Goal: Task Accomplishment & Management: Manage account settings

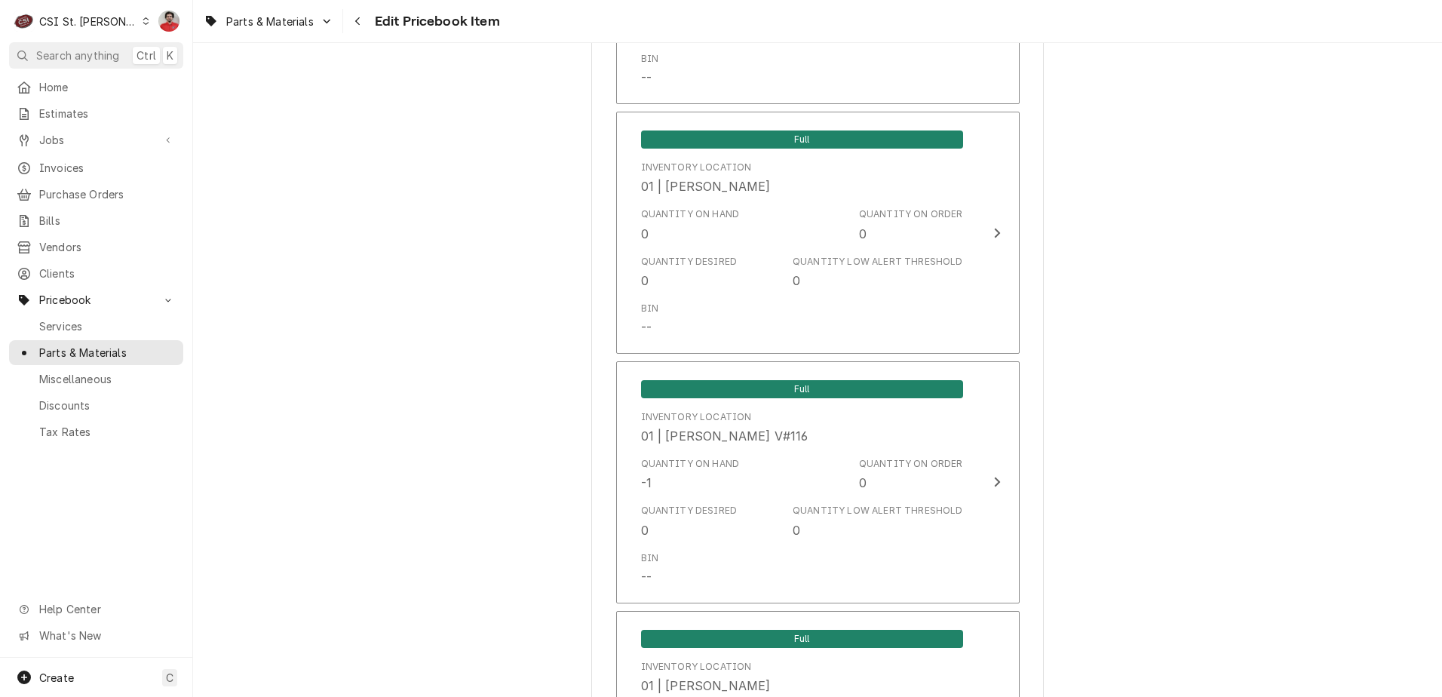
scroll to position [5658, 0]
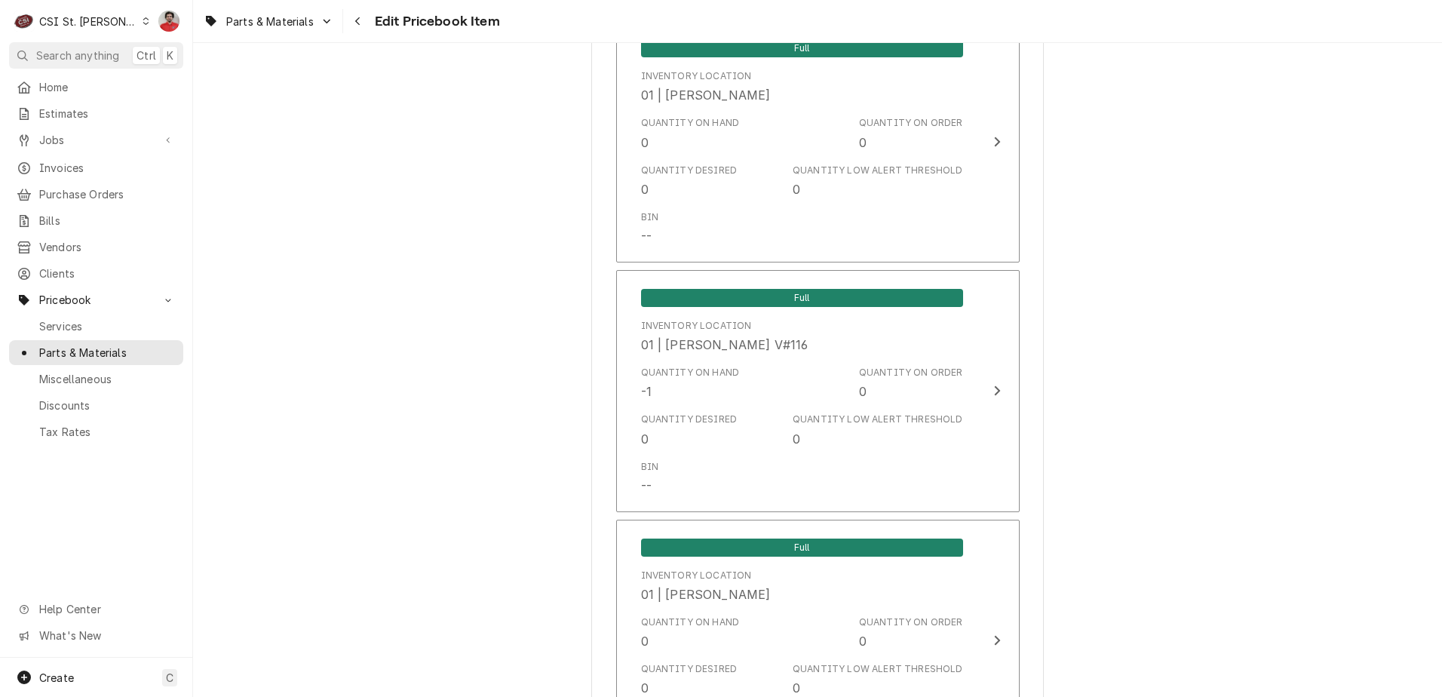
type textarea "x"
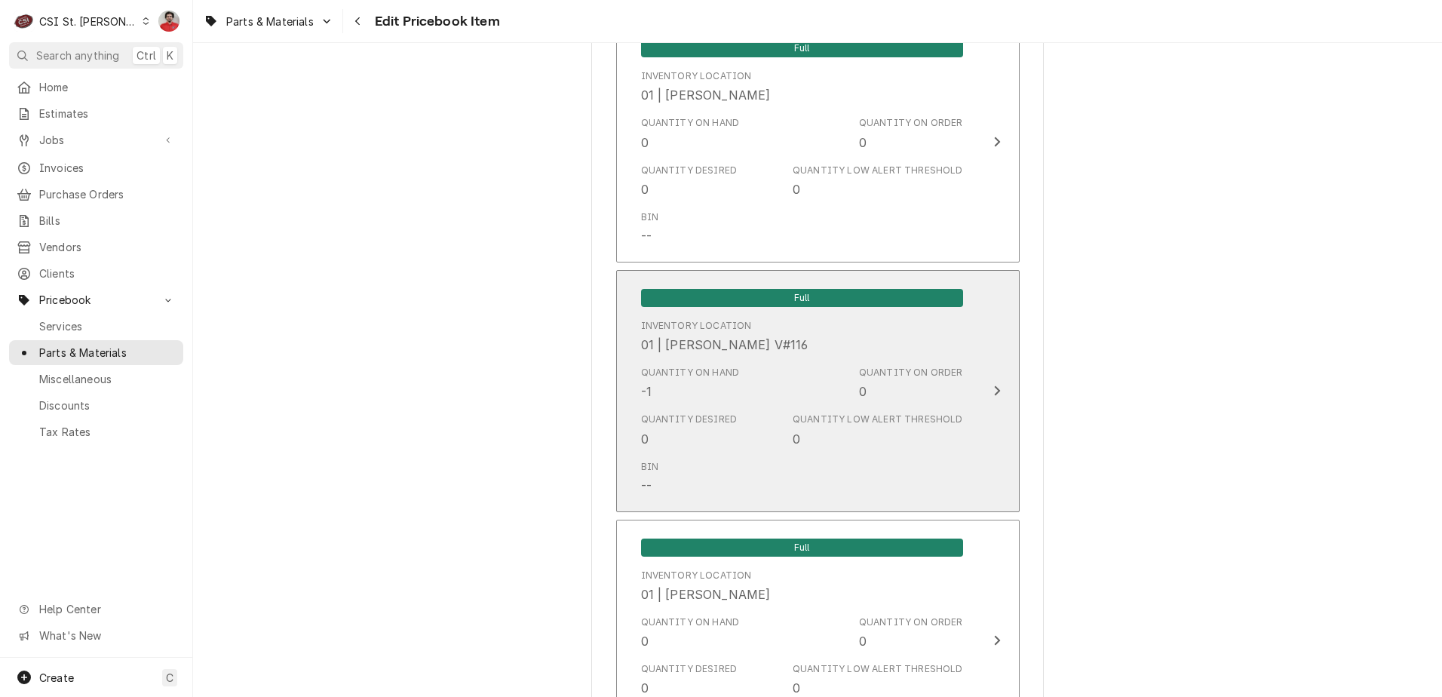
click at [782, 407] on div "Quantity Desired 0 Quantity Low Alert Threshold 0" at bounding box center [802, 430] width 322 height 47
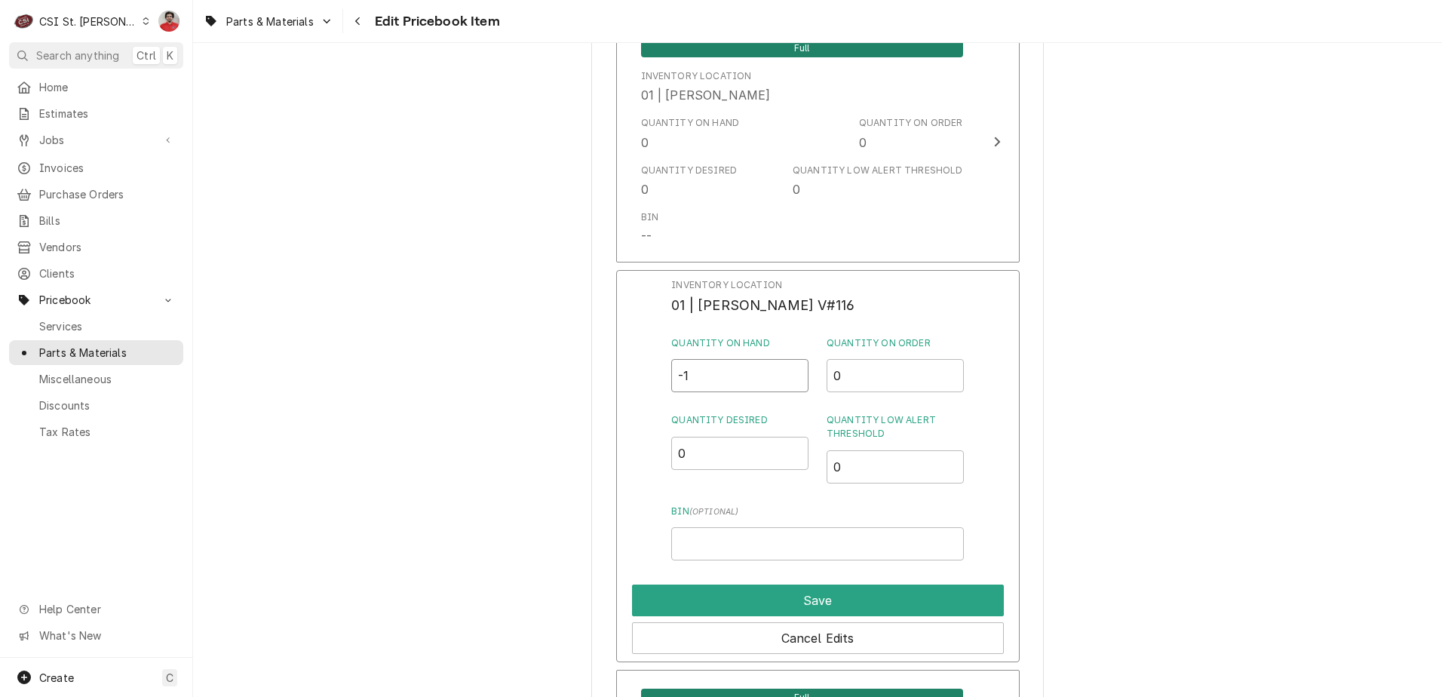
drag, startPoint x: 749, startPoint y: 354, endPoint x: 570, endPoint y: 354, distance: 178.8
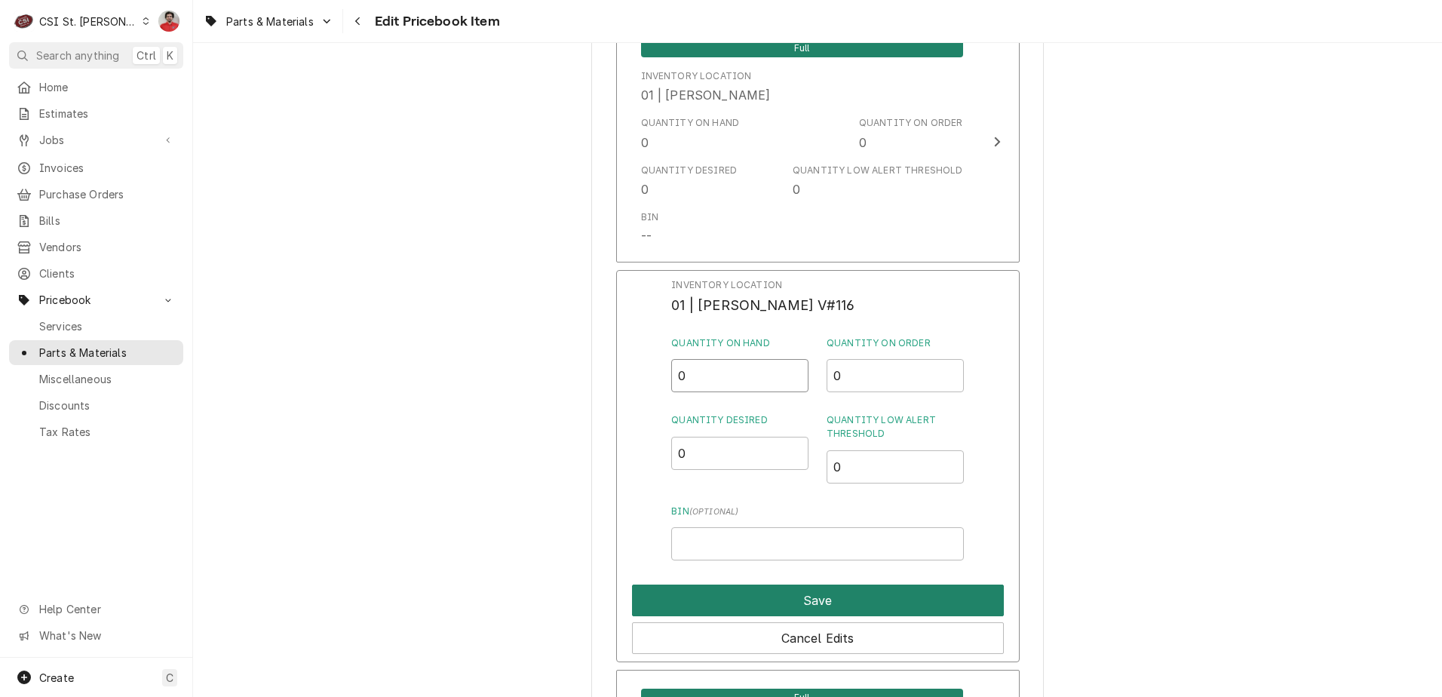
type input "0"
click at [715, 589] on button "Save" at bounding box center [818, 601] width 372 height 32
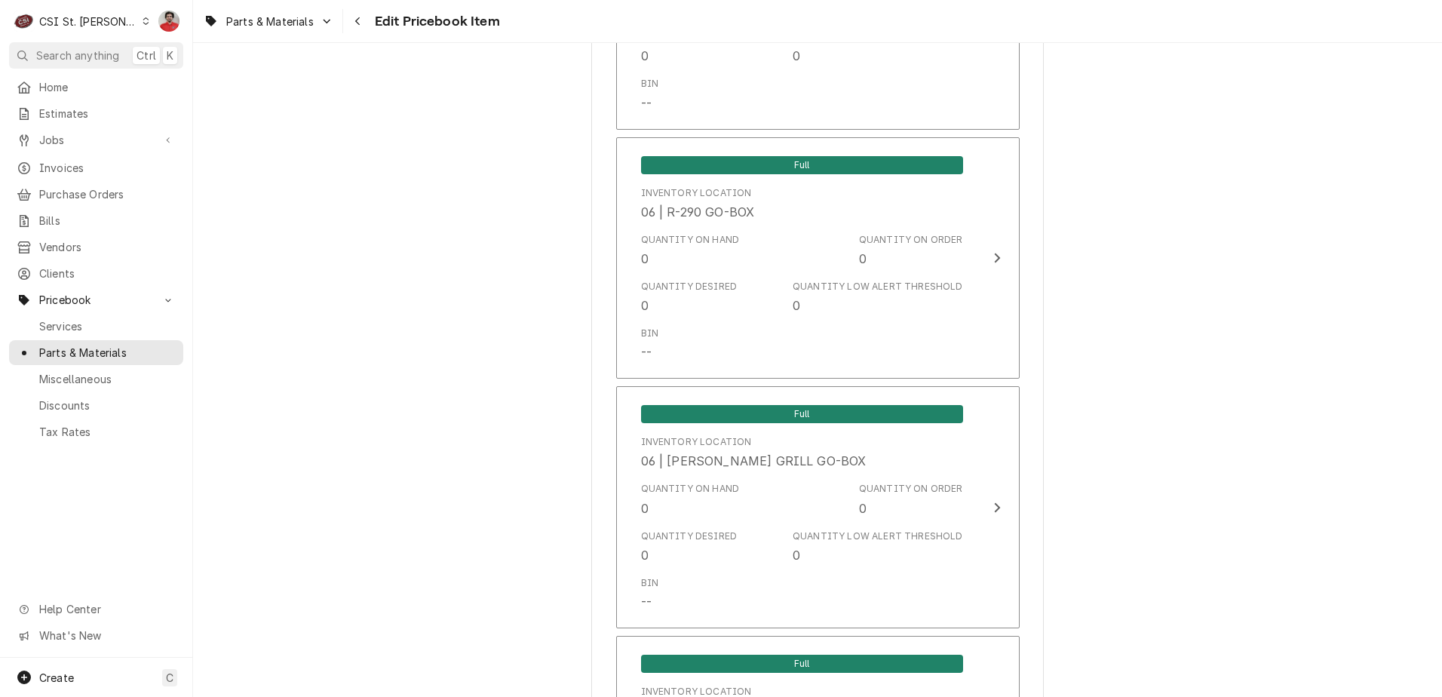
scroll to position [13052, 0]
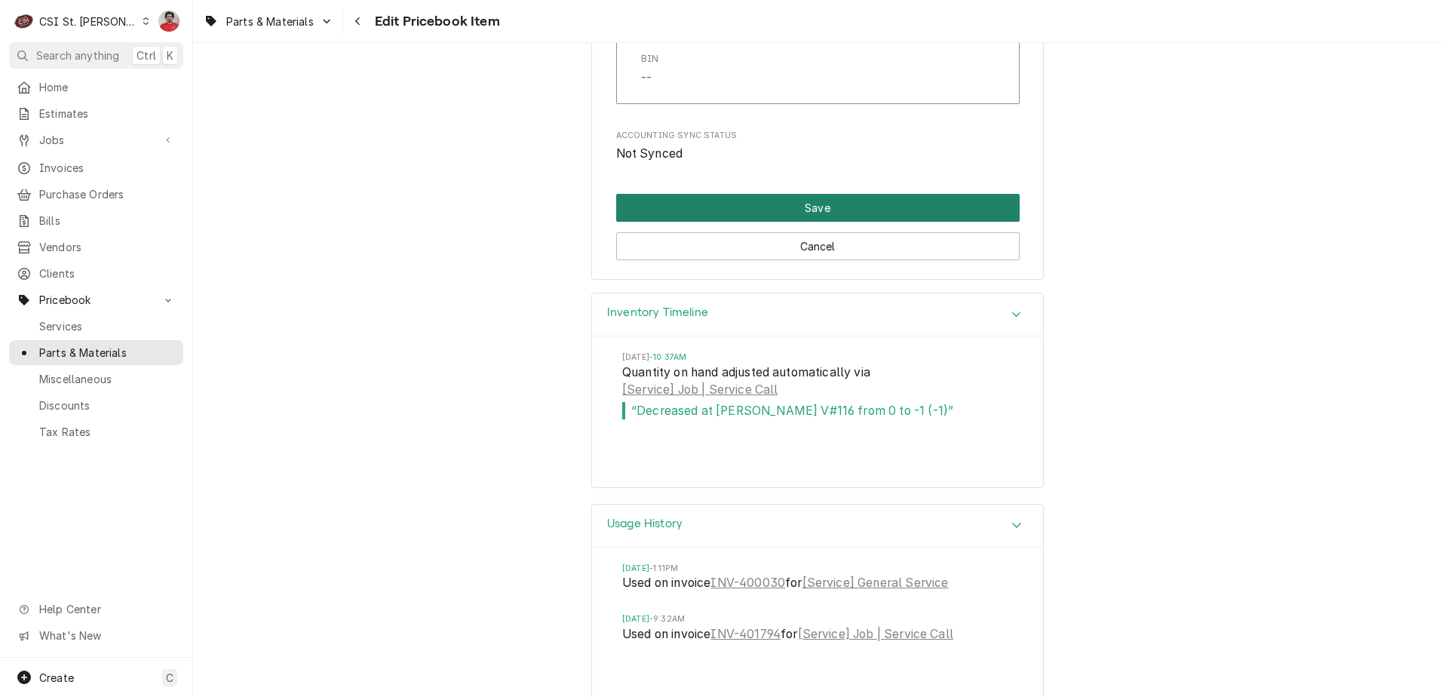
click at [840, 194] on button "Save" at bounding box center [818, 208] width 404 height 28
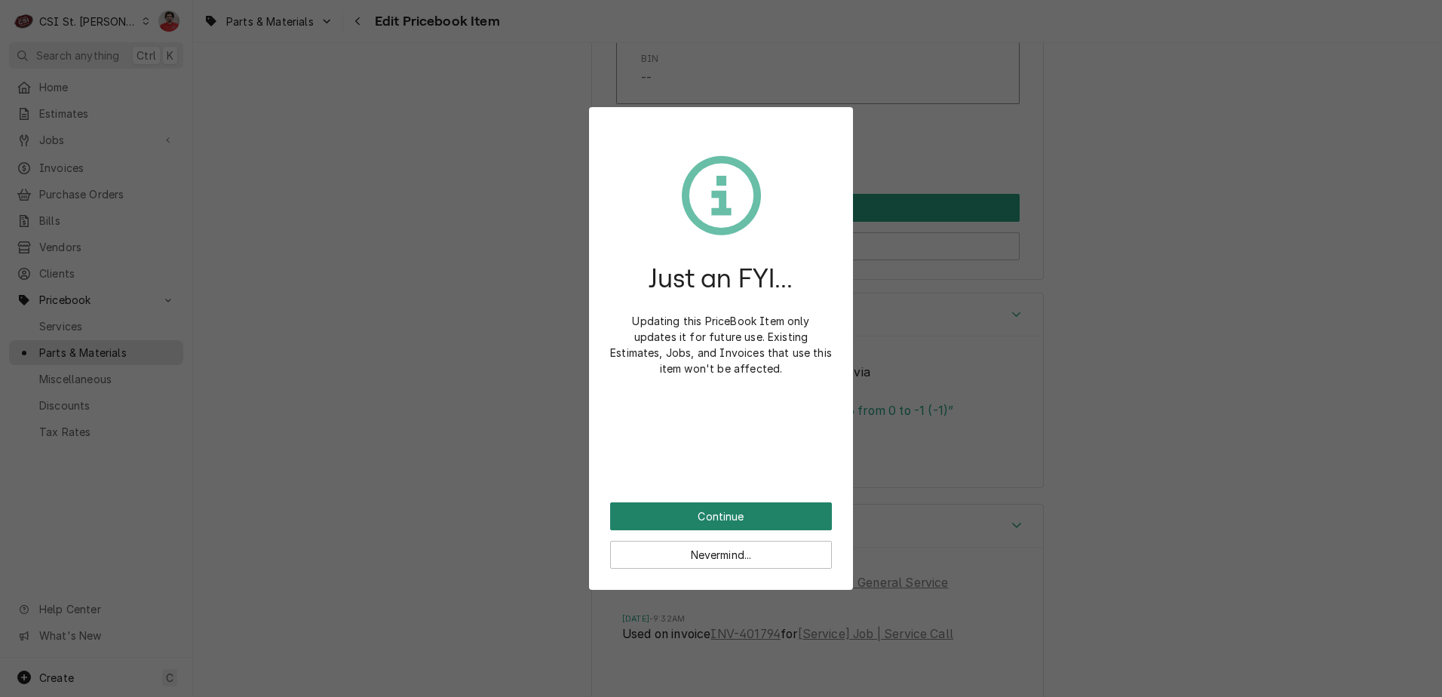
click at [731, 509] on button "Continue" at bounding box center [721, 516] width 222 height 28
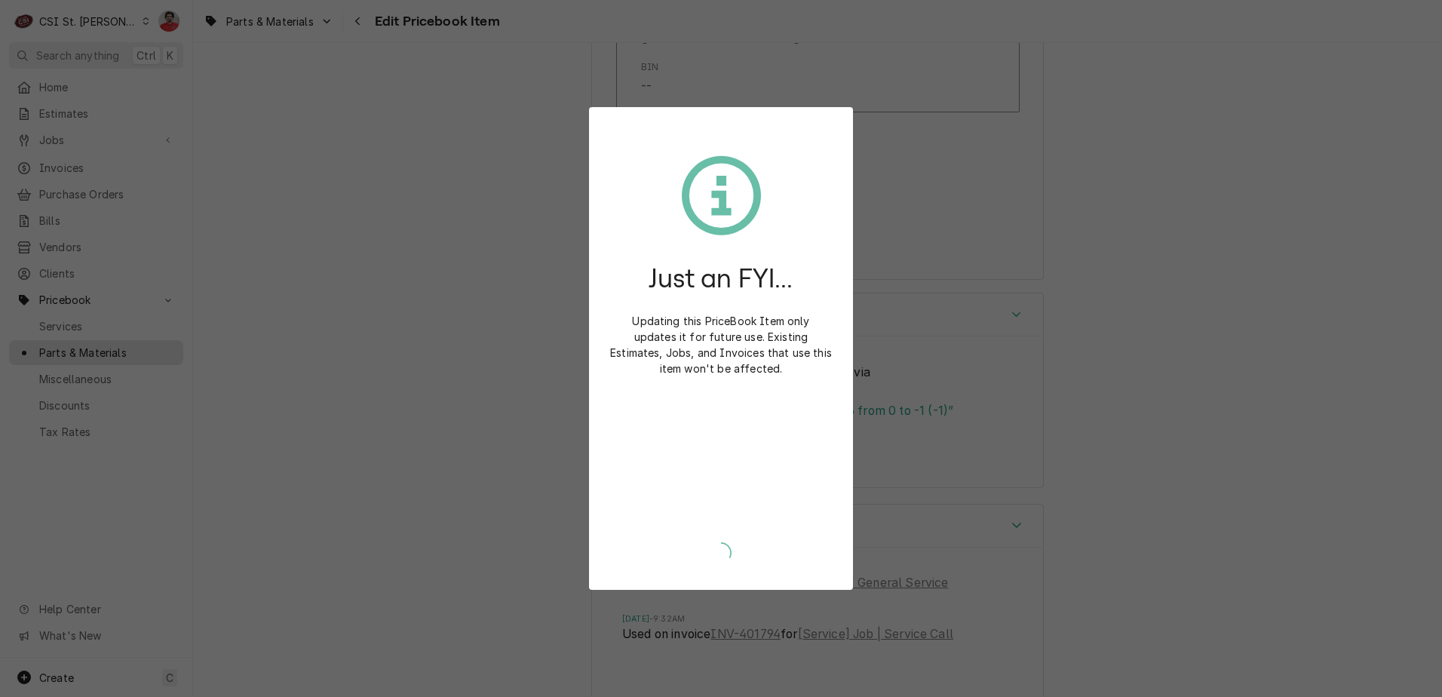
type textarea "x"
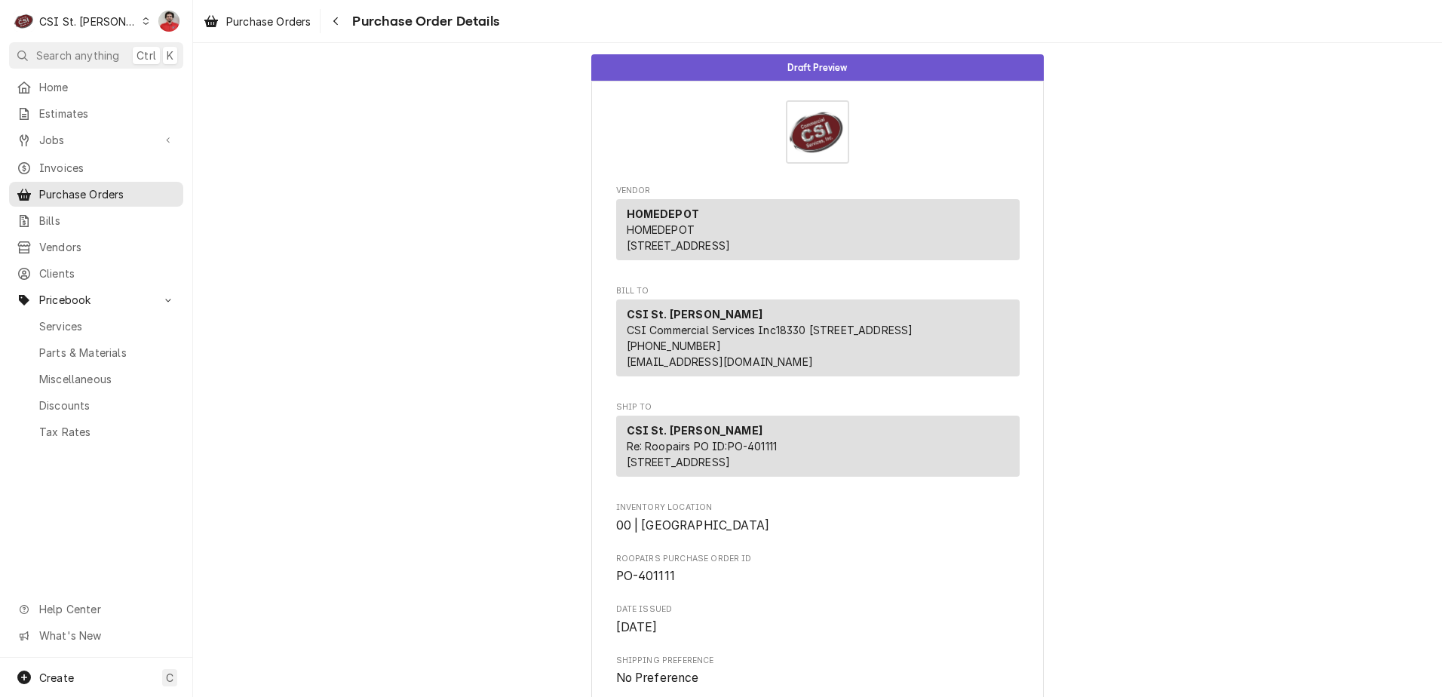
scroll to position [522, 0]
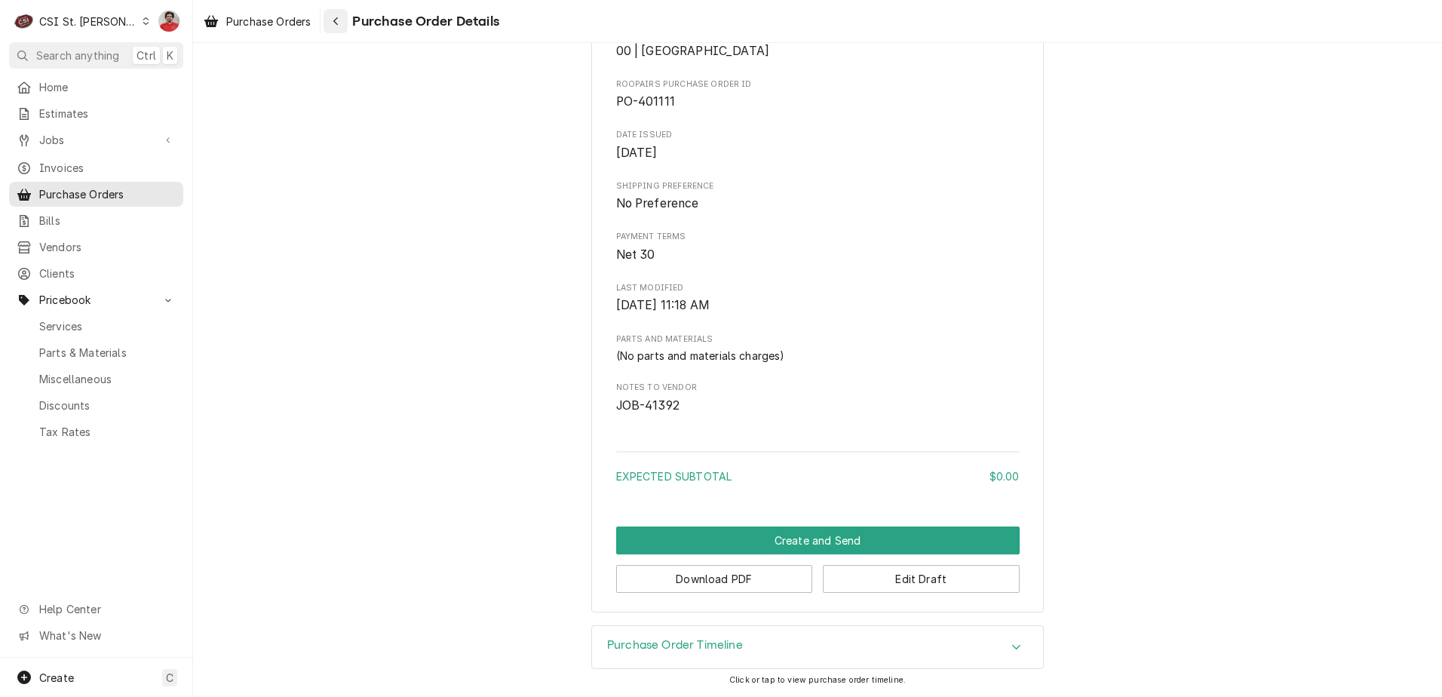
click at [335, 20] on icon "Navigate back" at bounding box center [336, 21] width 7 height 11
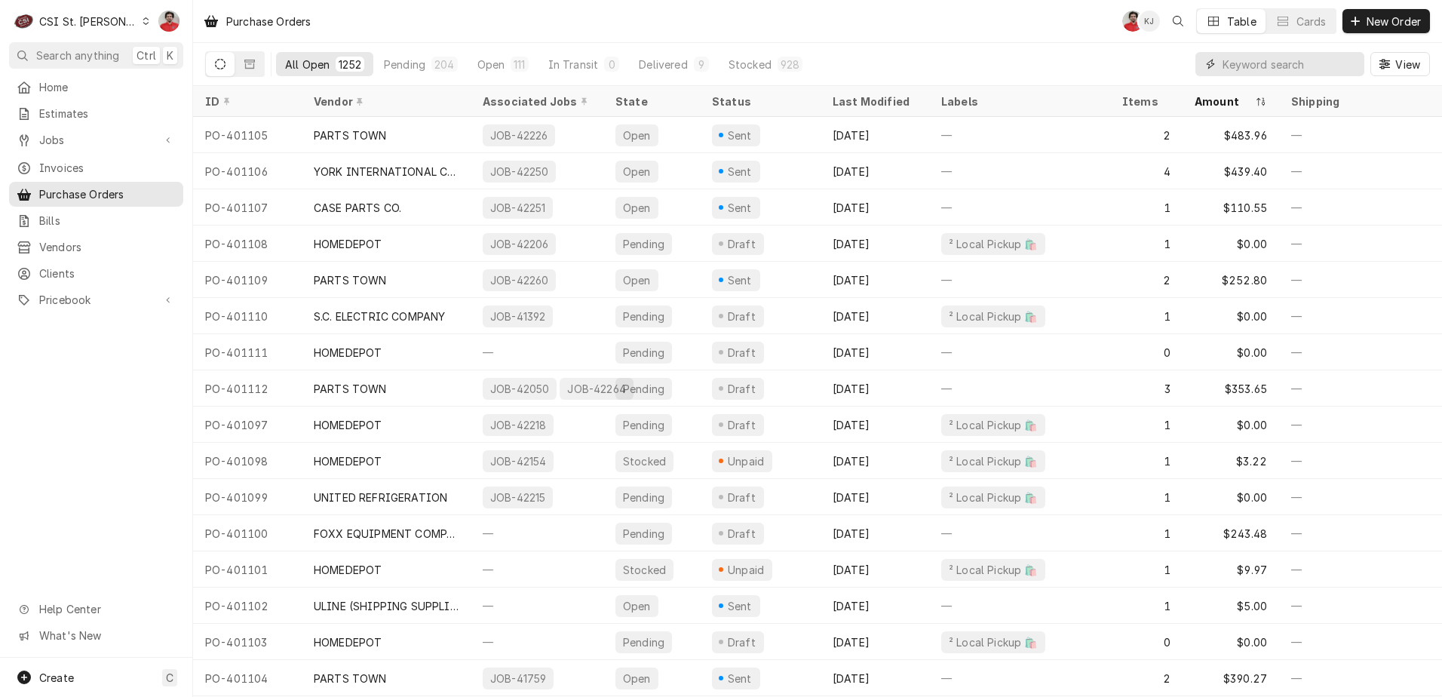
click at [1254, 59] on input "Dynamic Content Wrapper" at bounding box center [1290, 64] width 134 height 24
type input "401111"
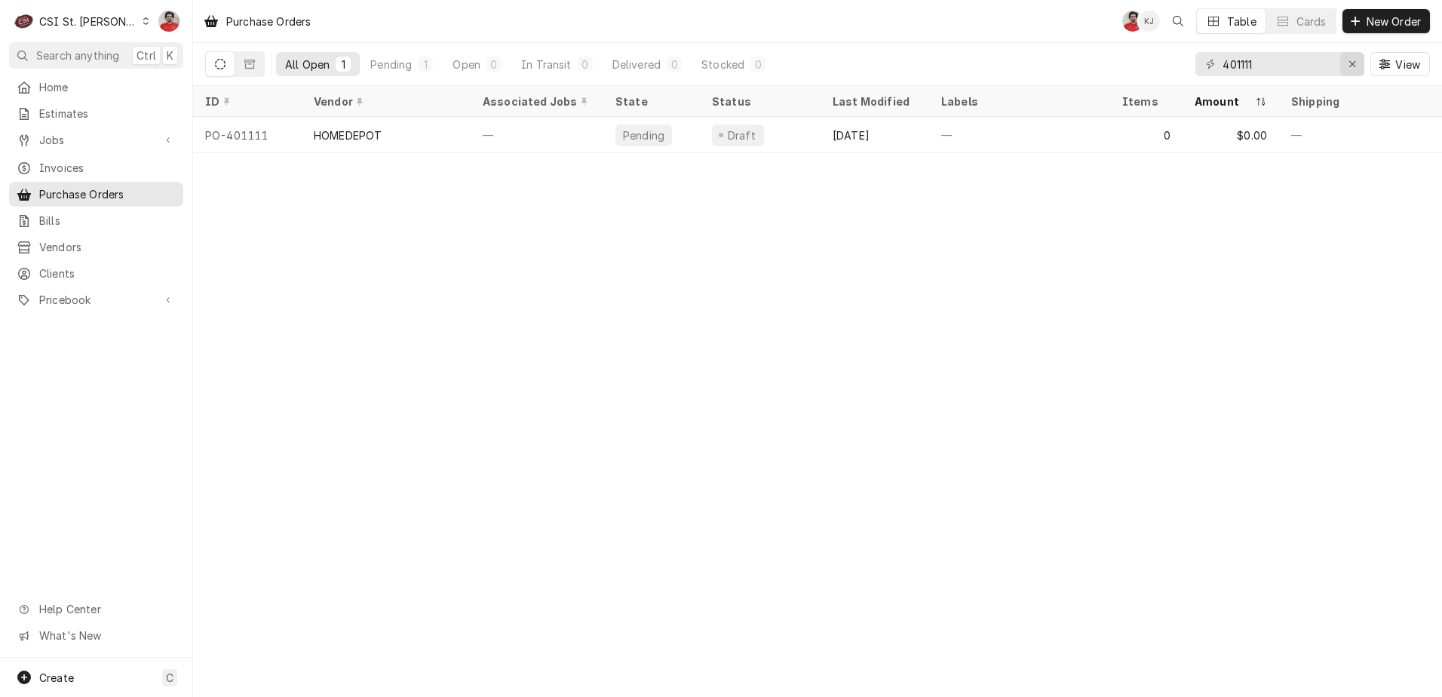
drag, startPoint x: 1368, startPoint y: 74, endPoint x: 1352, endPoint y: 68, distance: 17.0
click at [1365, 74] on div "401111 View" at bounding box center [1313, 64] width 235 height 42
click at [1351, 67] on icon "Erase input" at bounding box center [1353, 64] width 8 height 11
click at [1258, 67] on input "Dynamic Content Wrapper" at bounding box center [1294, 64] width 142 height 24
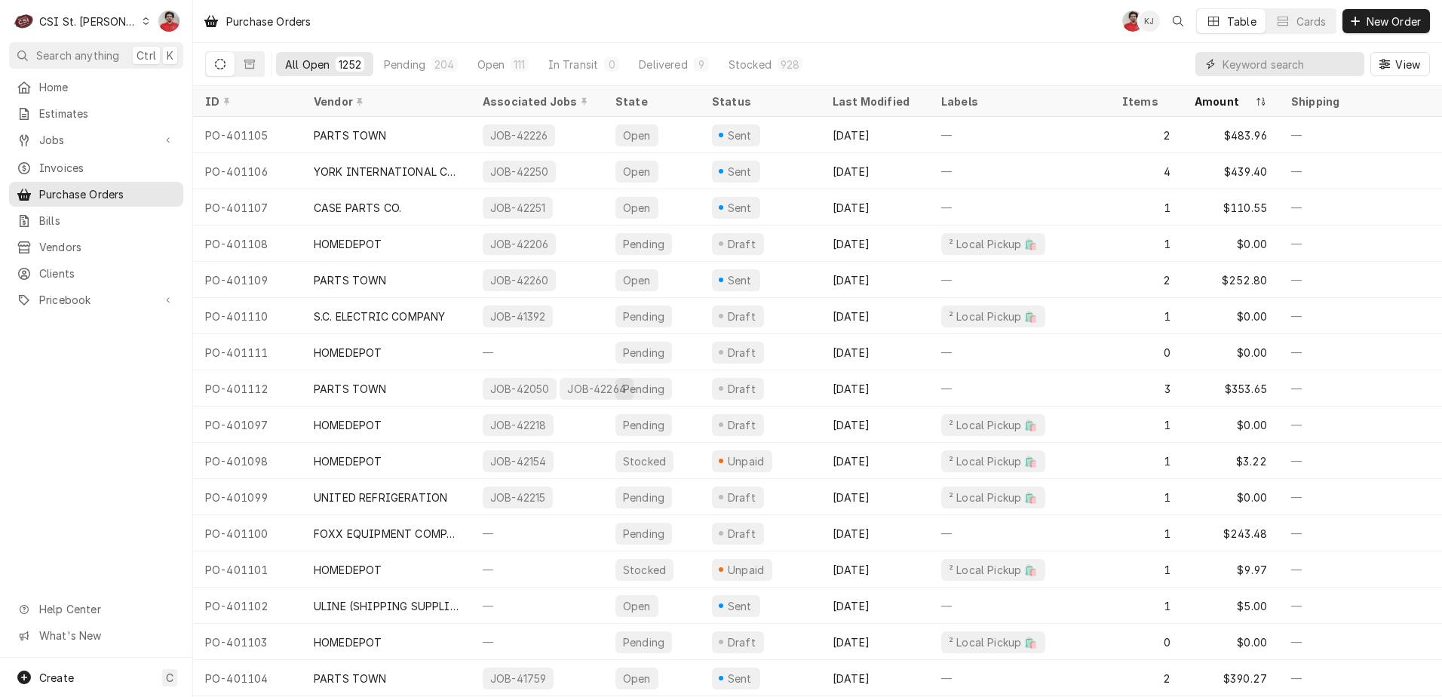
click at [1256, 63] on input "Dynamic Content Wrapper" at bounding box center [1290, 64] width 134 height 24
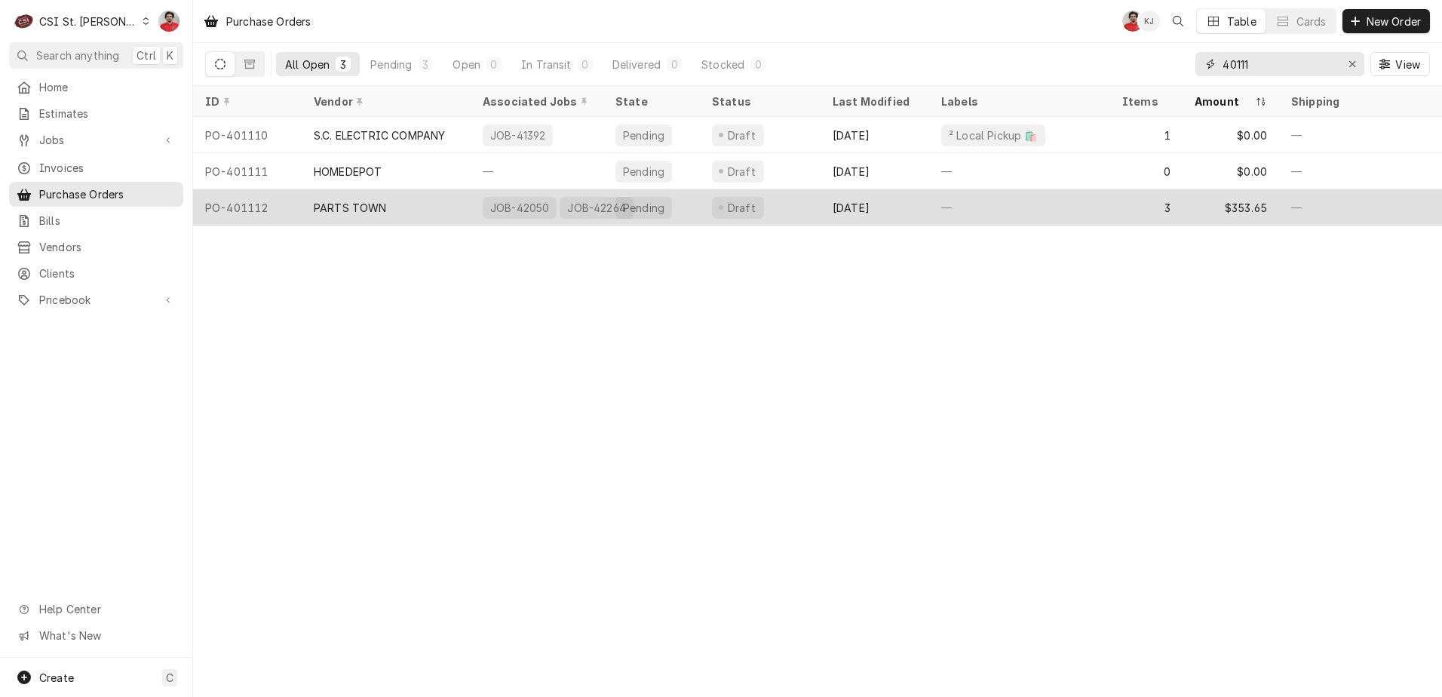
type input "40111"
click at [358, 200] on div "PARTS TOWN" at bounding box center [350, 208] width 73 height 16
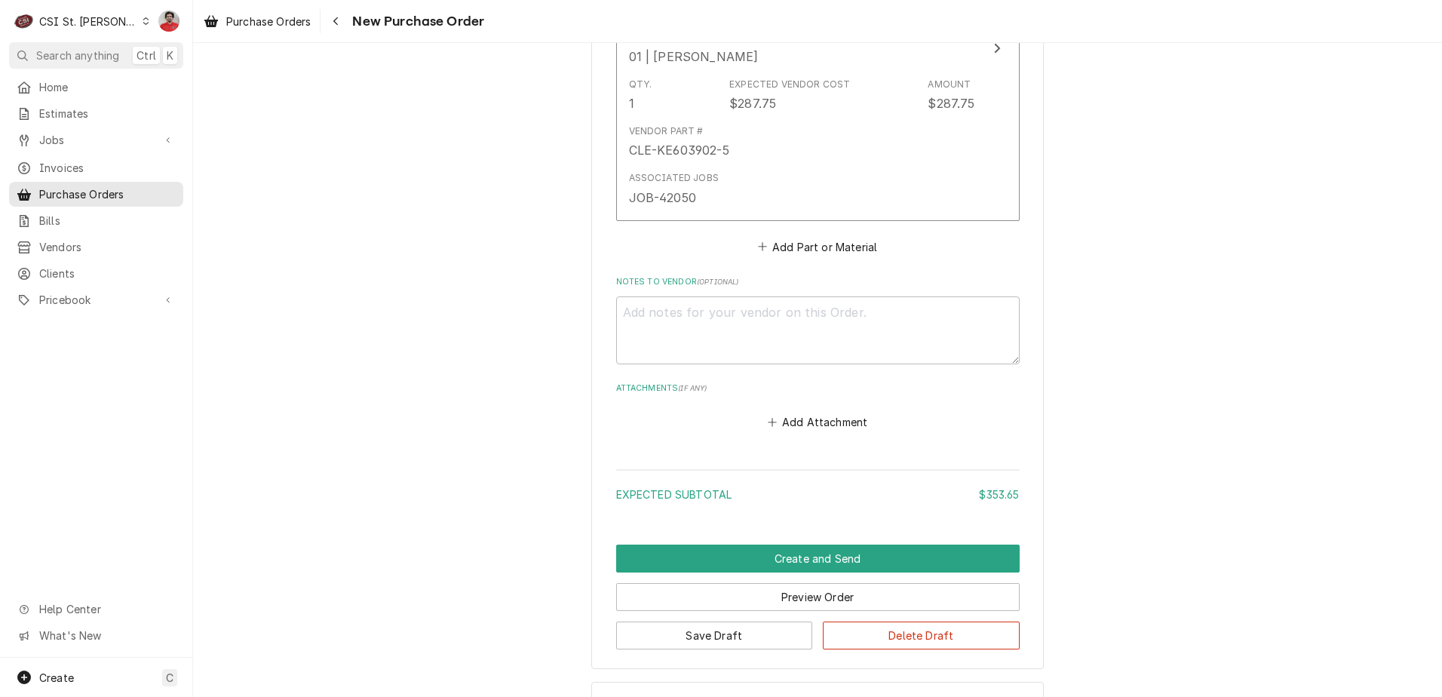
scroll to position [1605, 0]
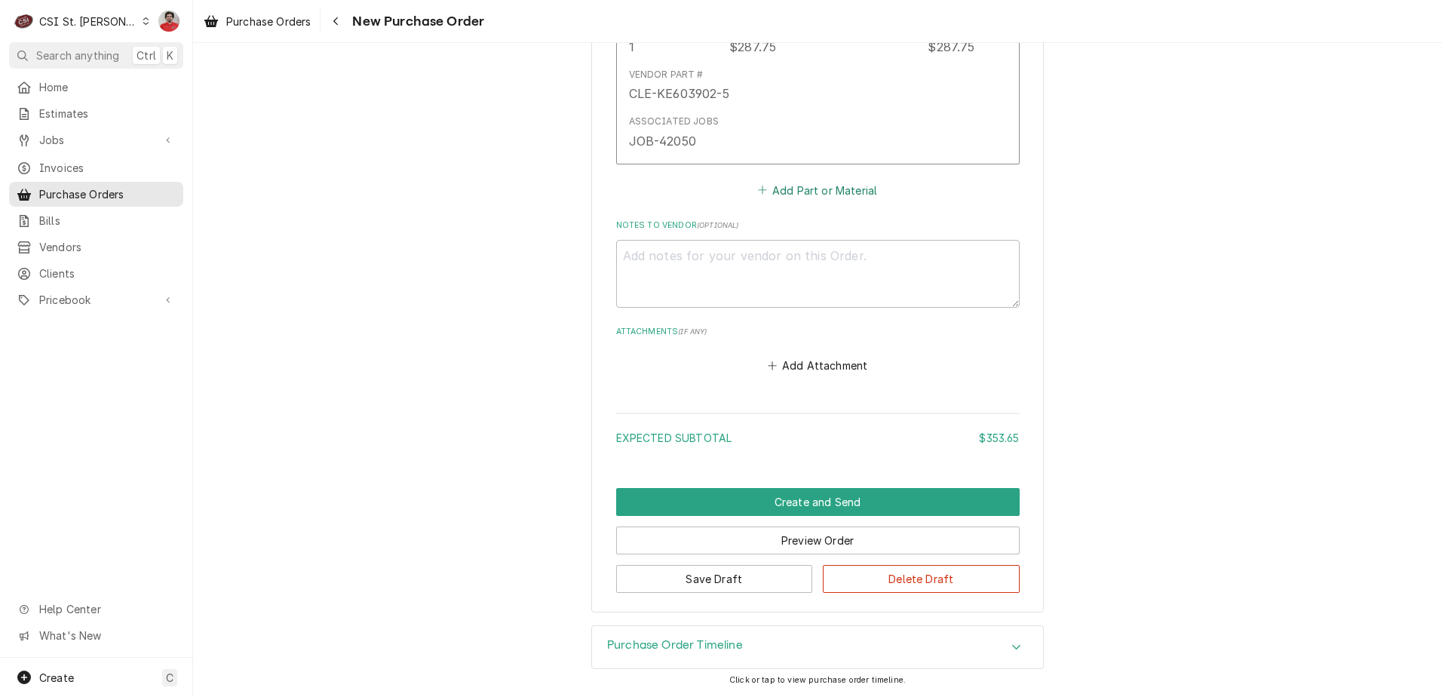
click at [811, 196] on button "Add Part or Material" at bounding box center [817, 190] width 124 height 21
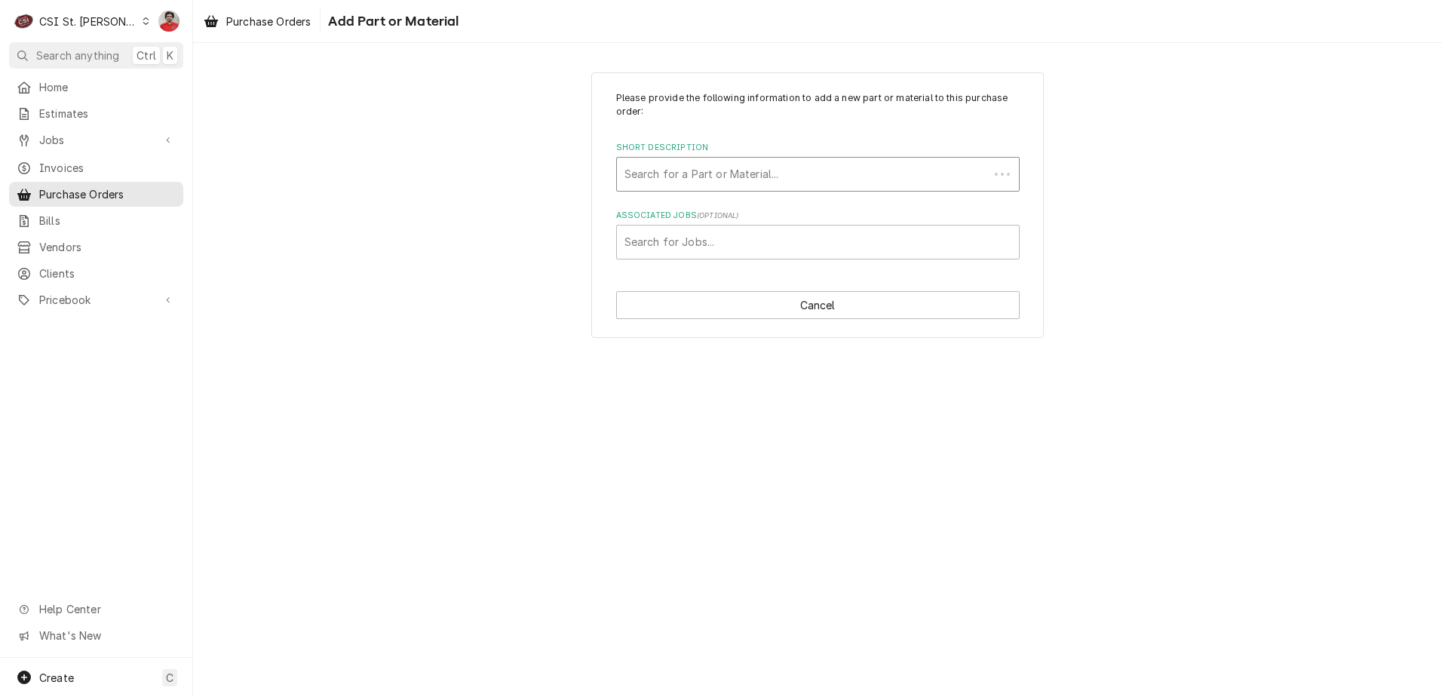
click at [791, 161] on div "Short Description" at bounding box center [803, 174] width 357 height 27
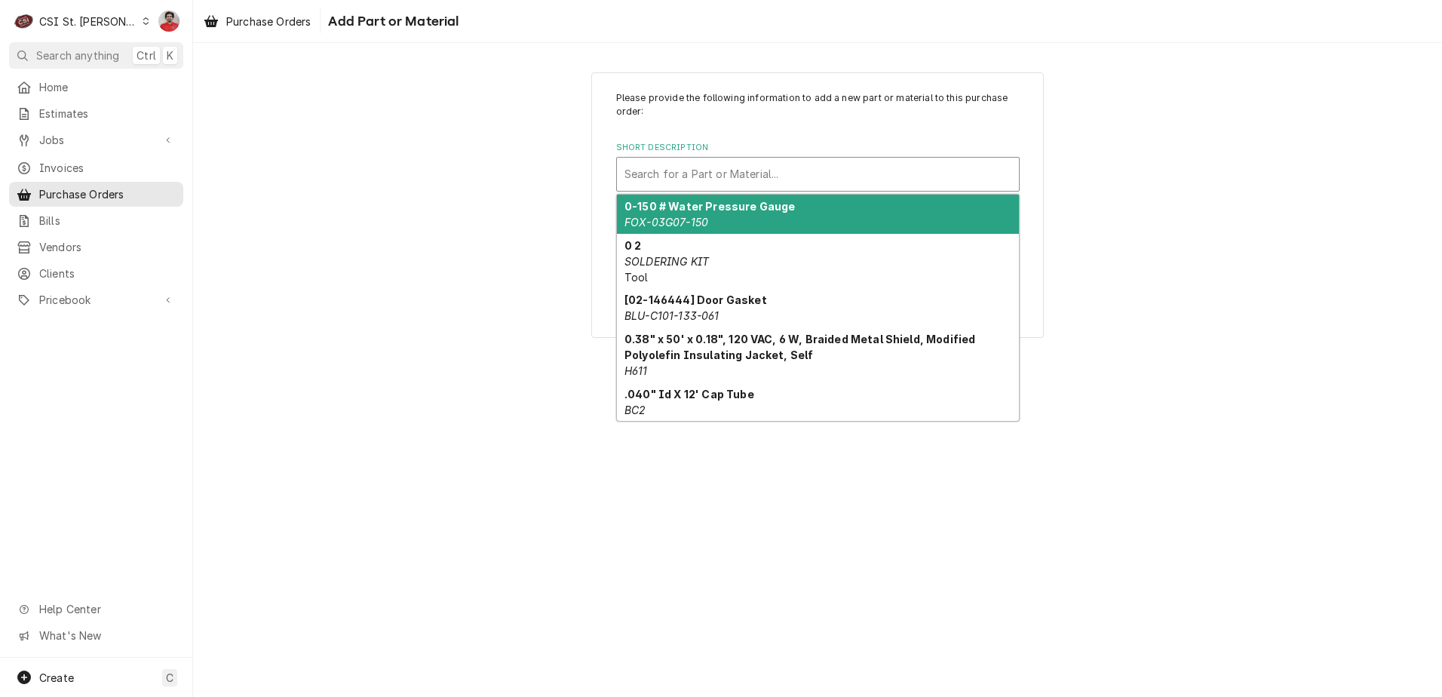
paste input "T5000111"
type input "T5000111"
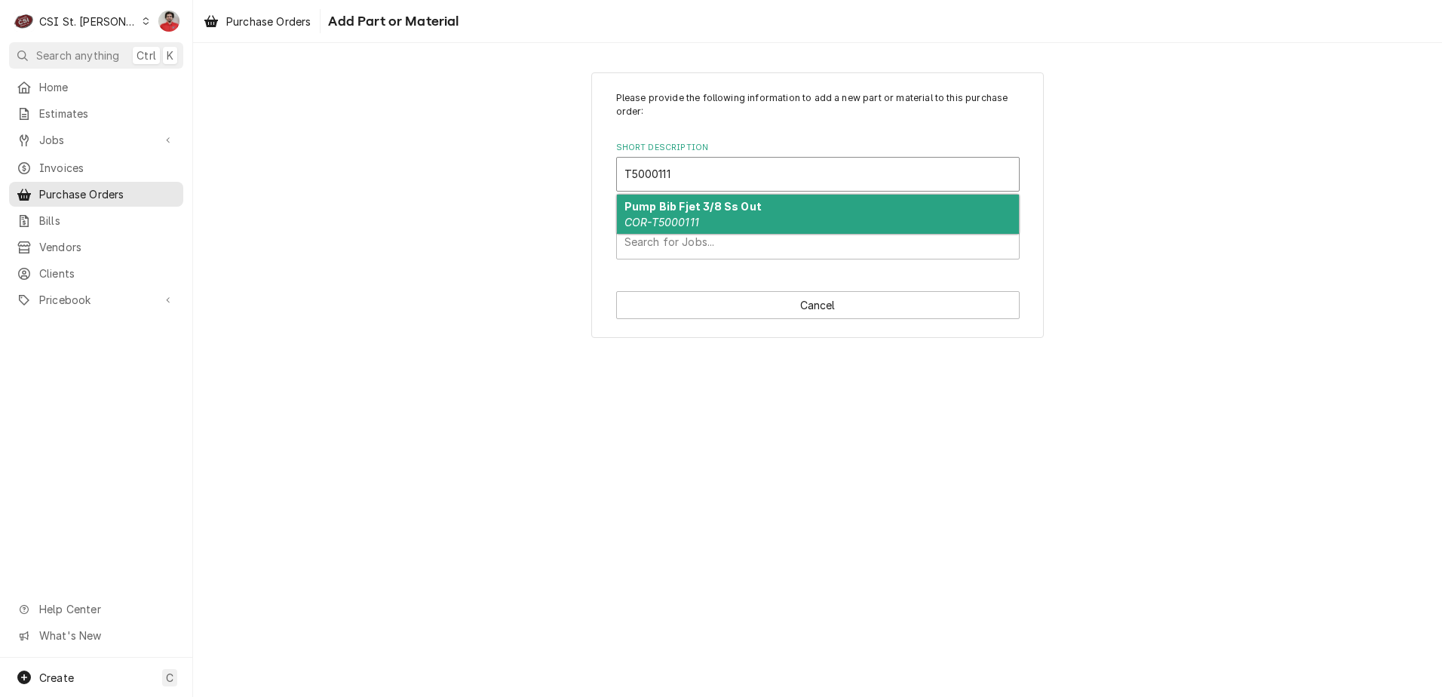
click at [754, 214] on div "Pump Bib Fjet 3/8 Ss Out COR-T5000111" at bounding box center [818, 214] width 402 height 39
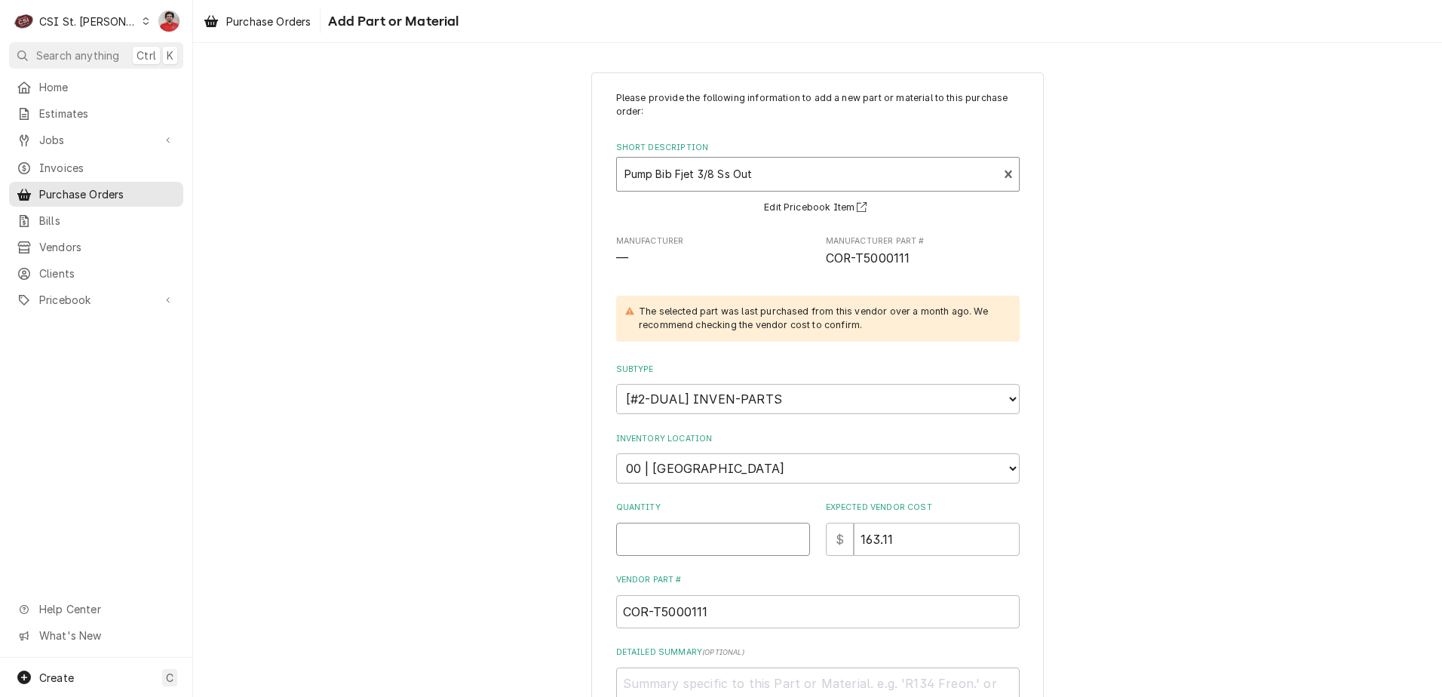
click at [711, 539] on input "Quantity" at bounding box center [713, 539] width 194 height 33
type textarea "x"
type input "2"
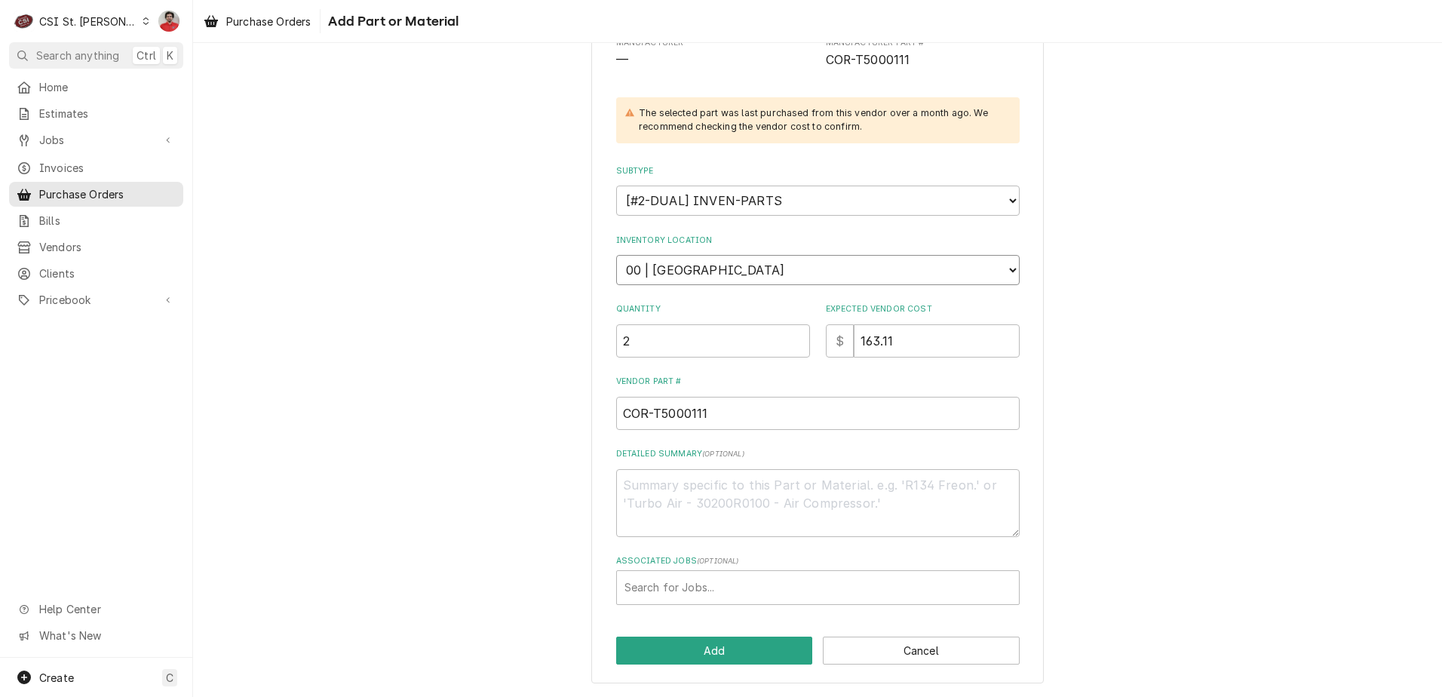
click at [748, 266] on select "Choose a location... 00 | STL WAREHOUSE 01 | CHUCK WAMBOLDT V#93 01 | COURTNEY …" at bounding box center [818, 270] width 404 height 30
click at [753, 285] on div "Please provide the following information to add a new part or material to this …" at bounding box center [818, 249] width 404 height 712
click at [751, 277] on select "Choose a location... 00 | STL WAREHOUSE 01 | CHUCK WAMBOLDT V#93 01 | COURTNEY …" at bounding box center [818, 270] width 404 height 30
select select "1502"
click at [616, 255] on select "Choose a location... 00 | STL WAREHOUSE 01 | CHUCK WAMBOLDT V#93 01 | COURTNEY …" at bounding box center [818, 270] width 404 height 30
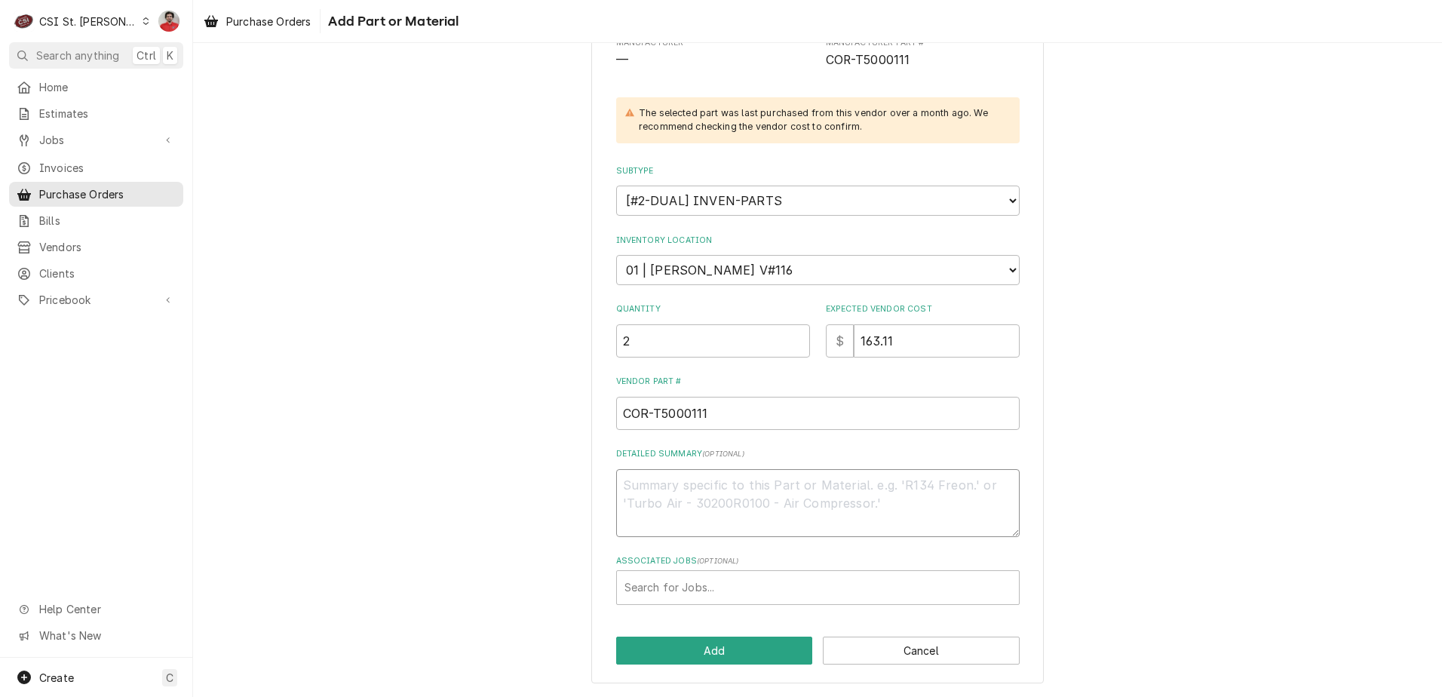
click at [736, 511] on textarea "Detailed Summary ( optional )" at bounding box center [818, 503] width 404 height 68
type textarea "x"
type textarea "t"
type textarea "x"
type textarea "tR"
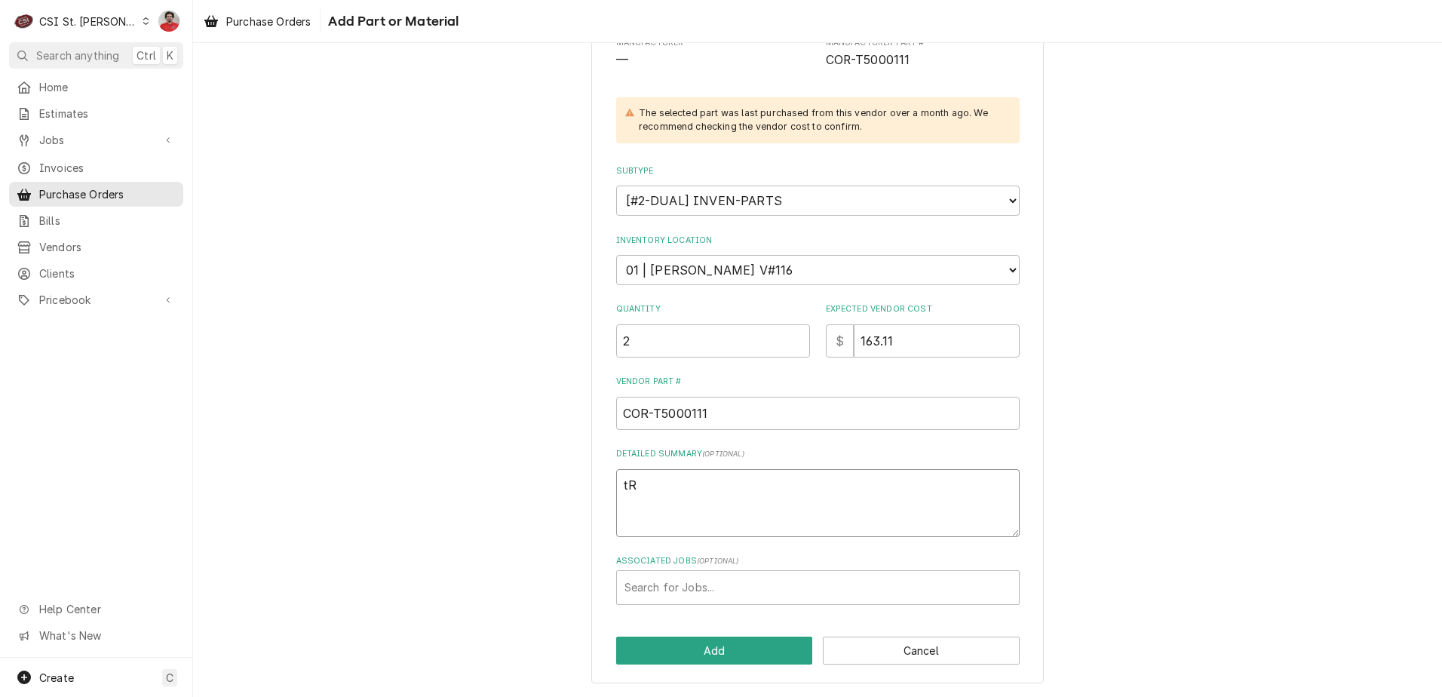
type textarea "x"
type textarea "tRU"
type textarea "x"
type textarea "tRUC"
type textarea "x"
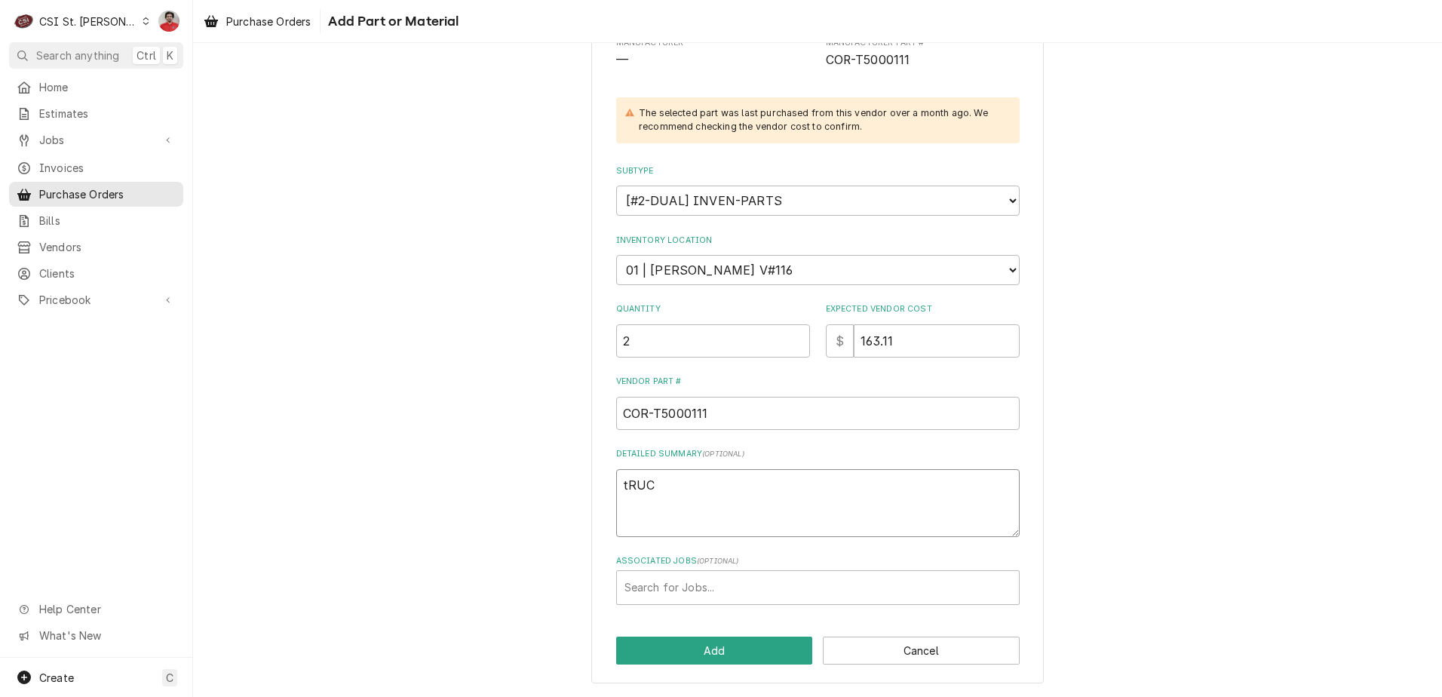
type textarea "tRUCK"
type textarea "x"
type textarea "tRUCK"
type textarea "x"
type textarea "tRUCK S"
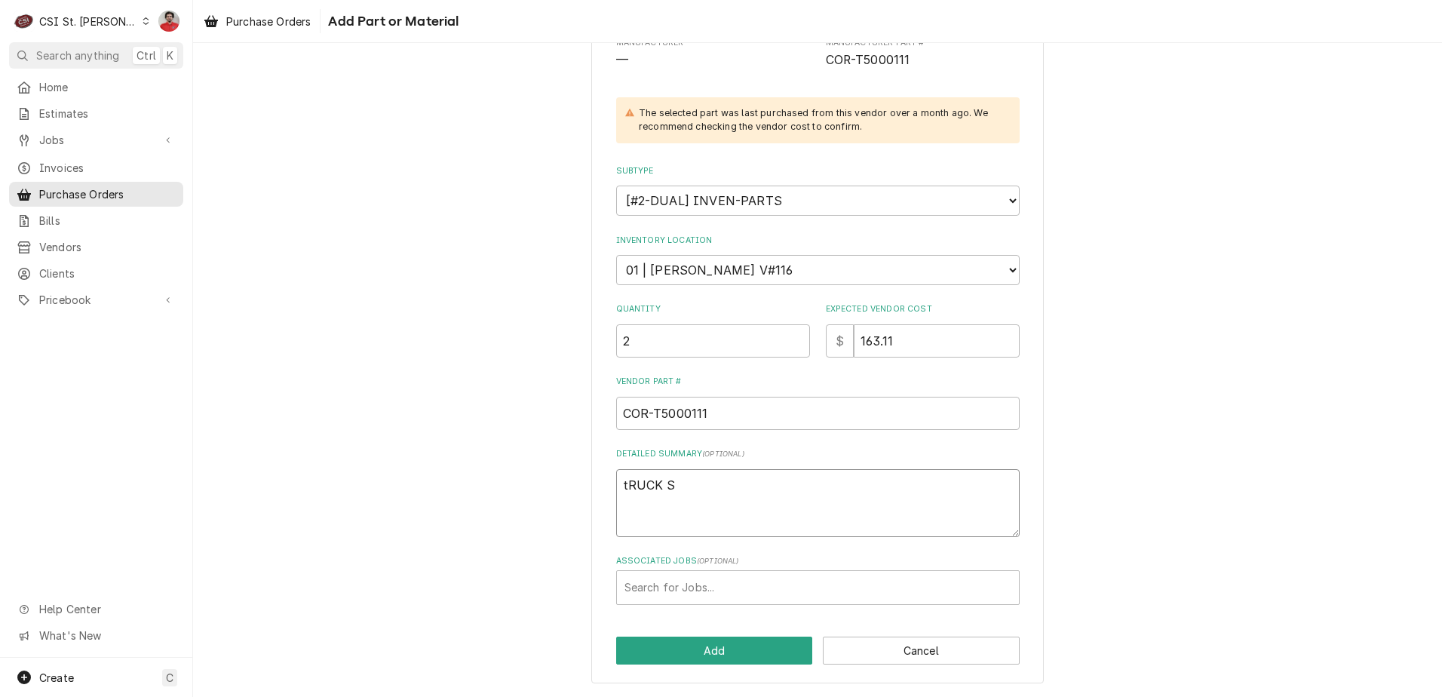
type textarea "x"
type textarea "tRUCK ST"
type textarea "x"
type textarea "tRUCK STO"
type textarea "x"
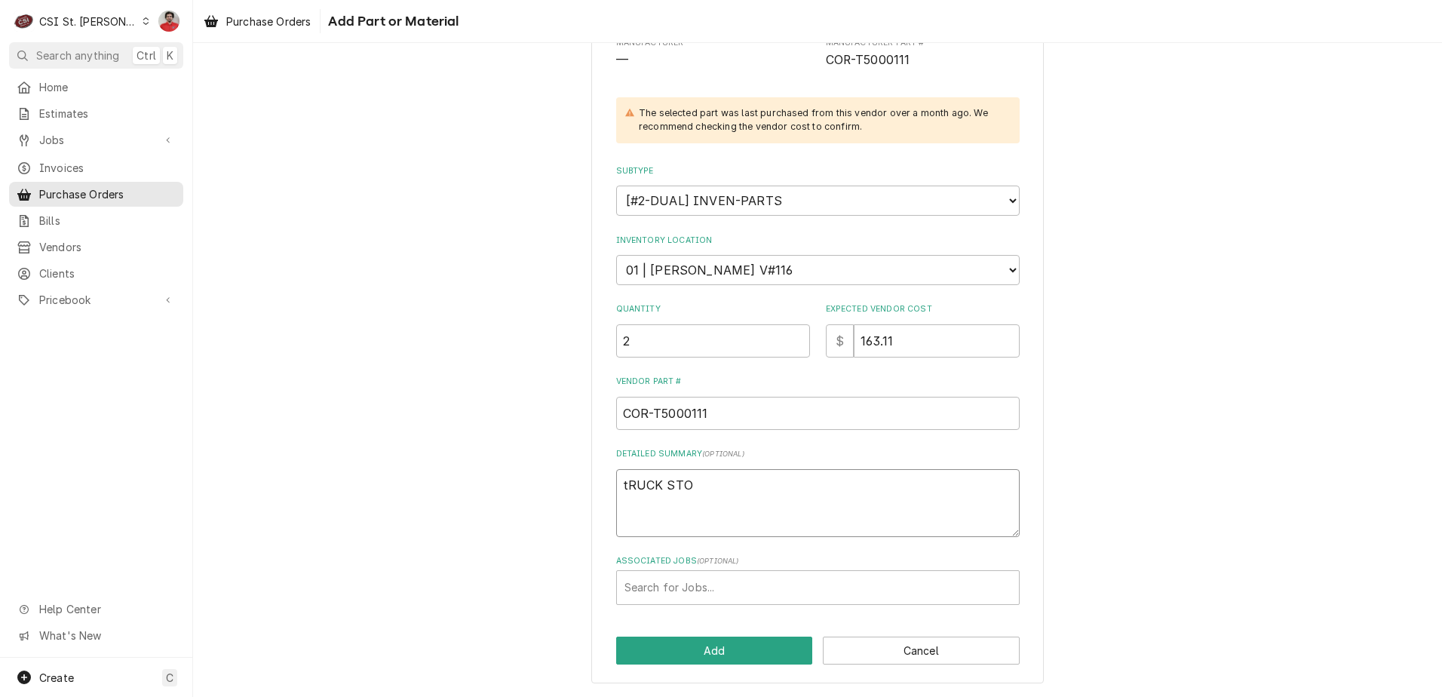
type textarea "tRUCK ST"
type textarea "x"
type textarea "T"
type textarea "x"
type textarea "Tr"
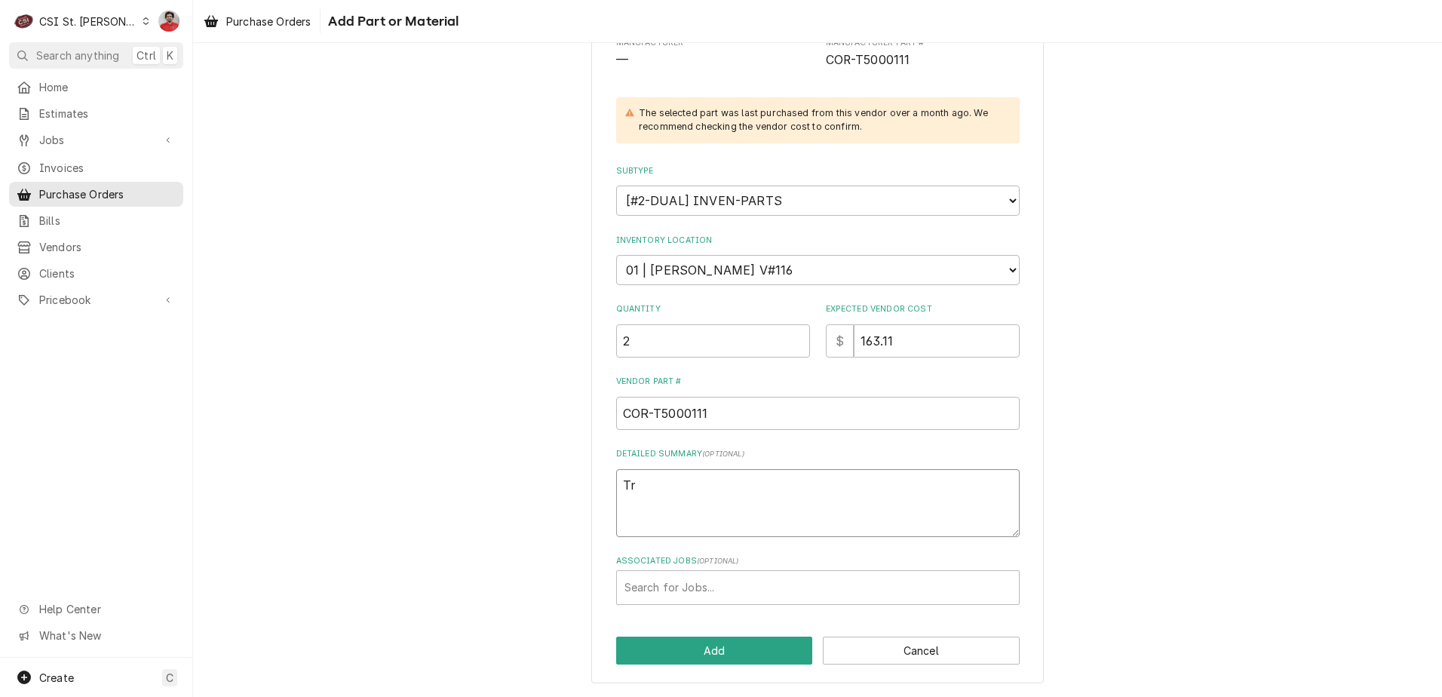
type textarea "x"
type textarea "Tri"
type textarea "x"
type textarea "Tr"
type textarea "x"
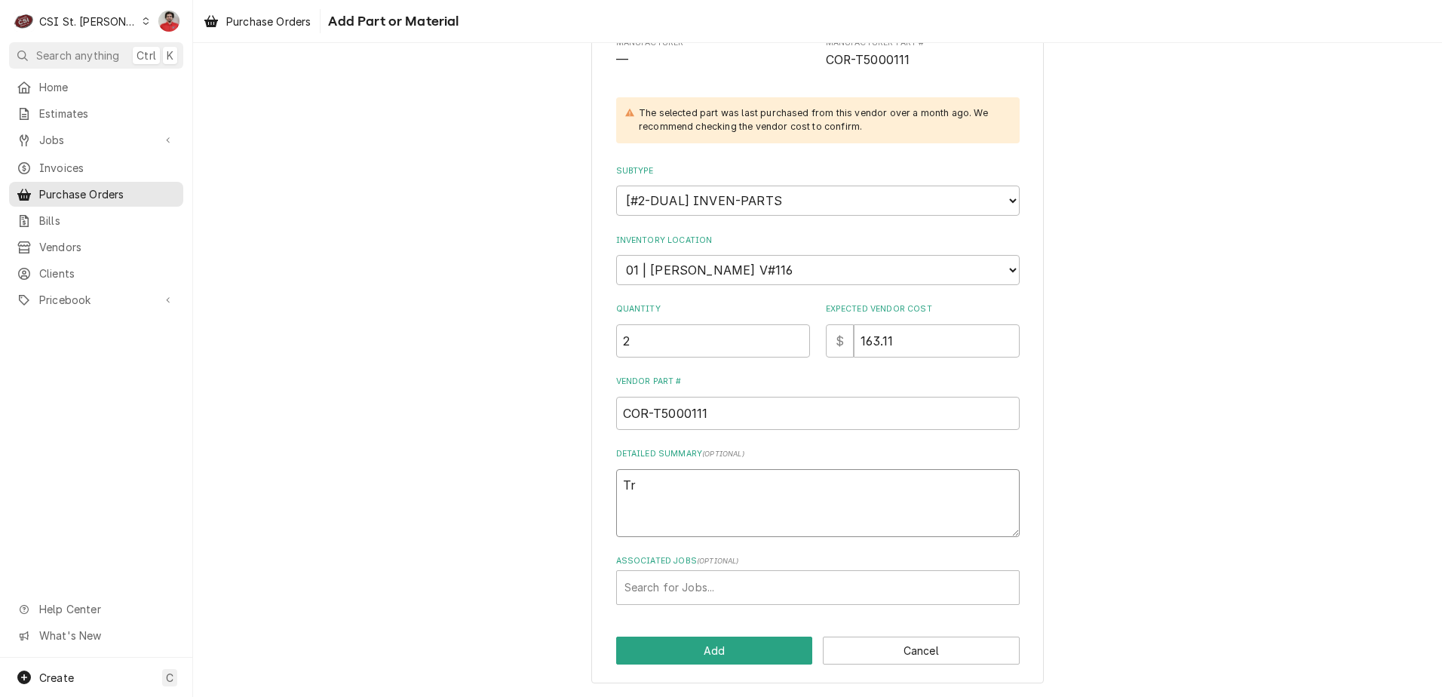
type textarea "Tru"
type textarea "x"
type textarea "Truc"
type textarea "x"
type textarea "Truck"
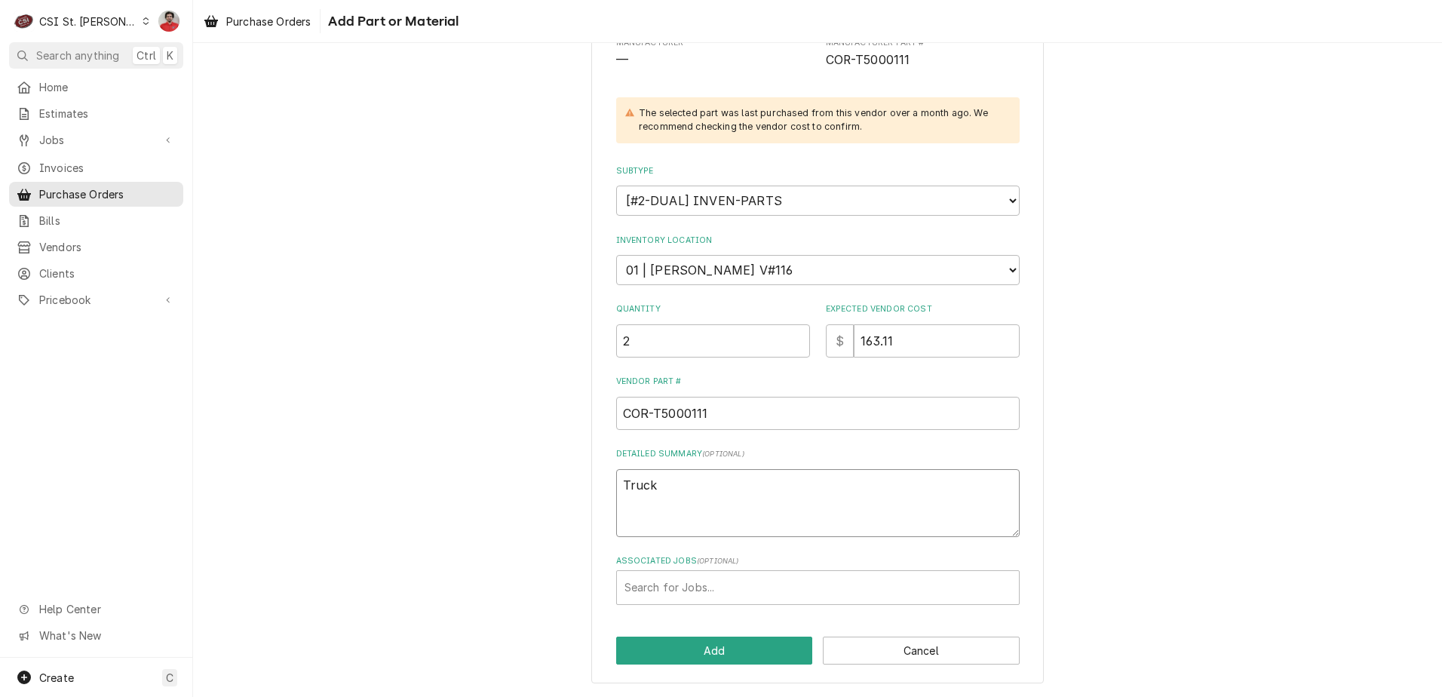
type textarea "x"
type textarea "Truck"
type textarea "x"
type textarea "Truck S"
type textarea "x"
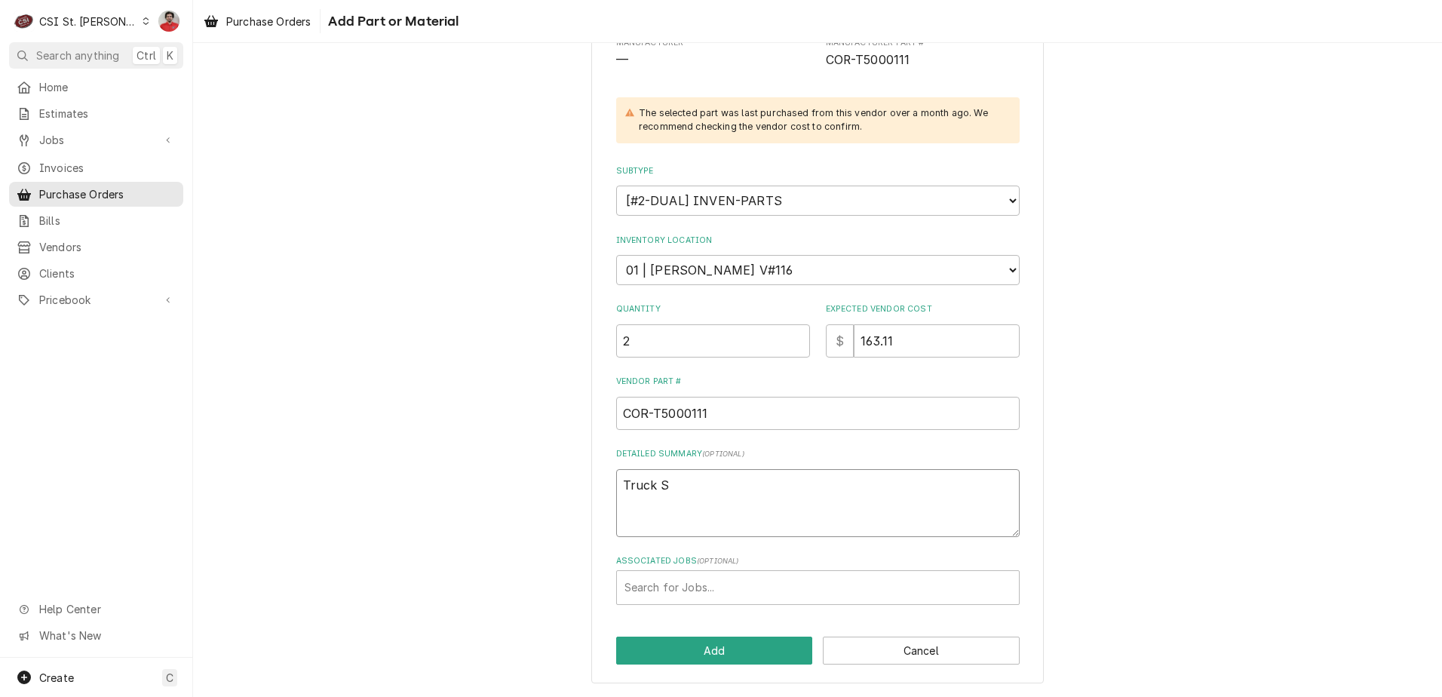
type textarea "Truck St"
type textarea "x"
type textarea "Truck Sto"
type textarea "x"
type textarea "Truck Stoc"
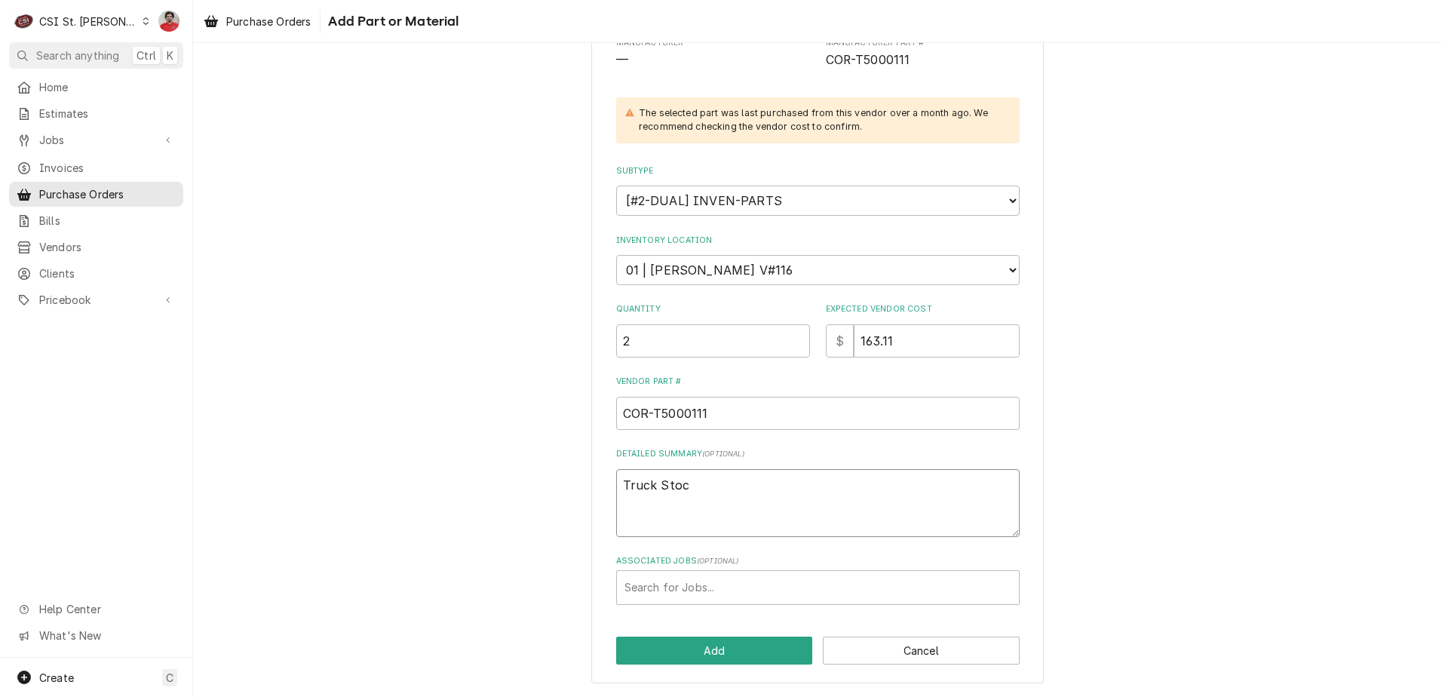
type textarea "x"
type textarea "Truck Stock"
click at [733, 637] on button "Add" at bounding box center [714, 651] width 197 height 28
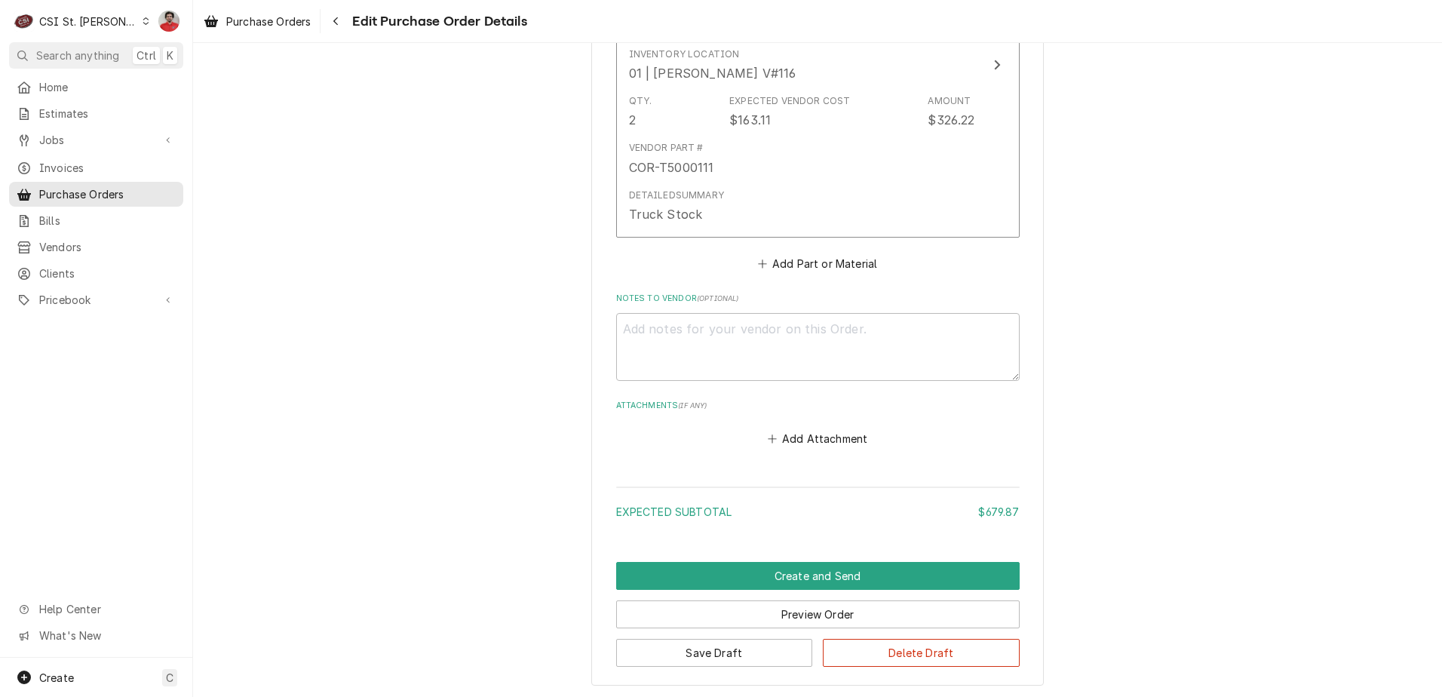
scroll to position [1958, 0]
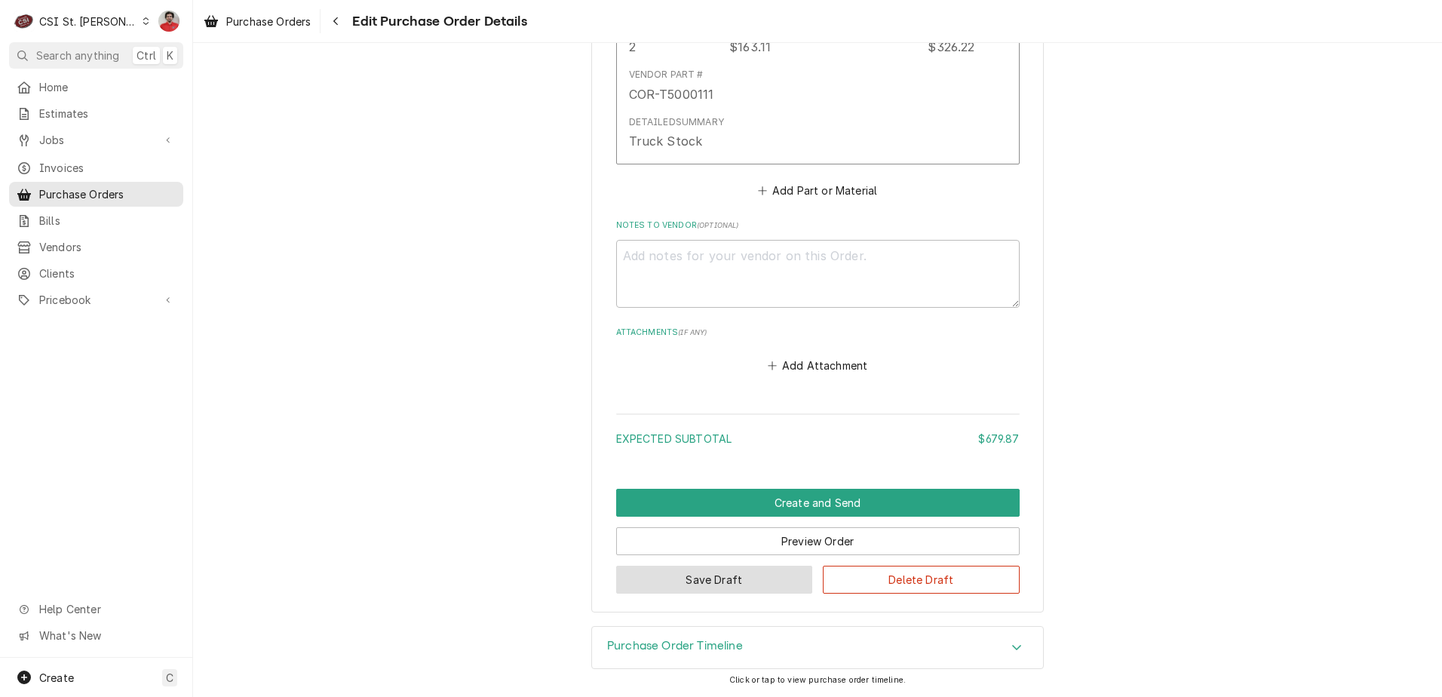
click at [730, 583] on button "Save Draft" at bounding box center [714, 580] width 197 height 28
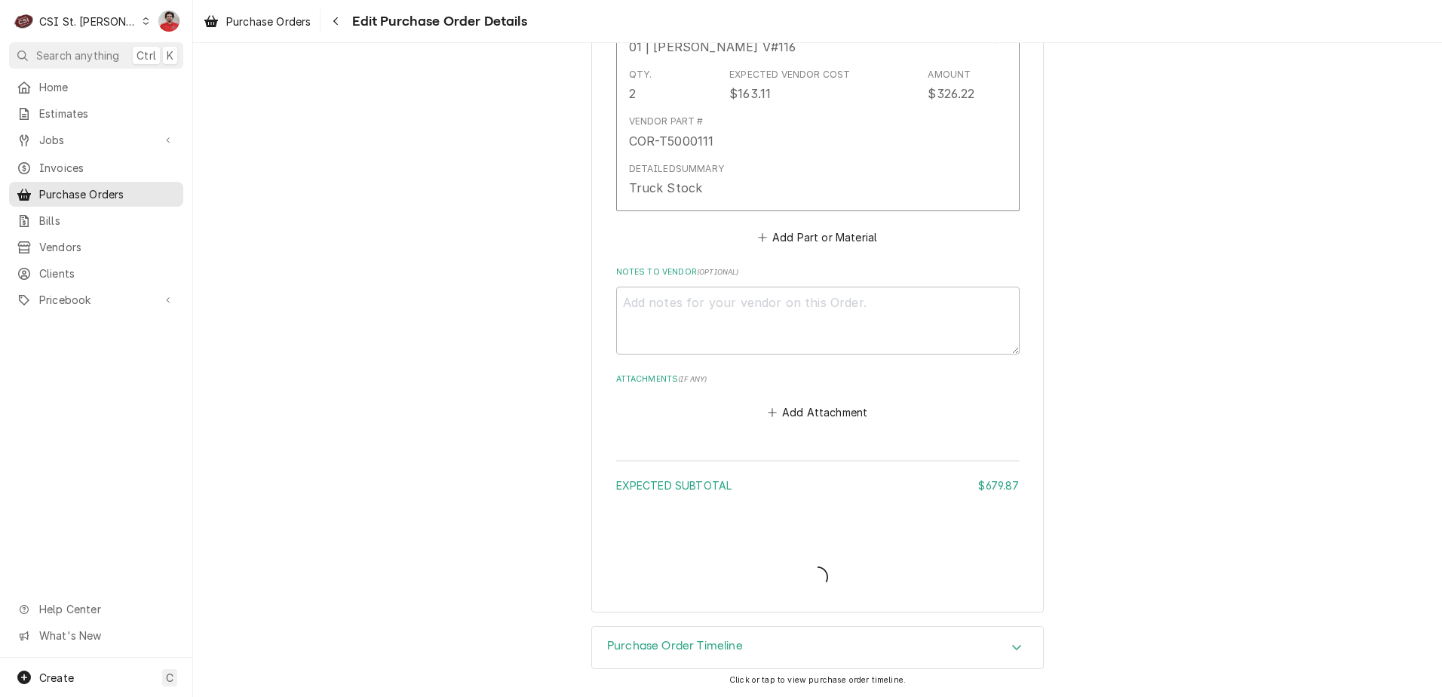
type textarea "x"
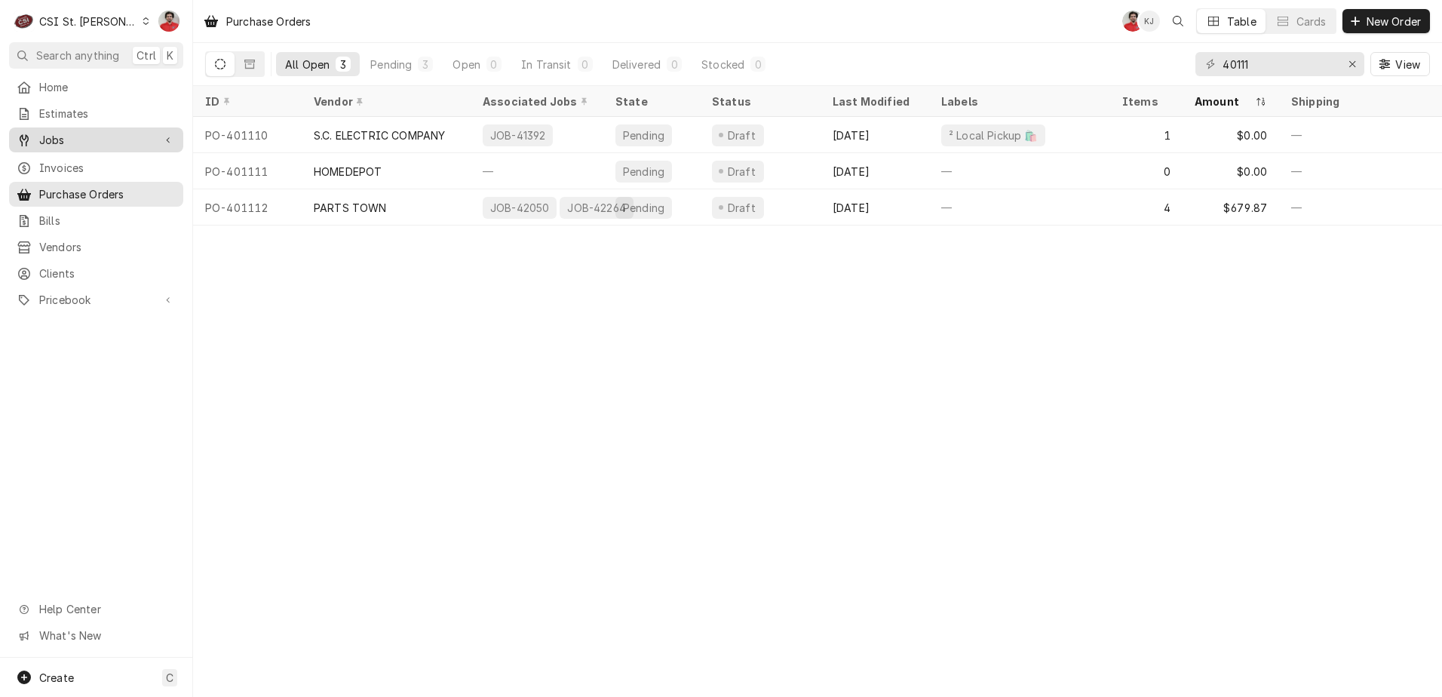
click at [55, 136] on span "Jobs" at bounding box center [96, 140] width 114 height 16
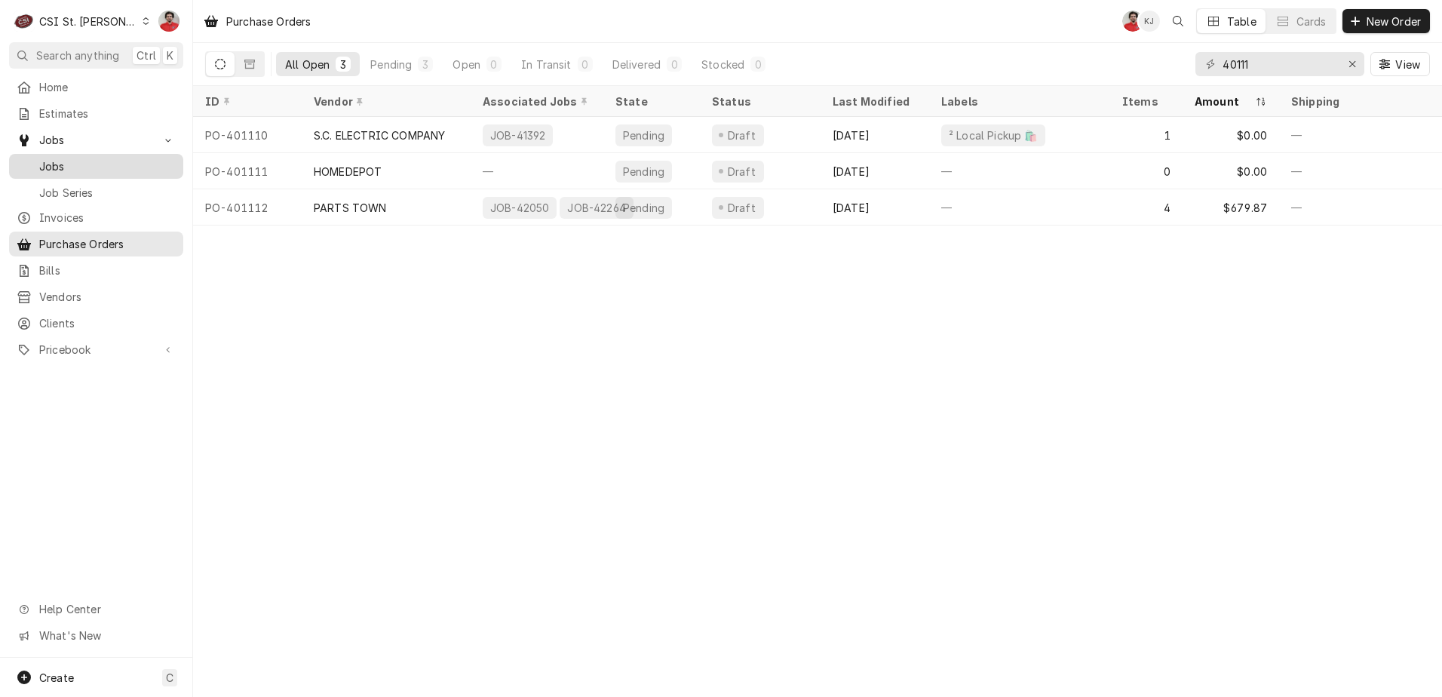
click at [59, 162] on span "Jobs" at bounding box center [107, 166] width 137 height 16
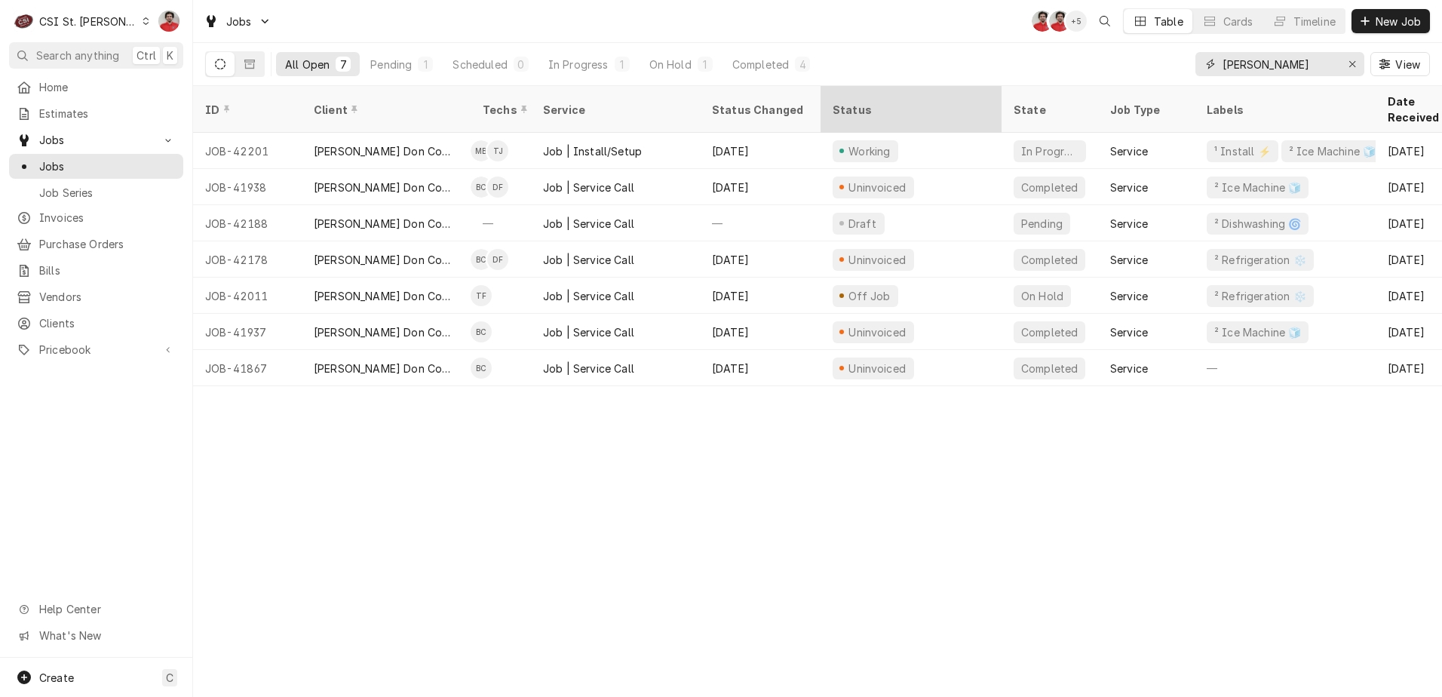
drag, startPoint x: 1310, startPoint y: 71, endPoint x: 840, endPoint y: 97, distance: 470.7
click at [840, 97] on div "Jobs NF NF + 5 Table Cards Timeline New Job All Open 7 Pending 1 Scheduled 0 In…" at bounding box center [817, 348] width 1249 height 697
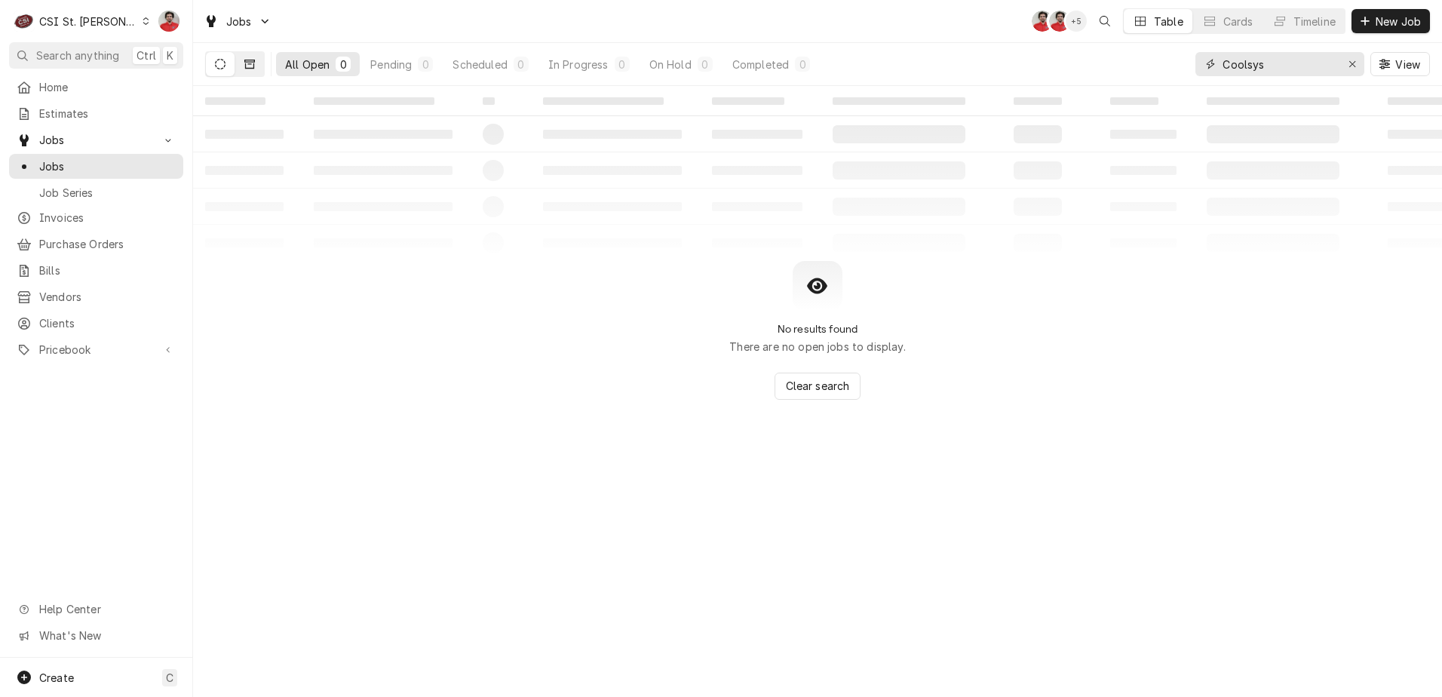
type input "Coolsys"
click at [256, 66] on button "Dynamic Content Wrapper" at bounding box center [249, 64] width 29 height 24
drag, startPoint x: 1351, startPoint y: 64, endPoint x: 1245, endPoint y: 57, distance: 106.6
click at [1351, 64] on icon "Erase input" at bounding box center [1353, 64] width 8 height 11
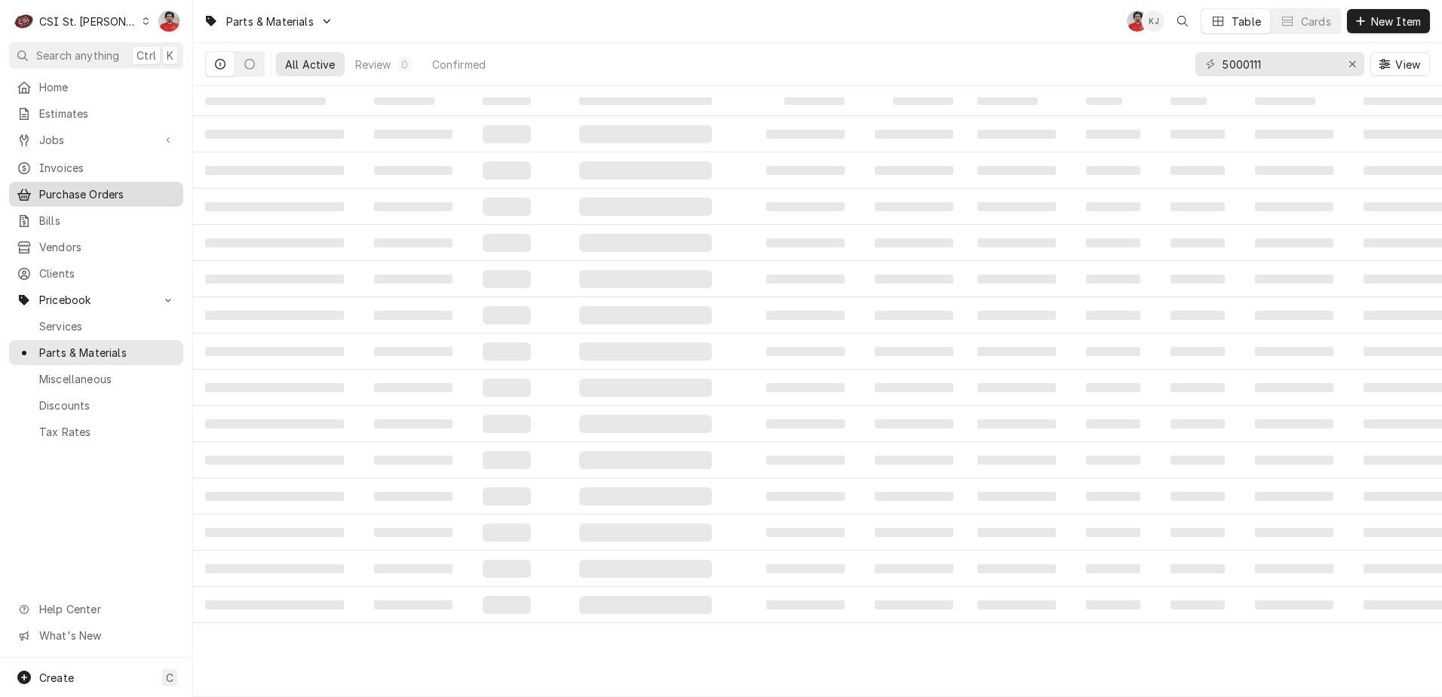
click at [91, 186] on span "Purchase Orders" at bounding box center [107, 194] width 137 height 16
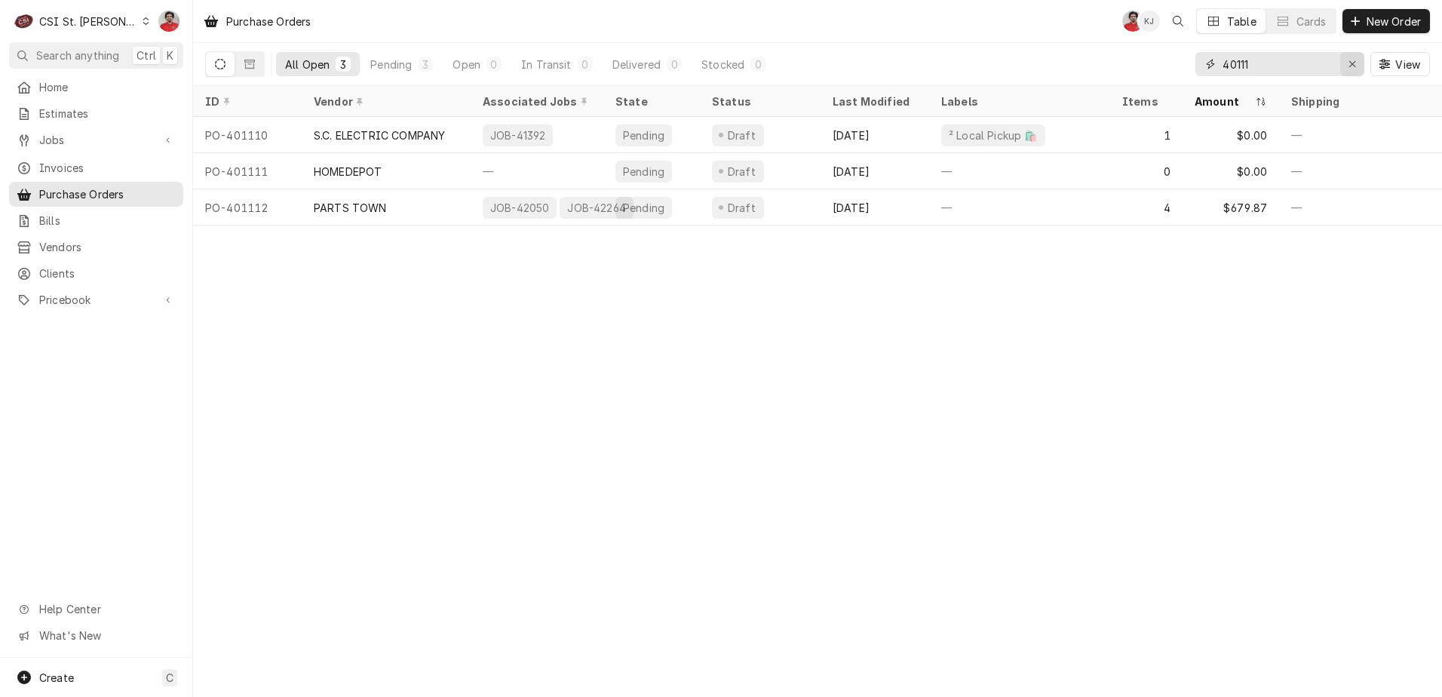
click at [1355, 62] on icon "Erase input" at bounding box center [1353, 64] width 8 height 11
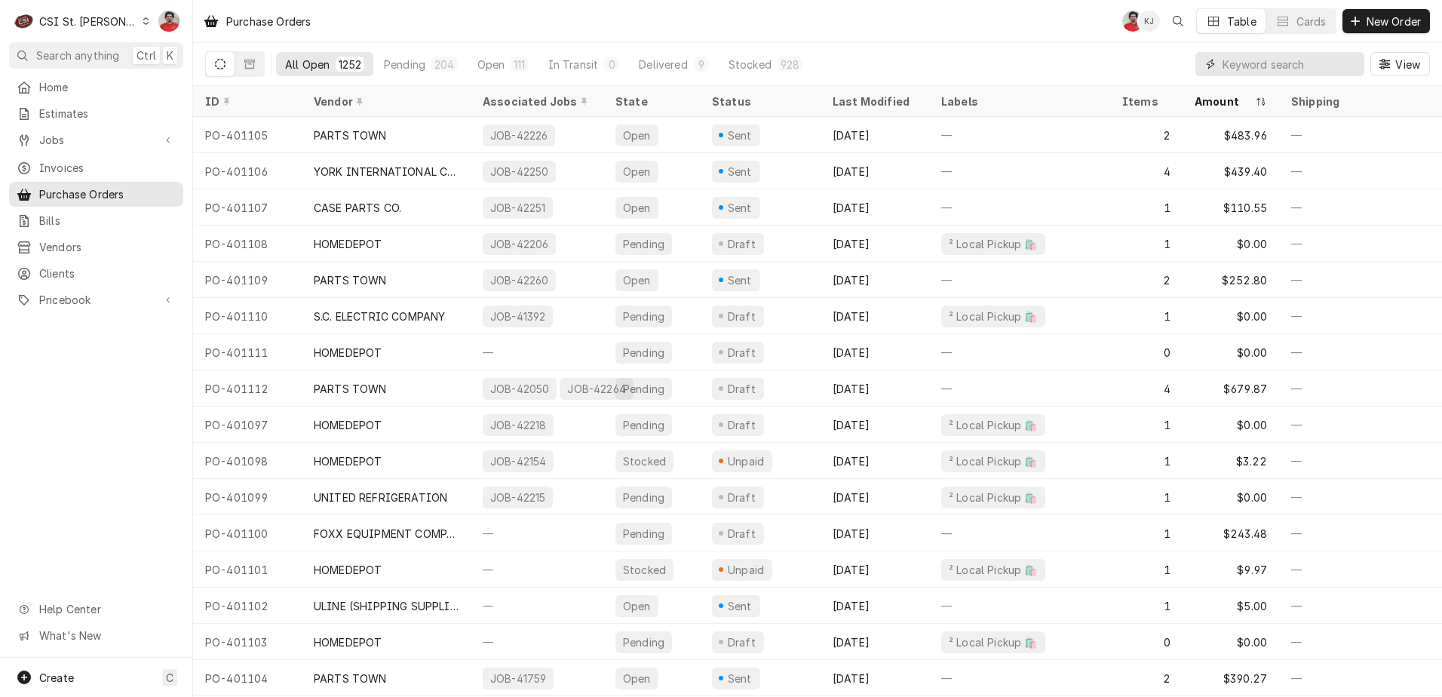
click at [1293, 63] on input "Dynamic Content Wrapper" at bounding box center [1290, 64] width 134 height 24
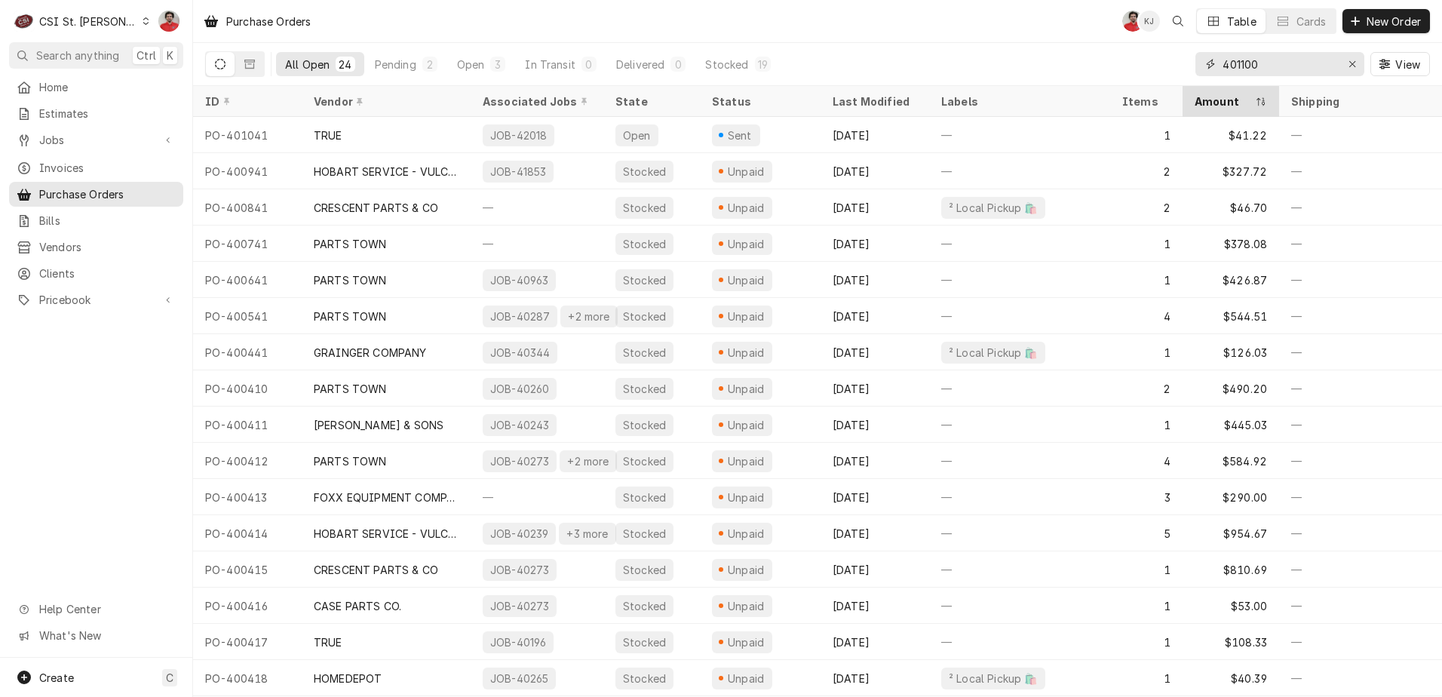
type input "401100"
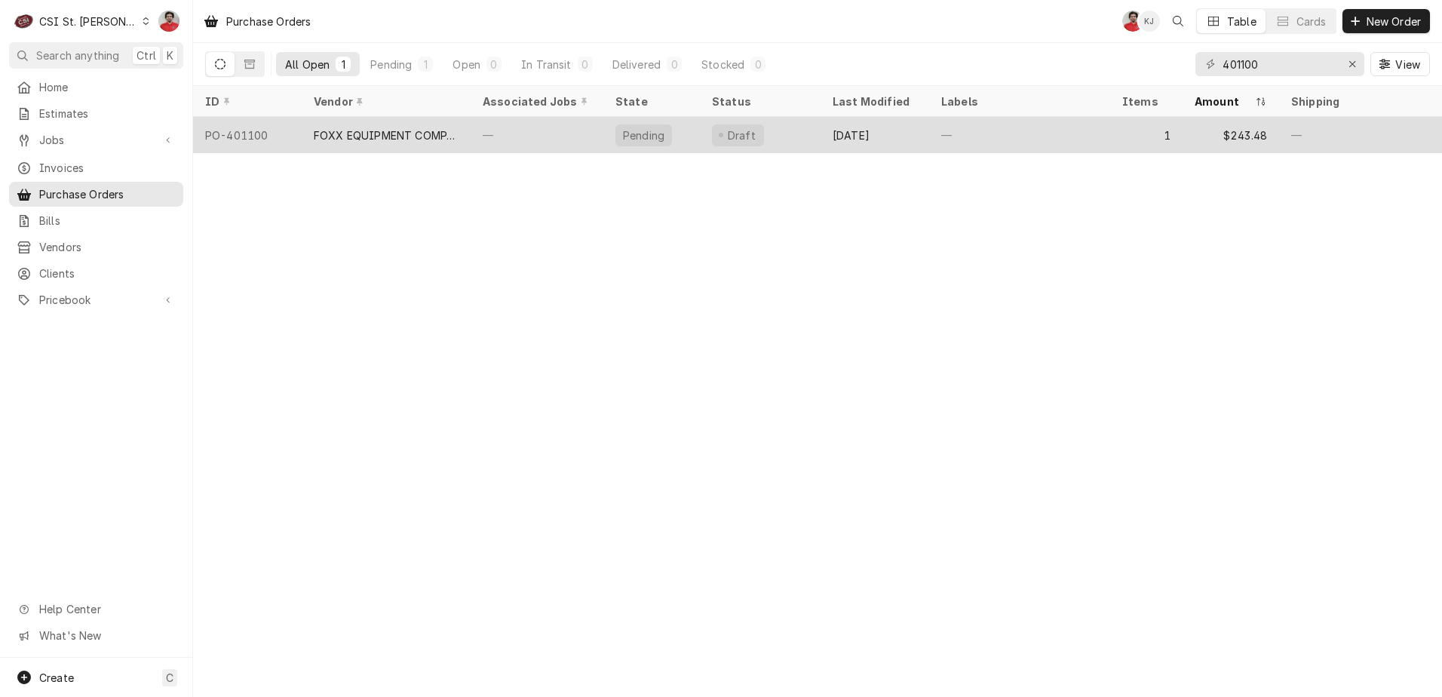
click at [524, 119] on div "—" at bounding box center [537, 135] width 133 height 36
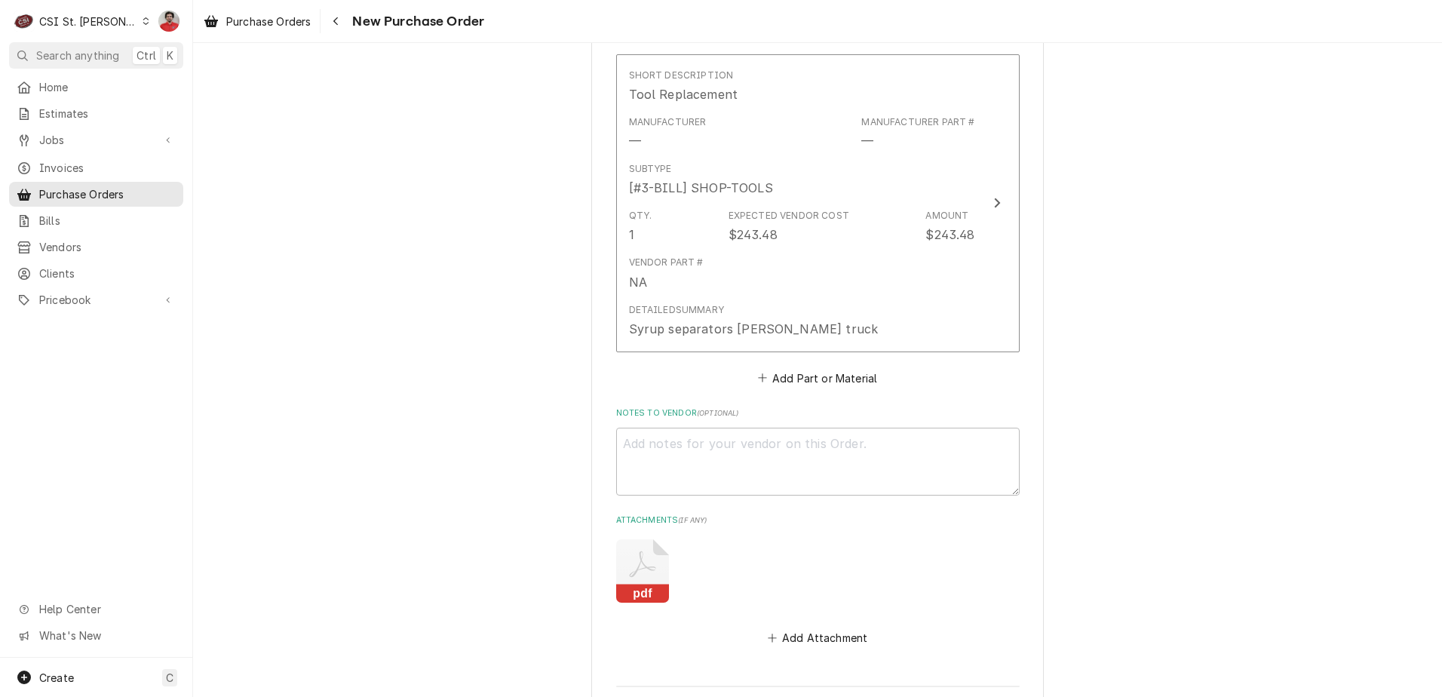
scroll to position [905, 0]
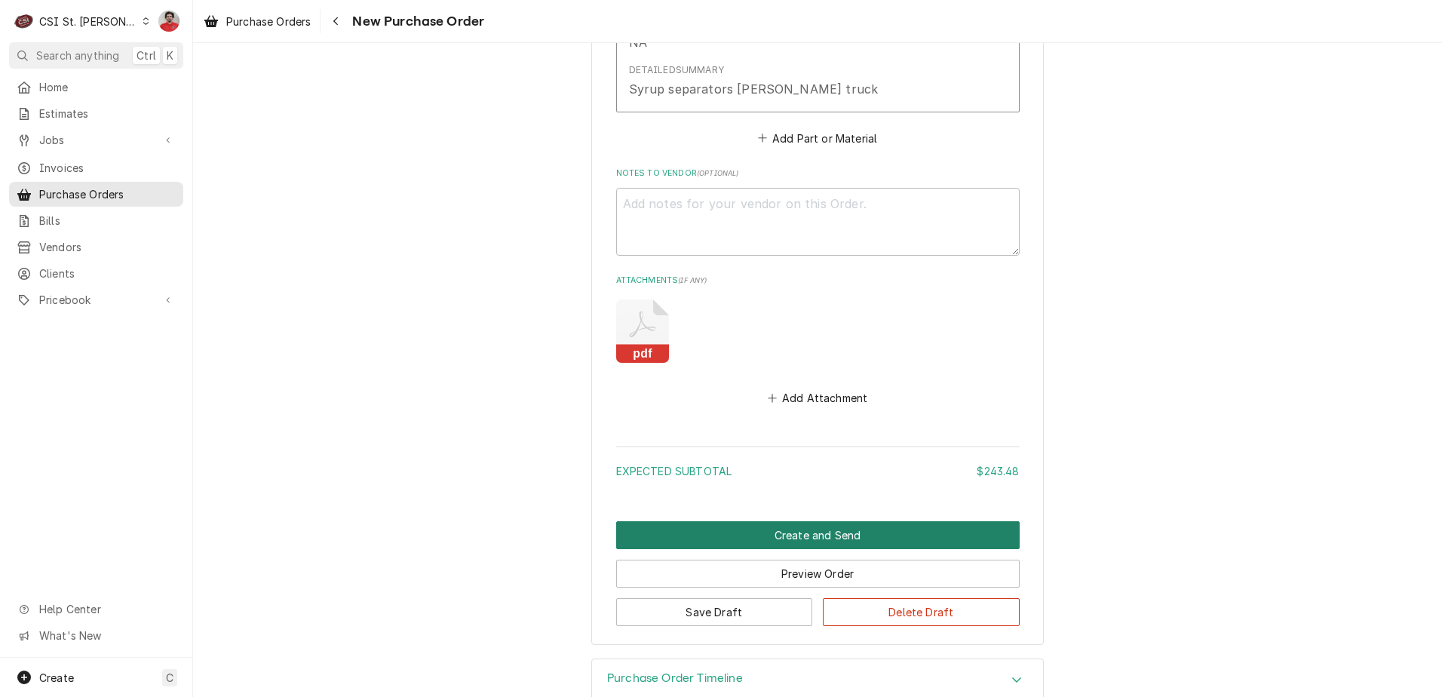
click at [754, 535] on button "Create and Send" at bounding box center [818, 535] width 404 height 28
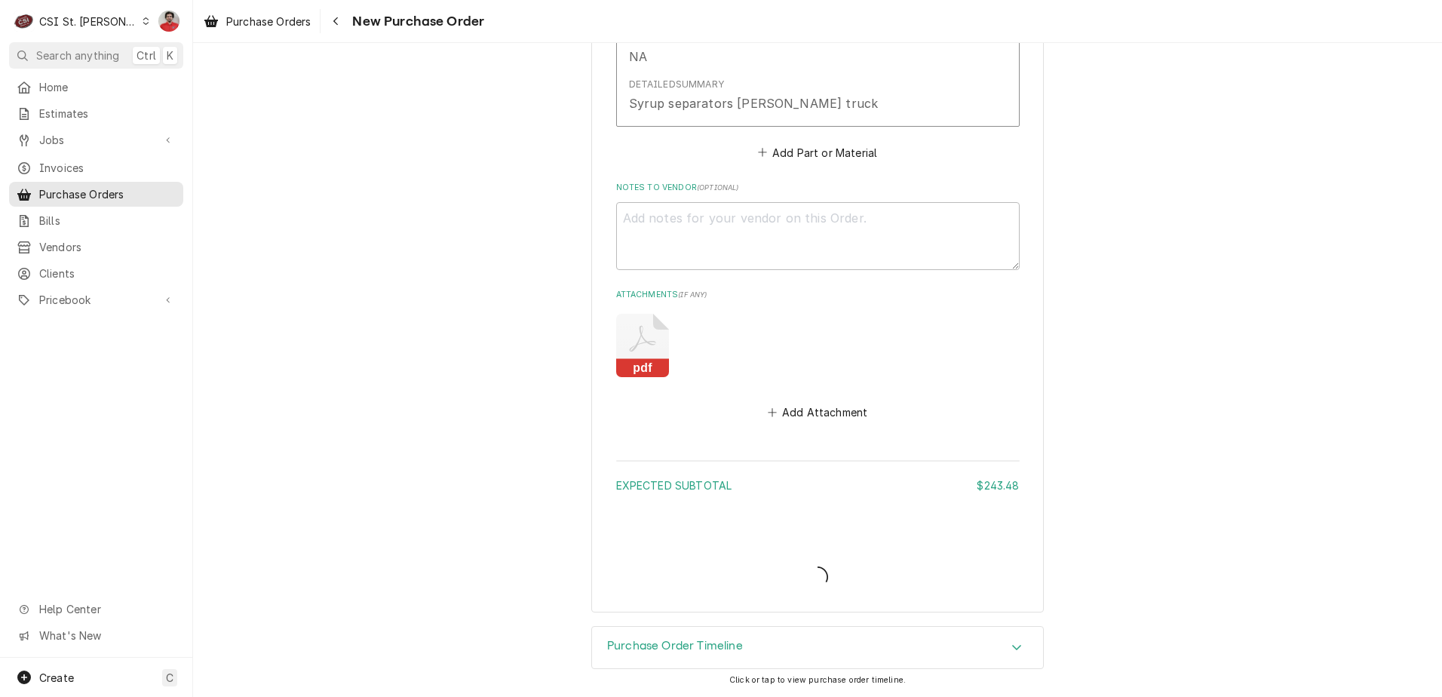
type textarea "x"
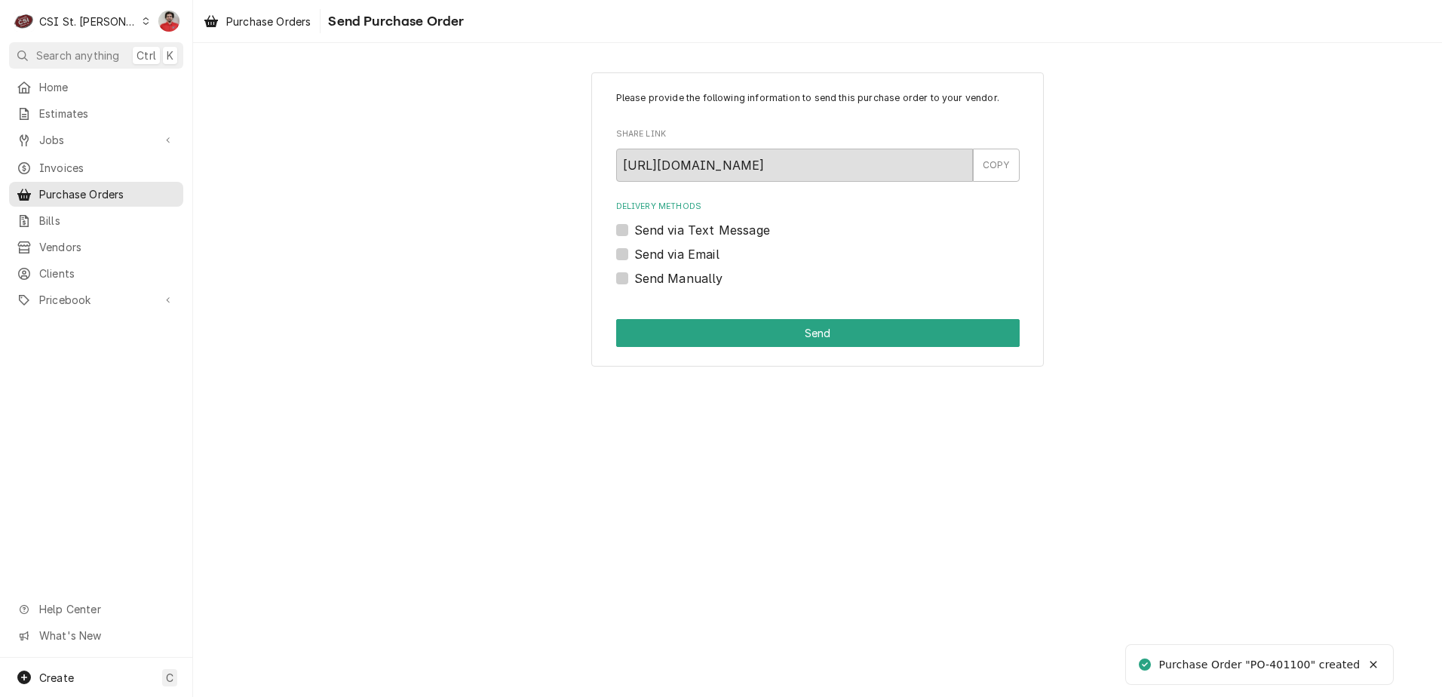
click at [680, 276] on label "Send Manually" at bounding box center [678, 278] width 89 height 18
click at [680, 276] on input "Send Manually" at bounding box center [836, 285] width 404 height 33
checkbox input "true"
click at [720, 339] on button "Send" at bounding box center [818, 333] width 404 height 28
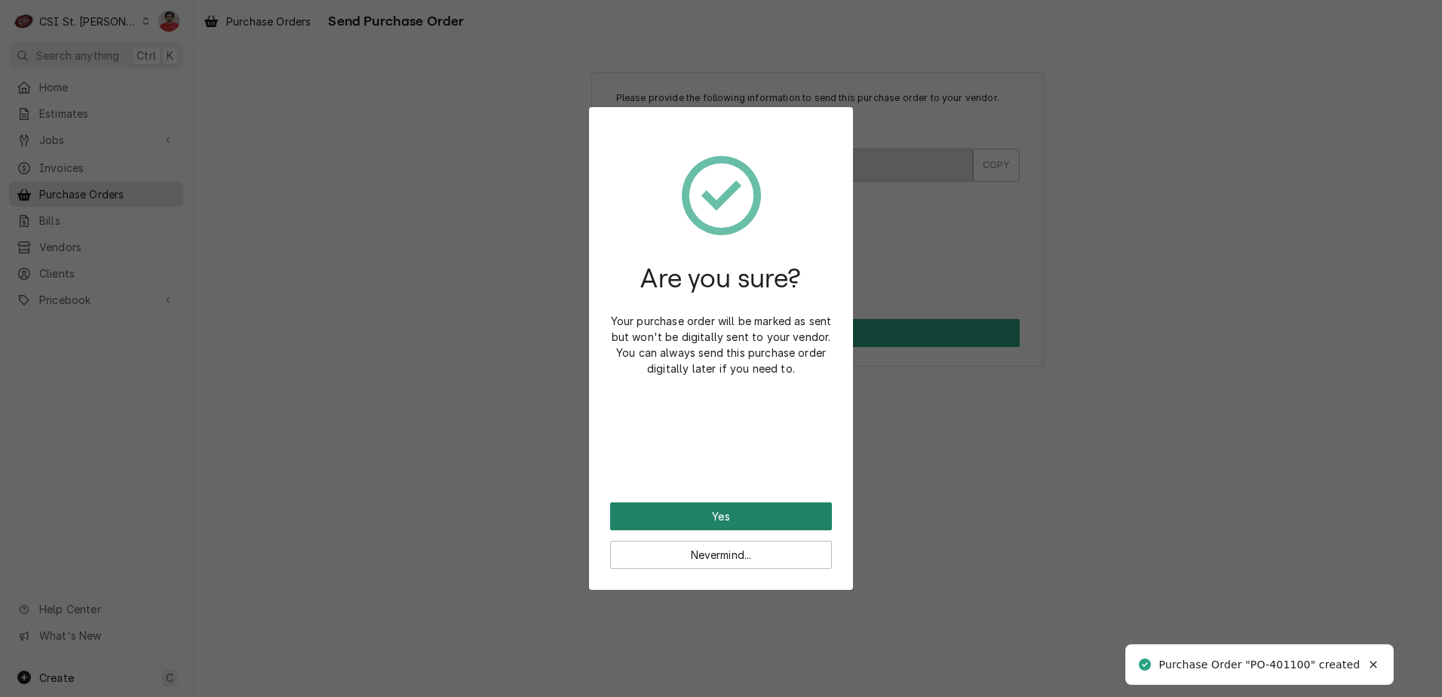
click at [735, 517] on button "Yes" at bounding box center [721, 516] width 222 height 28
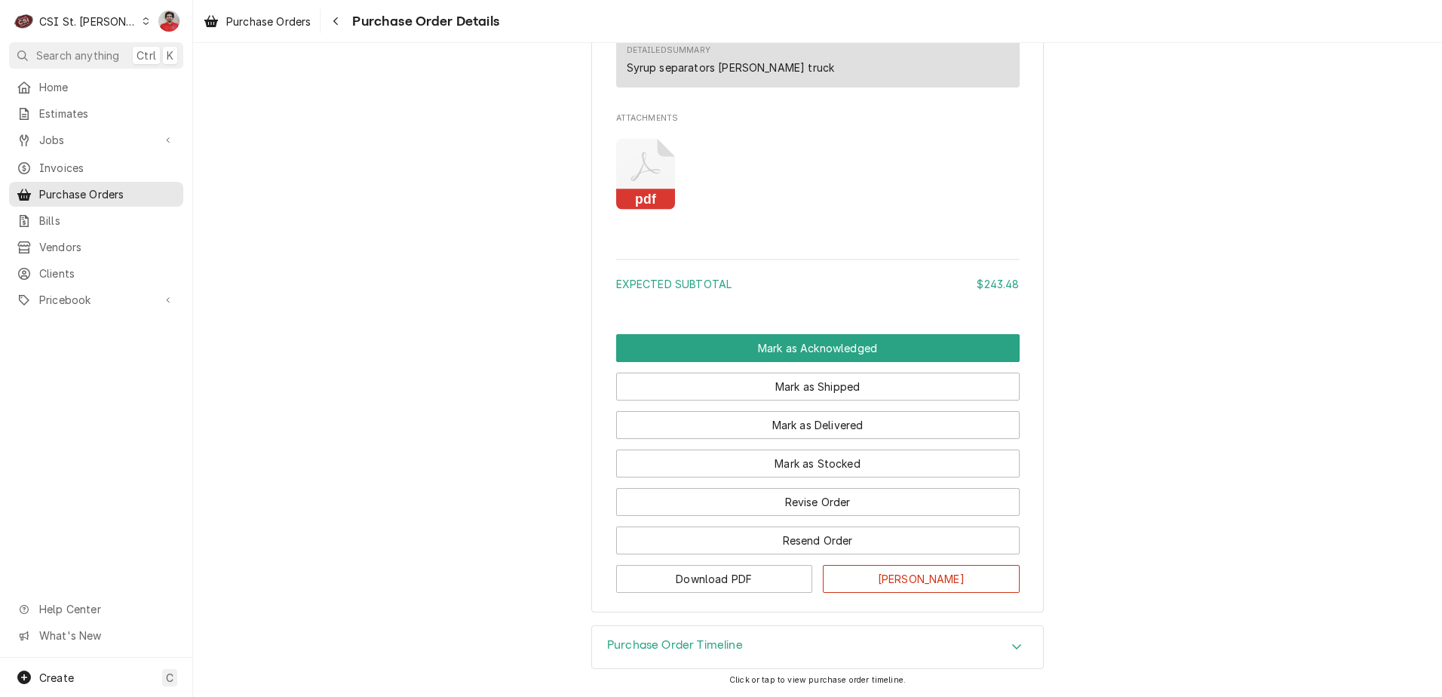
scroll to position [1109, 0]
click at [750, 459] on button "Mark as Stocked" at bounding box center [818, 464] width 404 height 28
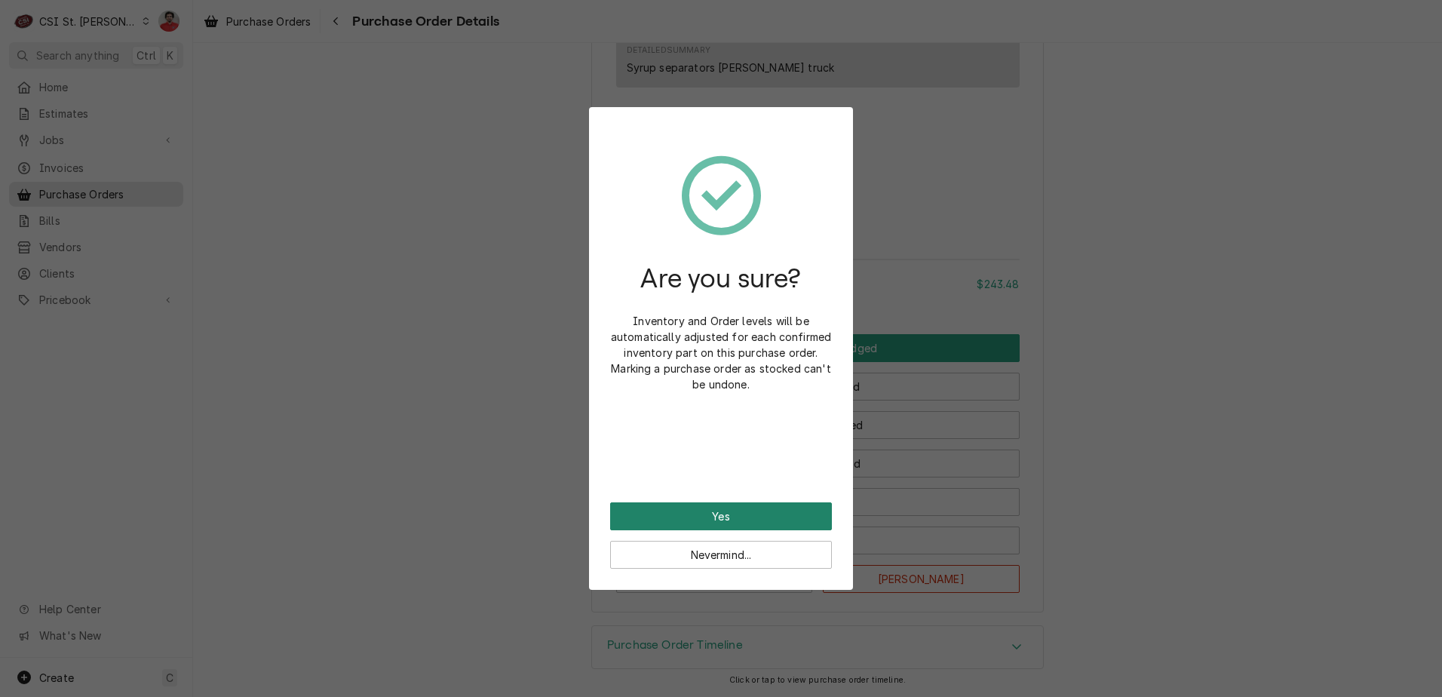
click at [724, 513] on button "Yes" at bounding box center [721, 516] width 222 height 28
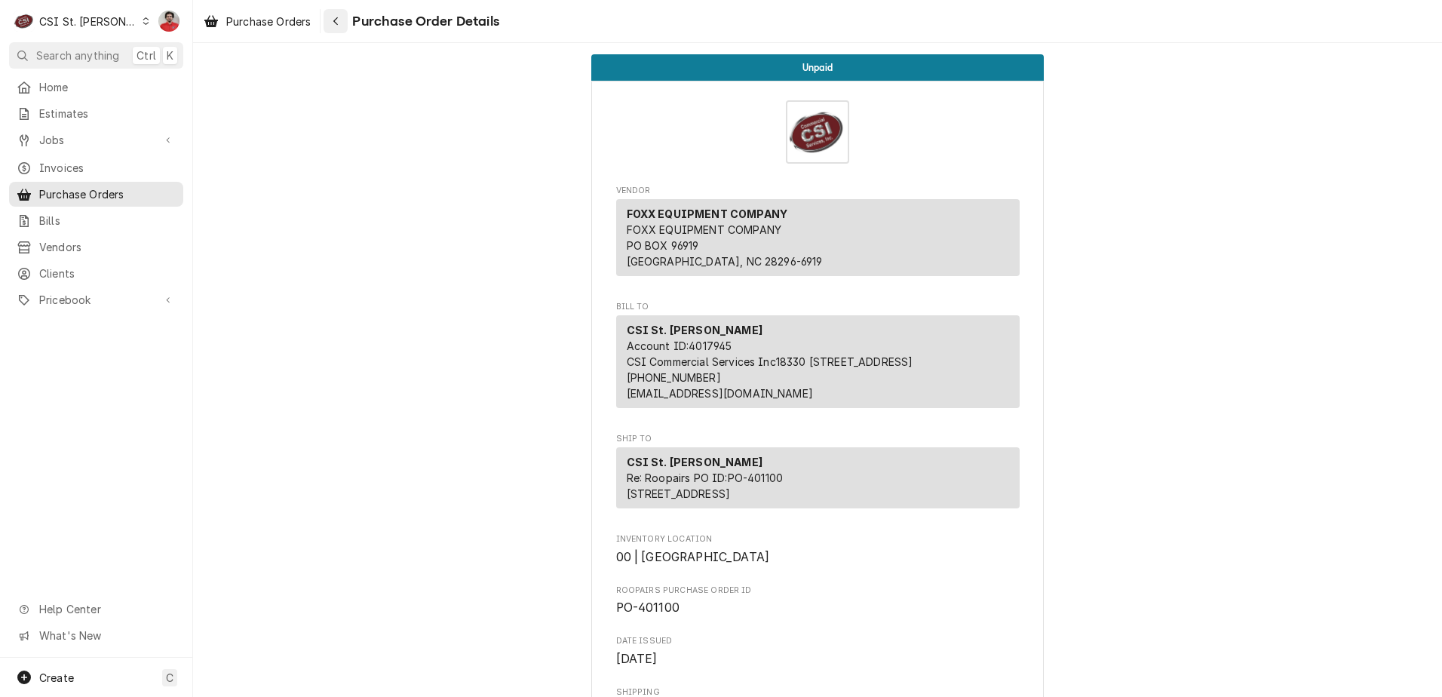
click at [330, 14] on div "Navigate back" at bounding box center [335, 21] width 15 height 15
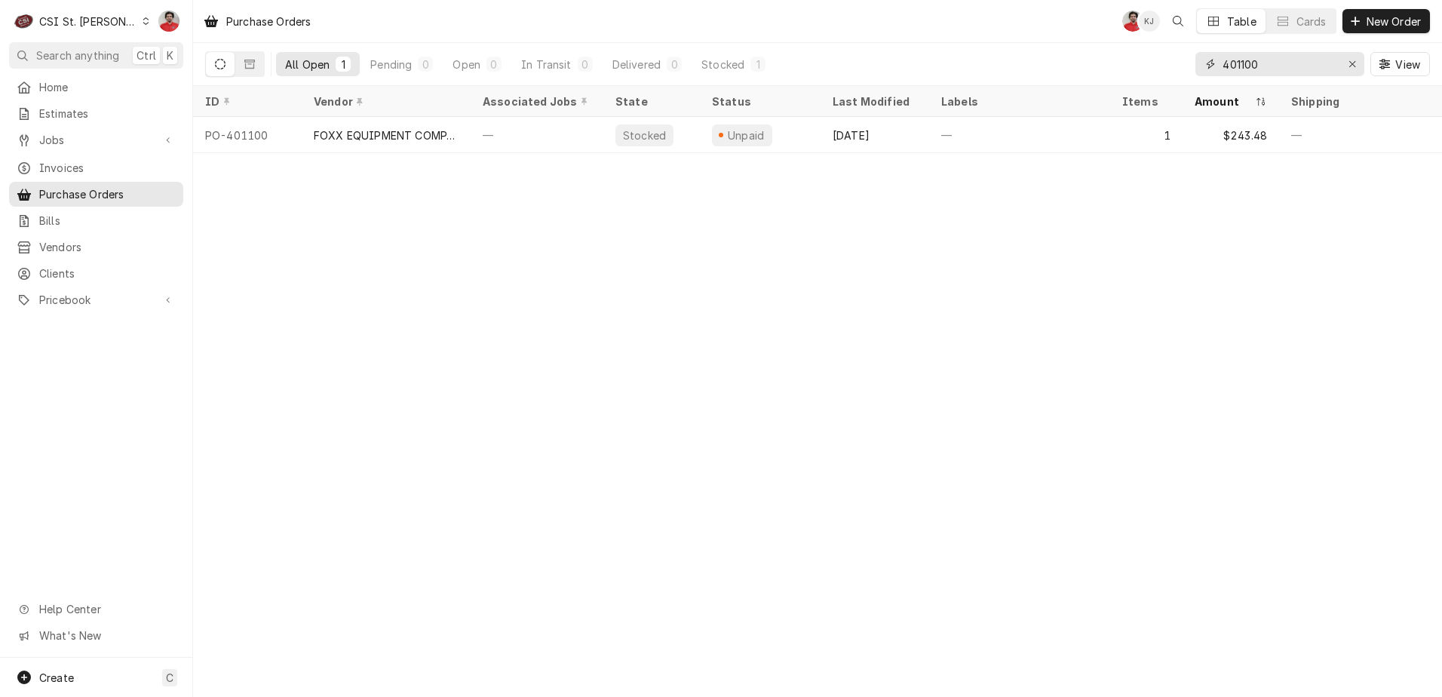
click at [1282, 66] on input "401100" at bounding box center [1279, 64] width 113 height 24
type input "401060"
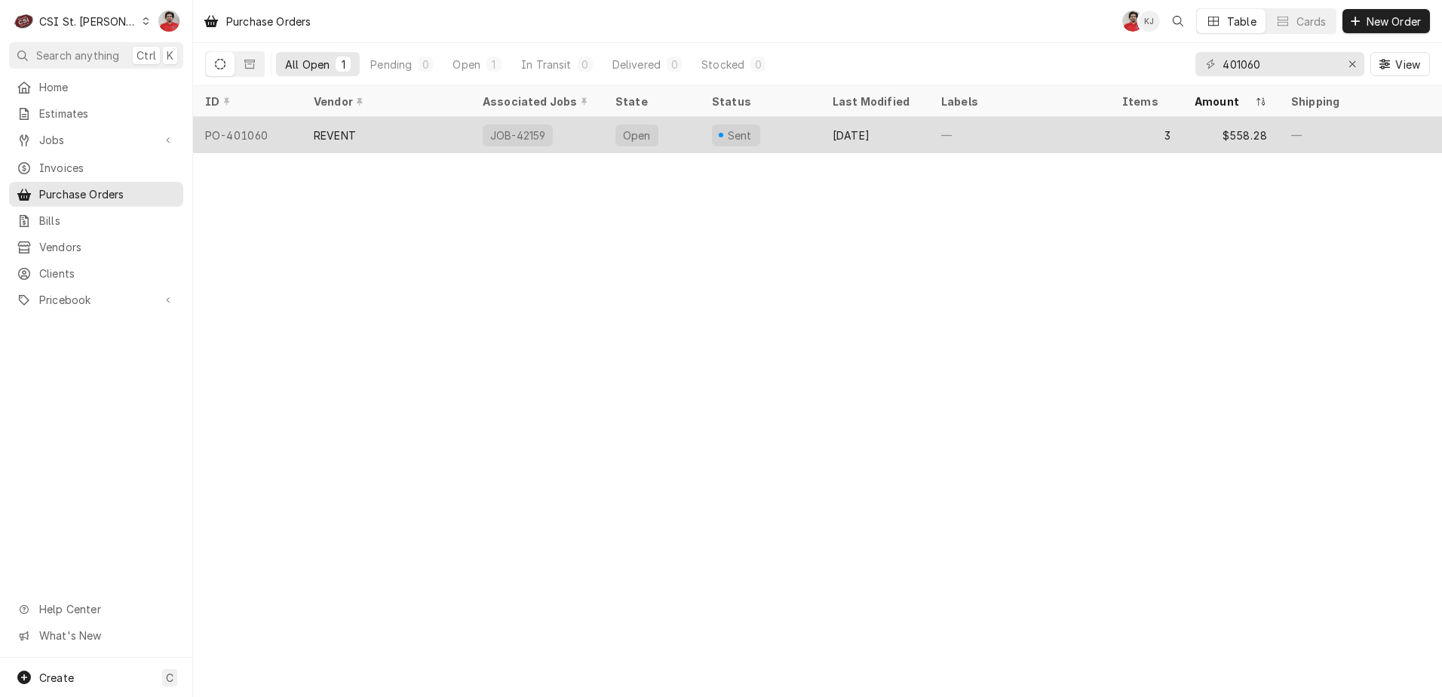
click at [877, 127] on div "Aug 22" at bounding box center [875, 135] width 109 height 36
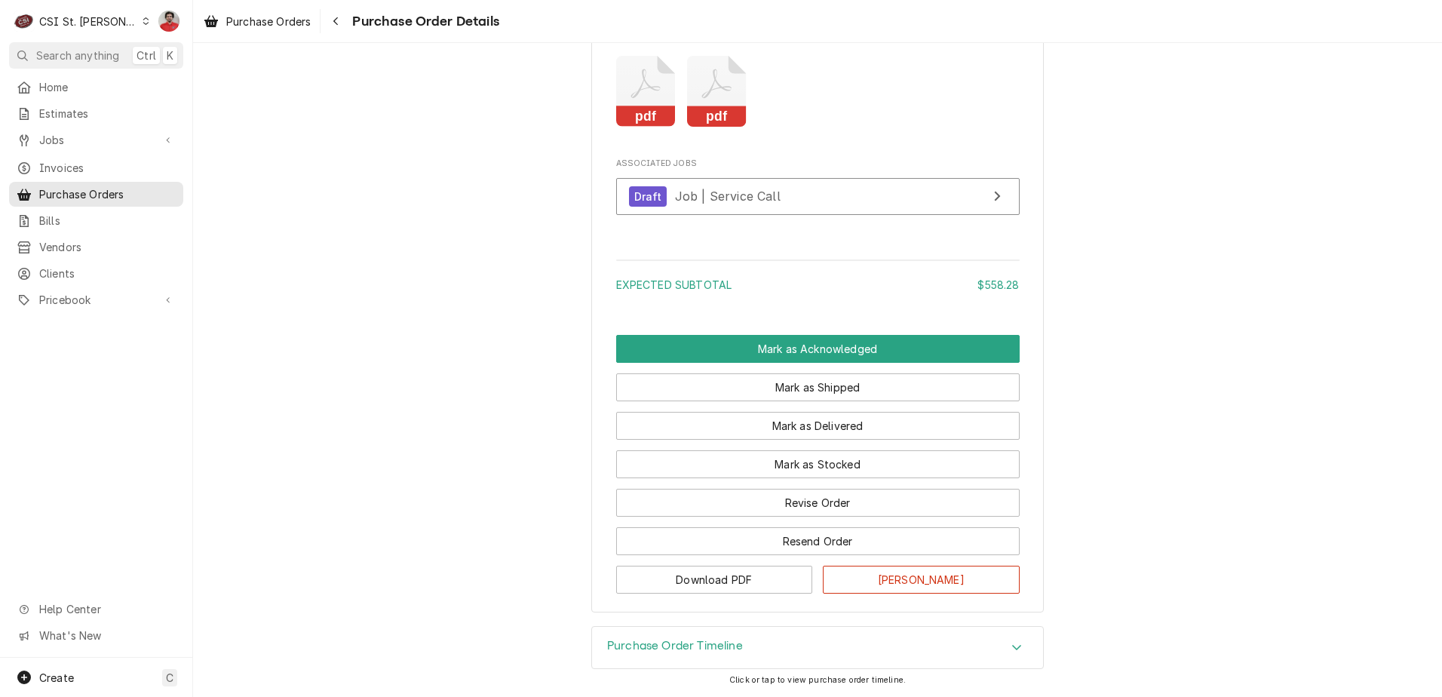
scroll to position [1847, 0]
click at [772, 474] on button "Mark as Stocked" at bounding box center [818, 464] width 404 height 28
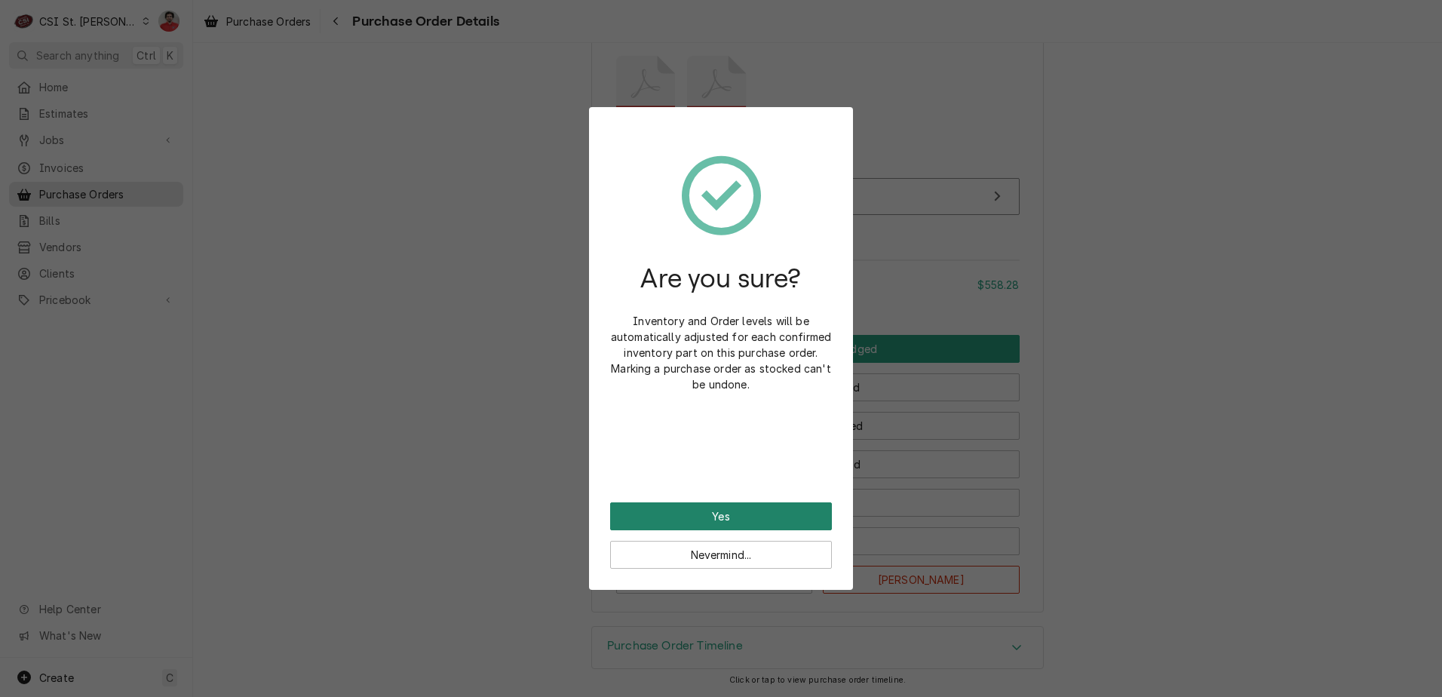
click at [749, 528] on button "Yes" at bounding box center [721, 516] width 222 height 28
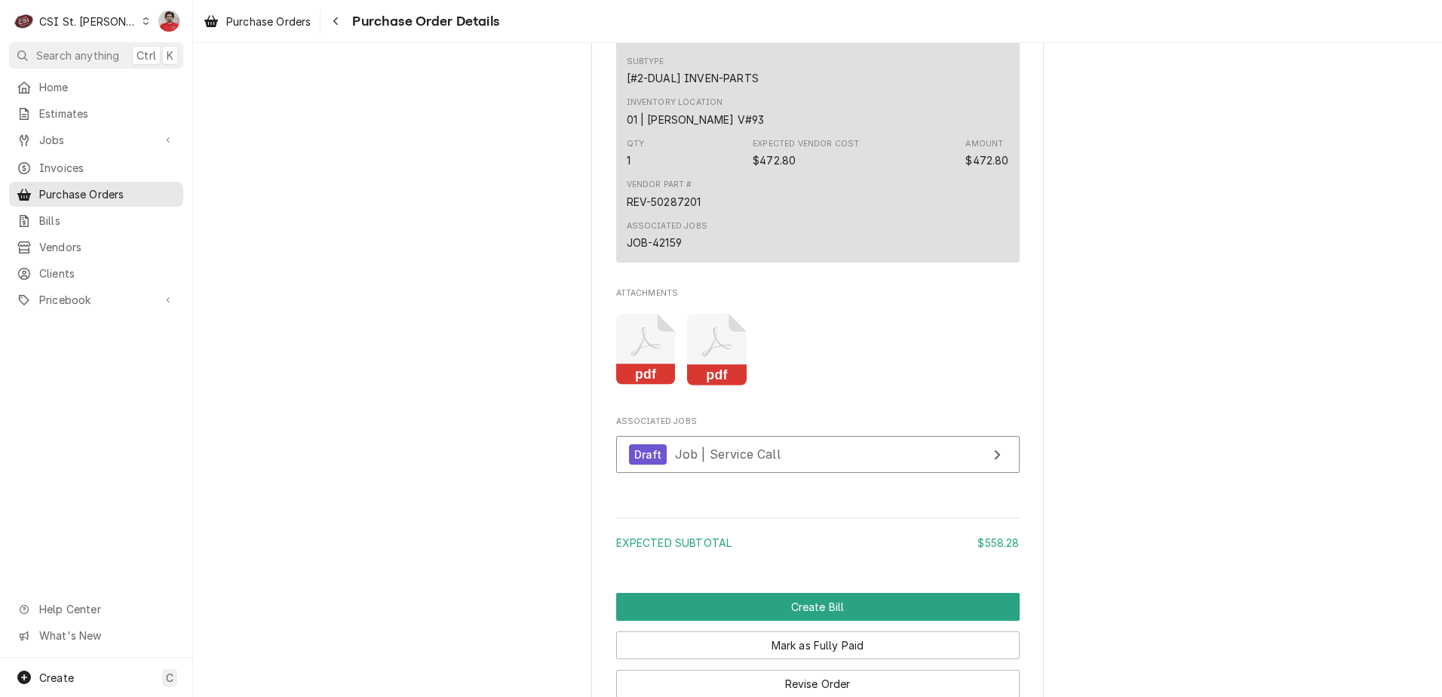
scroll to position [1810, 0]
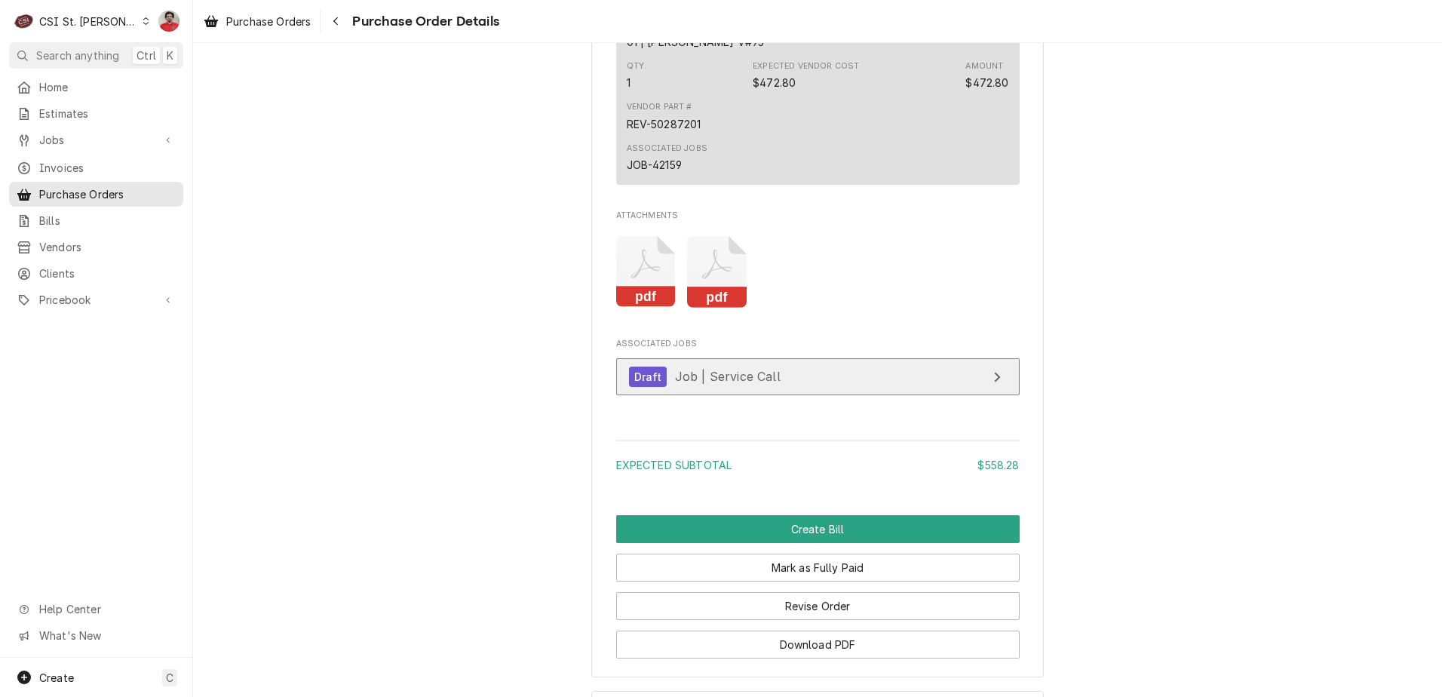
click at [730, 384] on span "Job | Service Call" at bounding box center [728, 376] width 106 height 15
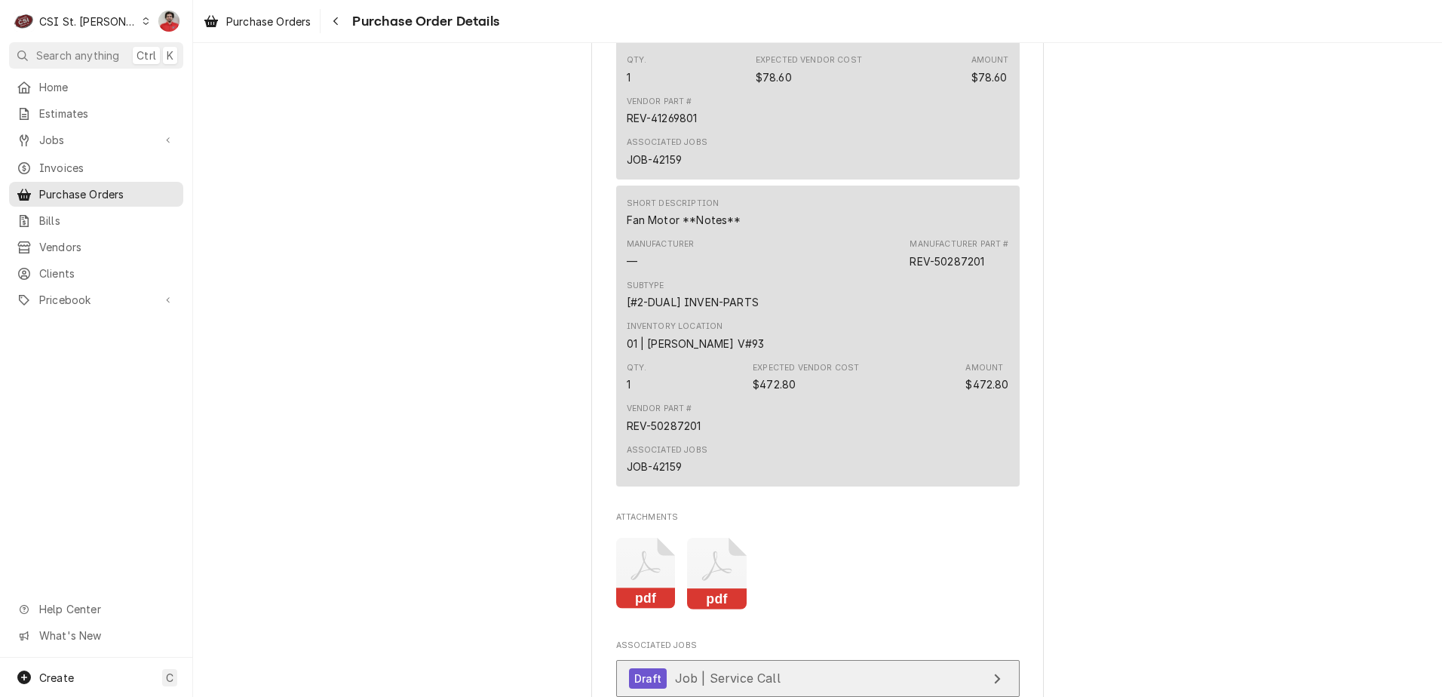
scroll to position [1207, 0]
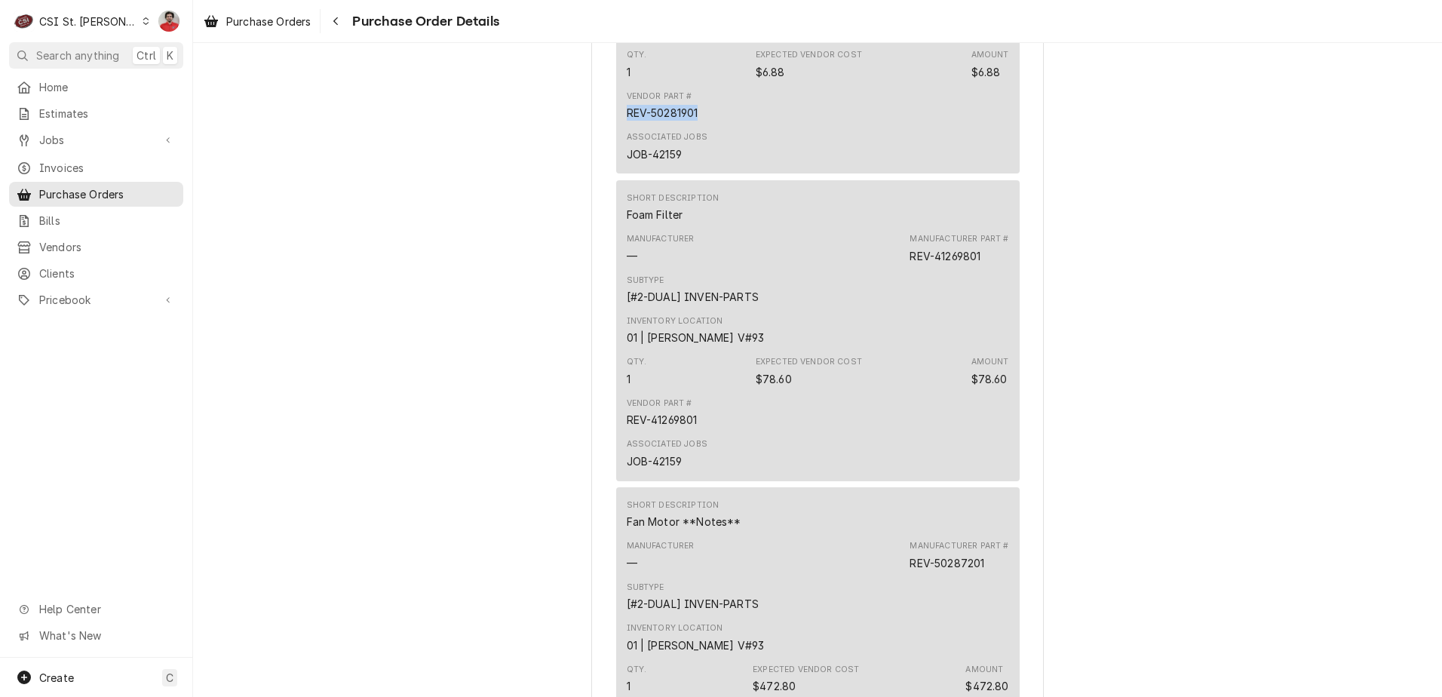
drag, startPoint x: 698, startPoint y: 163, endPoint x: 607, endPoint y: 164, distance: 90.5
click at [607, 164] on div "Vendor REVENT REVENT 525 Fellowship Road Suite 330, Lockbox #825662 Mt Laurel, …" at bounding box center [817, 77] width 453 height 2407
copy div "REV-50281901"
drag, startPoint x: 711, startPoint y: 465, endPoint x: 618, endPoint y: 469, distance: 92.9
click at [618, 469] on div "Short Description Foam Filter Manufacturer — Manufacturer Part # REV-41269801 S…" at bounding box center [818, 330] width 404 height 300
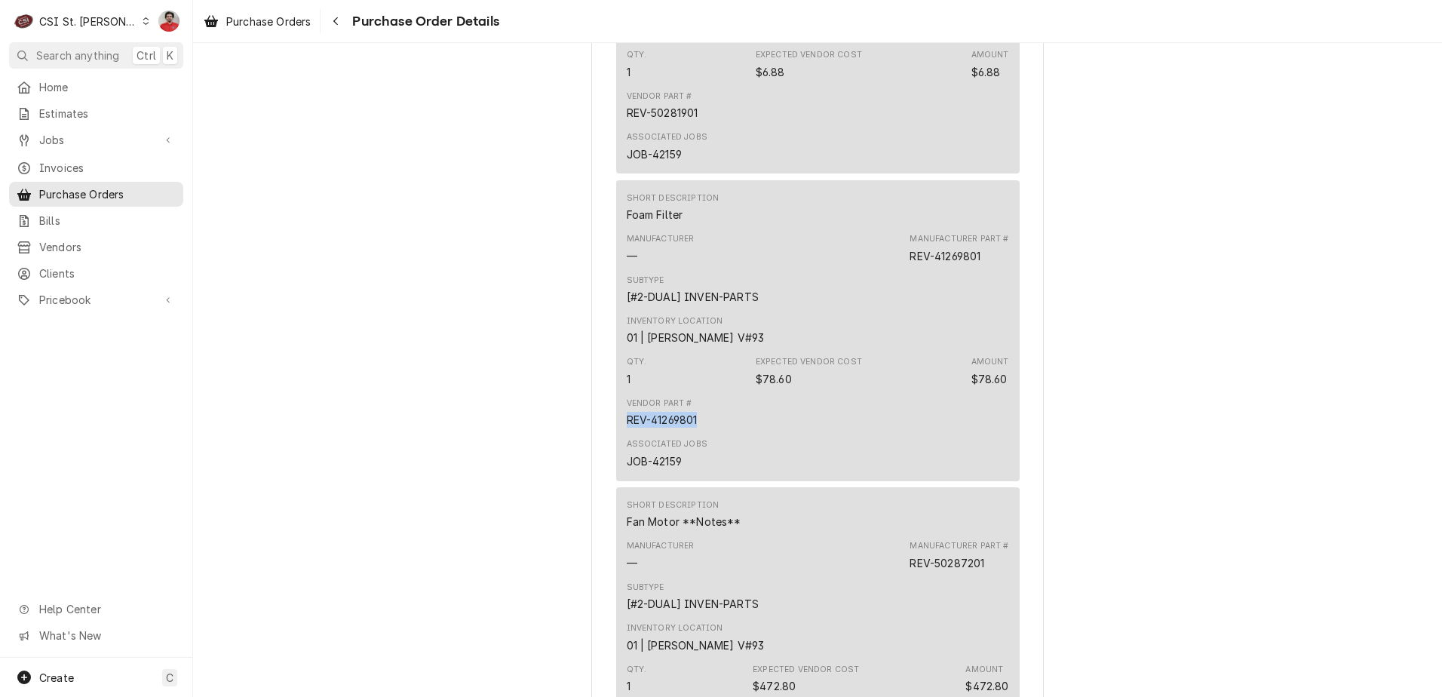
copy div "REV-41269801"
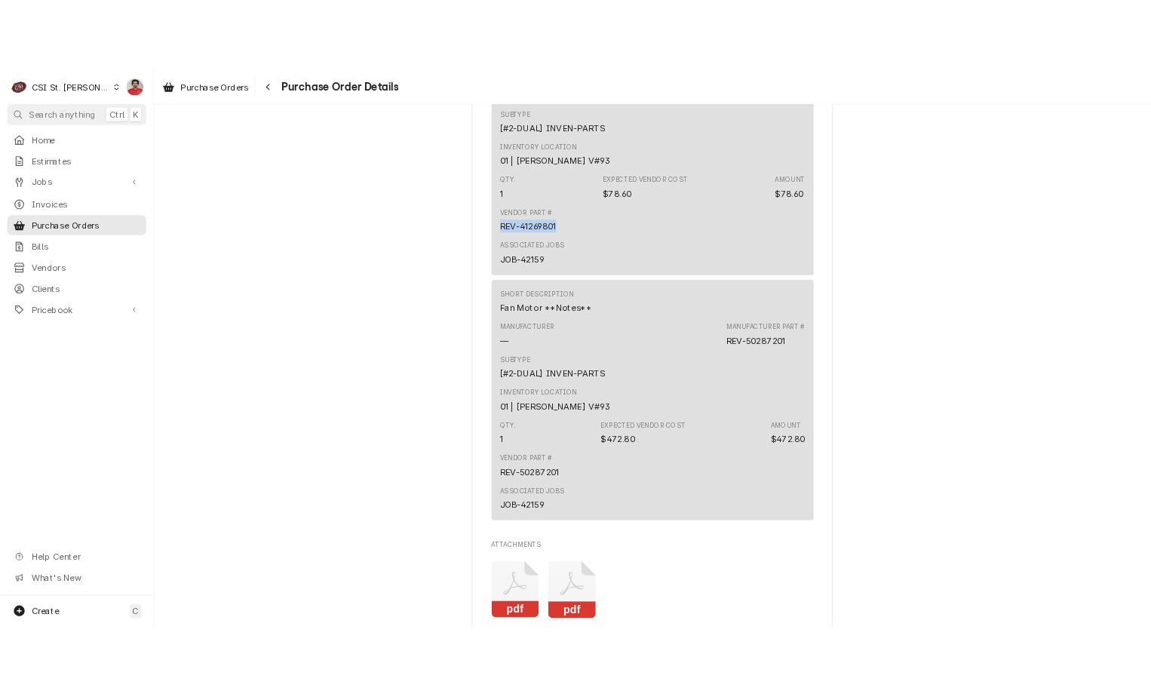
scroll to position [1433, 0]
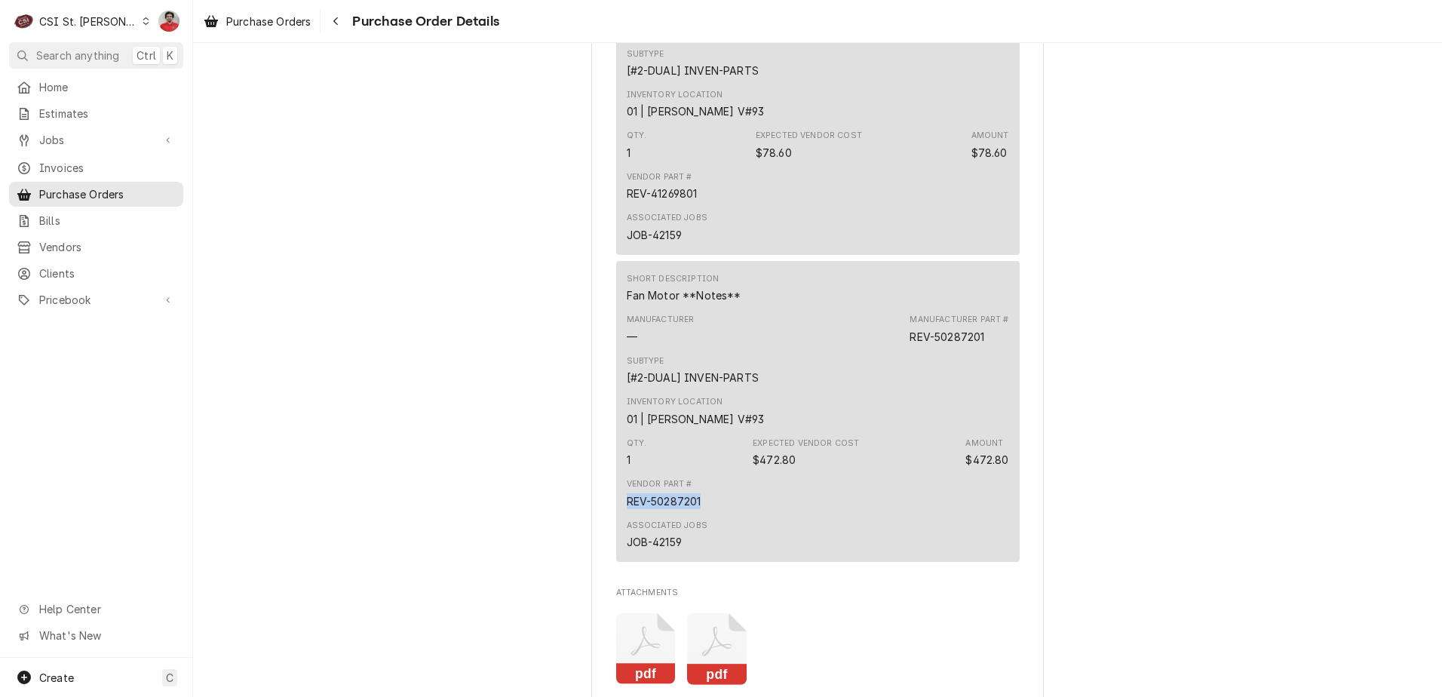
drag, startPoint x: 703, startPoint y: 545, endPoint x: 593, endPoint y: 548, distance: 110.2
copy div "REV-50287201"
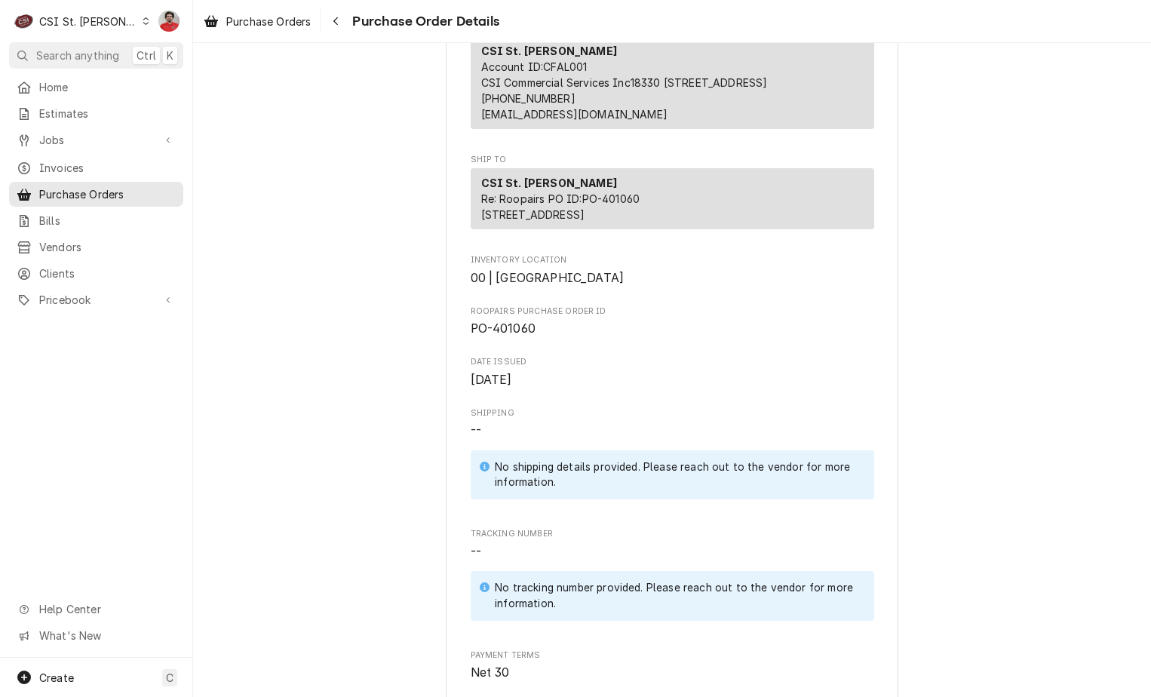
scroll to position [0, 0]
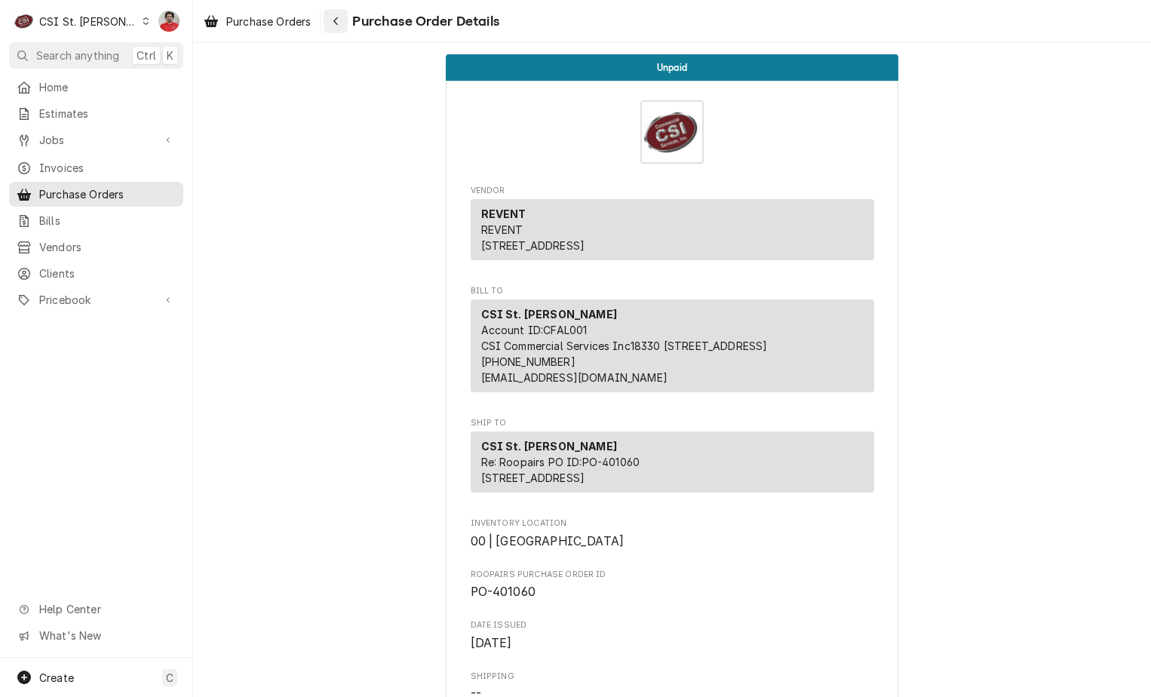
click at [335, 22] on icon "Navigate back" at bounding box center [336, 21] width 7 height 11
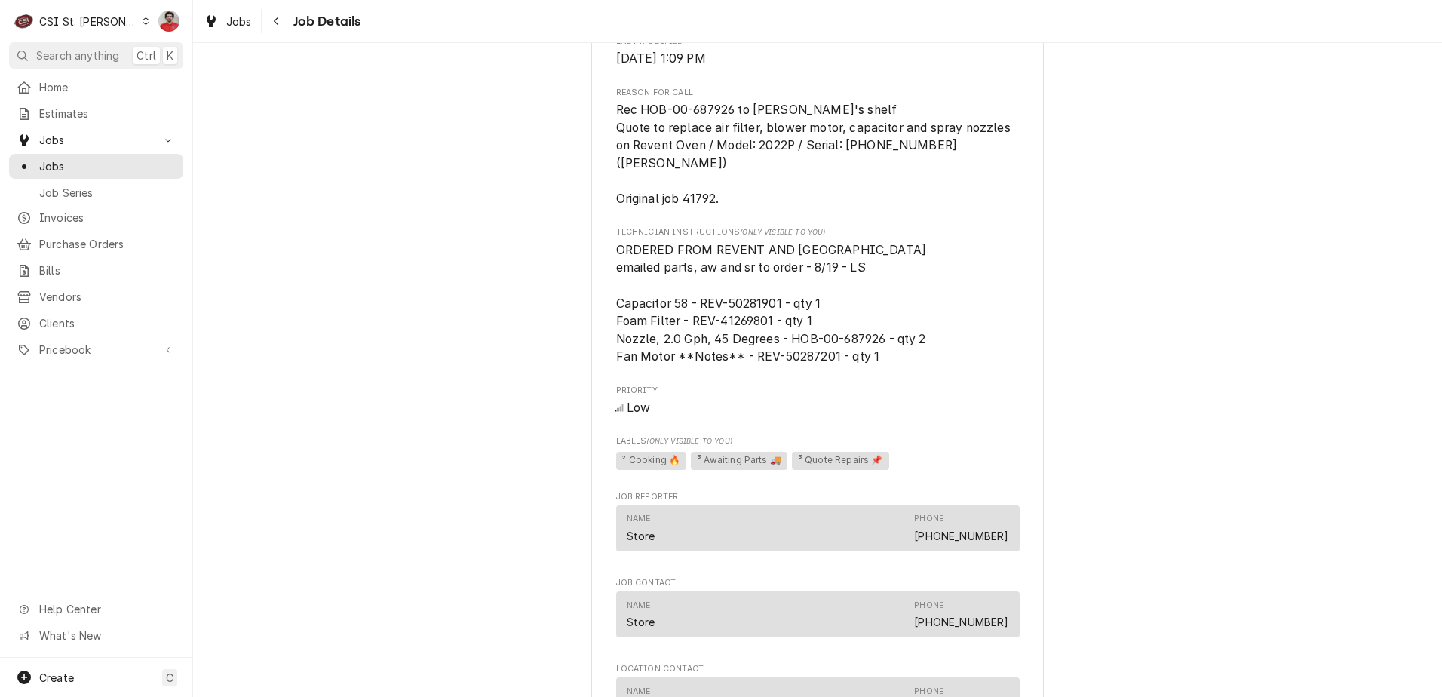
scroll to position [1256, 0]
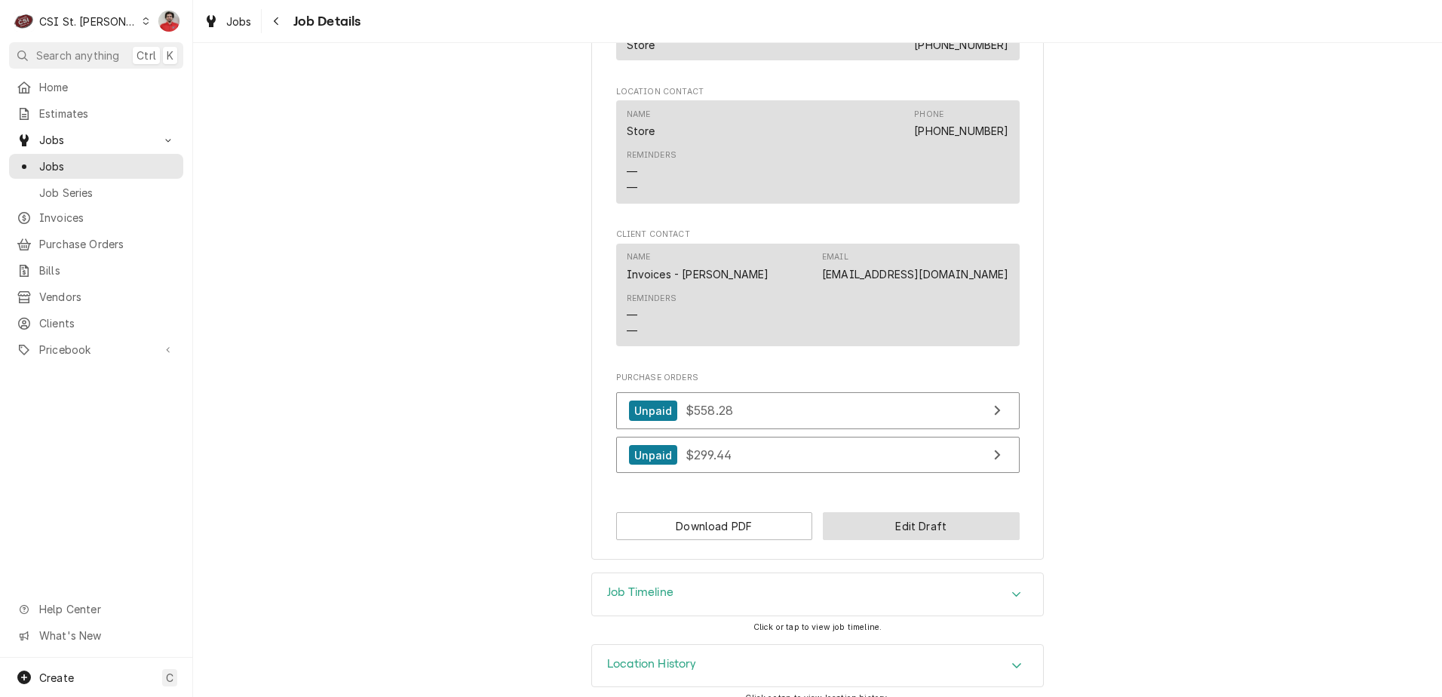
click at [863, 514] on button "Edit Draft" at bounding box center [921, 526] width 197 height 28
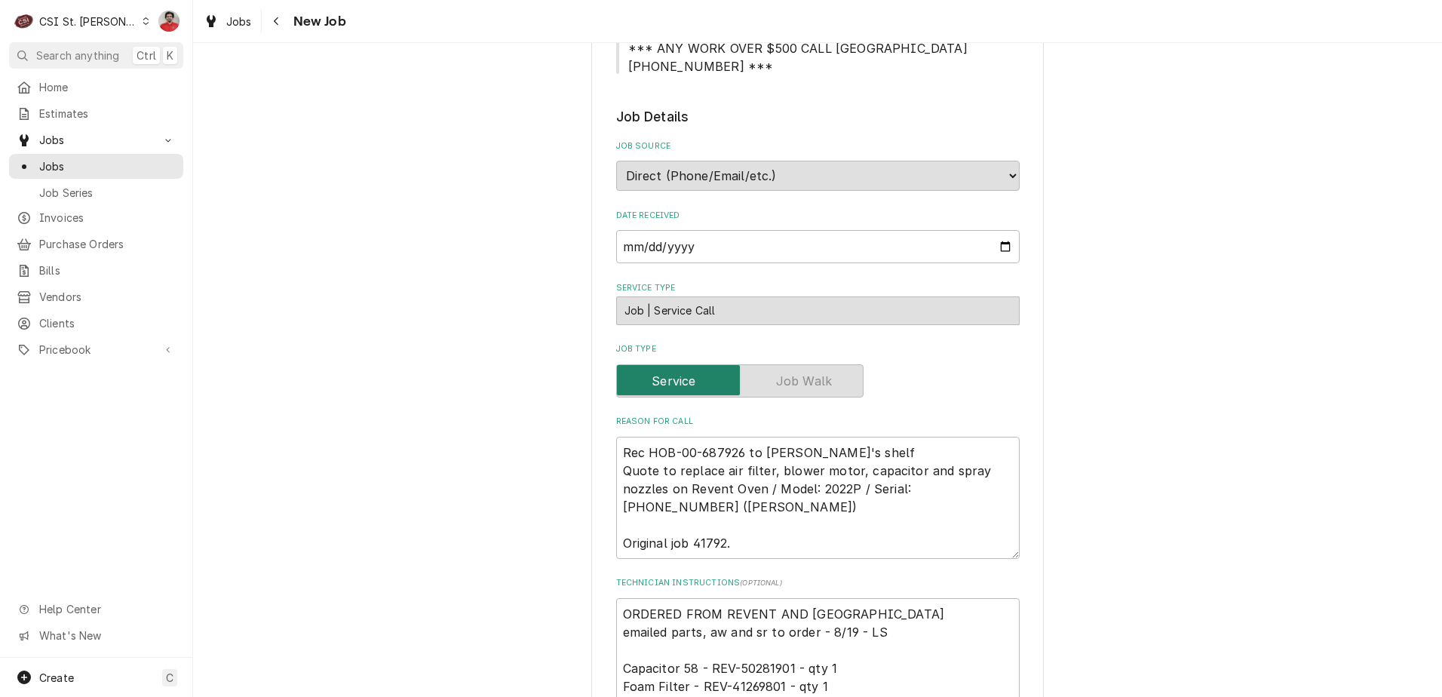
scroll to position [528, 0]
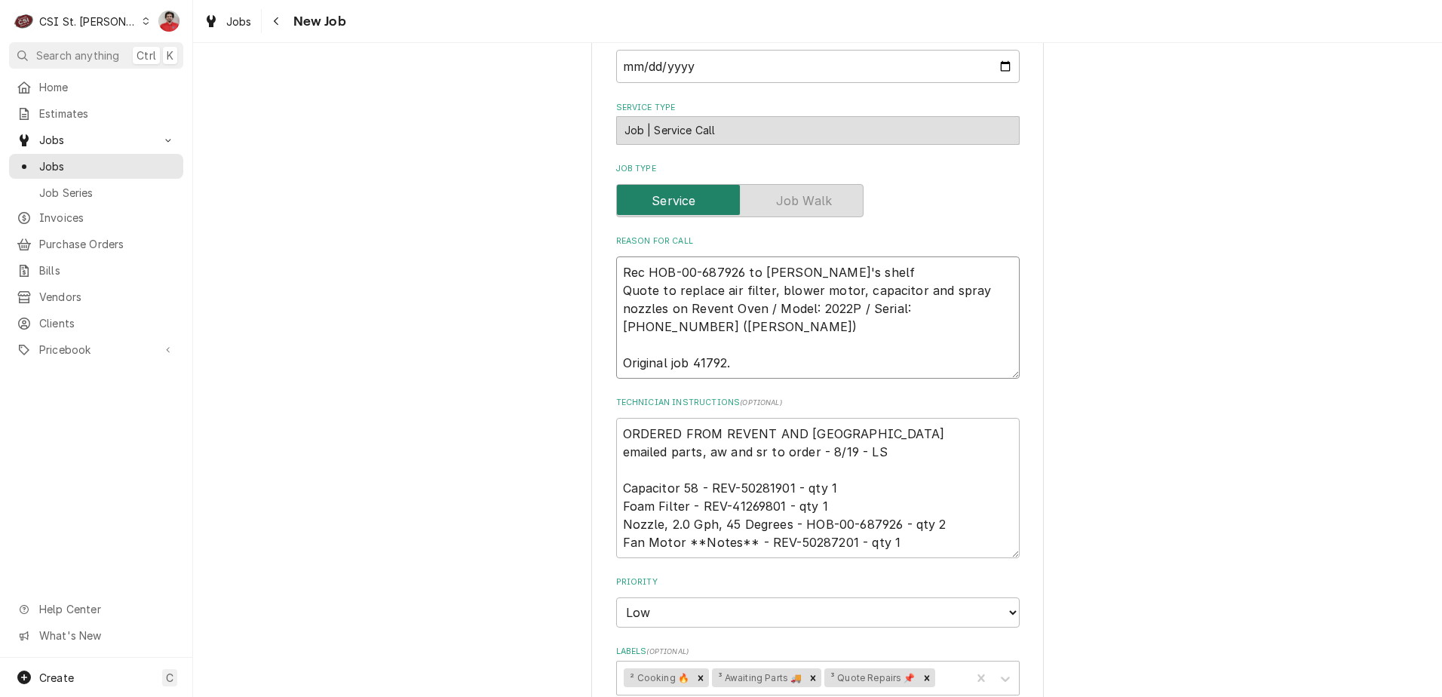
click at [843, 272] on textarea "Rec HOB-00-687926 to Chuck's shelf Quote to replace air filter, blower motor, c…" at bounding box center [818, 317] width 404 height 122
type textarea "x"
type textarea "Rec HOB-00-687926 to Chuck's shelf Quote to replace air filter, blower motor, c…"
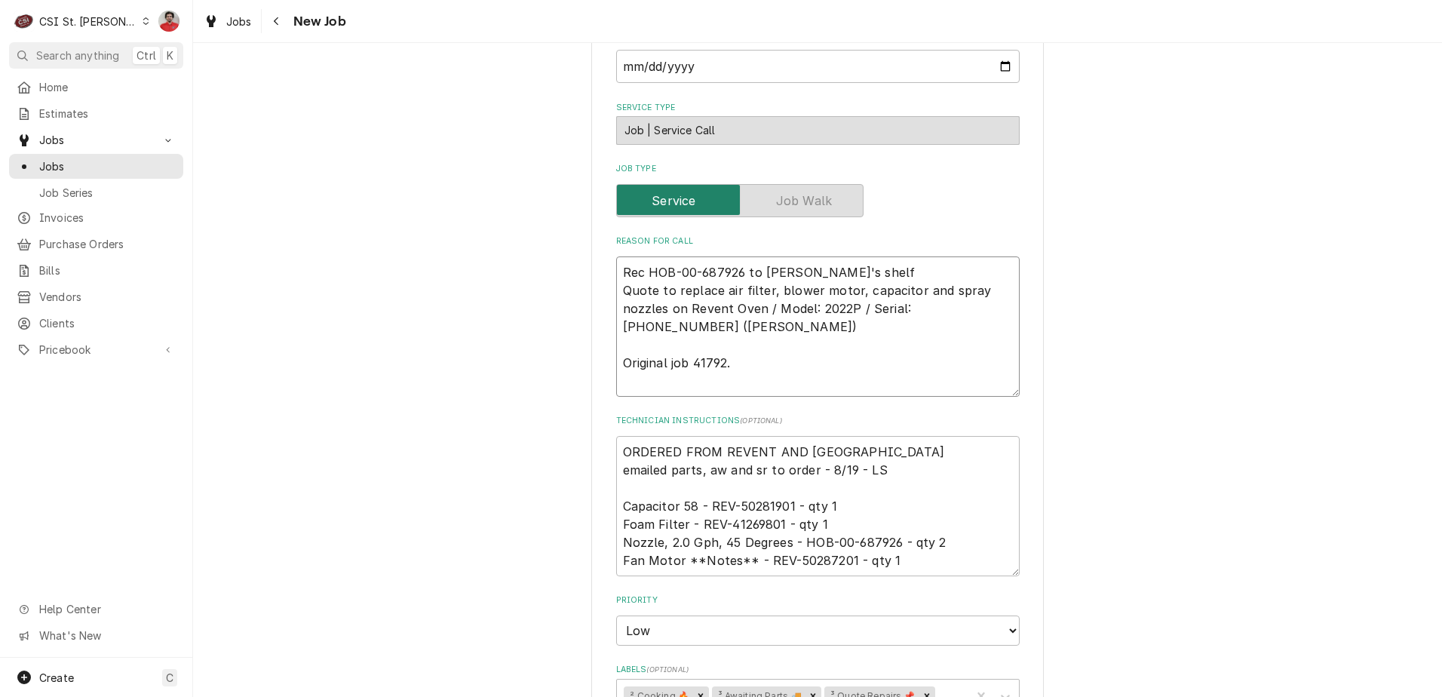
type textarea "x"
type textarea "R Rec HOB-00-687926 to Chuck's shelf Quote to replace air filter, blower motor,…"
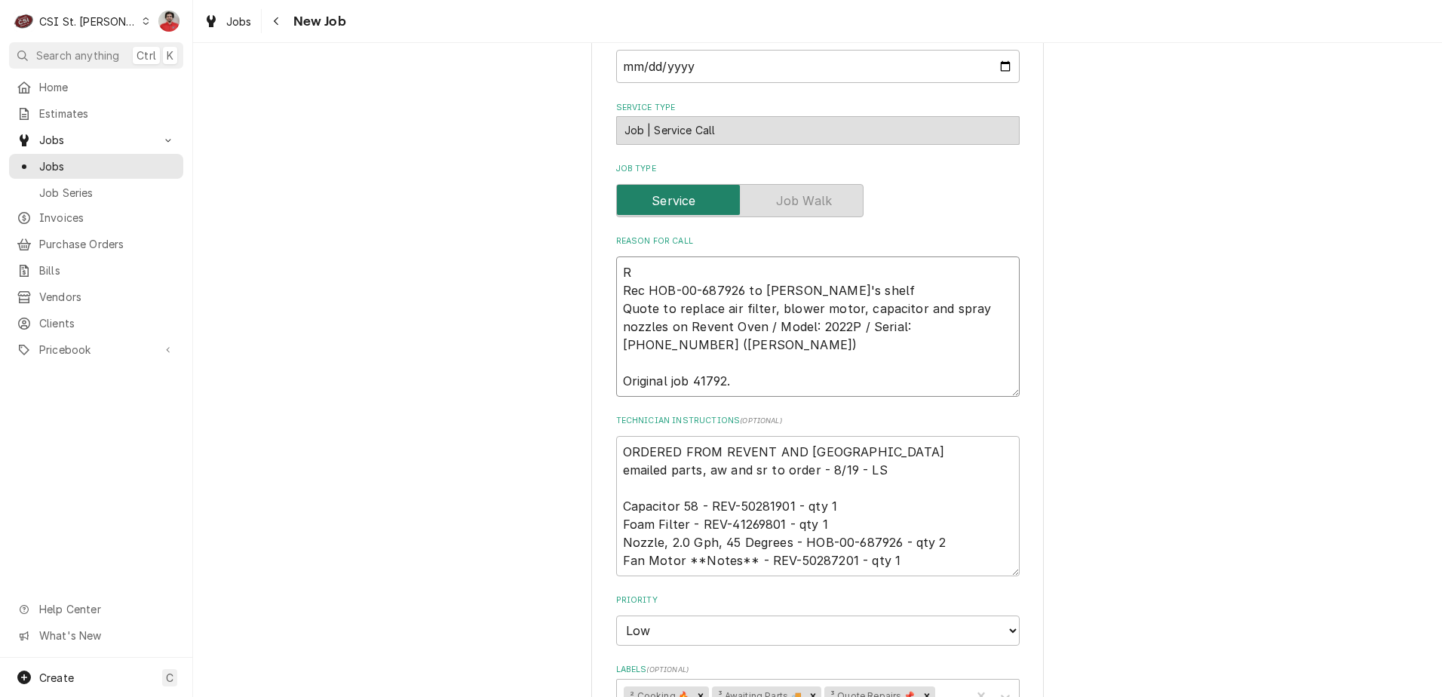
type textarea "x"
type textarea "Re Rec HOB-00-687926 to Chuck's shelf Quote to replace air filter, blower motor…"
type textarea "x"
type textarea "Rec Rec HOB-00-687926 to Chuck's shelf Quote to replace air filter, blower moto…"
type textarea "x"
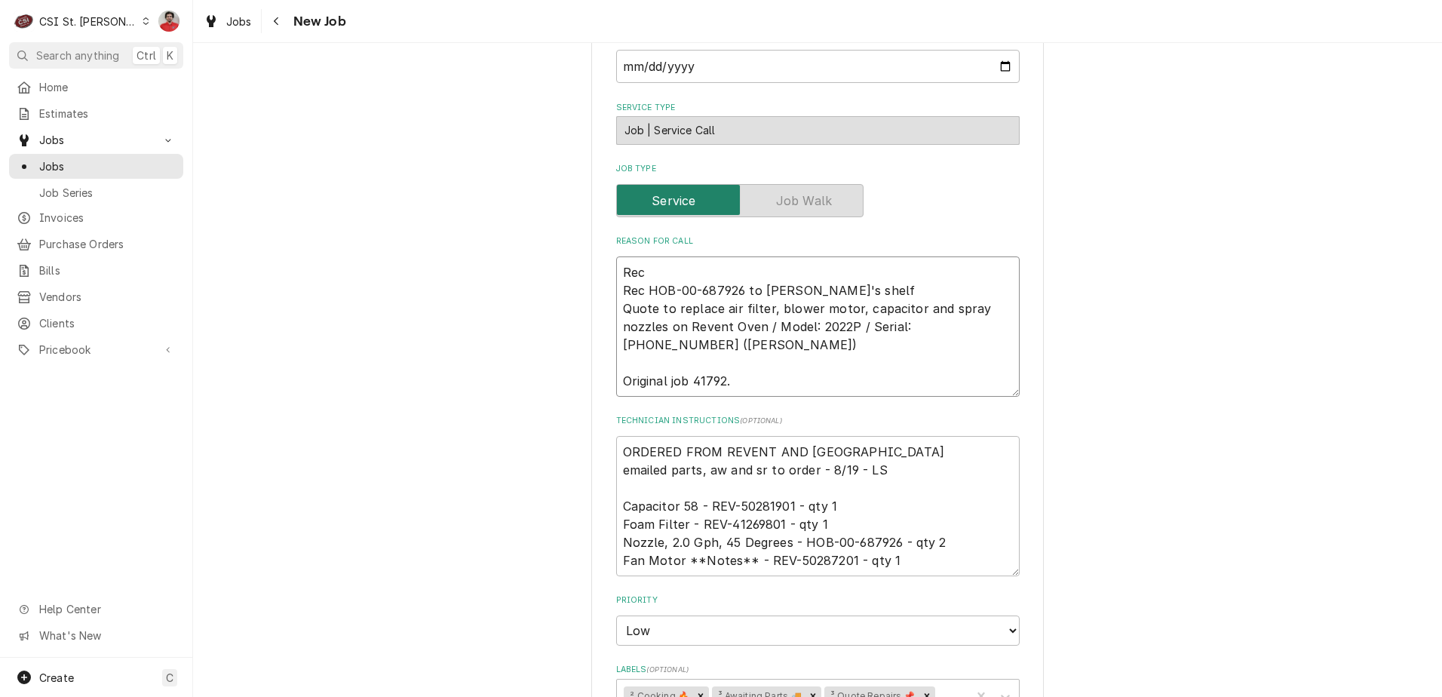
type textarea "Rec Rec HOB-00-687926 to Chuck's shelf Quote to replace air filter, blower moto…"
type textarea "x"
type textarea "Rec Rec HOB-00-687926 to Chuck's shelf Quote to replace air filter, blower moto…"
paste textarea "REV-50281901"
type textarea "x"
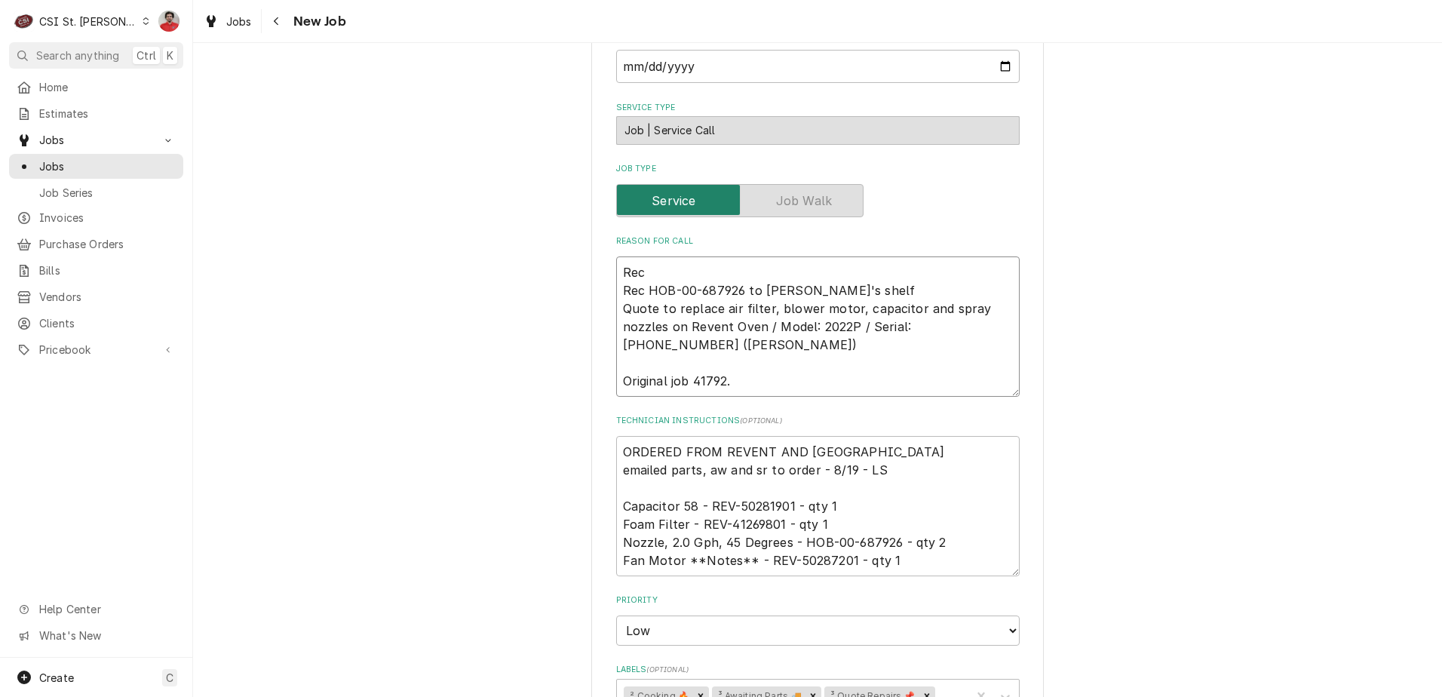
type textarea "Rec REV-50281901 Rec HOB-00-687926 to Chuck's shelf Quote to replace air filter…"
type textarea "x"
type textarea "Rec REV-50281901, Rec HOB-00-687926 to Chuck's shelf Quote to replace air filte…"
type textarea "x"
type textarea "Rec REV-50281901, Rec HOB-00-687926 to Chuck's shelf Quote to replace air filte…"
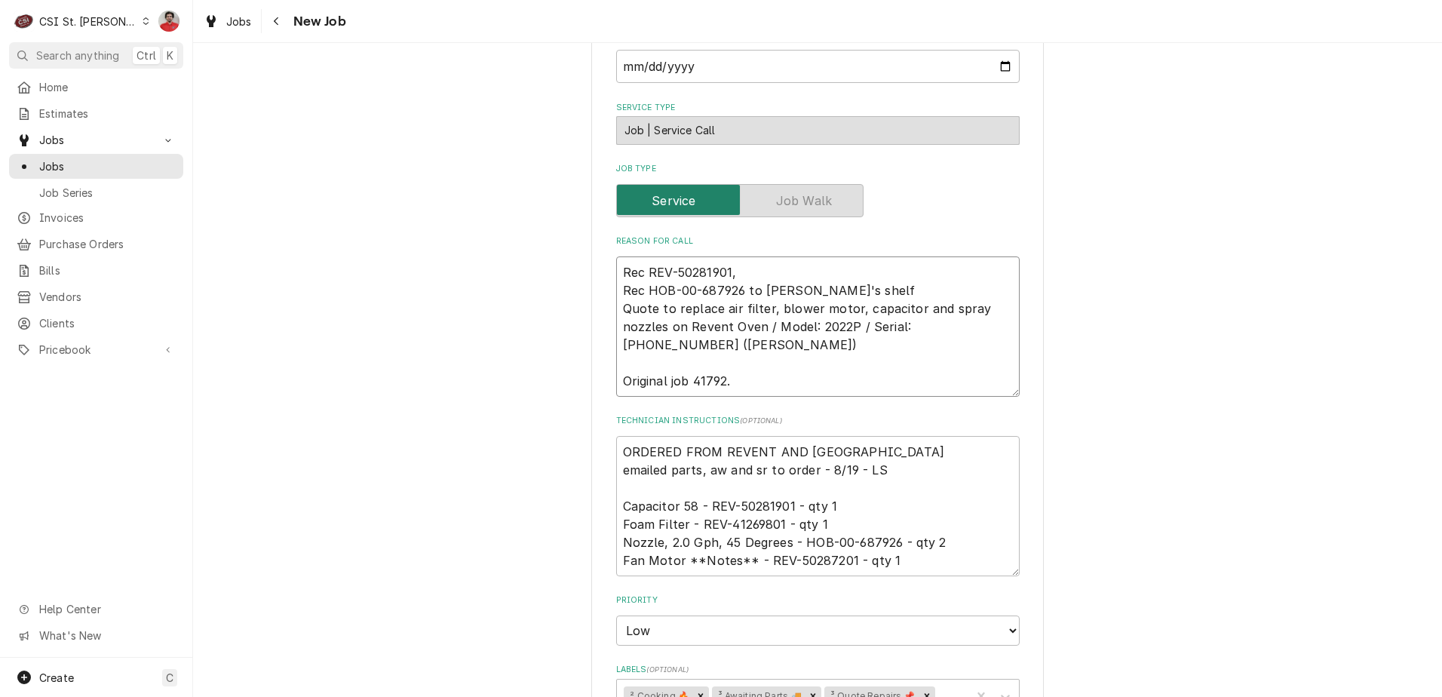
type textarea "x"
type textarea "Rec REV-50281901, Rec HOB-00-687926 to Chuck's shelf Quote to replace air filte…"
paste textarea "REV-41269801"
type textarea "x"
type textarea "Rec REV-50281901, REV-41269801 Rec HOB-00-687926 to Chuck's shelf Quote to repl…"
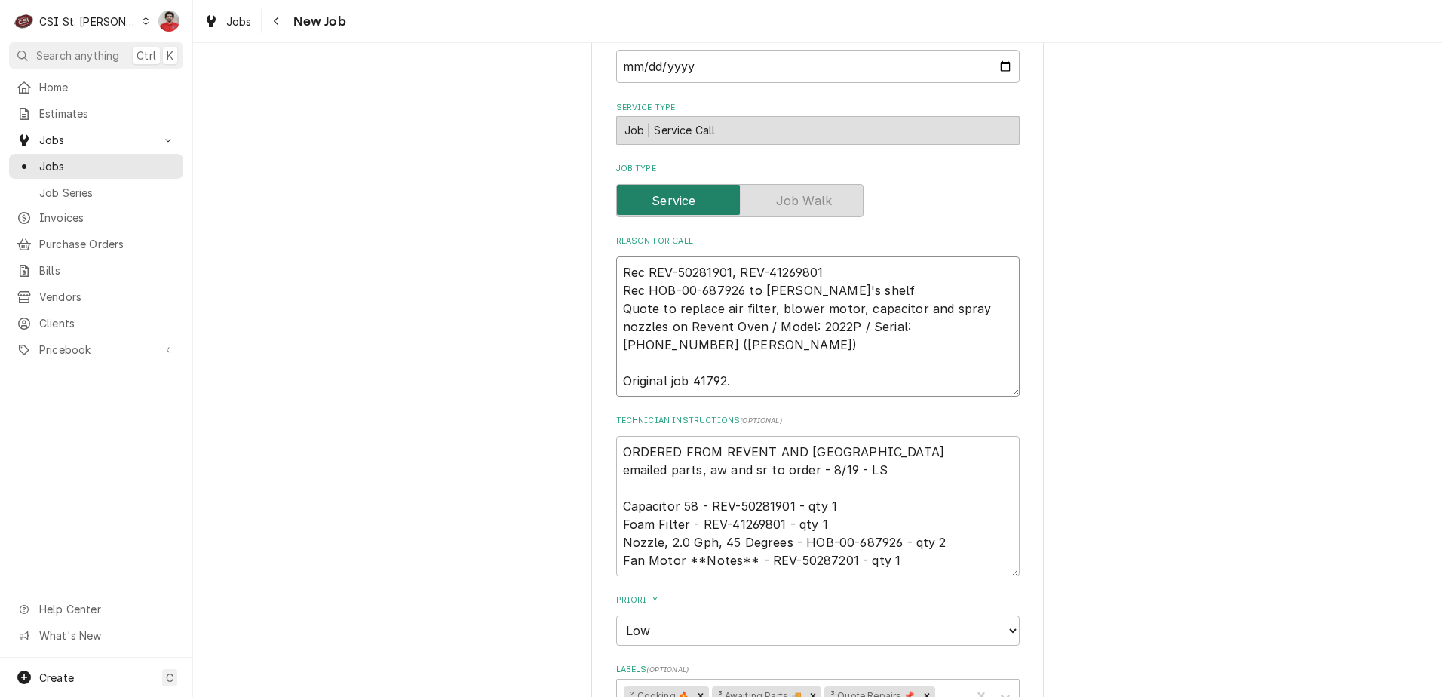
type textarea "x"
type textarea "Rec REV-50281901, REV-41269801, Rec HOB-00-687926 to Chuck's shelf Quote to rep…"
type textarea "x"
type textarea "Rec REV-50281901, REV-41269801, Rec HOB-00-687926 to Chuck's shelf Quote to rep…"
type textarea "x"
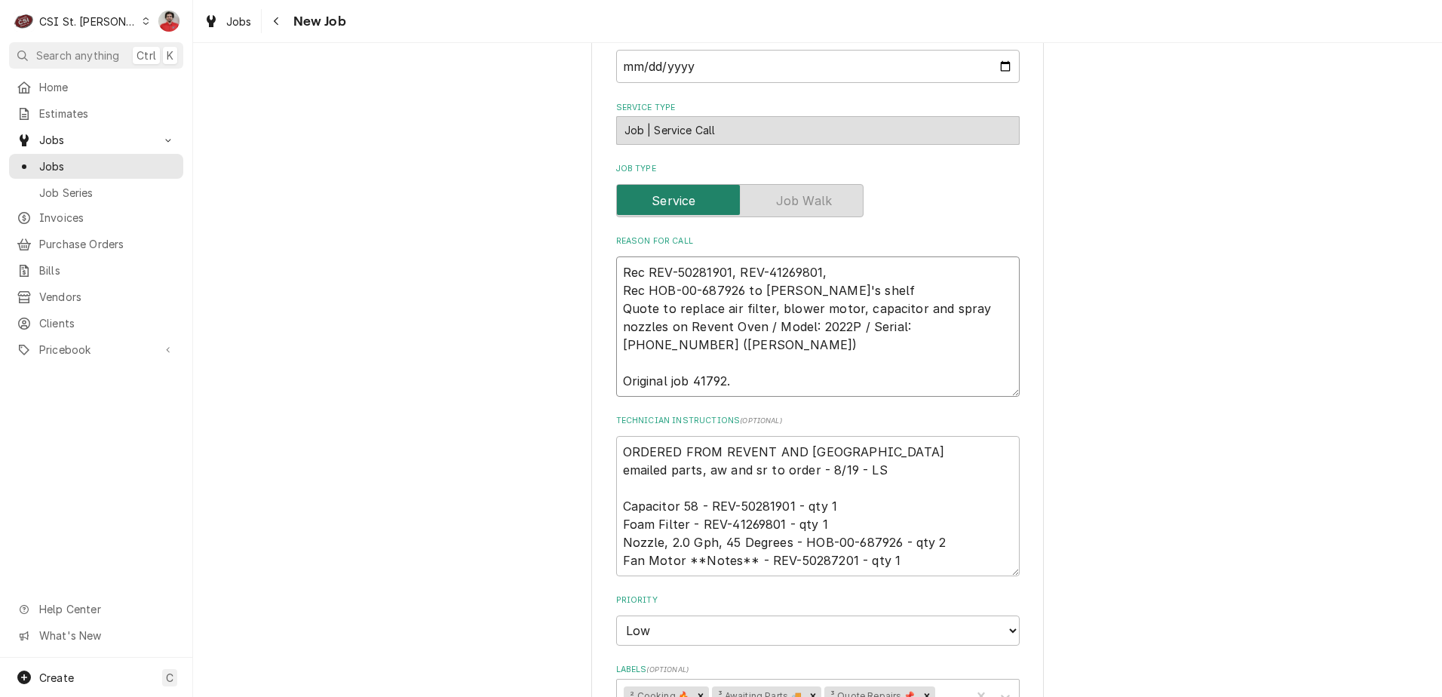
type textarea "Rec REV-50281901, REV-41269801, a Rec HOB-00-687926 to Chuck's shelf Quote to r…"
type textarea "x"
type textarea "Rec REV-50281901, REV-41269801, an Rec HOB-00-687926 to Chuck's shelf Quote to …"
type textarea "x"
type textarea "Rec REV-50281901, REV-41269801, and Rec HOB-00-687926 to Chuck's shelf Quote to…"
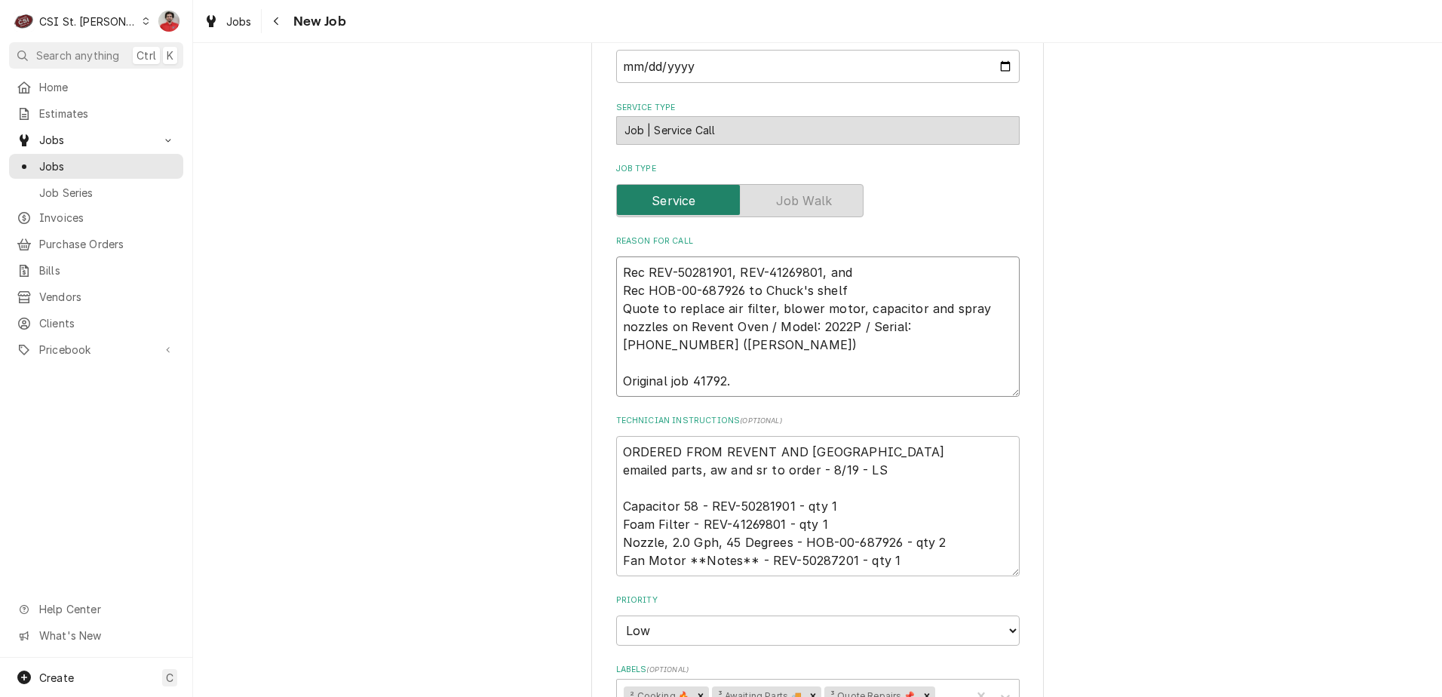
type textarea "x"
type textarea "Rec REV-50281901, REV-41269801, and Rec HOB-00-687926 to Chuck's shelf Quote to…"
type textarea "x"
type textarea "Rec REV-50281901, REV-41269801, and Rec HOB-00-687926 to Chuck's shelf Quote to…"
paste textarea "REV-50287201"
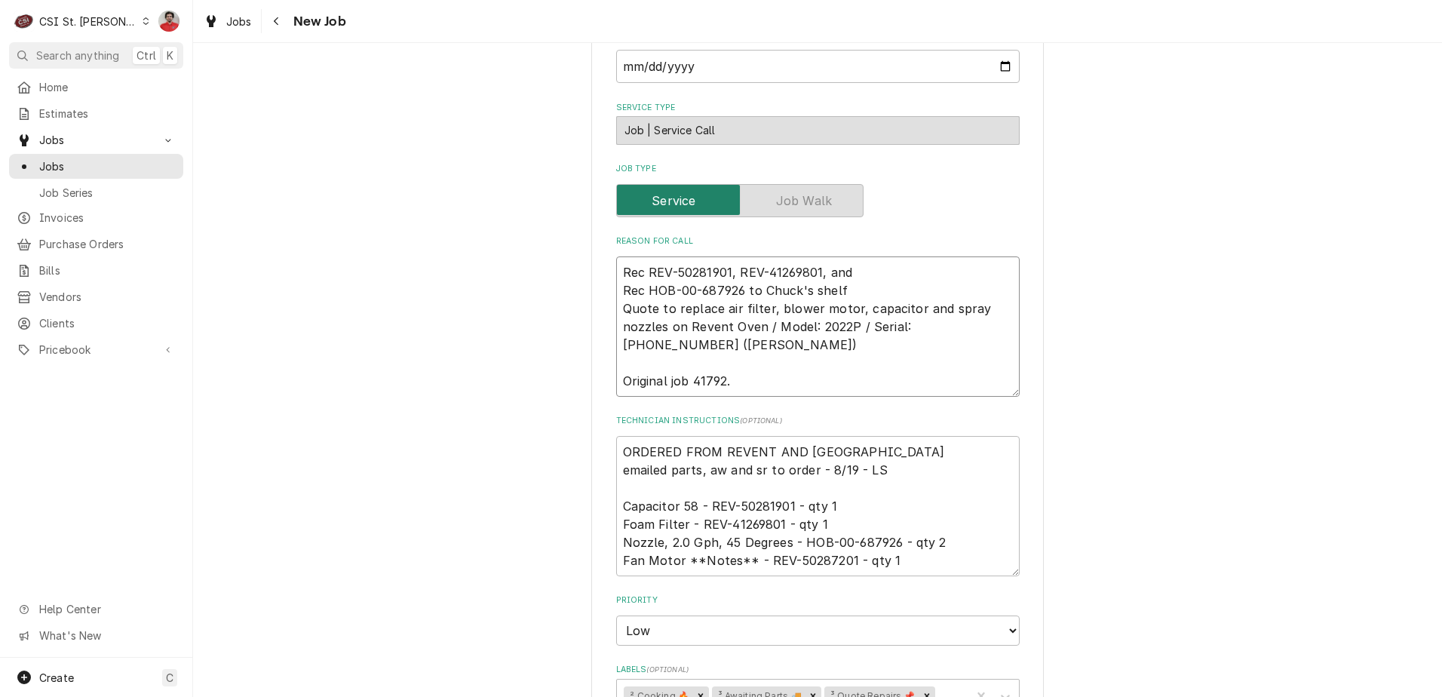
type textarea "x"
type textarea "Rec REV-50281901, REV-41269801, and REV-50287201 Rec HOB-00-687926 to Chuck's s…"
type textarea "x"
type textarea "Rec REV-50281901, REV-41269801, and REV-50287201 Rec HOB-00-687926 to Chuck's s…"
type textarea "x"
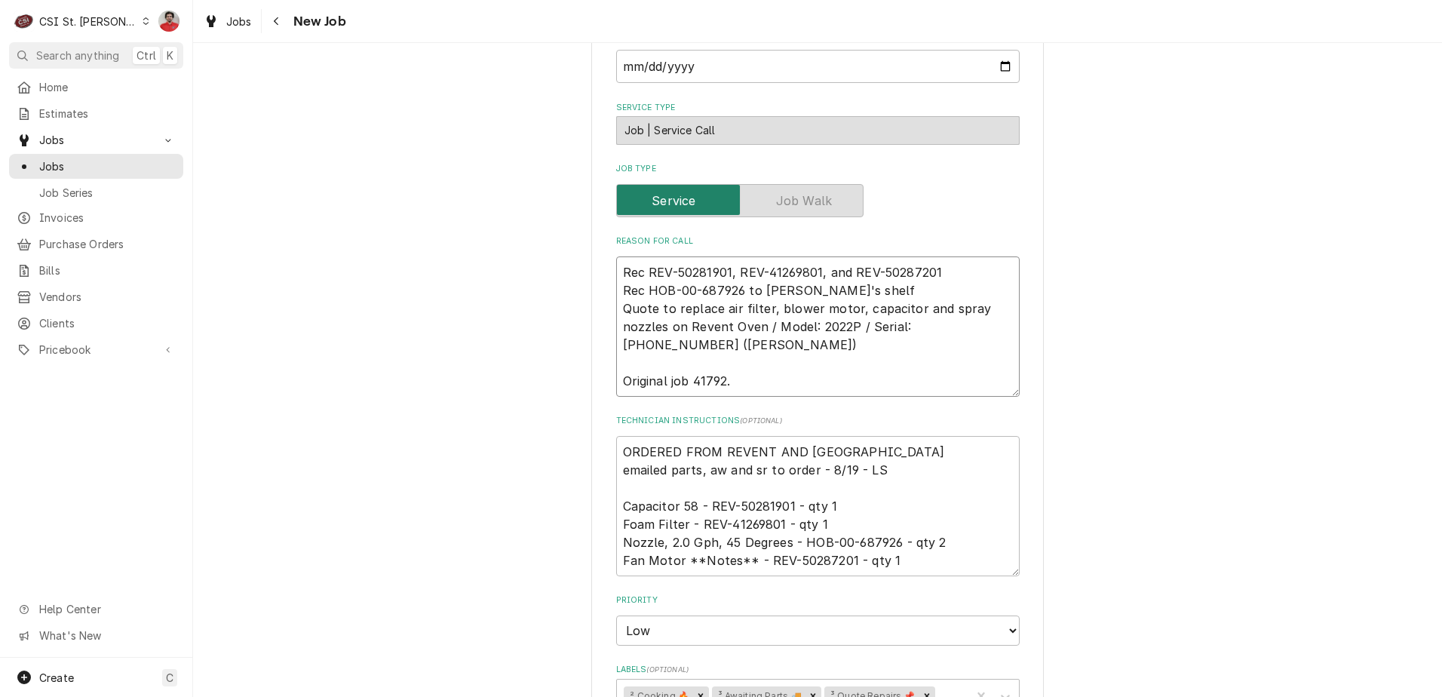
type textarea "Rec REV-50281901, REV-41269801, and REV-50287201 t Rec HOB-00-687926 to Chuck's…"
type textarea "x"
type textarea "Rec REV-50281901, REV-41269801, and REV-50287201 to Rec HOB-00-687926 to Chuck'…"
type textarea "x"
type textarea "Rec REV-50281901, REV-41269801, and REV-50287201 to Ch Rec HOB-00-687926 to Chu…"
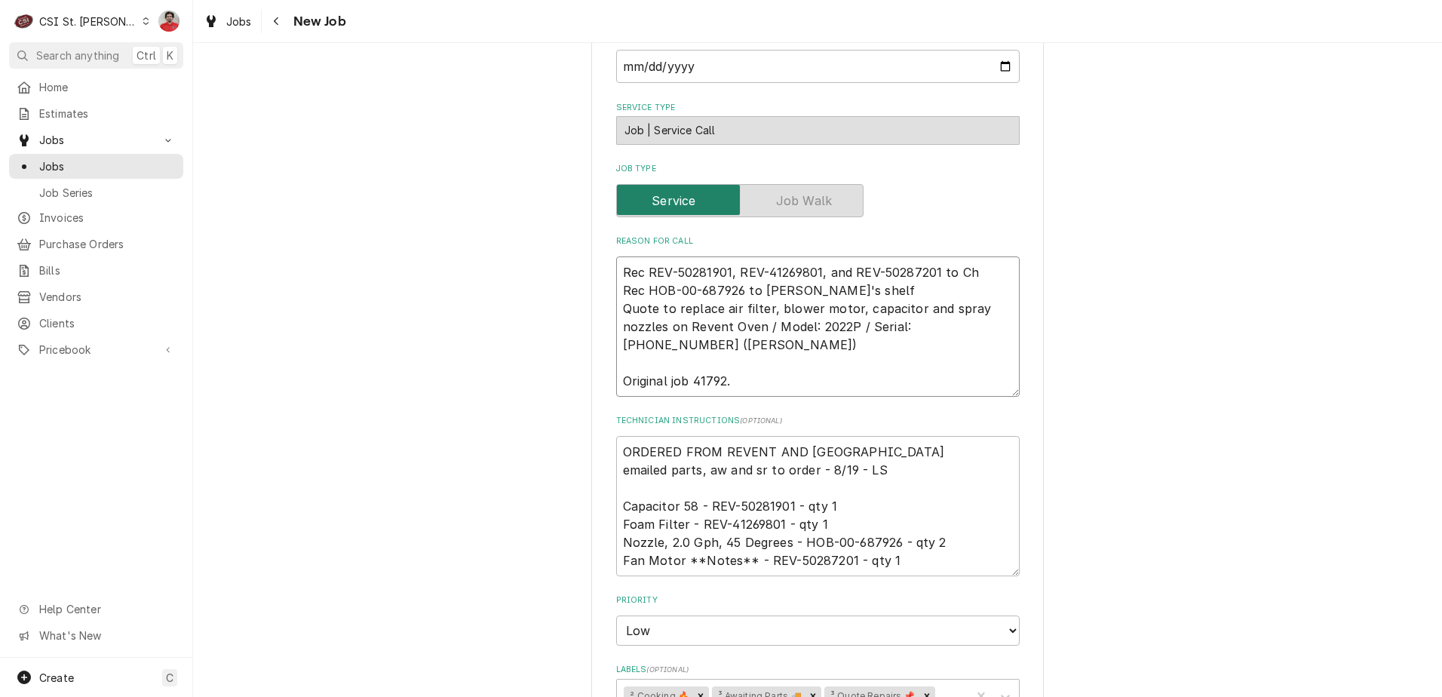
type textarea "x"
type textarea "Rec REV-50281901, REV-41269801, and REV-50287201 to Chu Rec HOB-00-687926 to Ch…"
type textarea "x"
type textarea "Rec REV-50281901, REV-41269801, and REV-50287201 to Chuc Rec HOB-00-687926 to C…"
type textarea "x"
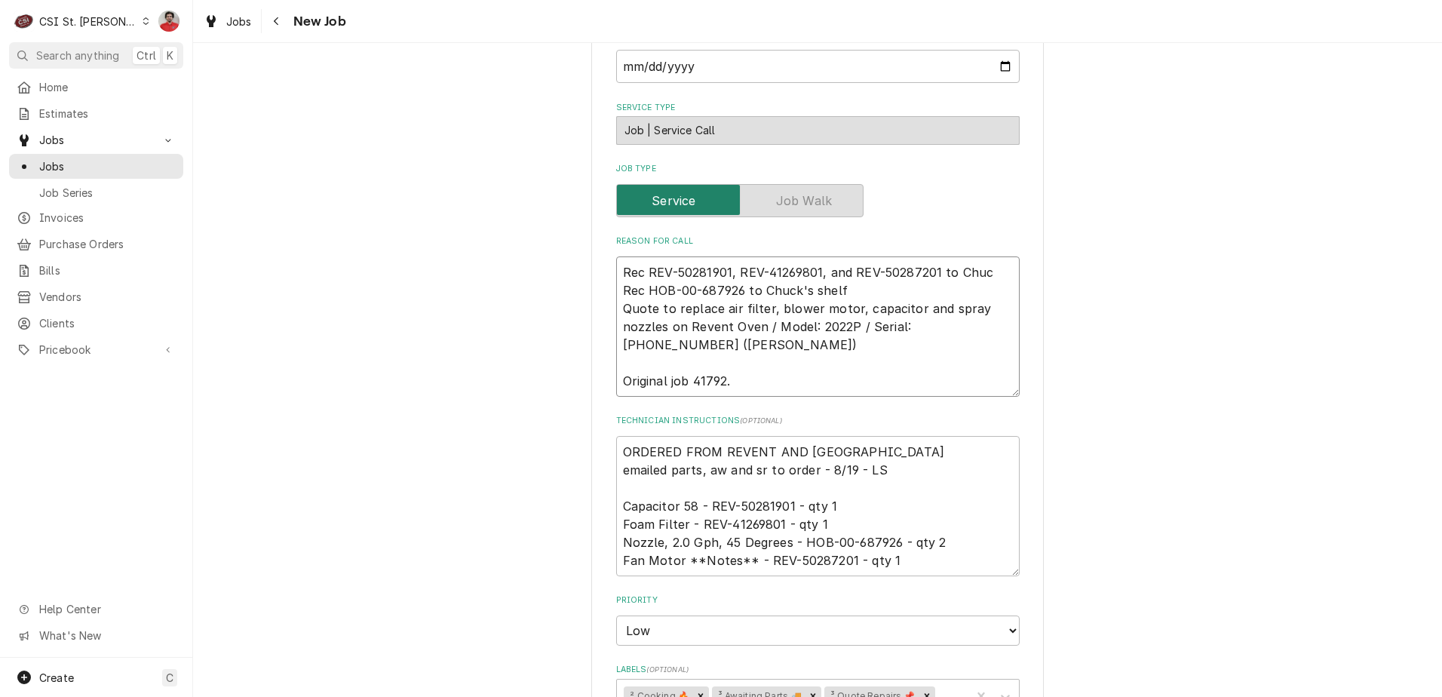
type textarea "Rec REV-50281901, REV-41269801, and REV-50287201 to Chuck Rec HOB-00-687926 to …"
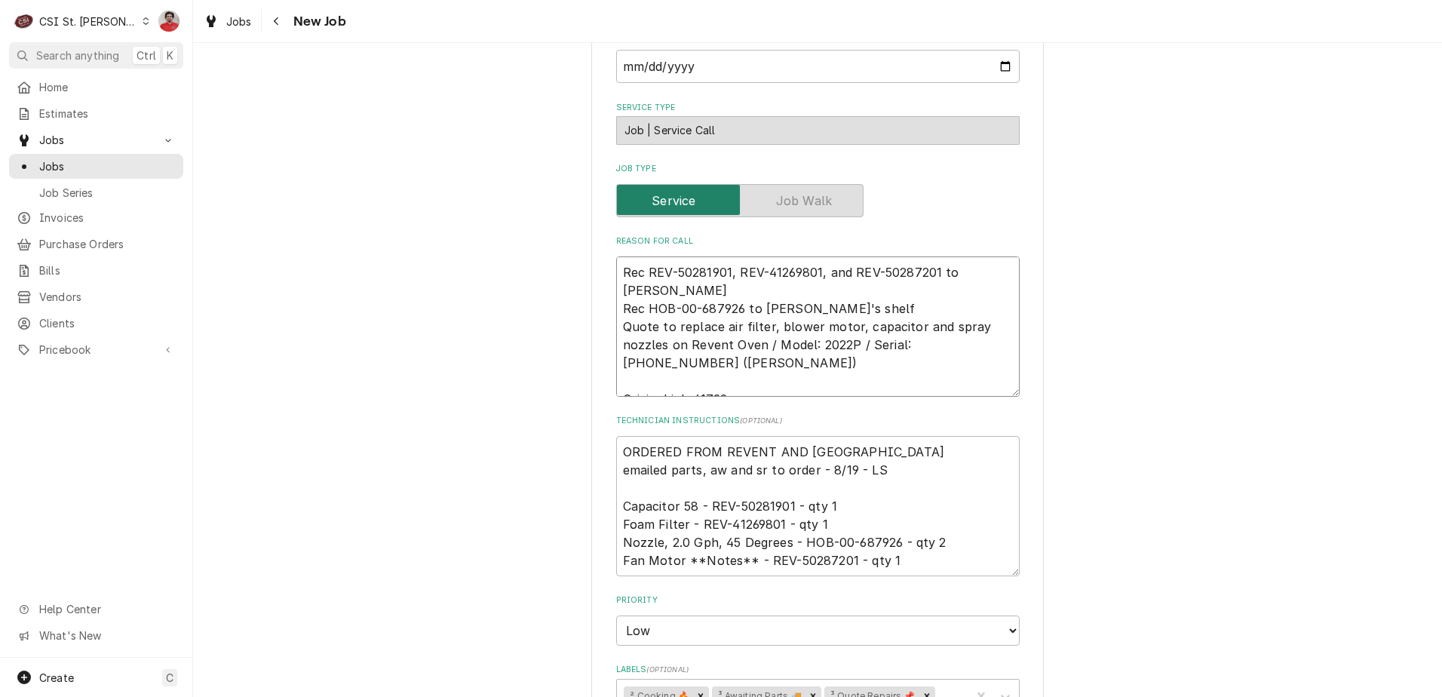
type textarea "x"
type textarea "Rec REV-50281901, REV-41269801, and REV-50287201 to Chuck' Rec HOB-00-687926 to…"
type textarea "x"
type textarea "Rec REV-50281901, REV-41269801, and REV-50287201 to Chuck's Rec HOB-00-687926 t…"
type textarea "x"
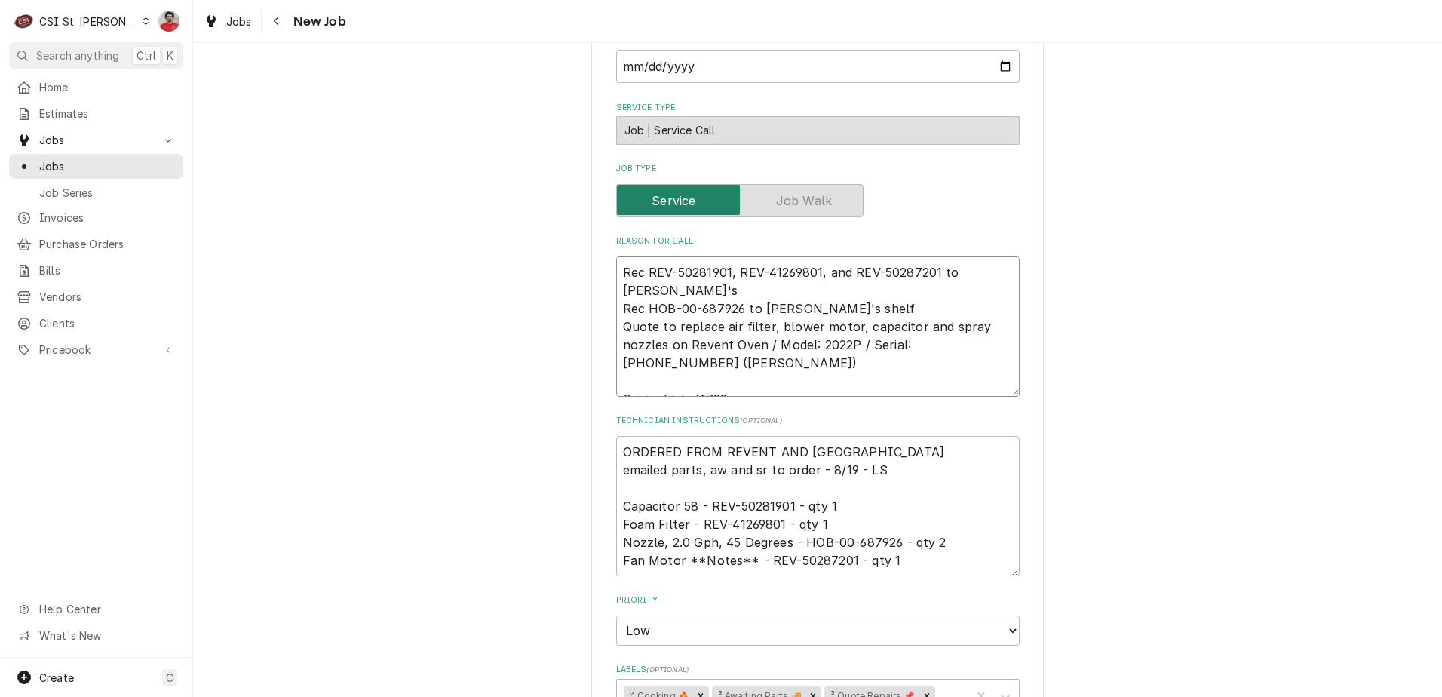
type textarea "Rec REV-50281901, REV-41269801, and REV-50287201 to Chuck's s Rec HOB-00-687926…"
type textarea "x"
type textarea "Rec REV-50281901, REV-41269801, and REV-50287201 to Chuck's sh Rec HOB-00-68792…"
type textarea "x"
type textarea "Rec REV-50281901, REV-41269801, and REV-50287201 to Chuck's she Rec HOB-00-6879…"
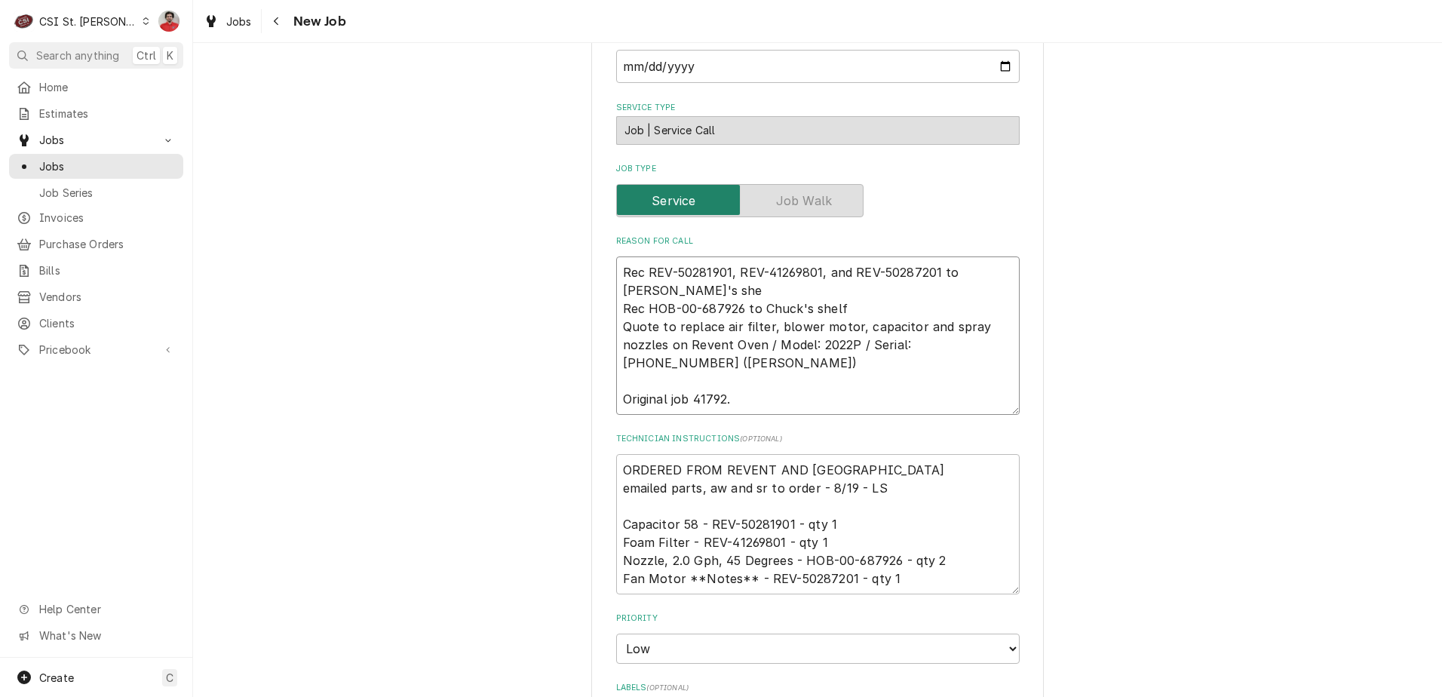
type textarea "x"
type textarea "Rec REV-50281901, REV-41269801, and REV-50287201 to Chuck's shelf Rec HOB-00-68…"
type textarea "x"
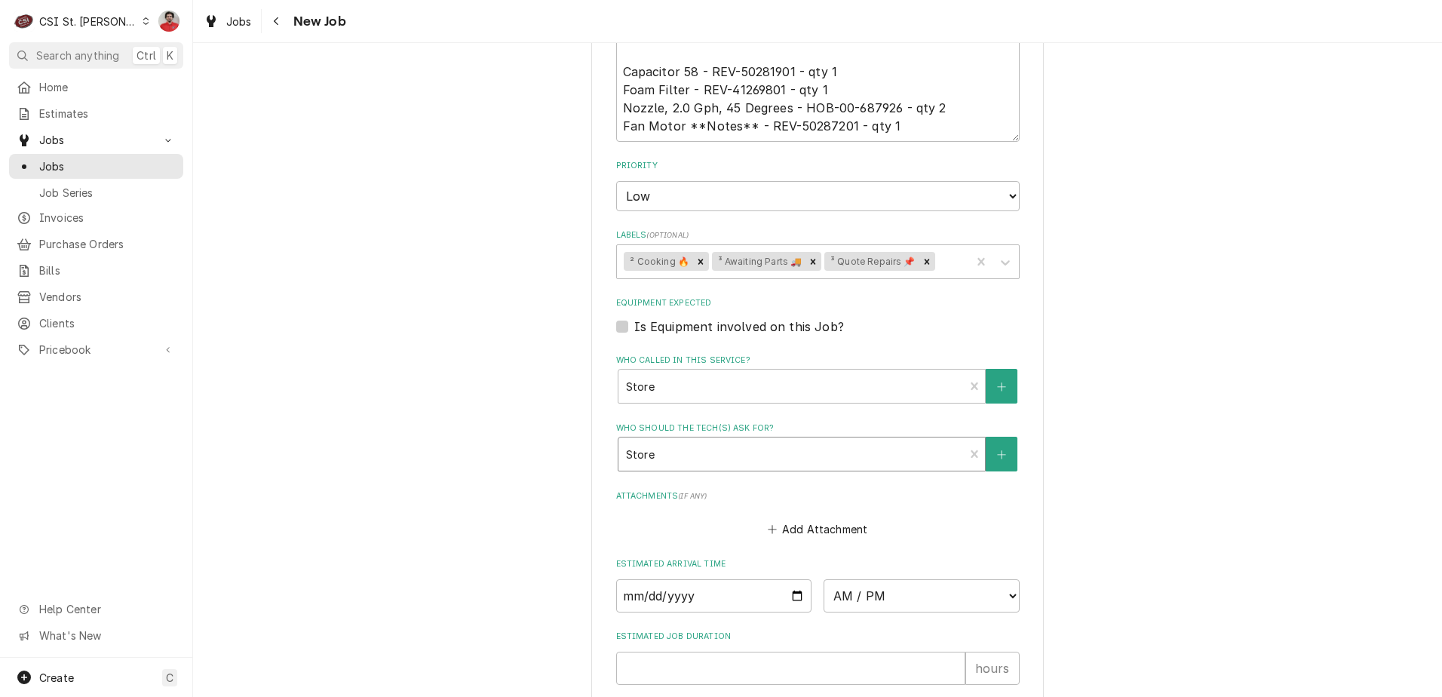
scroll to position [1132, 0]
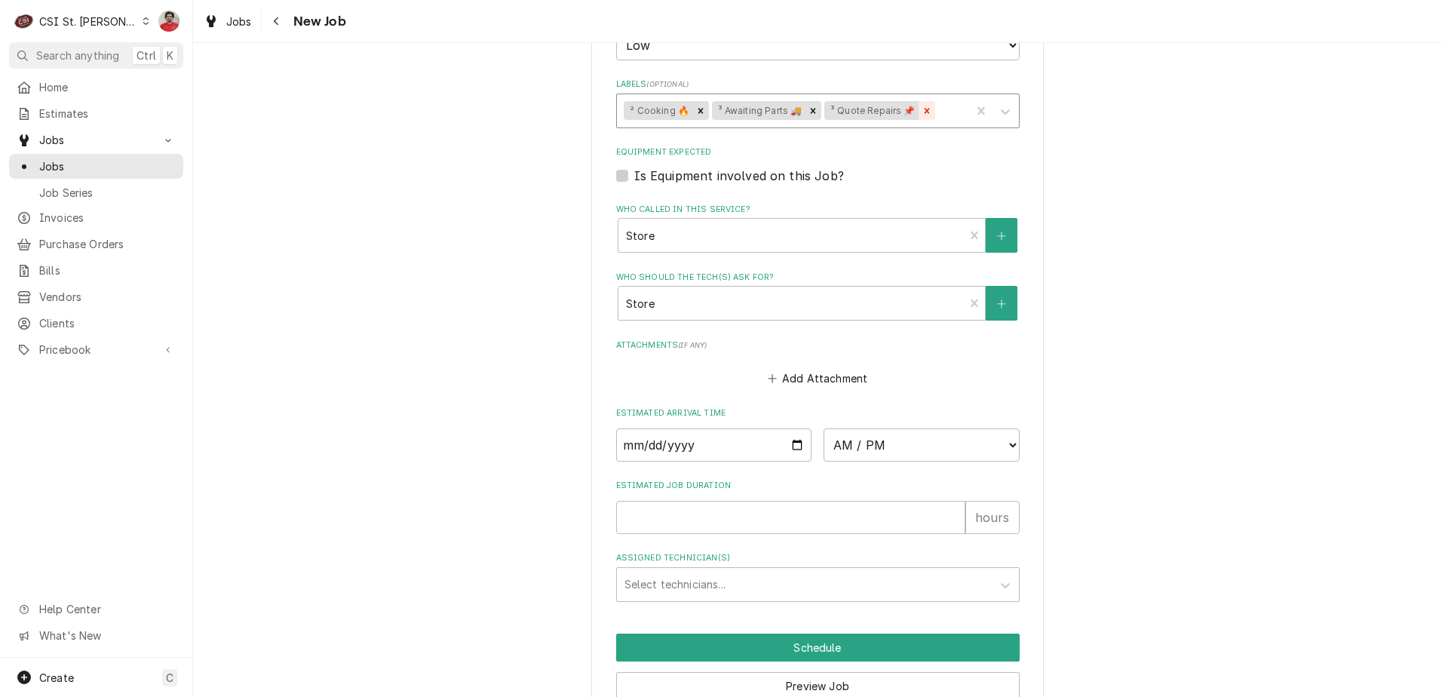
click at [809, 112] on icon "Remove ³ Awaiting Parts 🚚" at bounding box center [813, 111] width 11 height 11
type textarea "Rec REV-50281901, REV-41269801, and REV-50287201 to Chuck's shelf Rec HOB-00-68…"
click at [832, 114] on div "Labels" at bounding box center [894, 110] width 139 height 27
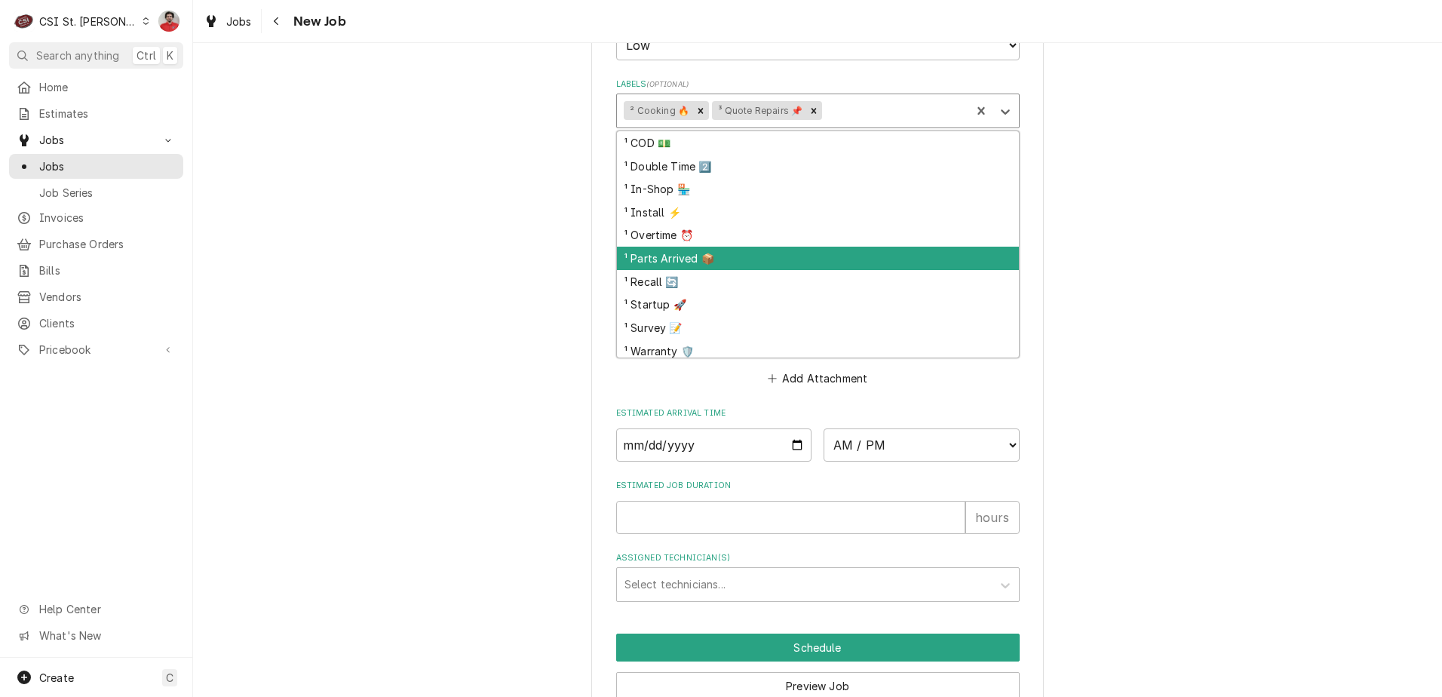
click at [756, 247] on div "¹ Parts Arrived 📦" at bounding box center [818, 258] width 402 height 23
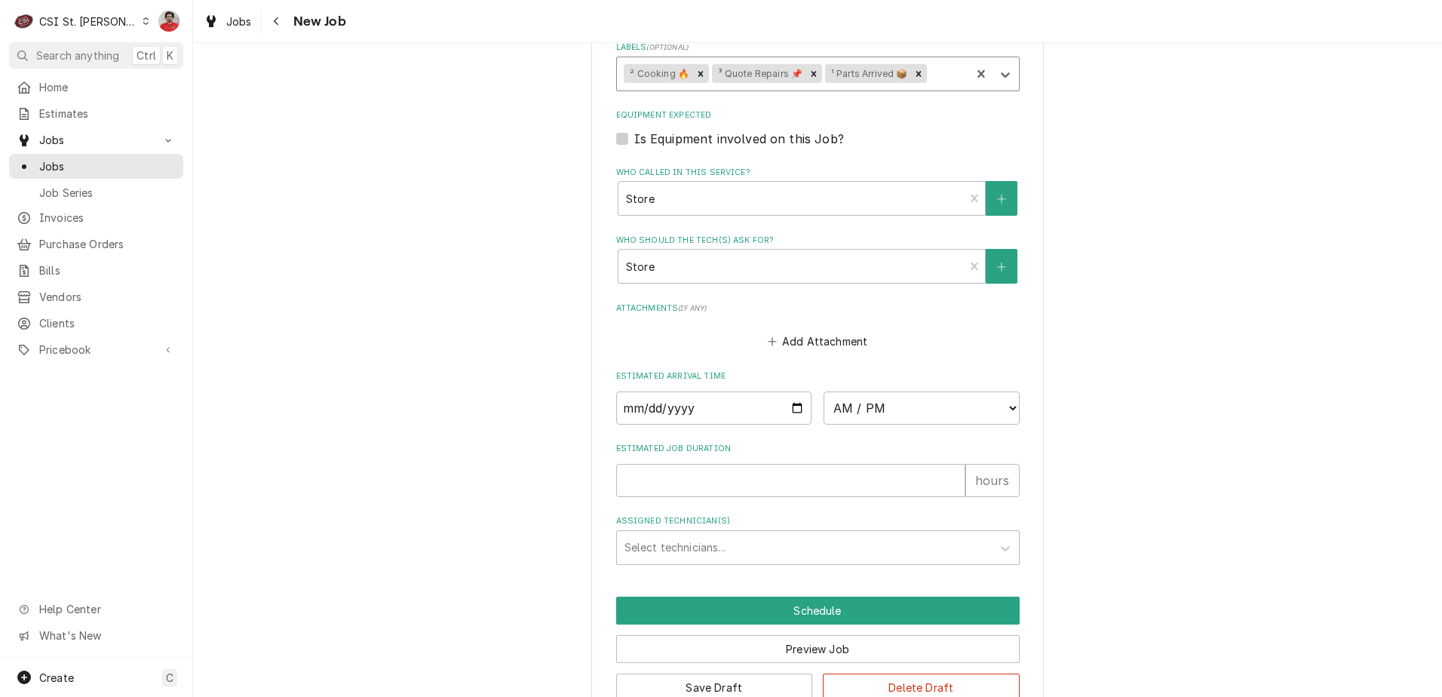
scroll to position [1205, 0]
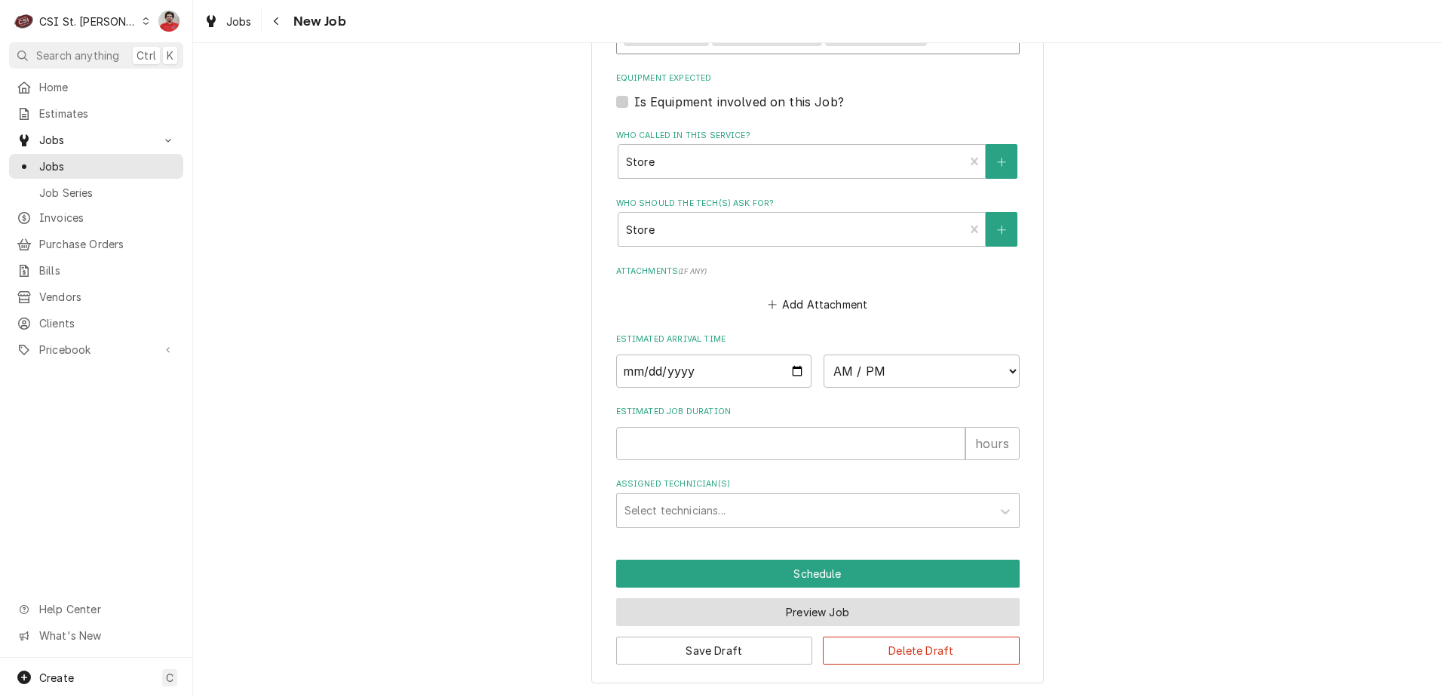
click at [800, 620] on button "Preview Job" at bounding box center [818, 612] width 404 height 28
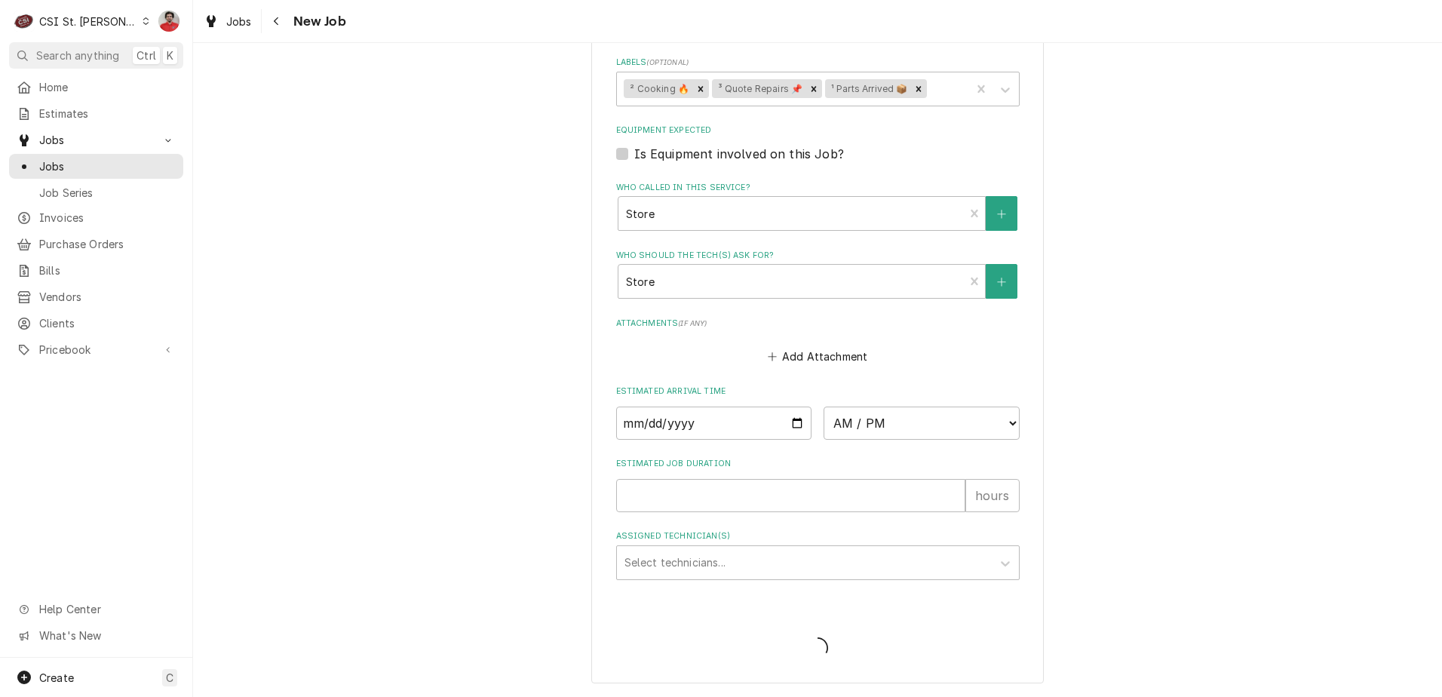
scroll to position [1153, 0]
type textarea "x"
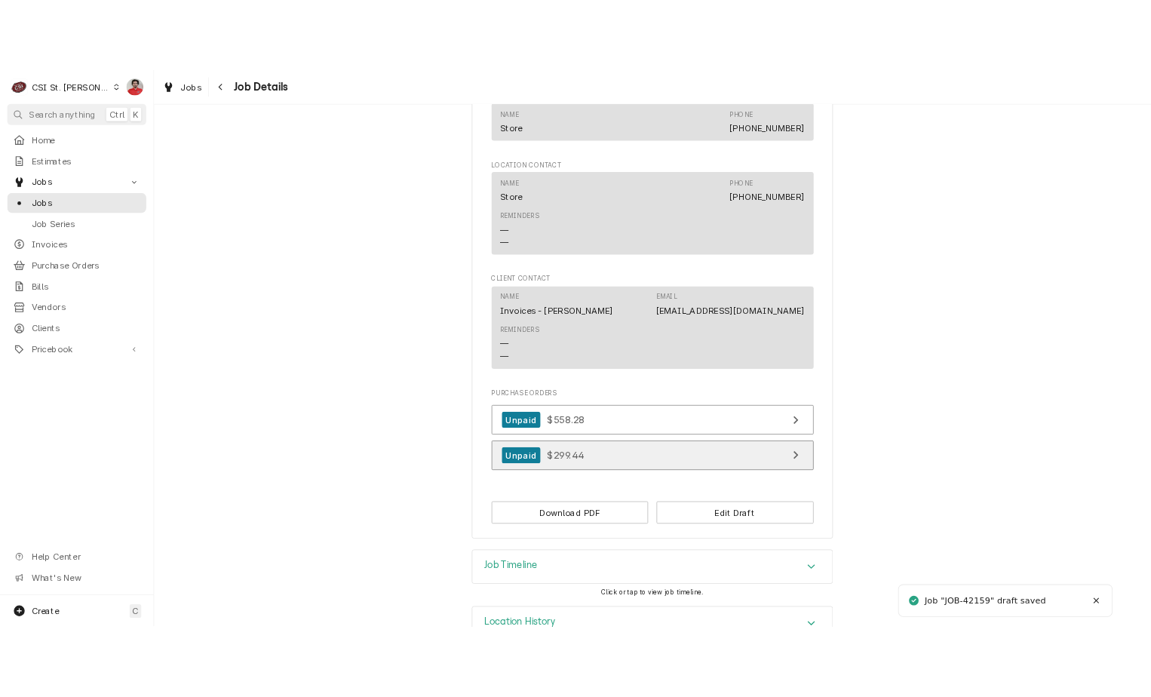
scroll to position [1292, 0]
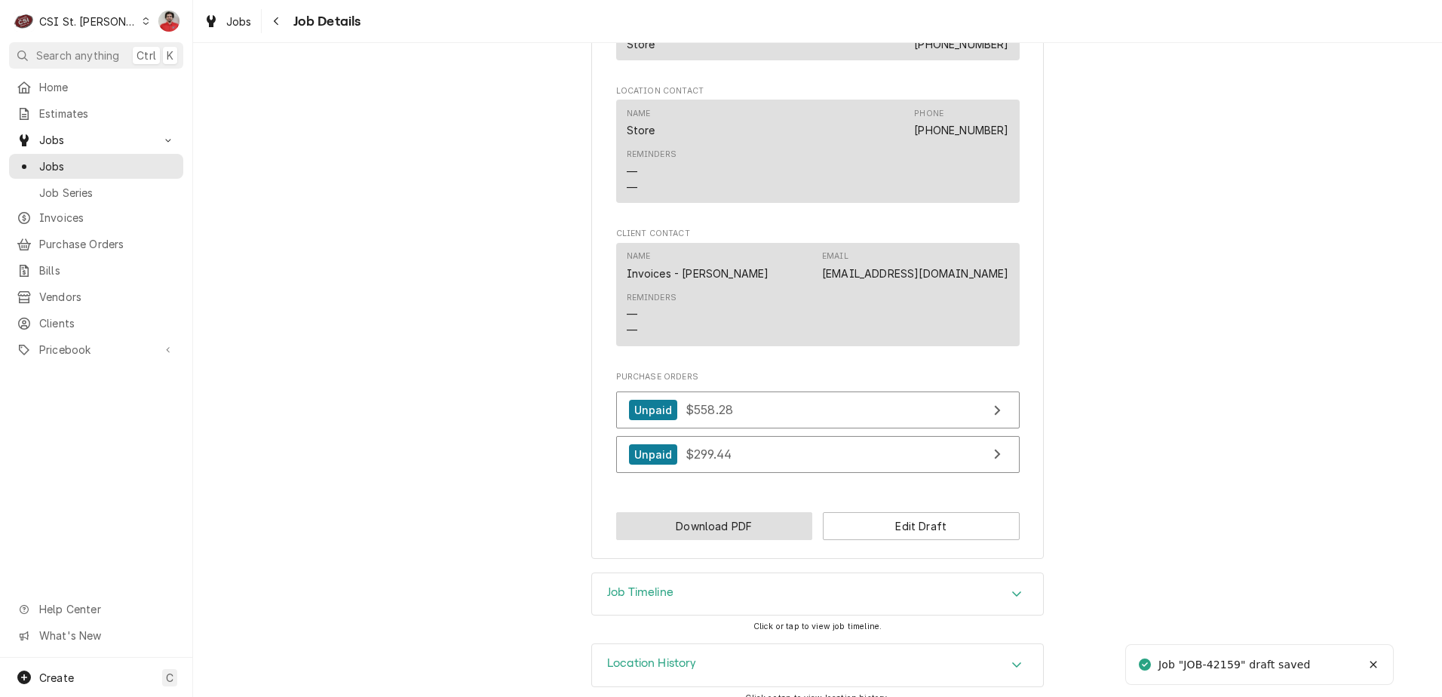
click at [760, 512] on button "Download PDF" at bounding box center [714, 526] width 197 height 28
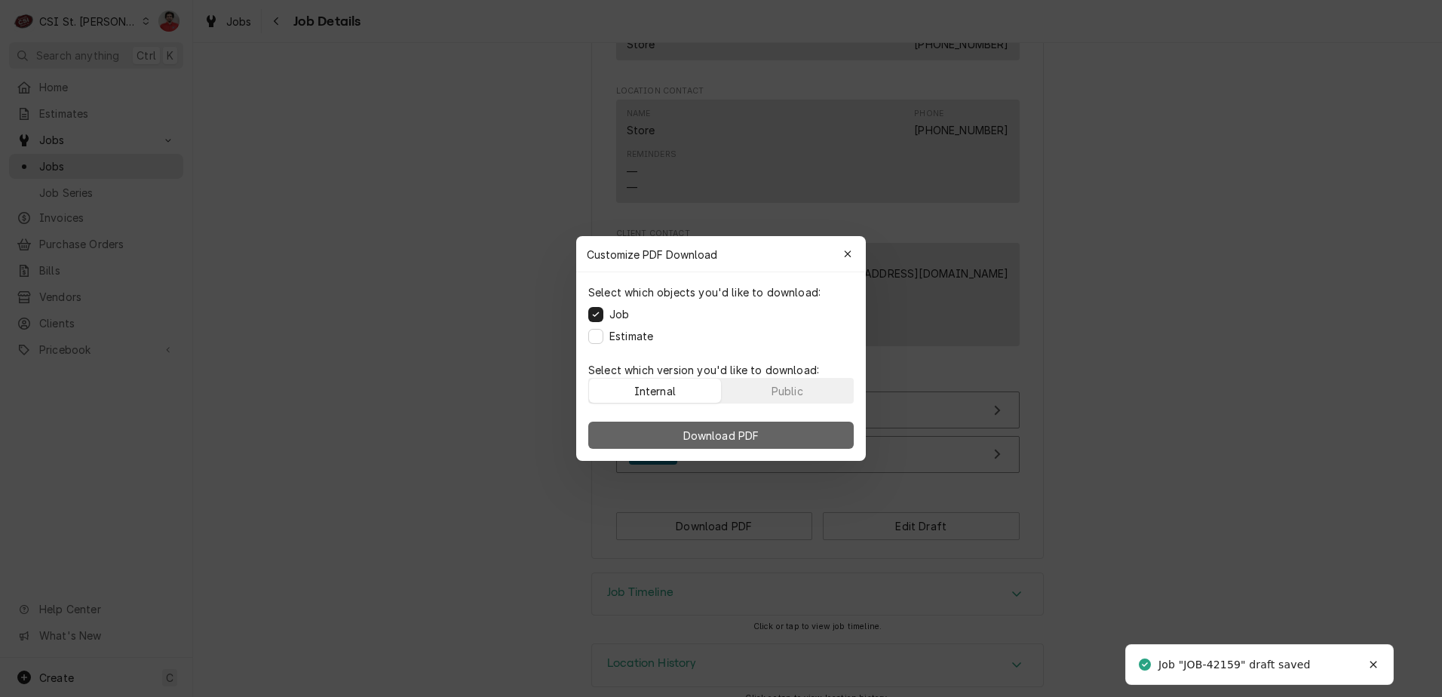
click at [764, 444] on button "Download PDF" at bounding box center [721, 435] width 266 height 27
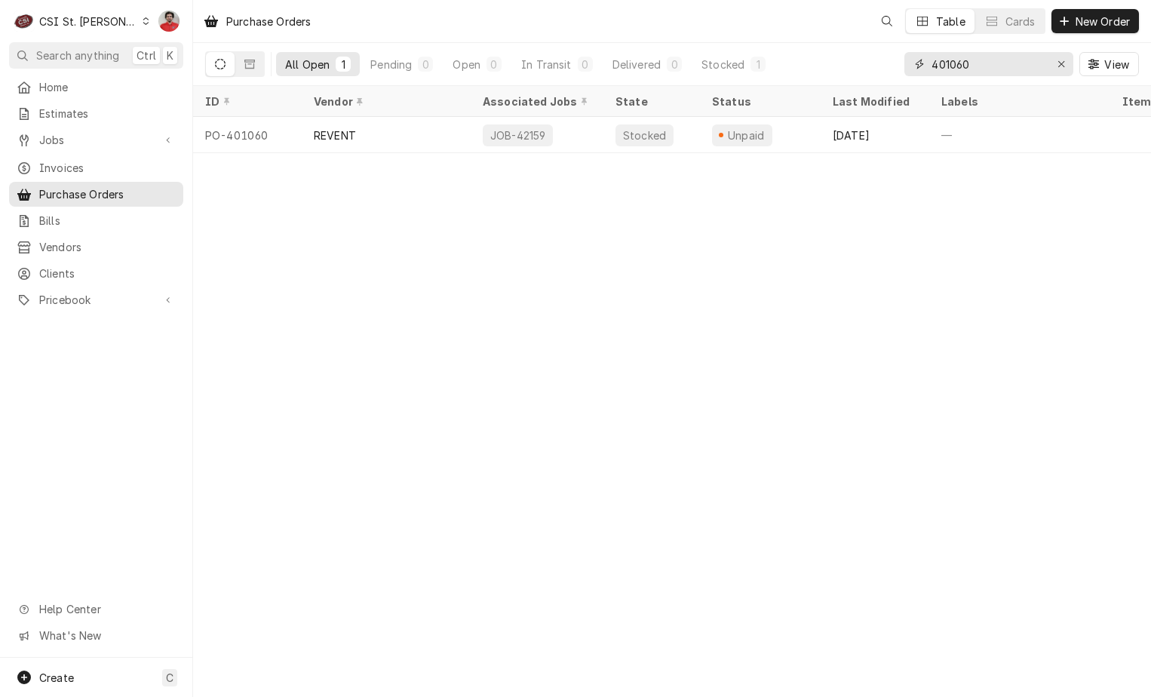
click at [996, 73] on input "401060" at bounding box center [988, 64] width 113 height 24
type input "401016"
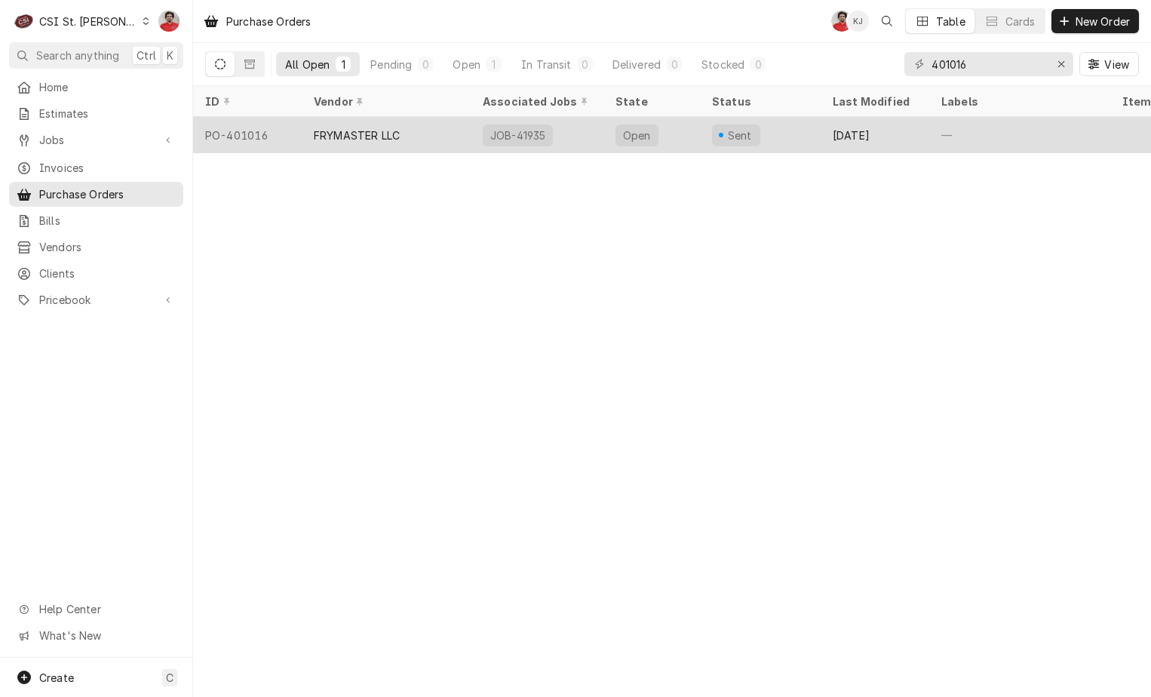
click at [432, 121] on div "FRYMASTER LLC" at bounding box center [386, 135] width 169 height 36
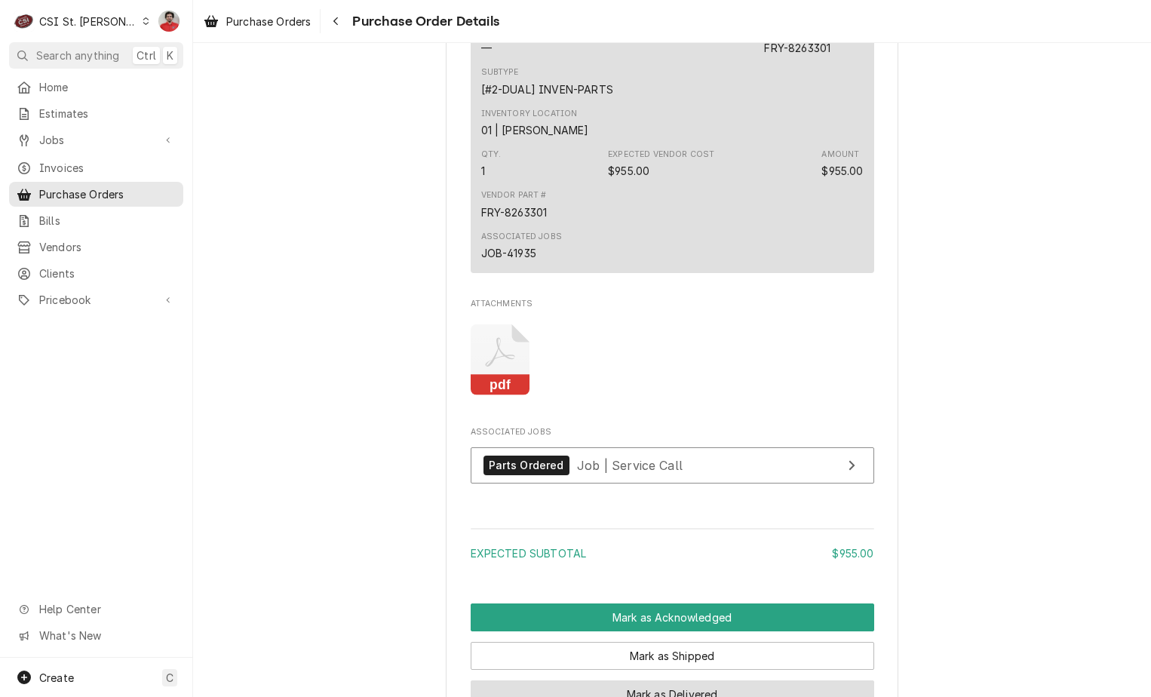
scroll to position [1158, 0]
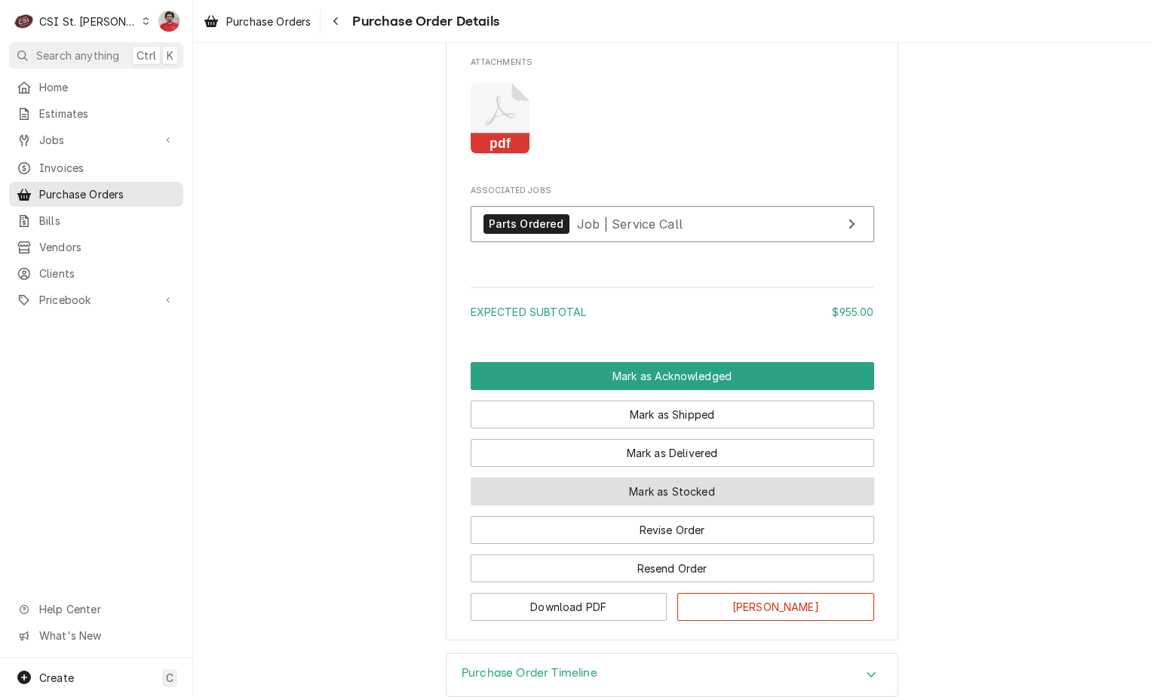
click at [654, 505] on button "Mark as Stocked" at bounding box center [673, 491] width 404 height 28
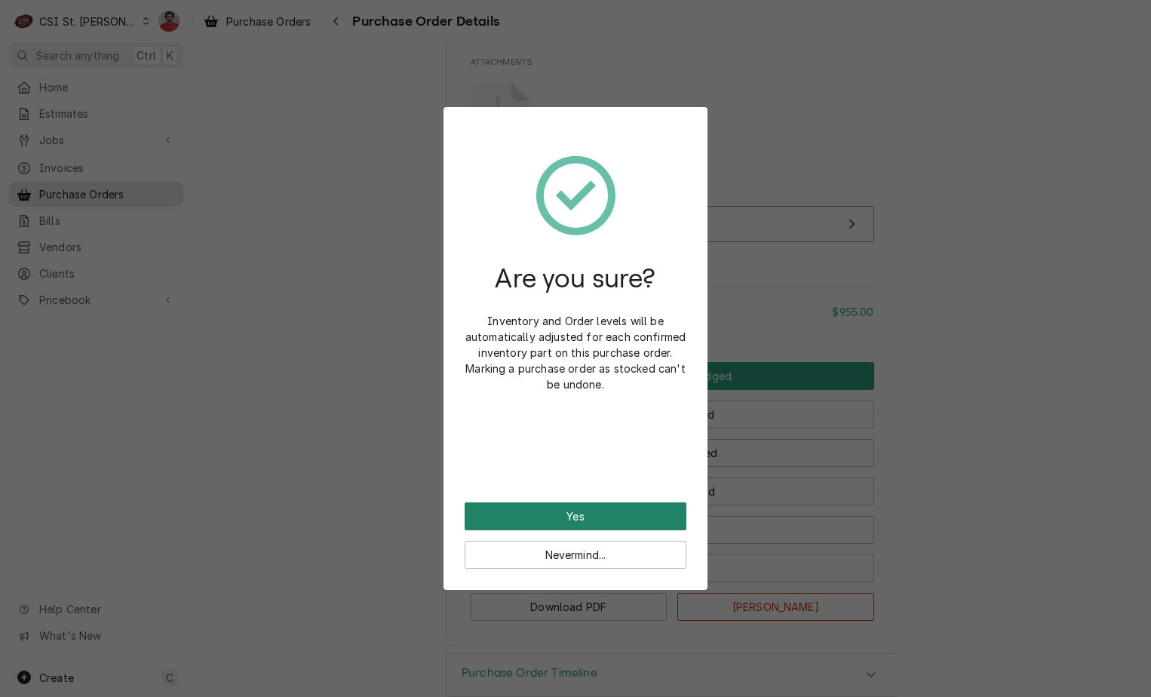
click at [636, 523] on button "Yes" at bounding box center [576, 516] width 222 height 28
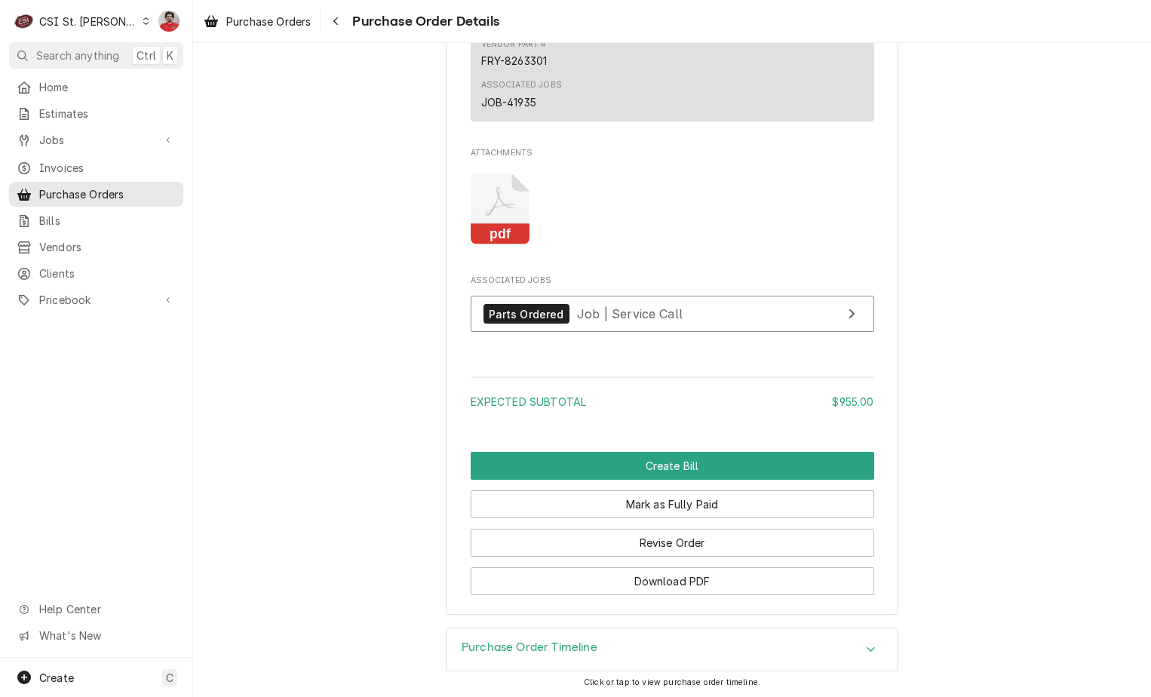
scroll to position [1309, 0]
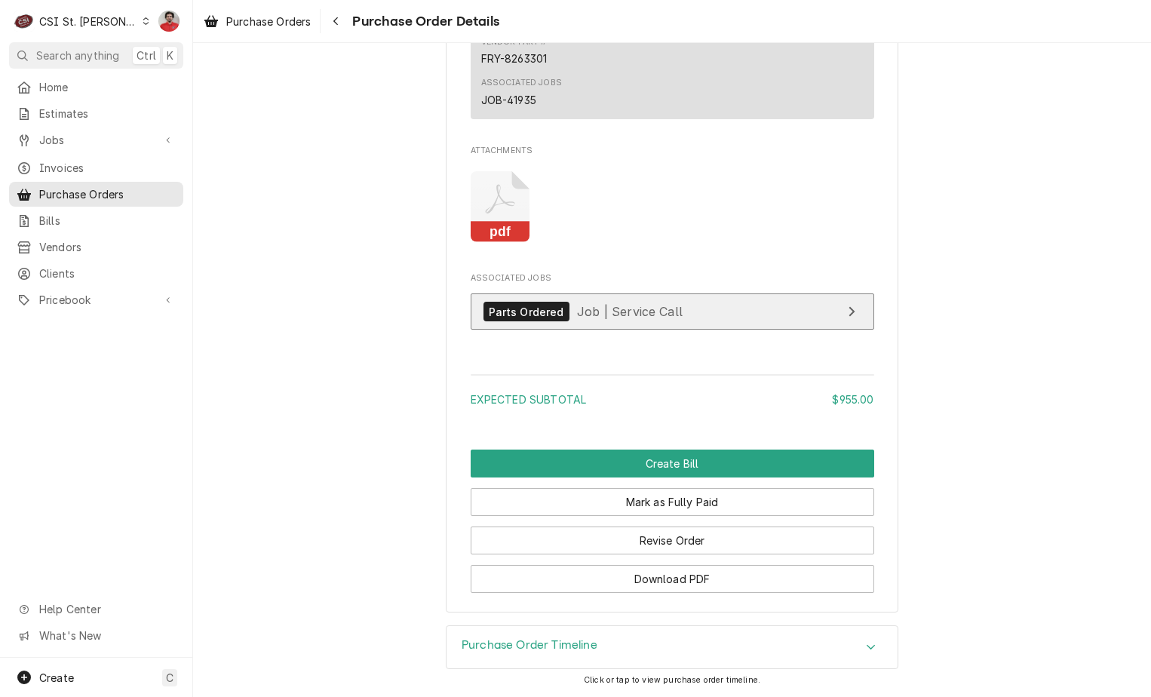
click at [598, 305] on span "Job | Service Call" at bounding box center [630, 311] width 106 height 15
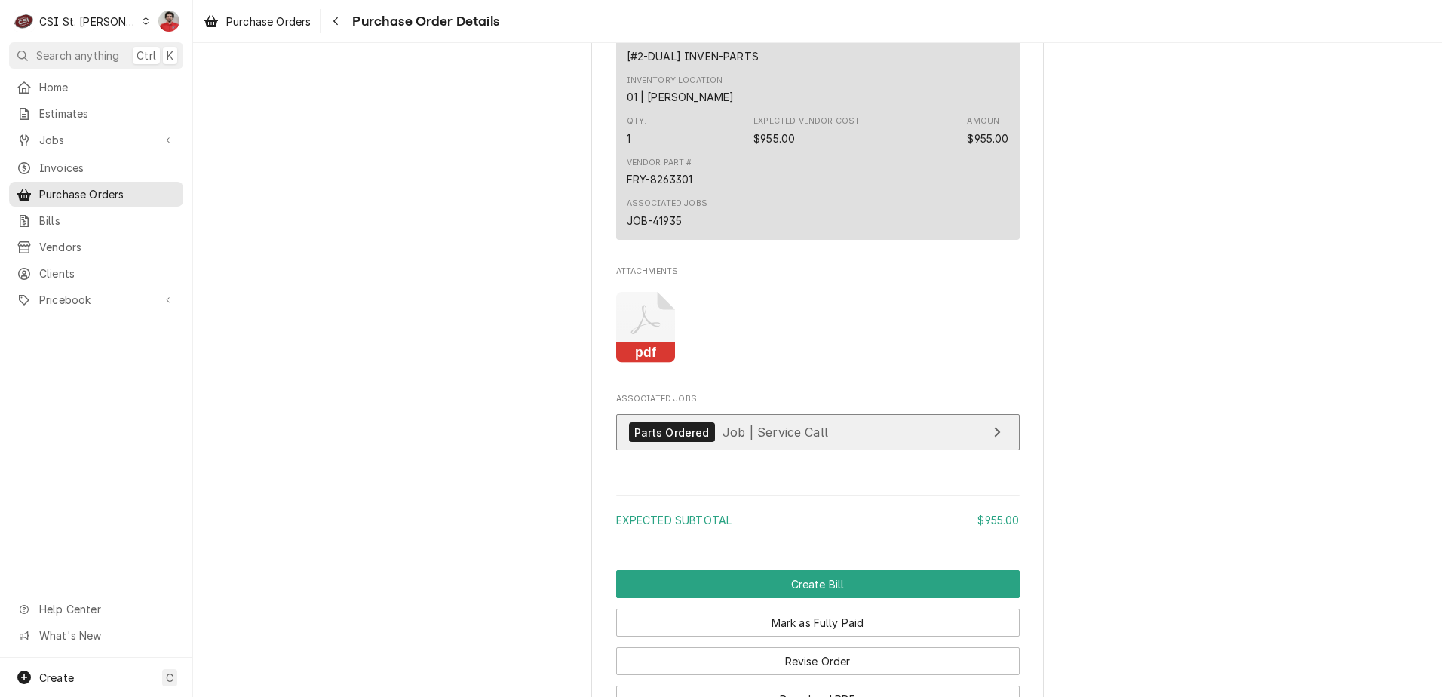
scroll to position [1082, 0]
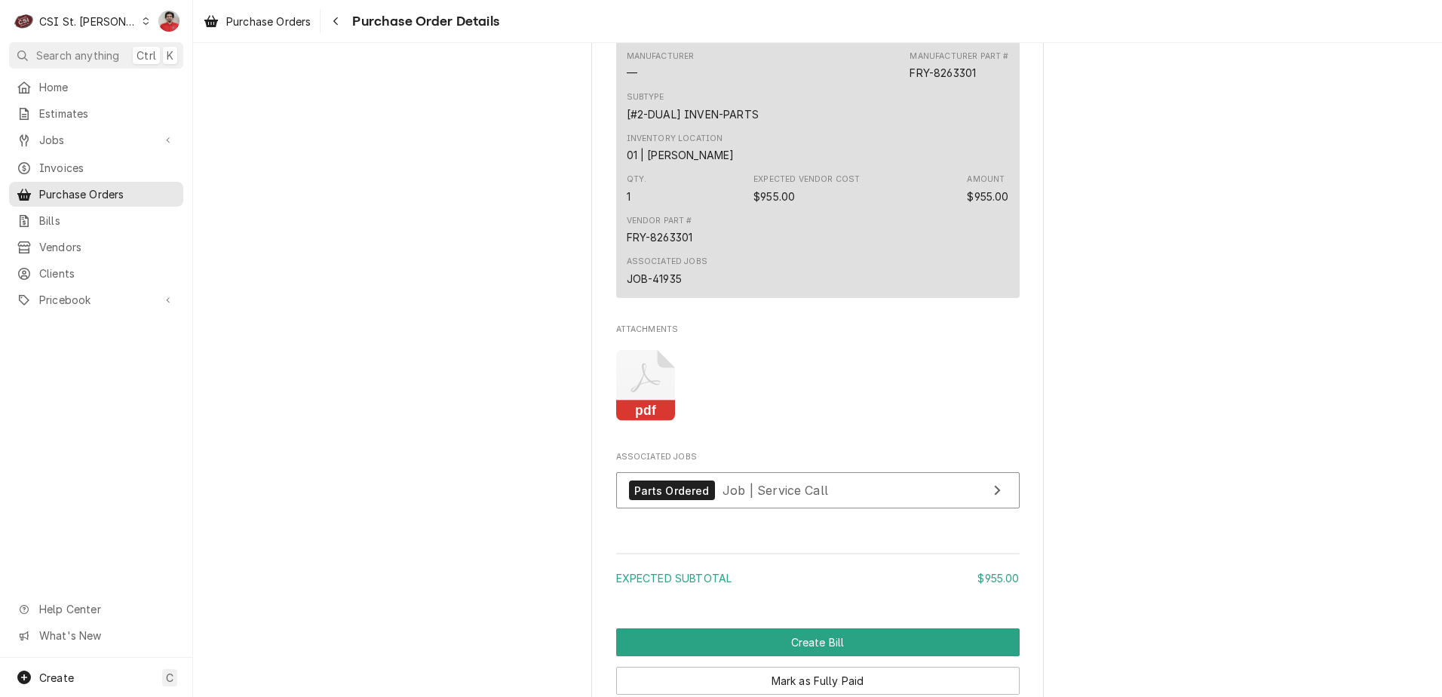
click at [664, 245] on div "FRY-8263301" at bounding box center [660, 237] width 66 height 16
copy div "8263301"
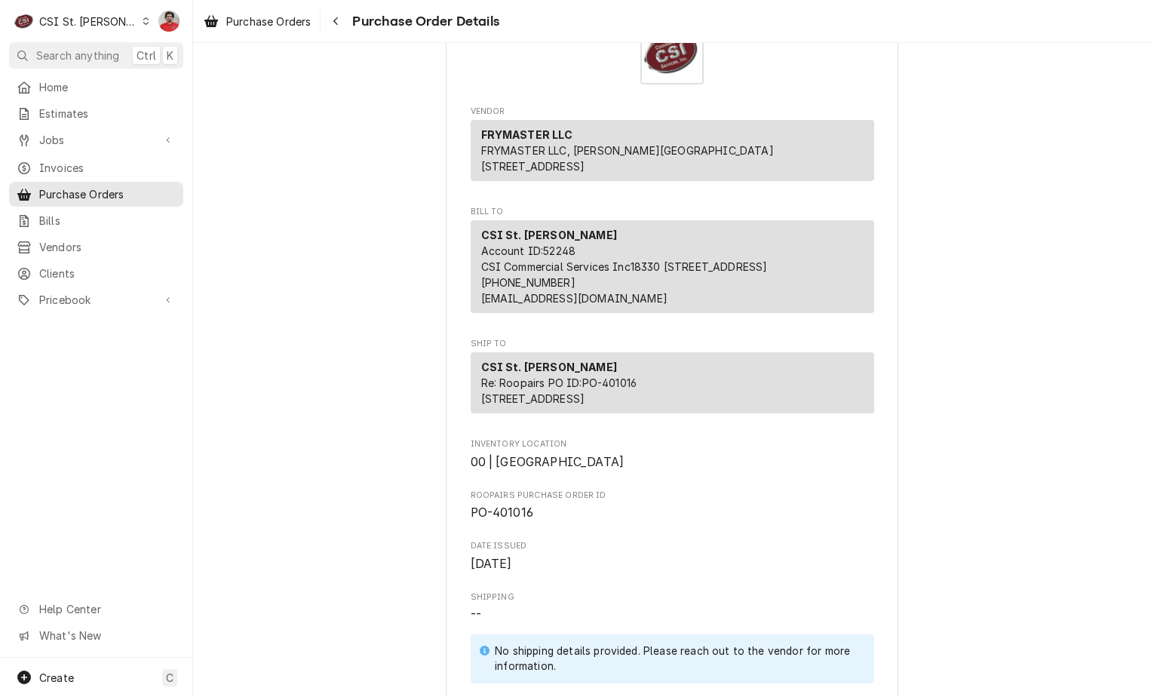
scroll to position [0, 0]
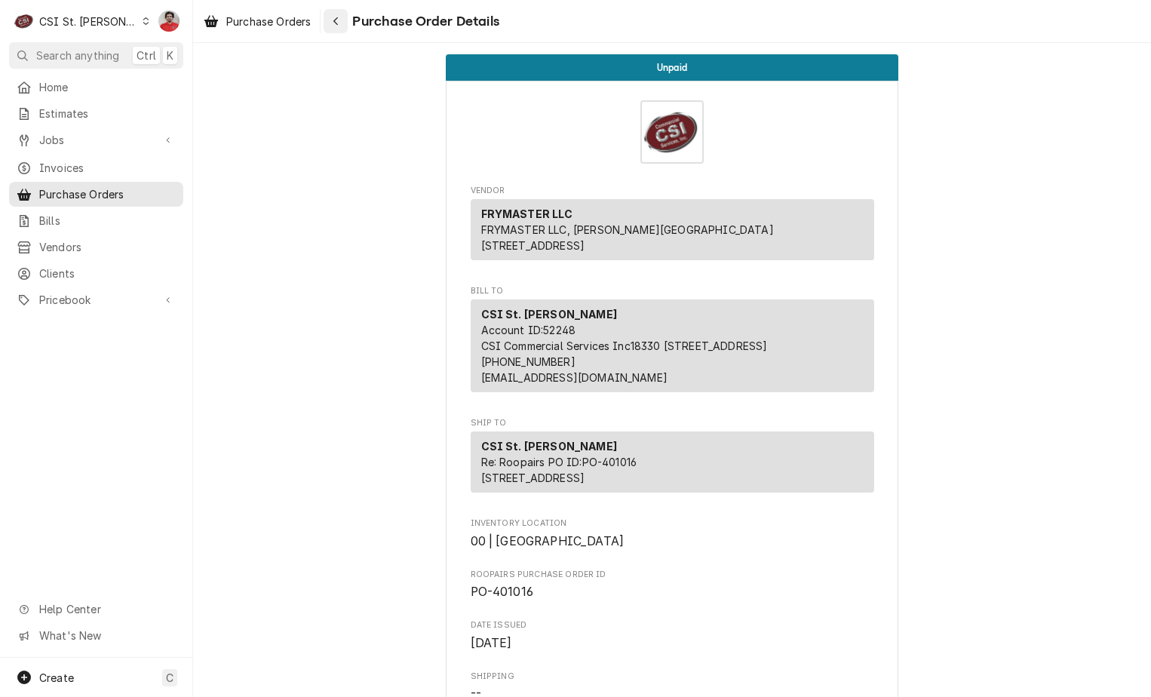
click at [341, 16] on div "Navigate back" at bounding box center [335, 21] width 15 height 15
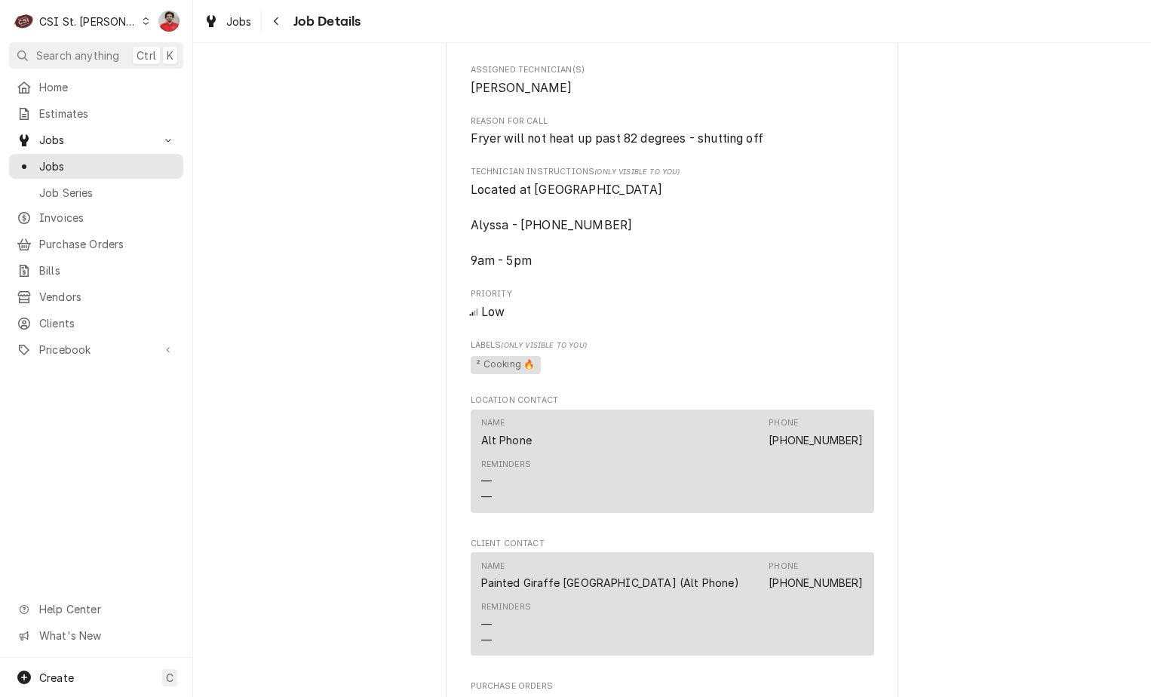
scroll to position [1414, 0]
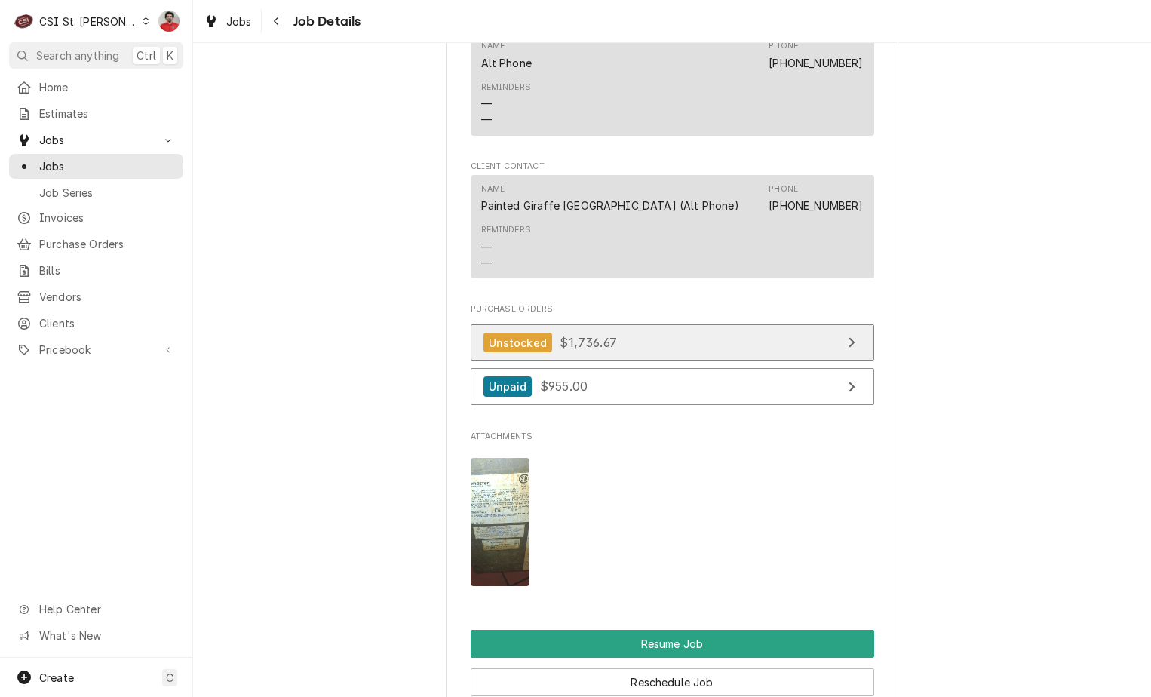
click at [581, 350] on span "$1,736.67" at bounding box center [588, 342] width 57 height 15
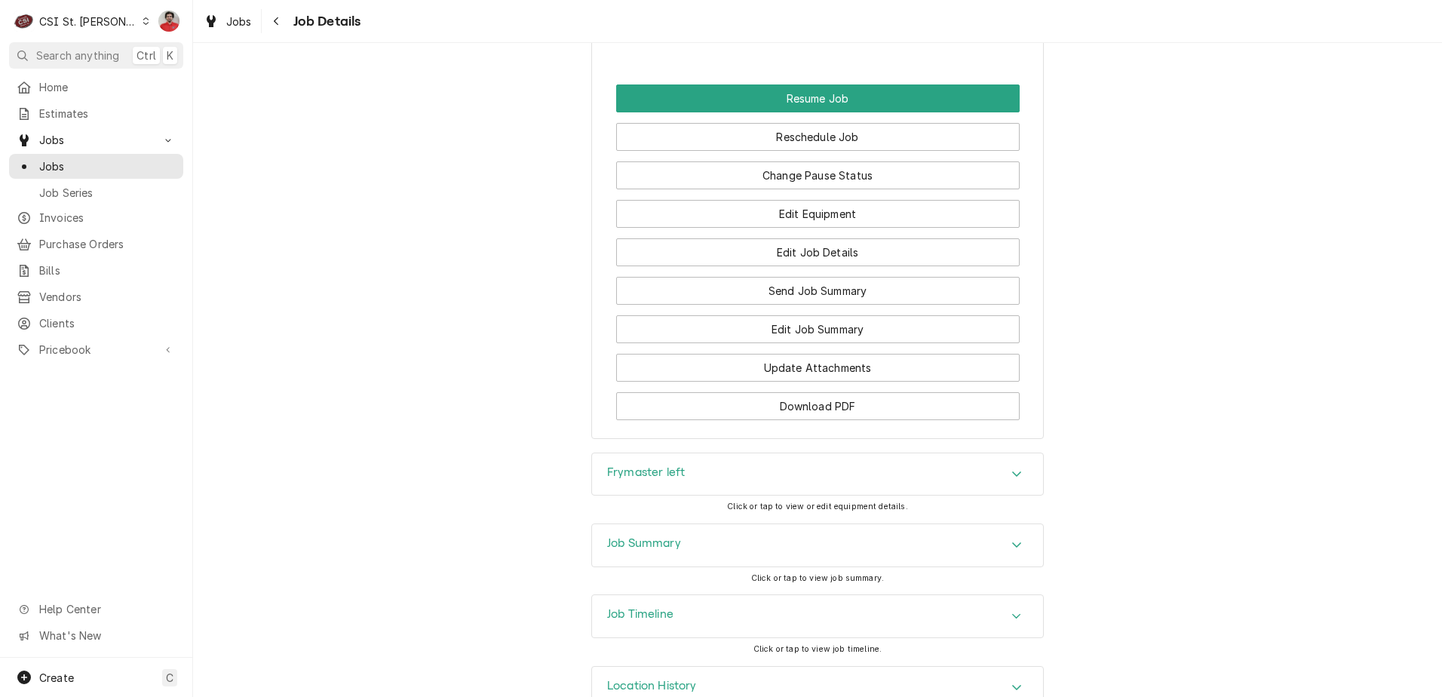
scroll to position [1961, 0]
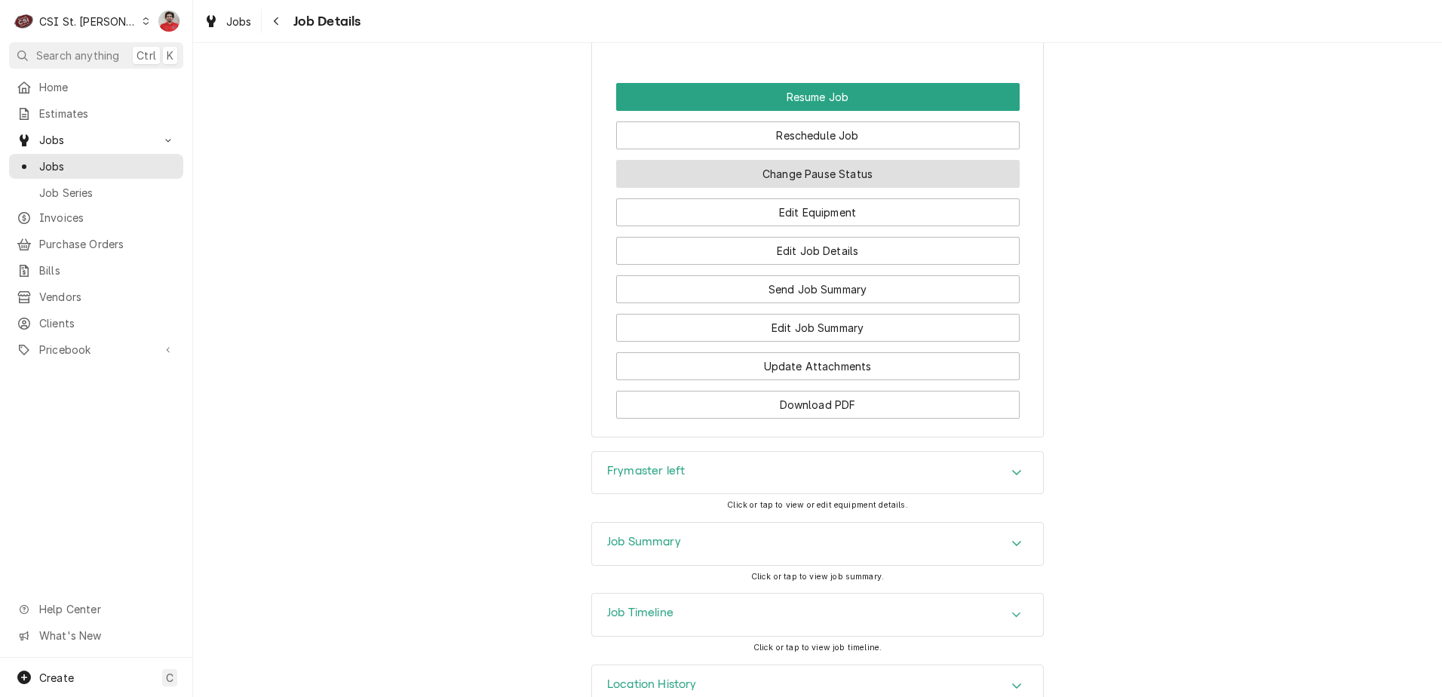
click at [671, 188] on button "Change Pause Status" at bounding box center [818, 174] width 404 height 28
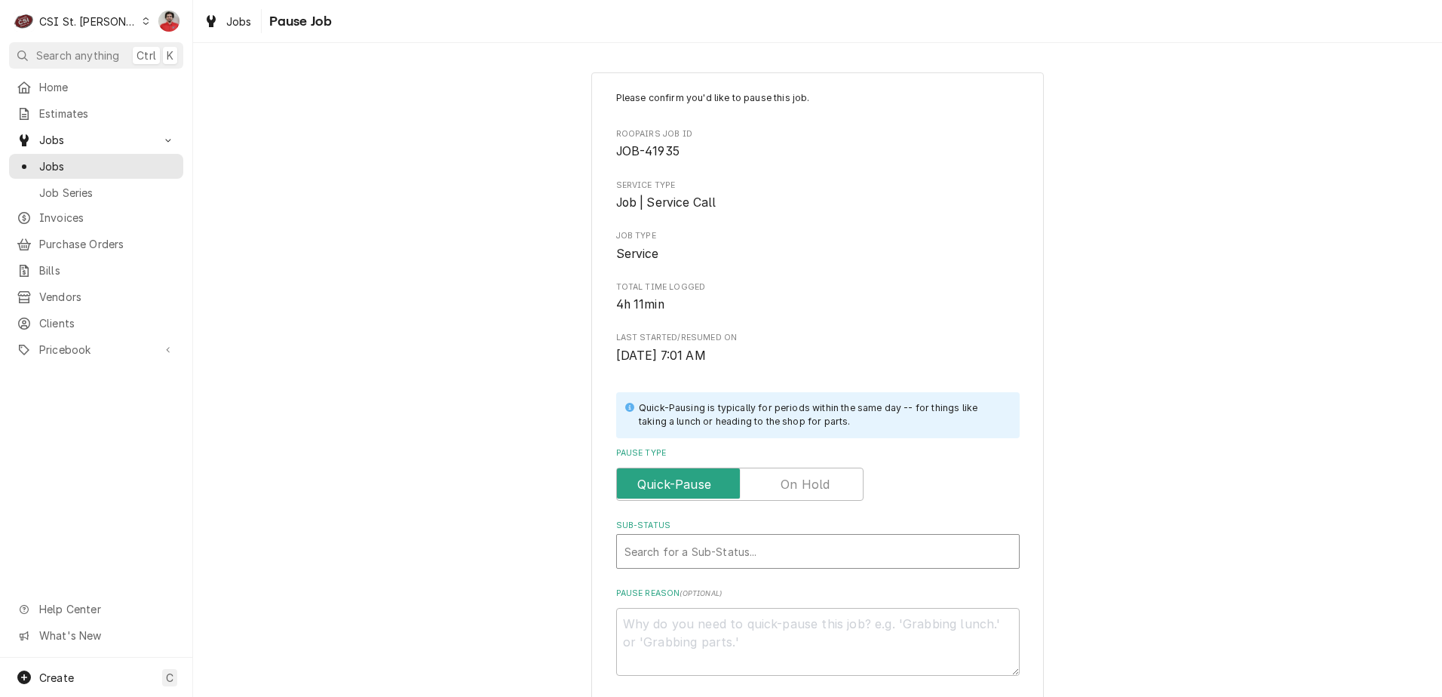
type textarea "x"
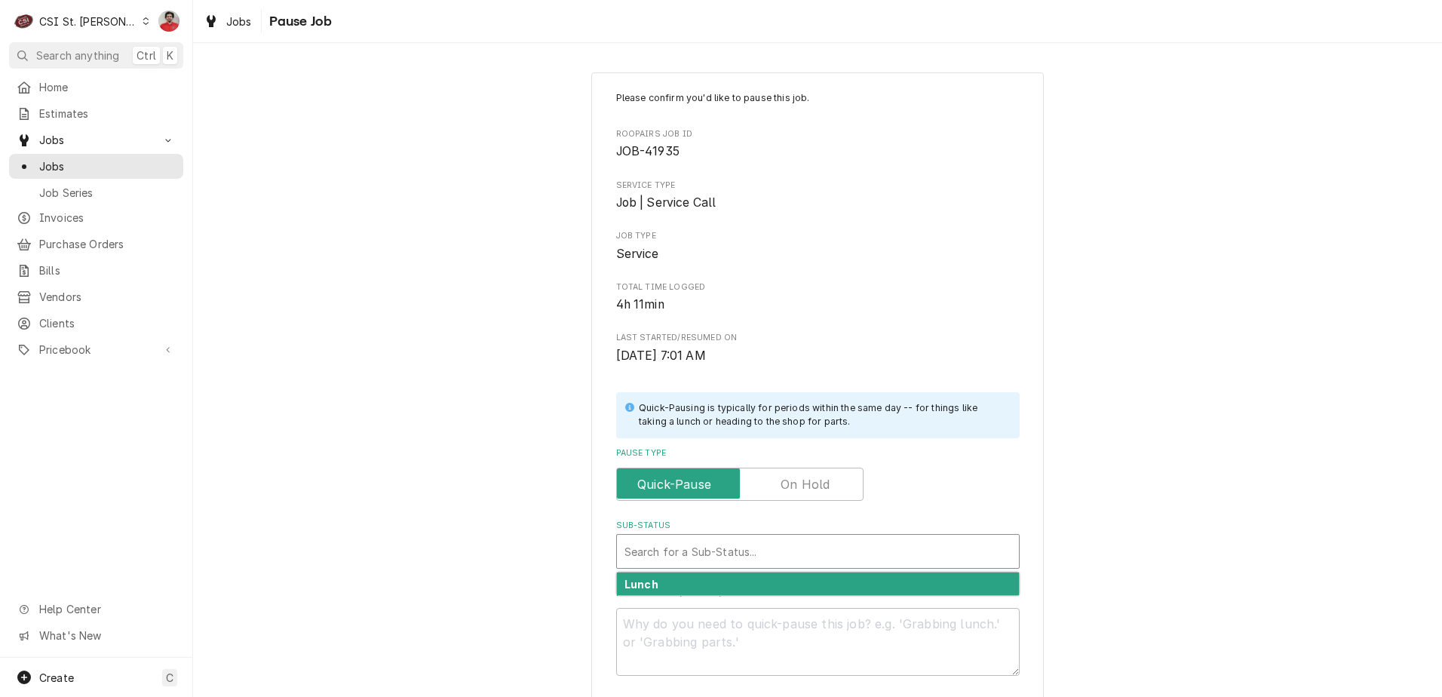
click at [775, 551] on div "Sub-Status" at bounding box center [818, 551] width 387 height 27
click at [787, 472] on input "Pause Type" at bounding box center [740, 484] width 234 height 33
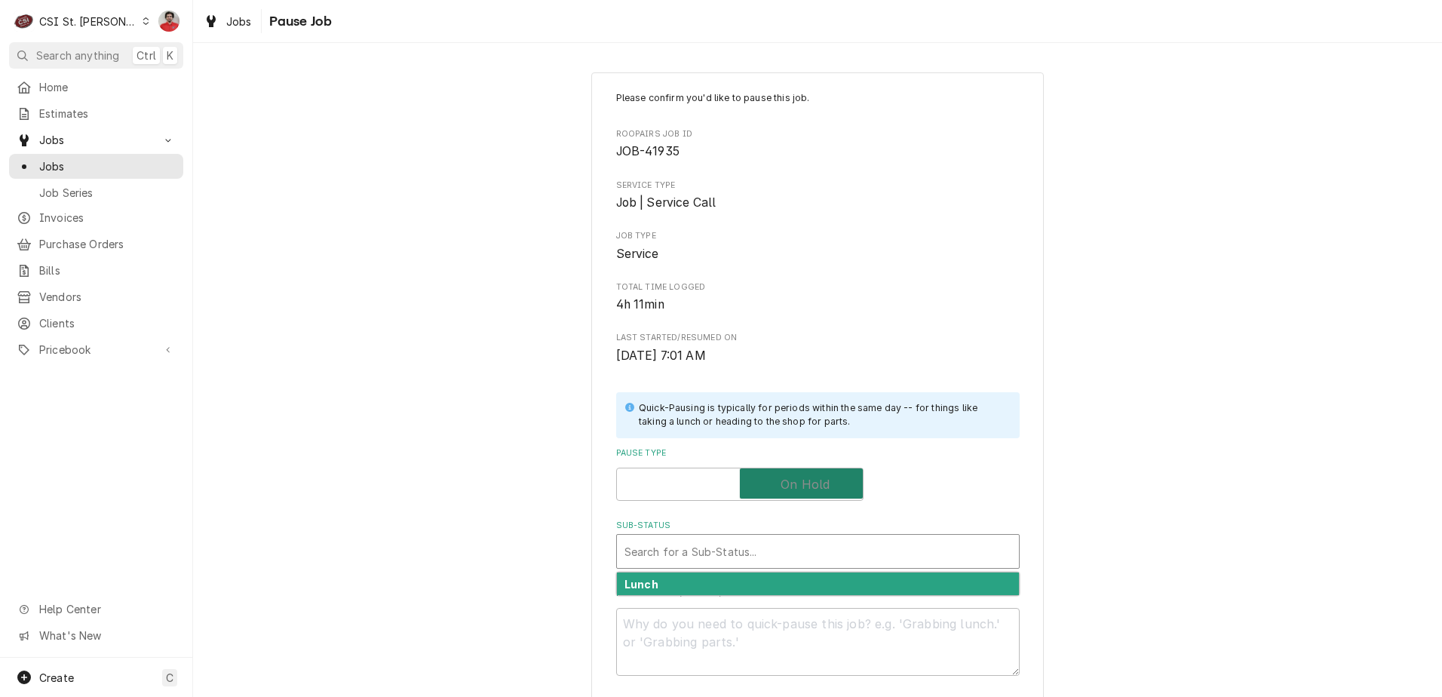
checkbox input "true"
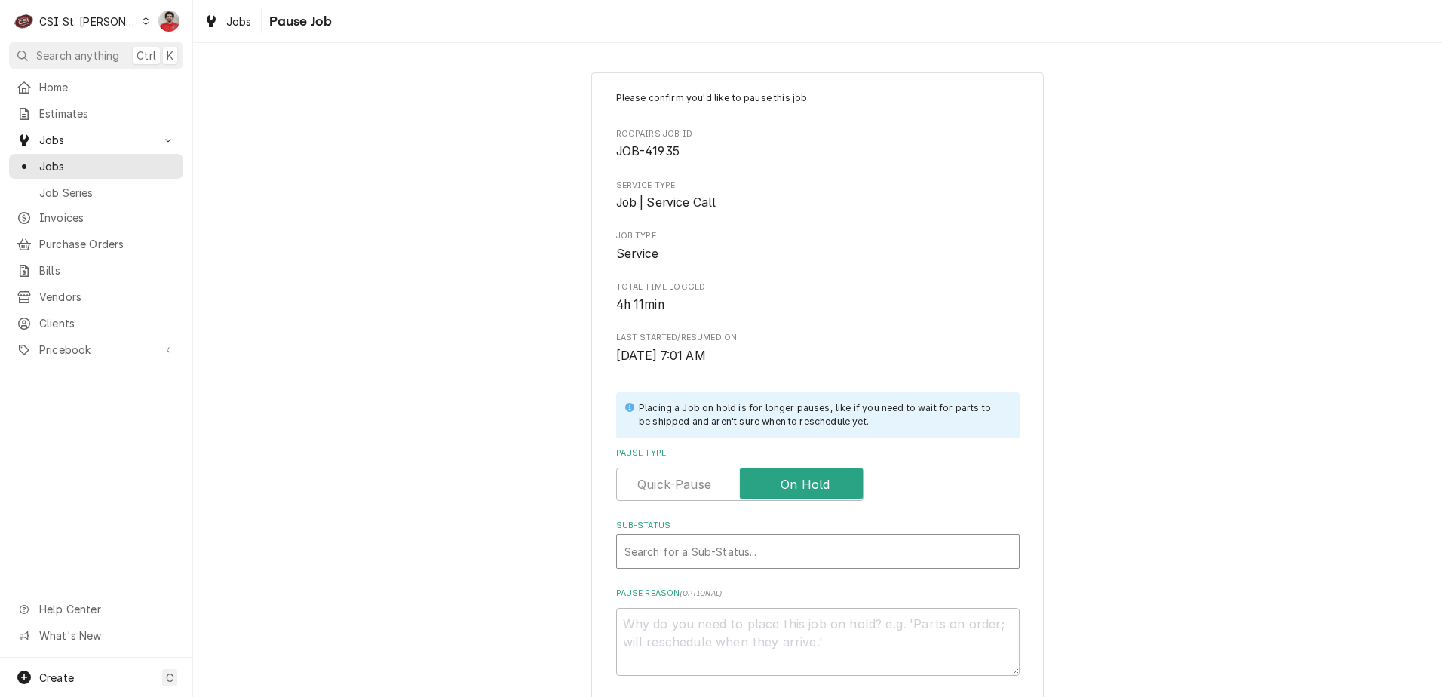
click at [775, 558] on div "Sub-Status" at bounding box center [818, 551] width 387 height 27
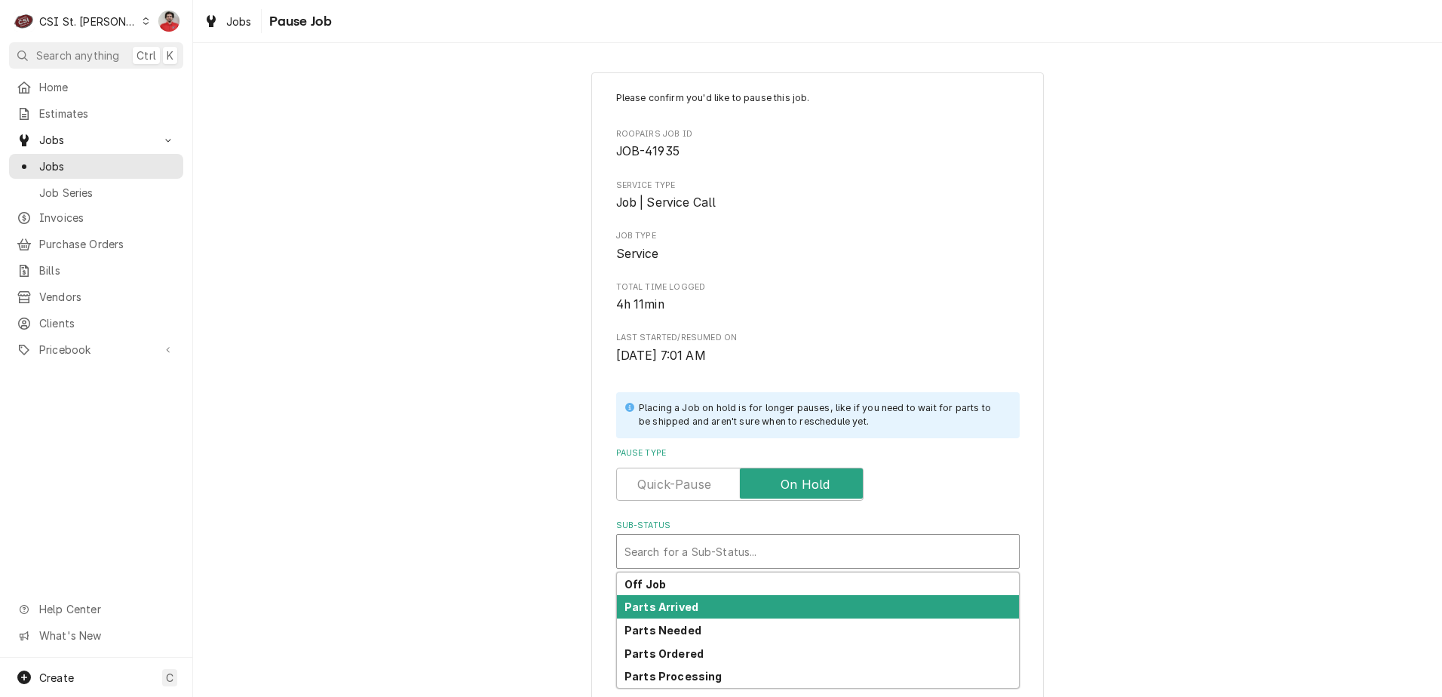
click at [772, 602] on div "Parts Arrived" at bounding box center [818, 606] width 402 height 23
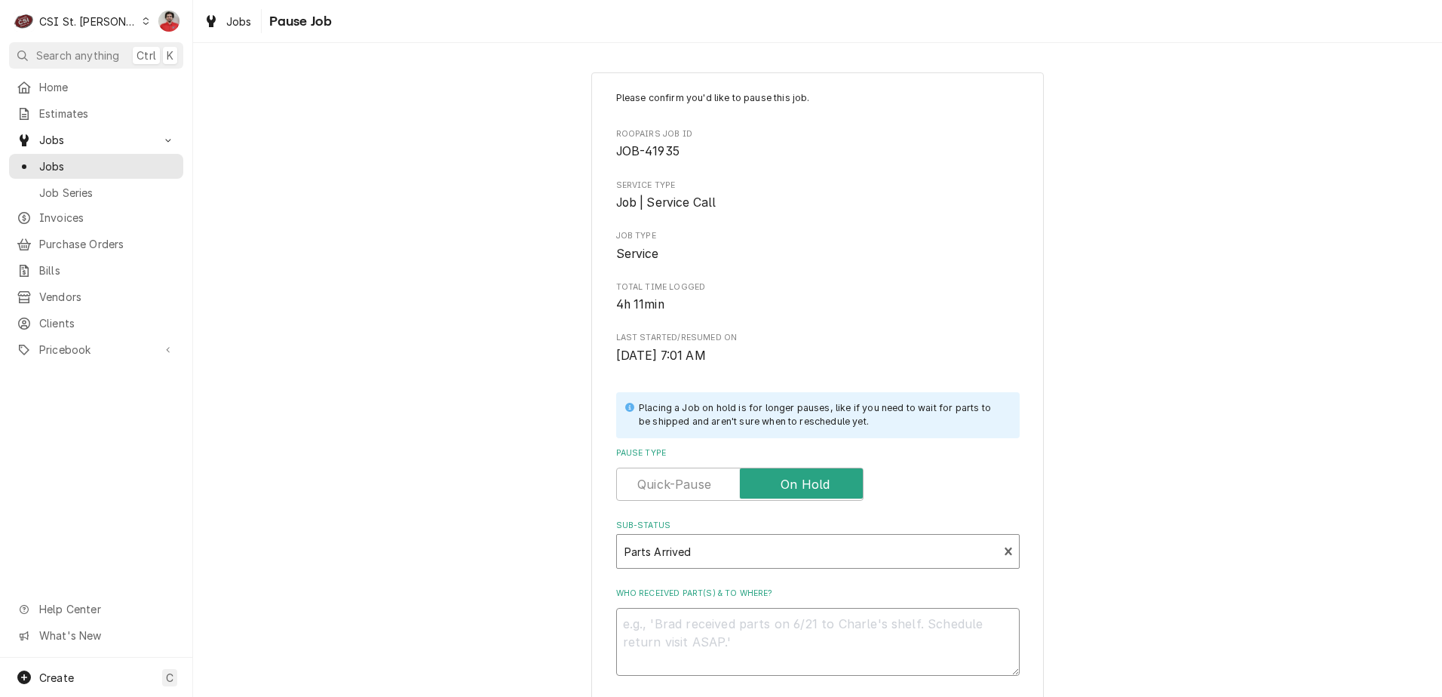
click at [771, 639] on textarea "Who received part(s) & to where?" at bounding box center [818, 642] width 404 height 68
type textarea "x"
type textarea "R"
type textarea "x"
type textarea "Re"
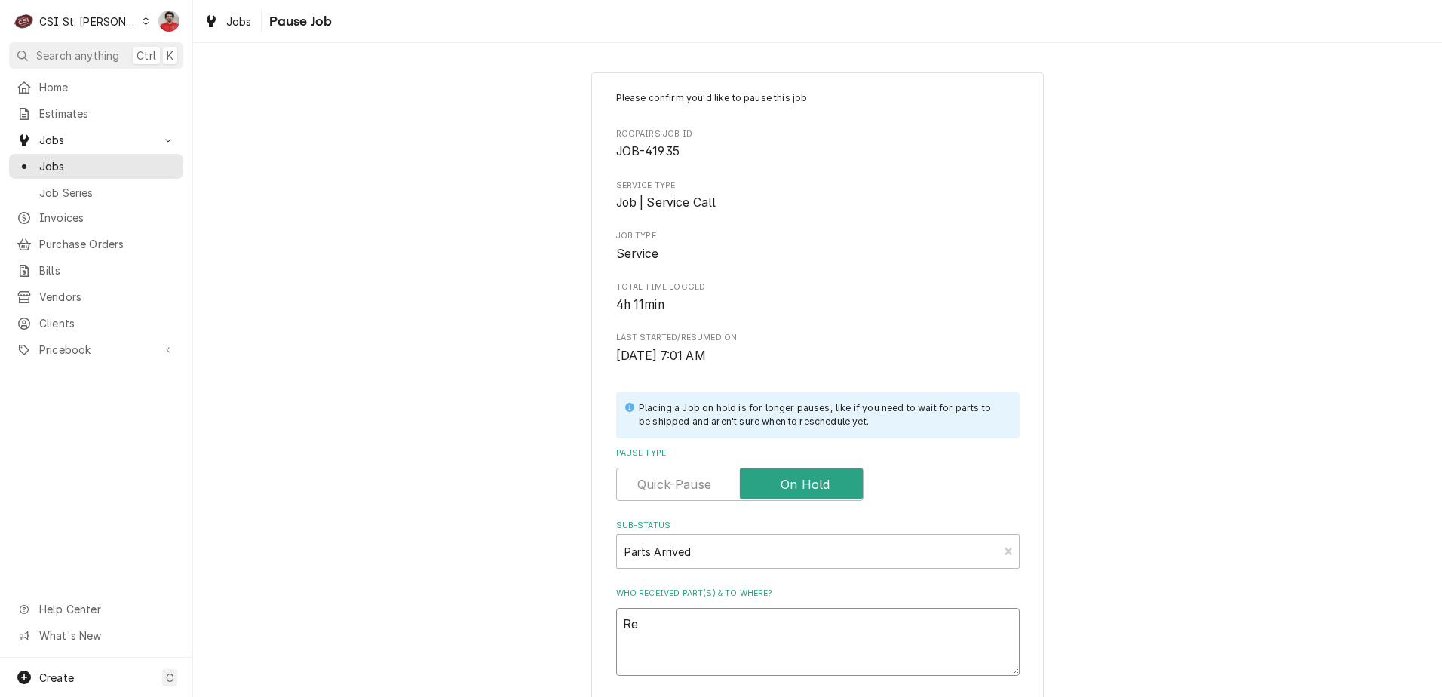
type textarea "x"
type textarea "Rec"
type textarea "x"
type textarea "Rece"
type textarea "x"
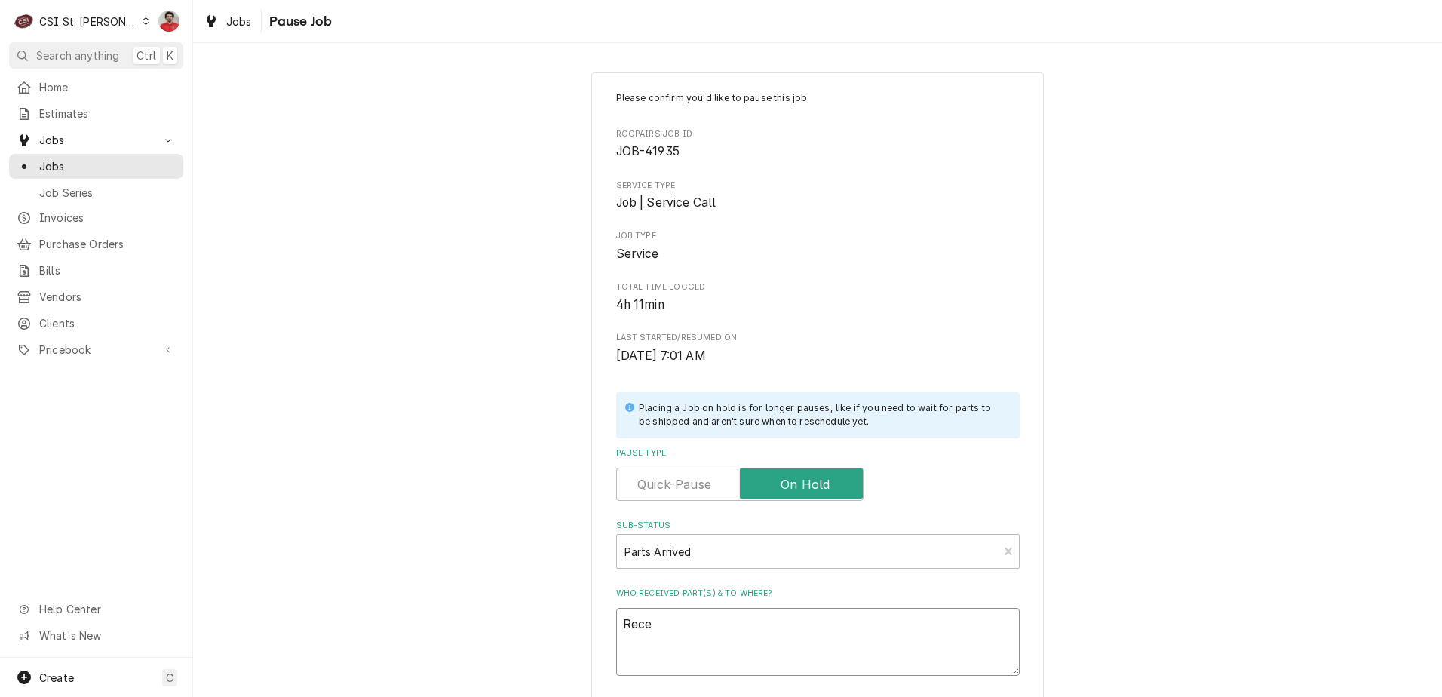
type textarea "Recec"
type textarea "x"
type textarea "Receci"
type textarea "x"
type textarea "Receciv"
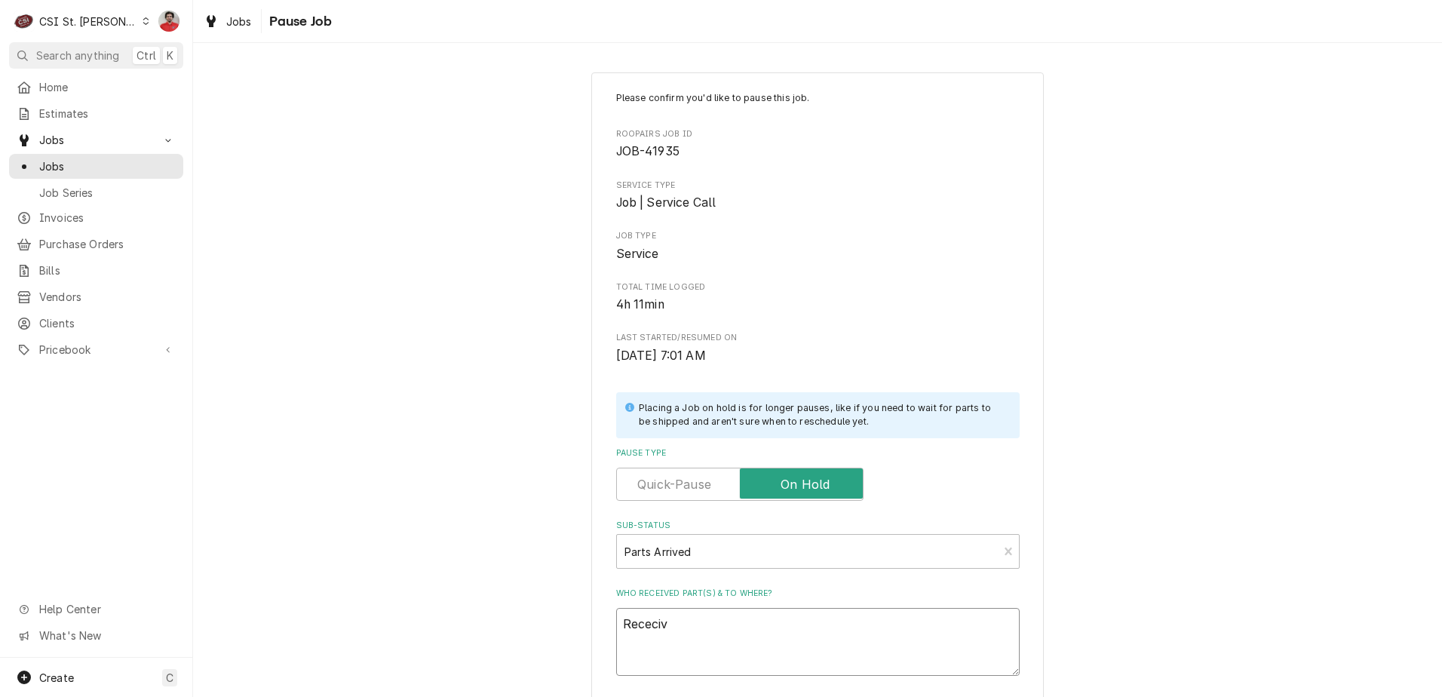
type textarea "x"
type textarea "Rececive"
type textarea "x"
type textarea "Rececived"
type textarea "x"
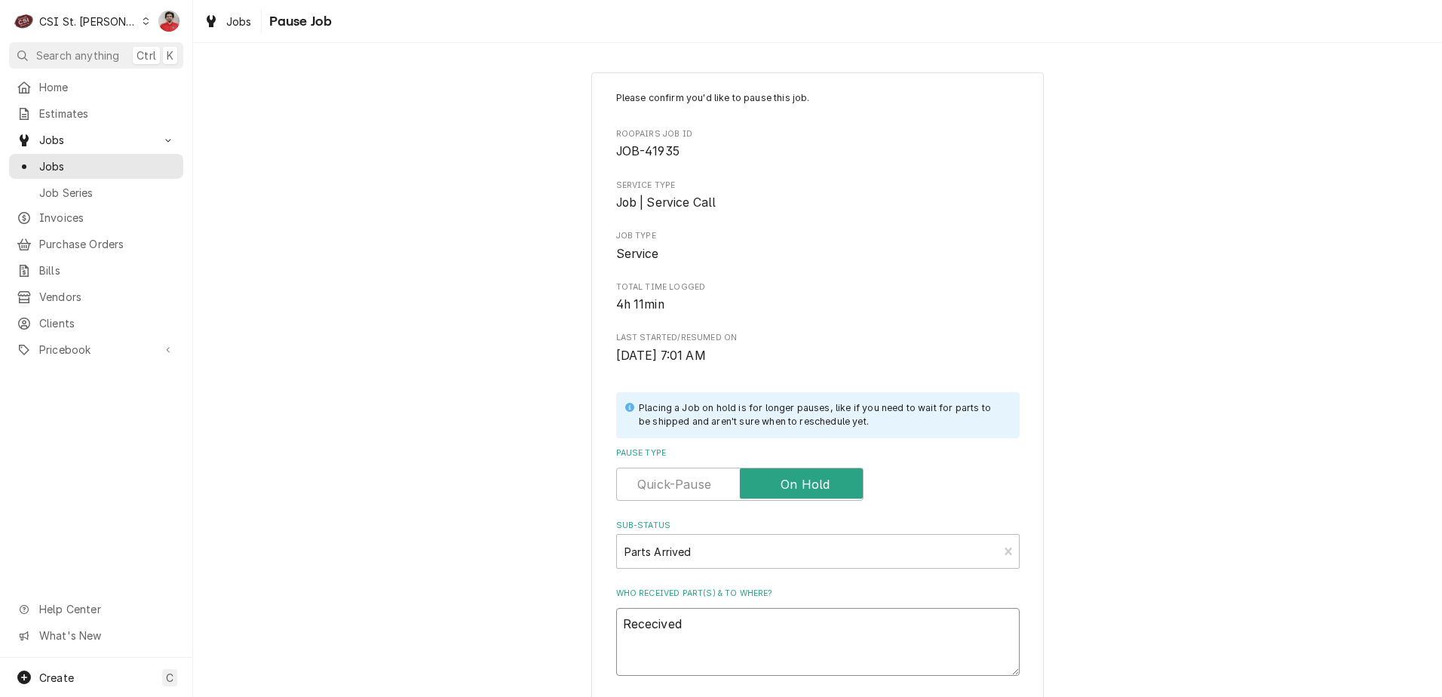
type textarea "Rececived"
type textarea "x"
type textarea "Rececived F"
type textarea "x"
type textarea "Rececived FR"
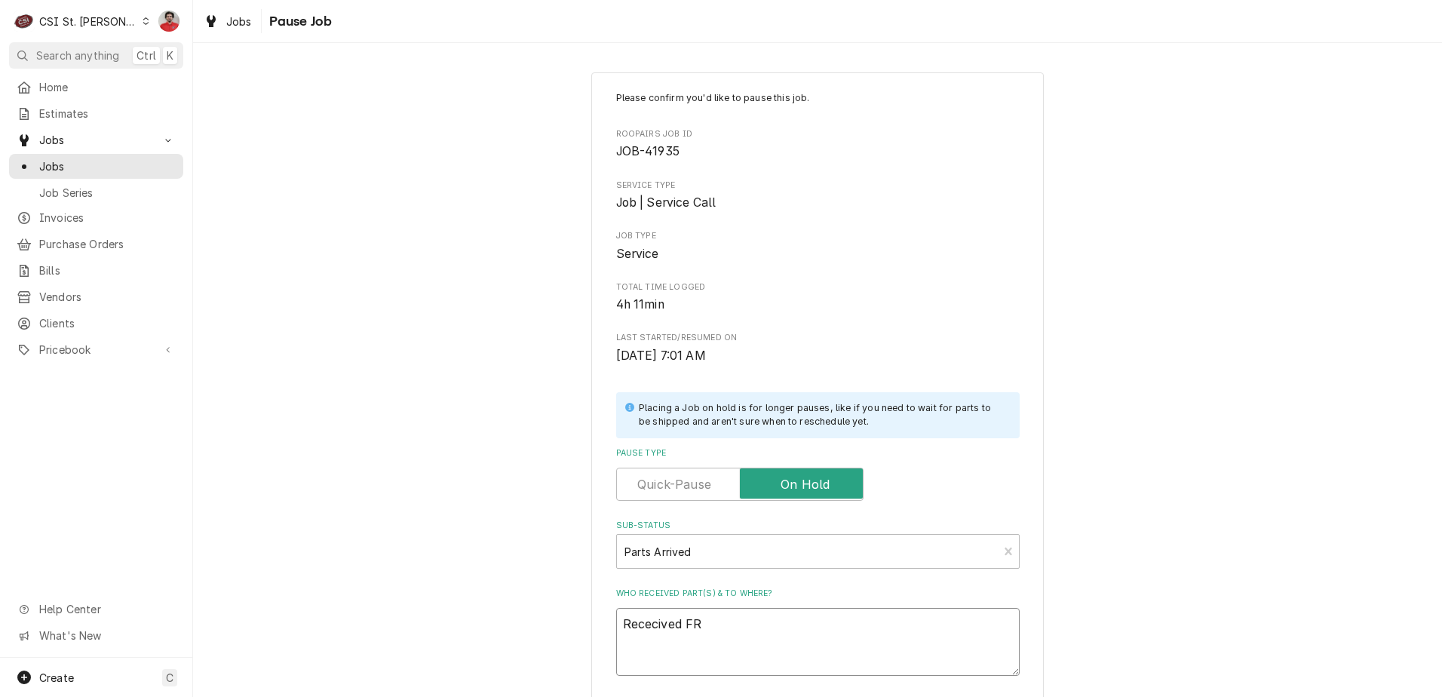
type textarea "x"
type textarea "Rececived FRR"
type textarea "x"
type textarea "Rececived FRRY"
type textarea "x"
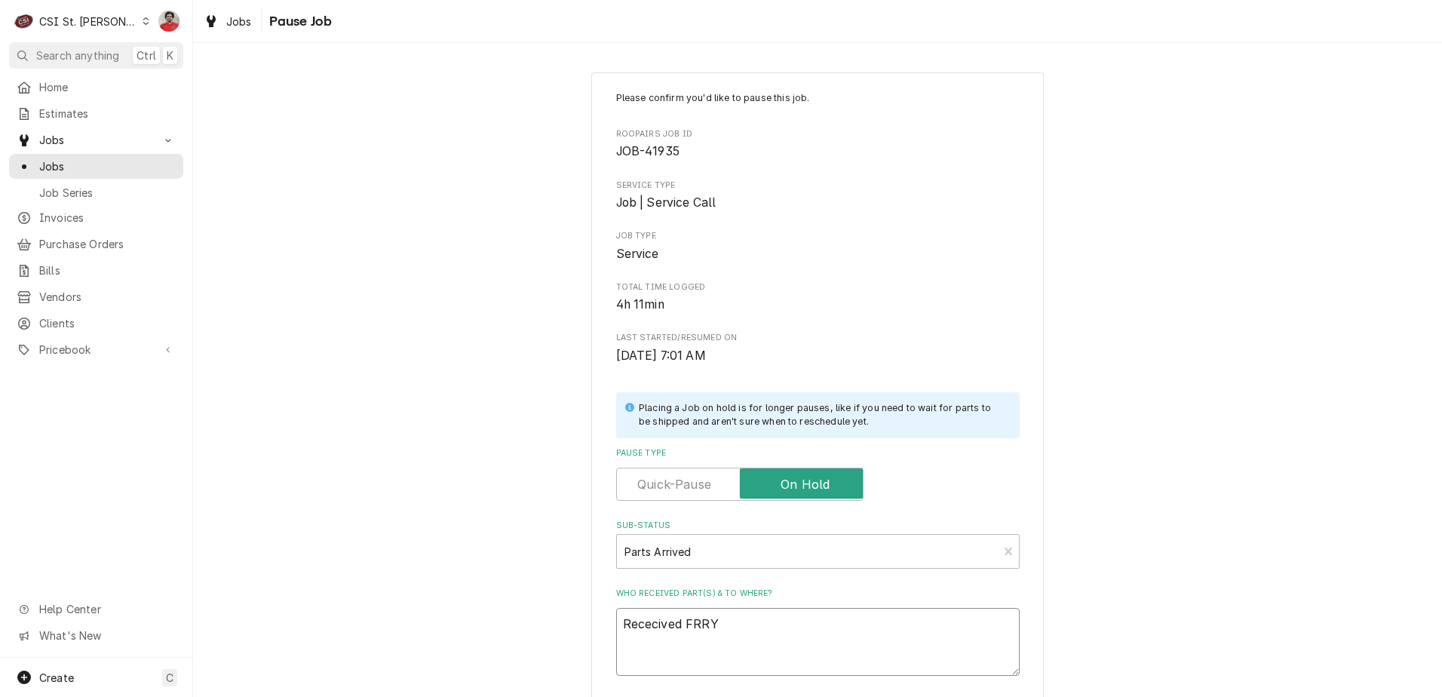
type textarea "Rececived FRR"
type textarea "x"
type textarea "Rececived FR"
type textarea "x"
type textarea "Rececived FR&"
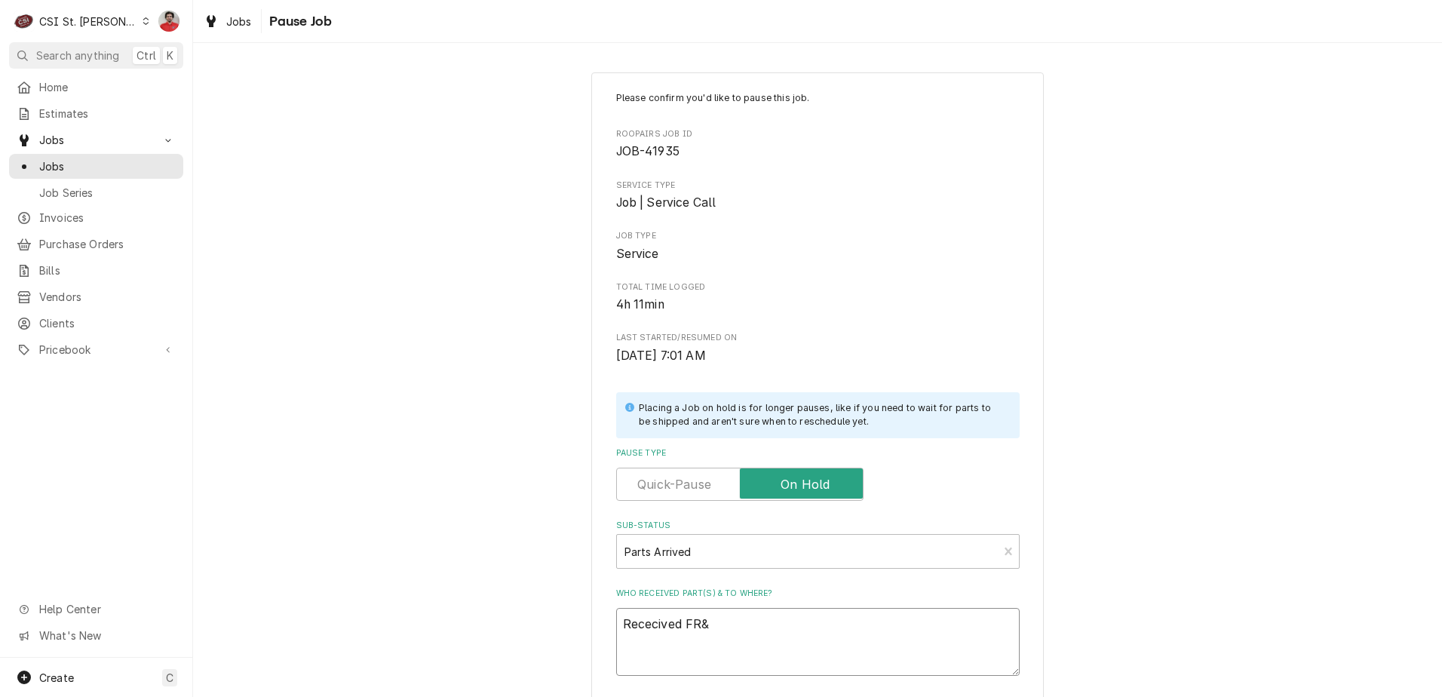
type textarea "x"
type textarea "Rececived FR&Y"
type textarea "x"
type textarea "Rececived FR&Y-"
type textarea "x"
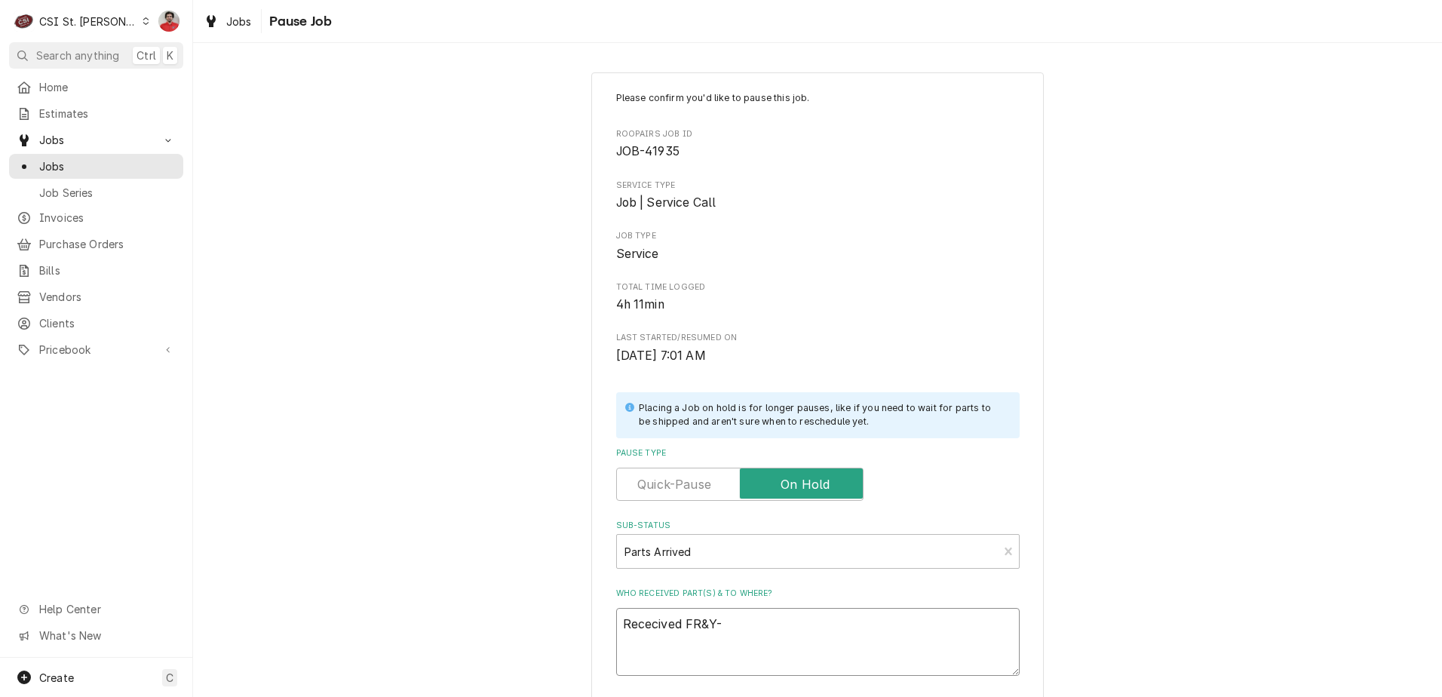
type textarea "Rececived FR&Y"
type textarea "x"
type textarea "Rececived FR&"
type textarea "x"
type textarea "Rececived FR&Y"
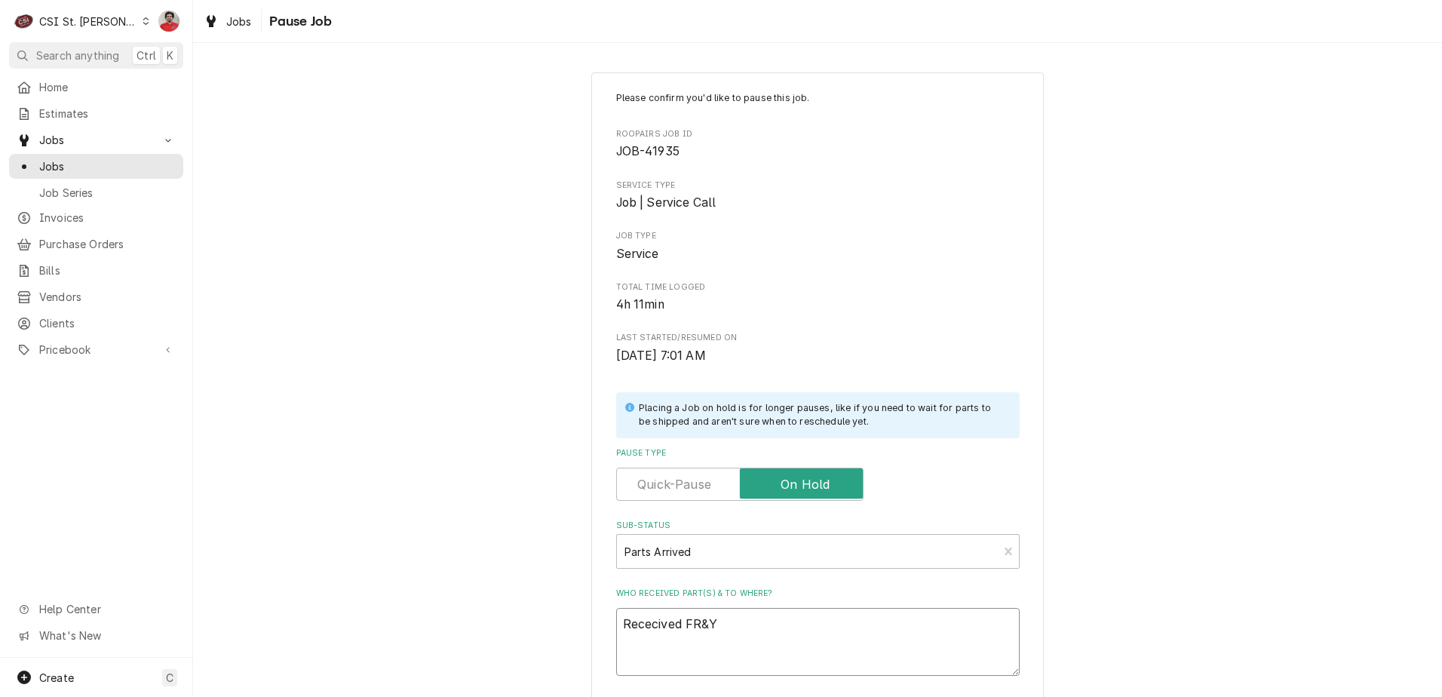
type textarea "x"
type textarea "Rececived FR&"
type textarea "x"
type textarea "Rececived FR"
type textarea "x"
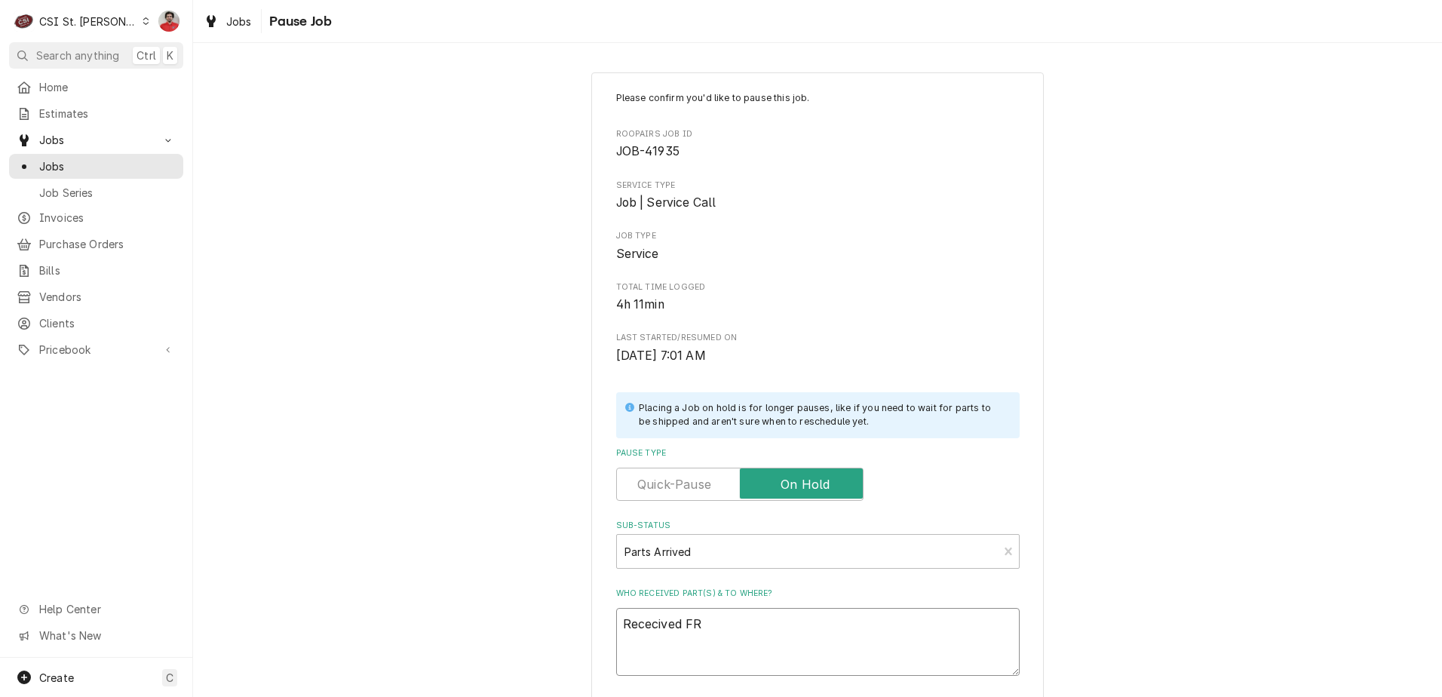
type textarea "Rececived FRY"
type textarea "x"
type textarea "Rececived FRY-"
paste textarea "8263301"
type textarea "x"
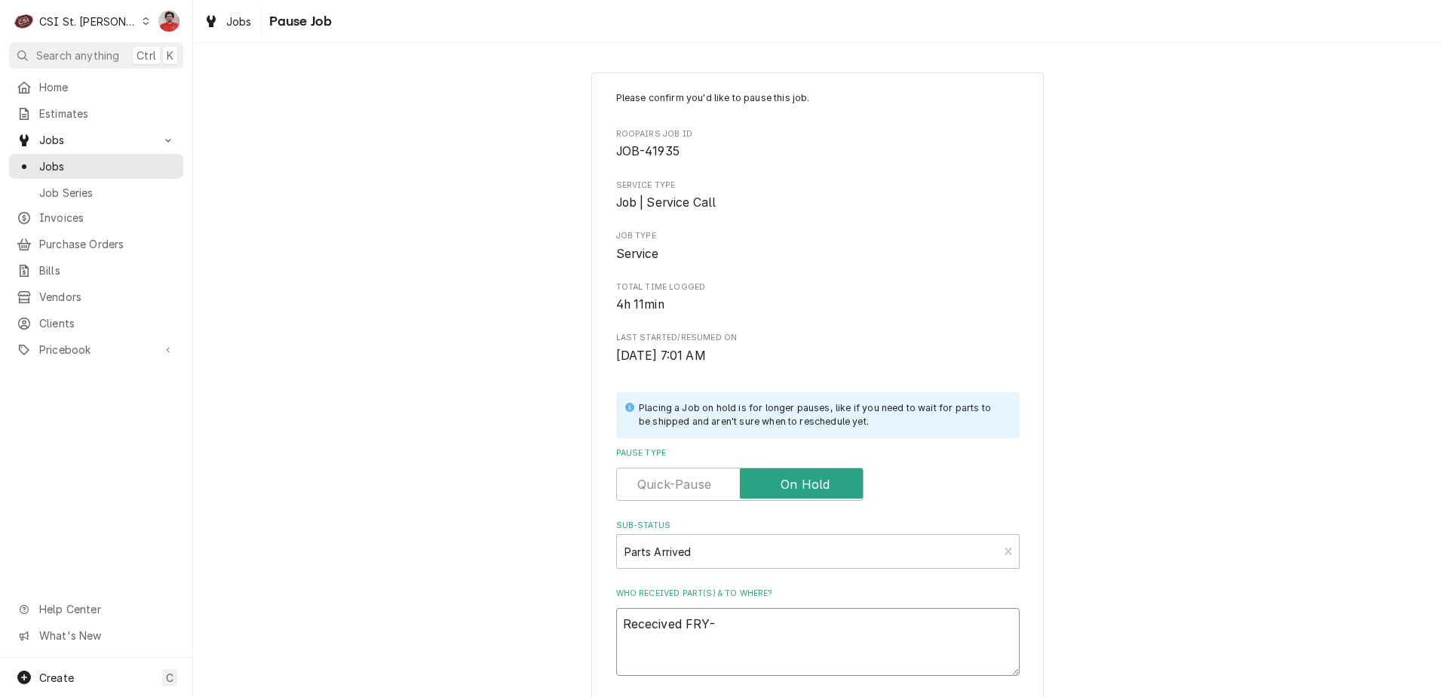
type textarea "Rececived FRY-8263301"
type textarea "x"
type textarea "Rececived FRY-8263301"
type textarea "x"
type textarea "Rececived FRY-8263301 t"
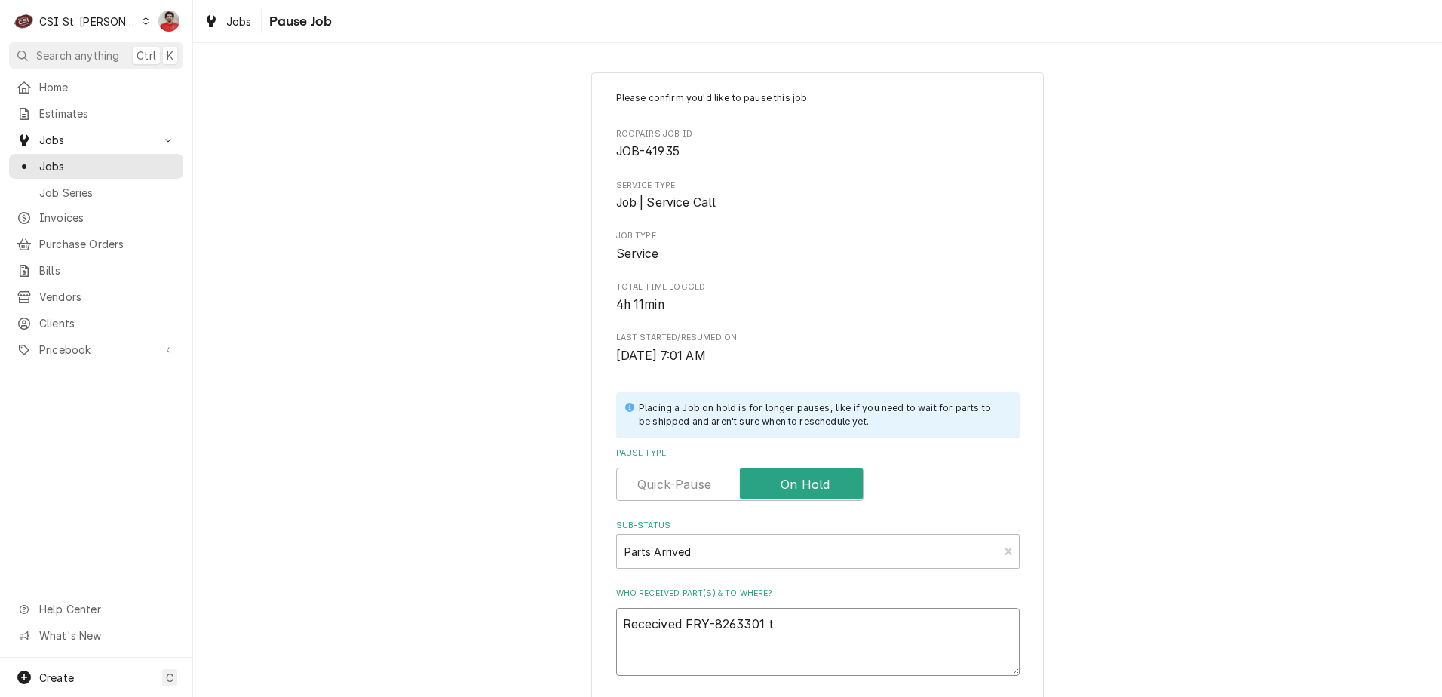
type textarea "x"
type textarea "Rececived FRY-8263301 to"
type textarea "x"
type textarea "Rececived FRY-8263301 to"
type textarea "x"
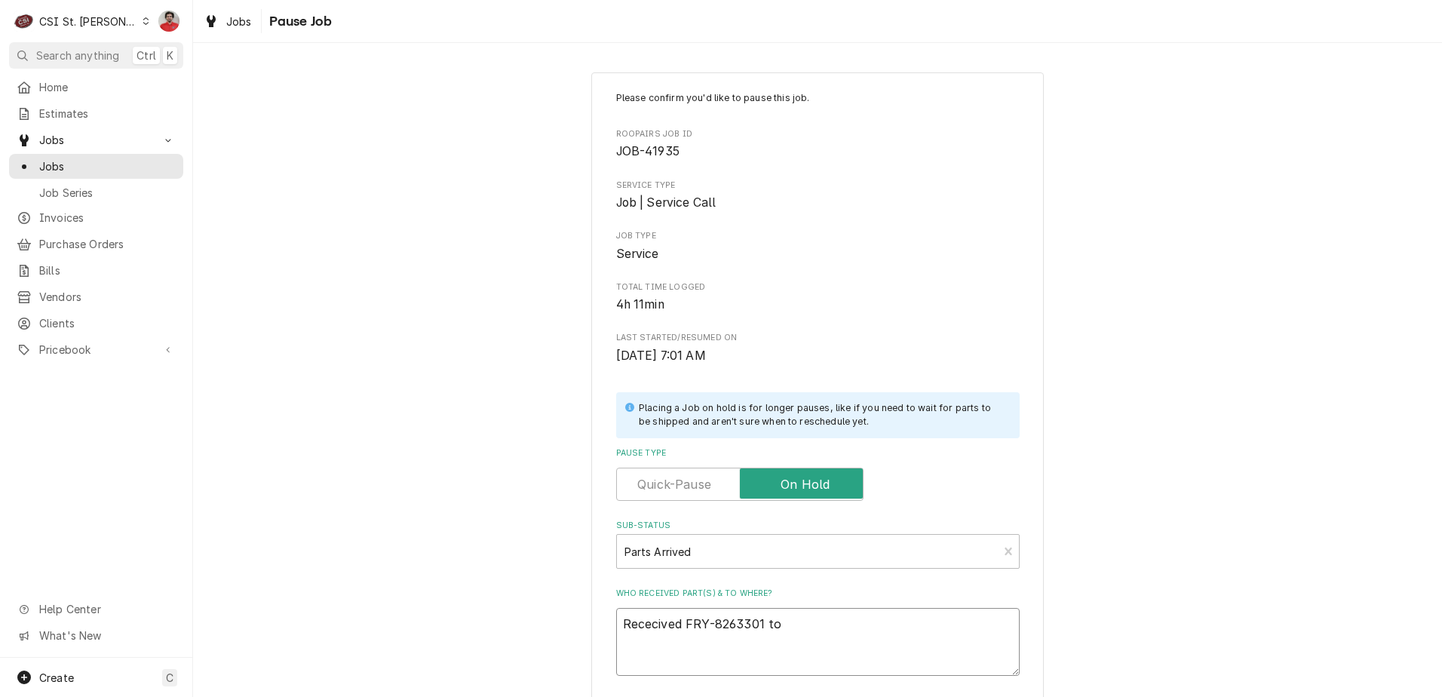
type textarea "Rececived FRY-8263301 to M"
type textarea "x"
type textarea "Rececived FRY-8263301 to"
type textarea "x"
type textarea "Rececived FRY-8263301 to C"
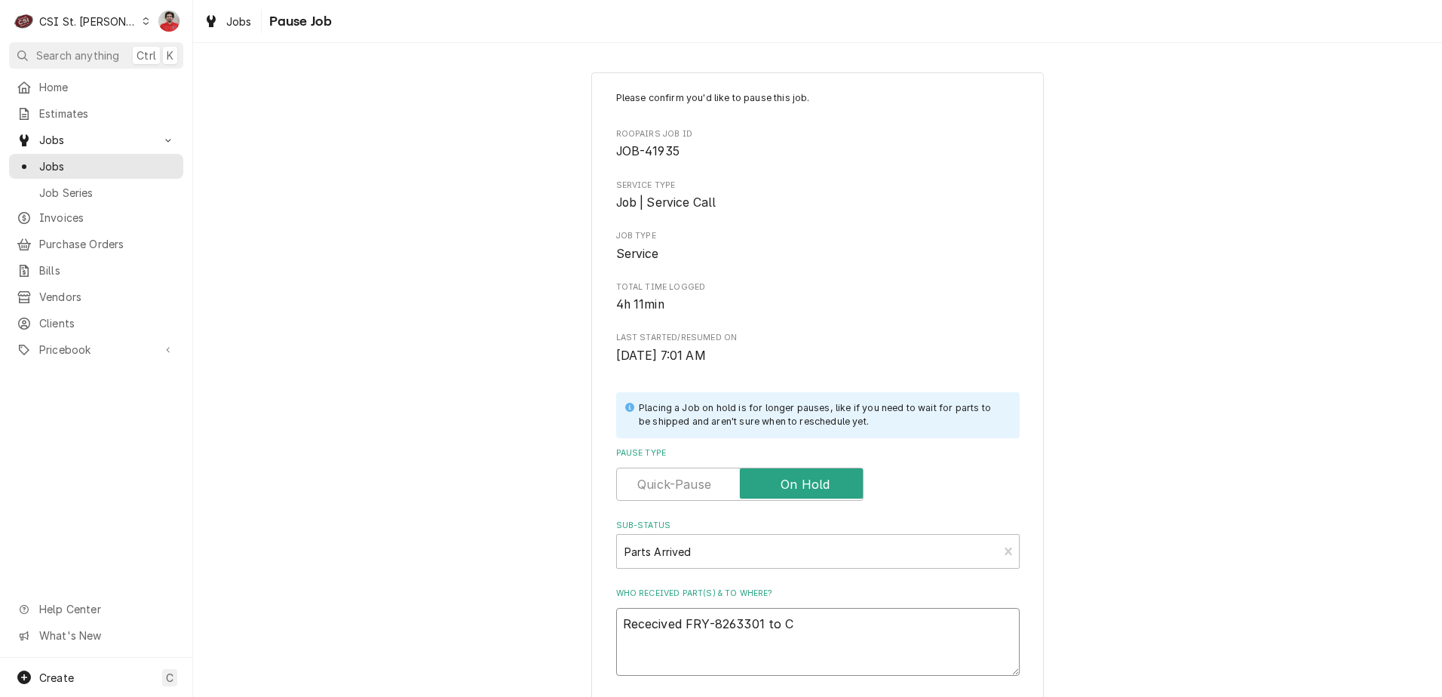
type textarea "x"
type textarea "Rececived FRY-8263301 to Co"
type textarea "x"
type textarea "Rececived FRY-8263301 to Cou"
type textarea "x"
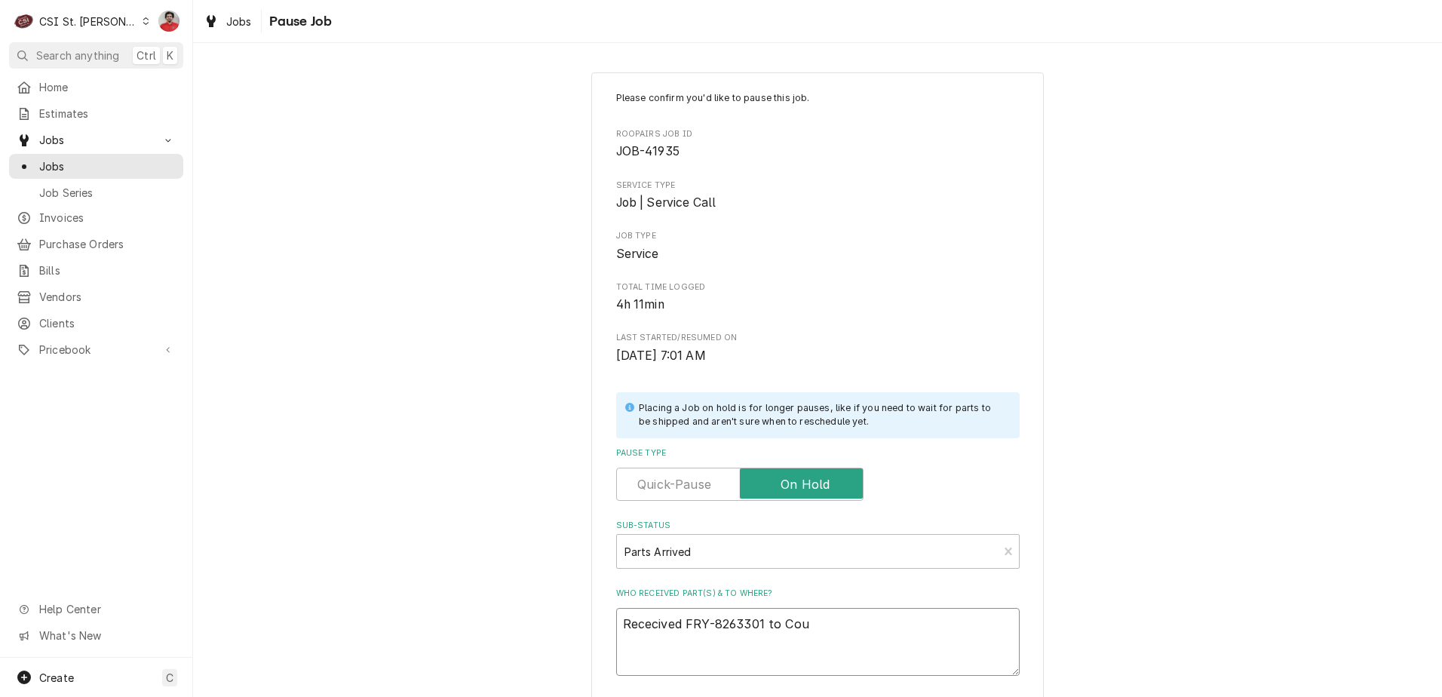
type textarea "Rececived FRY-8263301 to Cour"
type textarea "x"
type textarea "Rececived FRY-8263301 to Court"
type textarea "x"
type textarea "Rececived FRY-8263301 to Courtn"
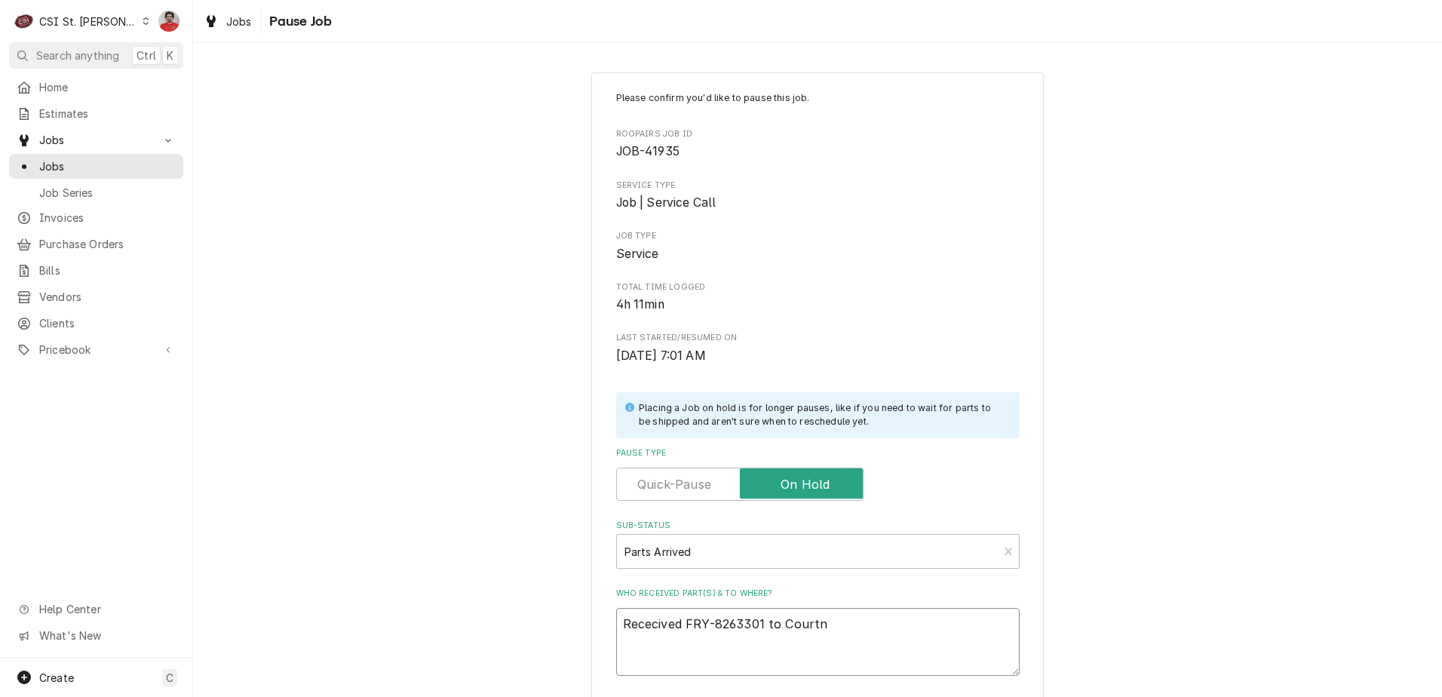
type textarea "x"
type textarea "Rececived FRY-8263301 to Courtne"
type textarea "x"
type textarea "Rececived FRY-8263301 to Courtne'"
type textarea "x"
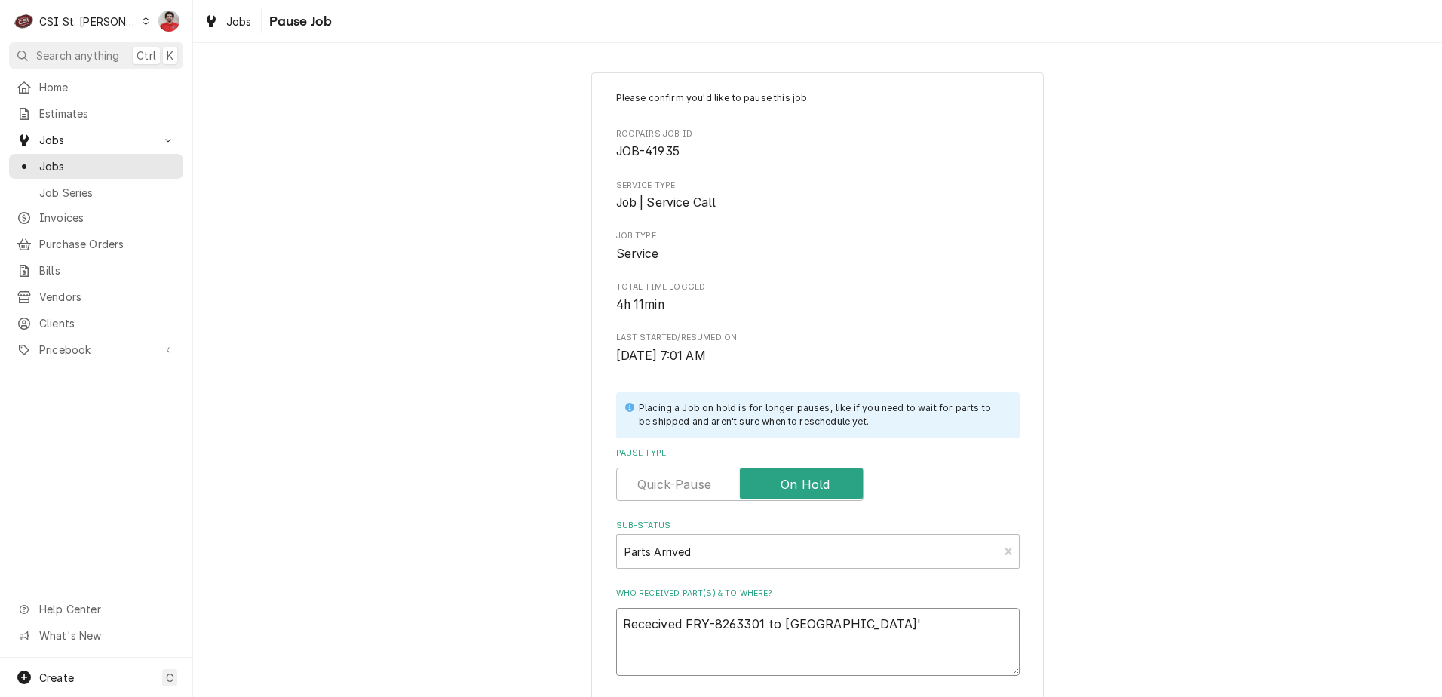
type textarea "Rececived FRY-8263301 to Courtne's"
type textarea "x"
type textarea "Rececived FRY-8263301 to Courtne'"
type textarea "x"
type textarea "Rececived FRY-8263301 to Courtne"
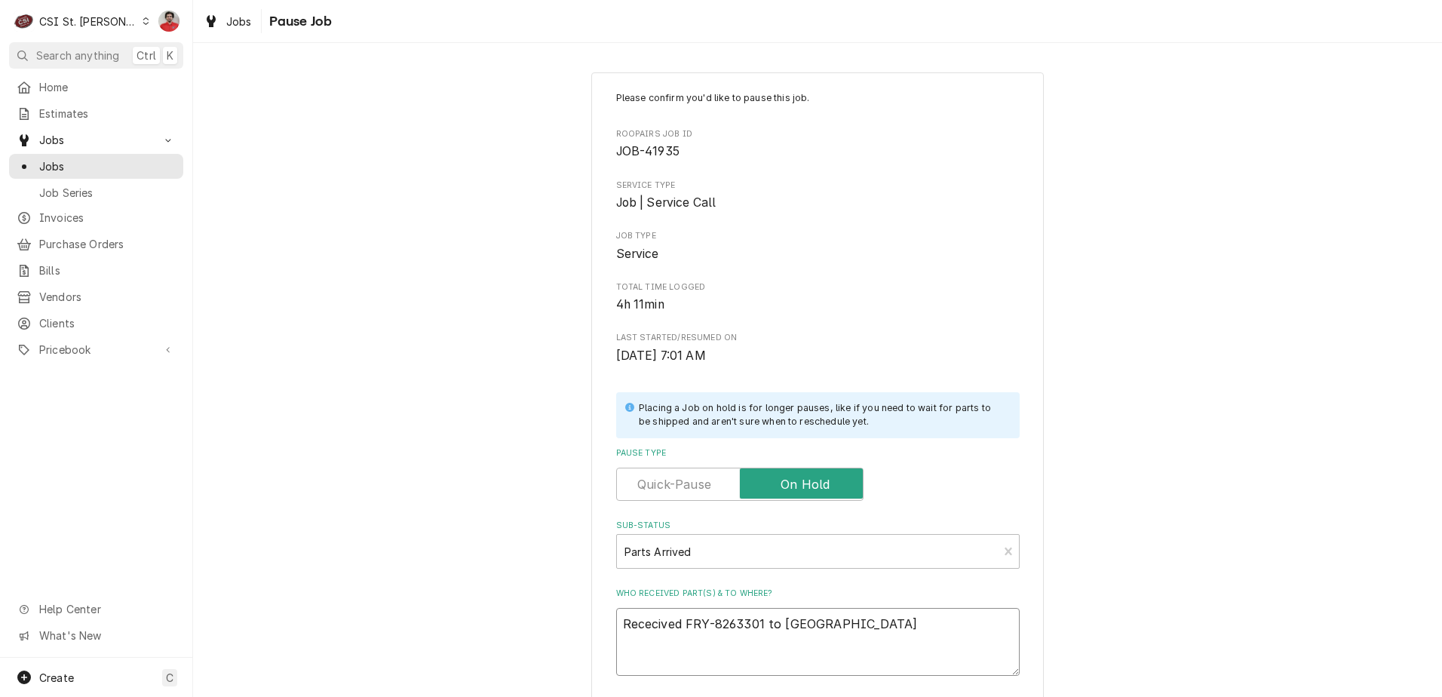
type textarea "x"
type textarea "Rececived FRY-8263301 to Courtney"
type textarea "x"
type textarea "Rececived FRY-8263301 to Courtney'"
type textarea "x"
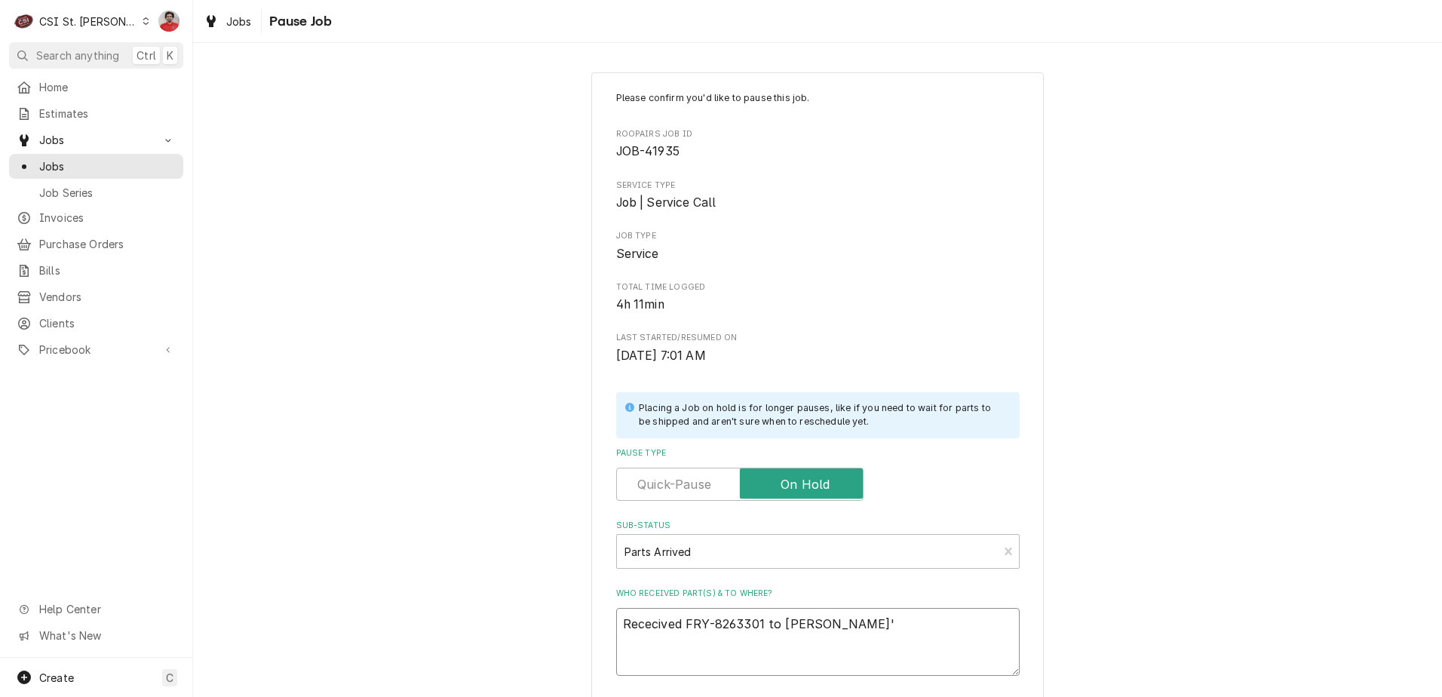
type textarea "Rececived FRY-8263301 to Courtney's"
type textarea "x"
type textarea "Rececived FRY-8263301 to Courtney's"
type textarea "x"
type textarea "Rececived FRY-8263301 to Courtney's s"
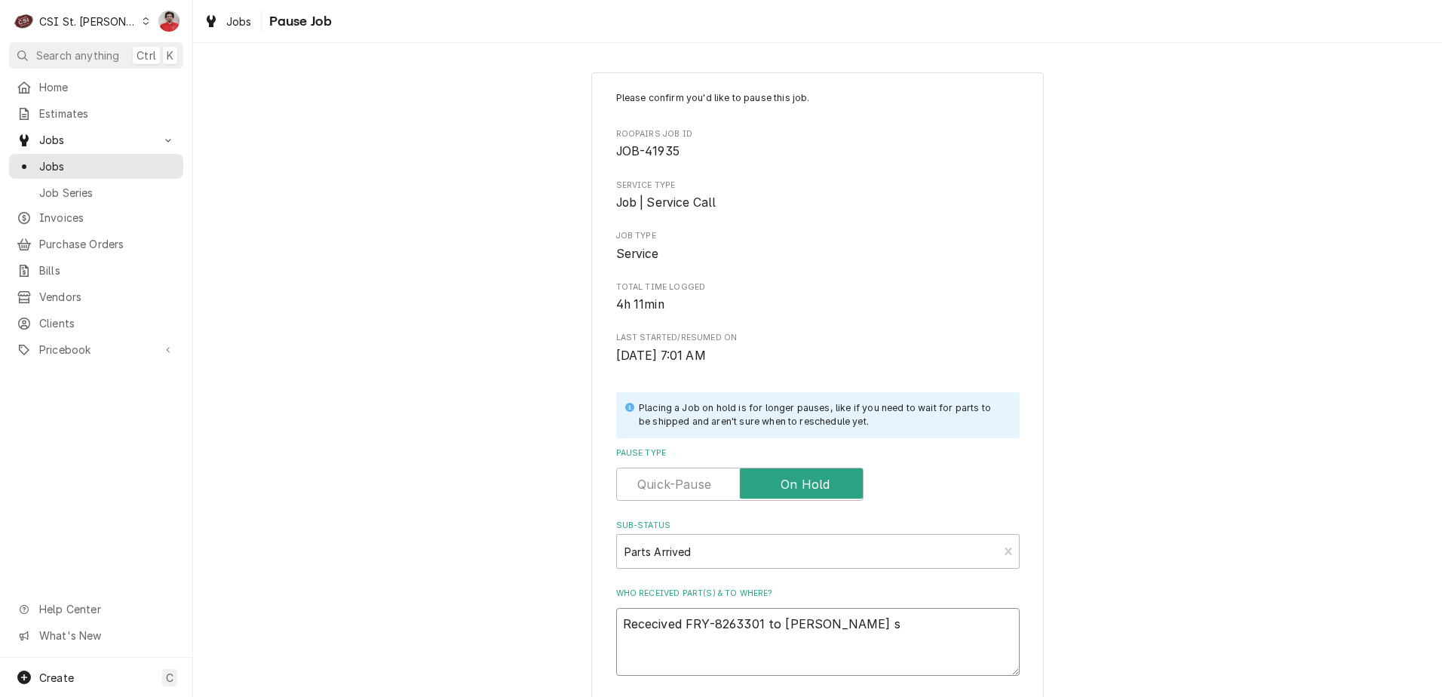
type textarea "x"
type textarea "Rececived FRY-8263301 to Courtney's"
type textarea "x"
type textarea "Rececived FRY-8263301 to Courtney's s"
type textarea "x"
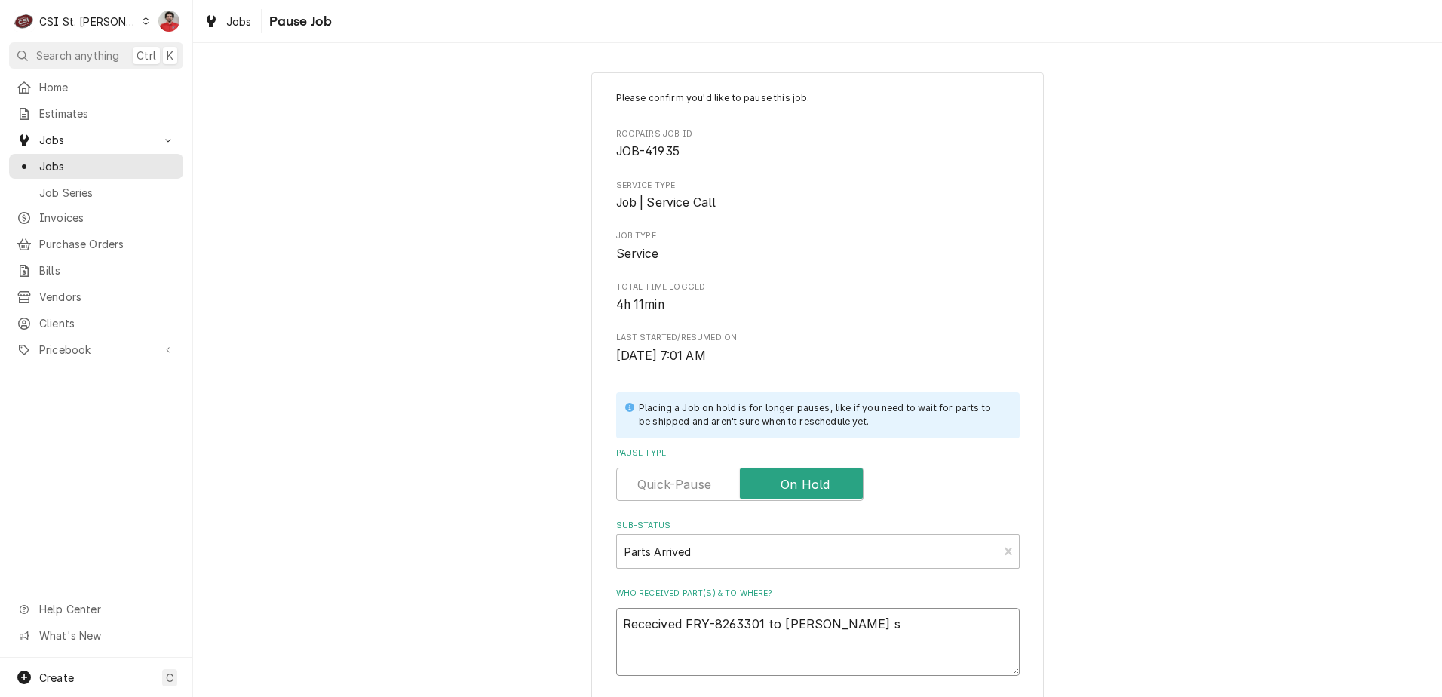
type textarea "Rececived FRY-8263301 to Courtney's sh"
type textarea "x"
type textarea "Rececived FRY-8263301 to Courtney's she"
type textarea "x"
type textarea "Rececived FRY-8263301 to Courtney's shel"
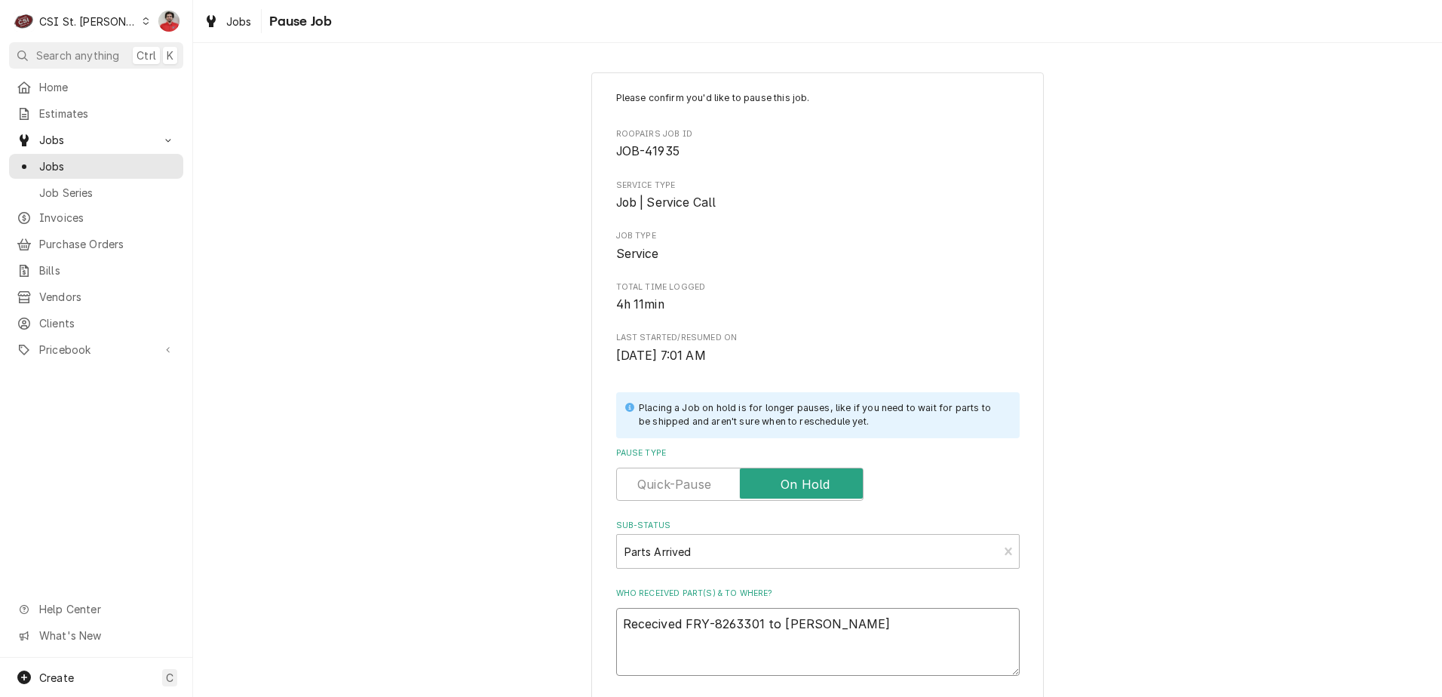
type textarea "x"
type textarea "Rececived FRY-8263301 to Courtney's shelf"
type textarea "x"
type textarea "Rececived FRY-8263301 to Courtney's shelf."
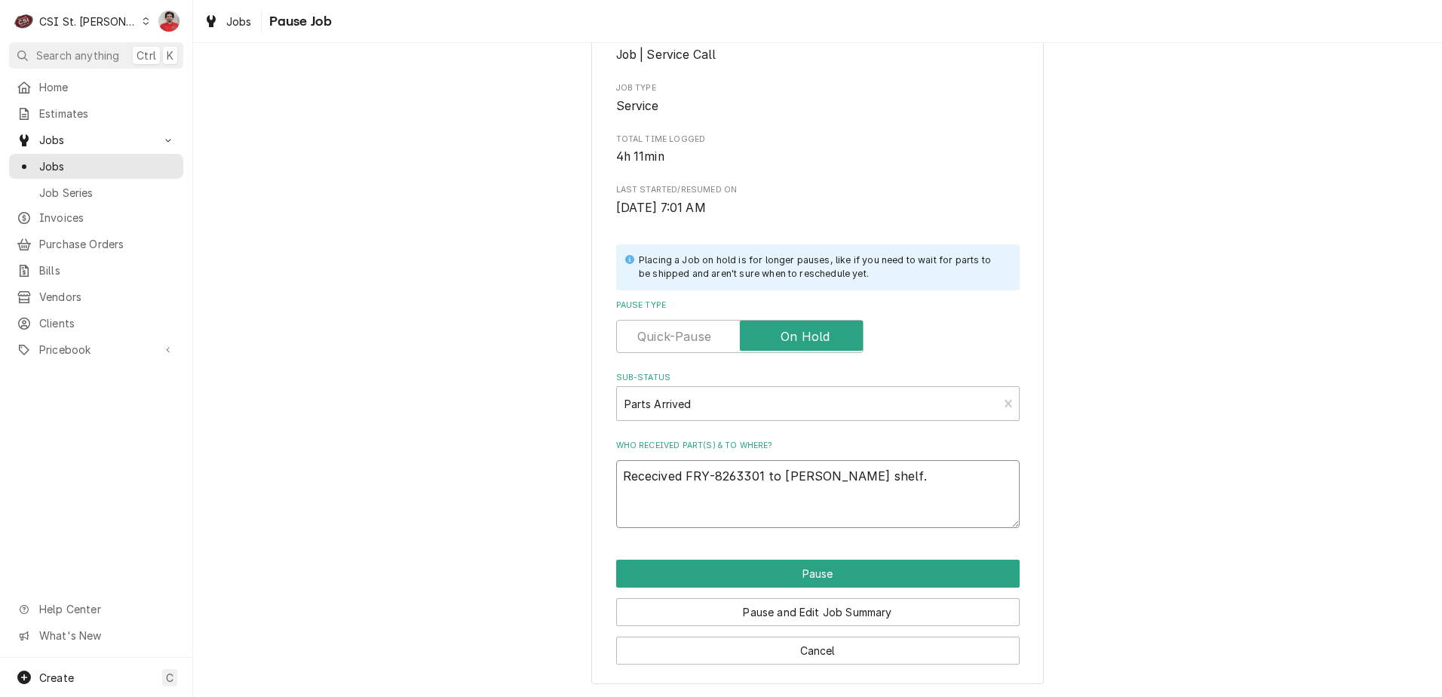
type textarea "x"
type textarea "Received FRY-8263301 to Courtney's shelf."
click at [786, 588] on div "Pause and Edit Job Summary" at bounding box center [818, 607] width 404 height 38
click at [785, 573] on button "Pause" at bounding box center [818, 574] width 404 height 28
type textarea "x"
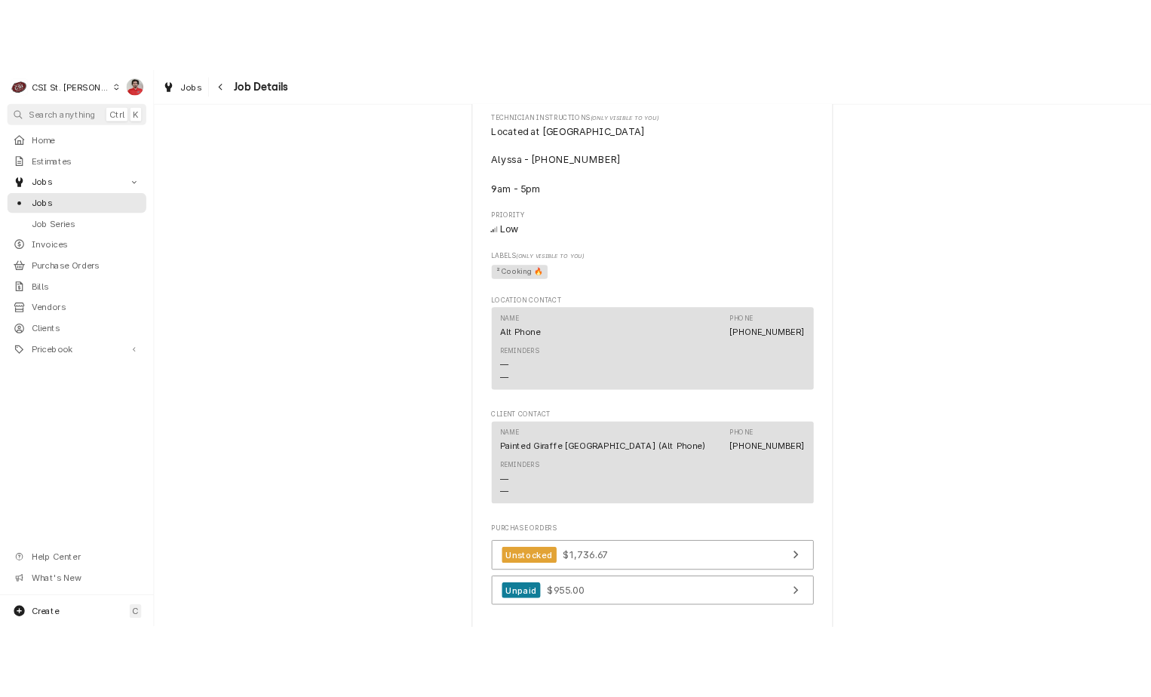
scroll to position [1735, 0]
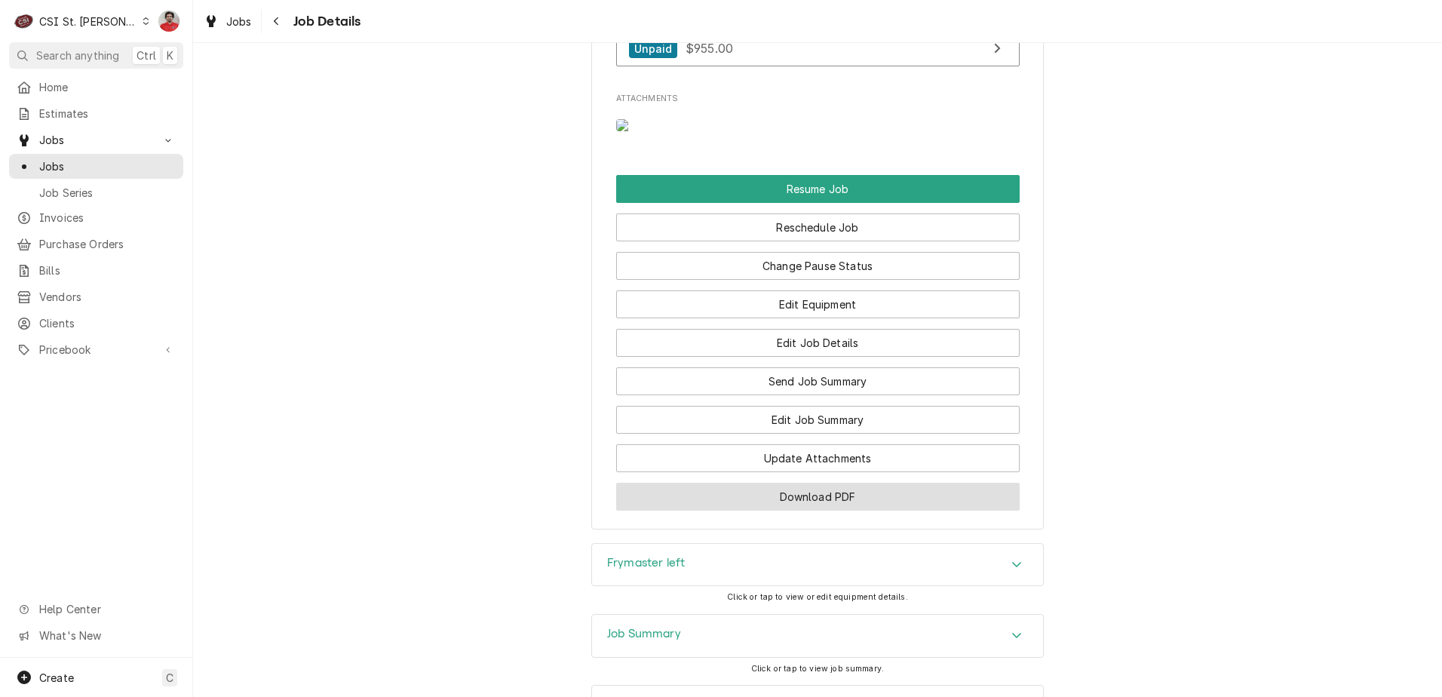
click at [762, 511] on button "Download PDF" at bounding box center [818, 497] width 404 height 28
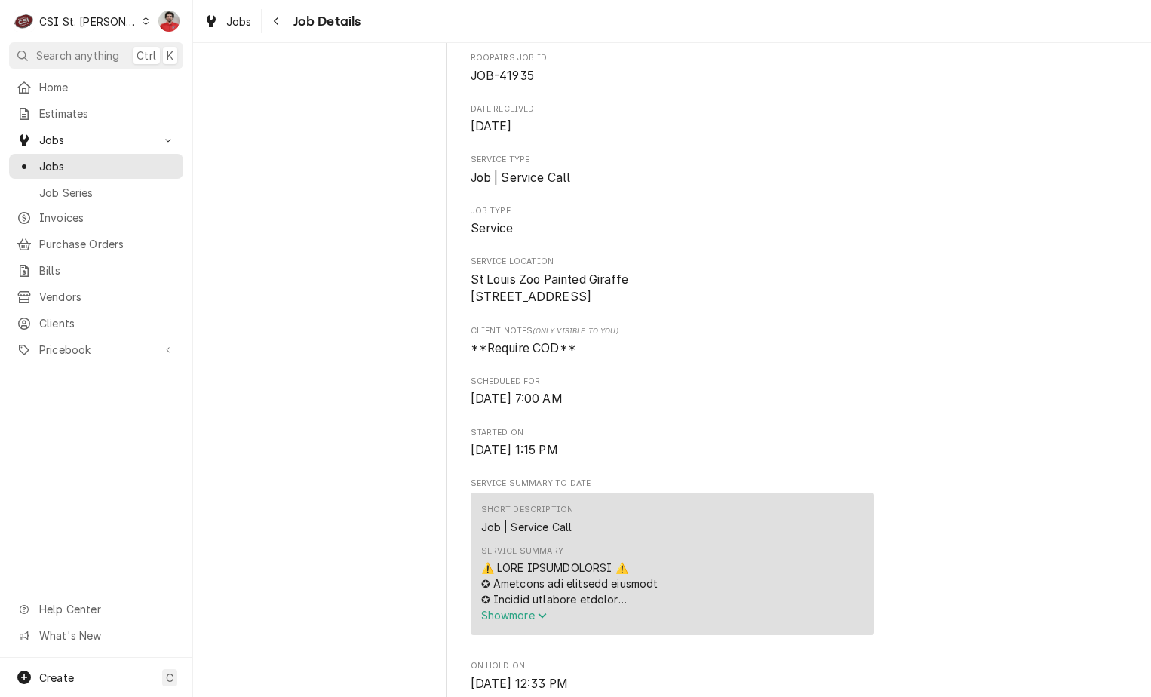
scroll to position [0, 0]
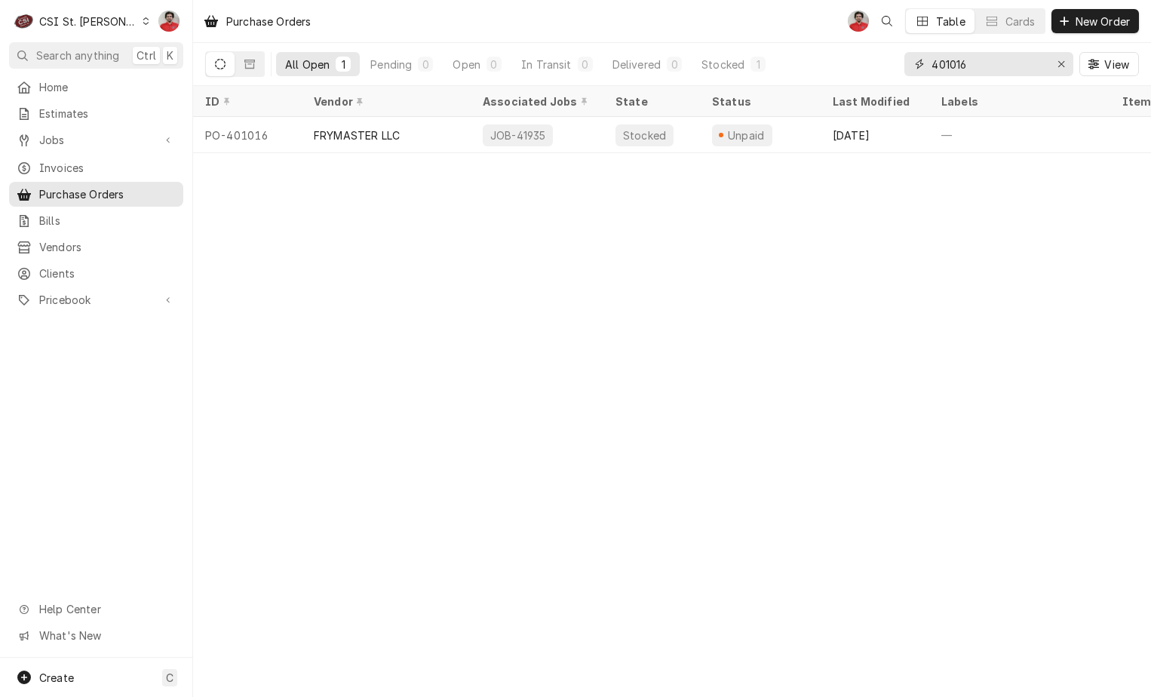
click at [957, 59] on input "401016" at bounding box center [988, 64] width 113 height 24
type input "401067"
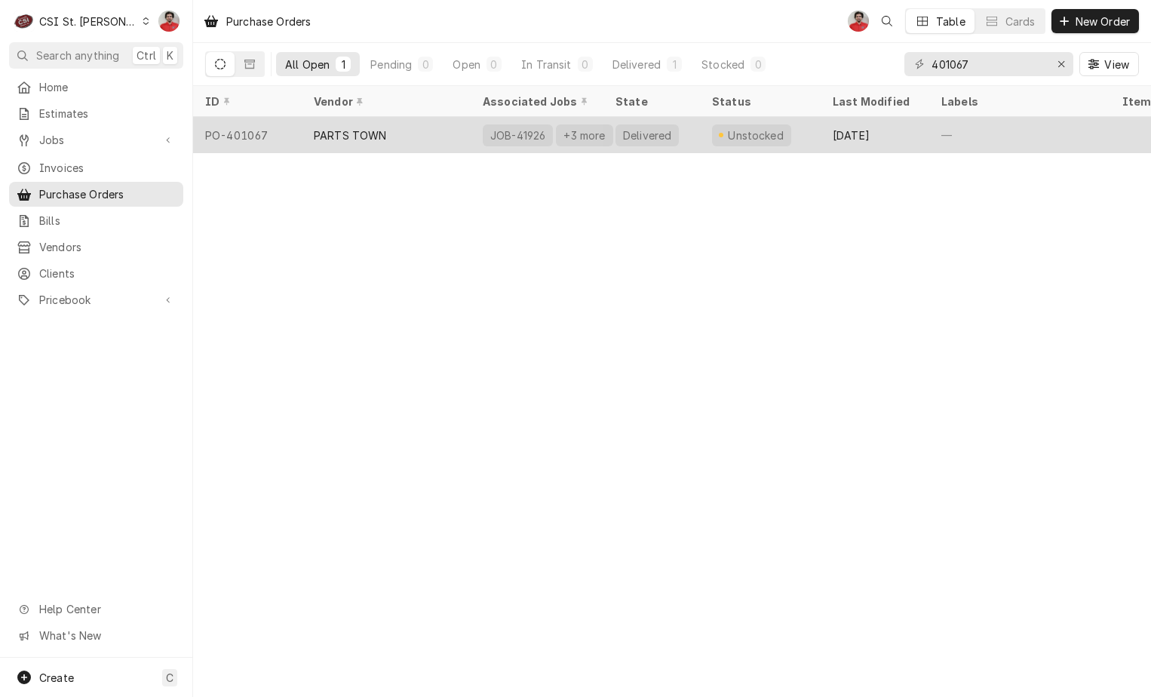
click at [409, 143] on div "PARTS TOWN" at bounding box center [386, 135] width 169 height 36
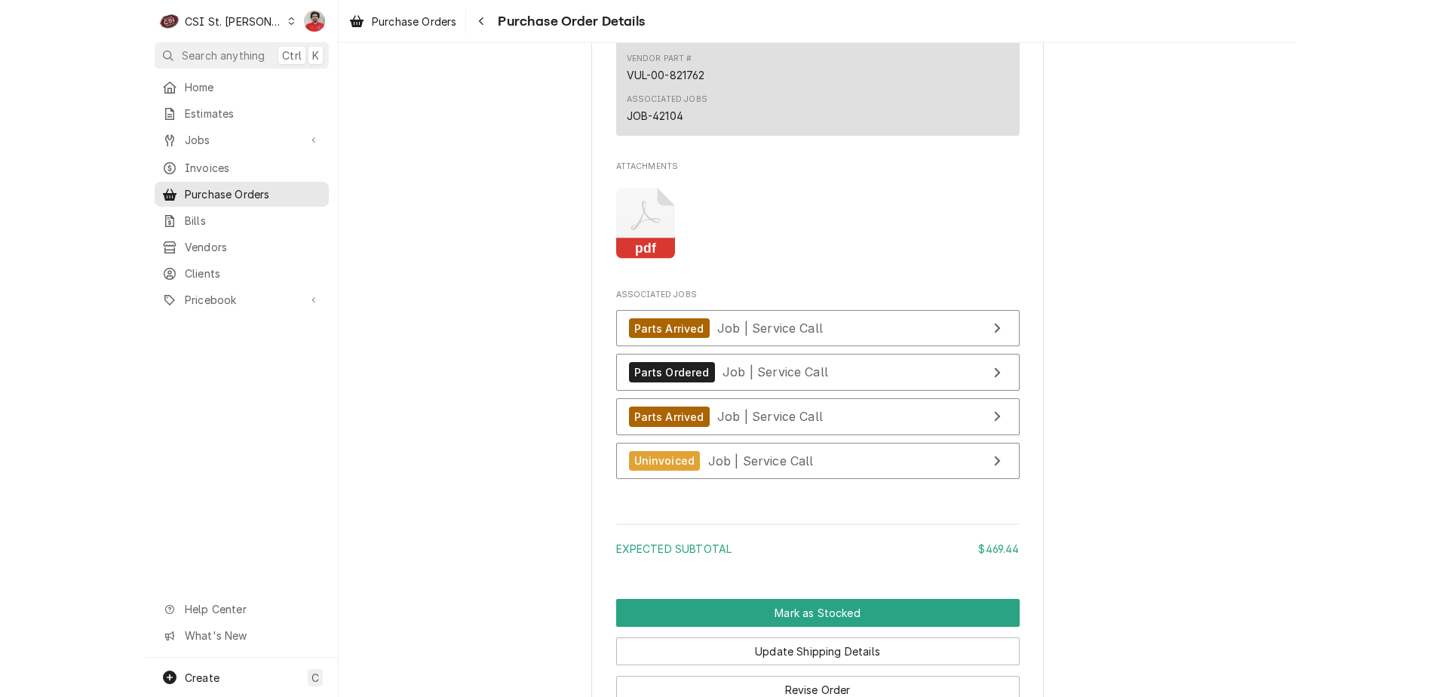
scroll to position [2126, 0]
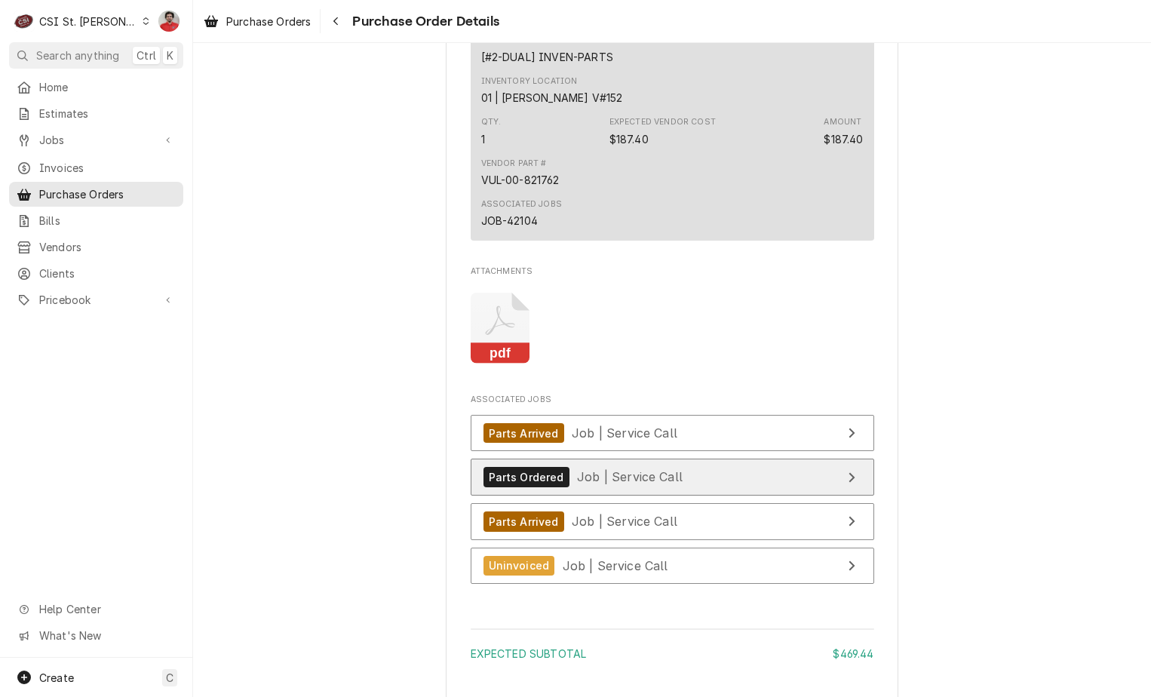
click at [593, 484] on span "Job | Service Call" at bounding box center [630, 476] width 106 height 15
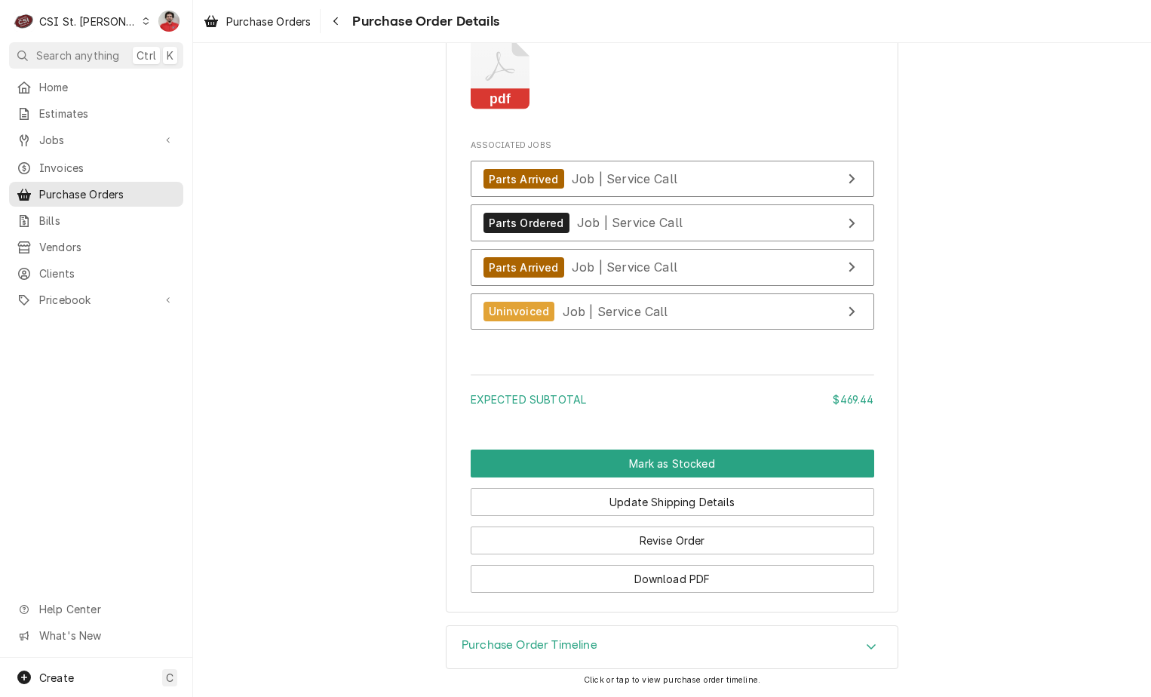
click at [583, 646] on h3 "Purchase Order Timeline" at bounding box center [530, 645] width 136 height 14
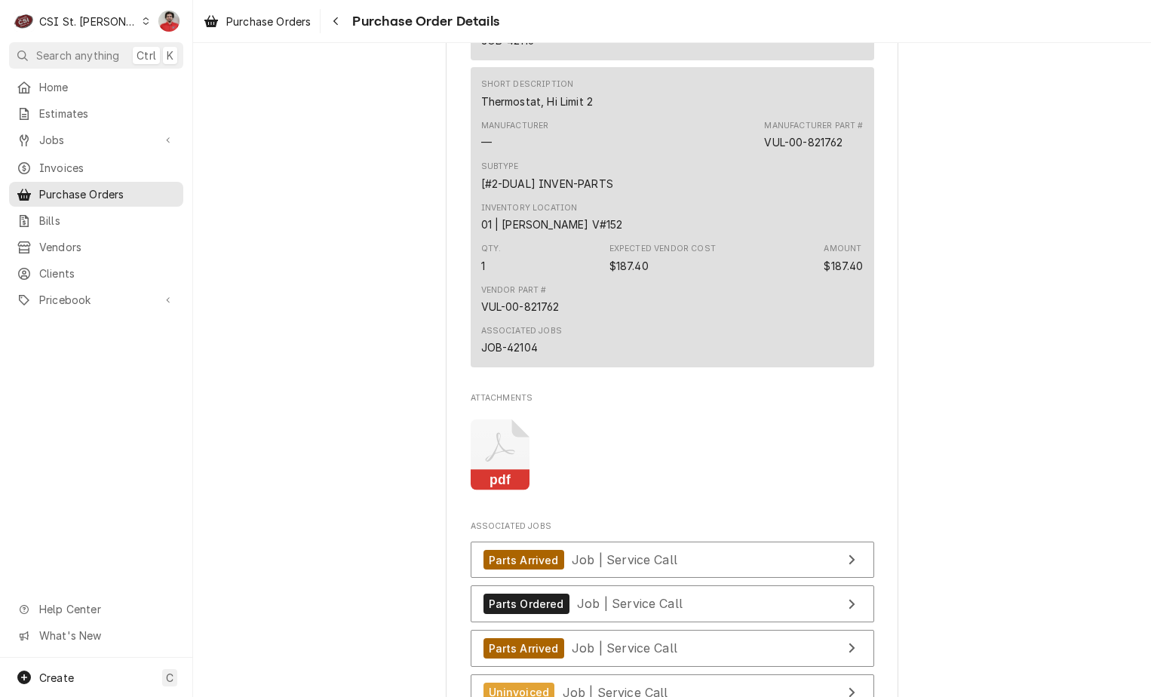
scroll to position [2527, 0]
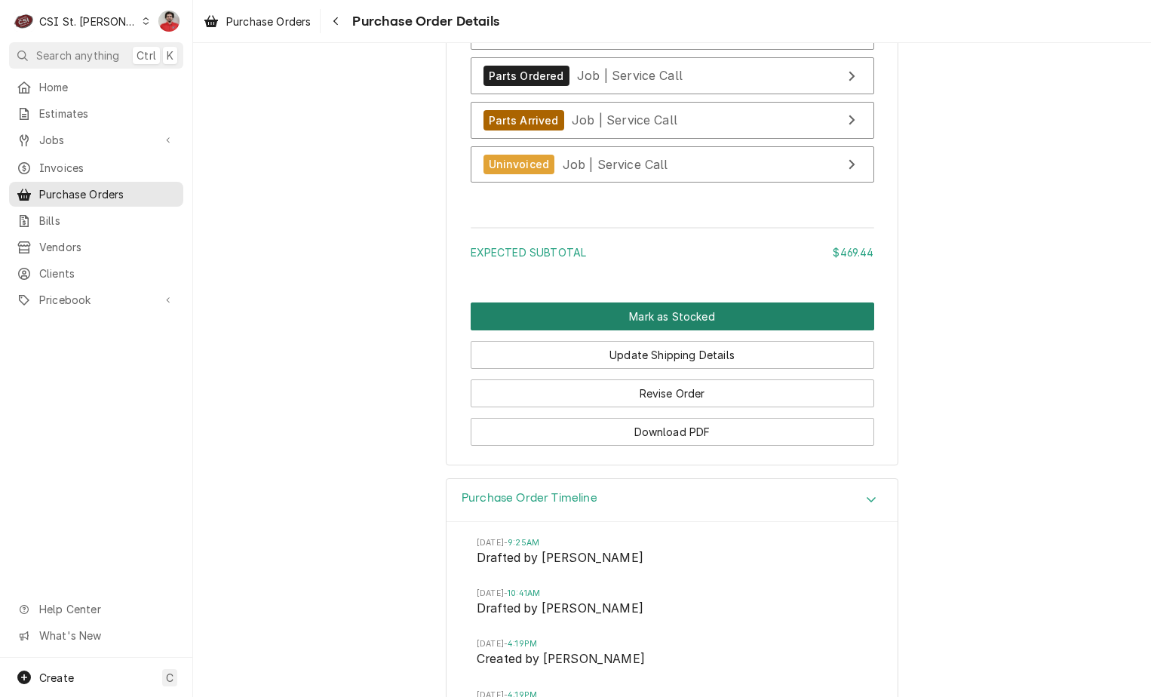
click at [582, 330] on button "Mark as Stocked" at bounding box center [673, 316] width 404 height 28
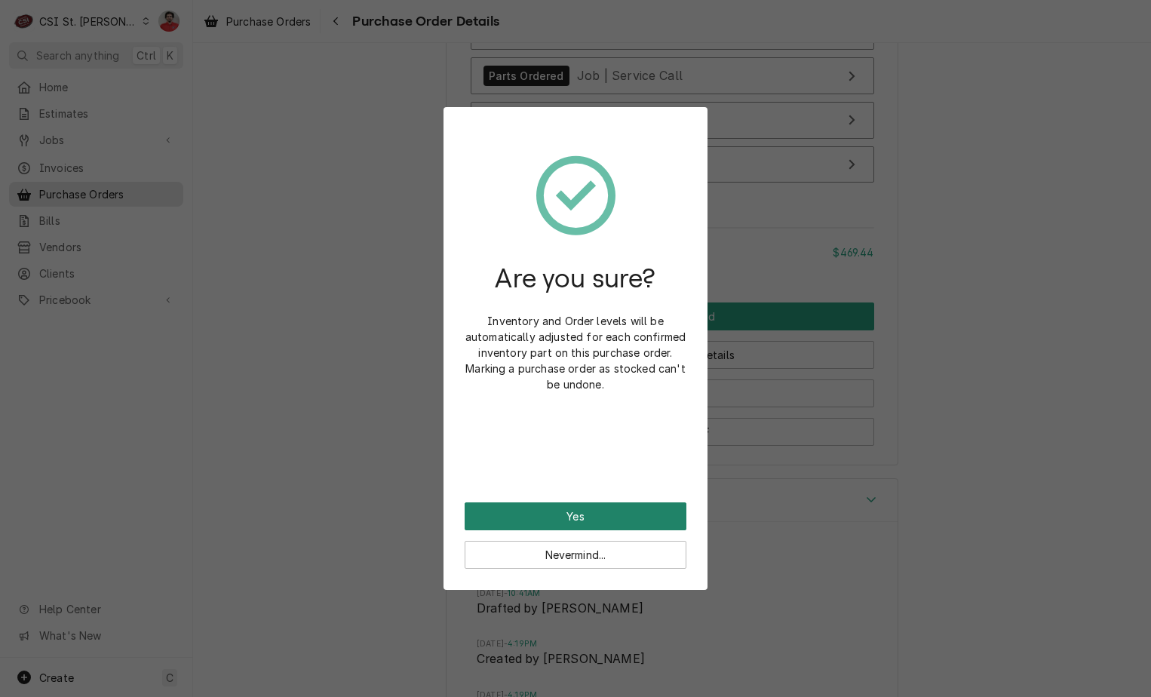
click at [579, 514] on button "Yes" at bounding box center [576, 516] width 222 height 28
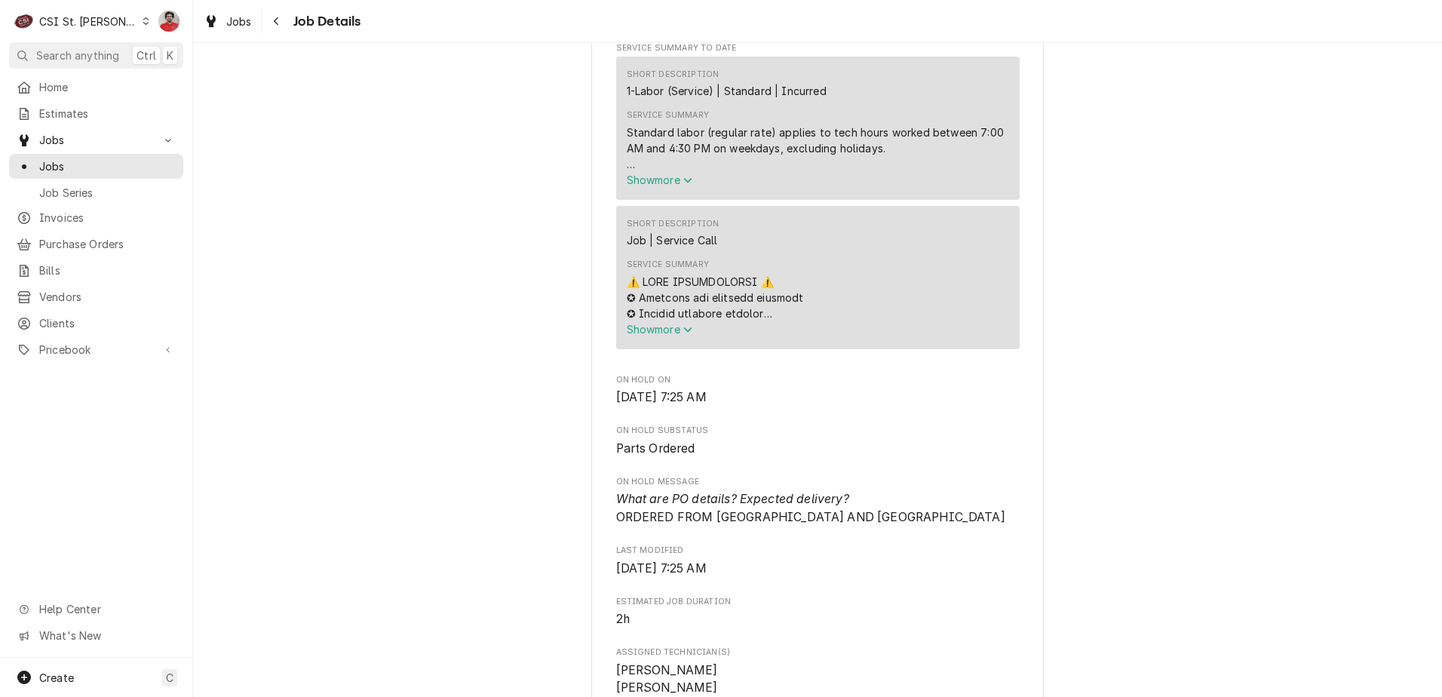
scroll to position [830, 0]
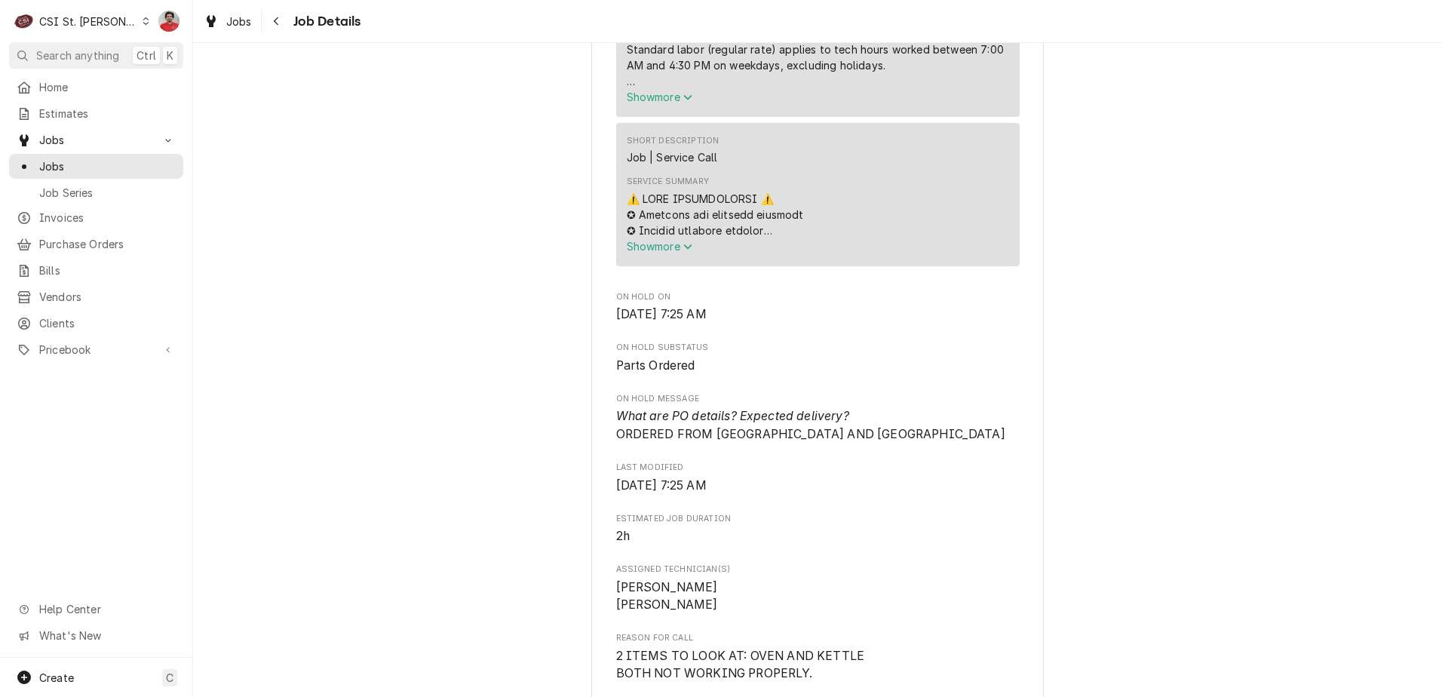
click at [683, 244] on icon "Service Summary" at bounding box center [687, 246] width 9 height 11
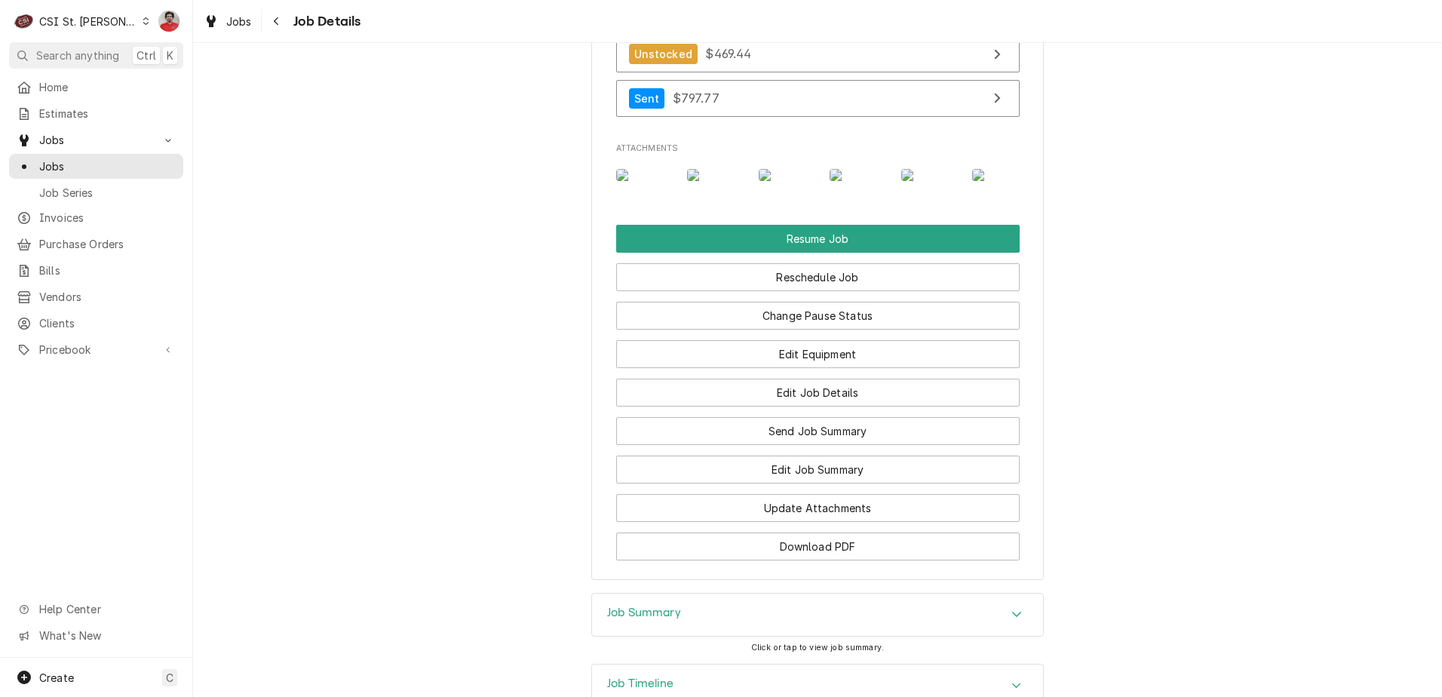
scroll to position [3319, 0]
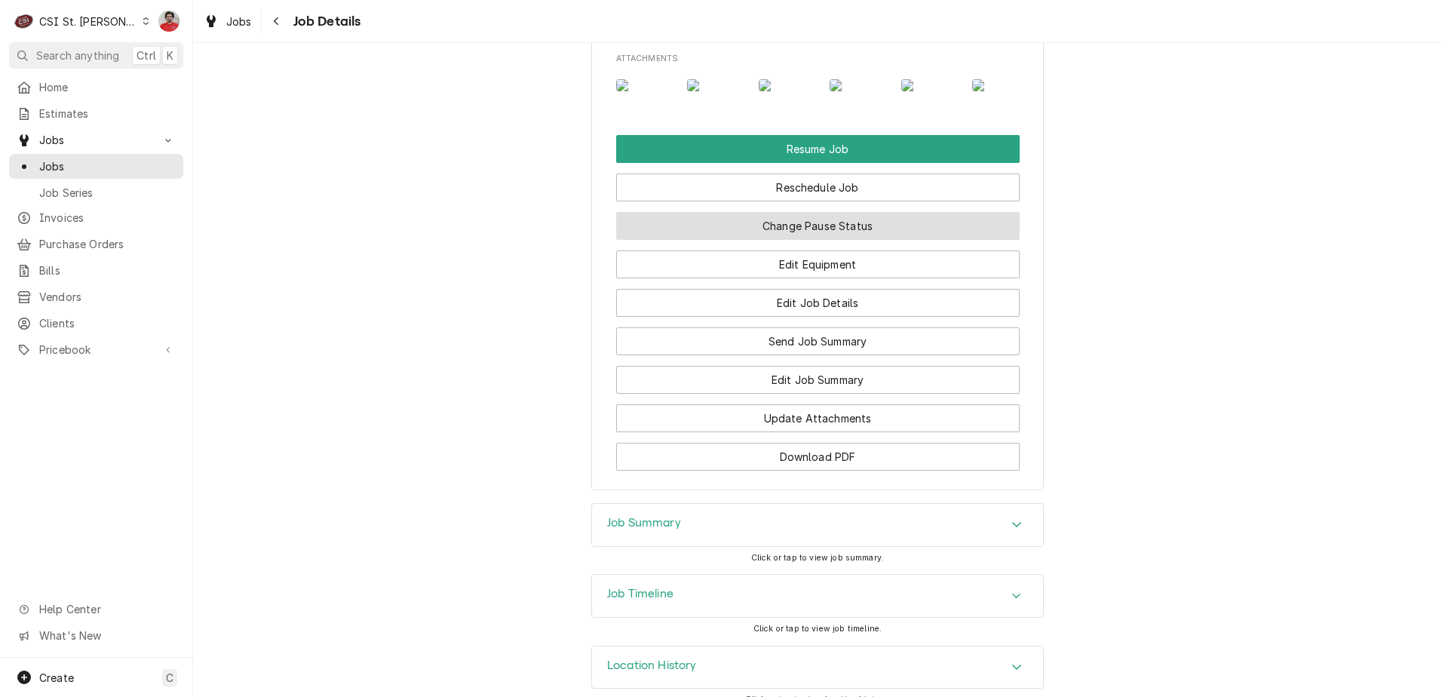
click at [758, 240] on button "Change Pause Status" at bounding box center [818, 226] width 404 height 28
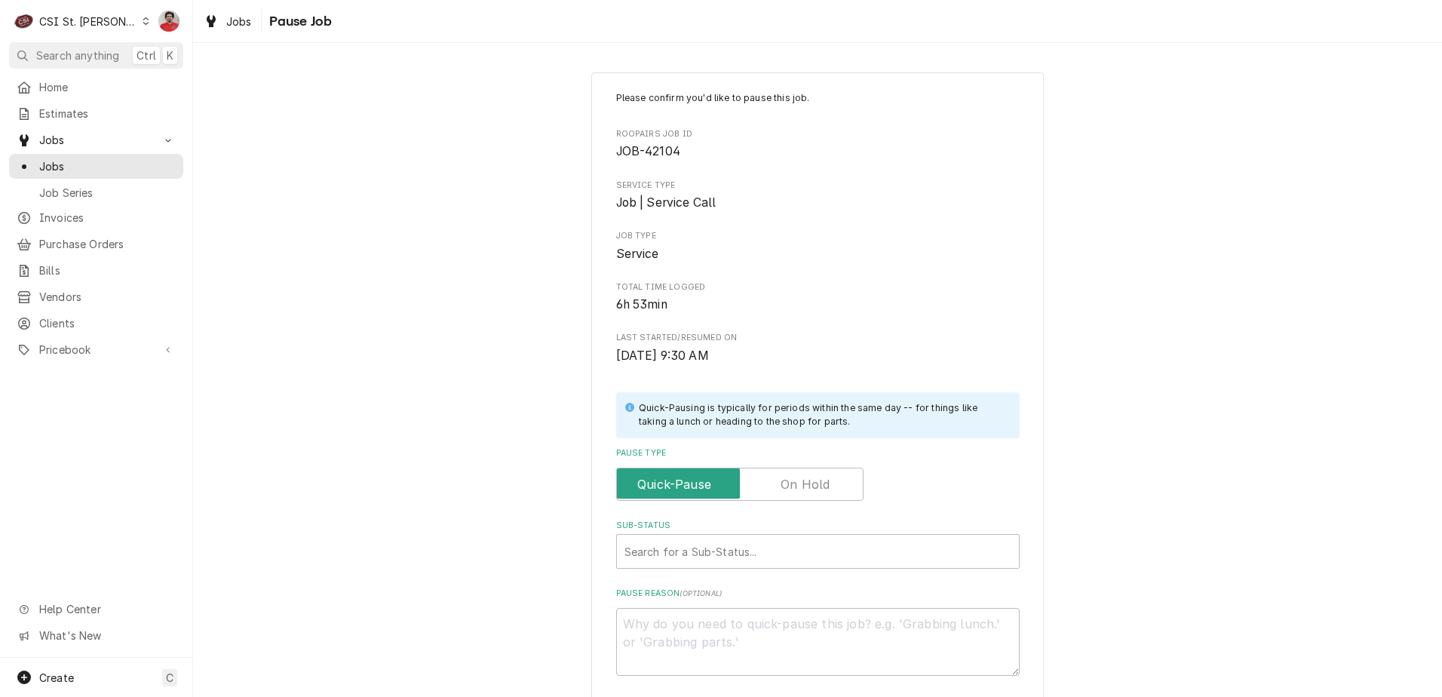
click at [794, 486] on label "Pause Type" at bounding box center [739, 484] width 247 height 33
click at [794, 486] on input "Pause Type" at bounding box center [740, 484] width 234 height 33
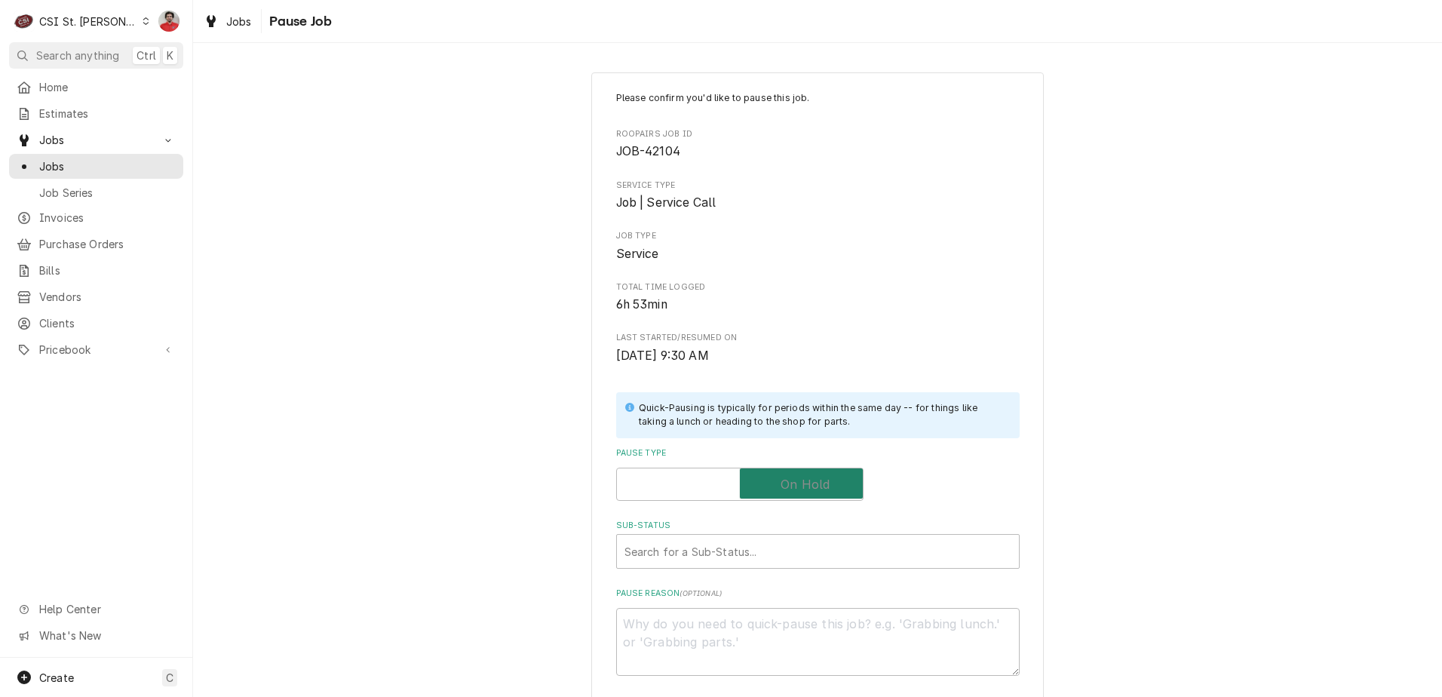
checkbox input "true"
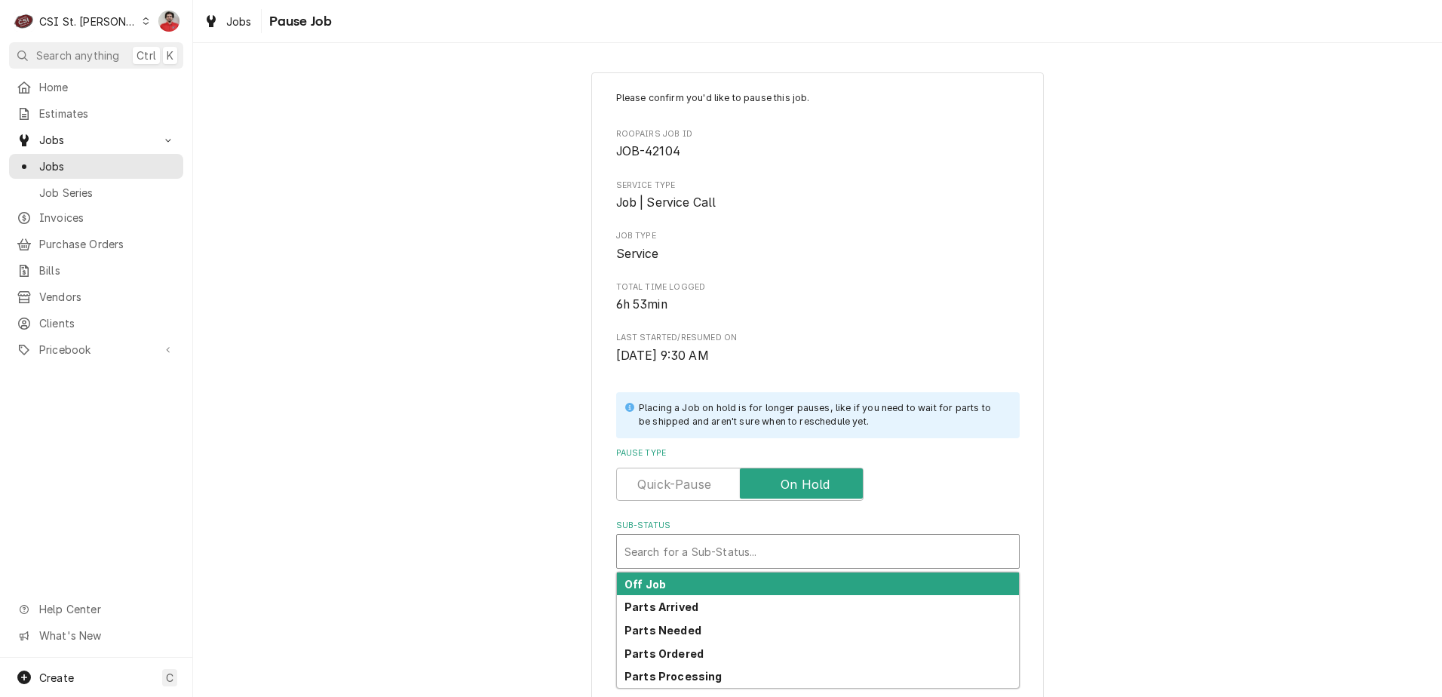
click at [783, 554] on div "Sub-Status" at bounding box center [818, 551] width 387 height 27
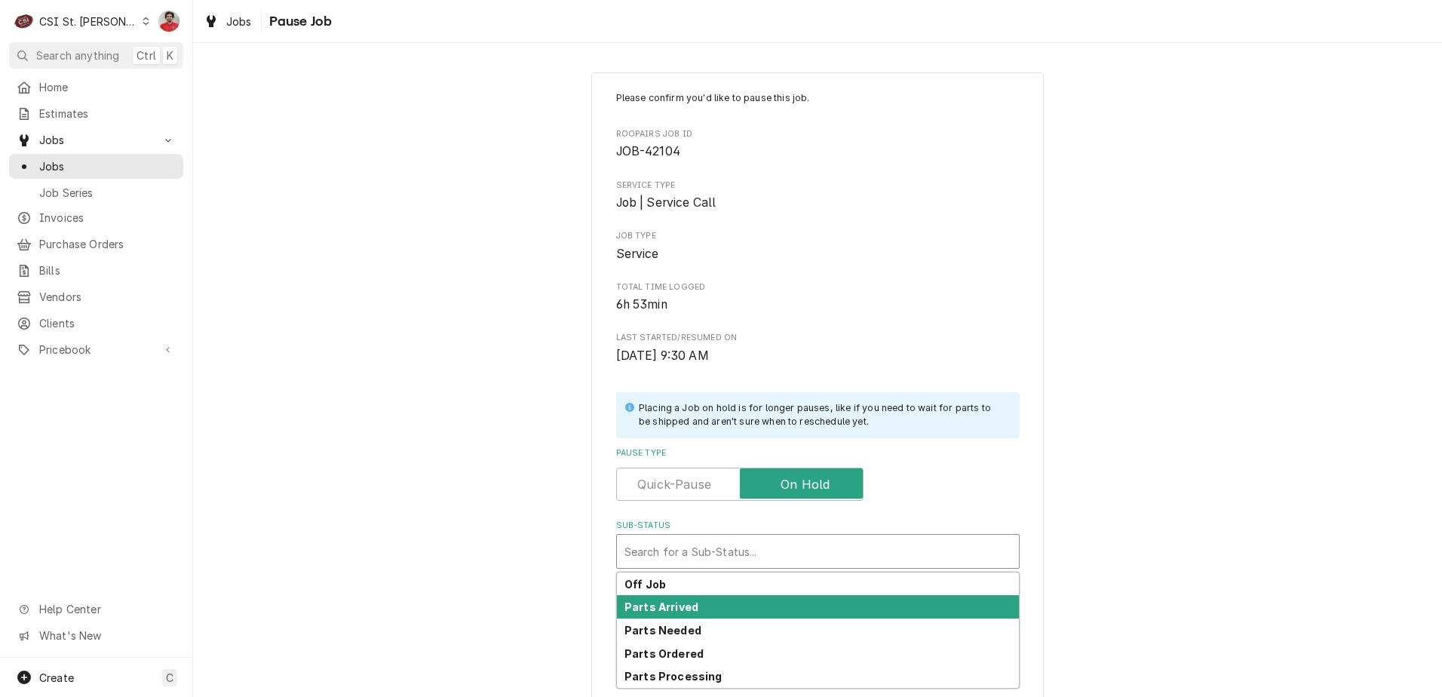
click at [771, 597] on div "Parts Arrived" at bounding box center [818, 606] width 402 height 23
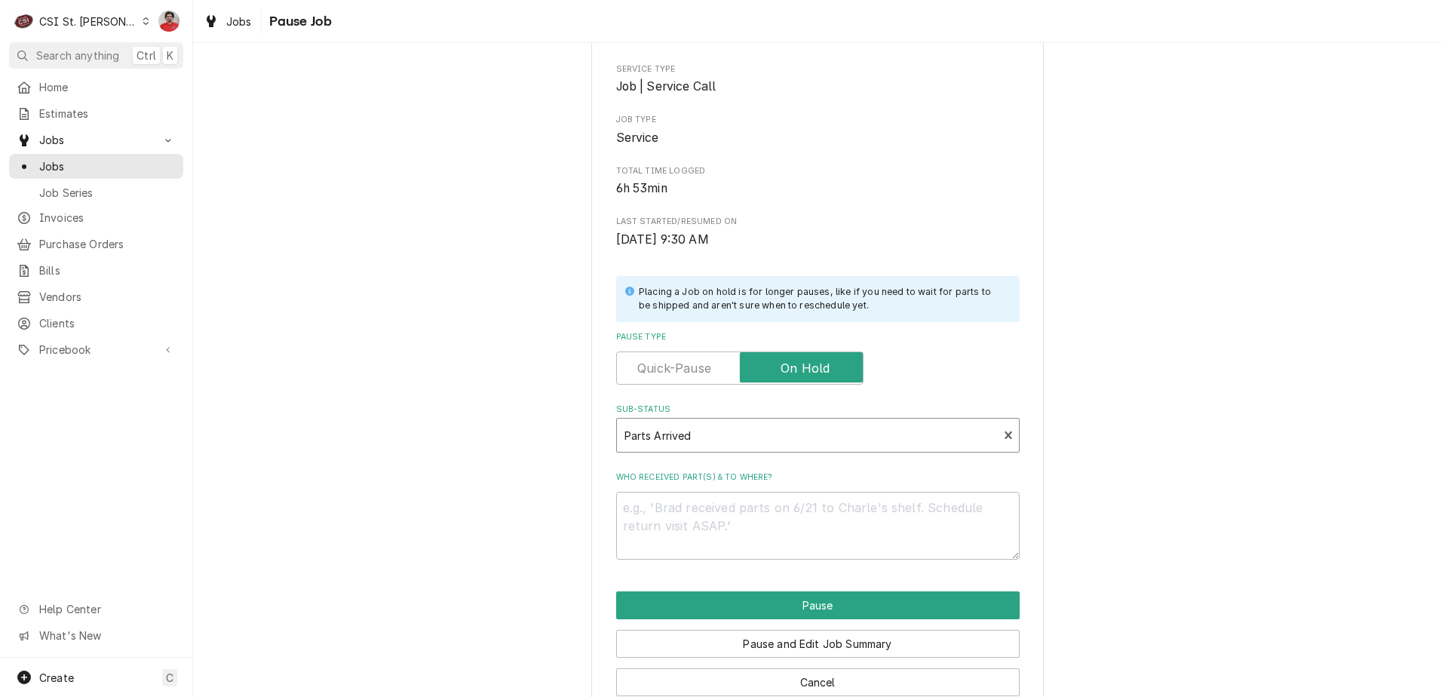
scroll to position [148, 0]
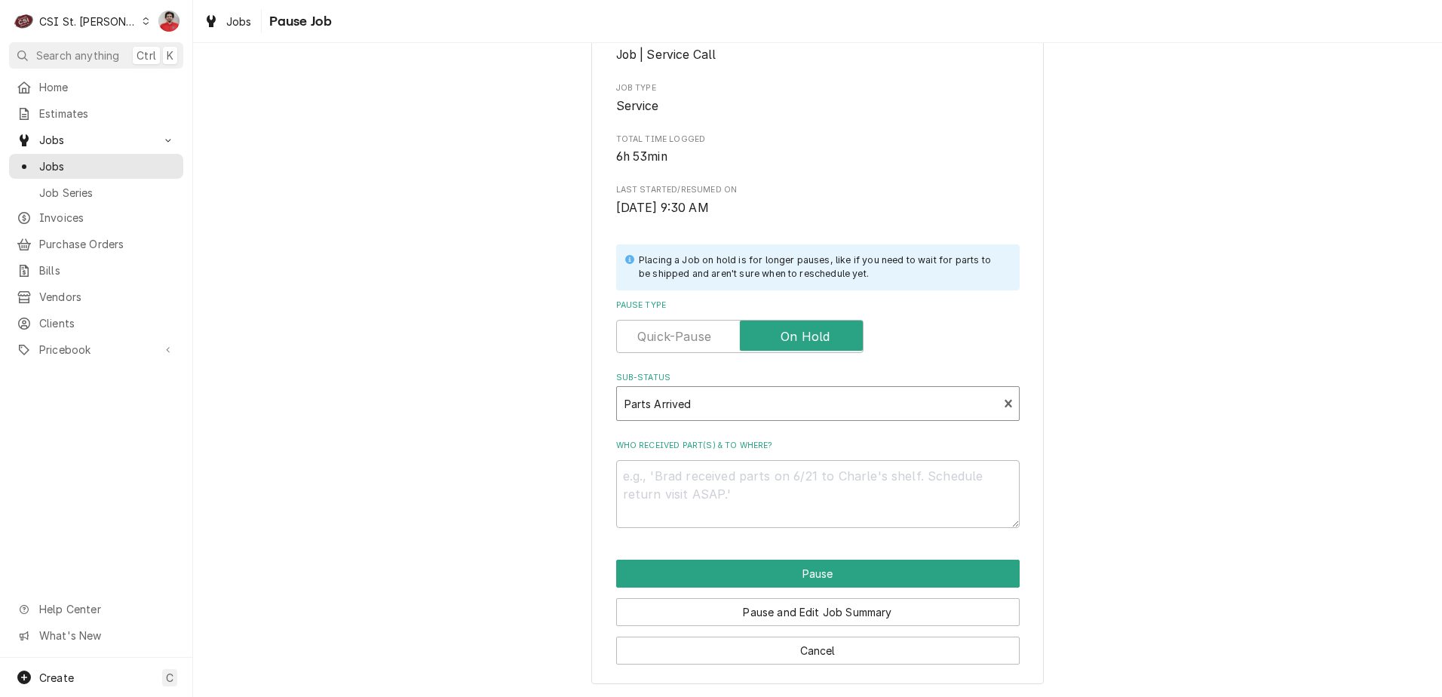
click at [728, 459] on div "Who received part(s) & to where?" at bounding box center [818, 484] width 404 height 88
click at [732, 479] on textarea "Who received part(s) & to where?" at bounding box center [818, 494] width 404 height 68
type textarea "x"
type textarea "R"
type textarea "x"
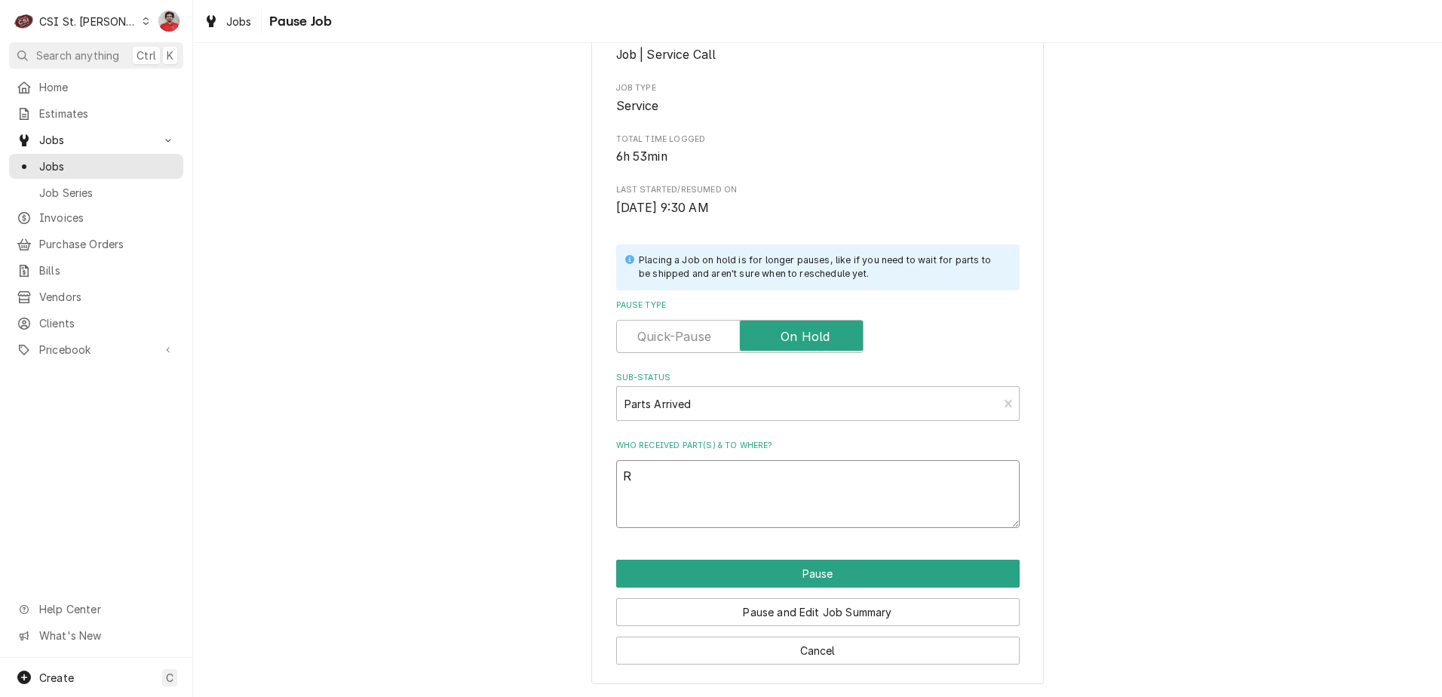
type textarea "Re"
type textarea "x"
type textarea "Rec"
type textarea "x"
type textarea "Rec"
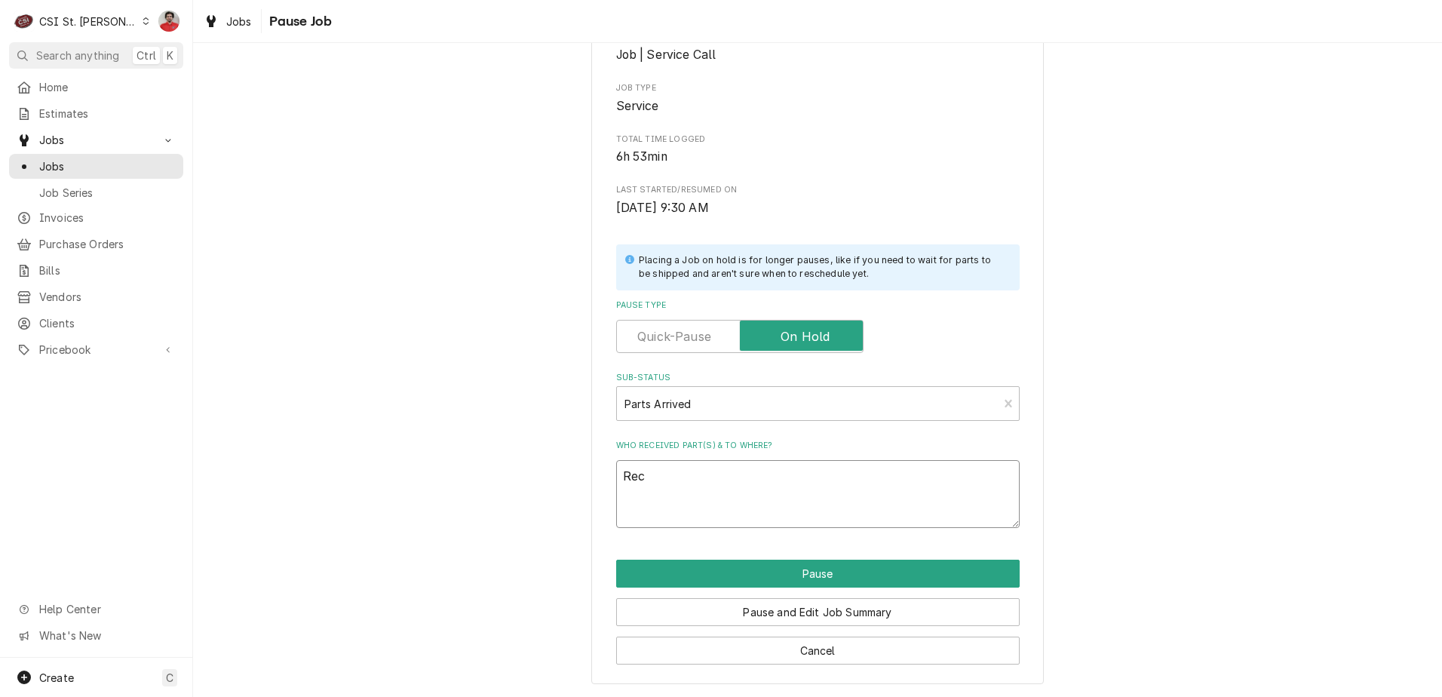
type textarea "x"
type textarea "Rec V"
type textarea "x"
type textarea "Rec VU"
type textarea "x"
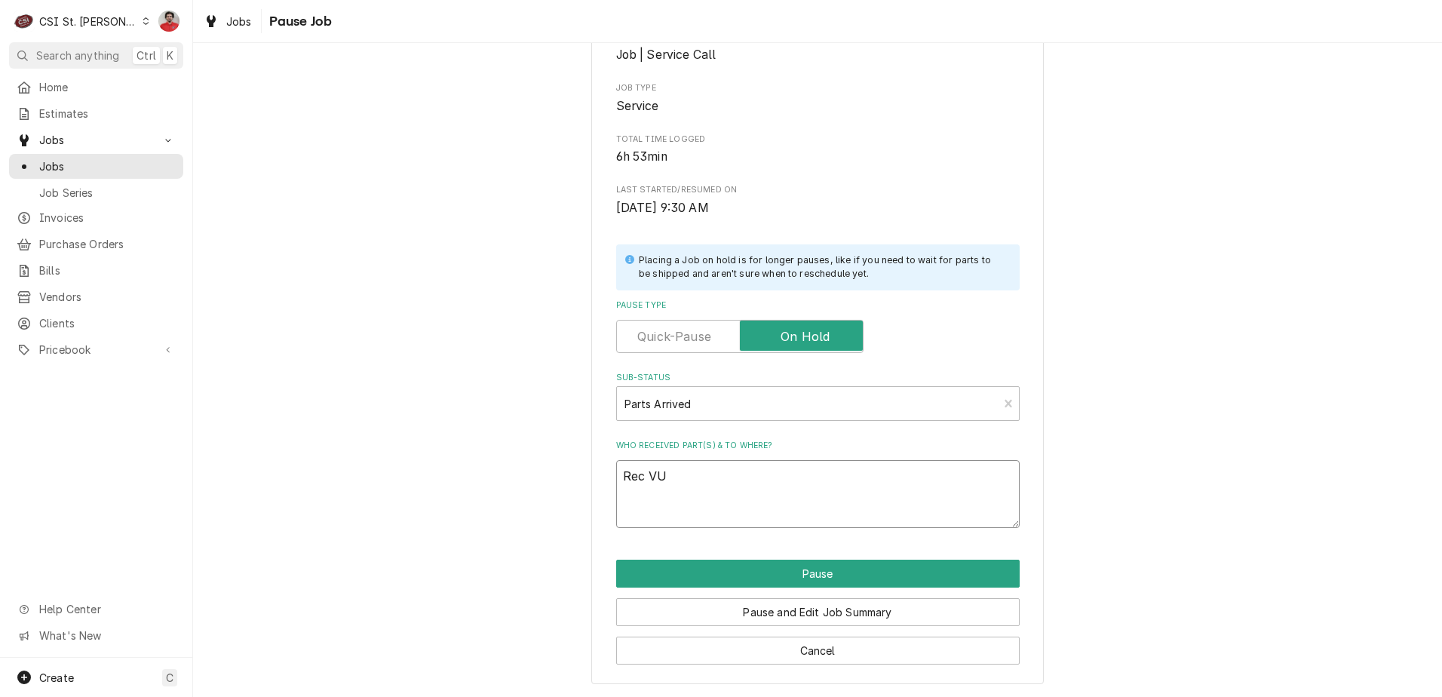
type textarea "Rec VUL"
type textarea "x"
type textarea "Rec VUL-"
type textarea "x"
type textarea "Rec VUL-0"
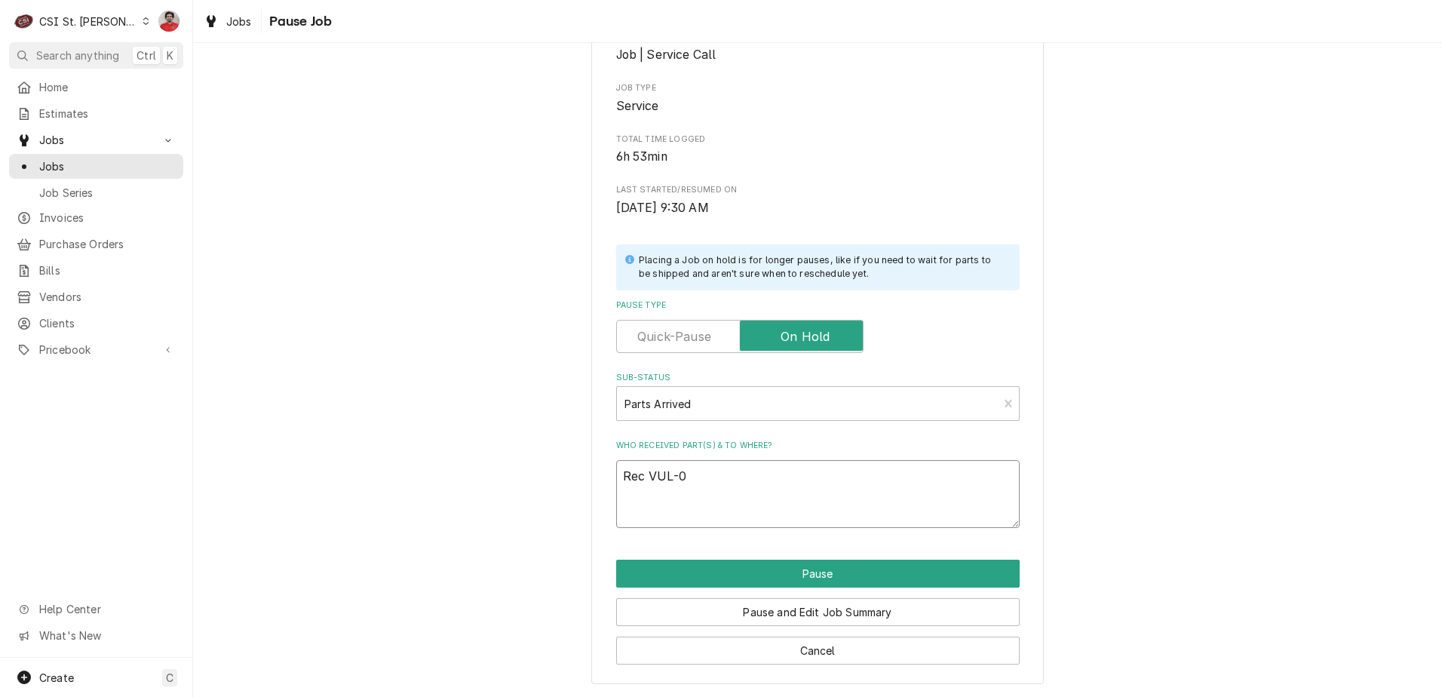
type textarea "x"
type textarea "Rec VUL-00"
type textarea "x"
type textarea "Rec VUL-00-"
type textarea "x"
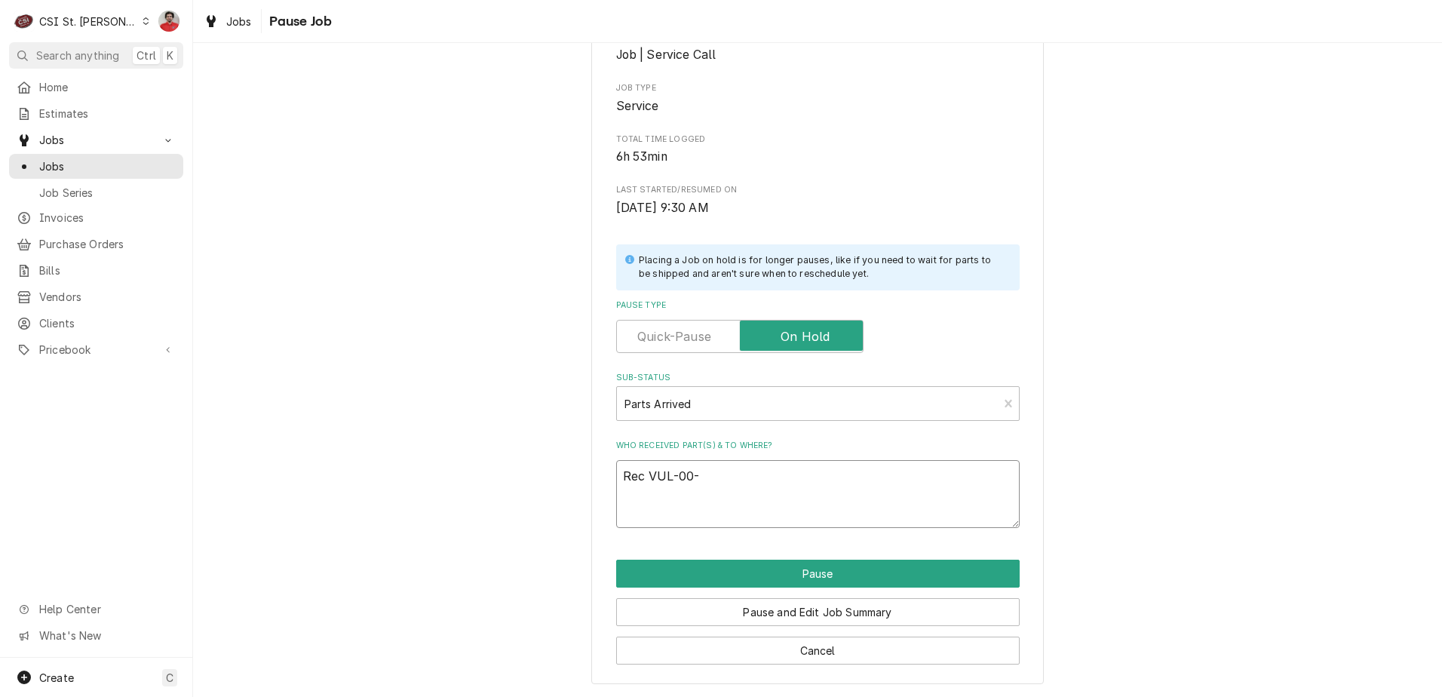
type textarea "Rec VUL-00-8"
type textarea "x"
type textarea "Rec VUL-00-82"
type textarea "x"
type textarea "Rec VUL-00-821"
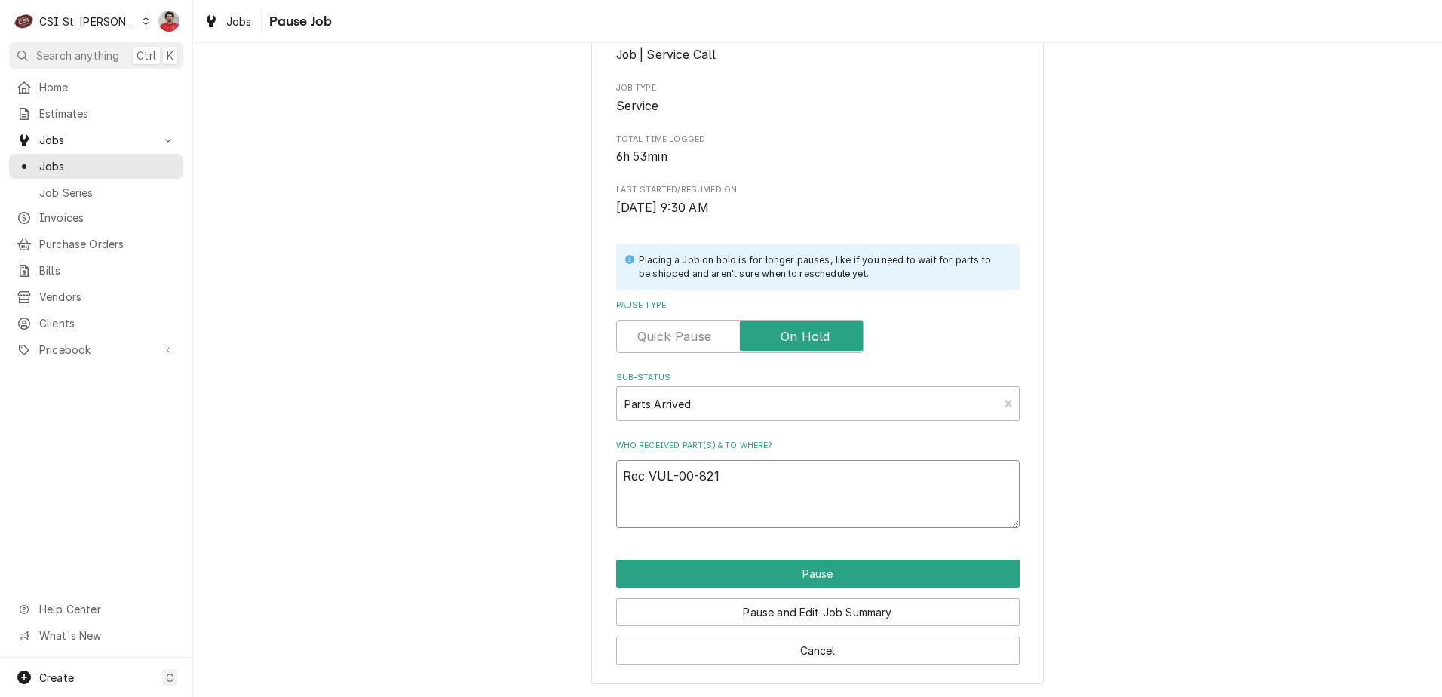
type textarea "x"
type textarea "Rec VUL-00-8217"
type textarea "x"
type textarea "Rec VUL-00-82176"
type textarea "x"
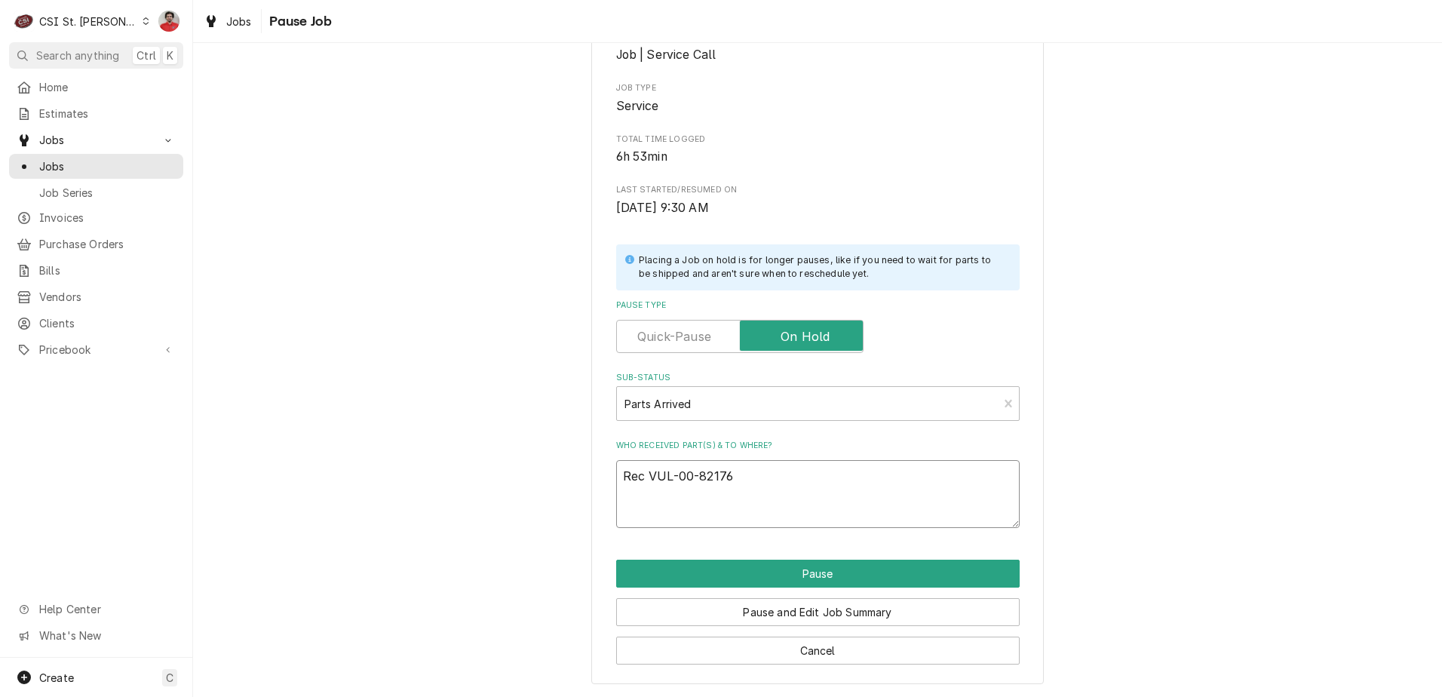
type textarea "Rec VUL-00-821762"
type textarea "x"
type textarea "Rec VUL-00-821762"
type textarea "x"
type textarea "Rec VUL-00-821762 t"
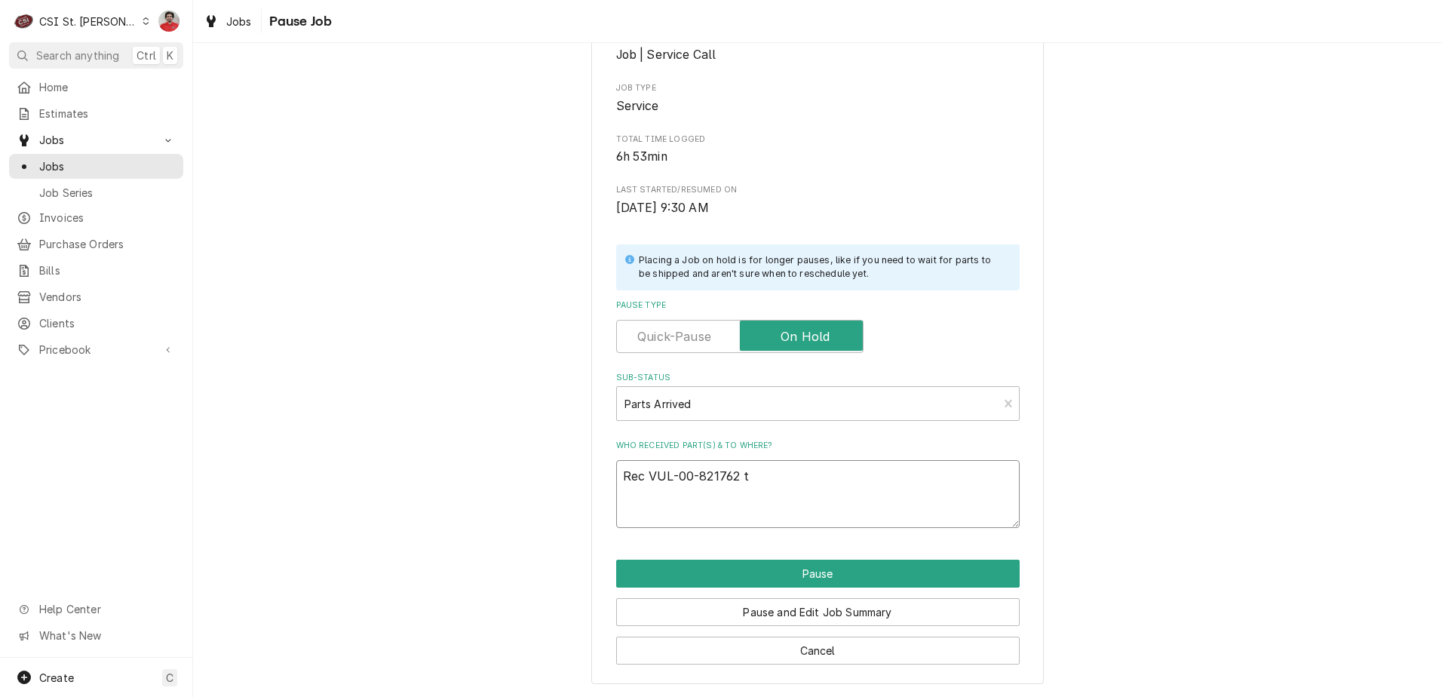
type textarea "x"
type textarea "Rec VUL-00-821762 to"
type textarea "x"
type textarea "Rec VUL-00-821762 to"
type textarea "x"
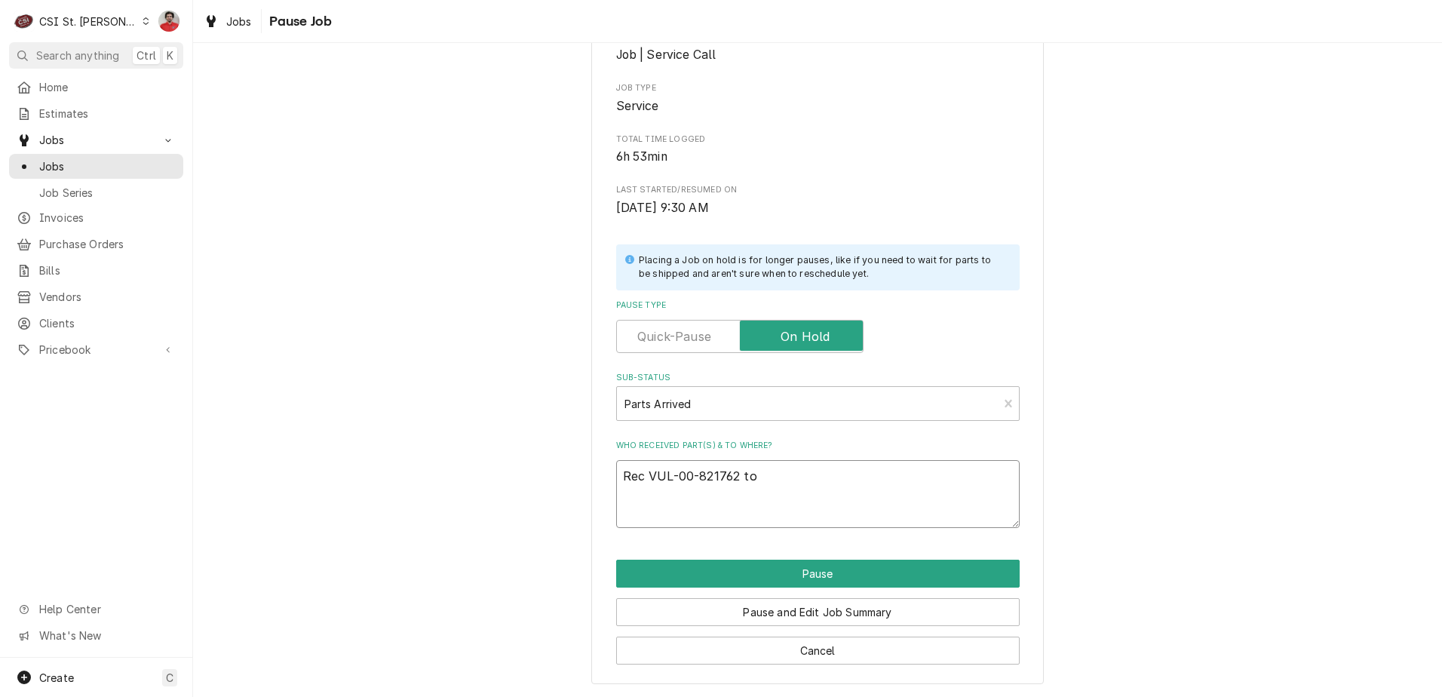
type textarea "Rec VUL-00-821762 to R"
type textarea "x"
type textarea "Rec VUL-00-821762 to"
type textarea "x"
type textarea "Rec VUL-00-821762 to E"
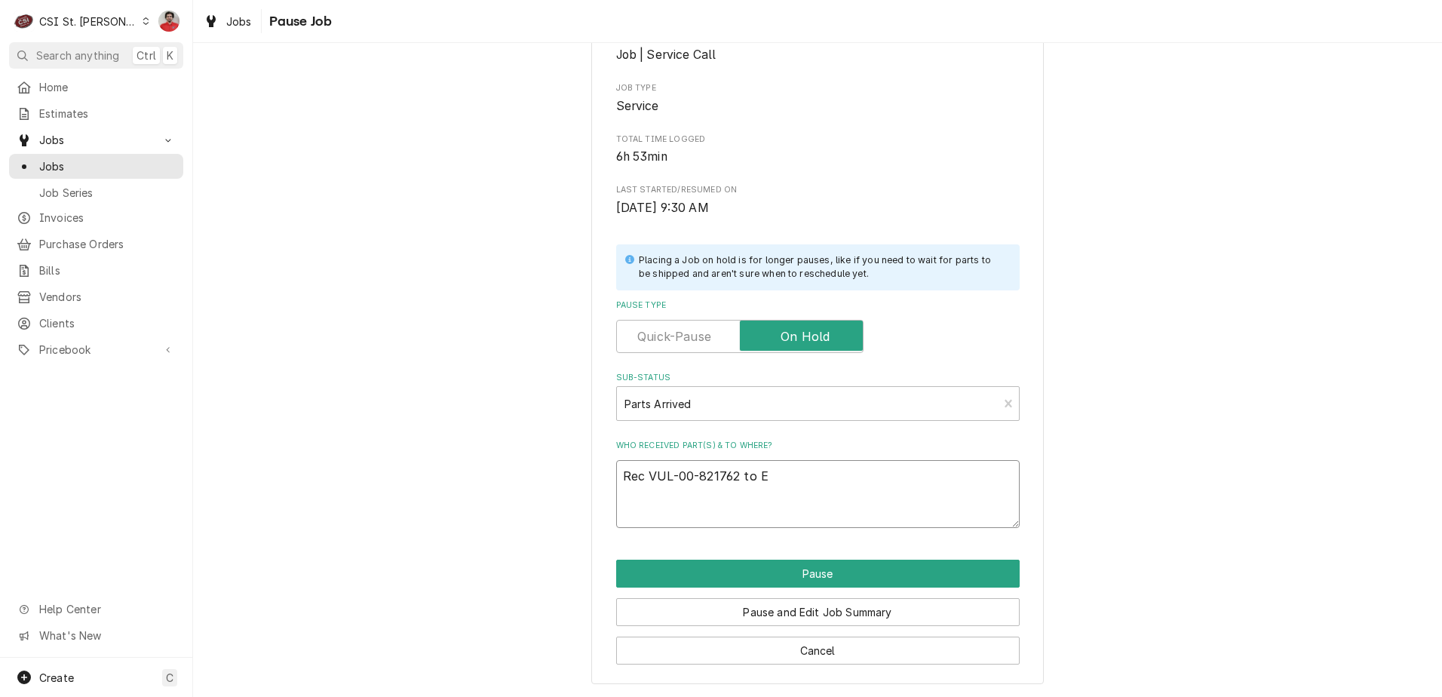
type textarea "x"
type textarea "Rec VUL-00-821762 to ER"
type textarea "x"
type textarea "Rec VUL-00-821762 to E"
type textarea "x"
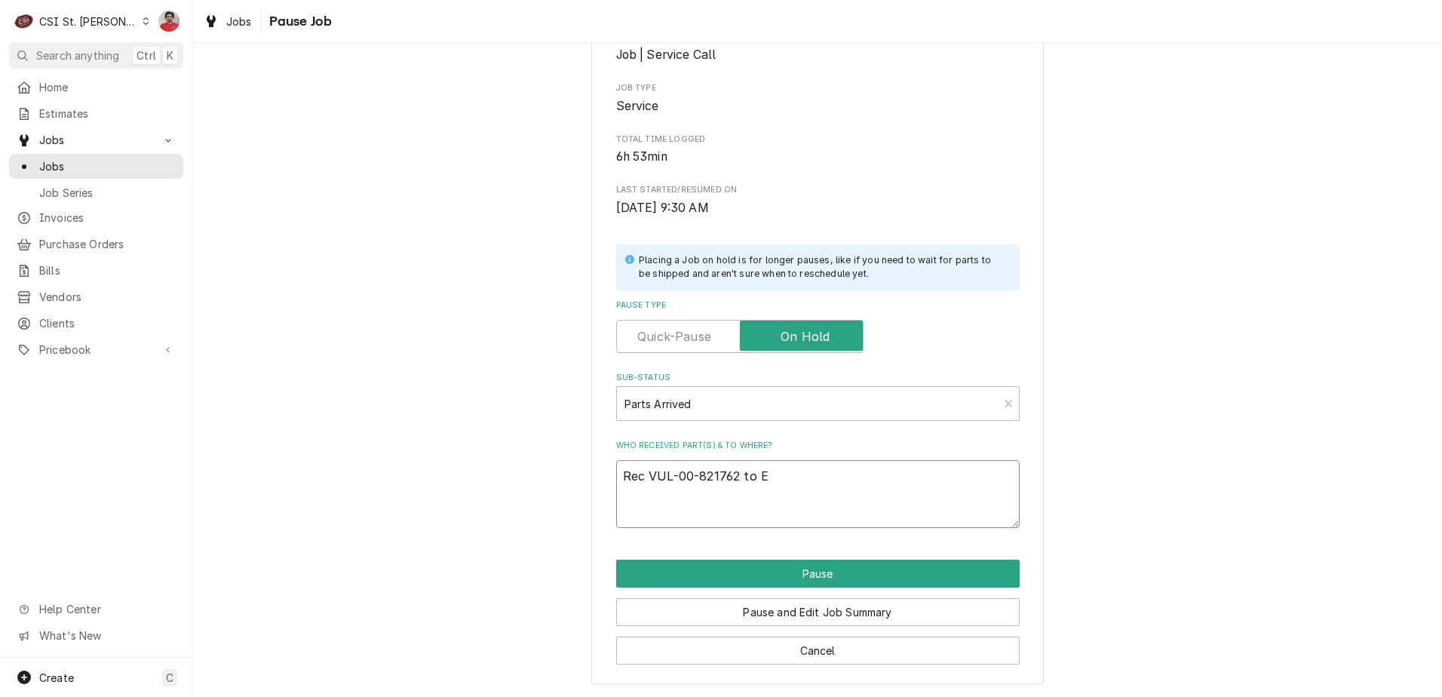
type textarea "Rec VUL-00-821762 to Er"
type textarea "x"
type textarea "Rec VUL-00-821762 to Eri"
type textarea "x"
type textarea "Rec VUL-00-821762 to Eric"
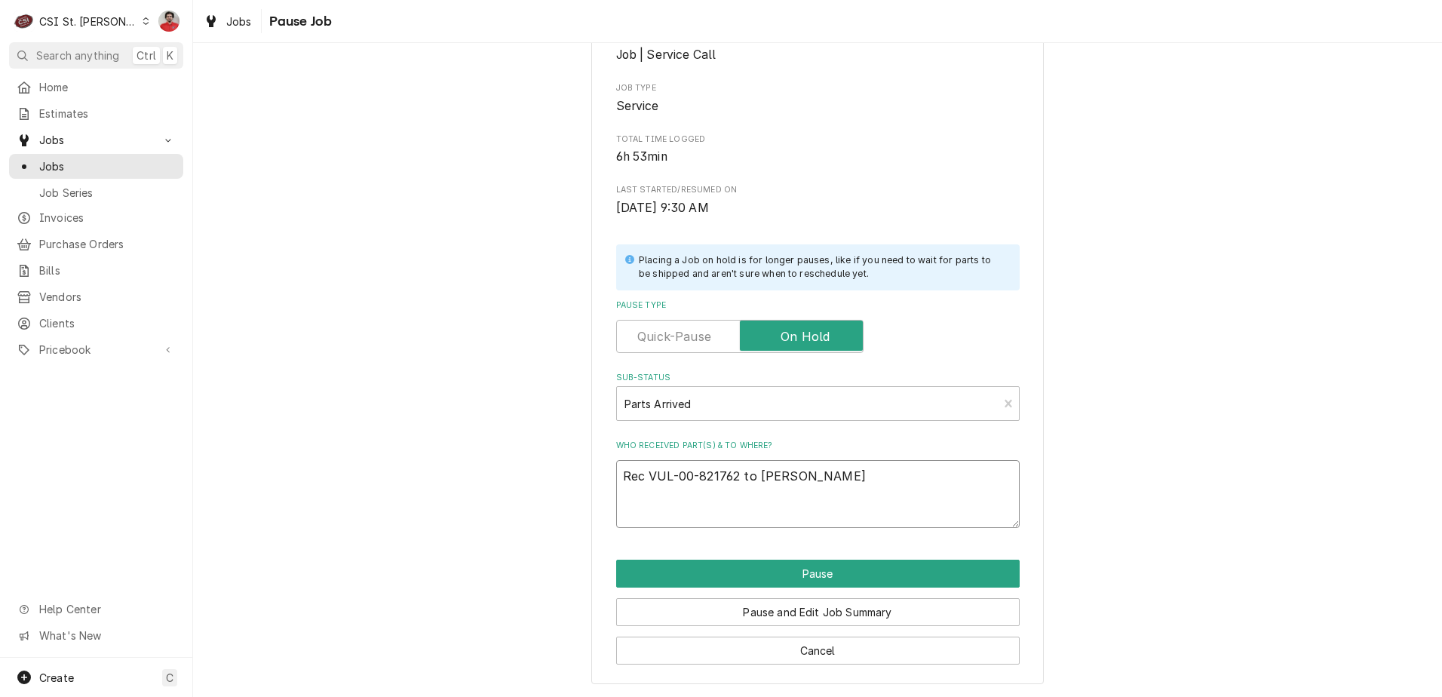
type textarea "x"
type textarea "Rec VUL-00-821762 to Erick"
type textarea "x"
type textarea "Rec VUL-00-821762 to Erick"
type textarea "x"
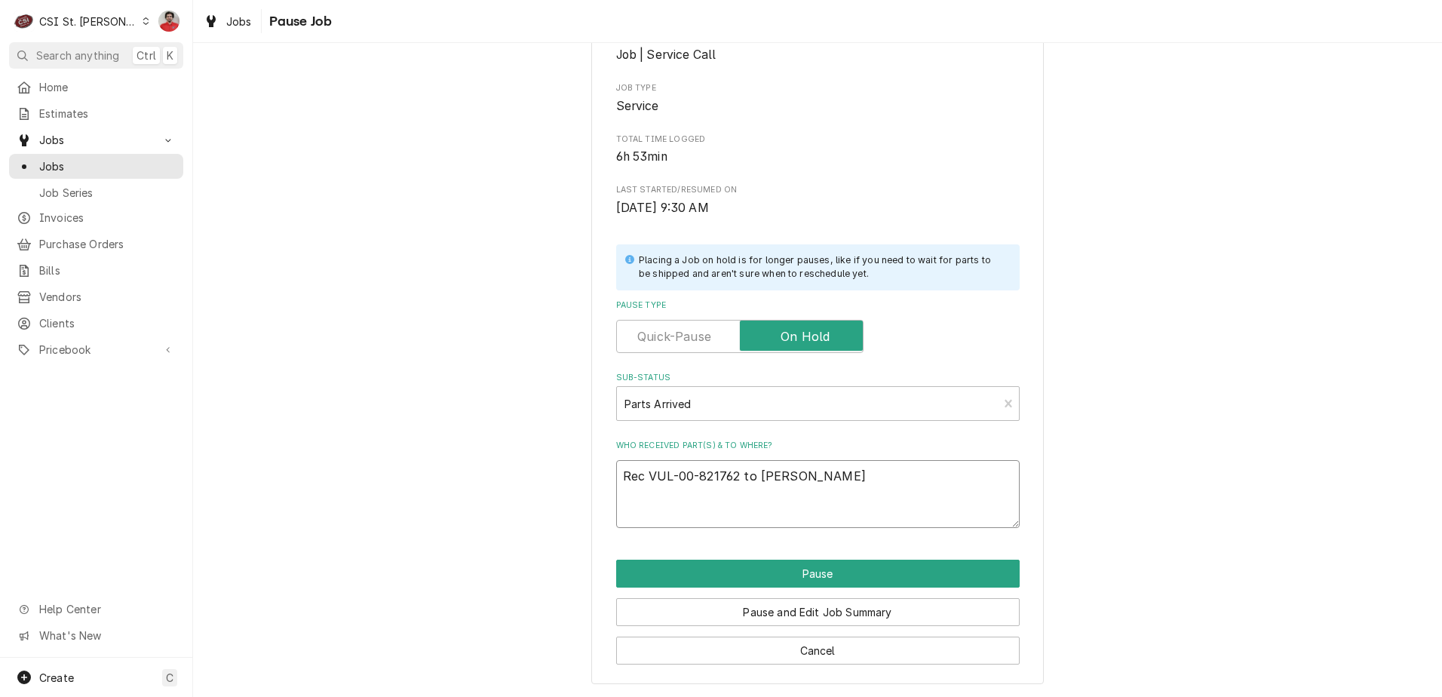
type textarea "Rec VUL-00-821762 to Erick H"
type textarea "x"
type textarea "Rec VUL-00-821762 to Erick H'"
type textarea "x"
type textarea "Rec VUL-00-821762 to Erick H's"
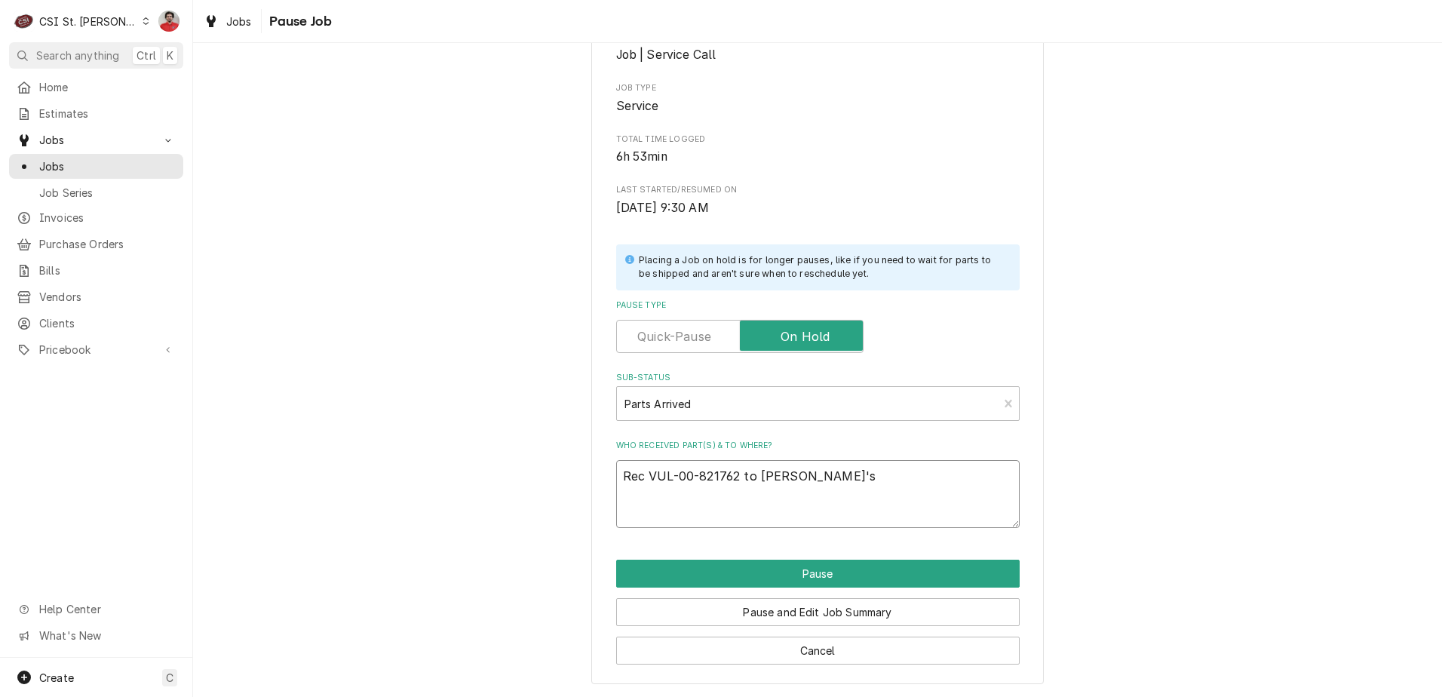
type textarea "x"
type textarea "Rec VUL-00-821762 to Erick H's"
type textarea "x"
type textarea "Rec VUL-00-821762 to Erick H's s"
type textarea "x"
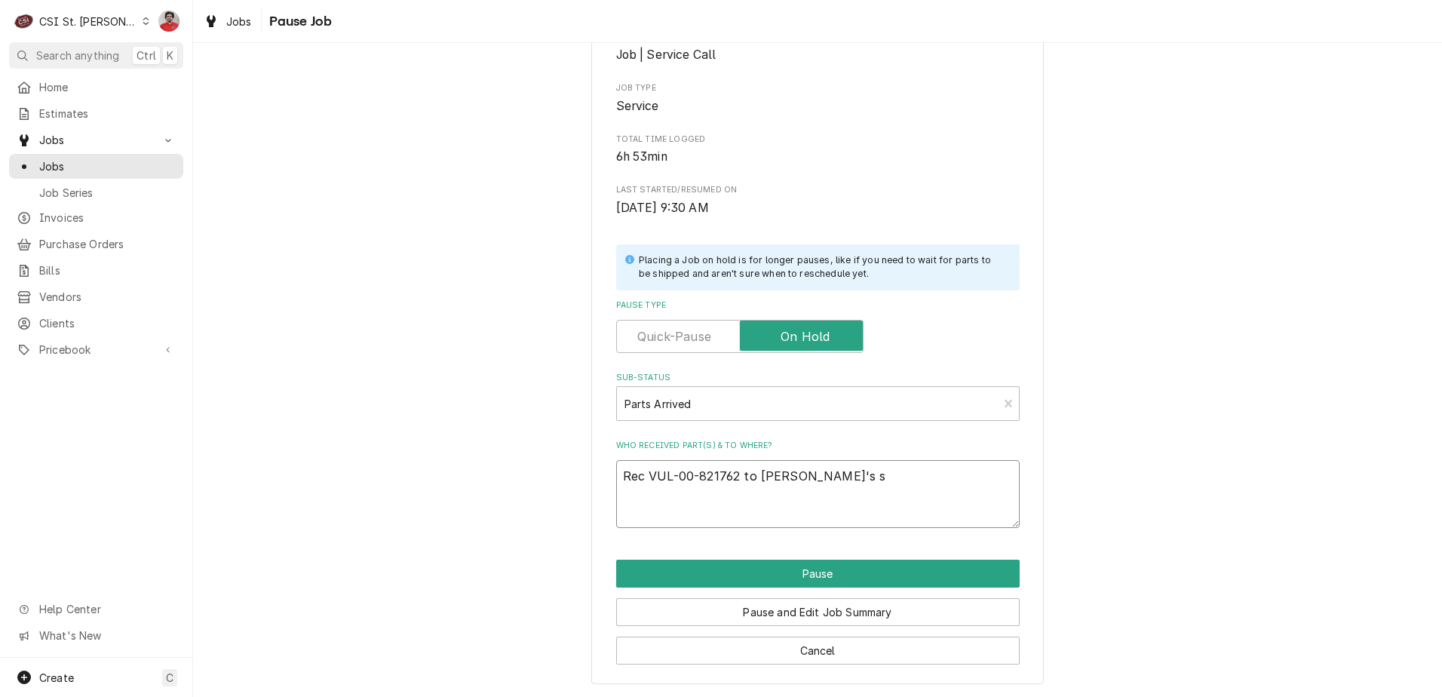
type textarea "Rec VUL-00-821762 to Erick H's sh"
type textarea "x"
type textarea "Rec VUL-00-821762 to Erick H's she"
type textarea "x"
type textarea "Rec VUL-00-821762 to Erick H's shel"
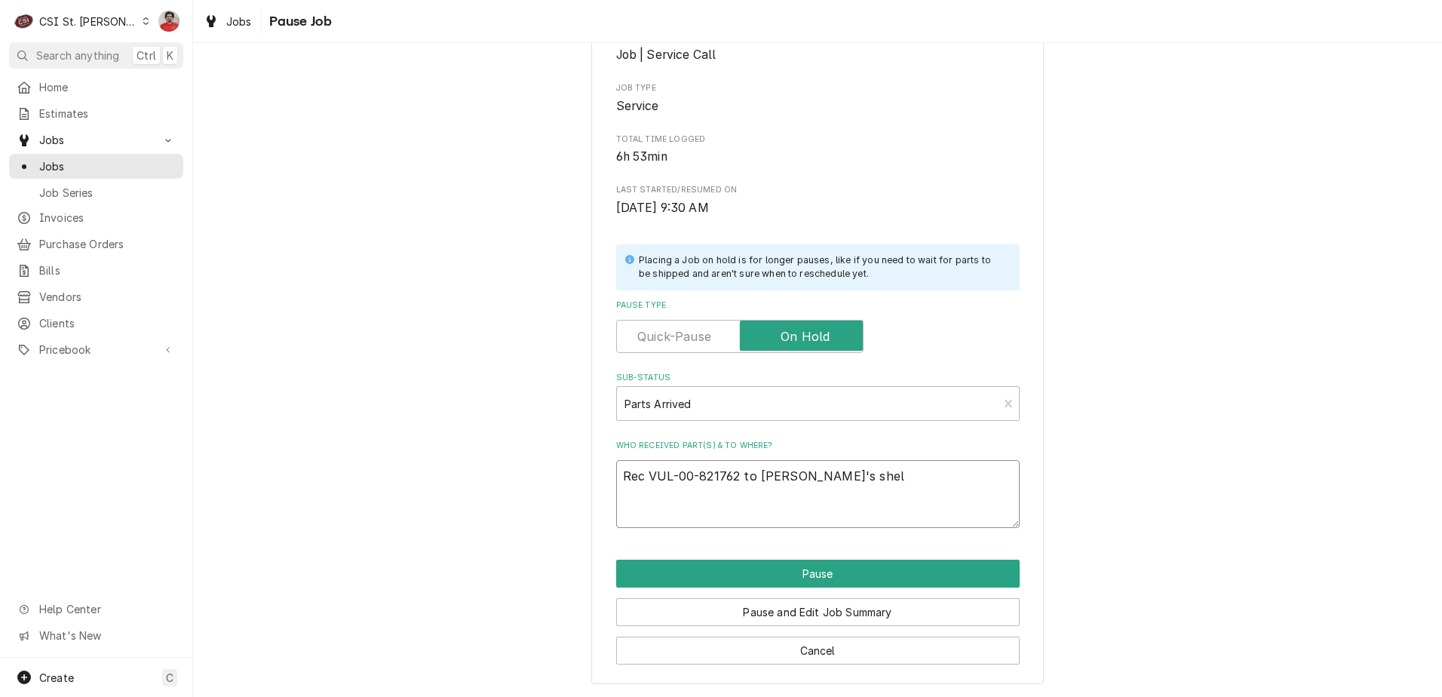
type textarea "x"
type textarea "Rec VUL-00-821762 to Erick H's shelf"
click at [808, 572] on button "Pause" at bounding box center [818, 574] width 404 height 28
type textarea "x"
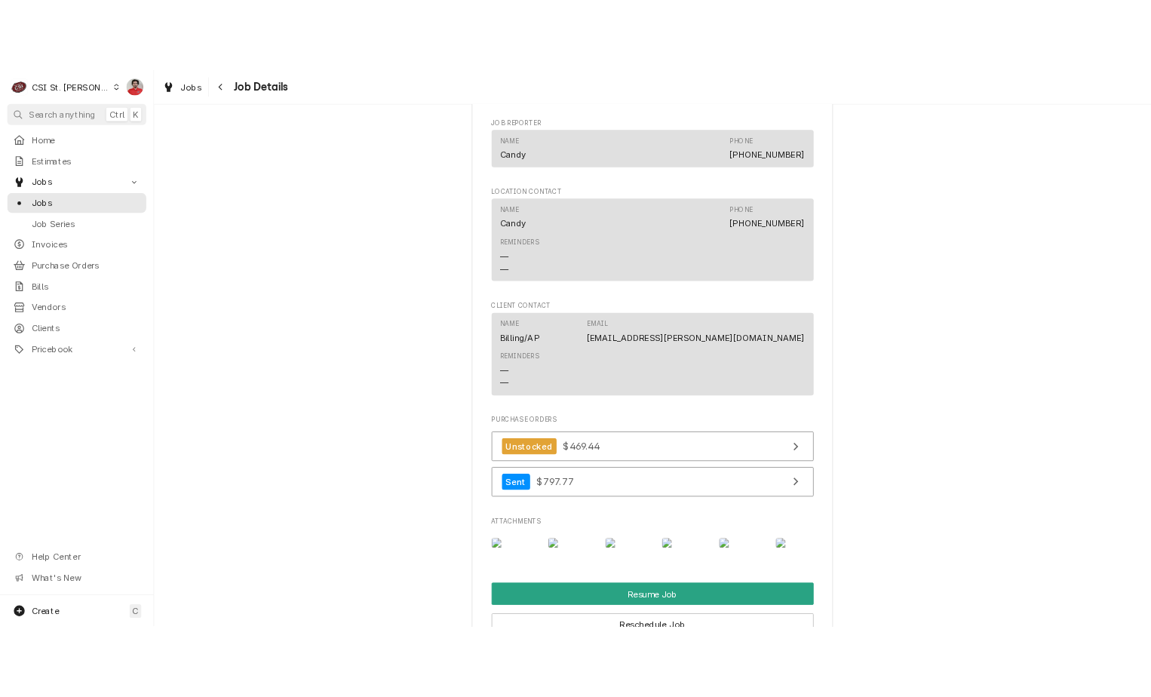
scroll to position [2263, 0]
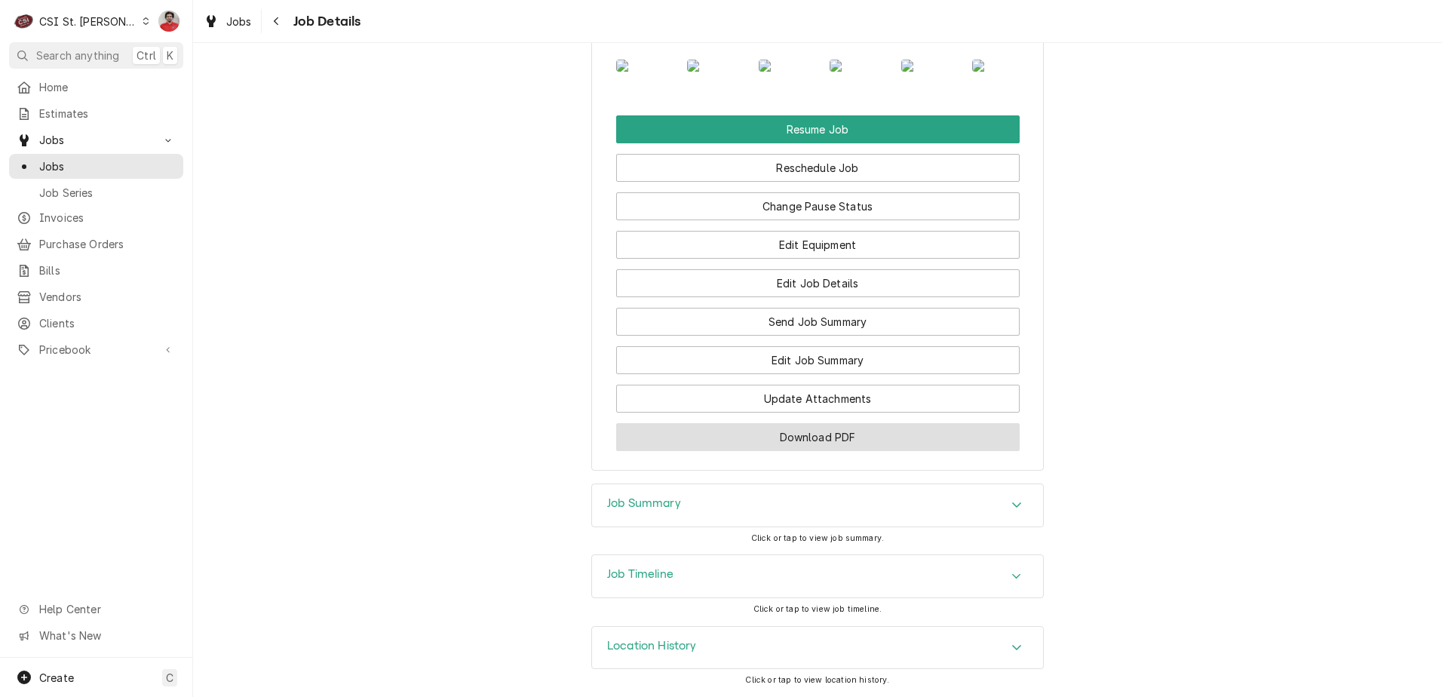
click at [812, 451] on button "Download PDF" at bounding box center [818, 437] width 404 height 28
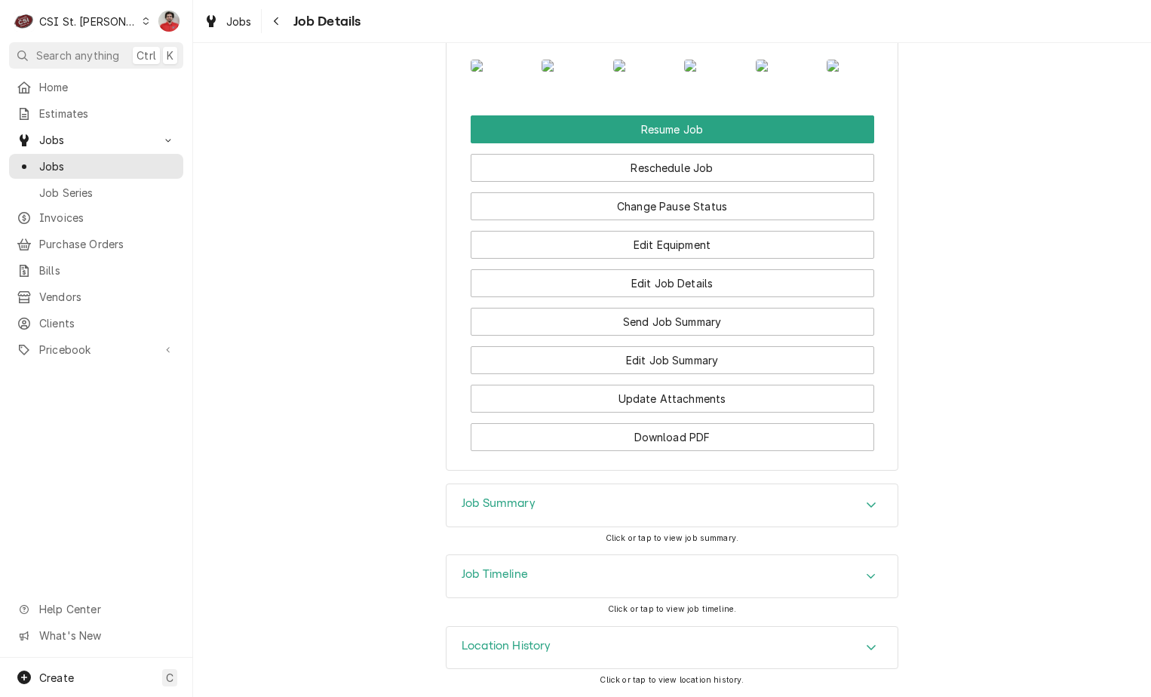
scroll to position [2407, 0]
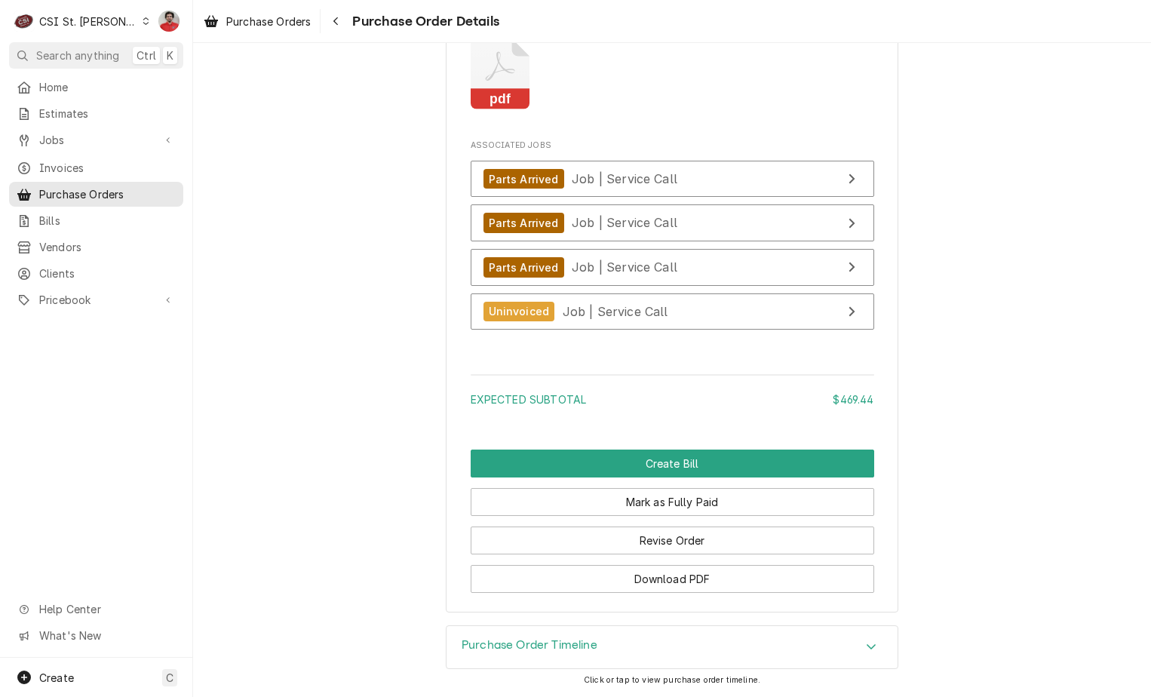
scroll to position [2427, 0]
click at [337, 28] on div "Navigate back" at bounding box center [335, 21] width 15 height 15
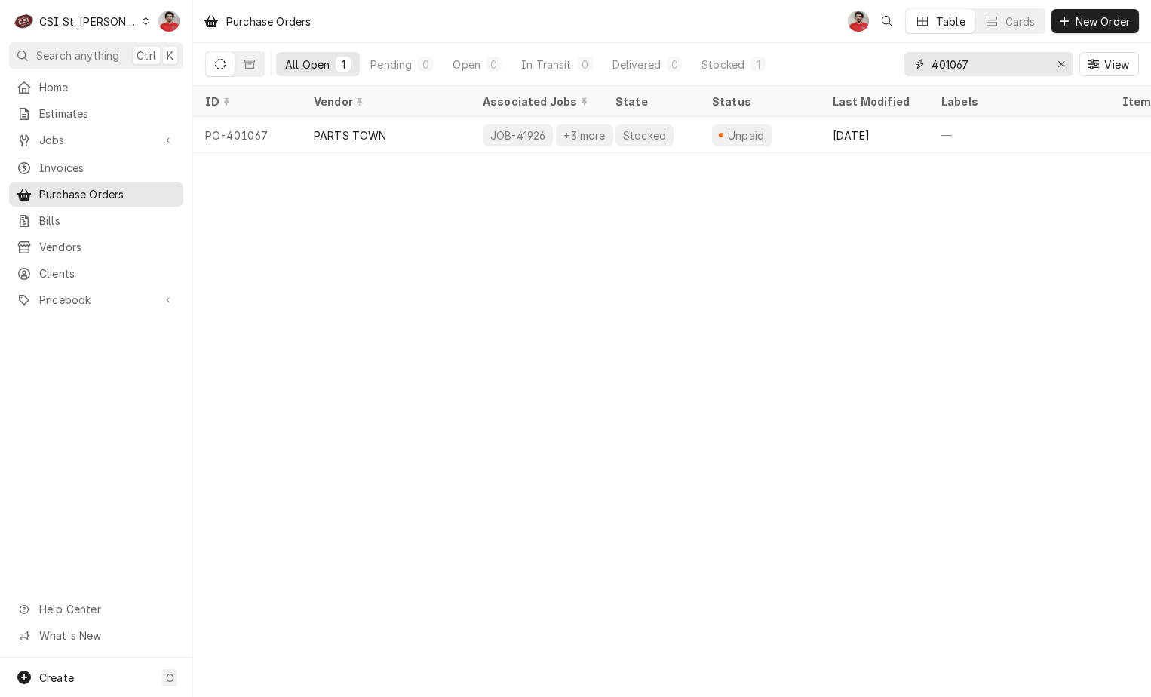
click at [999, 69] on input "401067" at bounding box center [988, 64] width 113 height 24
type input "401104"
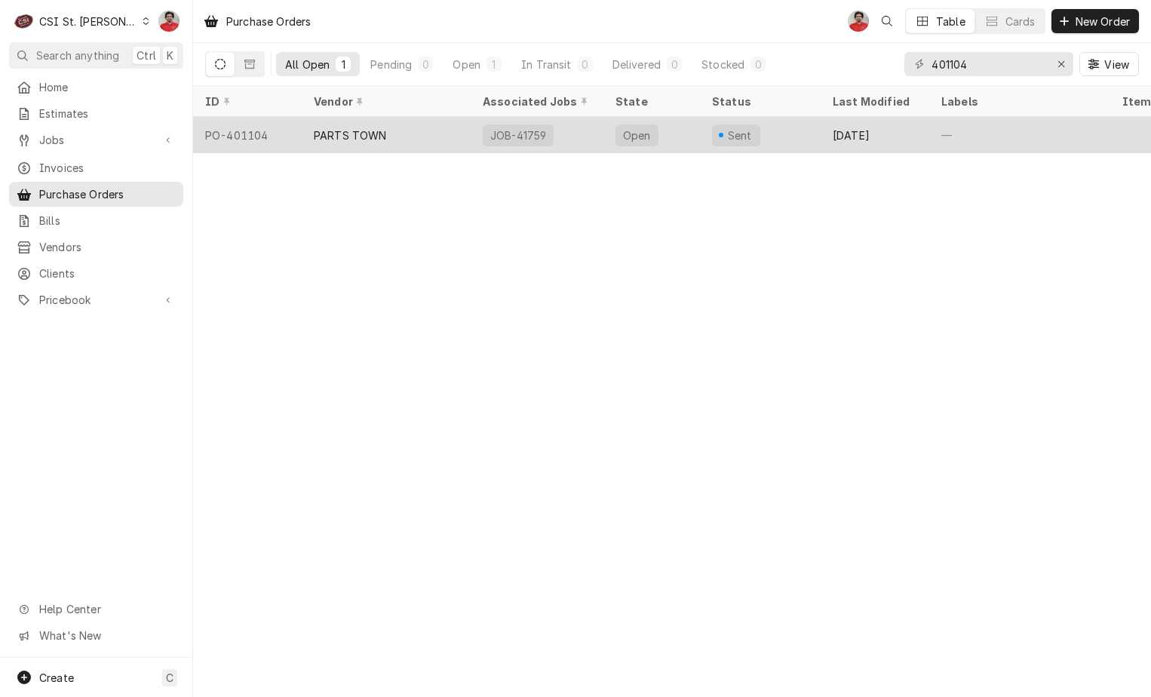
click at [777, 137] on div "Sent" at bounding box center [760, 135] width 121 height 36
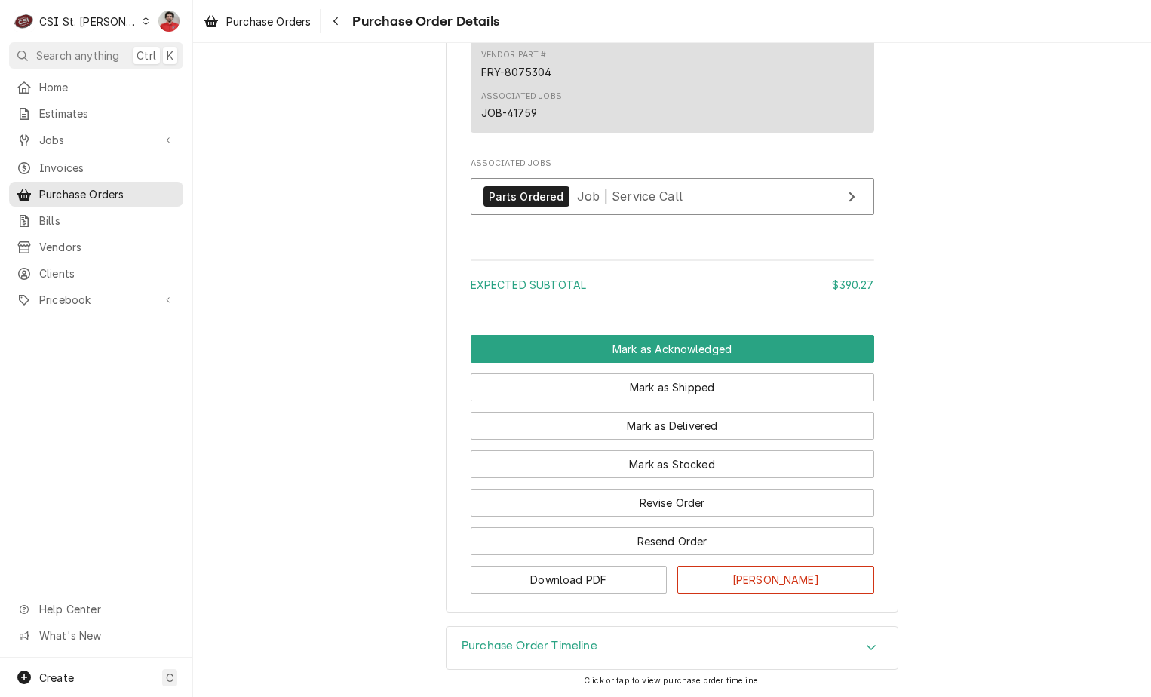
scroll to position [1371, 0]
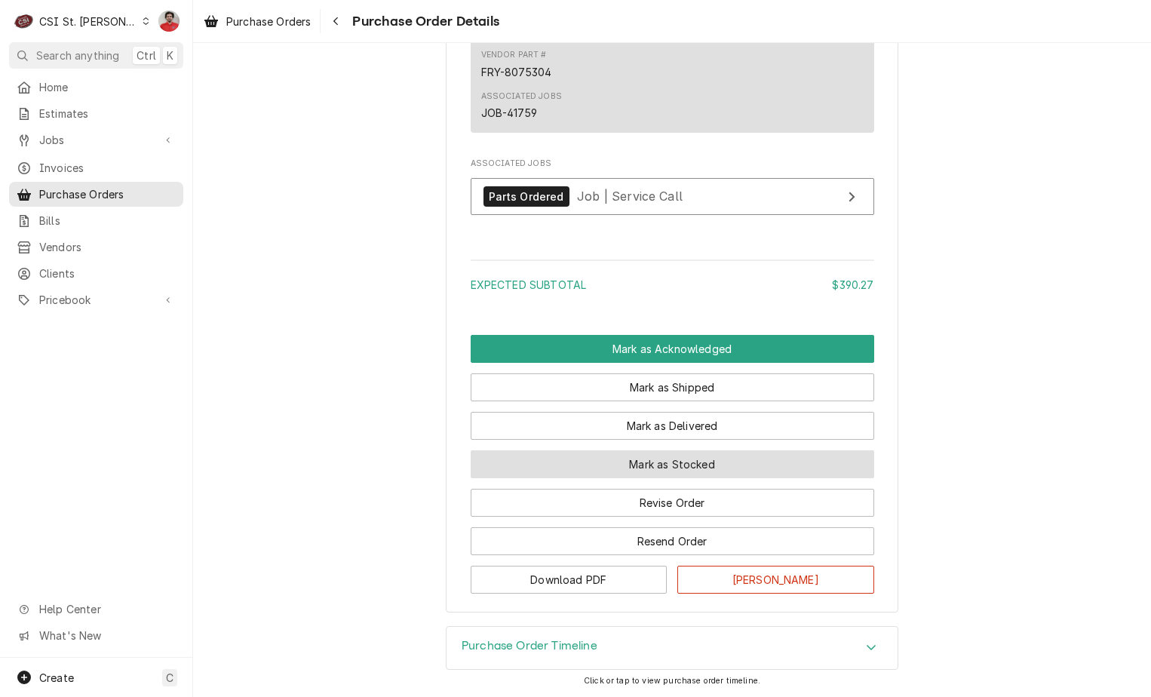
click at [685, 465] on button "Mark as Stocked" at bounding box center [673, 464] width 404 height 28
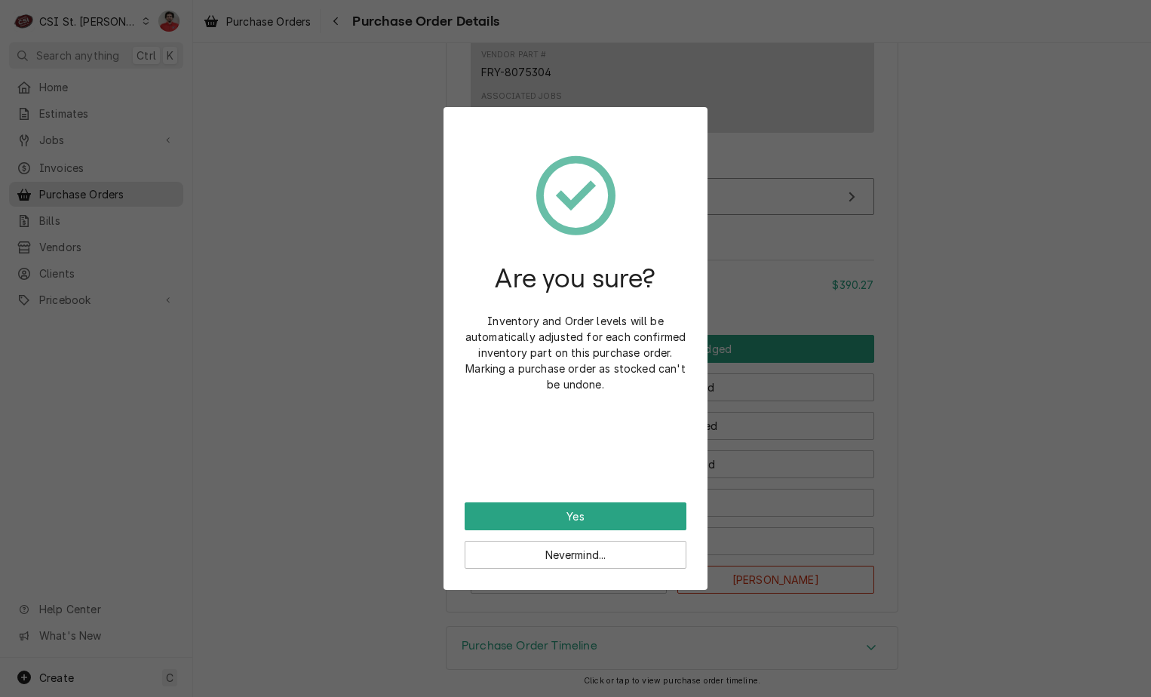
click at [659, 501] on div "Are you sure? Inventory and Order levels will be automatically adjusted for eac…" at bounding box center [576, 315] width 222 height 374
click at [659, 508] on button "Yes" at bounding box center [576, 516] width 222 height 28
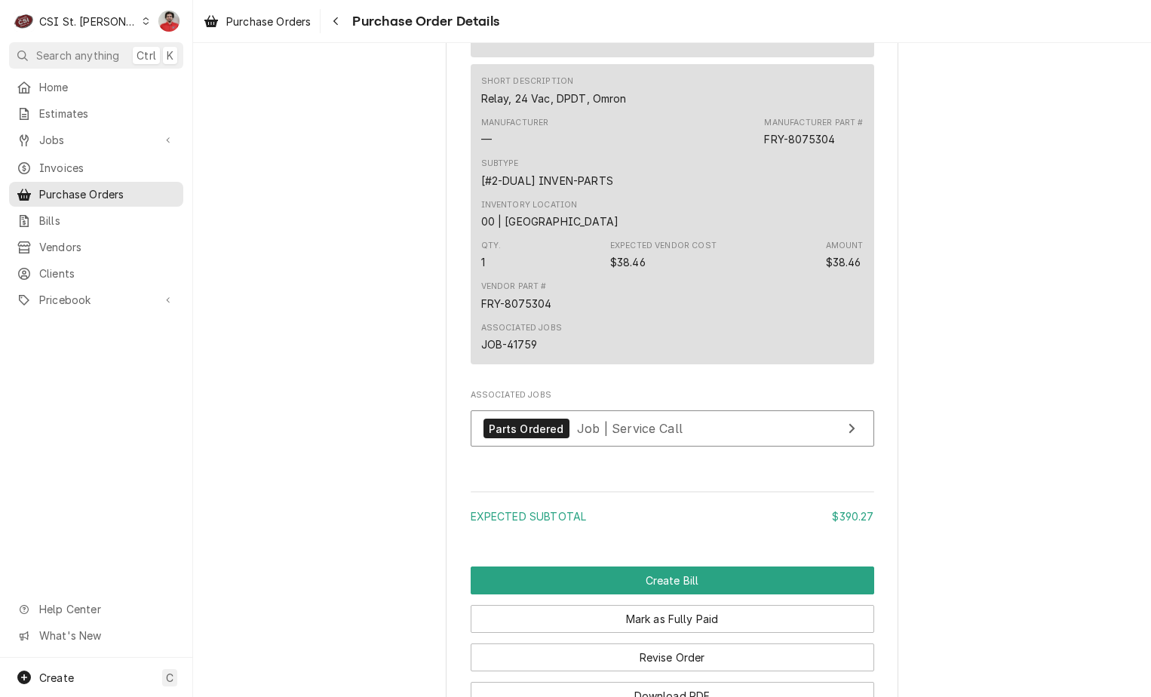
scroll to position [1447, 0]
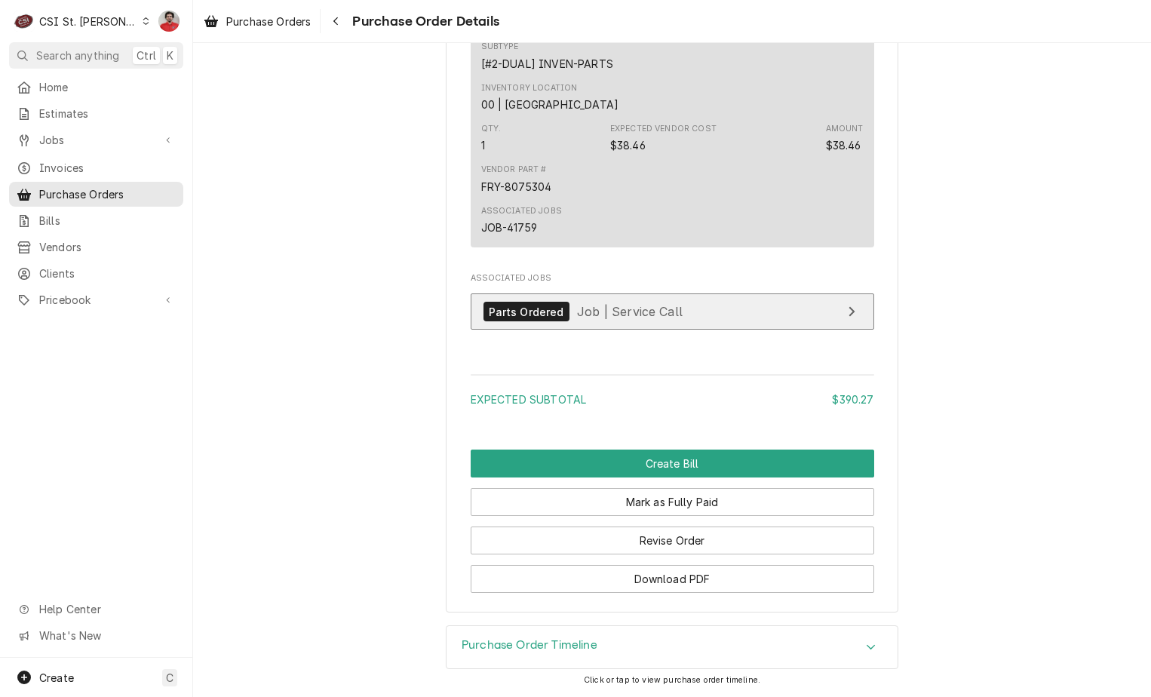
click at [628, 325] on link "Parts Ordered Job | Service Call" at bounding box center [673, 311] width 404 height 37
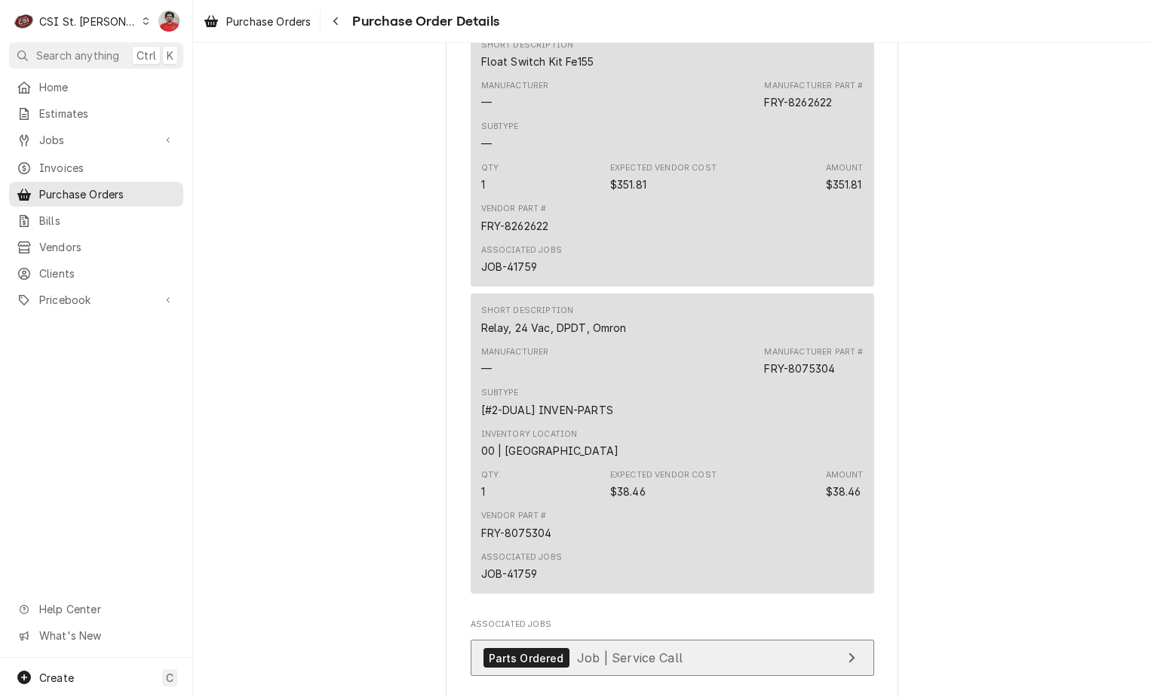
scroll to position [1070, 0]
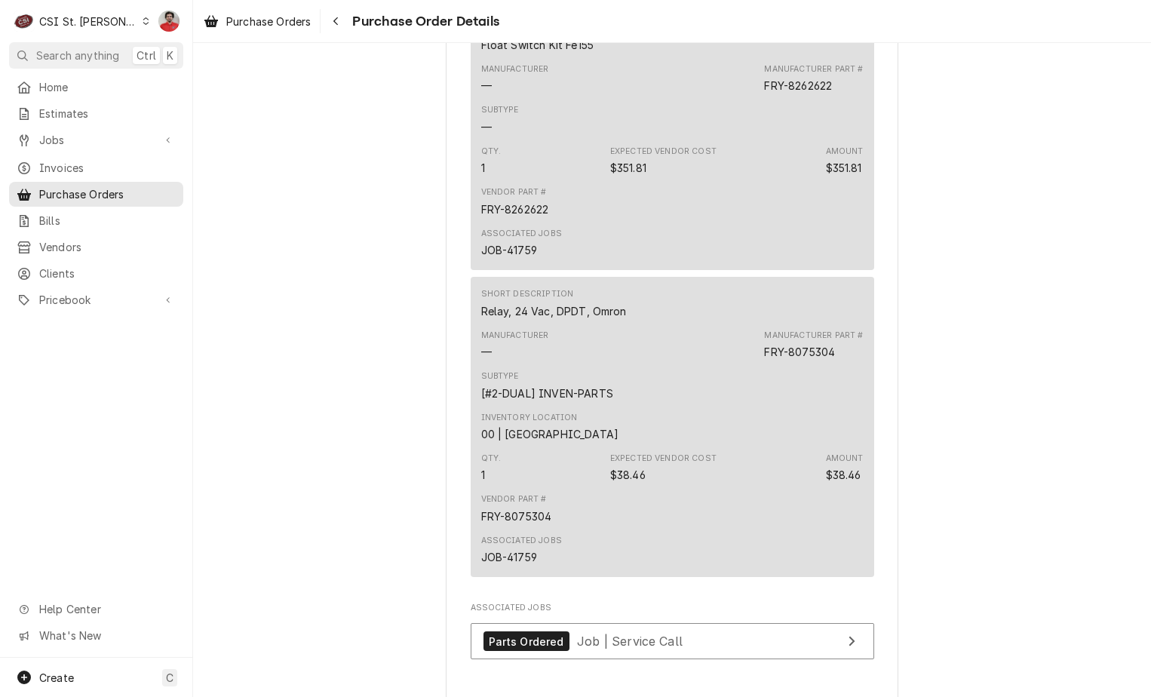
click at [532, 217] on div "FRY-8262622" at bounding box center [515, 209] width 68 height 16
drag, startPoint x: 532, startPoint y: 262, endPoint x: 563, endPoint y: 258, distance: 31.2
click at [563, 222] on div "Vendor Part # FRY-8262622" at bounding box center [672, 201] width 382 height 41
drag, startPoint x: 563, startPoint y: 258, endPoint x: 425, endPoint y: 258, distance: 137.3
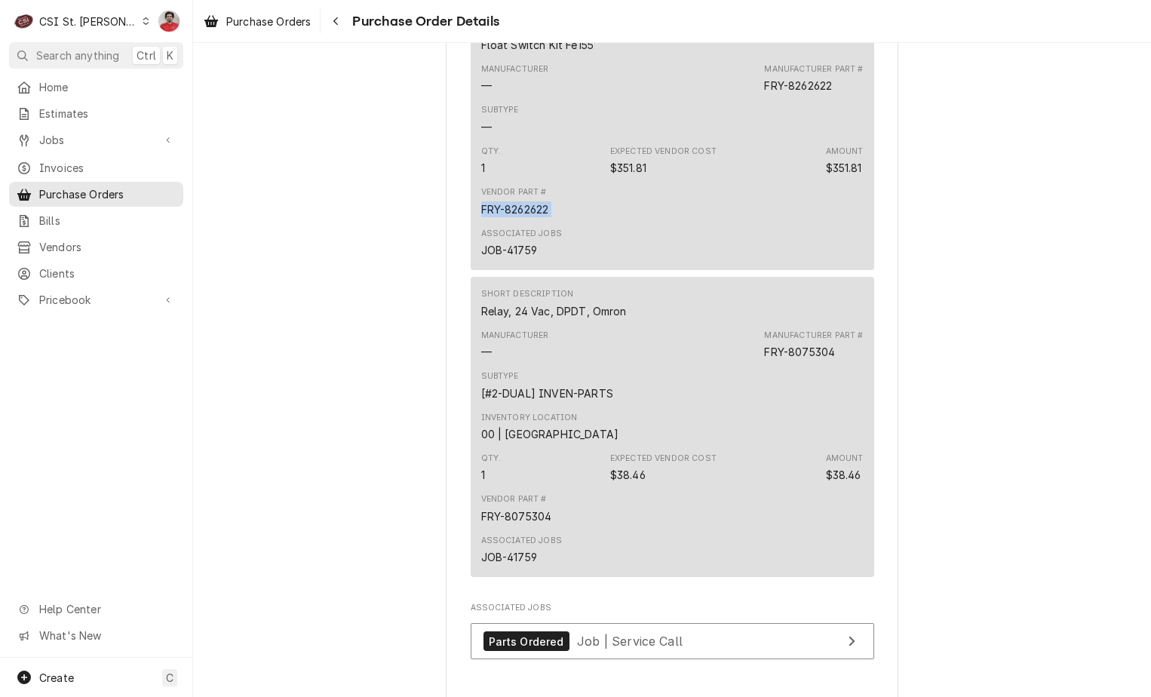
drag, startPoint x: 496, startPoint y: 562, endPoint x: 425, endPoint y: 566, distance: 70.3
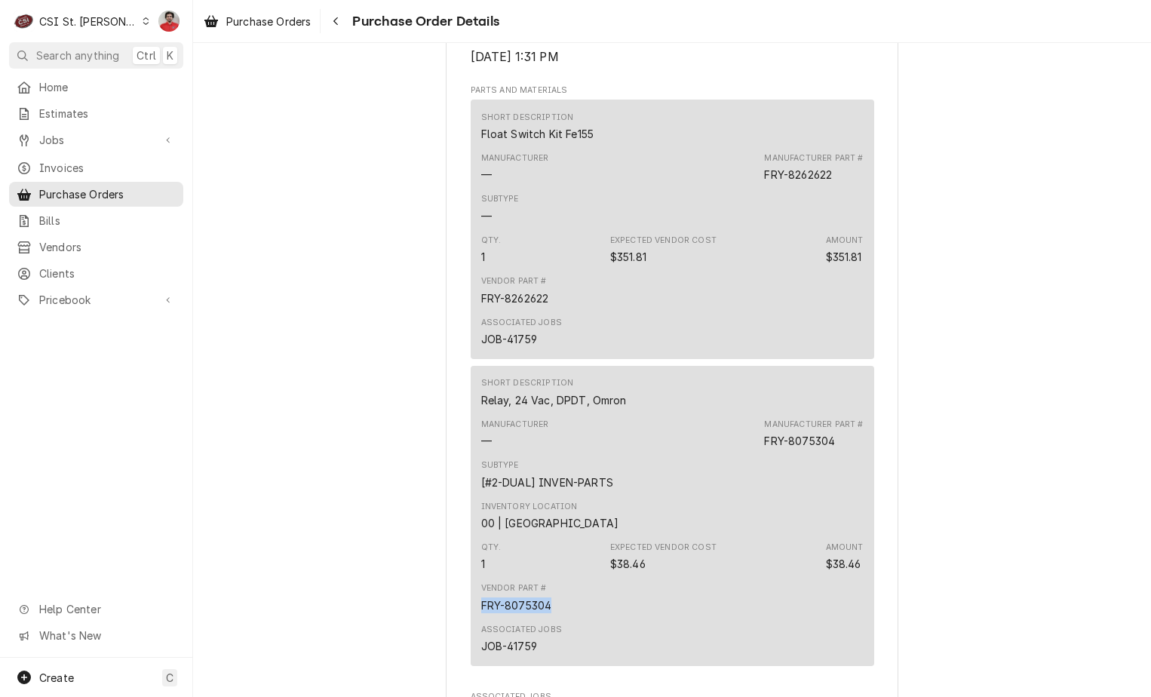
scroll to position [1132, 0]
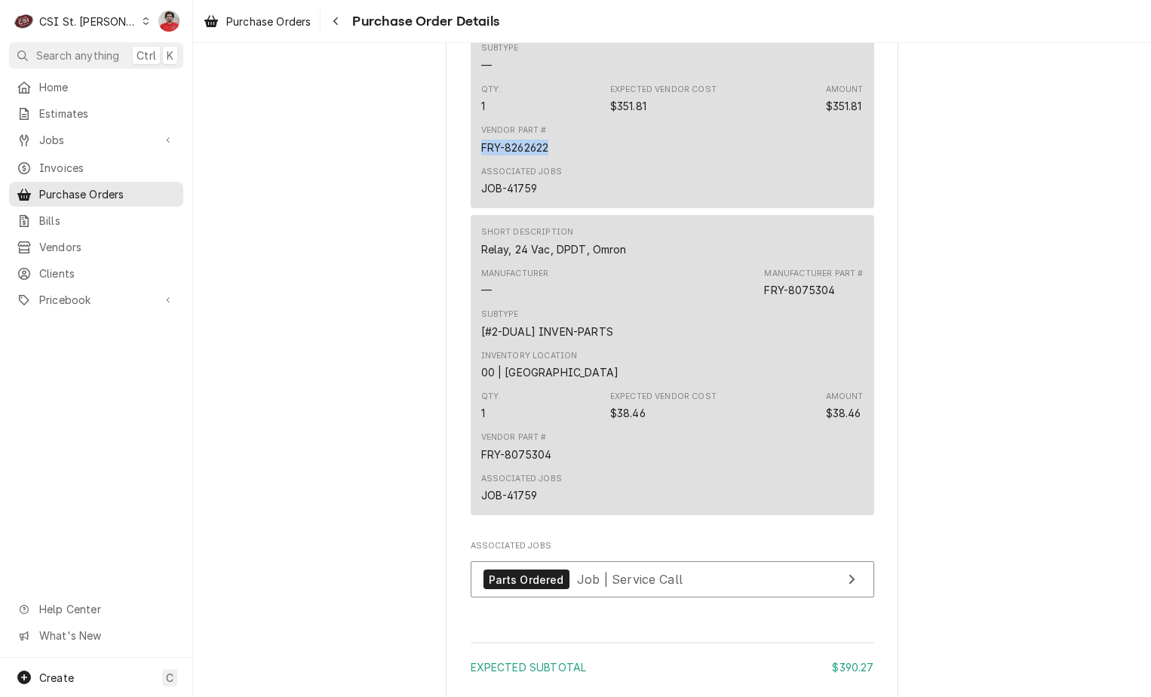
drag, startPoint x: 548, startPoint y: 189, endPoint x: 428, endPoint y: 199, distance: 119.6
copy div "FRY-8262622"
drag, startPoint x: 468, startPoint y: 499, endPoint x: 428, endPoint y: 499, distance: 39.2
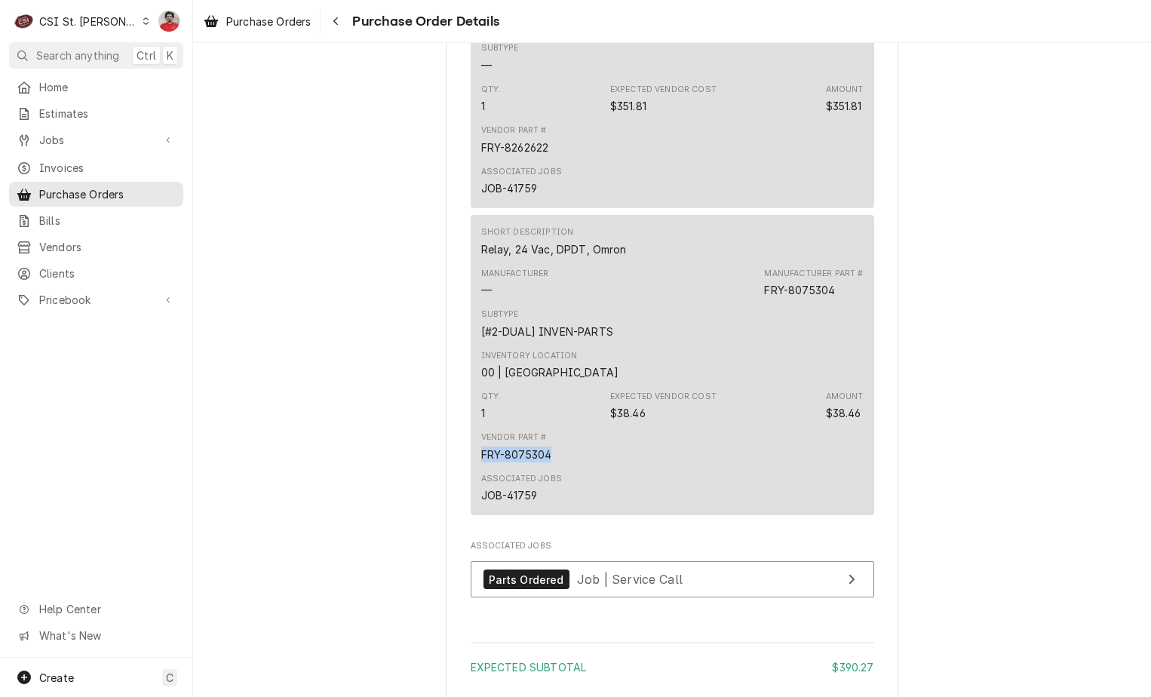
copy div "FRY-8075304"
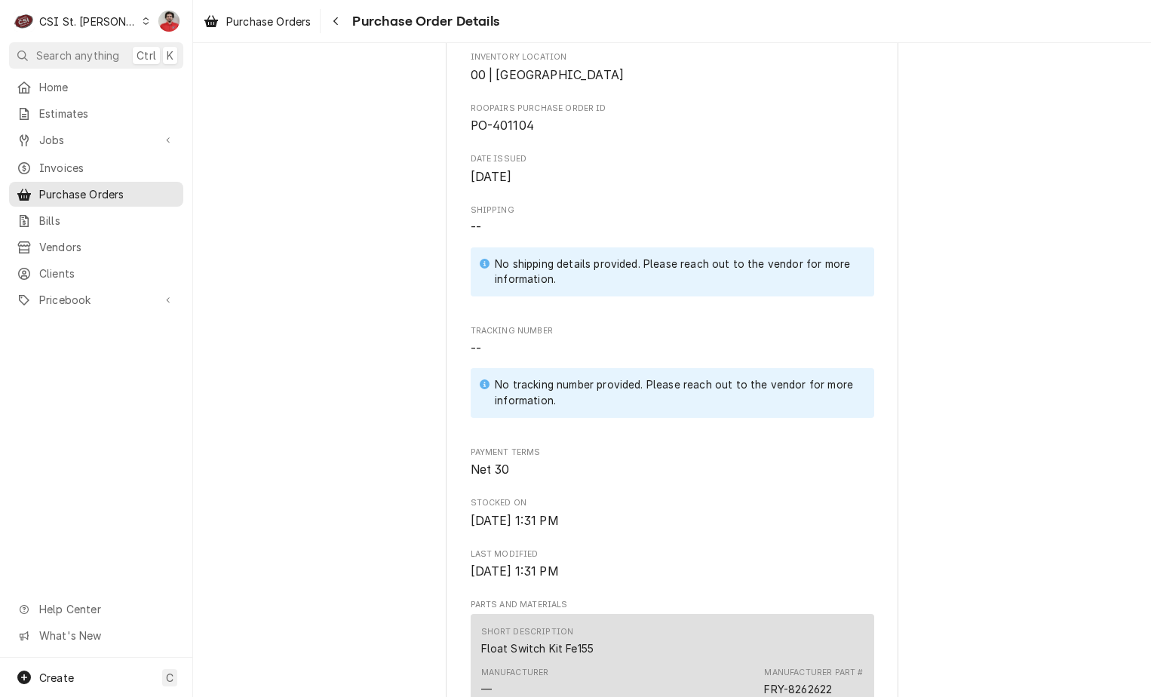
scroll to position [0, 0]
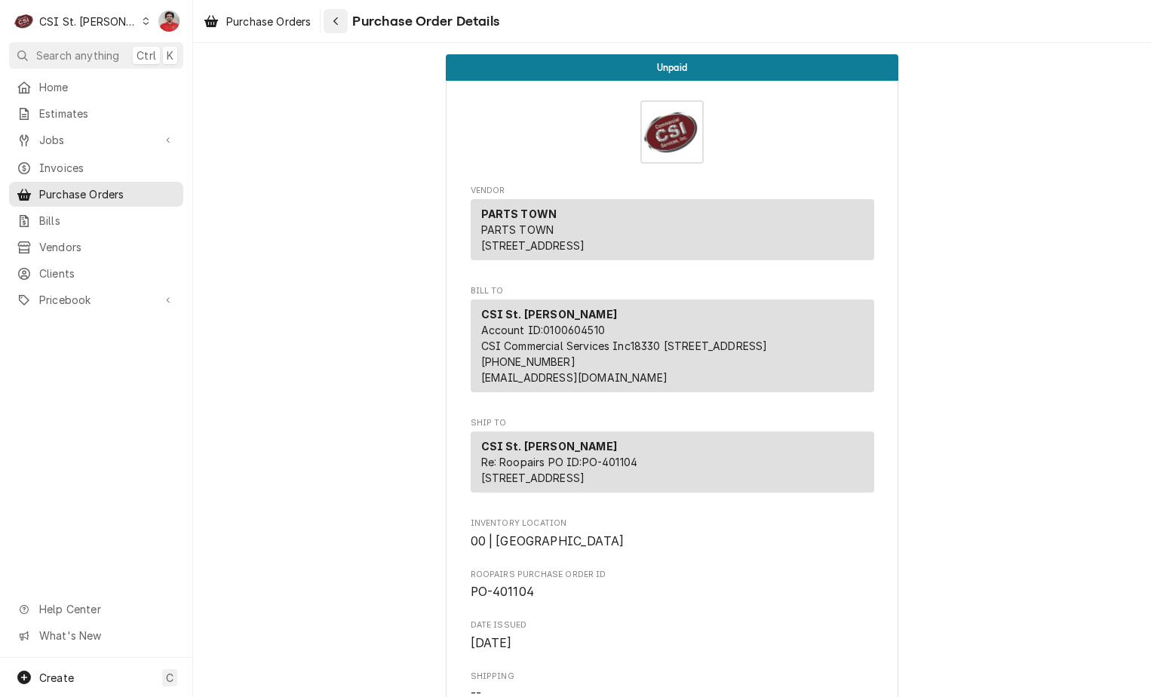
click at [338, 22] on icon "Navigate back" at bounding box center [336, 21] width 7 height 11
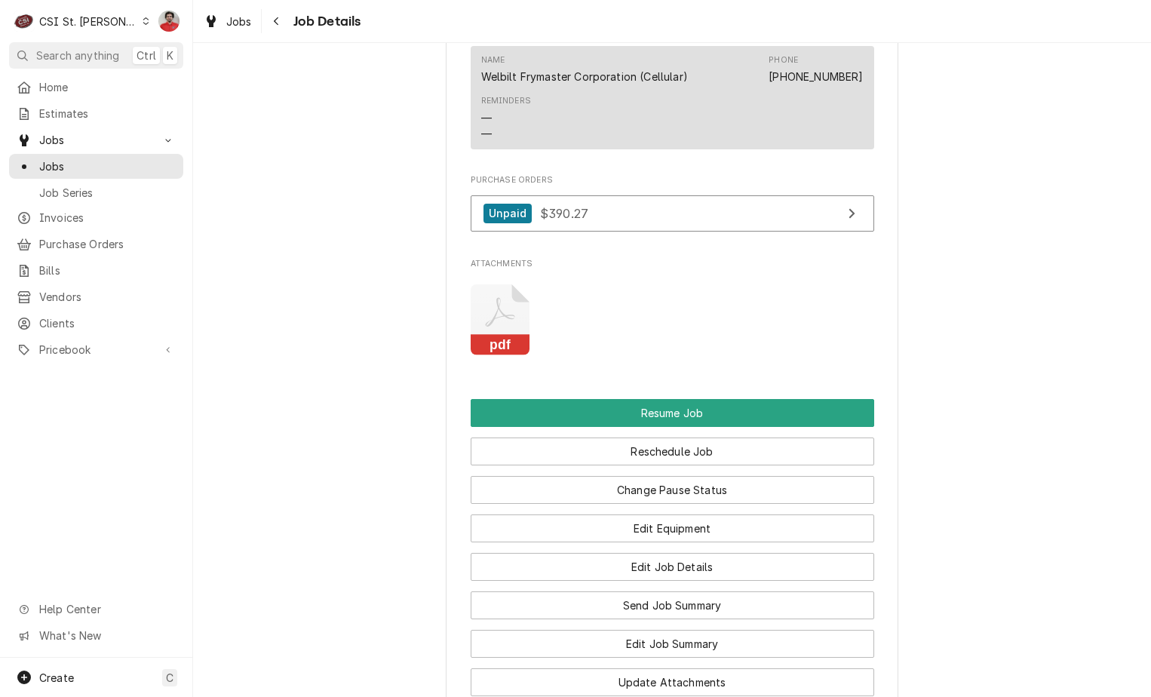
scroll to position [2414, 0]
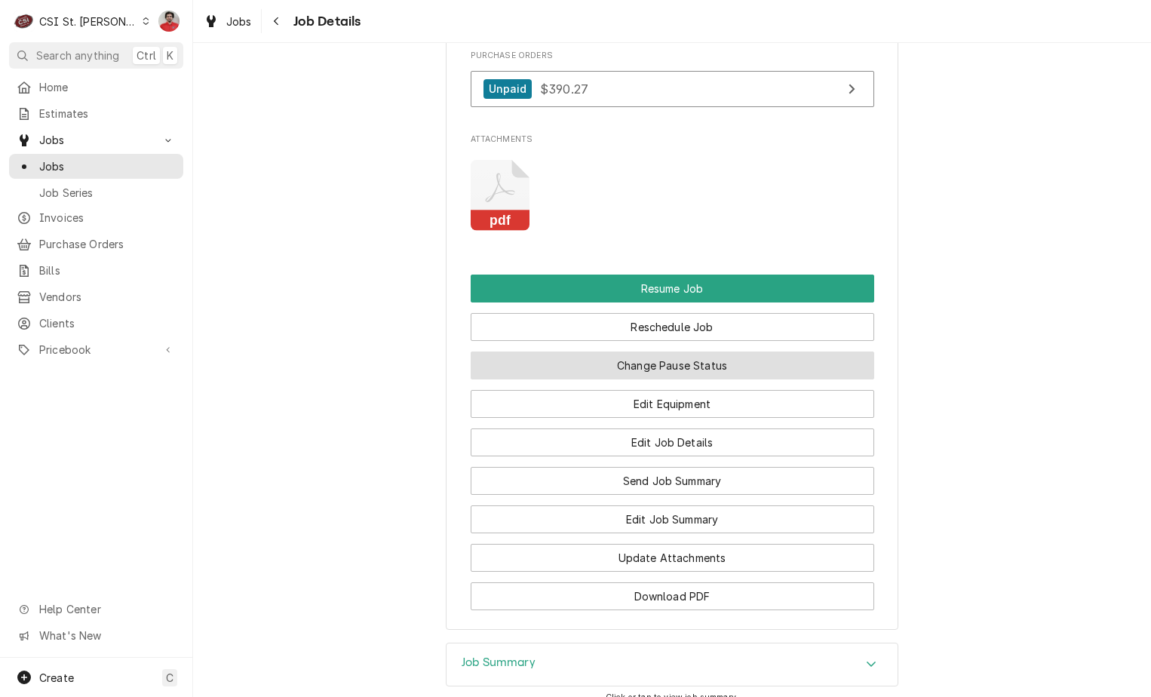
click at [619, 379] on button "Change Pause Status" at bounding box center [673, 366] width 404 height 28
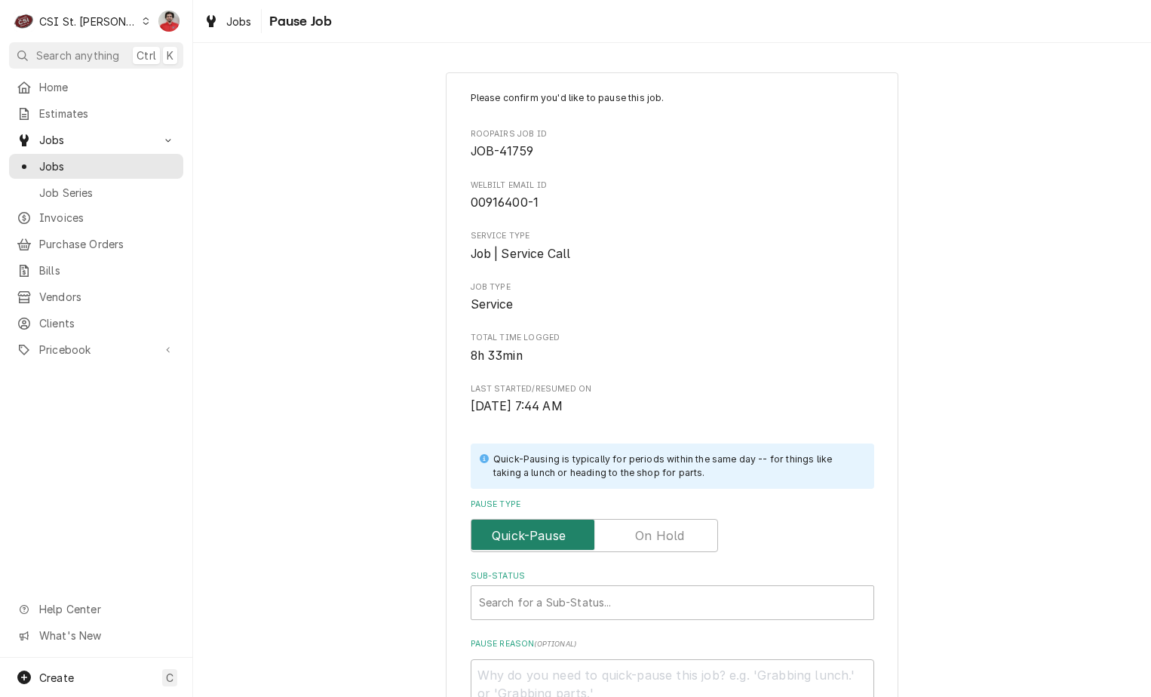
click at [639, 523] on input "Pause Type" at bounding box center [594, 535] width 234 height 33
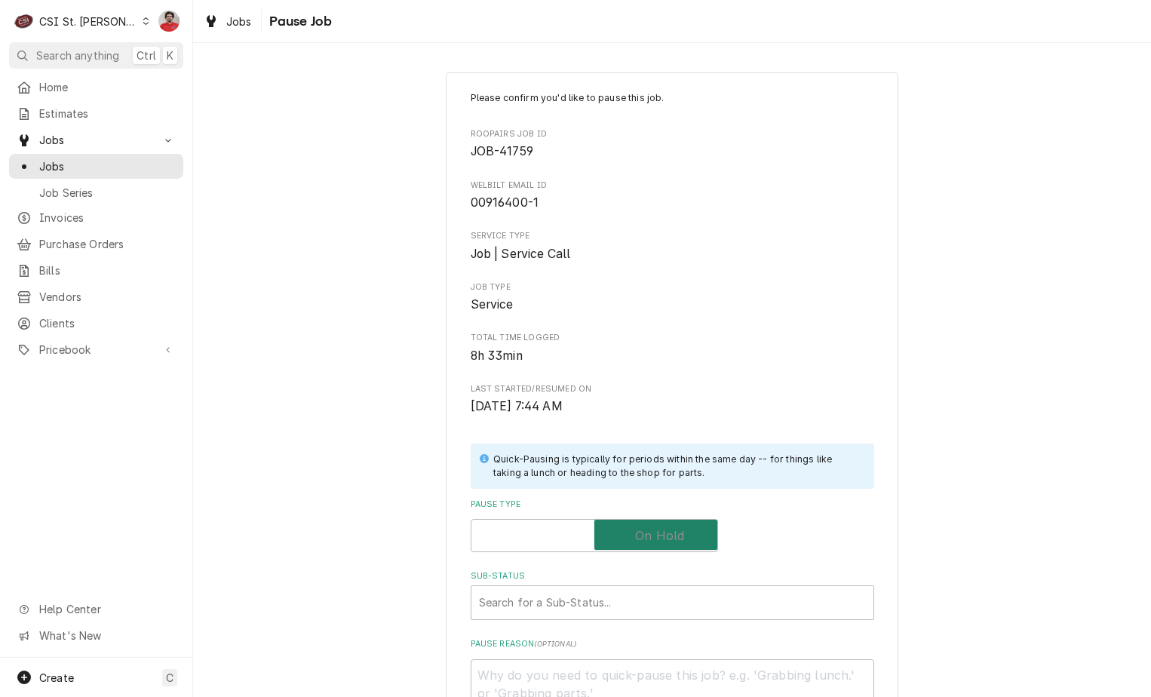
checkbox input "true"
click at [622, 591] on div "Sub-Status" at bounding box center [672, 602] width 387 height 27
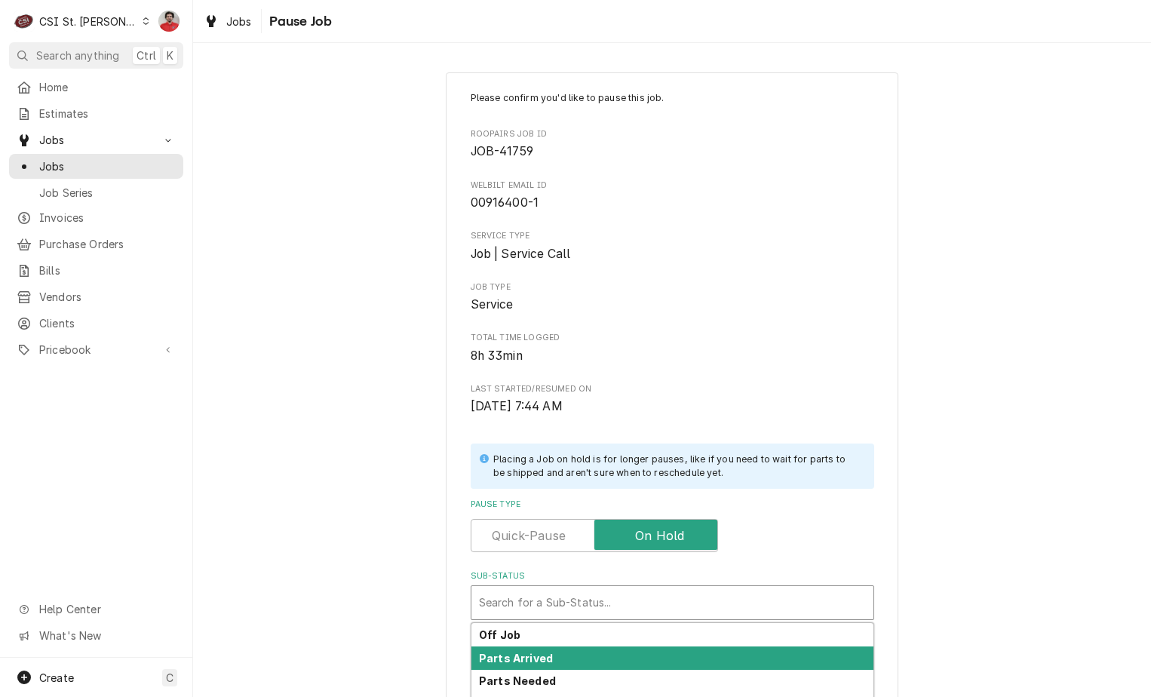
click at [610, 654] on div "Parts Arrived" at bounding box center [672, 657] width 402 height 23
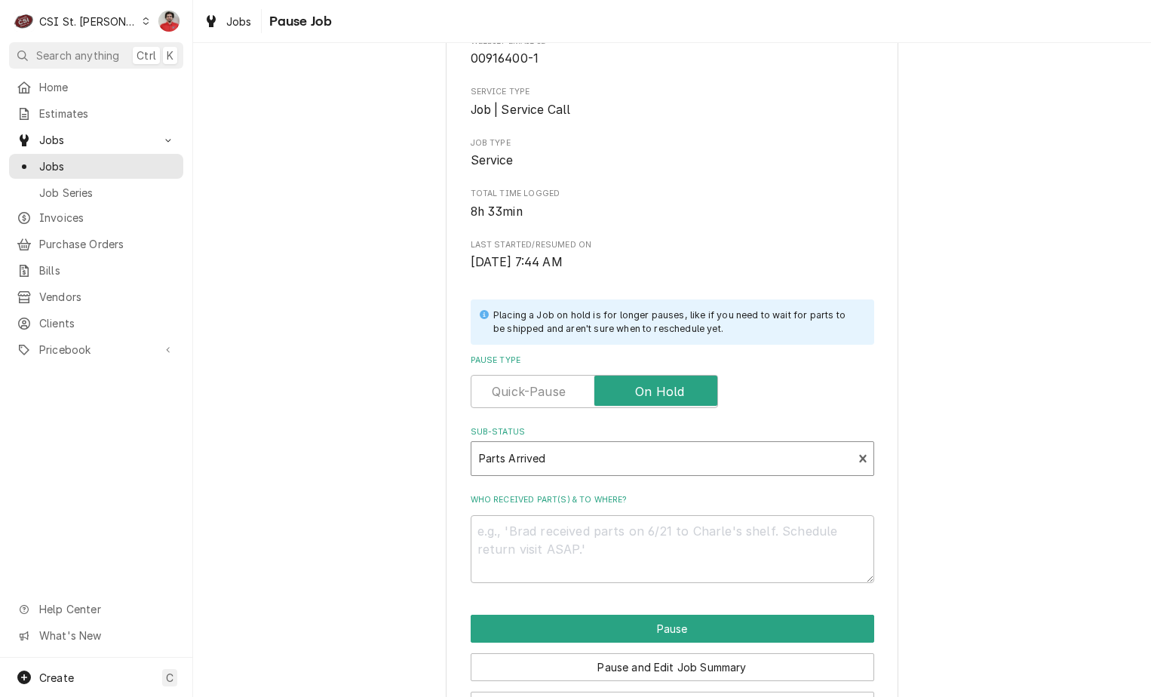
scroll to position [199, 0]
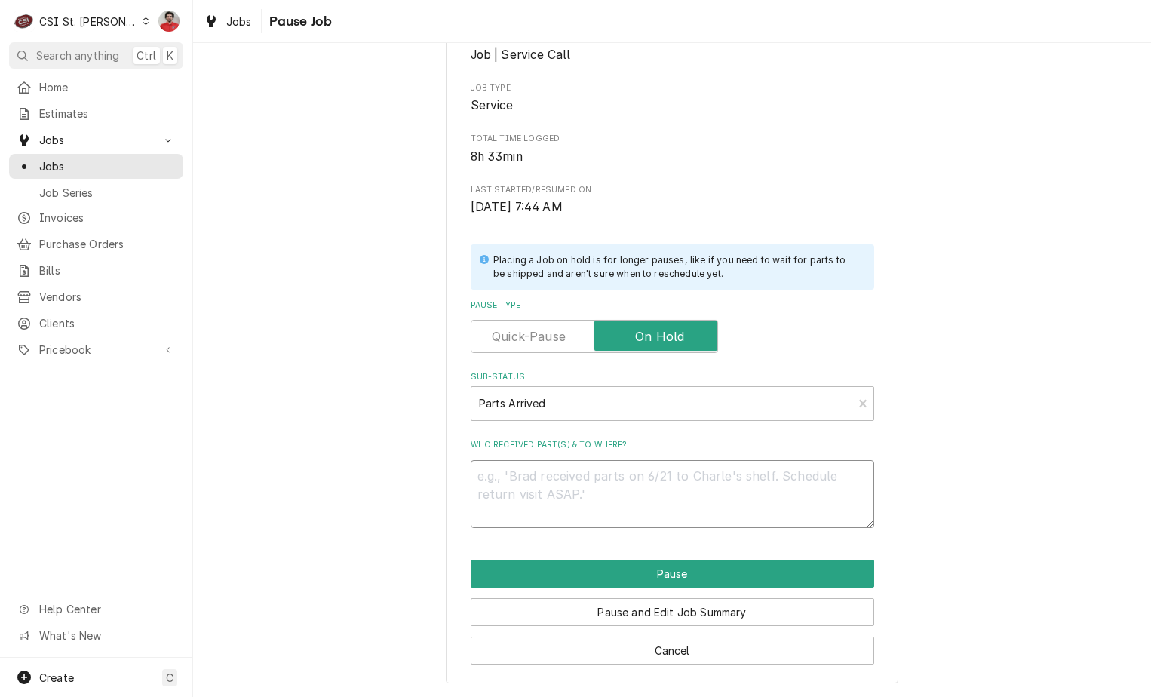
click at [674, 489] on textarea "Who received part(s) & to where?" at bounding box center [673, 494] width 404 height 68
type textarea "x"
type textarea "R"
type textarea "x"
type textarea "RE"
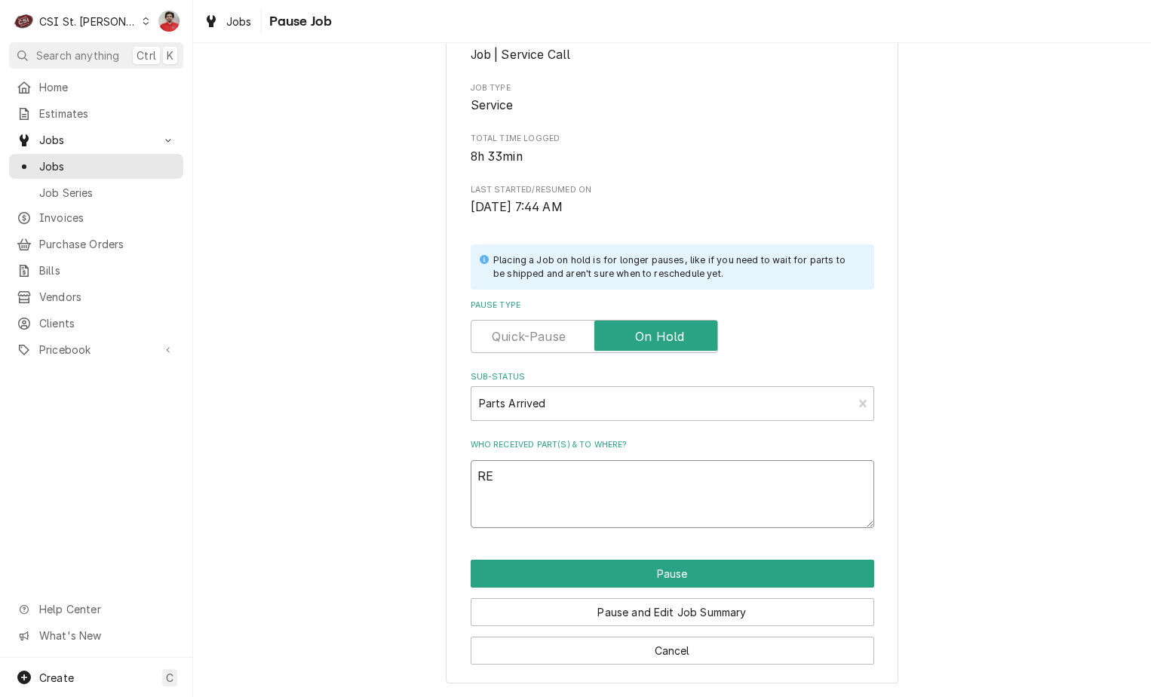
type textarea "x"
type textarea "REc"
type textarea "x"
type textarea "RE"
type textarea "x"
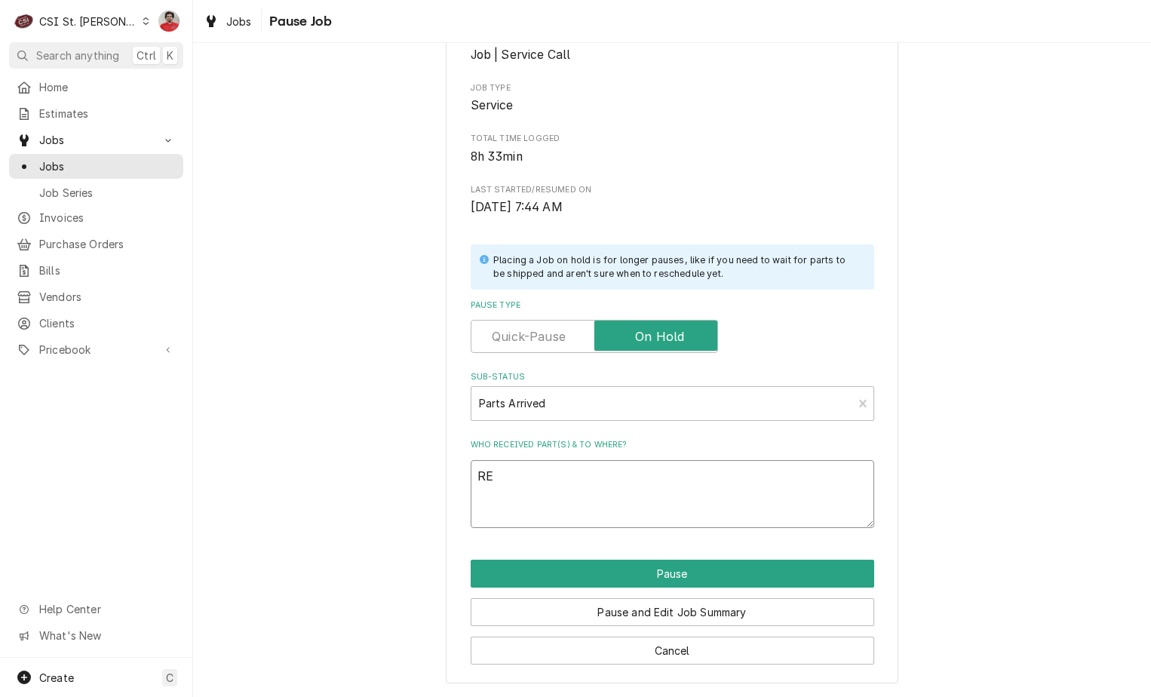
type textarea "R"
type textarea "x"
type textarea "Re"
type textarea "x"
type textarea "Rec"
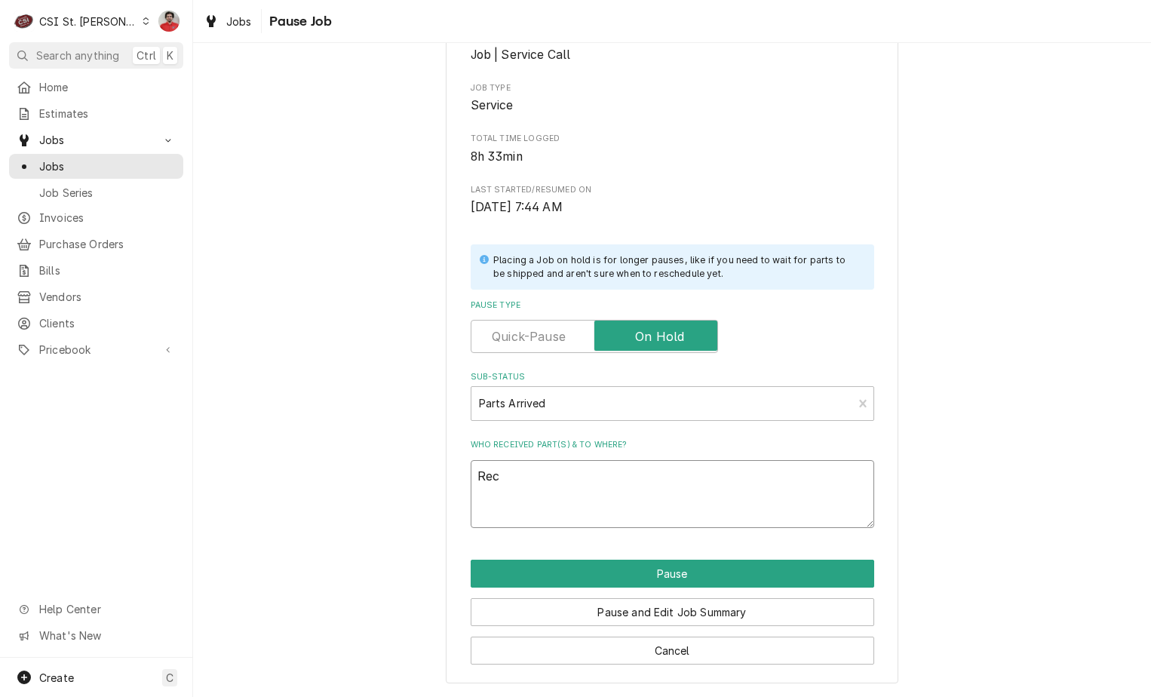
type textarea "x"
type textarea "Rec"
paste textarea "FRY-8262622"
type textarea "x"
type textarea "Rec FRY-8262622"
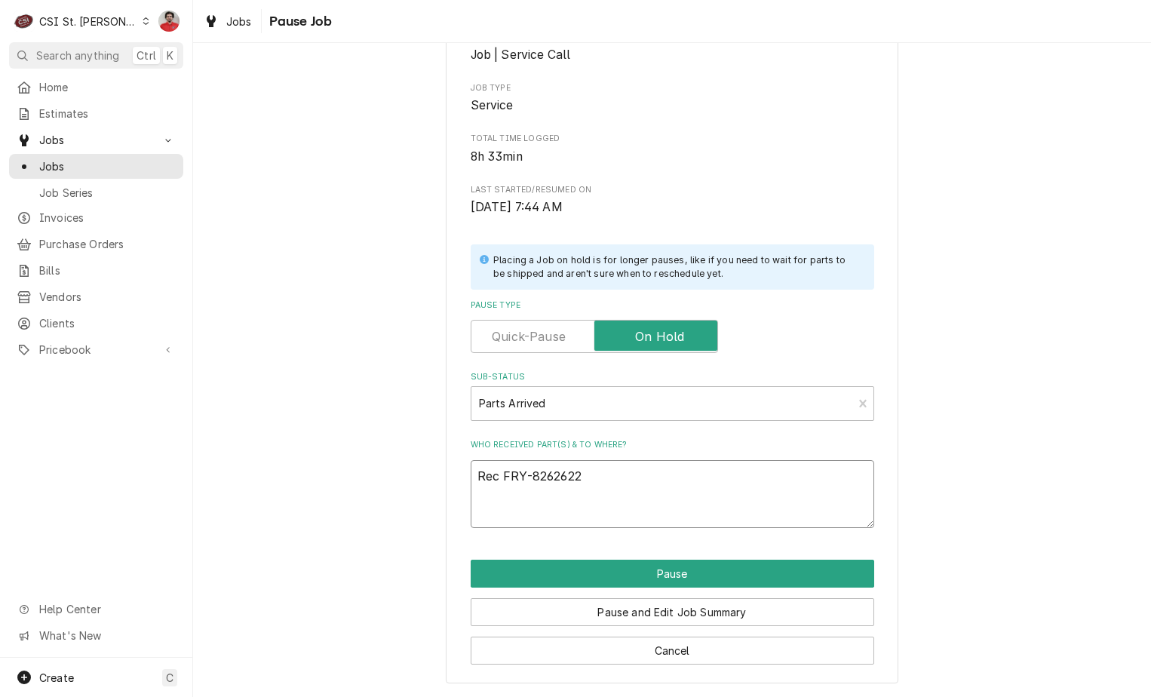
type textarea "x"
type textarea "Rec FRY-8262622"
type textarea "x"
type textarea "Rec FRY-8262622"
type textarea "x"
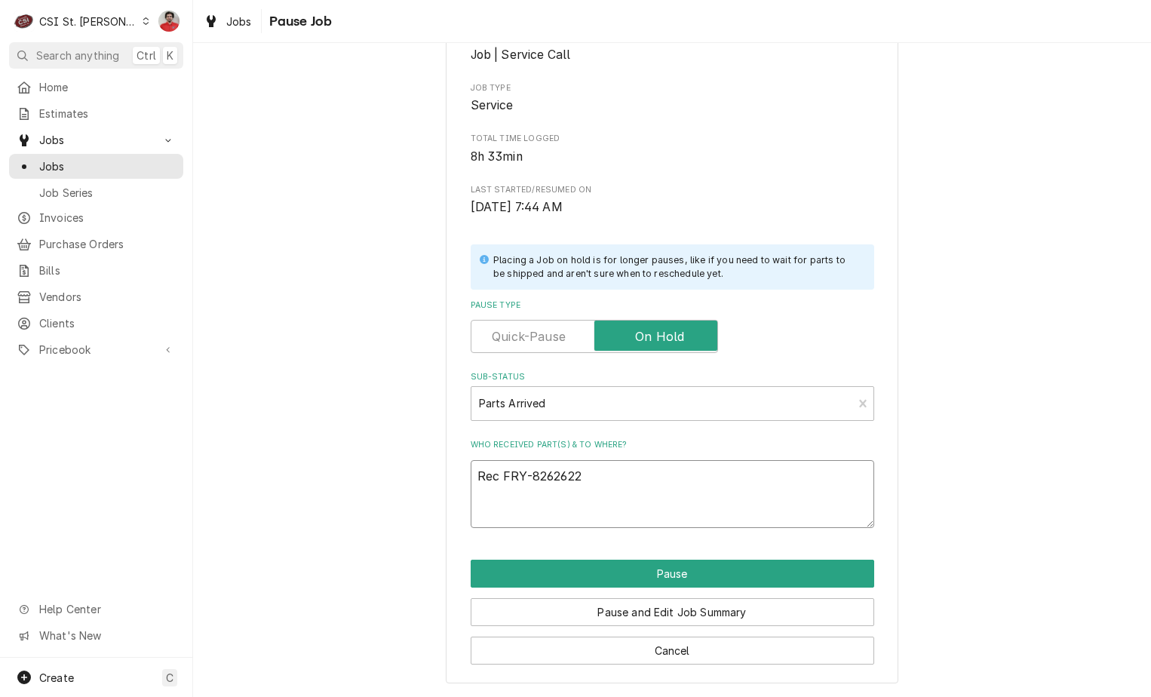
type textarea "Rec FRY-8262622 a"
type textarea "x"
type textarea "Rec FRY-8262622 an"
type textarea "x"
type textarea "Rec FRY-8262622 and"
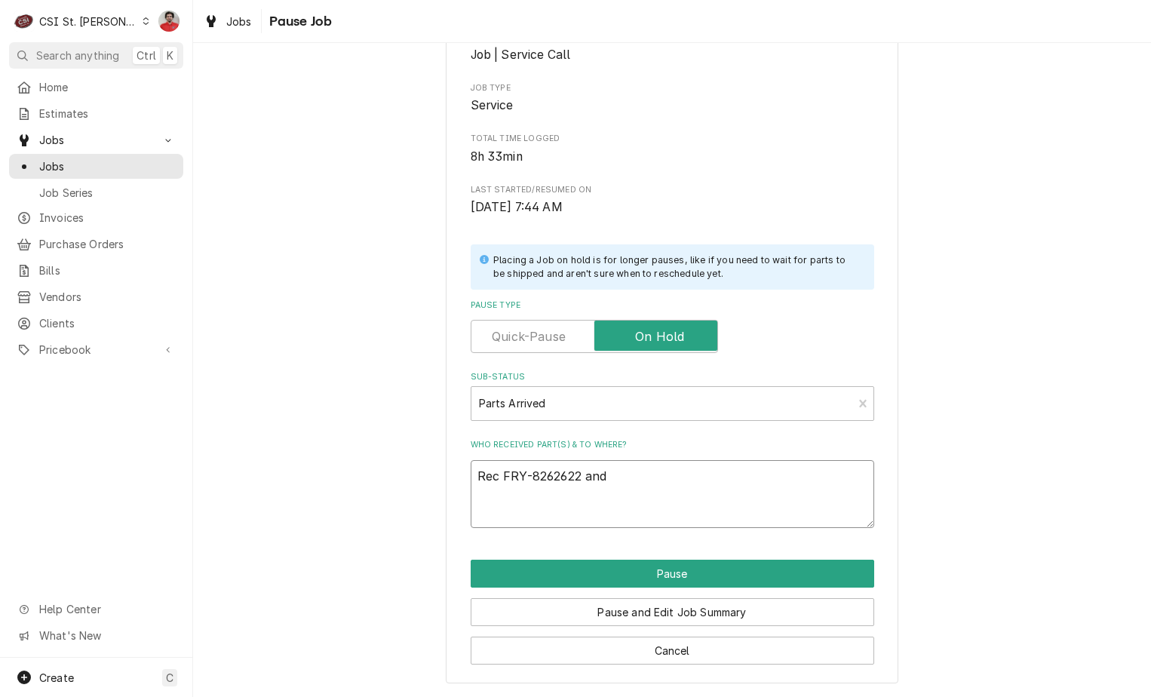
type textarea "x"
type textarea "Rec FRY-8262622 and"
paste textarea "FRY-8075304"
type textarea "x"
type textarea "Rec FRY-8262622 and FRY-8075304"
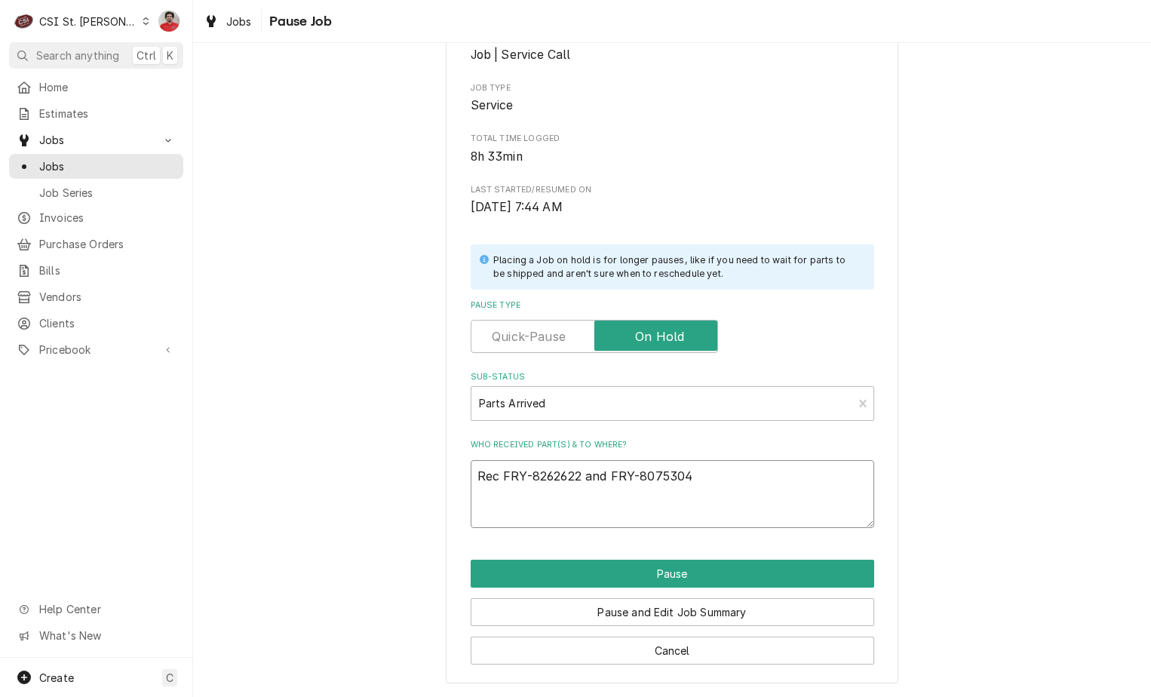
type textarea "x"
type textarea "Rec FRY-8262622 and FRY-8075304"
type textarea "x"
type textarea "Rec FRY-8262622 and FRY-8075304 t"
type textarea "x"
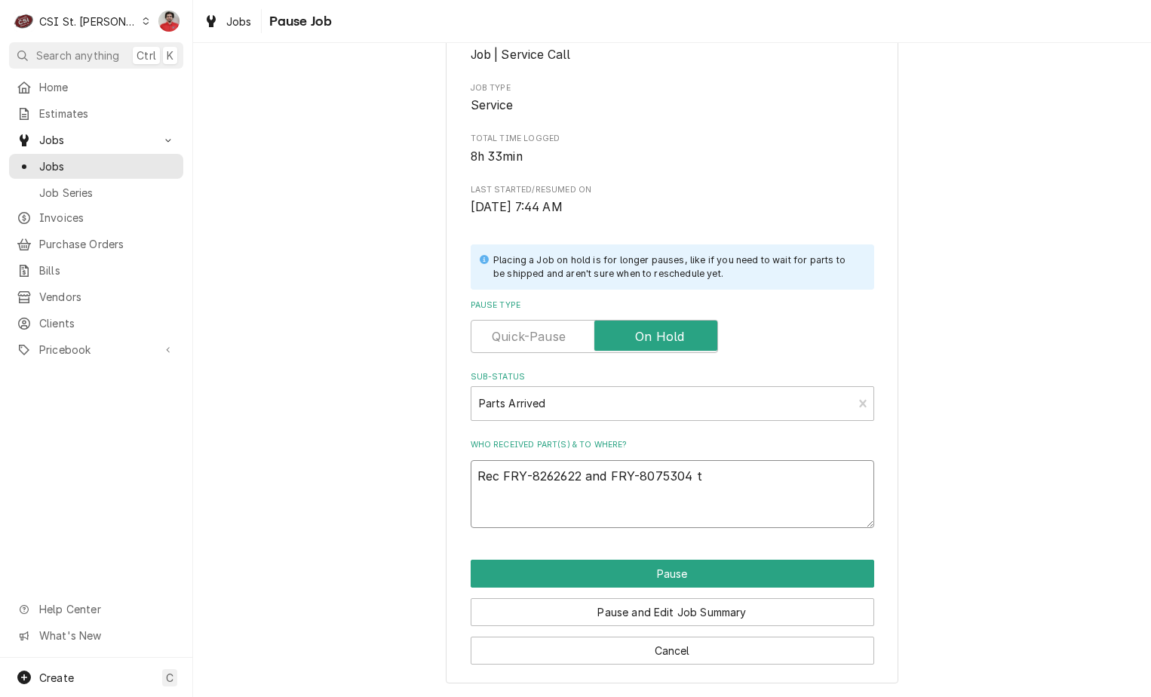
type textarea "Rec FRY-8262622 and FRY-8075304"
type textarea "x"
type textarea "Rec FRY-8262622 and FRY-8075304 r"
type textarea "x"
type textarea "Rec FRY-8262622 and FRY-8075304 re"
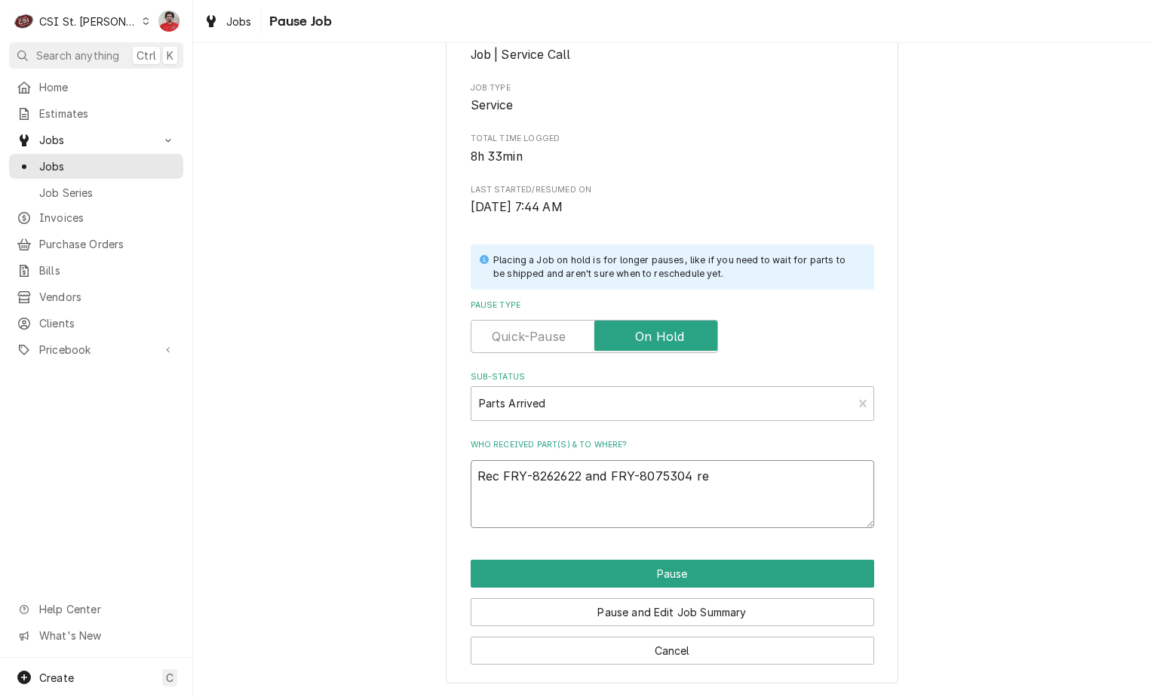
type textarea "x"
type textarea "Rec FRY-8262622 and FRY-8075304 rec"
type textarea "x"
type textarea "Rec FRY-8262622 and FRY-8075304 re"
type textarea "x"
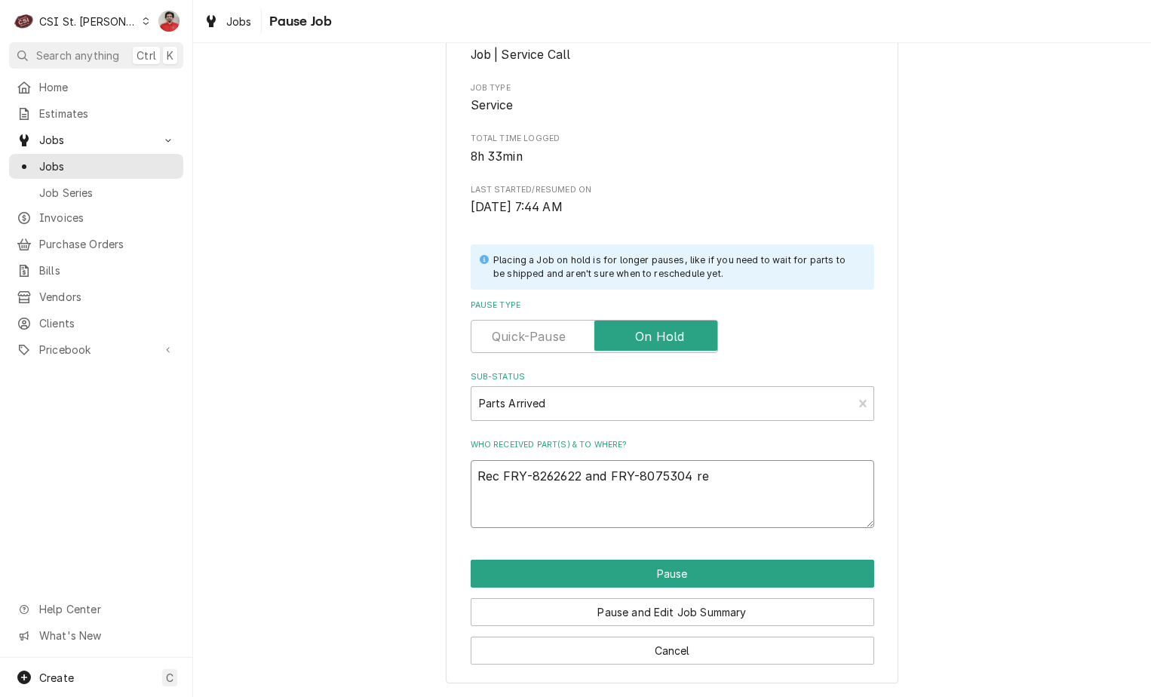
type textarea "Rec FRY-8262622 and FRY-8075304 r"
type textarea "x"
type textarea "Rec FRY-8262622 and FRY-8075304"
type textarea "x"
type textarea "Rec FRY-8262622 and FRY-8075304 t"
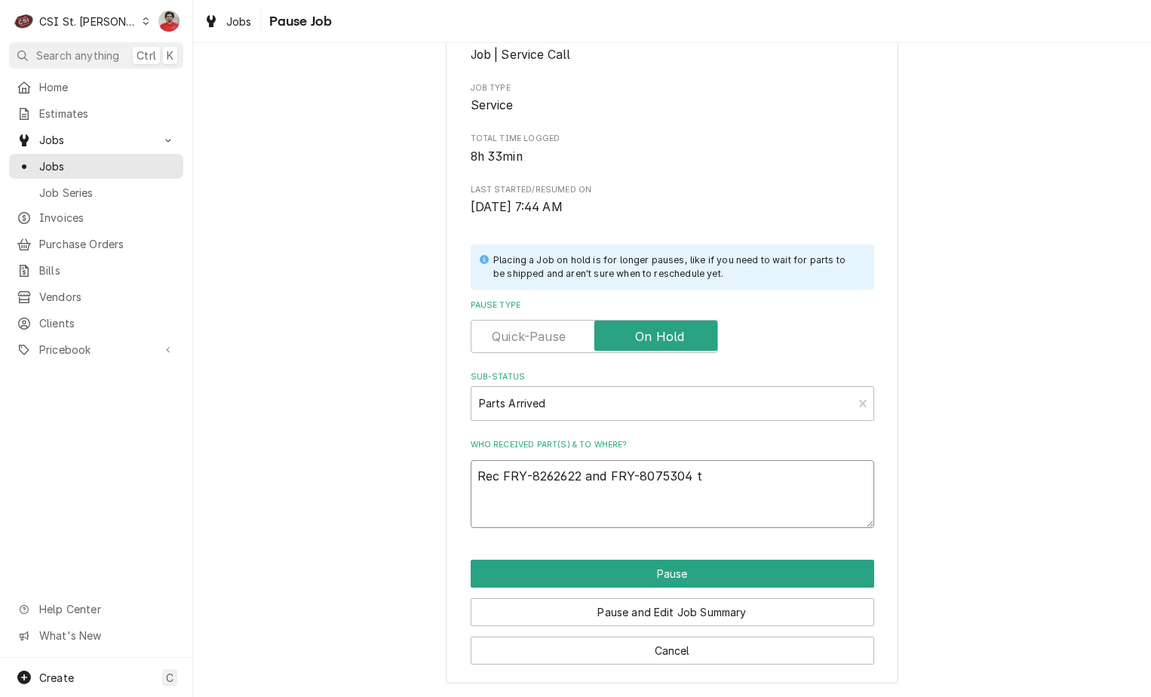
type textarea "x"
type textarea "Rec FRY-8262622 and FRY-8075304 to"
type textarea "x"
type textarea "Rec FRY-8262622 and FRY-8075304 to"
click at [606, 655] on button "Cancel" at bounding box center [673, 651] width 404 height 28
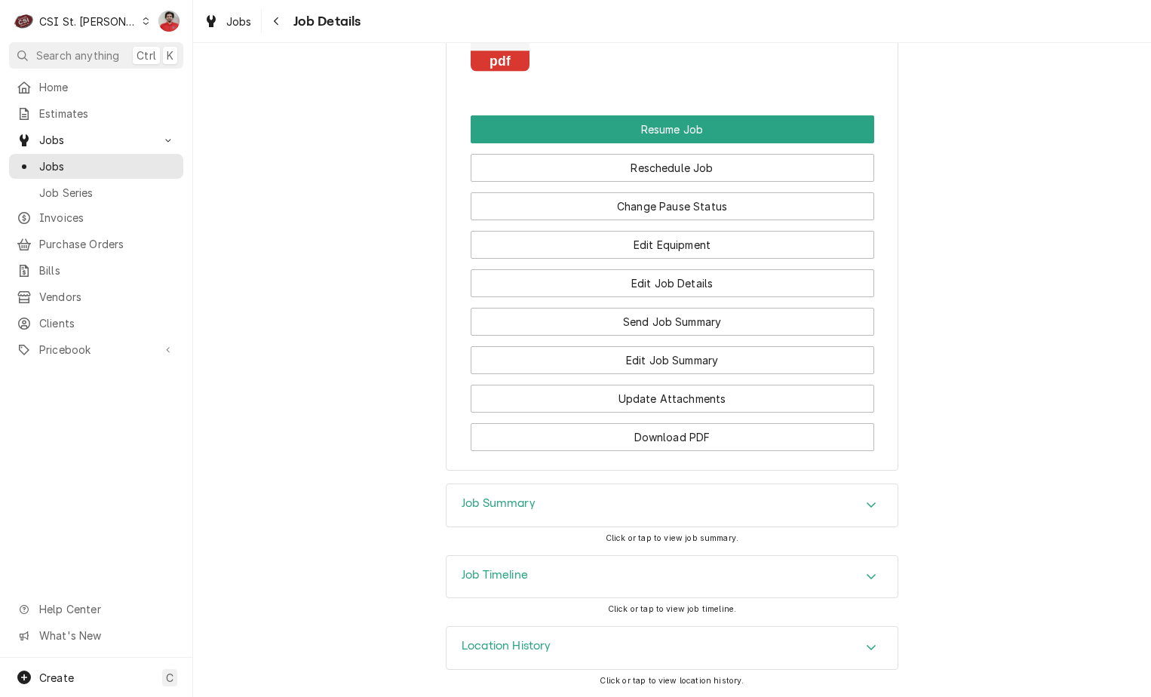
scroll to position [2591, 0]
click at [591, 206] on button "Change Pause Status" at bounding box center [673, 206] width 404 height 28
type textarea "x"
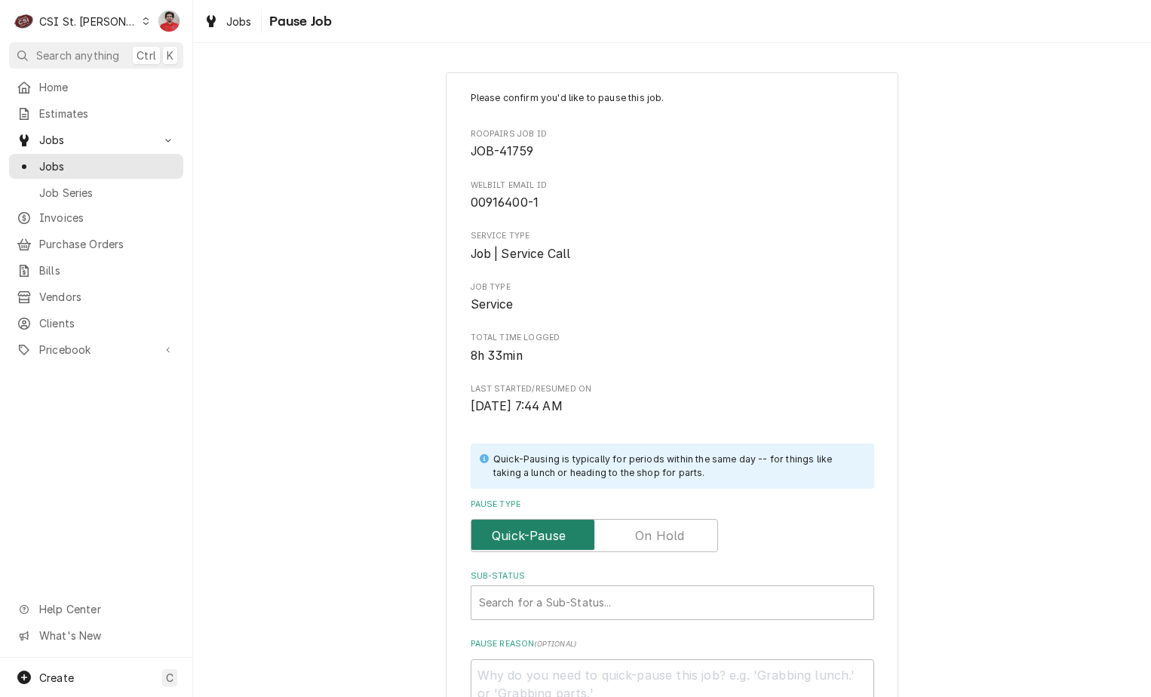
click at [643, 550] on input "Pause Type" at bounding box center [594, 535] width 234 height 33
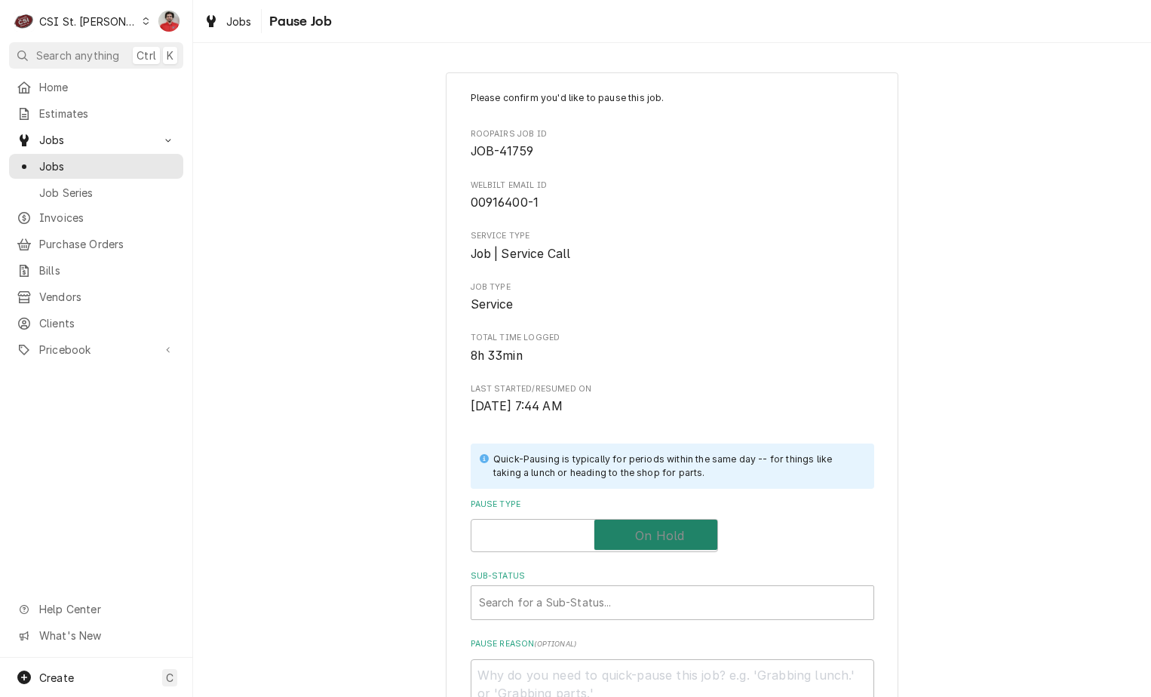
checkbox input "true"
click at [619, 606] on div "Sub-Status" at bounding box center [672, 602] width 387 height 27
click at [585, 608] on div "Sub-Status" at bounding box center [672, 602] width 387 height 27
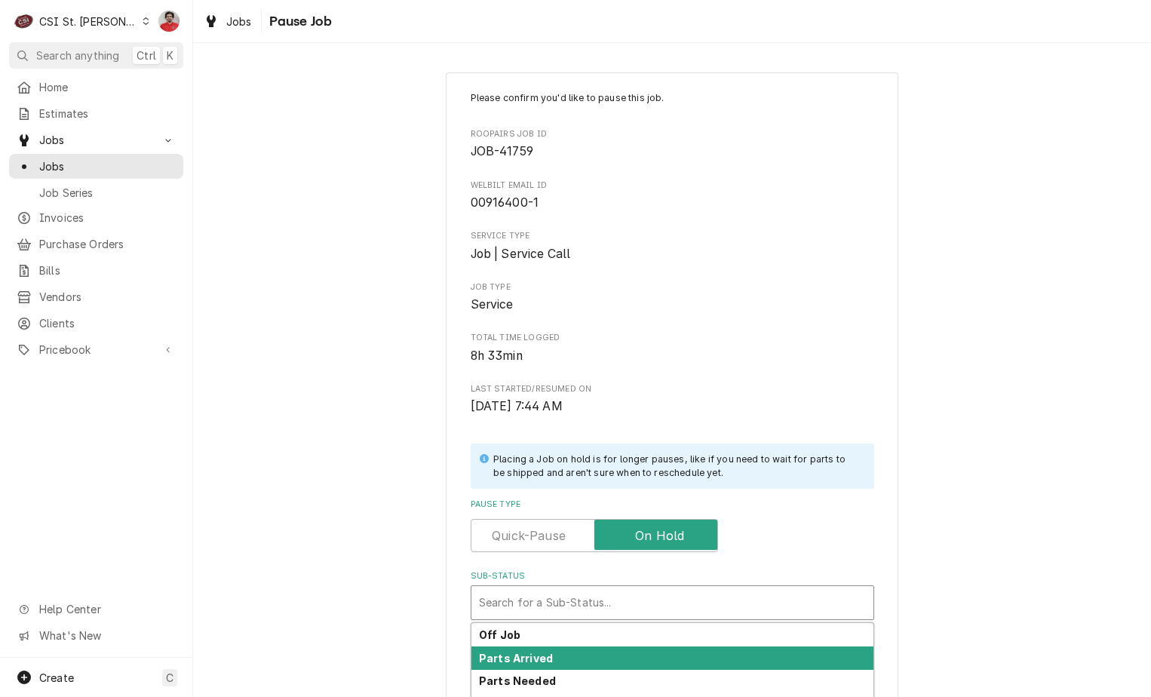
click at [569, 658] on div "Parts Arrived" at bounding box center [672, 657] width 402 height 23
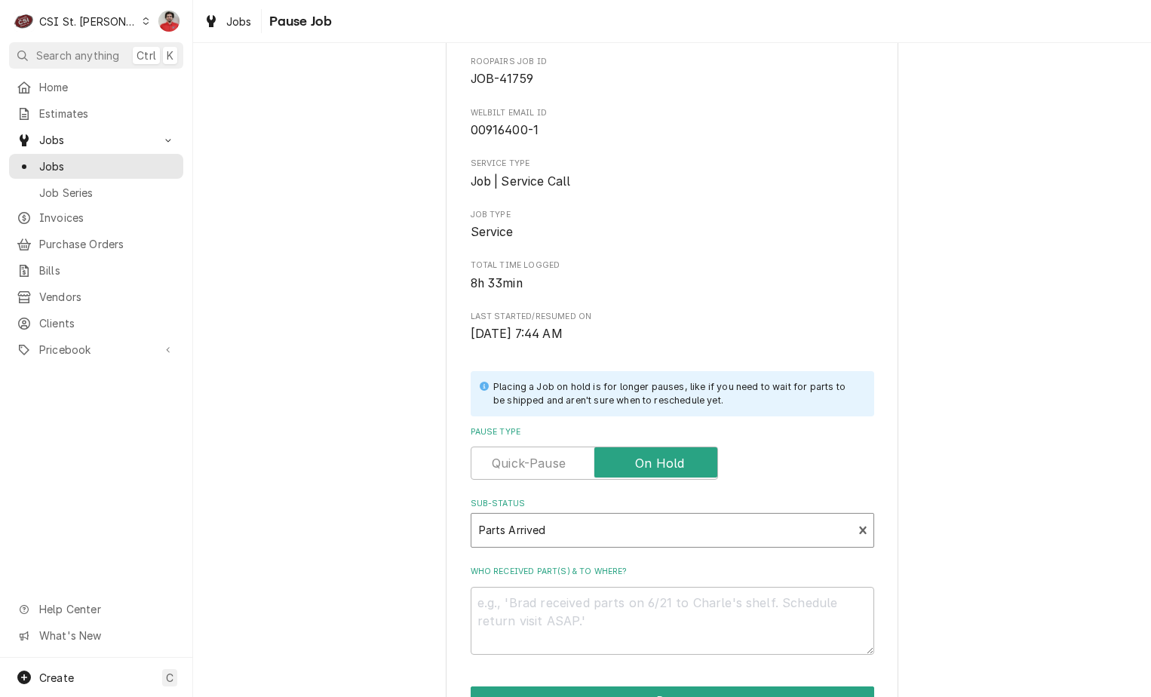
scroll to position [199, 0]
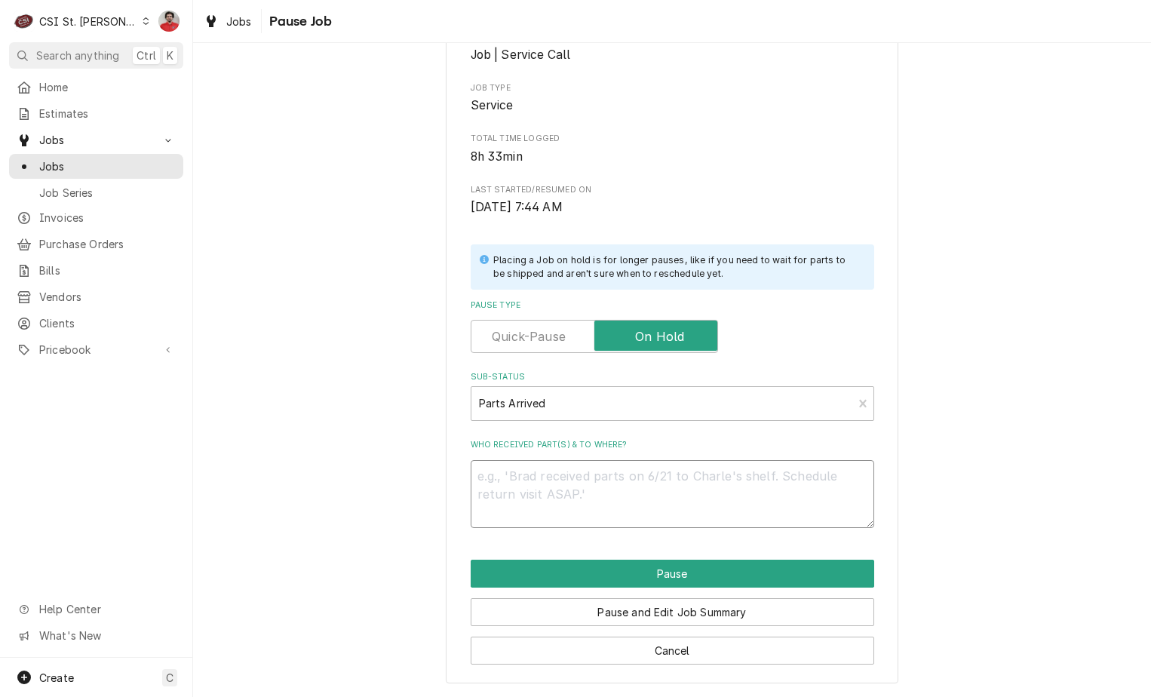
click at [597, 484] on textarea "Who received part(s) & to where?" at bounding box center [673, 494] width 404 height 68
paste textarea "FRY-8262622"
type textarea "x"
type textarea "FRY-8262622"
type textarea "x"
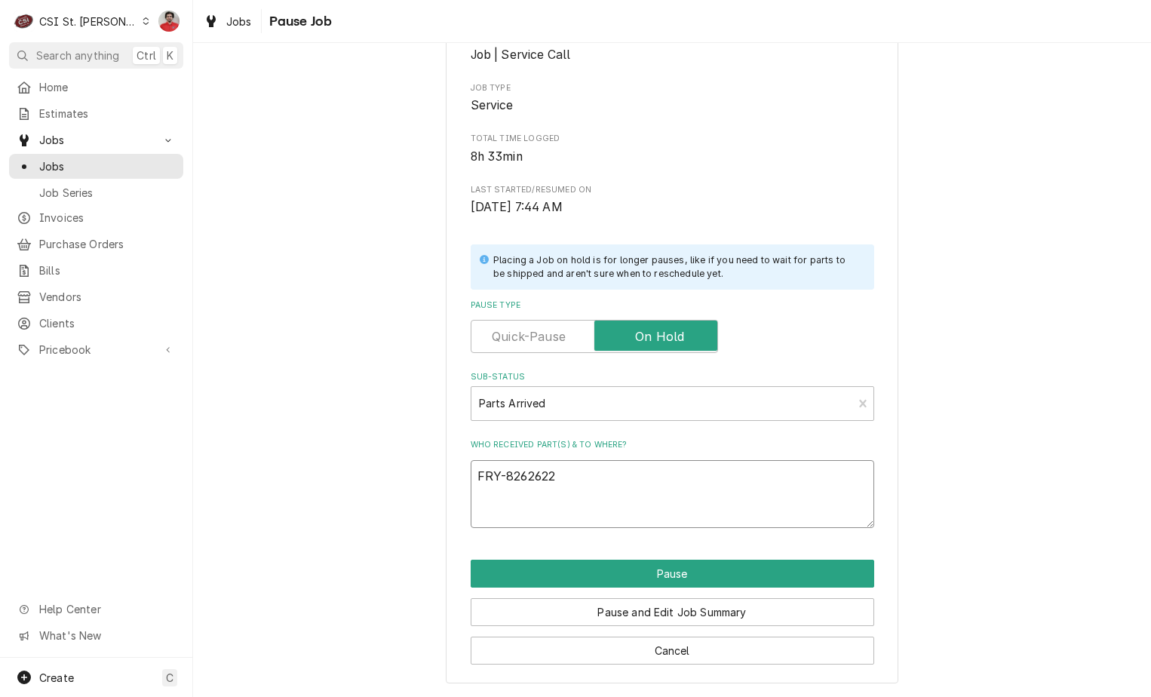
type textarea "FRY-8262622"
type textarea "x"
type textarea "FRY-8262622 a"
type textarea "x"
type textarea "FRY-8262622 an"
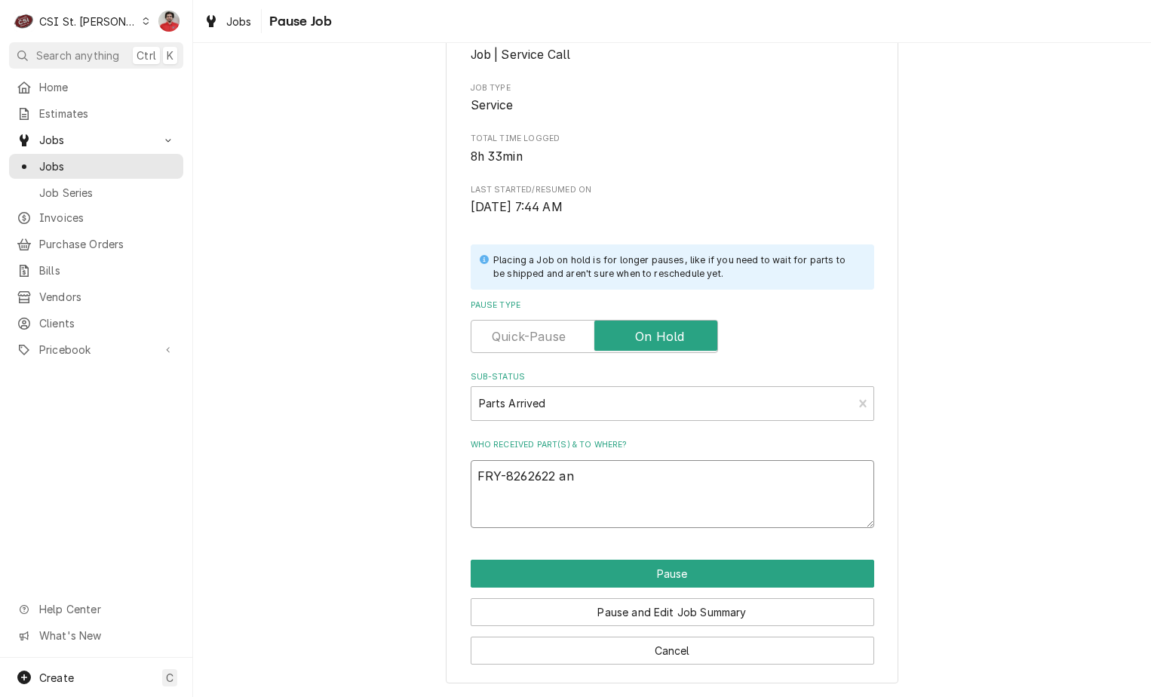
type textarea "x"
type textarea "FRY-8262622 and"
type textarea "x"
type textarea "FRY-8262622 and"
type textarea "x"
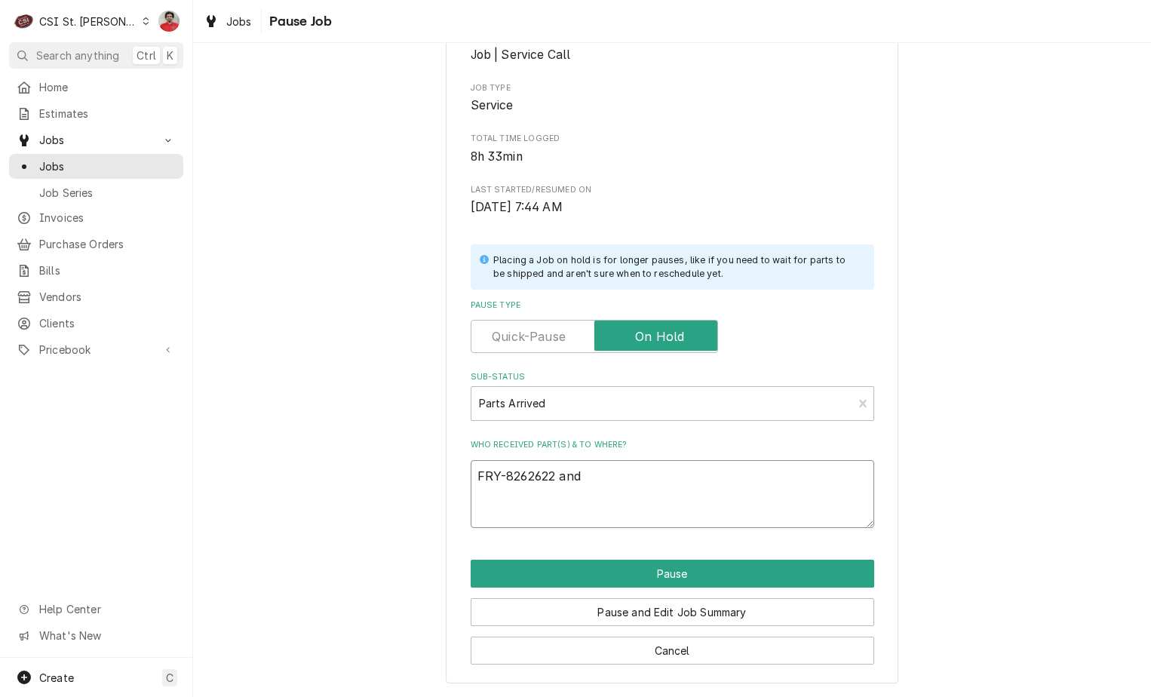
type textarea "FRY-8262622 and"
type textarea "x"
type textarea "FRY-8262622 and"
paste textarea "FRY-8075304"
type textarea "x"
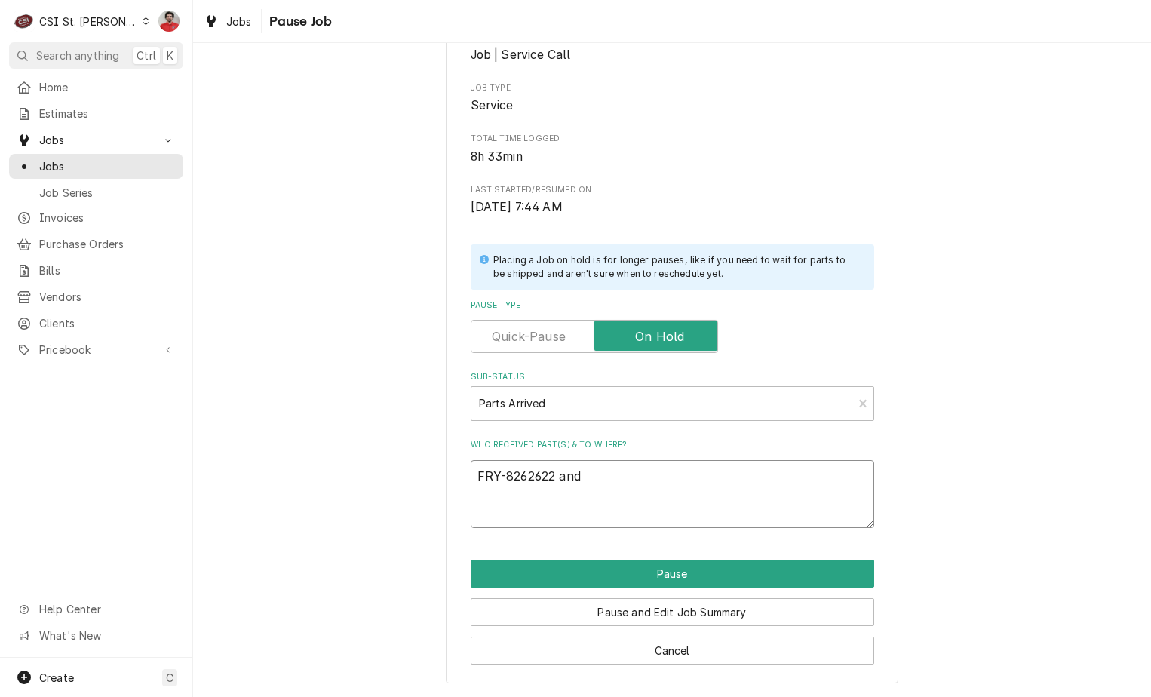
type textarea "FRY-8262622 and FRY-8075304"
type textarea "x"
type textarea "FRY-8262622 and FRY-8075304"
type textarea "x"
type textarea "FRY-8262622 and FRY-8075304 r"
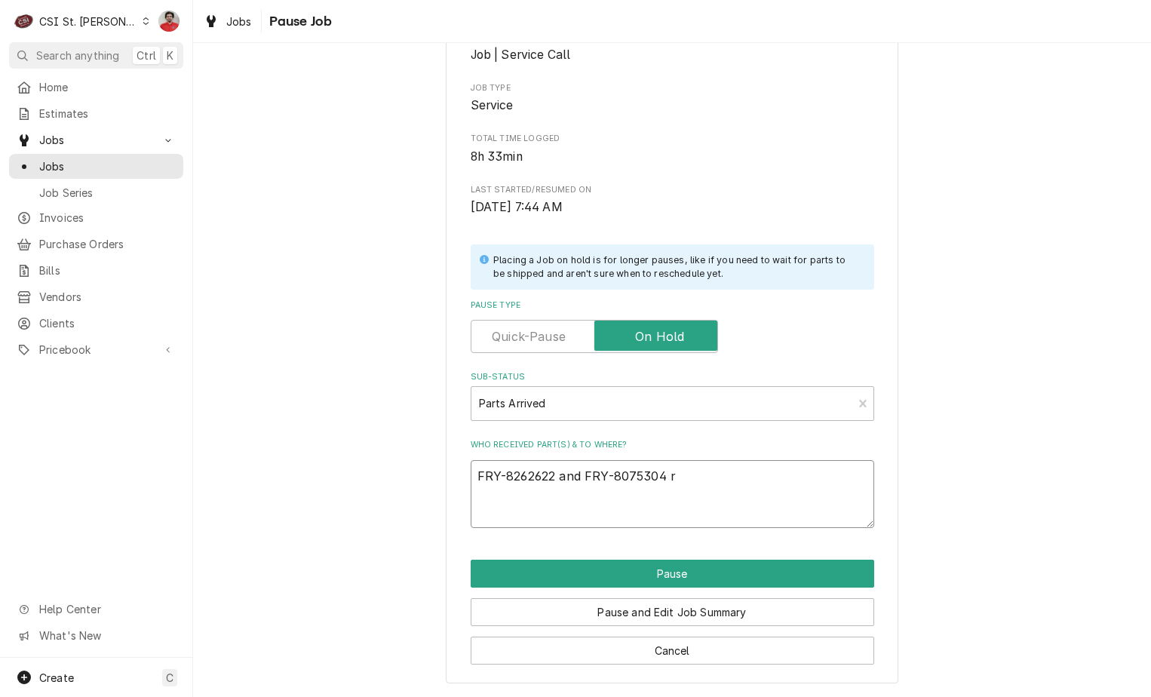
type textarea "x"
type textarea "FRY-8262622 and FRY-8075304 re"
type textarea "x"
type textarea "FRY-8262622 and FRY-8075304 rec"
type textarea "x"
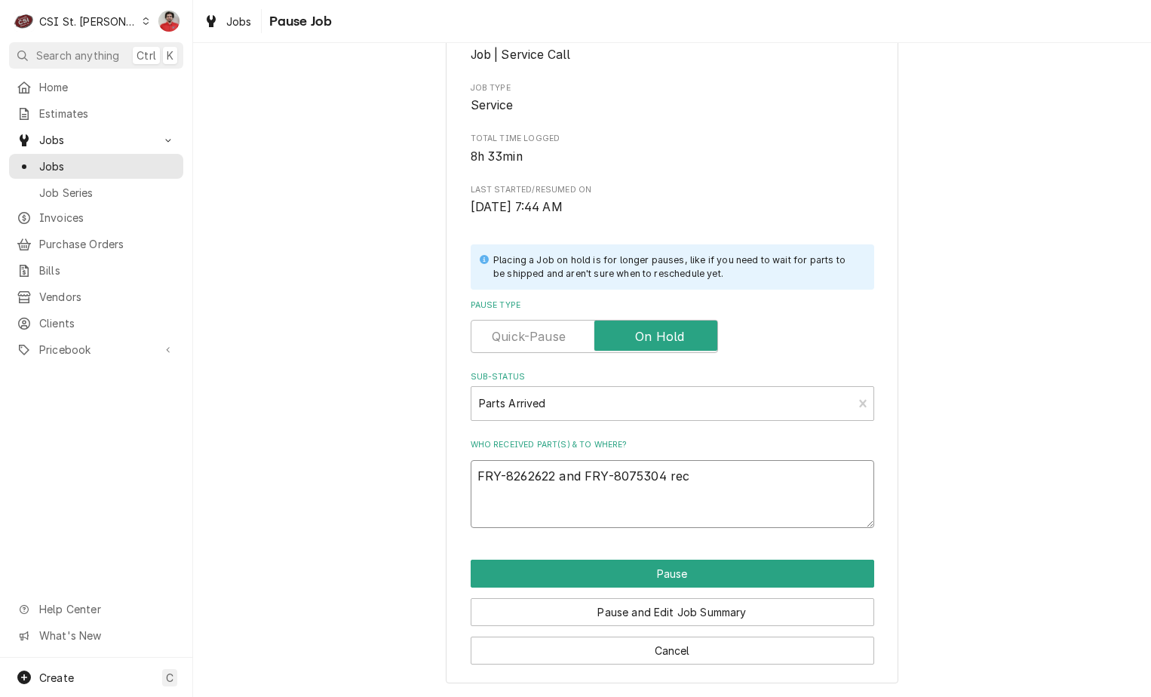
type textarea "FRY-8262622 and FRY-8075304 rec"
type textarea "x"
type textarea "FRY-8262622 and FRY-8075304 rec t"
type textarea "x"
type textarea "FRY-8262622 and FRY-8075304 rec to"
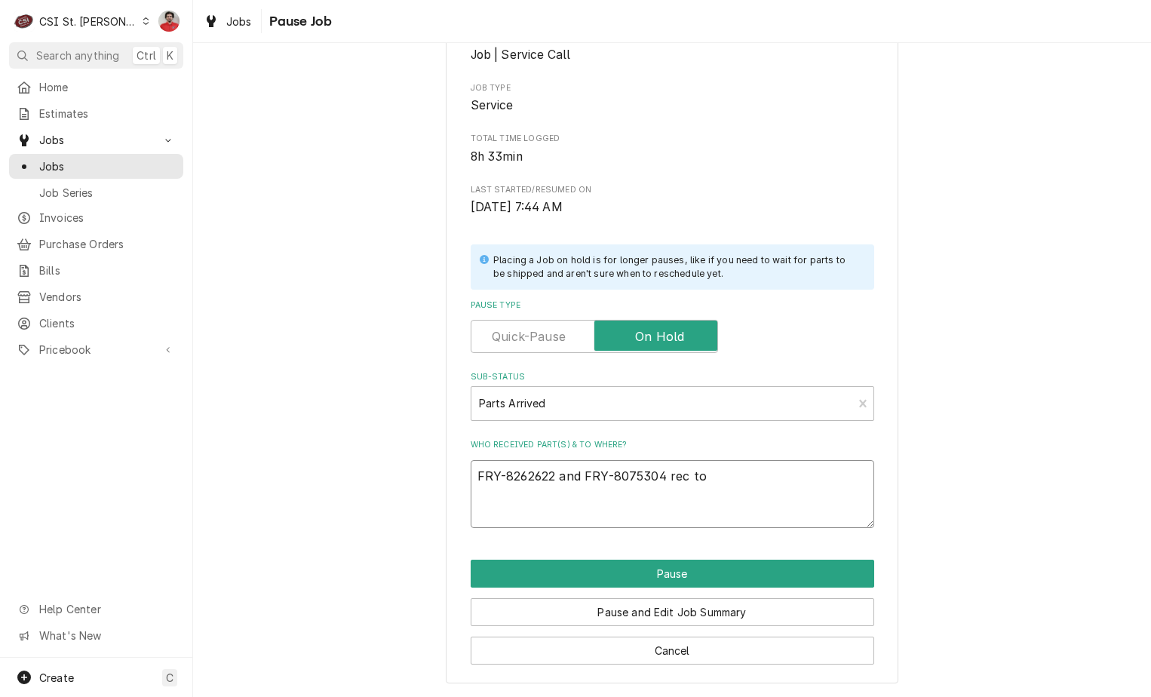
type textarea "x"
type textarea "FRY-8262622 and FRY-8075304 rec to"
type textarea "x"
type textarea "FRY-8262622 and FRY-8075304 rec to K"
type textarea "x"
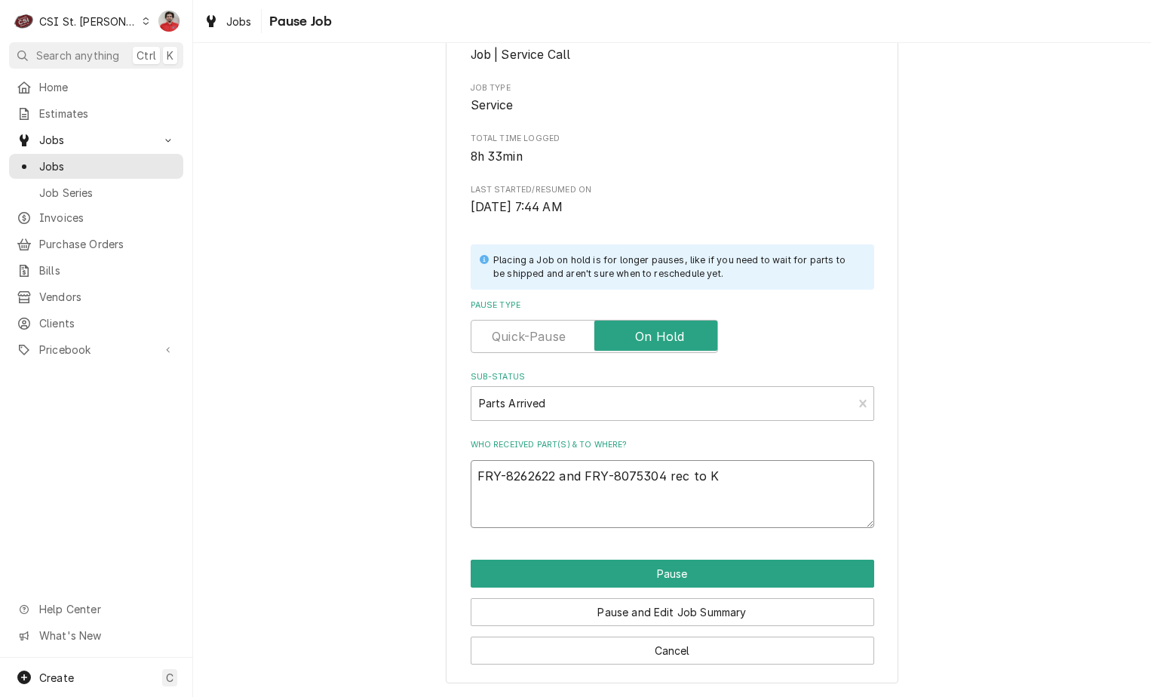
type textarea "FRY-8262622 and FRY-8075304 rec to Ky"
type textarea "x"
type textarea "FRY-8262622 and FRY-8075304 rec to Kye"
type textarea "x"
type textarea "FRY-8262622 and FRY-8075304 rec to Kyel"
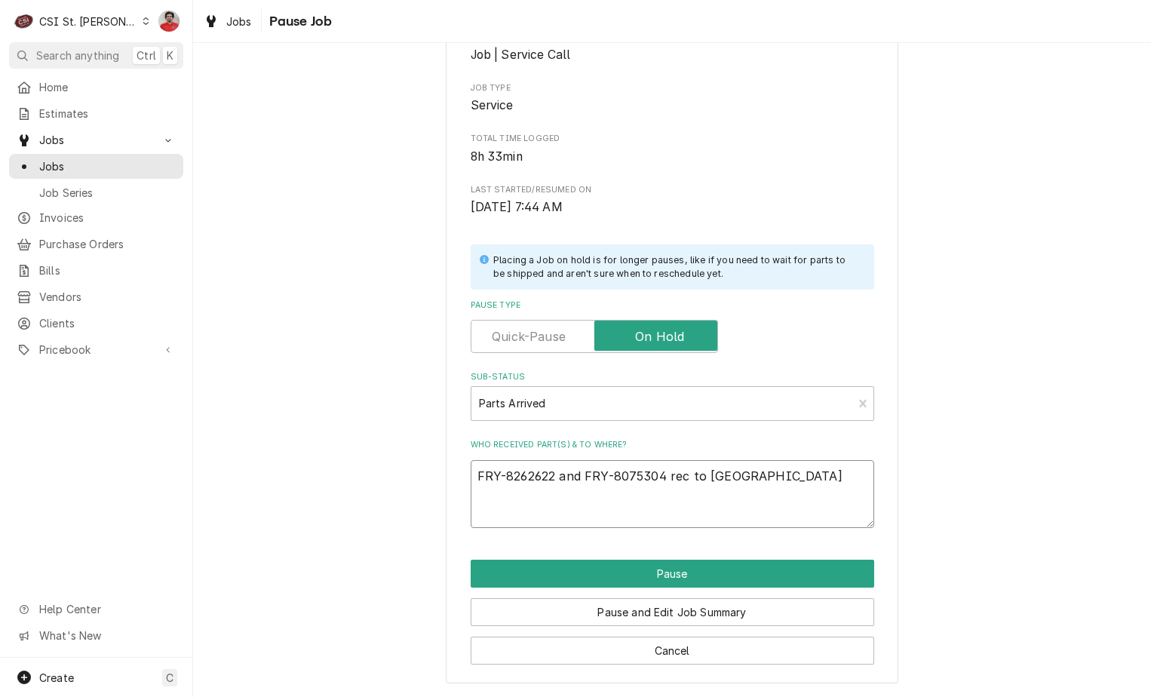
type textarea "x"
type textarea "FRY-8262622 and FRY-8075304 rec to Kye"
type textarea "x"
type textarea "FRY-8262622 and FRY-8075304 rec to Ky"
type textarea "x"
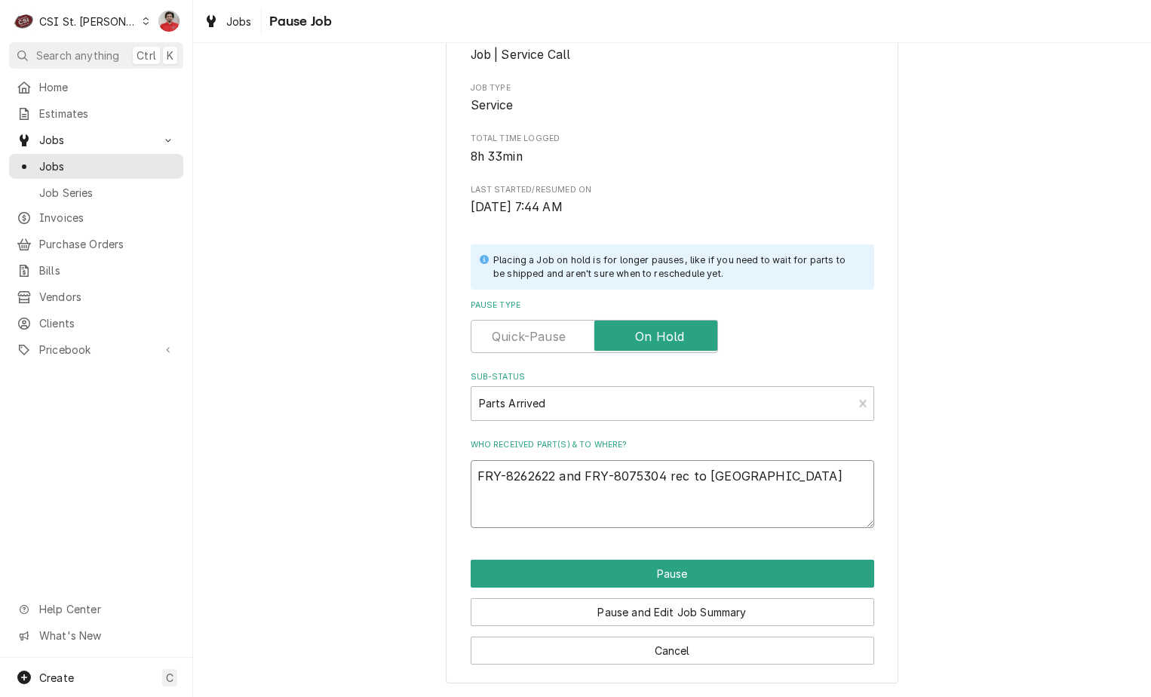
type textarea "FRY-8262622 and FRY-8075304 rec to Kyl"
type textarea "x"
type textarea "FRY-8262622 and FRY-8075304 rec to Kyle"
type textarea "x"
type textarea "FRY-8262622 and FRY-8075304 rec to Kyle"
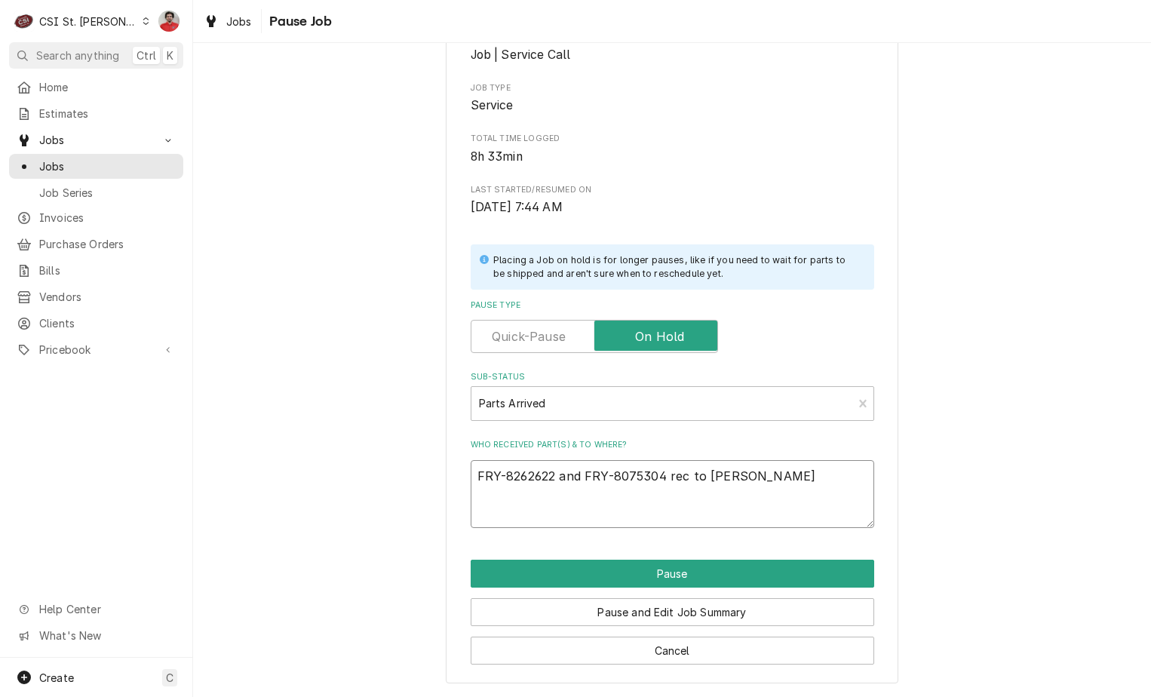
type textarea "x"
type textarea "FRY-8262622 and FRY-8075304 rec to Kyle s"
type textarea "x"
type textarea "FRY-8262622 and FRY-8075304 rec to Kyle s'"
type textarea "x"
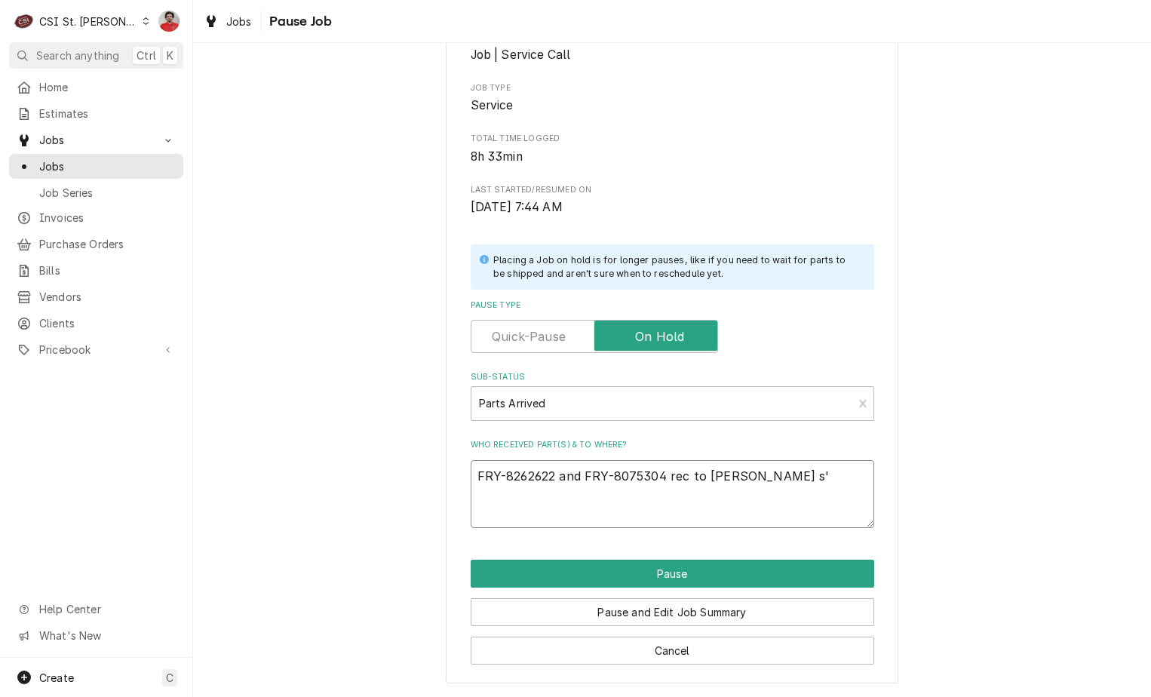
type textarea "FRY-8262622 and FRY-8075304 rec to Kyle s"
type textarea "x"
type textarea "FRY-8262622 and FRY-8075304 rec to Kyle"
type textarea "x"
type textarea "FRY-8262622 and FRY-8075304 rec to Kyle"
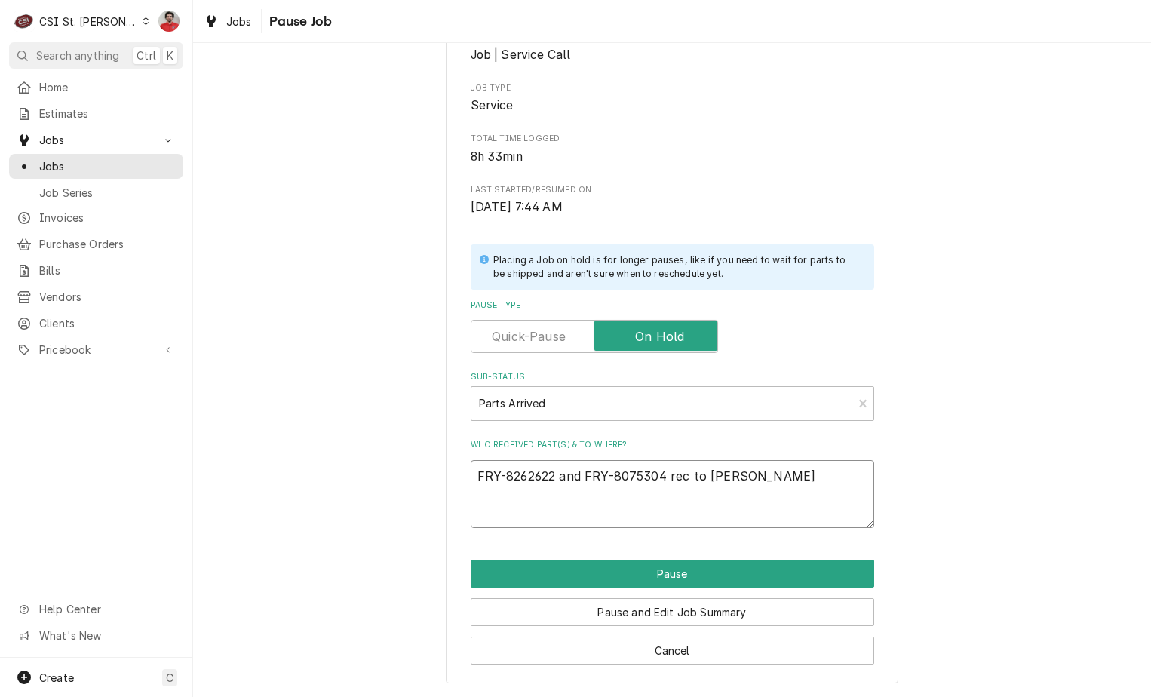
type textarea "x"
type textarea "FRY-8262622 and FRY-8075304 rec to Kyle'"
type textarea "x"
type textarea "FRY-8262622 and FRY-8075304 rec to Kyle's"
type textarea "x"
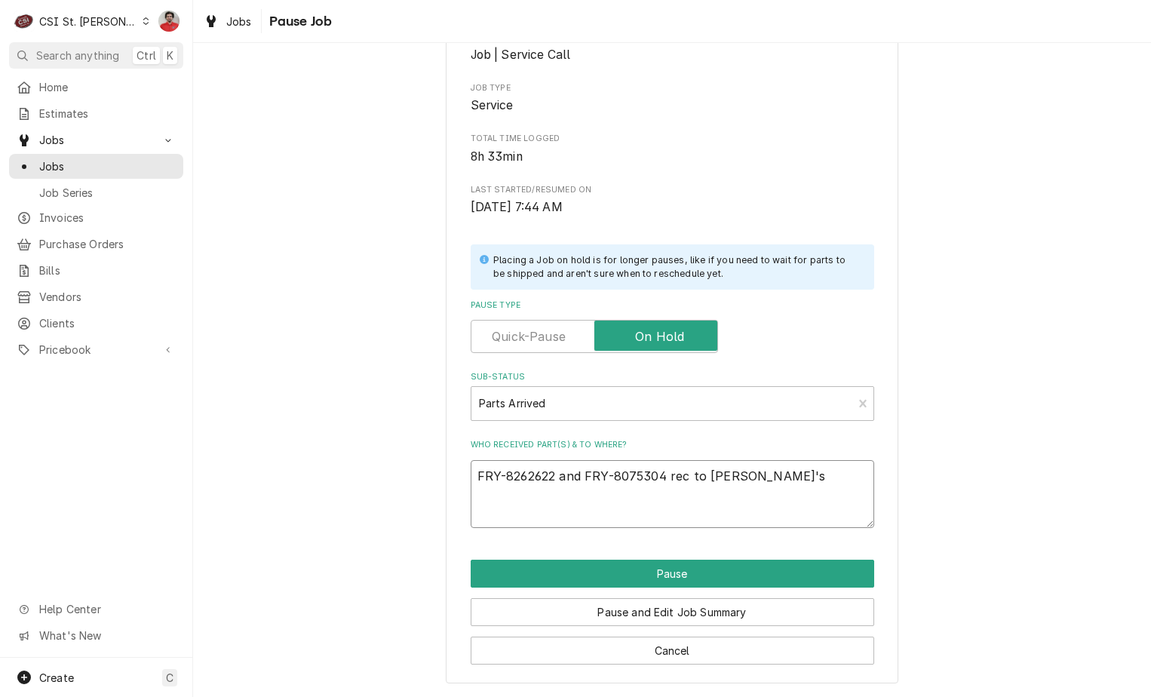
type textarea "FRY-8262622 and FRY-8075304 rec to Kyle's"
type textarea "x"
type textarea "FRY-8262622 and FRY-8075304 rec to Kyle's sh"
type textarea "x"
type textarea "FRY-8262622 and FRY-8075304 rec to Kyle's she"
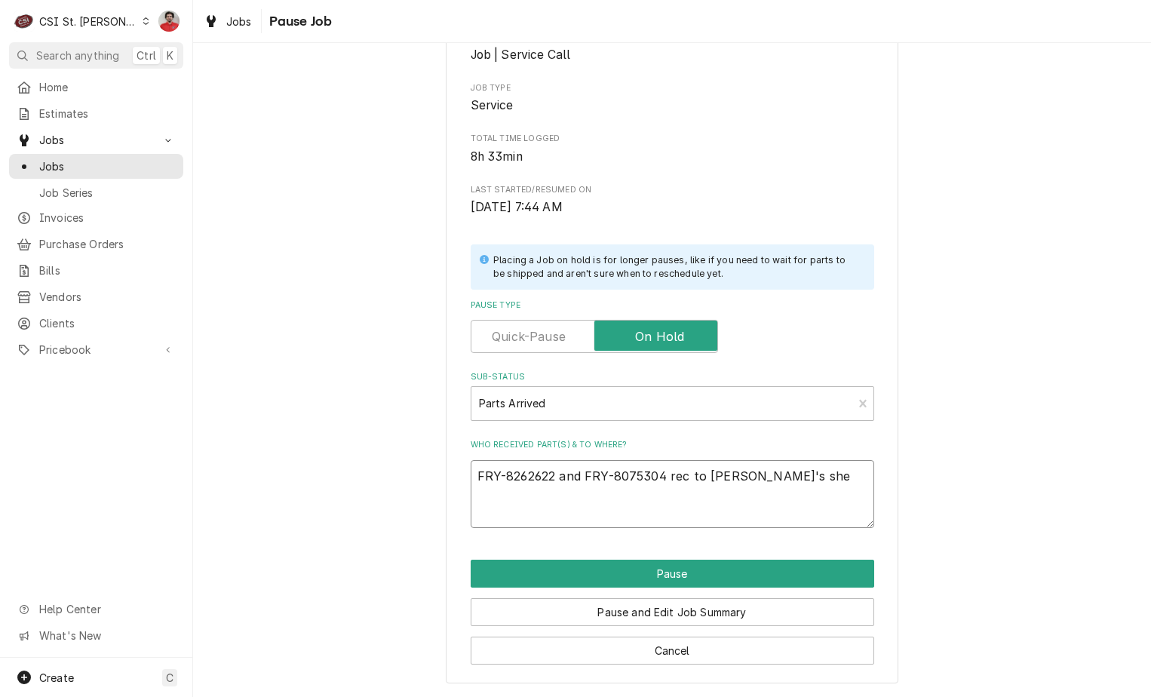
type textarea "x"
type textarea "FRY-8262622 and FRY-8075304 rec to Kyle's shel"
type textarea "x"
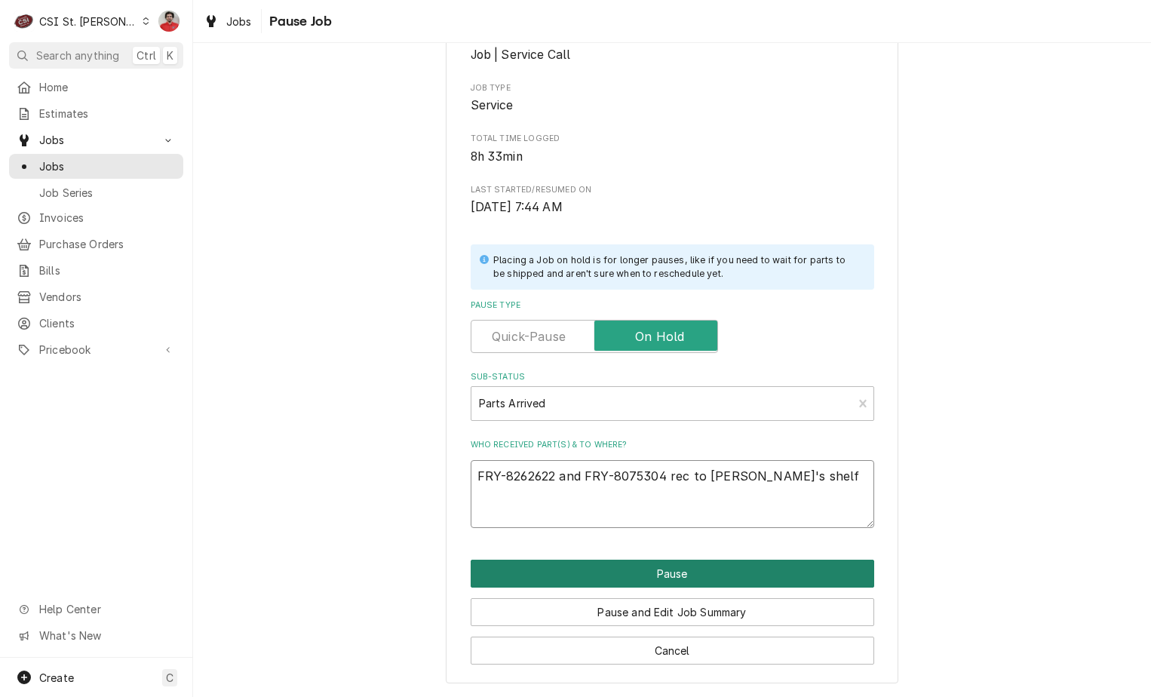
type textarea "FRY-8262622 and FRY-8075304 rec to Kyle's shelf"
click at [711, 570] on button "Pause" at bounding box center [673, 574] width 404 height 28
type textarea "x"
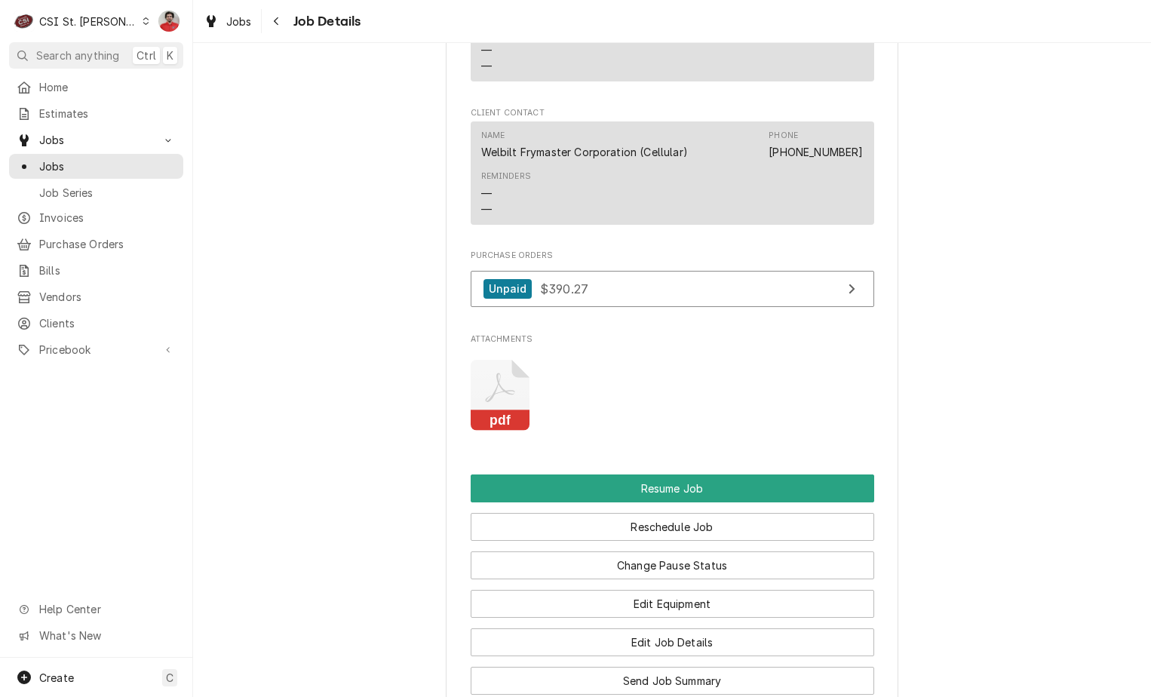
scroll to position [2591, 0]
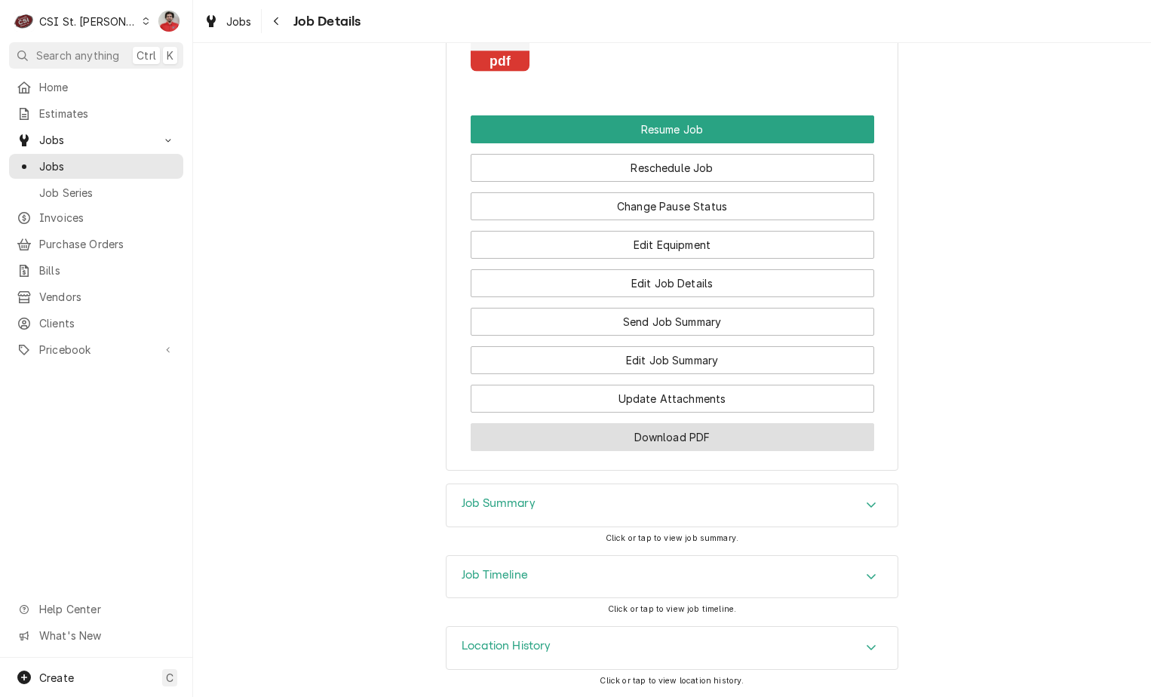
click at [634, 435] on button "Download PDF" at bounding box center [673, 437] width 404 height 28
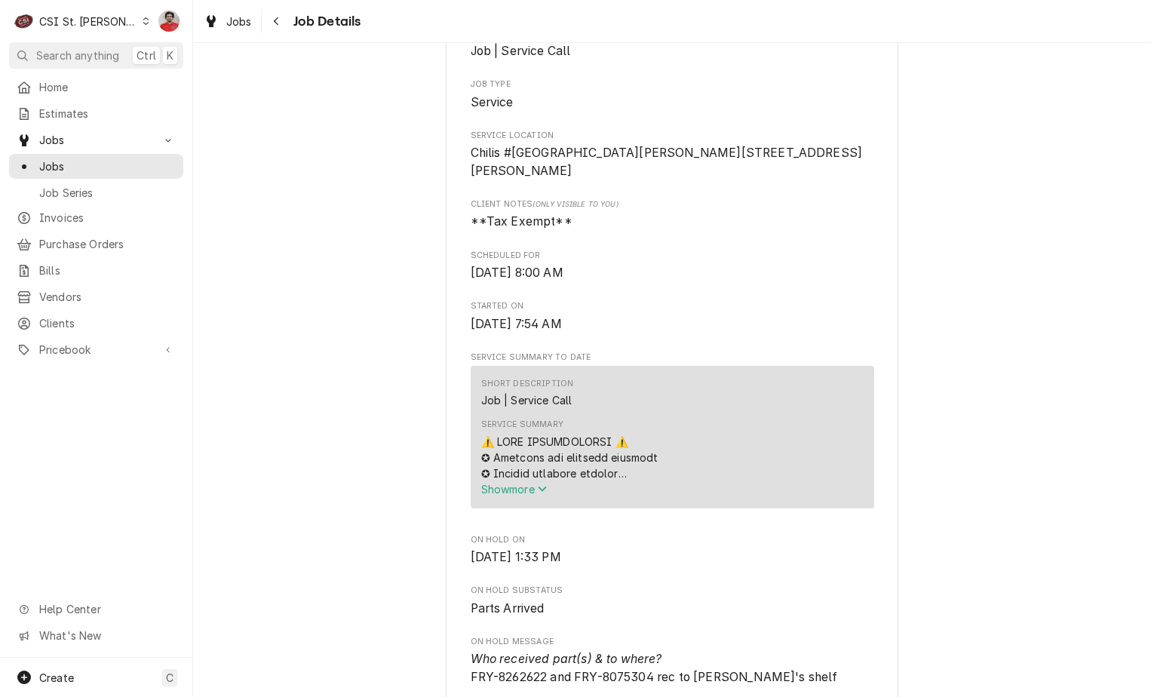
scroll to position [0, 0]
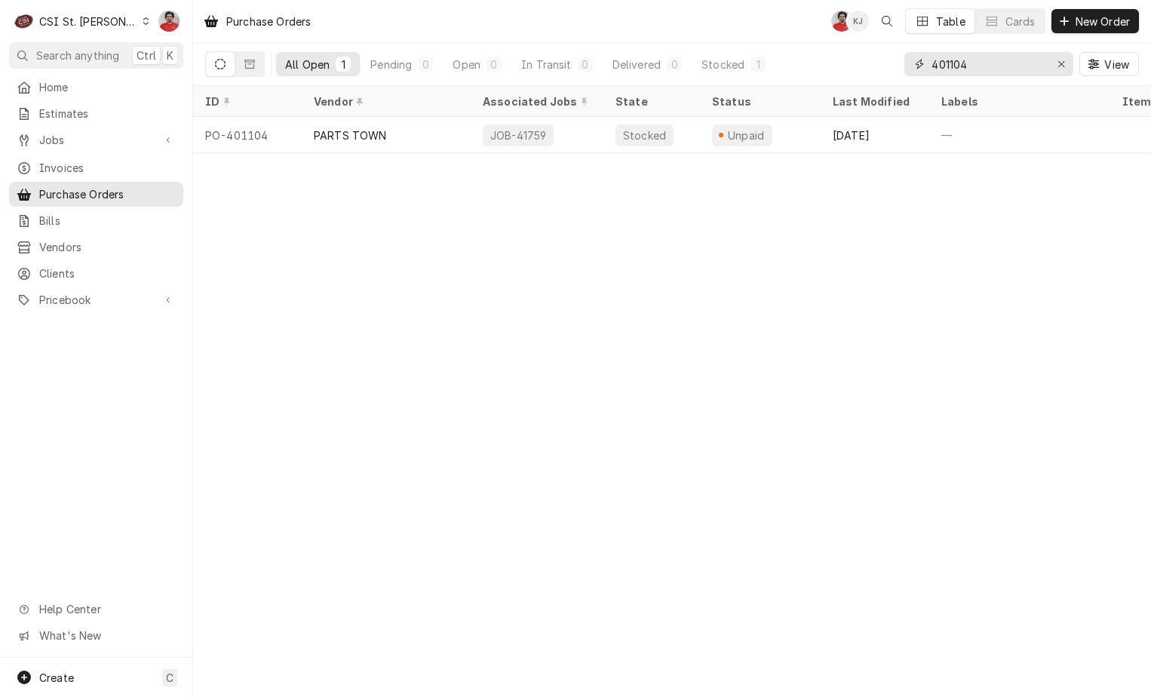
drag, startPoint x: 980, startPoint y: 64, endPoint x: 715, endPoint y: 41, distance: 265.8
click at [717, 41] on div "Purchase Orders NF KJ Table Cards New Order All Open 1 Pending 0 Open 0 In Tran…" at bounding box center [672, 43] width 958 height 86
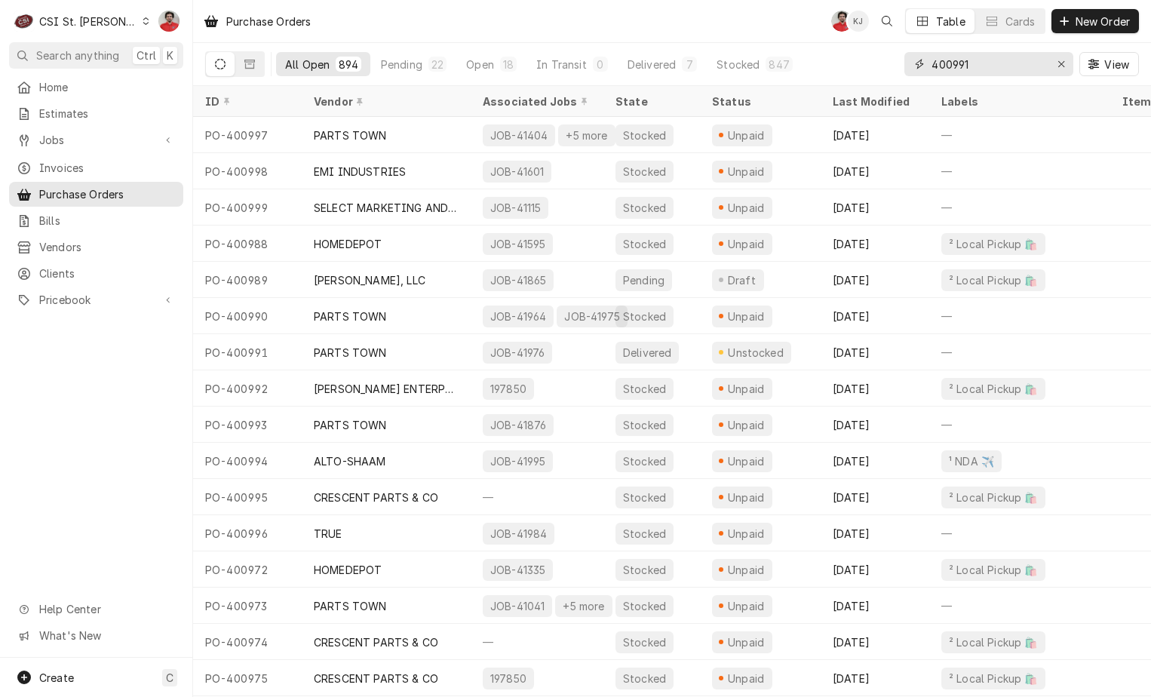
type input "400991"
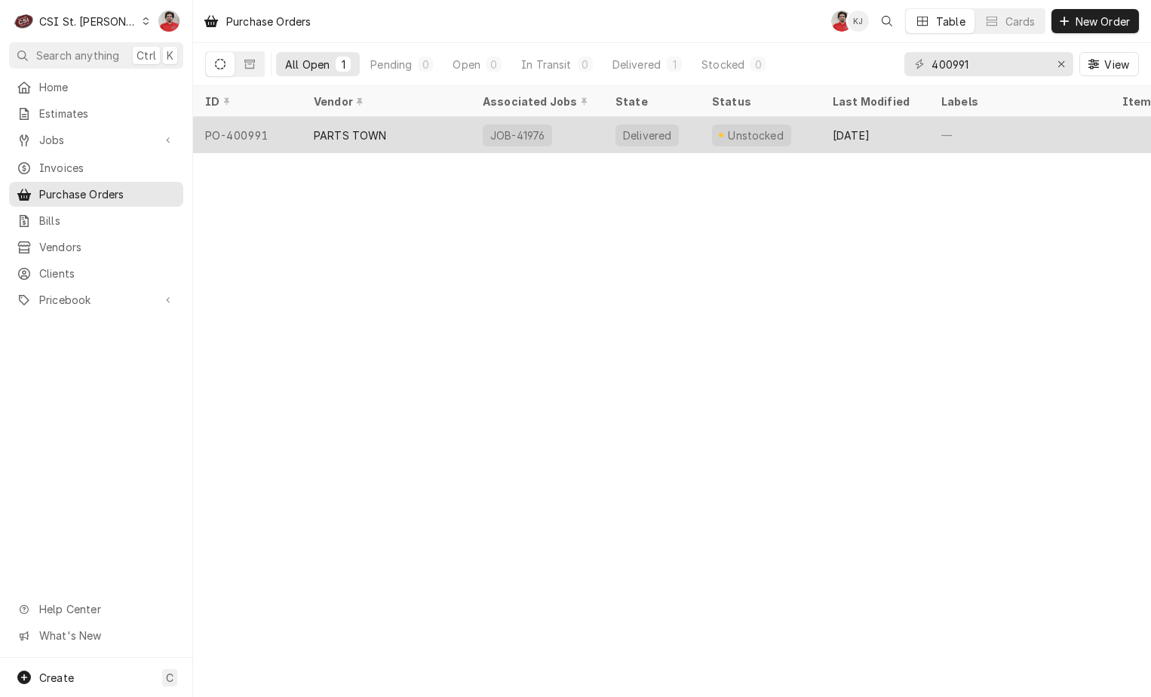
click at [526, 138] on div "JOB-41976" at bounding box center [517, 135] width 57 height 16
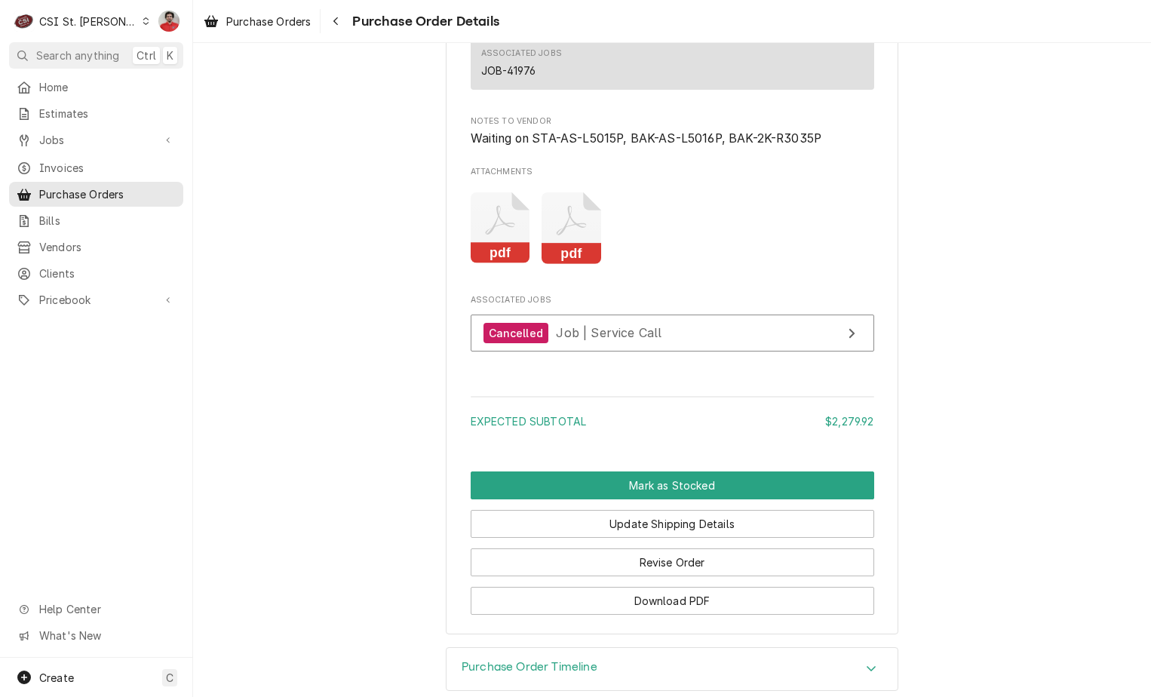
scroll to position [4431, 0]
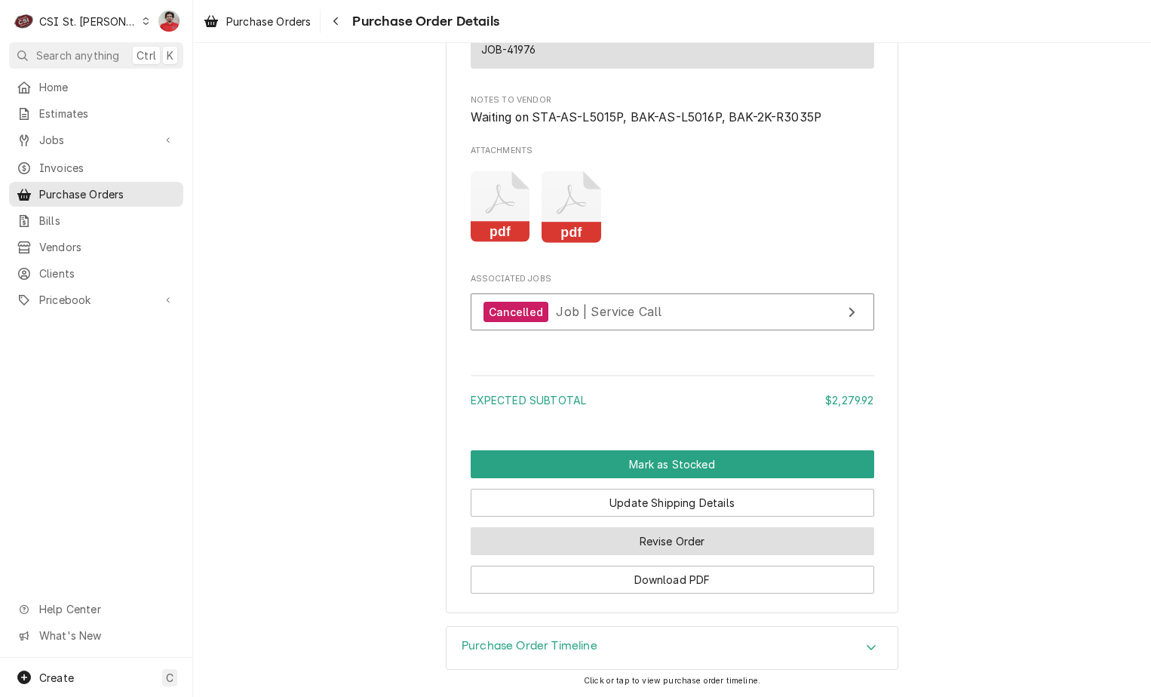
click at [654, 549] on button "Revise Order" at bounding box center [673, 541] width 404 height 28
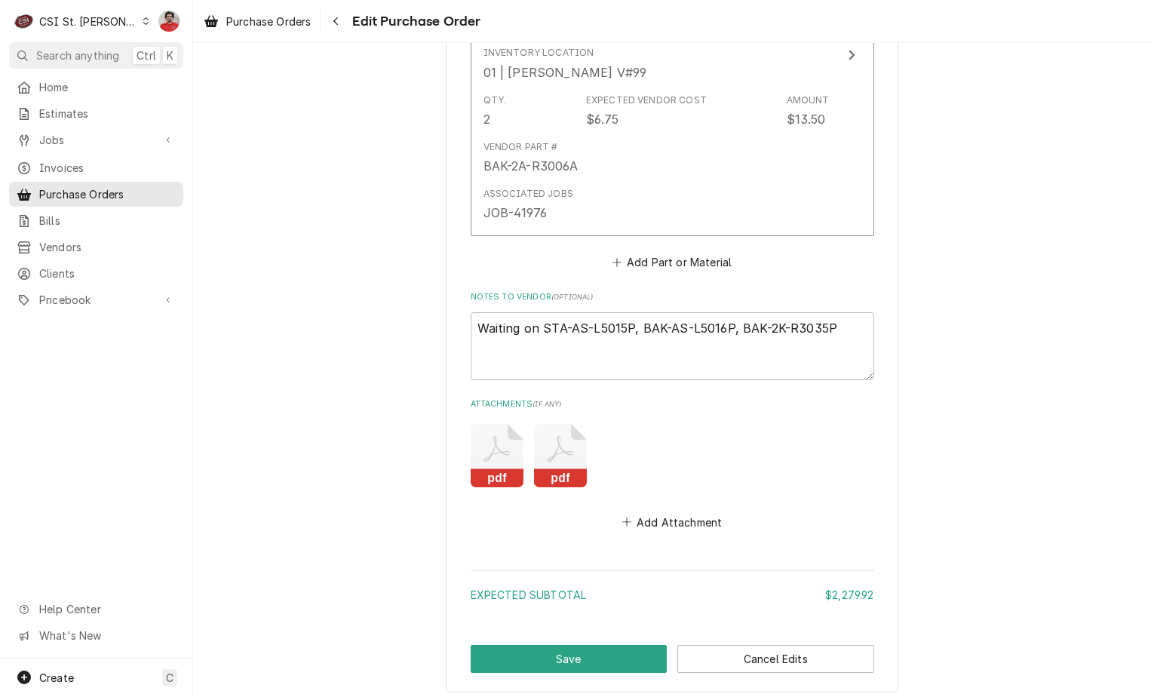
scroll to position [4485, 0]
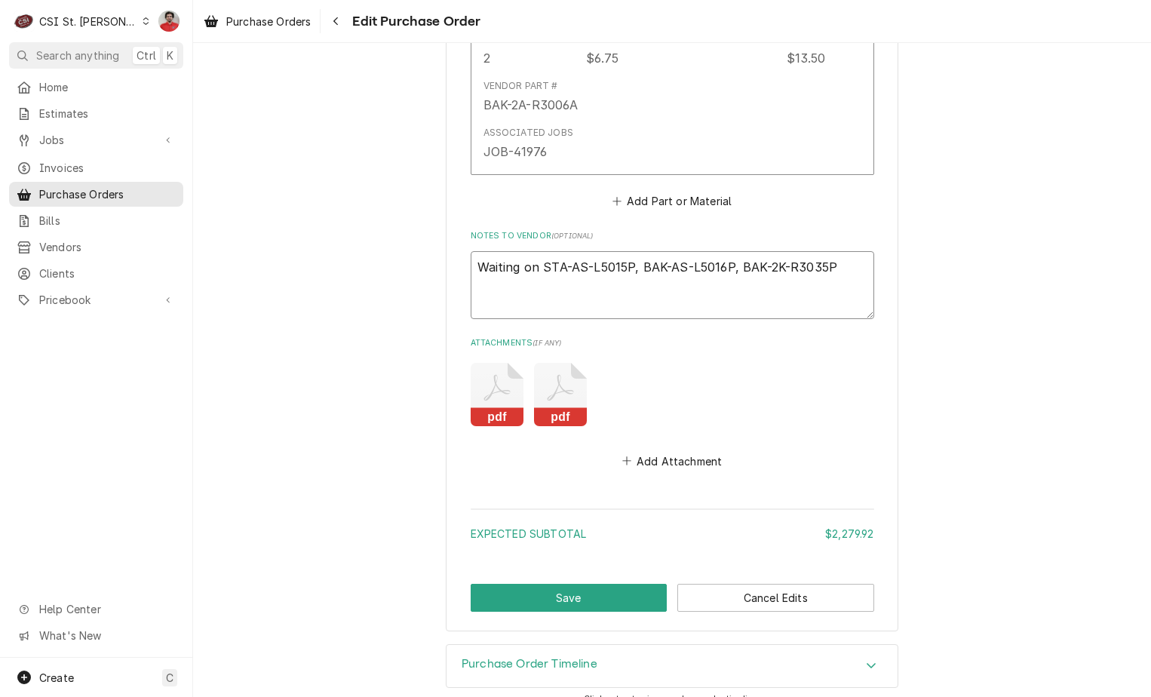
drag, startPoint x: 846, startPoint y: 246, endPoint x: 733, endPoint y: 249, distance: 113.2
click at [733, 251] on textarea "Waiting on STA-AS-L5015P, BAK-AS-L5016P, BAK-2K-R3035P" at bounding box center [673, 285] width 404 height 68
type textarea "x"
type textarea "Waiting on STA-AS-L5015P, BAK-AS-L5016P,"
type textarea "x"
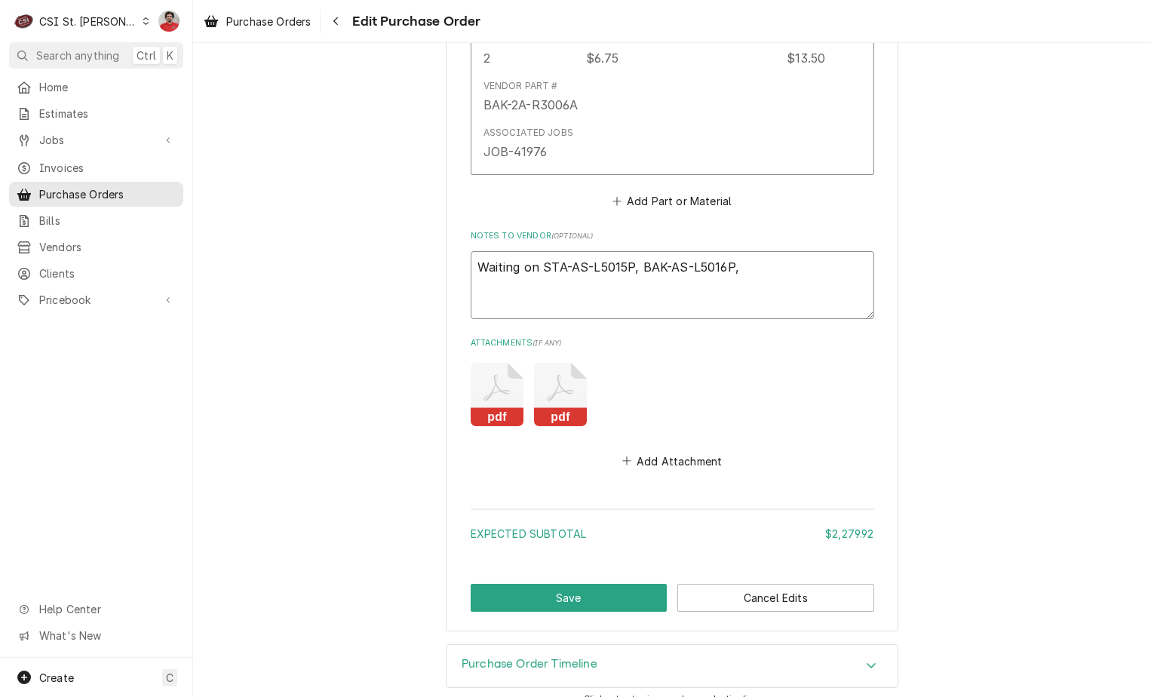
type textarea "Waiting on STA-AS-L5015P, BAK-AS-L5016P,"
type textarea "x"
type textarea "Waiting on STA-AS-L5015P, BAK-AS-L5016P"
click at [576, 584] on button "Save" at bounding box center [569, 598] width 197 height 28
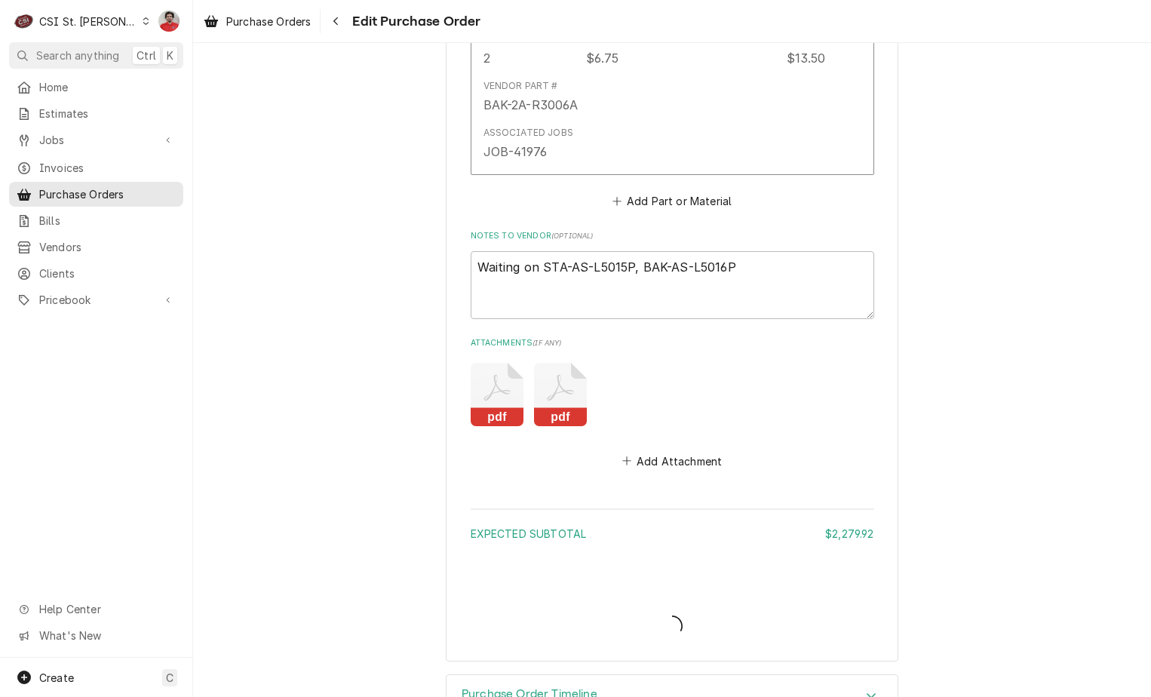
type textarea "x"
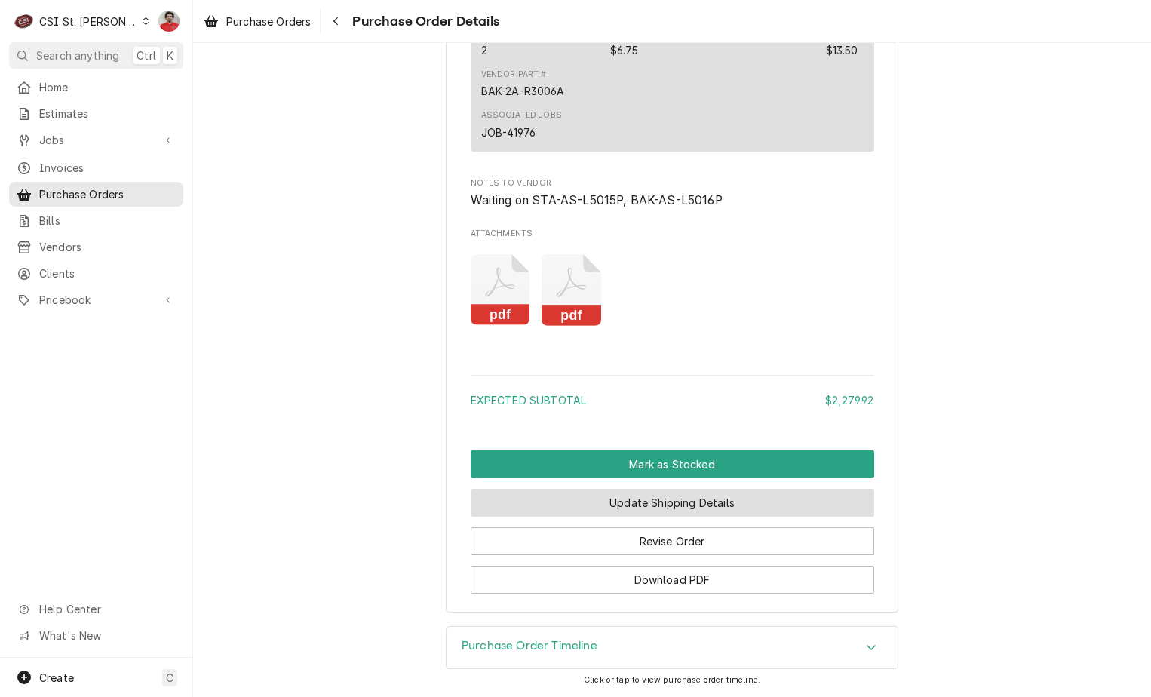
scroll to position [4348, 0]
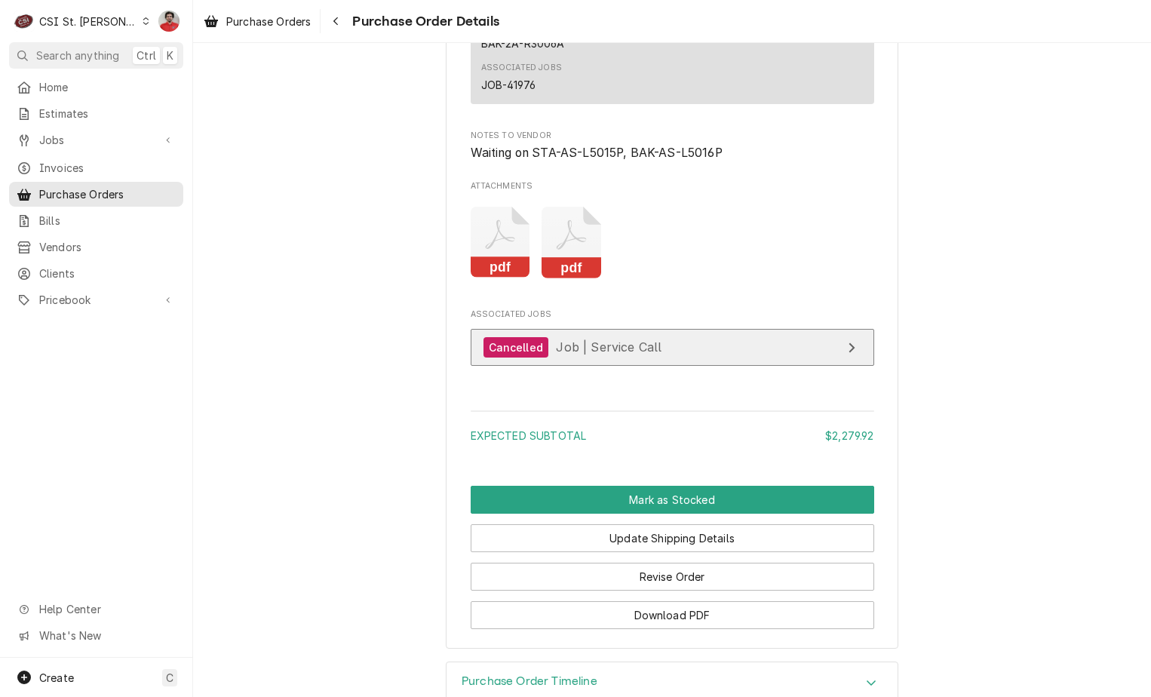
click at [547, 358] on div "Cancelled Job | Service Call" at bounding box center [573, 347] width 179 height 20
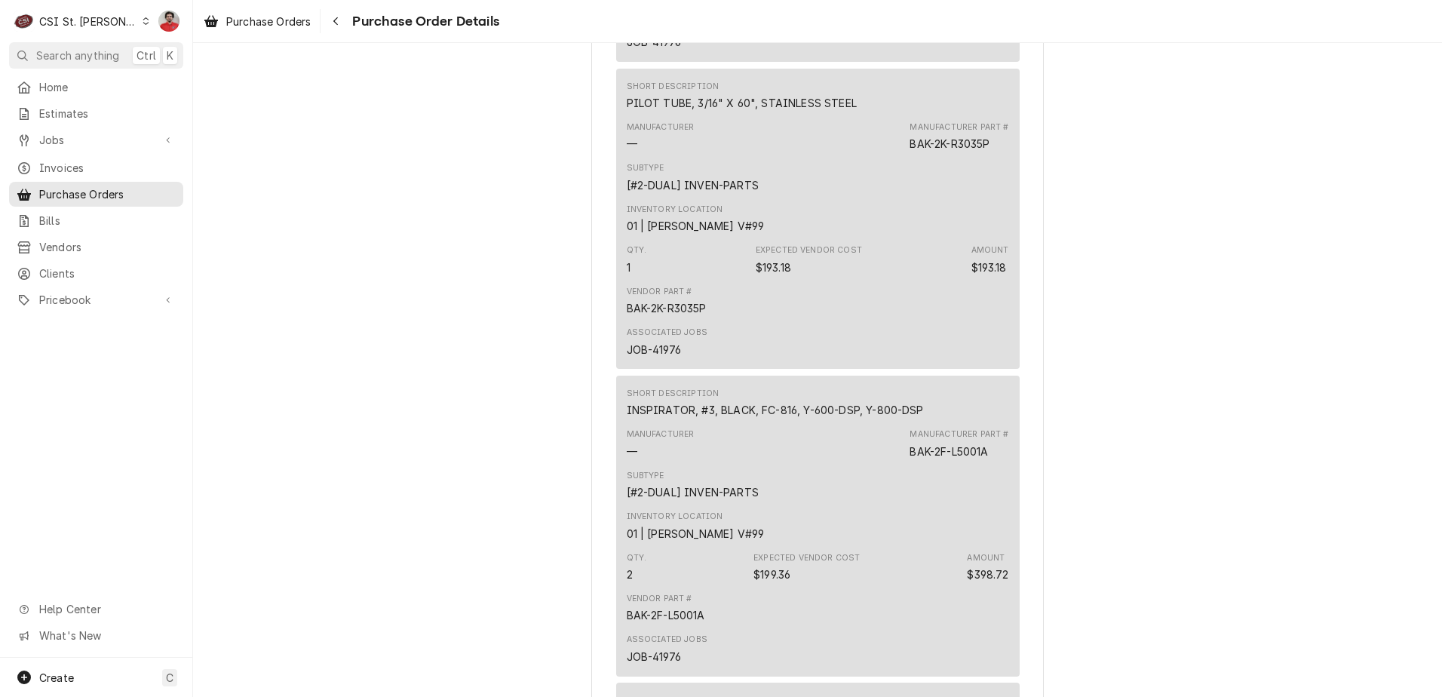
scroll to position [2545, 0]
drag, startPoint x: 702, startPoint y: 358, endPoint x: 603, endPoint y: 361, distance: 99.6
drag, startPoint x: 603, startPoint y: 361, endPoint x: 656, endPoint y: 355, distance: 53.9
copy div "BAK-2K-R3035P"
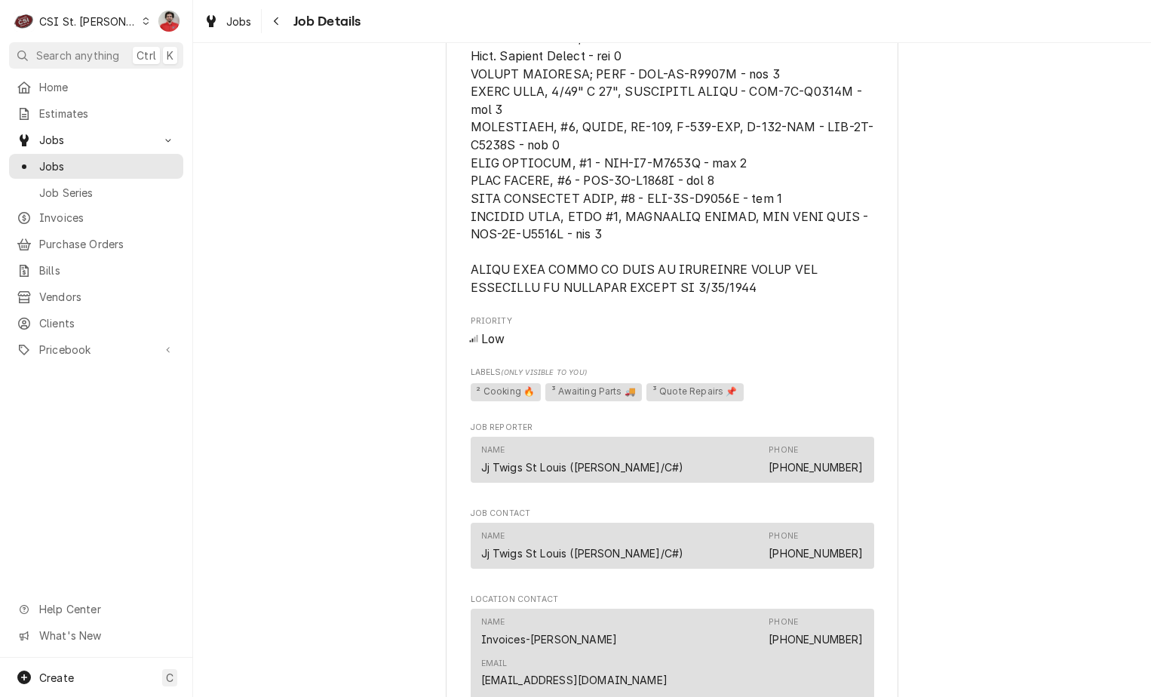
scroll to position [1358, 0]
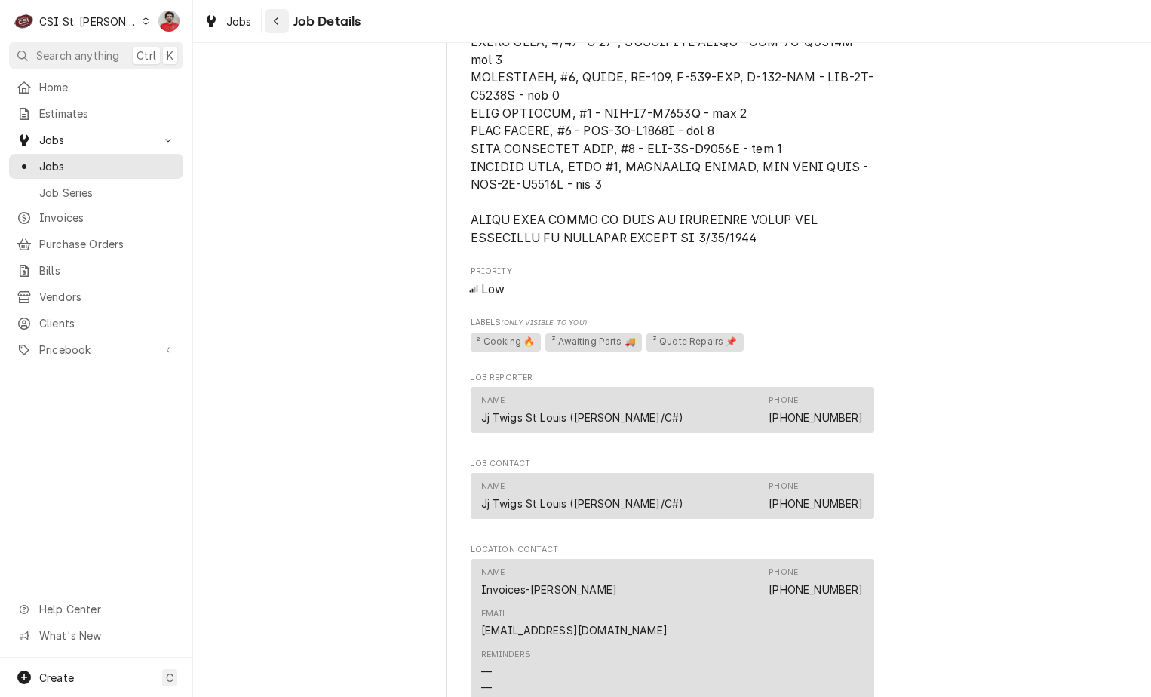
click at [278, 17] on icon "Navigate back" at bounding box center [276, 21] width 7 height 11
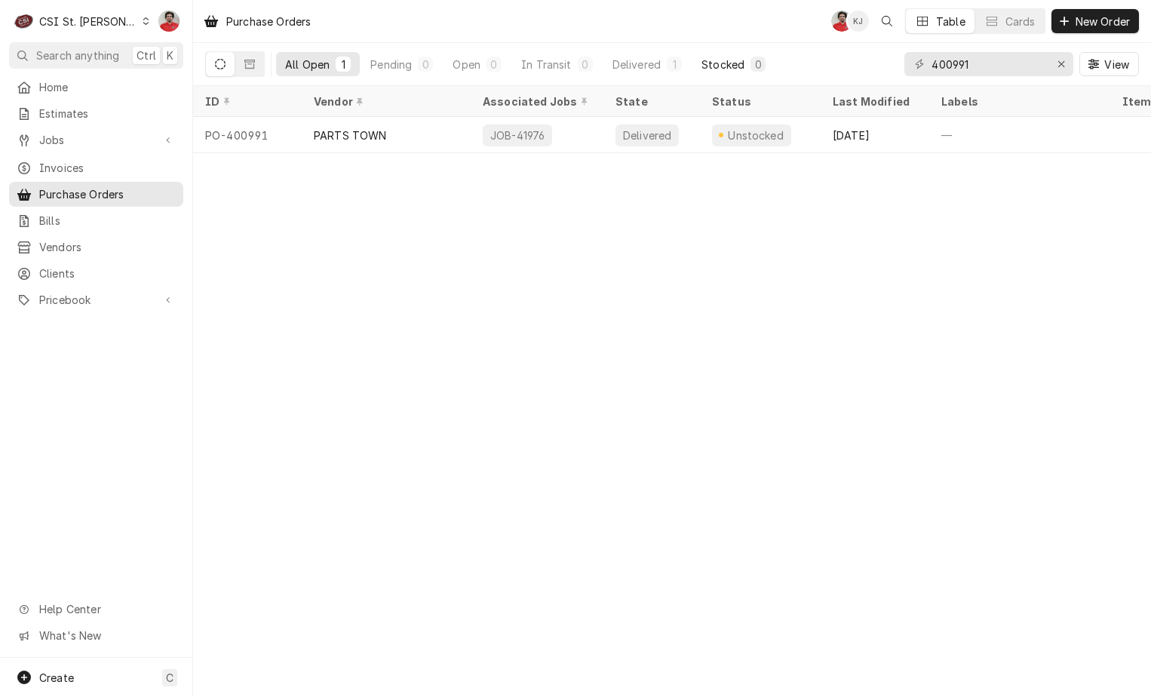
drag, startPoint x: 987, startPoint y: 76, endPoint x: 754, endPoint y: 63, distance: 234.2
click at [753, 63] on div "All Open 1 Pending 0 Open 0 In Transit 0 Delivered 1 Stocked 0 400991 View" at bounding box center [672, 64] width 934 height 42
drag, startPoint x: 979, startPoint y: 59, endPoint x: 679, endPoint y: 88, distance: 301.7
click at [683, 89] on div "Purchase Orders NF KJ Table Cards New Order All Open 1 Pending 0 Open 0 In Tran…" at bounding box center [672, 348] width 958 height 697
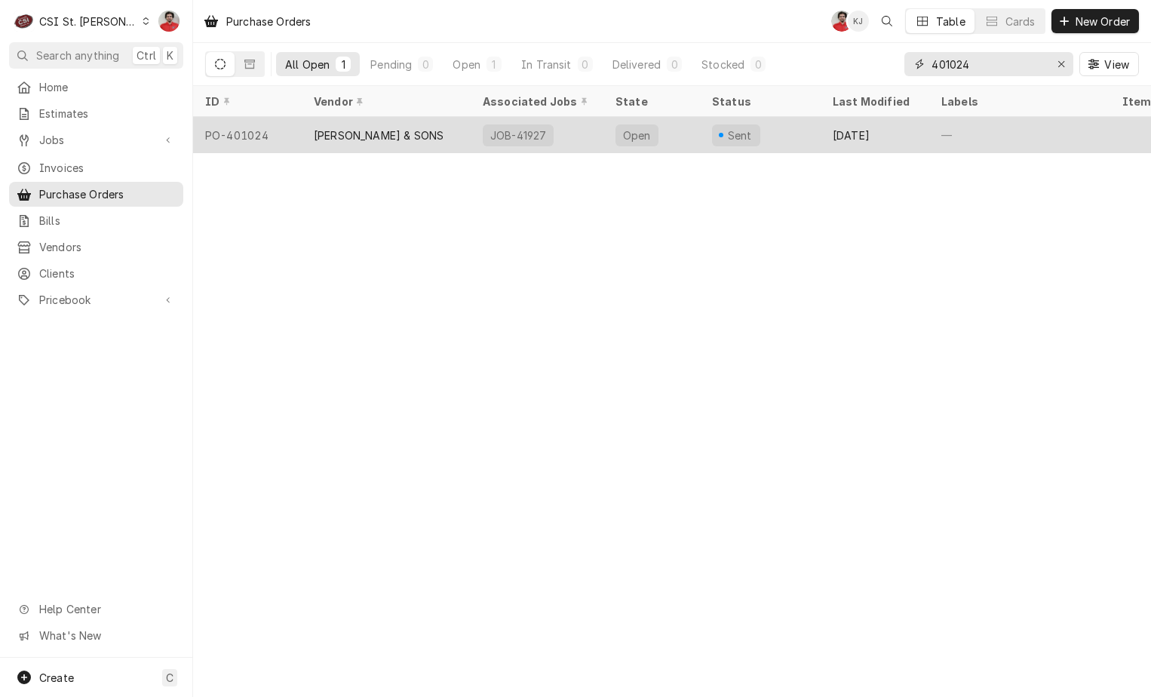
type input "401024"
click at [425, 135] on div "[PERSON_NAME] & SONS" at bounding box center [379, 135] width 130 height 16
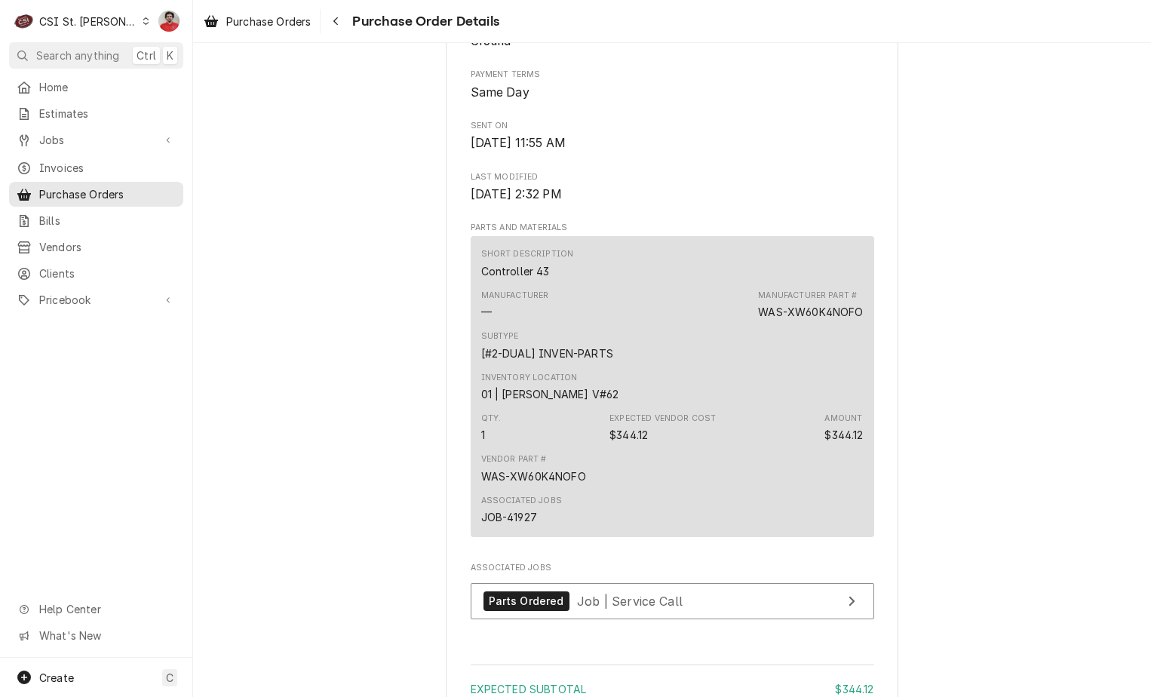
scroll to position [1105, 0]
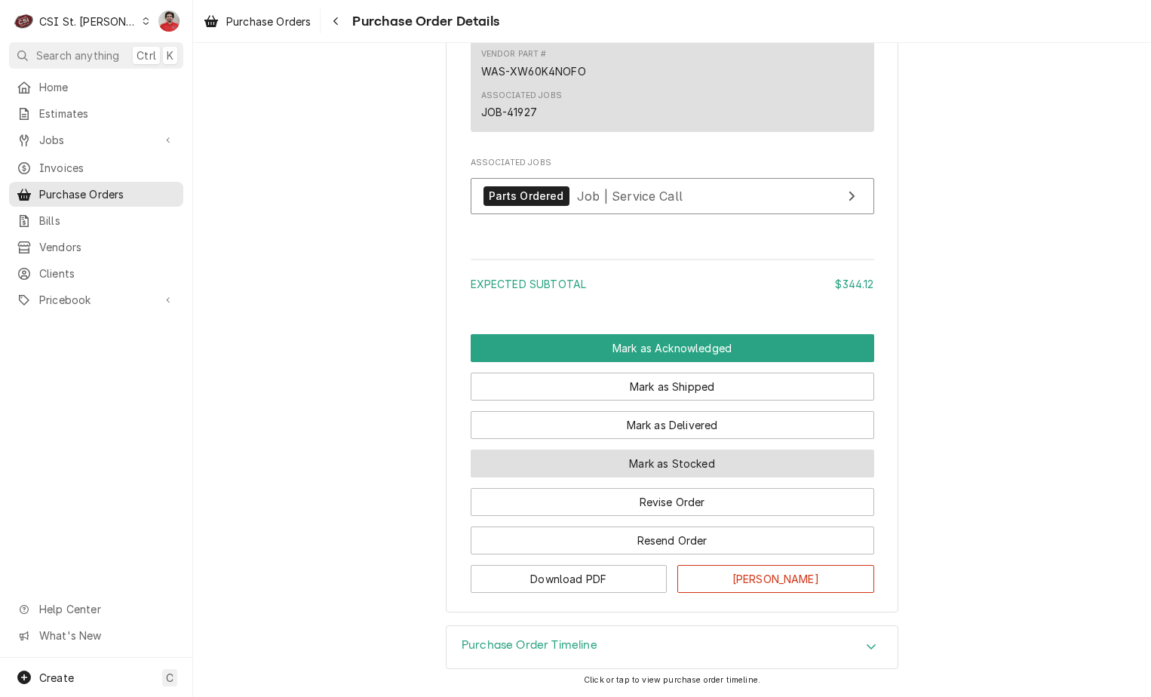
click at [600, 470] on button "Mark as Stocked" at bounding box center [673, 464] width 404 height 28
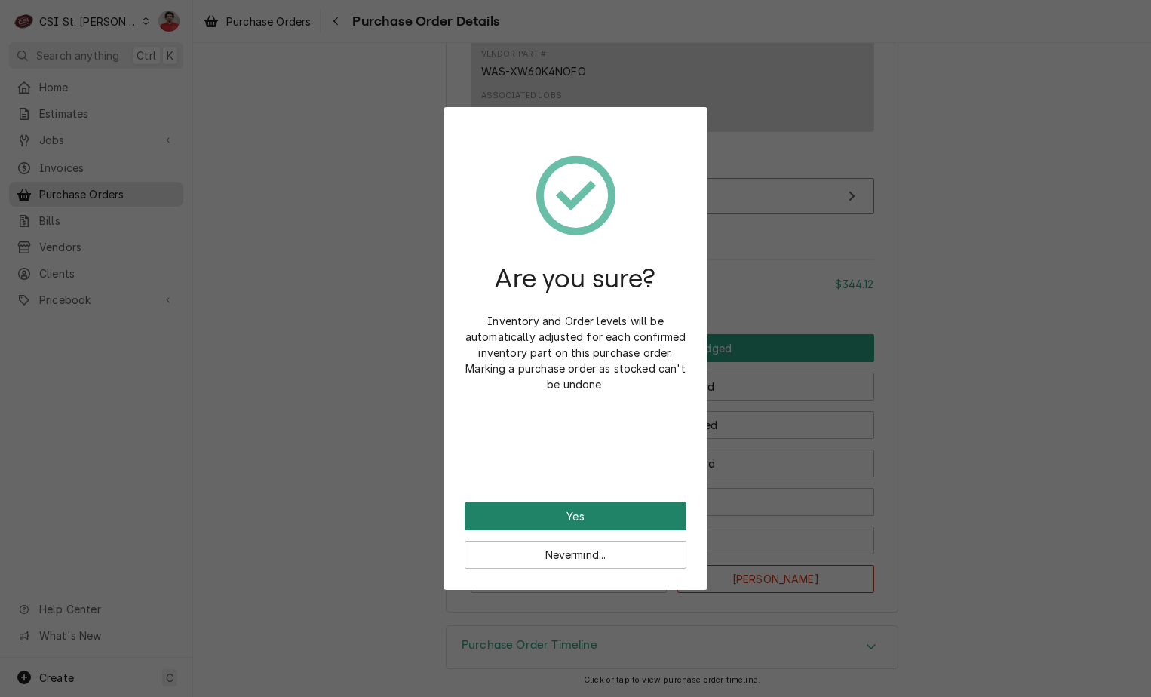
click at [591, 520] on button "Yes" at bounding box center [576, 516] width 222 height 28
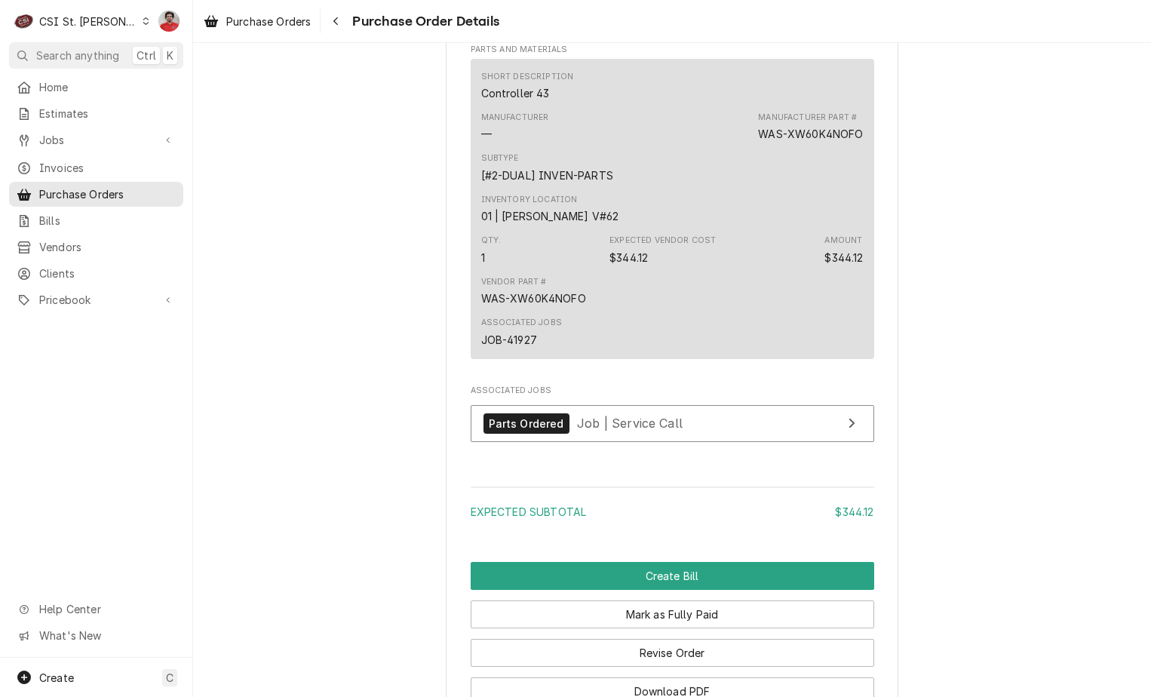
scroll to position [1181, 0]
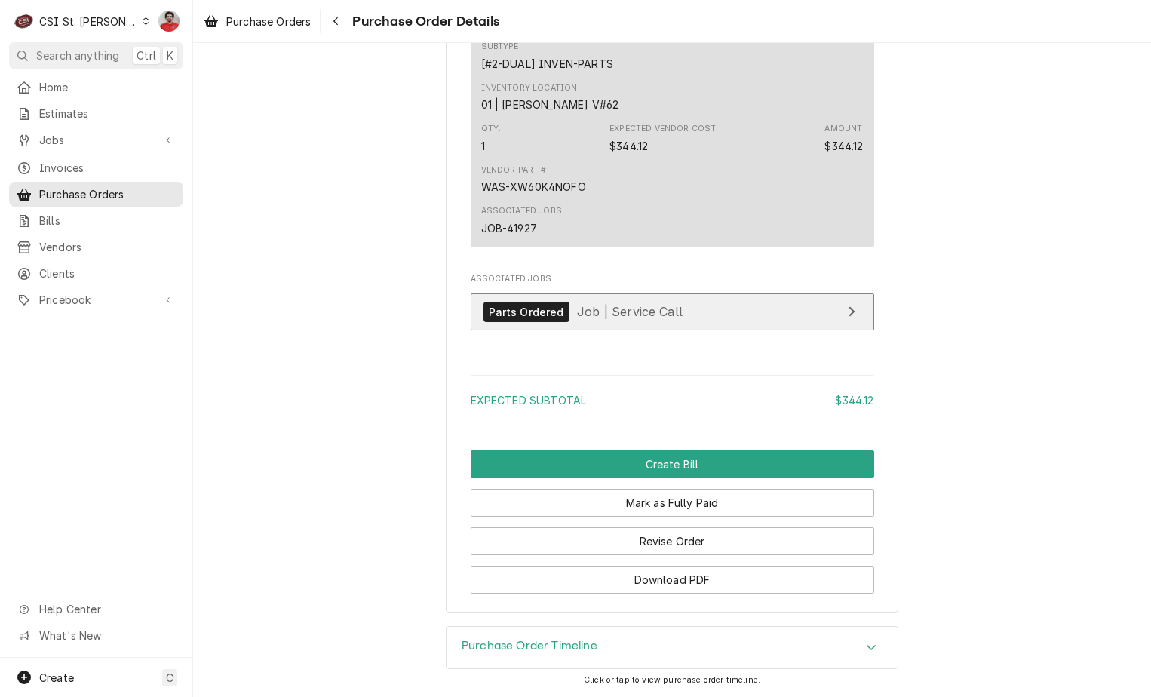
click at [598, 311] on span "Job | Service Call" at bounding box center [630, 311] width 106 height 15
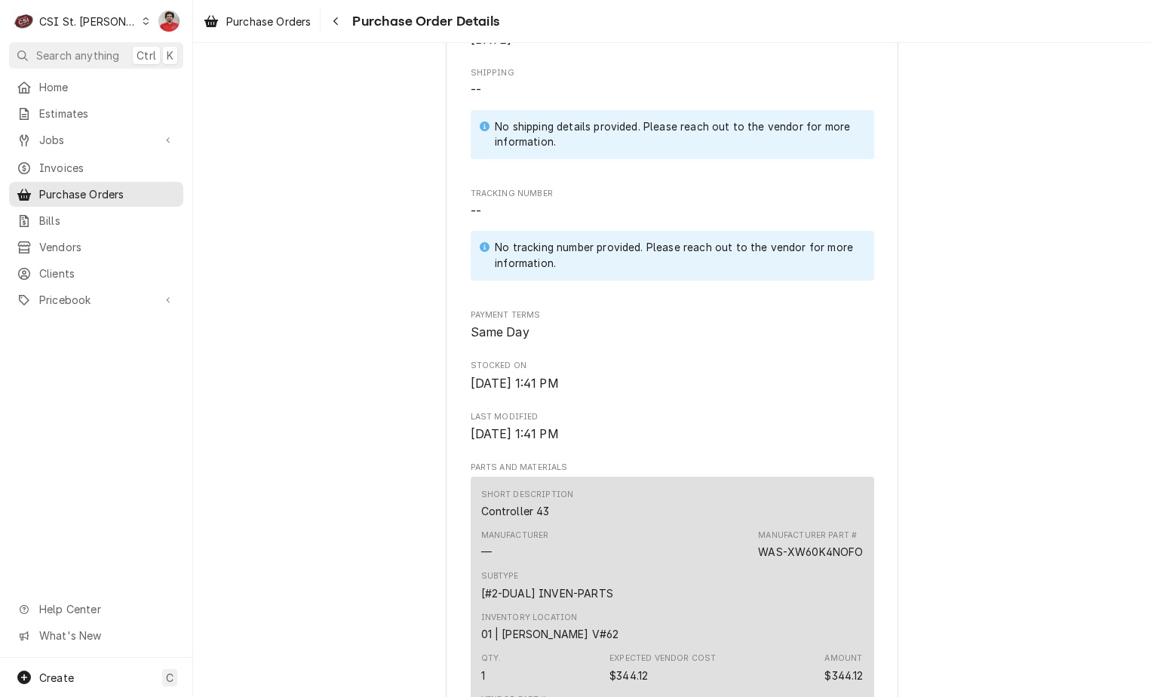
scroll to position [1132, 0]
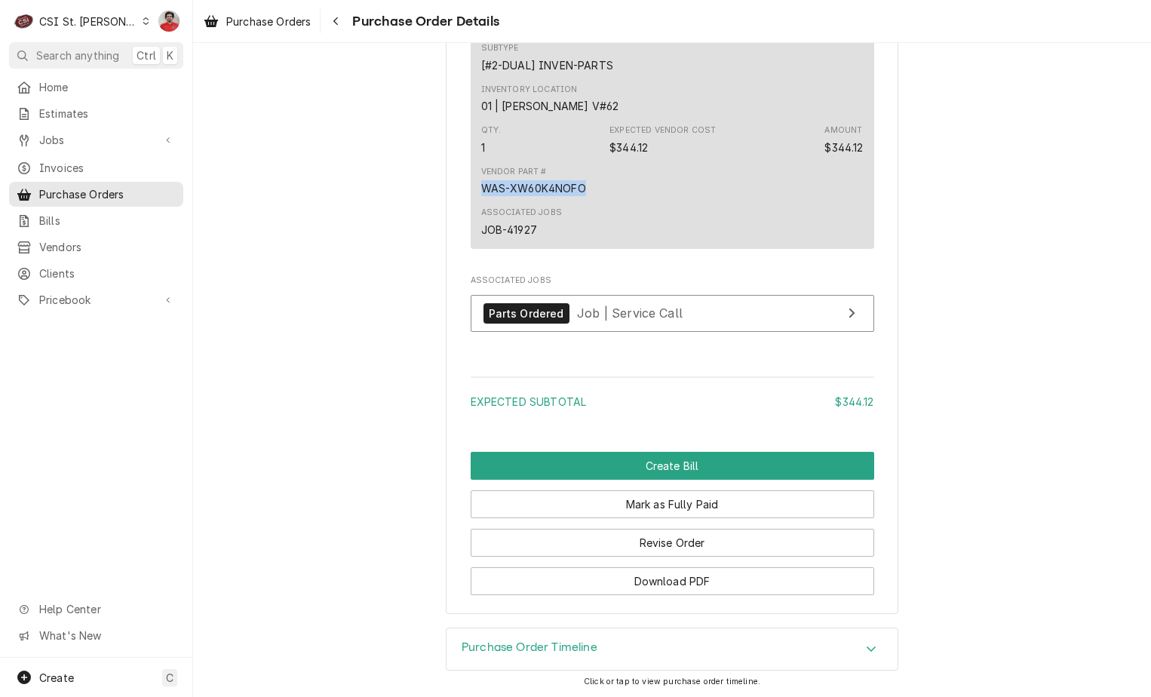
drag, startPoint x: 583, startPoint y: 240, endPoint x: 444, endPoint y: 236, distance: 138.8
copy div "WAS-XW60K4NOFO"
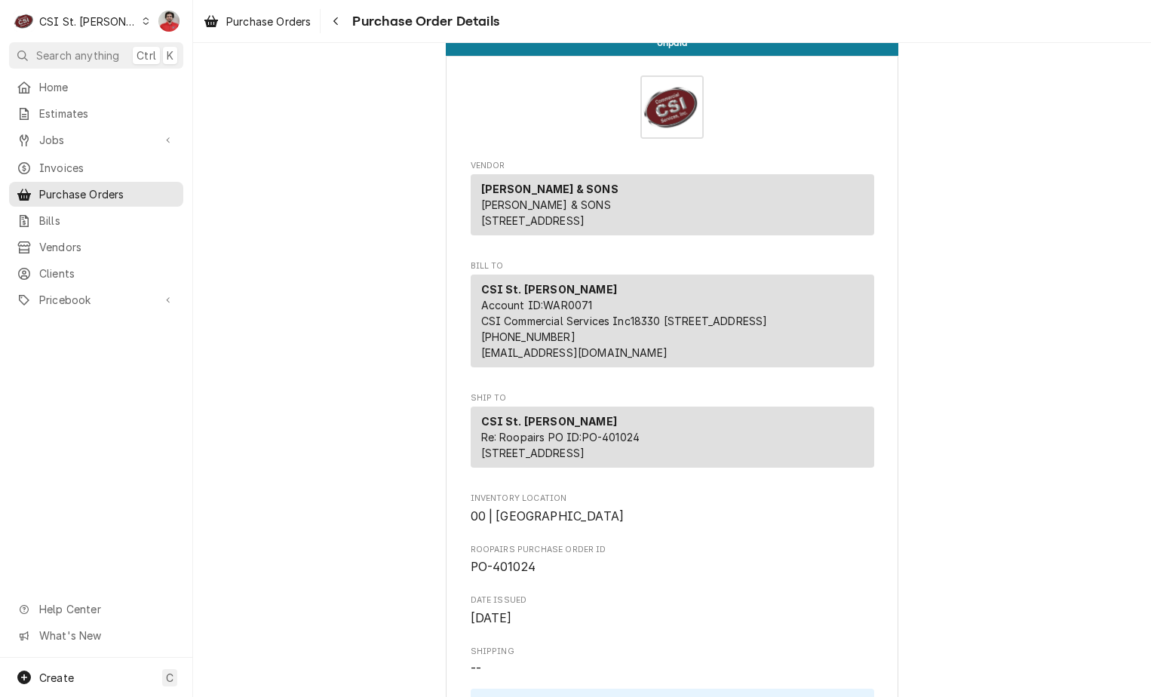
scroll to position [0, 0]
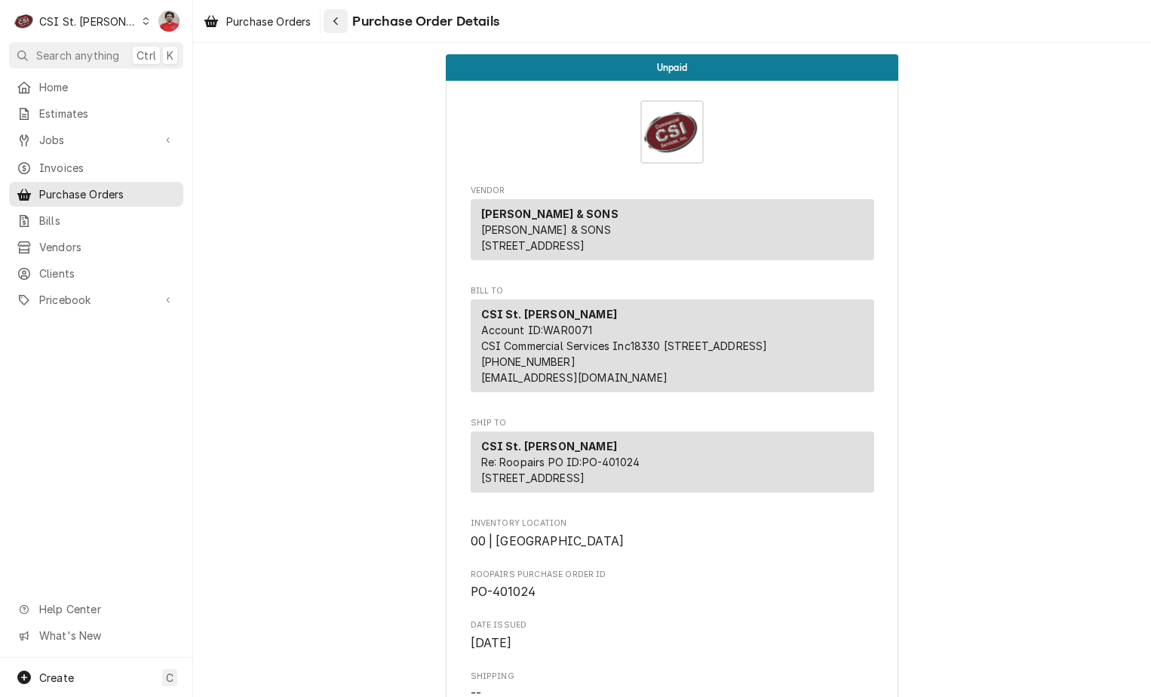
click at [343, 18] on div "Navigate back" at bounding box center [335, 21] width 15 height 15
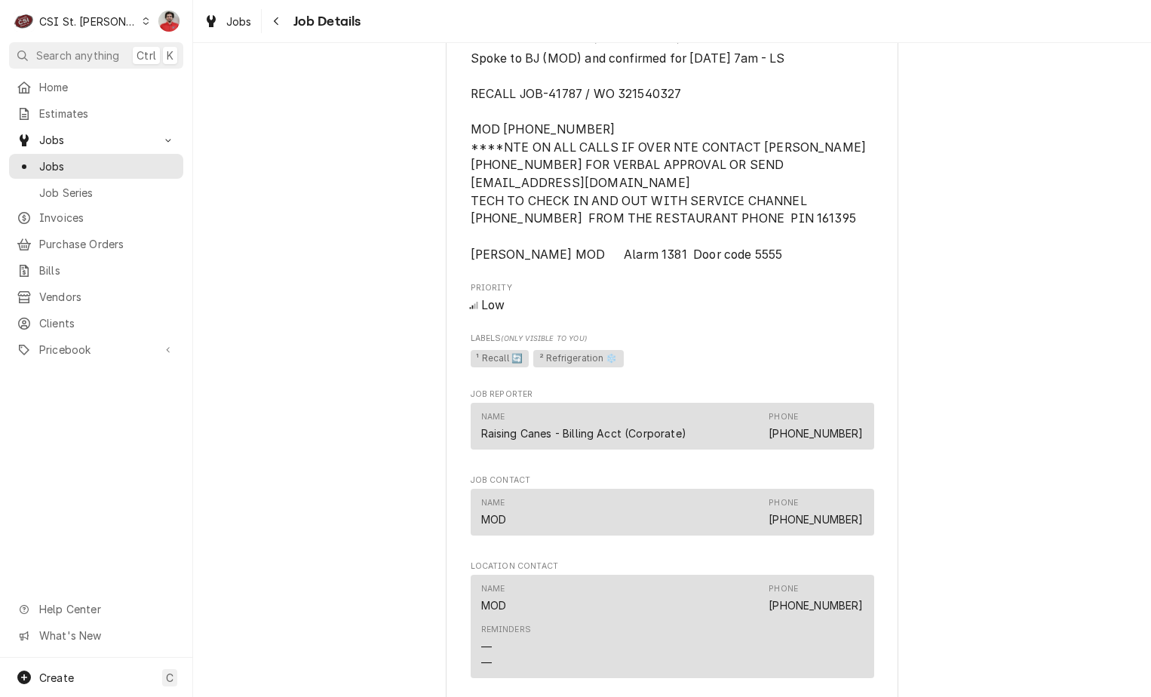
scroll to position [1961, 0]
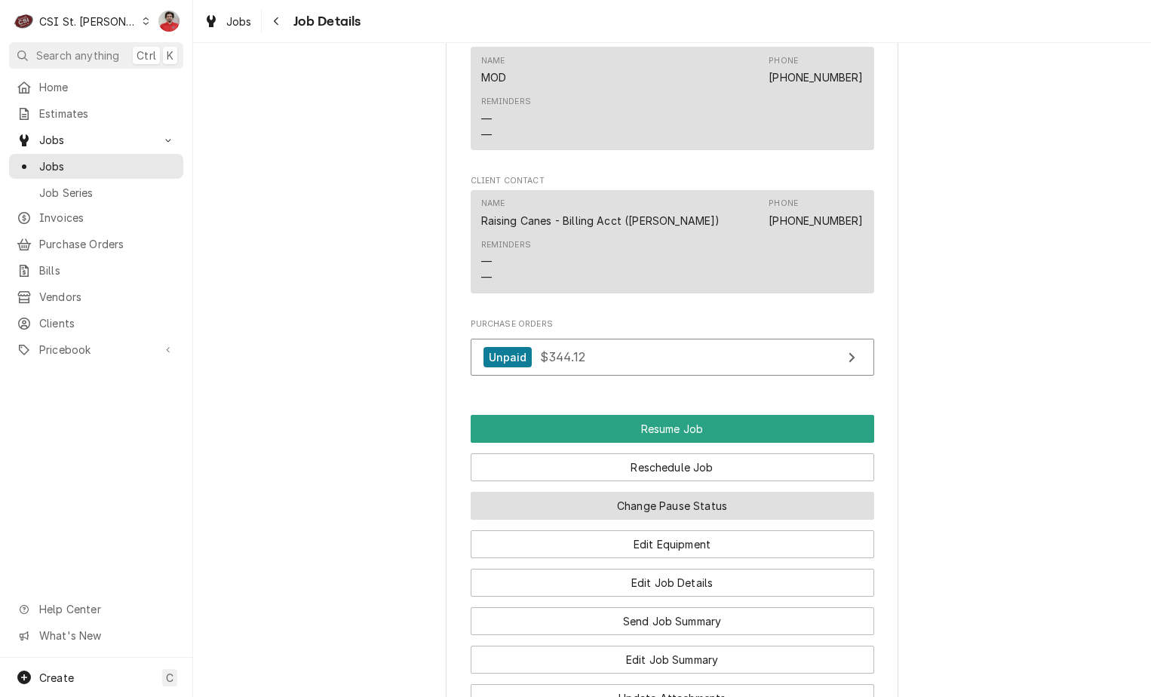
click at [622, 520] on button "Change Pause Status" at bounding box center [673, 506] width 404 height 28
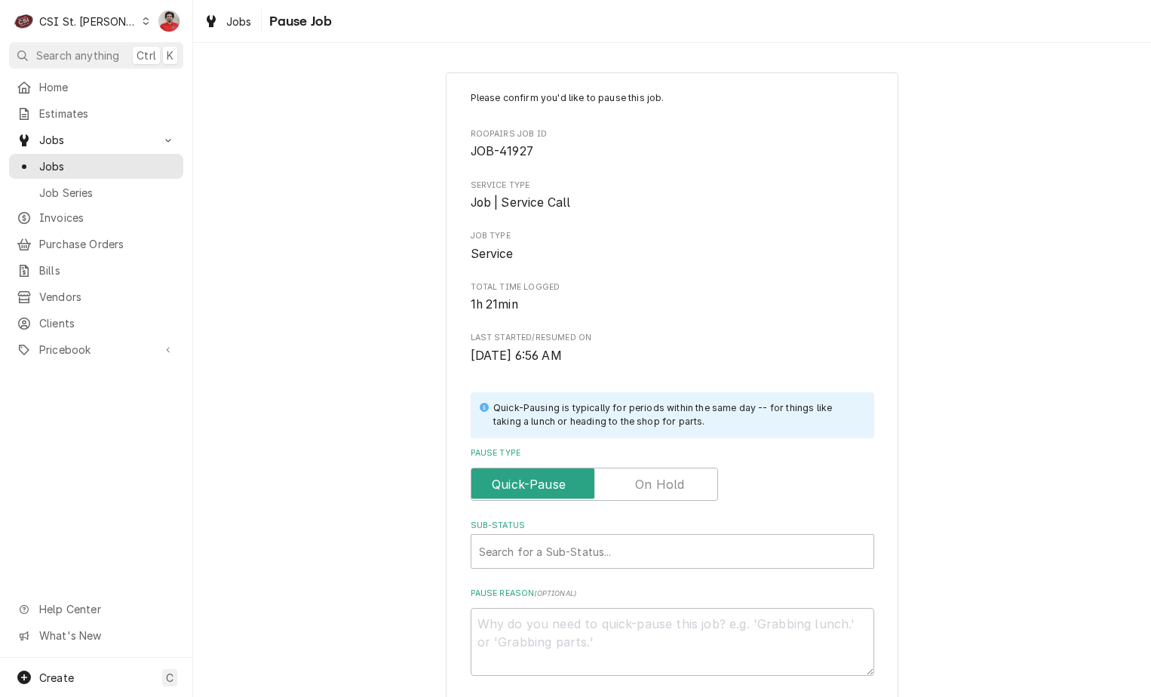
click at [641, 484] on label "Pause Type" at bounding box center [594, 484] width 247 height 33
click at [641, 484] on input "Pause Type" at bounding box center [594, 484] width 234 height 33
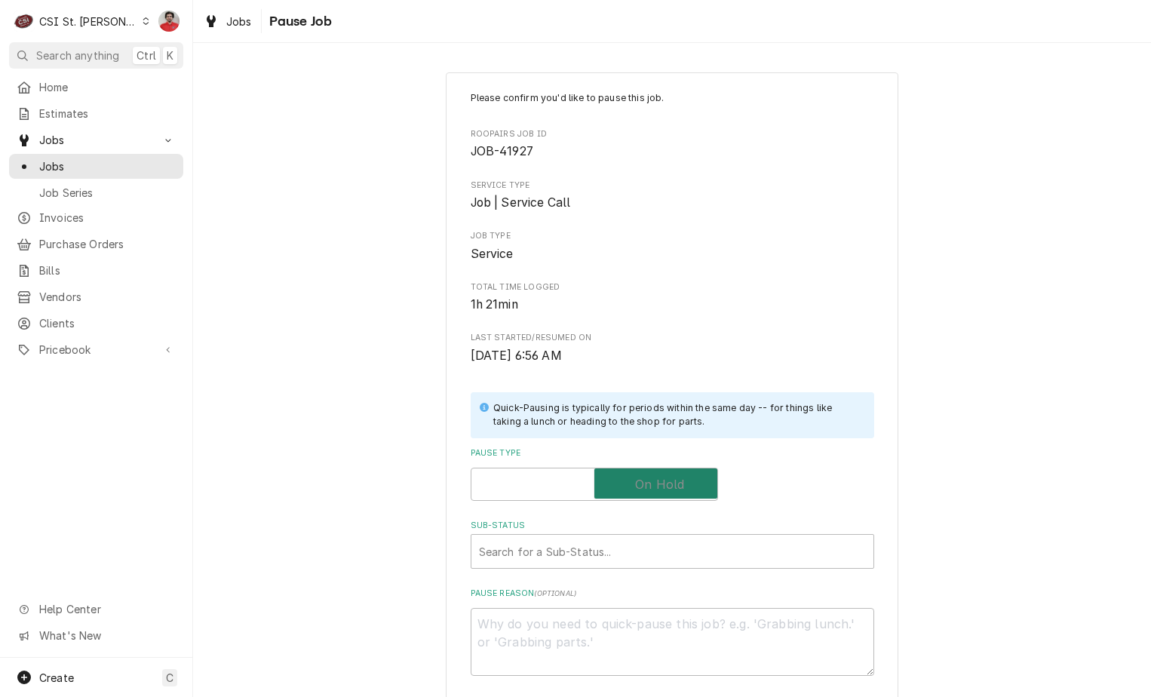
checkbox input "true"
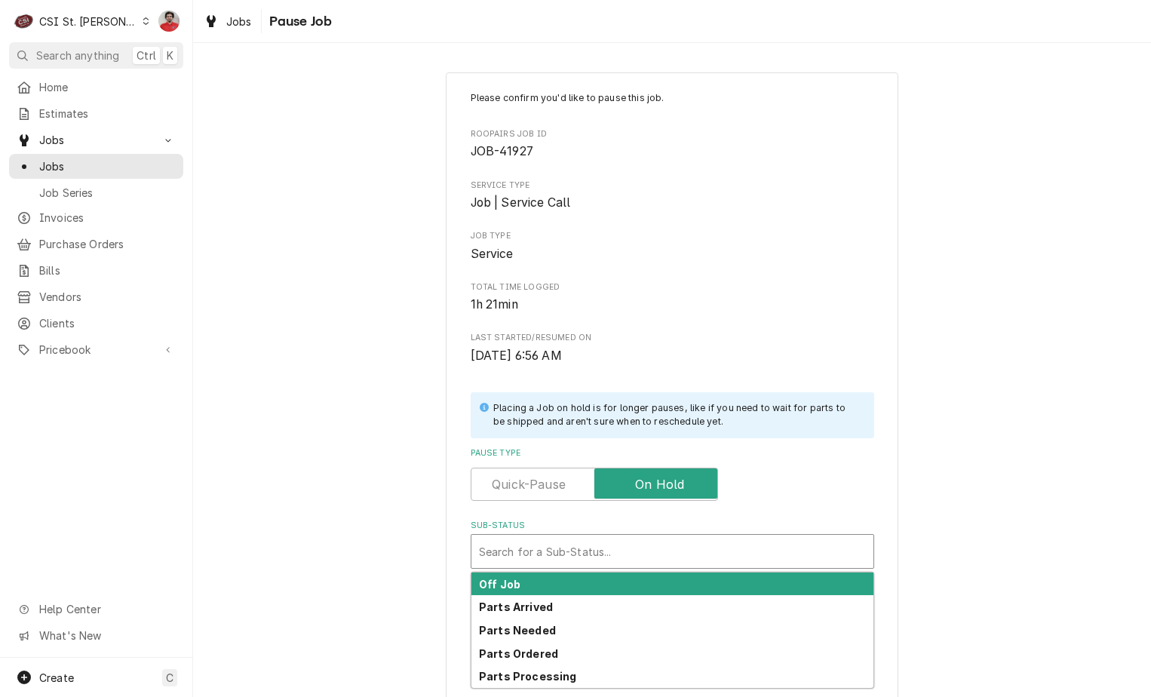
click at [602, 554] on div "Sub-Status" at bounding box center [672, 551] width 387 height 27
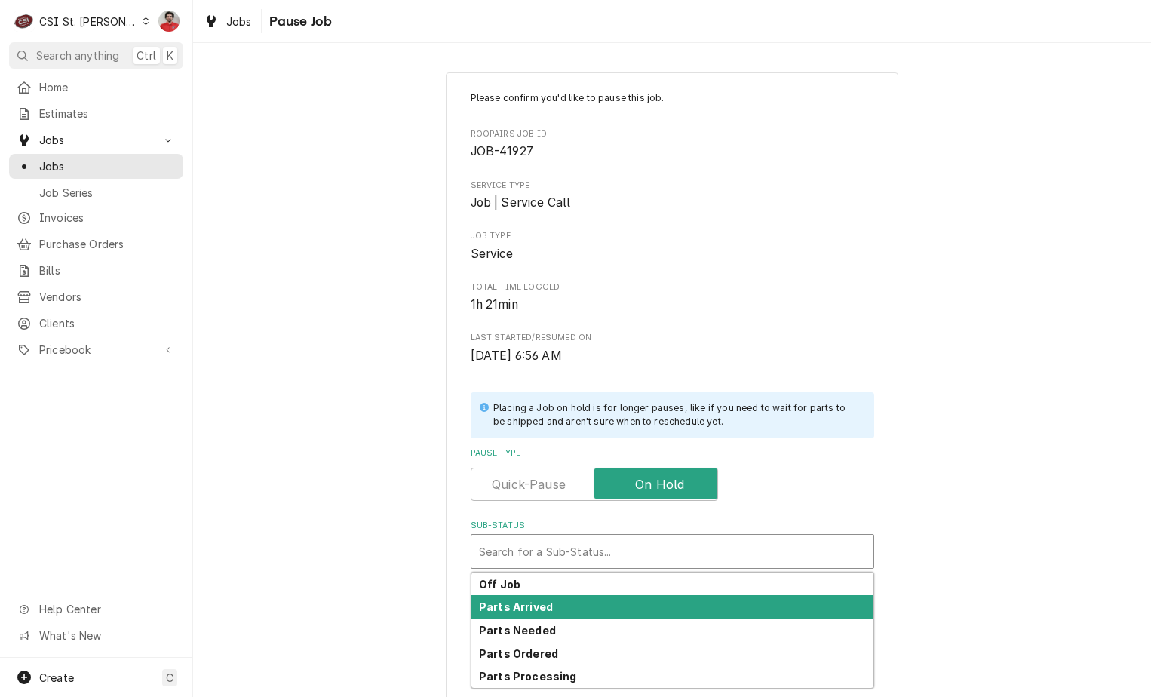
click at [600, 604] on div "Parts Arrived" at bounding box center [672, 606] width 402 height 23
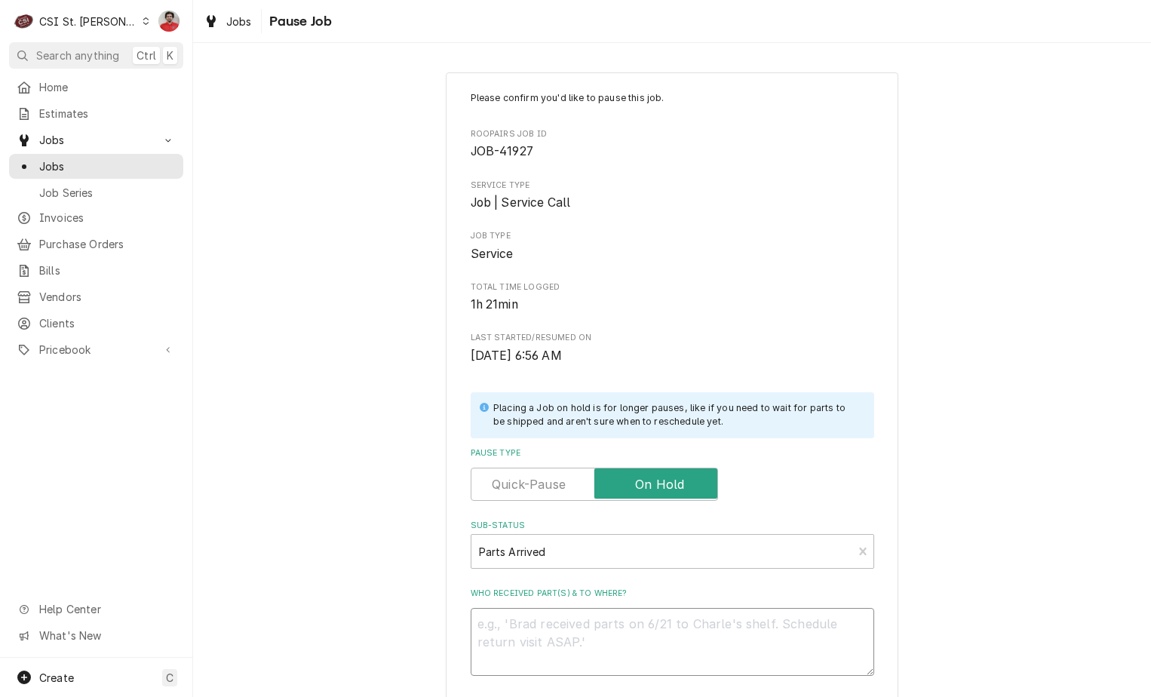
click at [600, 629] on textarea "Who received part(s) & to where?" at bounding box center [673, 642] width 404 height 68
type textarea "x"
type textarea "R"
type textarea "x"
type textarea "RE"
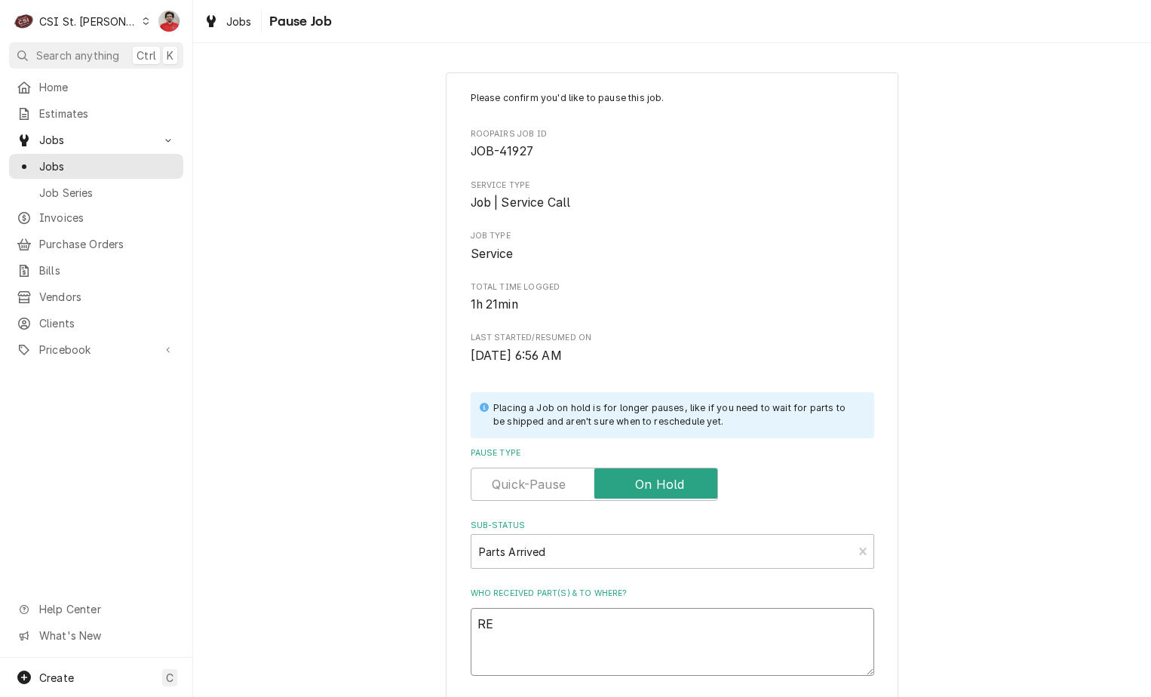
type textarea "x"
type textarea "REc"
type textarea "x"
type textarea "REc"
paste textarea "WAS-XW60K4NOFO"
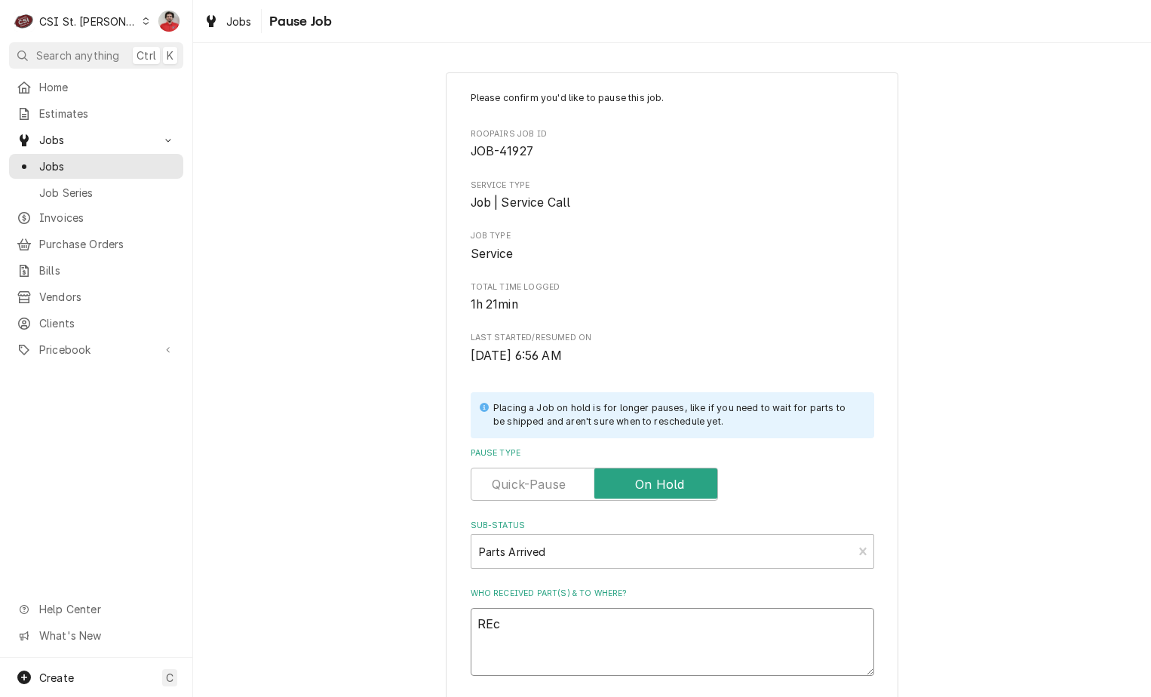
type textarea "x"
type textarea "REc WAS-XW60K4NOFO"
type textarea "x"
type textarea "REc WAS-XW60K4NOFO"
type textarea "x"
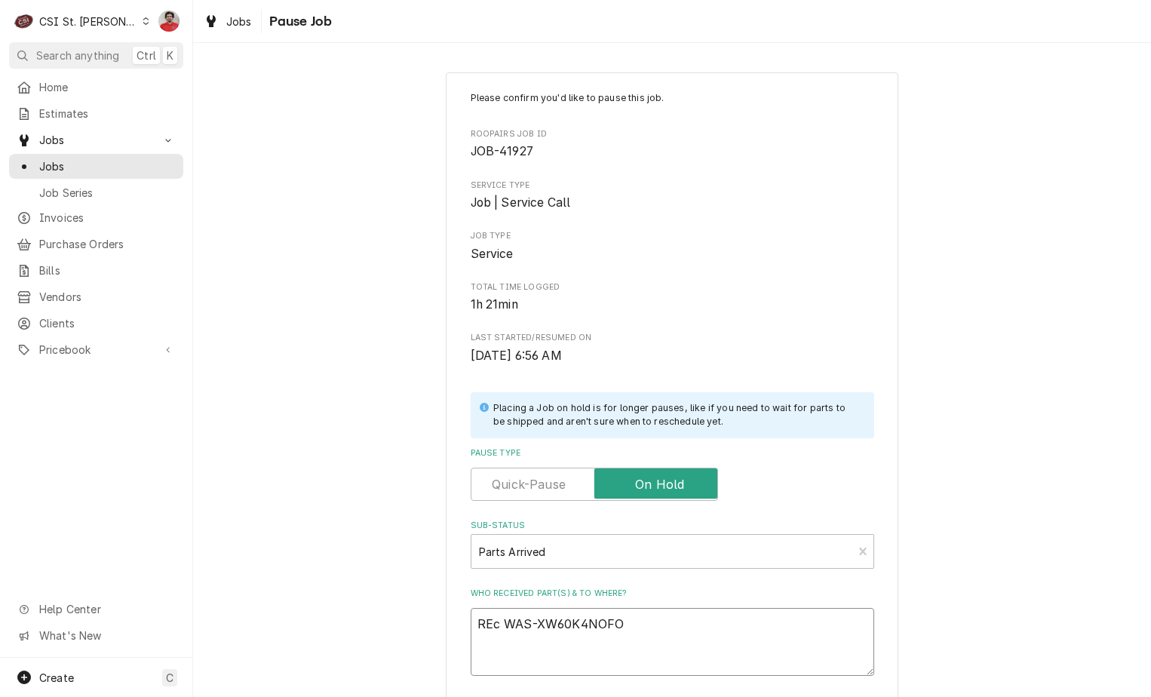
type textarea "REc WAS-XW60K4NOFO m"
type textarea "x"
type textarea "REc WAS-XW60K4NOFO mo"
type textarea "x"
type textarea "REc WAS-XW60K4NOFO m"
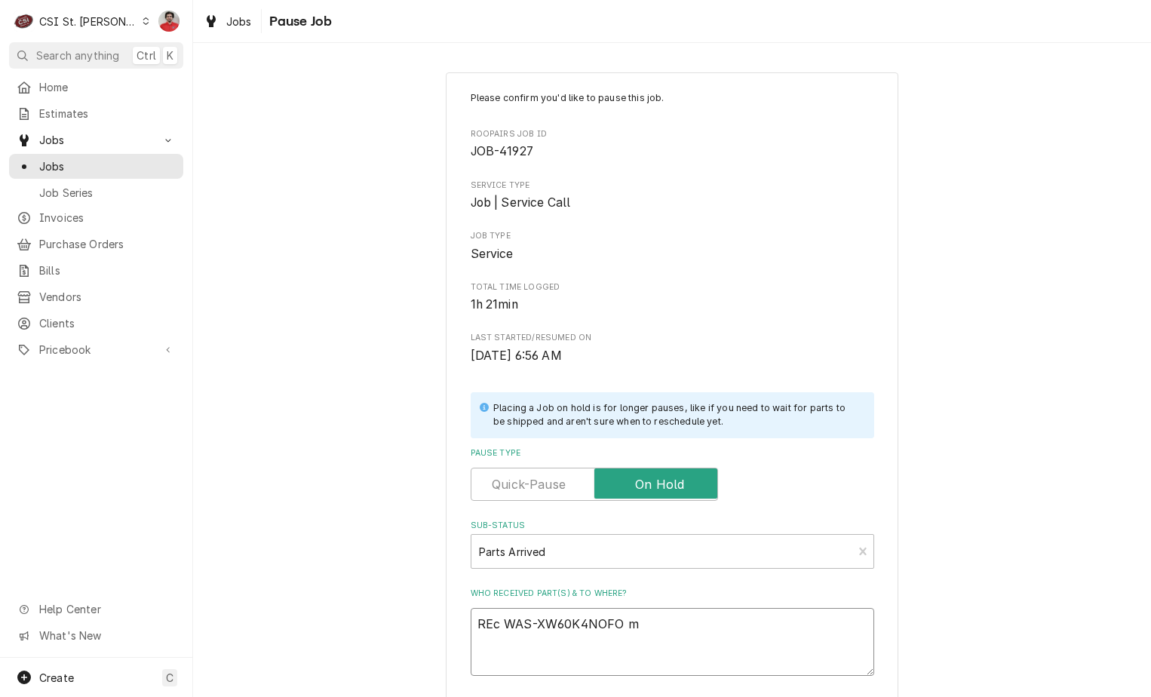
type textarea "x"
type textarea "REc WAS-XW60K4NOFO"
type textarea "x"
type textarea "REc WAS-XW60K4NOFO r"
type textarea "x"
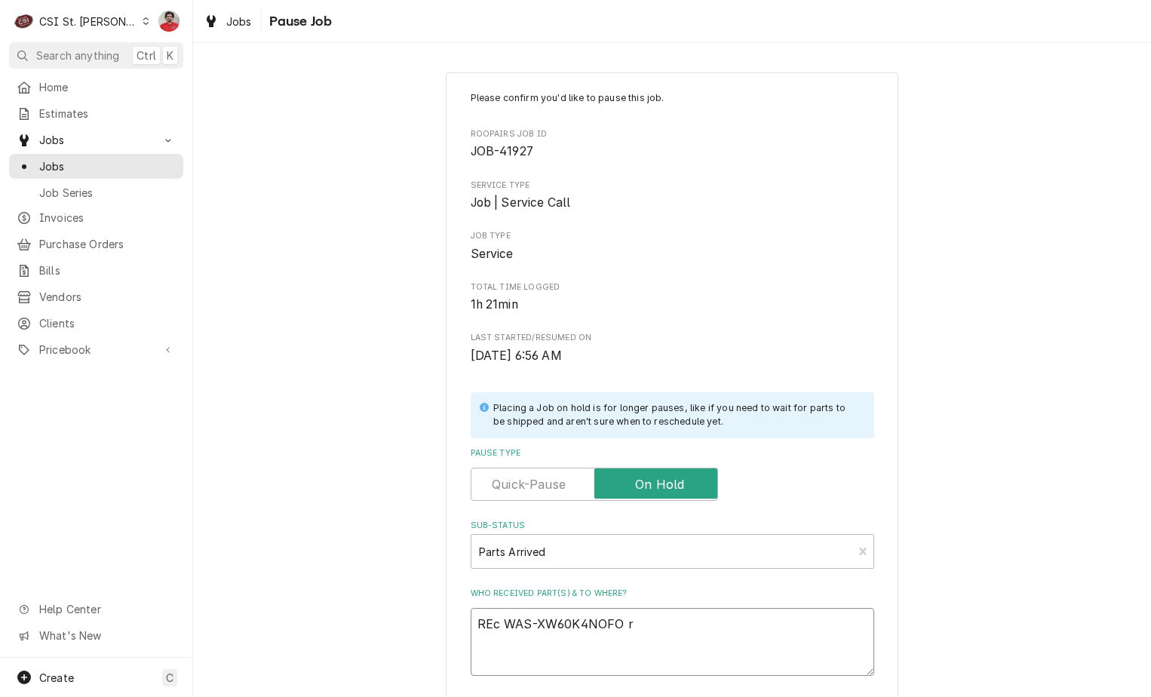
type textarea "REc WAS-XW60K4NOFO re"
type textarea "x"
type textarea "REc WAS-XW60K4NOFO rec"
type textarea "x"
type textarea "REc WAS-XW60K4NOFO rec"
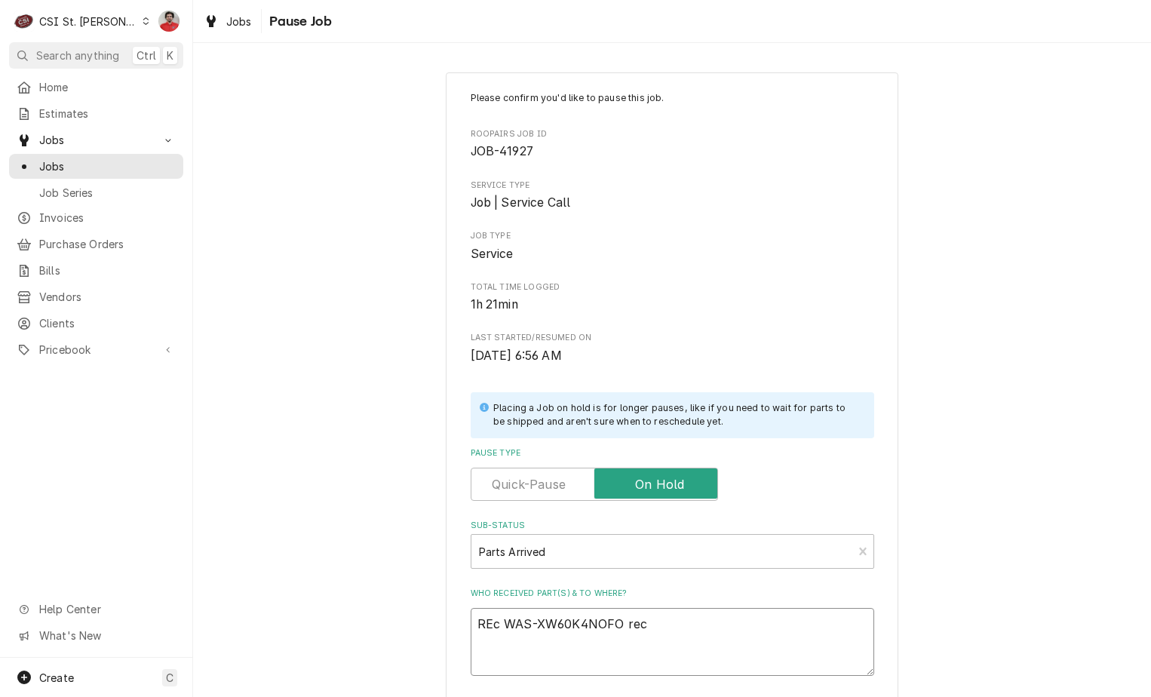
type textarea "x"
type textarea "REc WAS-XW60K4NOFO rec t"
type textarea "x"
type textarea "REc WAS-XW60K4NOFO rec to"
type textarea "x"
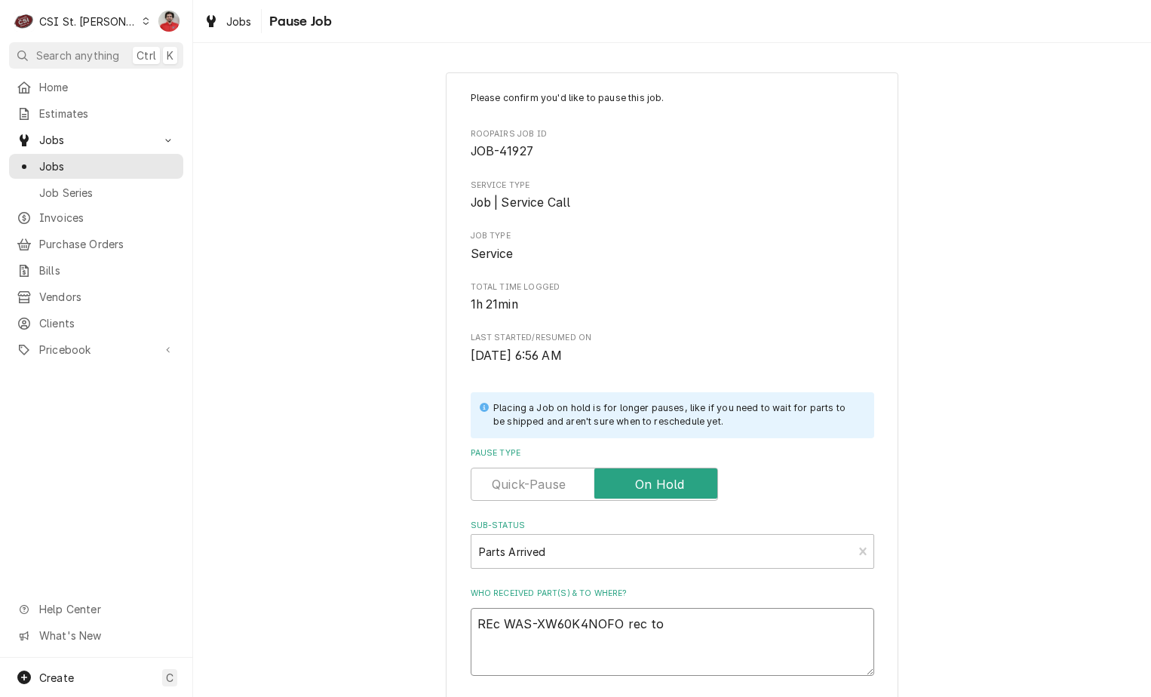
type textarea "REc WAS-XW60K4NOFO rec to"
type textarea "x"
type textarea "REc WAS-XW60K4NOFO rec to B"
type textarea "x"
type textarea "REc WAS-XW60K4NOFO rec to"
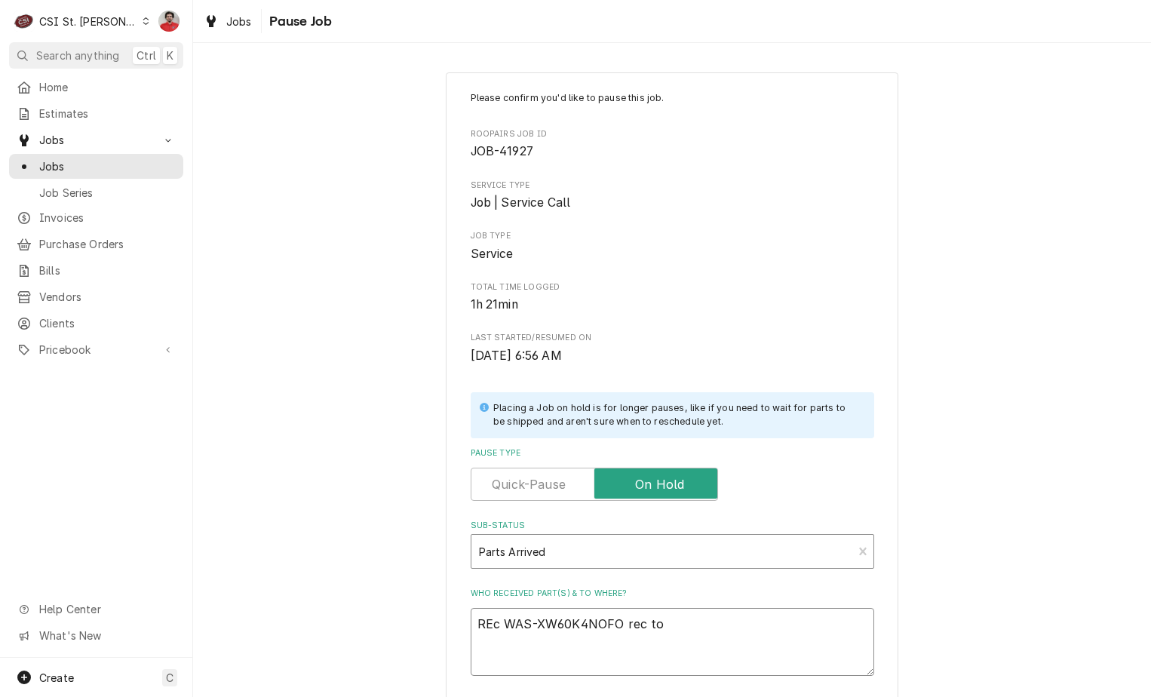
type textarea "x"
type textarea "REc WAS-XW60K4NOFO rec to R"
type textarea "x"
type textarea "REc WAS-XW60K4NOFO rec to RY"
type textarea "x"
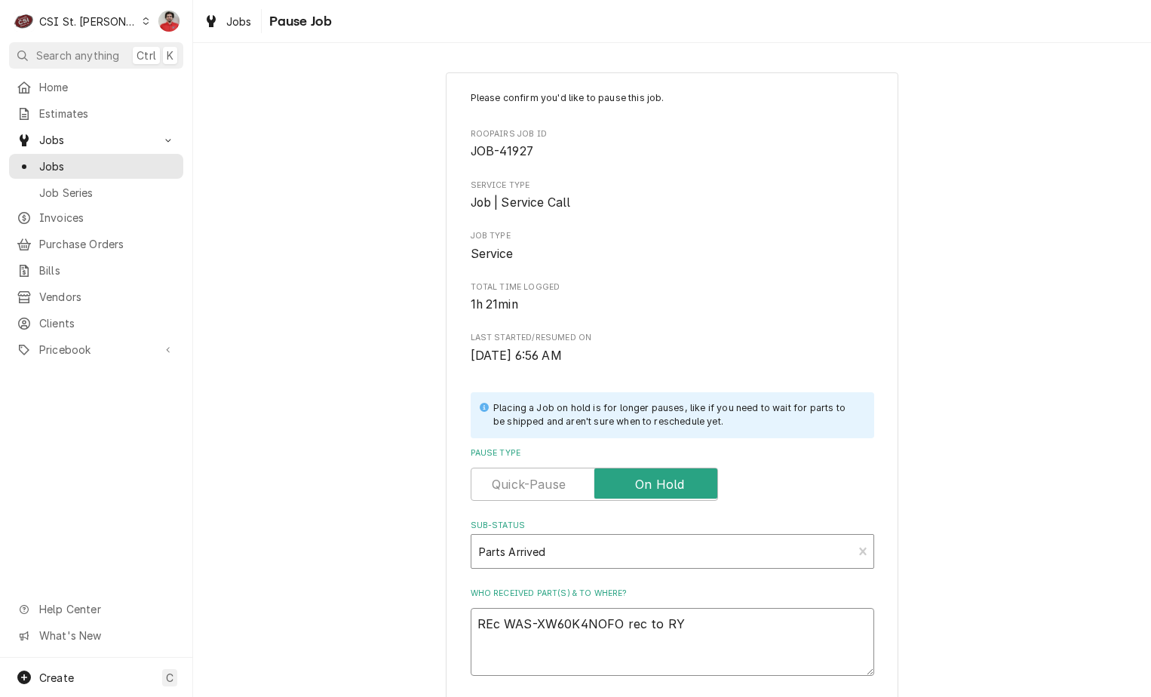
type textarea "REc WAS-XW60K4NOFO rec to RYa"
type textarea "x"
type textarea "REc WAS-XW60K4NOFO rec to RYan"
type textarea "x"
type textarea "REc WAS-XW60K4NOFO rec to RYa"
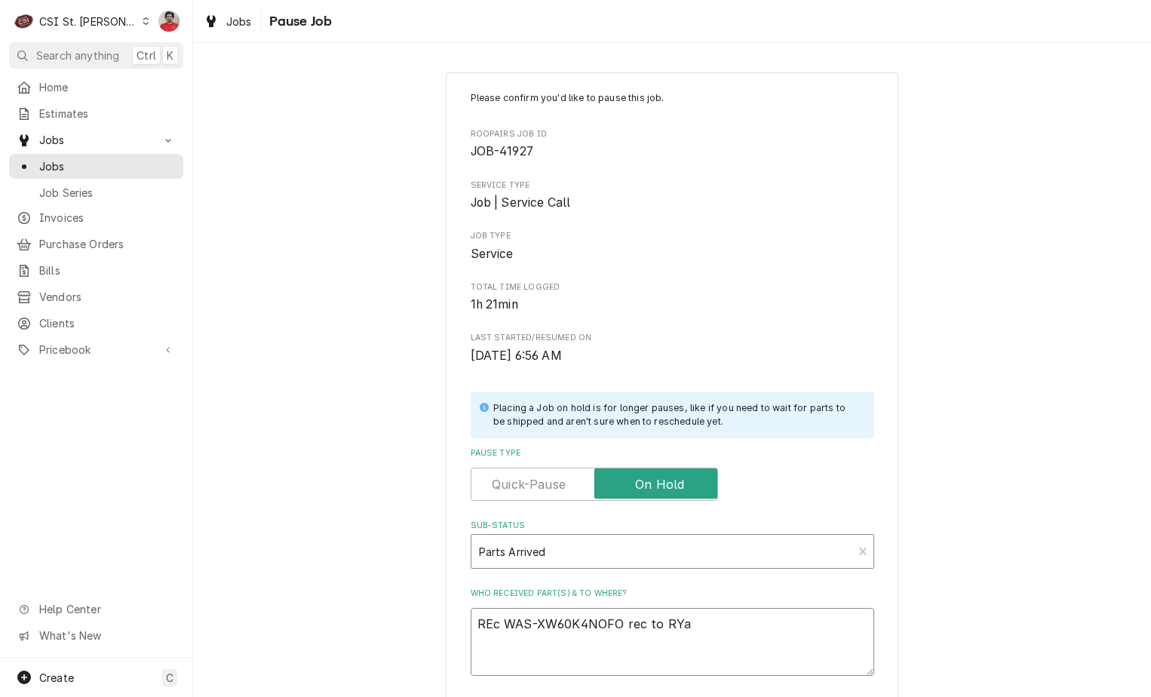
type textarea "x"
type textarea "REc WAS-XW60K4NOFO rec to RY"
type textarea "x"
type textarea "REc WAS-XW60K4NOFO rec to R"
type textarea "x"
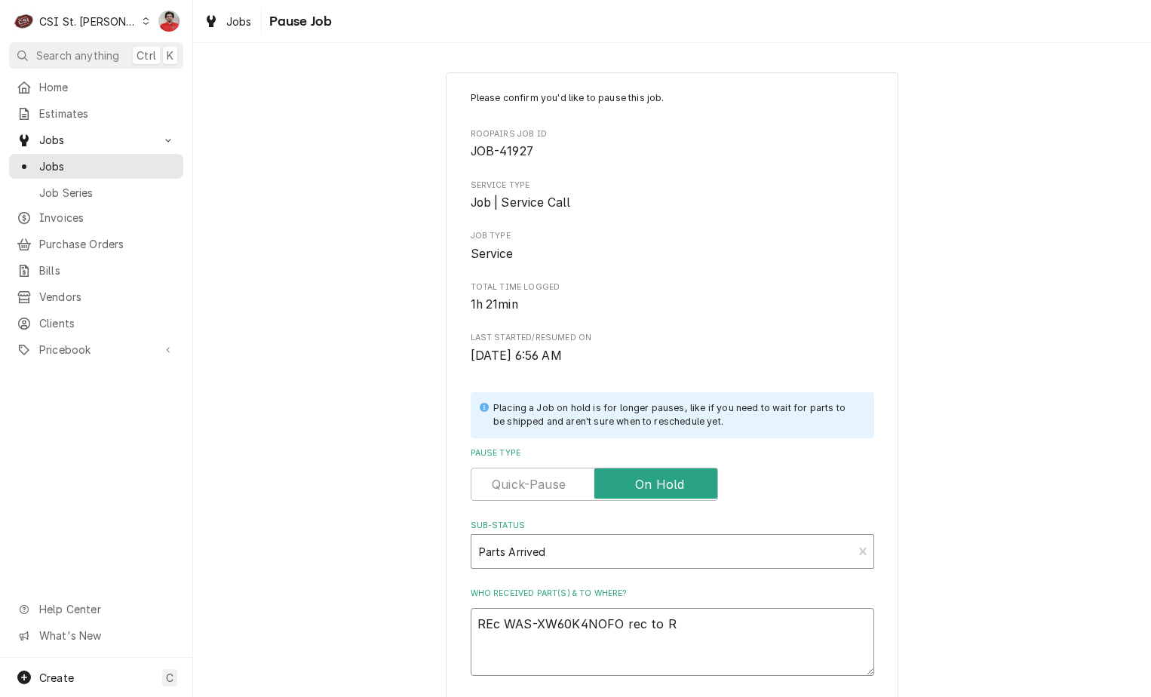
type textarea "REc WAS-XW60K4NOFO rec to Ry"
type textarea "x"
type textarea "REc WAS-XW60K4NOFO rec to Rya"
type textarea "x"
type textarea "REc WAS-XW60K4NOFO rec to Ryan"
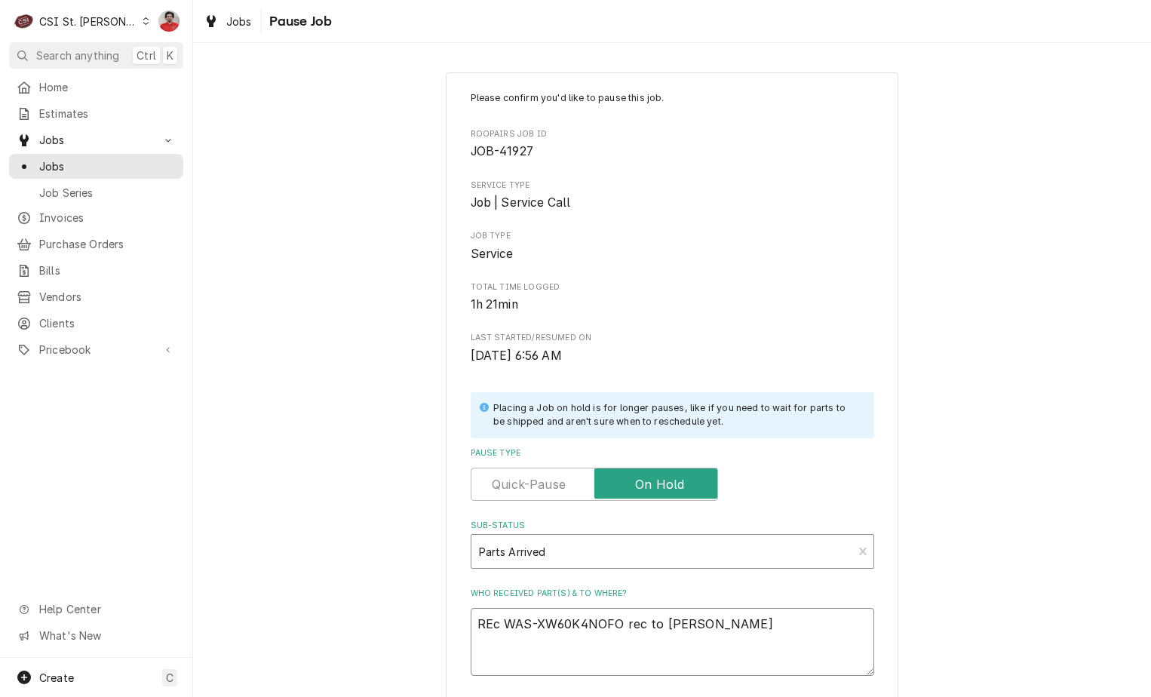
type textarea "x"
type textarea "REc WAS-XW60K4NOFO rec to Ryan"
type textarea "x"
type textarea "REc WAS-XW60K4NOFO rec to Ryan B"
type textarea "x"
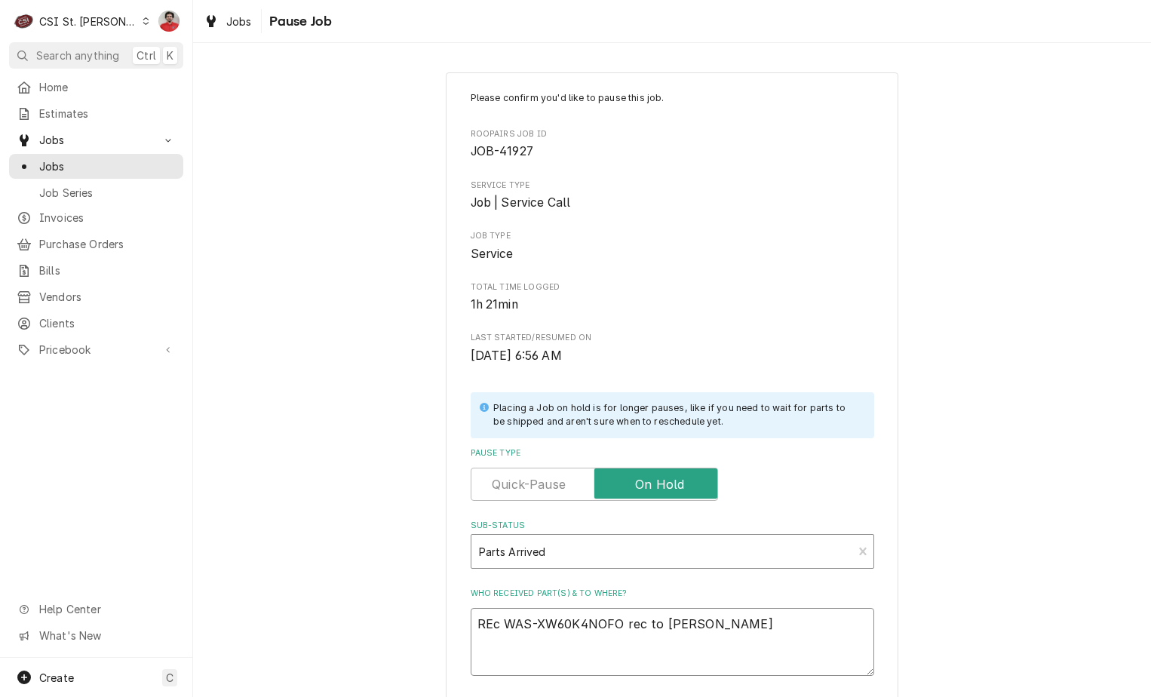
type textarea "REc WAS-XW60K4NOFO rec to Ryan"
type textarea "x"
type textarea "REc WAS-XW60K4NOFO rec to Ryan P"
type textarea "x"
type textarea "REc WAS-XW60K4NOFO rec to Ryan P'"
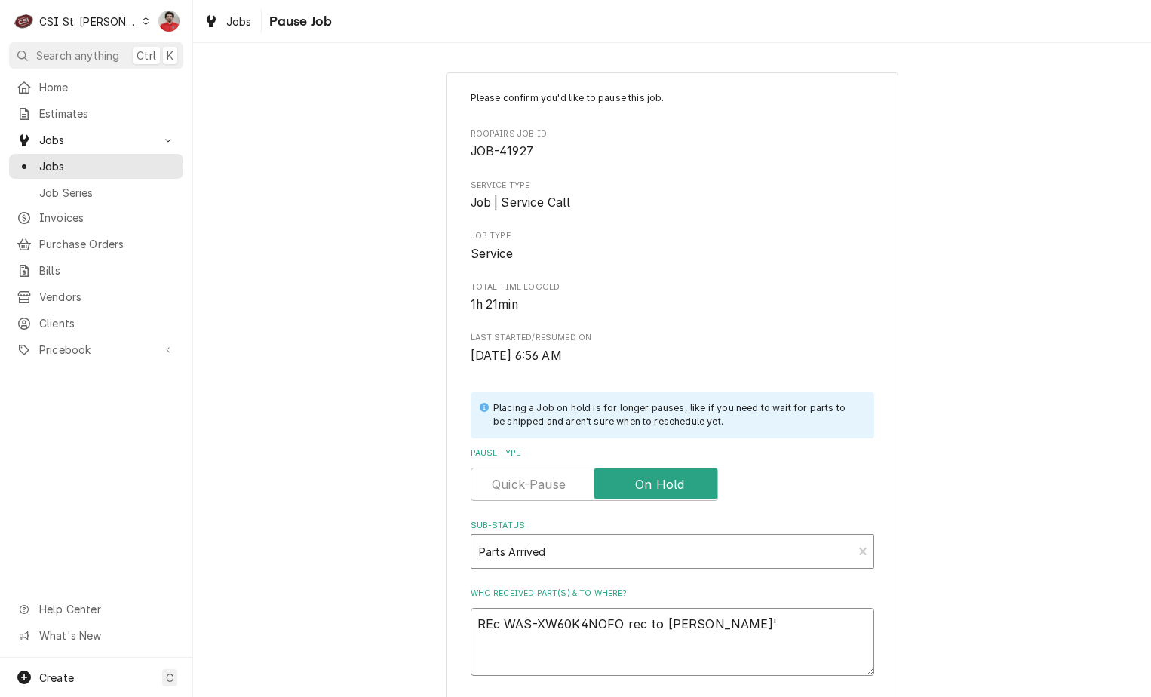
type textarea "x"
type textarea "REc WAS-XW60K4NOFO rec to Ryan P's"
type textarea "x"
type textarea "REc WAS-XW60K4NOFO rec to Ryan P's s"
type textarea "x"
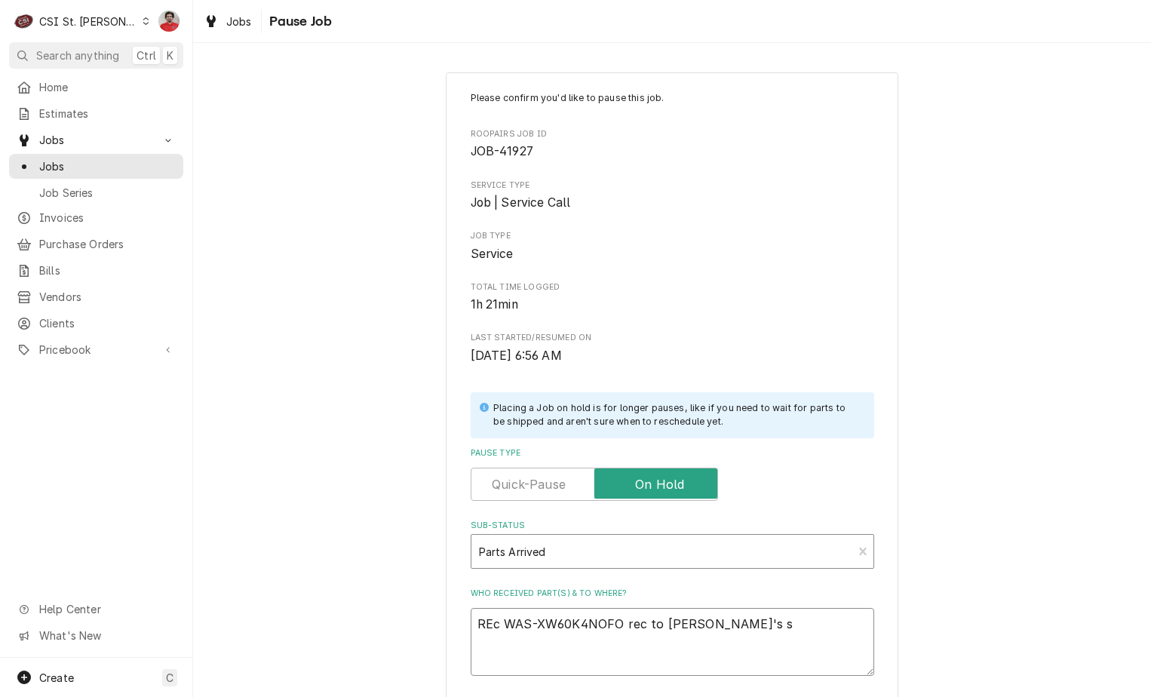
type textarea "REc WAS-XW60K4NOFO rec to Ryan P's sh"
type textarea "x"
type textarea "REc WAS-XW60K4NOFO rec to Ryan P's she"
type textarea "x"
type textarea "REc WAS-XW60K4NOFO rec to Ryan P's shel"
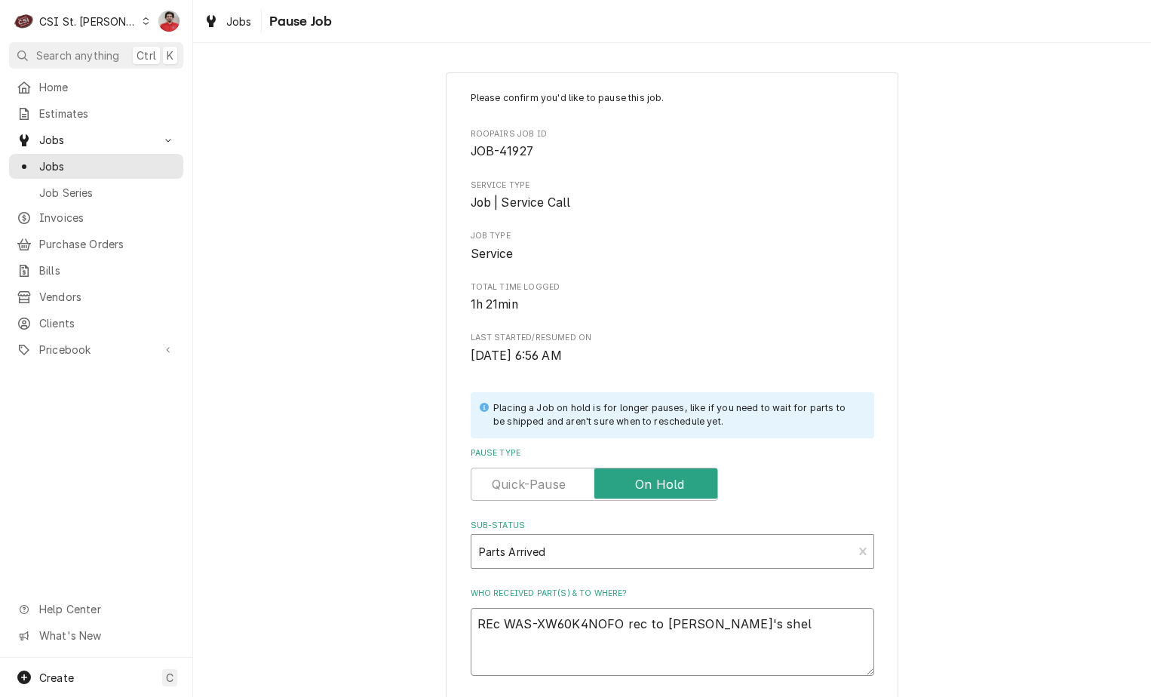
type textarea "x"
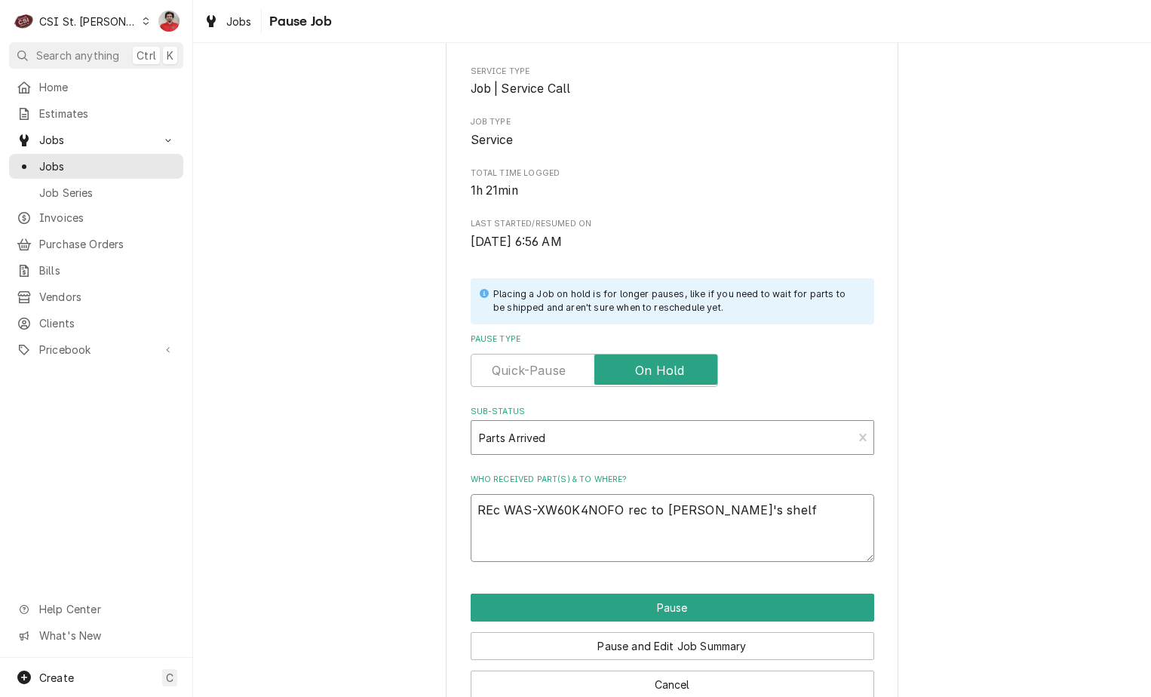
scroll to position [148, 0]
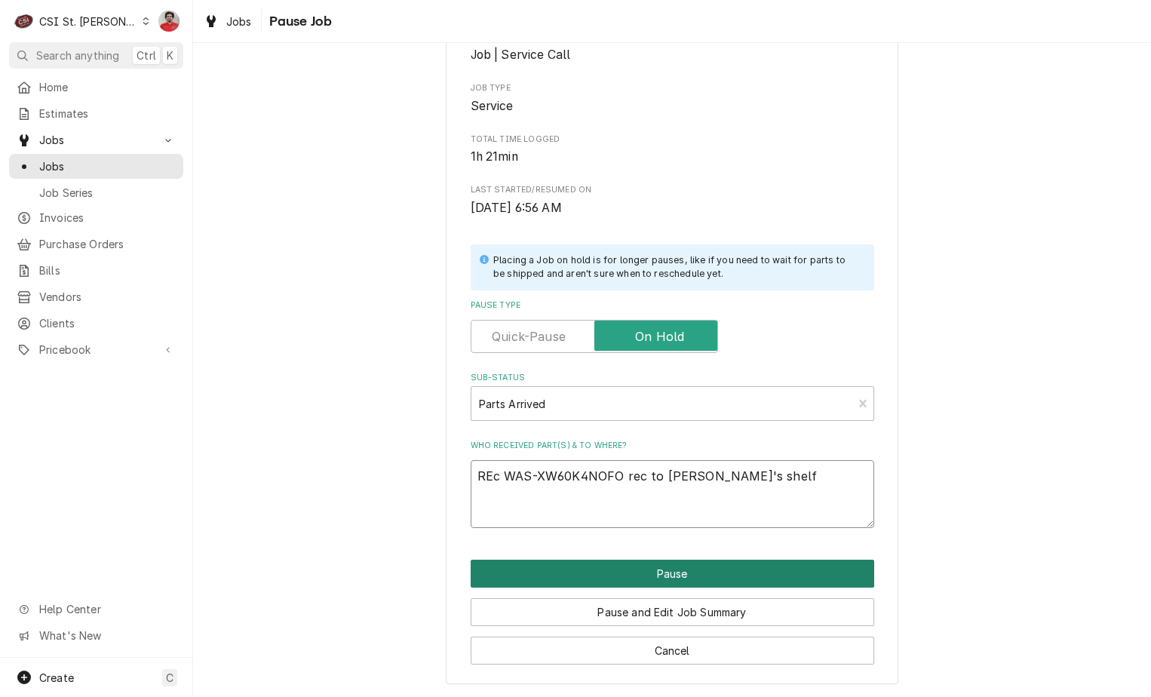
type textarea "REc WAS-XW60K4NOFO rec to Ryan P's shelf"
click at [691, 567] on button "Pause" at bounding box center [673, 574] width 404 height 28
type textarea "x"
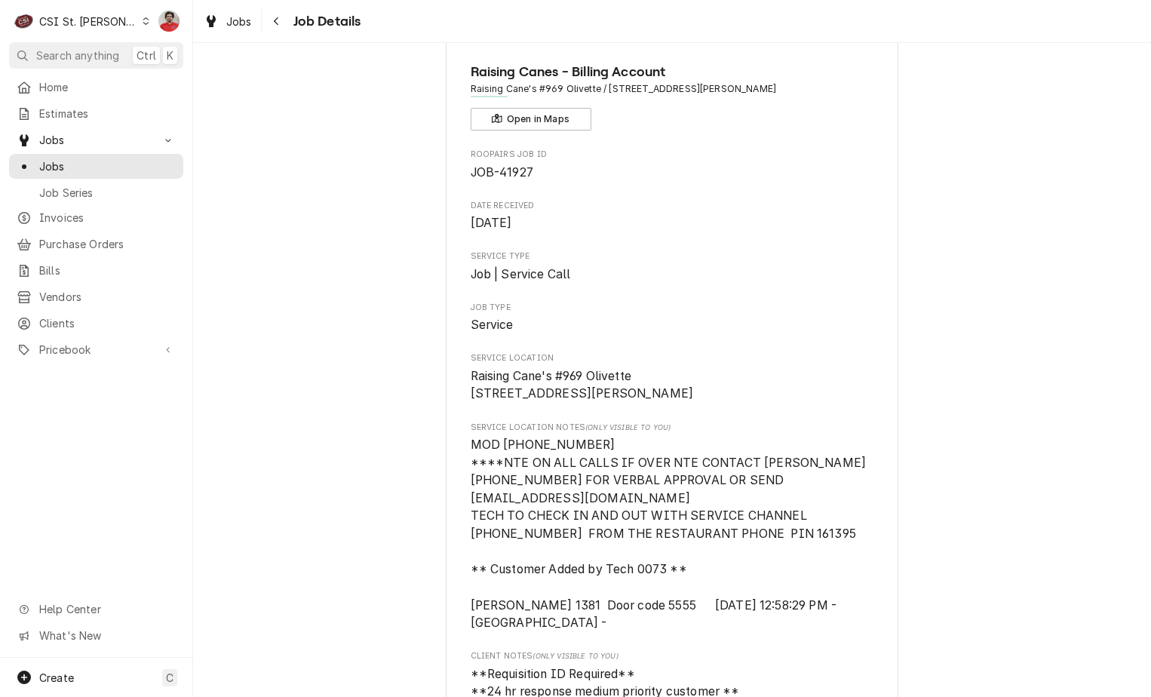
scroll to position [75, 0]
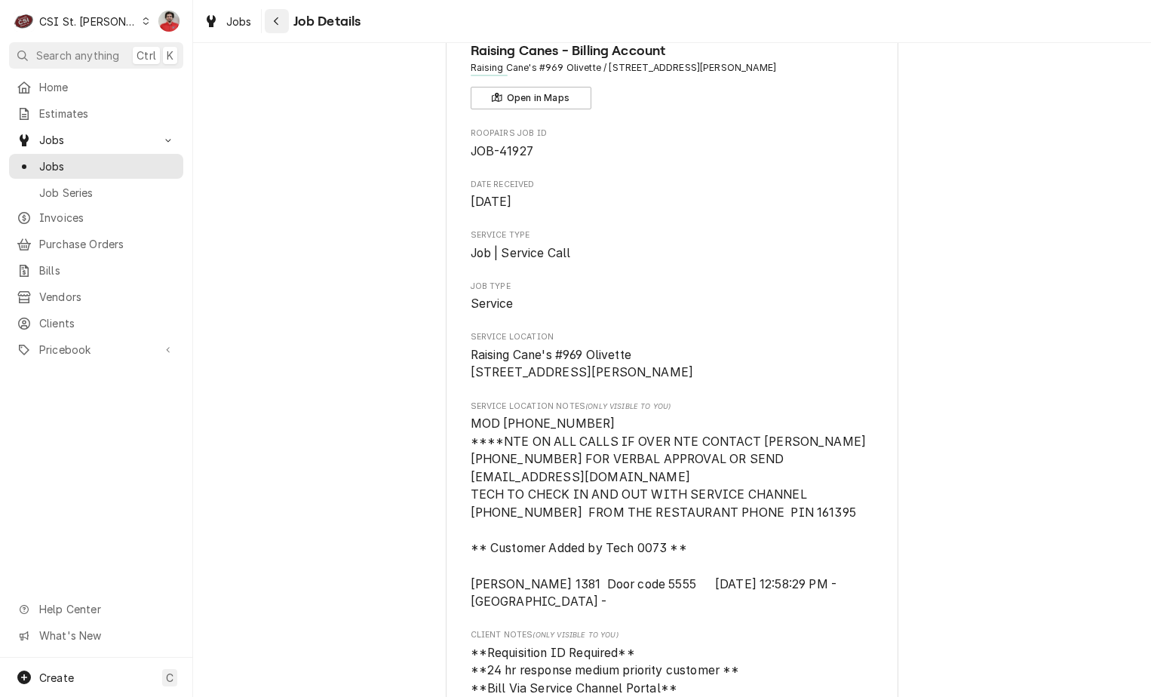
click at [269, 20] on div "Navigate back" at bounding box center [276, 21] width 15 height 15
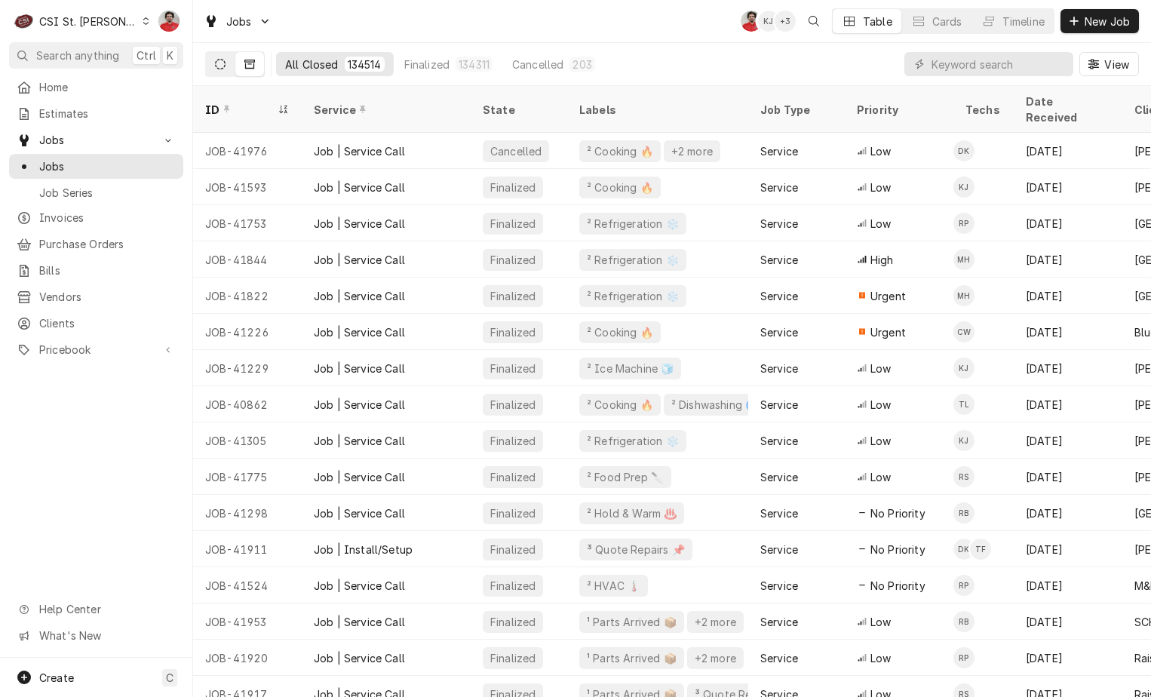
click at [223, 67] on icon "Dynamic Content Wrapper" at bounding box center [220, 64] width 11 height 11
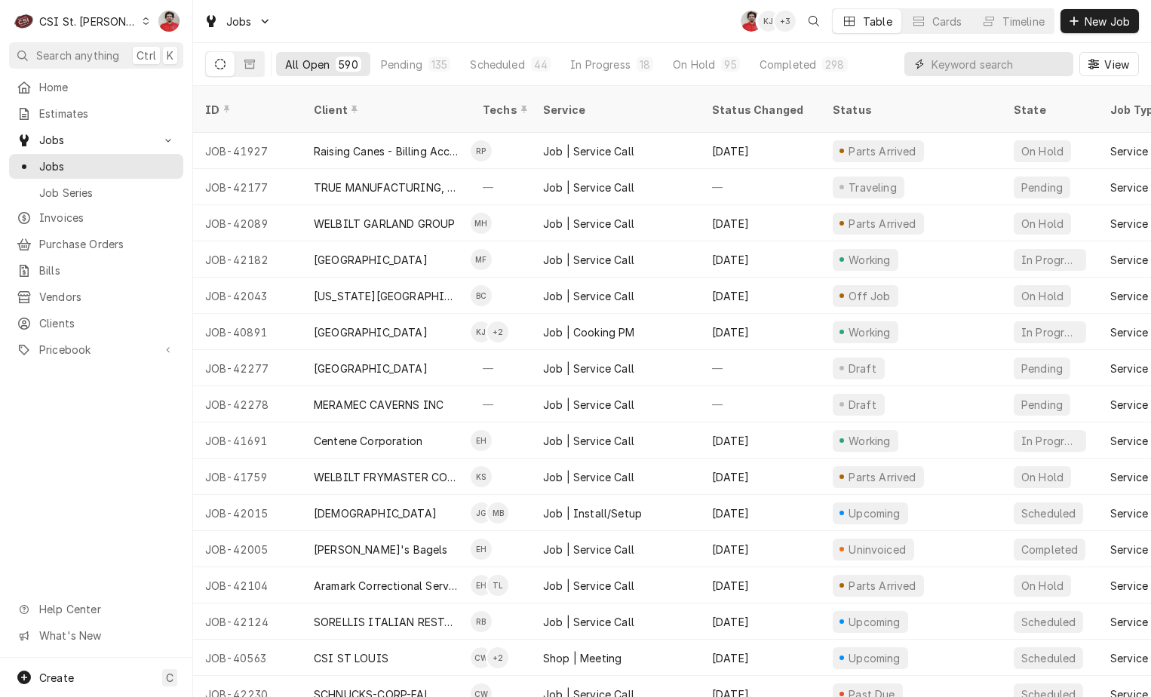
click at [943, 63] on input "Dynamic Content Wrapper" at bounding box center [999, 64] width 134 height 24
click at [1012, 63] on input "Dynamic Content Wrapper" at bounding box center [999, 64] width 134 height 24
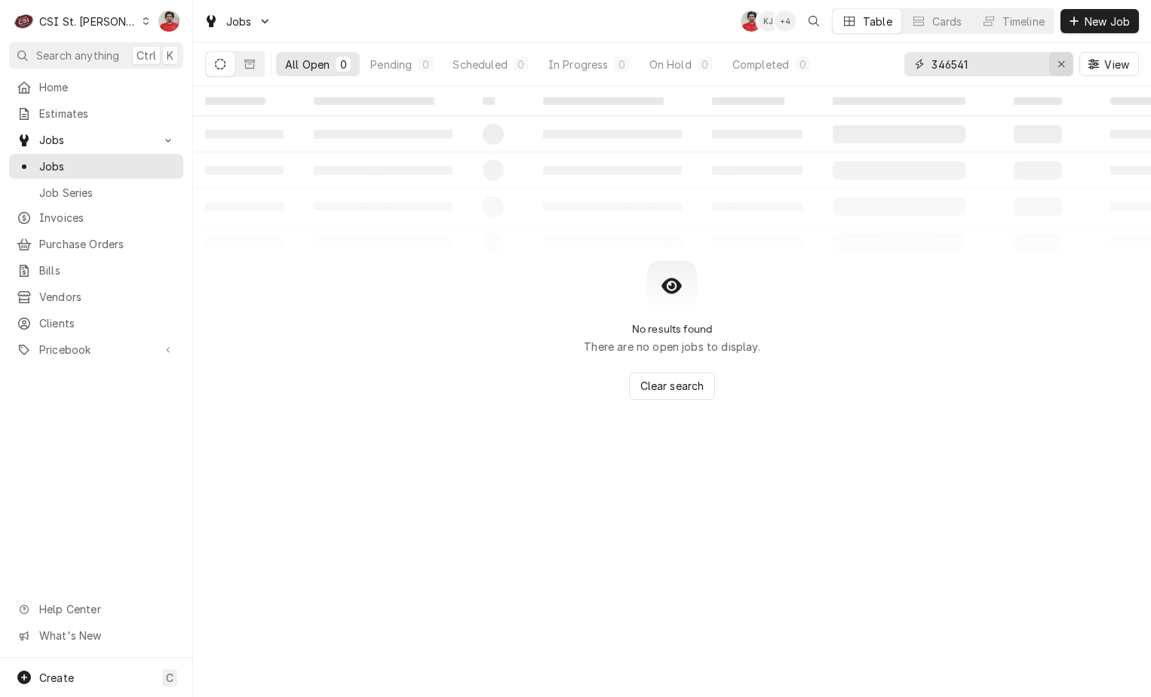
type input "346541"
click at [1064, 69] on icon "Erase input" at bounding box center [1062, 64] width 8 height 11
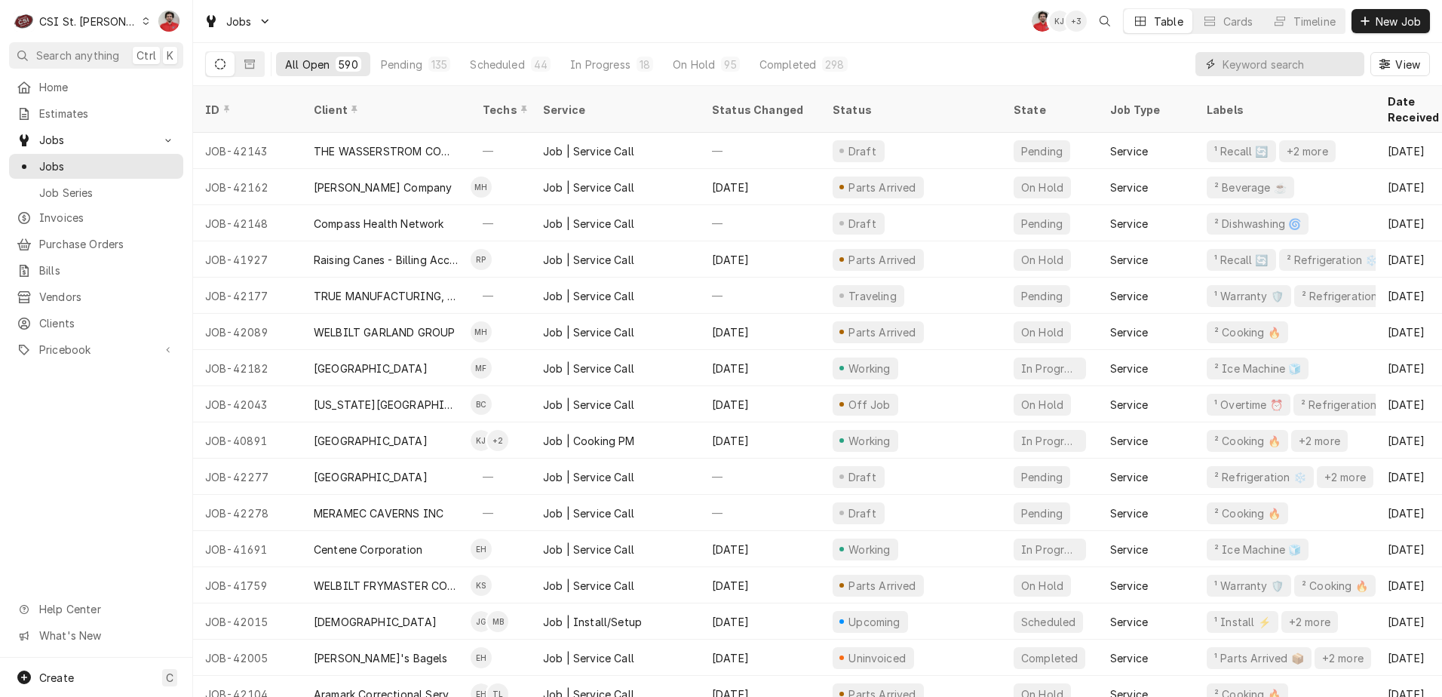
click at [1150, 60] on input "Dynamic Content Wrapper" at bounding box center [1290, 64] width 134 height 24
type input "j"
type input "york"
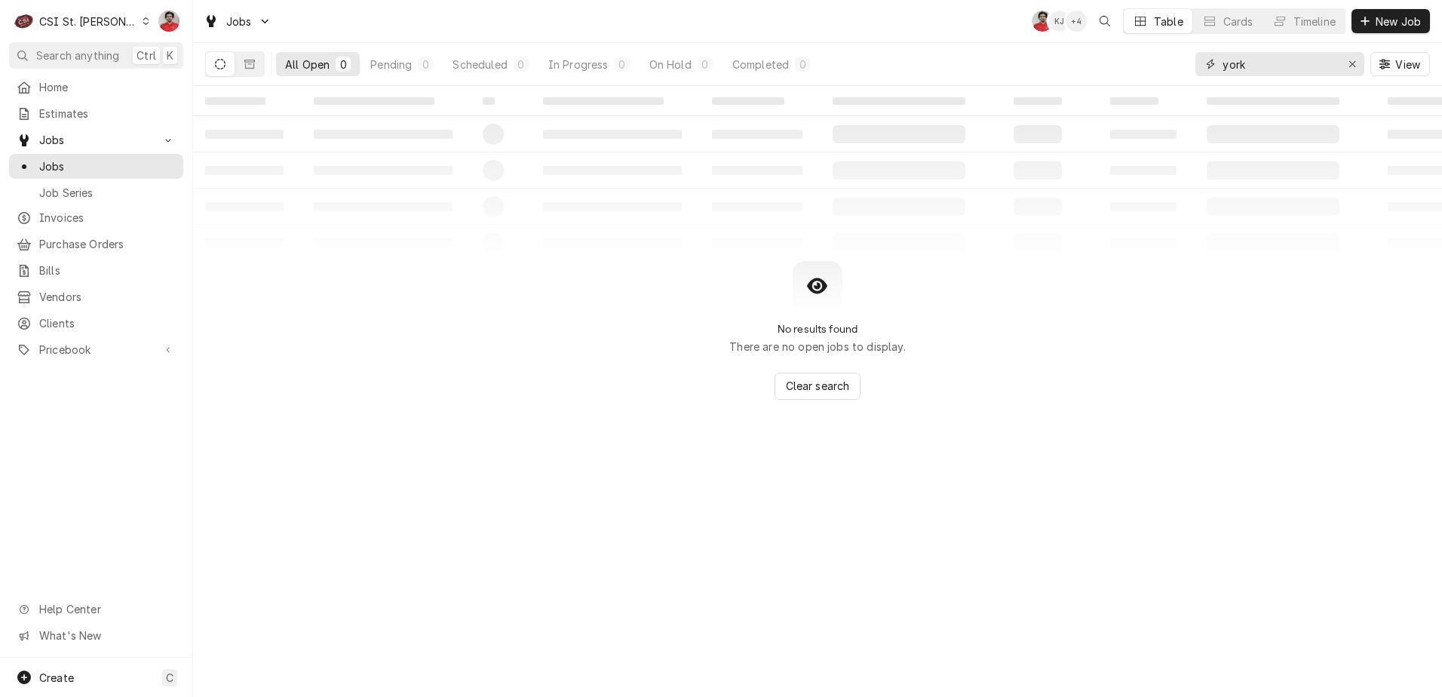
drag, startPoint x: 1245, startPoint y: 66, endPoint x: 1072, endPoint y: 29, distance: 177.2
click at [1140, 51] on div "All Open 0 Pending 0 Scheduled 0 In Progress 0 On Hold 0 Completed 0 york View" at bounding box center [817, 64] width 1225 height 42
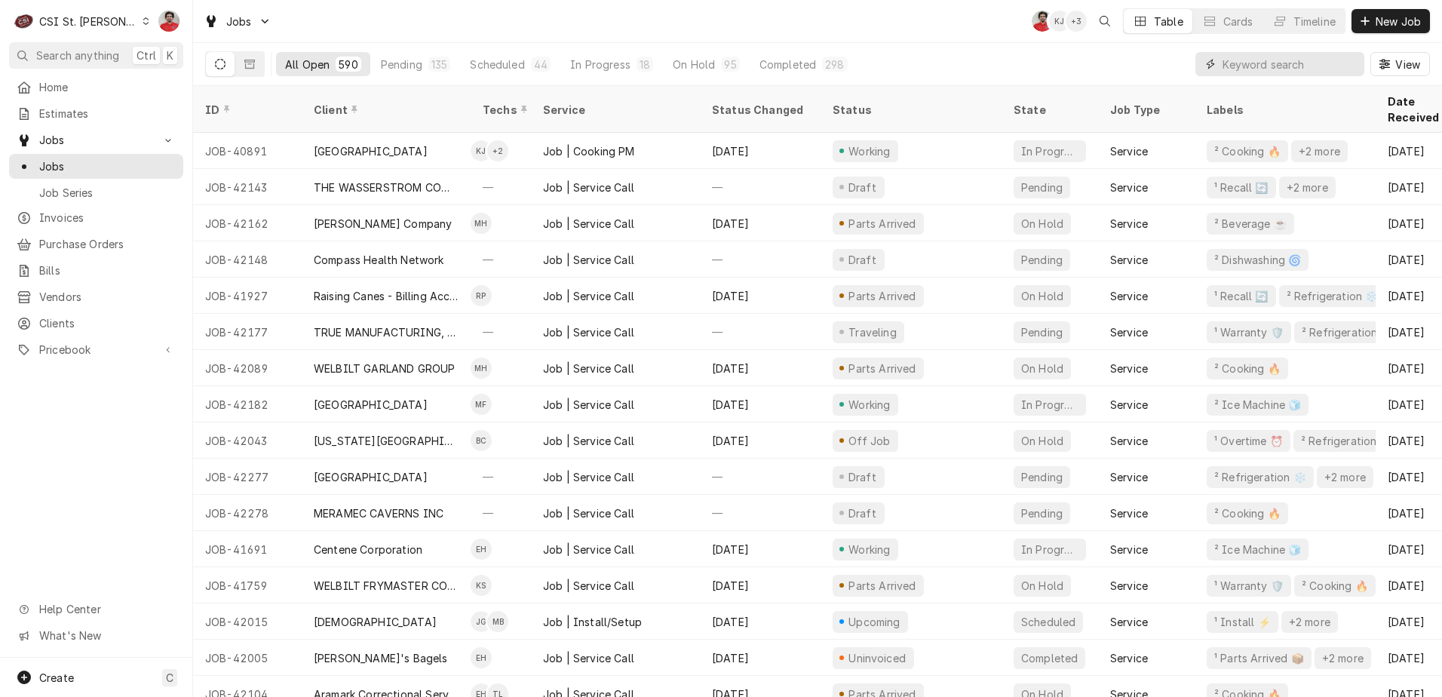
click at [1150, 69] on input "Dynamic Content Wrapper" at bounding box center [1290, 64] width 134 height 24
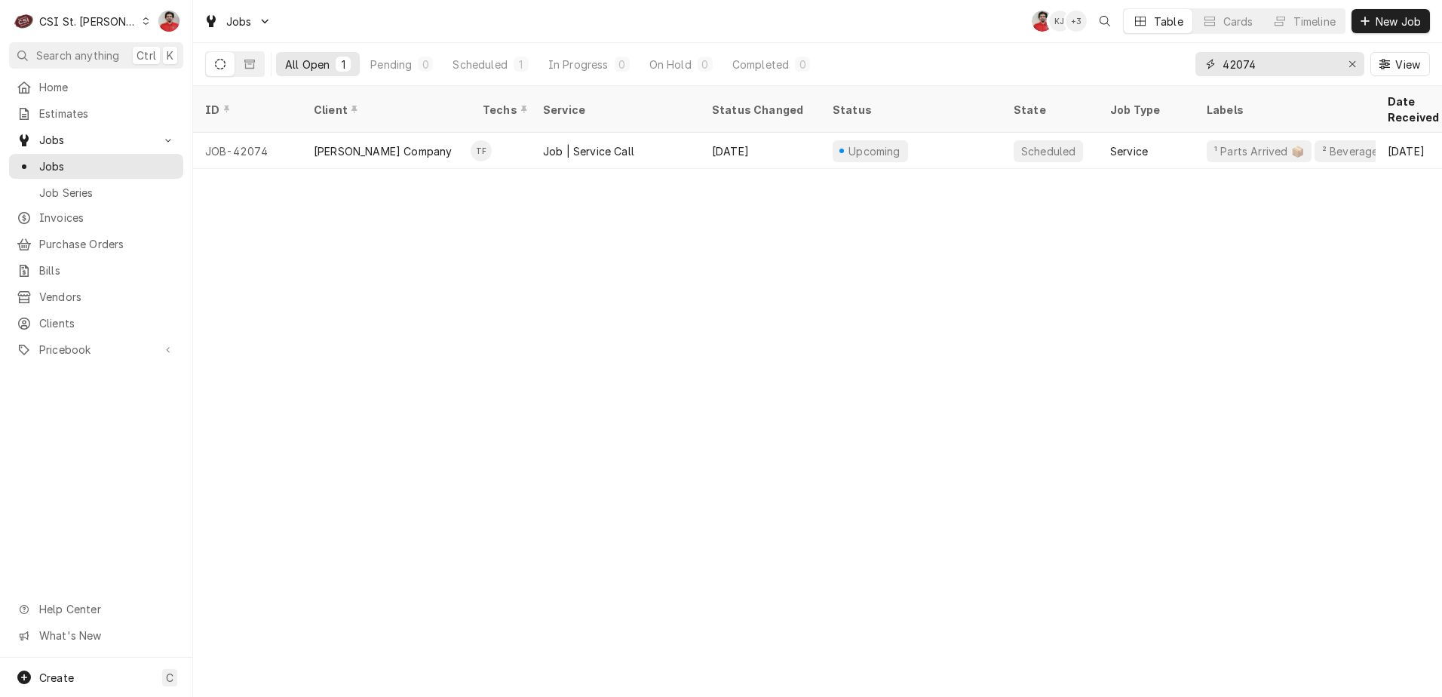
drag, startPoint x: 1135, startPoint y: 83, endPoint x: 1067, endPoint y: 78, distance: 68.0
click at [1074, 82] on div "All Open 1 Pending 0 Scheduled 1 In Progress 0 On Hold 0 Completed 0 42074 View" at bounding box center [817, 64] width 1225 height 42
click at [1150, 69] on input "42074" at bounding box center [1279, 64] width 113 height 24
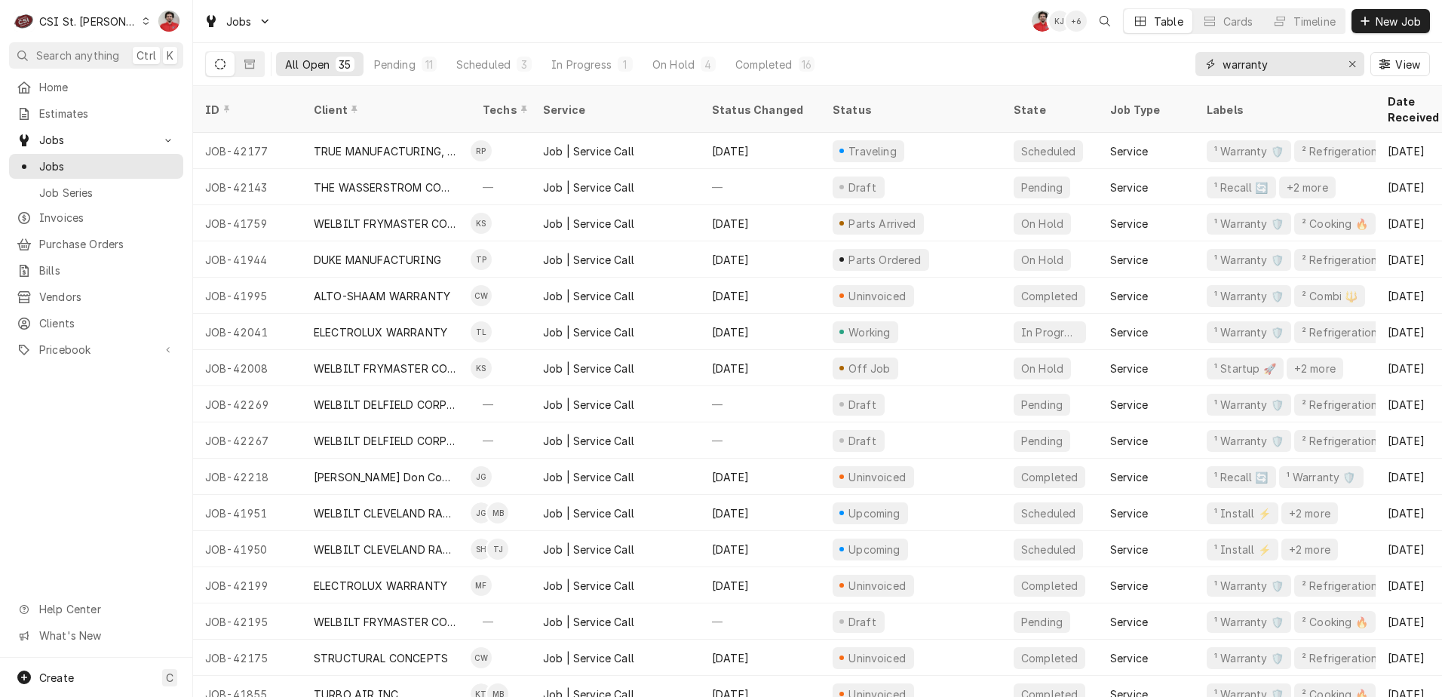
type input "warranty"
click at [1150, 85] on div "All Open 35 Pending 11 Scheduled 3 In Progress 1 On Hold 4 Completed 16 warrant…" at bounding box center [817, 64] width 1249 height 43
click at [1150, 88] on th "Date Received" at bounding box center [1430, 109] width 109 height 47
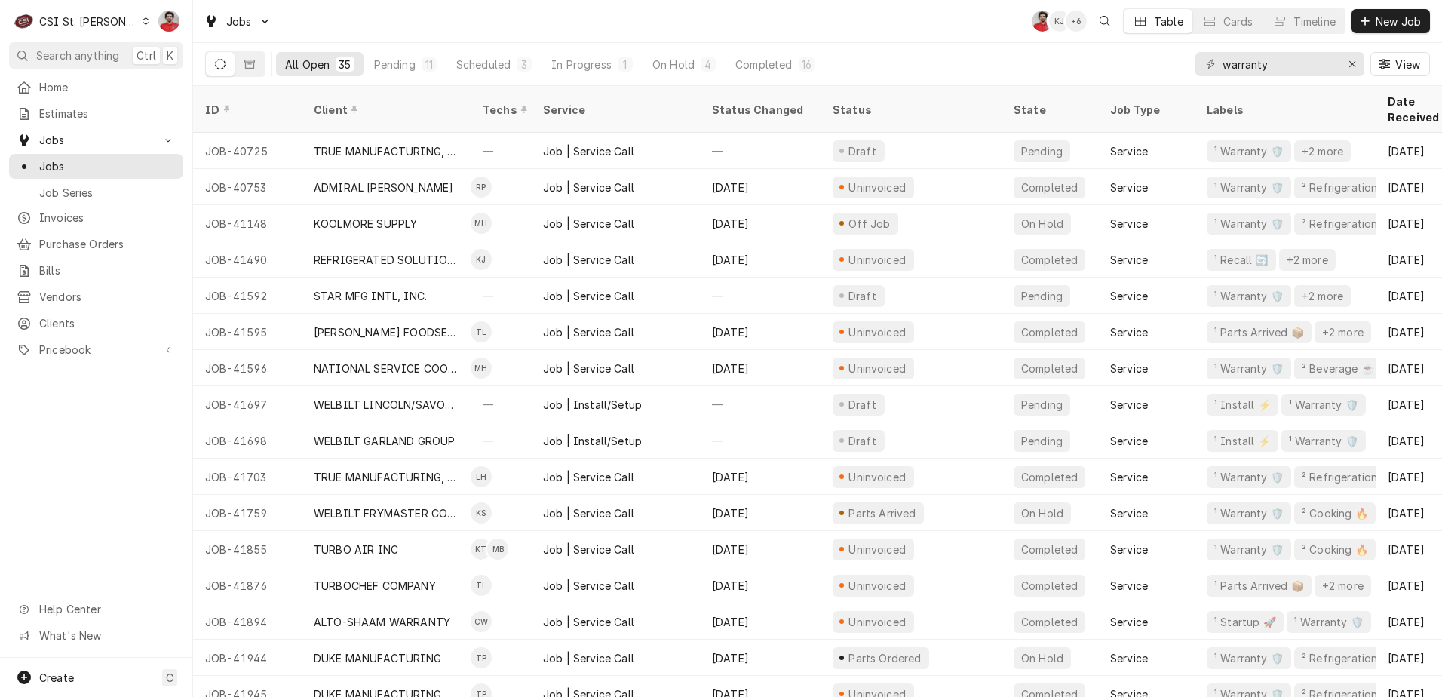
click at [1150, 88] on th "Date Received" at bounding box center [1430, 109] width 109 height 47
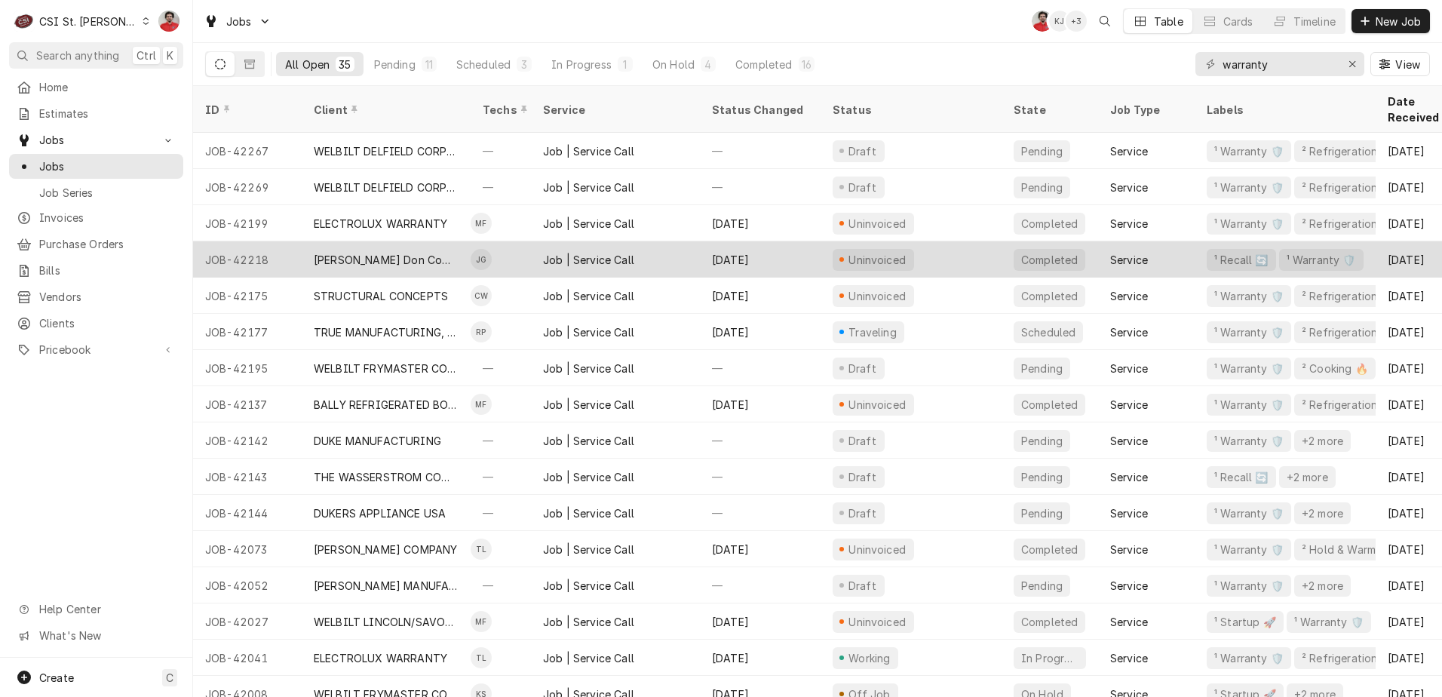
click at [788, 241] on div "[DATE]" at bounding box center [760, 259] width 121 height 36
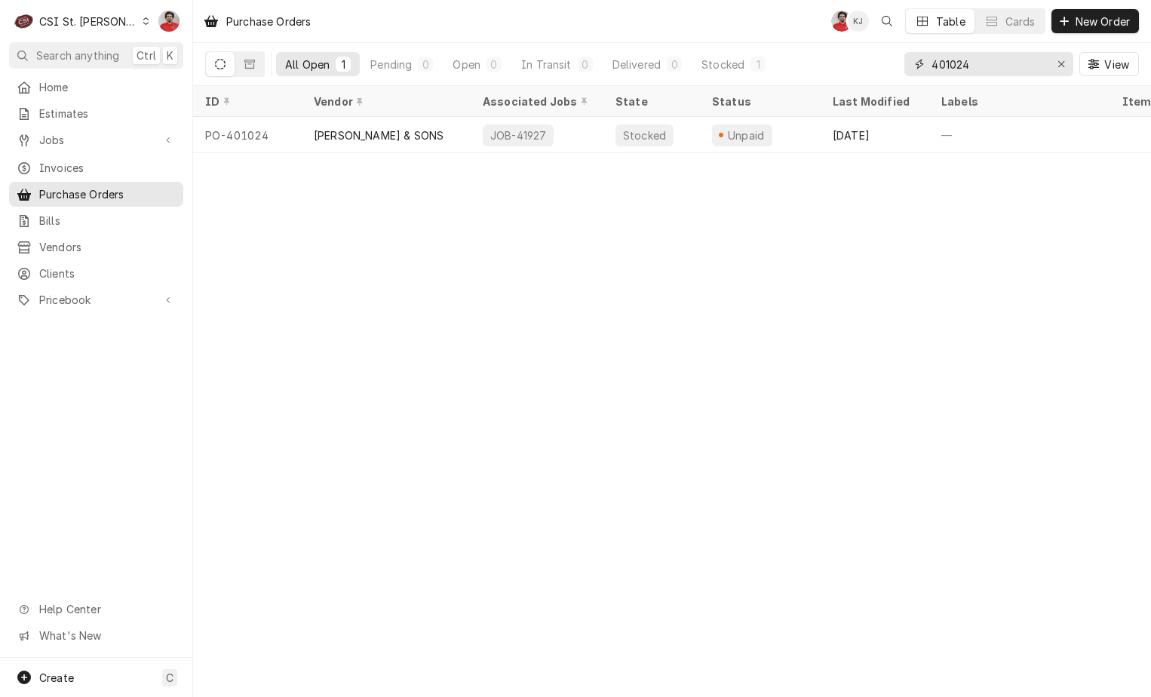
drag, startPoint x: 1020, startPoint y: 69, endPoint x: 791, endPoint y: 43, distance: 230.7
click at [838, 60] on div "All Open 1 Pending 0 Open 0 In Transit 0 Delivered 0 Stocked 1 401024 View" at bounding box center [672, 64] width 934 height 42
type input "APEX"
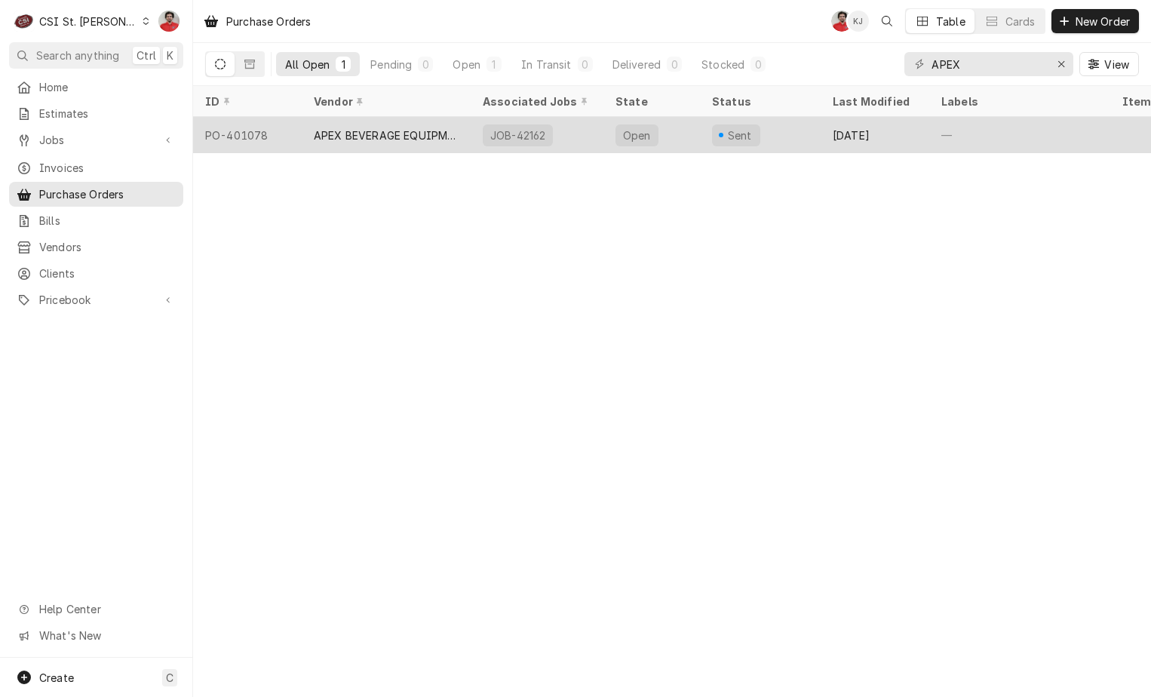
click at [401, 130] on div "APEX BEVERAGE EQUIPMENT" at bounding box center [386, 135] width 145 height 16
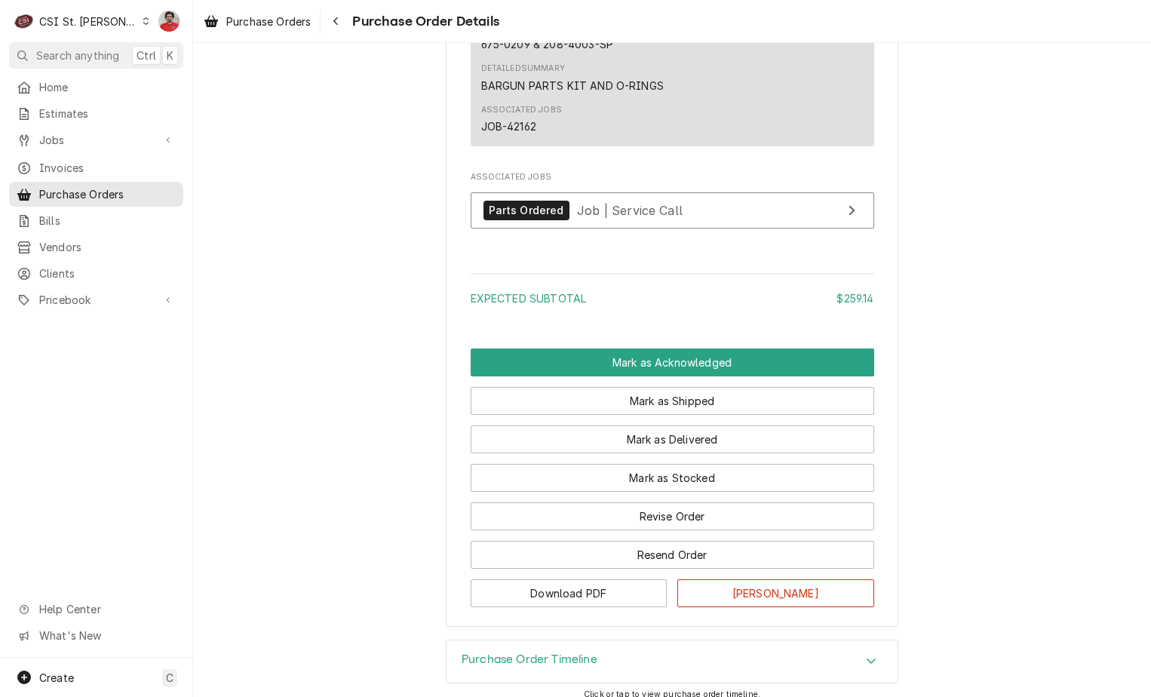
scroll to position [1089, 0]
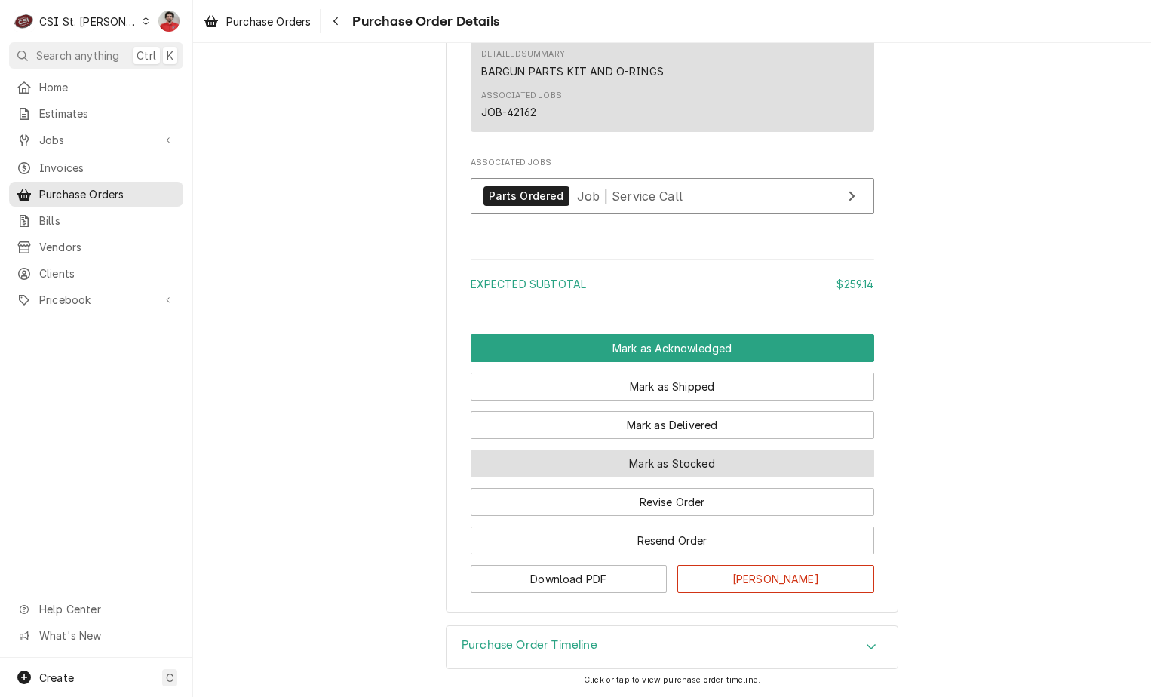
click at [637, 461] on button "Mark as Stocked" at bounding box center [673, 464] width 404 height 28
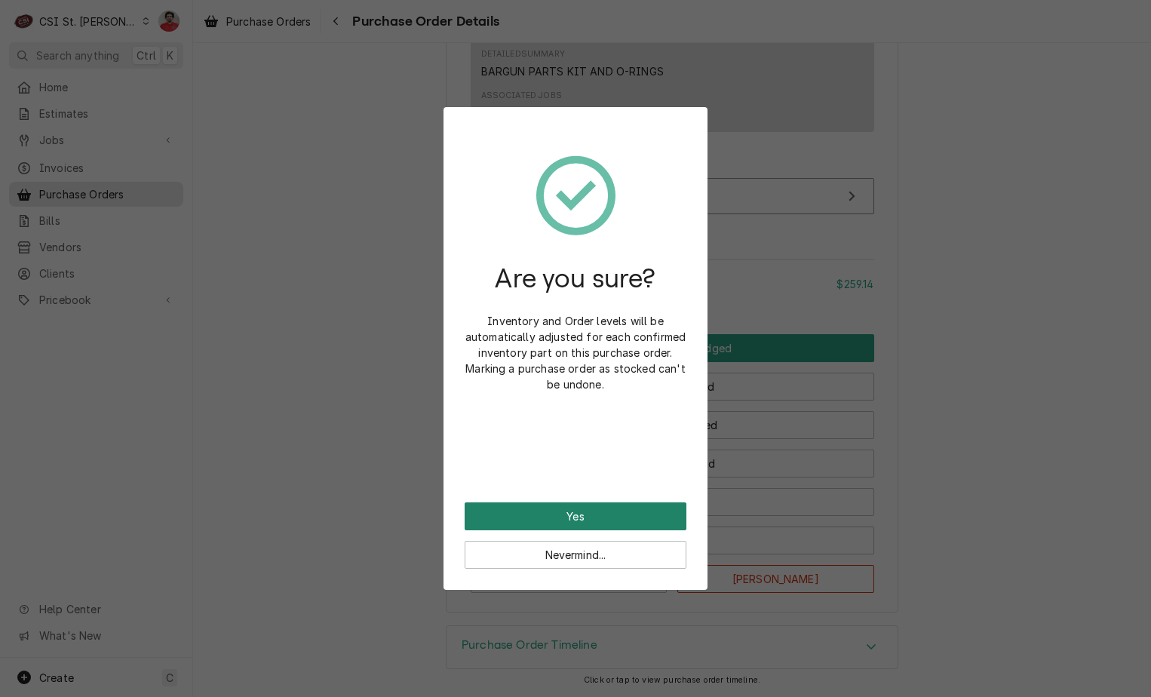
click at [620, 514] on button "Yes" at bounding box center [576, 516] width 222 height 28
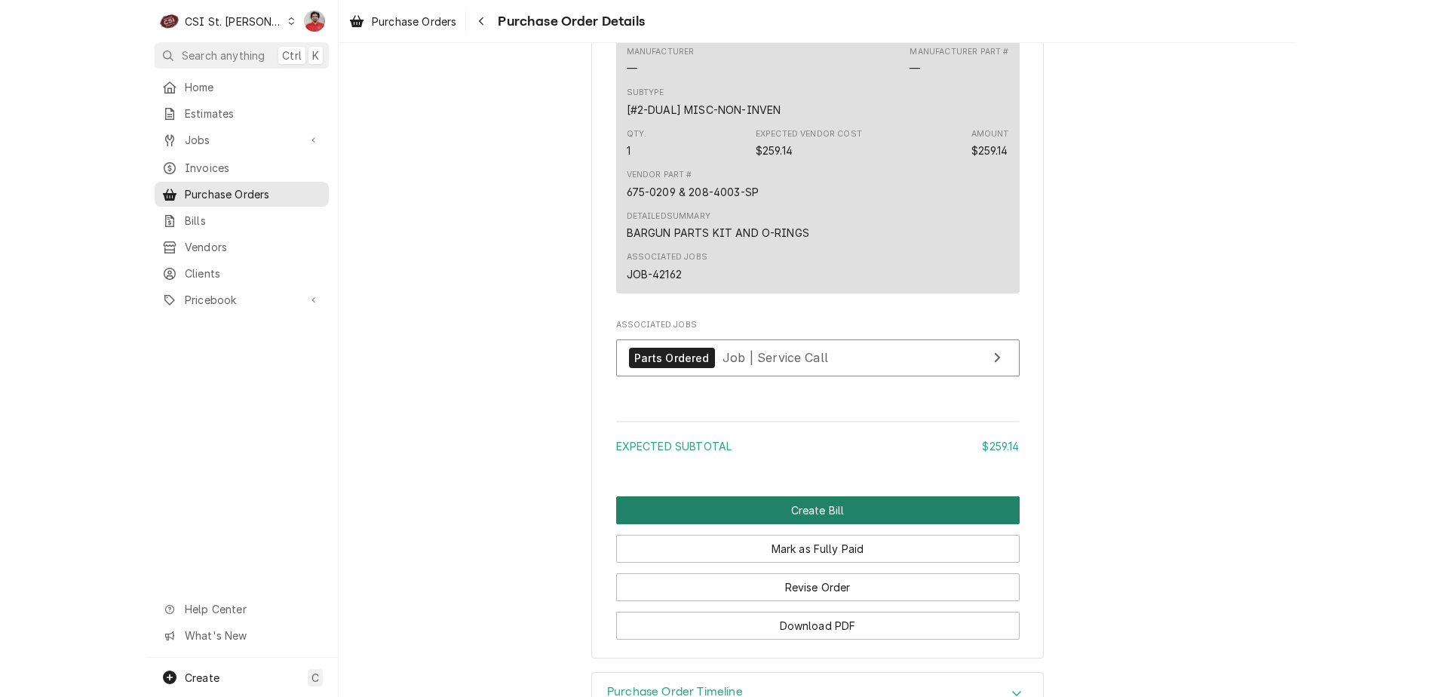
scroll to position [1165, 0]
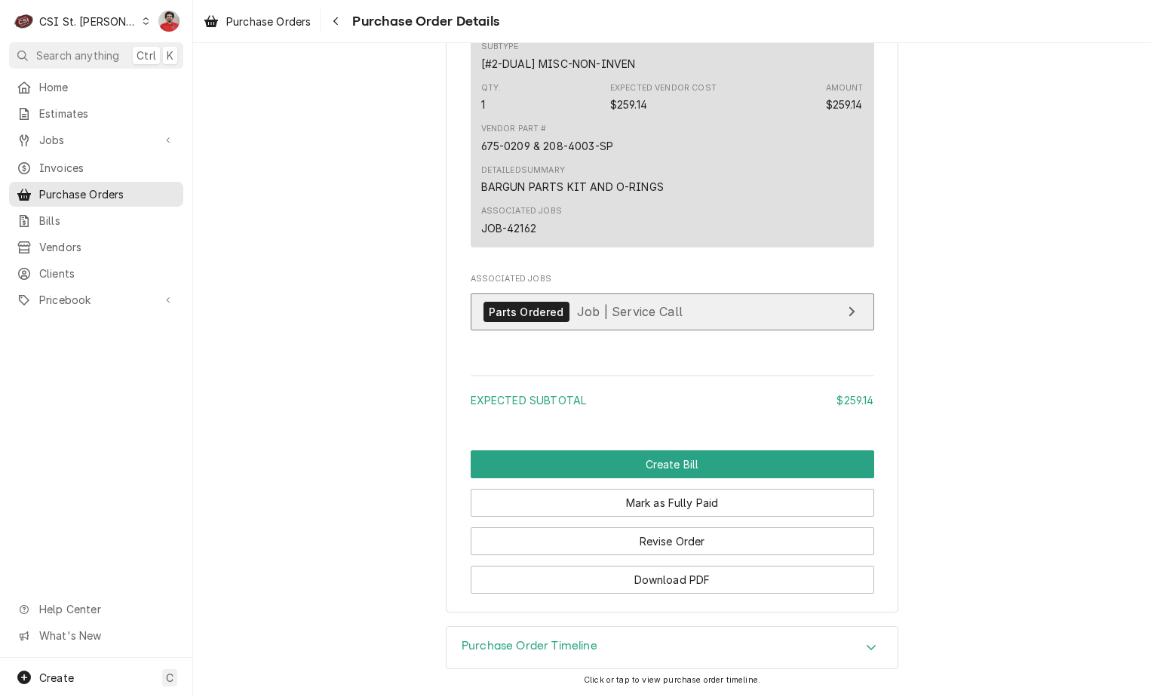
click at [594, 322] on link "Parts Ordered Job | Service Call" at bounding box center [673, 311] width 404 height 37
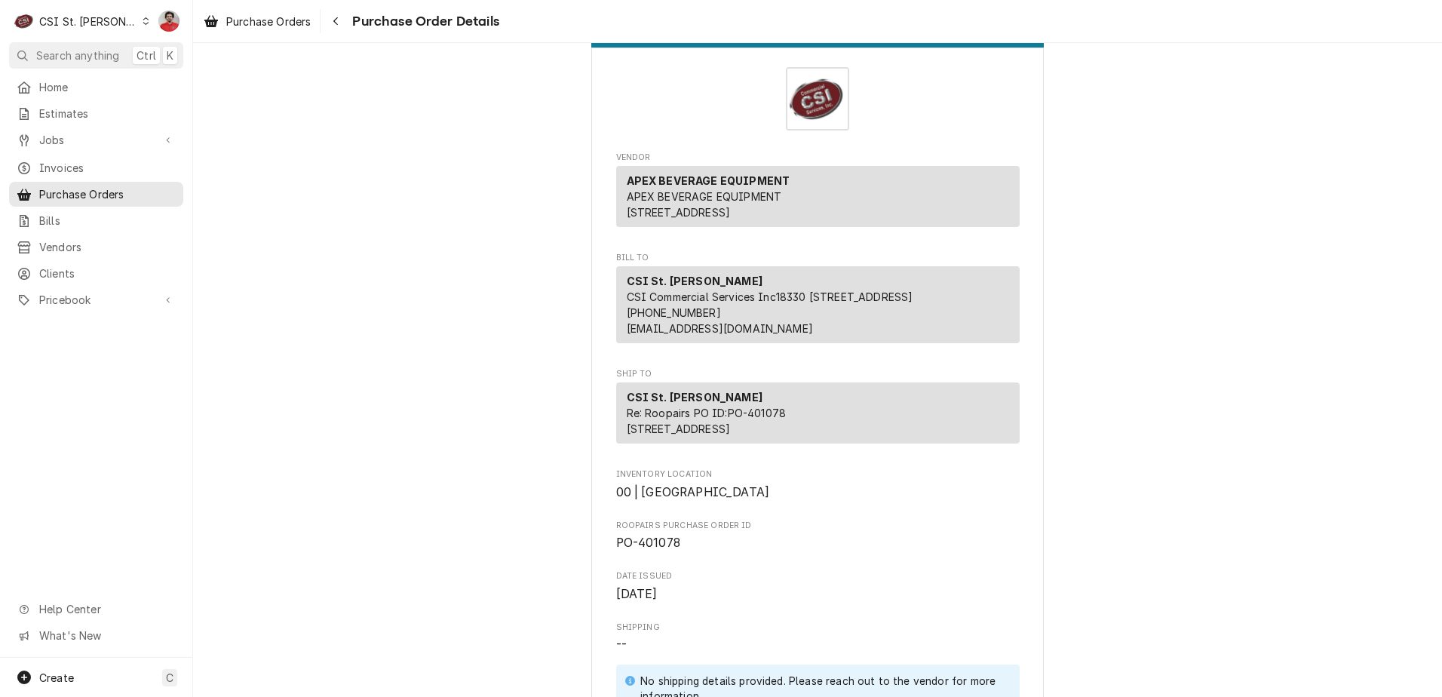
scroll to position [0, 0]
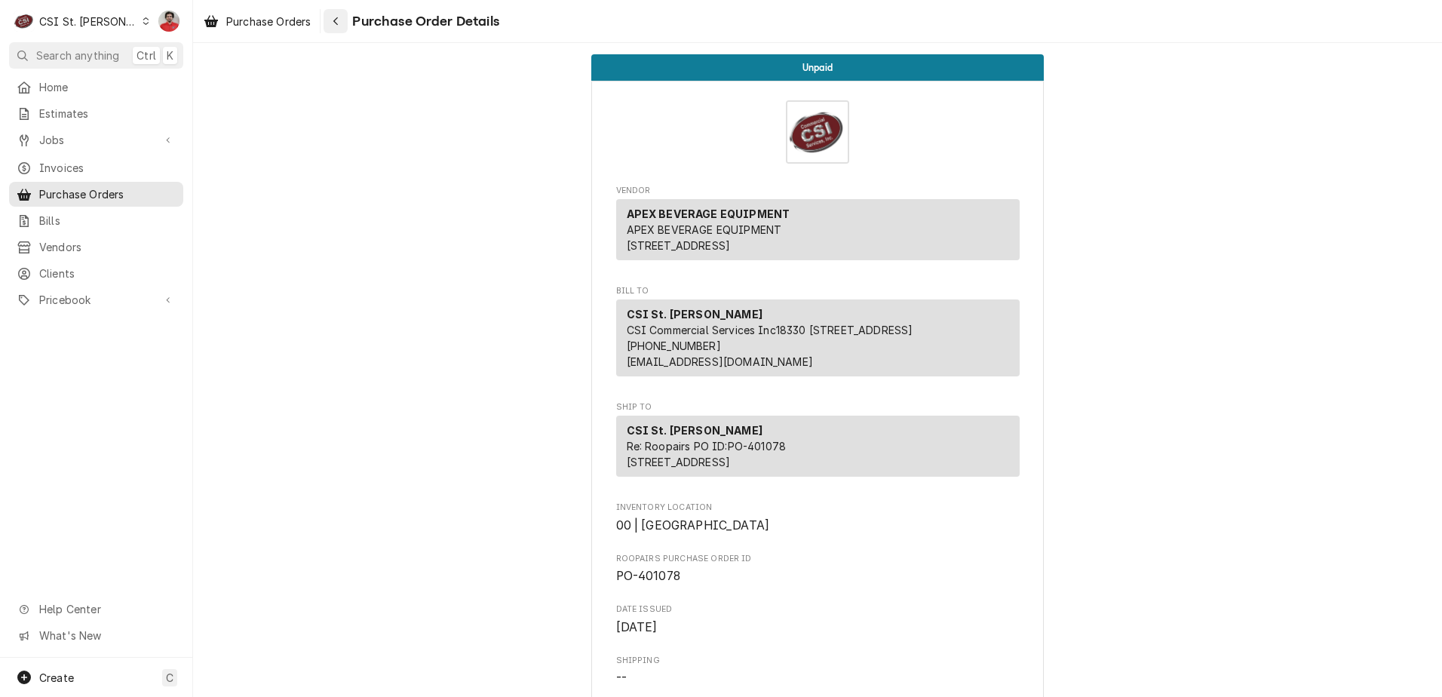
click at [336, 25] on icon "Navigate back" at bounding box center [336, 21] width 7 height 11
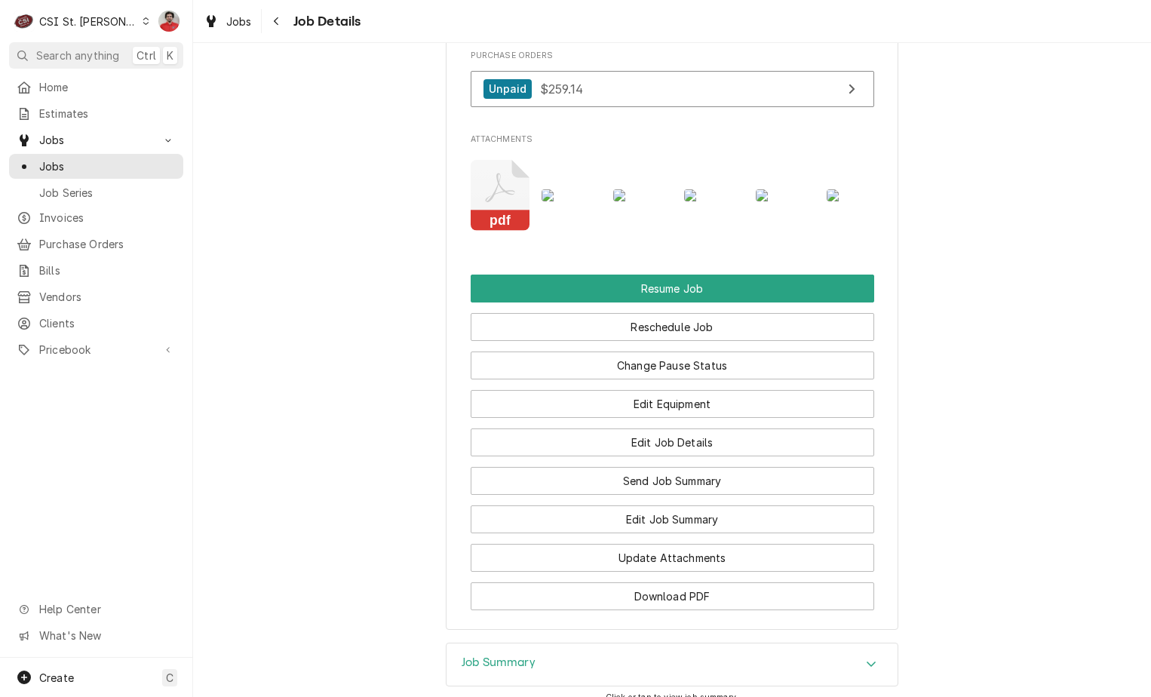
scroll to position [2109, 0]
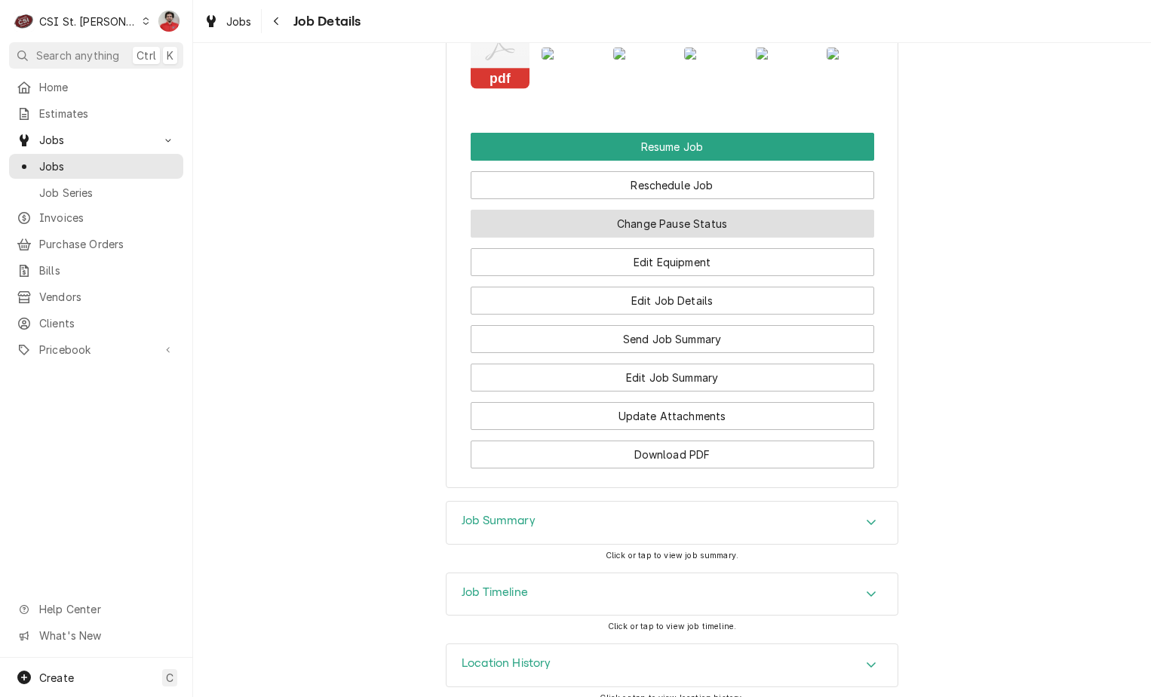
click at [620, 213] on button "Change Pause Status" at bounding box center [673, 224] width 404 height 28
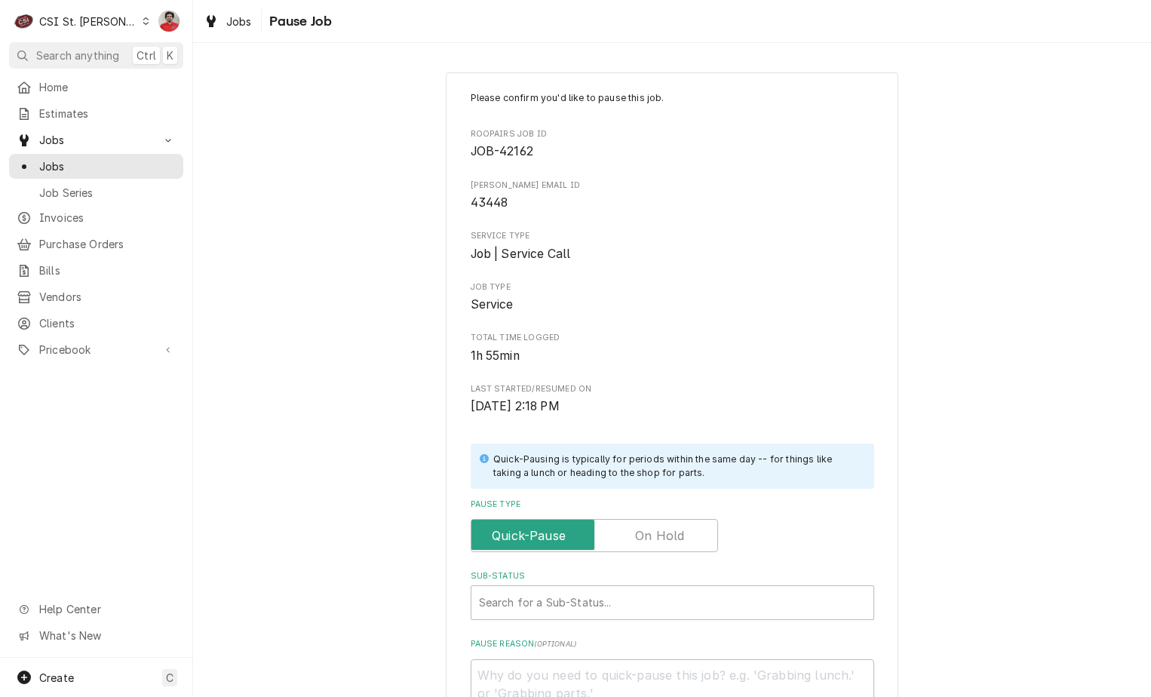
click at [662, 533] on label "Pause Type" at bounding box center [594, 535] width 247 height 33
click at [662, 533] on input "Pause Type" at bounding box center [594, 535] width 234 height 33
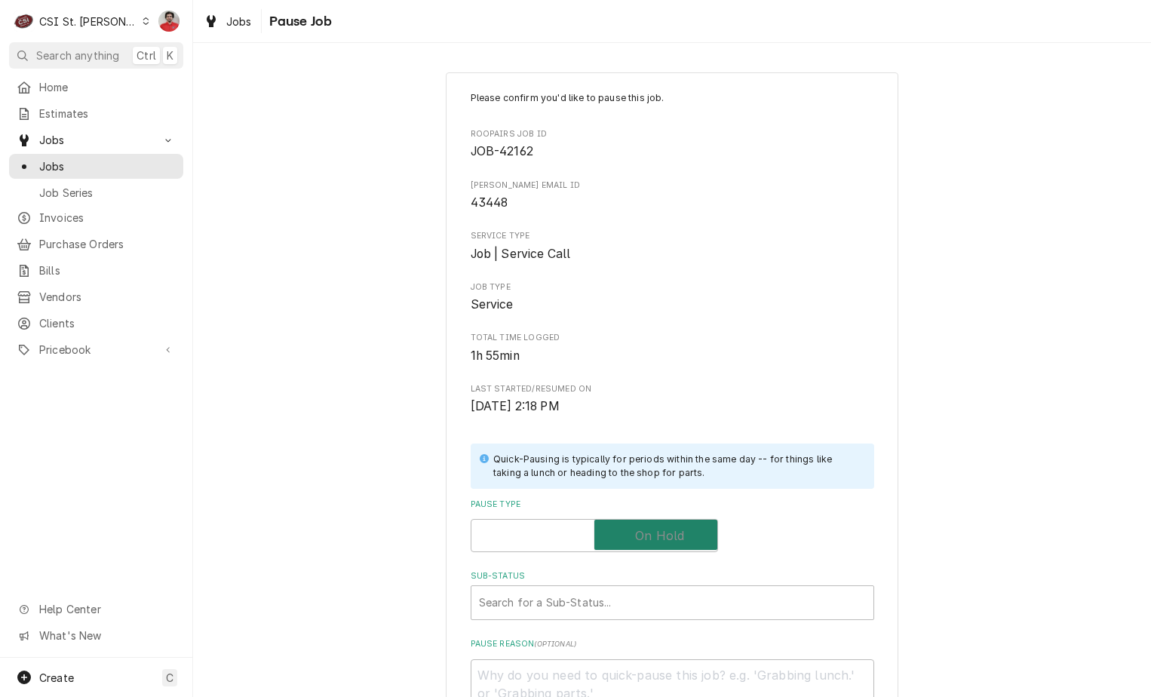
checkbox input "true"
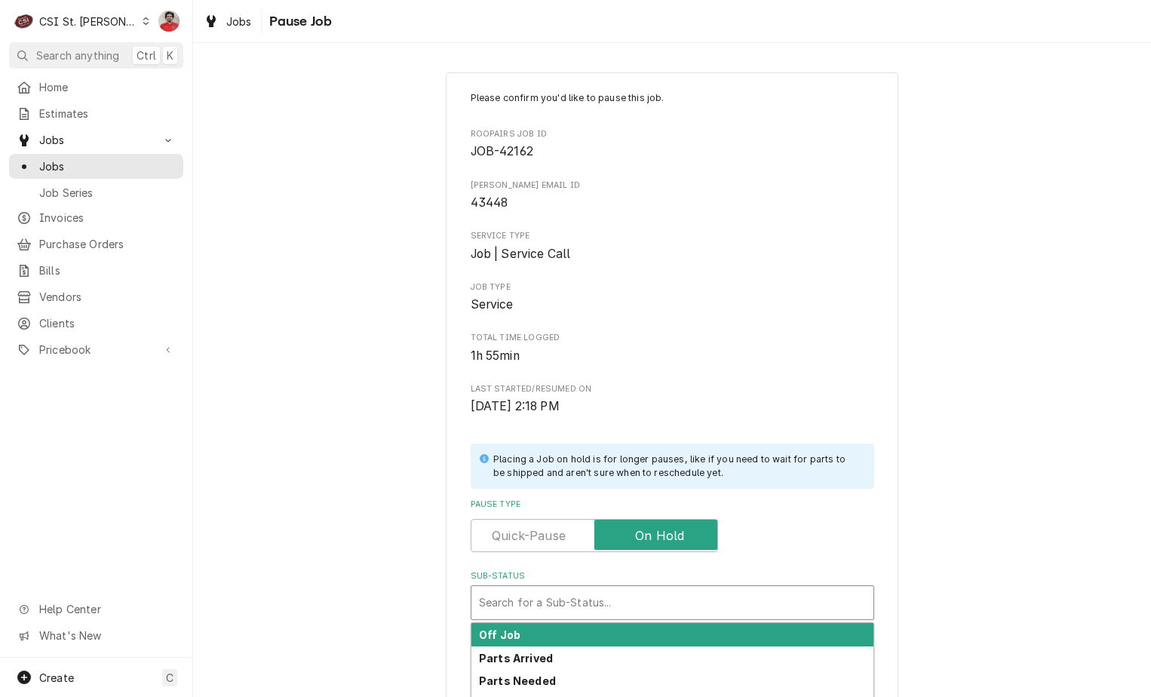
click at [651, 612] on div "Sub-Status" at bounding box center [672, 602] width 387 height 27
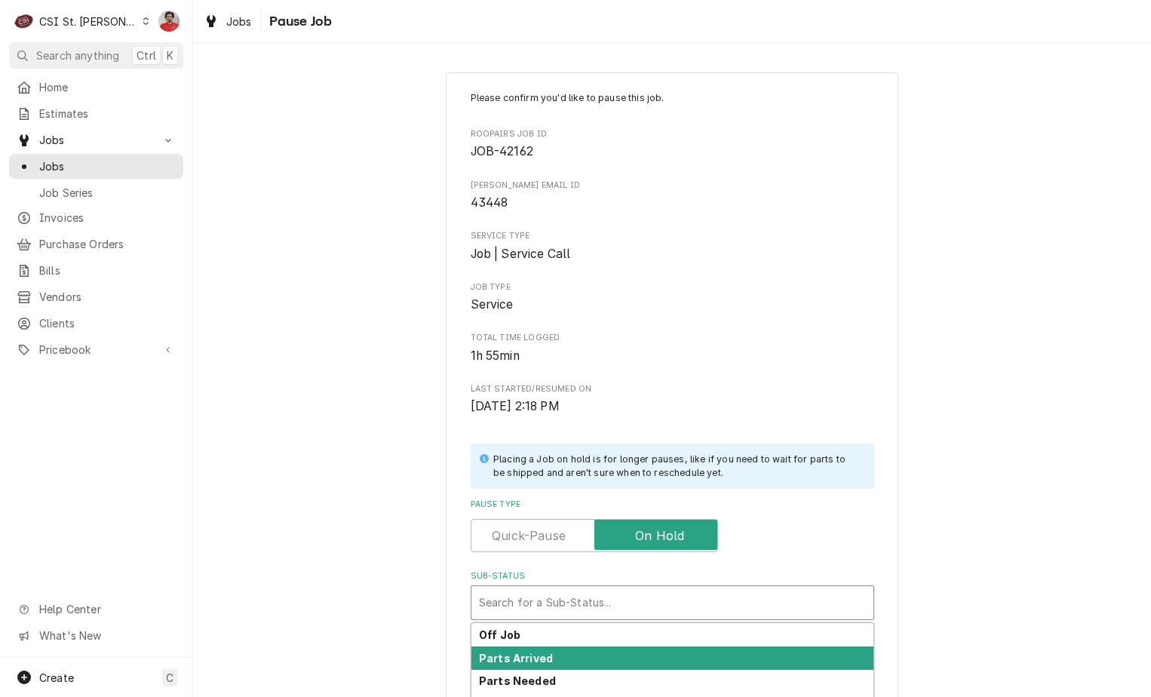
click at [650, 650] on div "Parts Arrived" at bounding box center [672, 657] width 402 height 23
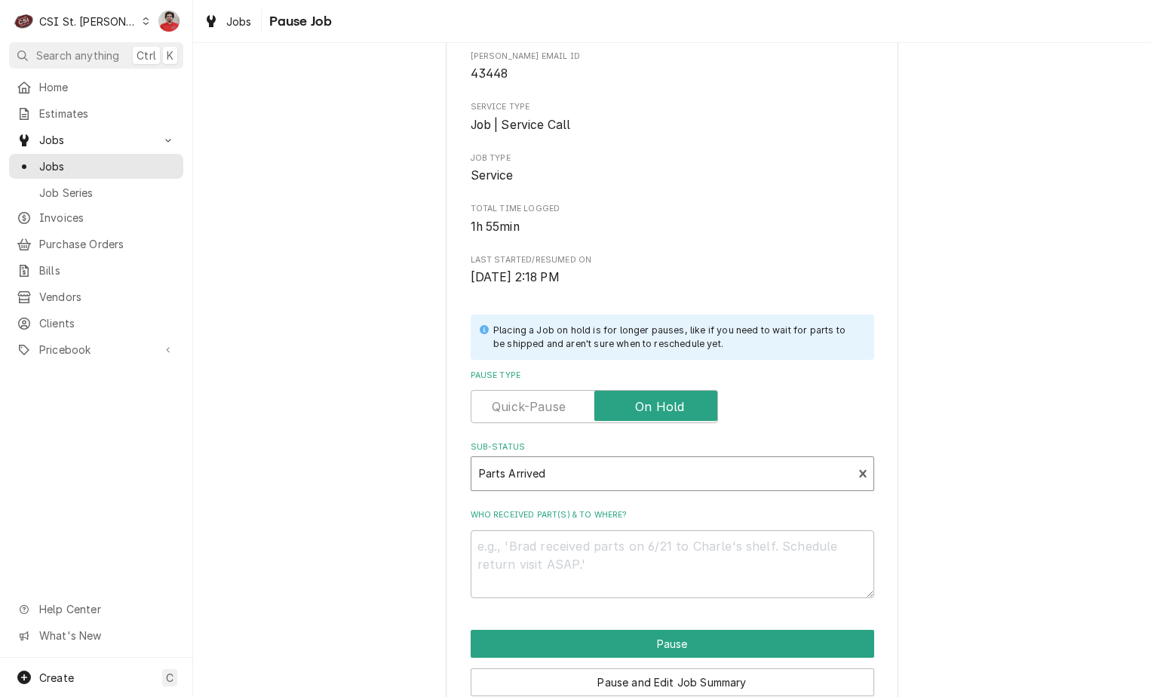
scroll to position [199, 0]
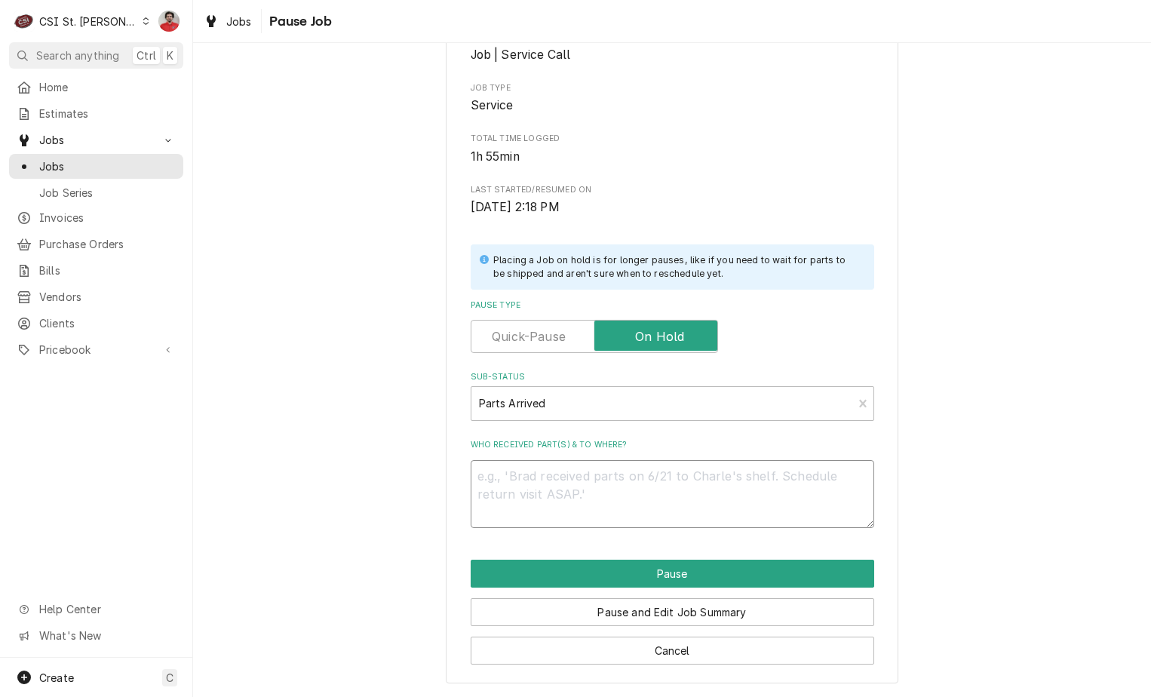
click at [640, 465] on textarea "Who received part(s) & to where?" at bounding box center [673, 494] width 404 height 68
type textarea "x"
type textarea "R"
type textarea "x"
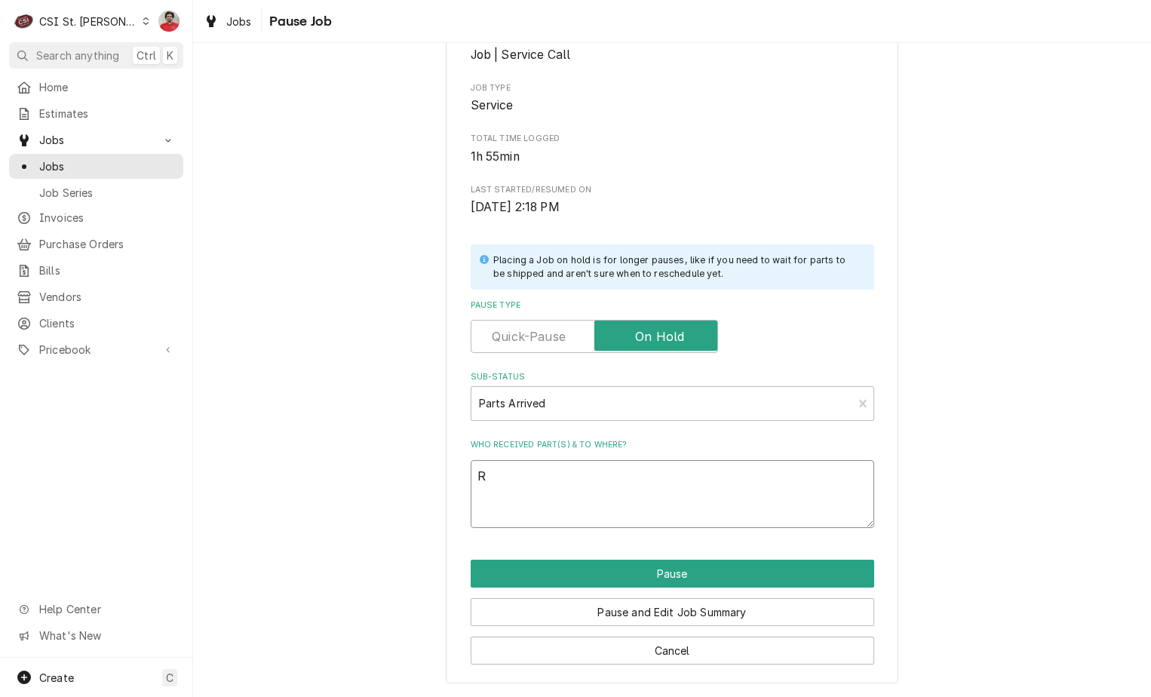
type textarea "Re"
type textarea "x"
type textarea "Rec"
type textarea "x"
type textarea "Rec"
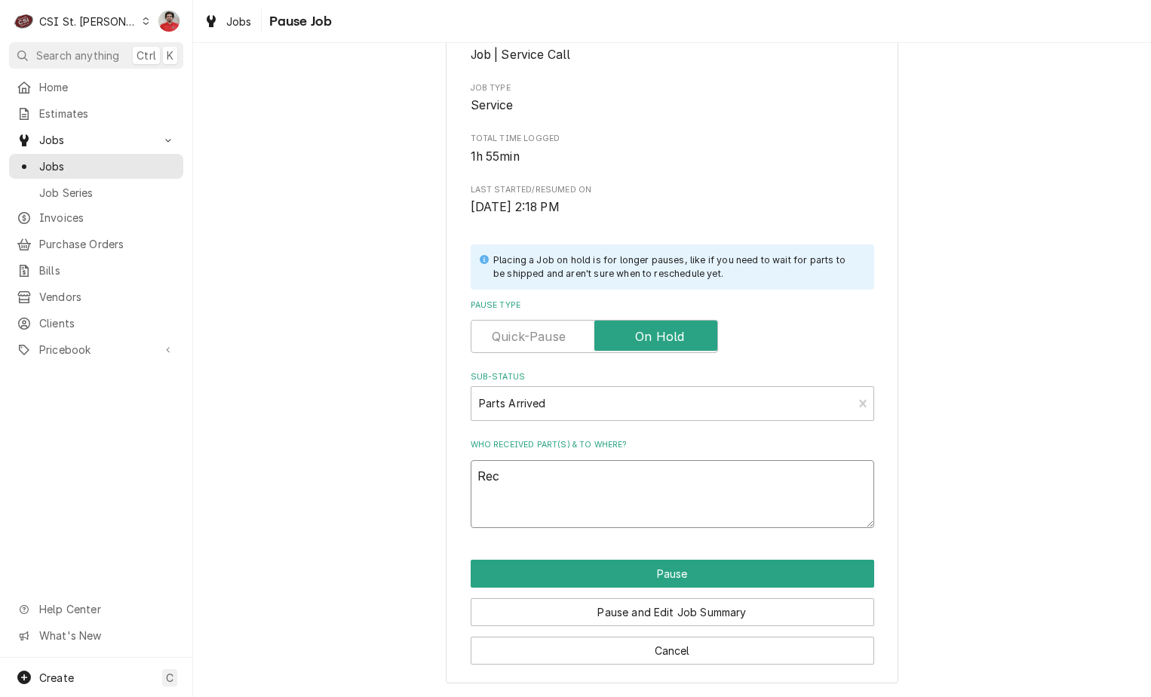
type textarea "x"
type textarea "Rec b"
type textarea "x"
type textarea "Rec ba"
type textarea "x"
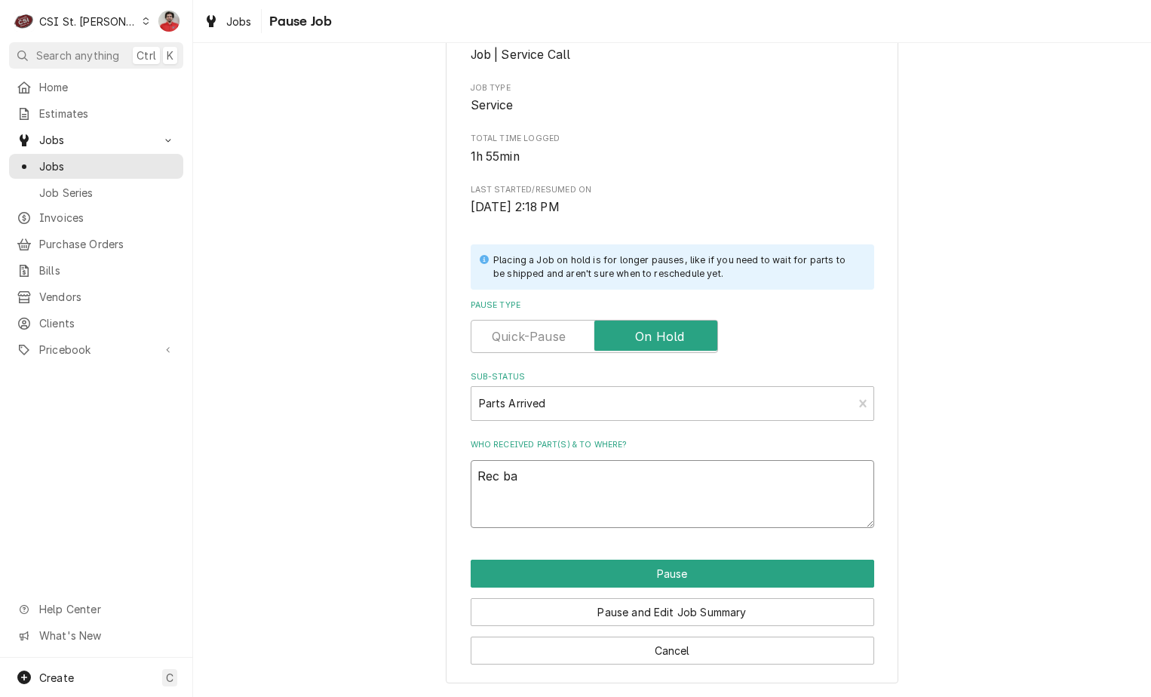
type textarea "Rec bar"
type textarea "x"
type textarea "Rec barg"
type textarea "x"
type textarea "Rec bargu"
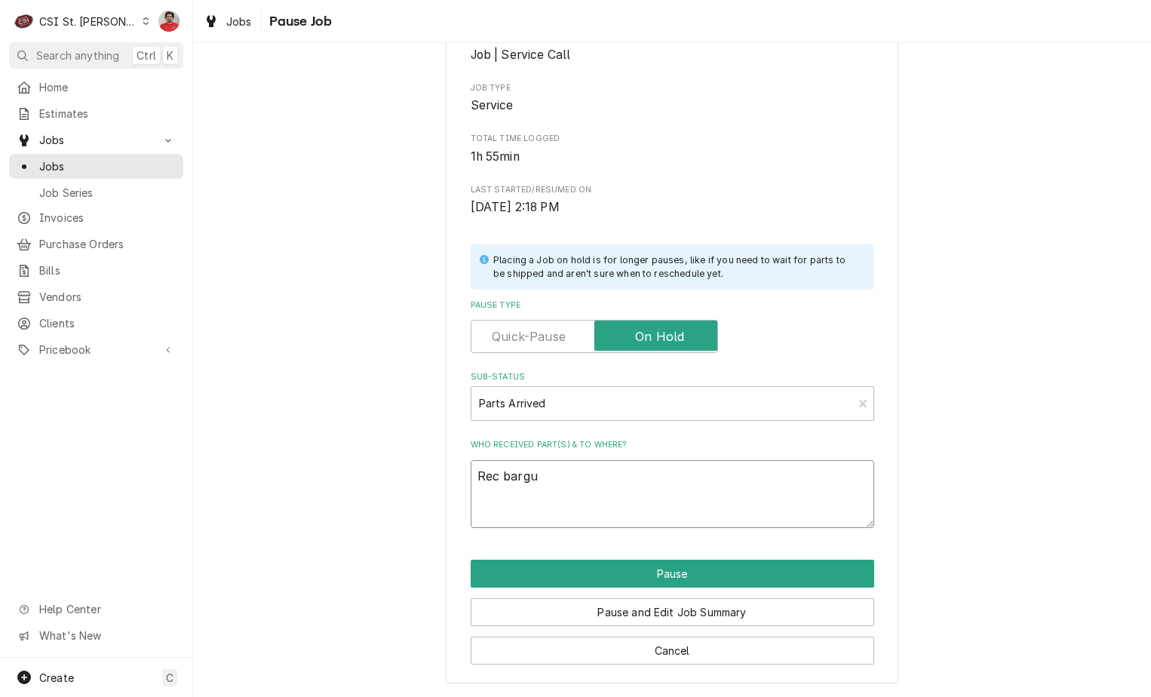
type textarea "x"
type textarea "Rec bargun"
type textarea "x"
type textarea "Rec bargun"
type textarea "x"
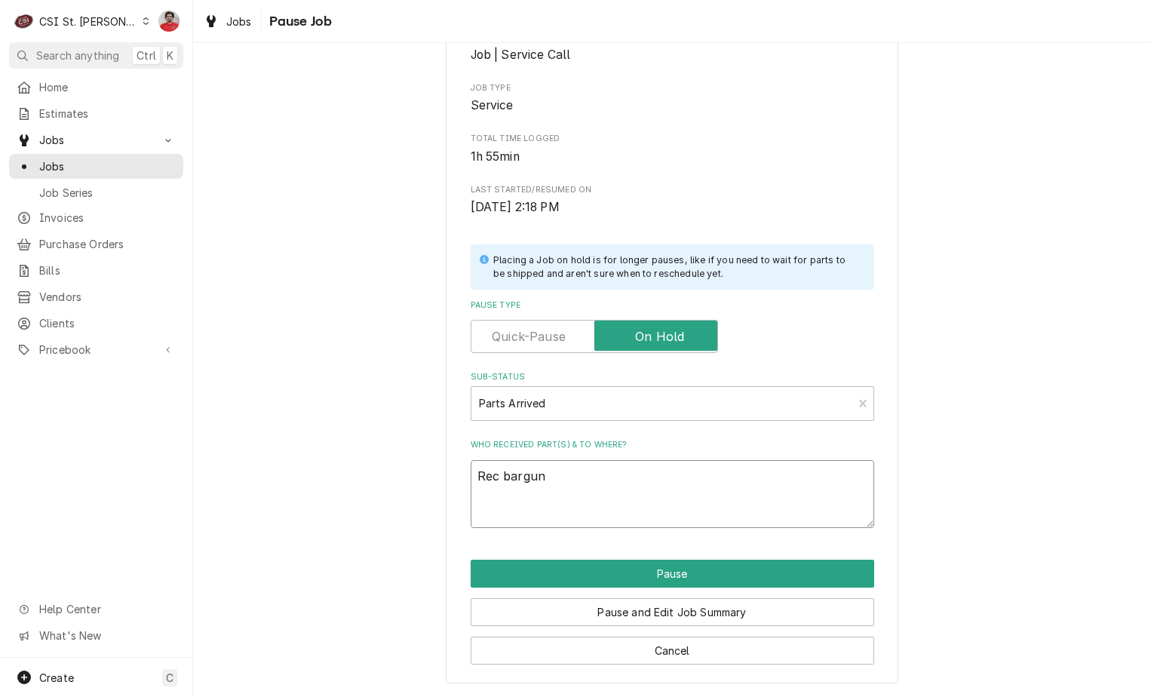
type textarea "Rec bargun a"
type textarea "x"
type textarea "Rec bargun an"
type textarea "x"
type textarea "Rec bargun and"
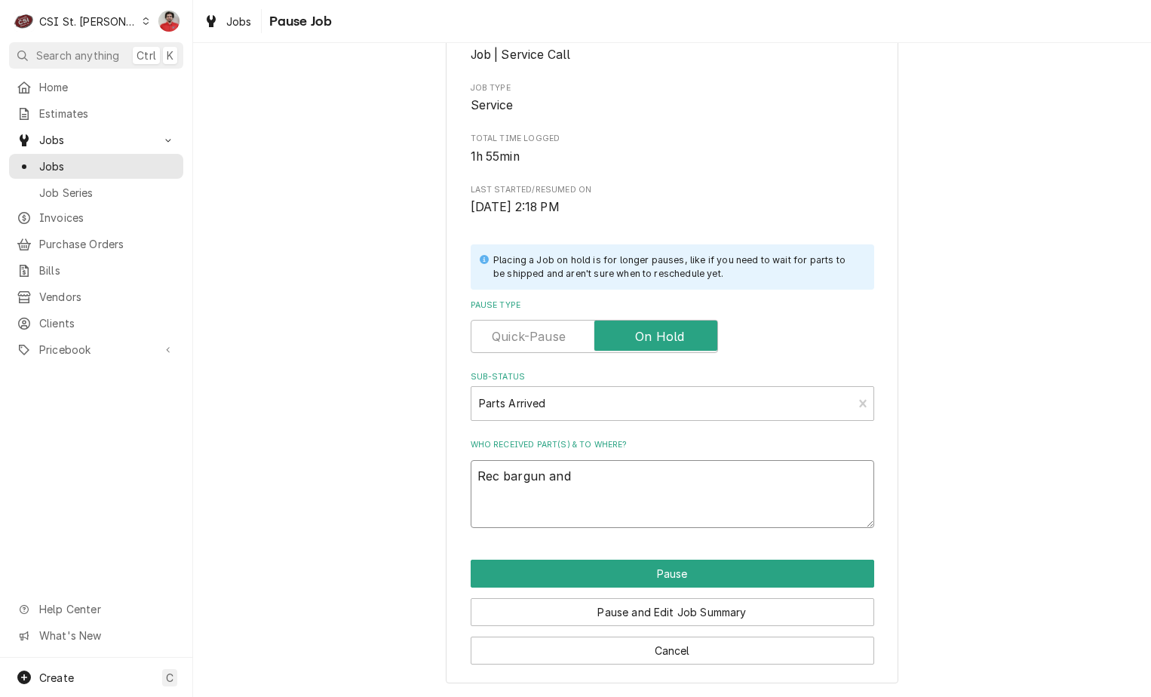
type textarea "x"
type textarea "Rec bargun and"
type textarea "x"
type textarea "Rec bargun and o"
type textarea "x"
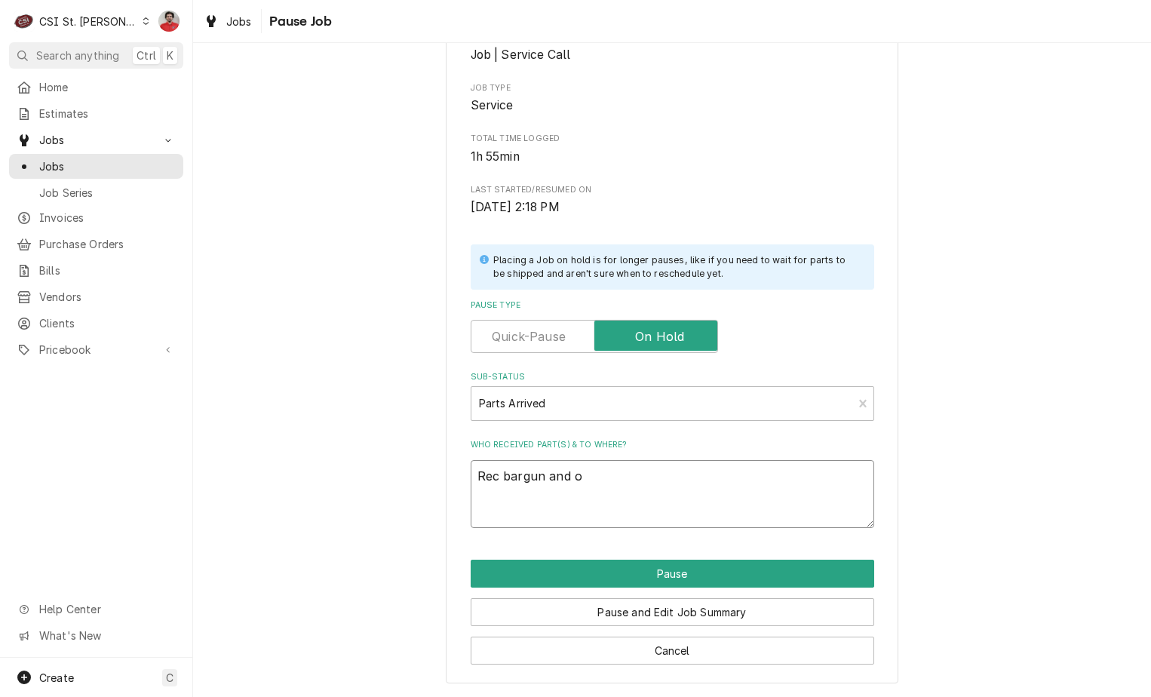
type textarea "Rec bargun and"
type textarea "x"
type textarea "Rec bargun and"
type textarea "x"
type textarea "Rec bargun an"
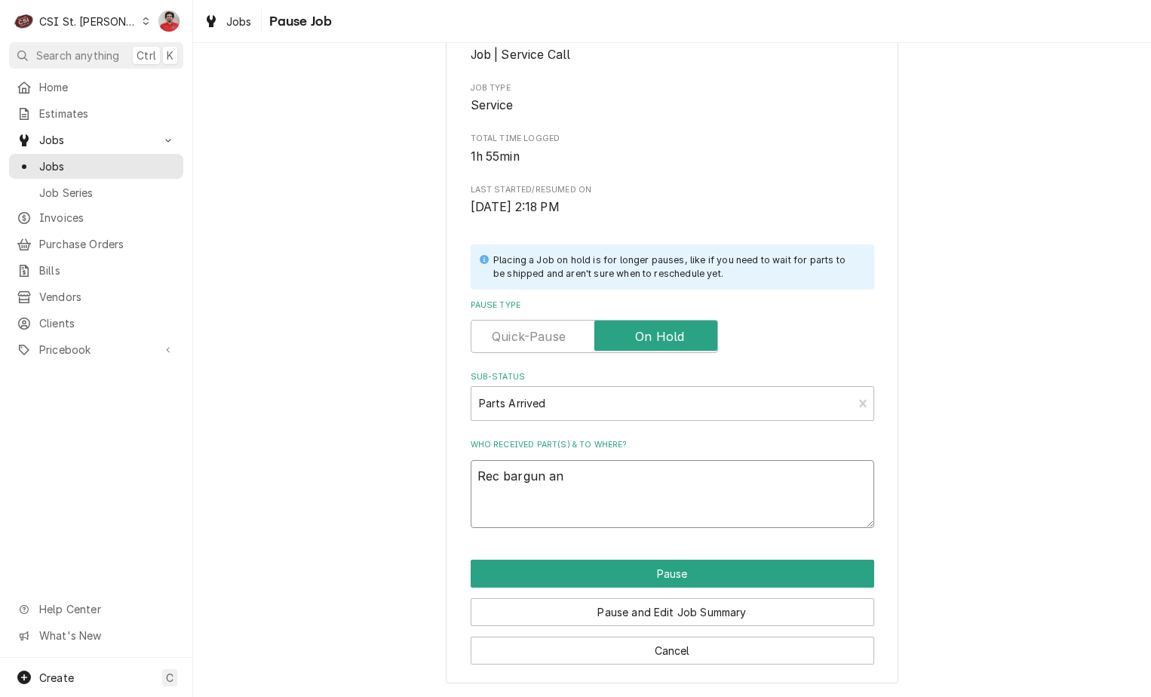
type textarea "x"
type textarea "Rec bargun a"
type textarea "x"
type textarea "Rec bargun"
type textarea "x"
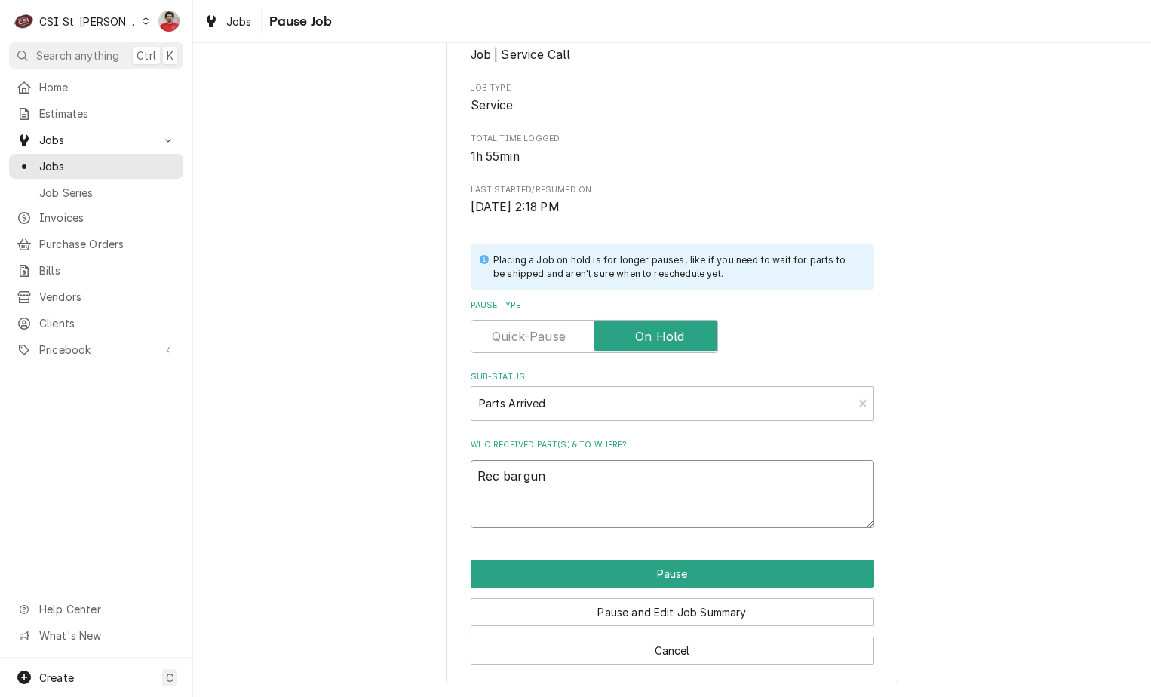
type textarea "Rec bargun"
type textarea "x"
type textarea "Rec bargu"
type textarea "x"
type textarea "Rec barg"
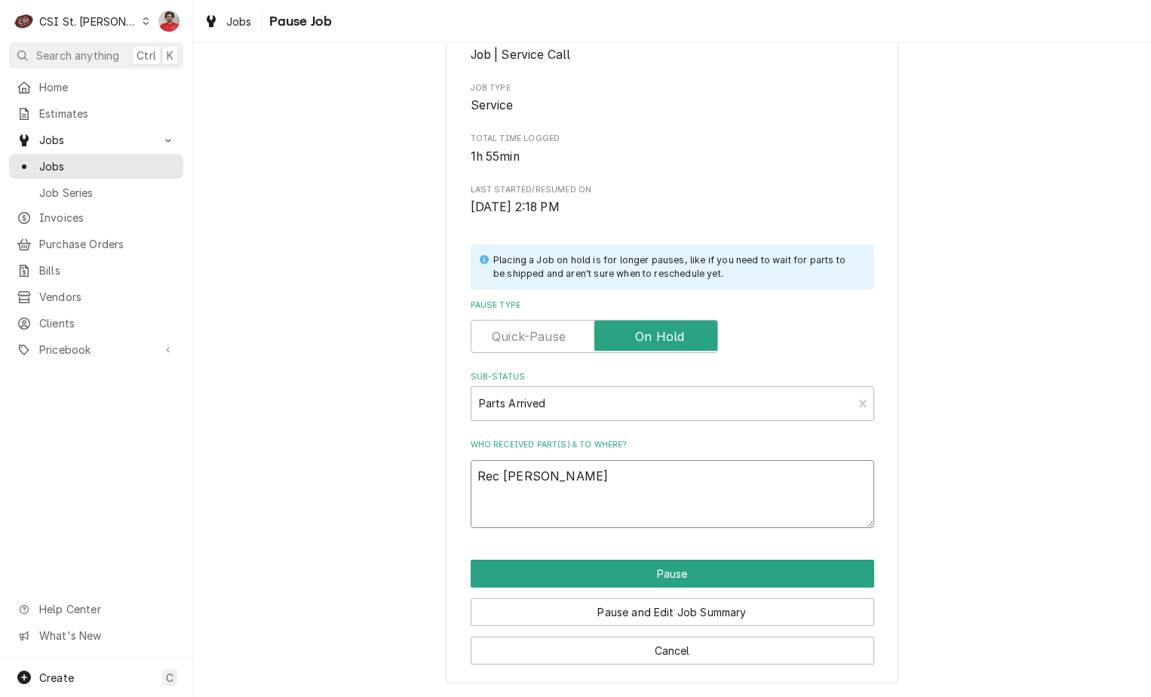
type textarea "x"
type textarea "Rec bar"
type textarea "x"
type textarea "Rec ba"
type textarea "x"
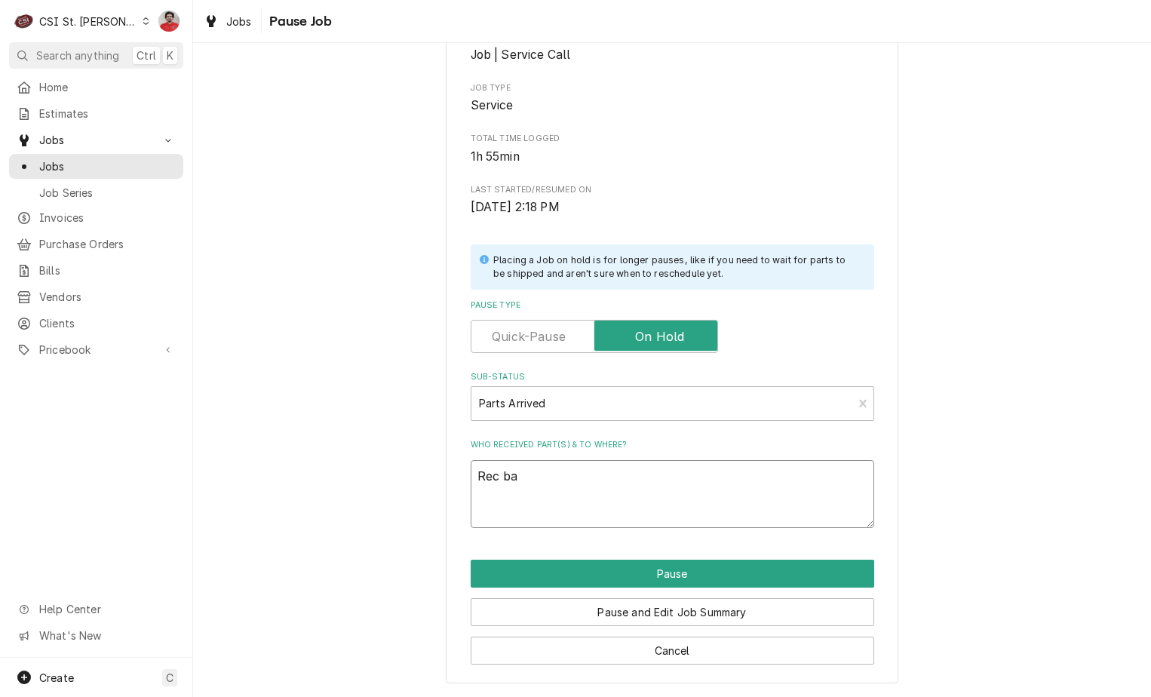
type textarea "Rec b"
type textarea "x"
type textarea "Rec bB"
type textarea "x"
type textarea "Rec b"
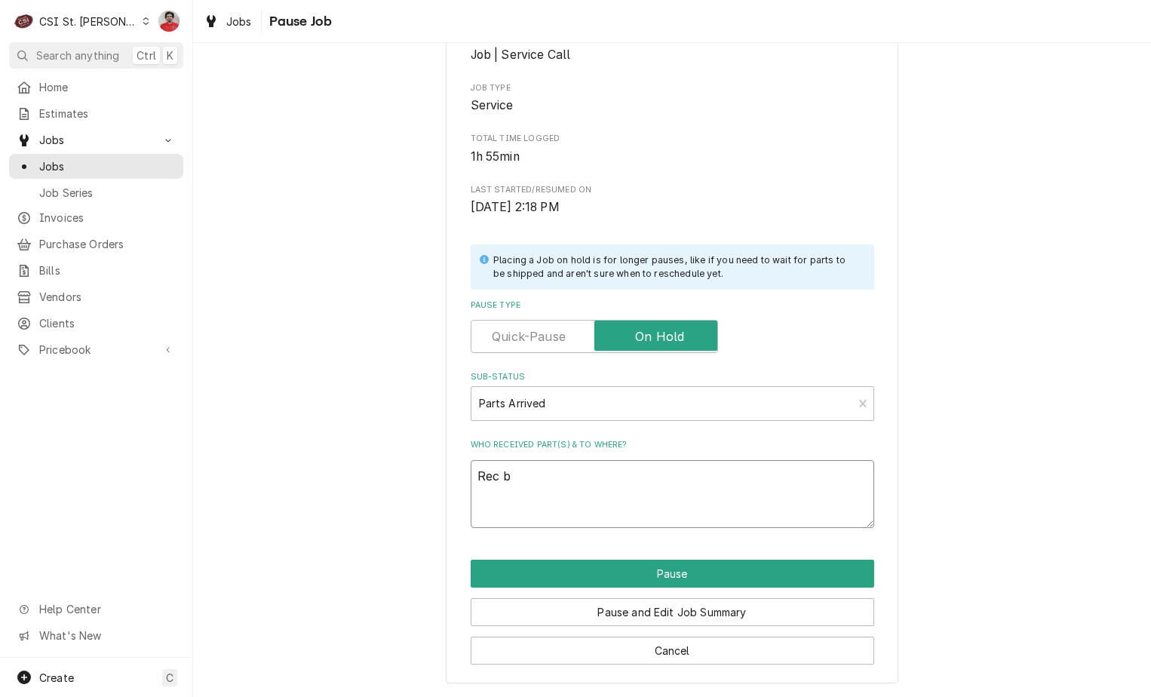
type textarea "x"
type textarea "Rec"
type textarea "x"
type textarea "Rec B"
type textarea "x"
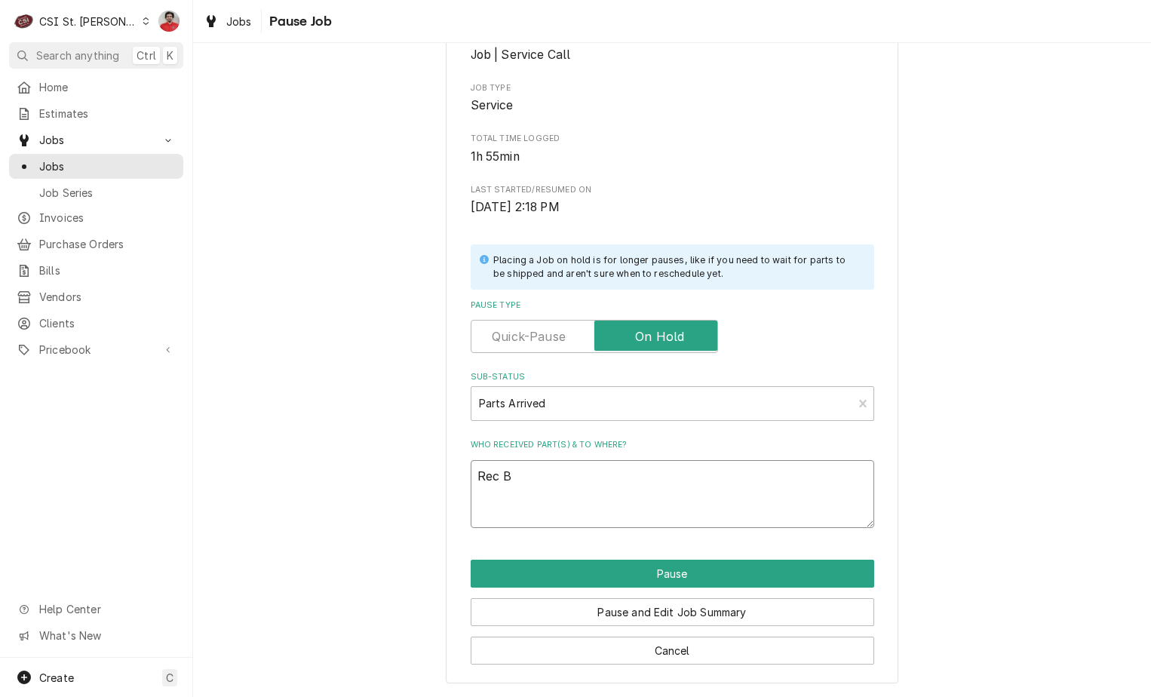
type textarea "Rec"
type textarea "x"
type textarea "Rec b"
type textarea "x"
type textarea "Rec ba"
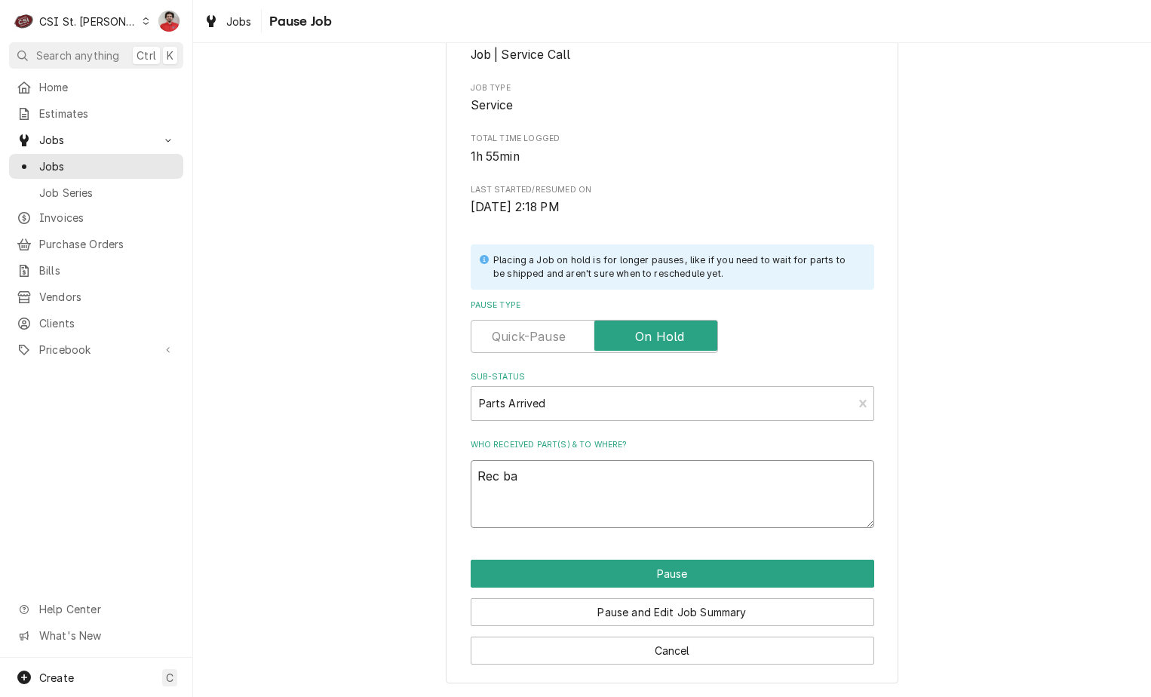
type textarea "x"
type textarea "Rec bar"
type textarea "x"
type textarea "Rec bar"
type textarea "x"
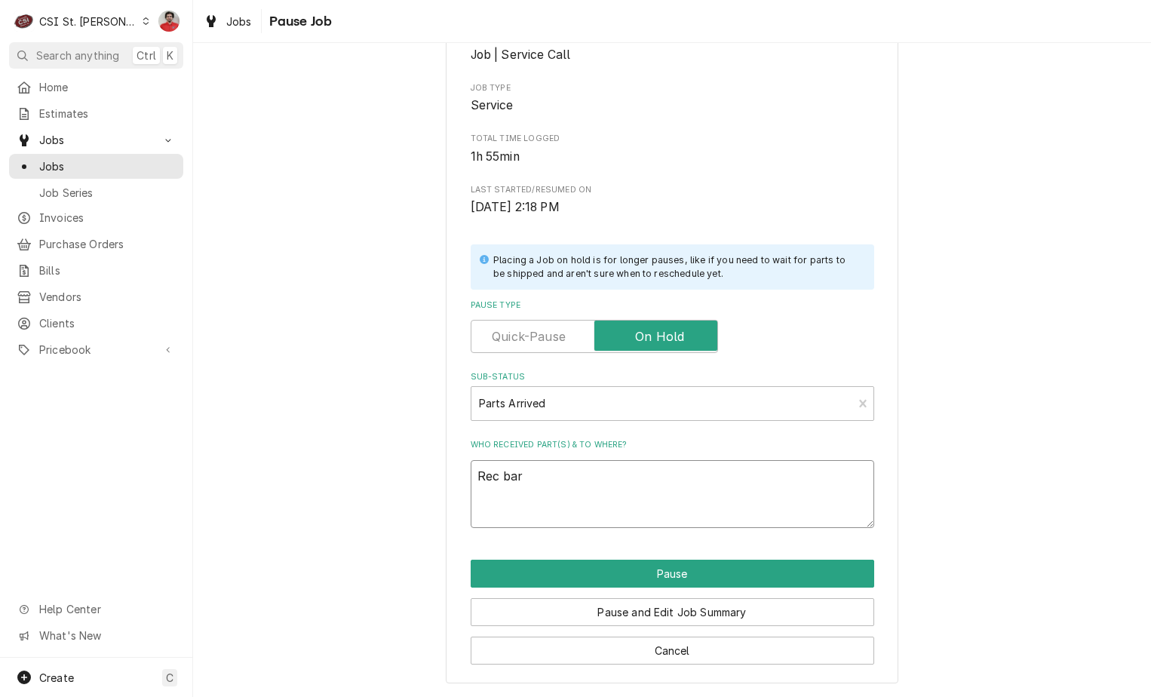
type textarea "Rec bar g"
type textarea "x"
type textarea "Rec bar gu"
type textarea "x"
type textarea "Rec bar gun"
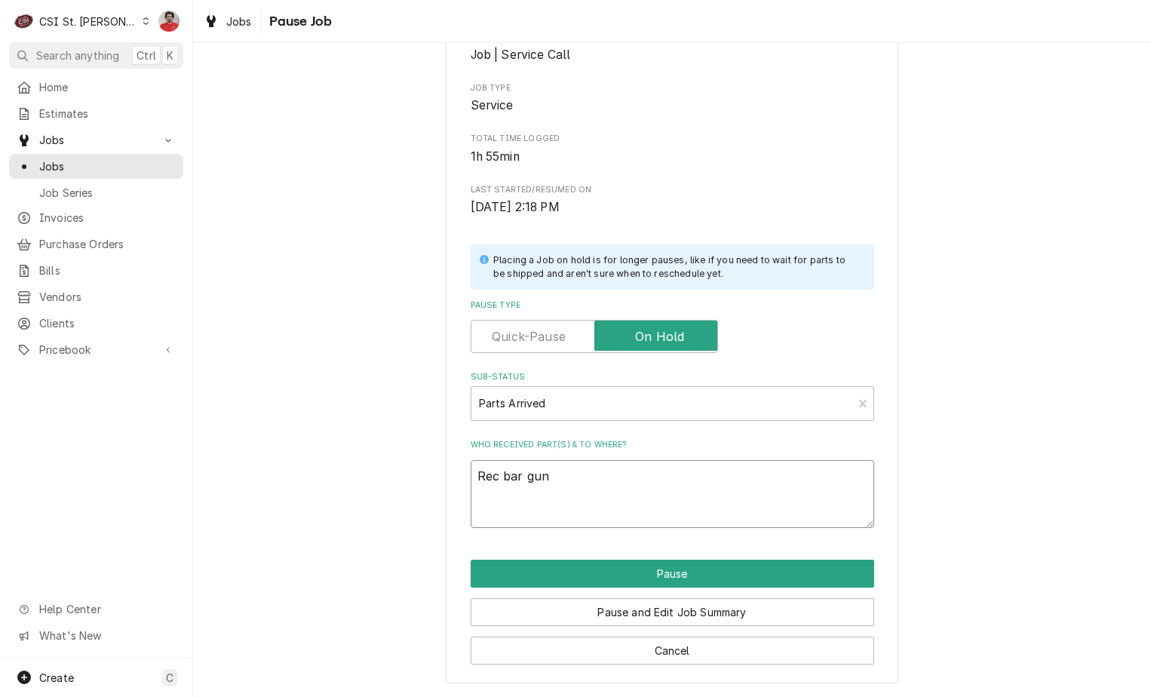
type textarea "x"
type textarea "Rec bar gun"
type textarea "x"
type textarea "Rec bar gun a"
type textarea "x"
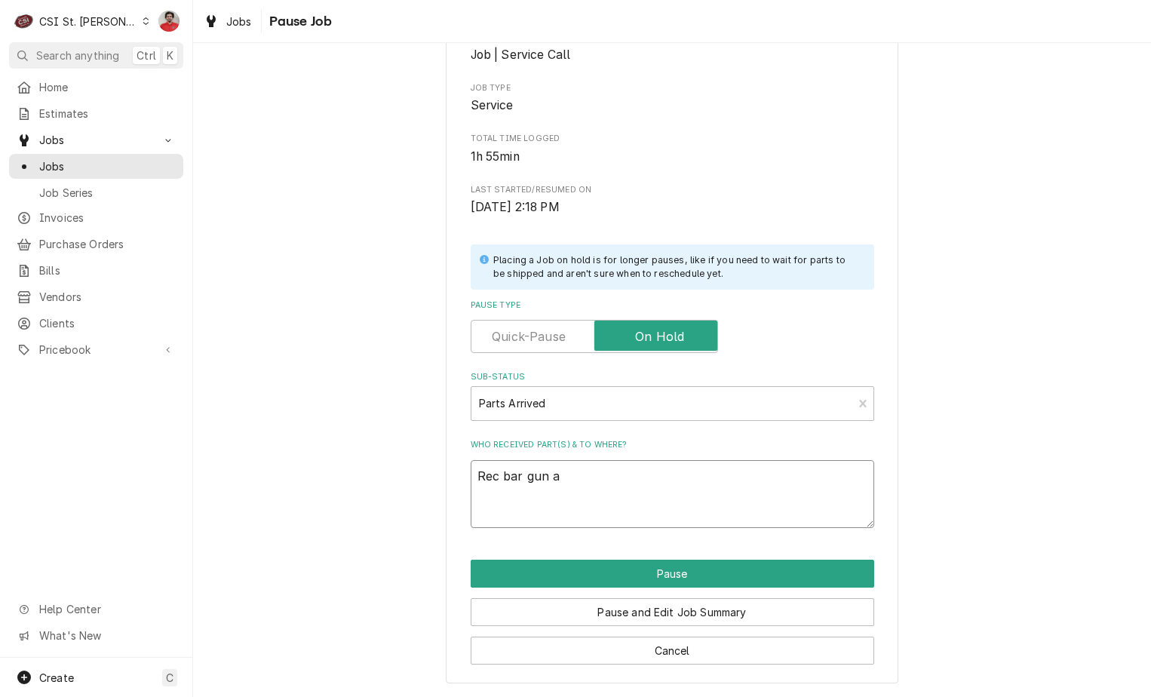
type textarea "Rec bar gun an"
type textarea "x"
type textarea "Rec bar gun and"
type textarea "x"
type textarea "Rec bar gun and"
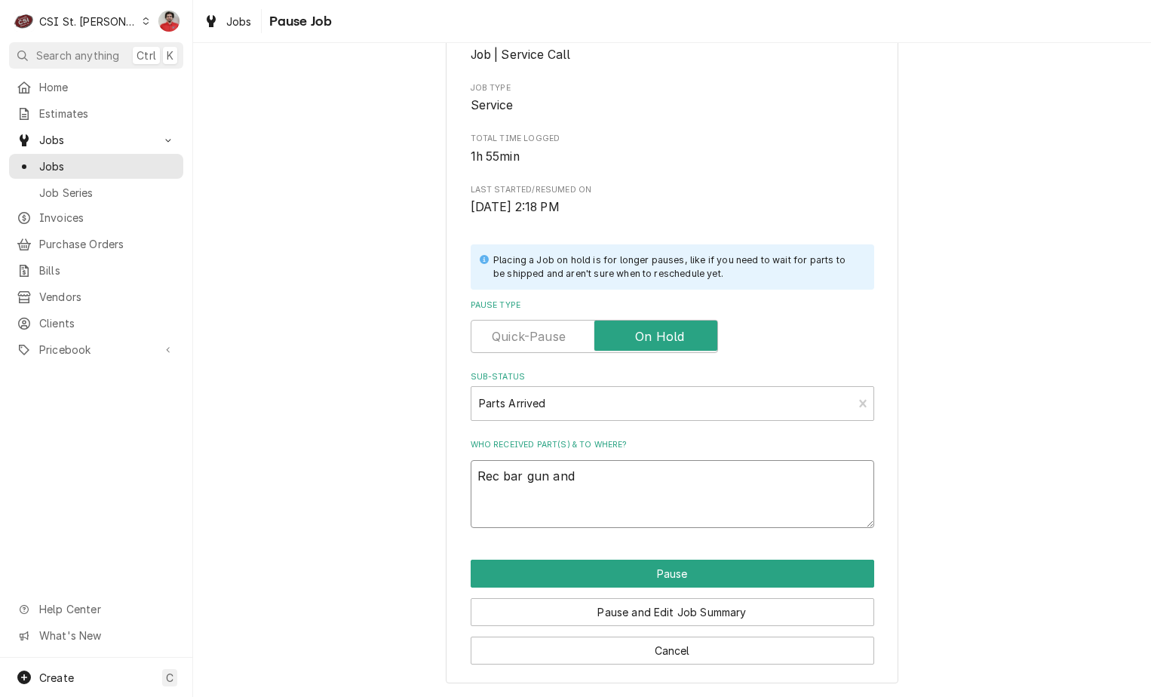
type textarea "x"
type textarea "Rec bar gun and O"
type textarea "x"
type textarea "Rec bar gun and O"
type textarea "x"
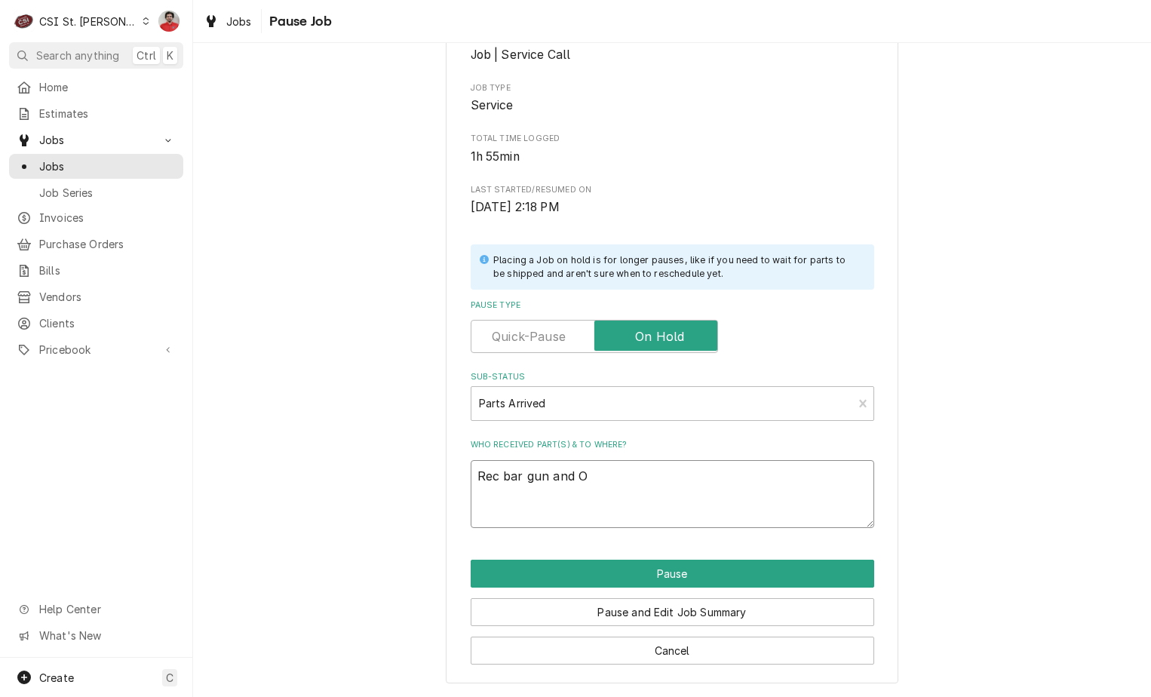
type textarea "Rec bar gun and O r"
type textarea "x"
type textarea "Rec bar gun and O"
type textarea "x"
type textarea "Rec bar gun and O"
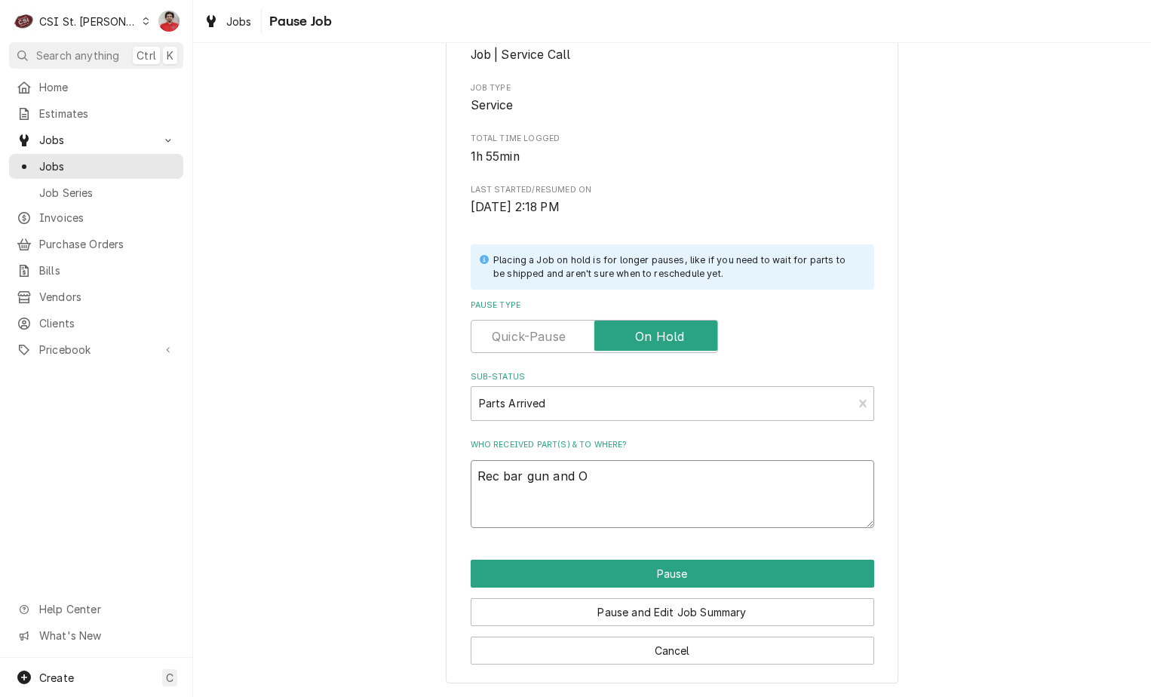
type textarea "x"
type textarea "Rec bar gun and"
type textarea "x"
type textarea "Rec bar gun and O"
type textarea "x"
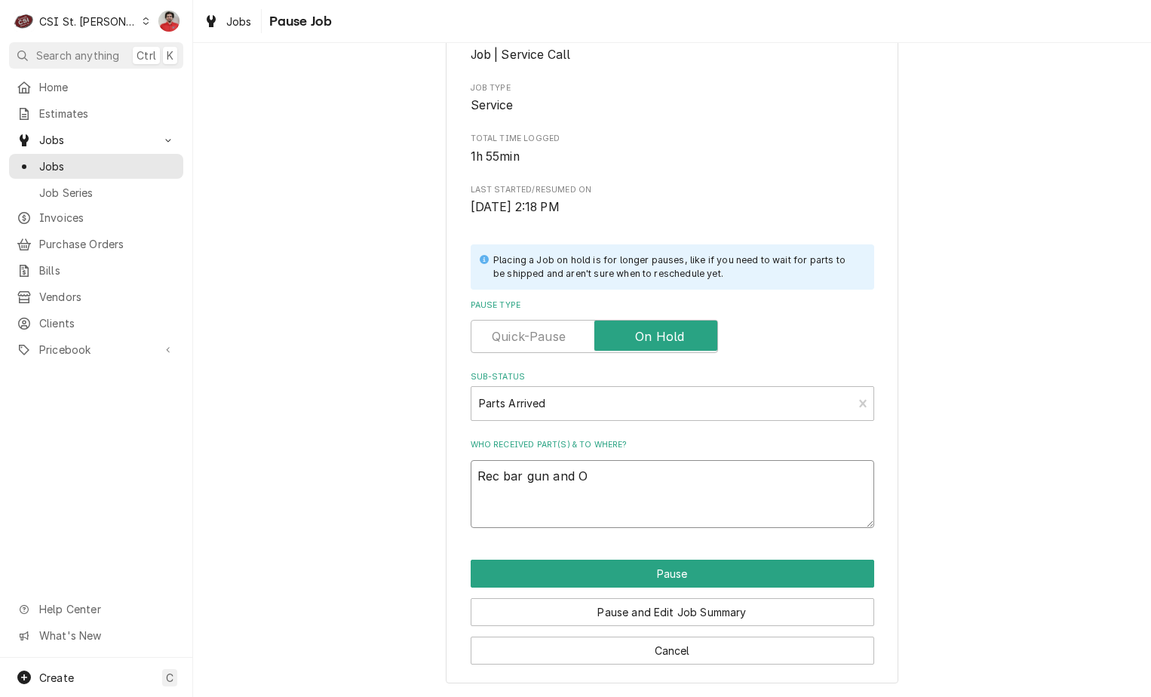
type textarea "Rec bar gun and O"
type textarea "x"
type textarea "Rec bar gun and O r"
type textarea "x"
type textarea "Rec bar gun and O ri"
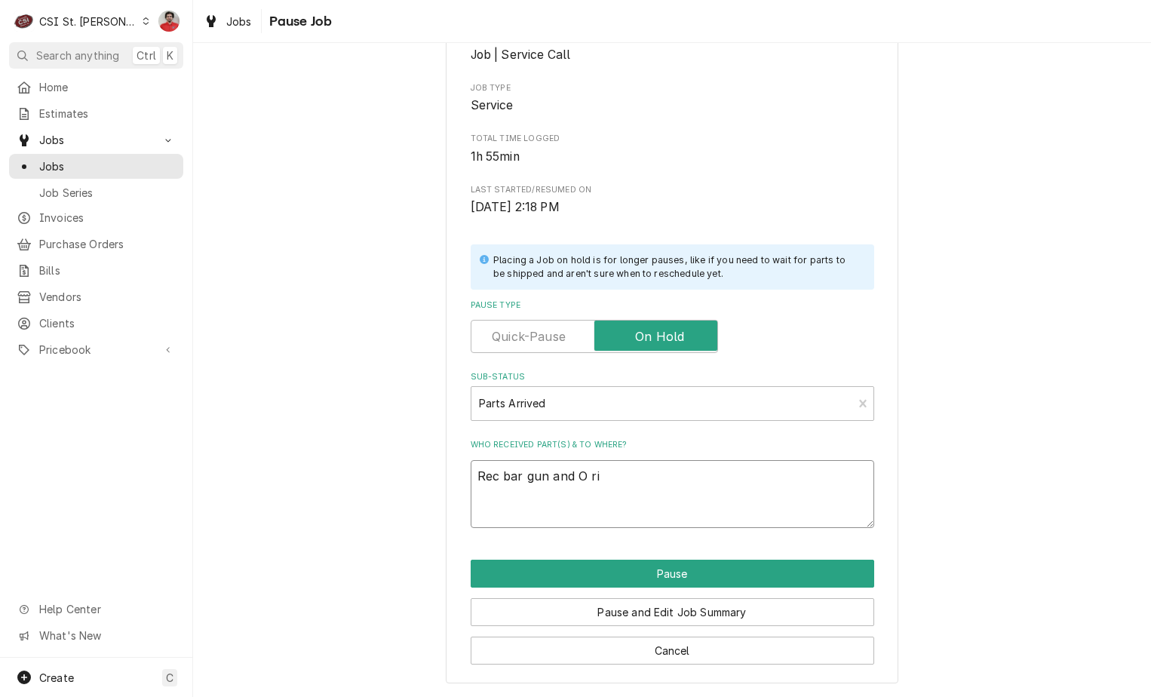
type textarea "x"
type textarea "Rec bar gun and O rin"
type textarea "x"
type textarea "Rec bar gun and O ring"
type textarea "x"
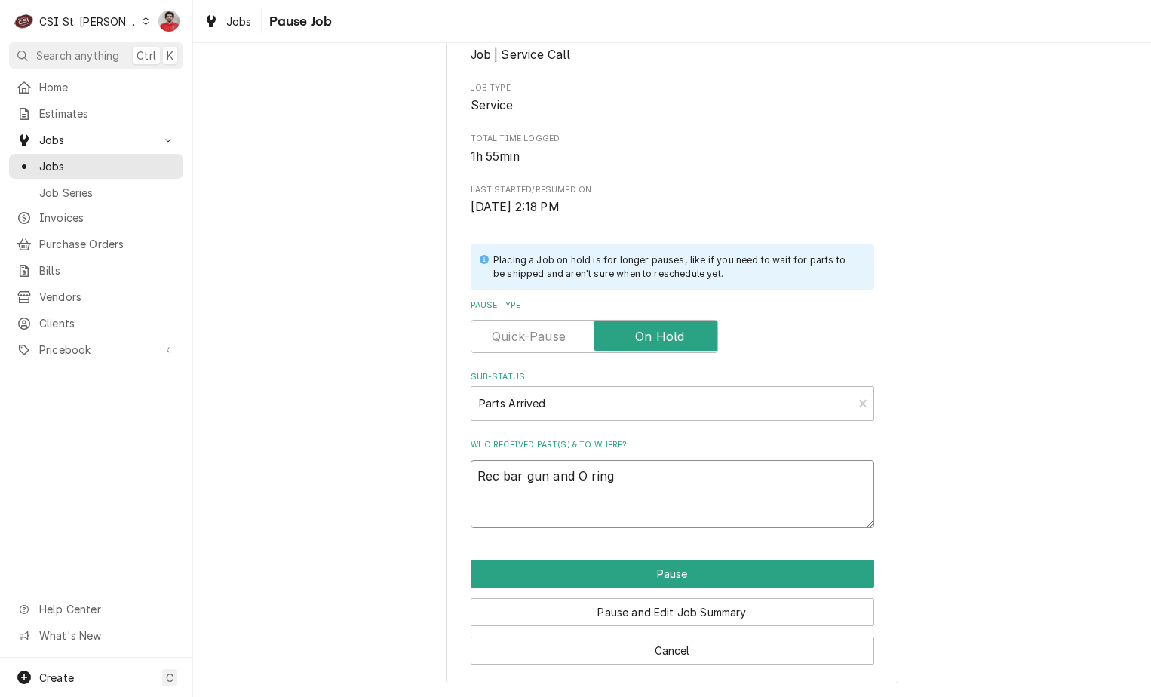
type textarea "Rec bar gun and O ring"
type textarea "x"
type textarea "Rec bar gun and O ring p"
type textarea "x"
type textarea "Rec bar gun and O ring pa"
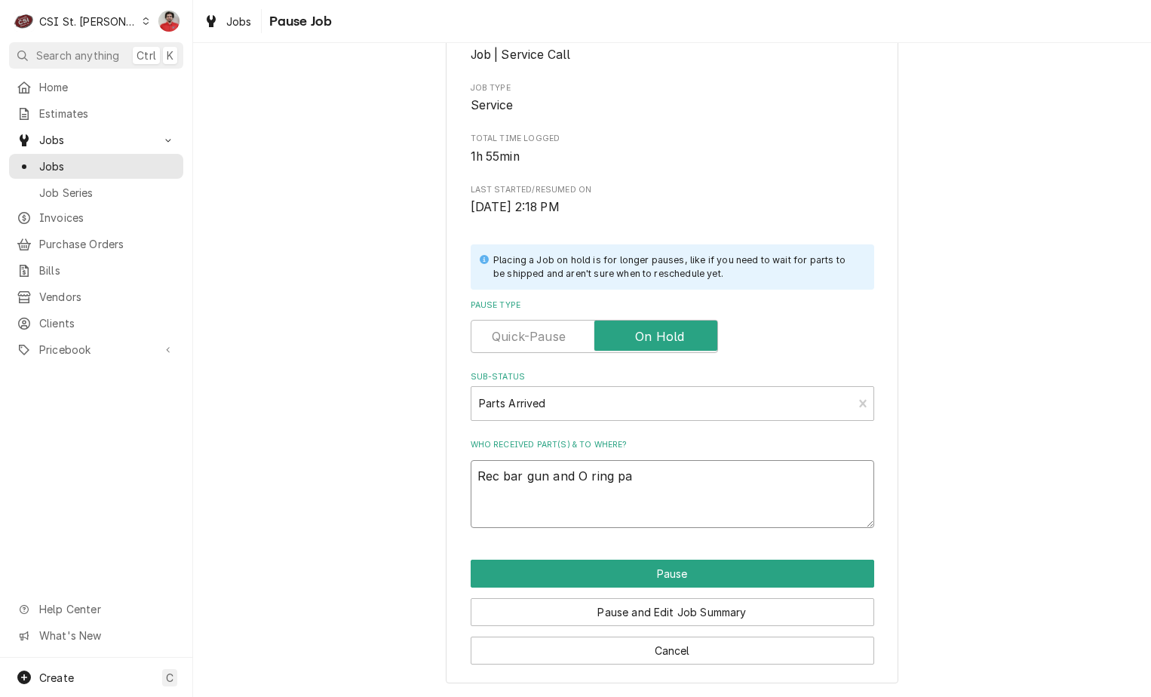
type textarea "x"
type textarea "Rec bar gun and O ring par"
type textarea "x"
type textarea "Rec bar gun and O ring part"
type textarea "x"
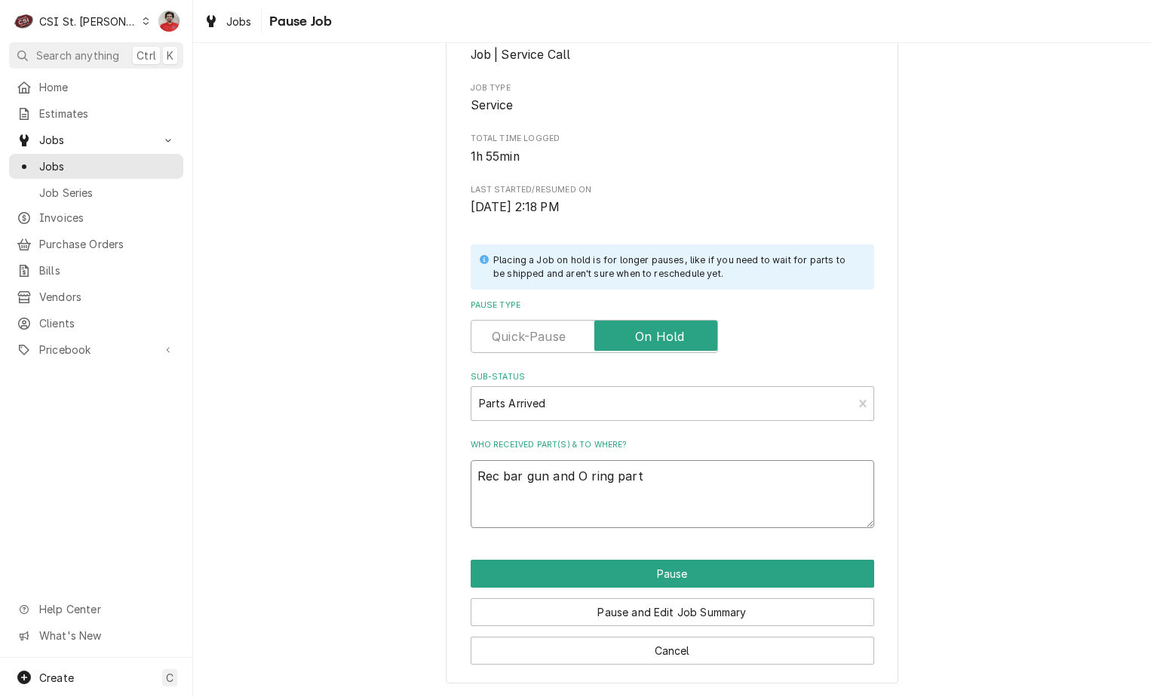
type textarea "Rec bar gun and O ring parts"
type textarea "x"
type textarea "Rec bar gun and O ring parts"
type textarea "x"
type textarea "Rec bar gun and O ring parts t"
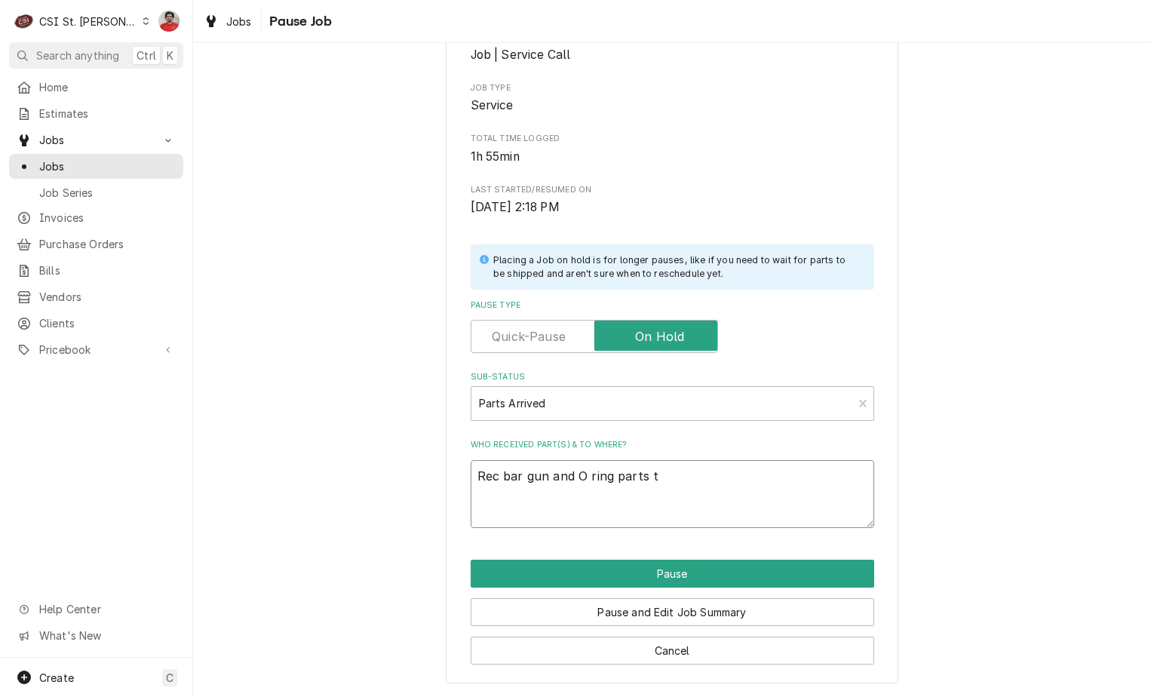
type textarea "x"
type textarea "Rec bar gun and O ring parts to"
type textarea "x"
type textarea "Rec bar gun and O ring parts to"
type textarea "x"
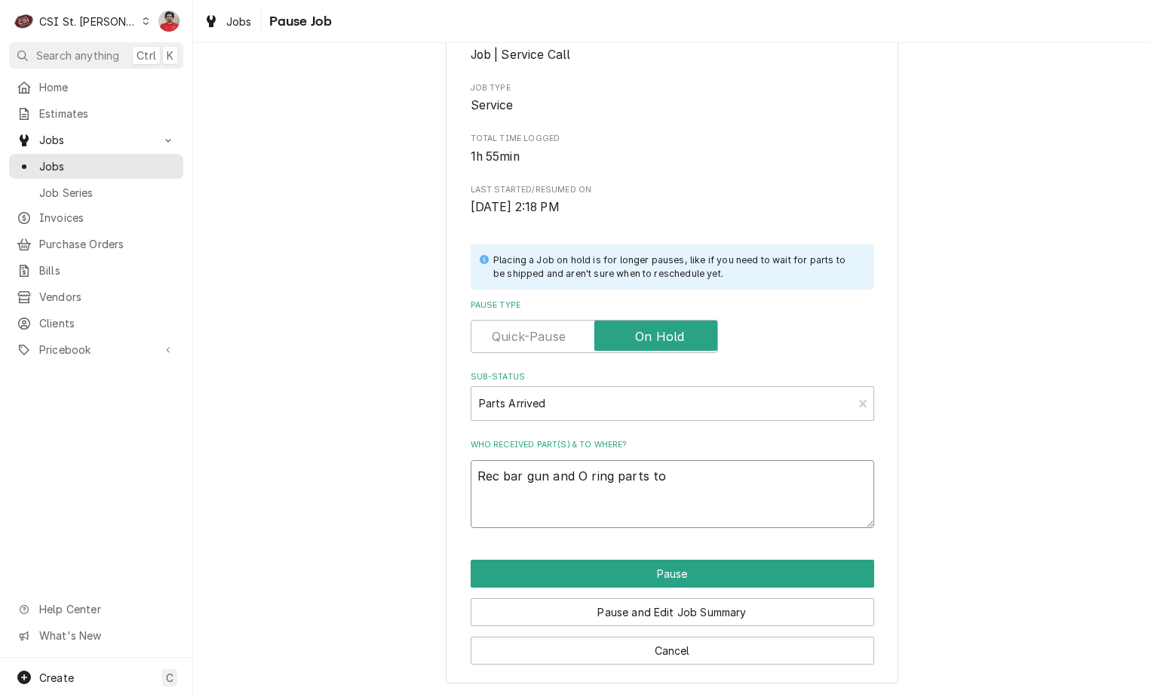
type textarea "Rec bar gun and O ring parts to M"
type textarea "x"
type textarea "Rec bar gun and O ring parts to Mo"
type textarea "x"
type textarea "Rec bar gun and O ring parts to Moe"
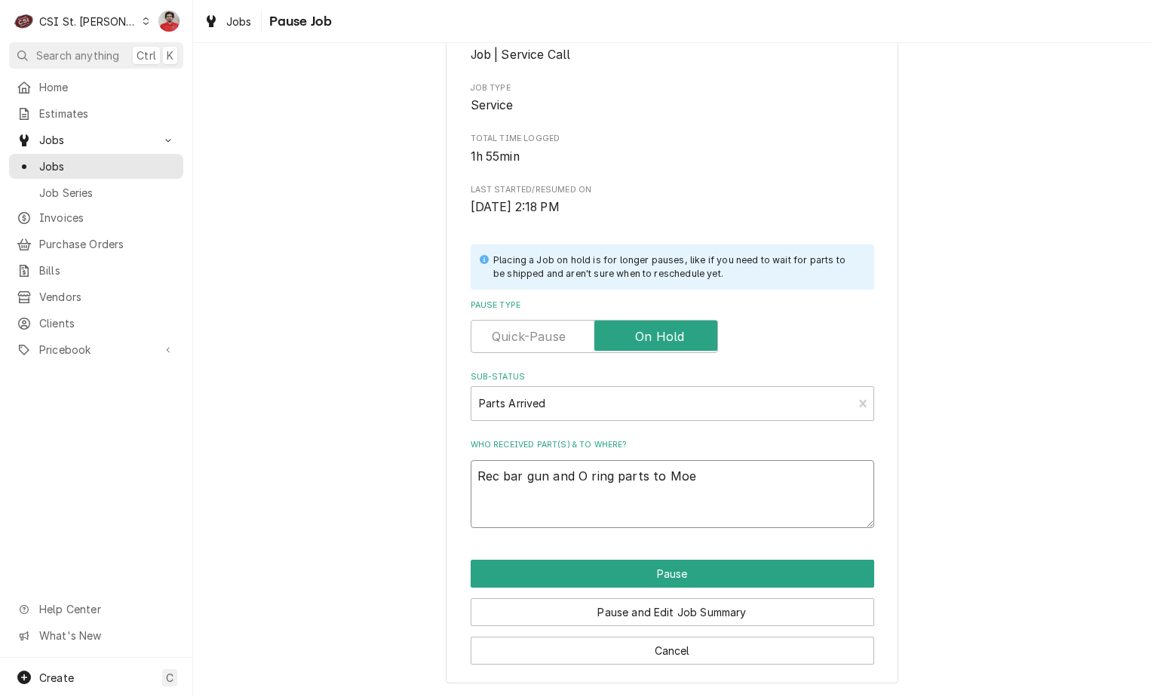
type textarea "x"
type textarea "Rec bar gun and O ring parts to Moe'"
type textarea "x"
type textarea "Rec bar gun and O ring parts to Moe's"
type textarea "x"
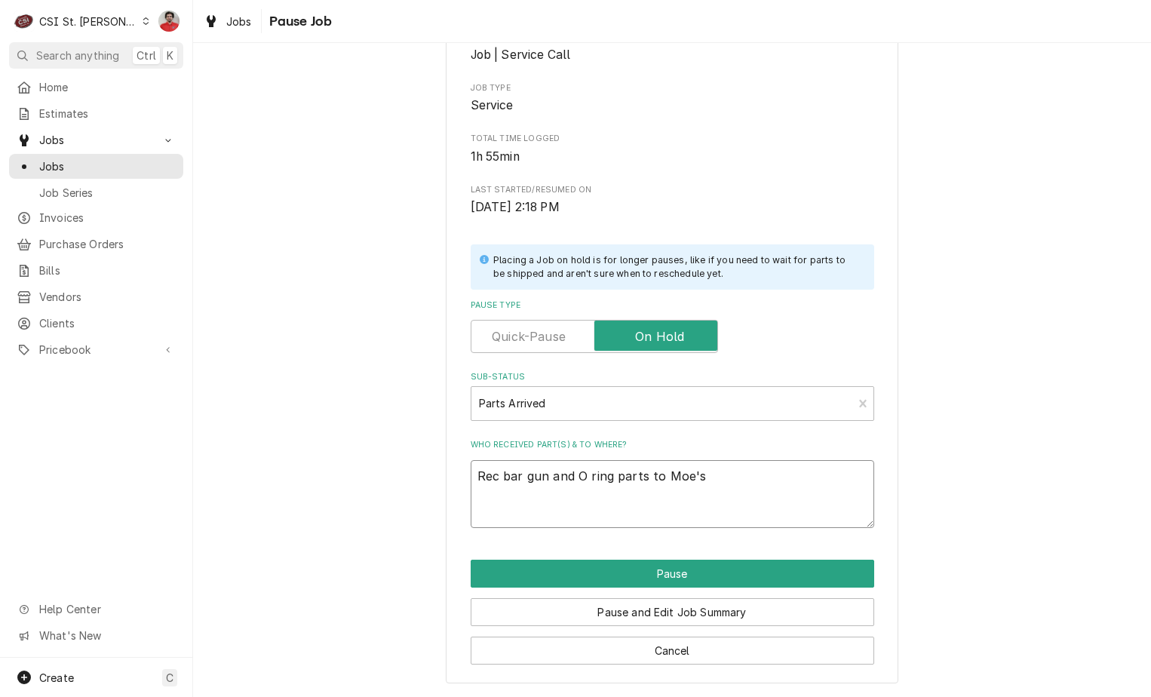
type textarea "Rec bar gun and O ring parts to Moe's"
type textarea "x"
type textarea "Rec bar gun and O ring parts to Moe's s"
type textarea "x"
type textarea "Rec bar gun and O ring parts to Moe's sh"
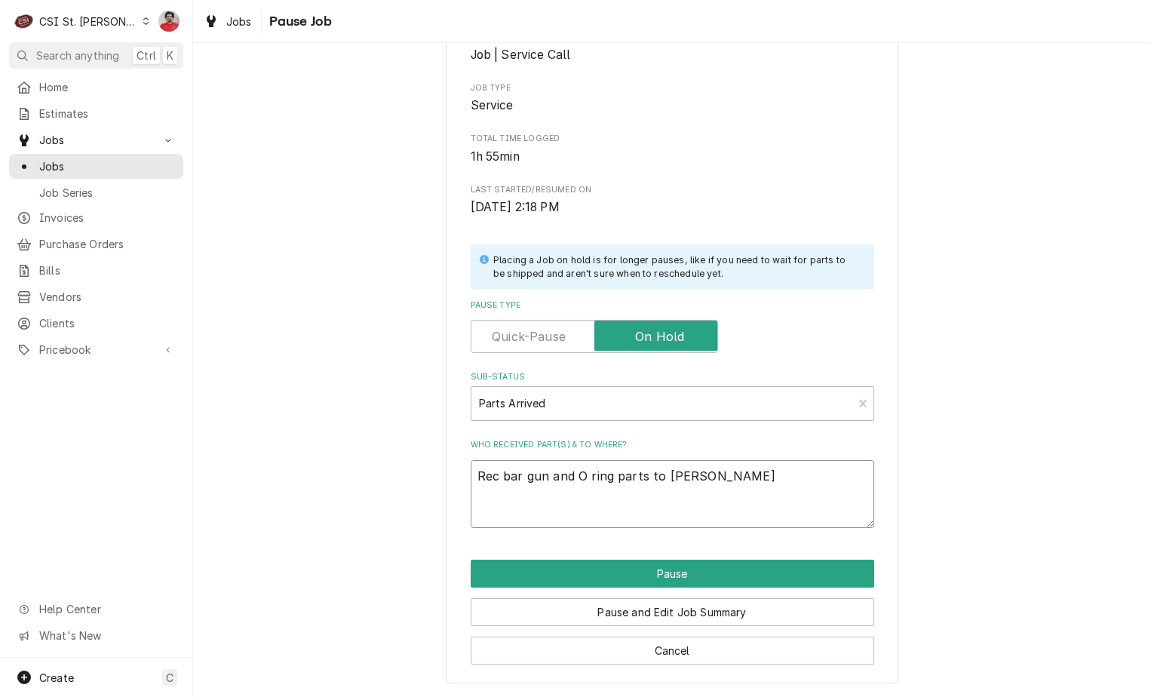
type textarea "x"
type textarea "Rec bar gun and O ring parts to Moe's she"
type textarea "x"
type textarea "Rec bar gun and O ring parts to Moe's shel"
type textarea "x"
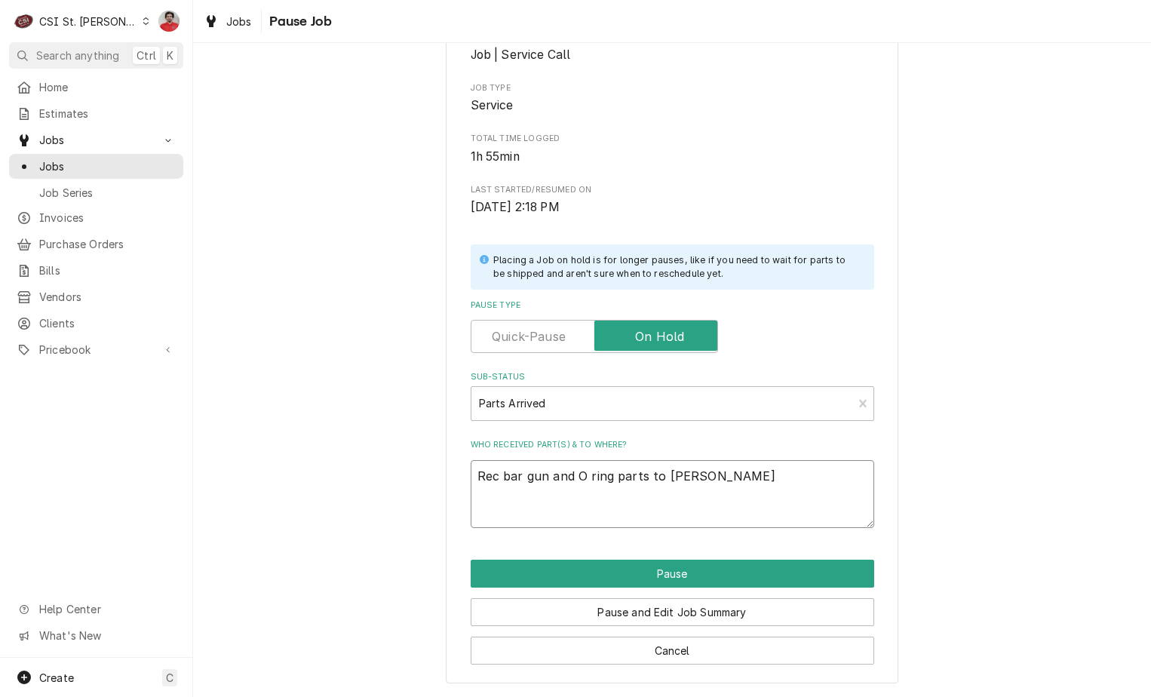
type textarea "Rec bar gun and O ring parts to Moe's shelf"
click at [645, 480] on textarea "Rec bar gun and O ring parts to Moe's shelf" at bounding box center [673, 494] width 404 height 68
type textarea "x"
type textarea "Rec bar gun and O ring parts fto Moe's shelf"
type textarea "x"
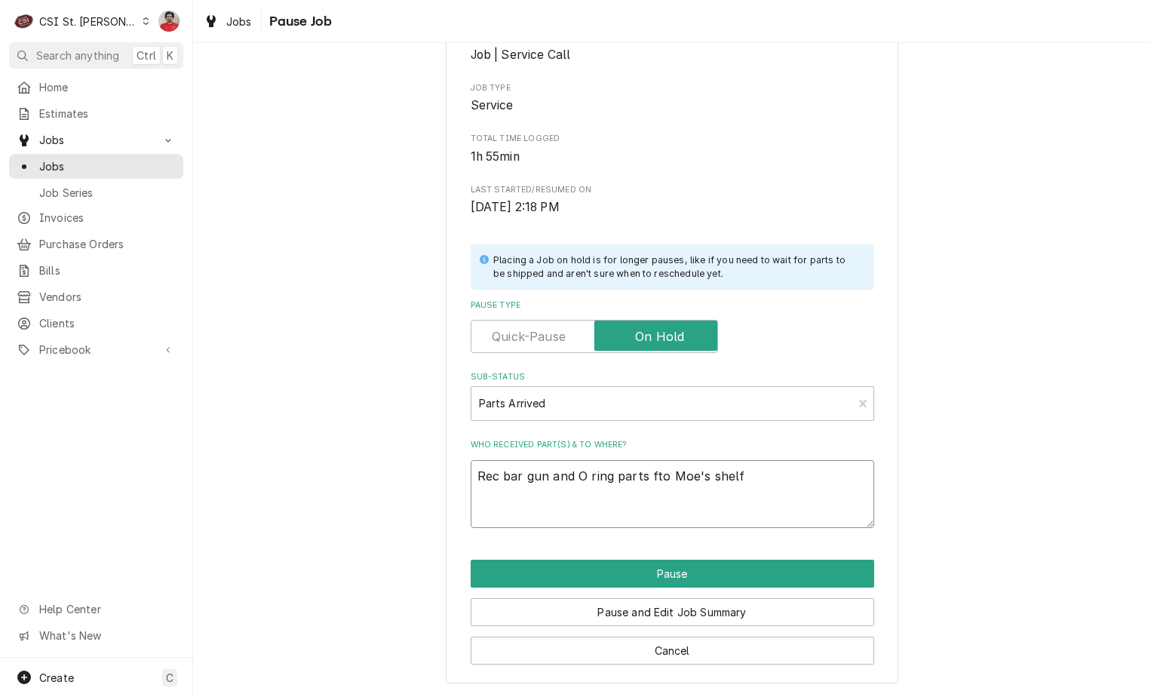
type textarea "Rec bar gun and O ring parts frto Moe's shelf"
type textarea "x"
type textarea "Rec bar gun and O ring parts froto Moe's shelf"
type textarea "x"
type textarea "Rec bar gun and O ring parts fromto Moe's shelf"
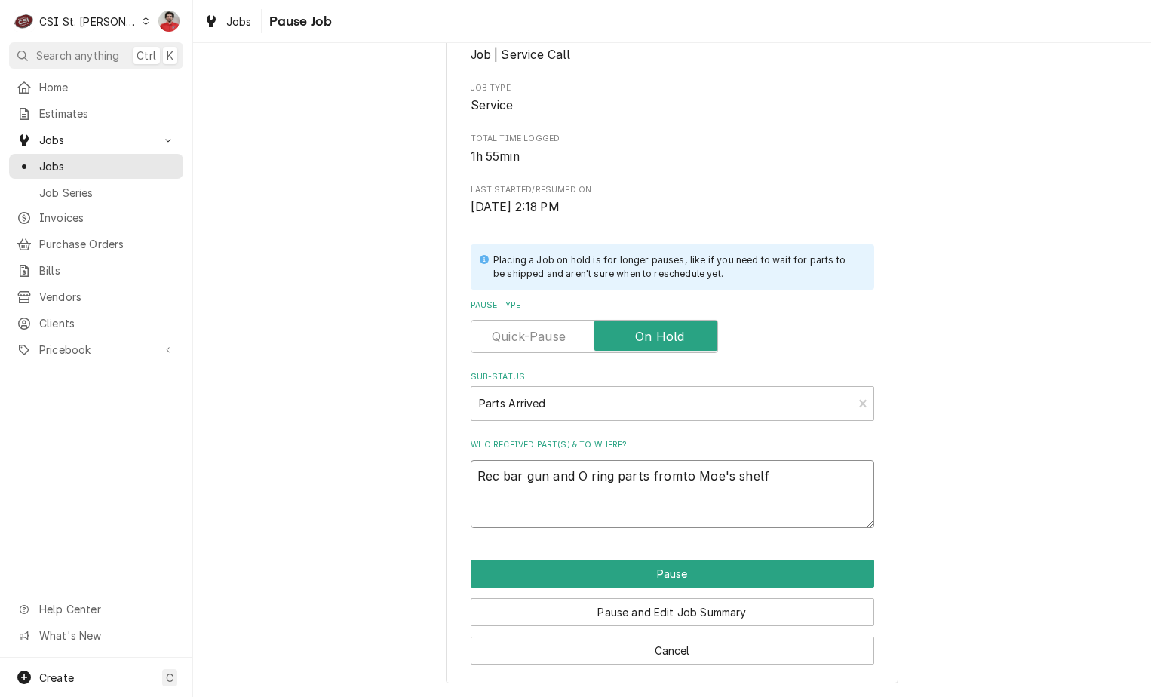
type textarea "x"
type textarea "Rec bar gun and O ring parts from to Moe's shelf"
type textarea "x"
type textarea "Rec bar gun and O ring parts from Ato Moe's shelf"
type textarea "x"
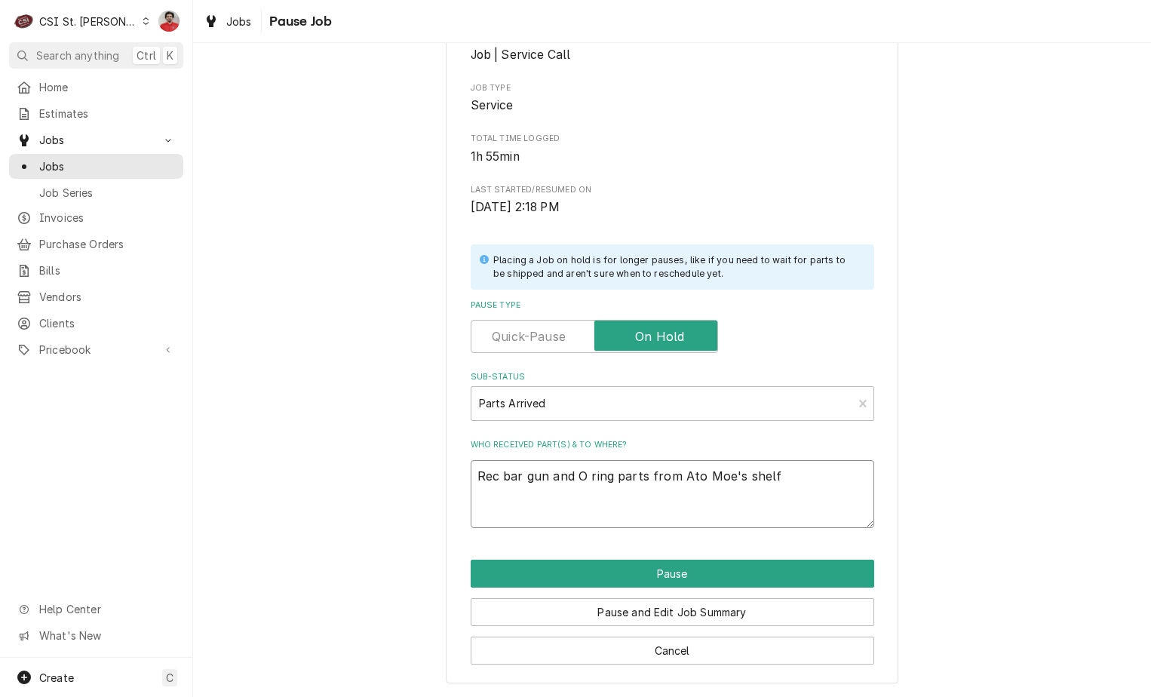
type textarea "Rec bar gun and O ring parts from APto Moe's shelf"
type textarea "x"
type textarea "Rec bar gun and O ring parts from Ato Moe's shelf"
type textarea "x"
type textarea "Rec bar gun and O ring parts from Apto Moe's shelf"
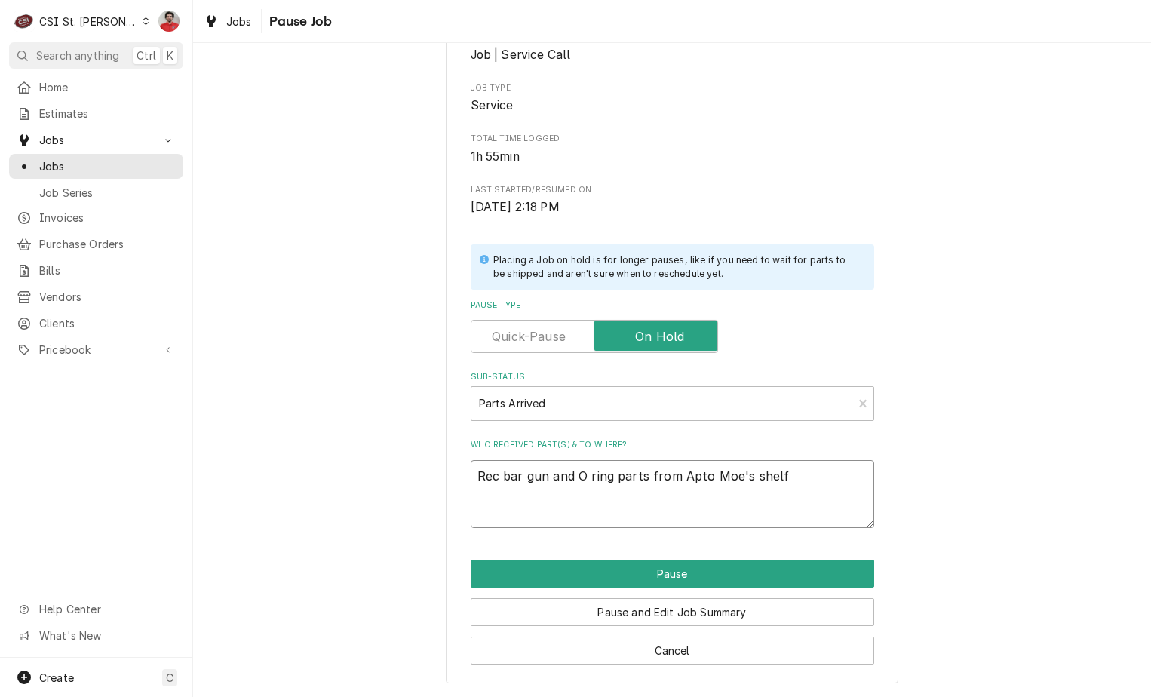
type textarea "x"
type textarea "Rec bar gun and O ring parts from Apeto Moe's shelf"
type textarea "x"
type textarea "Rec bar gun and O ring parts from Apexto Moe's shelf"
type textarea "x"
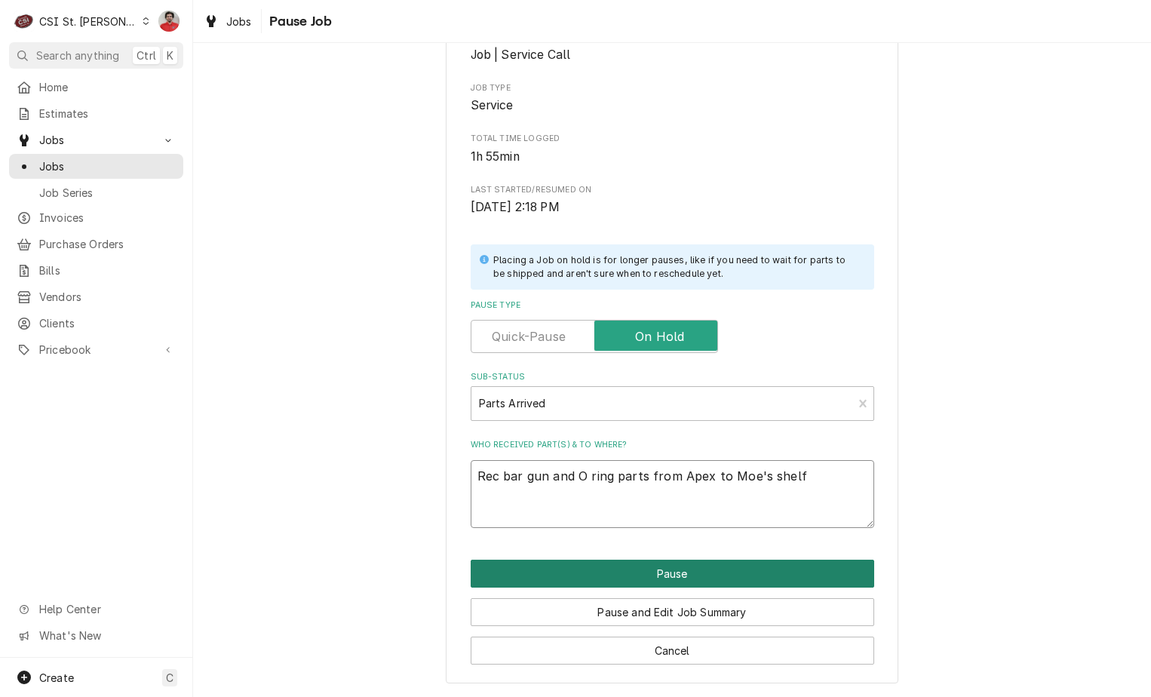
type textarea "Rec bar gun and O ring parts from Apex to Moe's shelf"
click at [654, 565] on button "Pause" at bounding box center [673, 574] width 404 height 28
type textarea "x"
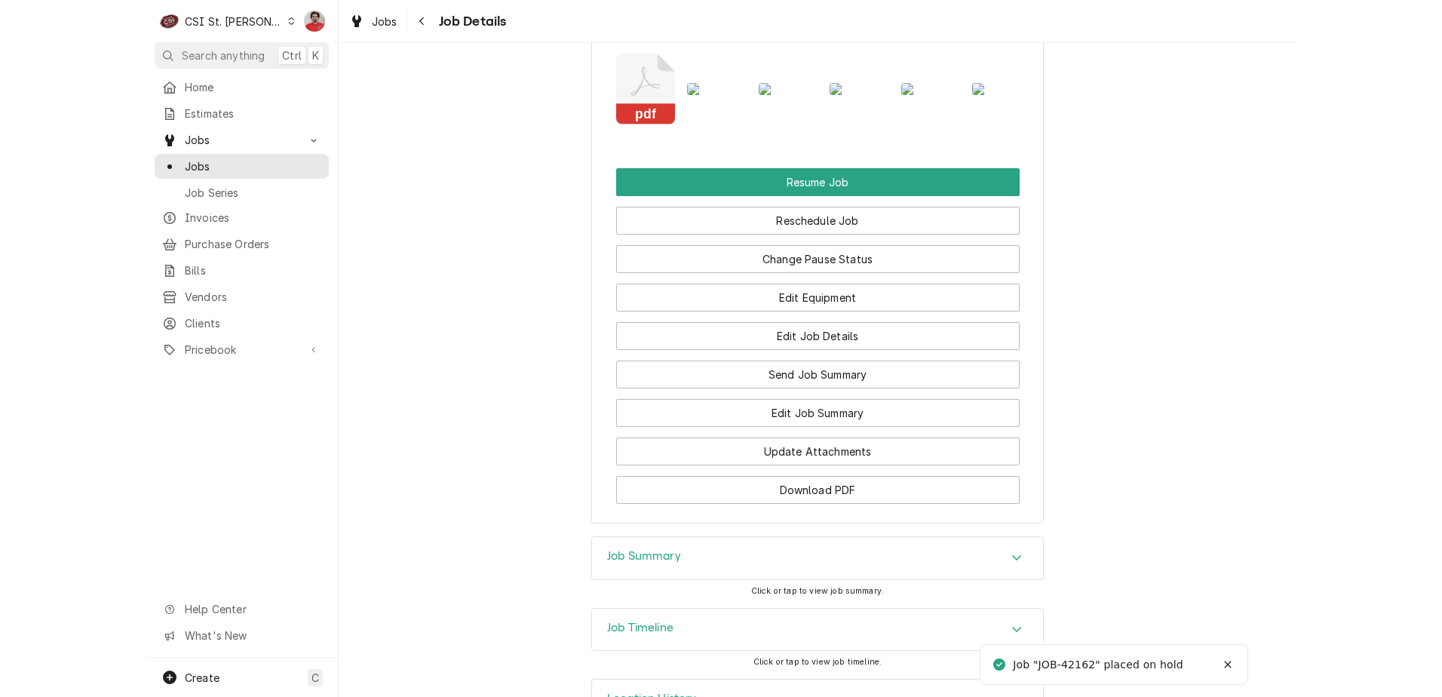
scroll to position [2109, 0]
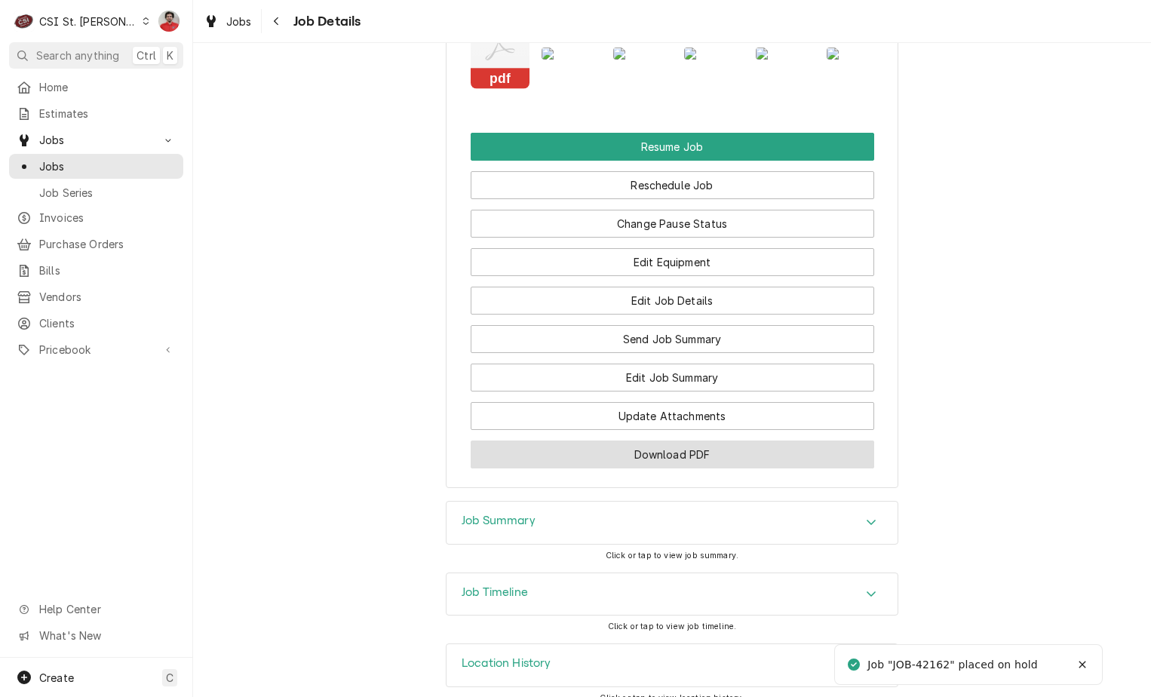
click at [648, 441] on button "Download PDF" at bounding box center [673, 455] width 404 height 28
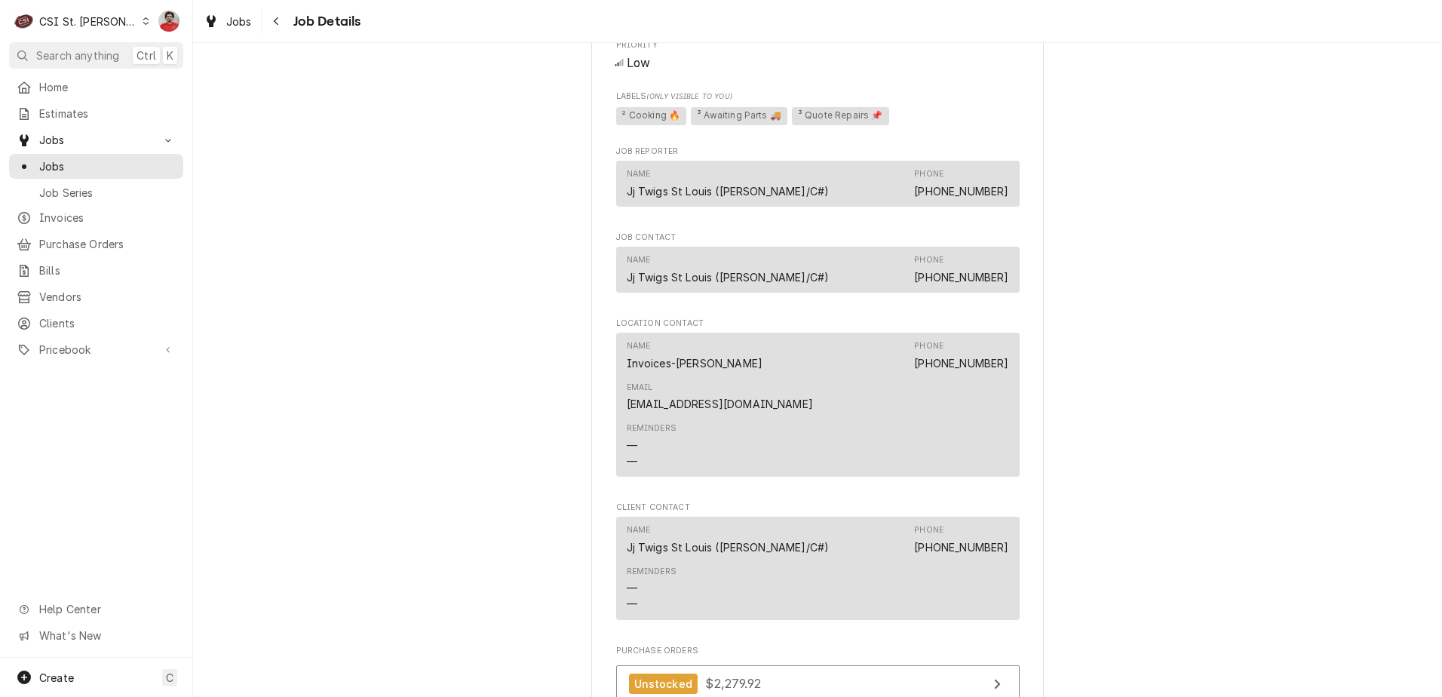
scroll to position [1790, 0]
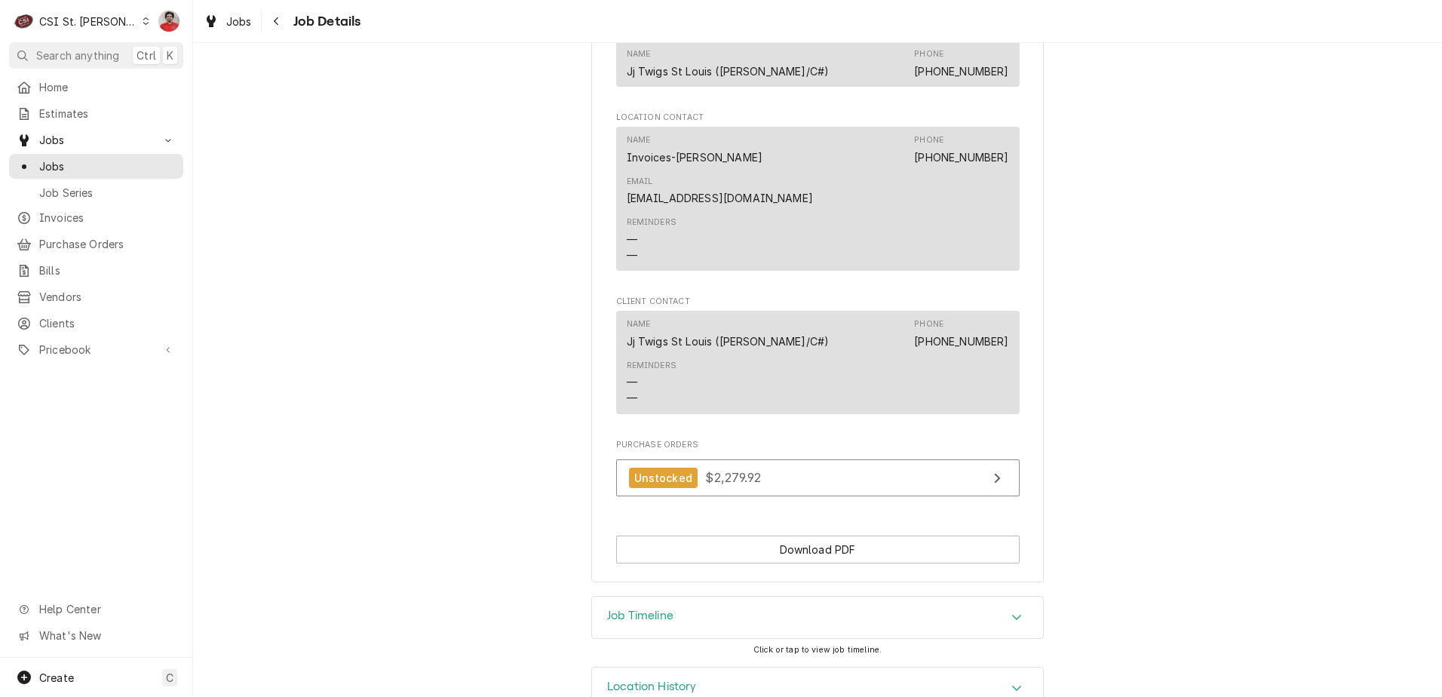
click at [646, 609] on h3 "Job Timeline" at bounding box center [640, 616] width 66 height 14
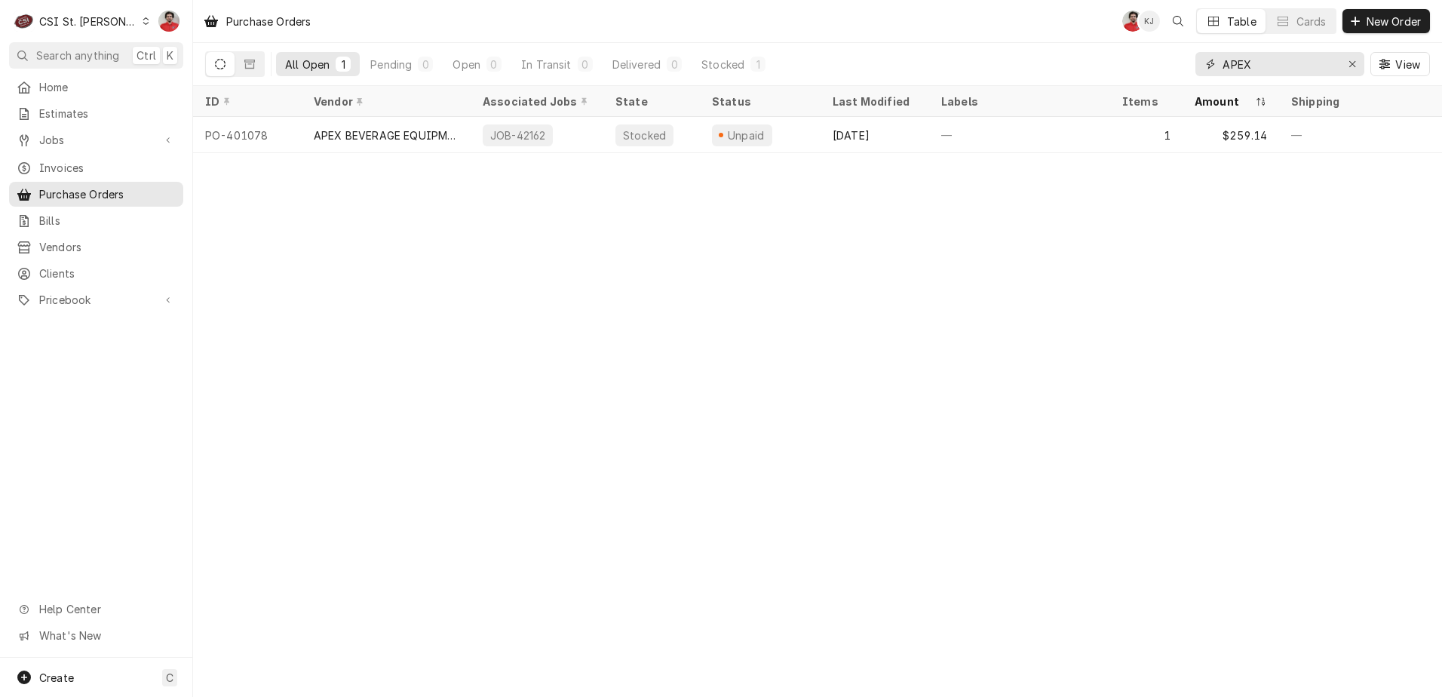
click at [1276, 62] on input "APEX" at bounding box center [1279, 64] width 113 height 24
type input "o"
type input "york"
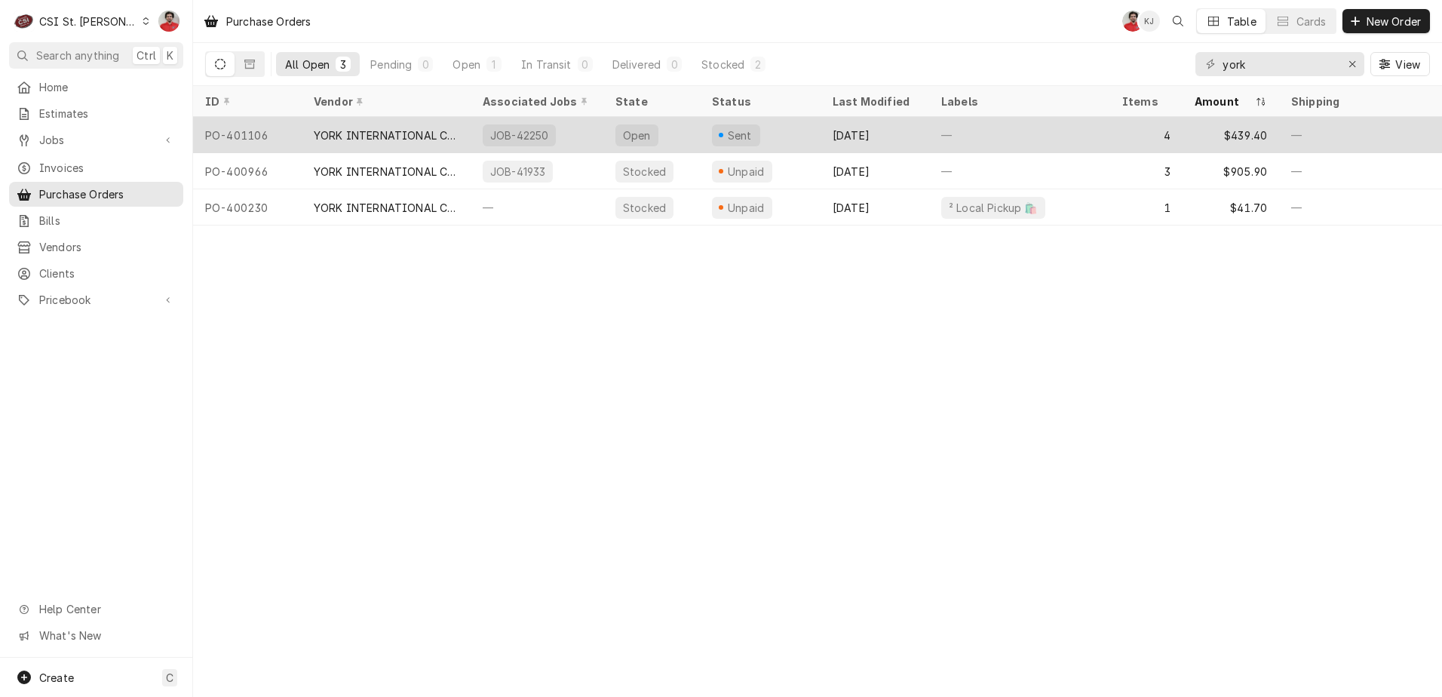
click at [692, 134] on div "Open" at bounding box center [651, 135] width 97 height 36
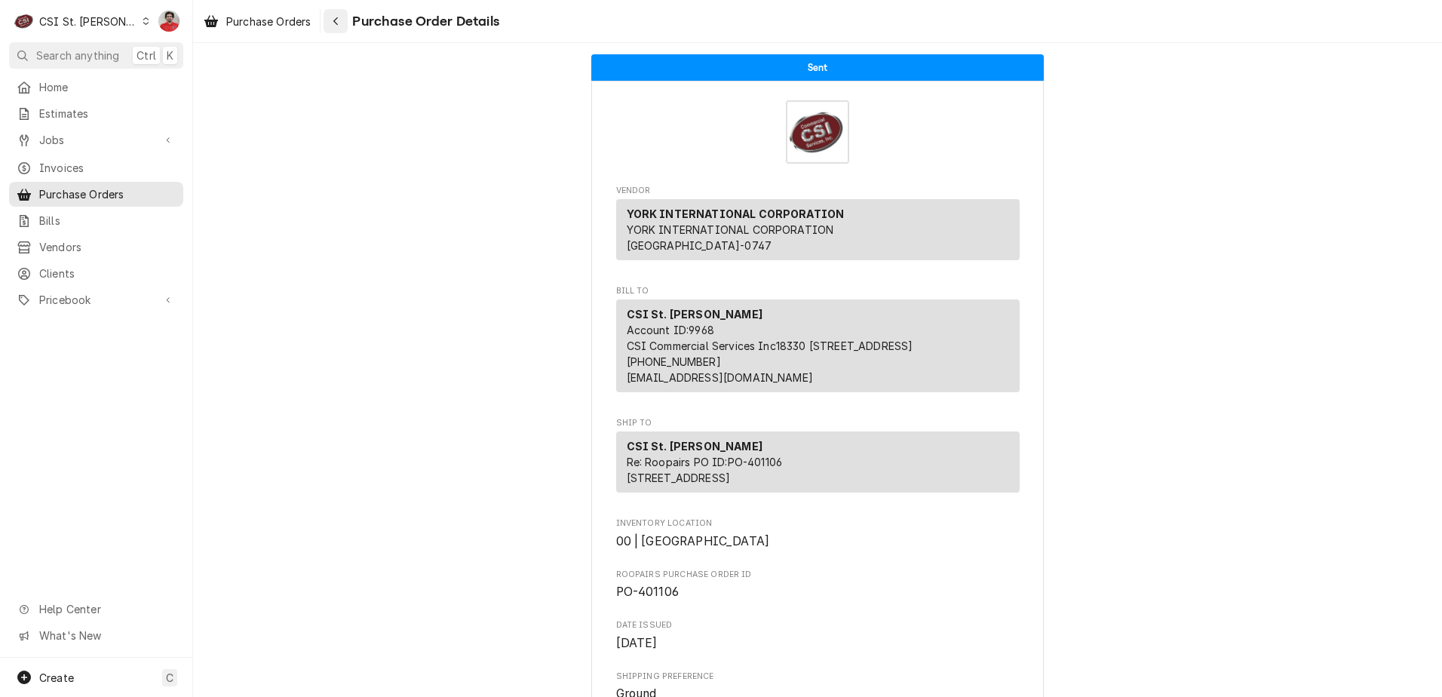
click at [331, 24] on div "Navigate back" at bounding box center [335, 21] width 15 height 15
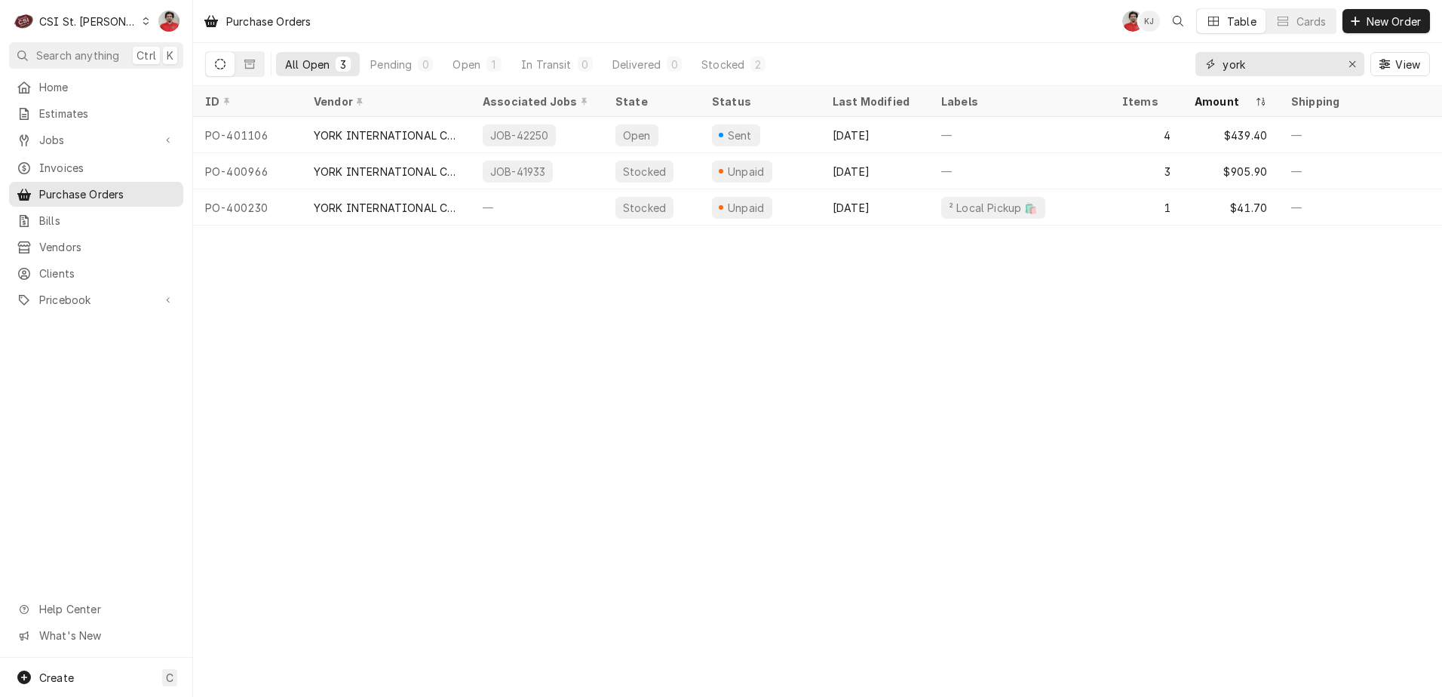
drag, startPoint x: 913, startPoint y: 63, endPoint x: 897, endPoint y: 60, distance: 16.1
click at [897, 63] on div "All Open 3 Pending 0 Open 1 In Transit 0 Delivered 0 Stocked 2 york View" at bounding box center [817, 64] width 1225 height 42
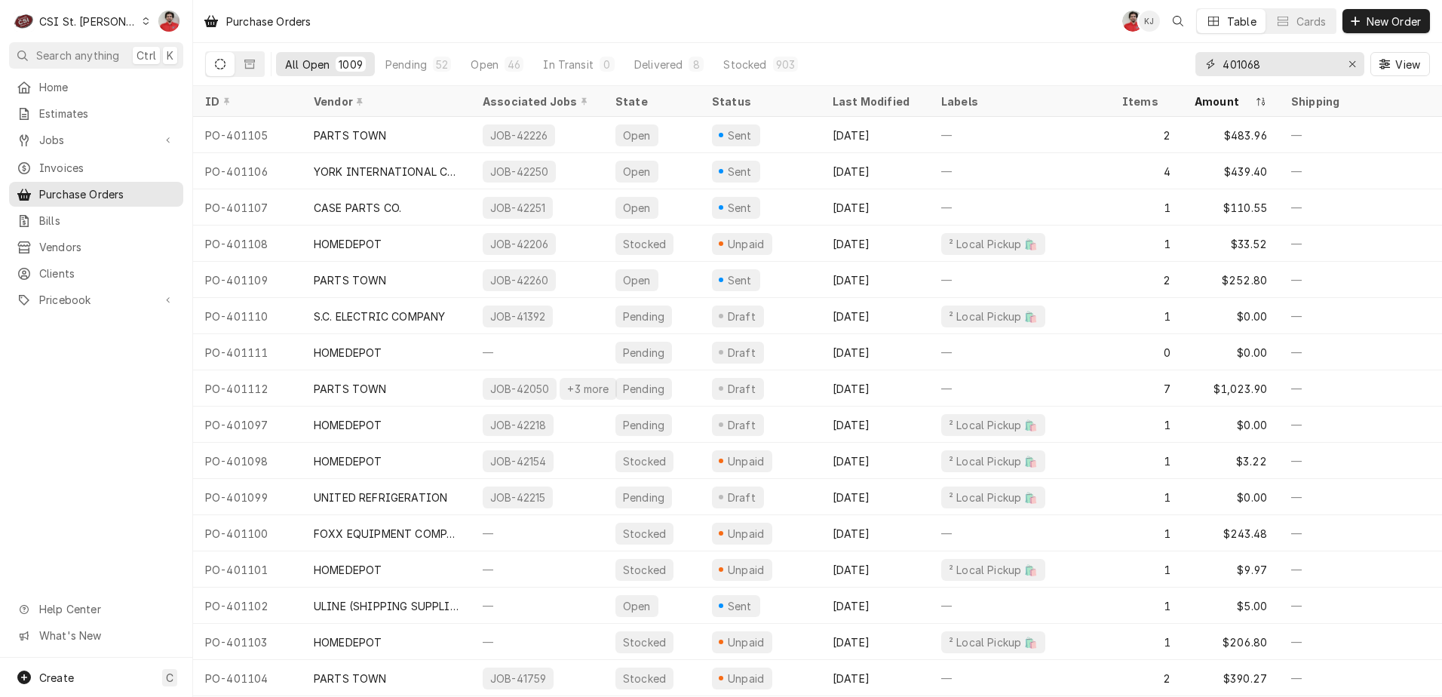
type input "401068"
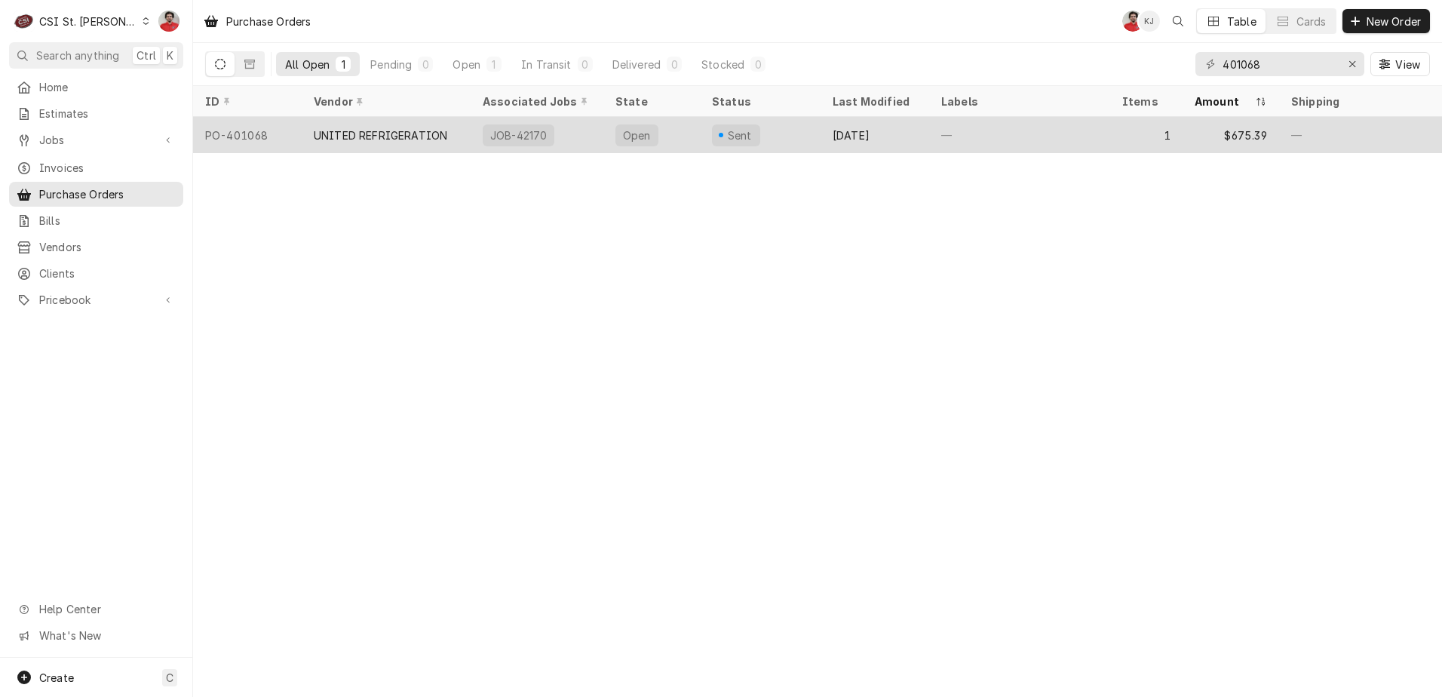
click at [846, 133] on div "[DATE]" at bounding box center [875, 135] width 109 height 36
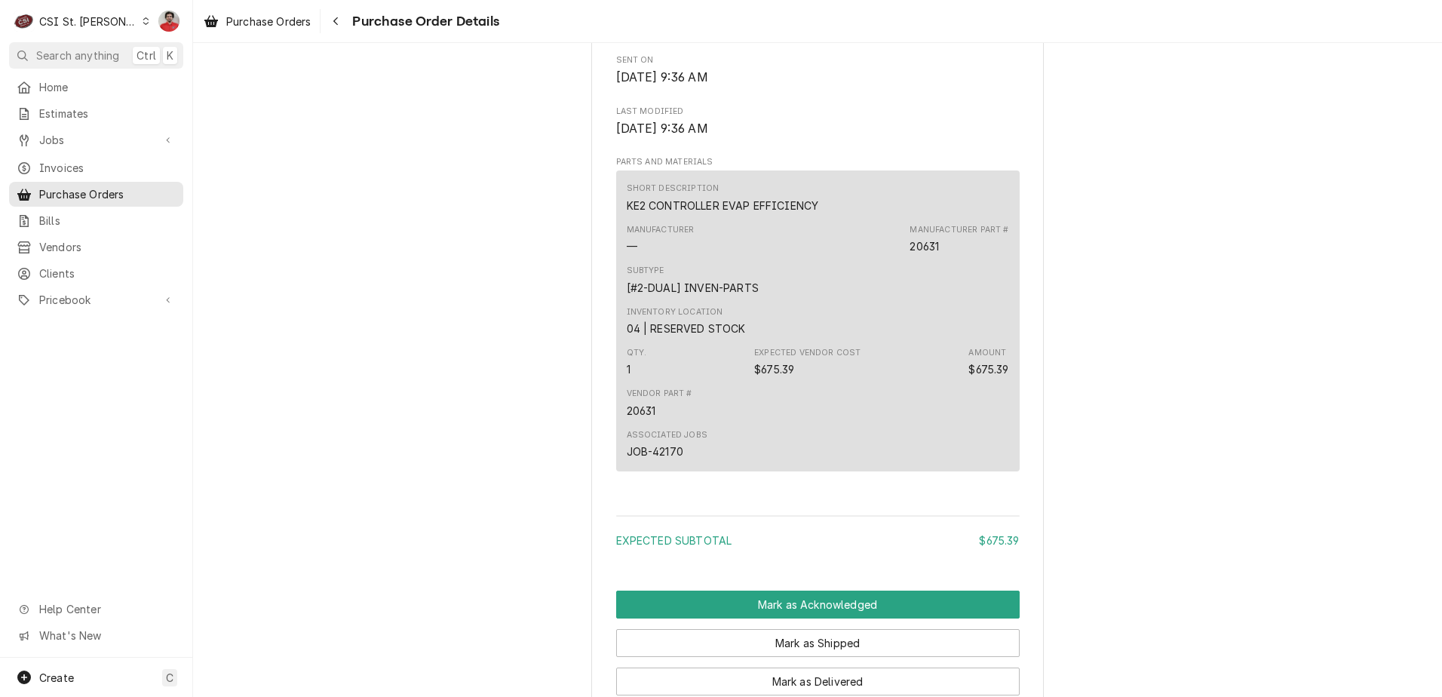
scroll to position [905, 0]
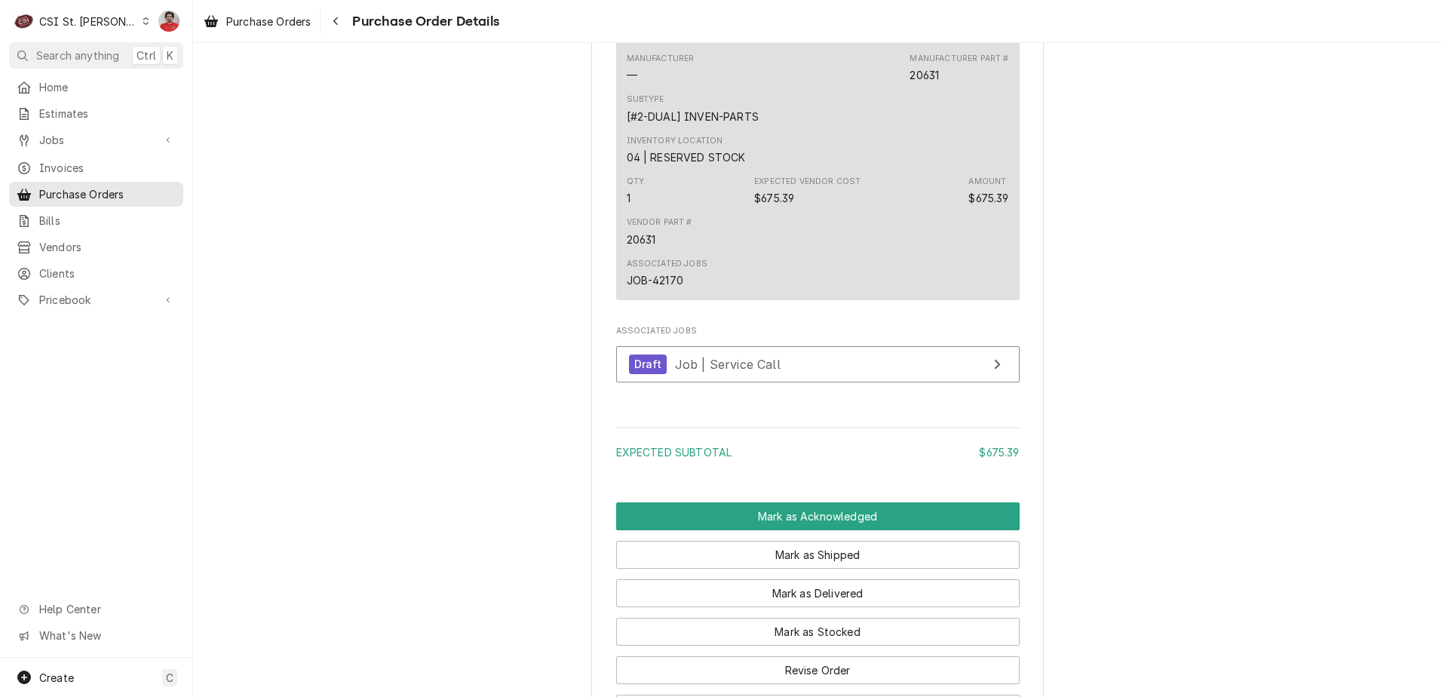
drag, startPoint x: 336, startPoint y: 22, endPoint x: 414, endPoint y: 245, distance: 236.4
click at [410, 245] on div "Purchase Orders Purchase Order Details Sent Vendor UNITED REFRIGERATION UNITED …" at bounding box center [817, 348] width 1249 height 697
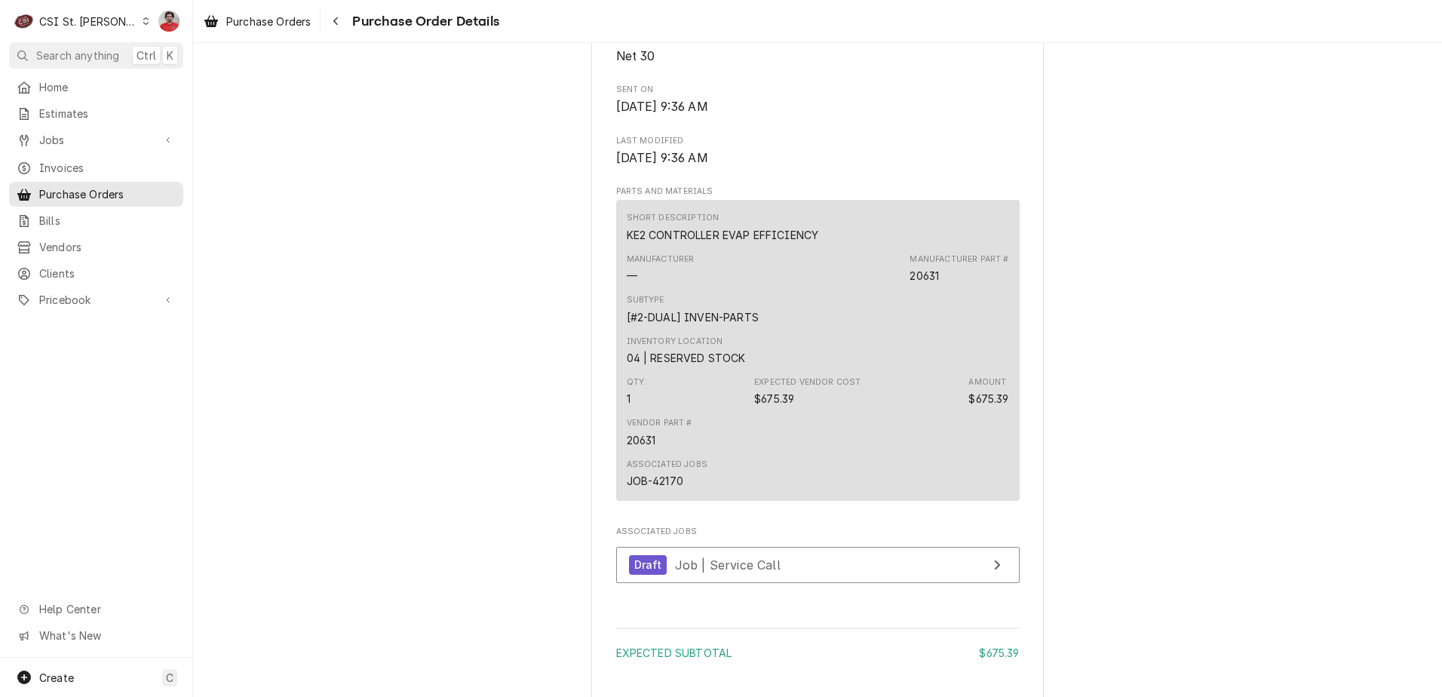
scroll to position [528, 0]
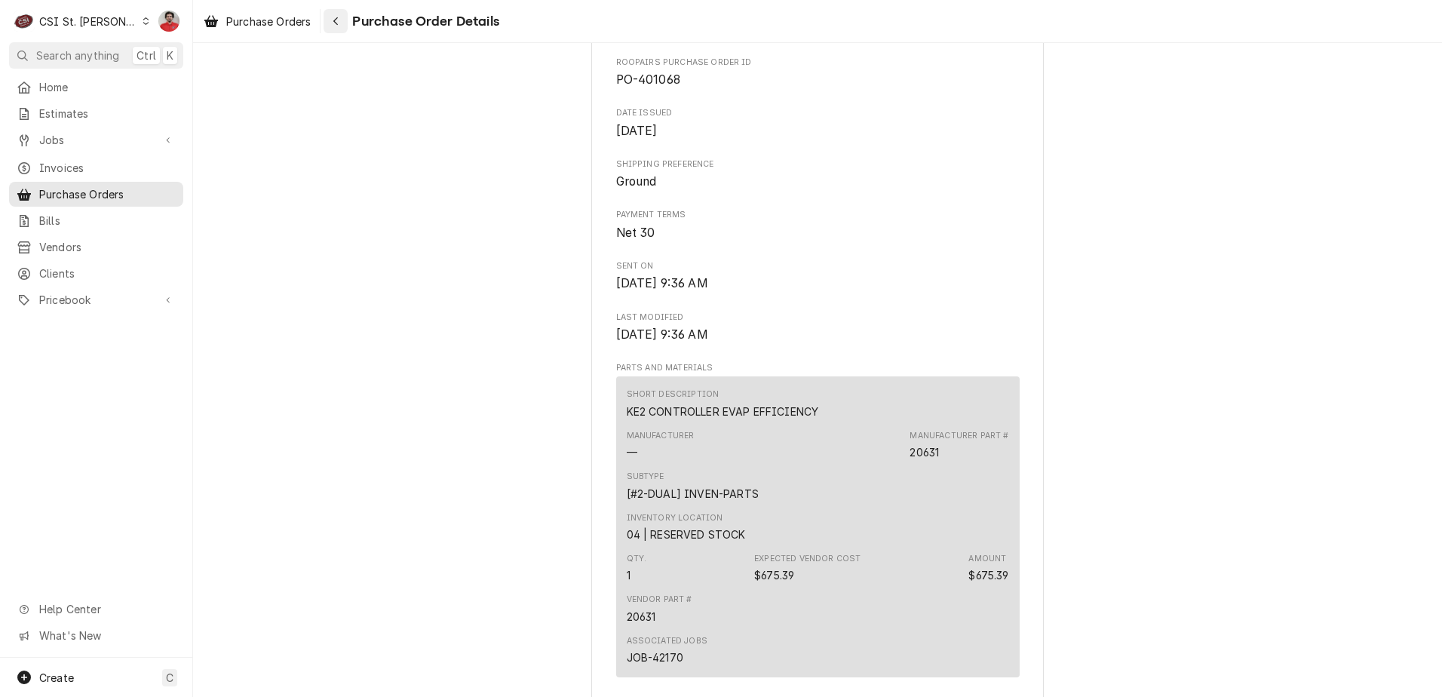
click at [337, 21] on icon "Navigate back" at bounding box center [336, 21] width 7 height 11
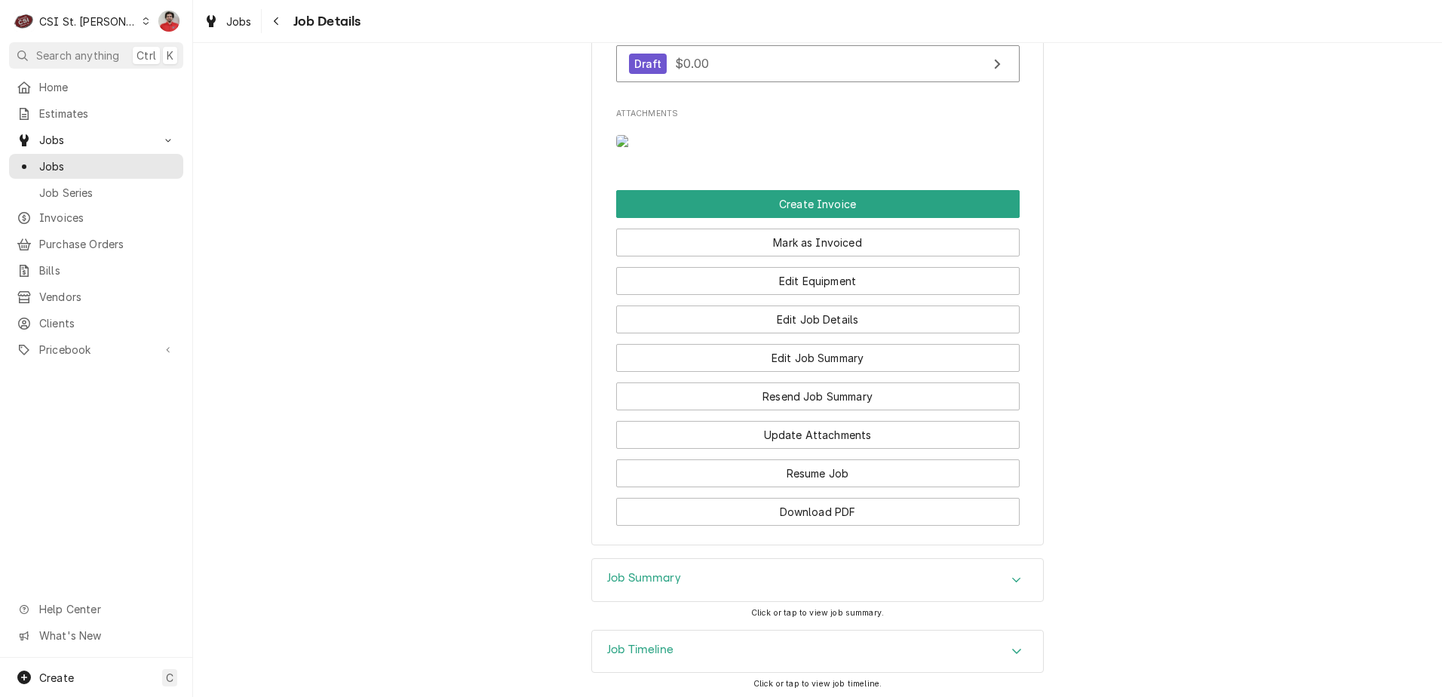
scroll to position [1429, 0]
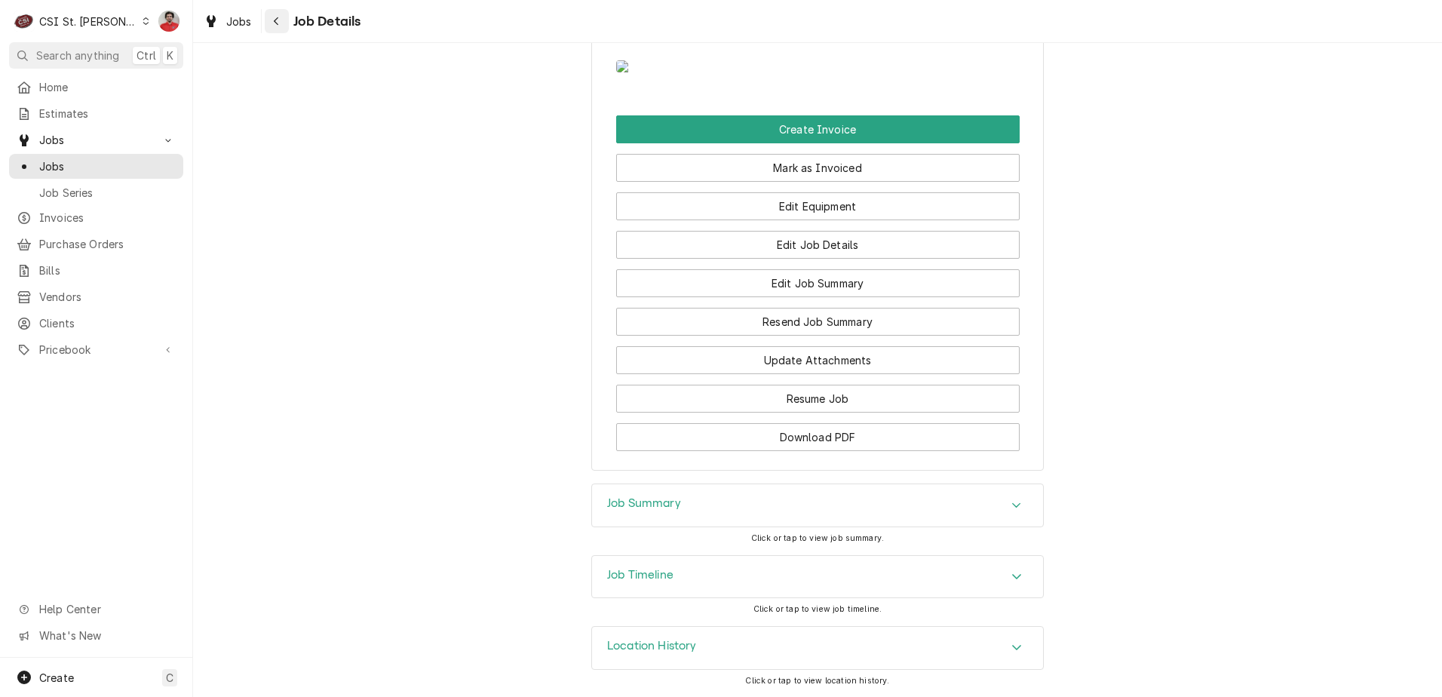
click at [271, 15] on div "Navigate back" at bounding box center [276, 21] width 15 height 15
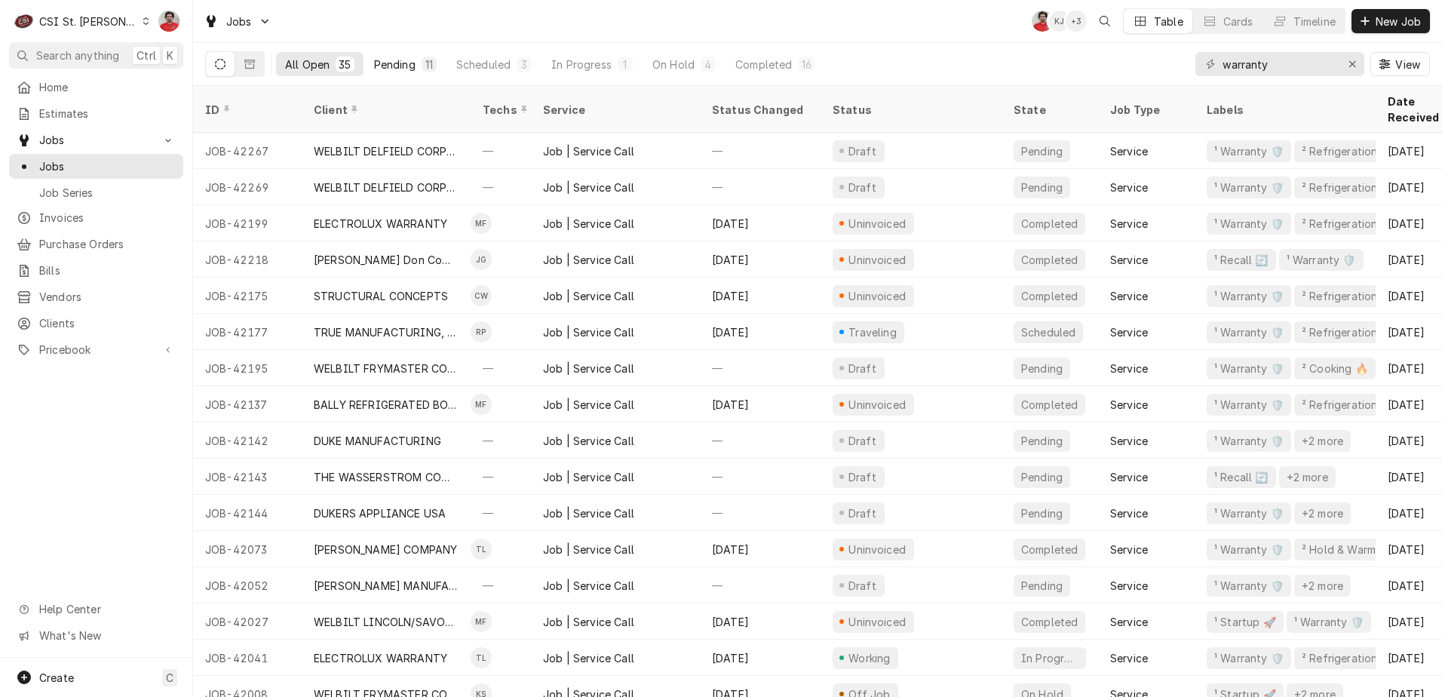
click at [417, 62] on button "Pending 11" at bounding box center [405, 64] width 81 height 24
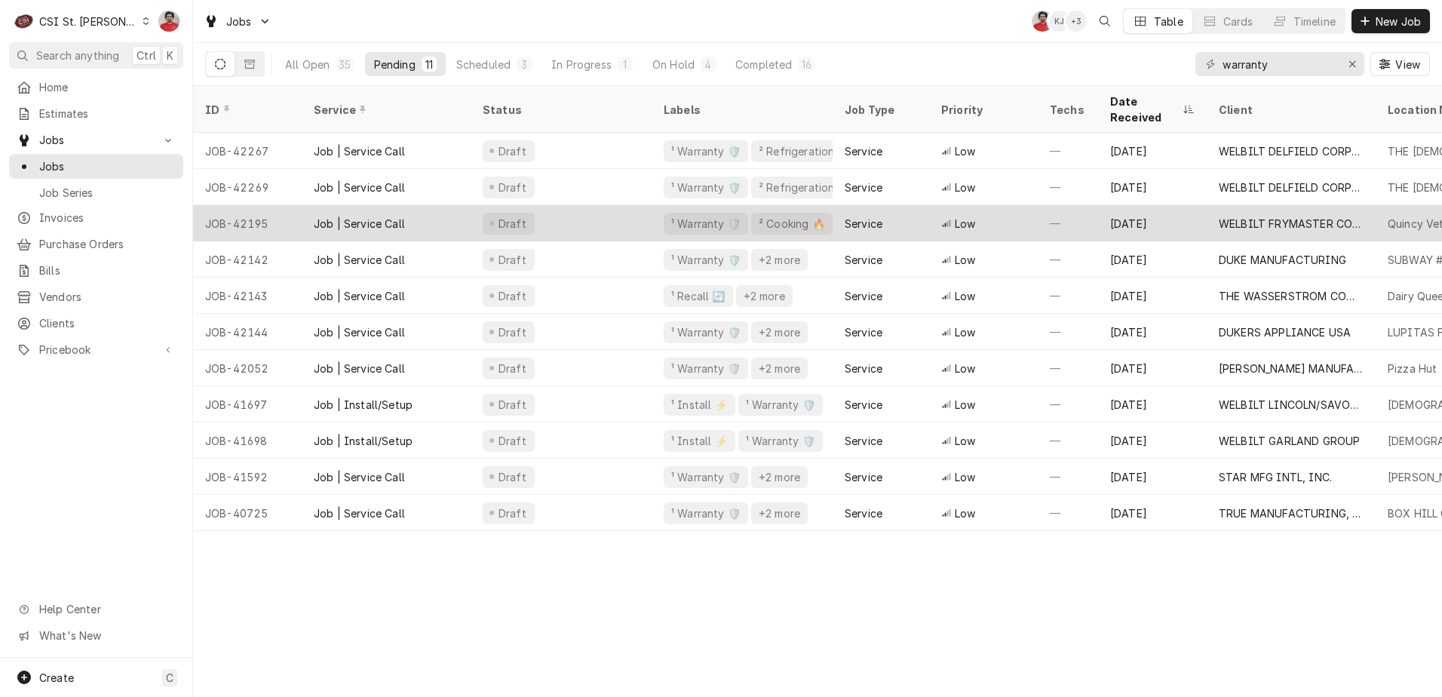
click at [588, 219] on div "Draft" at bounding box center [561, 223] width 181 height 36
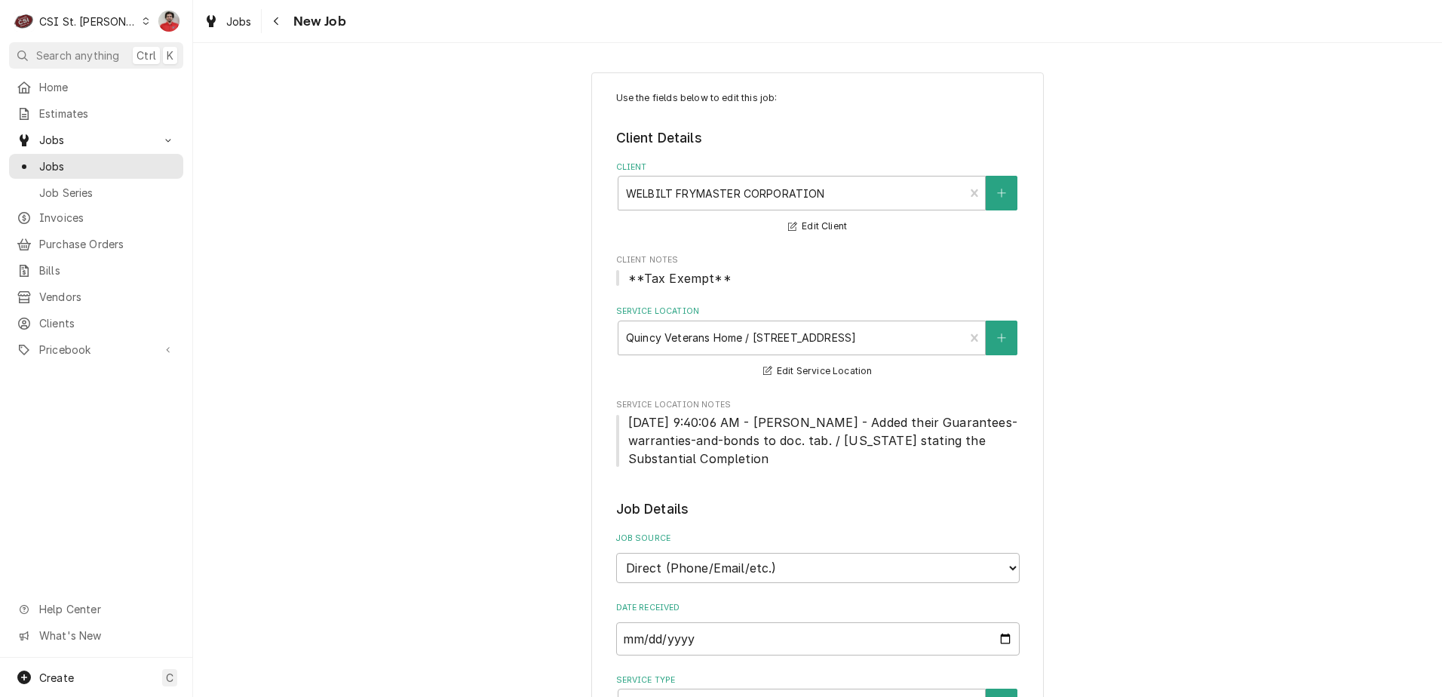
type textarea "x"
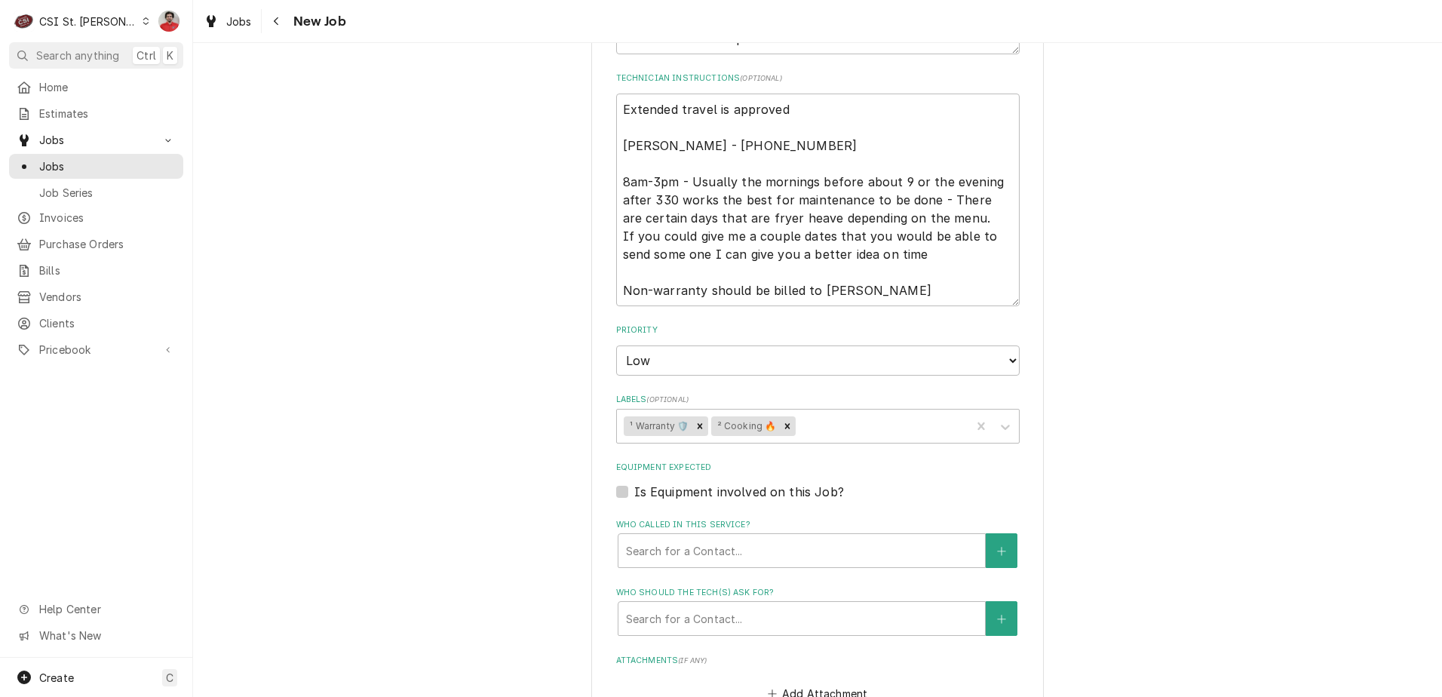
scroll to position [790, 0]
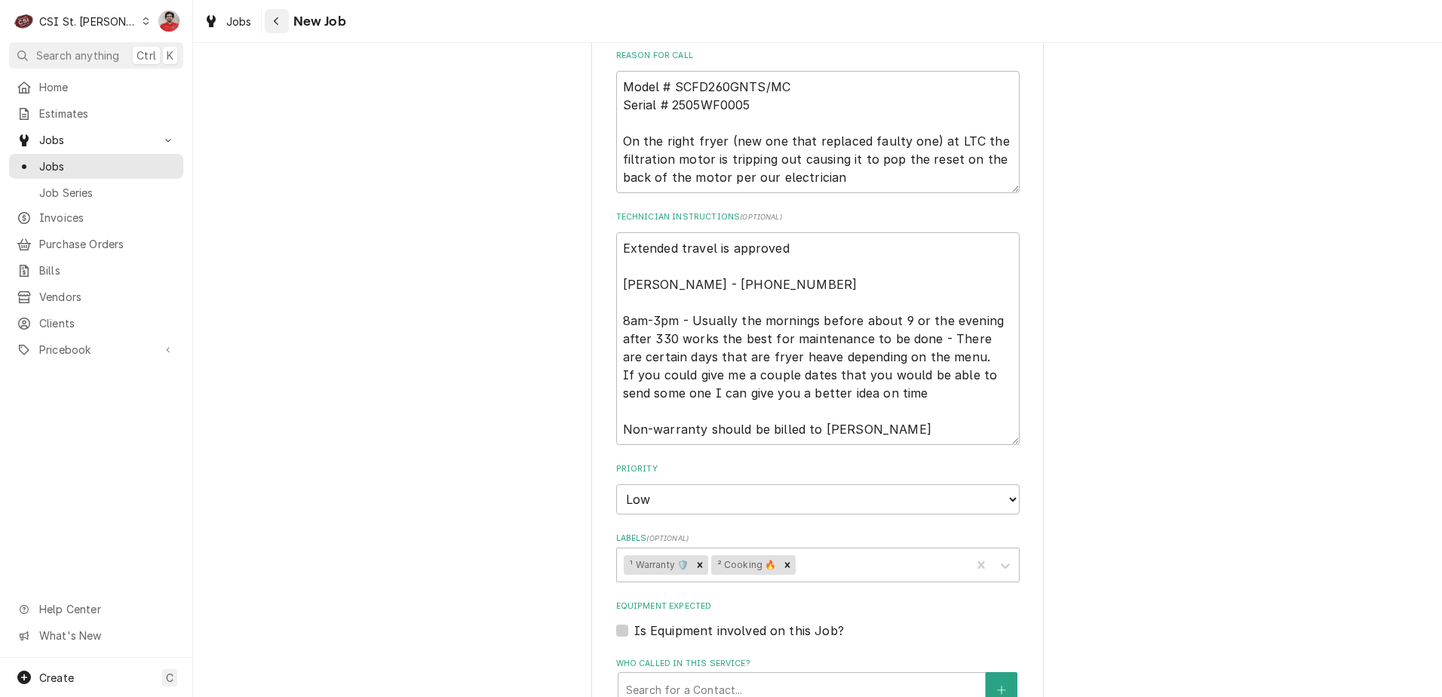
click at [275, 17] on icon "Navigate back" at bounding box center [276, 21] width 7 height 11
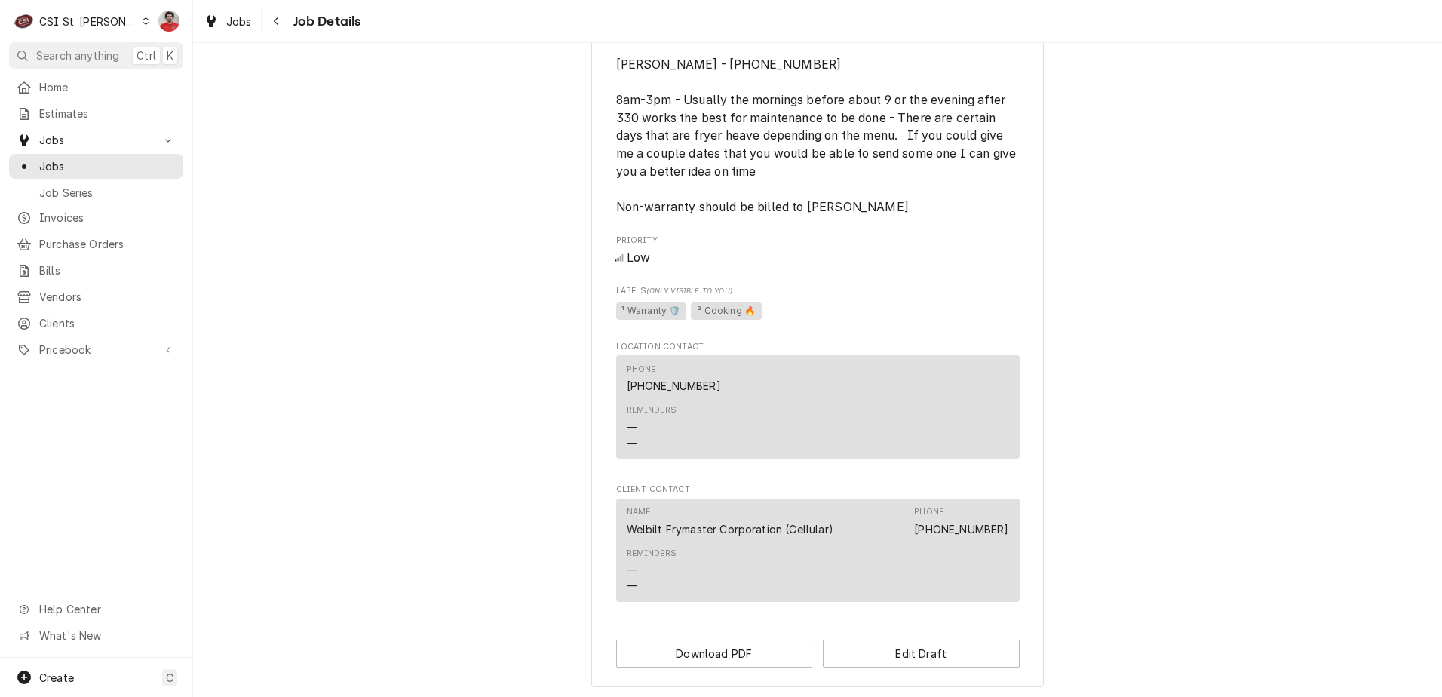
scroll to position [963, 0]
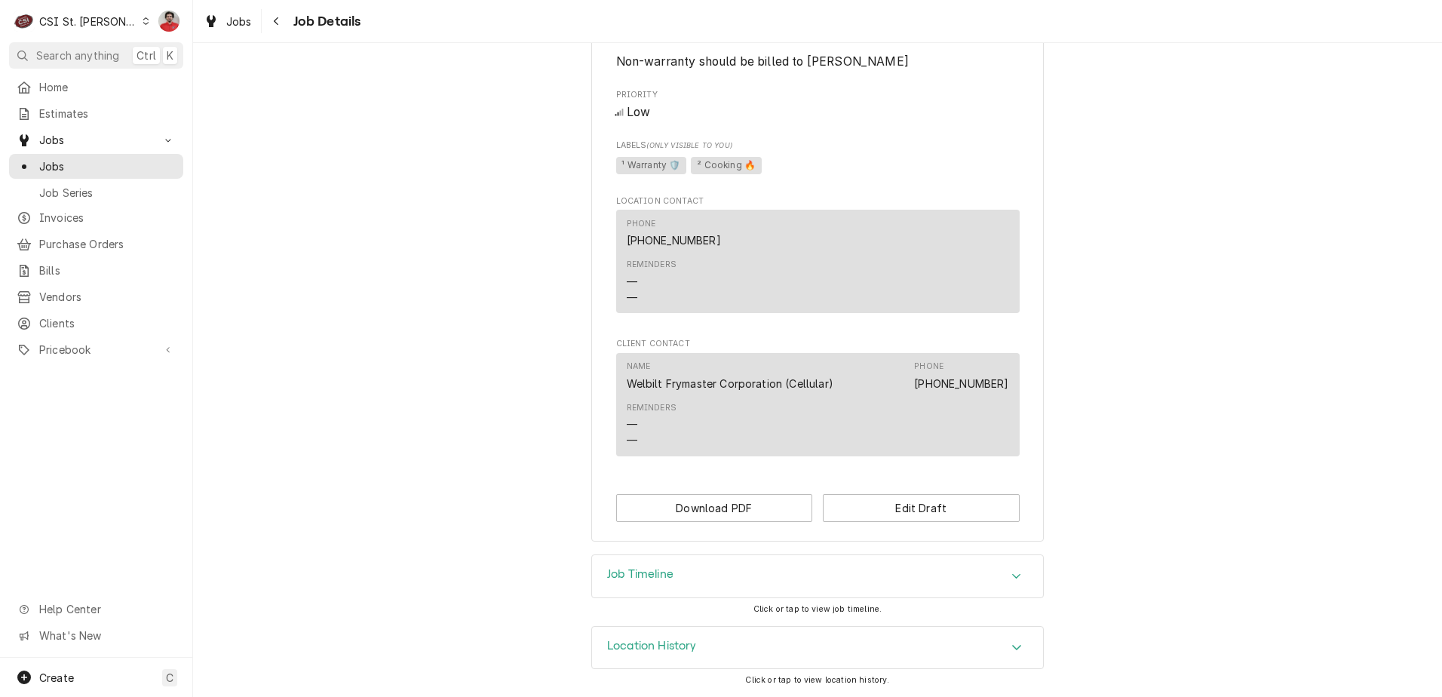
click at [780, 649] on div "Location History" at bounding box center [817, 648] width 451 height 42
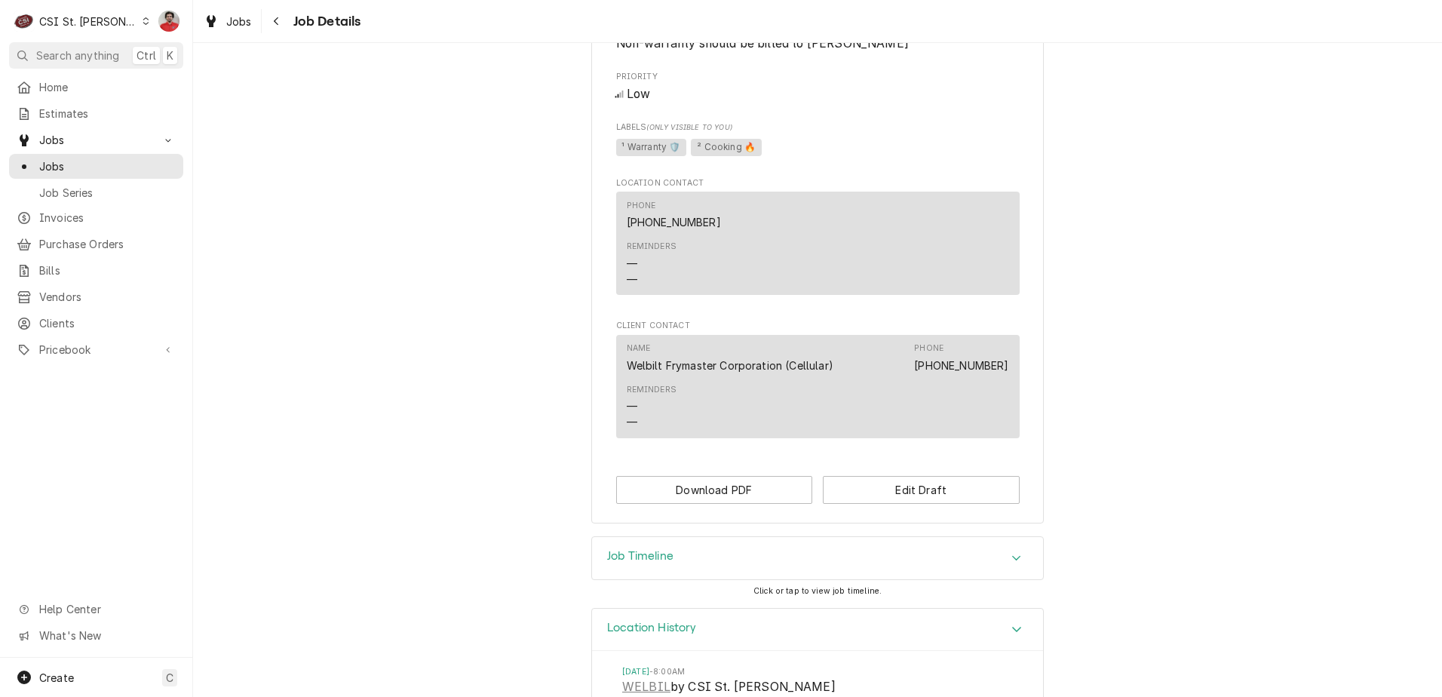
scroll to position [1102, 0]
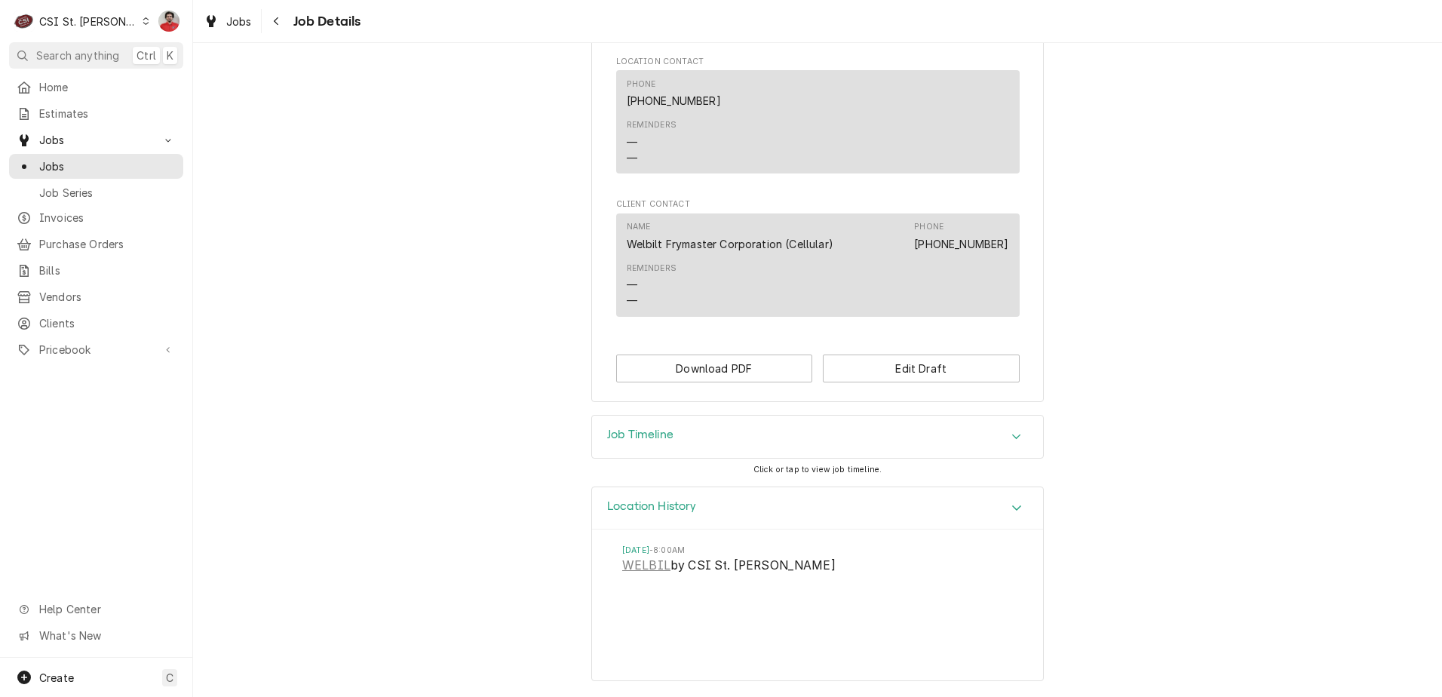
click at [750, 444] on div "Job Timeline" at bounding box center [817, 437] width 451 height 42
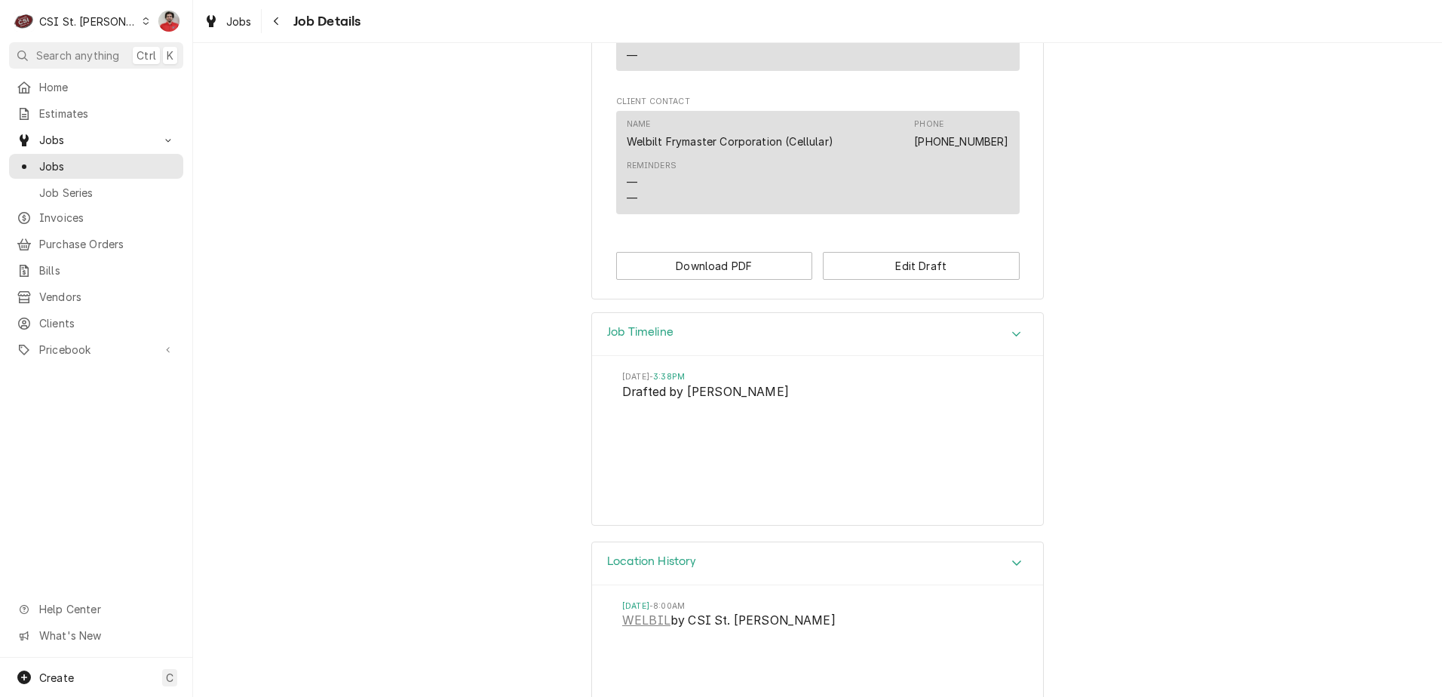
scroll to position [1260, 0]
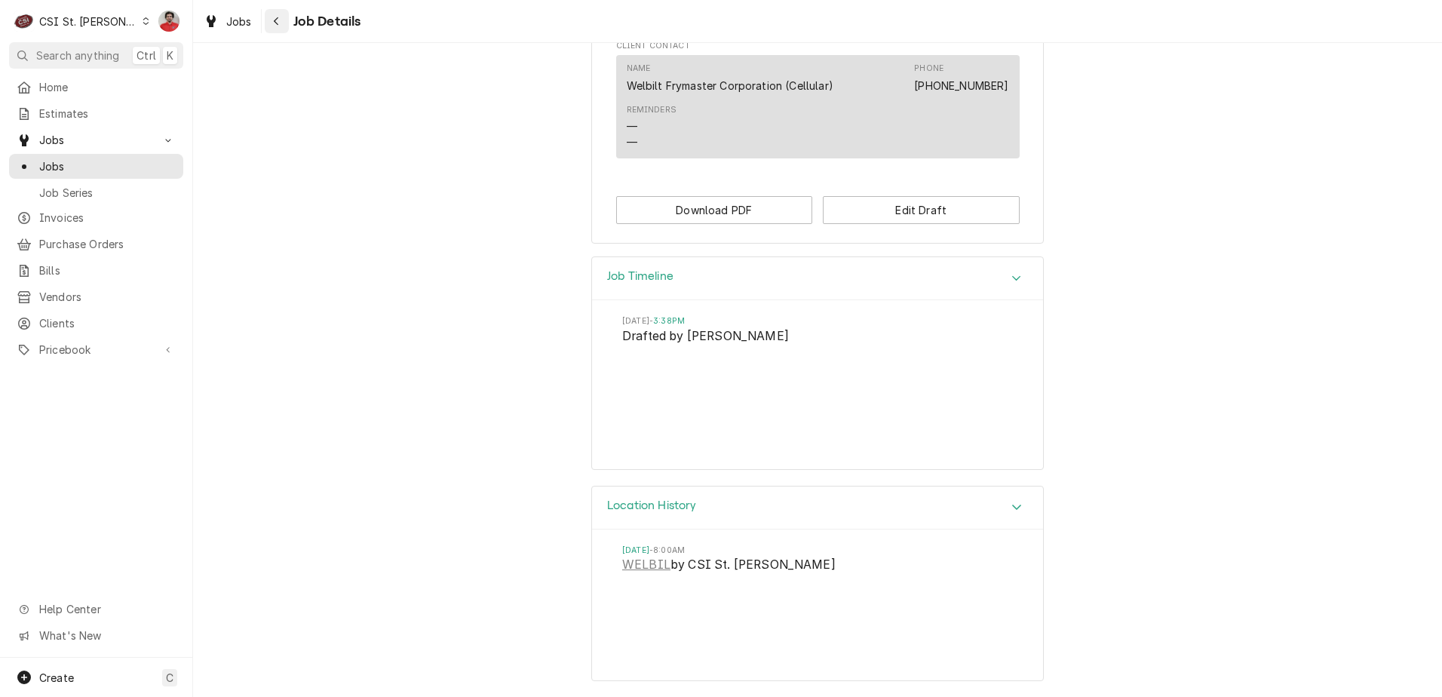
click at [268, 11] on button "Navigate back" at bounding box center [277, 21] width 24 height 24
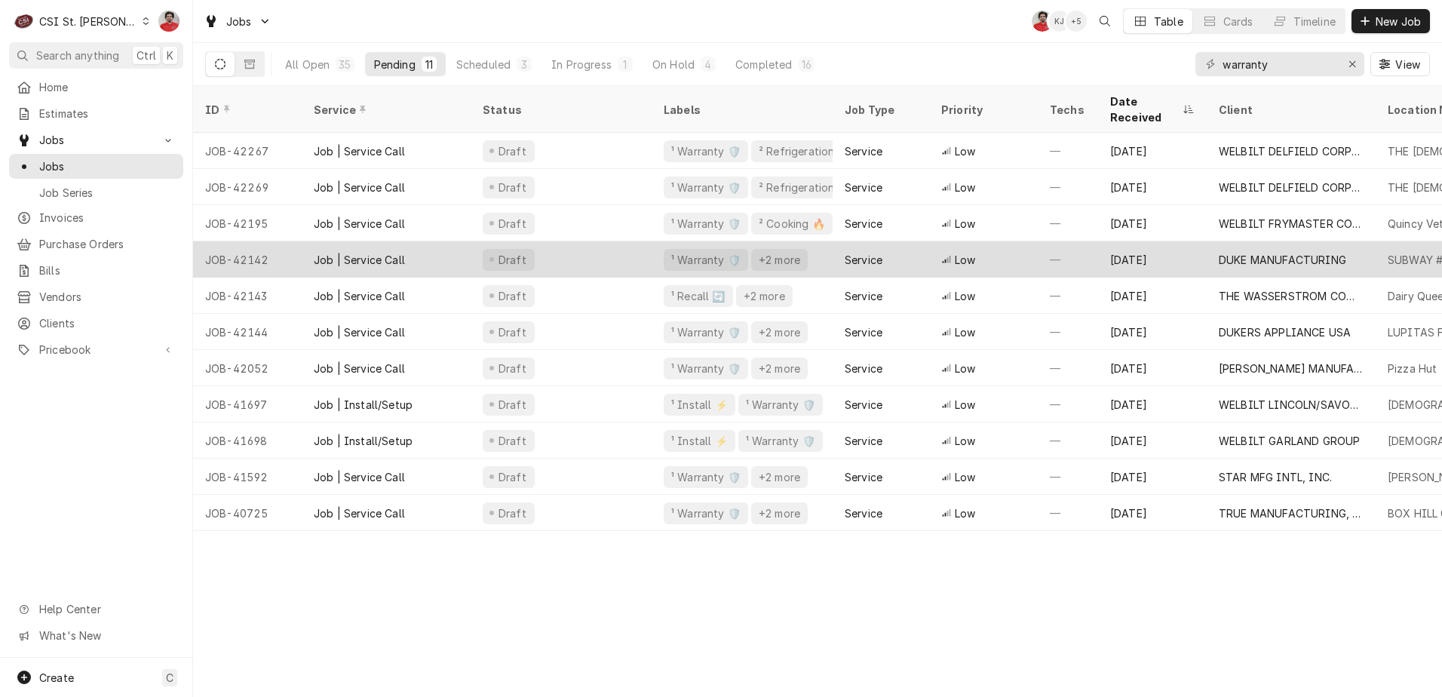
click at [976, 241] on div "Low" at bounding box center [983, 259] width 109 height 36
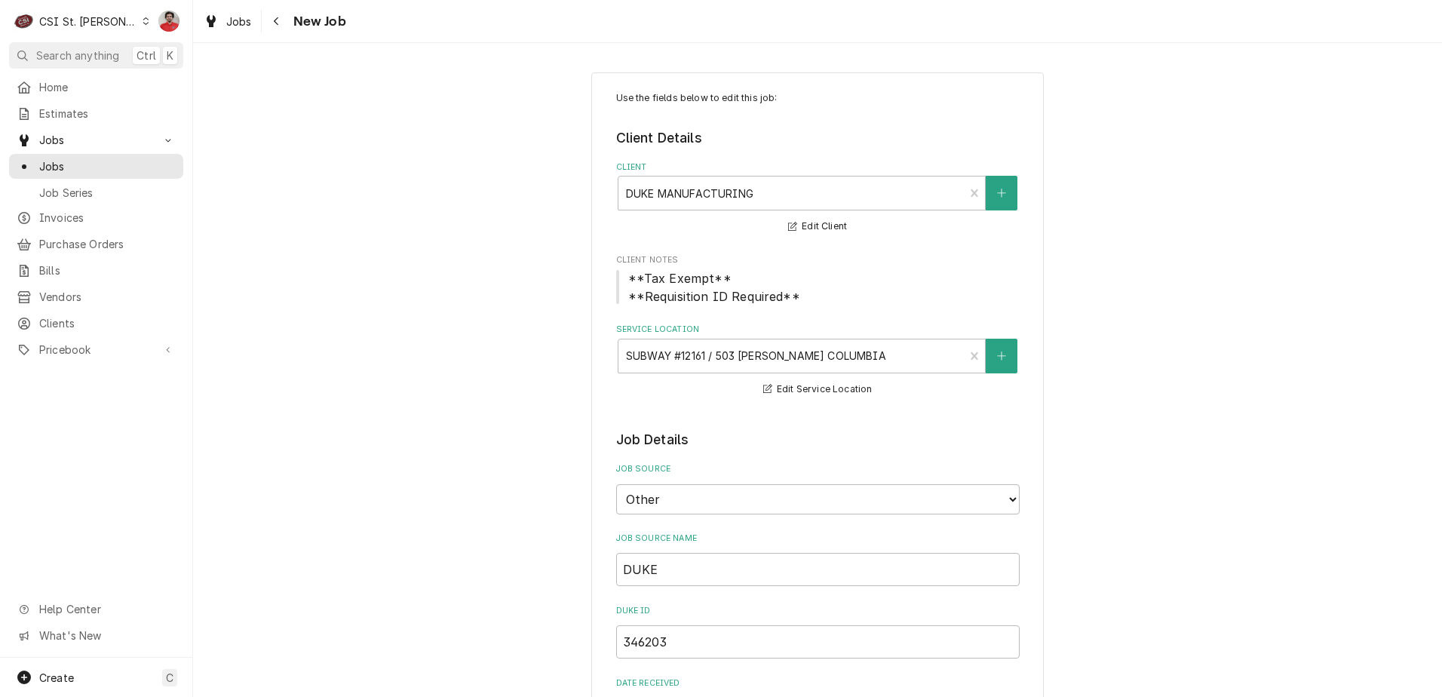
type textarea "x"
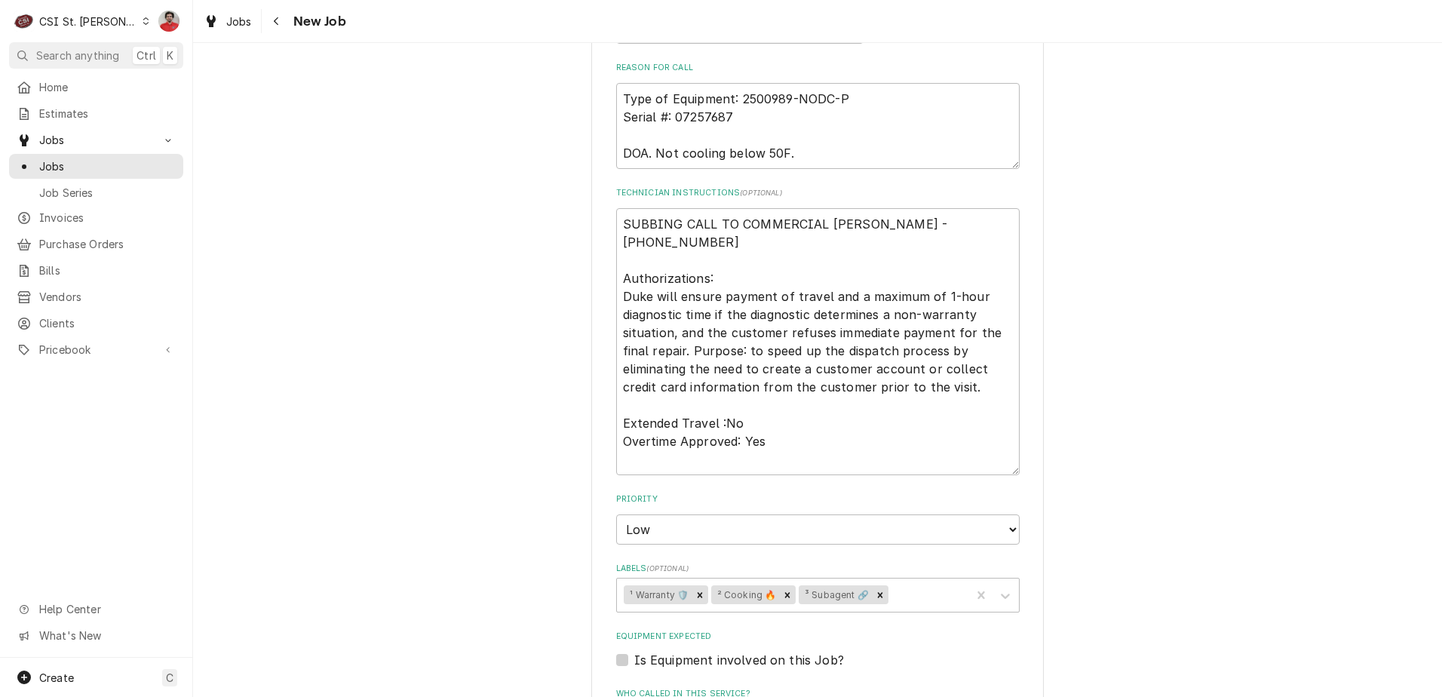
scroll to position [754, 0]
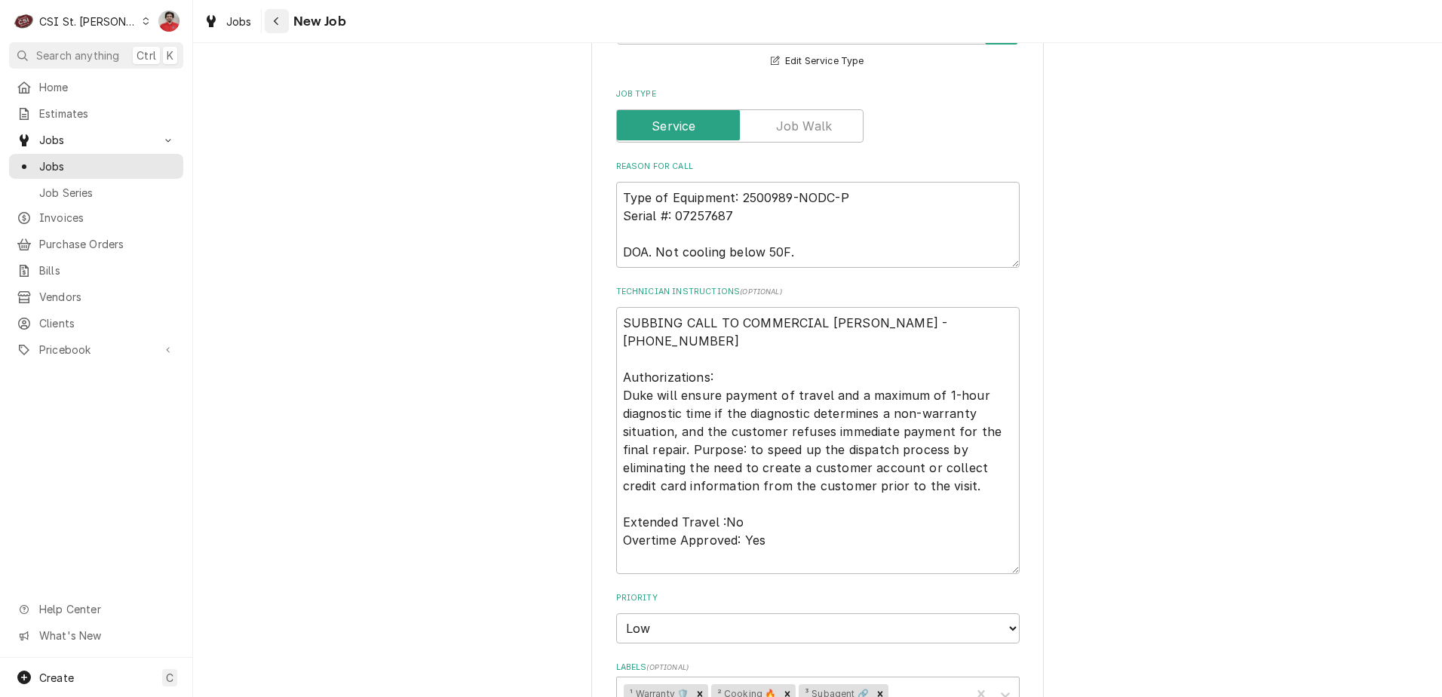
click at [275, 21] on icon "Navigate back" at bounding box center [276, 21] width 7 height 11
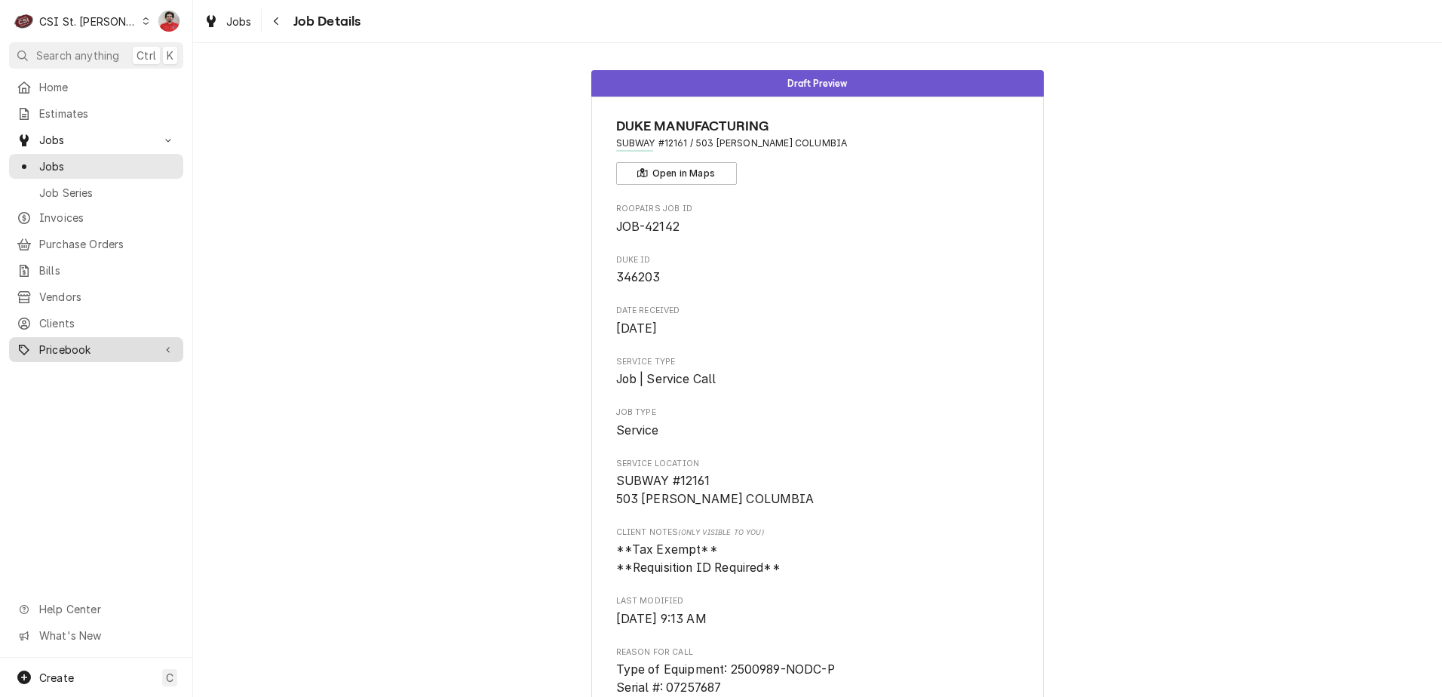
click at [54, 343] on span "Pricebook" at bounding box center [96, 350] width 114 height 16
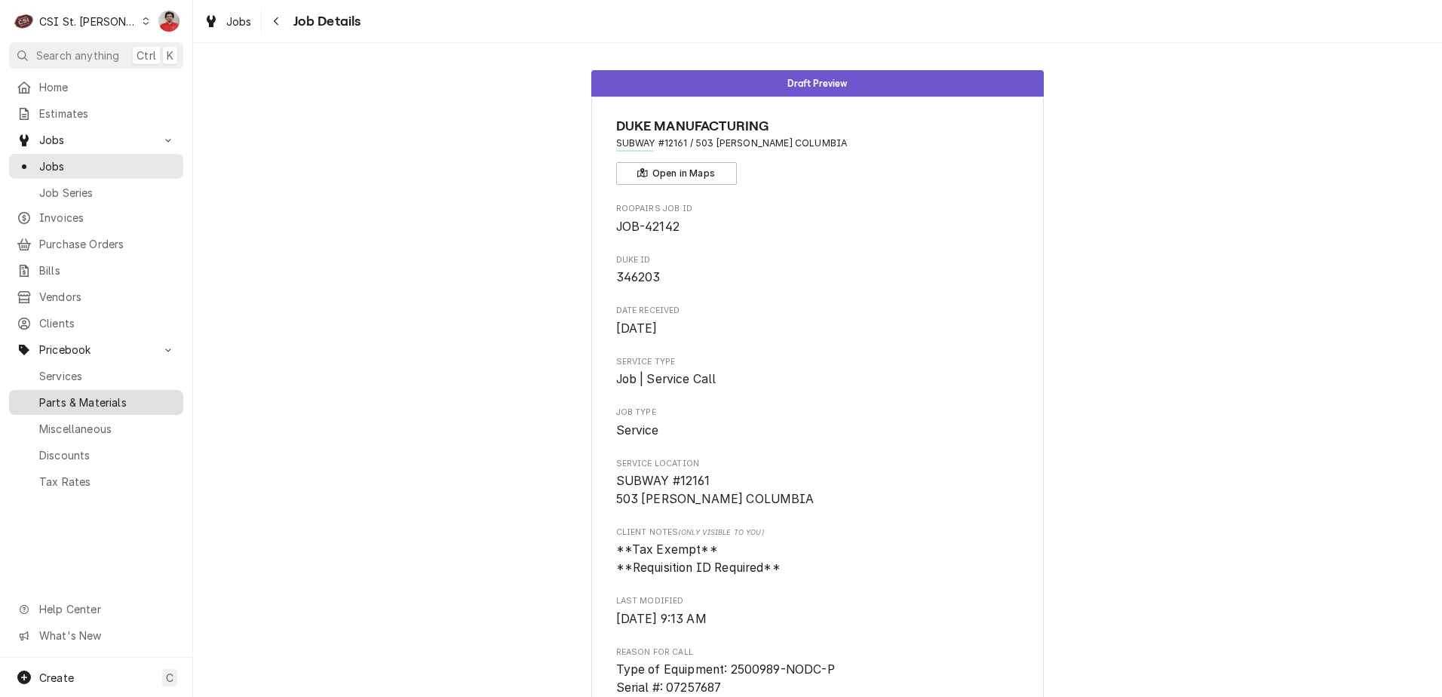
click at [69, 396] on span "Parts & Materials" at bounding box center [107, 403] width 137 height 16
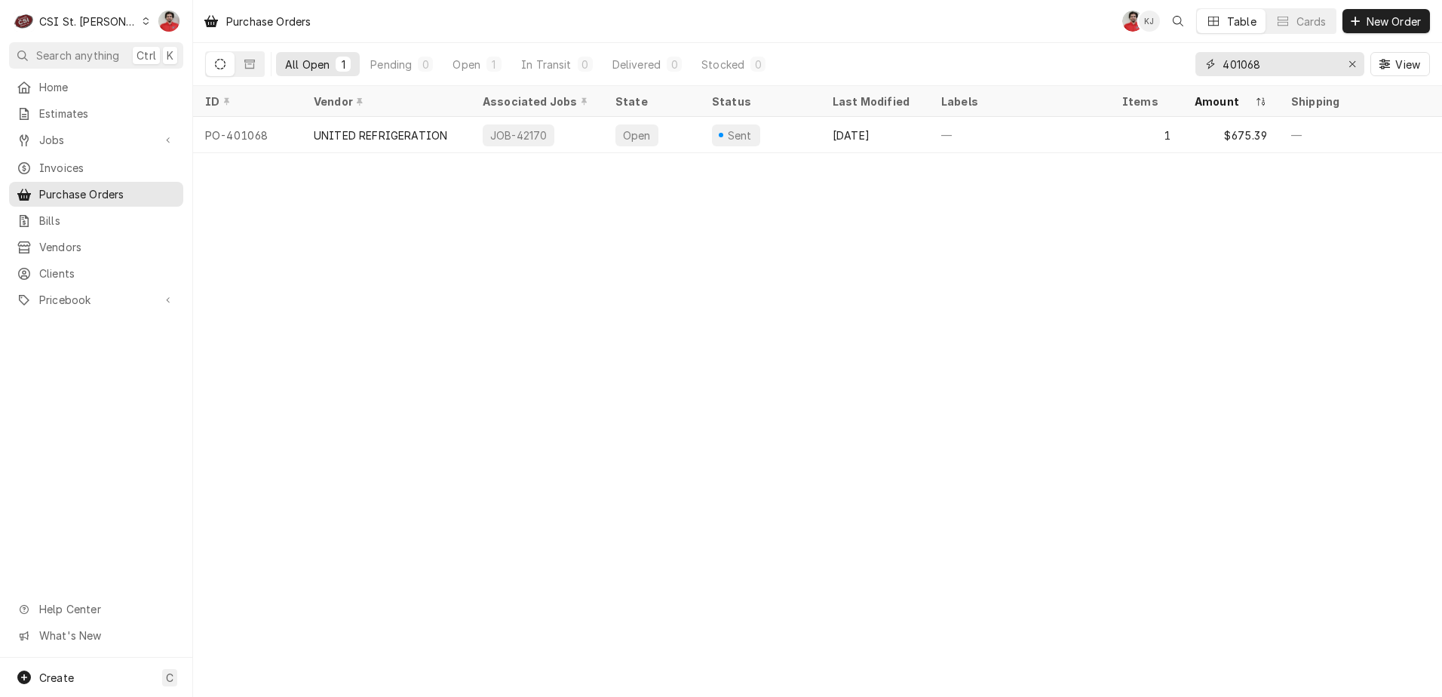
click at [1282, 66] on input "401068" at bounding box center [1279, 64] width 113 height 24
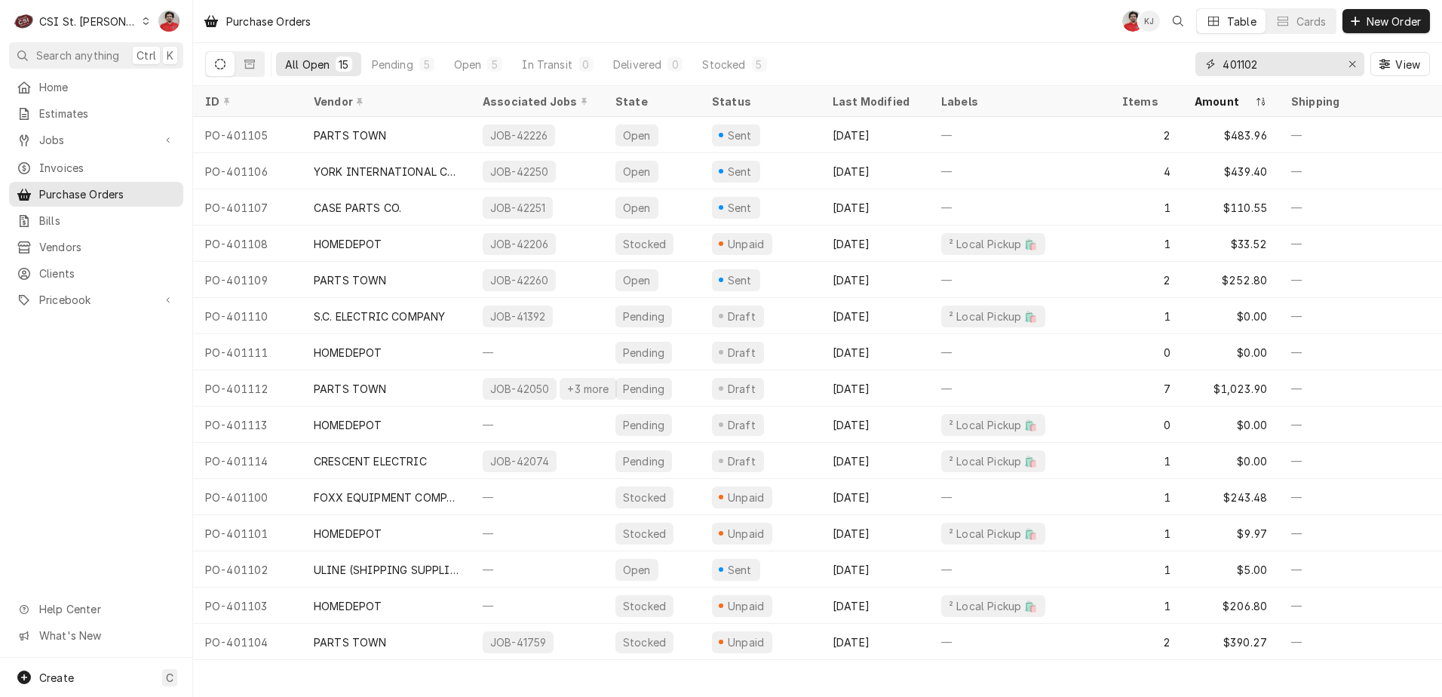
type input "401102"
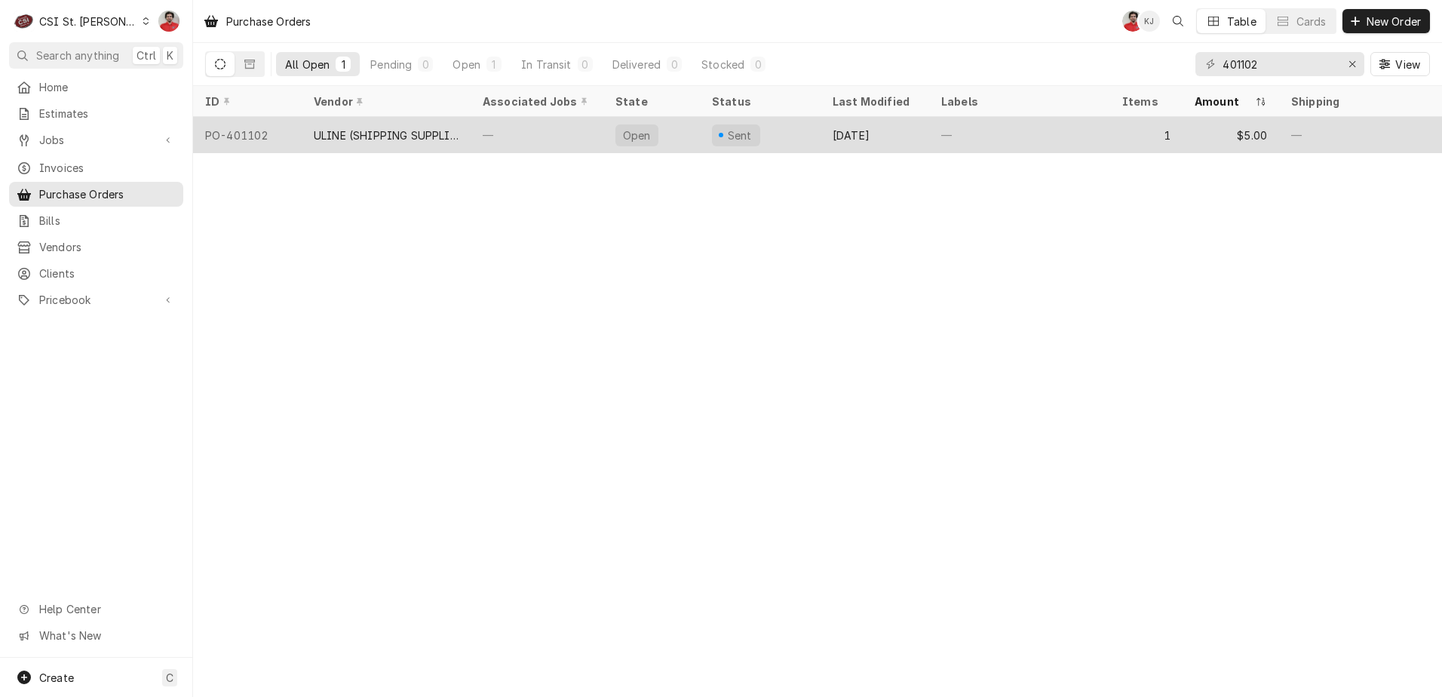
click at [532, 137] on div "—" at bounding box center [537, 135] width 133 height 36
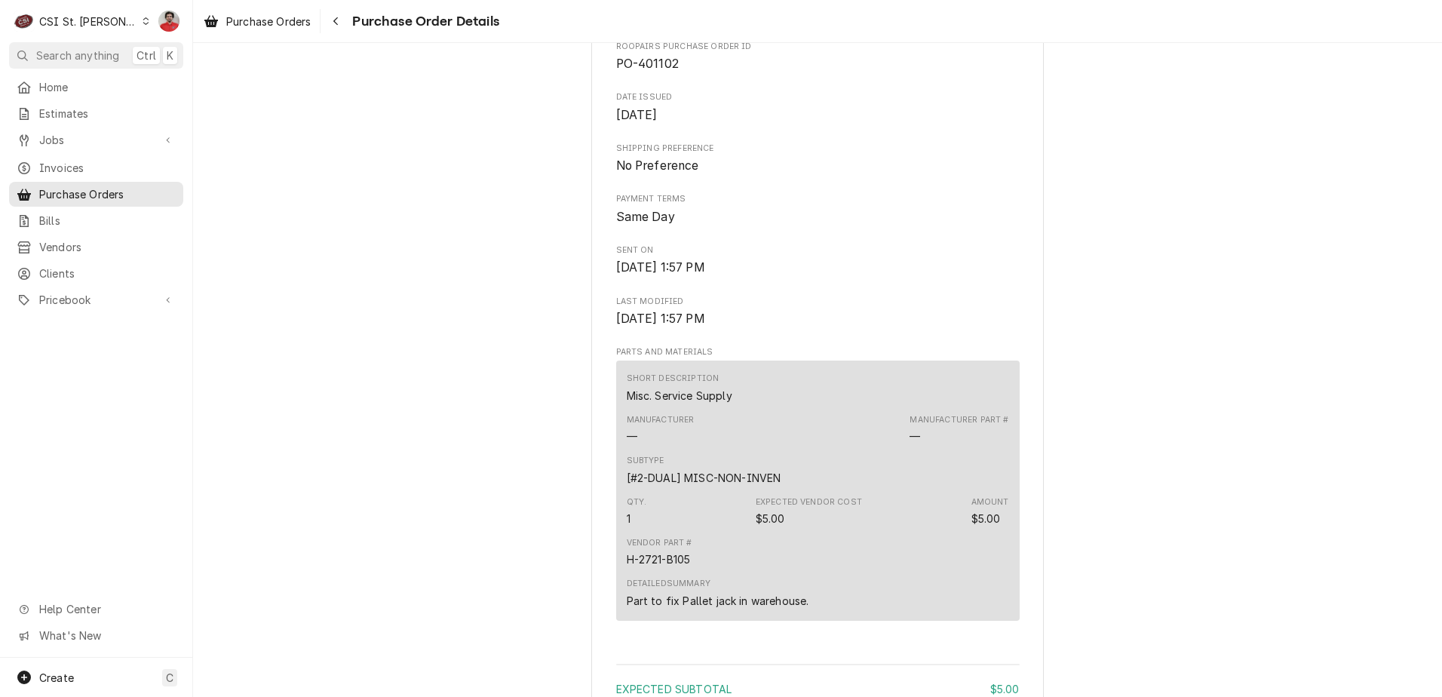
scroll to position [981, 0]
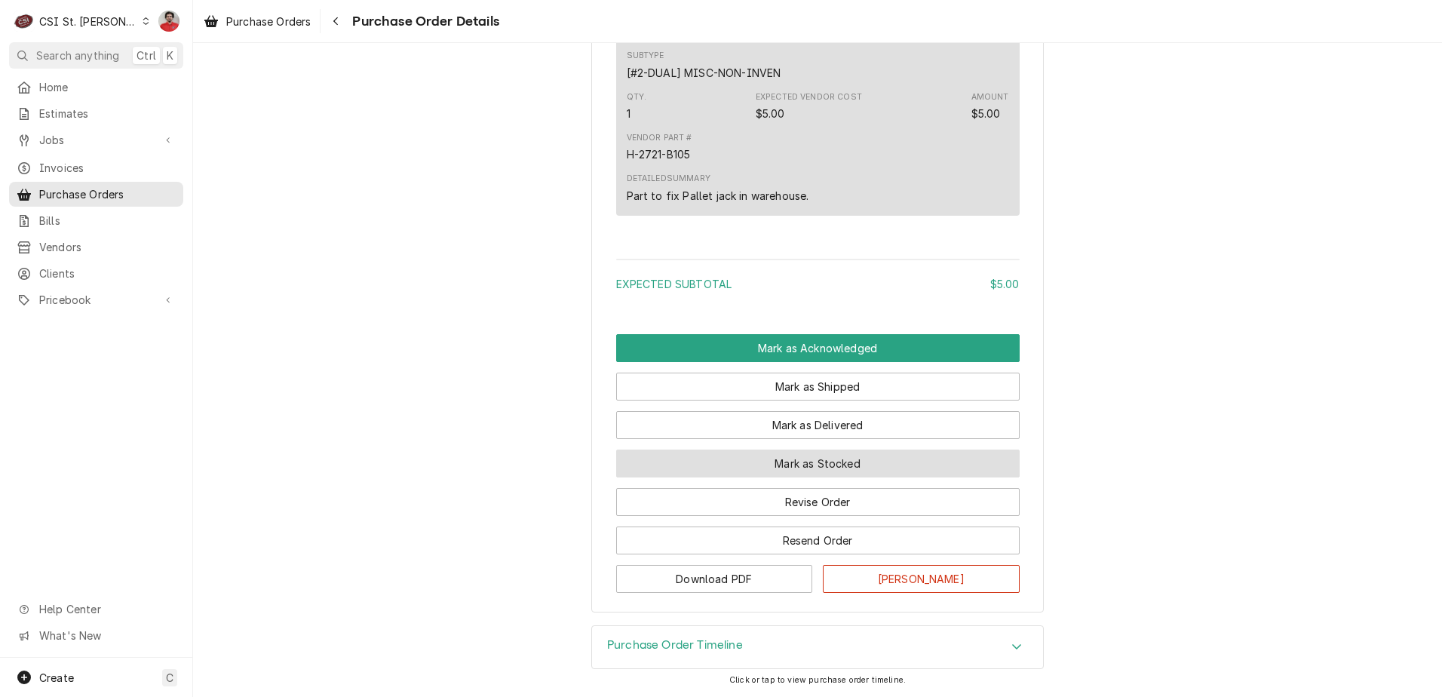
click at [741, 475] on button "Mark as Stocked" at bounding box center [818, 464] width 404 height 28
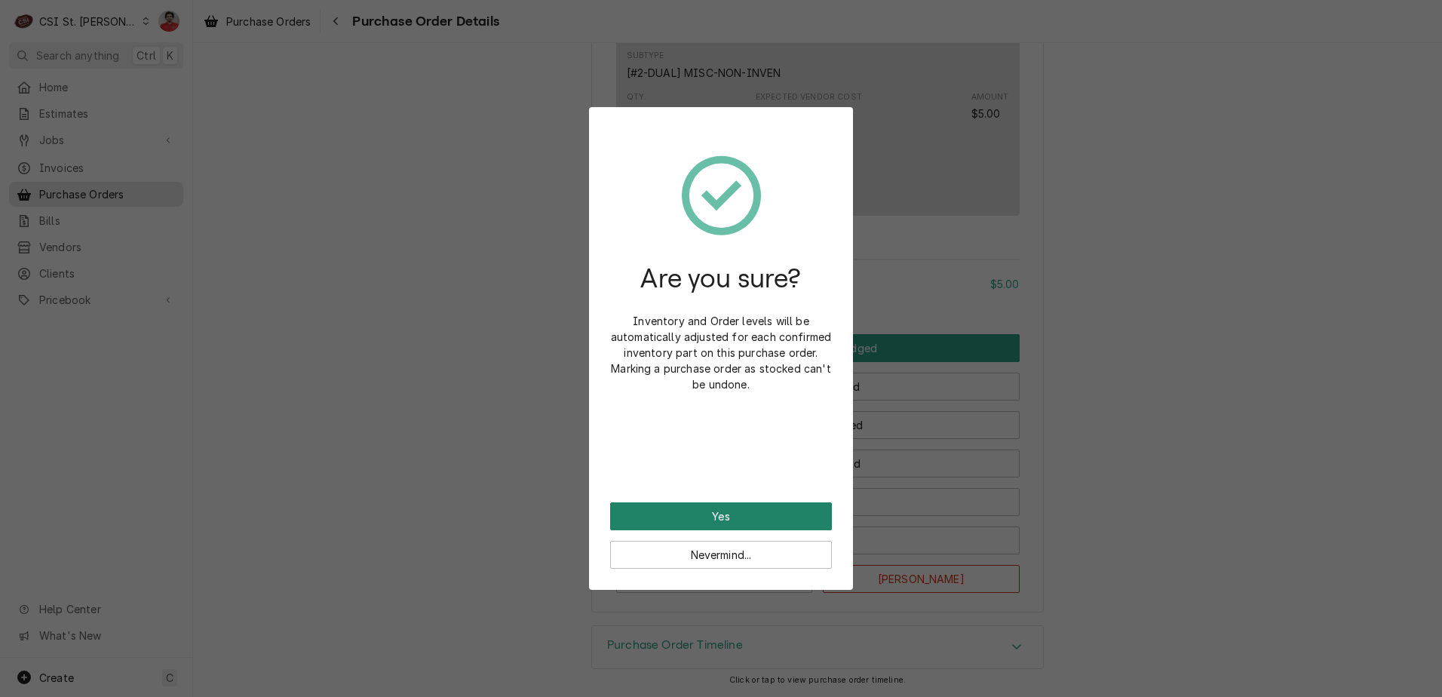
click at [729, 503] on button "Yes" at bounding box center [721, 516] width 222 height 28
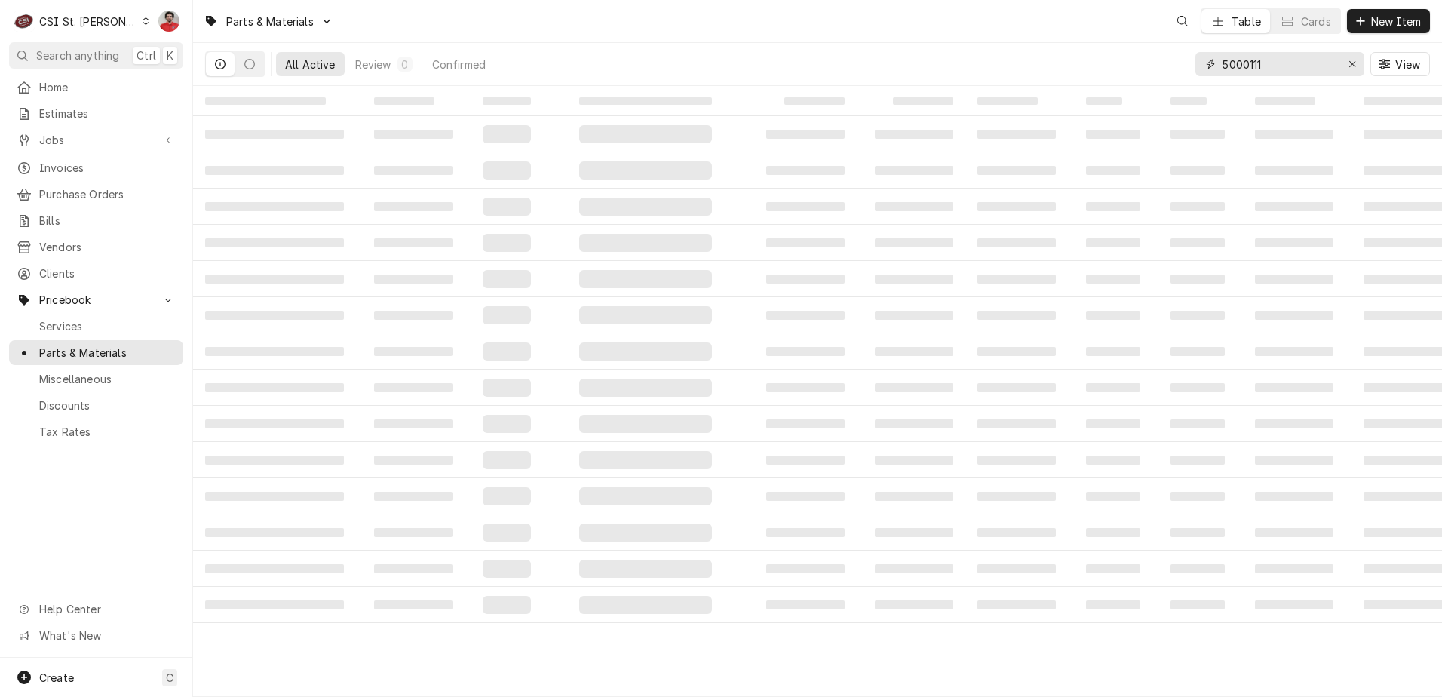
click at [1279, 67] on input "5000111" at bounding box center [1279, 64] width 113 height 24
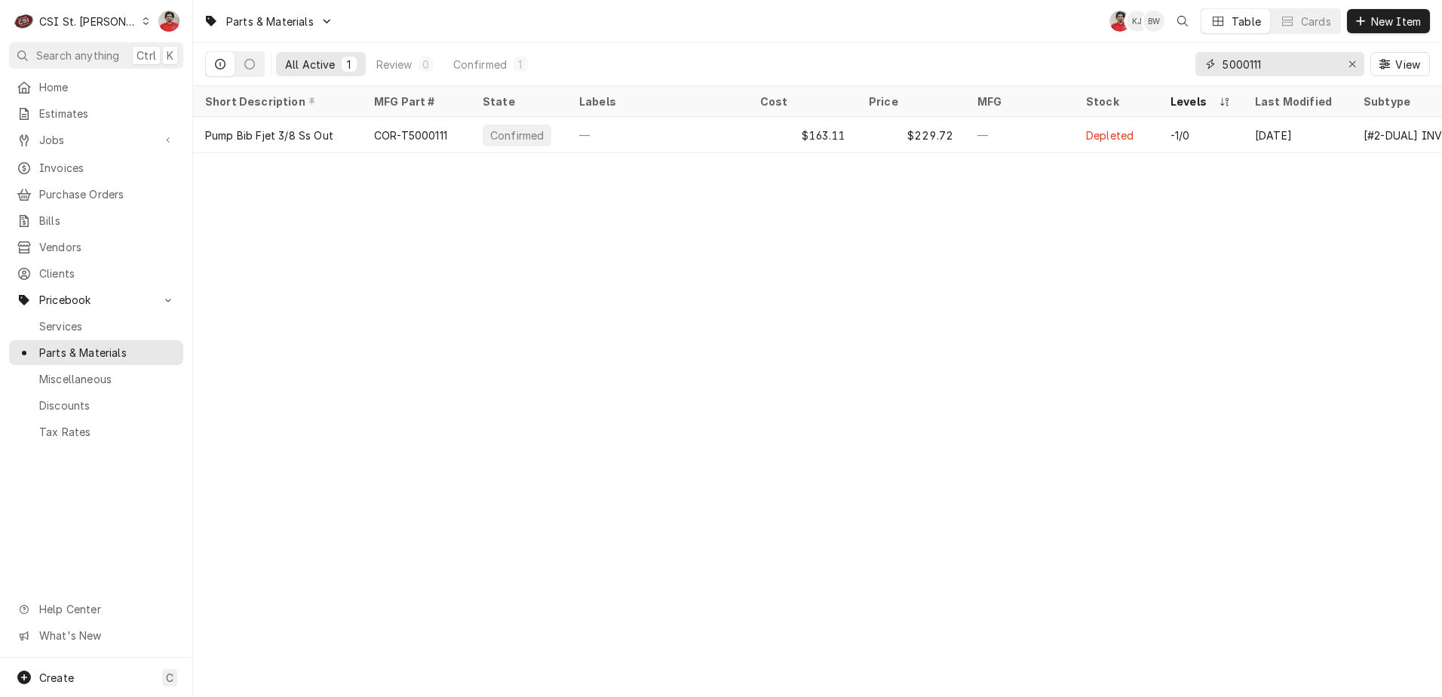
click at [1279, 67] on input "5000111" at bounding box center [1279, 64] width 113 height 24
paste input "TT-34982"
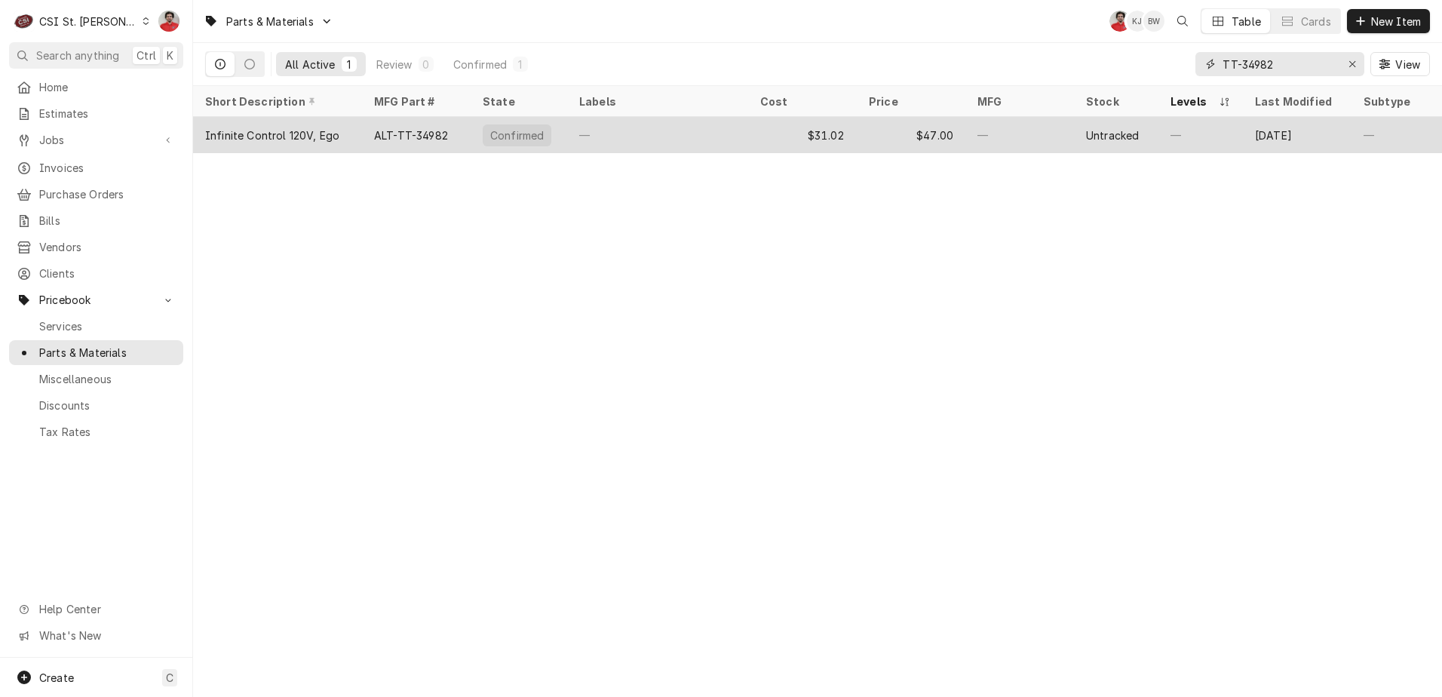
type input "TT-34982"
click at [687, 129] on div "—" at bounding box center [657, 135] width 181 height 36
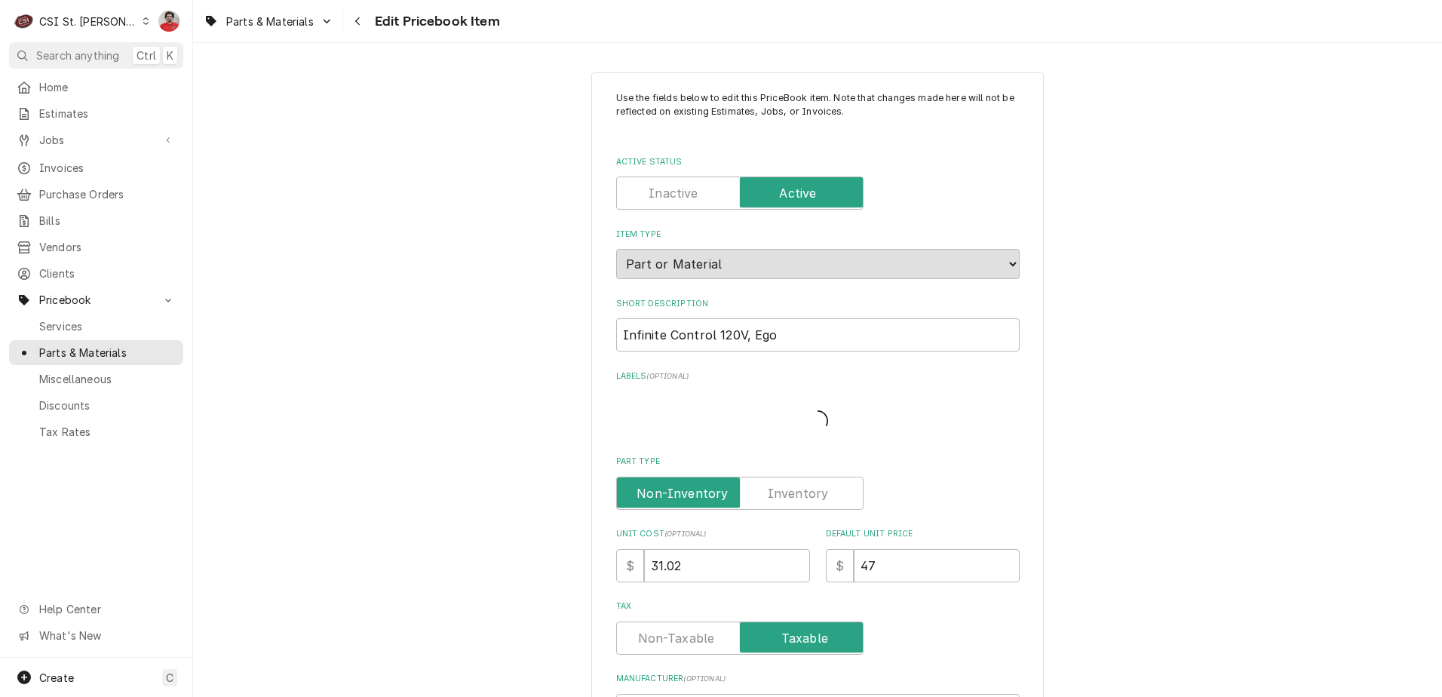
type textarea "x"
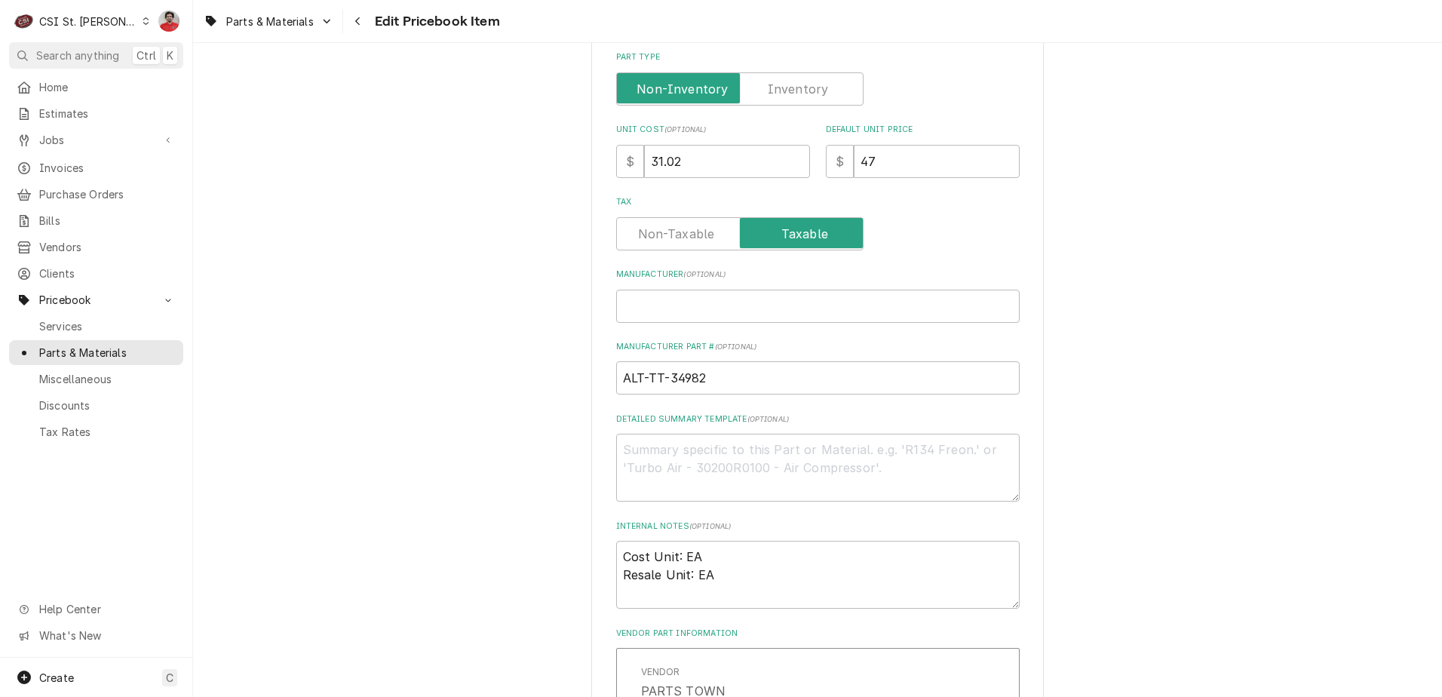
scroll to position [360, 0]
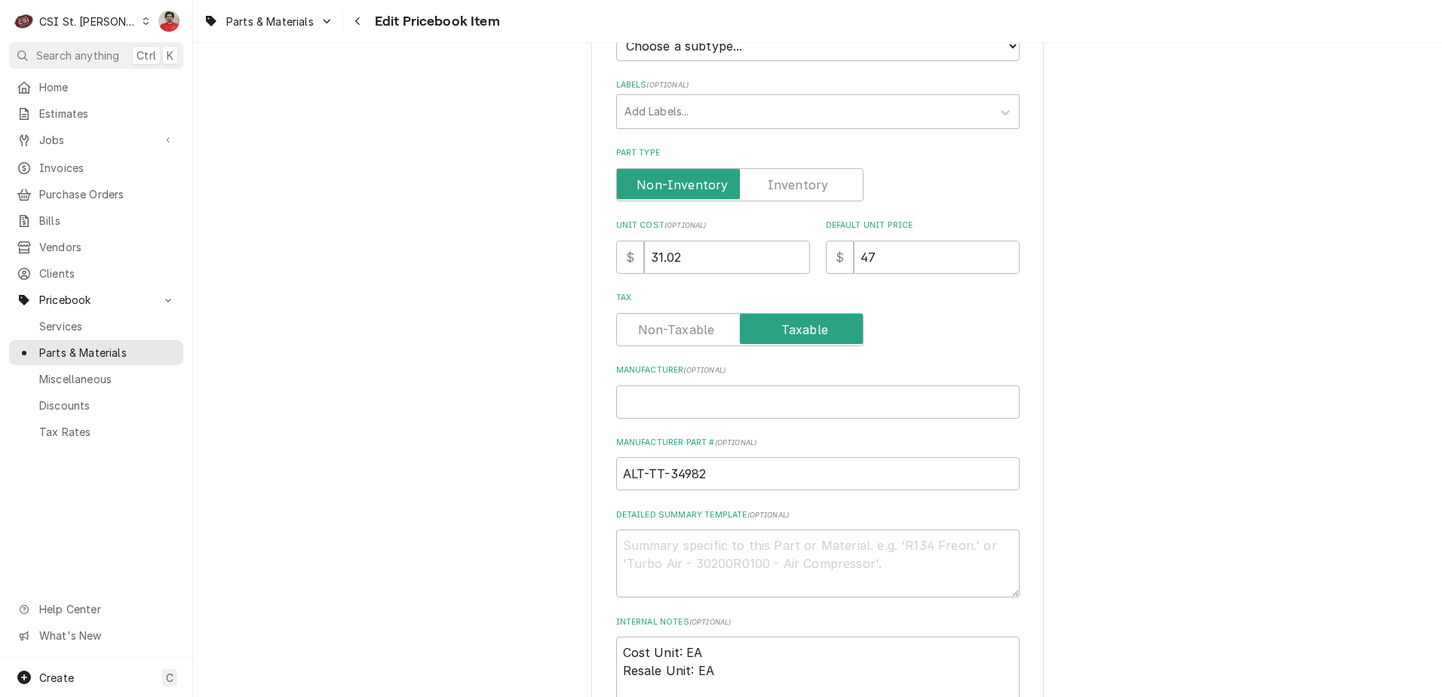
click at [766, 184] on label "Part Type" at bounding box center [739, 184] width 247 height 33
click at [766, 184] on input "Part Type" at bounding box center [740, 184] width 234 height 33
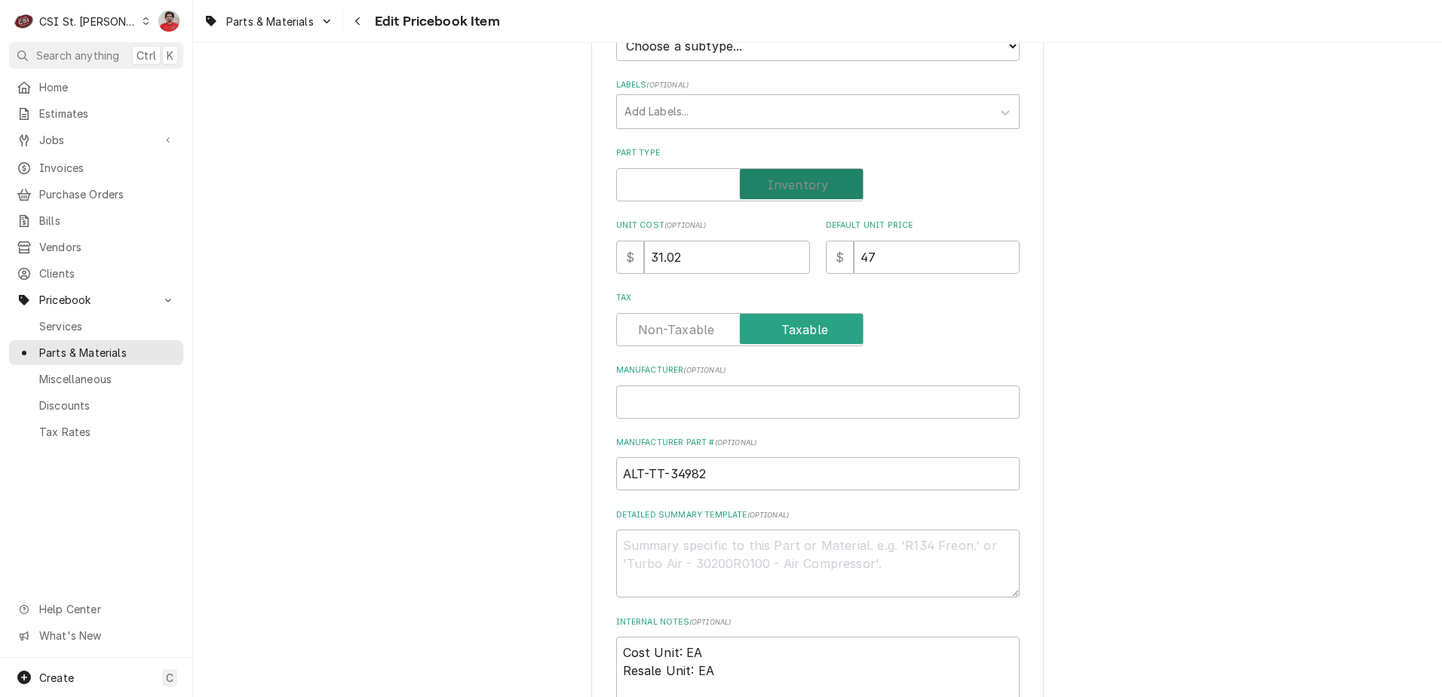
checkbox input "true"
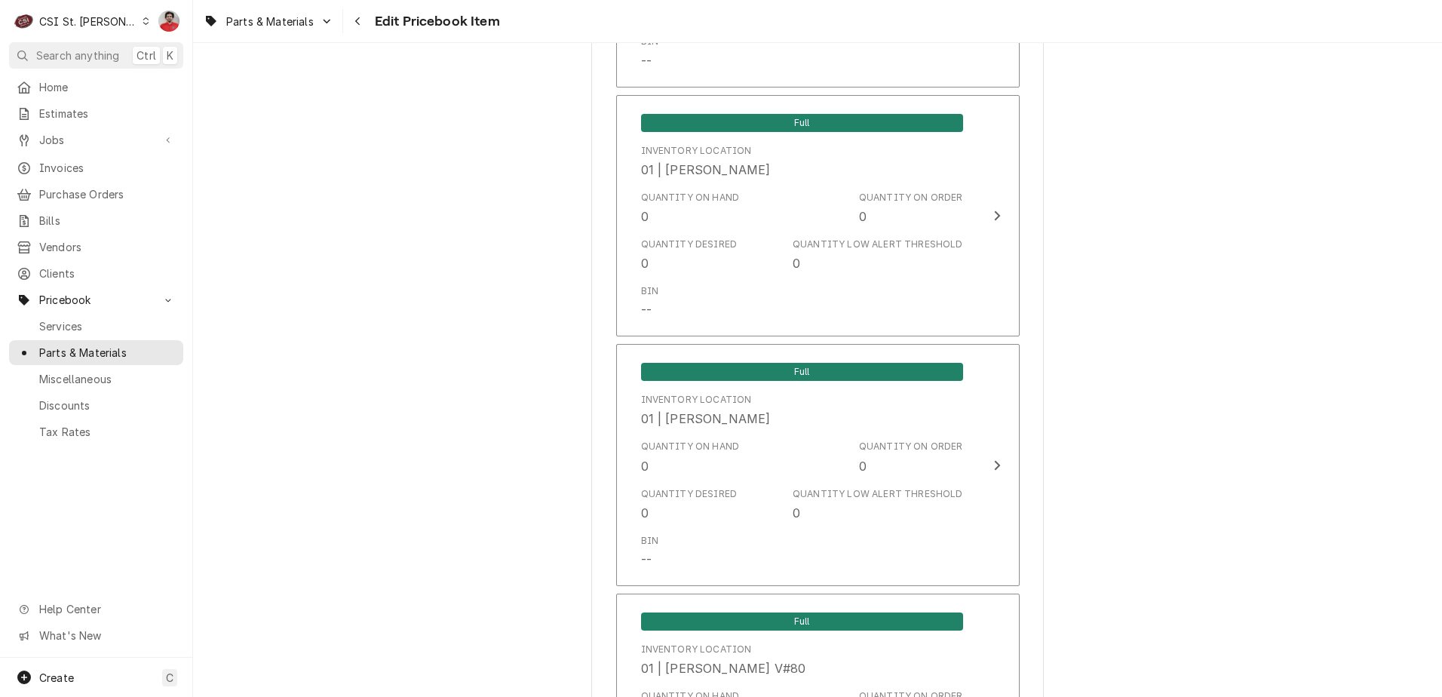
scroll to position [0, 0]
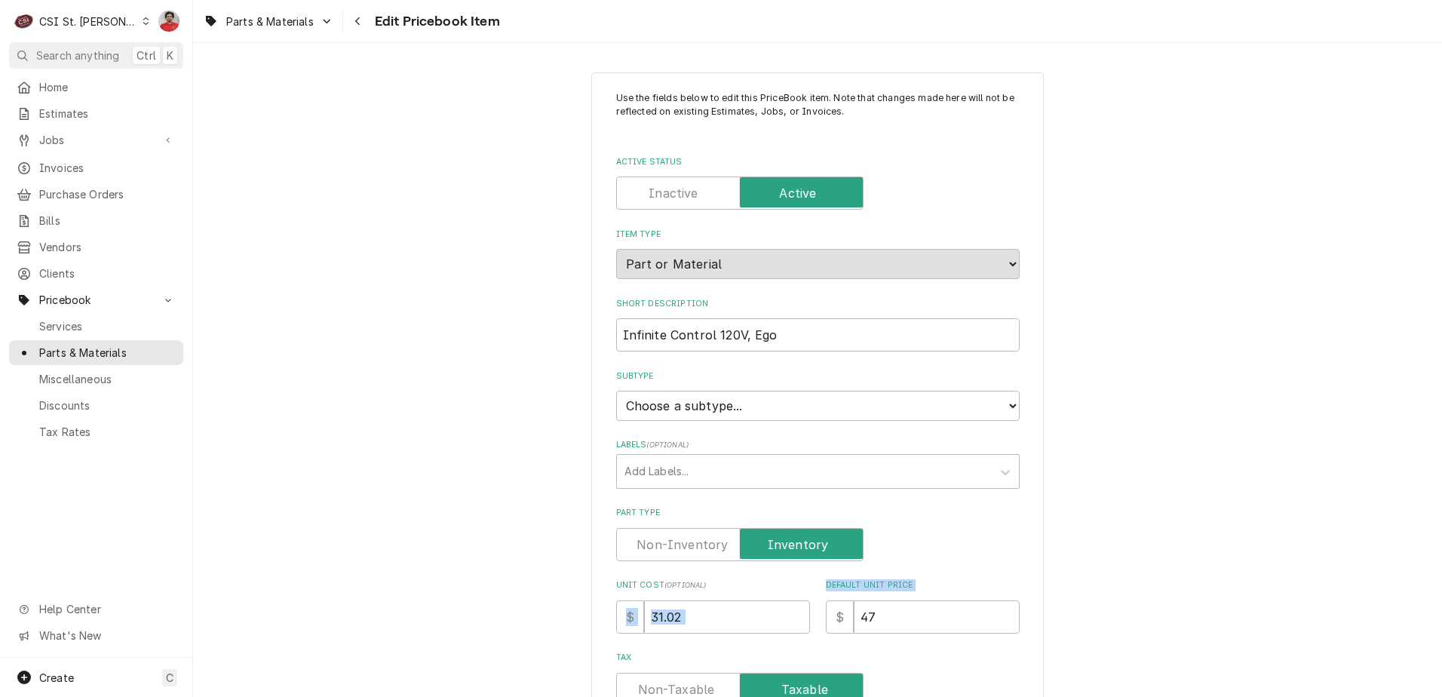
drag, startPoint x: 868, startPoint y: 637, endPoint x: 766, endPoint y: 642, distance: 102.0
drag, startPoint x: 766, startPoint y: 642, endPoint x: 726, endPoint y: 614, distance: 48.8
click at [726, 614] on input "31.02" at bounding box center [727, 616] width 166 height 33
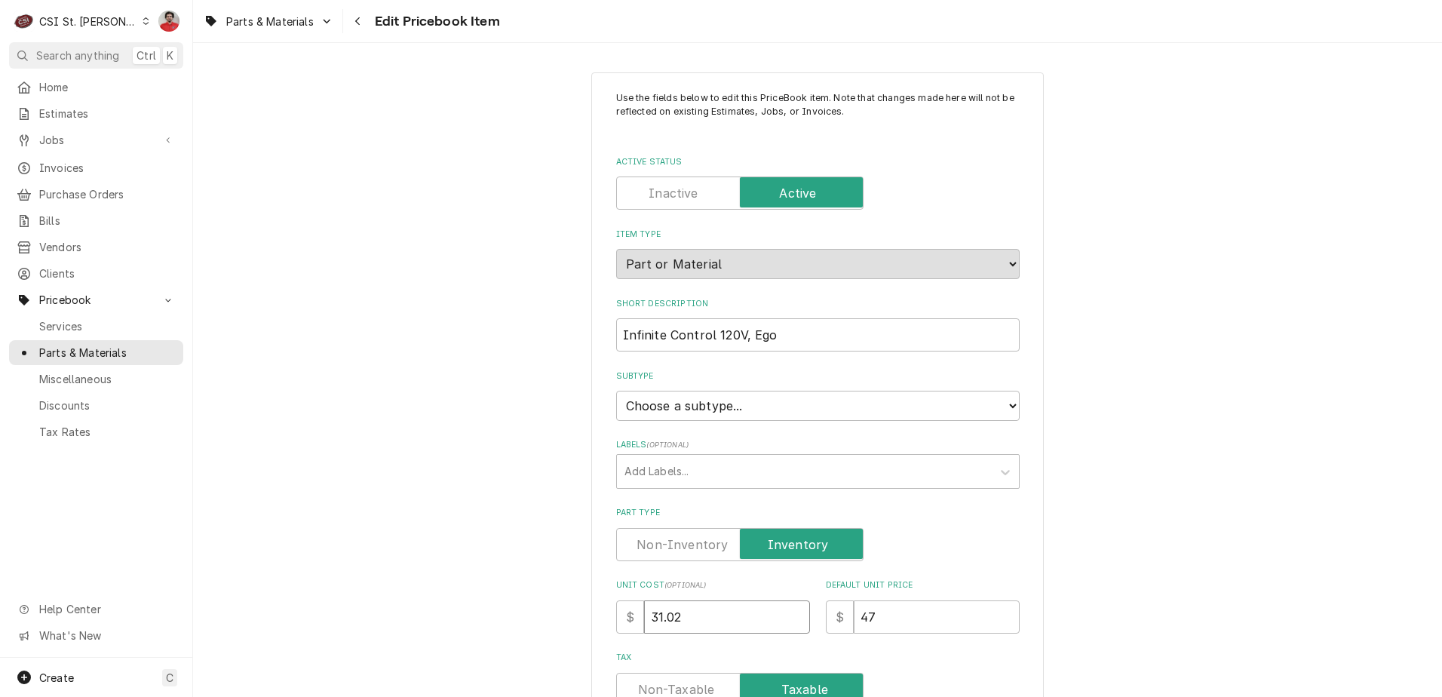
click at [726, 614] on input "31.02" at bounding box center [727, 616] width 166 height 33
type textarea "x"
type input "31.3"
type textarea "x"
type input "31.38"
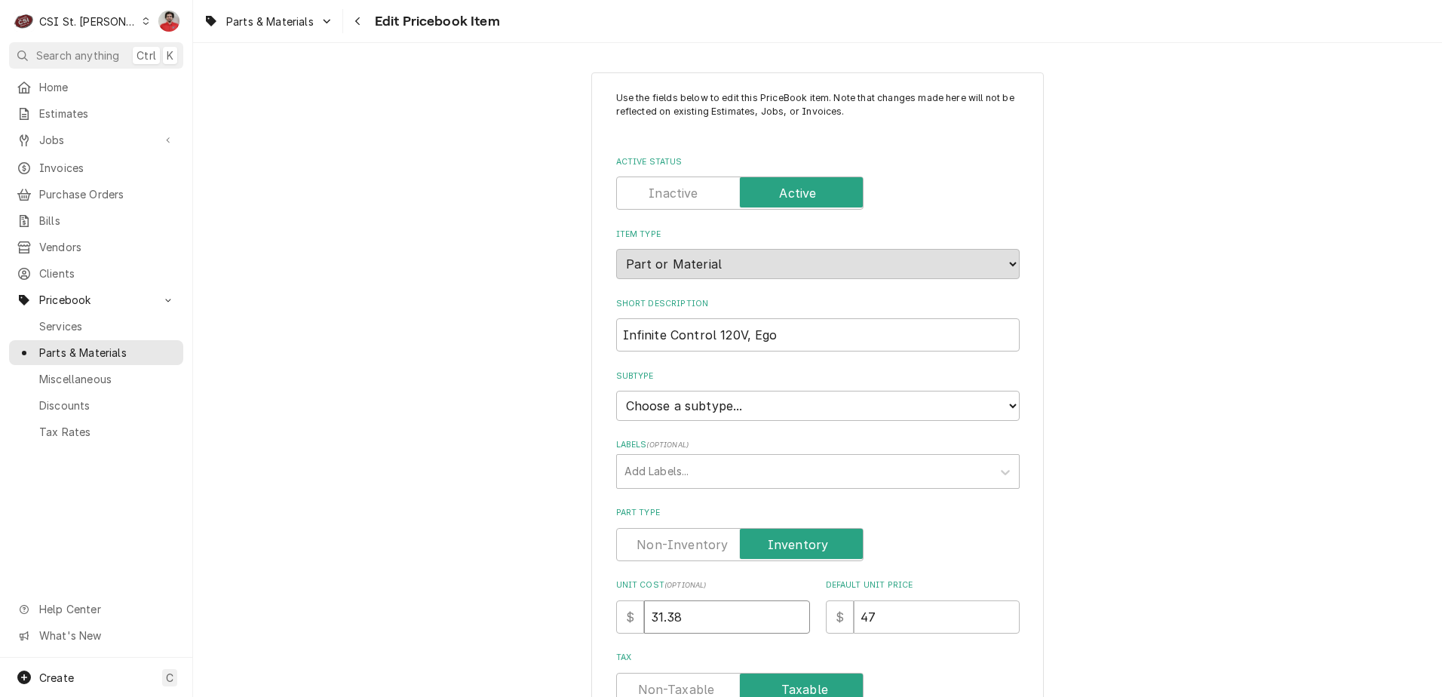
click at [775, 623] on input "31.38" at bounding box center [727, 616] width 166 height 33
type textarea "x"
type input "31.6"
type textarea "x"
type input "31.68"
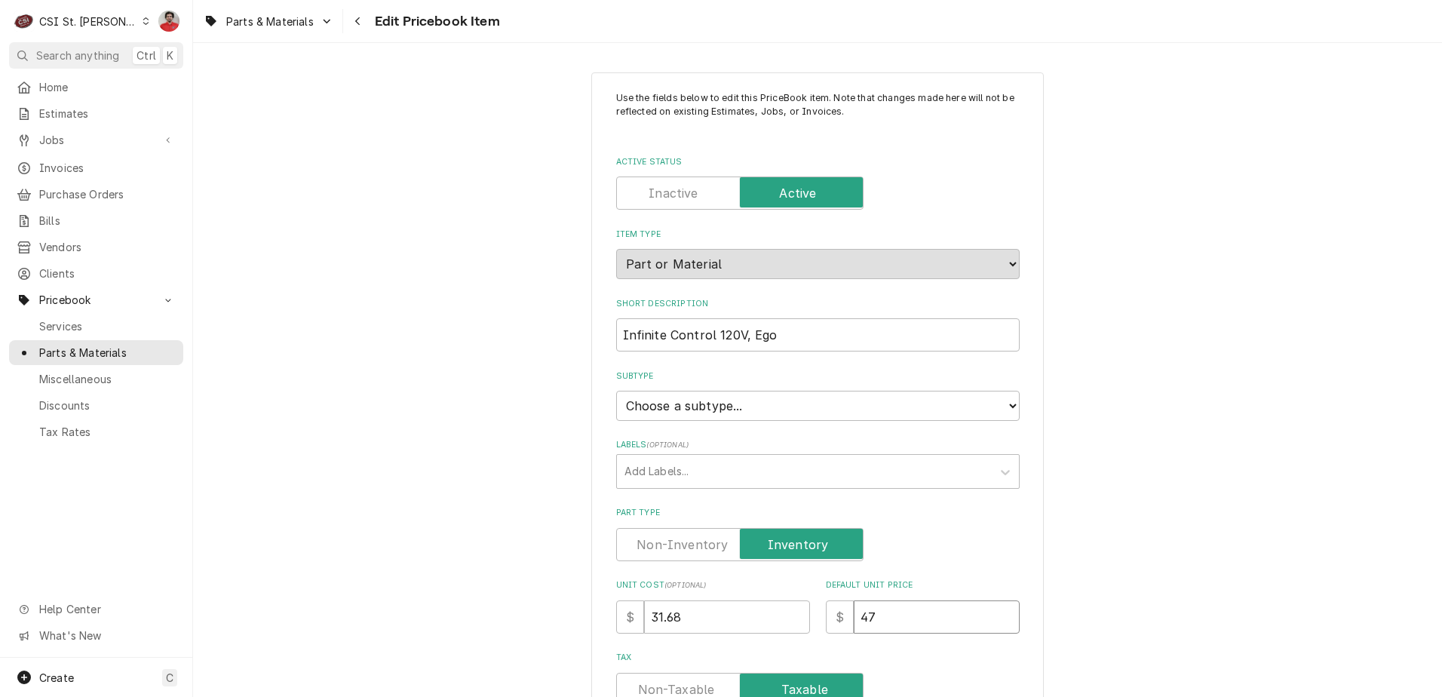
type textarea "x"
type input "4"
type textarea "x"
type input "48"
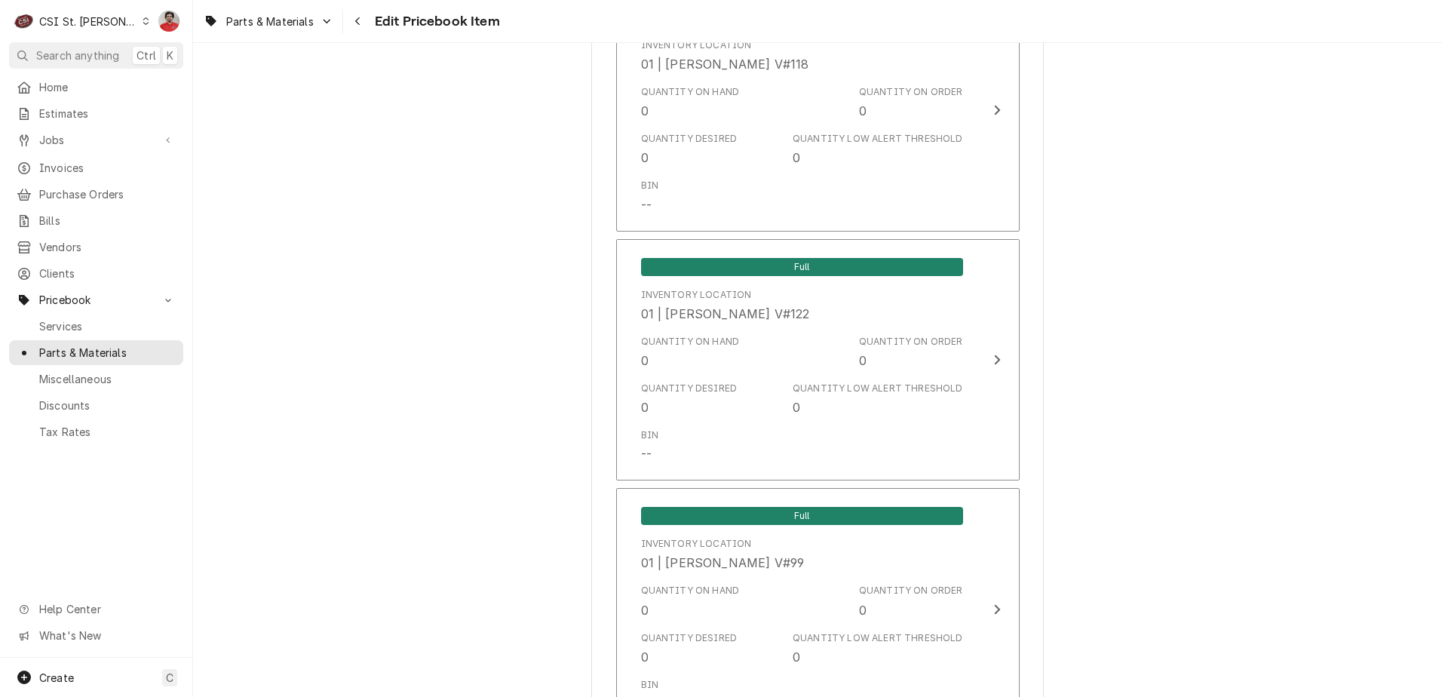
scroll to position [12650, 0]
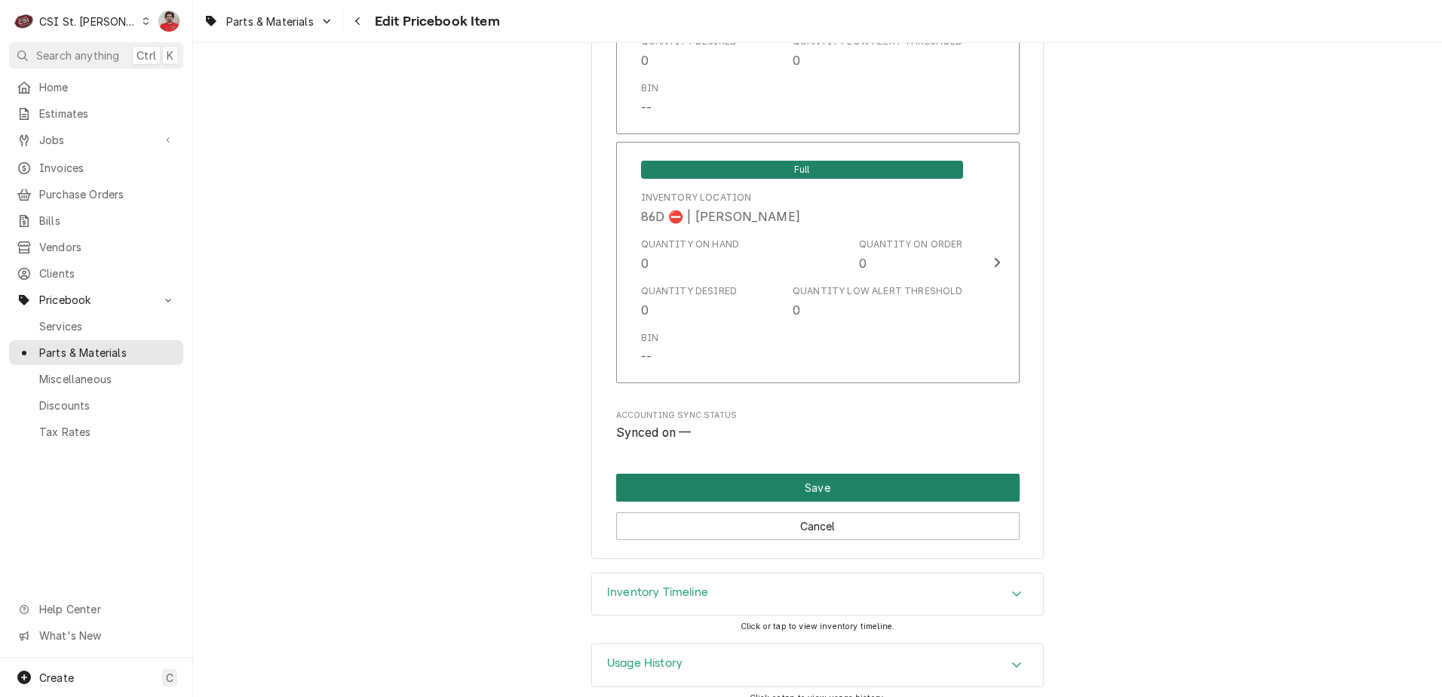
click at [819, 474] on button "Save" at bounding box center [818, 488] width 404 height 28
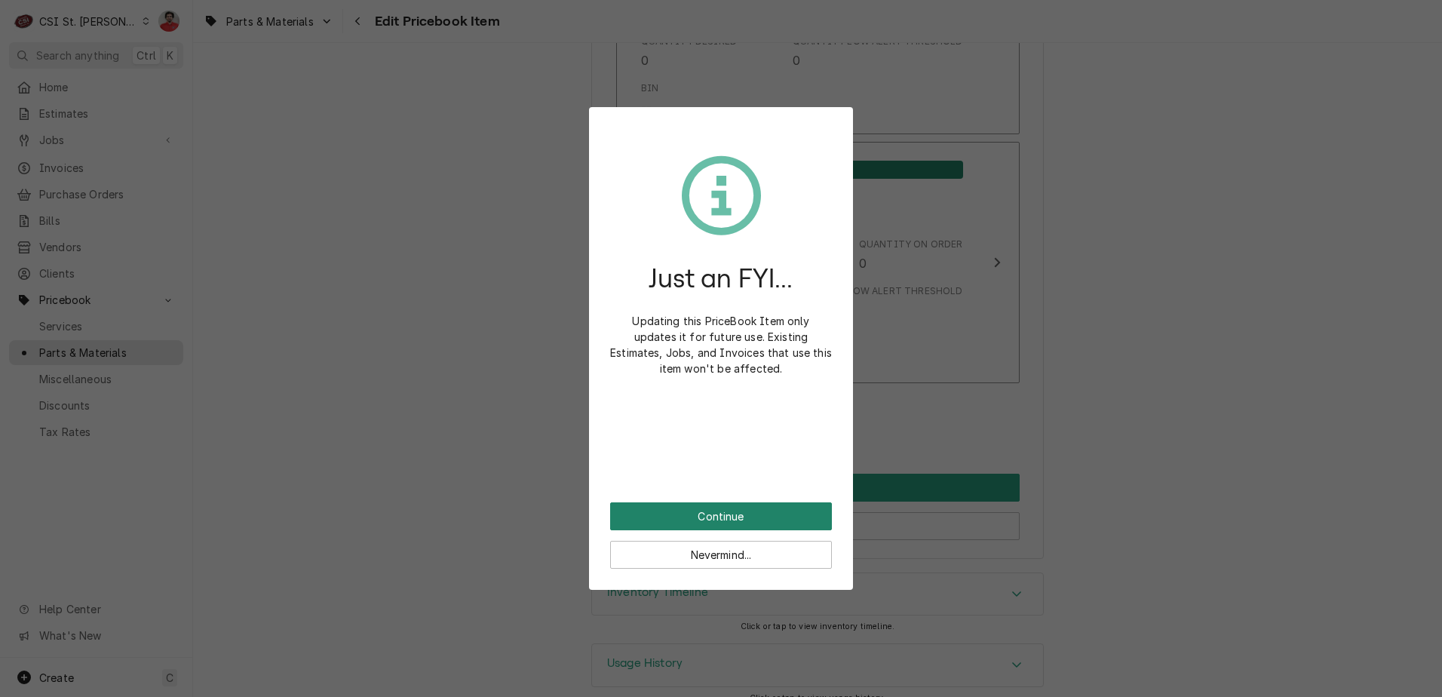
click at [788, 514] on button "Continue" at bounding box center [721, 516] width 222 height 28
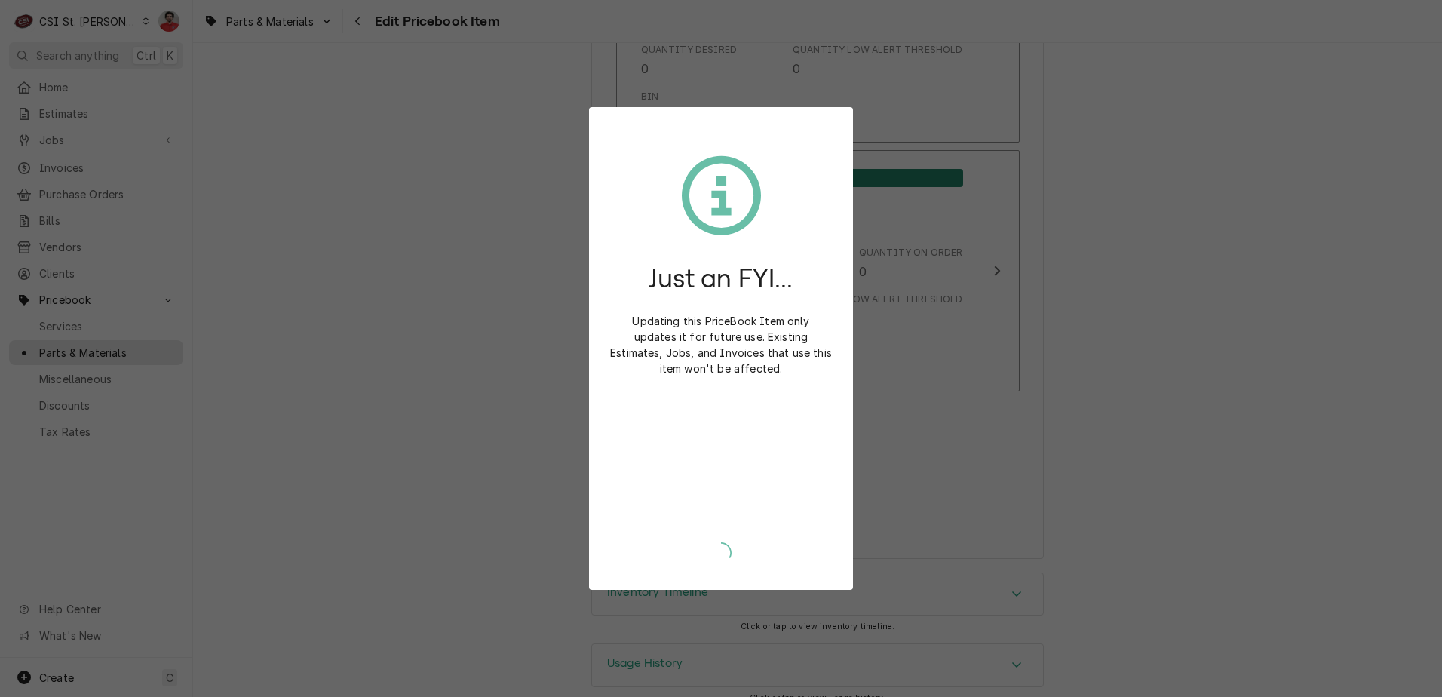
type textarea "x"
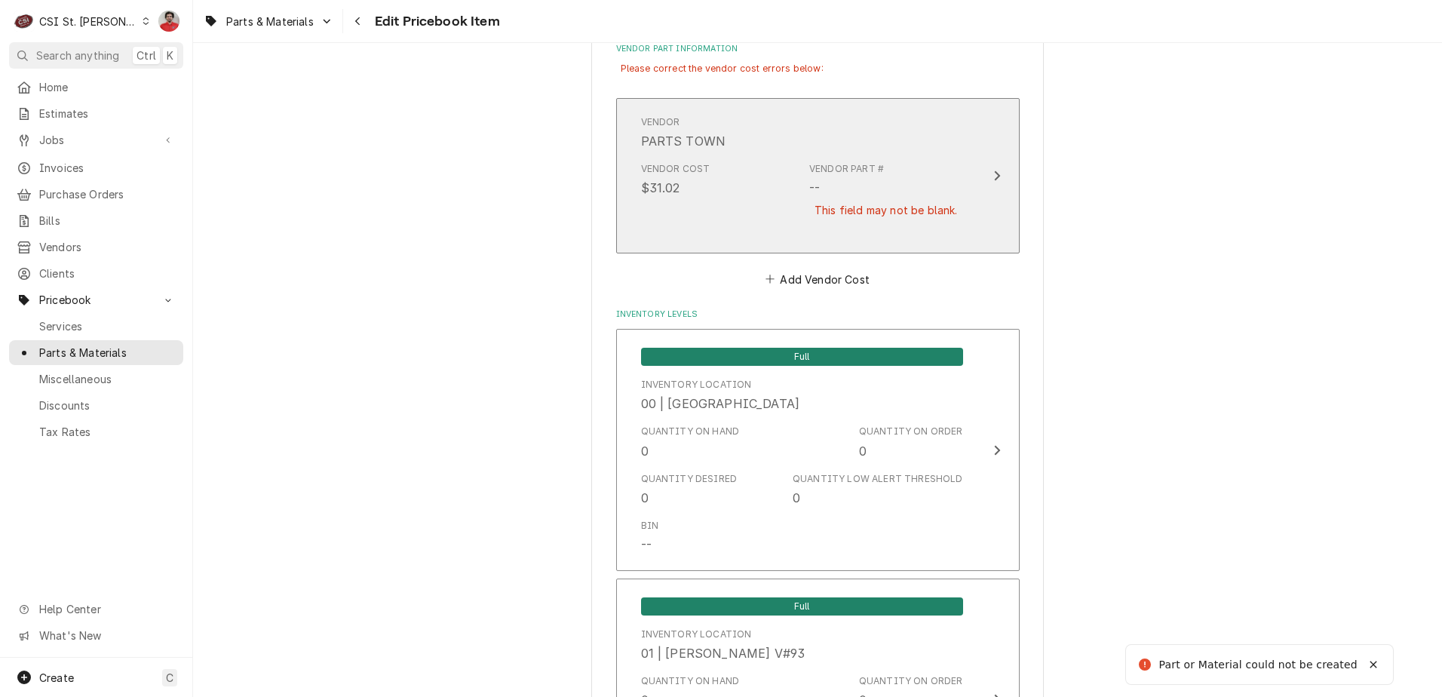
click at [900, 197] on div "This field may not be blank." at bounding box center [885, 210] width 153 height 26
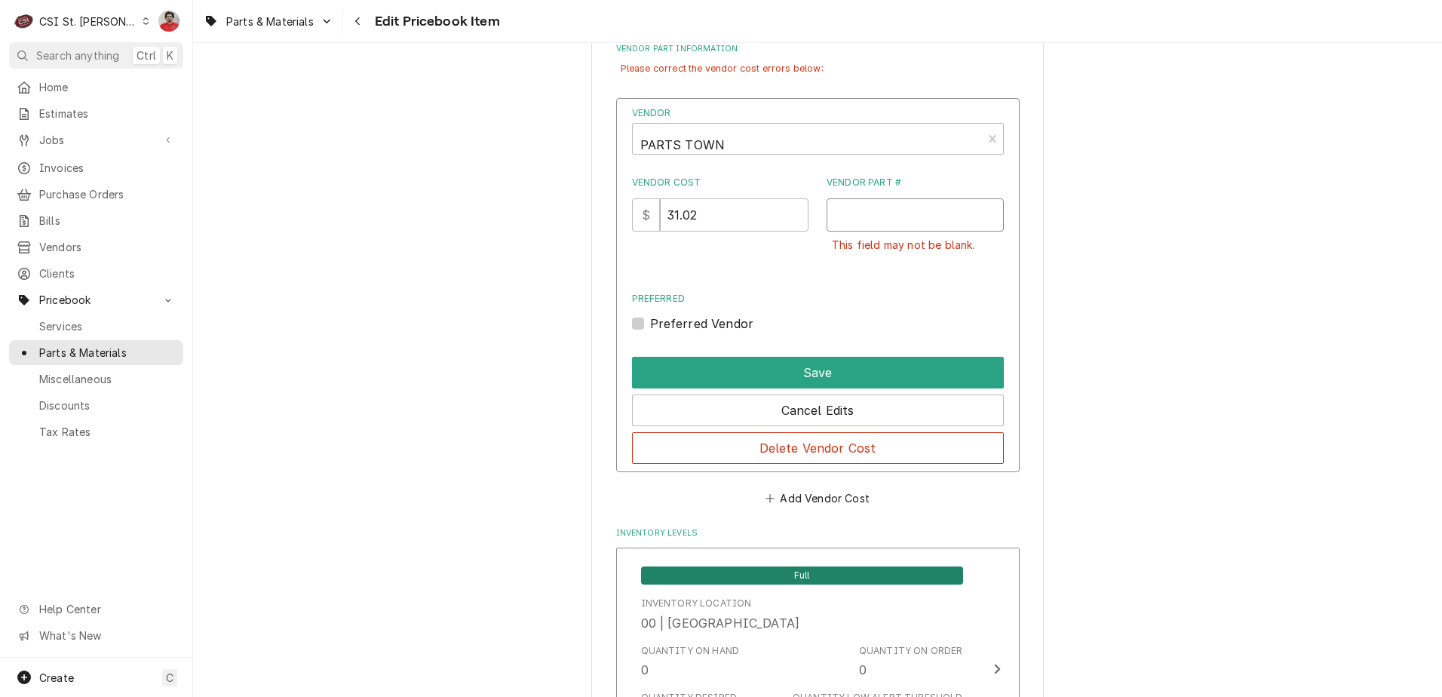
click at [886, 204] on input "Vendor Part #" at bounding box center [915, 214] width 177 height 33
paste input "ALTTT-34982"
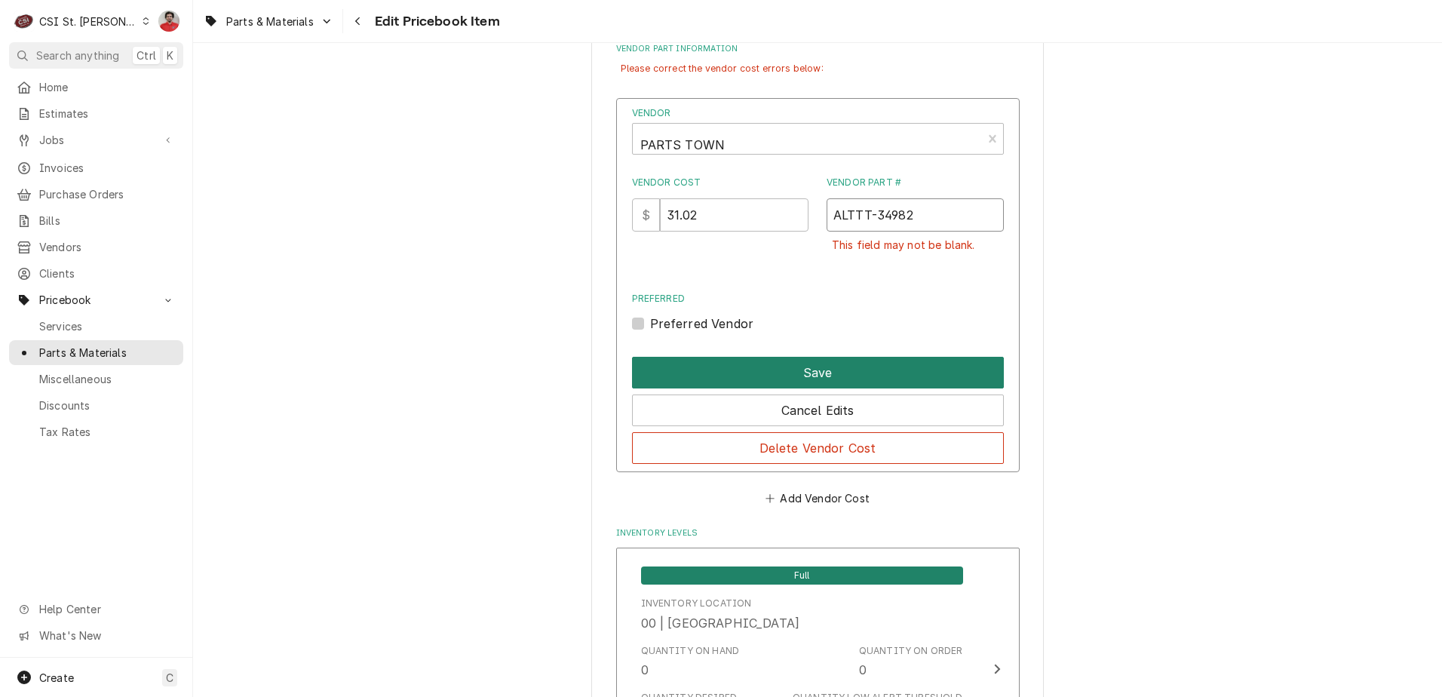
type input "ALTTT-34982"
click at [806, 362] on button "Save" at bounding box center [818, 373] width 372 height 32
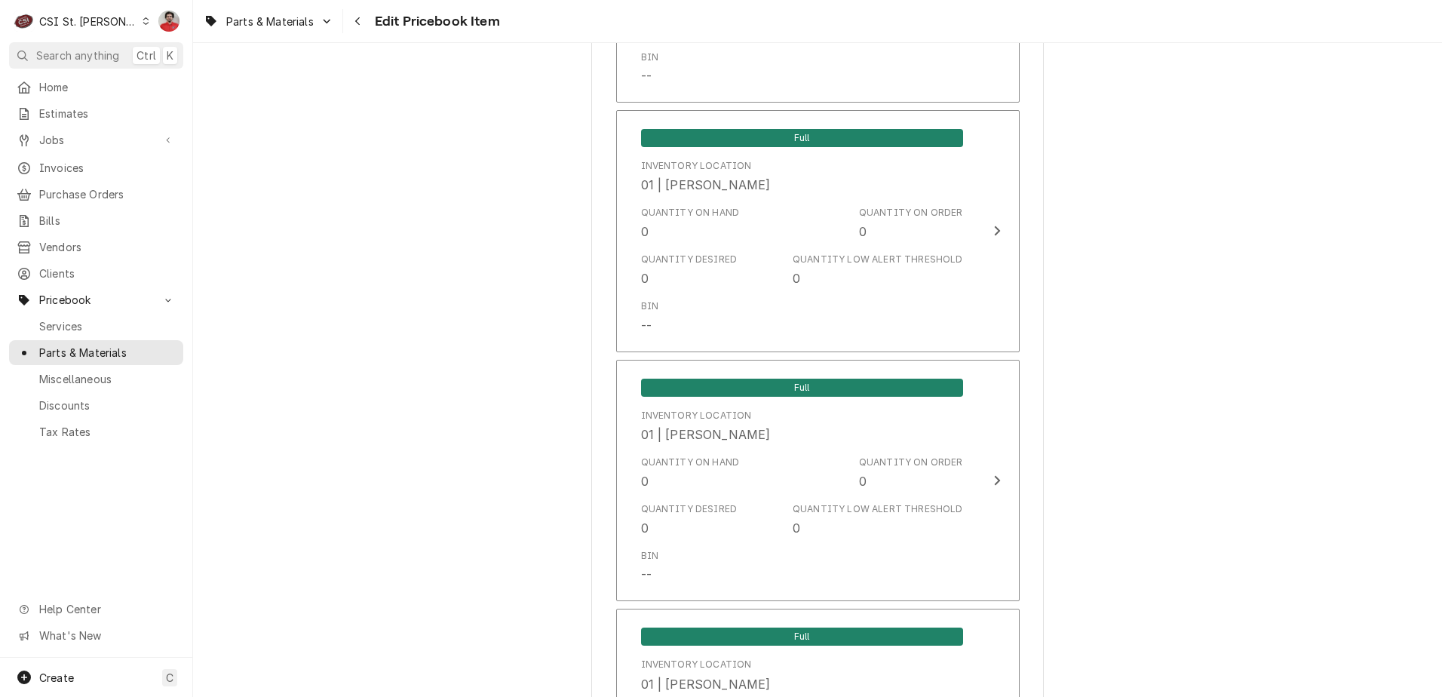
scroll to position [12683, 0]
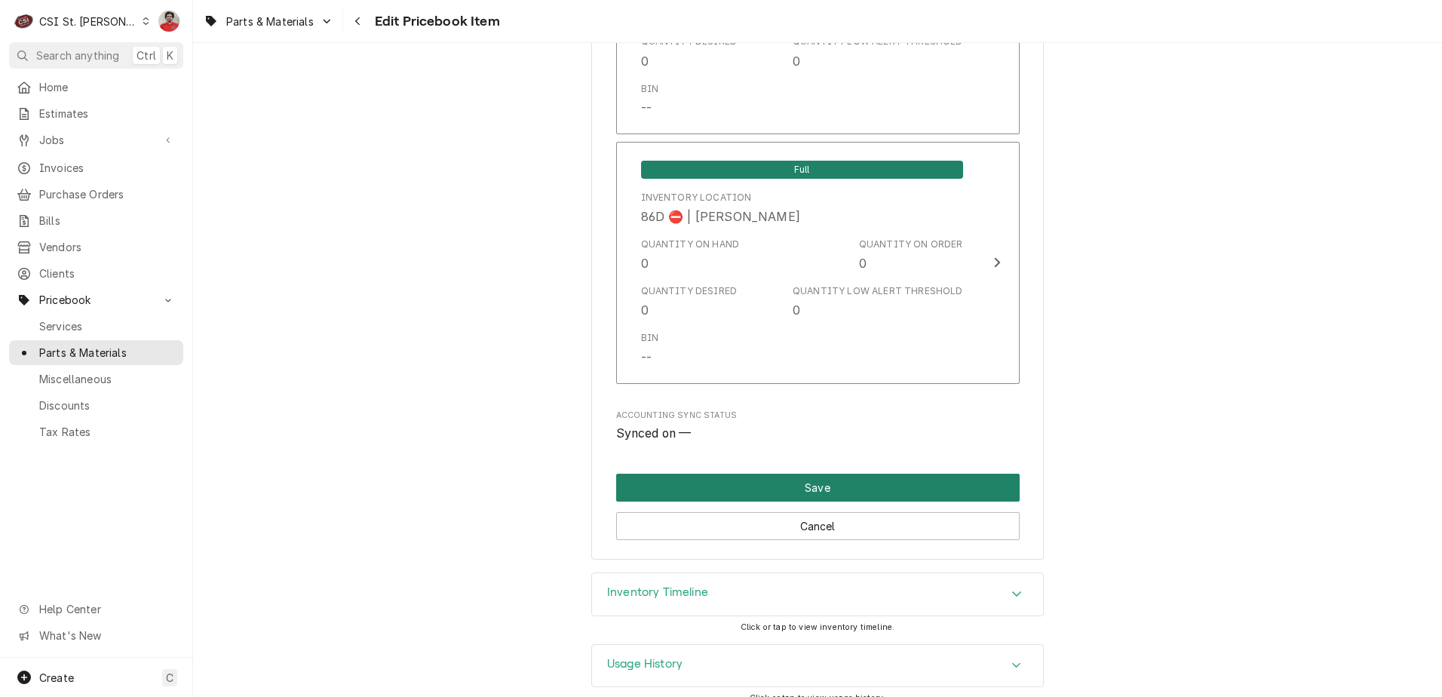
click at [805, 474] on button "Save" at bounding box center [818, 488] width 404 height 28
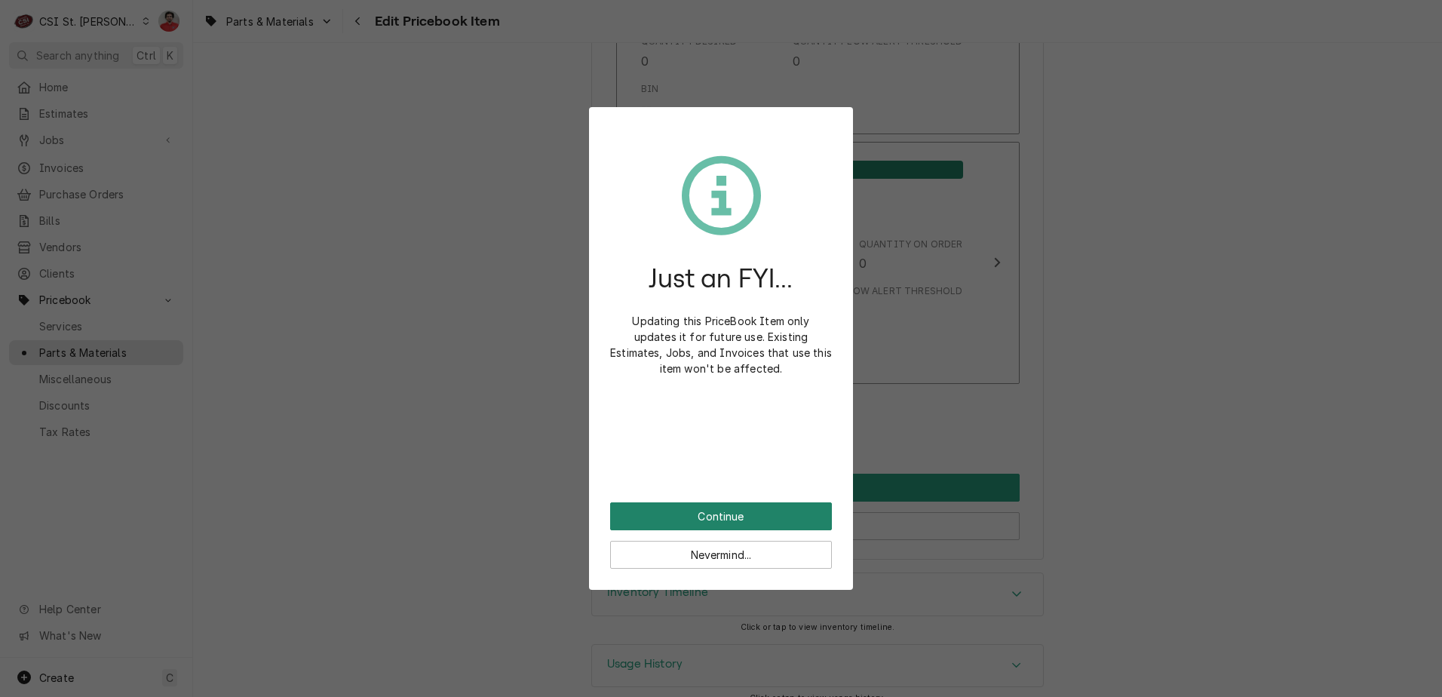
click at [781, 505] on button "Continue" at bounding box center [721, 516] width 222 height 28
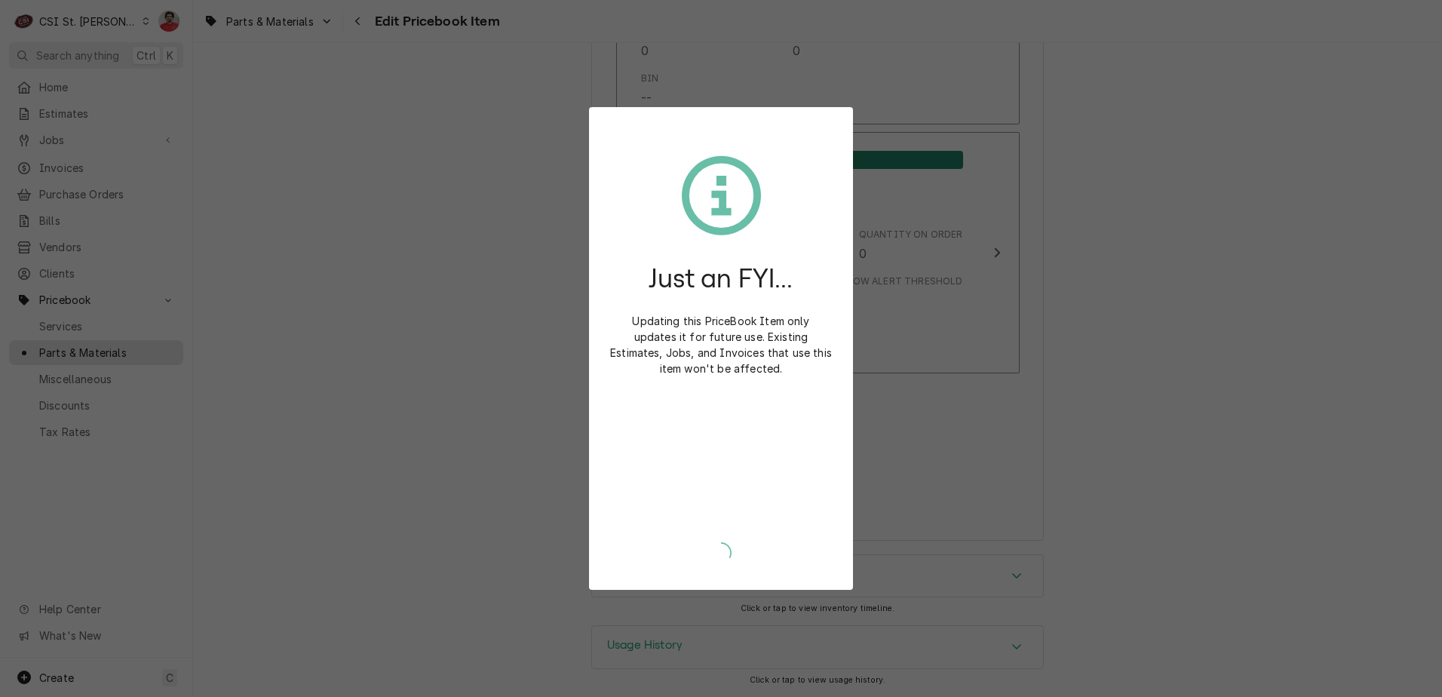
scroll to position [12641, 0]
type textarea "x"
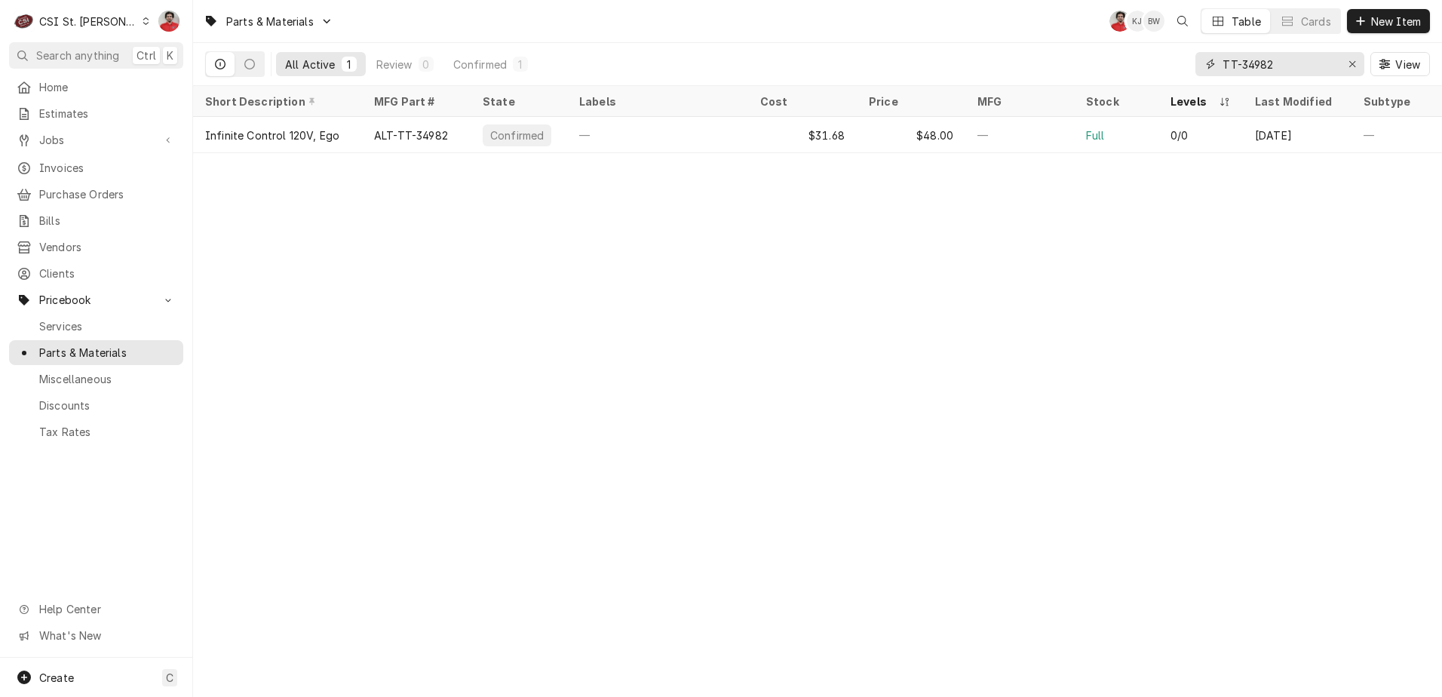
click at [818, 37] on div "Parts & Materials NF KJ BW Table Cards New Item All Active 1 Review 0 Confirmed…" at bounding box center [817, 43] width 1249 height 86
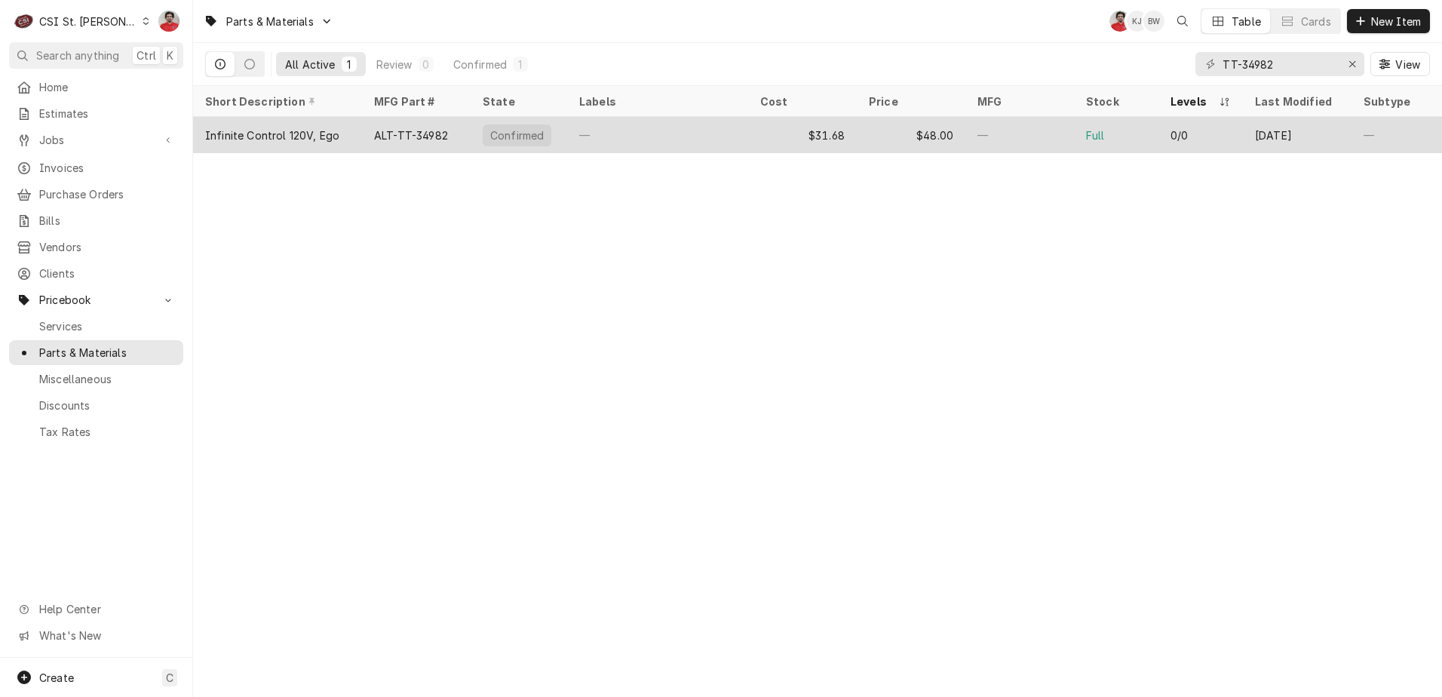
click at [590, 135] on div "—" at bounding box center [657, 135] width 181 height 36
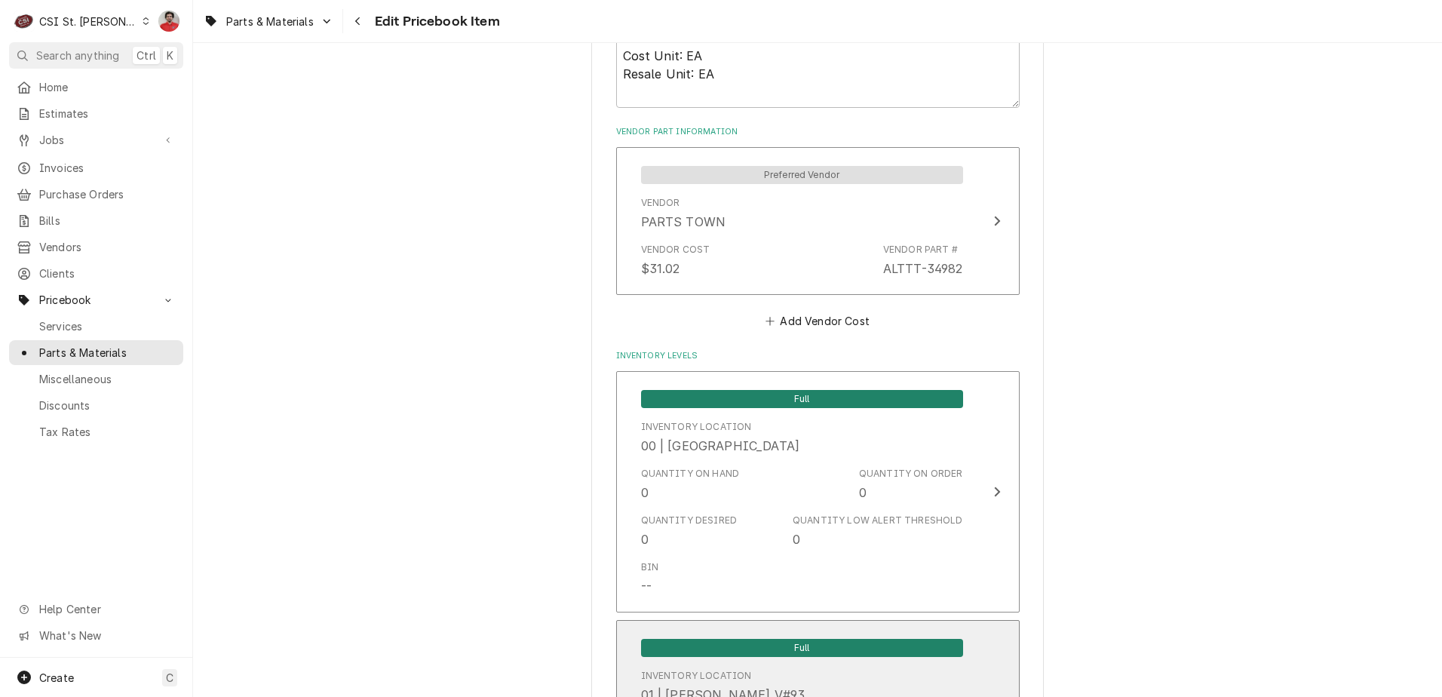
scroll to position [905, 0]
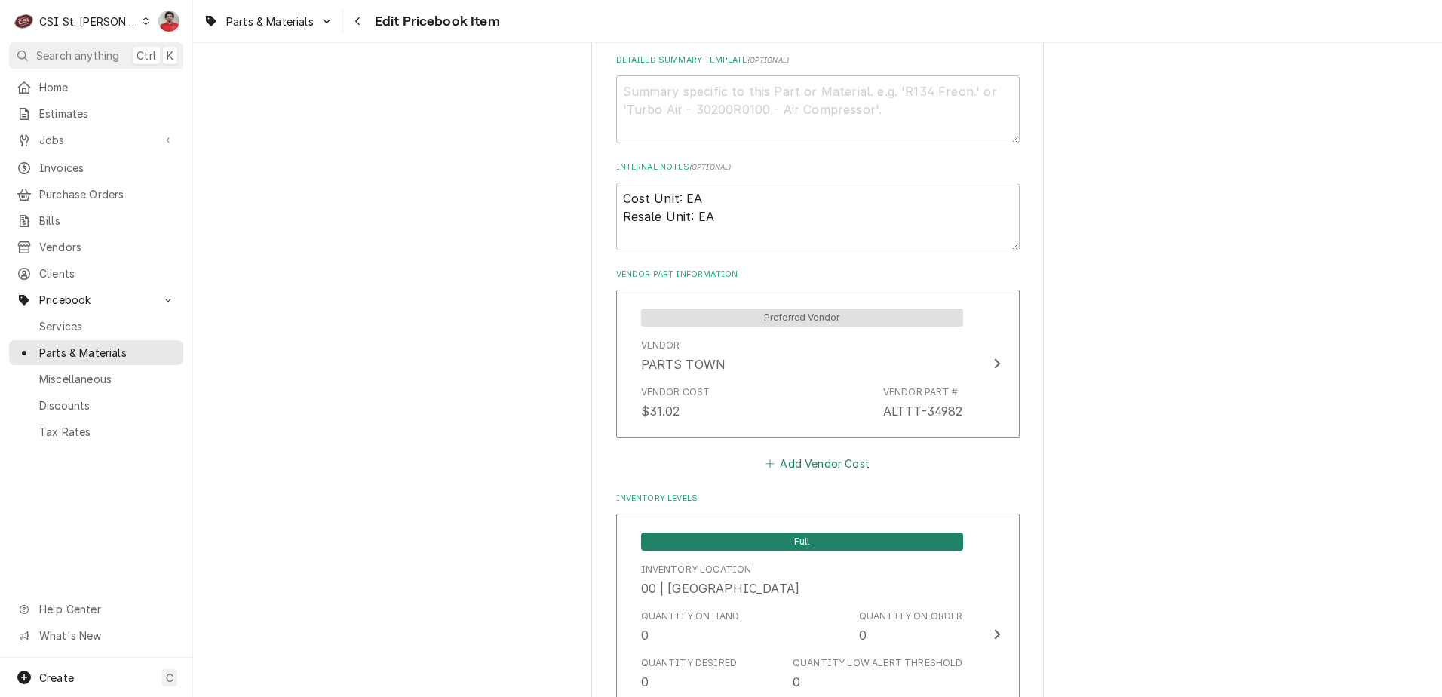
click at [779, 462] on button "Add Vendor Cost" at bounding box center [817, 463] width 109 height 21
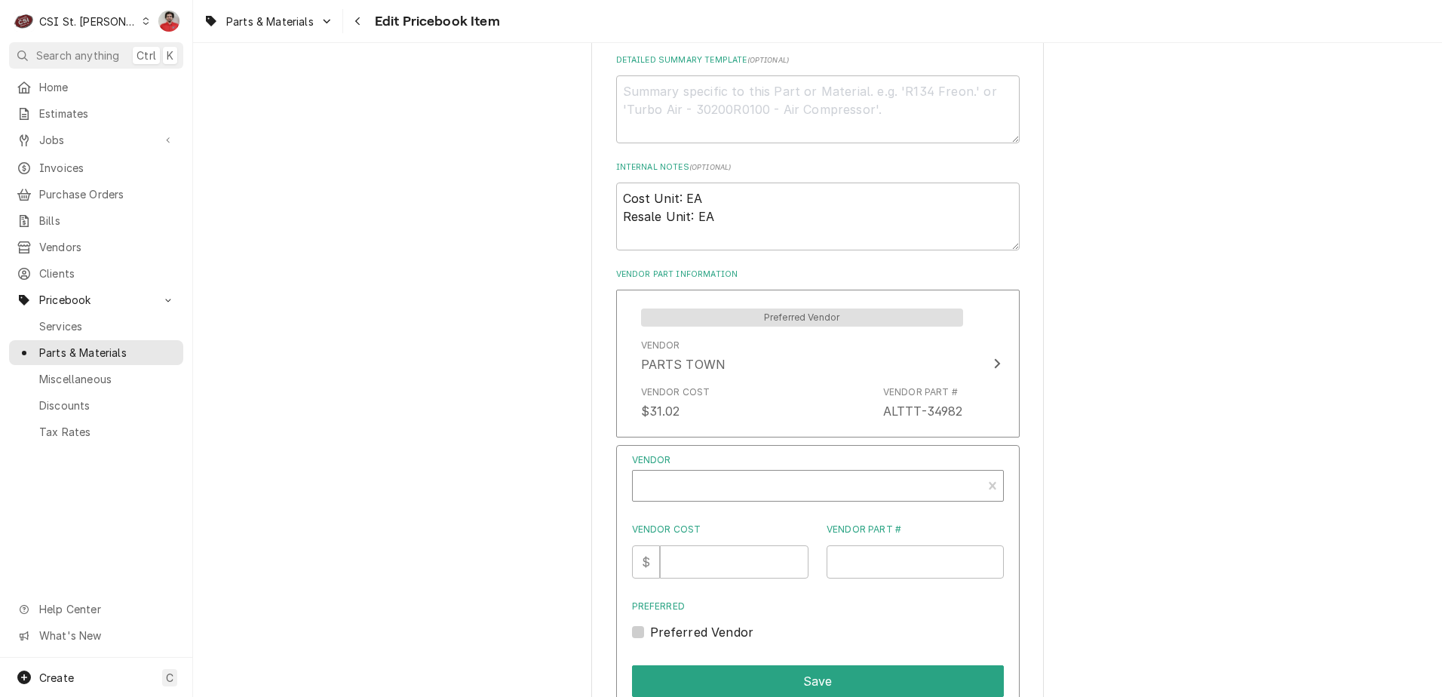
type textarea "x"
click at [761, 487] on div "Vendor" at bounding box center [807, 492] width 334 height 36
type input "Alto-"
click at [760, 487] on div "Vendor" at bounding box center [807, 487] width 334 height 36
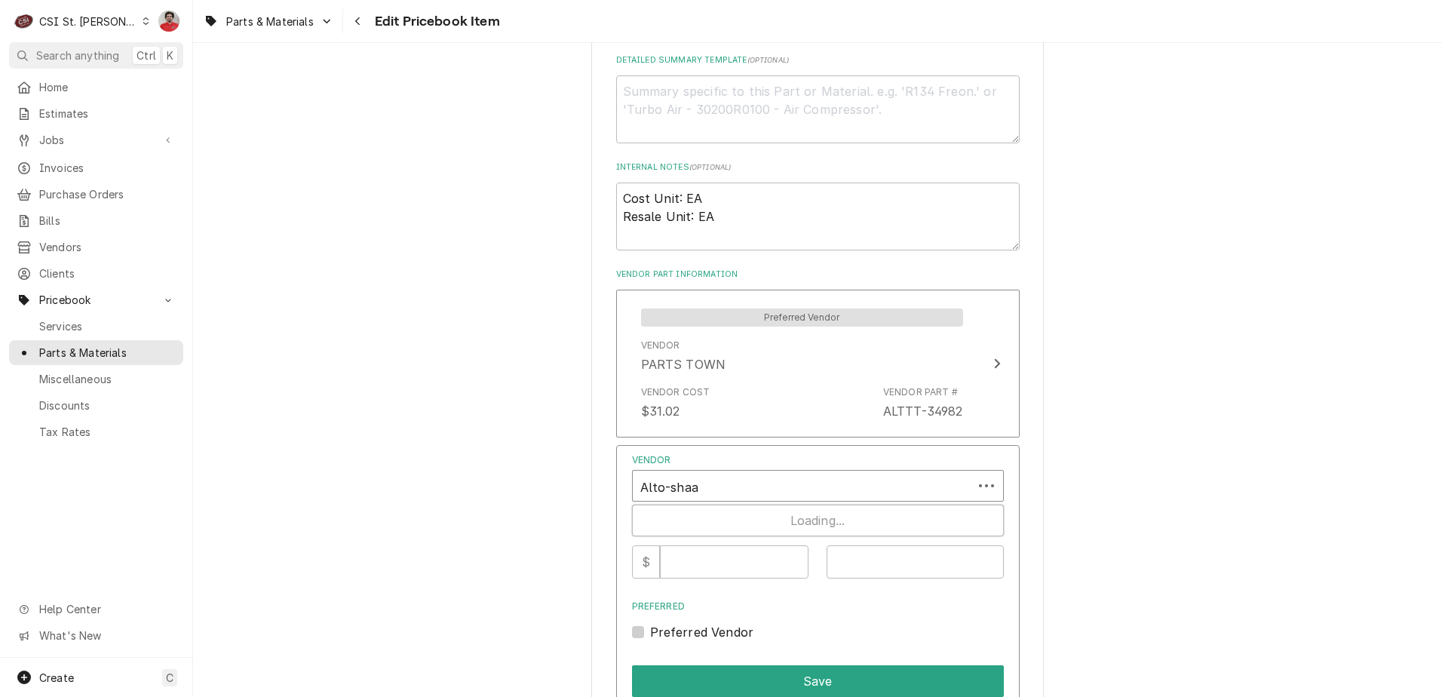
type input "Alto-shaam"
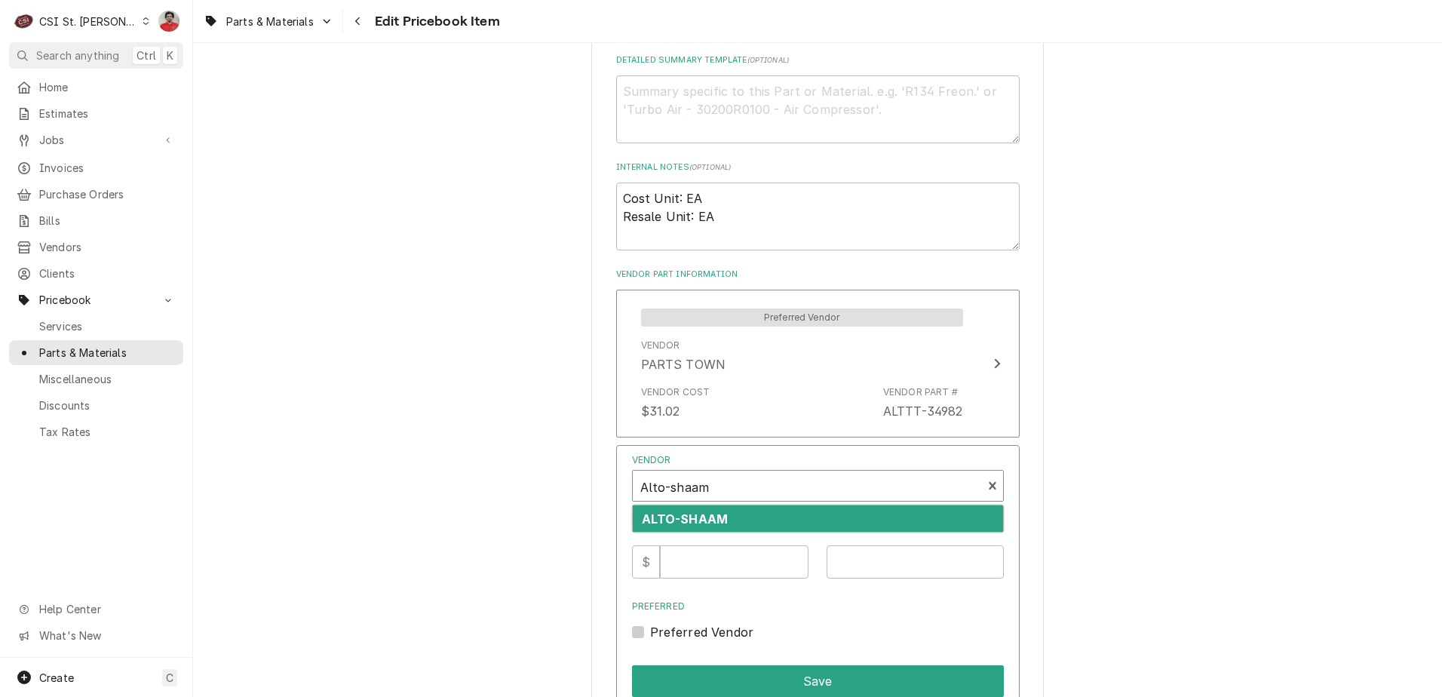
drag, startPoint x: 751, startPoint y: 512, endPoint x: 741, endPoint y: 539, distance: 28.2
click at [751, 513] on div "ALTO-SHAAM" at bounding box center [818, 518] width 370 height 26
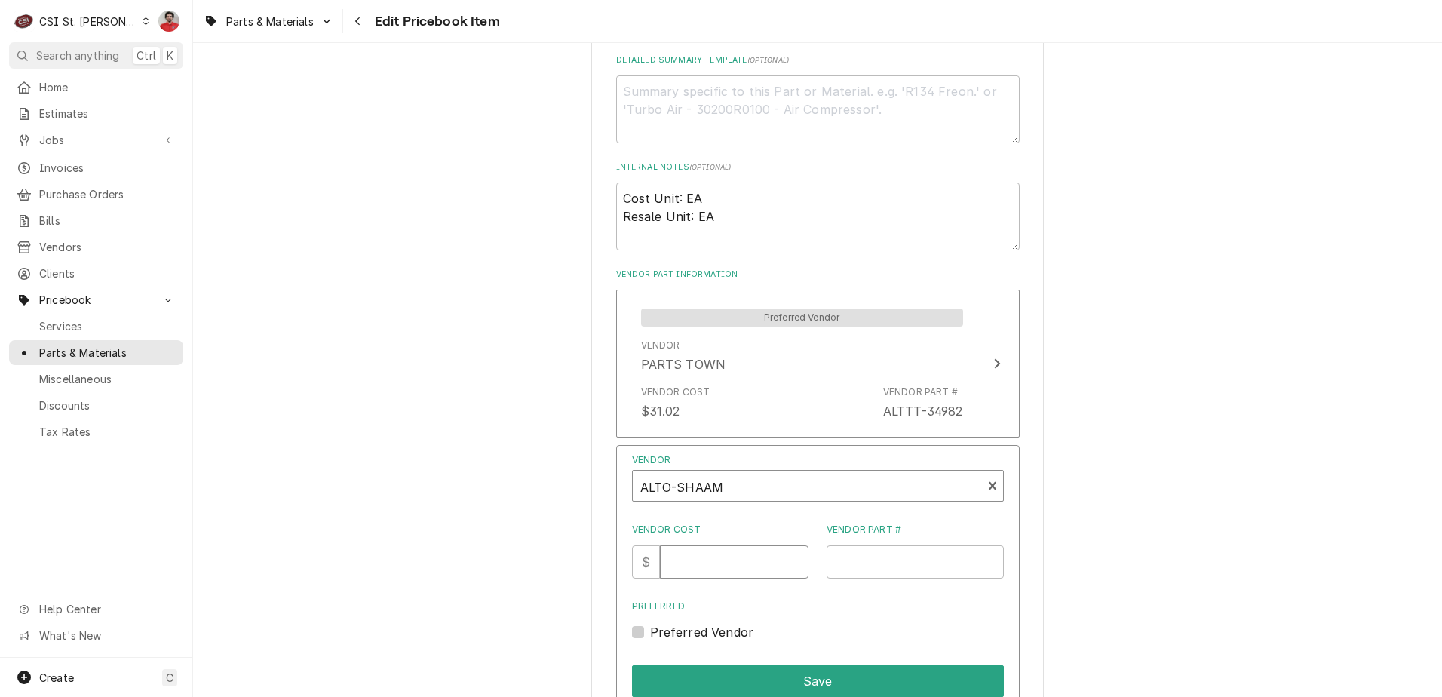
click at [736, 569] on input "Vendor Cost" at bounding box center [734, 561] width 149 height 33
type input "1"
type input "24"
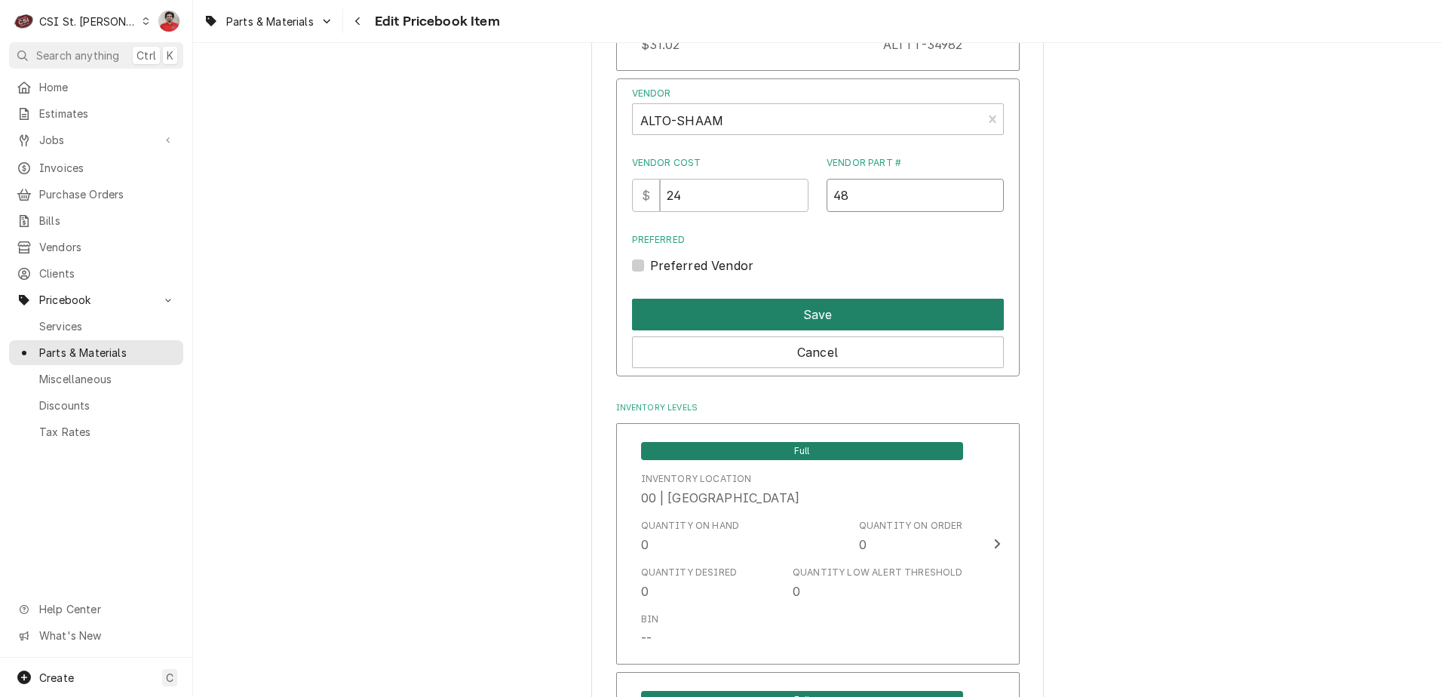
scroll to position [1433, 0]
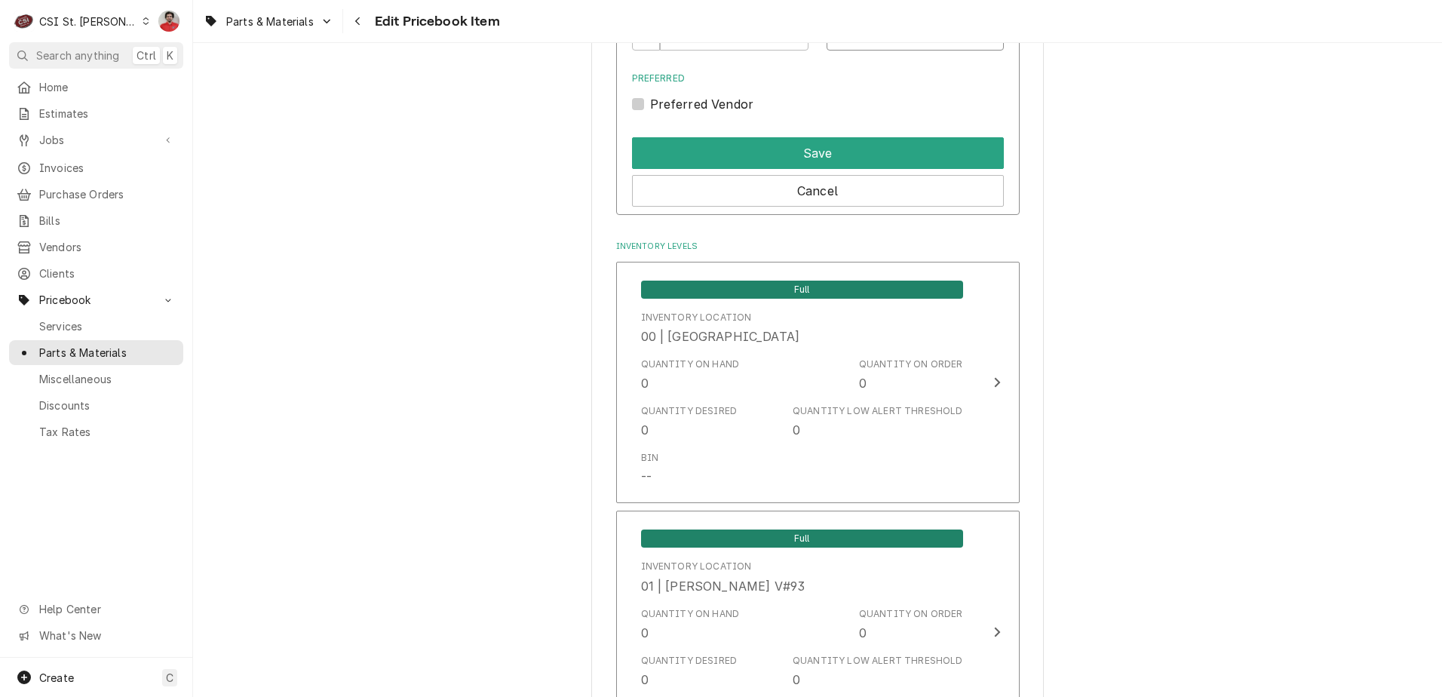
type input "48"
click at [674, 97] on label "Preferred Vendor" at bounding box center [702, 104] width 104 height 18
click at [674, 97] on input "Preferred" at bounding box center [836, 111] width 372 height 33
checkbox input "true"
click at [736, 161] on button "Save" at bounding box center [818, 153] width 372 height 32
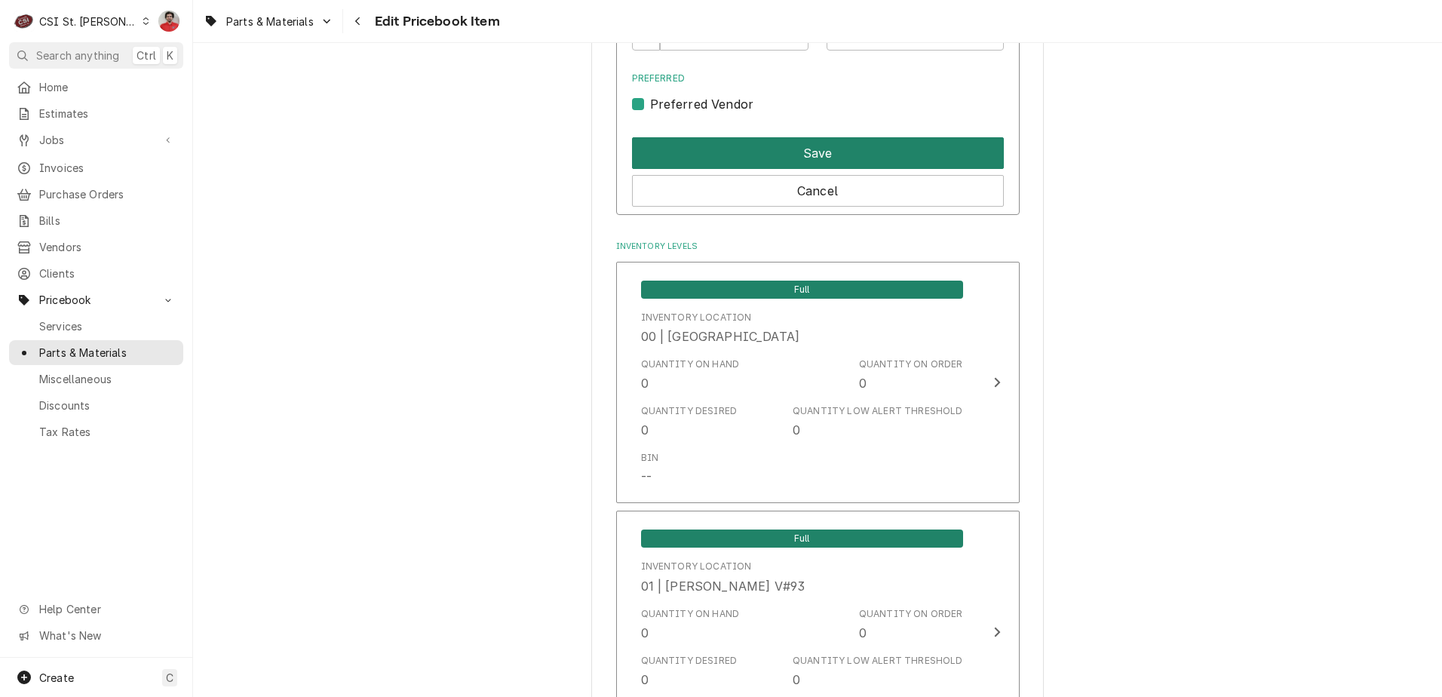
type textarea "x"
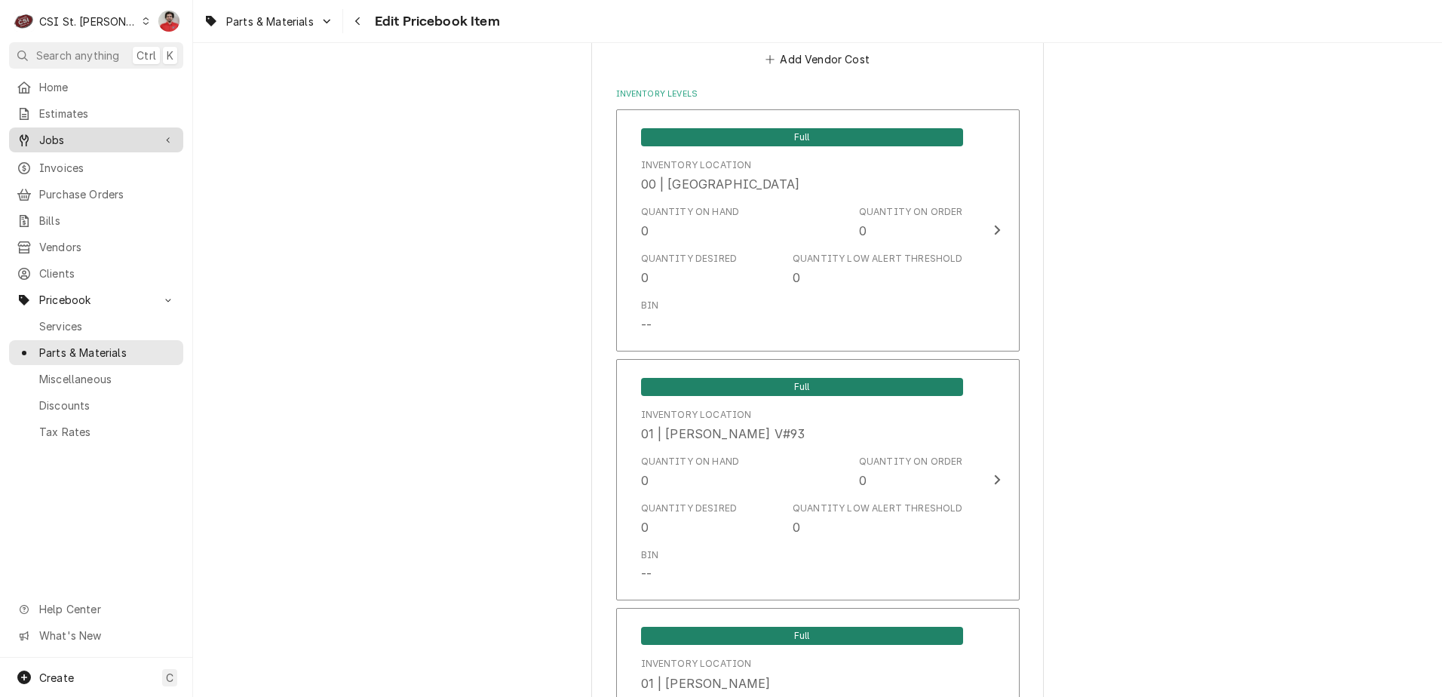
click at [89, 141] on span "Jobs" at bounding box center [96, 140] width 114 height 16
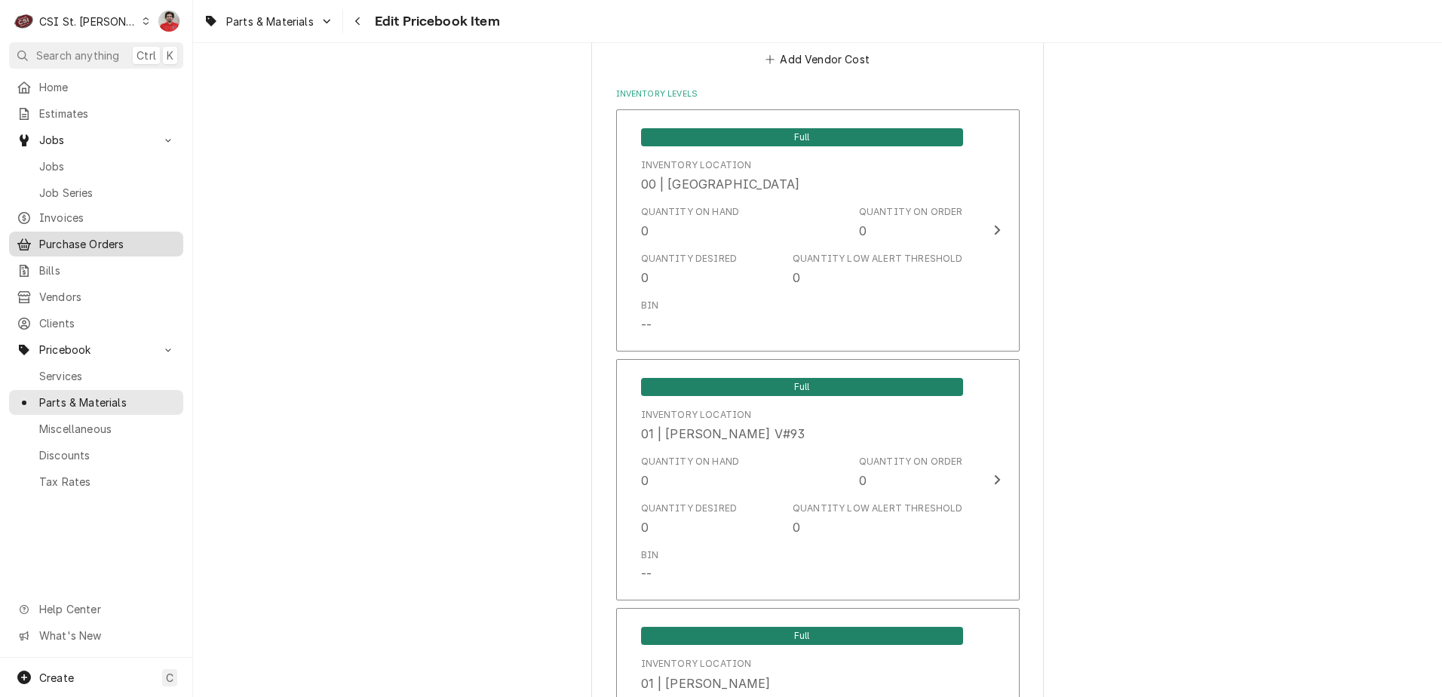
click at [79, 244] on span "Purchase Orders" at bounding box center [107, 244] width 137 height 16
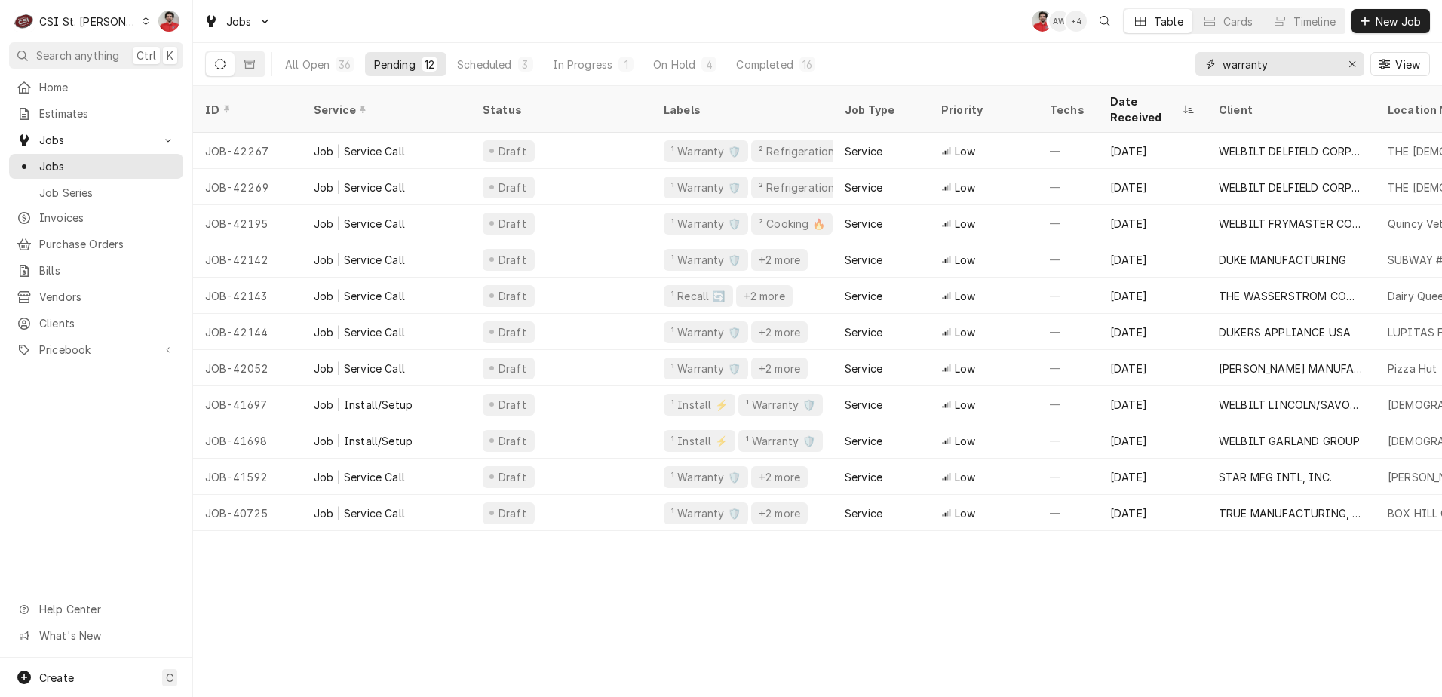
click at [1325, 66] on input "warranty" at bounding box center [1279, 64] width 113 height 24
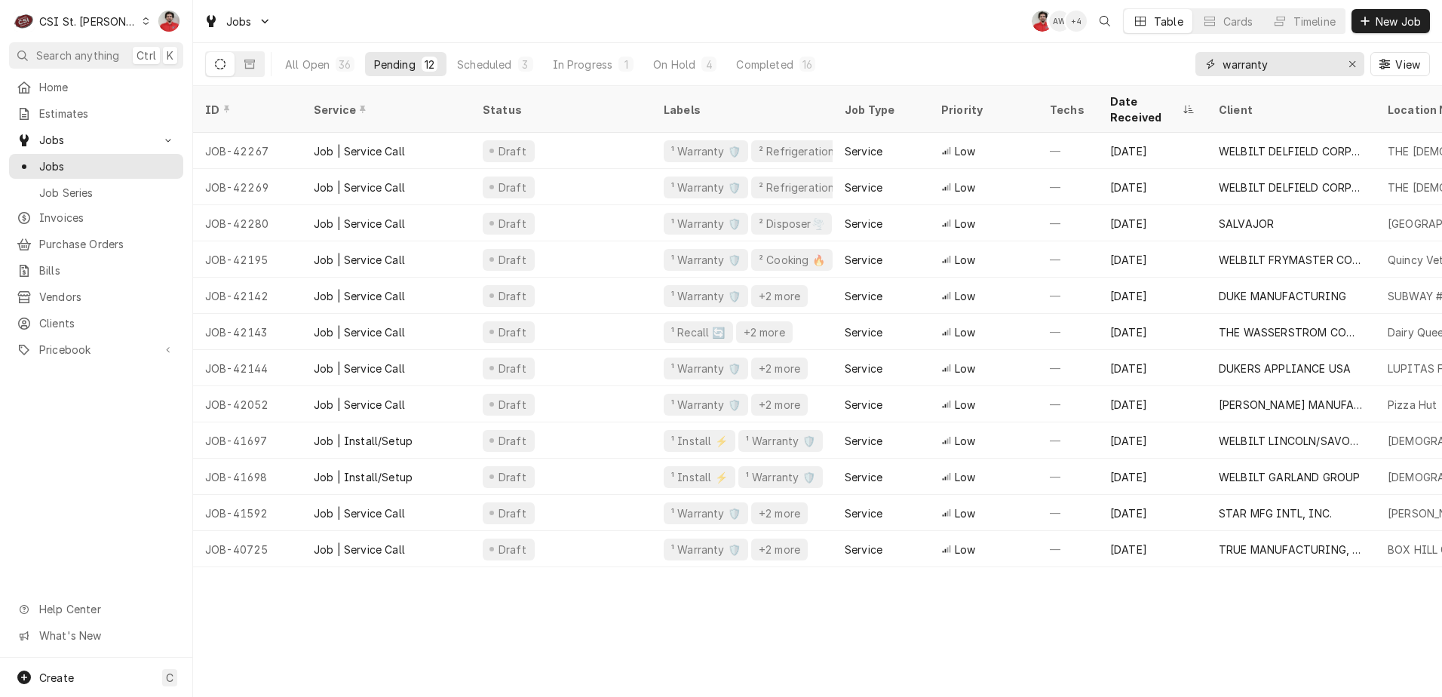
click at [1325, 66] on input "warranty" at bounding box center [1279, 64] width 113 height 24
type input "42274"
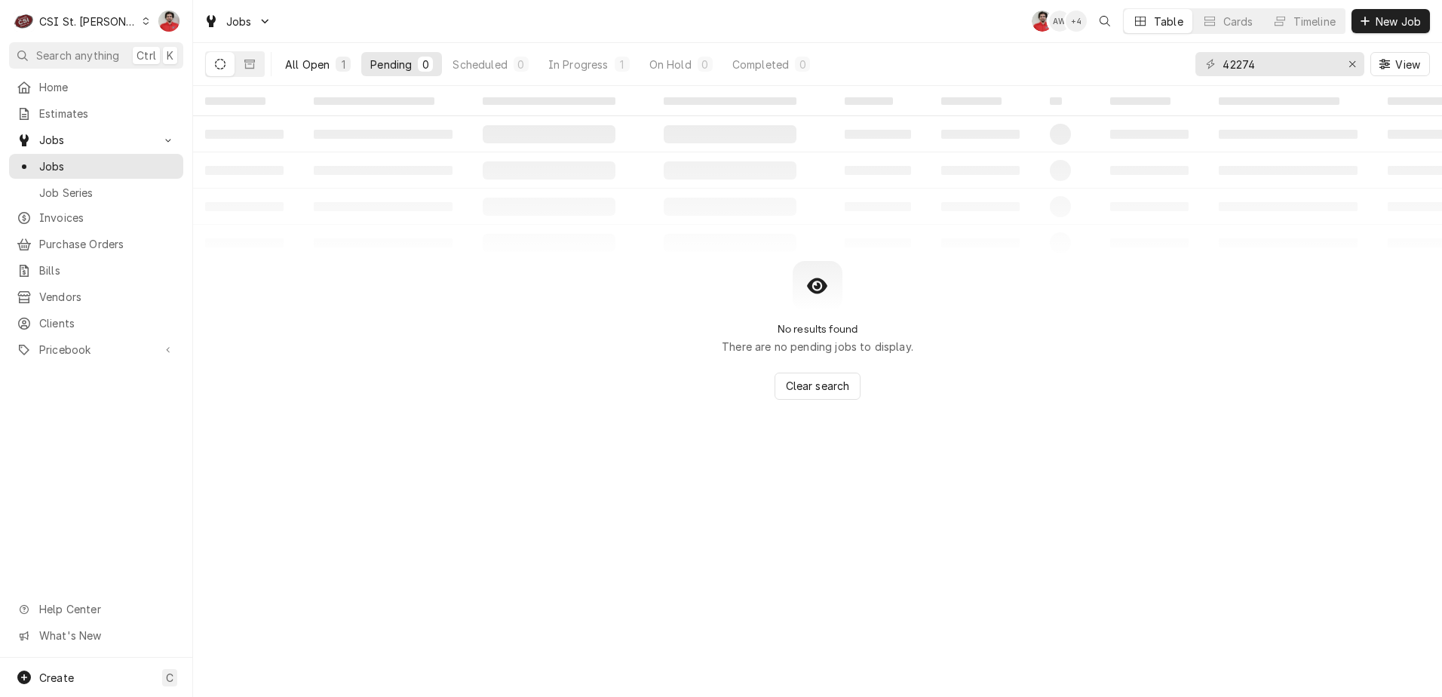
click at [297, 59] on div "All Open" at bounding box center [307, 65] width 45 height 16
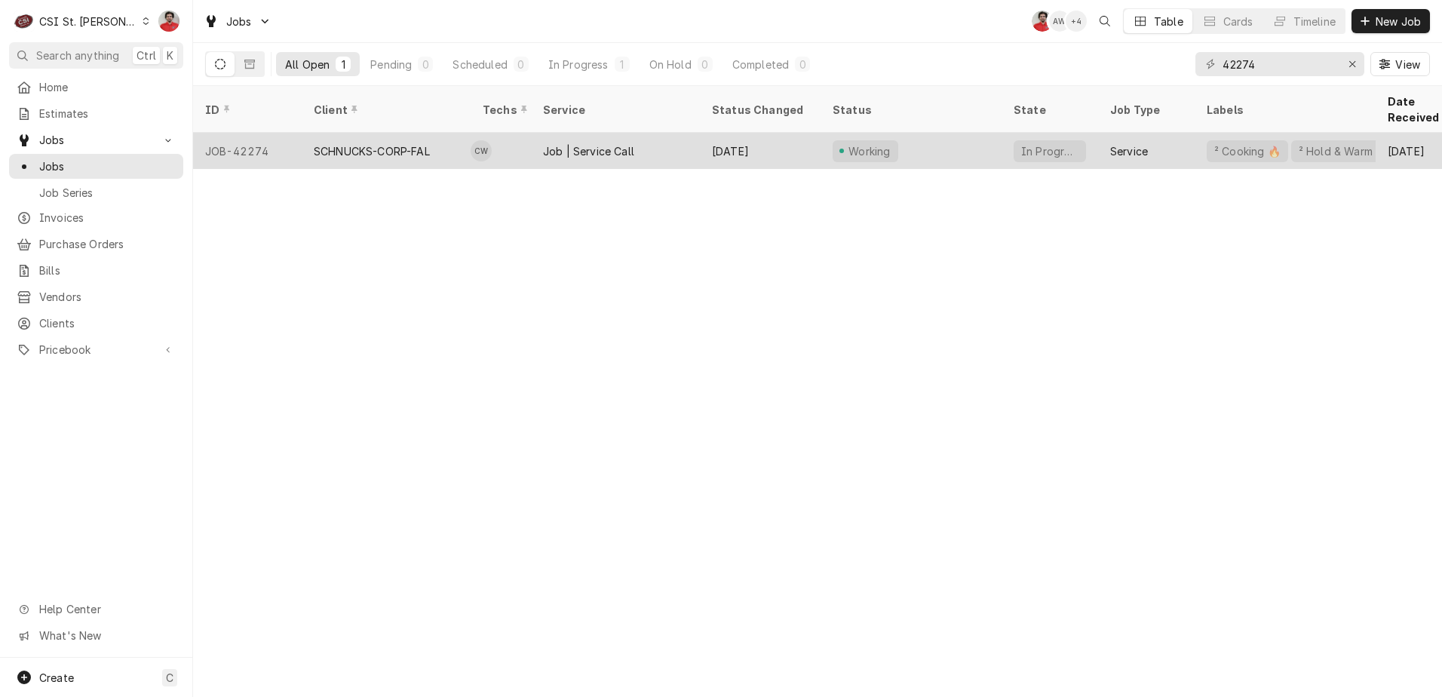
click at [424, 143] on div "SCHNUCKS-CORP-FAL" at bounding box center [372, 151] width 116 height 16
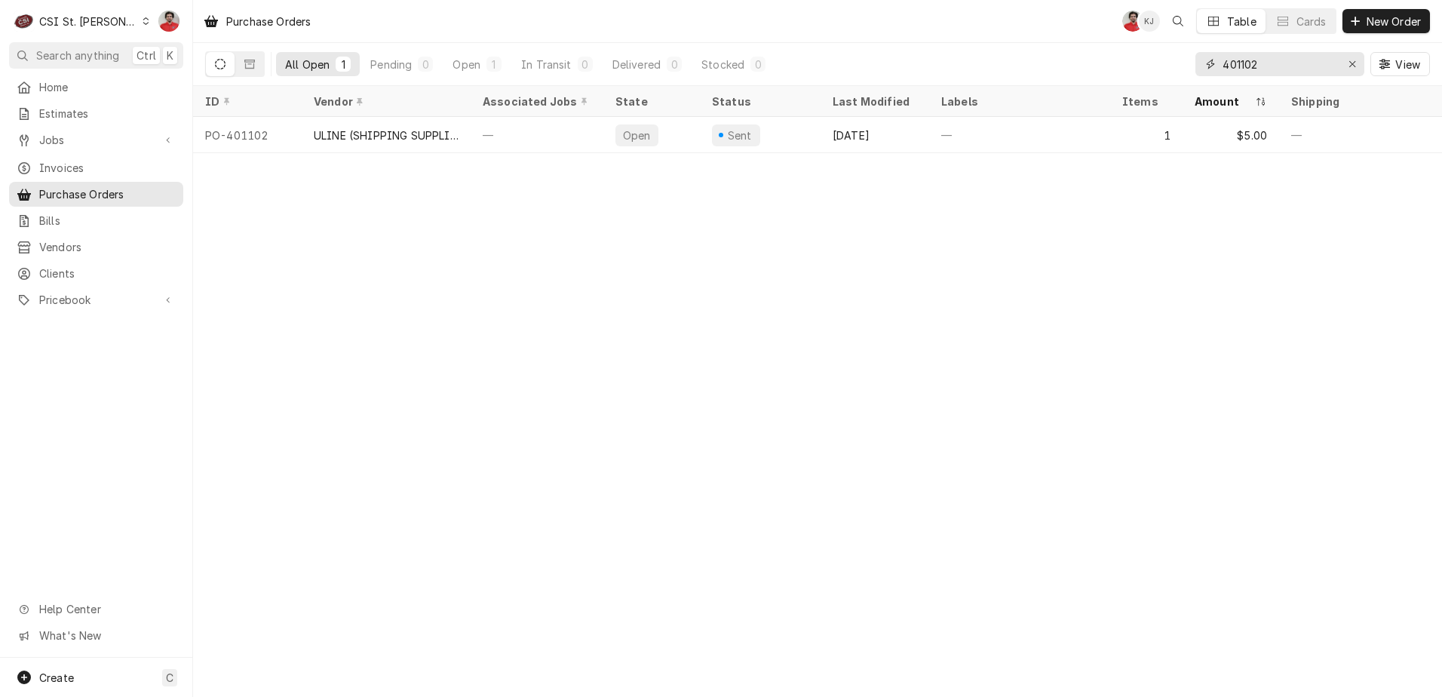
drag, startPoint x: 1310, startPoint y: 69, endPoint x: 962, endPoint y: 78, distance: 348.6
click at [962, 78] on div "All Open 1 Pending 0 Open 1 In Transit 0 Delivered 0 Stocked 0 401102 View" at bounding box center [817, 64] width 1225 height 42
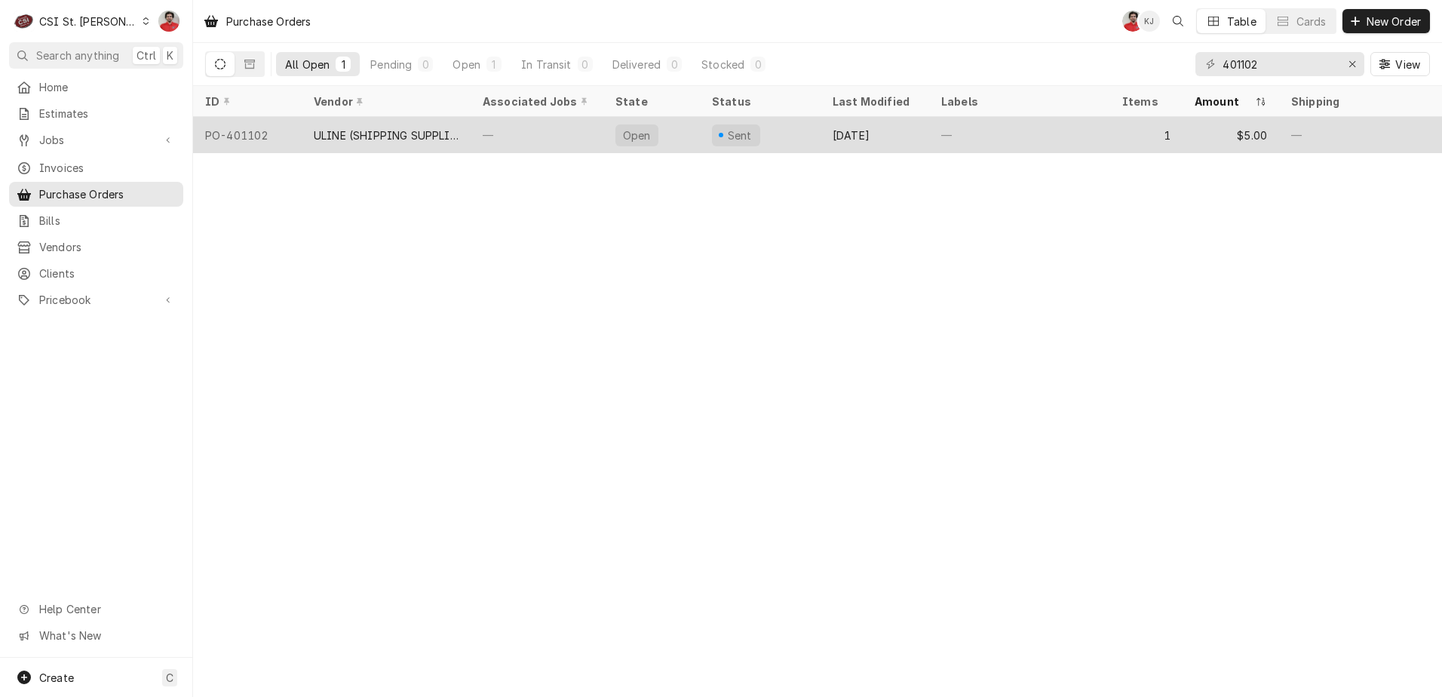
click at [815, 139] on div "Sent" at bounding box center [760, 135] width 121 height 36
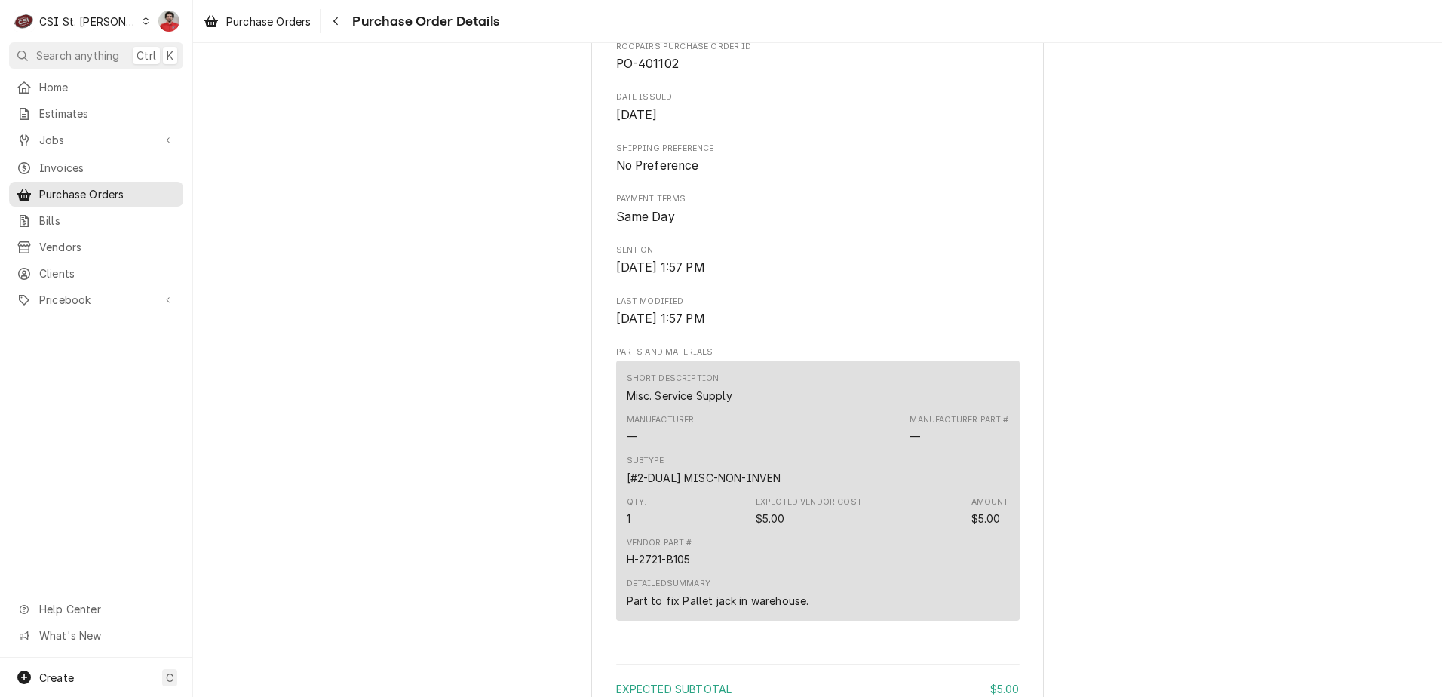
scroll to position [981, 0]
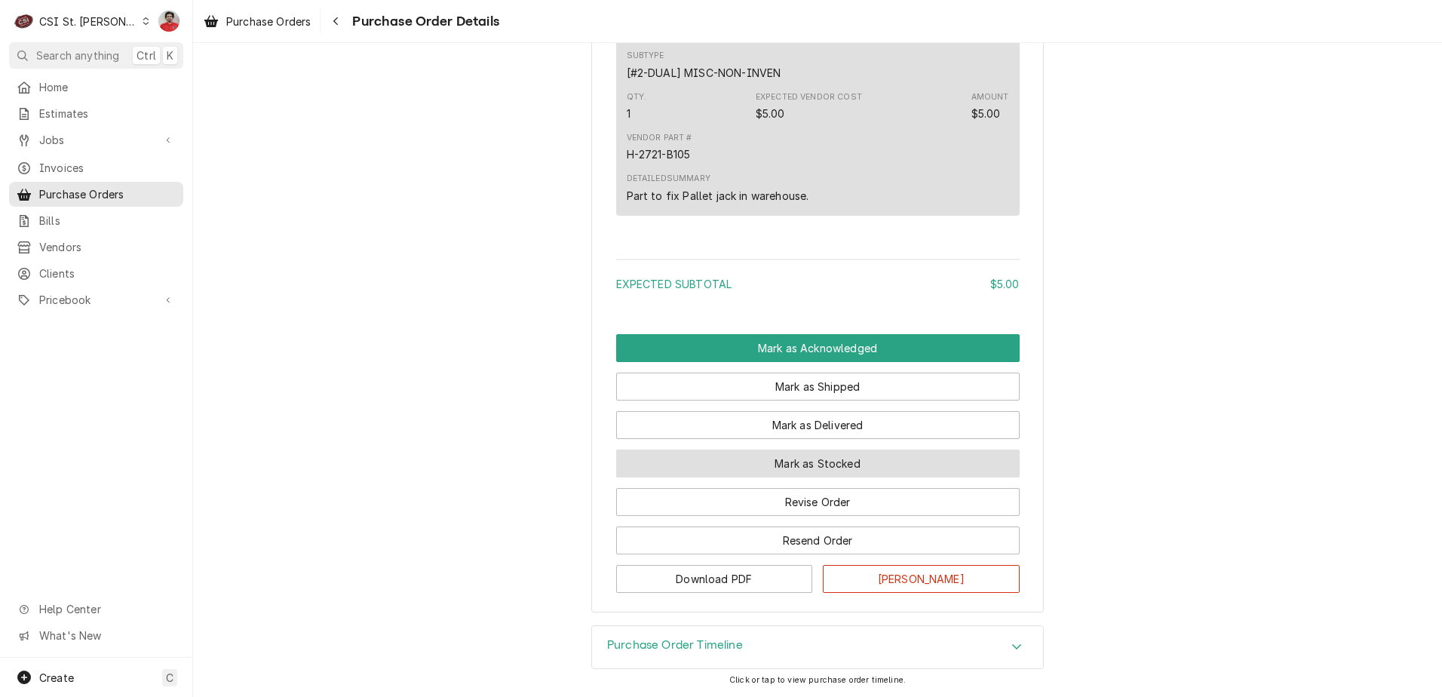
click at [861, 466] on button "Mark as Stocked" at bounding box center [818, 464] width 404 height 28
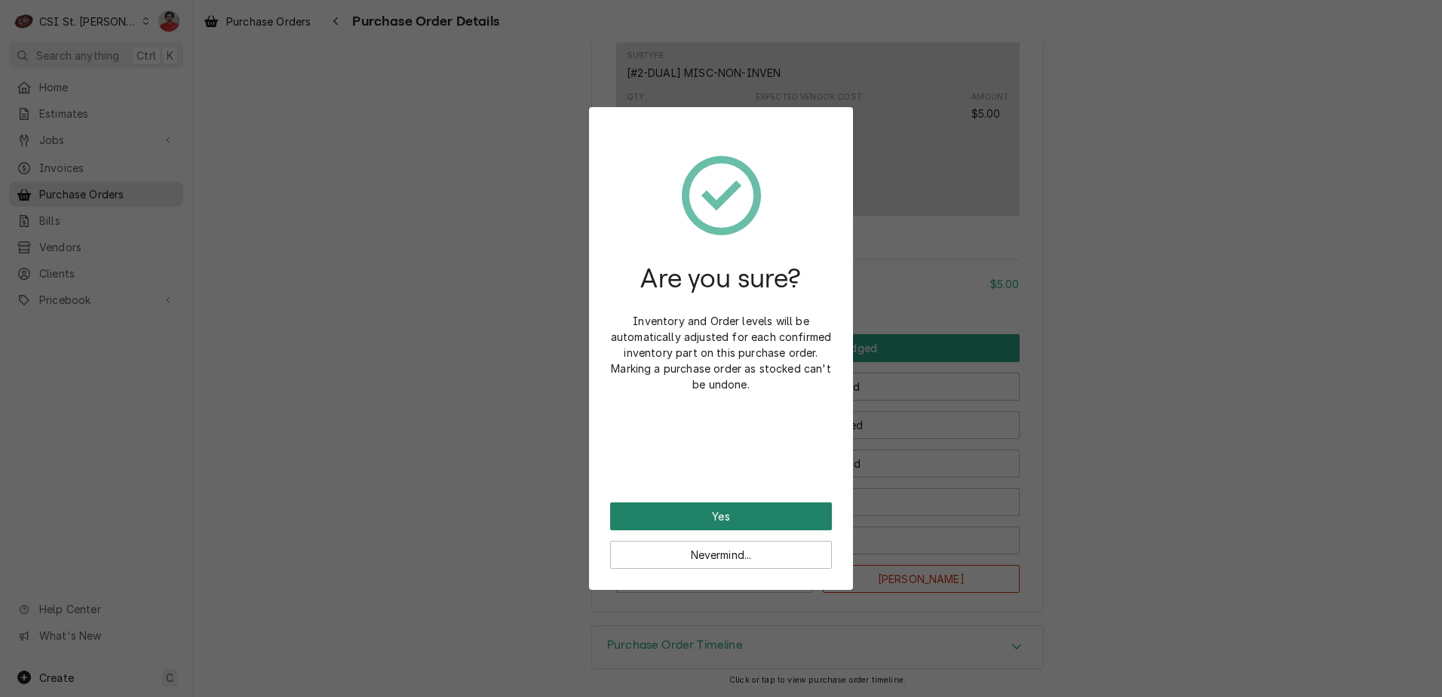
click at [767, 526] on button "Yes" at bounding box center [721, 516] width 222 height 28
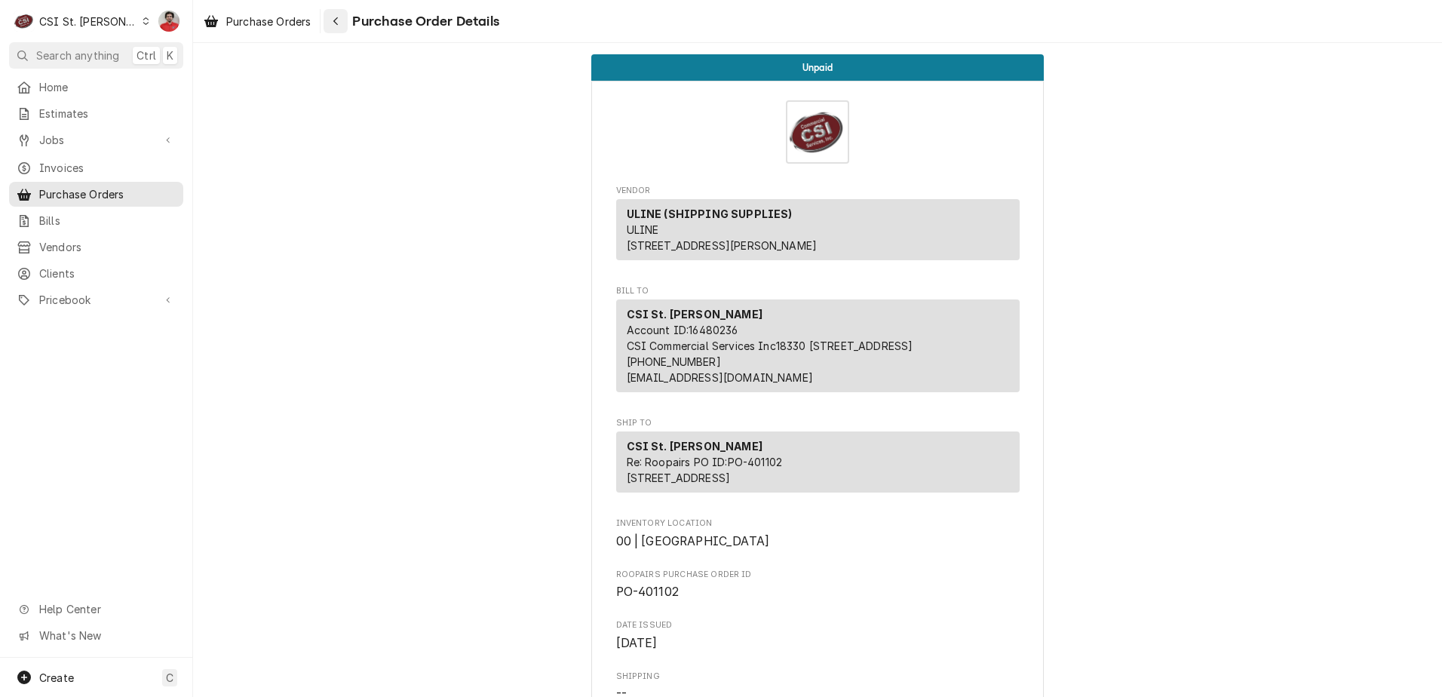
click at [339, 20] on icon "Navigate back" at bounding box center [336, 21] width 7 height 11
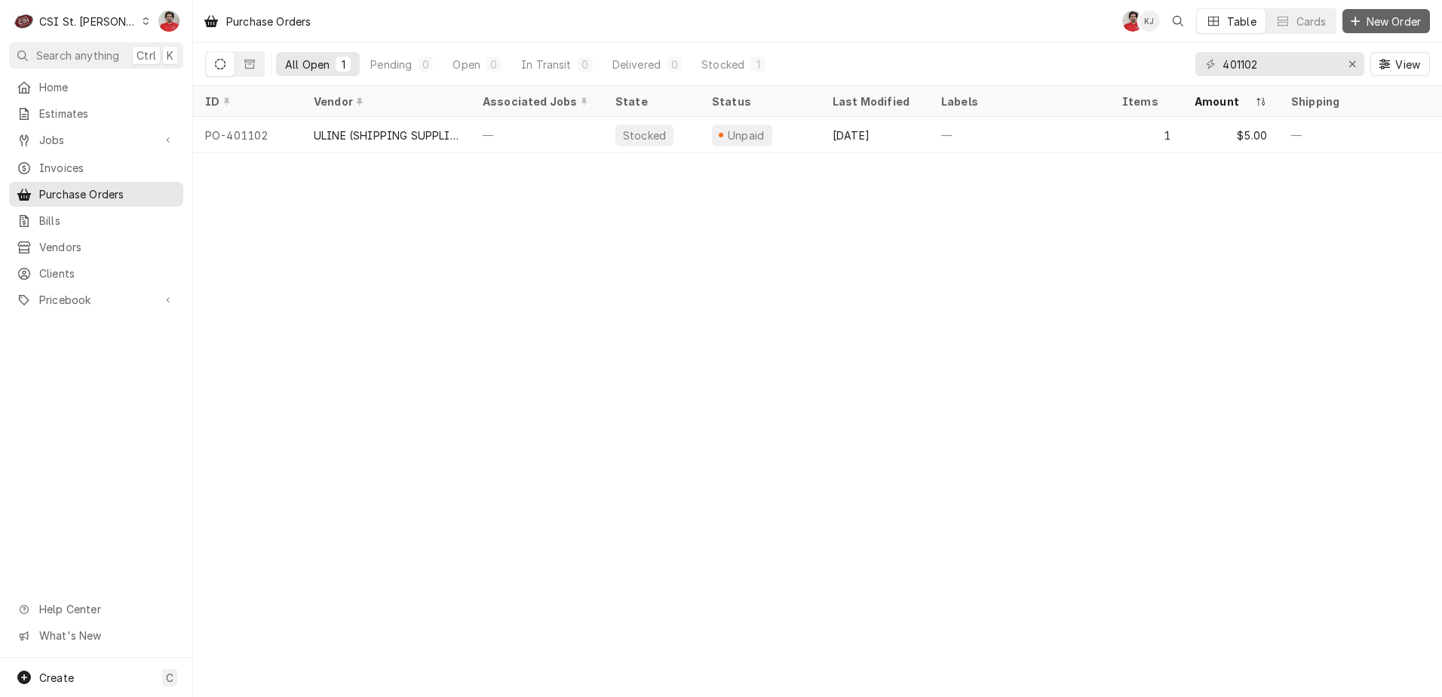
click at [1370, 23] on span "New Order" at bounding box center [1394, 22] width 60 height 16
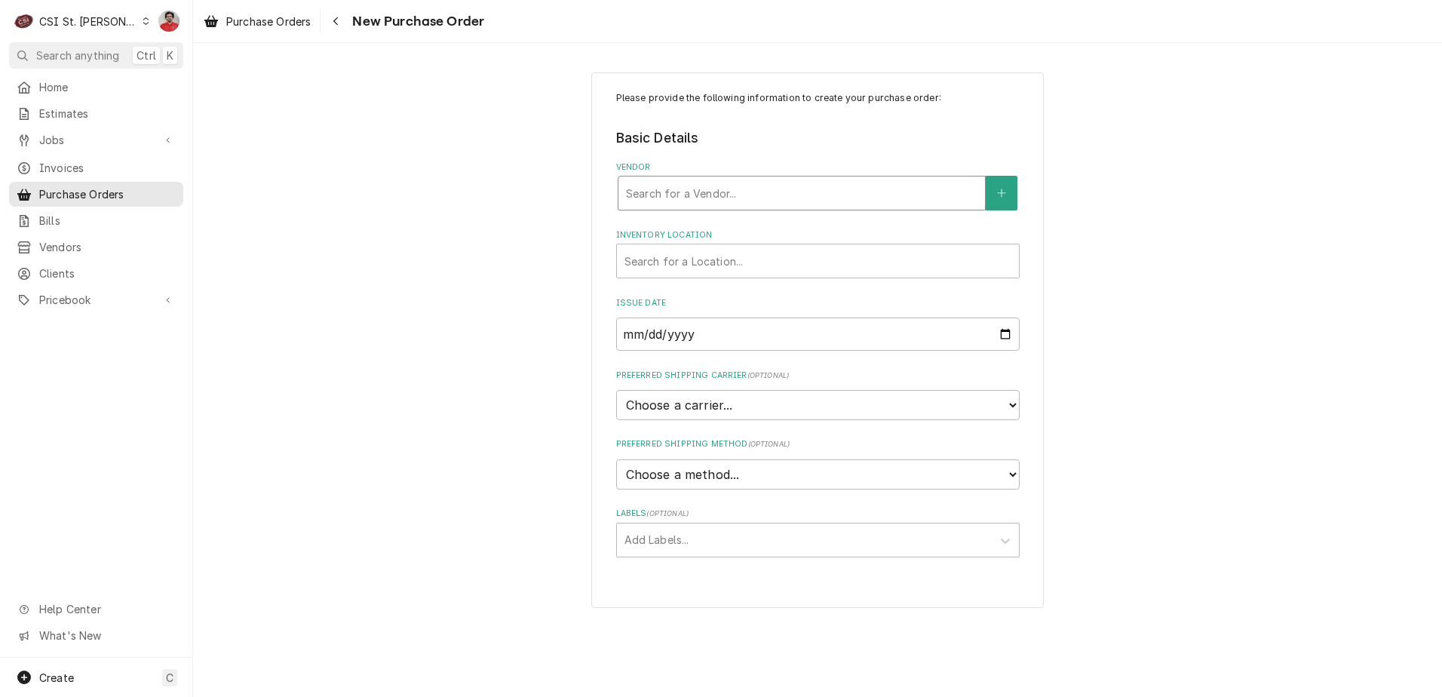
click at [739, 188] on div "Vendor" at bounding box center [802, 193] width 352 height 27
type input "alto-"
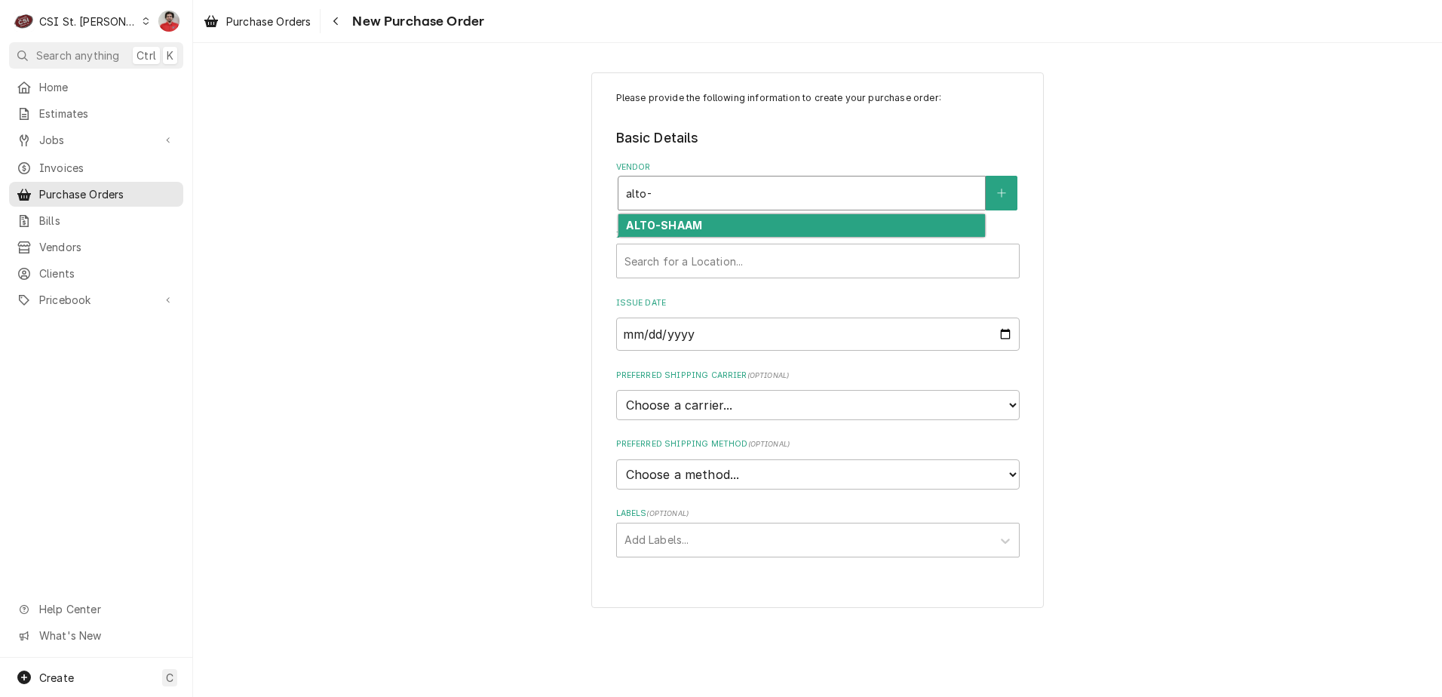
click at [745, 225] on div "ALTO-SHAAM" at bounding box center [802, 225] width 367 height 23
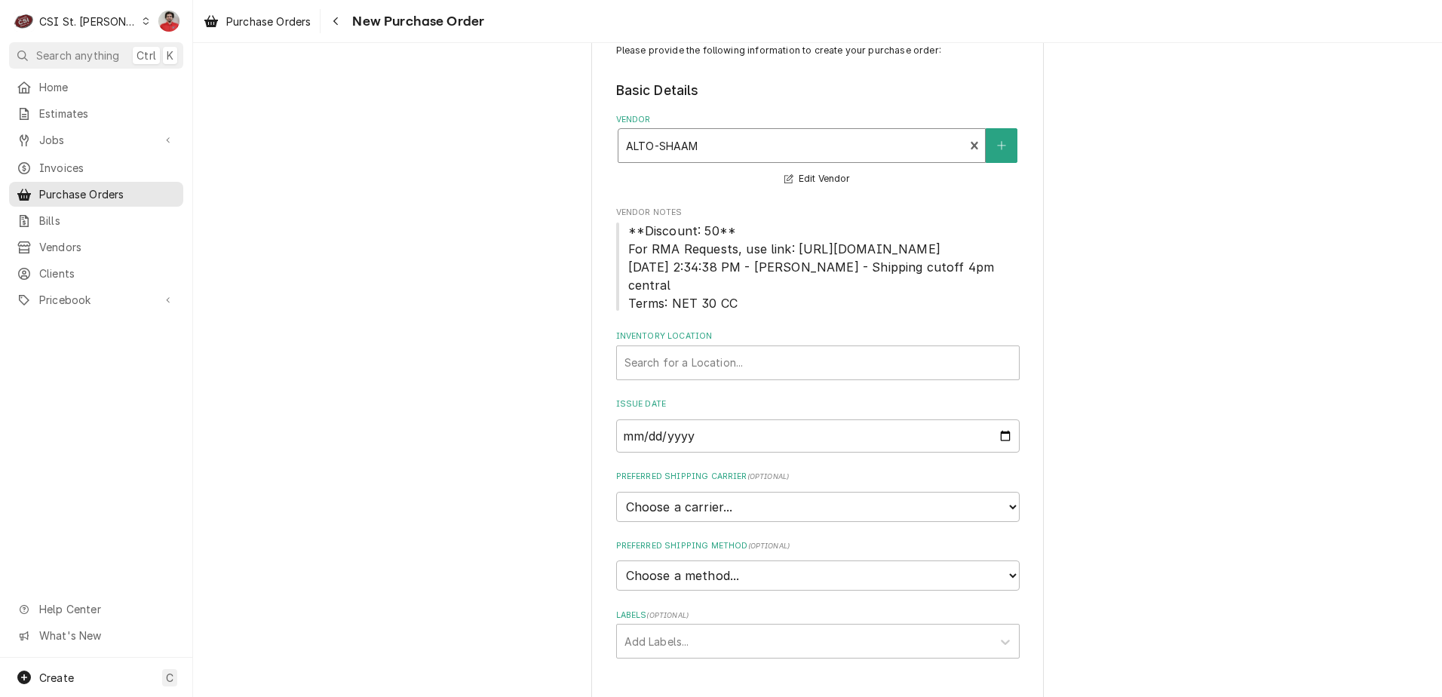
scroll to position [73, 0]
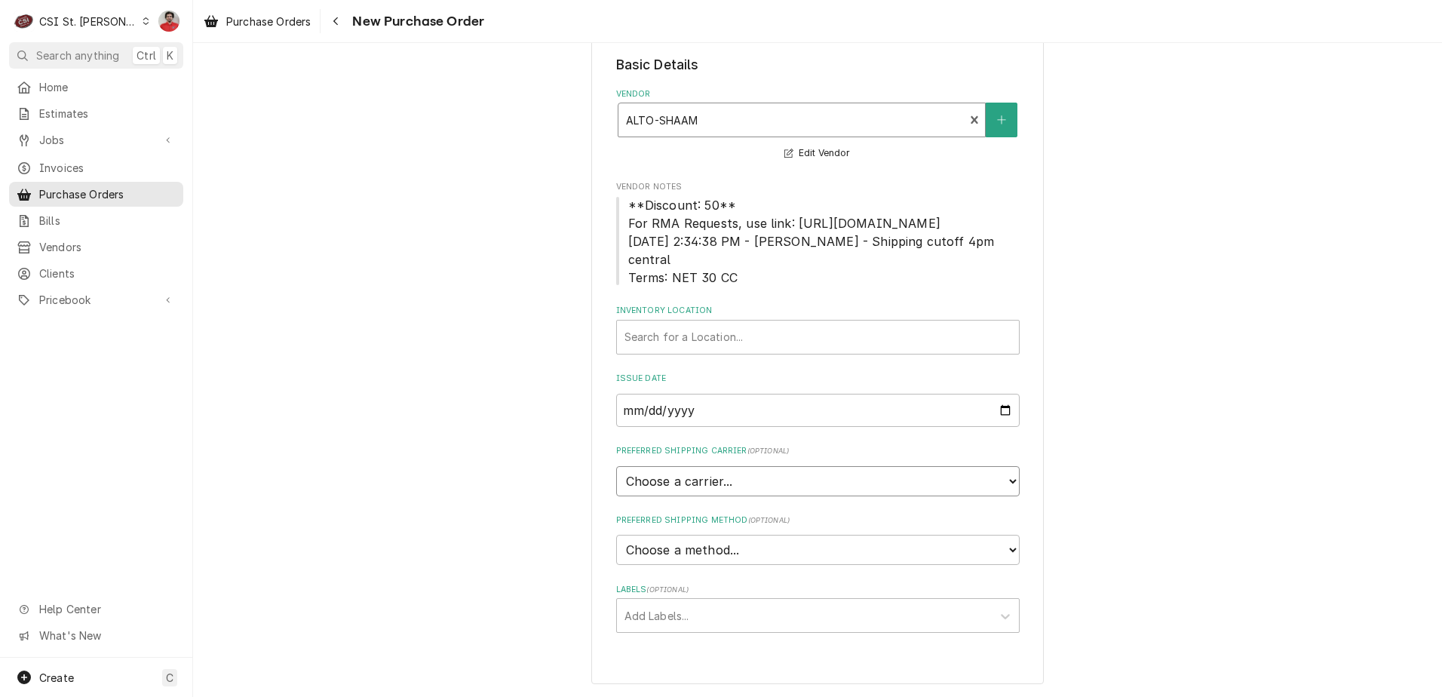
click at [714, 483] on select "Choose a carrier... U.S. Postal Service Stamps.com FedEx UPS DHL Express DHL EC…" at bounding box center [818, 481] width 404 height 30
click at [708, 537] on select "Choose a method... Ground Next Day Early AM Next Day Air 2 Day Air Other" at bounding box center [818, 550] width 404 height 30
click at [701, 339] on div "Inventory Location" at bounding box center [818, 337] width 387 height 27
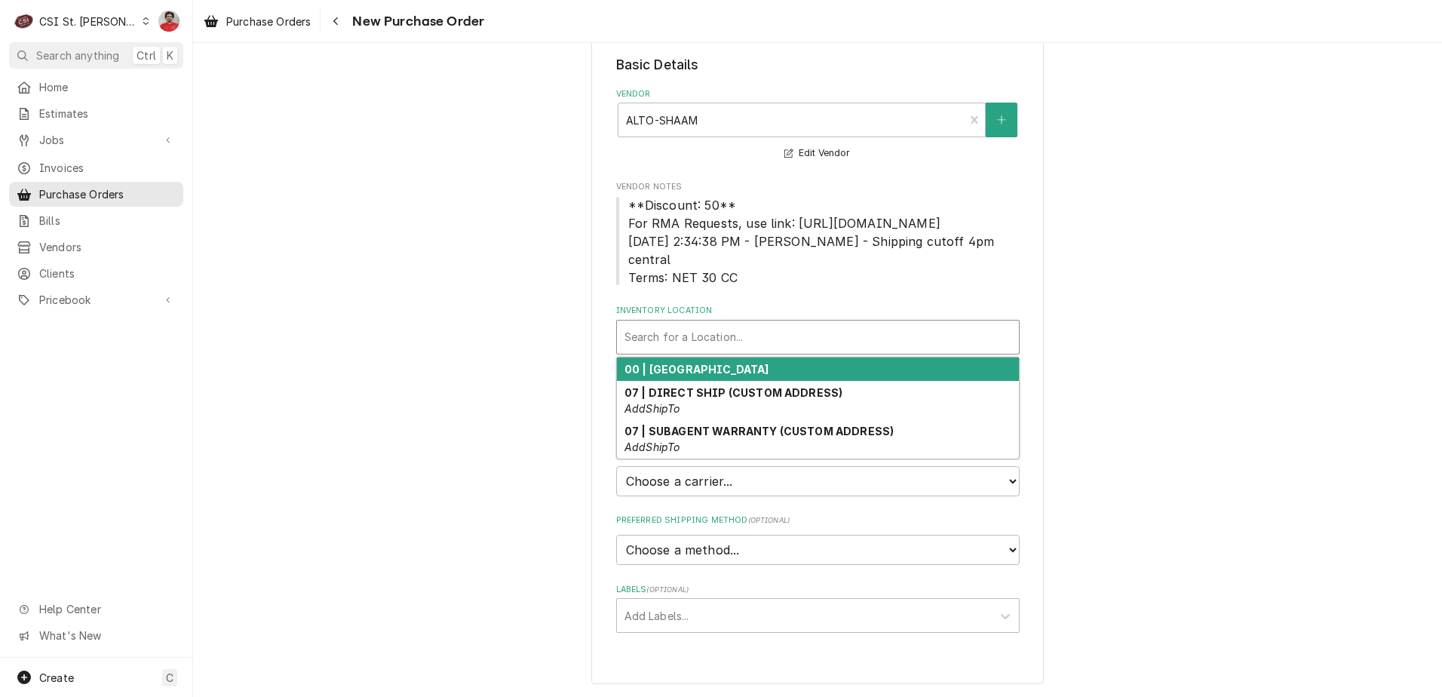
click at [702, 364] on strong "00 | [GEOGRAPHIC_DATA]" at bounding box center [697, 369] width 145 height 13
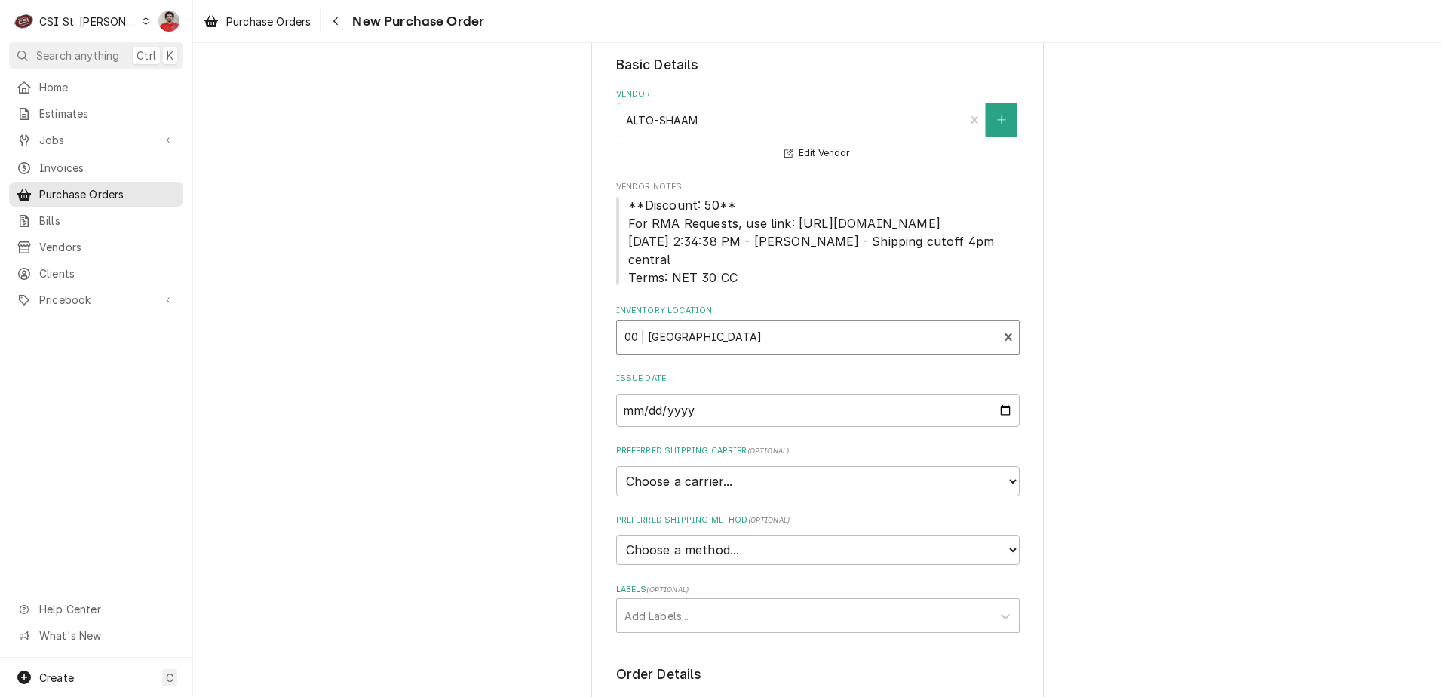
scroll to position [510, 0]
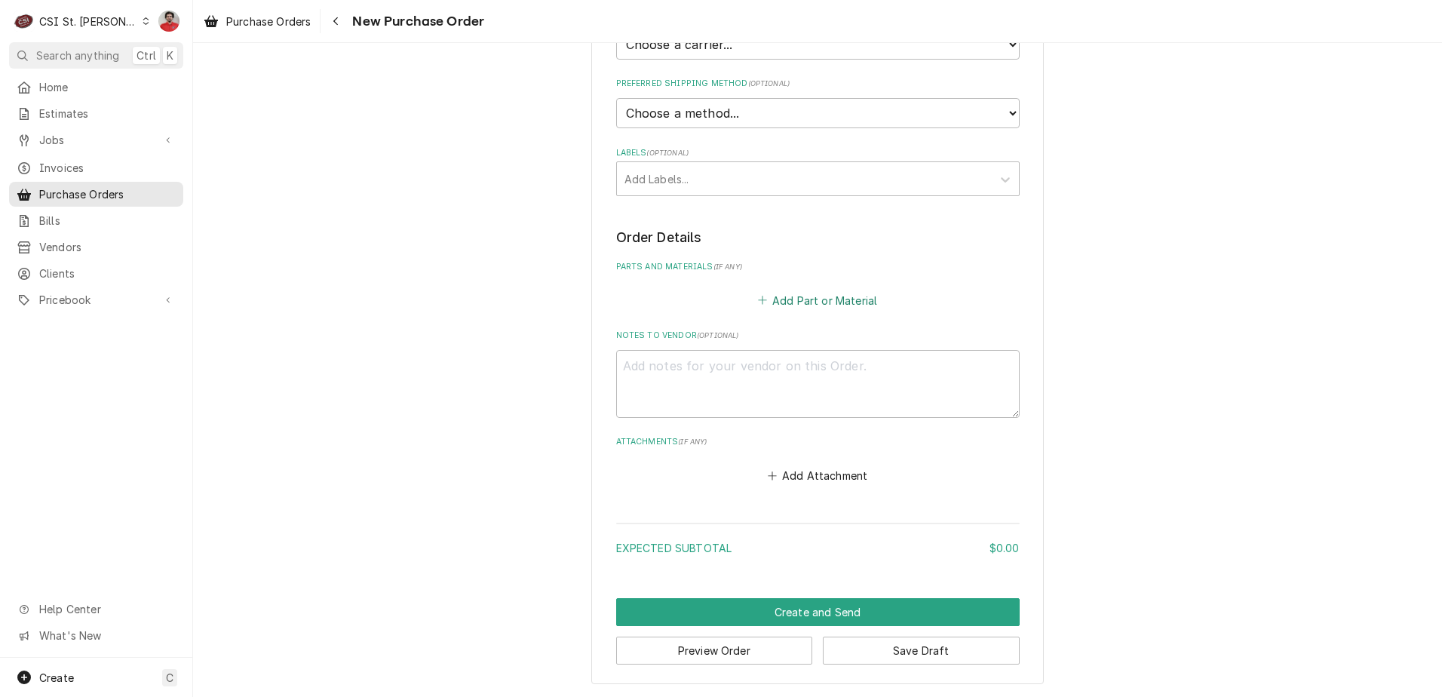
click at [785, 294] on button "Add Part or Material" at bounding box center [817, 300] width 124 height 21
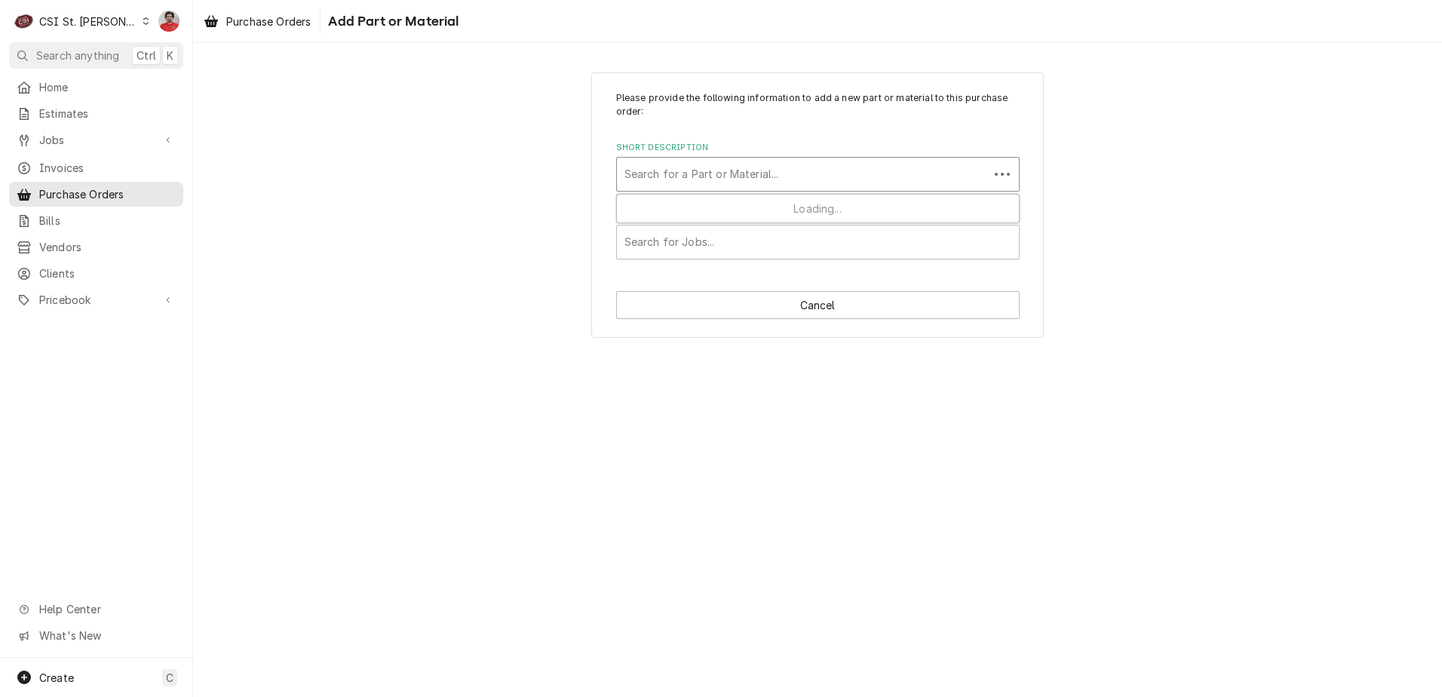
click at [710, 168] on div "Short Description" at bounding box center [803, 174] width 357 height 27
paste input "ALTTT-34982"
type input "ALT-TT-34982"
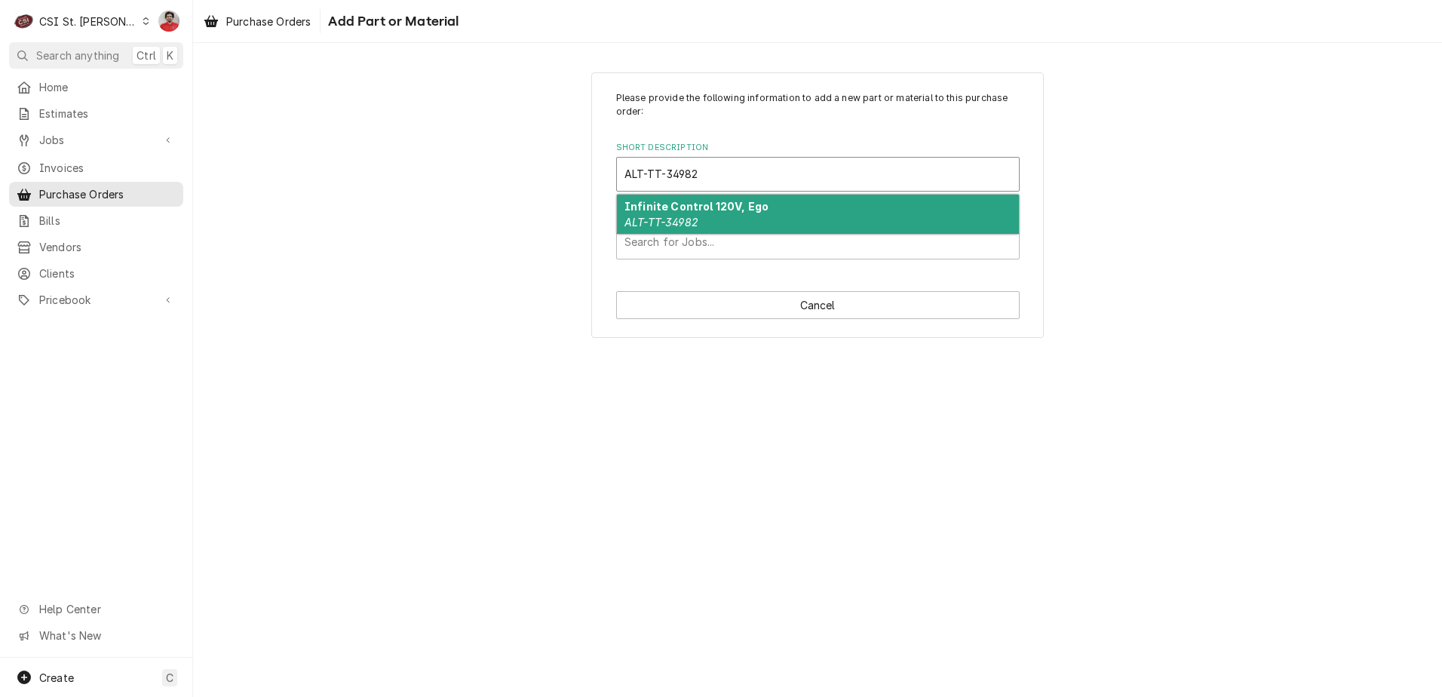
click at [760, 223] on div "Infinite Control 120V, Ego ALT-TT-34982" at bounding box center [818, 214] width 402 height 39
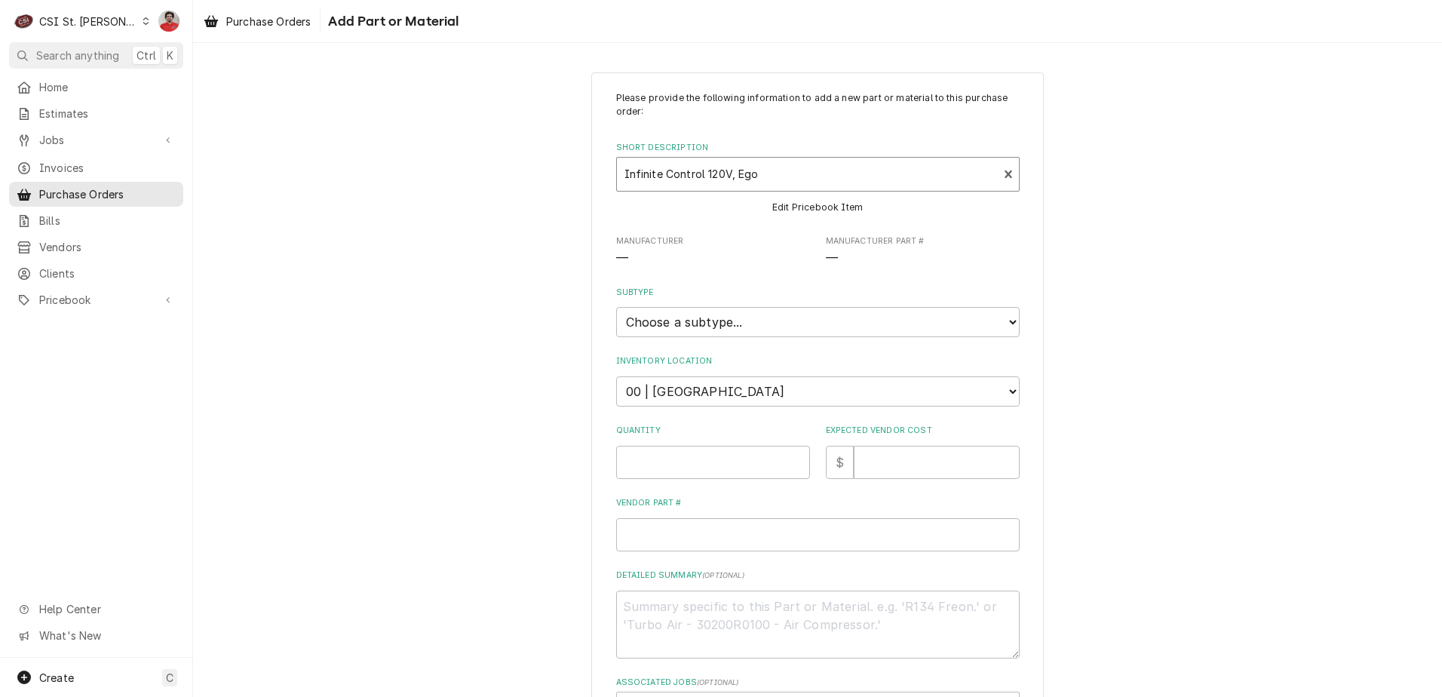
type textarea "x"
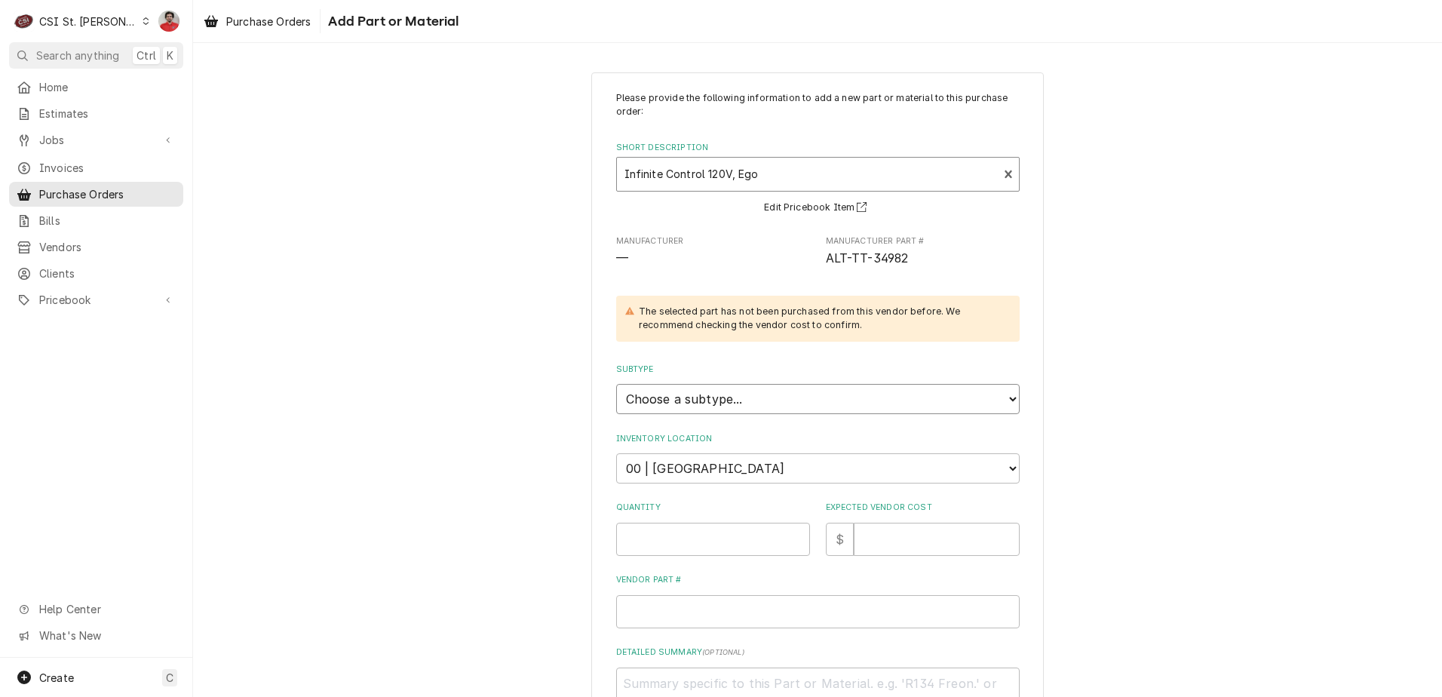
click at [778, 408] on select "Choose a subtype... [#2-DUAL] AFTERHRS-WH-CHG-2 [#2-DUAL] BEV-EQUIP [#2-DUAL] B…" at bounding box center [818, 399] width 404 height 30
select select "1"
click at [616, 384] on select "Choose a subtype... [#2-DUAL] AFTERHRS-WH-CHG-2 [#2-DUAL] BEV-EQUIP [#2-DUAL] B…" at bounding box center [818, 399] width 404 height 30
type textarea "x"
click at [749, 465] on select "Choose a location... 00 | STL WAREHOUSE 01 | CHUCK WAMBOLDT V#93 01 | COURTNEY …" at bounding box center [818, 468] width 404 height 30
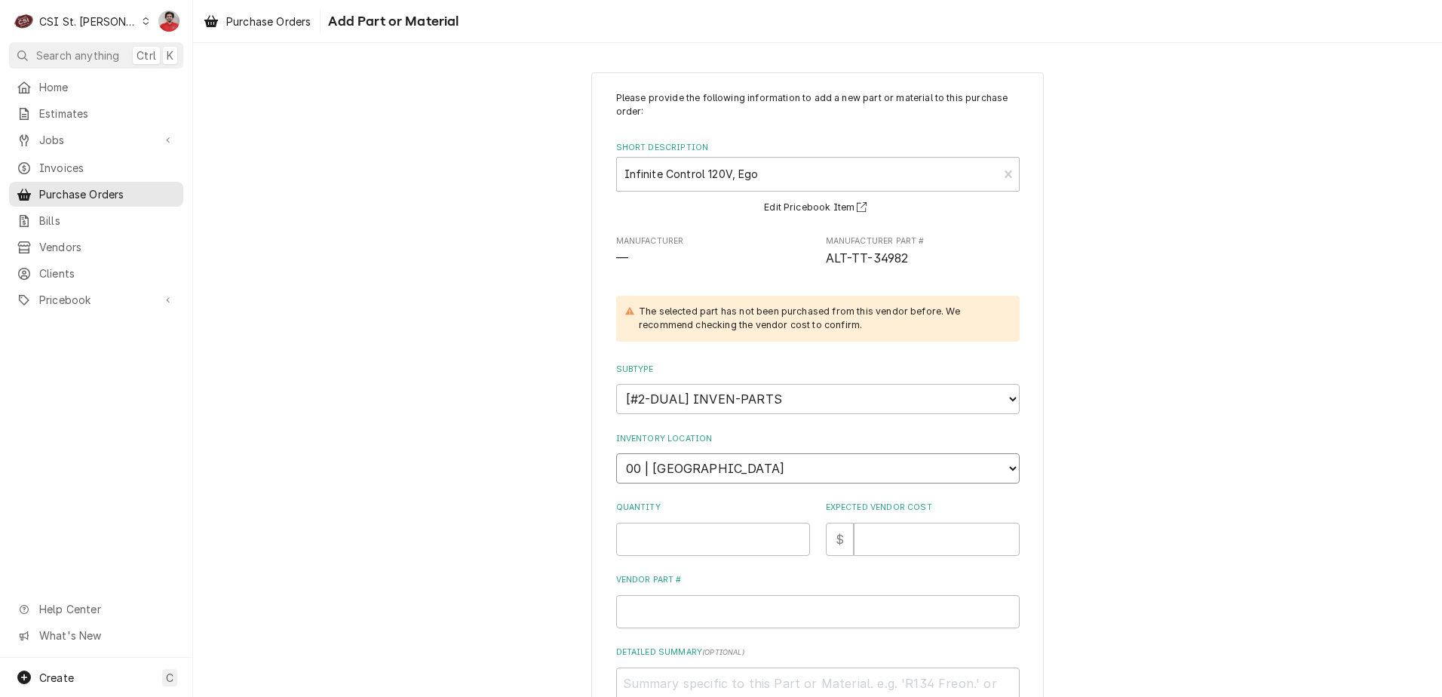
select select "1468"
click at [616, 453] on select "Choose a location... 00 | STL WAREHOUSE 01 | CHUCK WAMBOLDT V#93 01 | COURTNEY …" at bounding box center [818, 468] width 404 height 30
click at [680, 536] on input "Quantity" at bounding box center [713, 539] width 194 height 33
type textarea "x"
type input "2"
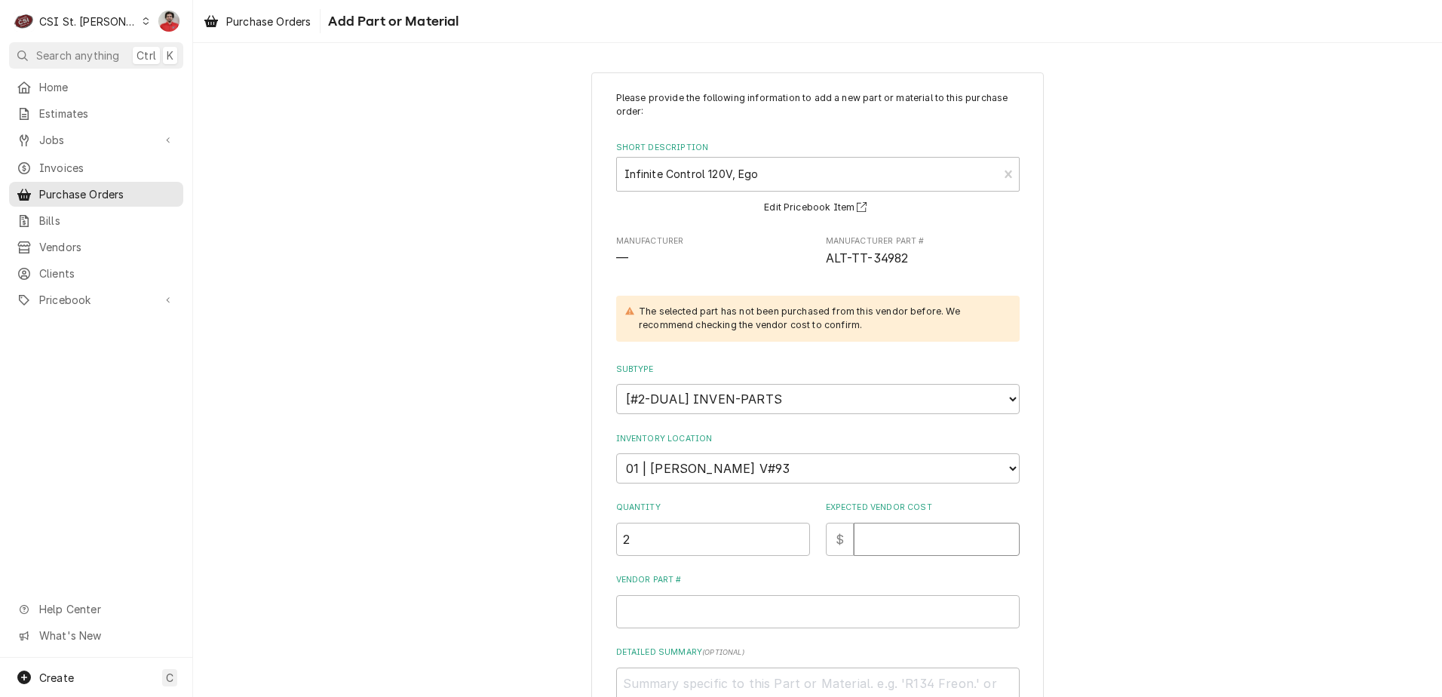
click at [929, 541] on input "Expected Vendor Cost" at bounding box center [937, 539] width 166 height 33
type textarea "x"
type input "2"
type textarea "x"
type input "24"
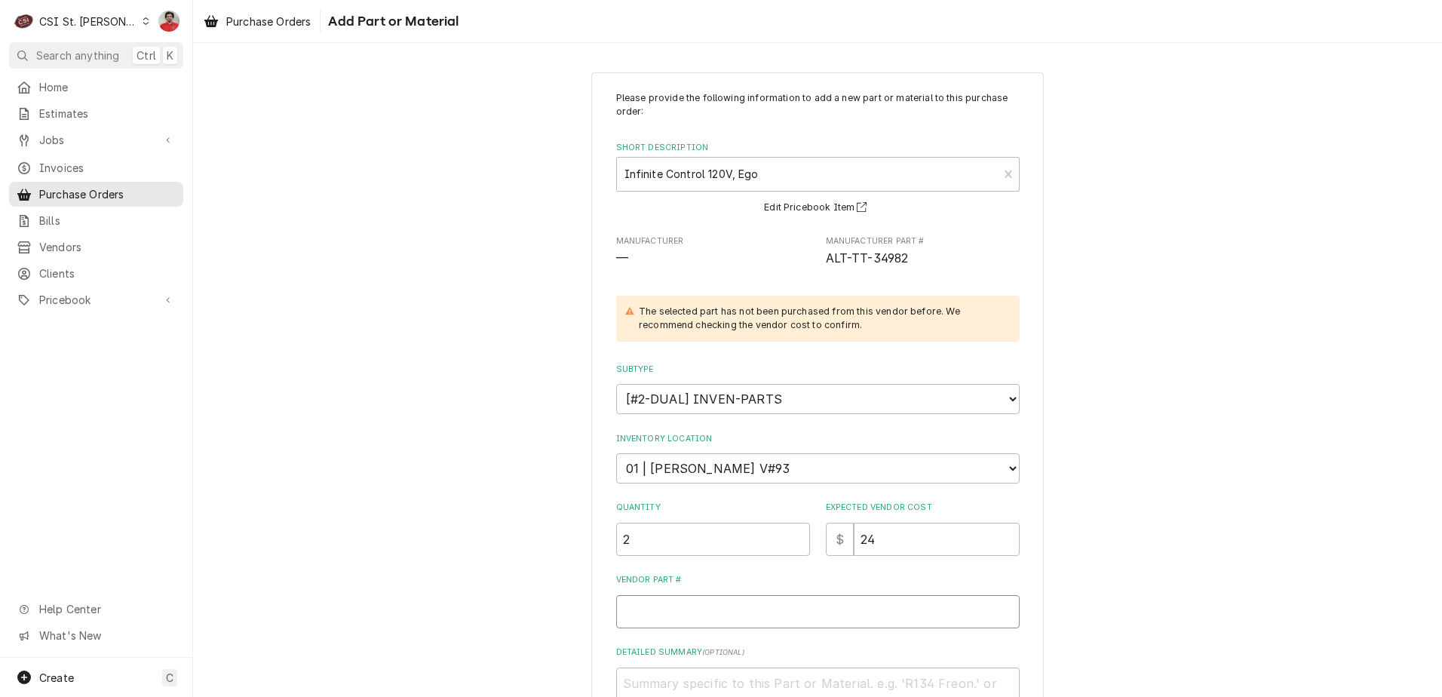
scroll to position [198, 0]
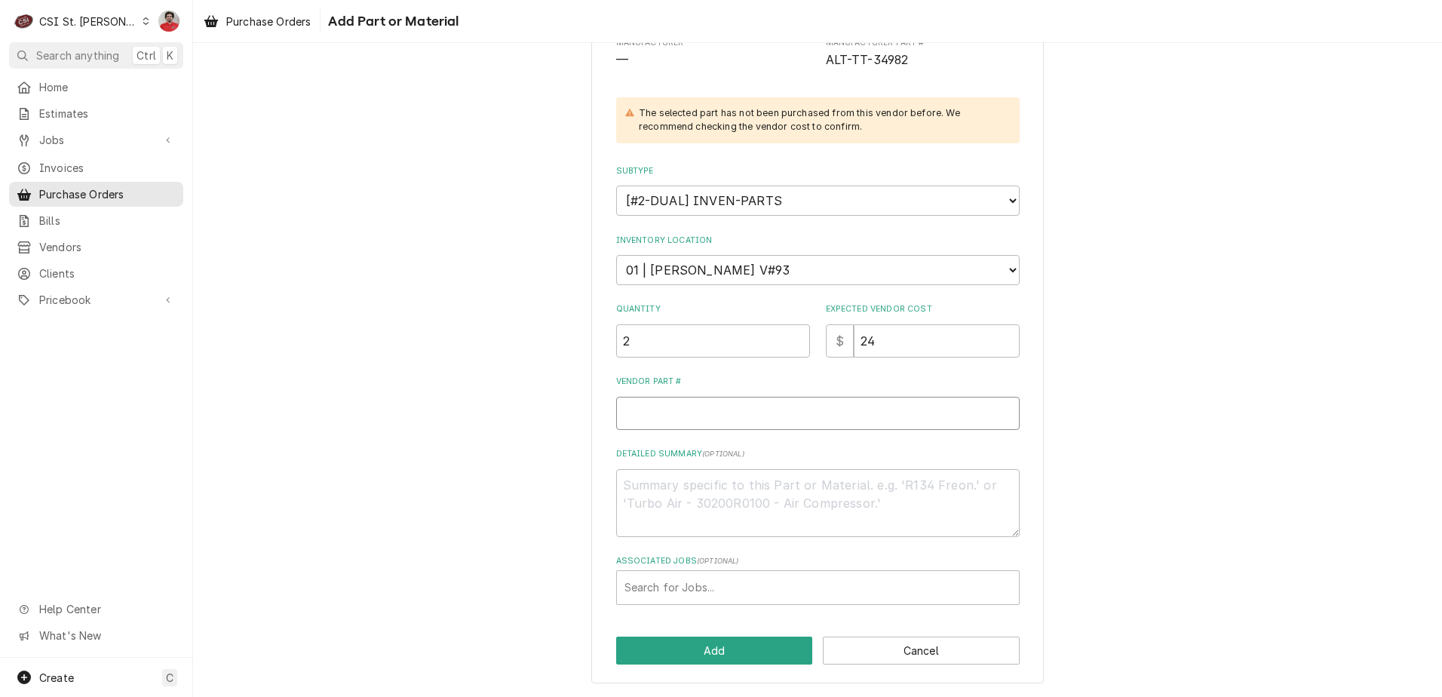
click at [819, 408] on input "Vendor Part #" at bounding box center [818, 413] width 404 height 33
paste input "ALTTT-34982"
type textarea "x"
type input "ALTTT-34982"
type textarea "x"
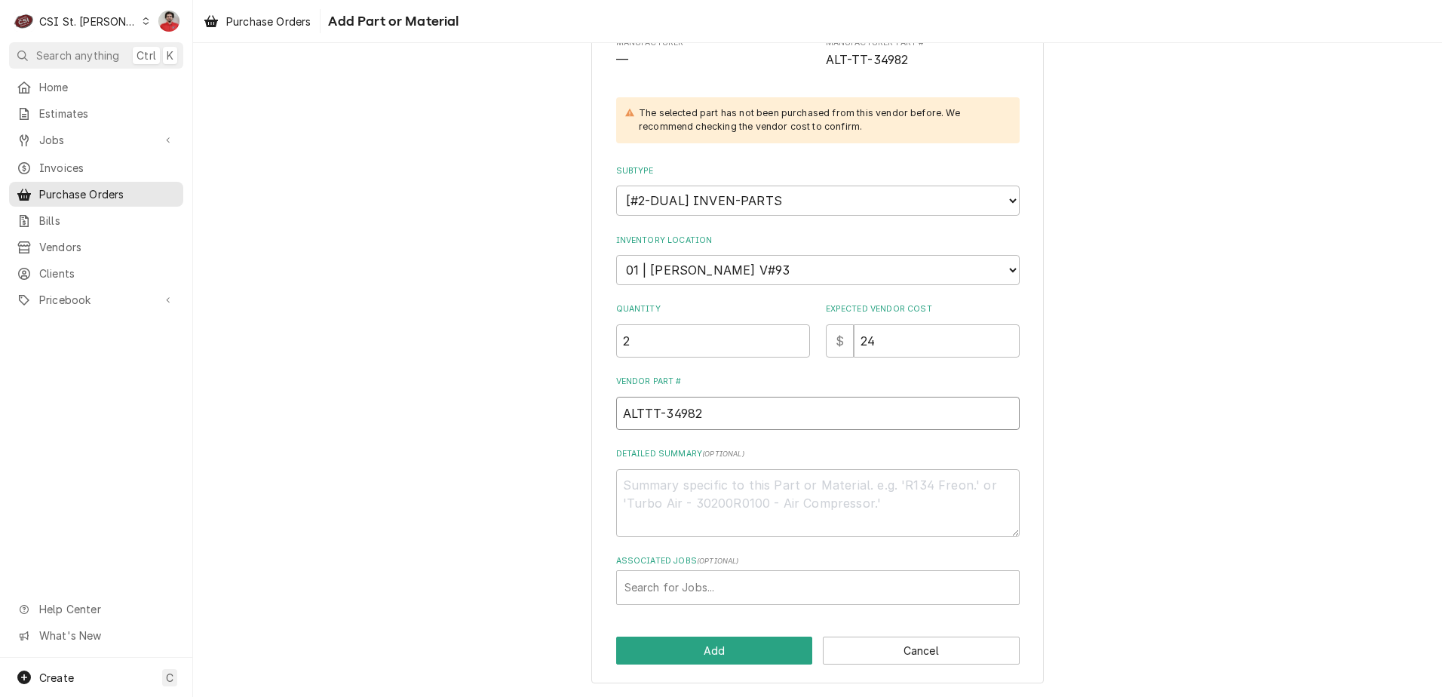
type input "ALTTT-34982"
type textarea "x"
type input "LTTT-34982"
type textarea "x"
type input "TTT-34982"
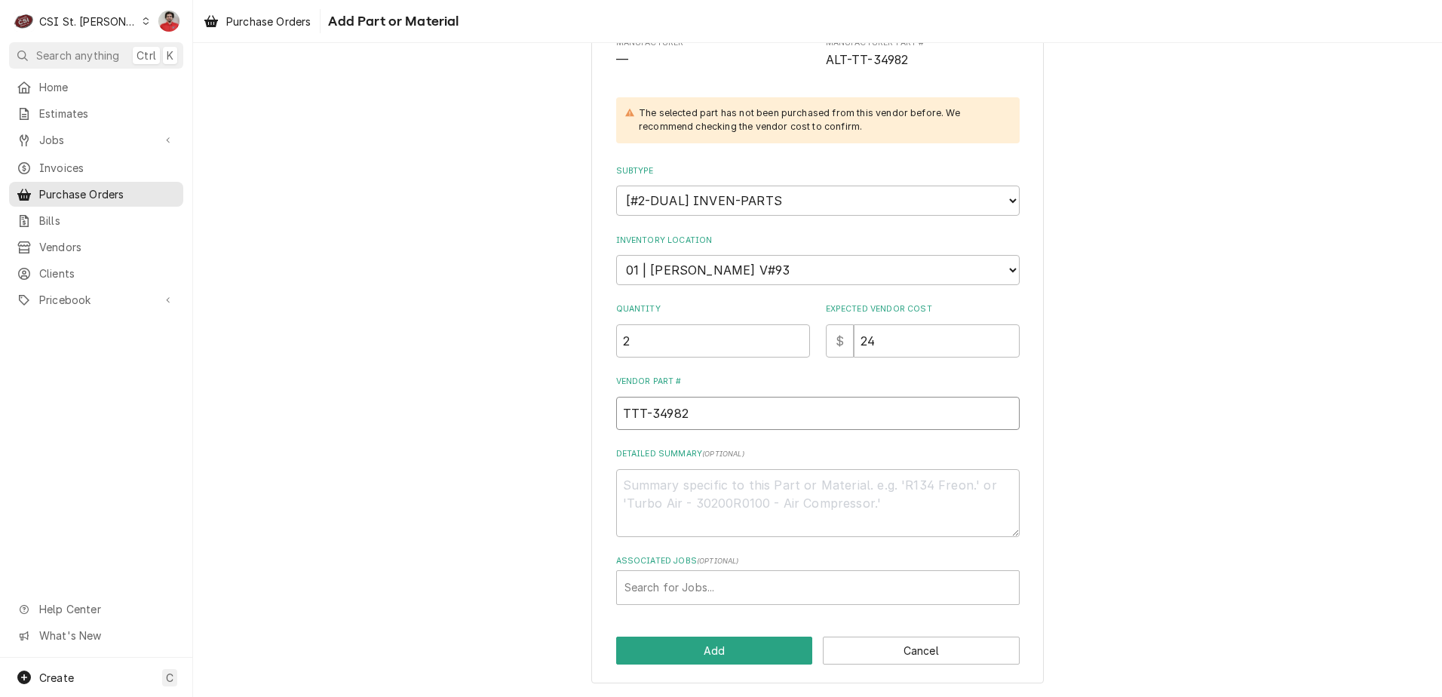
type textarea "x"
type input "TT-34982"
click at [732, 582] on div "Associated Jobs" at bounding box center [818, 587] width 387 height 27
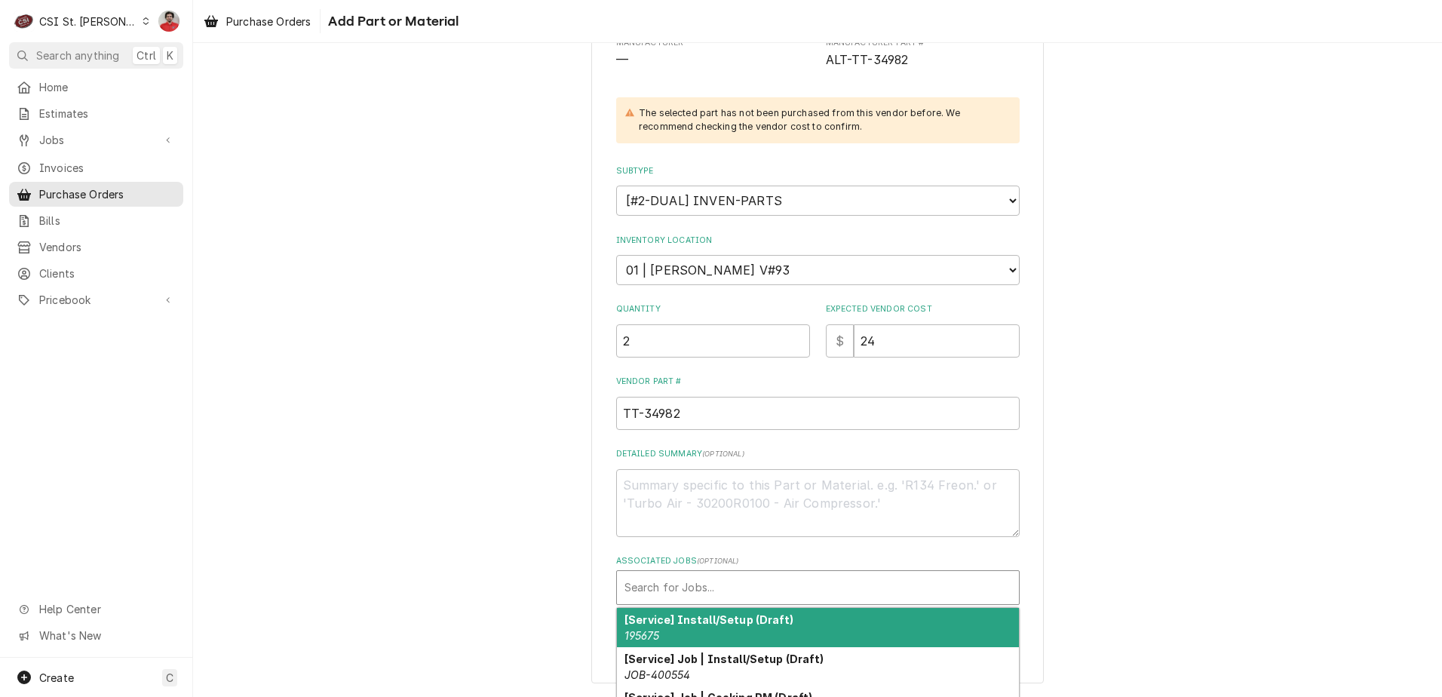
click at [732, 588] on div "Associated Jobs" at bounding box center [818, 587] width 387 height 27
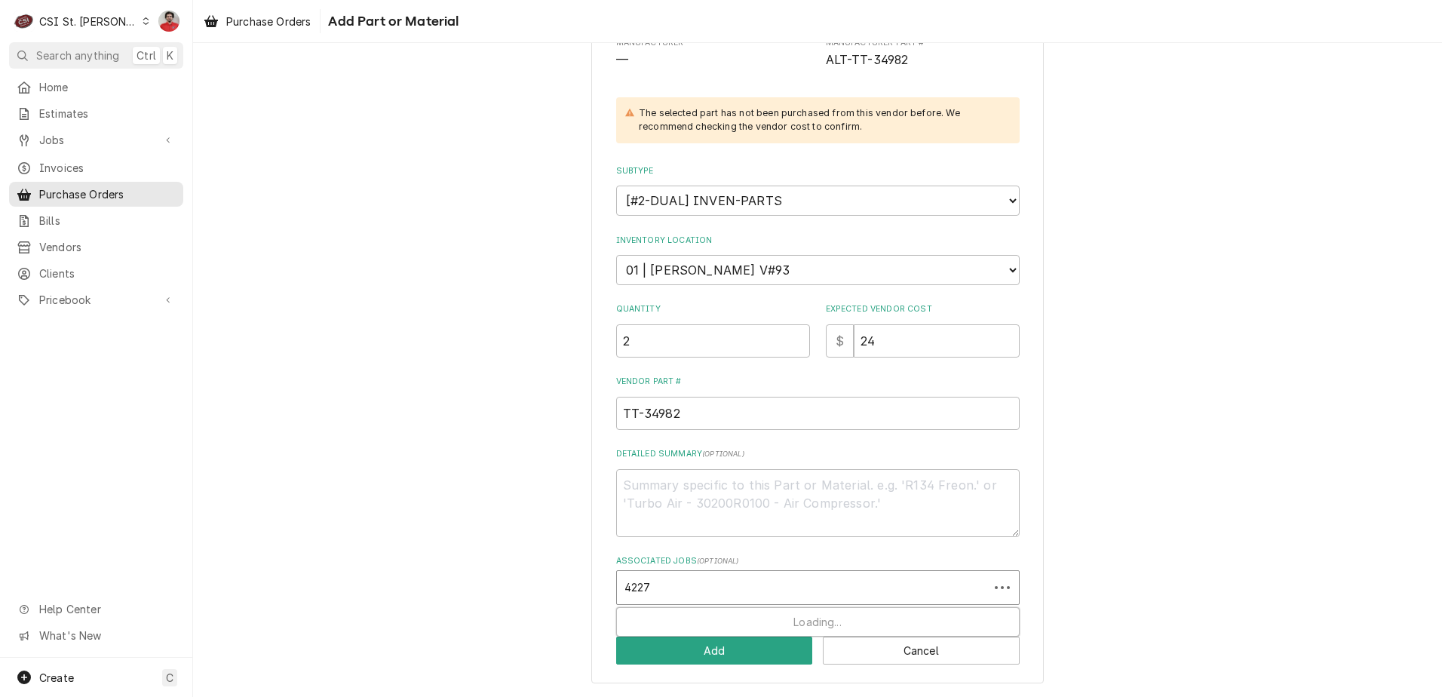
type input "42274"
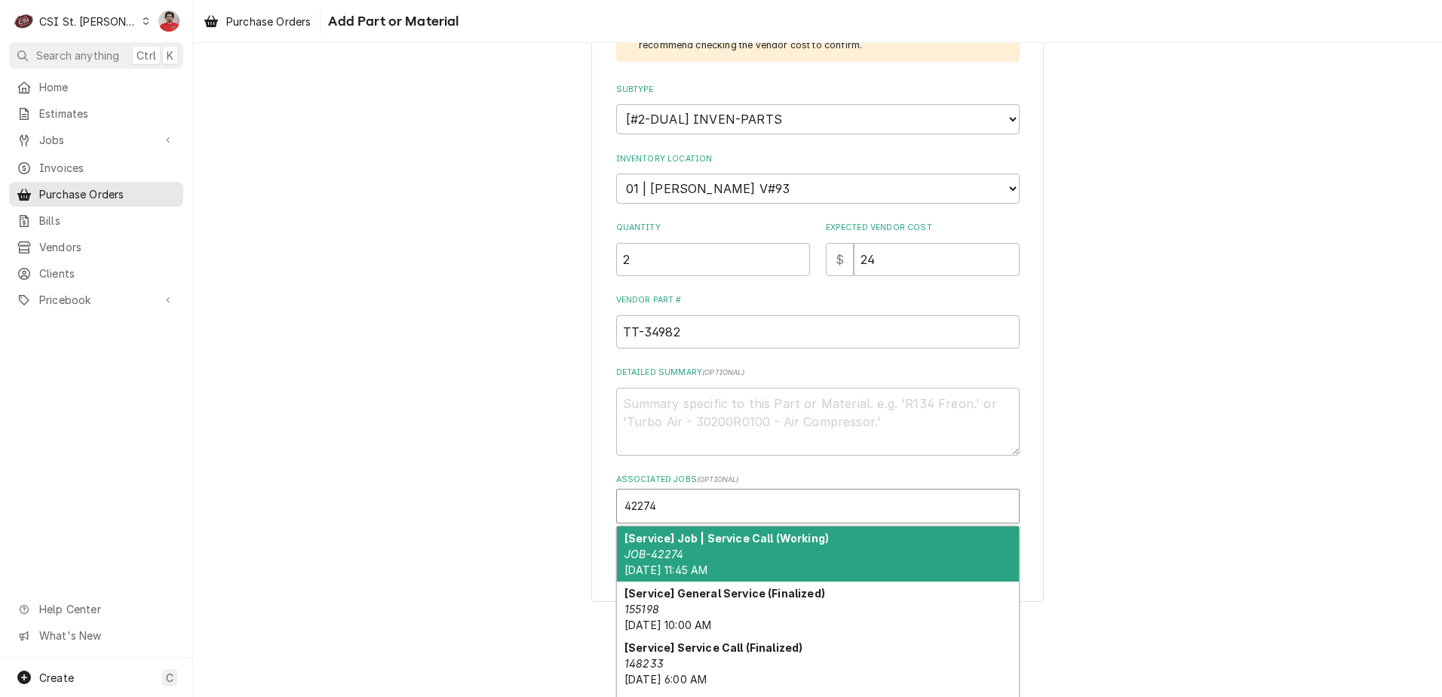
scroll to position [336, 0]
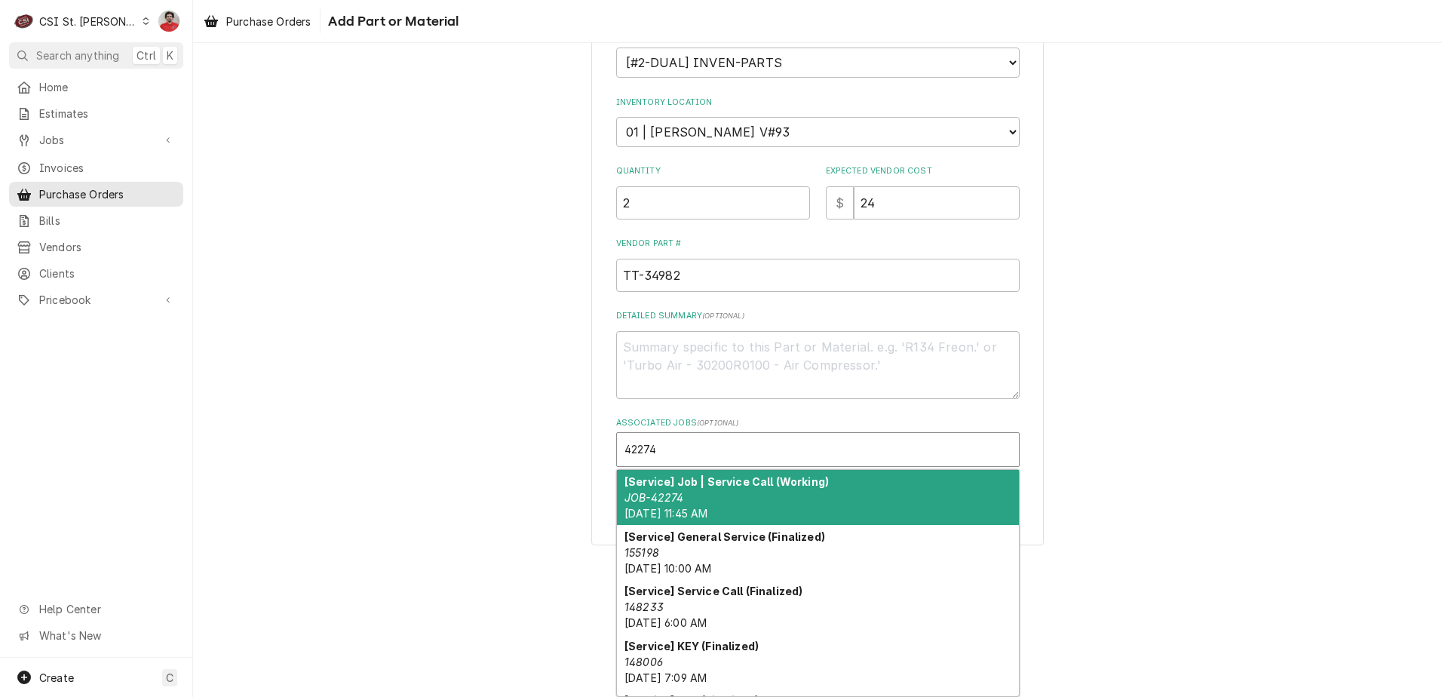
click at [744, 492] on div "[Service] Job | Service Call (Working) JOB-42274 Mon, Aug 25th, 2025 - 11:45 AM" at bounding box center [818, 497] width 402 height 55
type textarea "x"
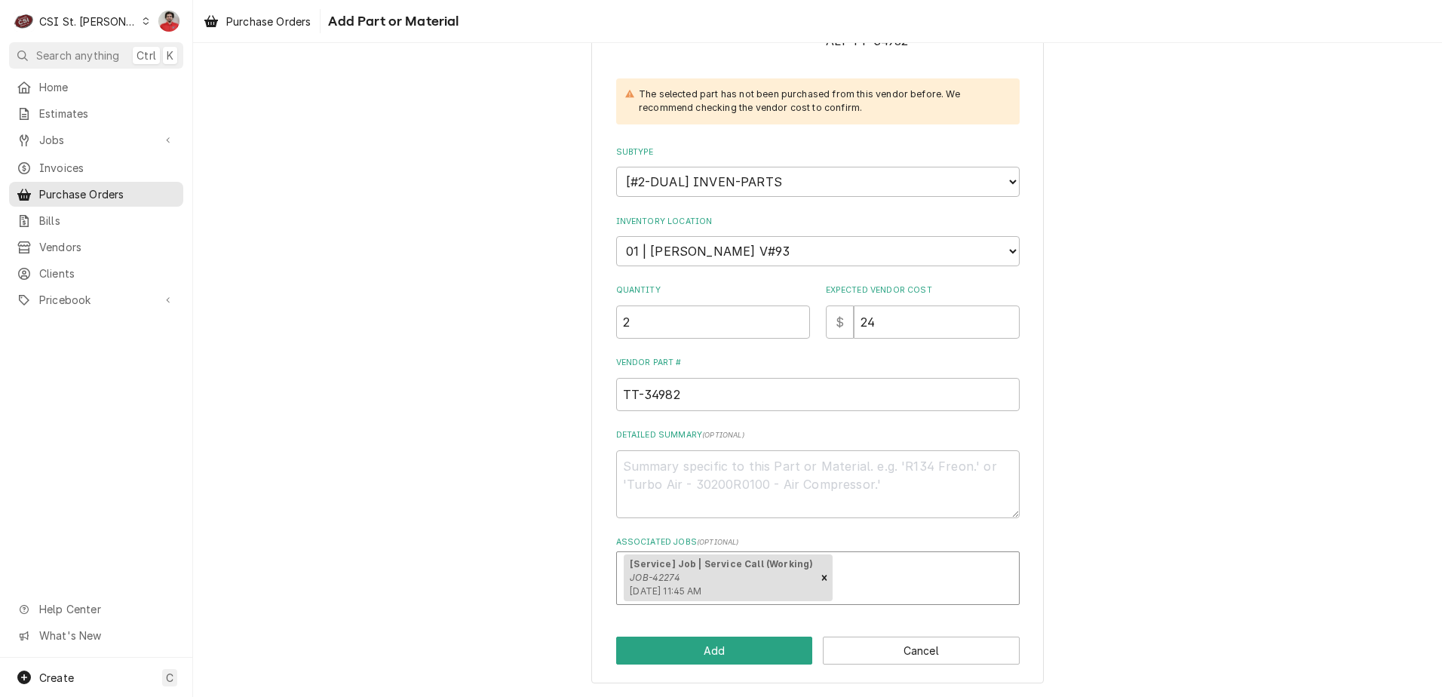
scroll to position [217, 0]
click at [738, 447] on div "Detailed Summary ( optional )" at bounding box center [818, 473] width 404 height 88
click at [788, 647] on button "Add" at bounding box center [714, 651] width 197 height 28
type textarea "x"
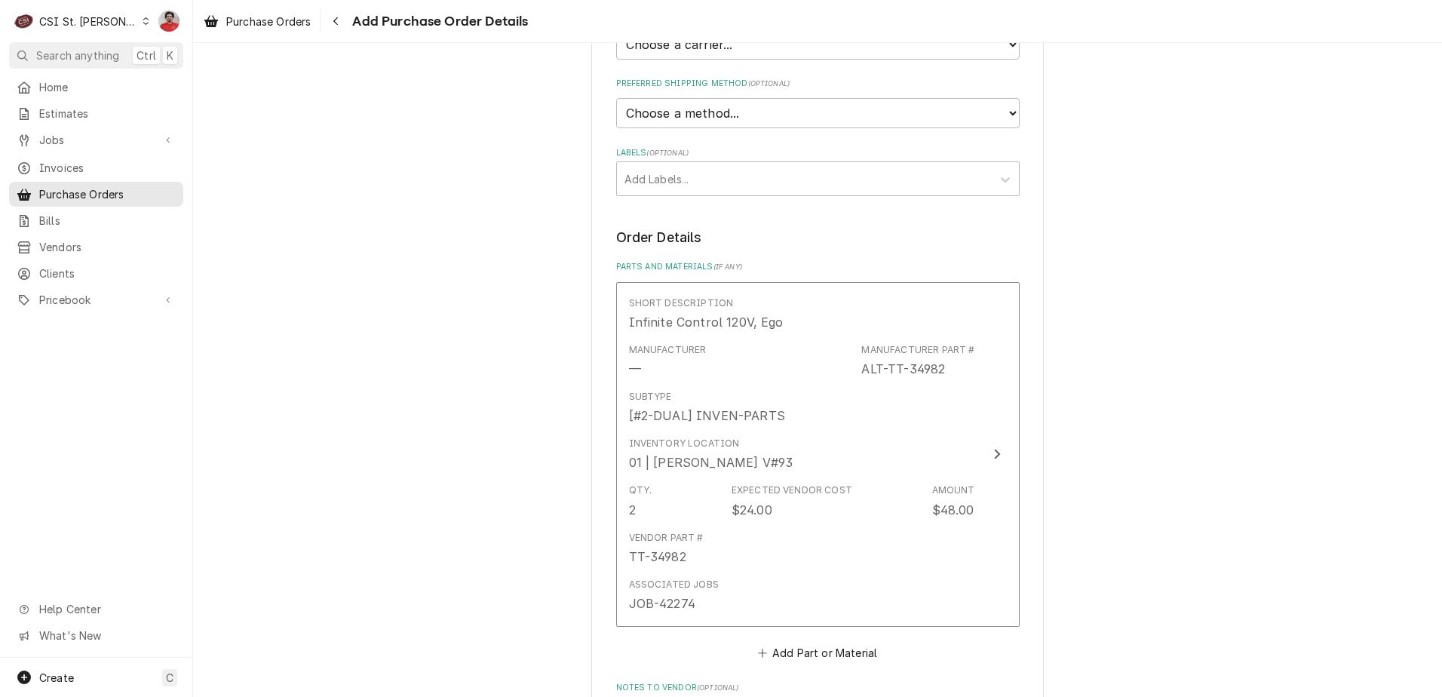
scroll to position [133, 0]
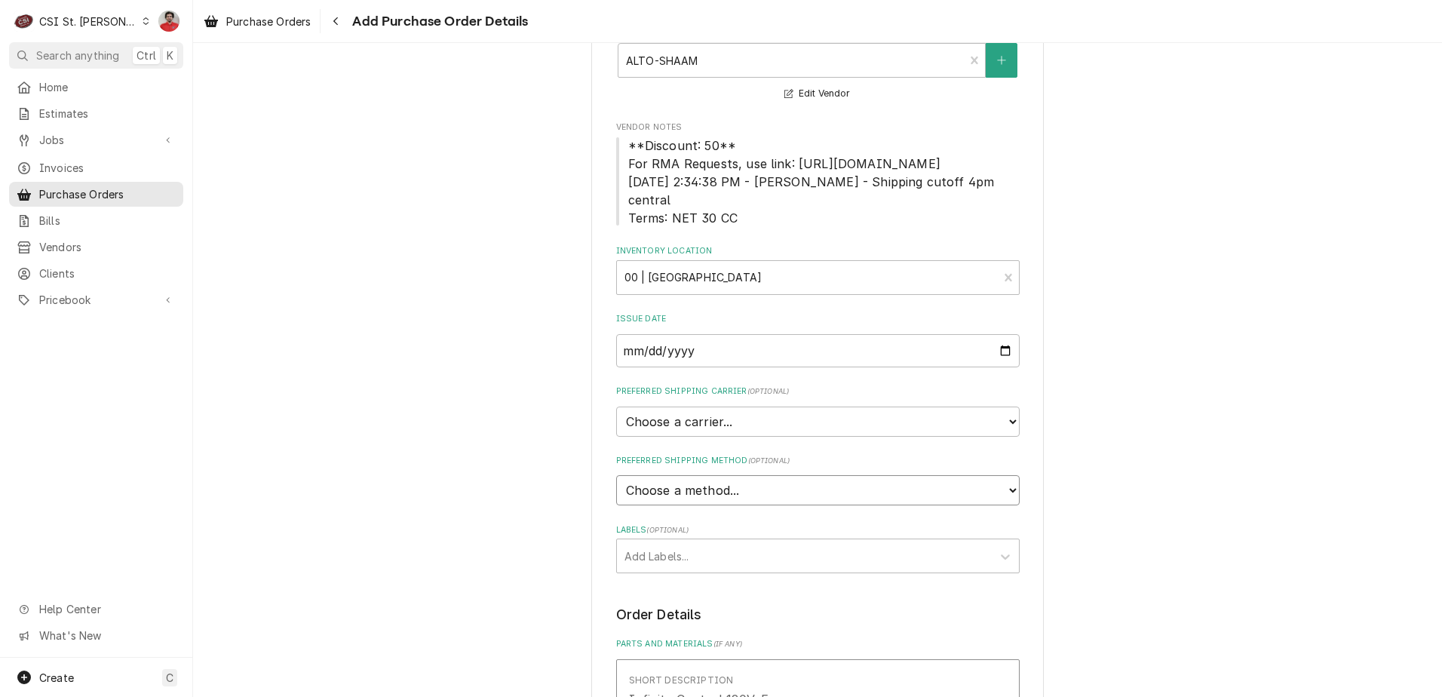
click at [751, 476] on select "Choose a method... Ground Next Day Early AM Next Day Air 2 Day Air Other" at bounding box center [818, 490] width 404 height 30
select select "3"
click at [616, 475] on select "Choose a method... Ground Next Day Early AM Next Day Air 2 Day Air Other" at bounding box center [818, 490] width 404 height 30
click at [1073, 501] on div "Please provide the following information to create your purchase order: Basic D…" at bounding box center [817, 676] width 1249 height 1501
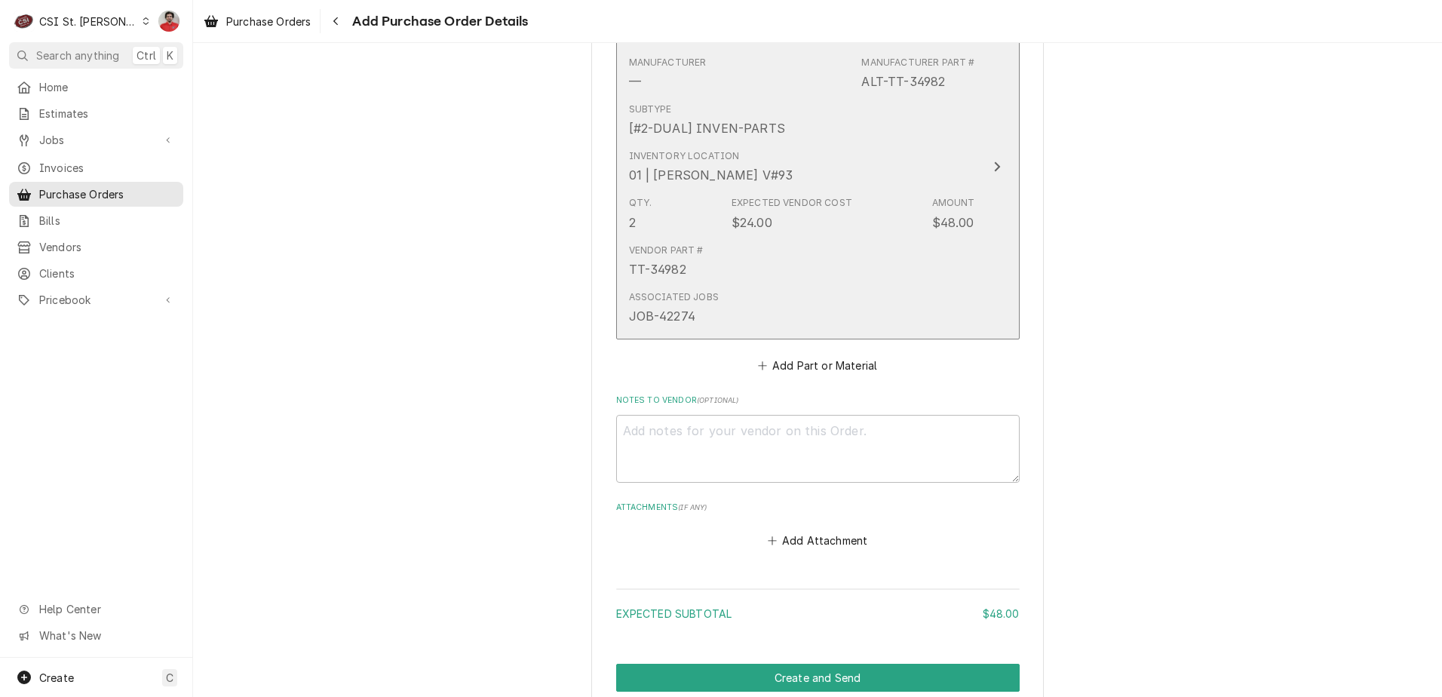
scroll to position [863, 0]
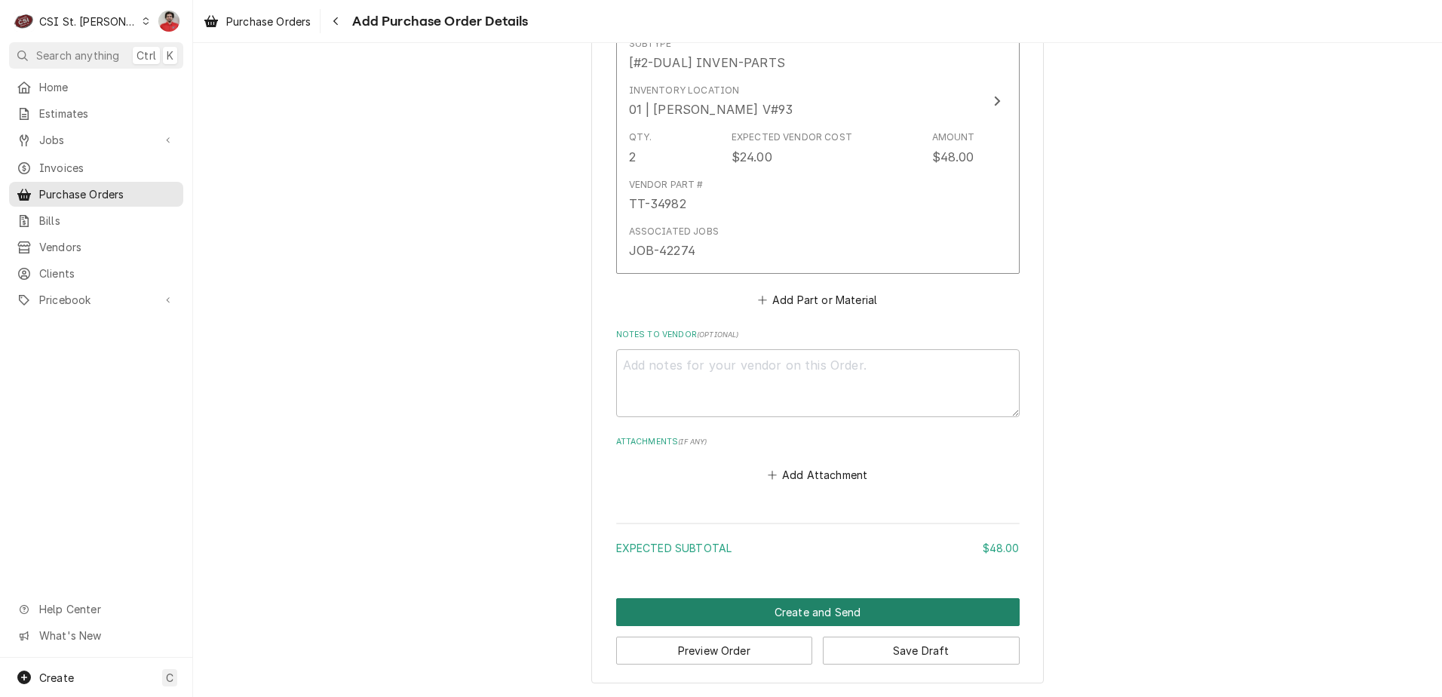
click at [879, 609] on button "Create and Send" at bounding box center [818, 612] width 404 height 28
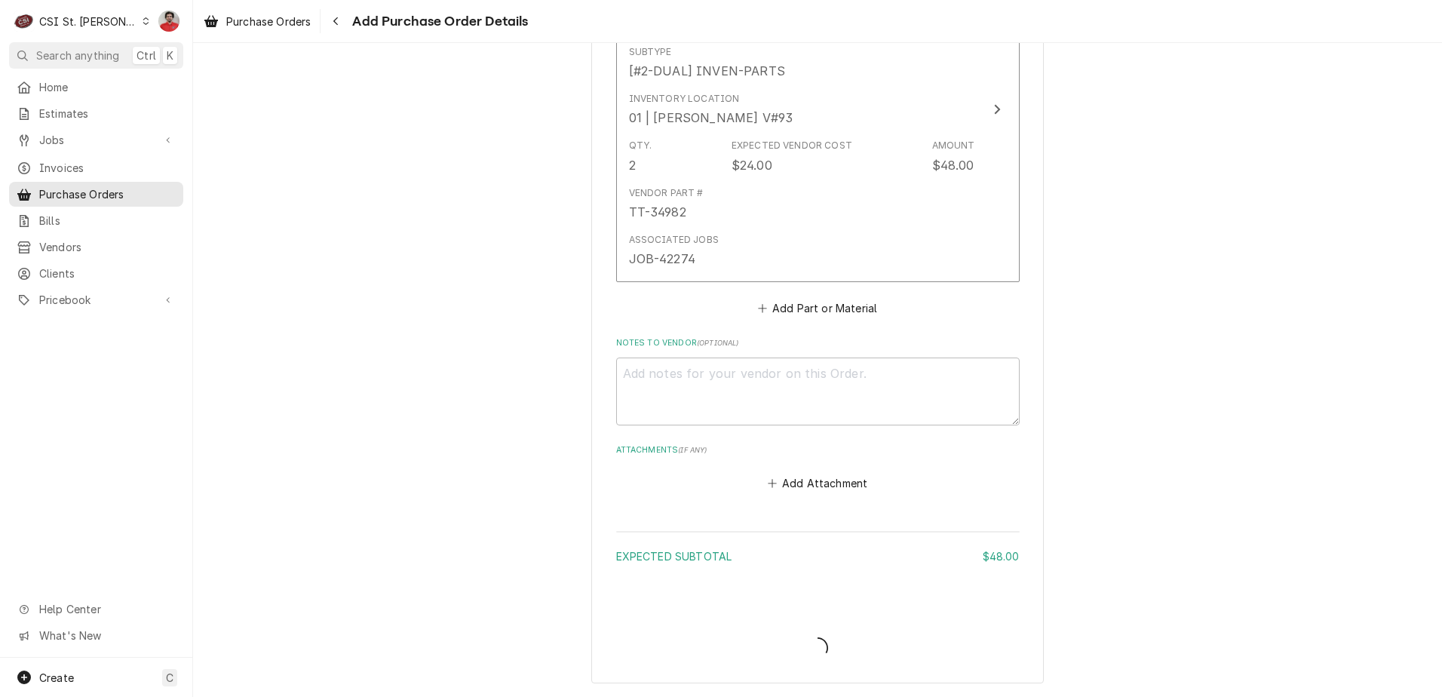
type textarea "x"
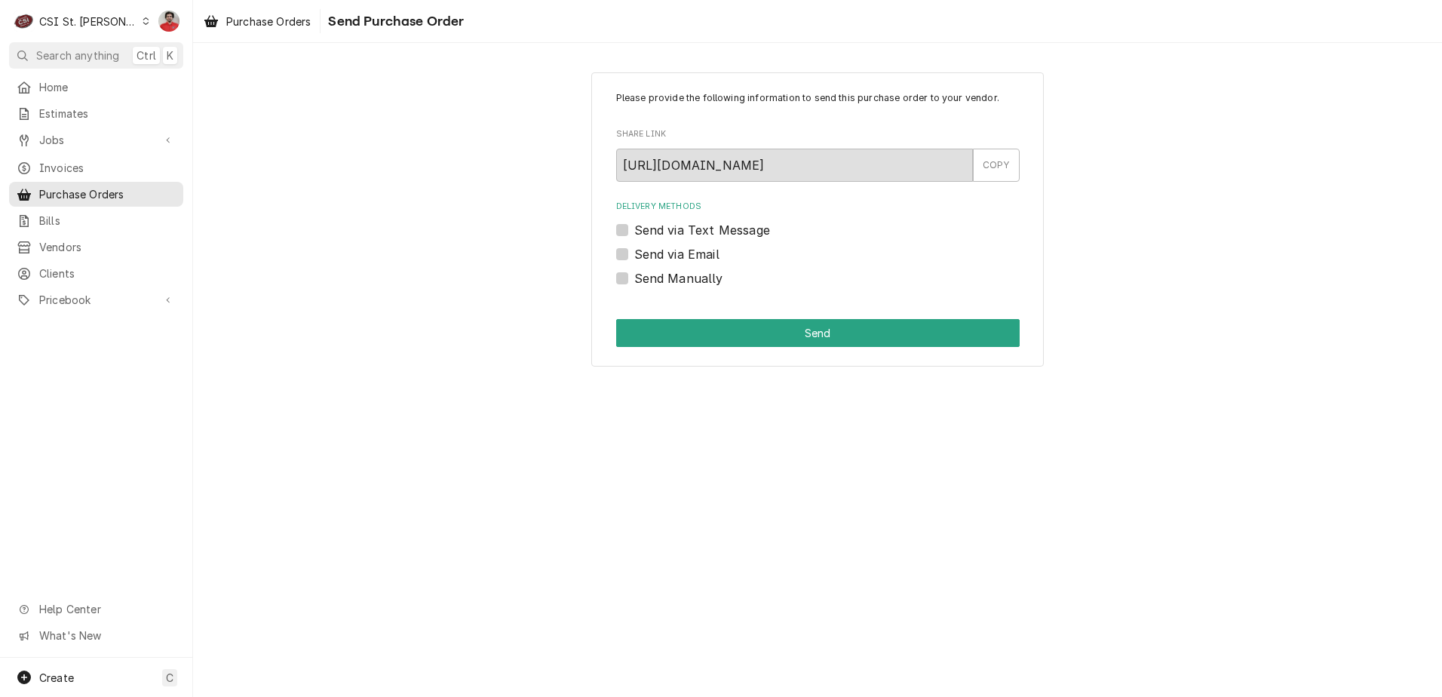
click at [701, 258] on label "Send via Email" at bounding box center [676, 254] width 85 height 18
click at [701, 258] on input "Send via Email" at bounding box center [836, 261] width 404 height 33
checkbox input "true"
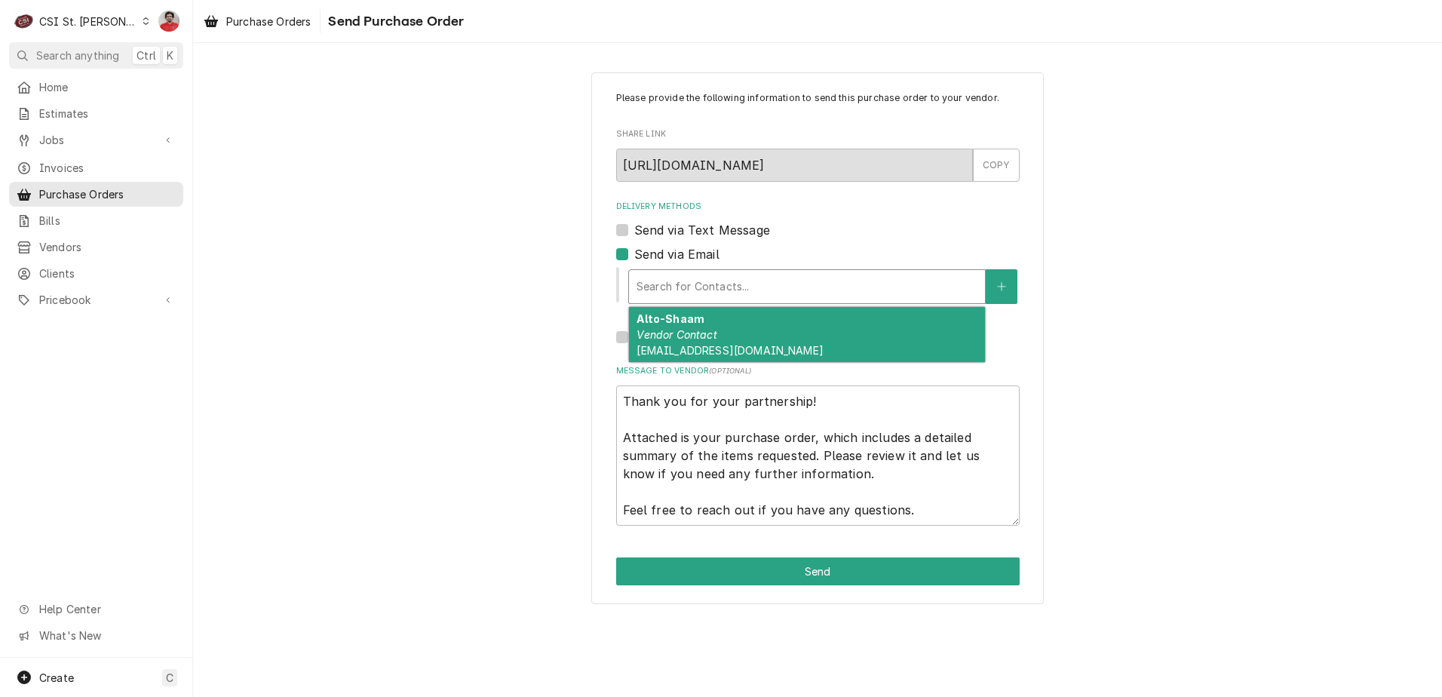
click at [705, 286] on div "Delivery Methods" at bounding box center [807, 286] width 341 height 27
click at [729, 325] on div "Alto-Shaam Vendor Contact partsdept@alto-shaam.com" at bounding box center [807, 334] width 356 height 55
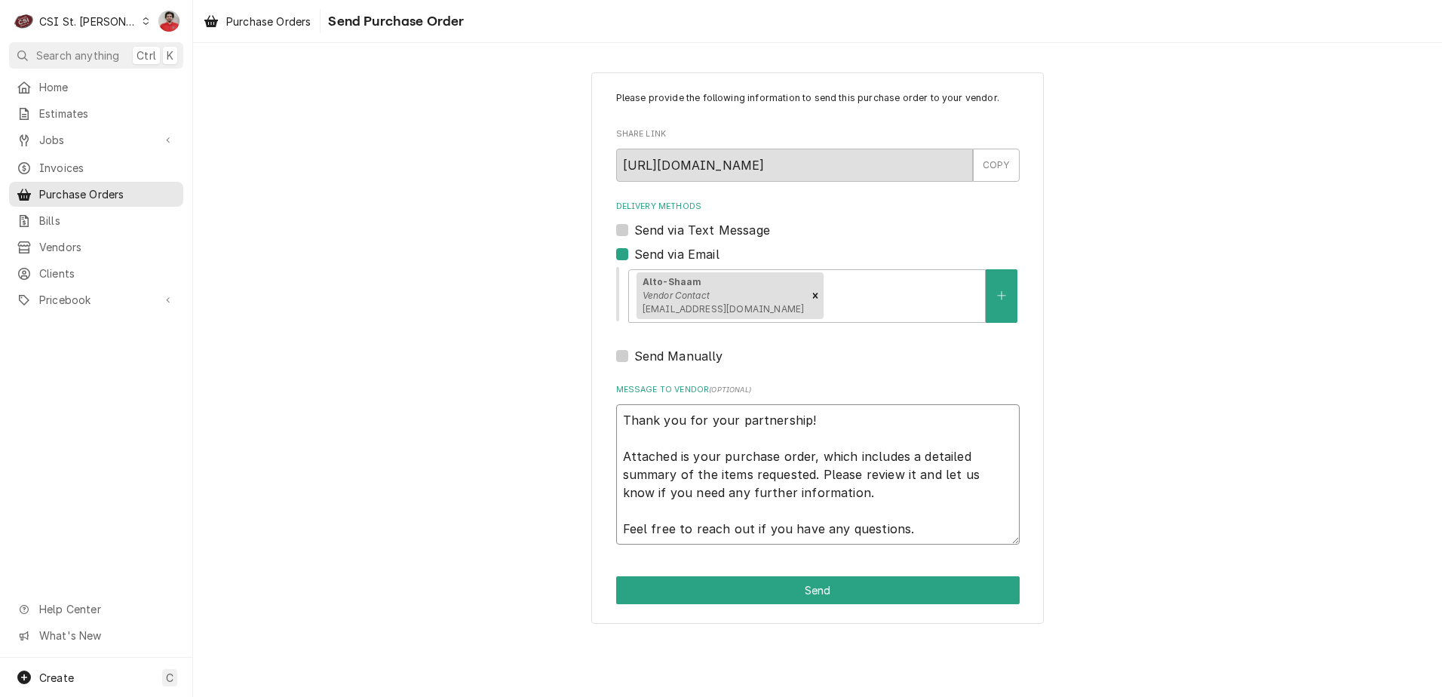
drag, startPoint x: 941, startPoint y: 536, endPoint x: 608, endPoint y: 342, distance: 384.7
click at [608, 342] on div "Please provide the following information to send this purchase order to your ve…" at bounding box center [817, 347] width 453 height 551
type textarea "x"
type textarea "H"
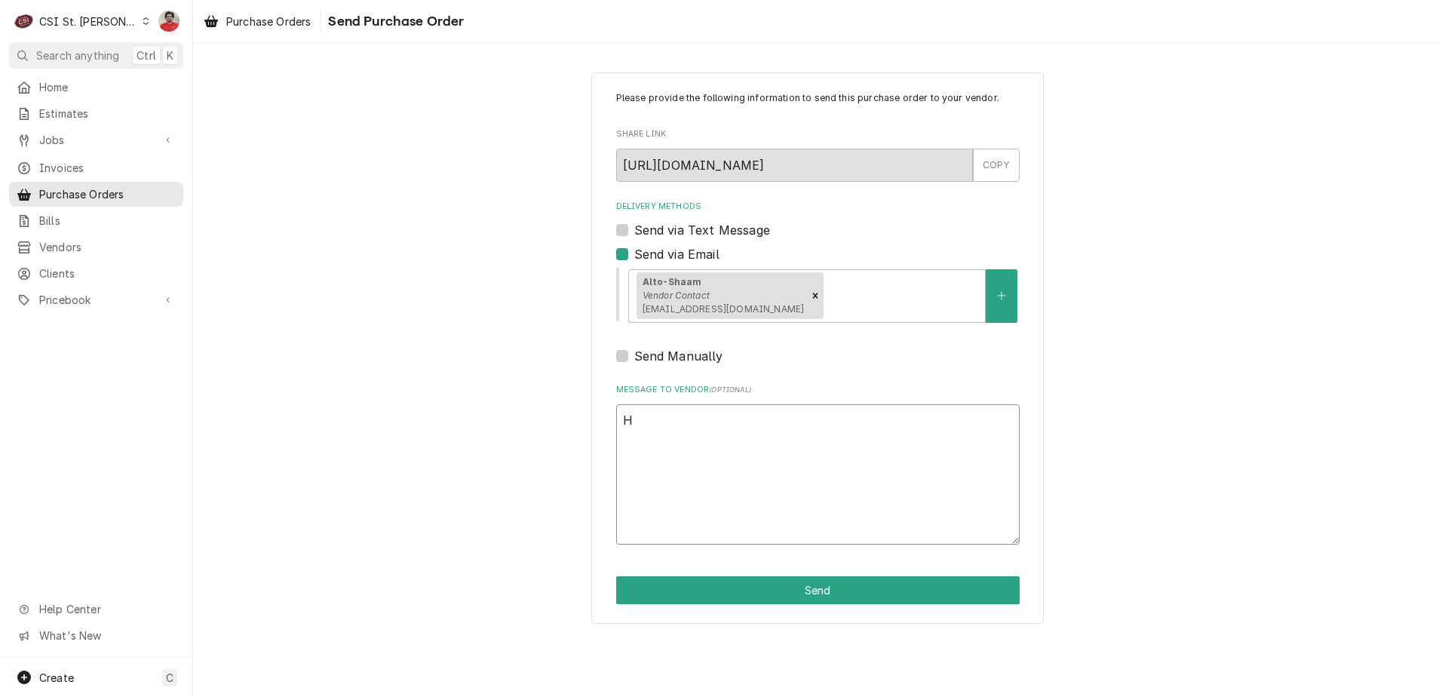
type textarea "x"
type textarea "He"
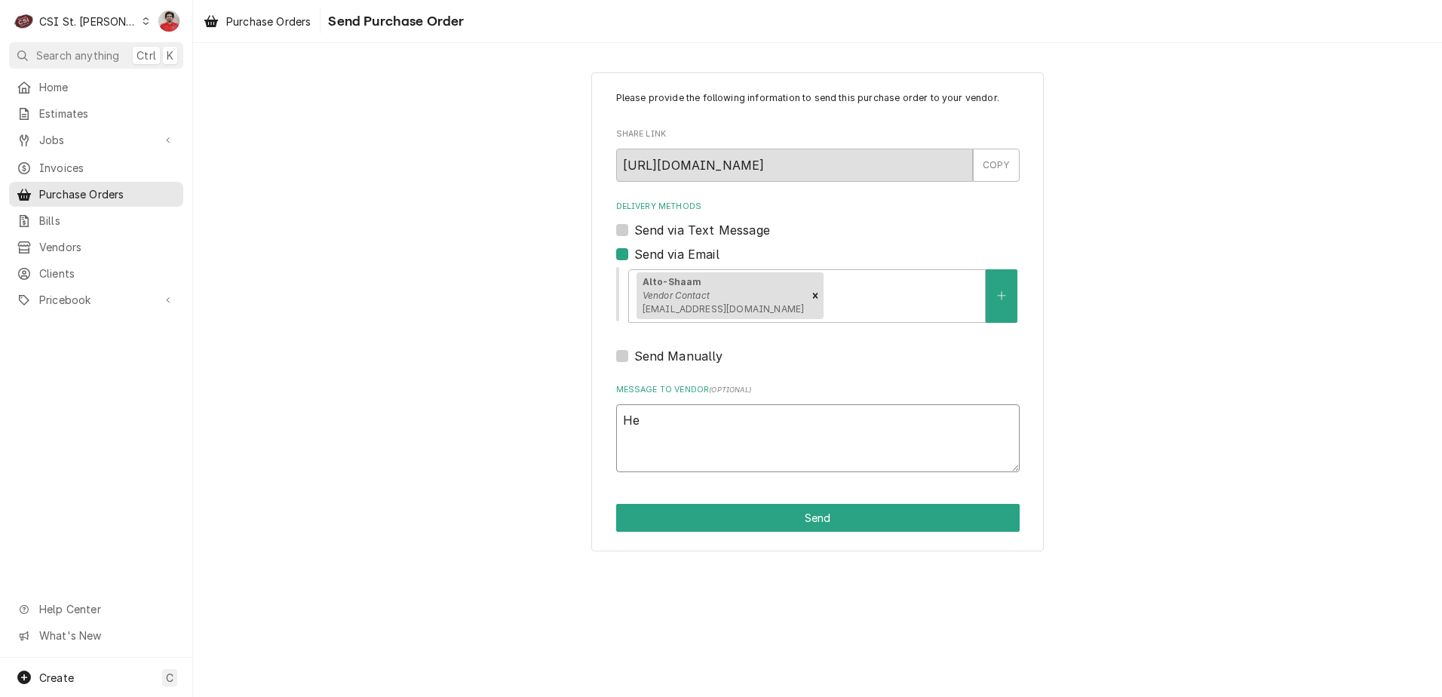
type textarea "x"
type textarea "Hel"
type textarea "x"
type textarea "Hell"
type textarea "x"
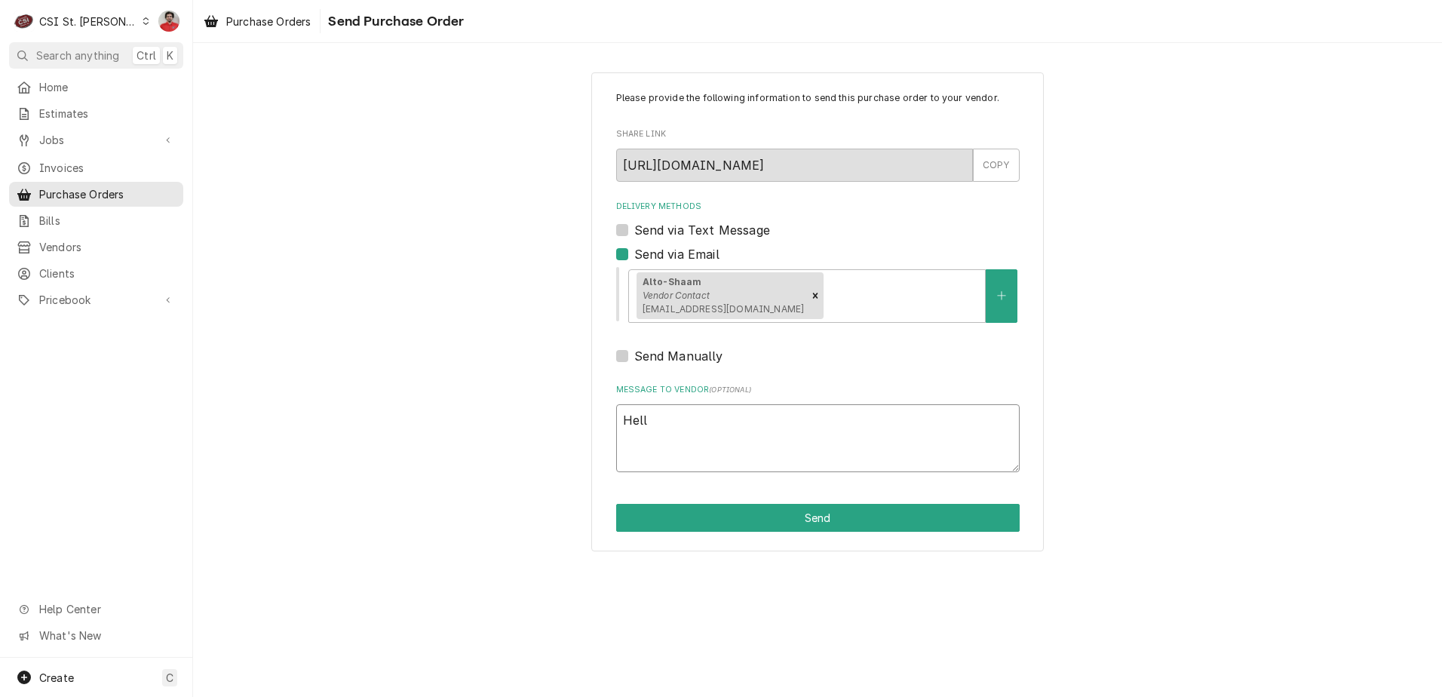
type textarea "Hello"
type textarea "x"
type textarea "Hello,"
type textarea "x"
type textarea "Hello,"
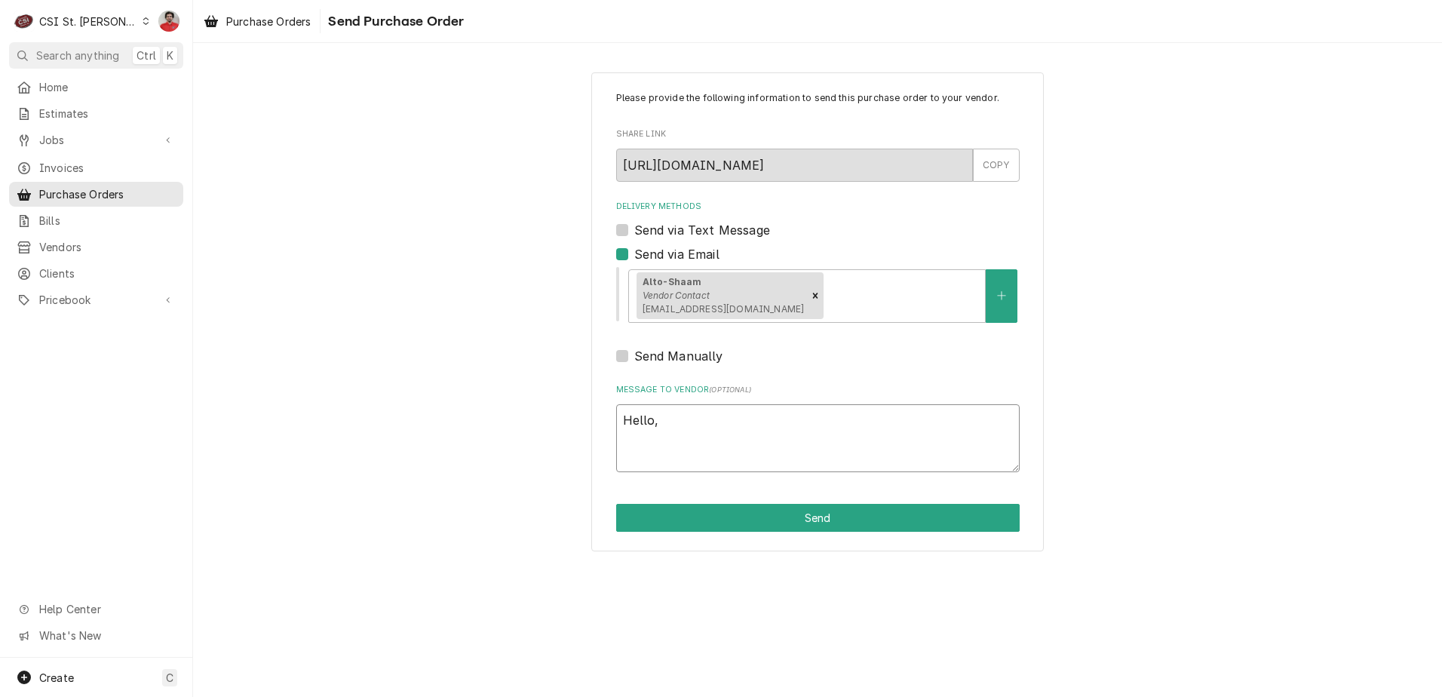
type textarea "x"
type textarea "Hello,"
type textarea "x"
type textarea "Hello, P"
type textarea "x"
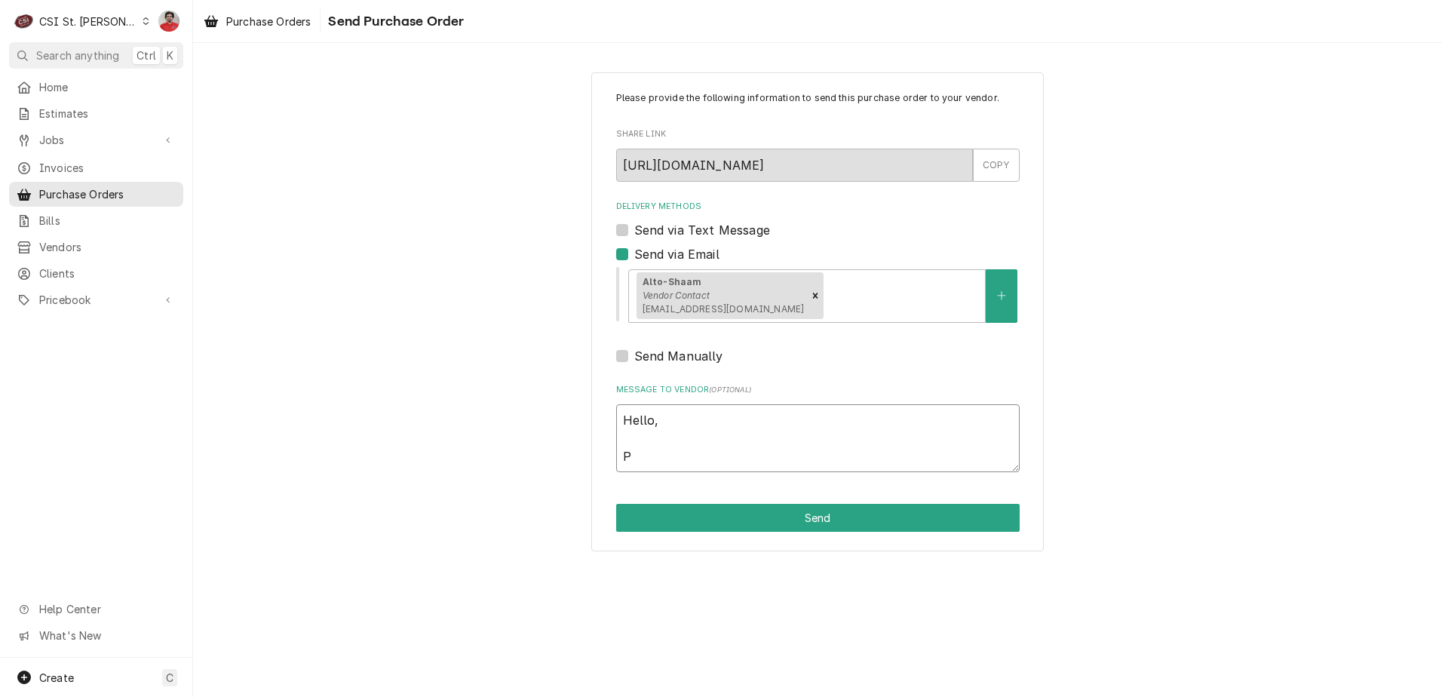
type textarea "Hello, Pl"
type textarea "x"
type textarea "Hello, Ple"
type textarea "x"
type textarea "Hello, Plea"
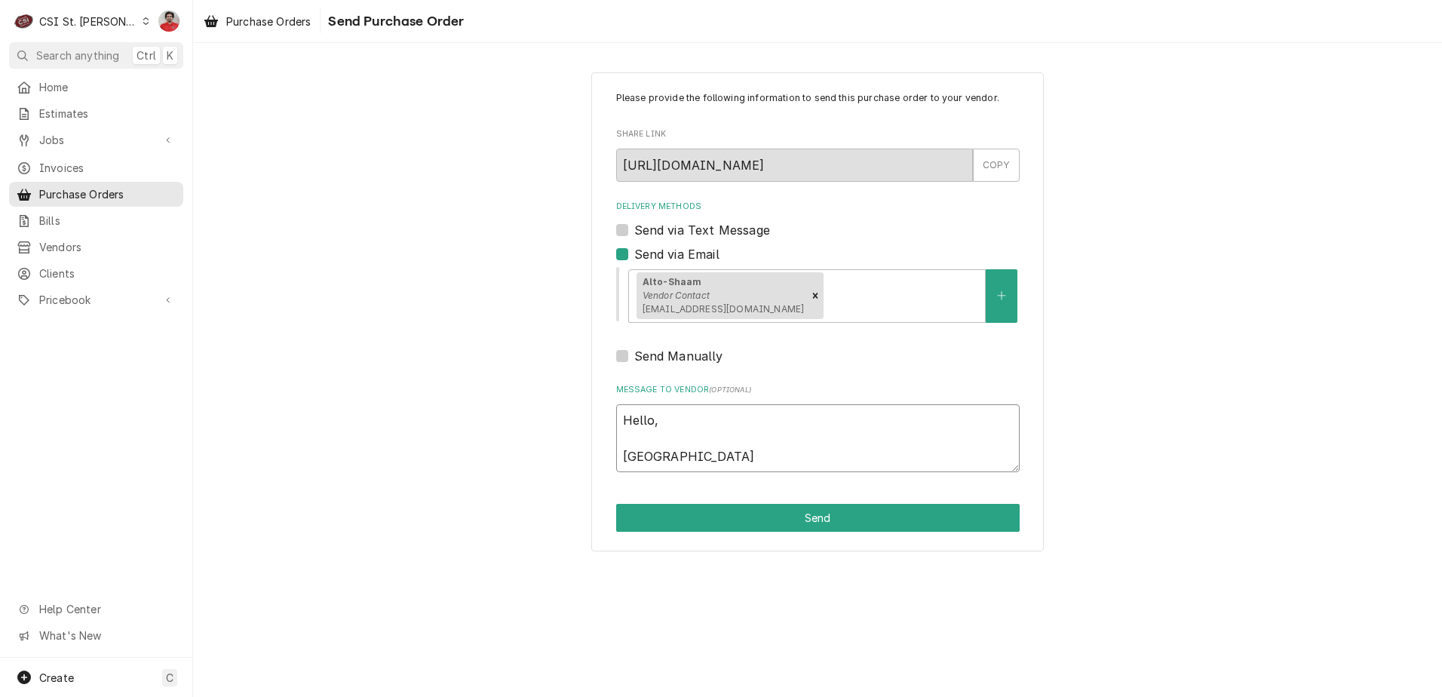
type textarea "x"
type textarea "Hello, Pleas"
type textarea "x"
type textarea "Hello, Please"
type textarea "x"
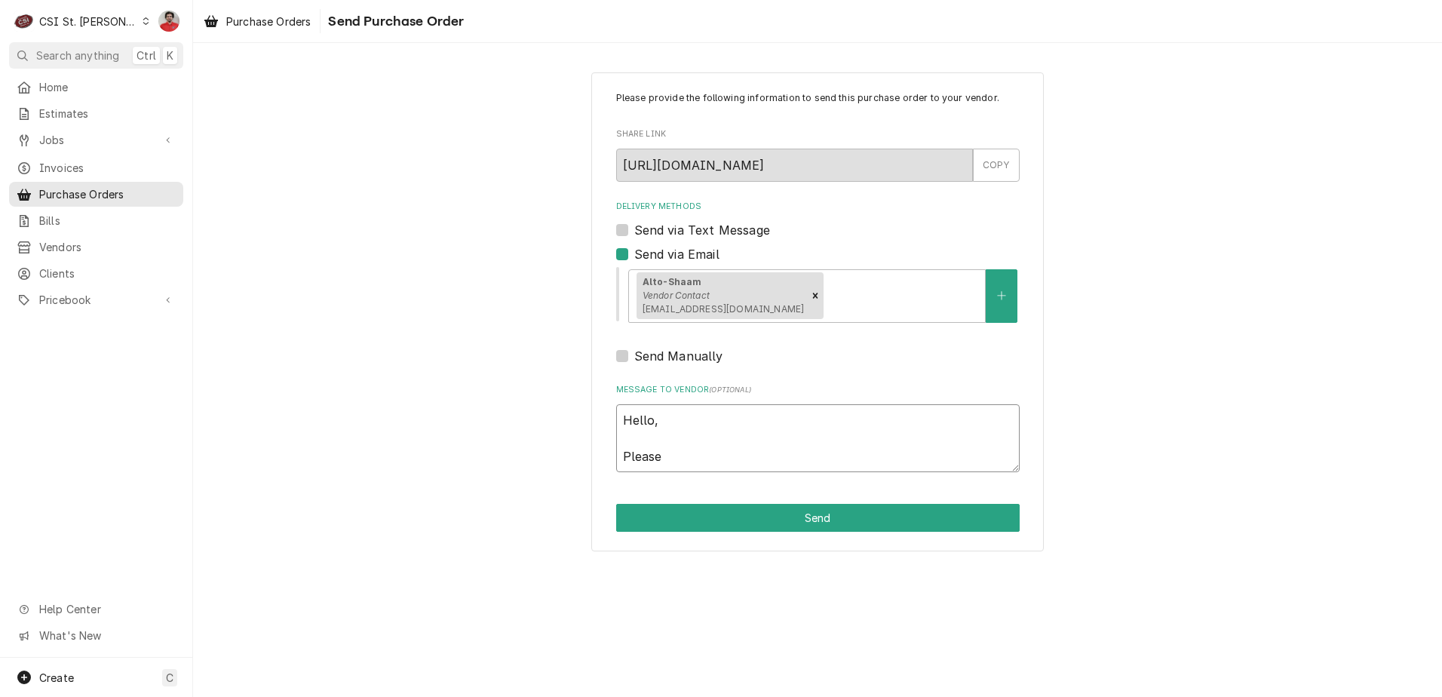
type textarea "Hello, Please"
type textarea "x"
type textarea "Hello, Please s"
type textarea "x"
type textarea "Hello, Please sh"
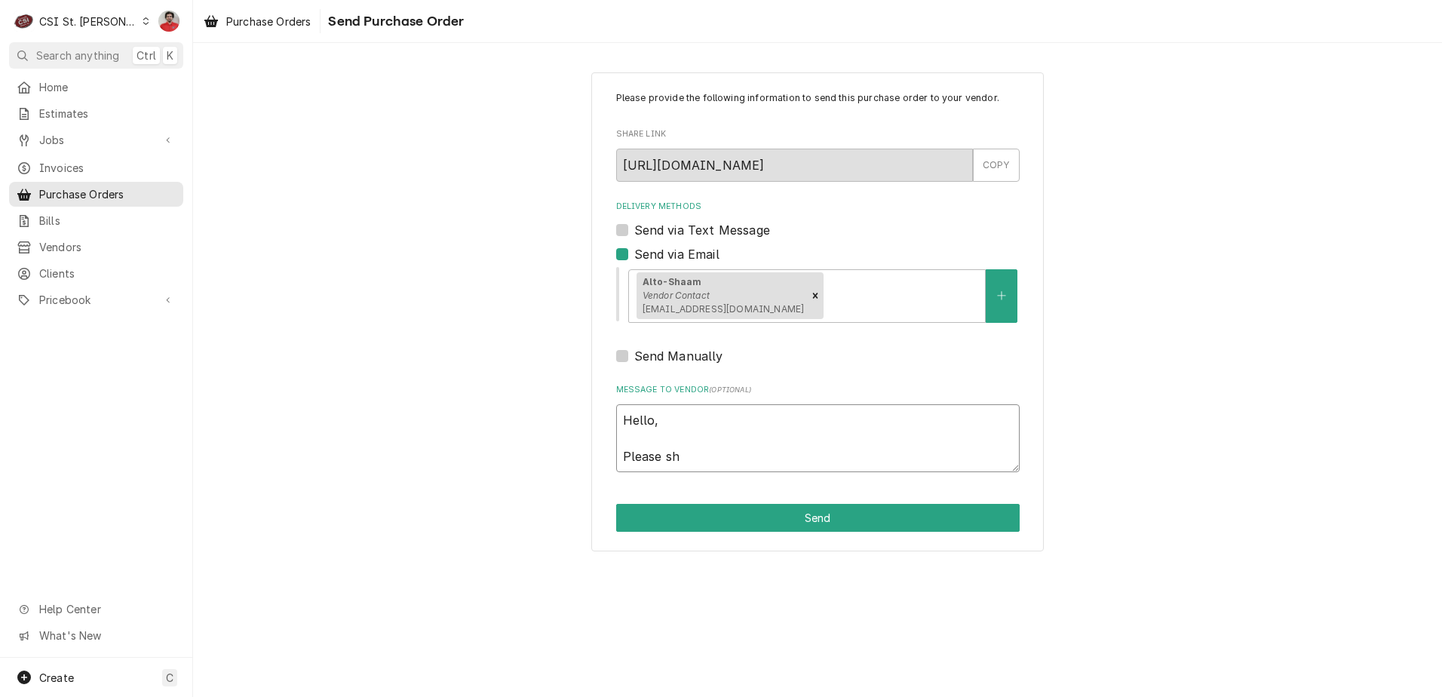
type textarea "x"
type textarea "Hello, Please shi"
type textarea "x"
type textarea "Hello, Please ship"
type textarea "x"
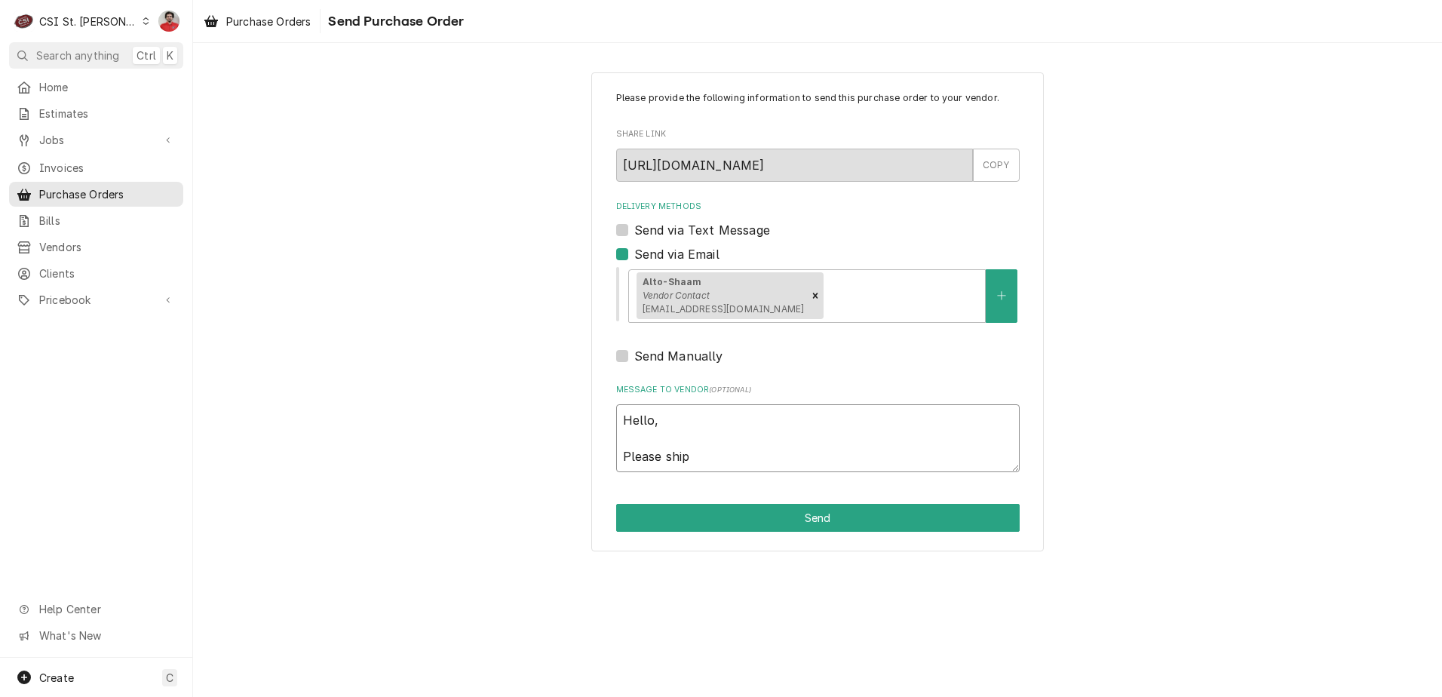
type textarea "Hello, Please ship"
type textarea "x"
type textarea "Hello, Please ship v"
type textarea "x"
type textarea "Hello, Please ship vi"
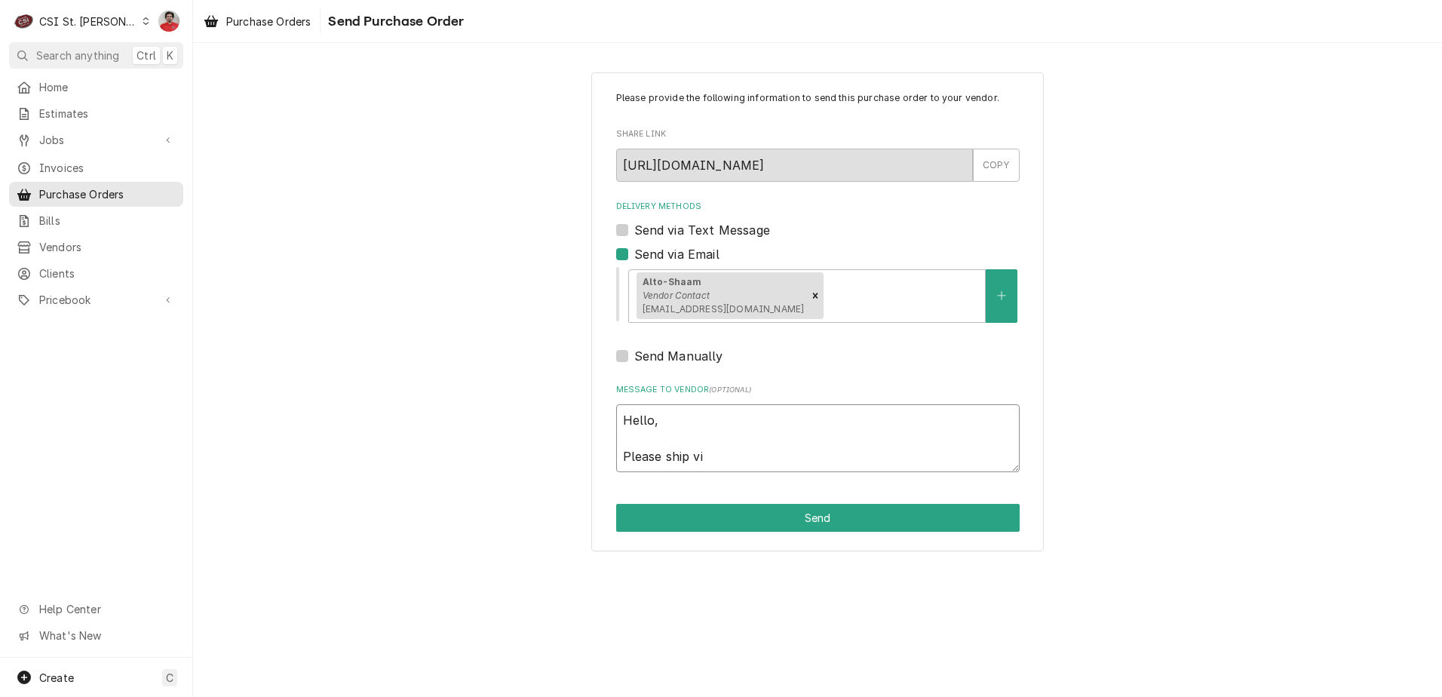
type textarea "x"
type textarea "Hello, Please ship via"
type textarea "x"
type textarea "Hello, Please ship via"
type textarea "x"
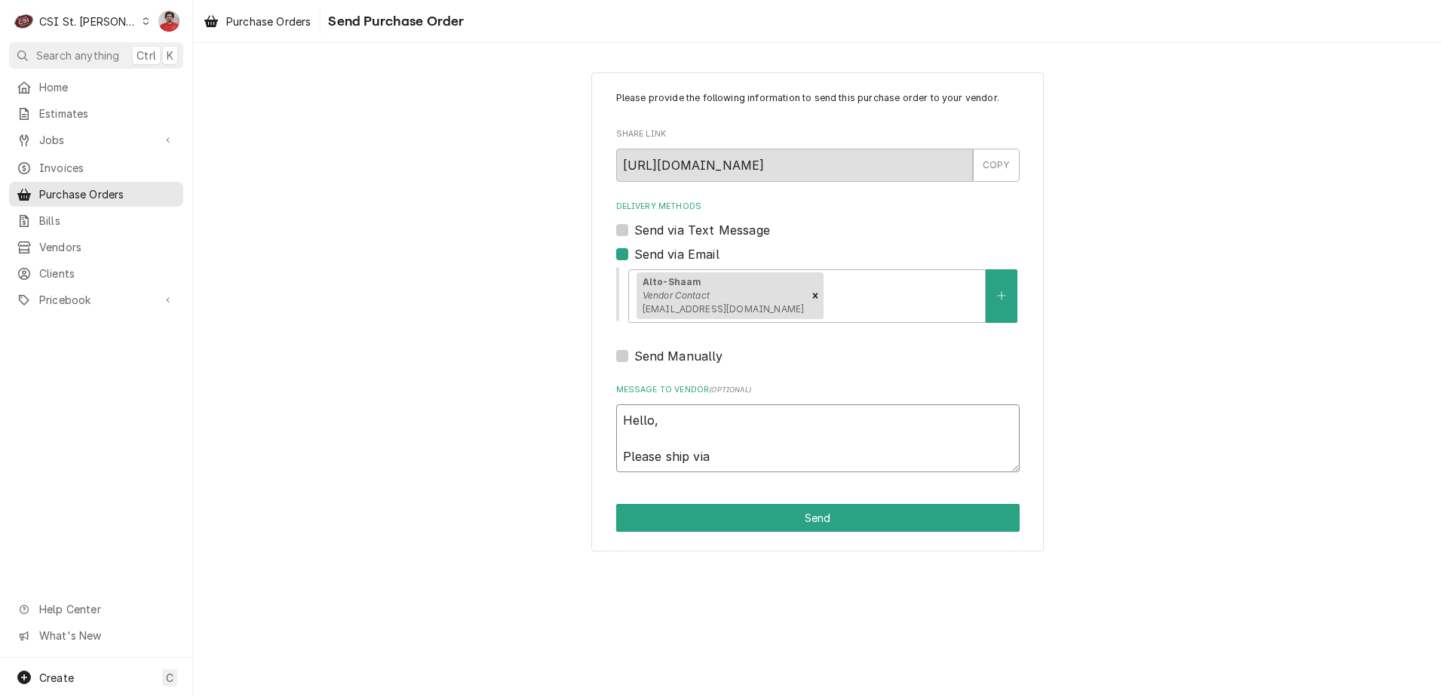
type textarea "Hello, Please ship via N"
type textarea "x"
type textarea "Hello, Please ship via Ne"
type textarea "x"
type textarea "Hello, Please ship via Nex"
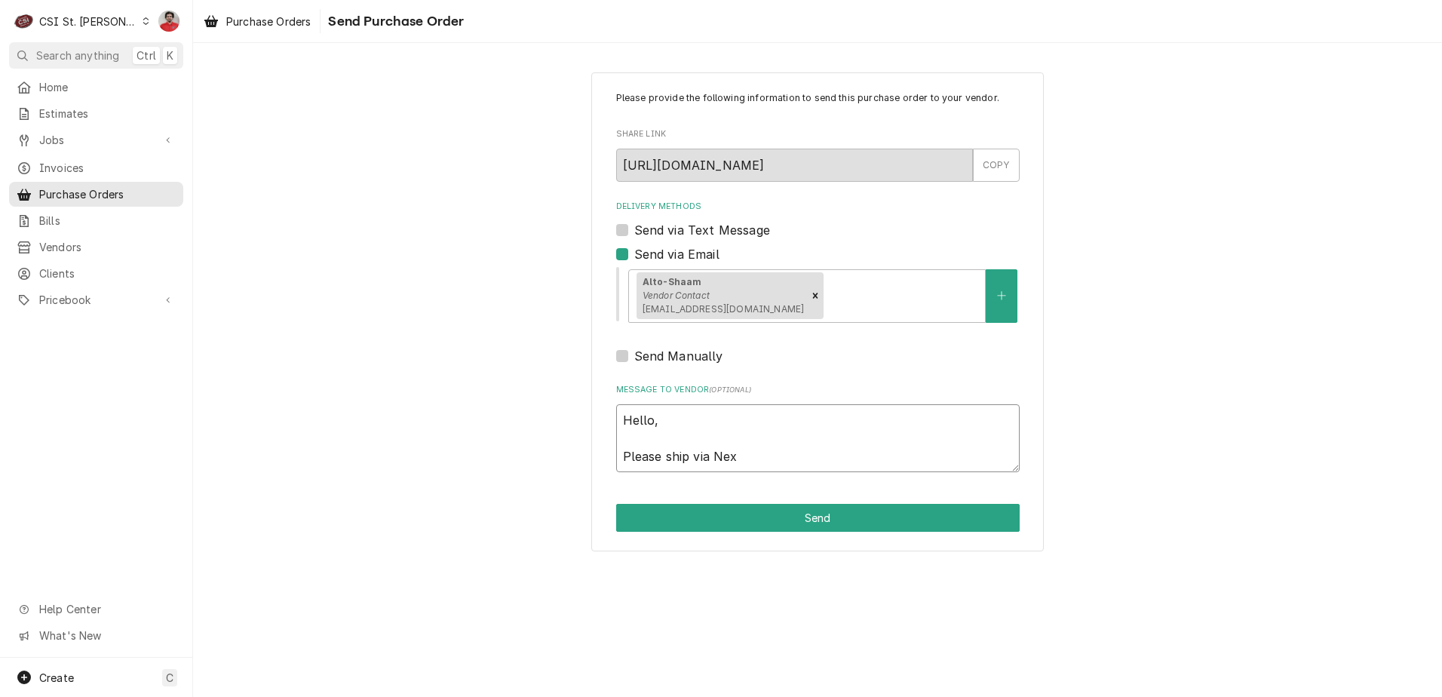
type textarea "x"
type textarea "Hello, Please ship via Next"
type textarea "x"
type textarea "Hello, Please ship via Next"
type textarea "x"
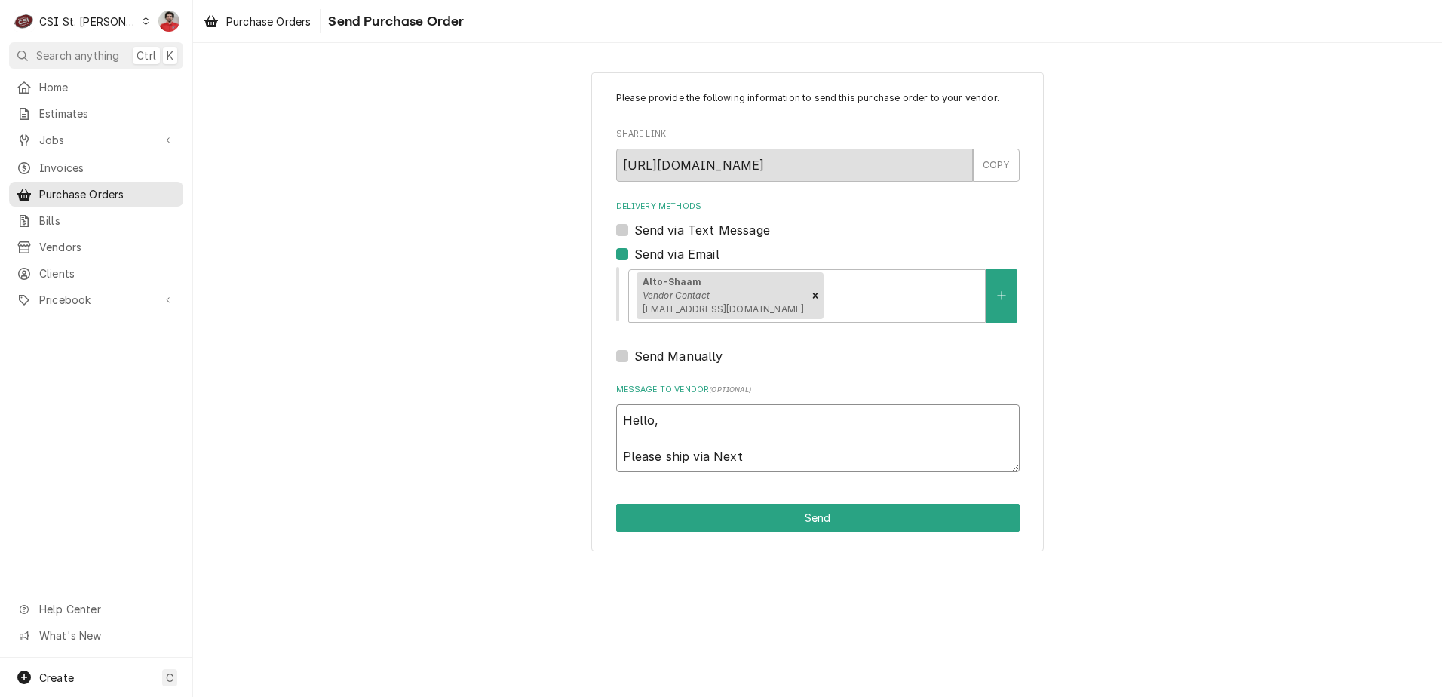
type textarea "Hello, Please ship via Next D"
type textarea "x"
type textarea "Hello, Please ship via Next Da"
type textarea "x"
type textarea "Hello, Please ship via Next D"
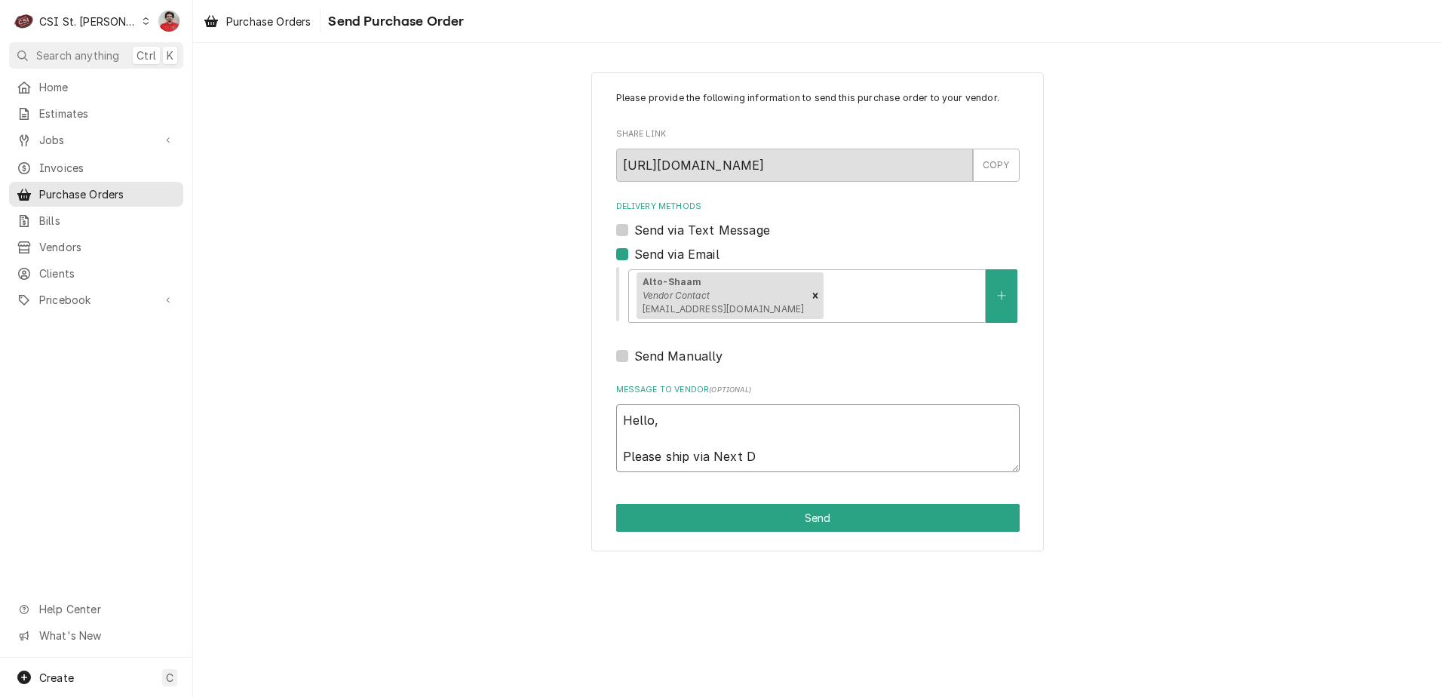
type textarea "x"
type textarea "Hello, Please ship via Next DA"
type textarea "x"
type textarea "Hello, Please ship via Next D"
type textarea "x"
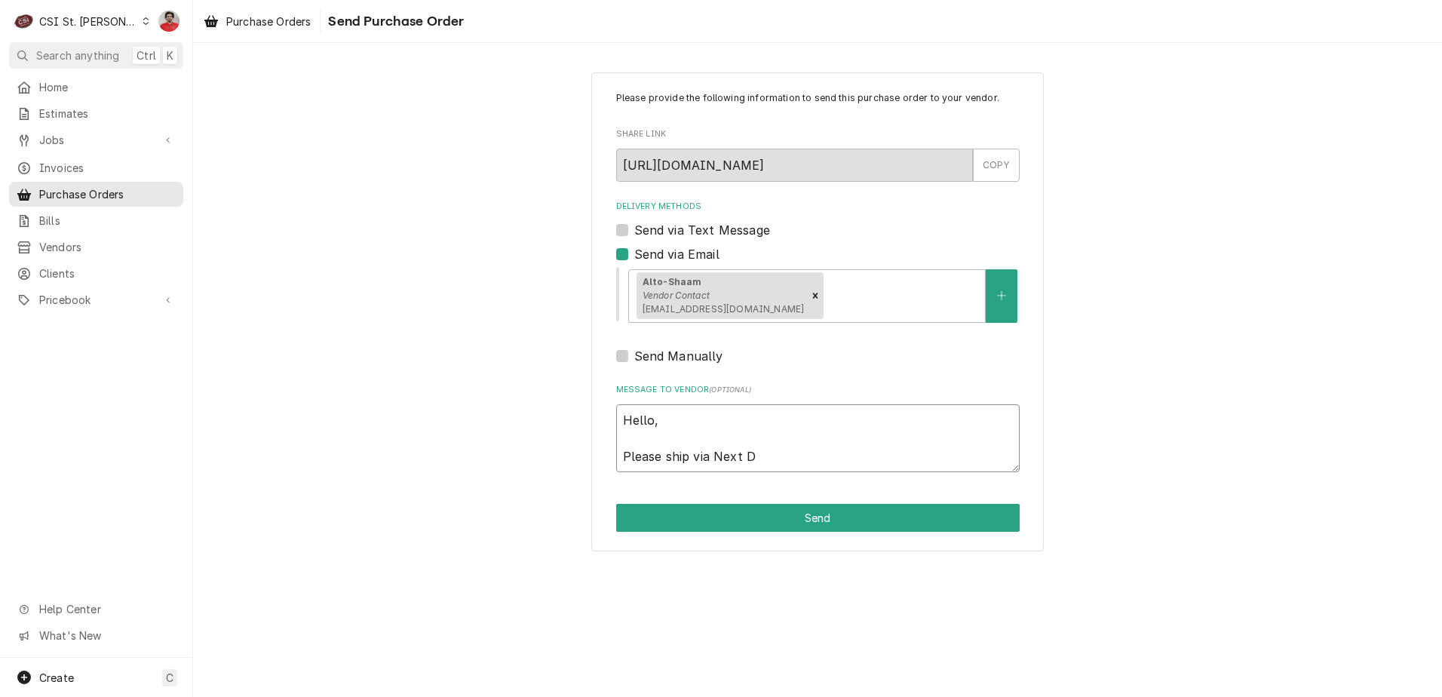
type textarea "Hello, Please ship via Next Da"
type textarea "x"
type textarea "Hello, Please ship via Next Day"
type textarea "x"
type textarea "Hello, Please ship via Next Day"
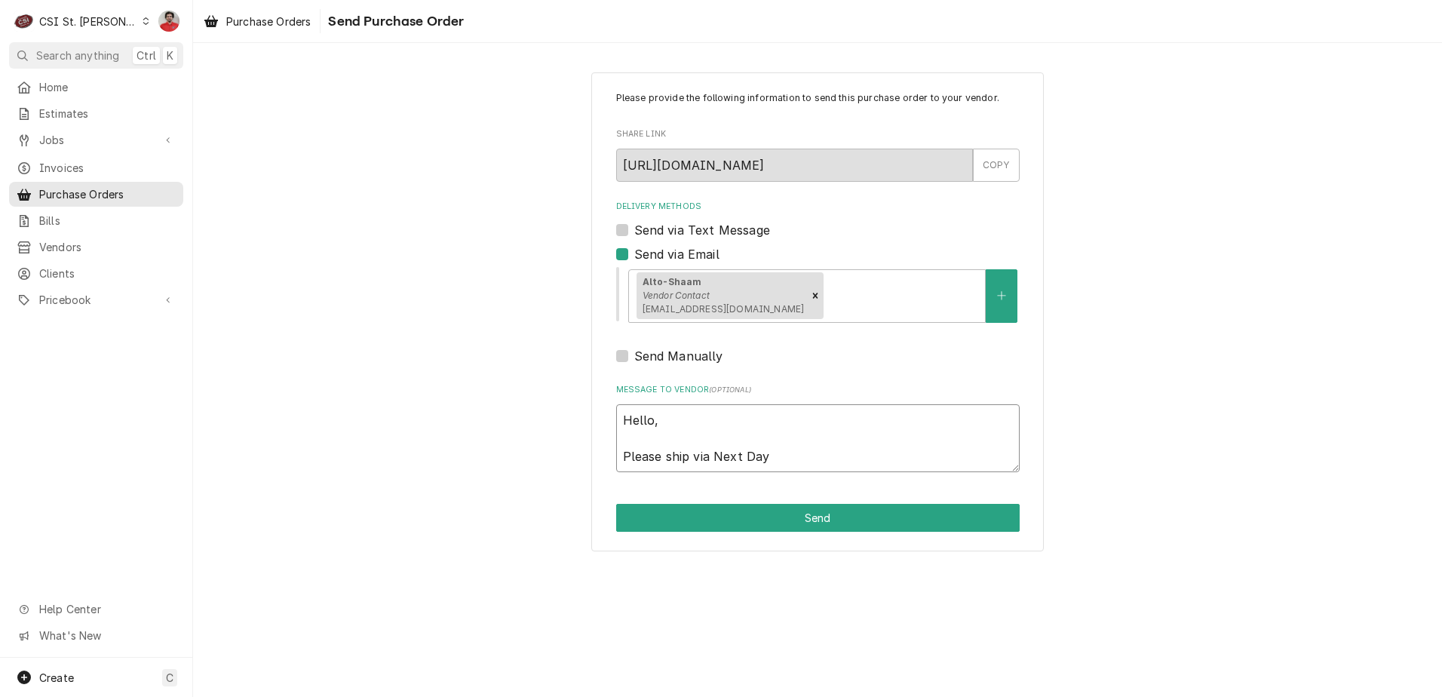
type textarea "x"
type textarea "Hello, Please ship via Next Day A"
type textarea "x"
type textarea "Hello, Please ship via Next Day Ai"
type textarea "x"
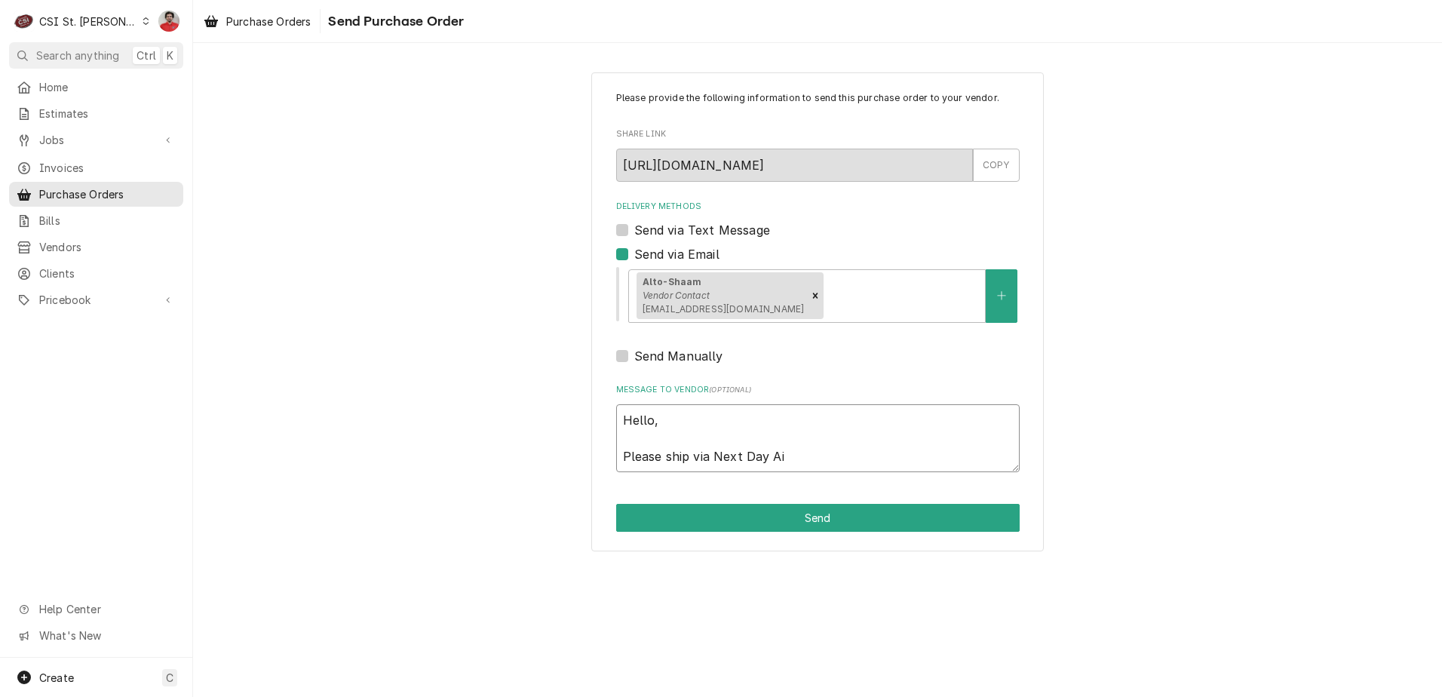
type textarea "Hello, Please ship via Next Day Air"
type textarea "x"
type textarea "Hello, Please ship via Next Day Air"
type textarea "x"
type textarea "Hello, Please ship via Next Day Air a"
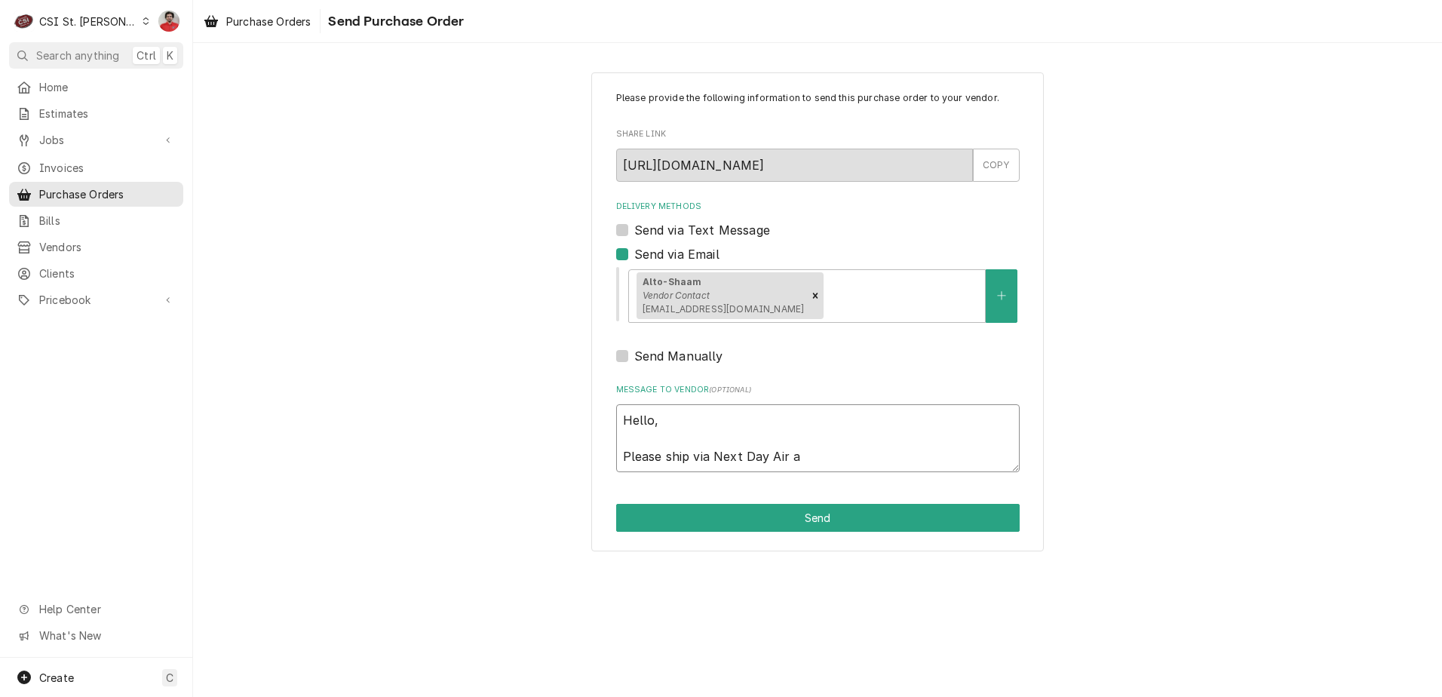
type textarea "x"
type textarea "Hello, Please ship via Next Day Air as"
type textarea "x"
type textarea "Hello, Please ship via Next Day Air as"
type textarea "x"
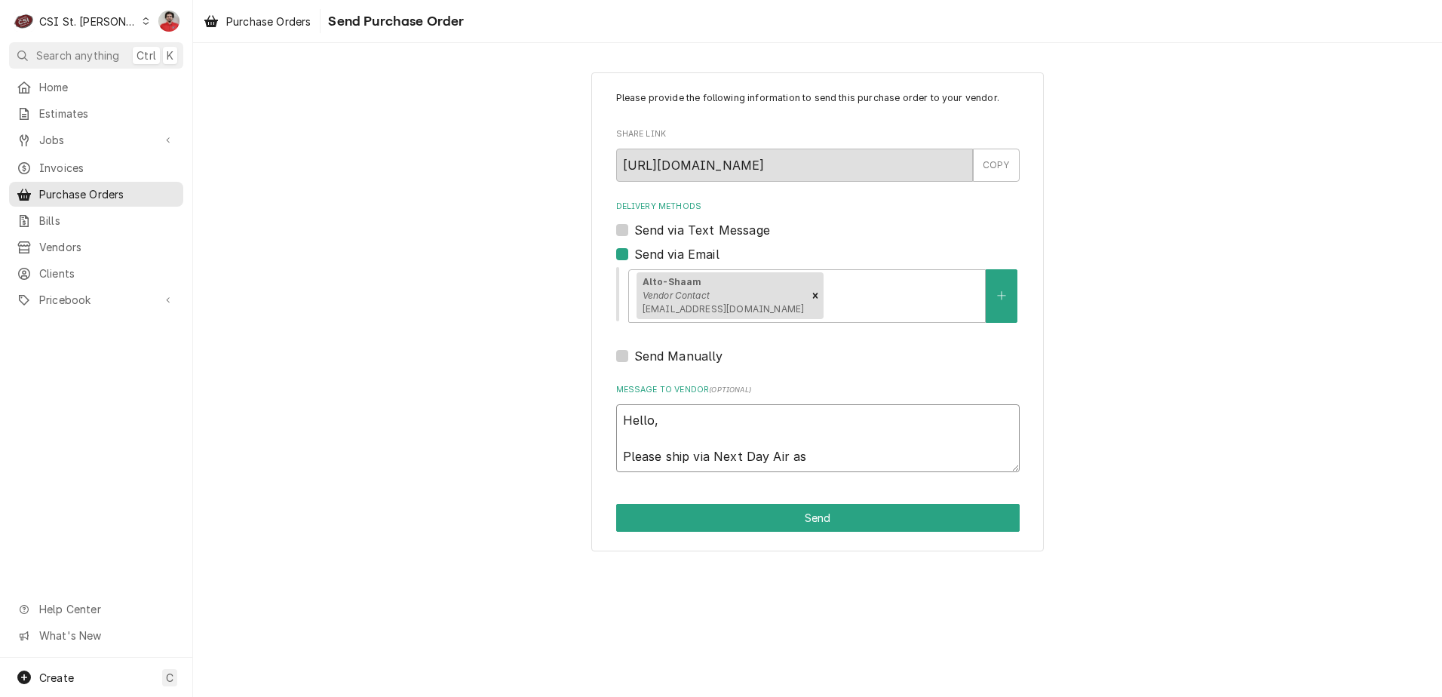
type textarea "Hello, Please ship via Next Day Air as s"
type textarea "x"
type textarea "Hello, Please ship via Next Day Air as ss"
type textarea "x"
type textarea "Hello, Please ship via Next Day Air as sso"
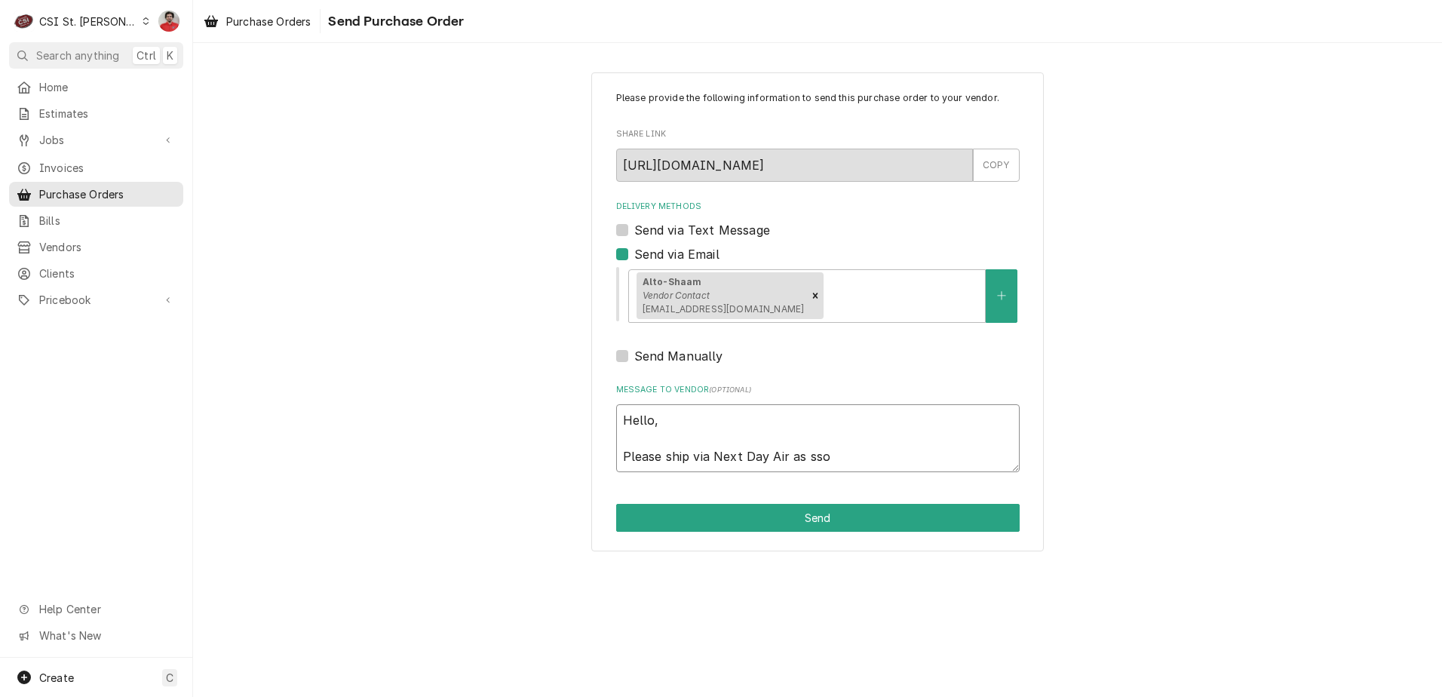
type textarea "x"
type textarea "Hello, Please ship via Next Day Air as sson"
type textarea "x"
type textarea "Hello, Please ship via Next Day Air as sso"
type textarea "x"
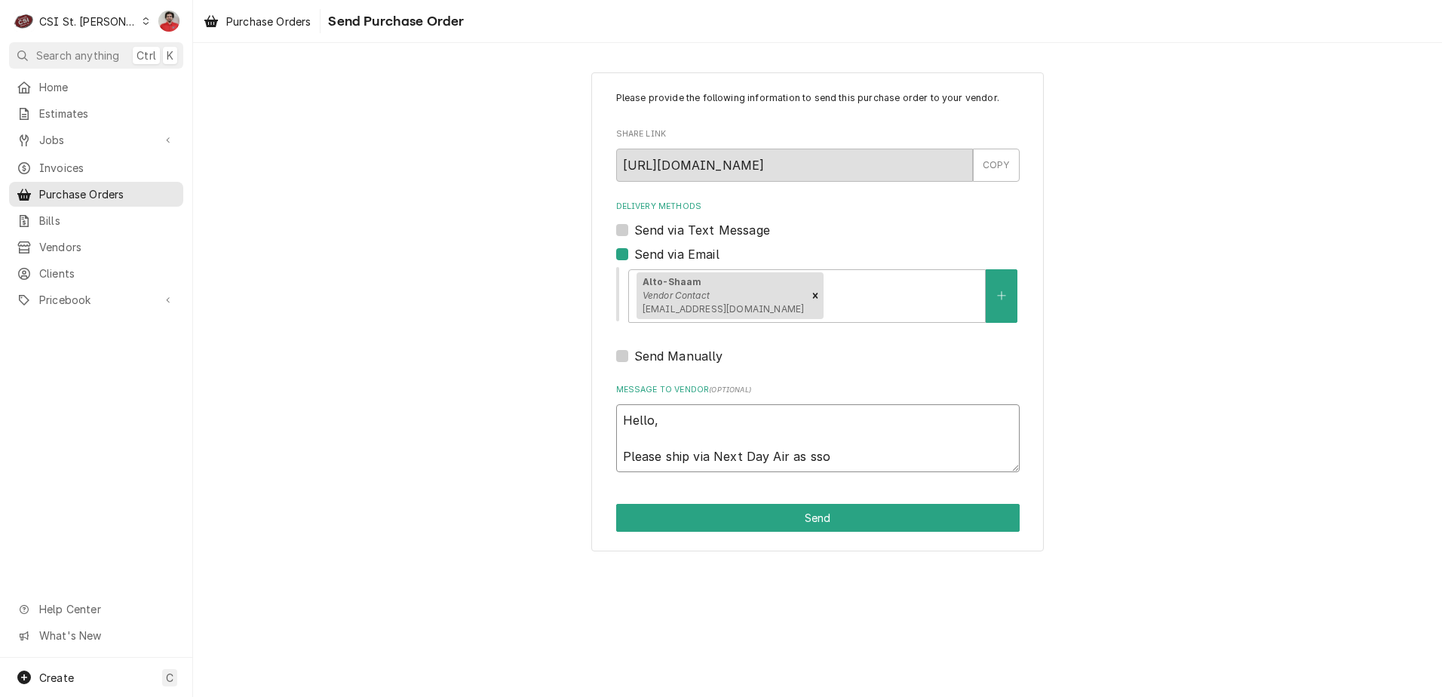
type textarea "Hello, Please ship via Next Day Air as ss"
type textarea "x"
type textarea "Hello, Please ship via Next Day Air as s"
type textarea "x"
type textarea "Hello, Please ship via Next Day Air as so"
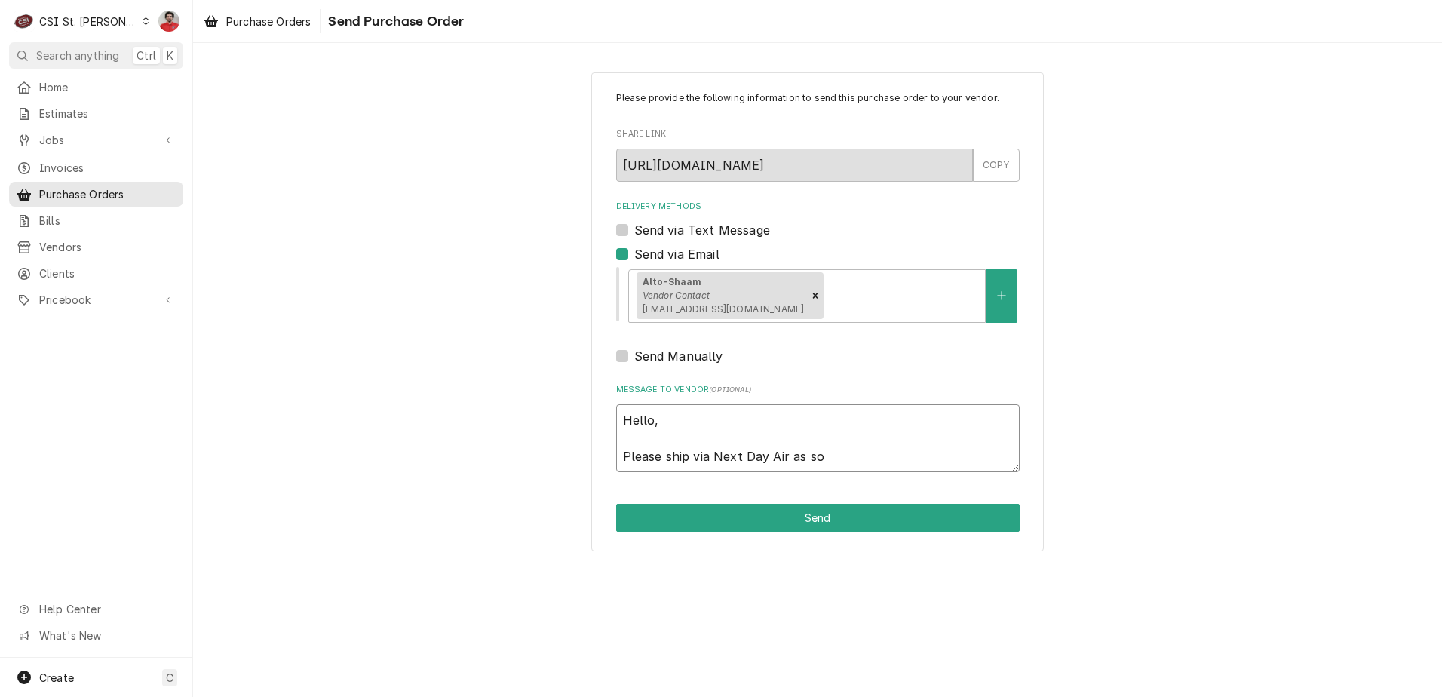
type textarea "x"
type textarea "Hello, Please ship via Next Day Air as soo"
type textarea "x"
type textarea "Hello, Please ship via Next Day Air as sooo"
type textarea "x"
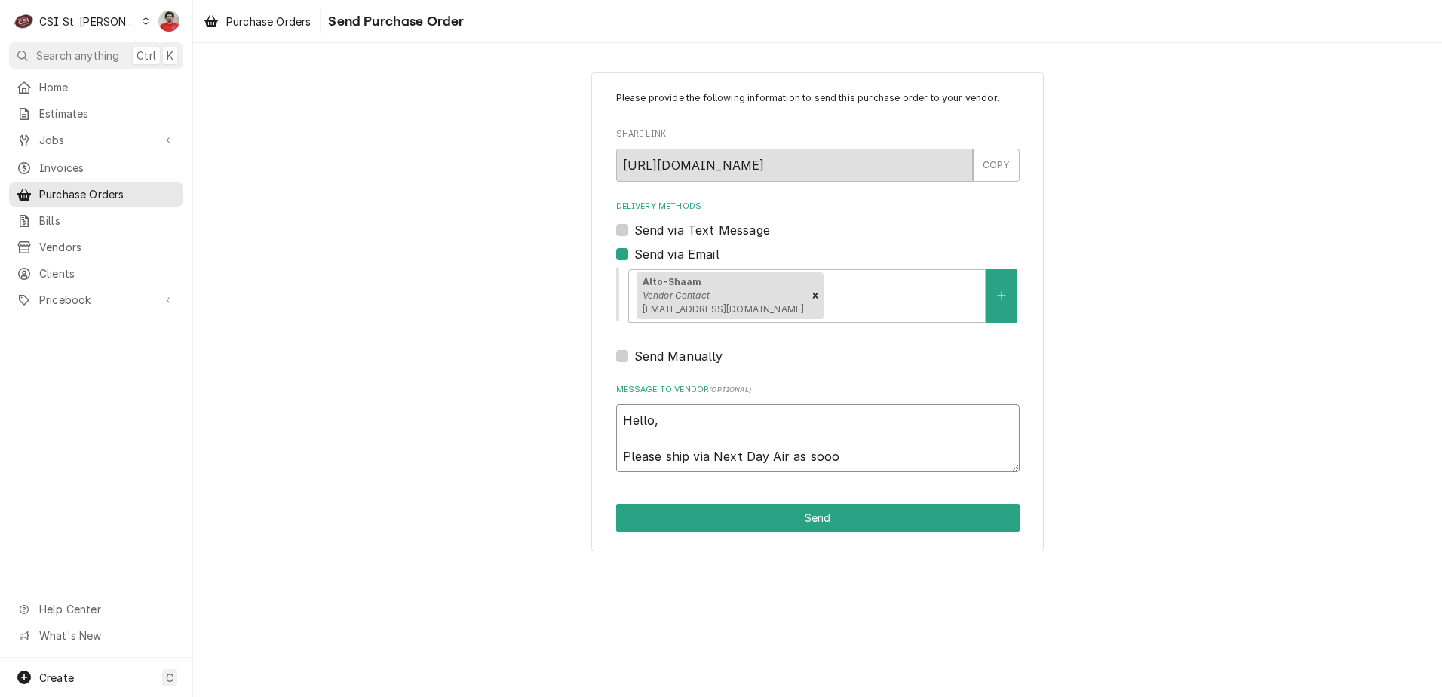
type textarea "Hello, Please ship via Next Day Air as sooon"
type textarea "x"
type textarea "Hello, Please ship via Next Day Air as sooo"
type textarea "x"
type textarea "Hello, Please ship via Next Day Air as soo"
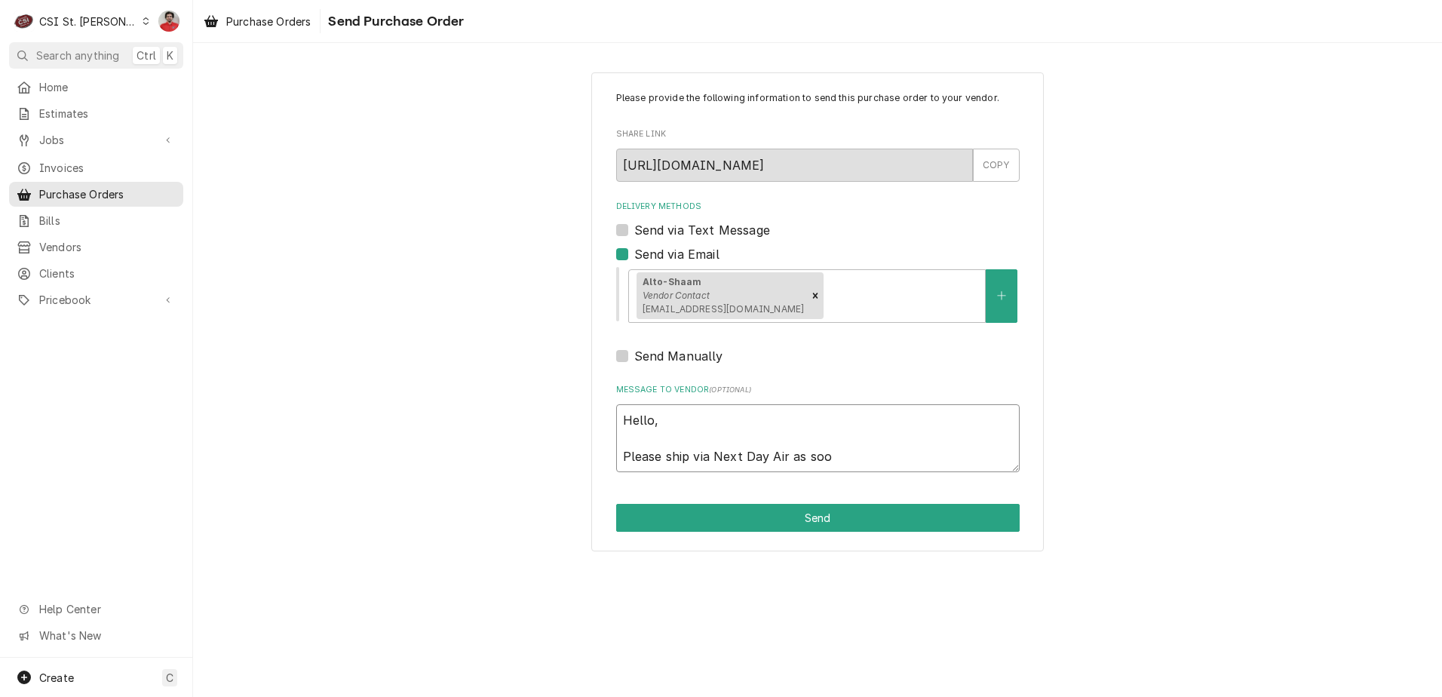
type textarea "x"
type textarea "Hello, Please ship via Next Day Air as soon"
type textarea "x"
type textarea "Hello, Please ship via Next Day Air as soon"
type textarea "x"
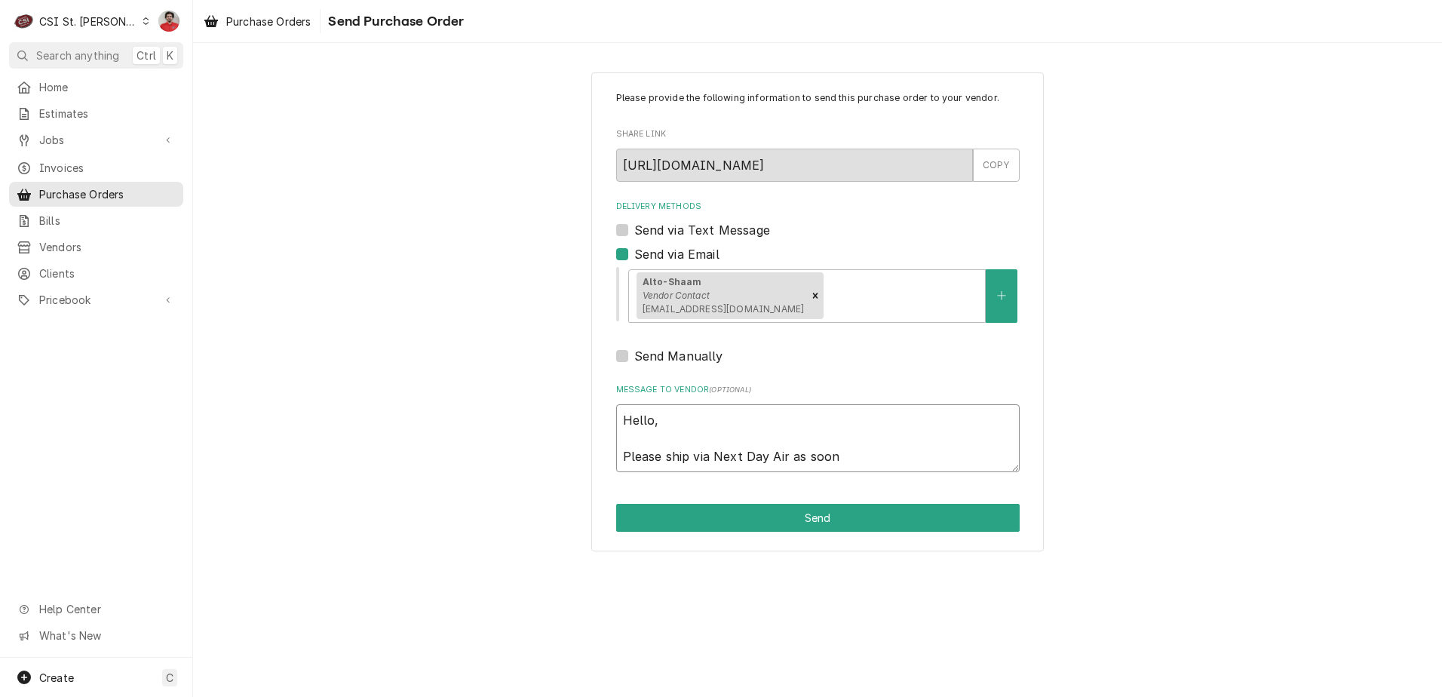
type textarea "Hello, Please ship via Next Day Air as soon a"
type textarea "x"
type textarea "Hello, Please ship via Next Day Air as soon as"
type textarea "x"
type textarea "Hello, Please ship via Next Day Air as soon as"
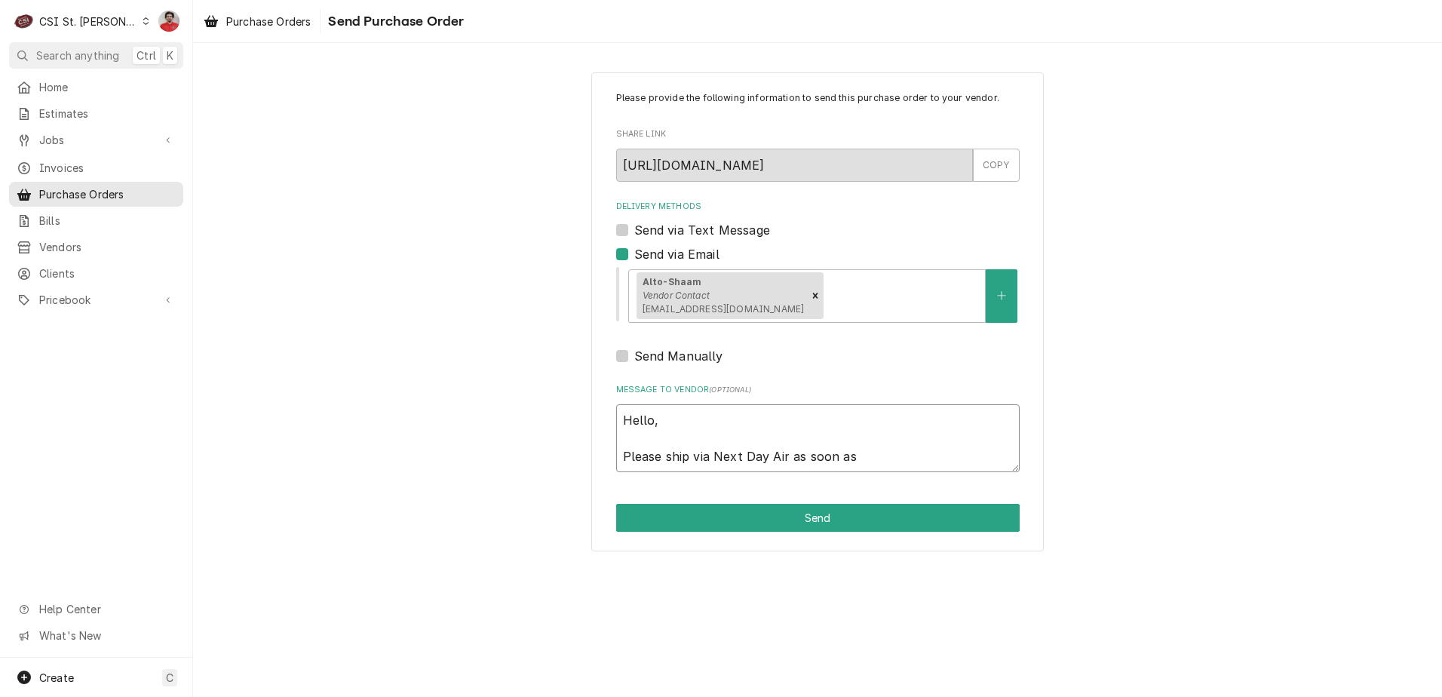
type textarea "x"
type textarea "Hello, Please ship via Next Day Air as soon as p"
type textarea "x"
type textarea "Hello, Please ship via Next Day Air as soon as po"
type textarea "x"
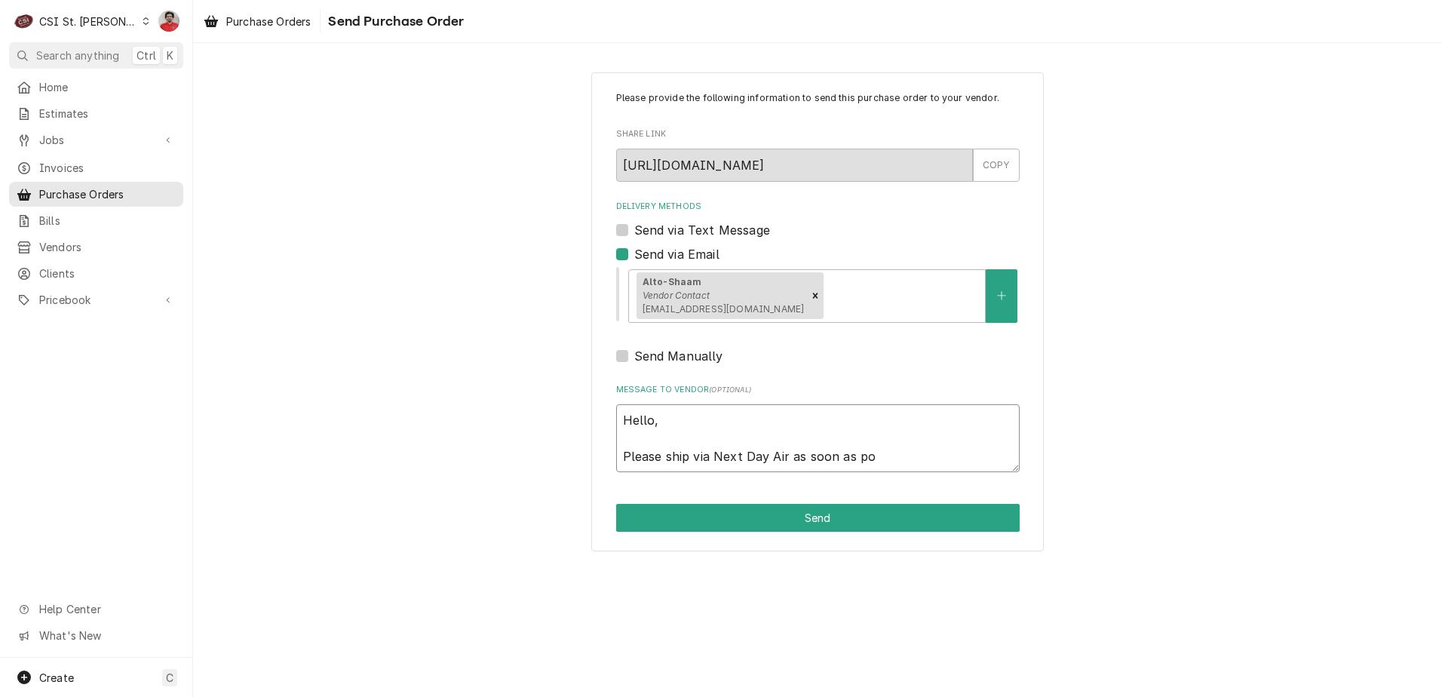
type textarea "Hello, Please ship via Next Day Air as soon as pos"
type textarea "x"
type textarea "Hello, Please ship via Next Day Air as soon as poss"
type textarea "x"
type textarea "Hello, Please ship via Next Day Air as soon as possi"
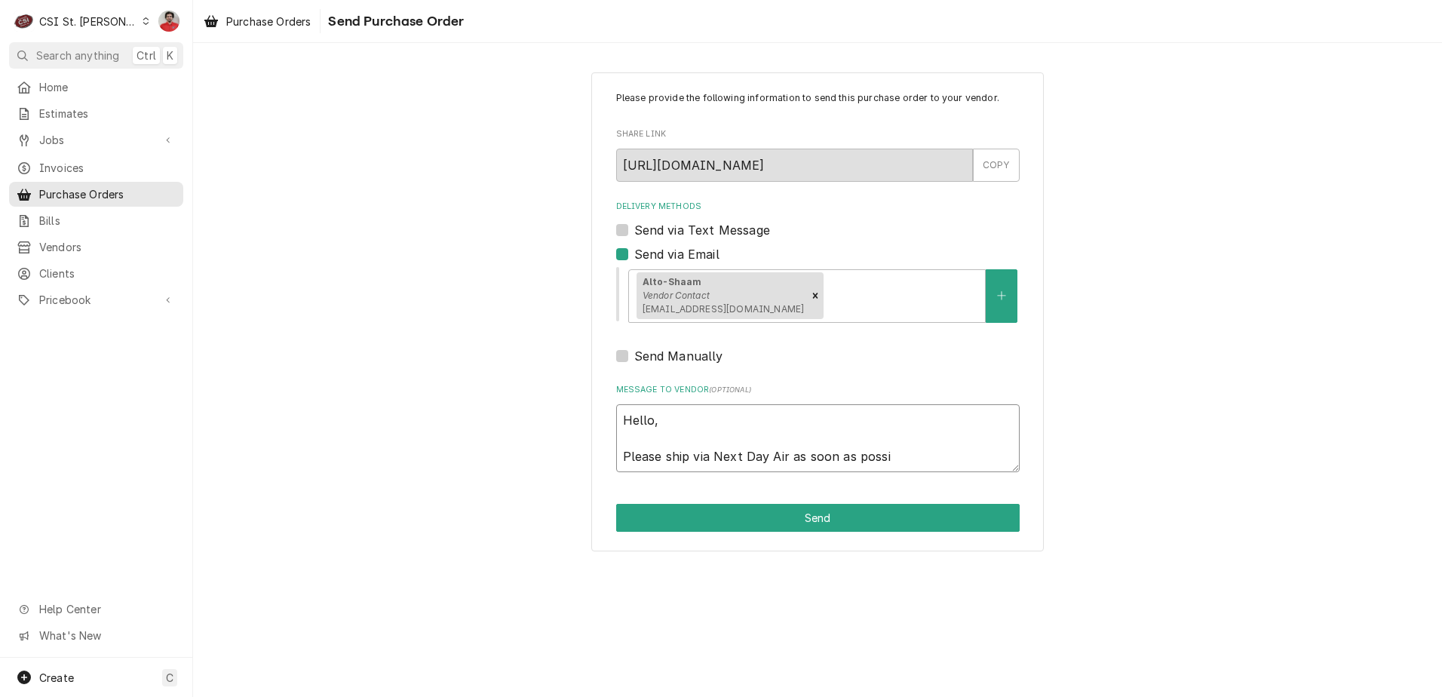
type textarea "x"
type textarea "Hello, Please ship via Next Day Air as soon as possib"
type textarea "x"
type textarea "Hello, Please ship via Next Day Air as soon as possibl"
type textarea "x"
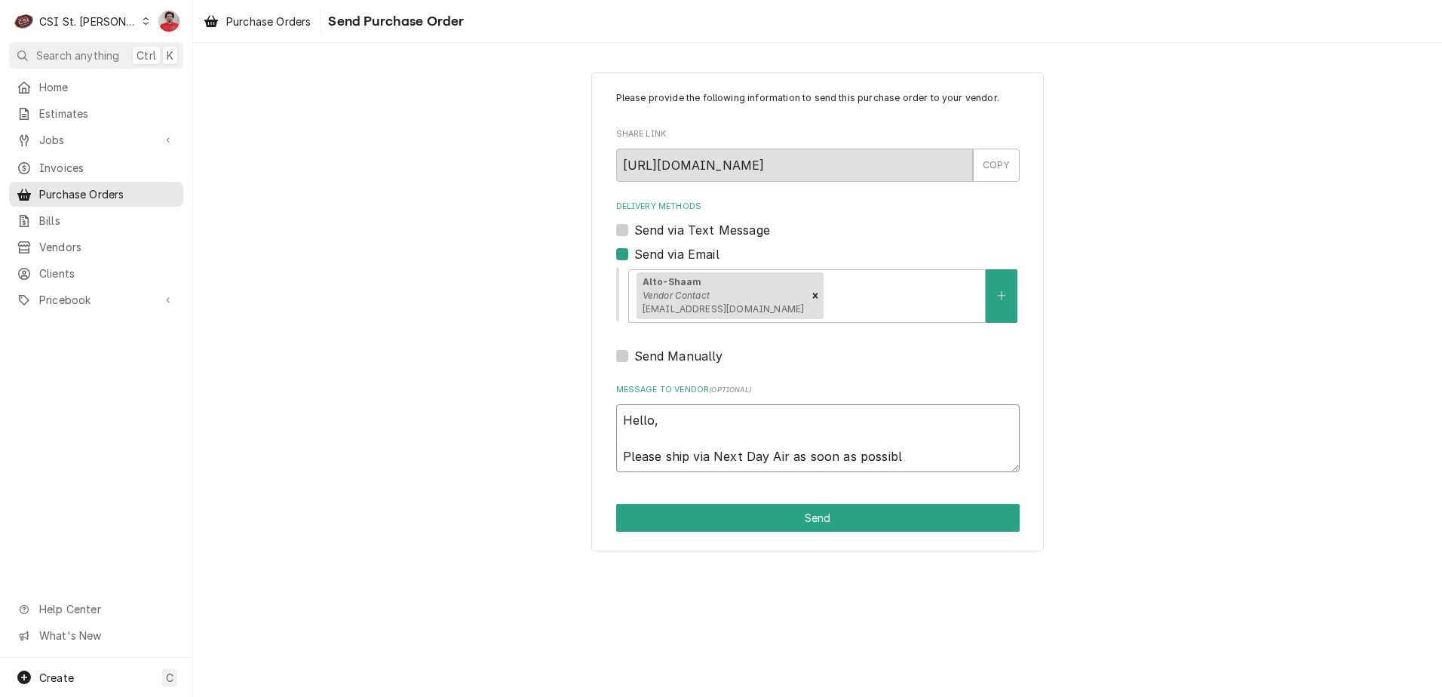
type textarea "Hello, Please ship via Next Day Air as soon as possible"
type textarea "x"
type textarea "Hello, Please ship via Next Day Air as soon as possible:"
type textarea "x"
type textarea "Hello, Please ship via Next Day Air as soon as possible:"
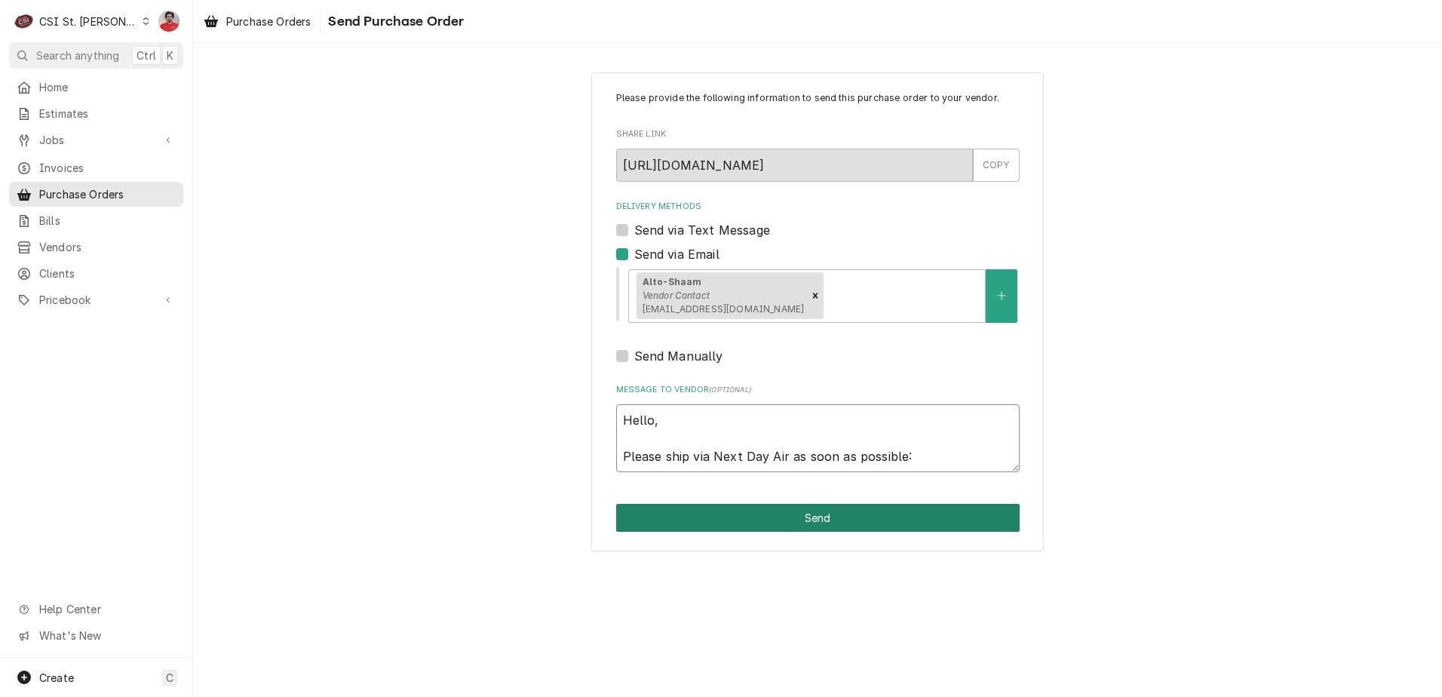
type textarea "x"
type textarea "Hello, Please ship via Next Day Air as soon as possible:"
type textarea "x"
type textarea "Hello, Please ship via Next Day Air as soon as possible"
type textarea "x"
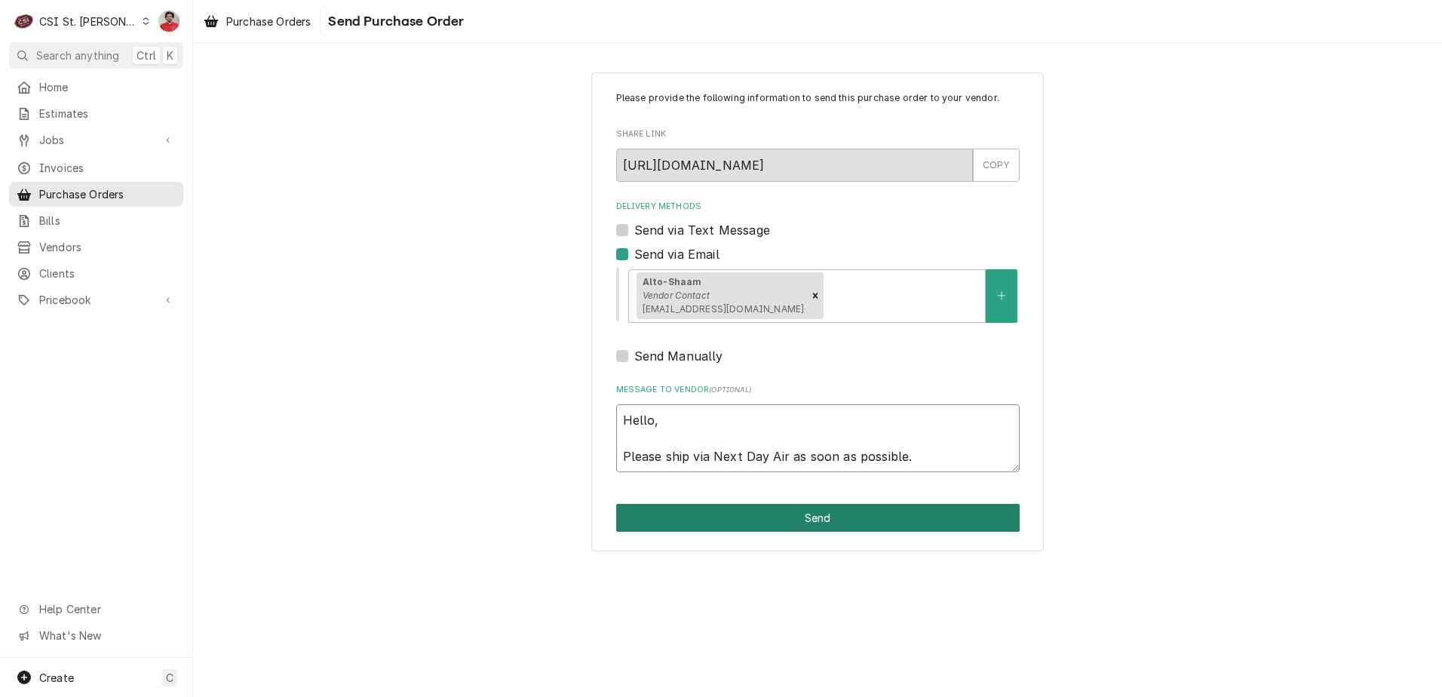
type textarea "Hello, Please ship via Next Day Air as soon as possible."
click at [855, 524] on button "Send" at bounding box center [818, 518] width 404 height 28
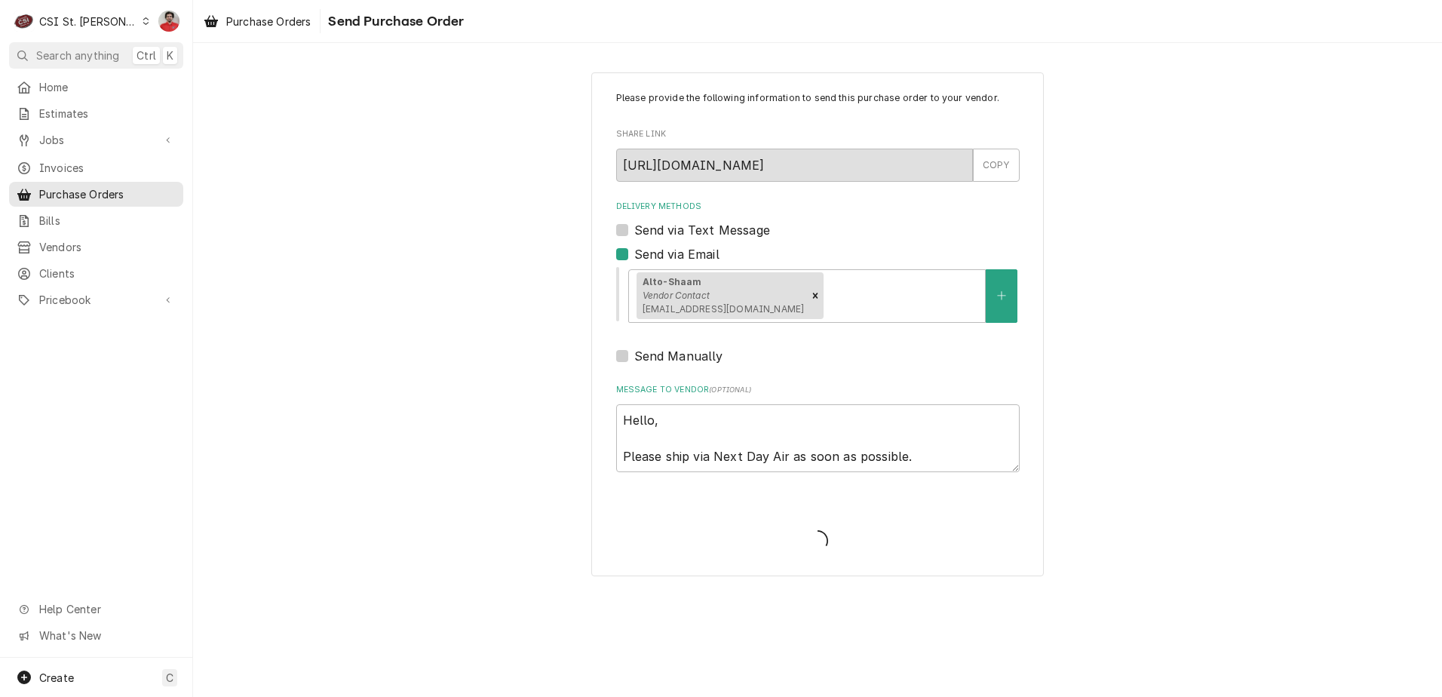
type textarea "x"
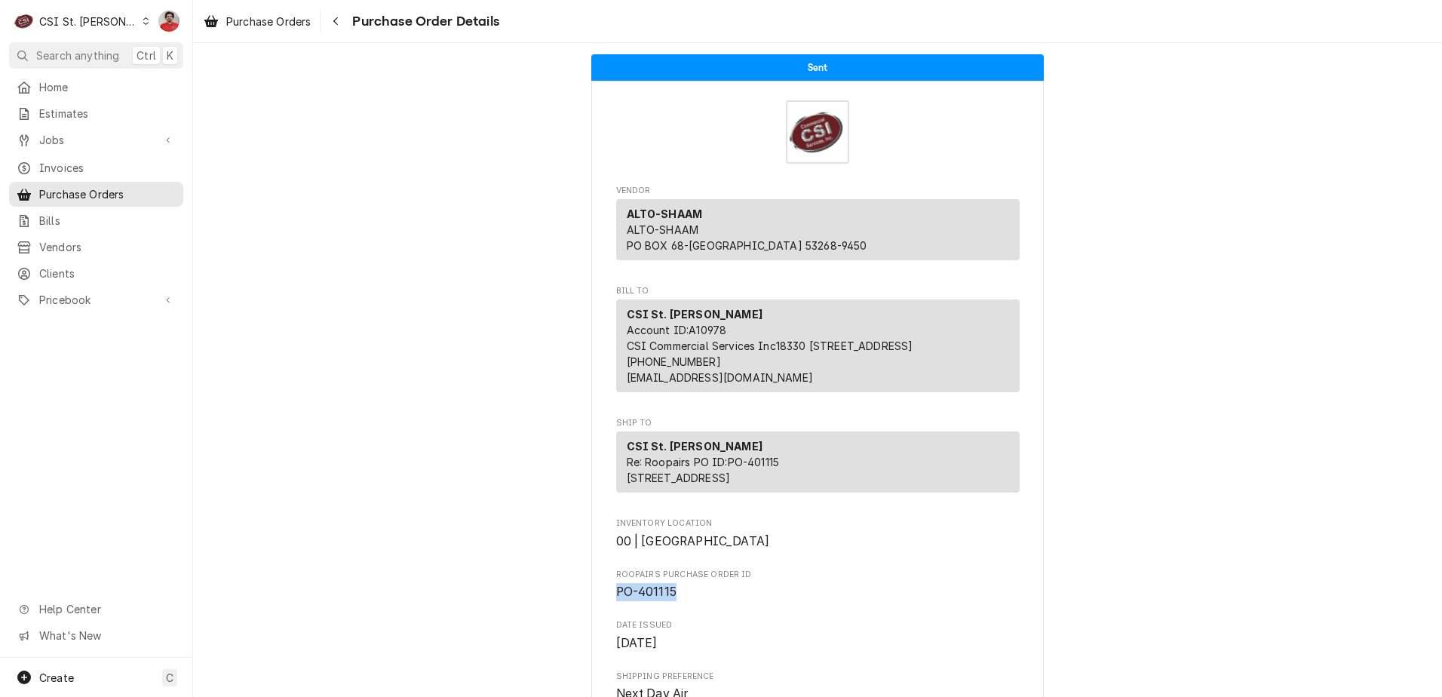
drag, startPoint x: 670, startPoint y: 641, endPoint x: 568, endPoint y: 645, distance: 101.9
copy span "PO-401115"
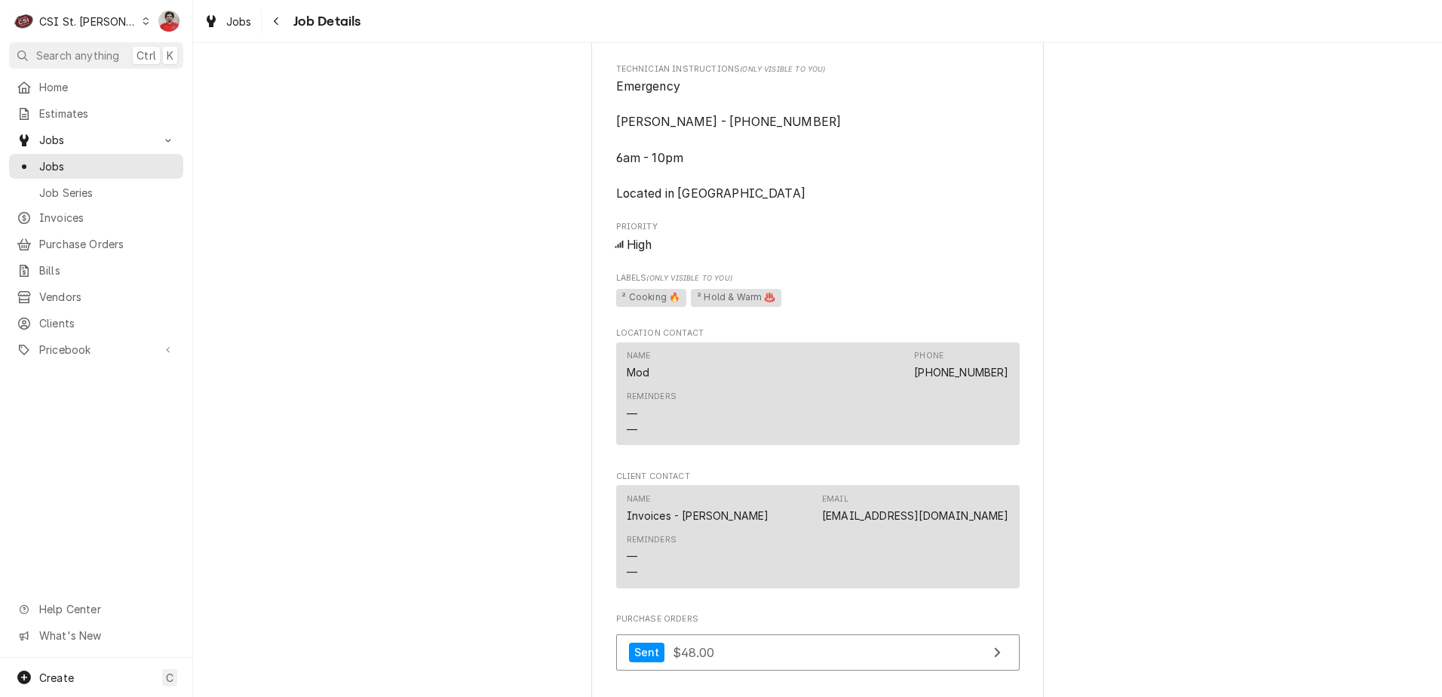
scroll to position [1433, 0]
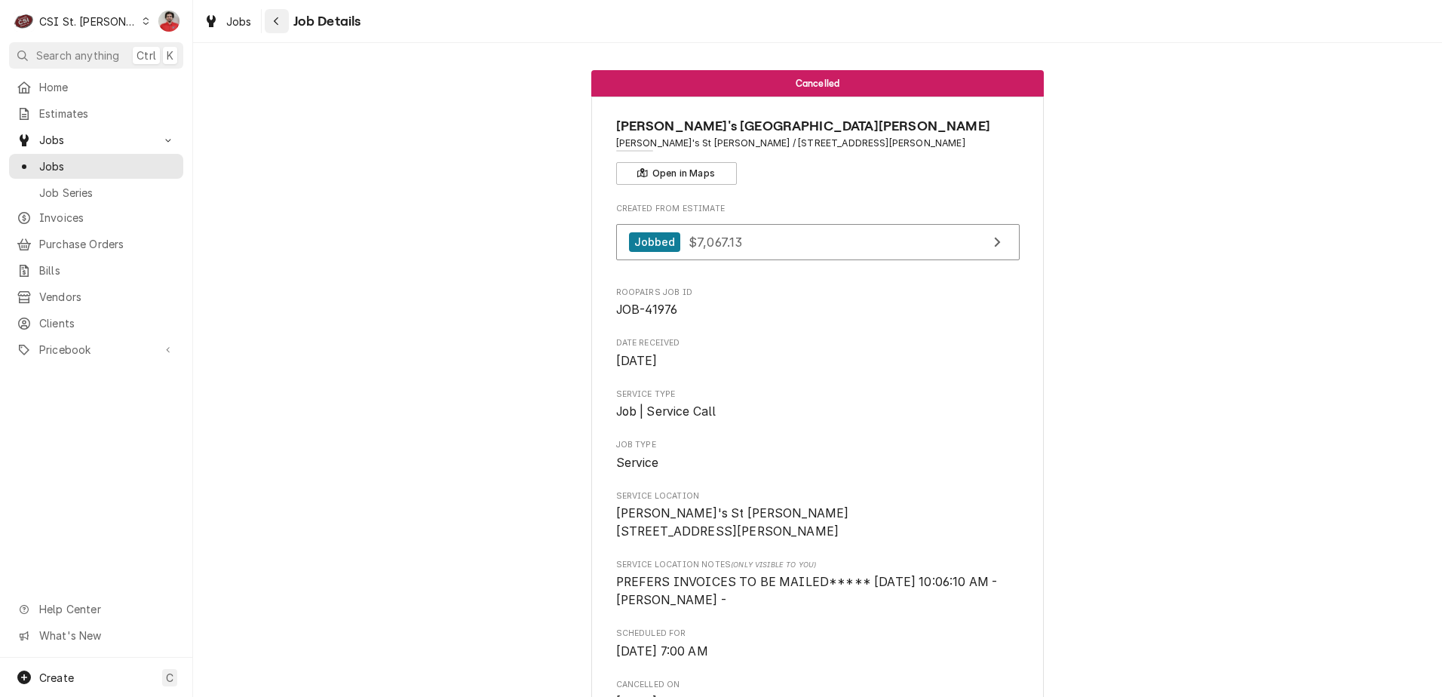
click at [276, 17] on icon "Navigate back" at bounding box center [276, 21] width 7 height 11
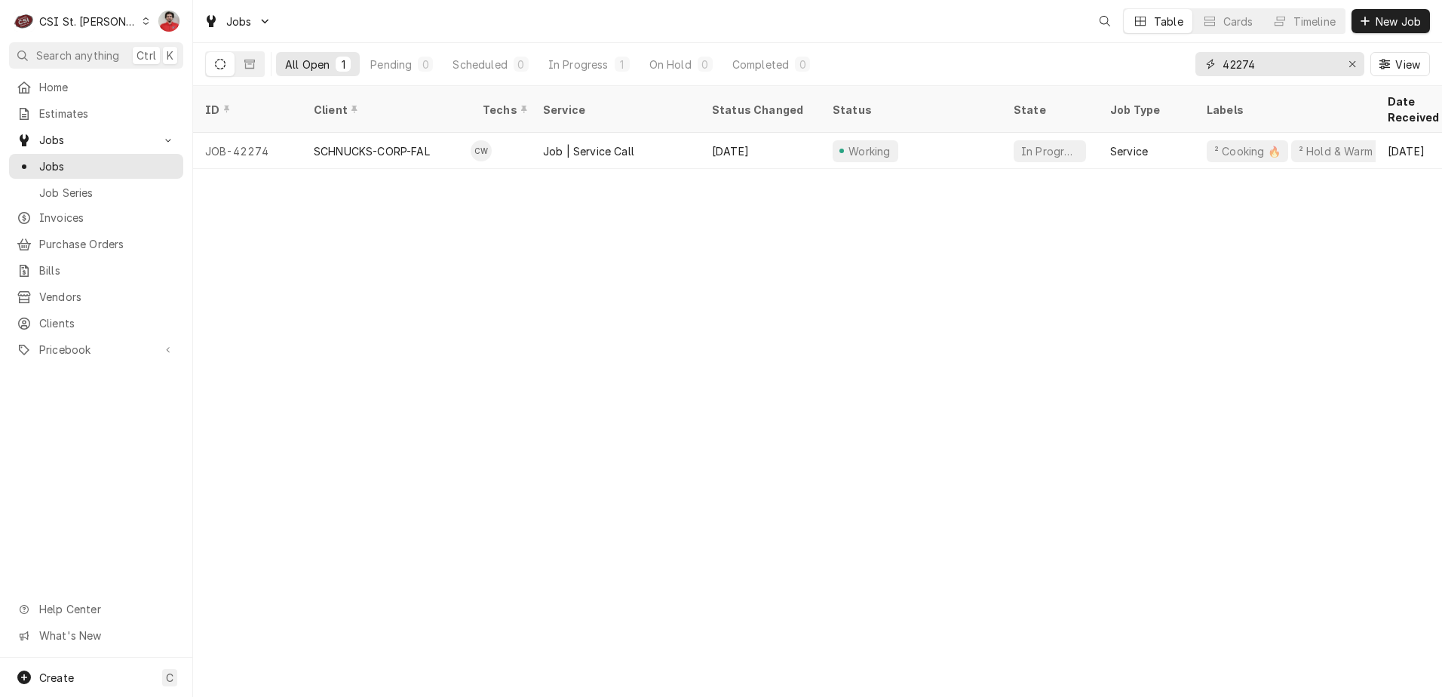
click at [1277, 72] on input "42274" at bounding box center [1279, 64] width 113 height 24
type input "42274"
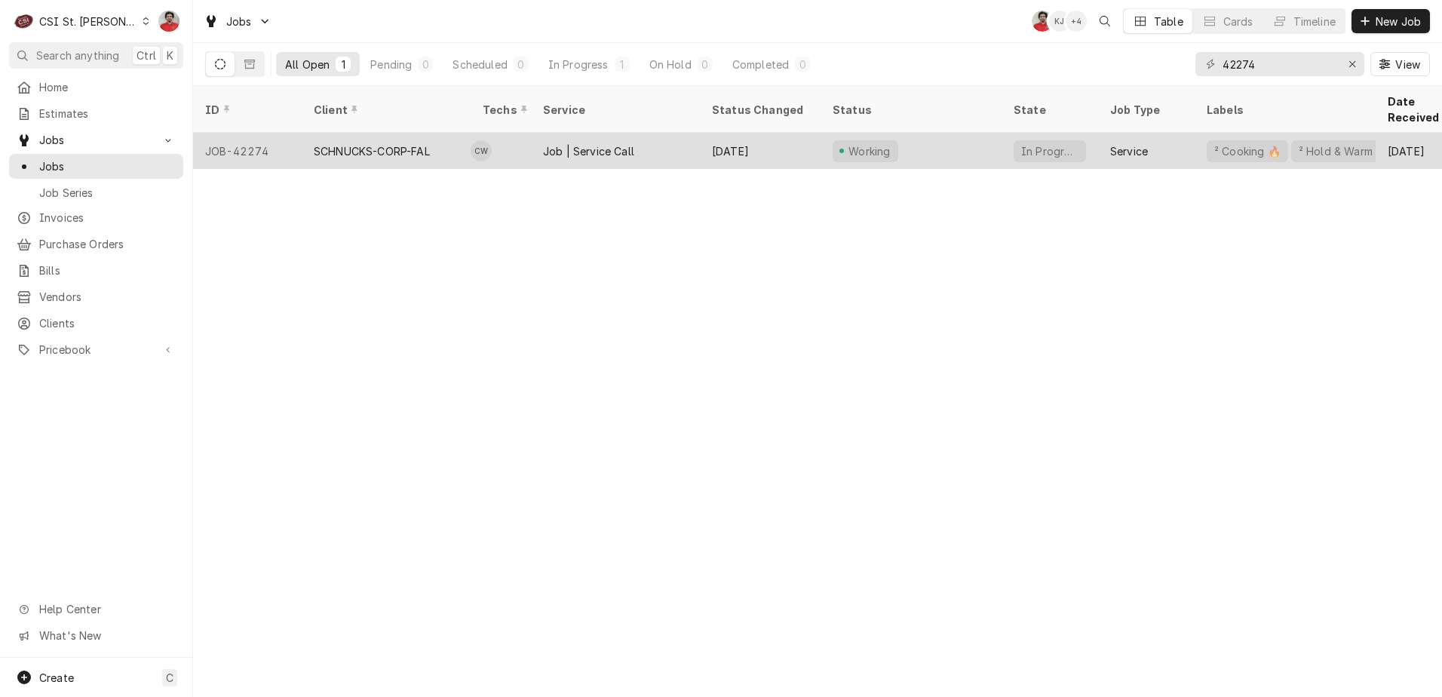
click at [948, 146] on div "Working" at bounding box center [911, 151] width 181 height 36
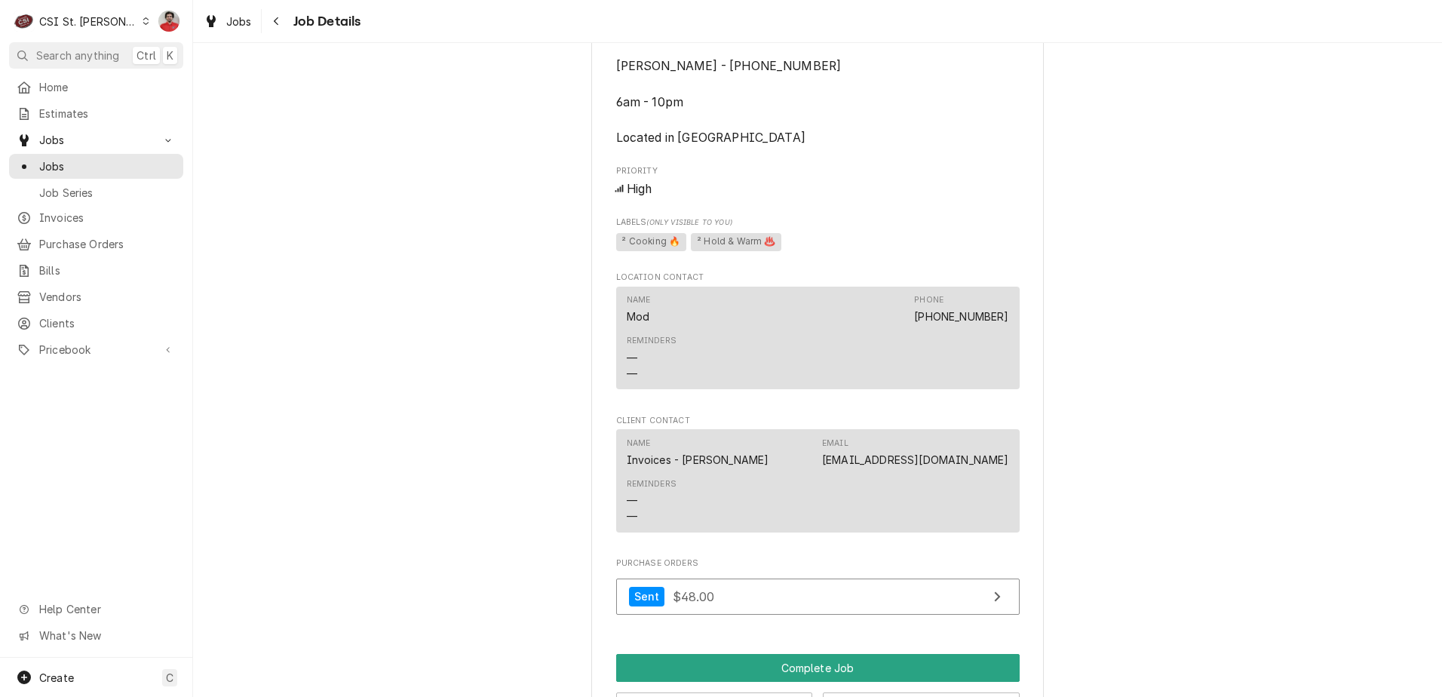
scroll to position [1707, 0]
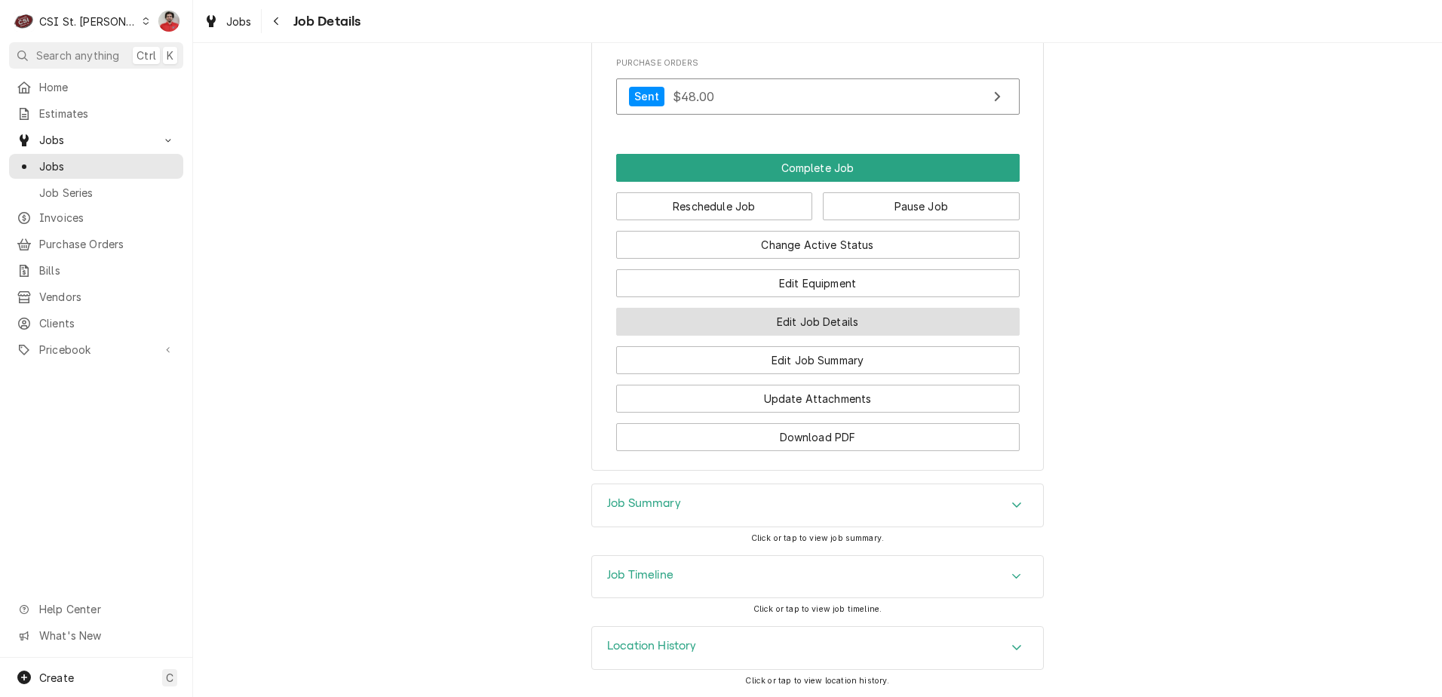
click at [800, 330] on button "Edit Job Details" at bounding box center [818, 322] width 404 height 28
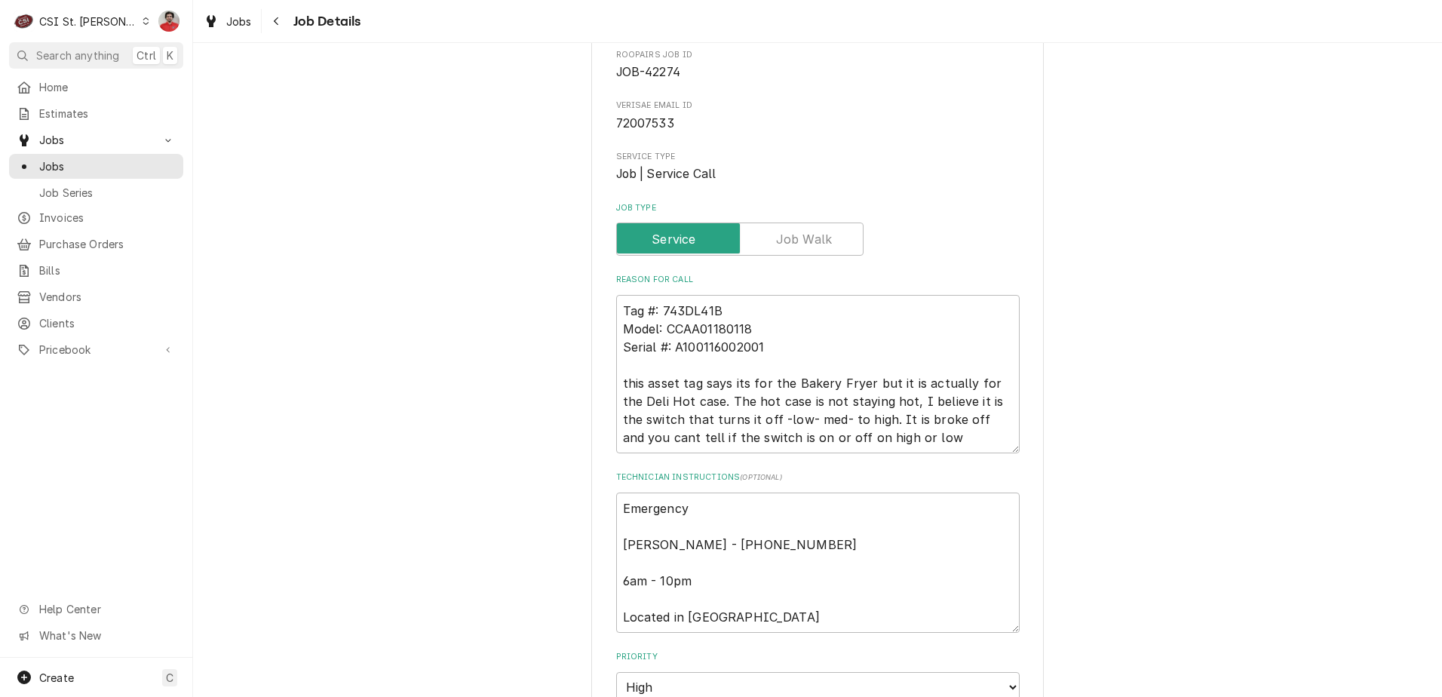
scroll to position [226, 0]
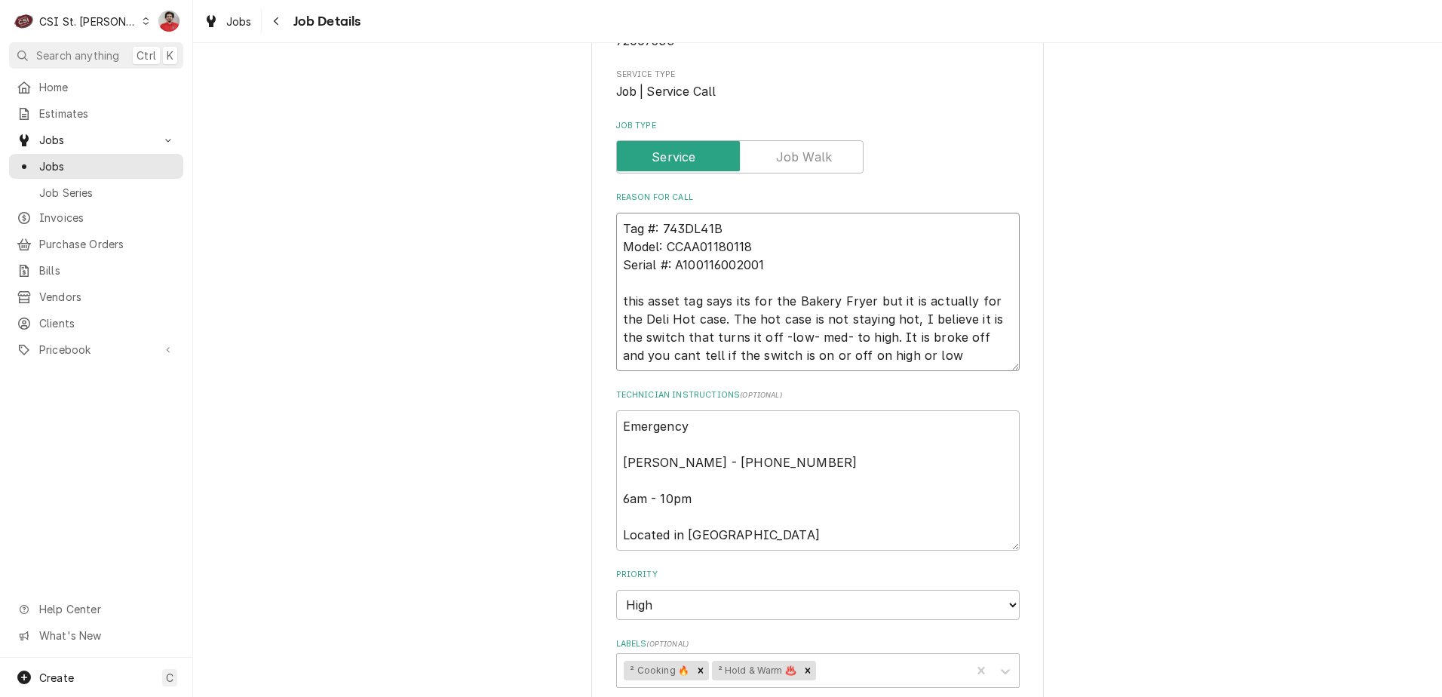
click at [748, 221] on textarea "Tag #: 743DL41B Model: CCAA01180118 Serial #: A100116002001 this asset tag says…" at bounding box center [818, 292] width 404 height 158
type textarea "x"
type textarea "Tag #: 743DL41B Model: CCAA01180118 Serial #: A100116002001 this asset tag says…"
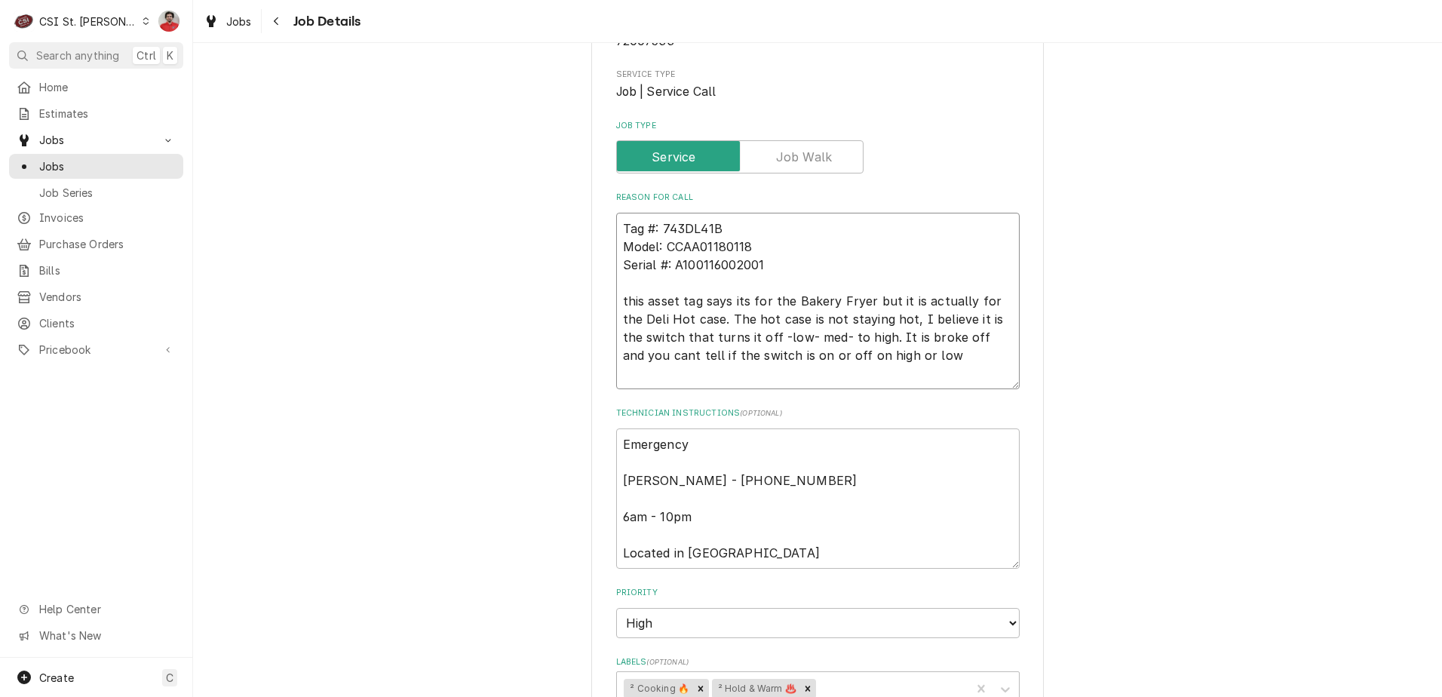
type textarea "x"
type textarea "O Tag #: 743DL41B Model: CCAA01180118 Serial #: A100116002001 this asset tag sa…"
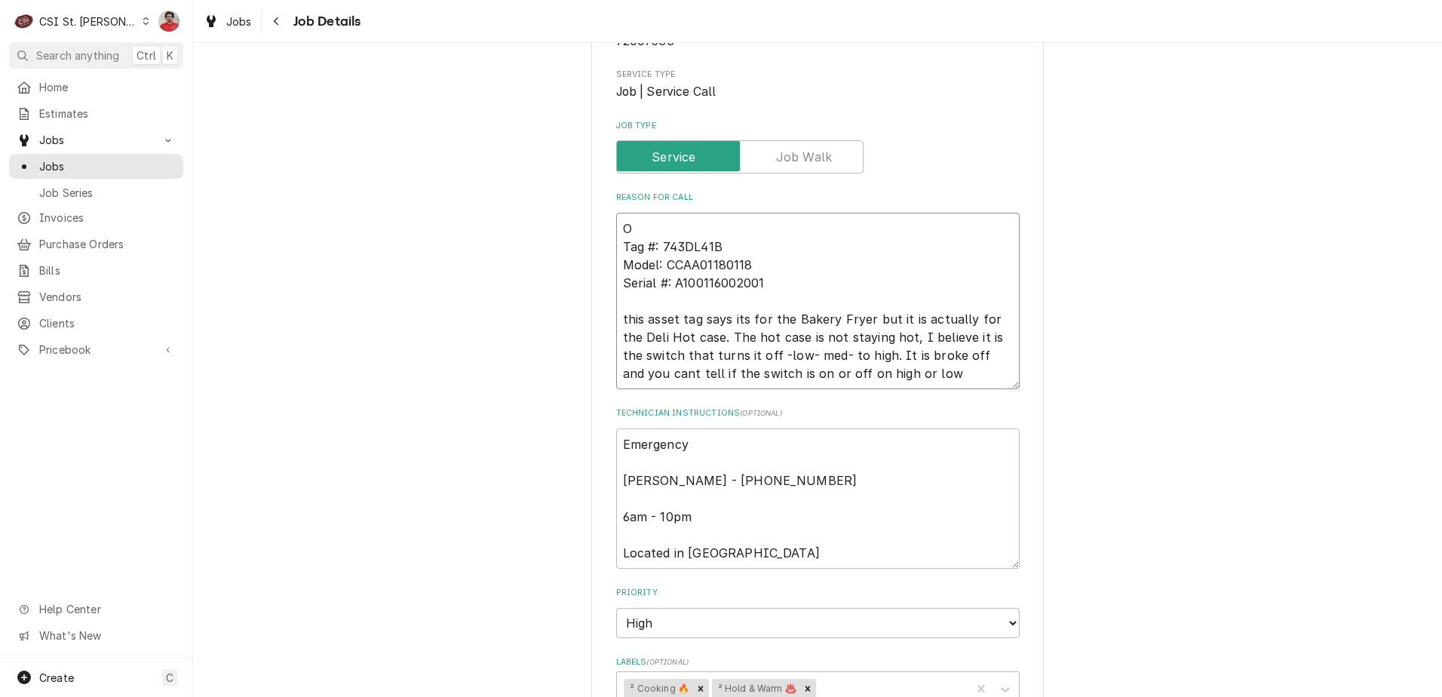
type textarea "x"
type textarea "Or Tag #: 743DL41B Model: CCAA01180118 Serial #: A100116002001 this asset tag s…"
type textarea "x"
type textarea "Ord Tag #: 743DL41B Model: CCAA01180118 Serial #: A100116002001 this asset tag …"
type textarea "x"
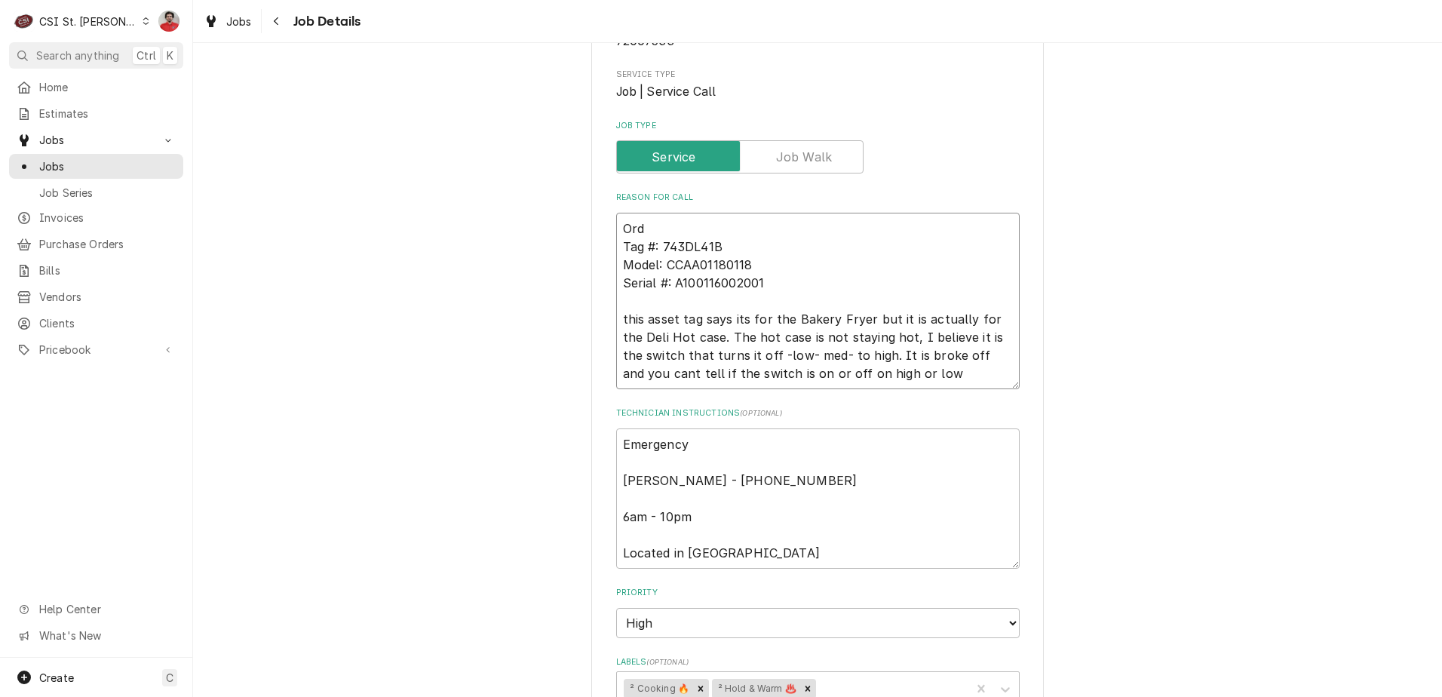
type textarea "Orde Tag #: 743DL41B Model: CCAA01180118 Serial #: A100116002001 this asset tag…"
type textarea "x"
type textarea "Orderi Tag #: 743DL41B Model: CCAA01180118 Serial #: A100116002001 this asset t…"
type textarea "x"
type textarea "Orderin Tag #: 743DL41B Model: CCAA01180118 Serial #: A100116002001 this asset …"
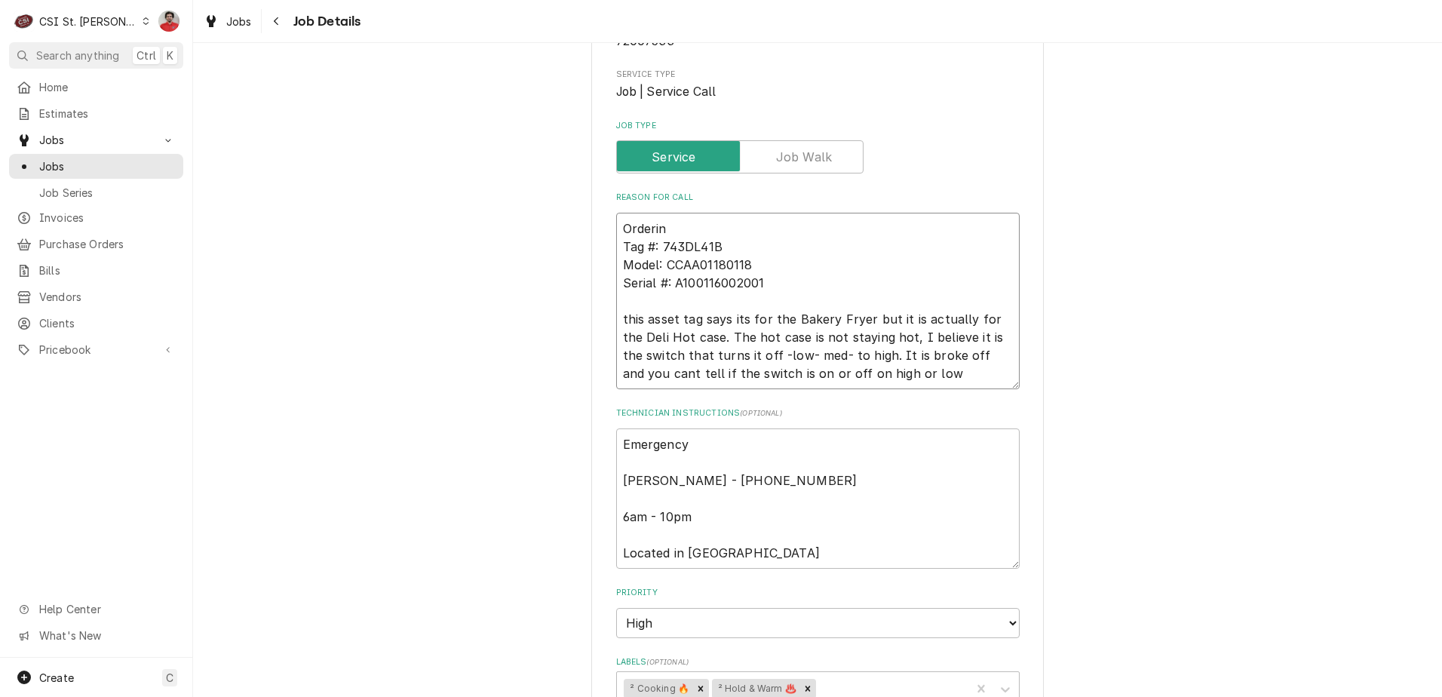
type textarea "x"
type textarea "Ordering Tag #: 743DL41B Model: CCAA01180118 Serial #: A100116002001 this asset…"
type textarea "x"
type textarea "Ordering Tag #: 743DL41B Model: CCAA01180118 Serial #: A100116002001 this asset…"
type textarea "x"
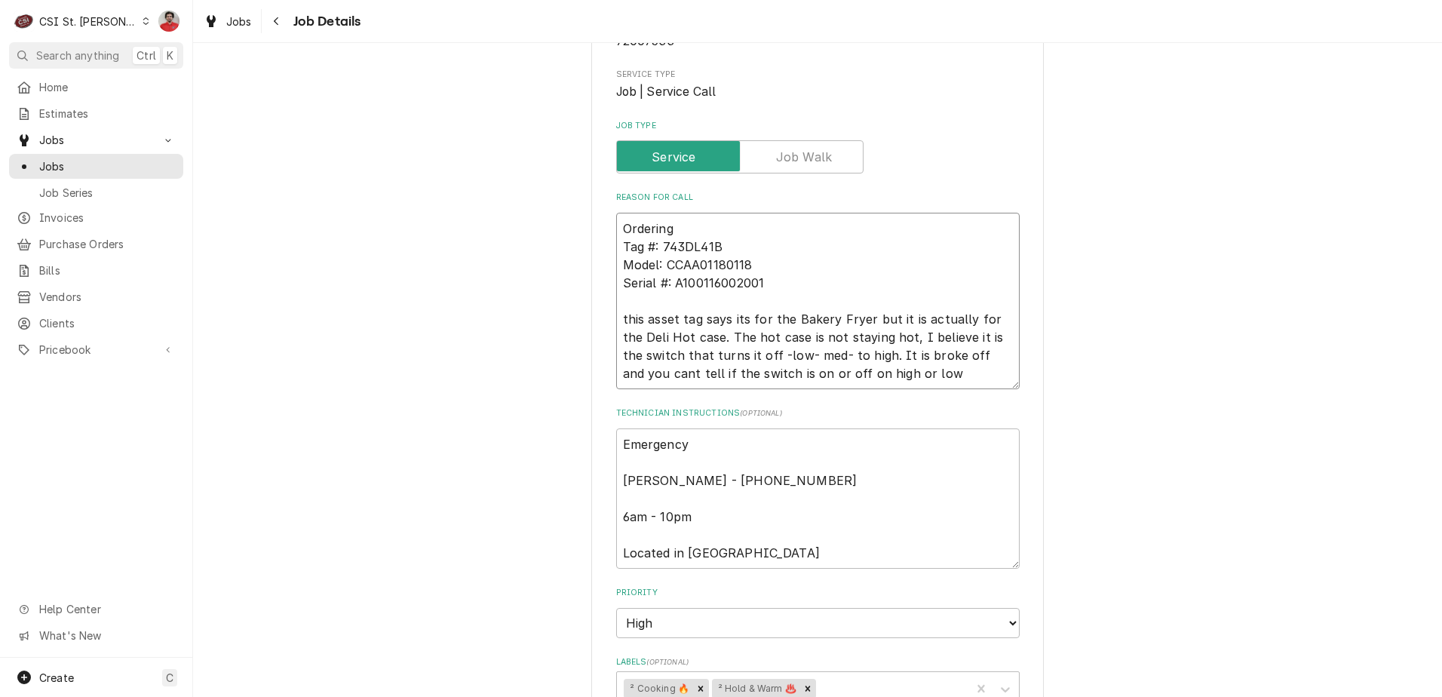
type textarea "Ordering t Tag #: 743DL41B Model: CCAA01180118 Serial #: A100116002001 this ass…"
type textarea "x"
type textarea "Ordering tw Tag #: 743DL41B Model: CCAA01180118 Serial #: A100116002001 this as…"
type textarea "x"
type textarea "Ordering two Tag #: 743DL41B Model: CCAA01180118 Serial #: A100116002001 this a…"
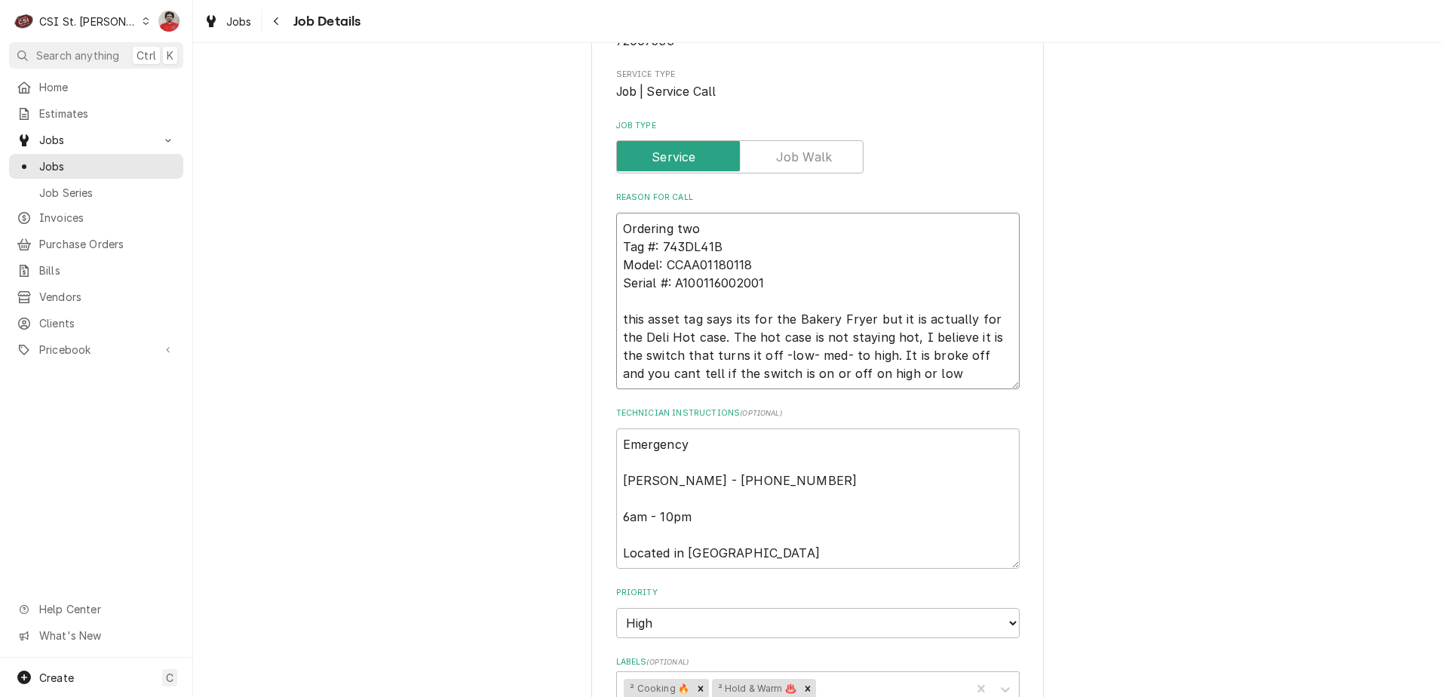
type textarea "x"
type textarea "Ordering two Tag #: 743DL41B Model: CCAA01180118 Serial #: A100116002001 this a…"
type textarea "x"
type textarea "Ordering two T Tag #: 743DL41B Model: CCAA01180118 Serial #: A100116002001 this…"
type textarea "x"
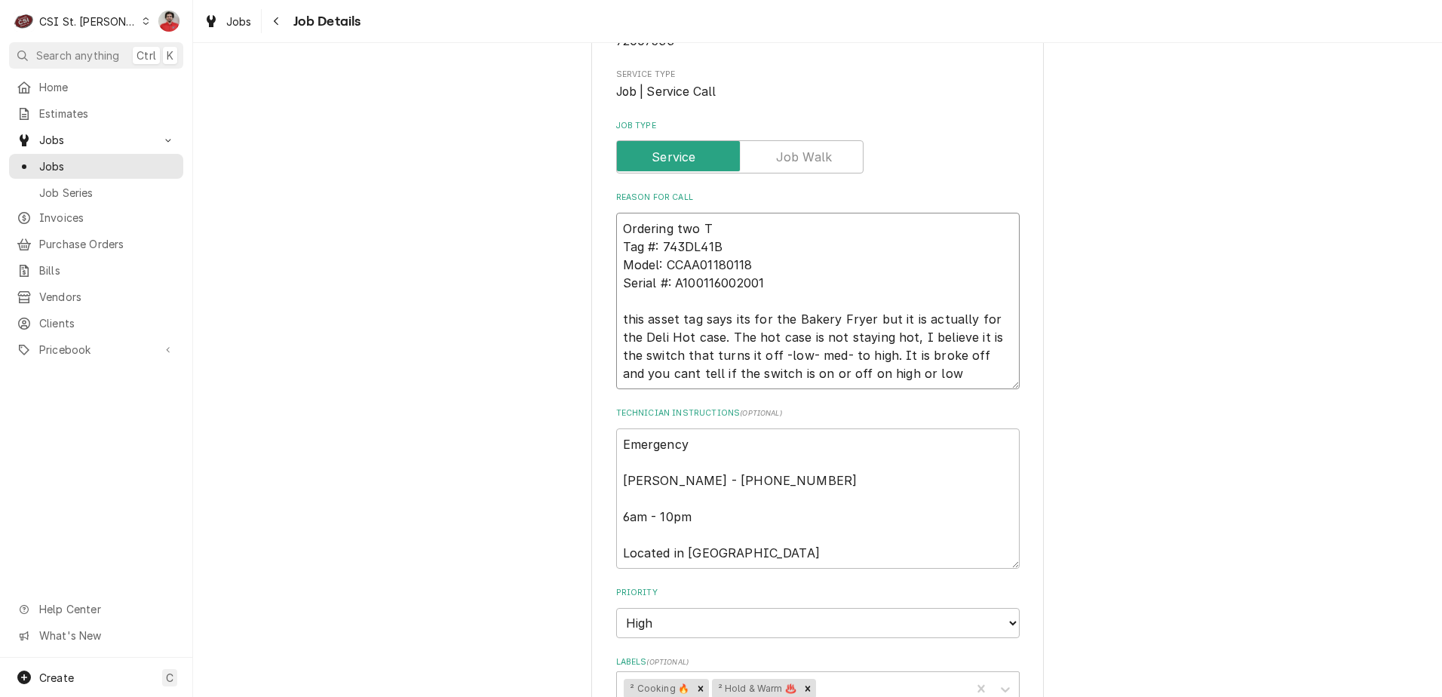
type textarea "Ordering two TT Tag #: 743DL41B Model: CCAA01180118 Serial #: A100116002001 thi…"
type textarea "x"
type textarea "Ordering two TT- Tag #: 743DL41B Model: CCAA01180118 Serial #: A100116002001 th…"
type textarea "x"
type textarea "Ordering two TT-3 Tag #: 743DL41B Model: CCAA01180118 Serial #: A100116002001 t…"
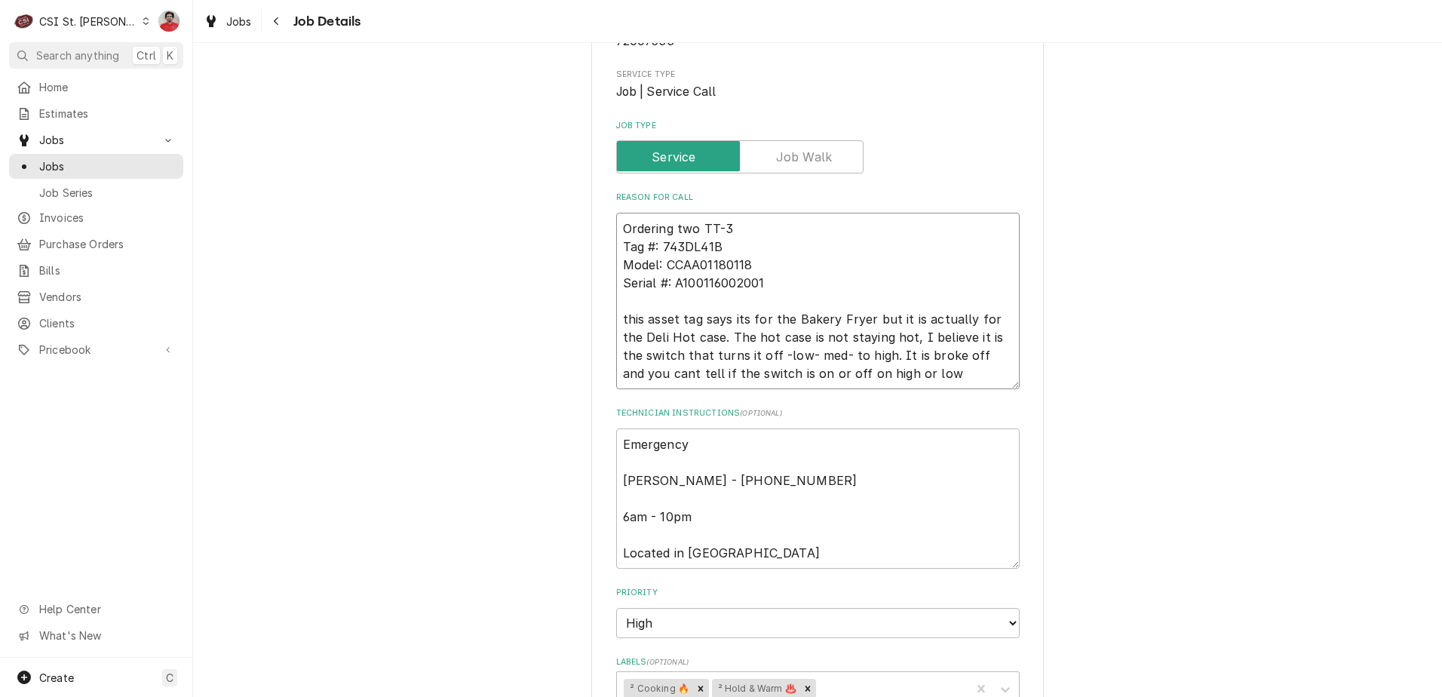
type textarea "x"
type textarea "Ordering two TT-34 Tag #: 743DL41B Model: CCAA01180118 Serial #: A100116002001 …"
type textarea "x"
type textarea "Ordering two TT-344 Tag #: 743DL41B Model: CCAA01180118 Serial #: A100116002001…"
type textarea "x"
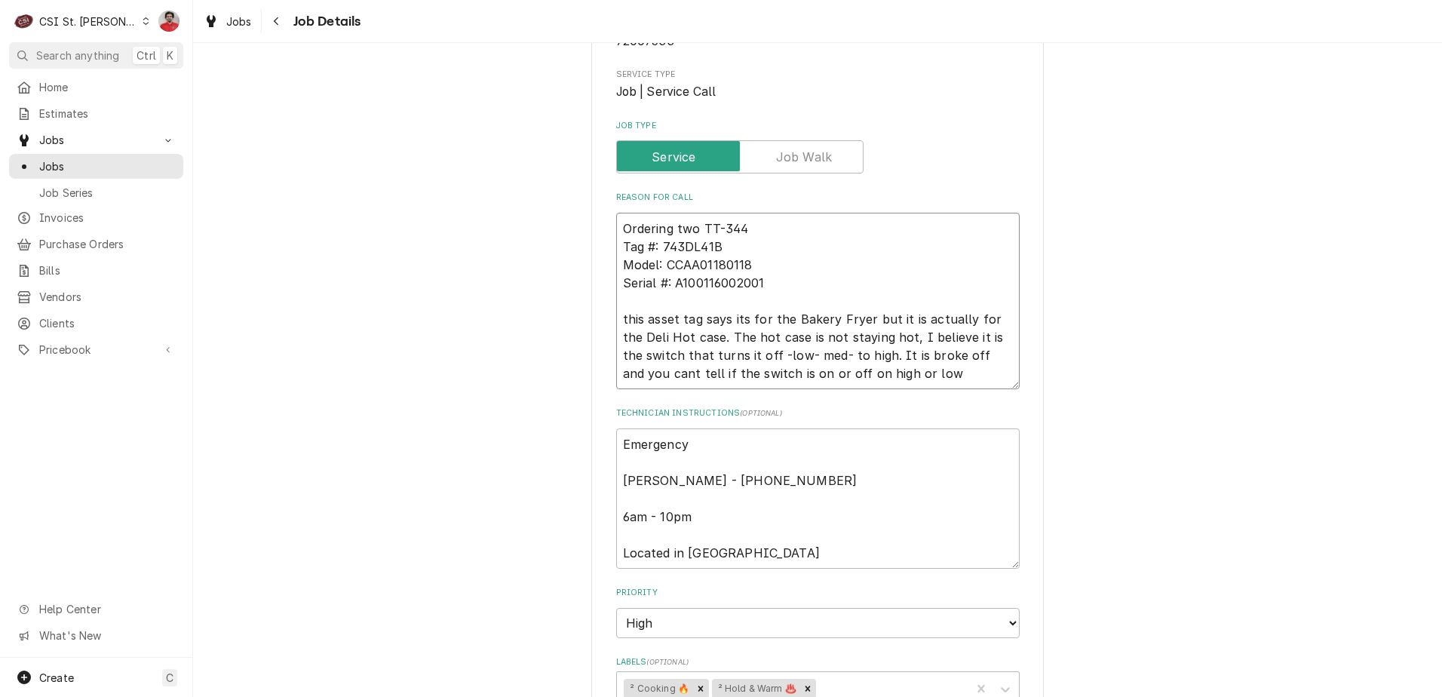
type textarea "Ordering two TT-34 Tag #: 743DL41B Model: CCAA01180118 Serial #: A100116002001 …"
type textarea "x"
type textarea "Ordering two TT-349 Tag #: 743DL41B Model: CCAA01180118 Serial #: A100116002001…"
type textarea "x"
type textarea "Ordering two TT-3498 Tag #: 743DL41B Model: CCAA01180118 Serial #: A10011600200…"
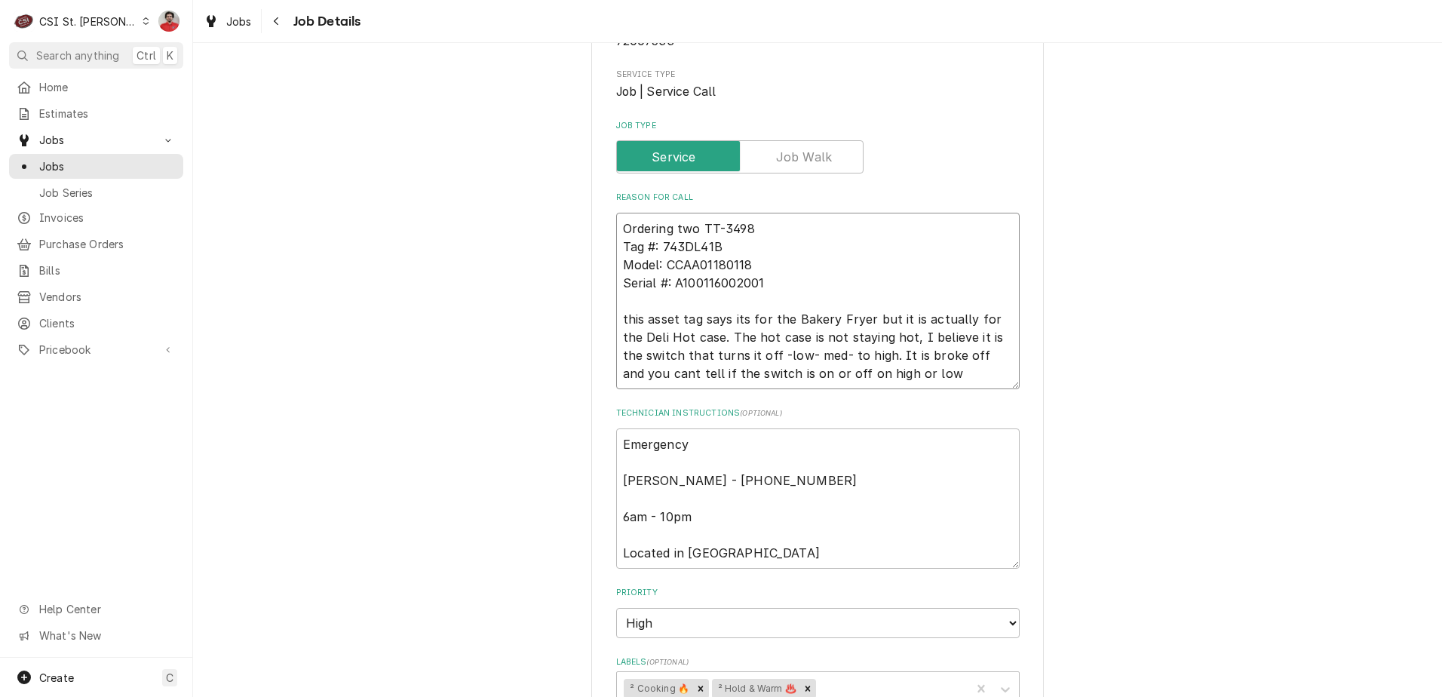
type textarea "x"
type textarea "Ordering two TT-34982 Tag #: 743DL41B Model: CCAA01180118 Serial #: A1001160020…"
type textarea "x"
type textarea "Ordering two TT-34982 Tag #: 743DL41B Model: CCAA01180118 Serial #: A1001160020…"
type textarea "x"
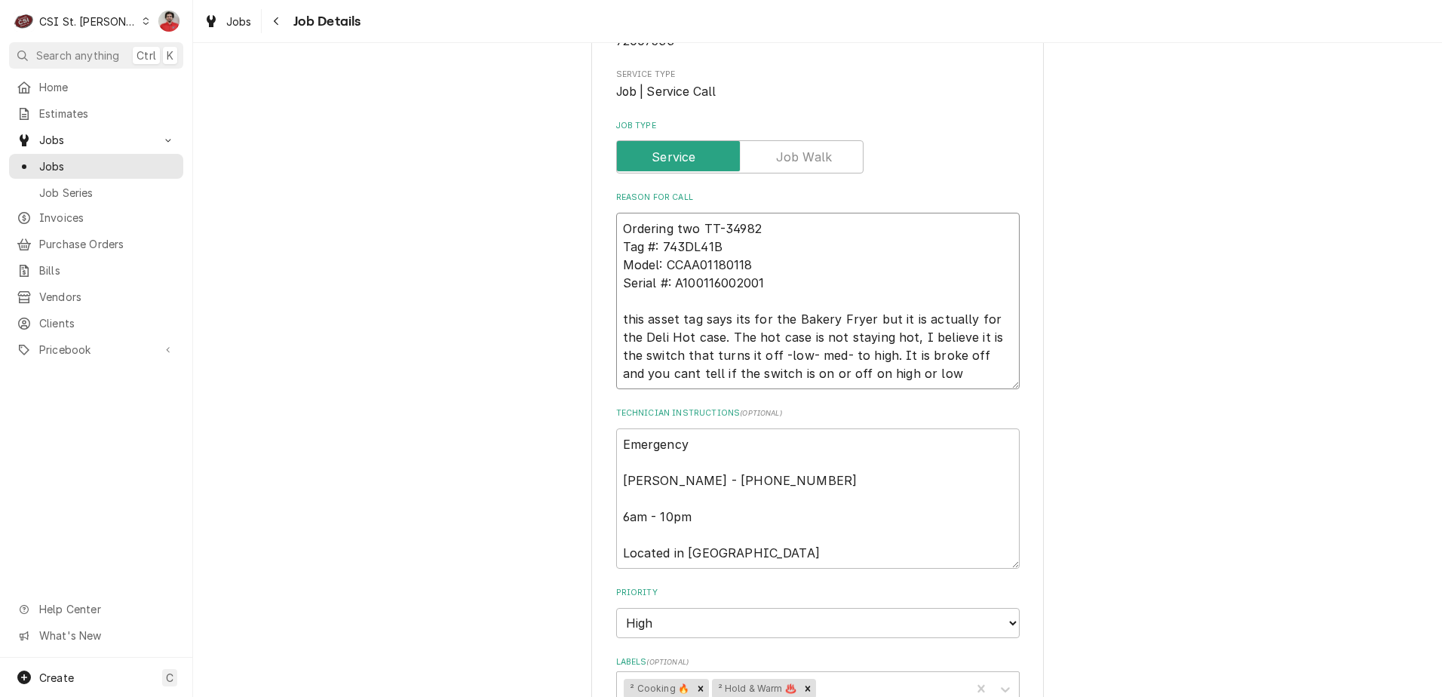
type textarea "Ordering two TT-34982 r Tag #: 743DL41B Model: CCAA01180118 Serial #: A10011600…"
type textarea "x"
type textarea "Ordering two TT-34982 Tag #: 743DL41B Model: CCAA01180118 Serial #: A1001160020…"
type textarea "x"
type textarea "Ordering two TT-34982 c Tag #: 743DL41B Model: CCAA01180118 Serial #: A10011600…"
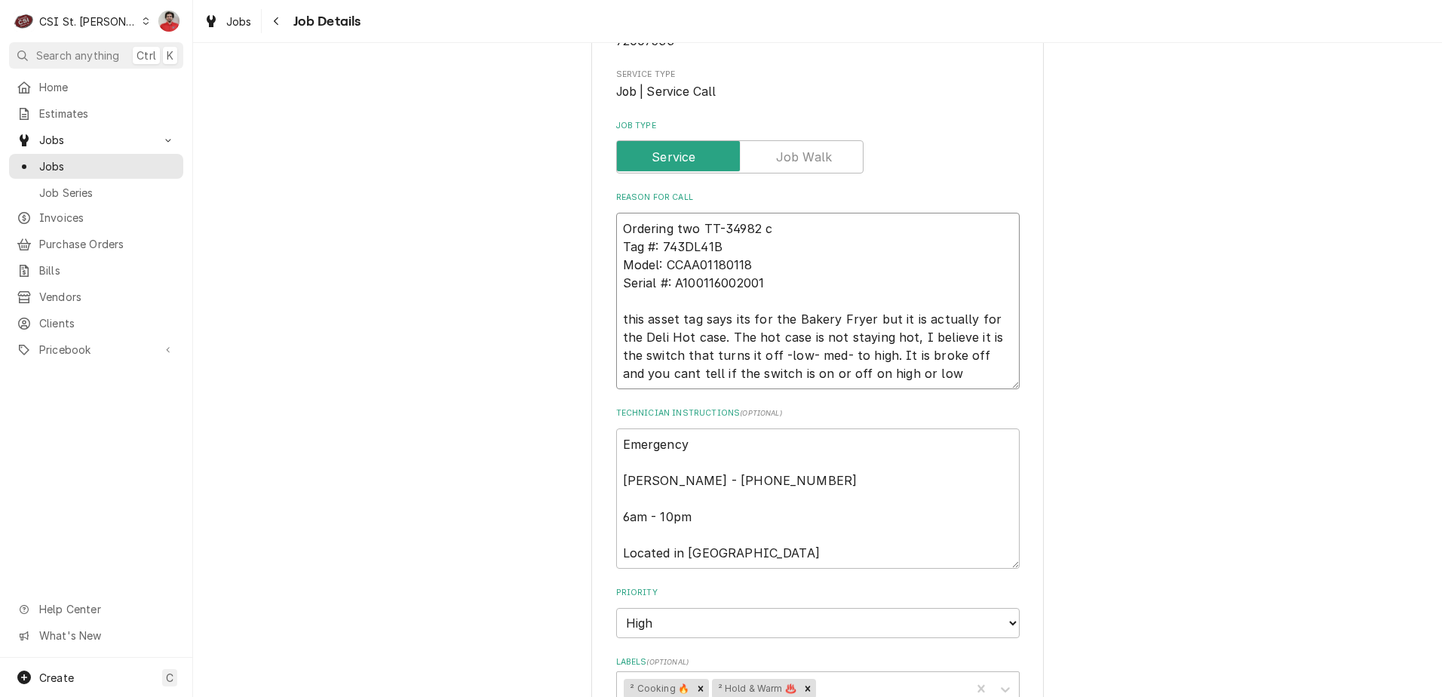
type textarea "x"
type textarea "Ordering two TT-34982 co Tag #: 743DL41B Model: CCAA01180118 Serial #: A1001160…"
type textarea "x"
type textarea "Ordering two TT-34982 cong Tag #: 743DL41B Model: CCAA01180118 Serial #: A10011…"
type textarea "x"
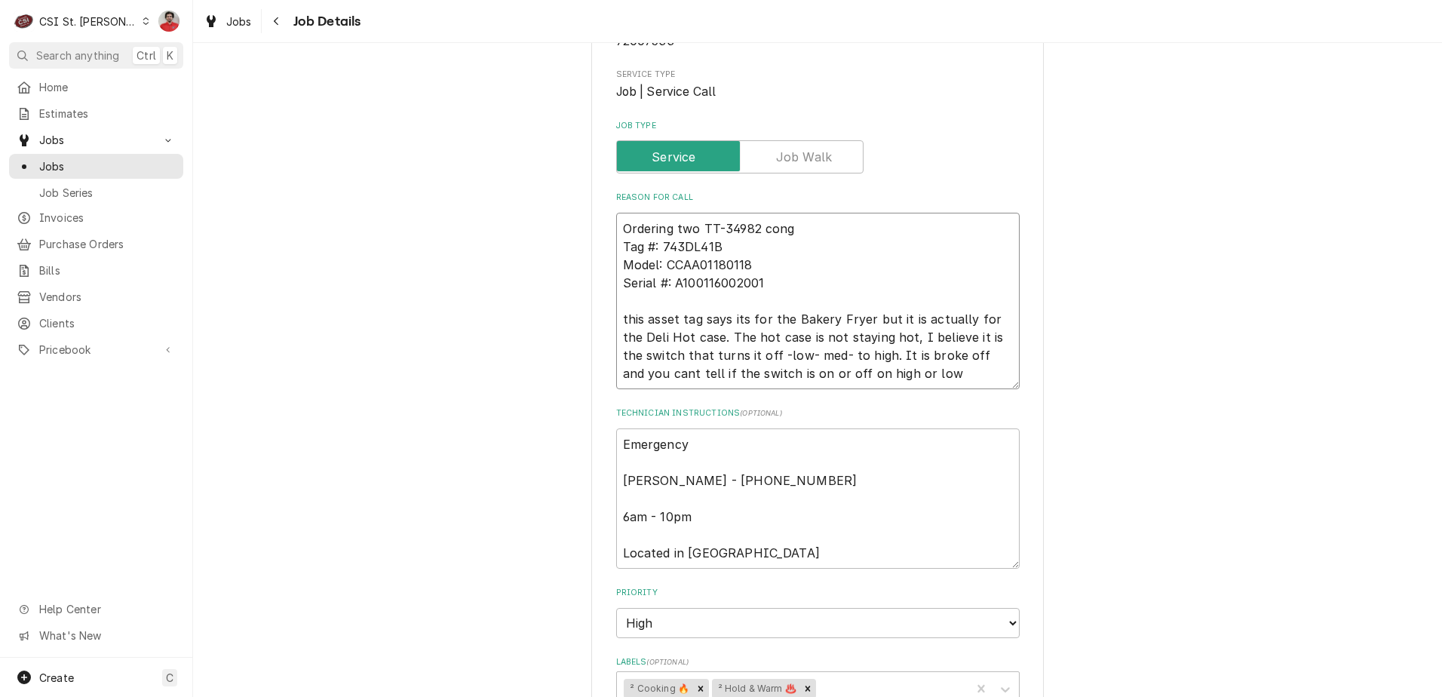
type textarea "Ordering two TT-34982 congt Tag #: 743DL41B Model: CCAA01180118 Serial #: A1001…"
type textarea "x"
type textarea "Ordering two TT-34982 cong Tag #: 743DL41B Model: CCAA01180118 Serial #: A10011…"
type textarea "x"
type textarea "Ordering two TT-34982 con Tag #: 743DL41B Model: CCAA01180118 Serial #: A100116…"
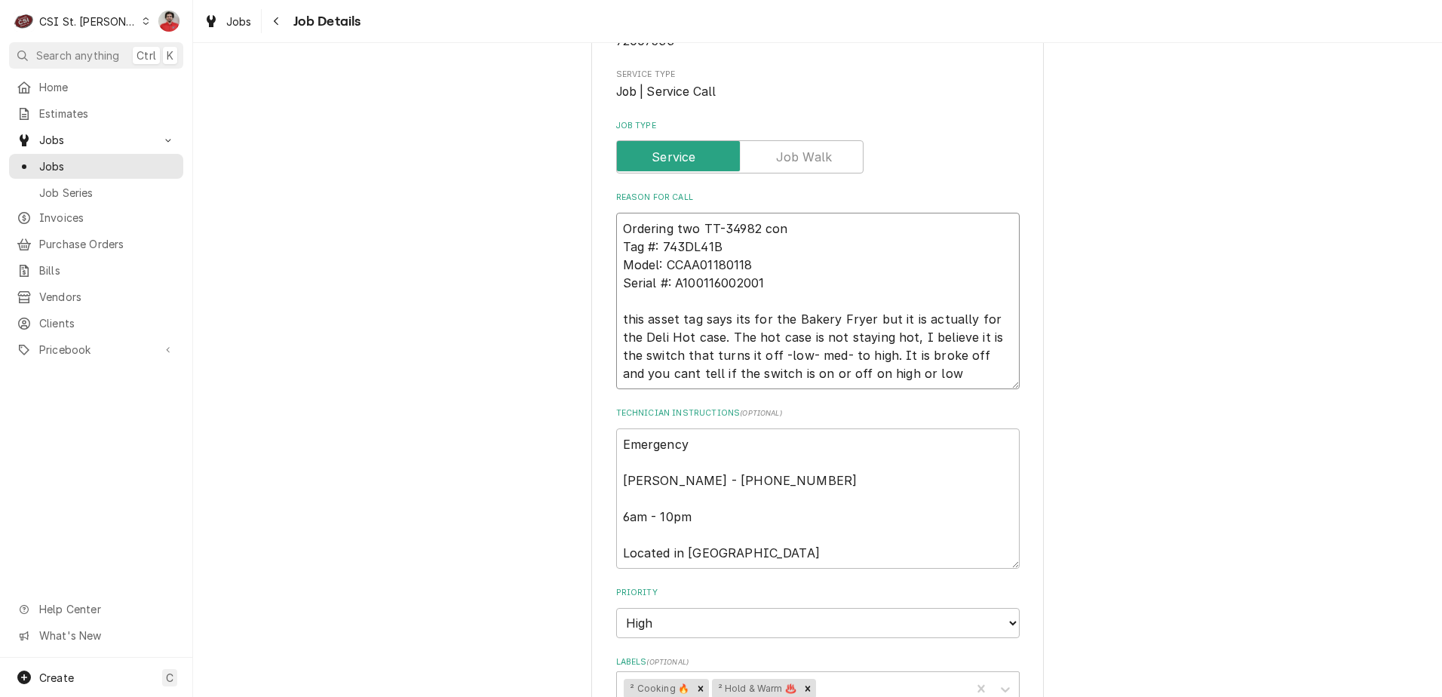
type textarea "x"
type textarea "Ordering two TT-34982 cont Tag #: 743DL41B Model: CCAA01180118 Serial #: A10011…"
type textarea "x"
type textarea "Ordering two TT-34982 contr Tag #: 743DL41B Model: CCAA01180118 Serial #: A1001…"
type textarea "x"
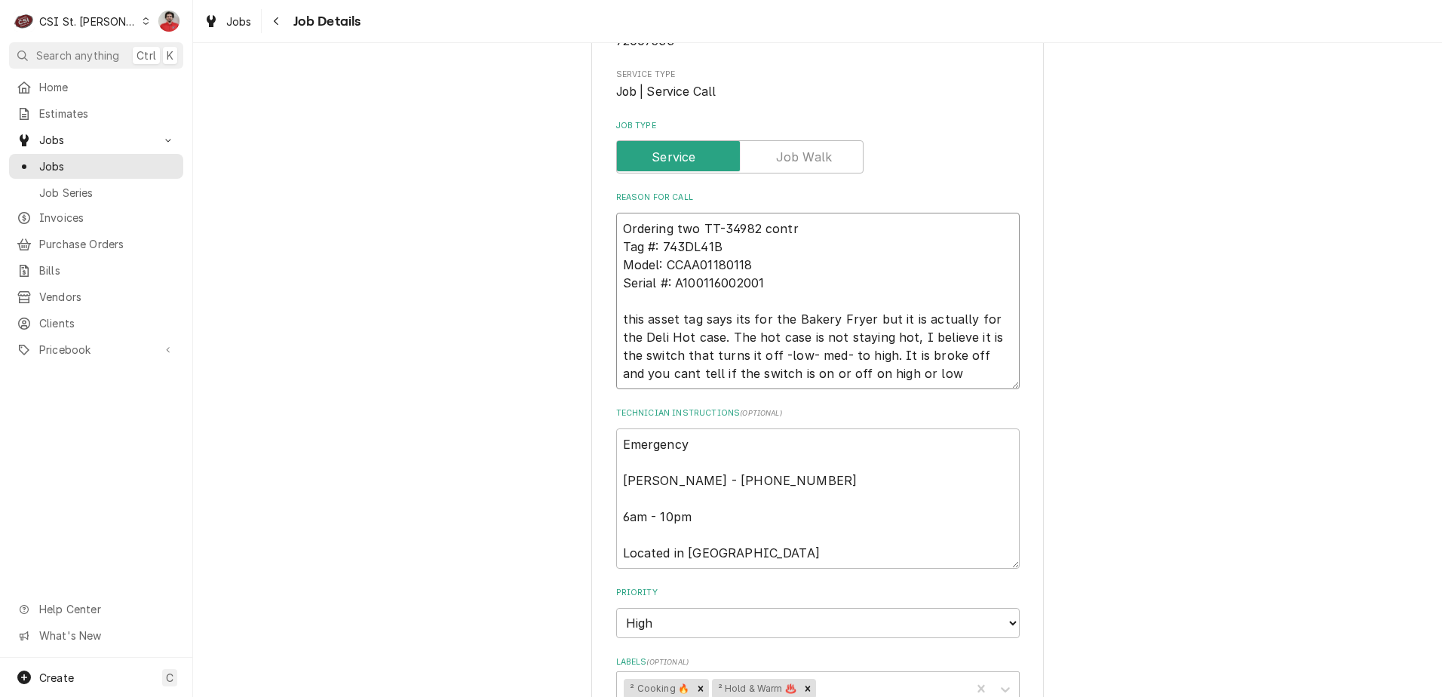
type textarea "Ordering two TT-34982 contro Tag #: 743DL41B Model: CCAA01180118 Serial #: A100…"
type textarea "x"
type textarea "Ordering two TT-34982 control Tag #: 743DL41B Model: CCAA01180118 Serial #: A10…"
type textarea "x"
type textarea "Ordering two TT-34982 controls Tag #: 743DL41B Model: CCAA01180118 Serial #: A1…"
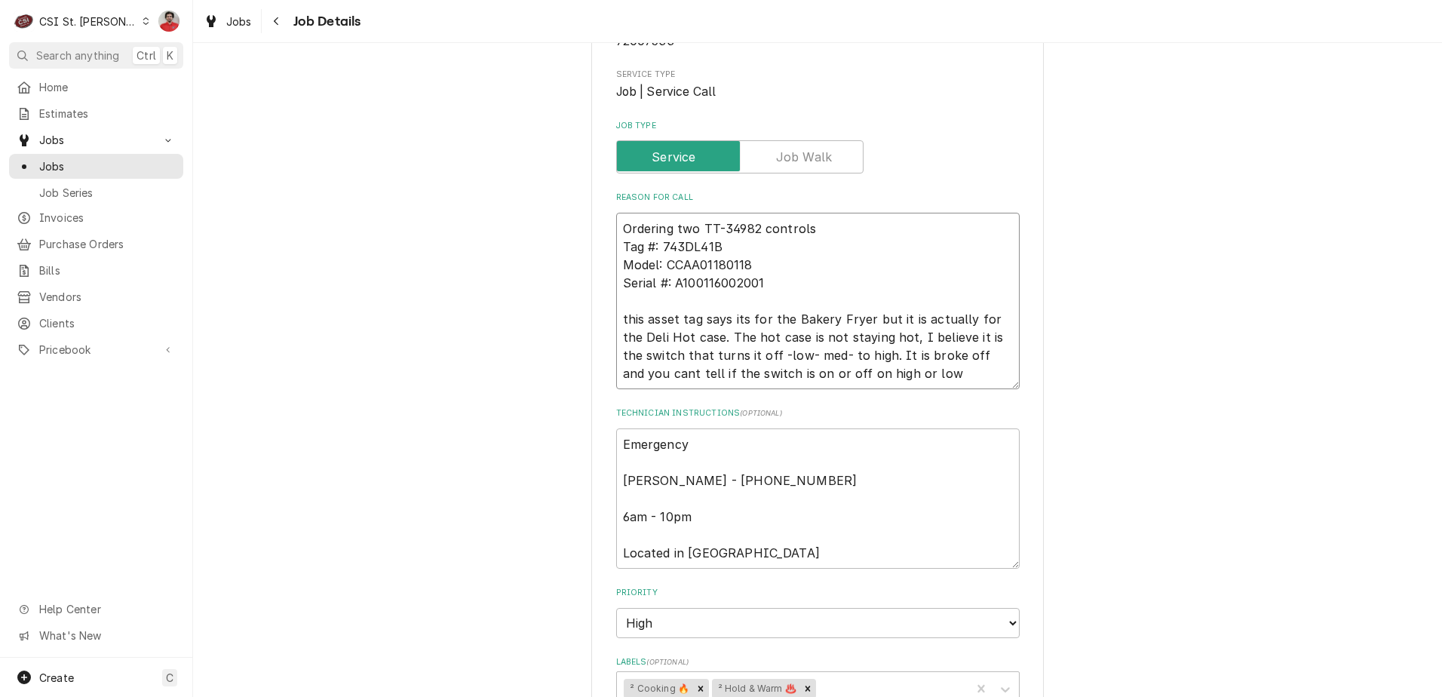
type textarea "x"
type textarea "Ordering two TT-34982 controls Tag #: 743DL41B Model: CCAA01180118 Serial #: A1…"
type textarea "x"
type textarea "Ordering two TT-34982 controls f Tag #: 743DL41B Model: CCAA01180118 Serial #: …"
type textarea "x"
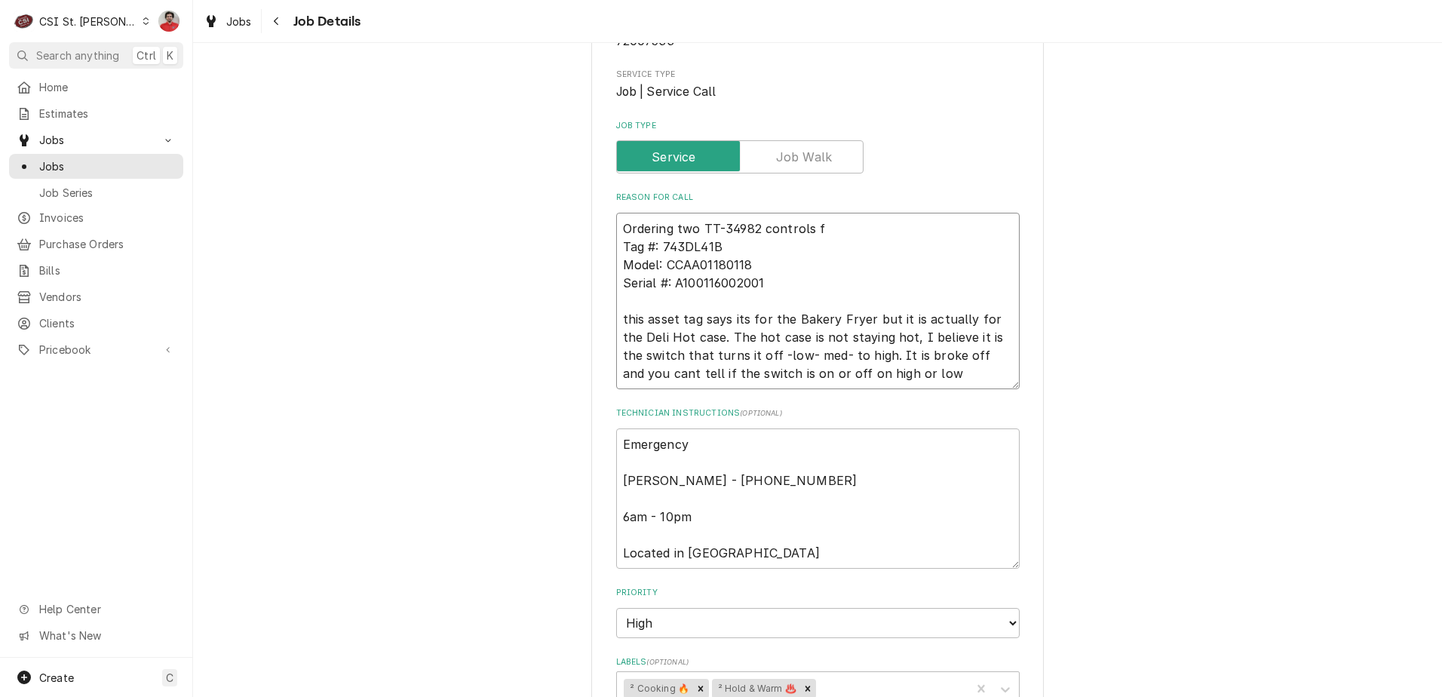
type textarea "Ordering two TT-34982 controls fr Tag #: 743DL41B Model: CCAA01180118 Serial #:…"
type textarea "x"
type textarea "Ordering two TT-34982 controls fro Tag #: 743DL41B Model: CCAA01180118 Serial #…"
type textarea "x"
type textarea "Ordering two TT-34982 controls from Tag #: 743DL41B Model: CCAA01180118 Serial …"
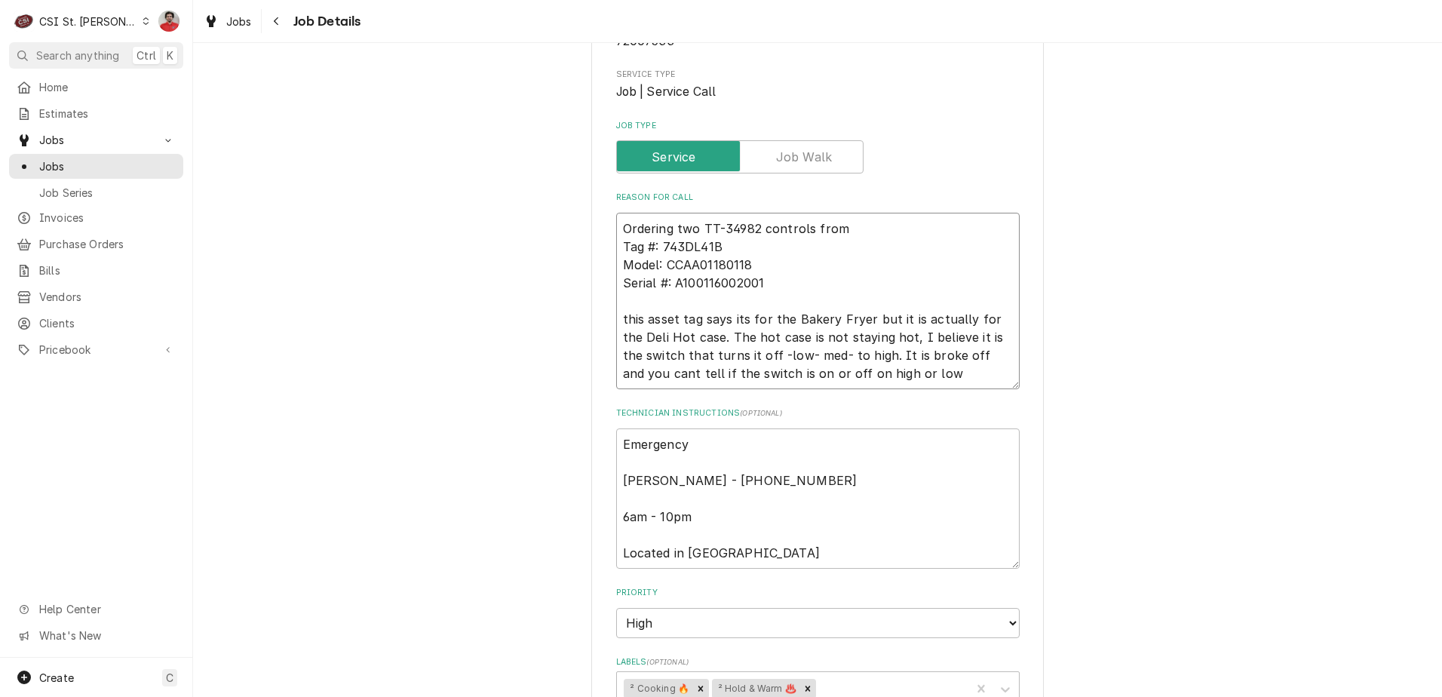
type textarea "x"
type textarea "Ordering two TT-34982 controls from Tag #: 743DL41B Model: CCAA01180118 Serial …"
type textarea "x"
type textarea "Ordering two TT-34982 controls from A Tag #: 743DL41B Model: CCAA01180118 Seria…"
type textarea "x"
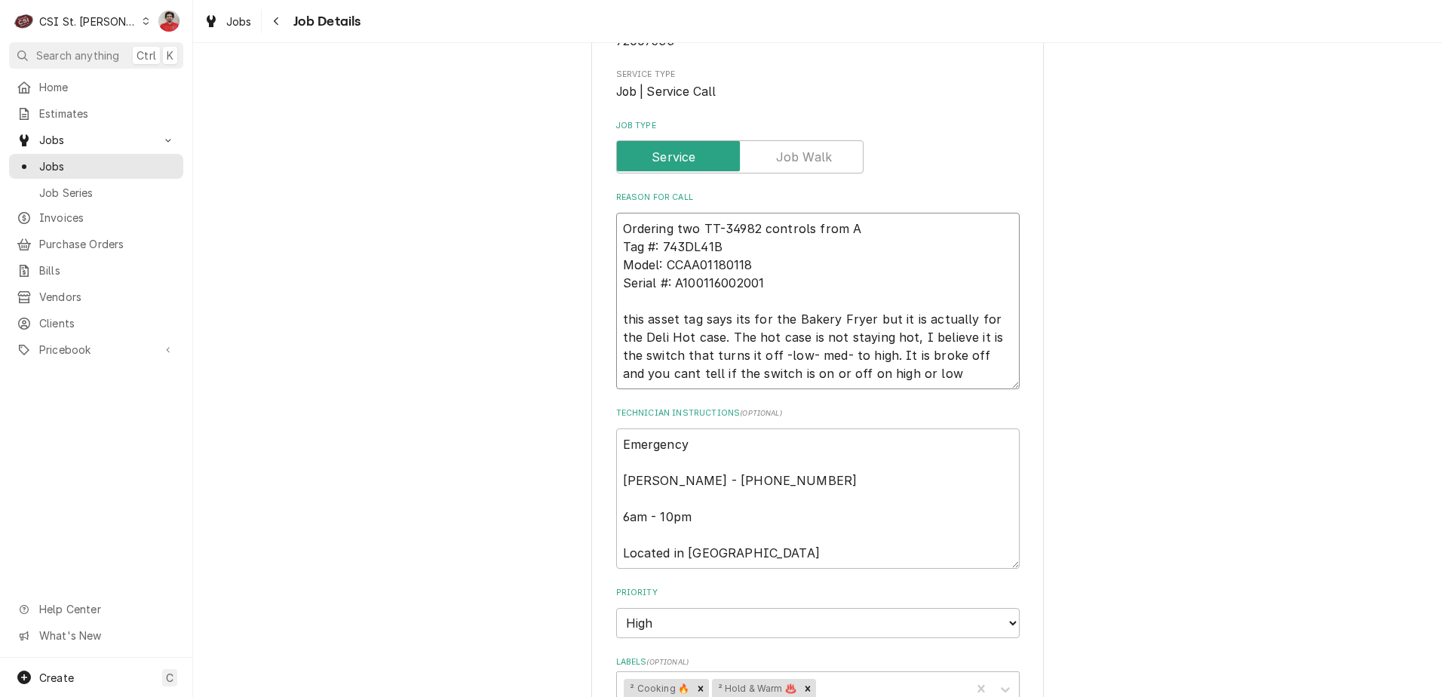
type textarea "Ordering two TT-34982 controls from Al Tag #: 743DL41B Model: CCAA01180118 Seri…"
type textarea "x"
type textarea "Ordering two TT-34982 controls from Alt Tag #: 743DL41B Model: CCAA01180118 Ser…"
type textarea "x"
type textarea "Ordering two TT-34982 controls from Alto Tag #: 743DL41B Model: CCAA01180118 Se…"
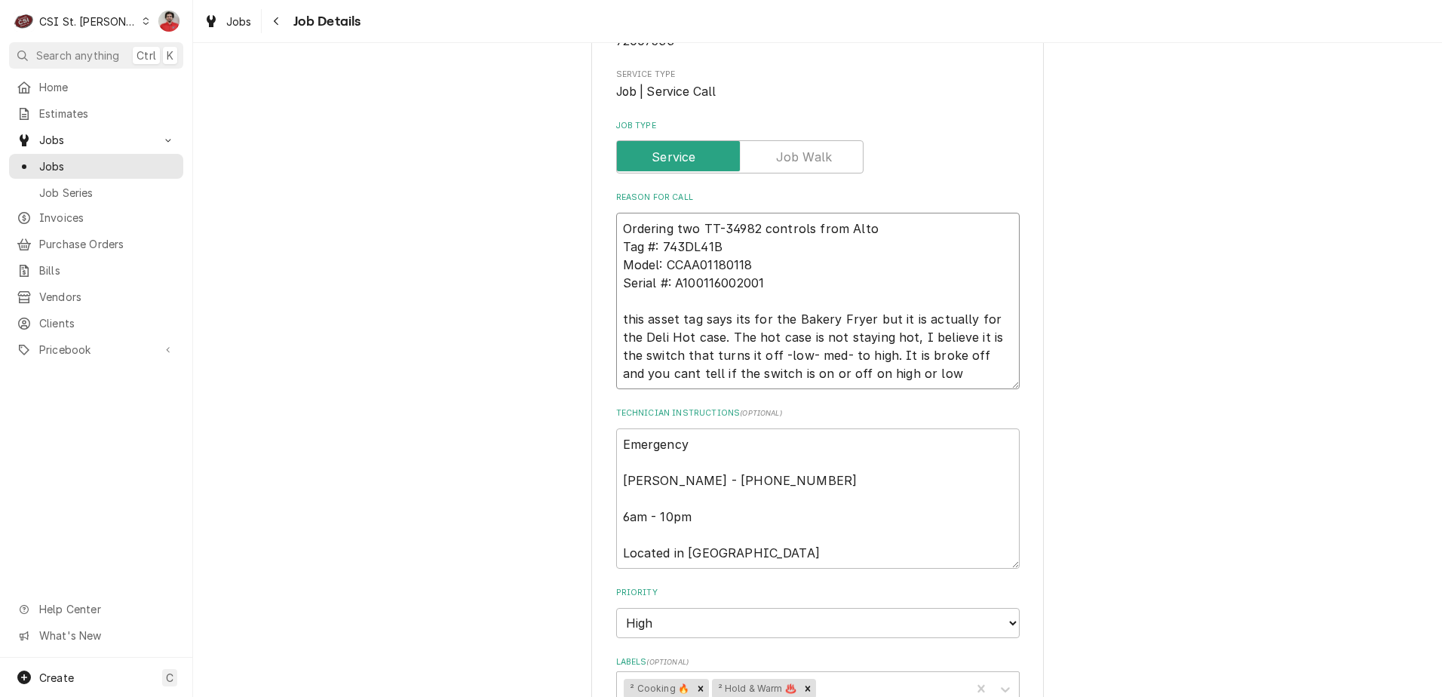
type textarea "x"
type textarea "Ordering two TT-34982 controls from Alto- Tag #: 743DL41B Model: CCAA01180118 S…"
type textarea "x"
type textarea "Ordering two TT-34982 controls from Alto-S Tag #: 743DL41B Model: CCAA01180118 …"
type textarea "x"
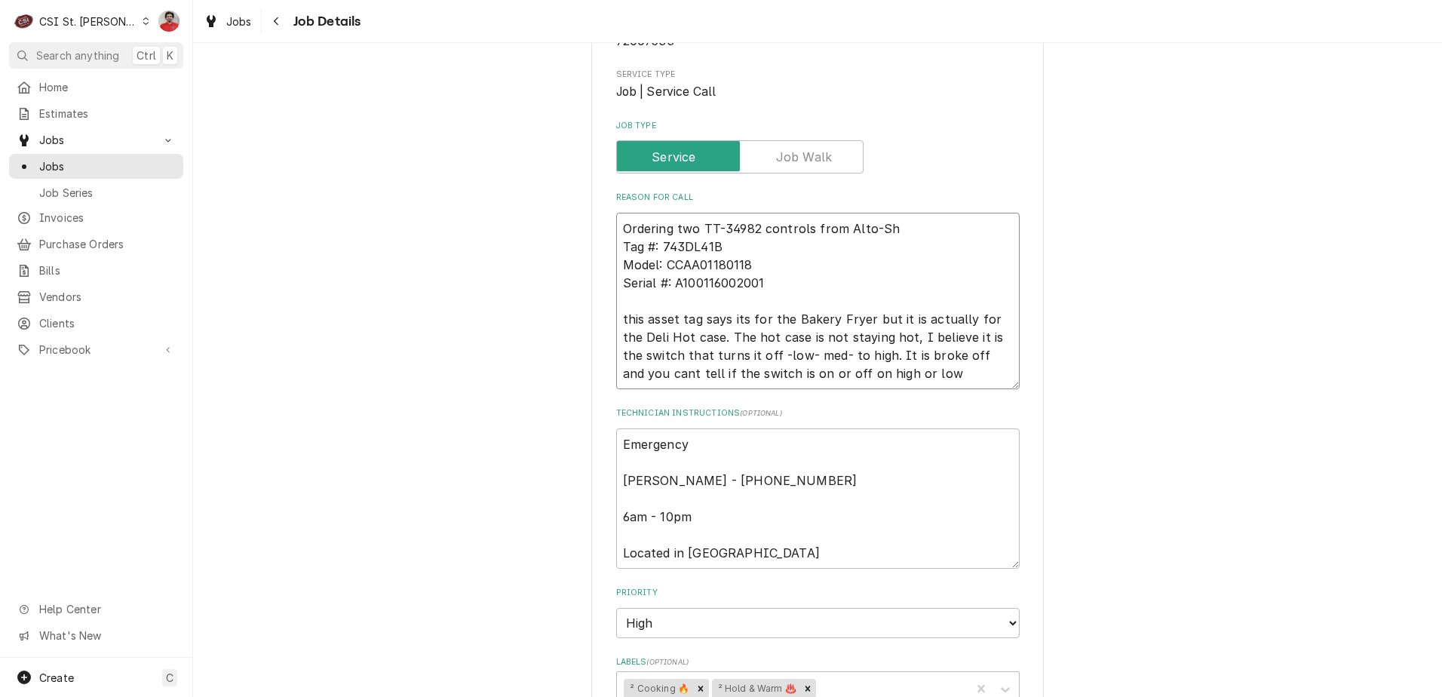
type textarea "Ordering two TT-34982 controls from Alto-Sha Tag #: 743DL41B Model: CCAA0118011…"
type textarea "x"
type textarea "Ordering two TT-34982 controls from Alto-Shaa Tag #: 743DL41B Model: CCAA011801…"
type textarea "x"
type textarea "Ordering two TT-34982 controls from Alto-Shaam Tag #: 743DL41B Model: CCAA01180…"
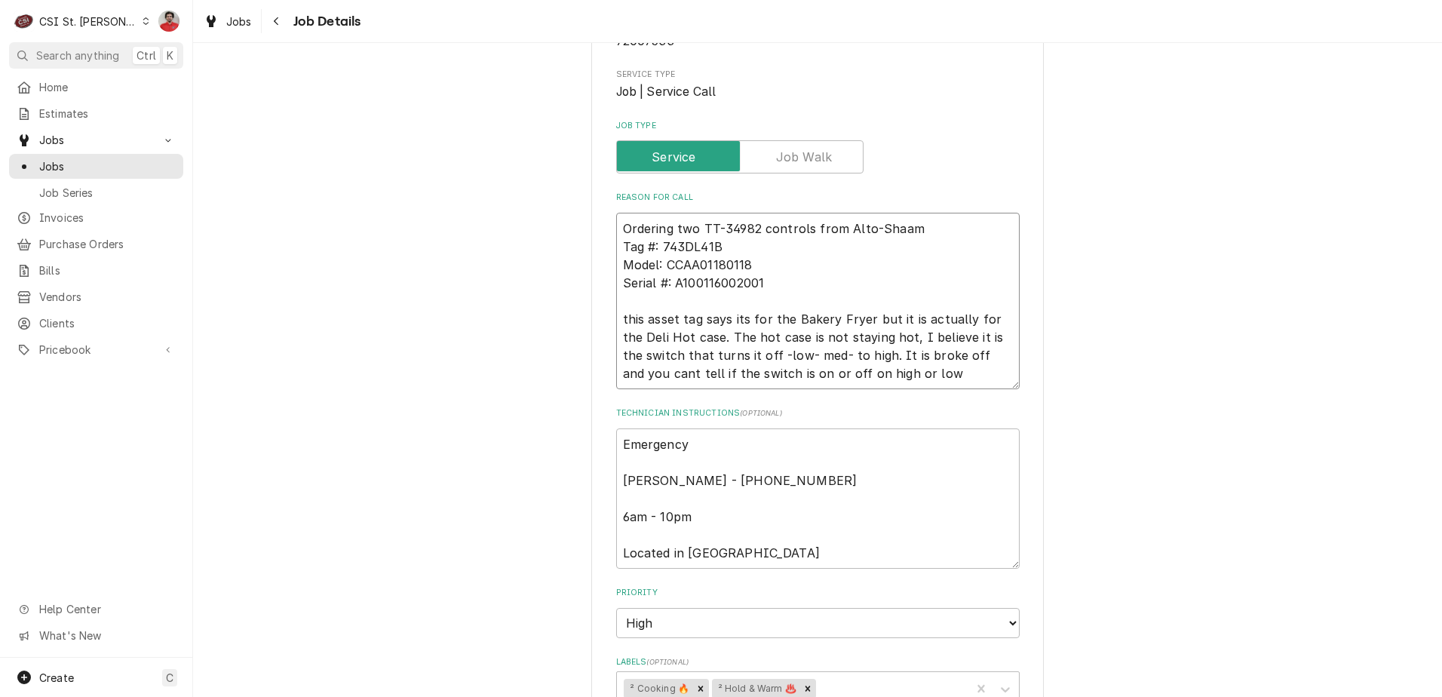
type textarea "x"
type textarea "Ordering two TT-34982 controls from Alto-Shaam Tag #: 743DL41B Model: CCAA01180…"
type textarea "x"
type textarea "Ordering two TT-34982 controls from Alto-Shaam v Tag #: 743DL41B Model: CCAA011…"
type textarea "x"
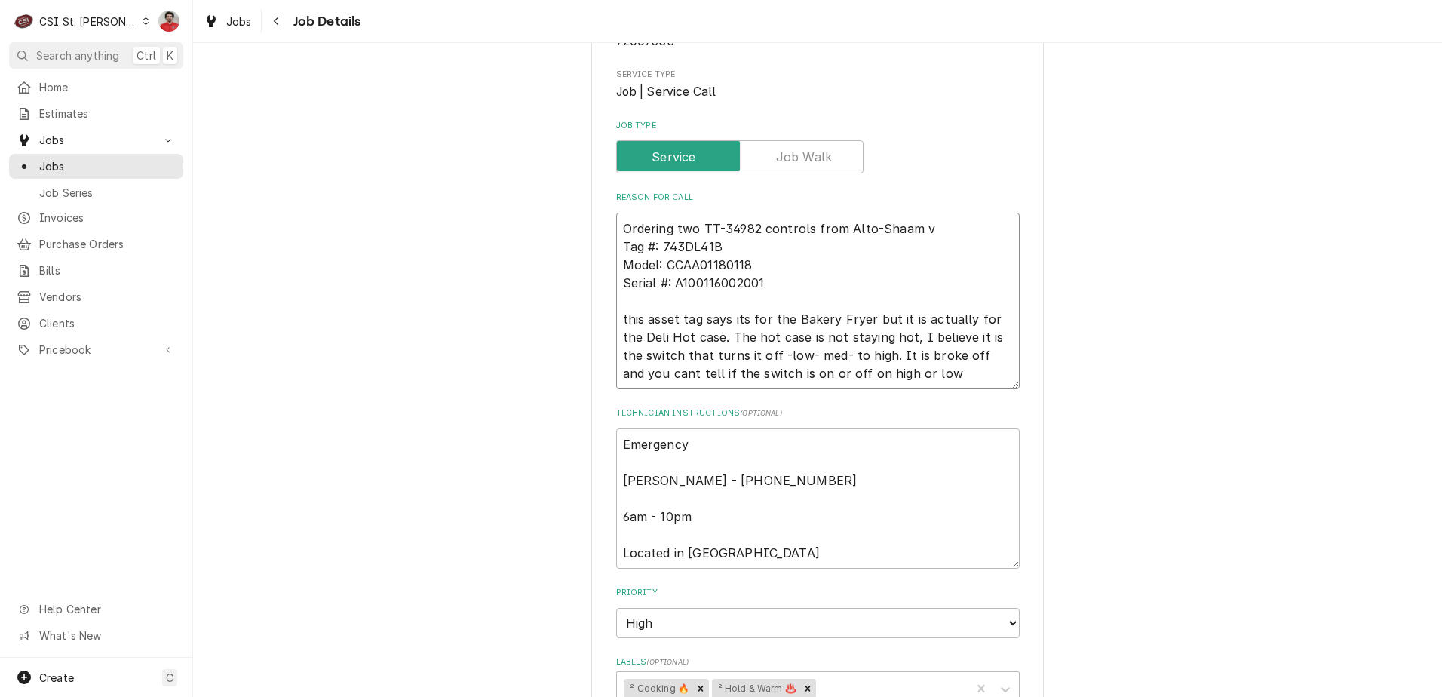
type textarea "Ordering two TT-34982 controls from Alto-Shaam vi Tag #: 743DL41B Model: CCAA01…"
type textarea "x"
type textarea "Ordering two TT-34982 controls from Alto-Shaam via Tag #: 743DL41B Model: CCAA0…"
type textarea "x"
type textarea "Ordering two TT-34982 controls from Alto-Shaam via Tag #: 743DL41B Model: CCAA0…"
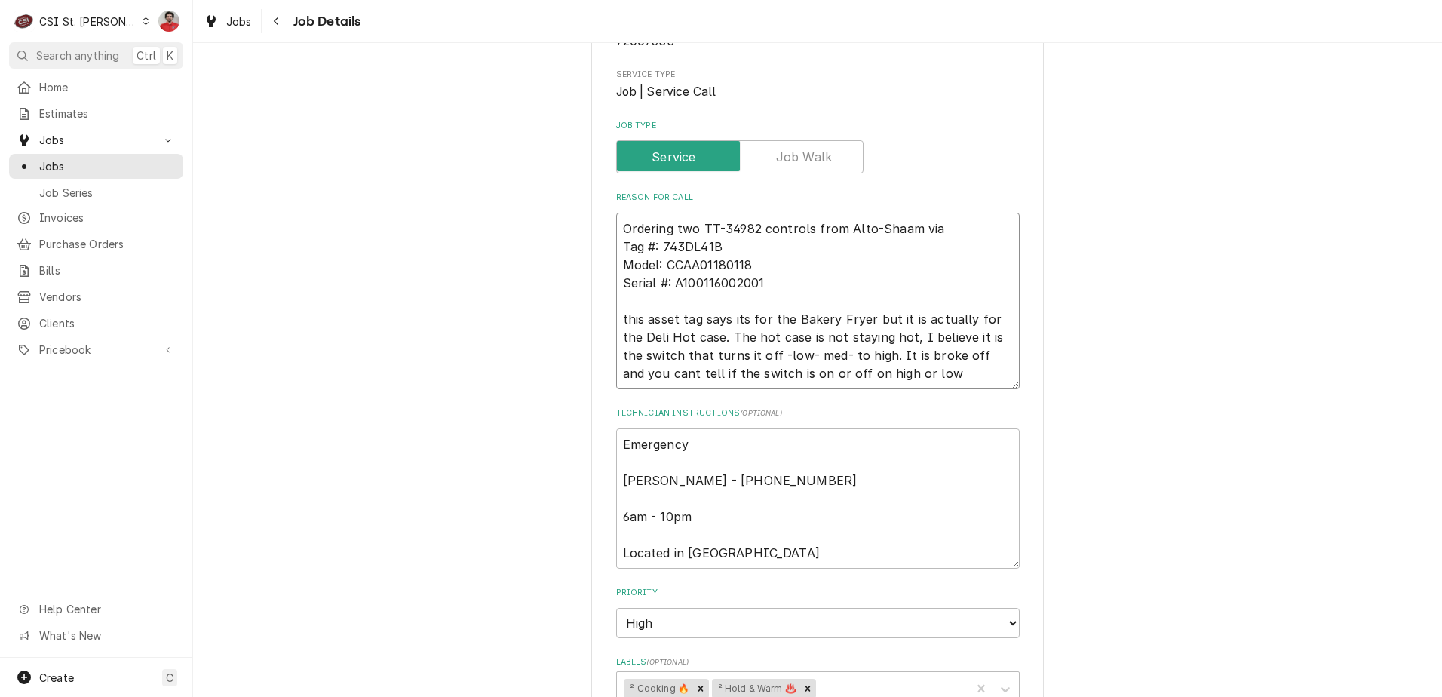
type textarea "x"
type textarea "Ordering two TT-34982 controls from Alto-Shaam via N Tag #: 743DL41B Model: CCA…"
type textarea "x"
type textarea "Ordering two TT-34982 controls from Alto-Shaam via ND Tag #: 743DL41B Model: CC…"
type textarea "x"
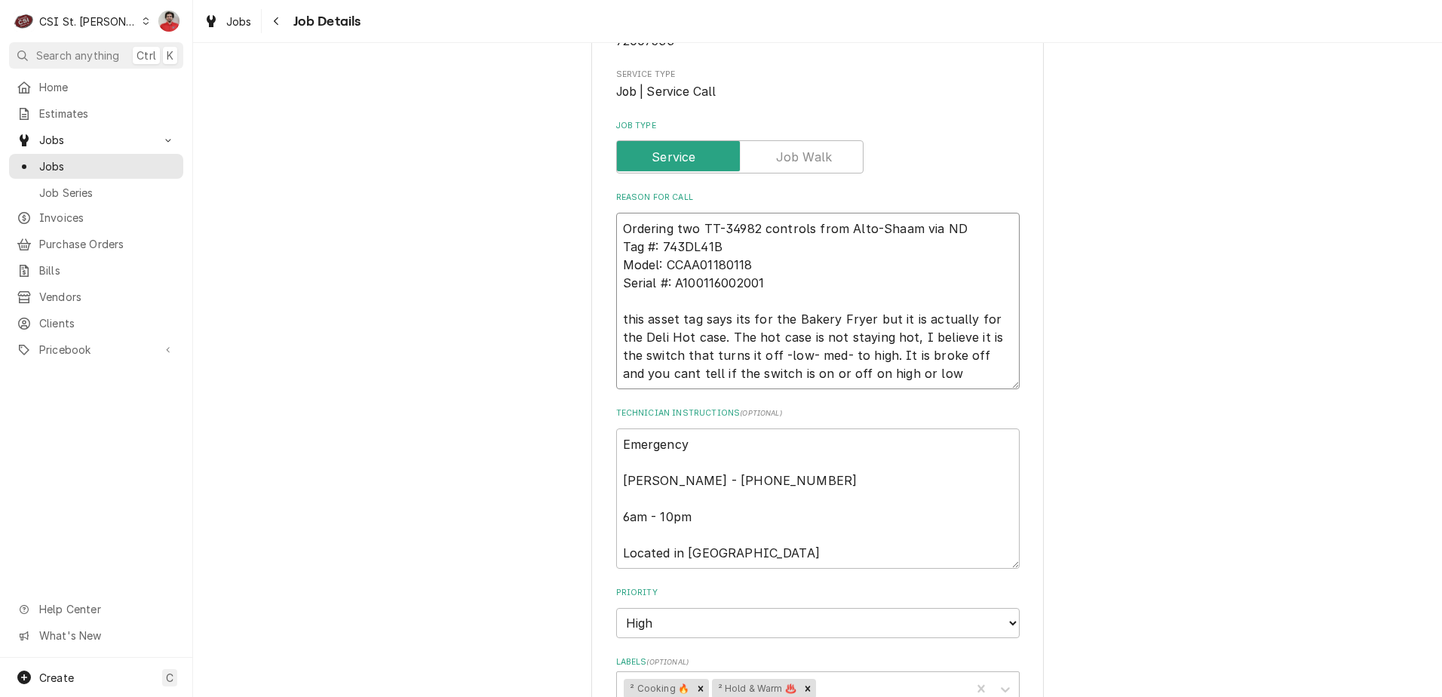
type textarea "Ordering two TT-34982 controls from Alto-Shaam via NDA Tag #: 743DL41B Model: C…"
type textarea "x"
type textarea "Ordering two TT-34982 controls from Alto-Shaam via NDA o Tag #: 743DL41B Model:…"
type textarea "x"
type textarea "Ordering two TT-34982 controls from Alto-Shaam via NDA on Tag #: 743DL41B Model…"
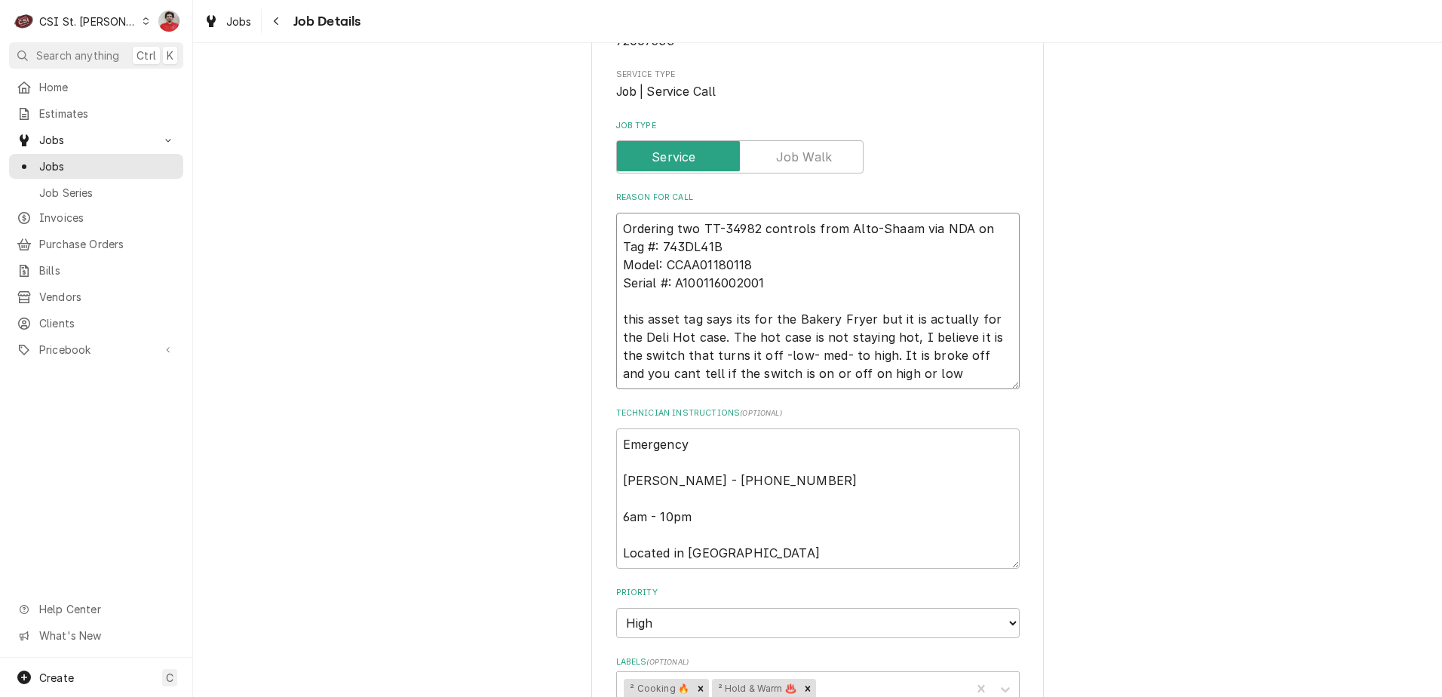
type textarea "x"
type textarea "Ordering two TT-34982 controls from Alto-Shaam via NDA on Tag #: 743DL41B Model…"
type textarea "x"
type textarea "Ordering two TT-34982 controls from Alto-Shaam via NDA on P Tag #: 743DL41B Mod…"
type textarea "x"
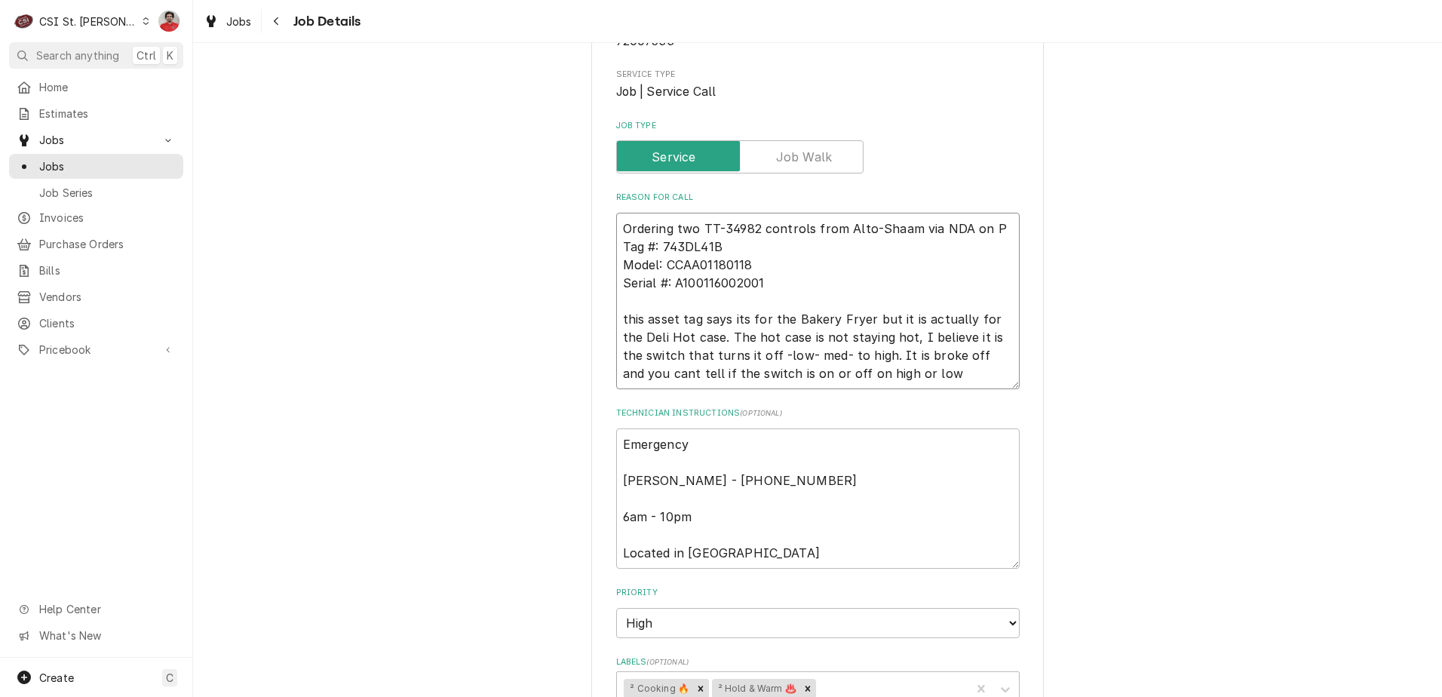
type textarea "Ordering two TT-34982 controls from Alto-Shaam via NDA on PO Tag #: 743DL41B Mo…"
type textarea "x"
type textarea "Ordering two TT-34982 controls from Alto-Shaam via NDA on PO Tag #: 743DL41B Mo…"
type textarea "x"
type textarea "Ordering two TT-34982 controls from Alto-Shaam via NDA on PO Tag #: 743DL41B Mo…"
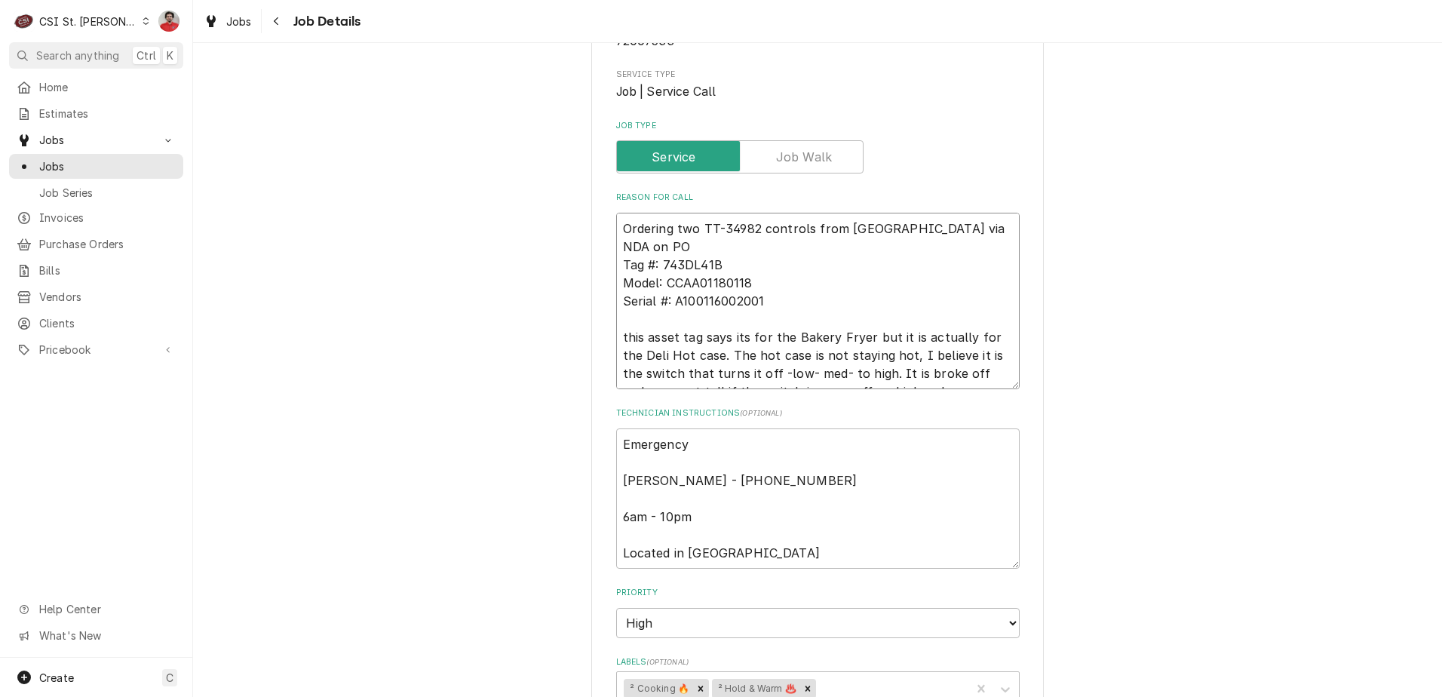
type textarea "x"
type textarea "Ordering two TT-34982 controls from Alto-Shaam via NDA on PO Tag #: 743DL41B Mo…"
type textarea "x"
type textarea "Ordering two TT-34982 controls from Alto-Shaam via NDA on P Tag #: 743DL41B Mod…"
type textarea "x"
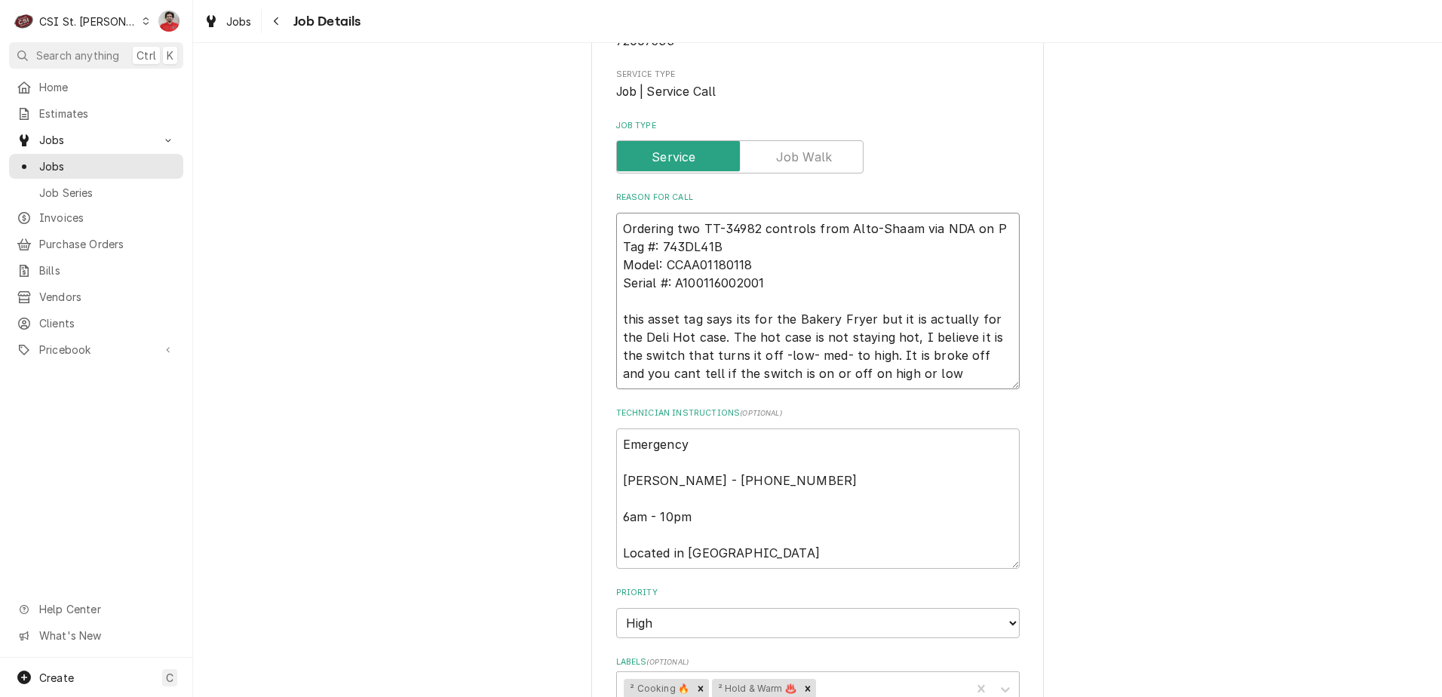
type textarea "Ordering two TT-34982 controls from Alto-Shaam via NDA on Tag #: 743DL41B Model…"
paste textarea "PO-401115"
type textarea "x"
type textarea "Ordering two TT-34982 controls from Alto-Shaam via NDA on PO-401115 Tag #: 743D…"
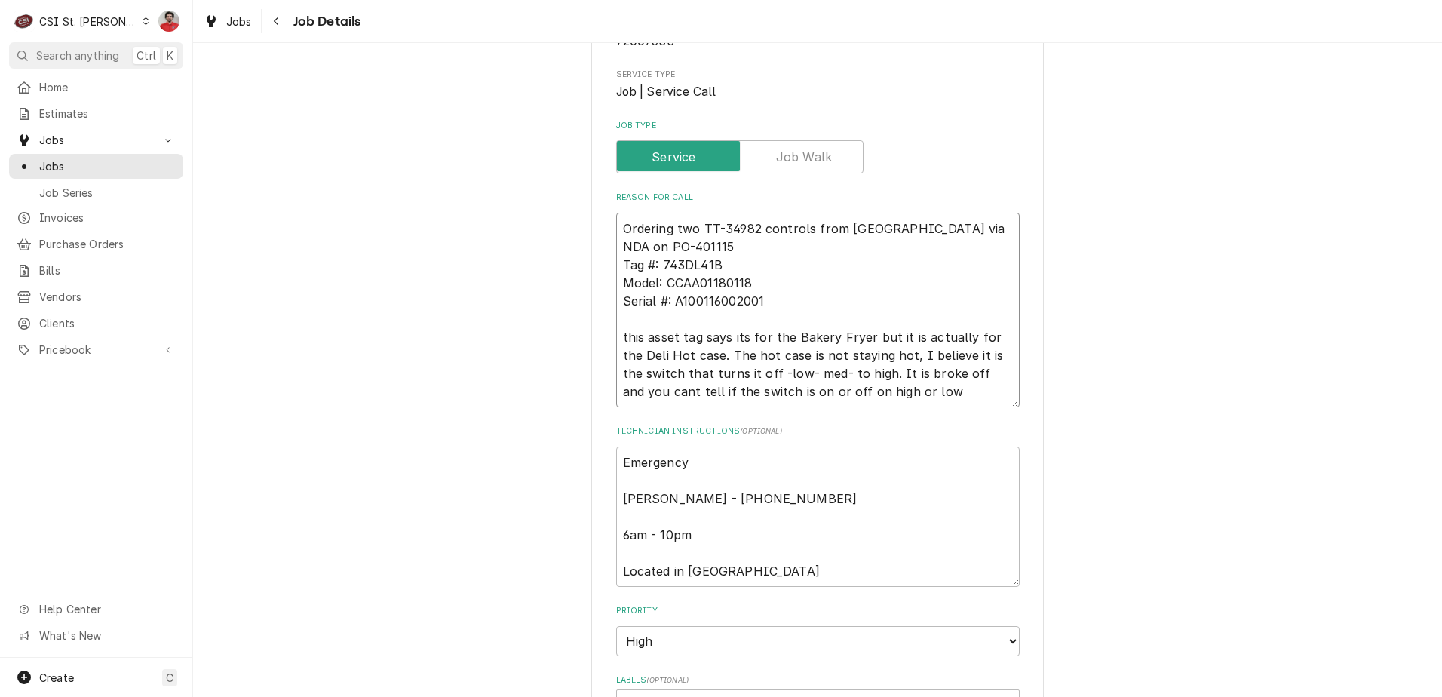
type textarea "x"
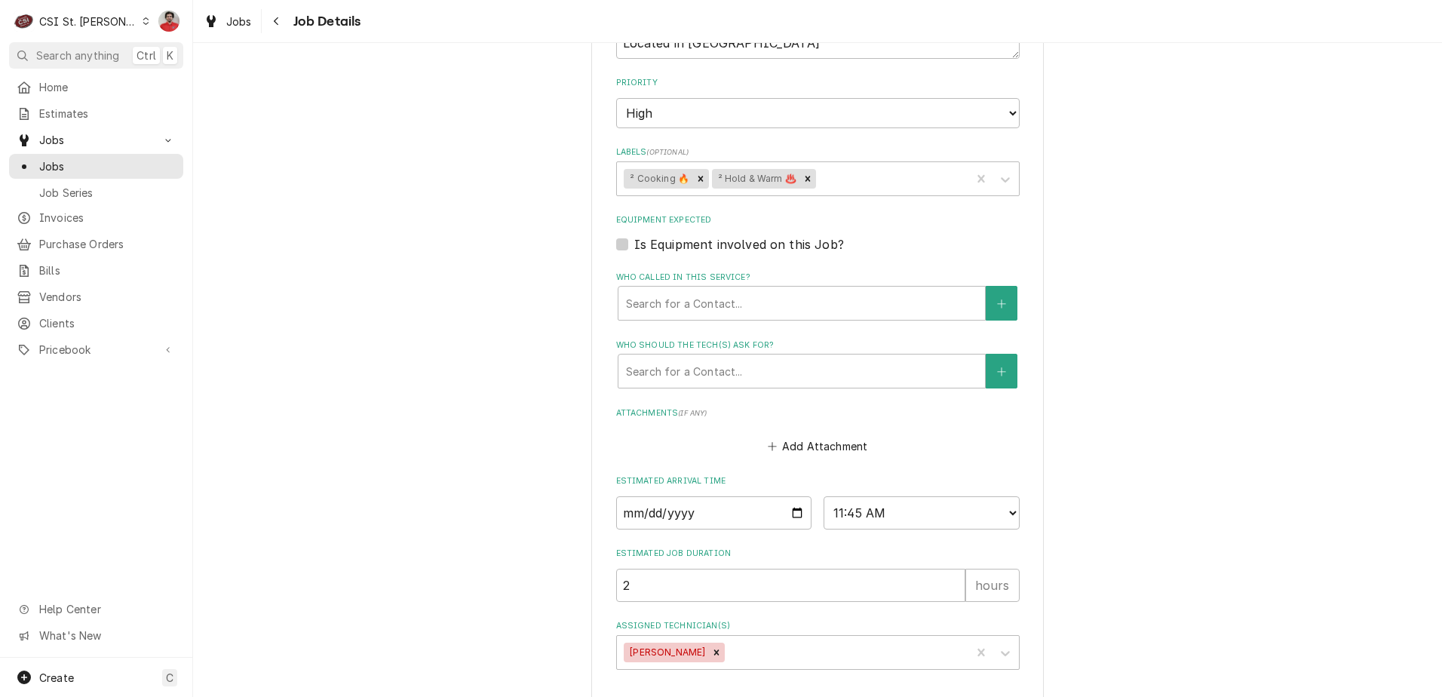
scroll to position [819, 0]
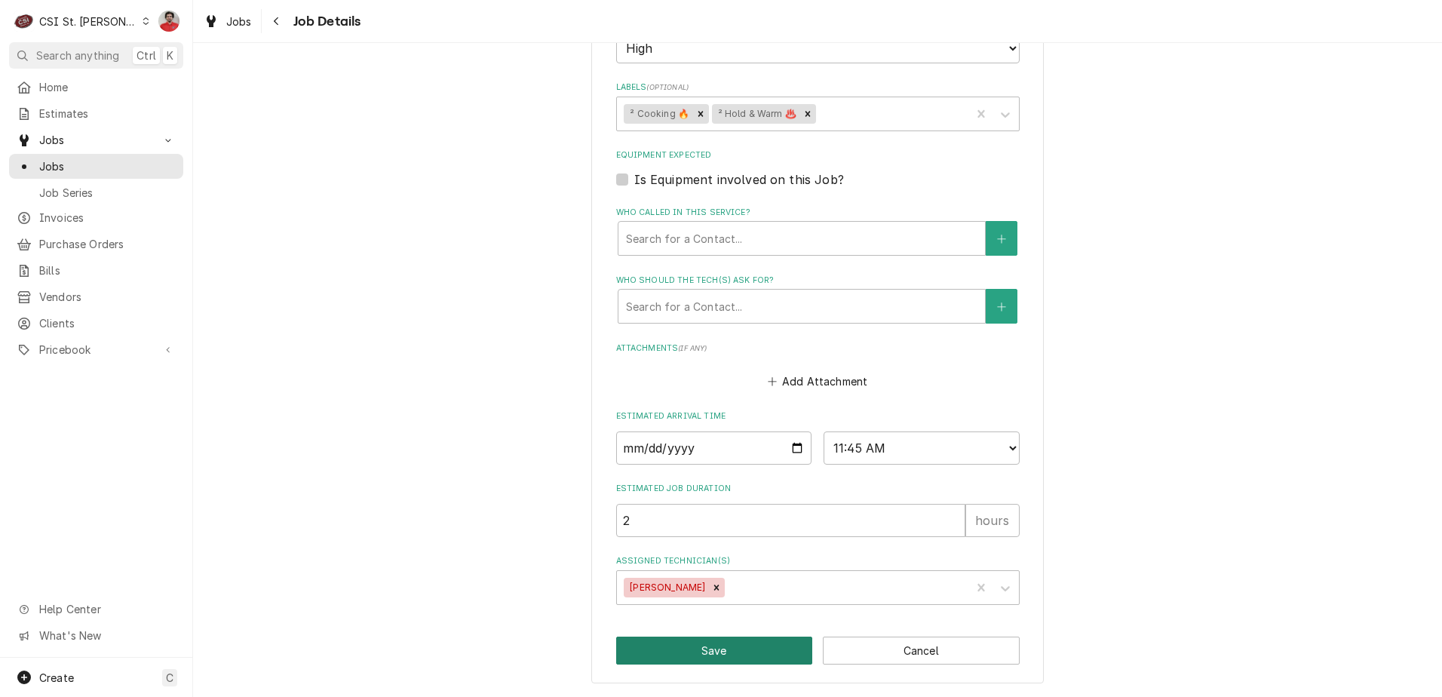
type textarea "Ordering two TT-34982 controls from Alto-Shaam via NDA on PO-401115 Tag #: 743D…"
click at [724, 646] on button "Save" at bounding box center [714, 651] width 197 height 28
type textarea "x"
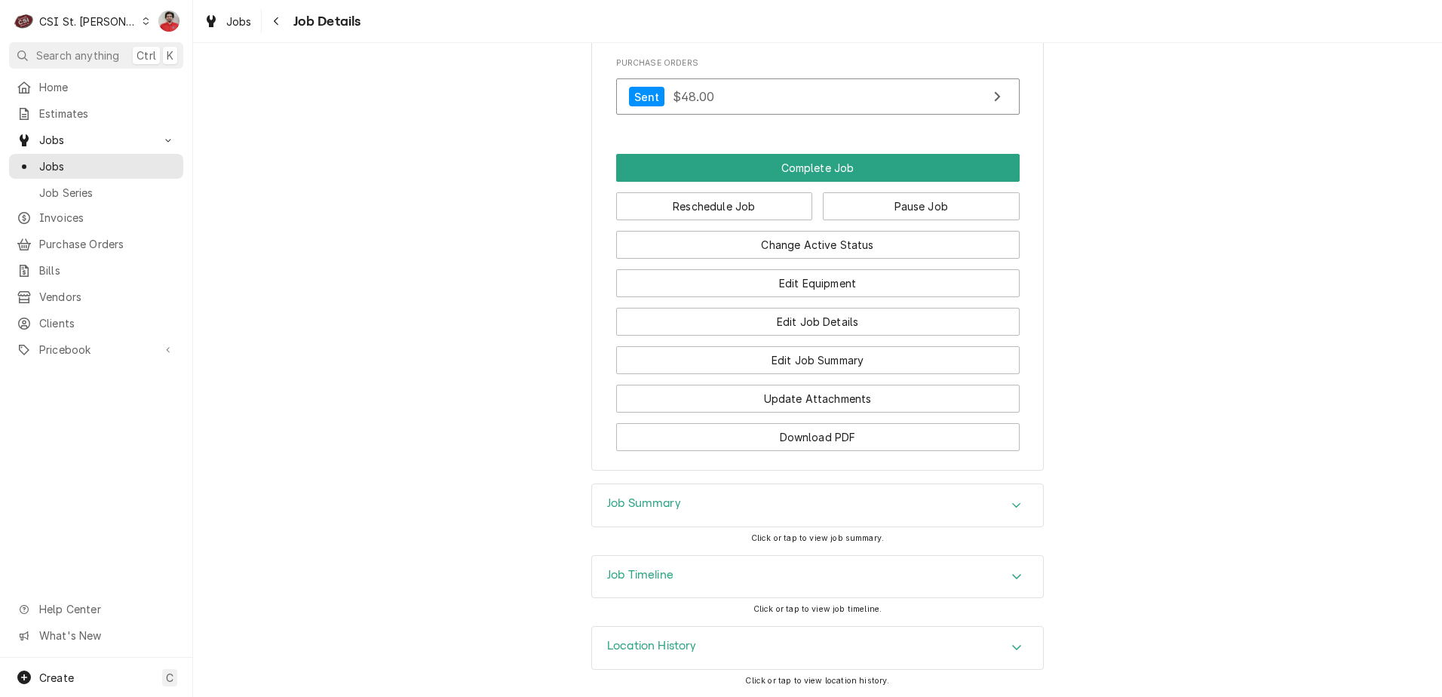
scroll to position [1743, 0]
click at [742, 640] on div "Location History" at bounding box center [817, 647] width 451 height 42
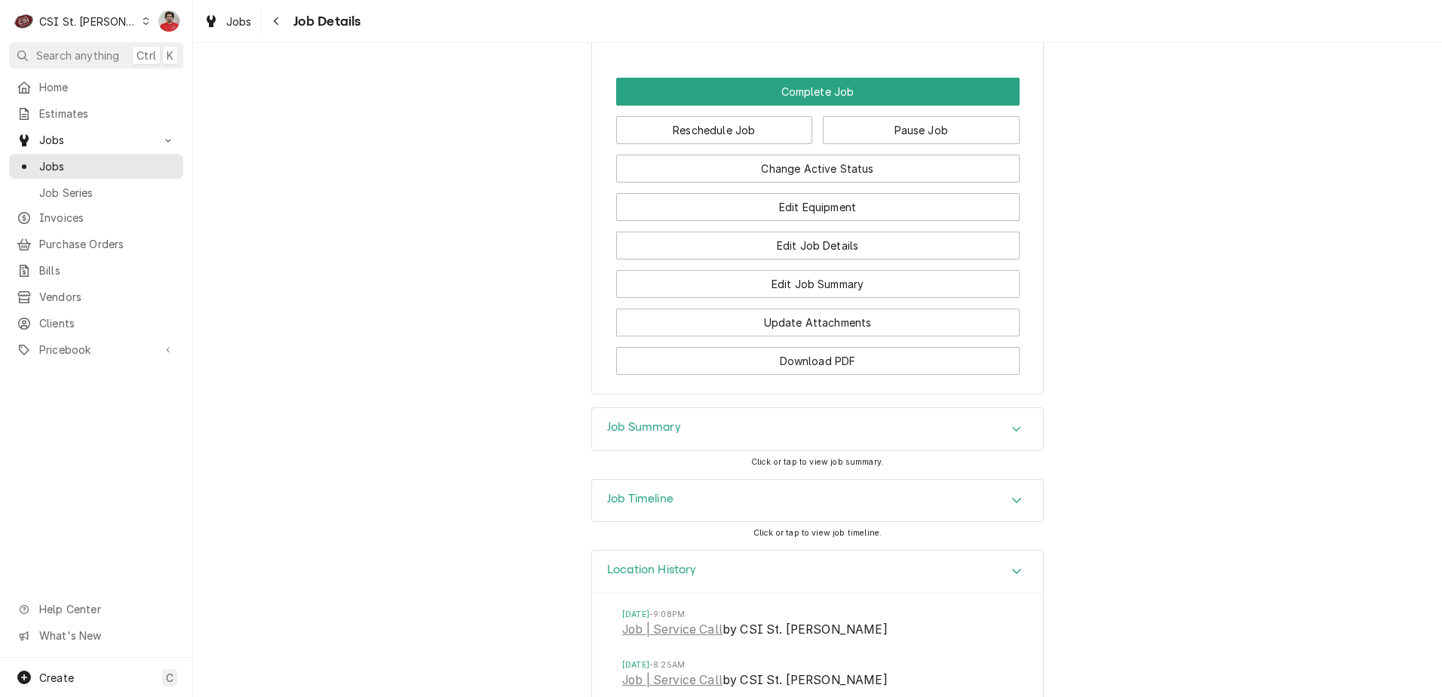
click at [757, 570] on div "Location History" at bounding box center [817, 572] width 451 height 43
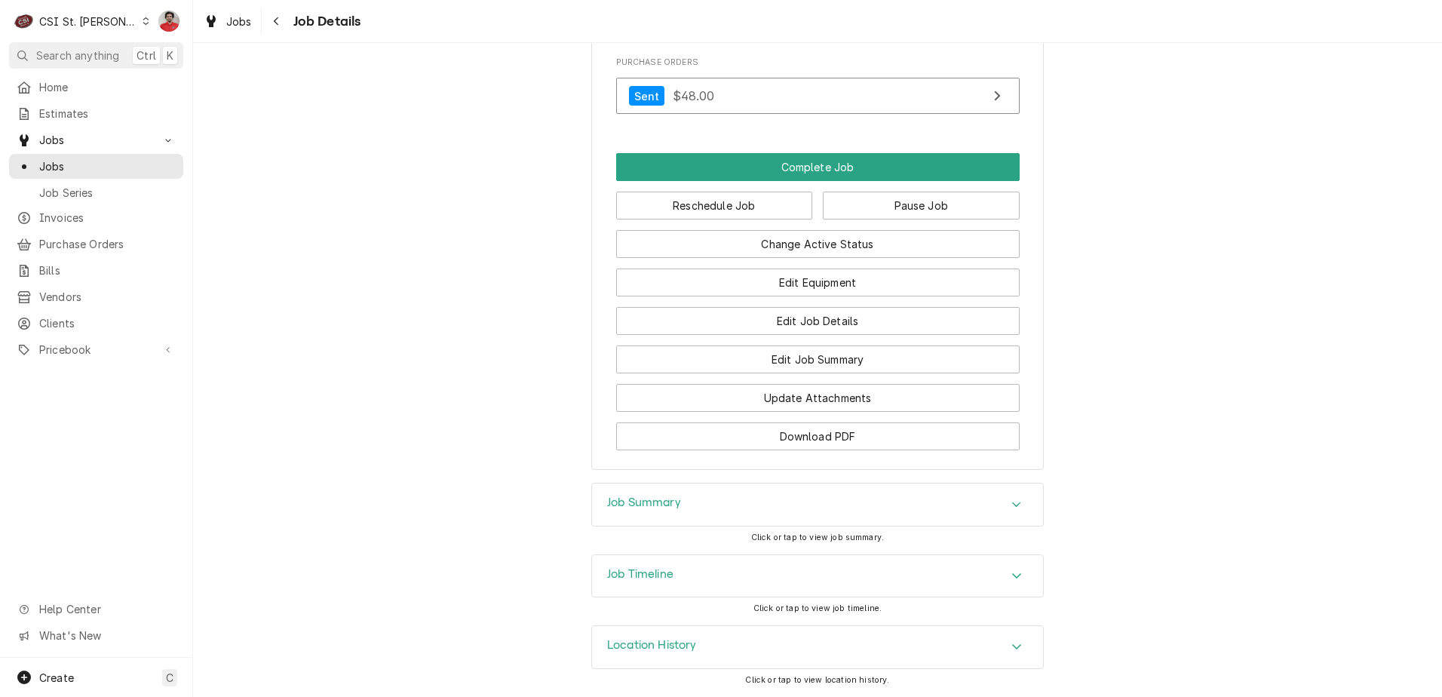
click at [746, 569] on div "Job Timeline" at bounding box center [817, 576] width 451 height 42
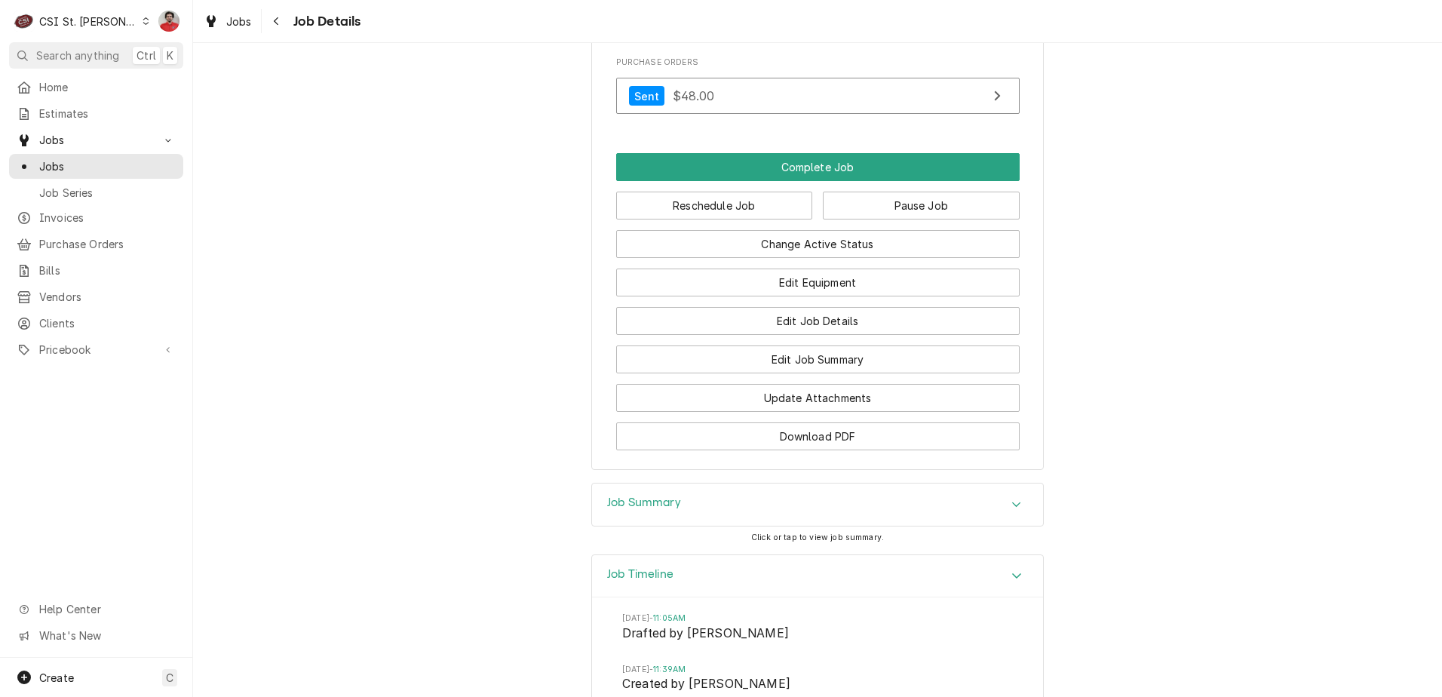
scroll to position [2034, 0]
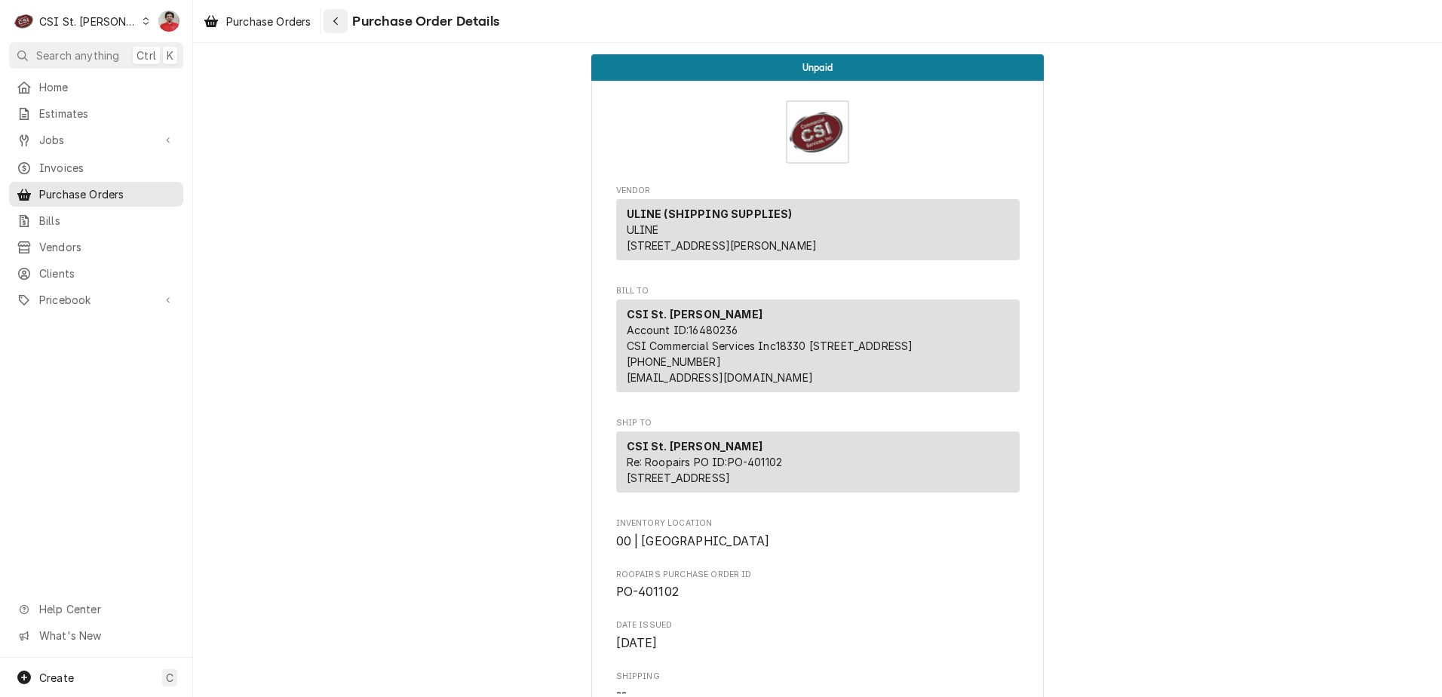
click at [339, 15] on div "Navigate back" at bounding box center [335, 21] width 15 height 15
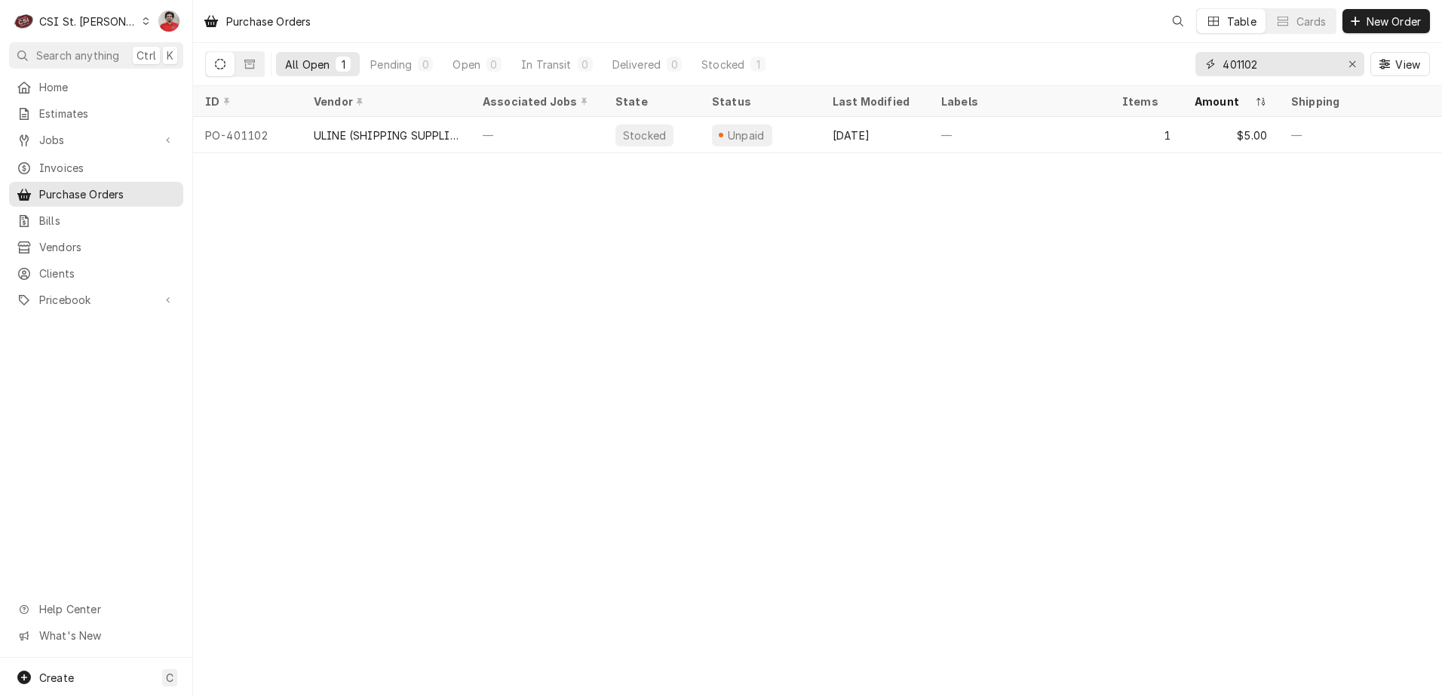
click at [1291, 64] on input "401102" at bounding box center [1279, 64] width 113 height 24
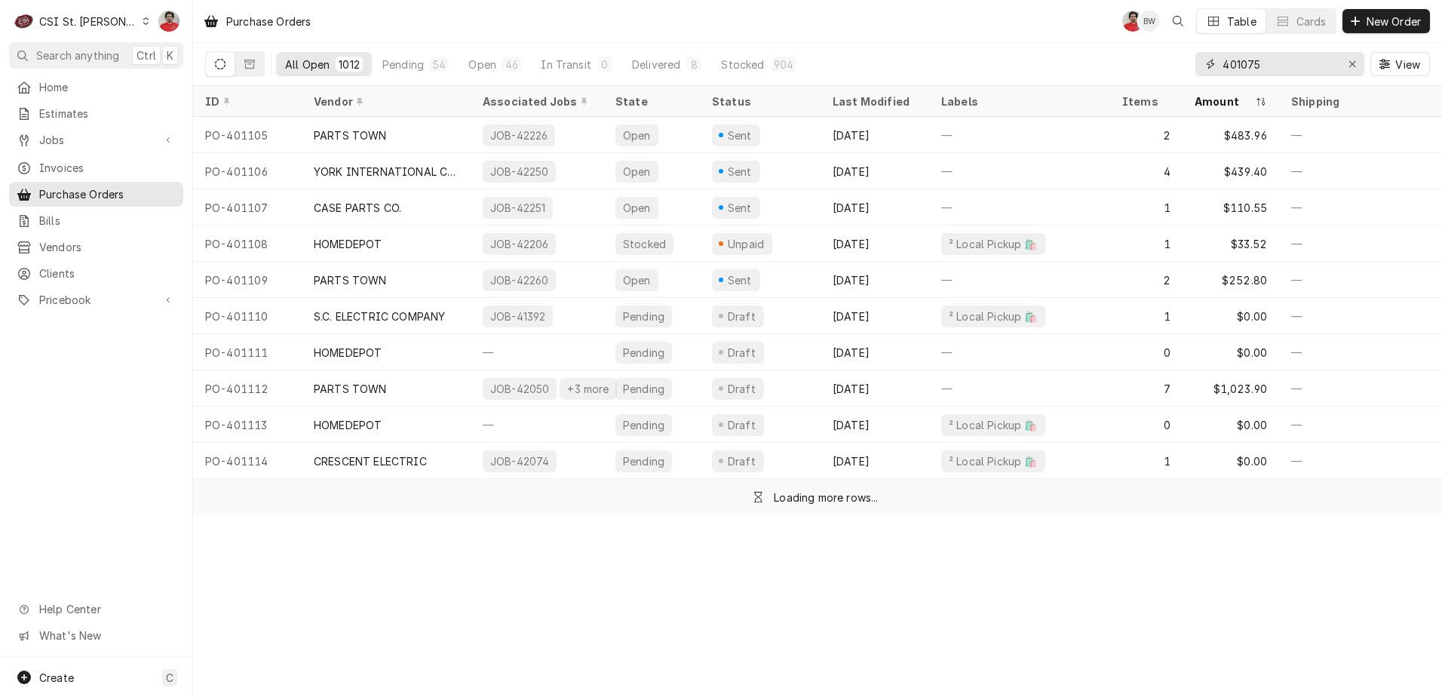
type input "401075"
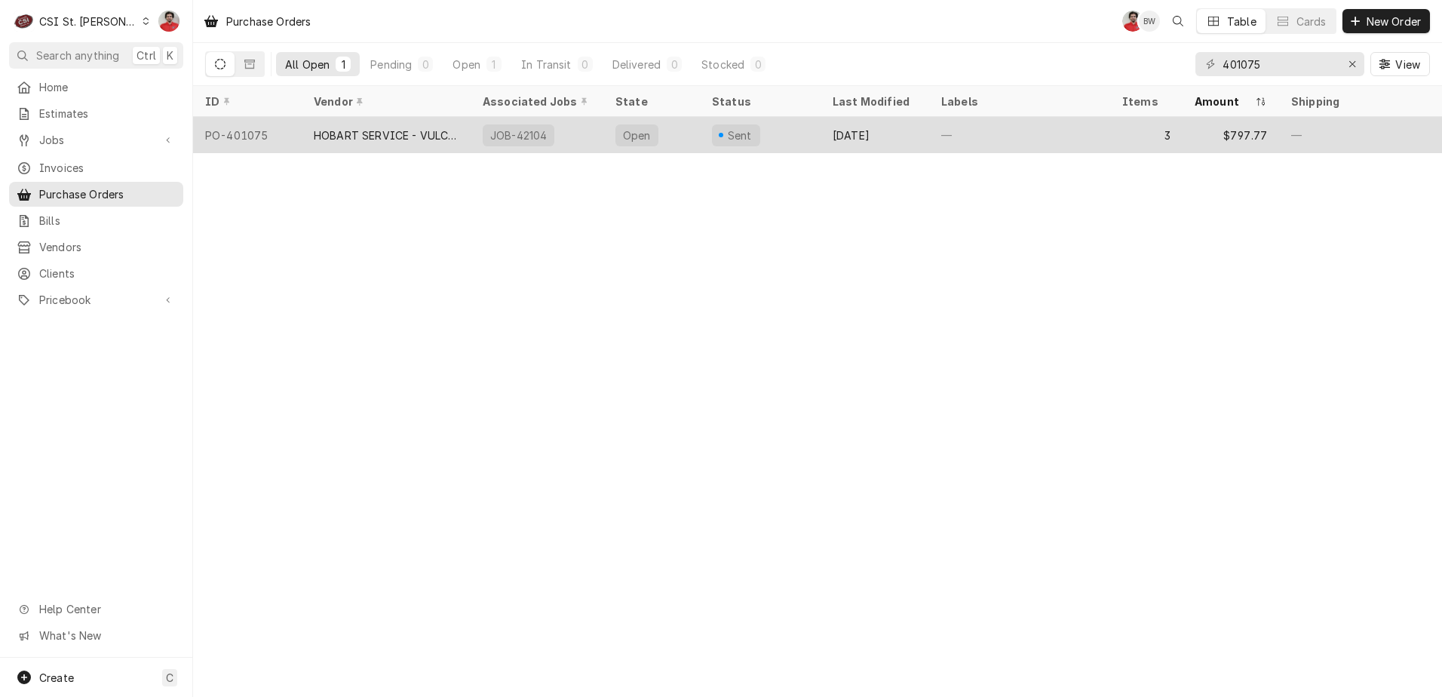
click at [492, 131] on div "JOB-42104" at bounding box center [519, 135] width 60 height 16
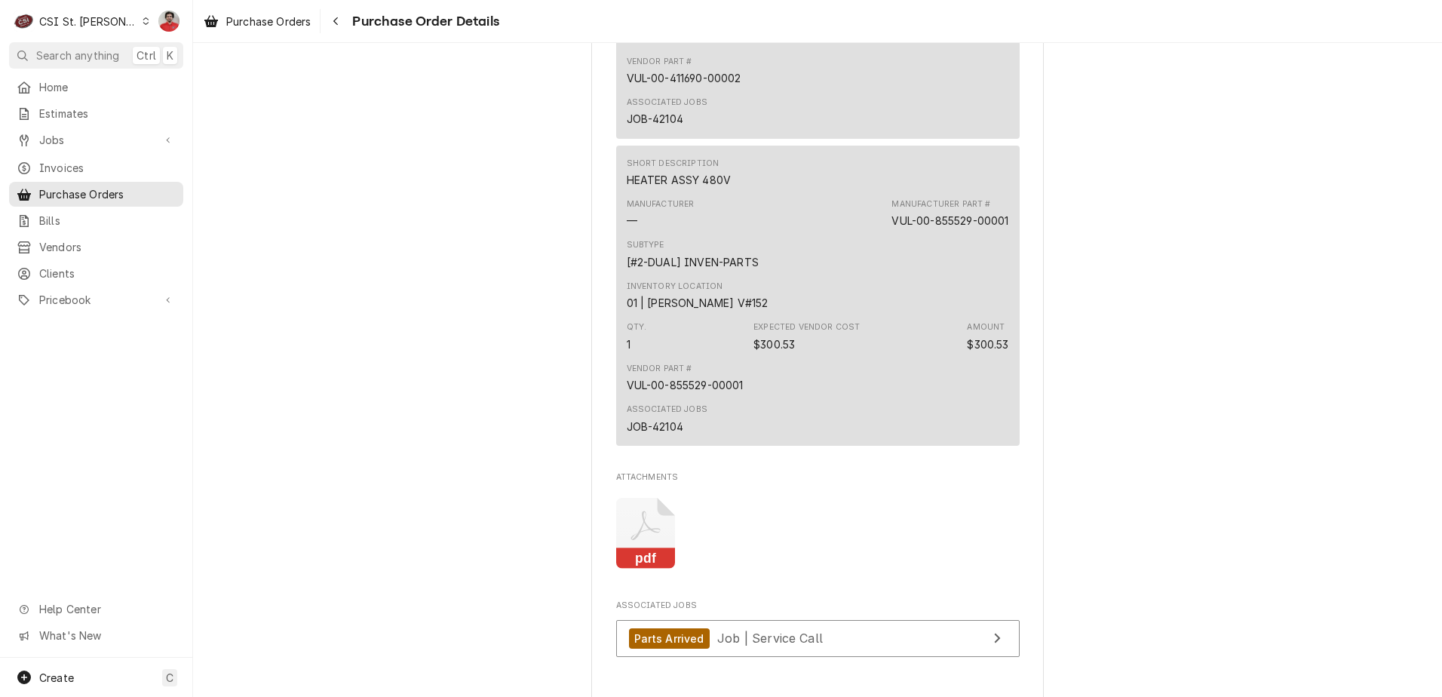
scroll to position [1847, 0]
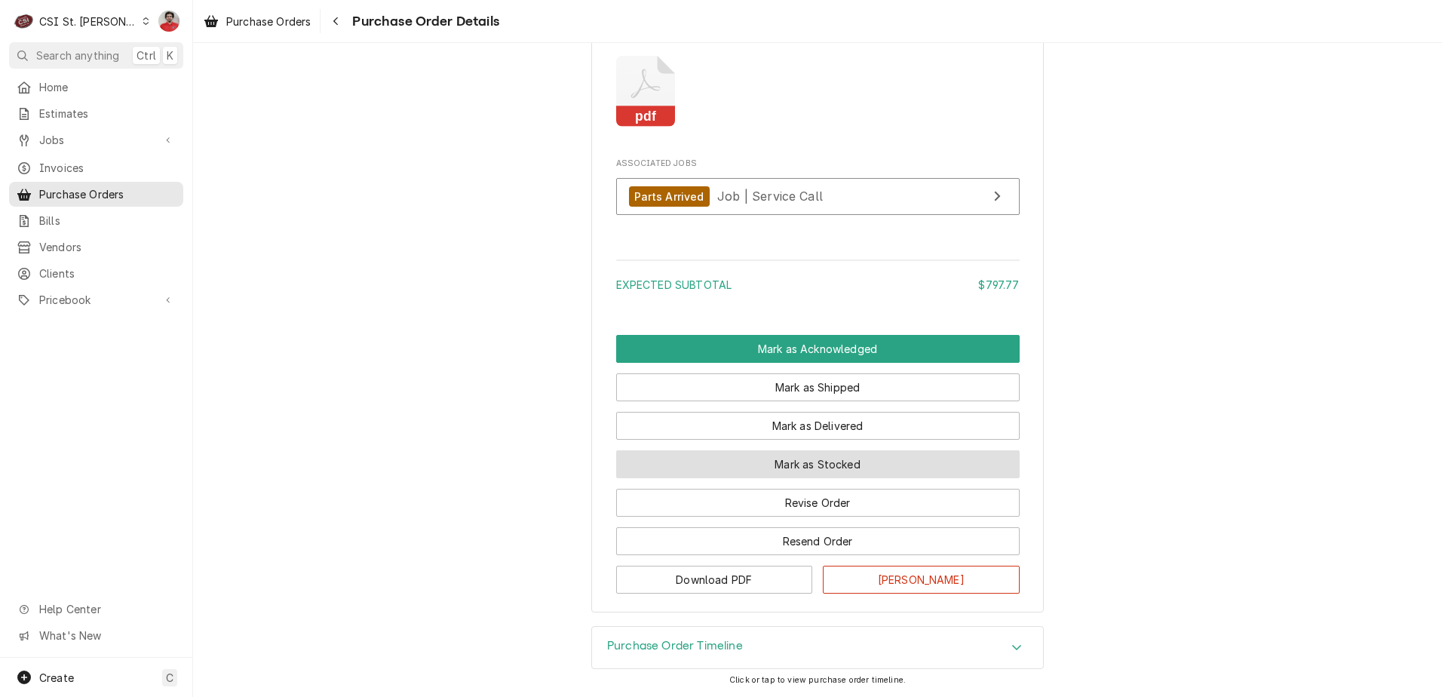
click at [759, 471] on button "Mark as Stocked" at bounding box center [818, 464] width 404 height 28
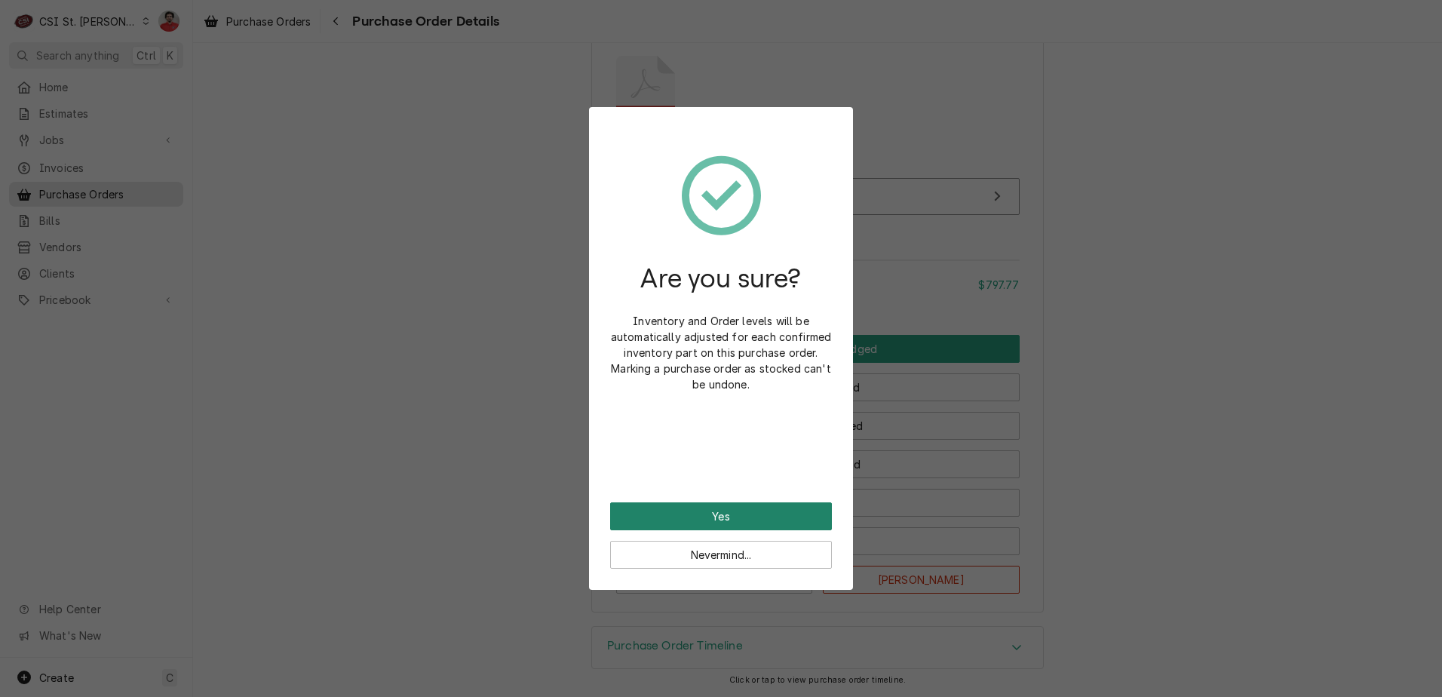
click at [754, 514] on button "Yes" at bounding box center [721, 516] width 222 height 28
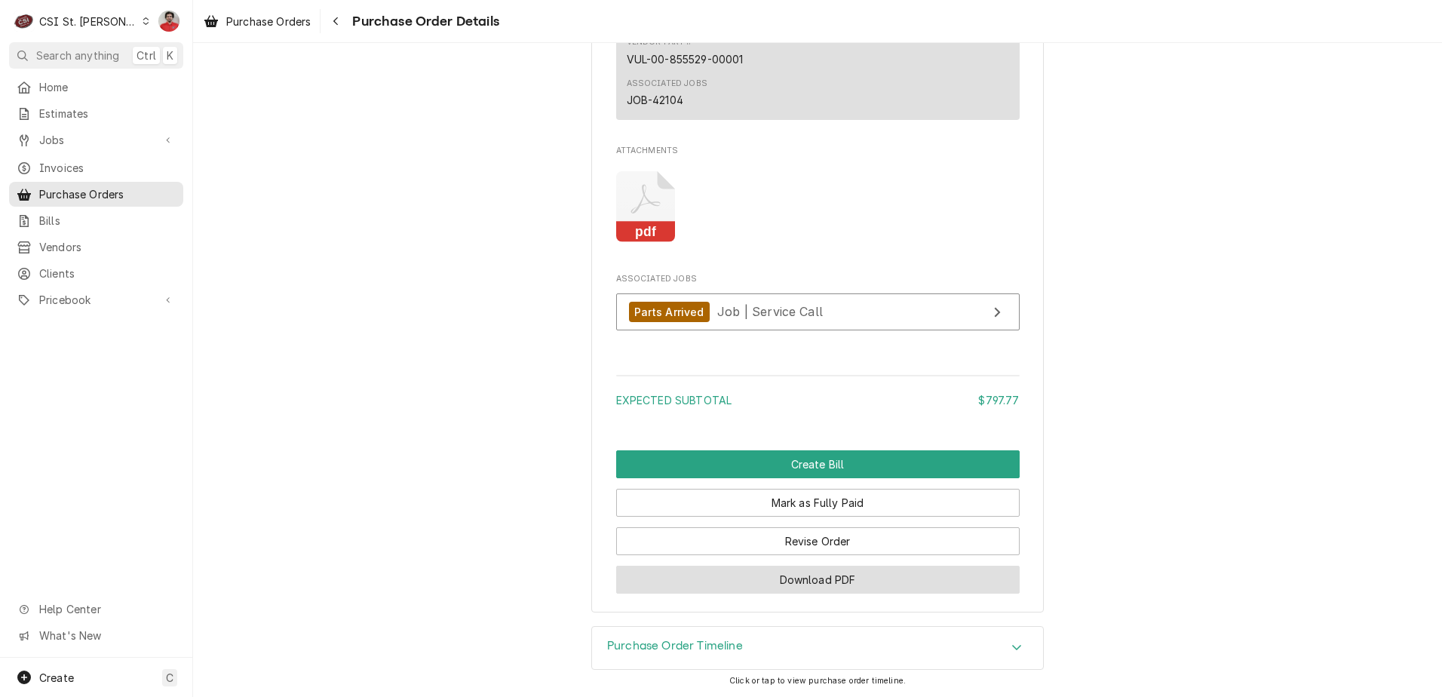
scroll to position [1923, 0]
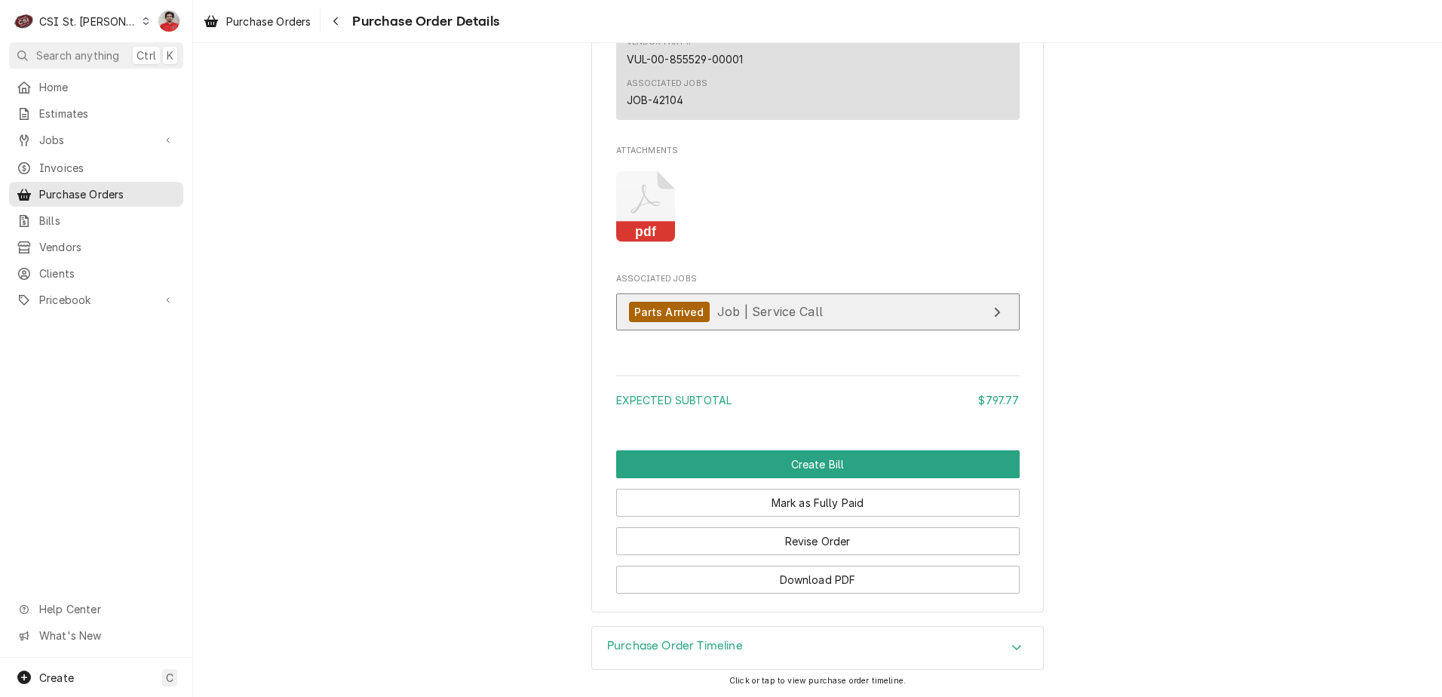
click at [702, 312] on div "Parts Arrived Job | Service Call" at bounding box center [726, 312] width 194 height 20
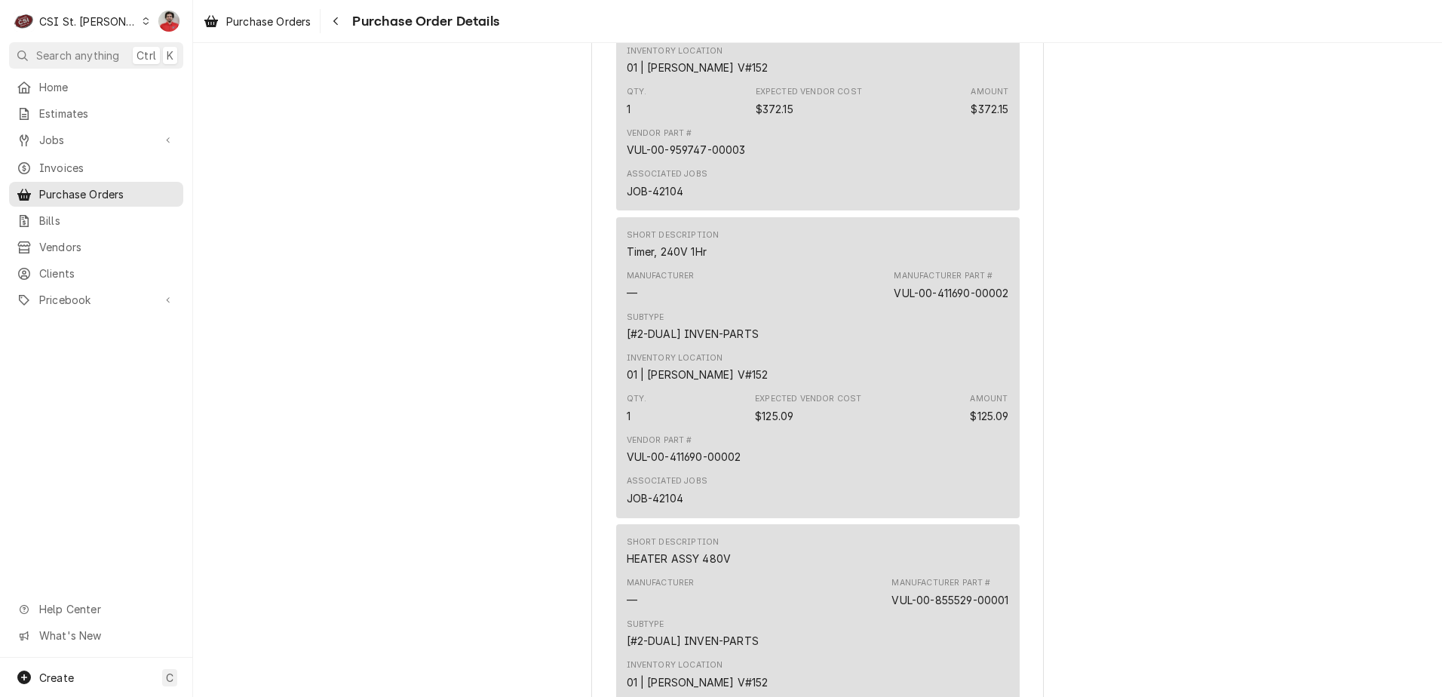
scroll to position [1168, 0]
drag, startPoint x: 749, startPoint y: 204, endPoint x: 616, endPoint y: 201, distance: 133.6
click at [616, 201] on div "Short Description 480 VOLT ELEMENT Manufacturer — Manufacturer Part # VUL-00-95…" at bounding box center [818, 62] width 404 height 300
copy div "VUL-00-959747-00003"
drag, startPoint x: 1002, startPoint y: 340, endPoint x: 840, endPoint y: 340, distance: 161.4
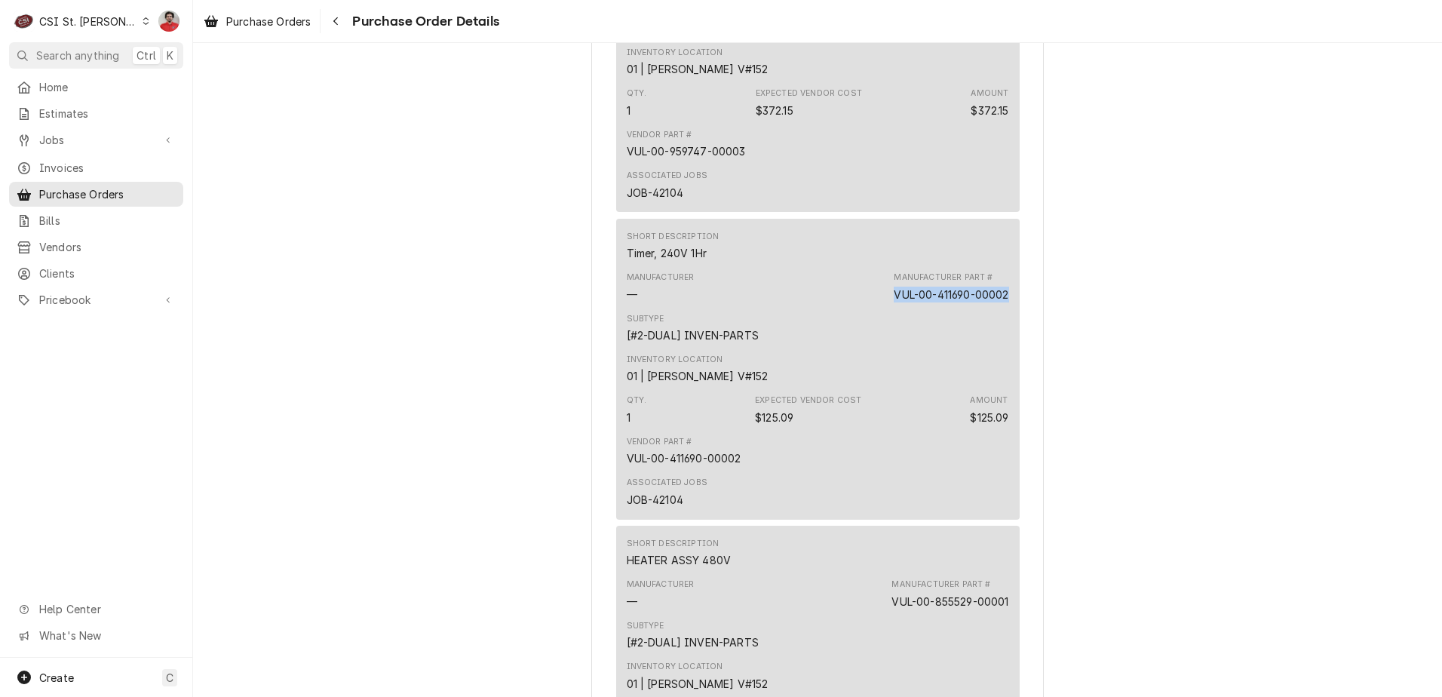
click at [841, 307] on div "Manufacturer — Manufacturer Part # VUL-00-411690-00002" at bounding box center [818, 286] width 382 height 41
copy div "VUL-00-411690-00002"
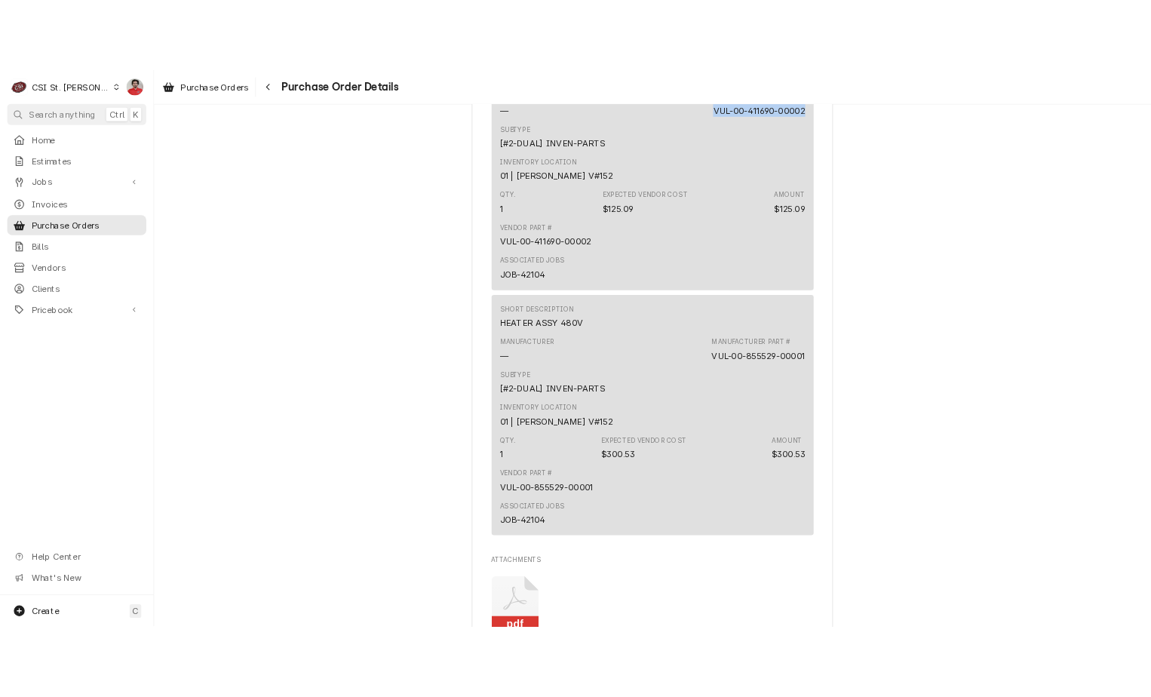
scroll to position [1546, 0]
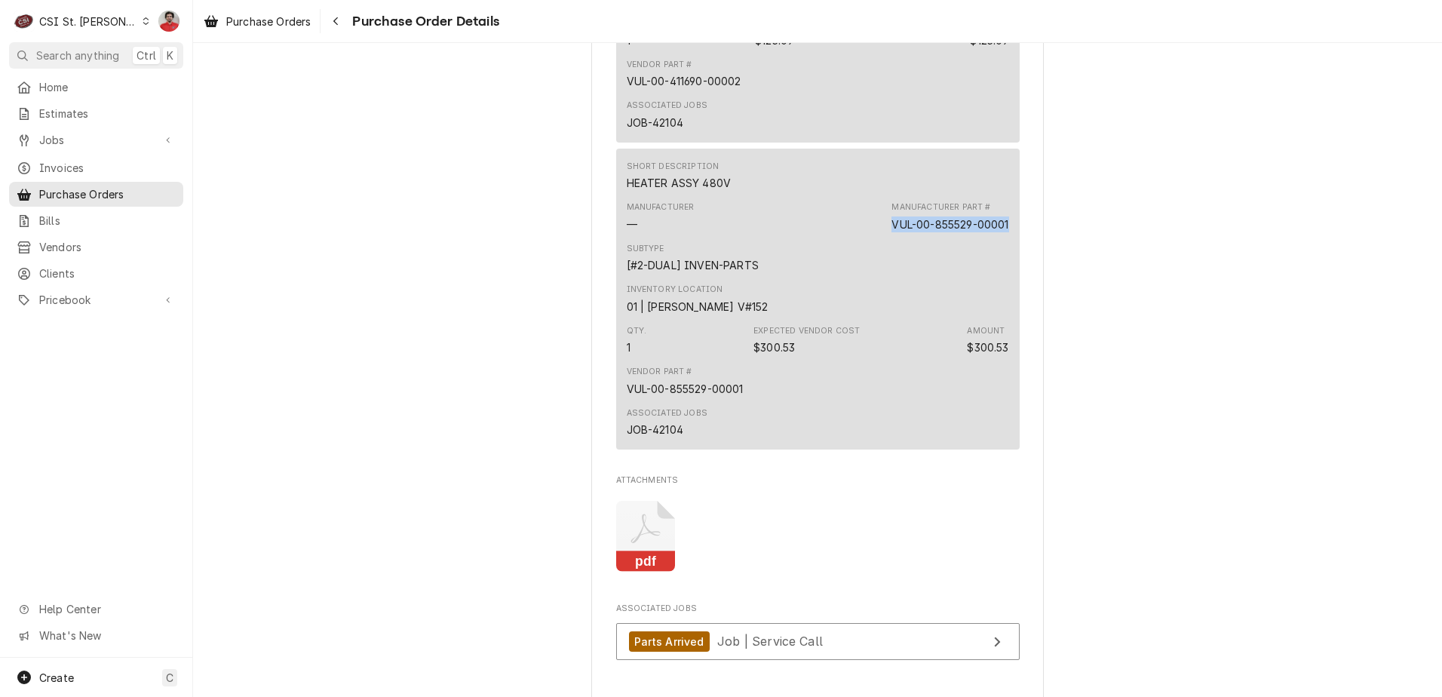
drag, startPoint x: 1006, startPoint y: 268, endPoint x: 870, endPoint y: 274, distance: 135.9
click at [870, 274] on div "Short Description HEATER ASSY 480V Manufacturer — Manufacturer Part # VUL-00-85…" at bounding box center [818, 299] width 404 height 300
copy div "VUL-00-855529-00001"
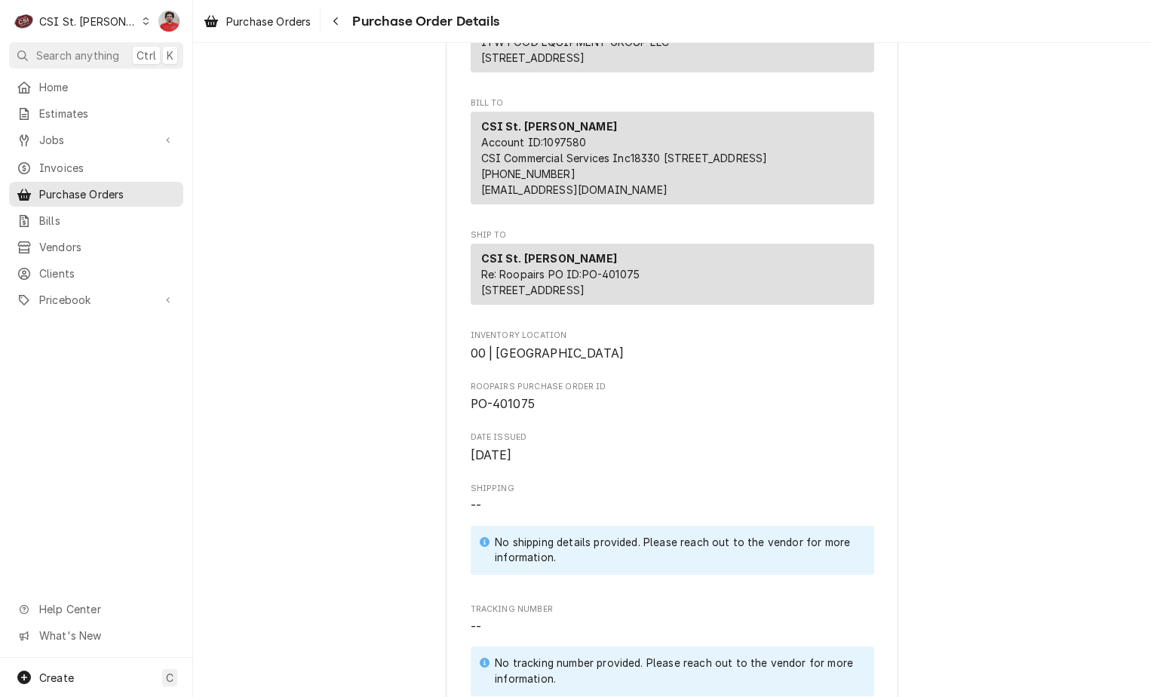
scroll to position [0, 0]
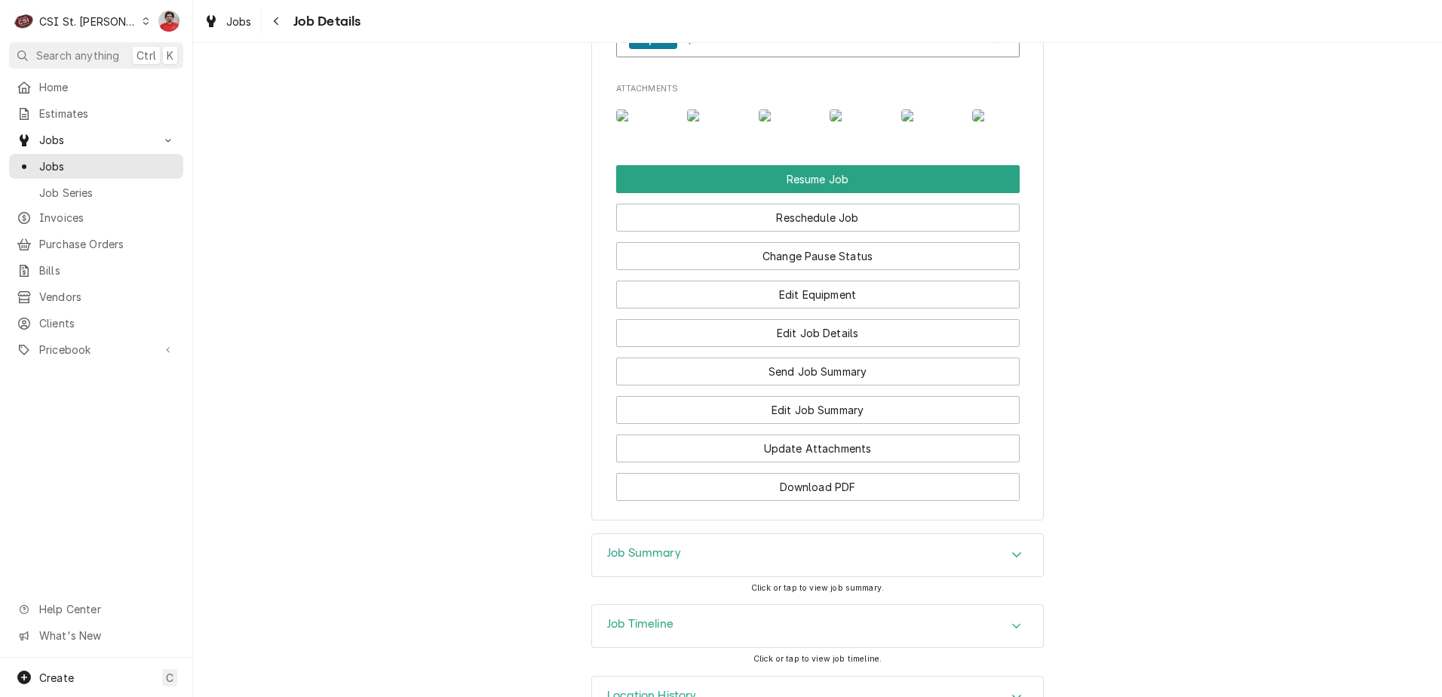
scroll to position [2338, 0]
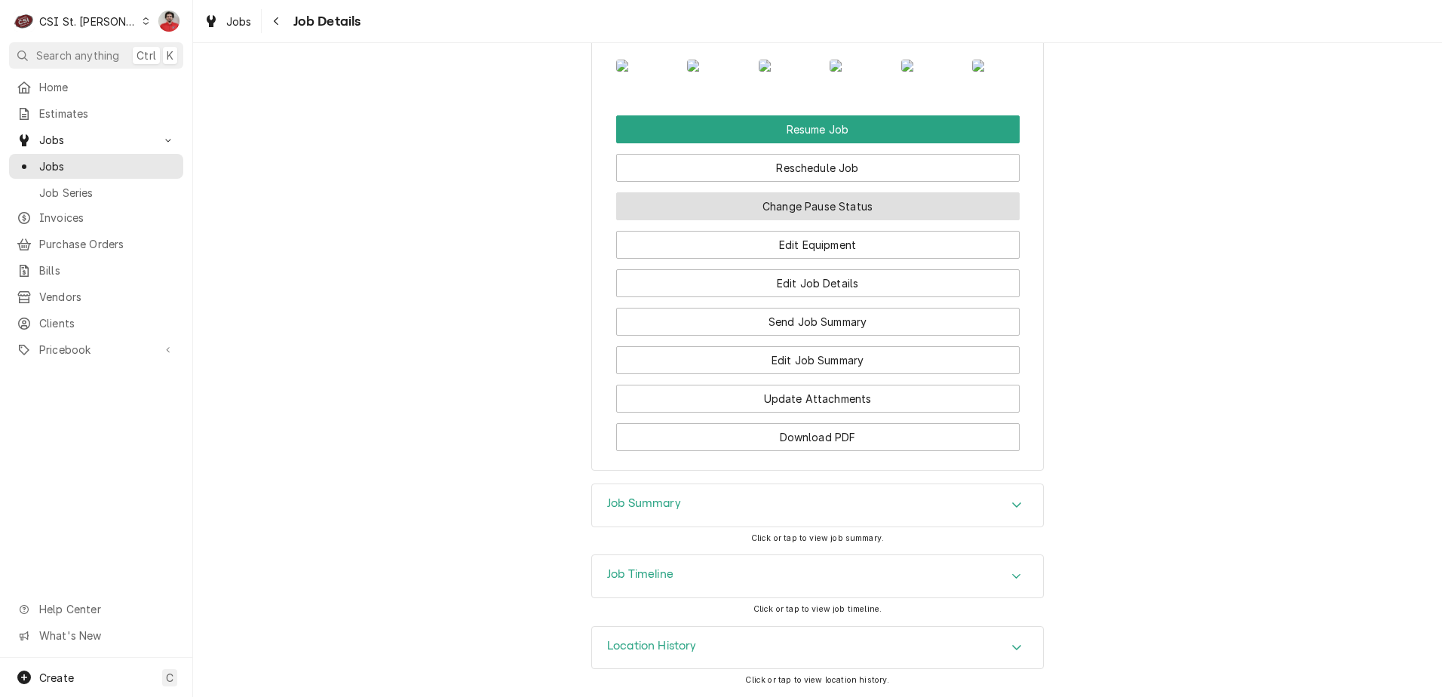
click at [749, 220] on button "Change Pause Status" at bounding box center [818, 206] width 404 height 28
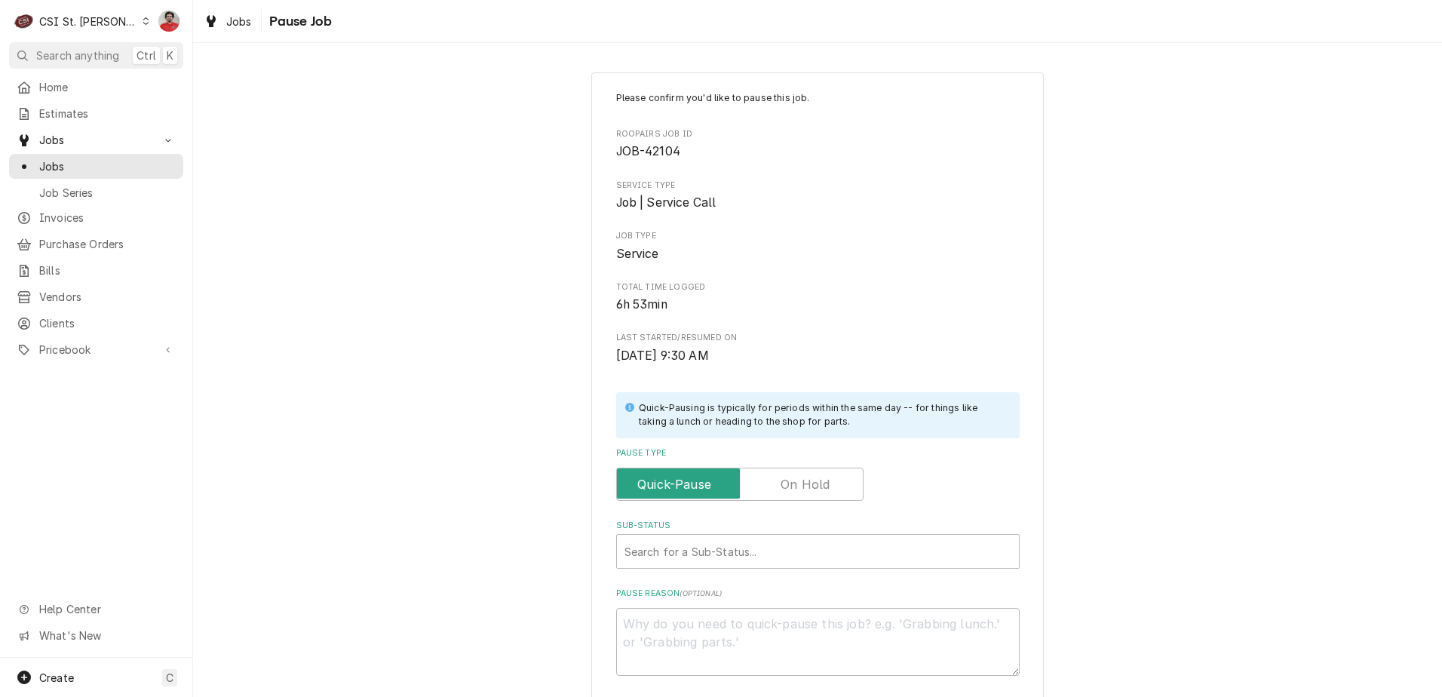
click at [797, 486] on label "Pause Type" at bounding box center [739, 484] width 247 height 33
click at [797, 486] on input "Pause Type" at bounding box center [740, 484] width 234 height 33
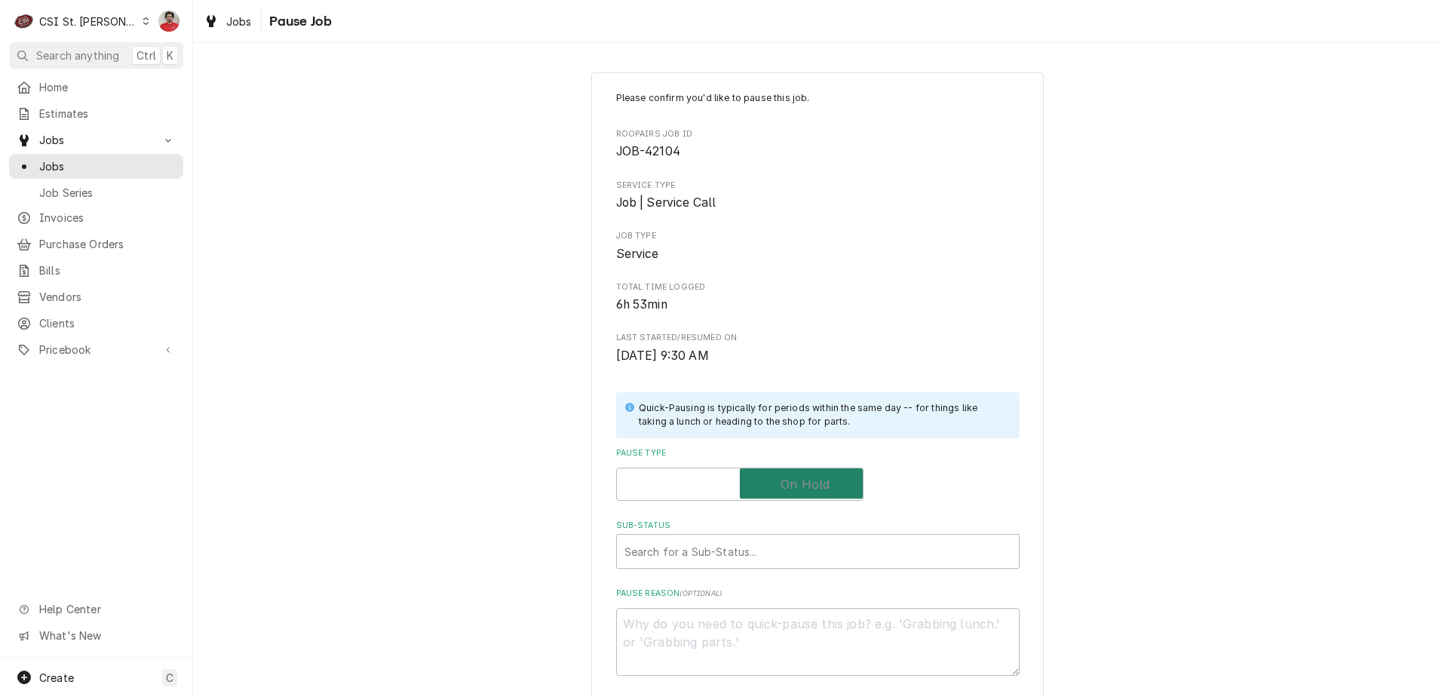
checkbox input "true"
click at [771, 542] on div "Sub-Status" at bounding box center [818, 551] width 387 height 27
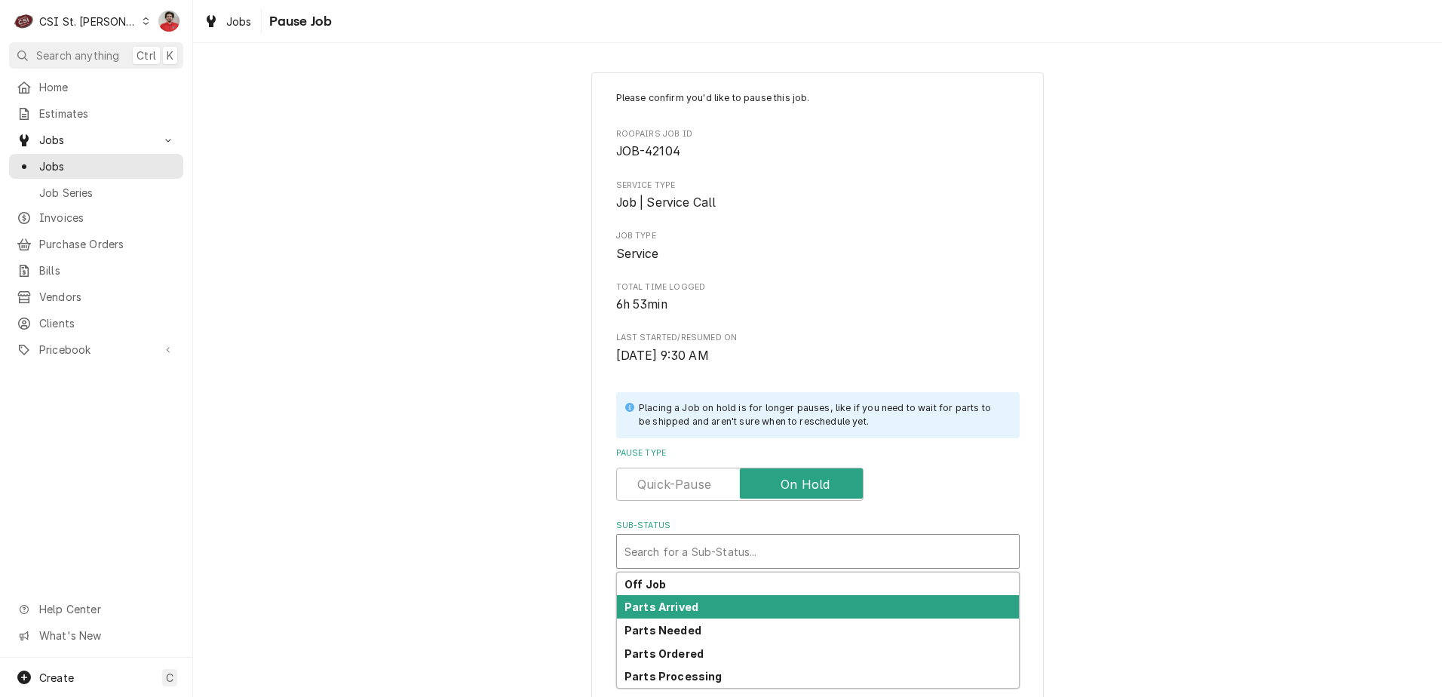
click at [759, 600] on div "Parts Arrived" at bounding box center [818, 606] width 402 height 23
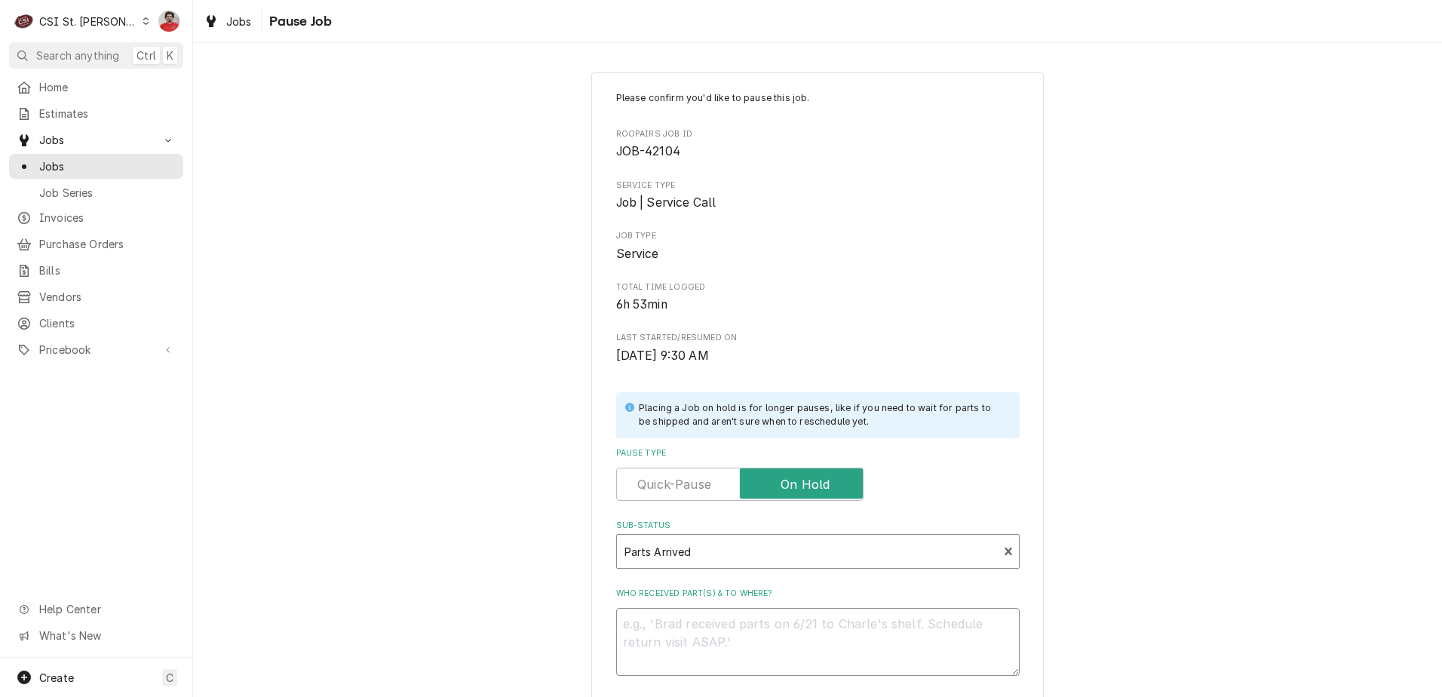
click at [757, 625] on textarea "Who received part(s) & to where?" at bounding box center [818, 642] width 404 height 68
type textarea "x"
type textarea "R"
type textarea "x"
type textarea "Re"
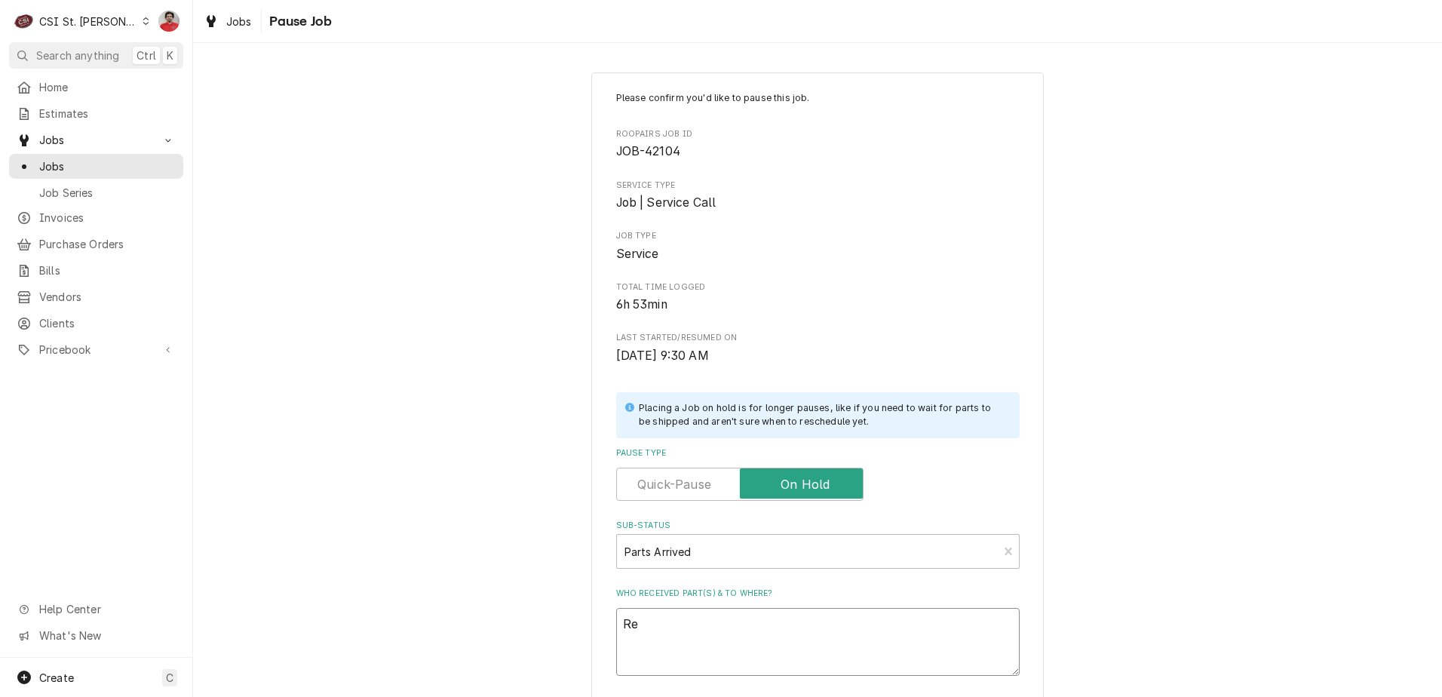
type textarea "x"
type textarea "Rec"
type textarea "x"
type textarea "Rec"
paste textarea "VUL-00-959747-00003"
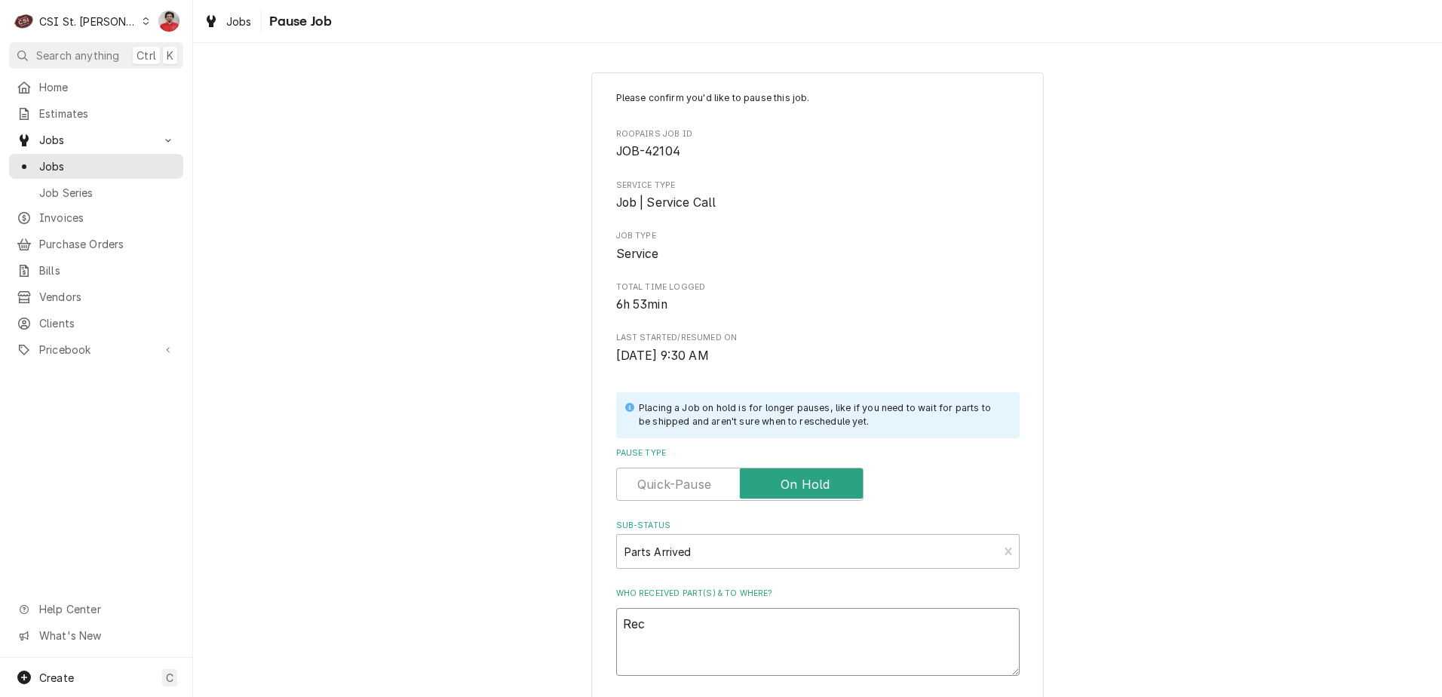
type textarea "x"
type textarea "Rec VUL-00-959747-00003"
type textarea "x"
type textarea "Rec VUL-00-959747-00003,"
type textarea "x"
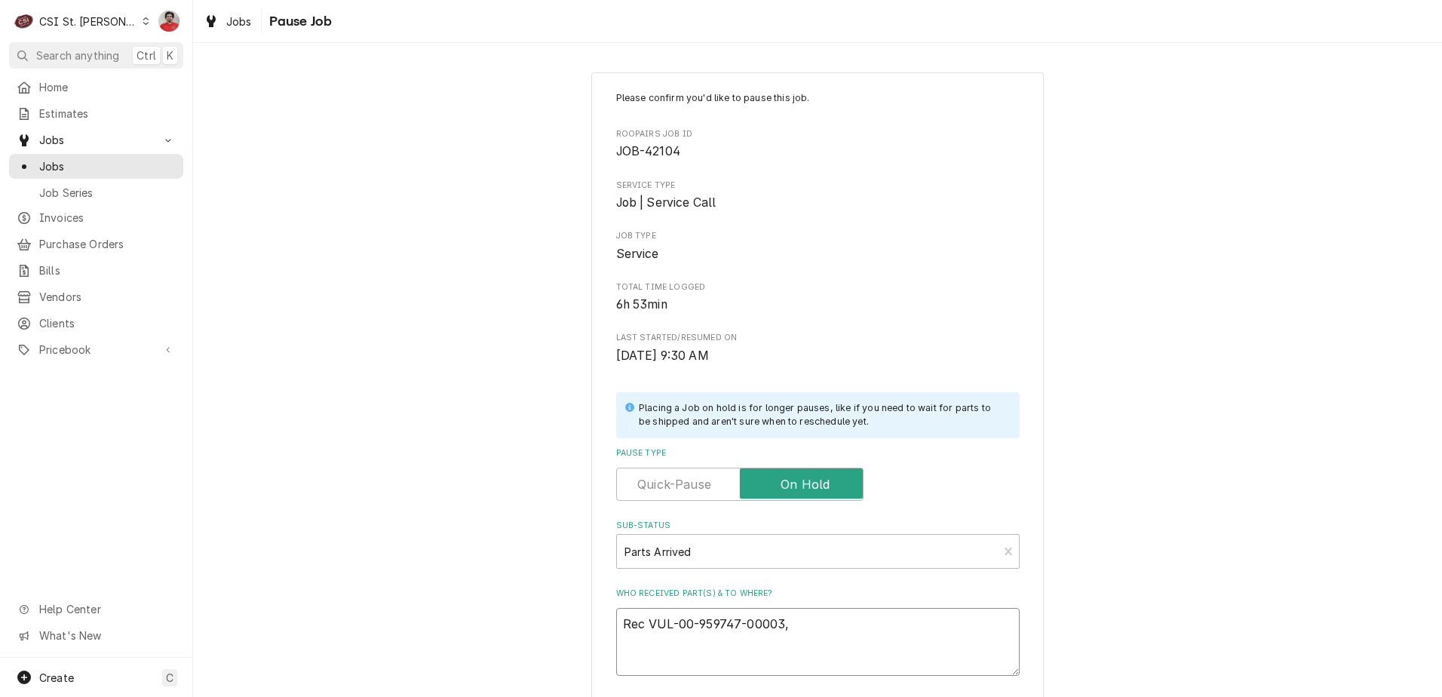
type textarea "Rec VUL-00-959747-00003,"
paste textarea "VUL-00-411690-00002"
type textarea "x"
type textarea "Rec VUL-00-959747-00003, VUL-00-411690-00002"
type textarea "x"
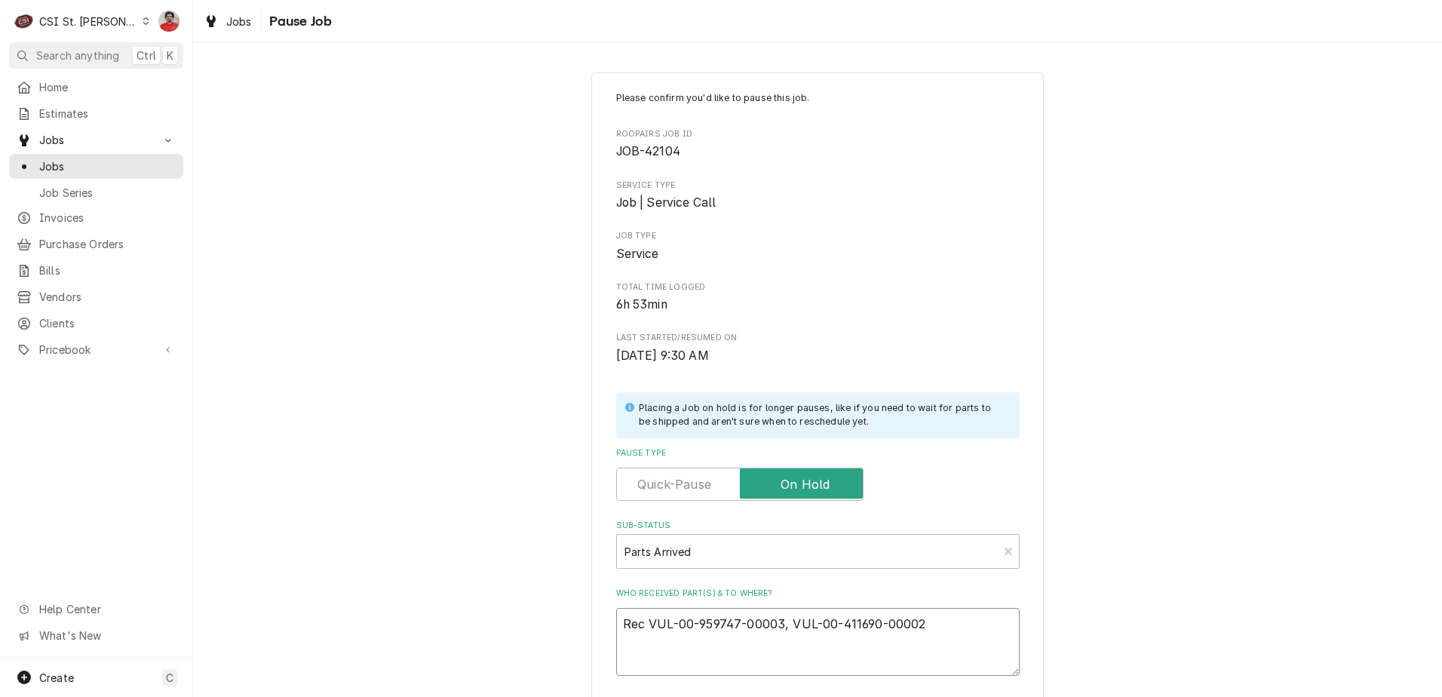
type textarea "Rec VUL-00-959747-00003, VUL-00-411690-00002,"
type textarea "x"
type textarea "Rec VUL-00-959747-00003, VUL-00-411690-00002,"
paste textarea "VUL-00-855529-00001"
type textarea "x"
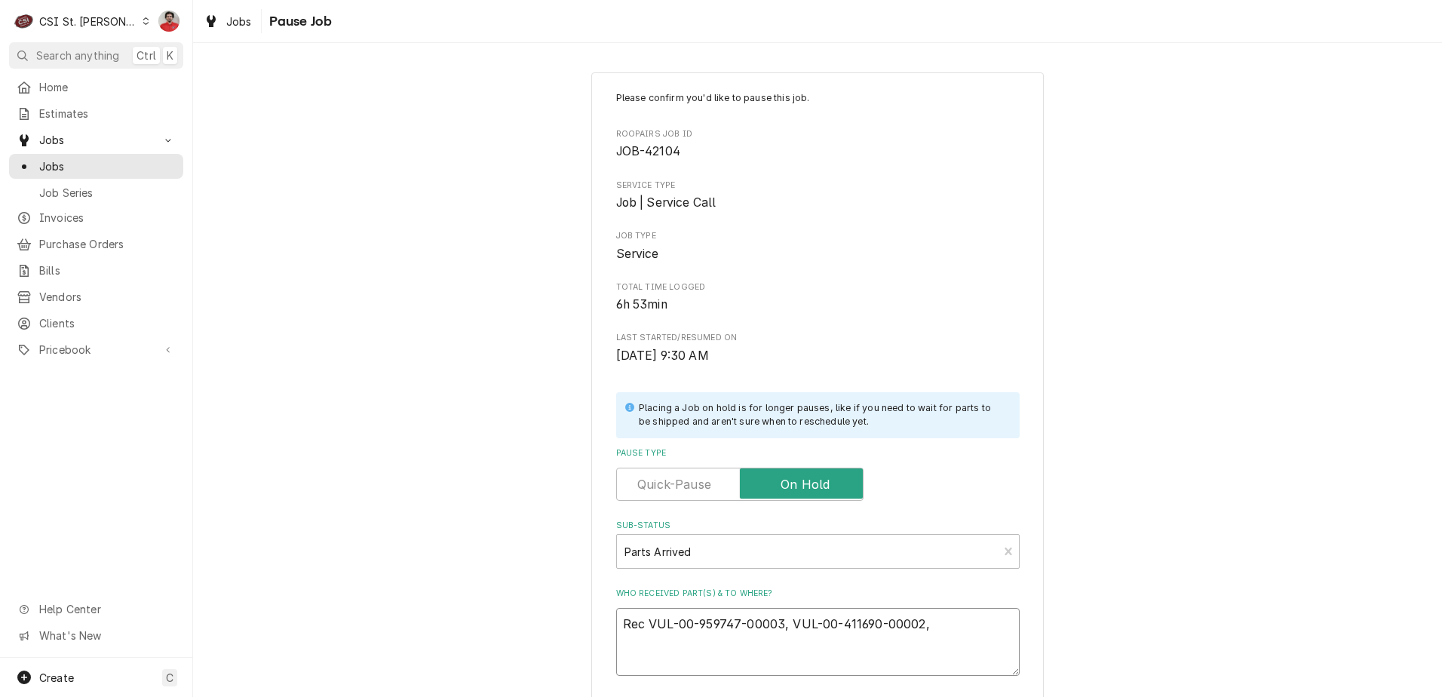
type textarea "Rec VUL-00-959747-00003, VUL-00-411690-00002, VUL-00-855529-00001"
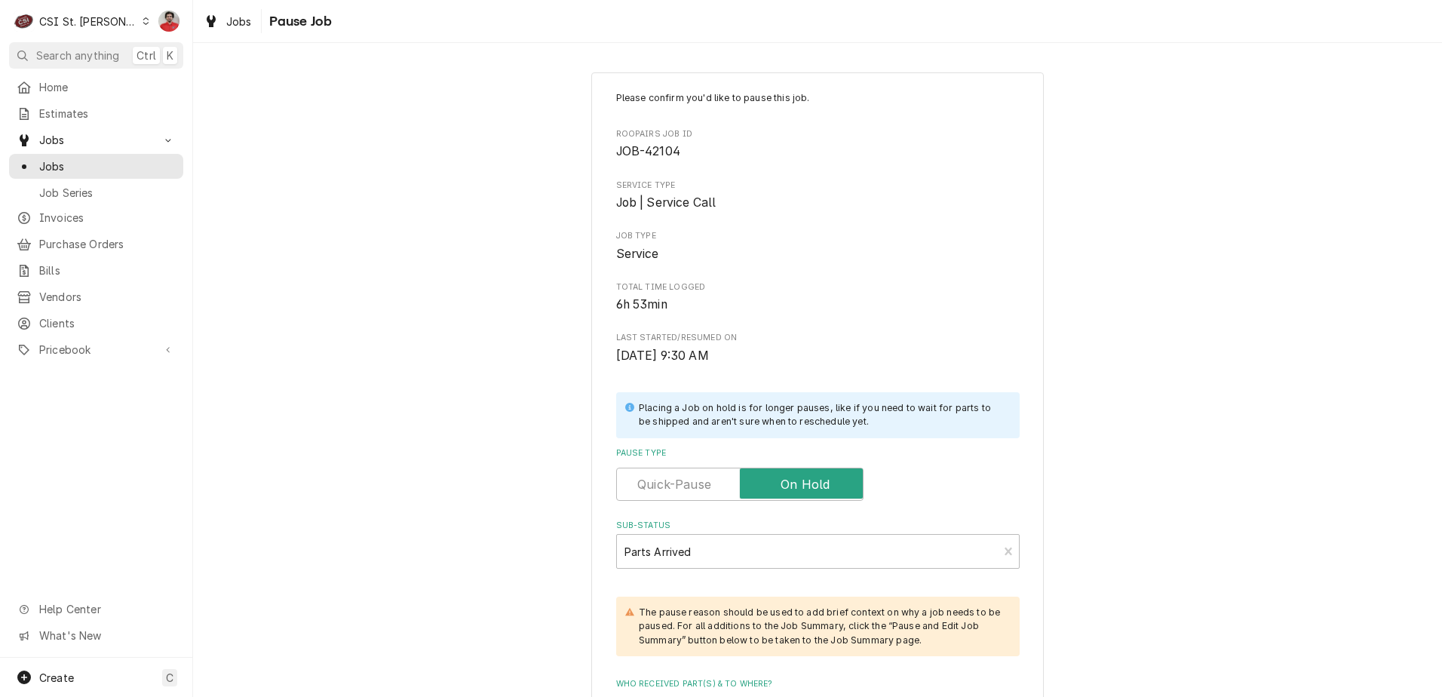
scroll to position [44, 0]
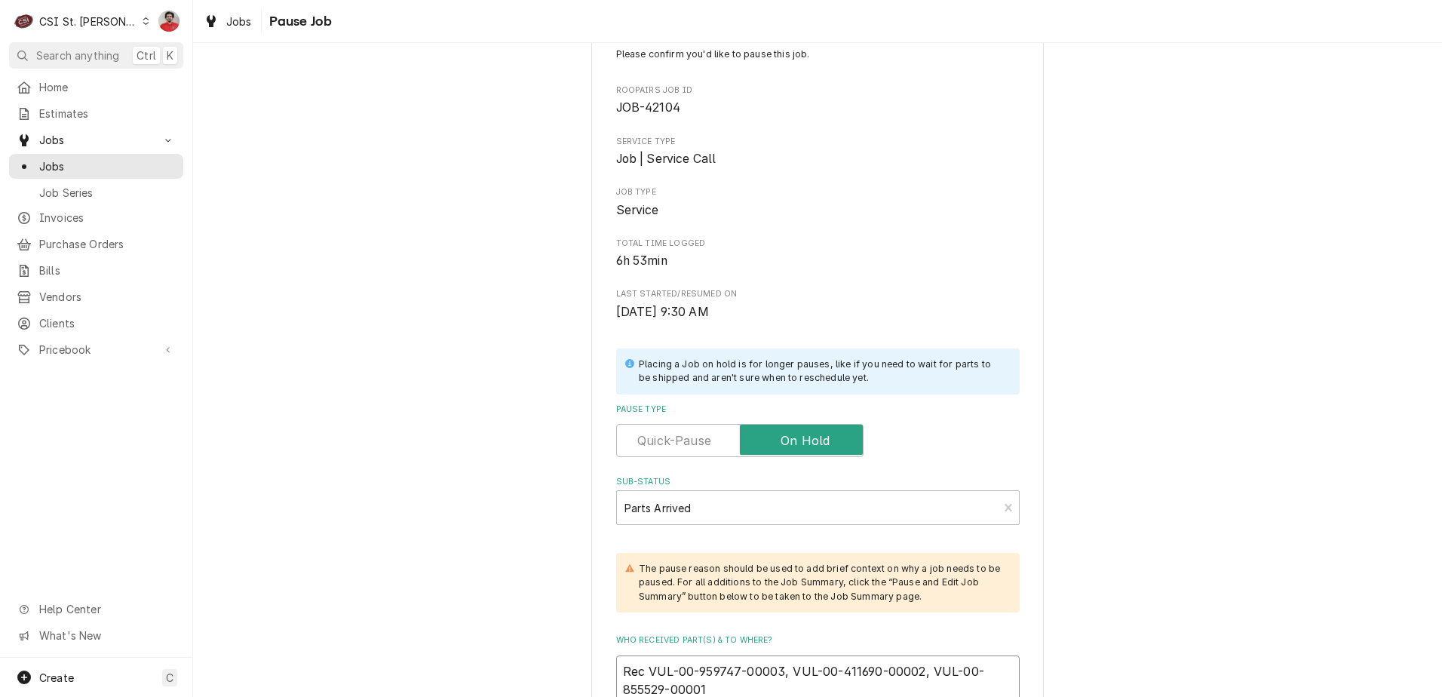
type textarea "x"
type textarea "Rec VUL-00-959747-00003, VUL-00-411690-00002, VUL-00-855529-00001"
type textarea "x"
type textarea "Rec VUL-00-959747-00003, VUL-00-411690-00002, VUL-00-855529-00001 r"
type textarea "x"
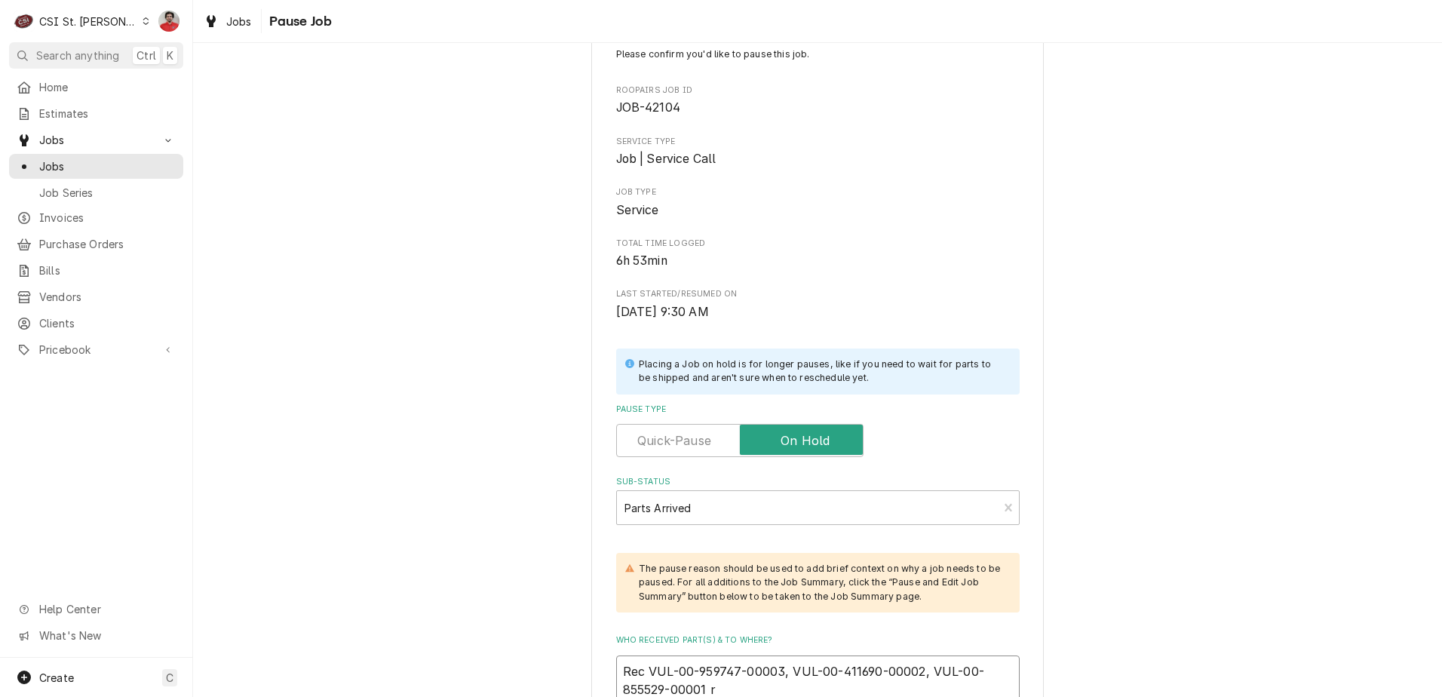
type textarea "Rec VUL-00-959747-00003, VUL-00-411690-00002, VUL-00-855529-00001 re"
type textarea "x"
type textarea "Rec VUL-00-959747-00003, VUL-00-411690-00002, VUL-00-855529-00001 rec"
type textarea "x"
type textarea "Rec VUL-00-959747-00003, VUL-00-411690-00002, VUL-00-855529-00001 rec"
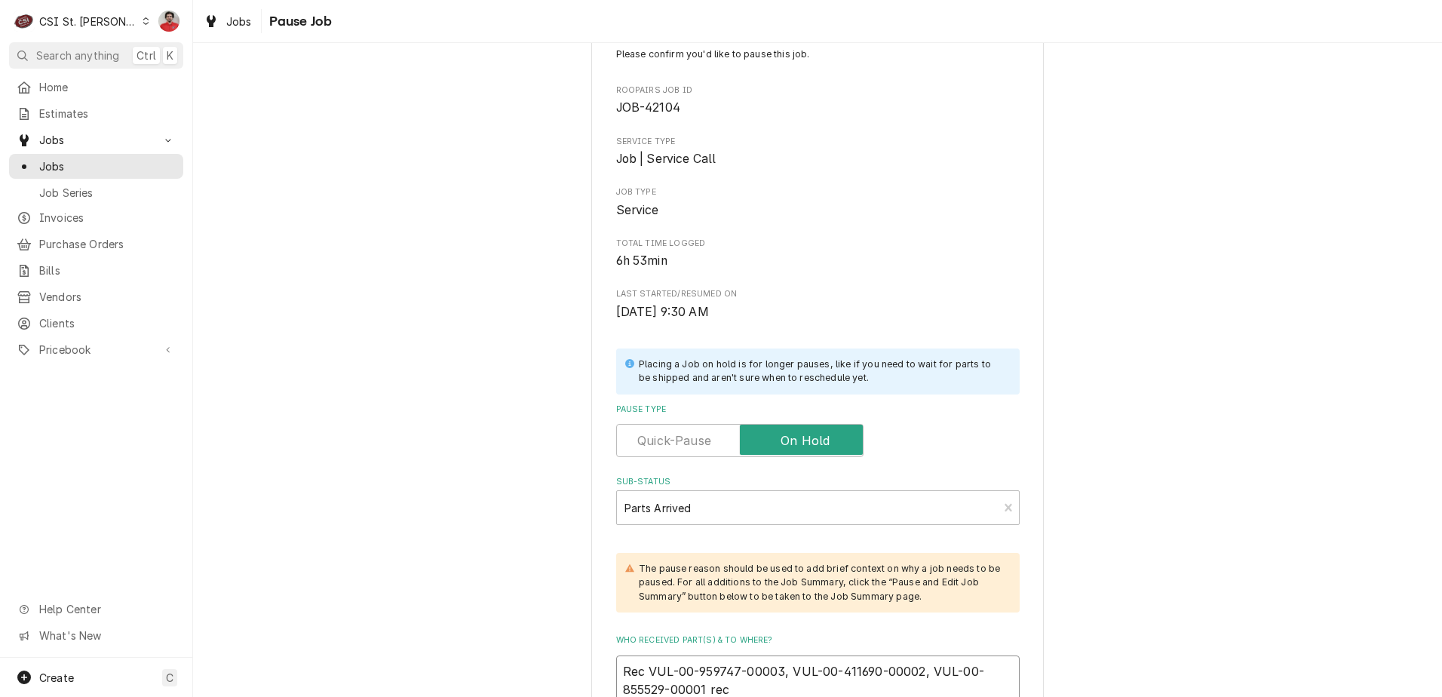
type textarea "x"
type textarea "Rec VUL-00-959747-00003, VUL-00-411690-00002, VUL-00-855529-00001 rec t"
type textarea "x"
type textarea "Rec VUL-00-959747-00003, VUL-00-411690-00002, VUL-00-855529-00001 rec to"
type textarea "x"
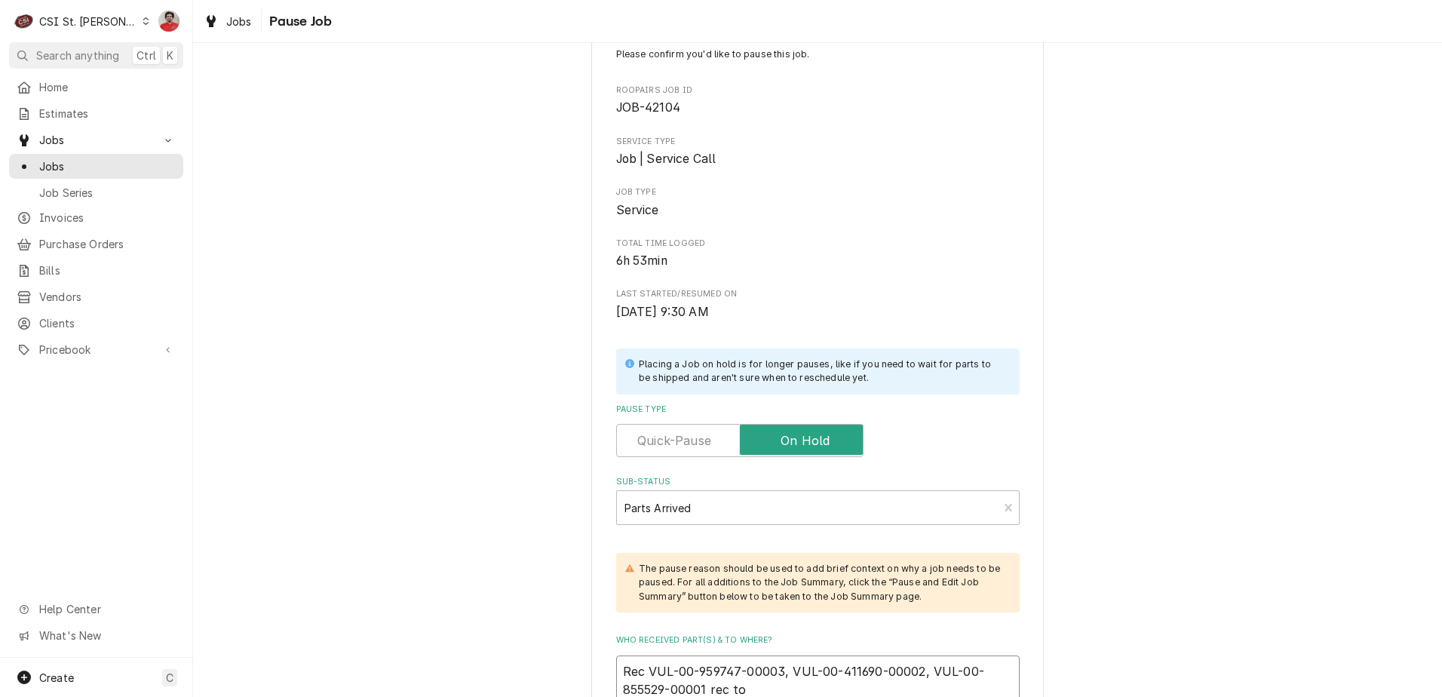
type textarea "Rec VUL-00-959747-00003, VUL-00-411690-00002, VUL-00-855529-00001 rec to"
type textarea "x"
type textarea "Rec VUL-00-959747-00003, VUL-00-411690-00002, VUL-00-855529-00001 rec to E"
type textarea "x"
type textarea "Rec VUL-00-959747-00003, VUL-00-411690-00002, VUL-00-855529-00001 rec to ER"
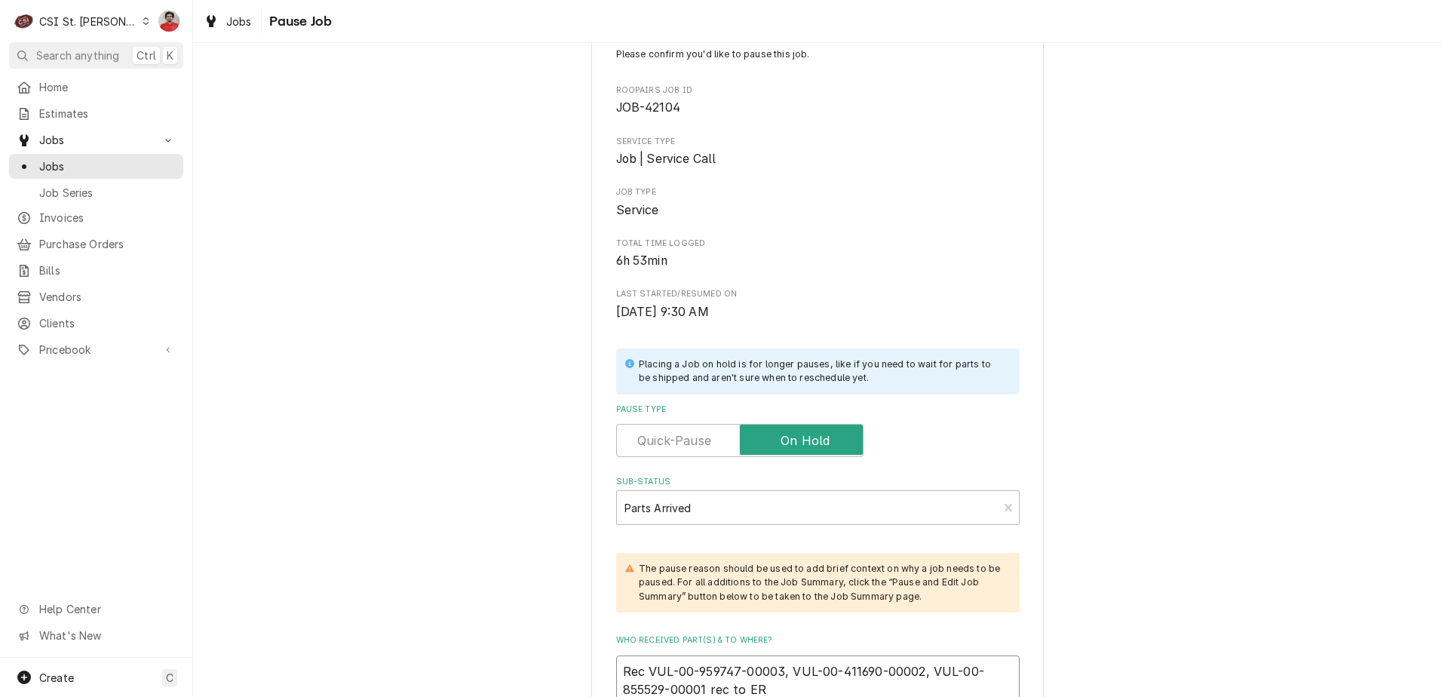
type textarea "x"
type textarea "Rec VUL-00-959747-00003, VUL-00-411690-00002, VUL-00-855529-00001 rec to E"
type textarea "x"
type textarea "Rec VUL-00-959747-00003, VUL-00-411690-00002, VUL-00-855529-00001 rec to Er"
type textarea "x"
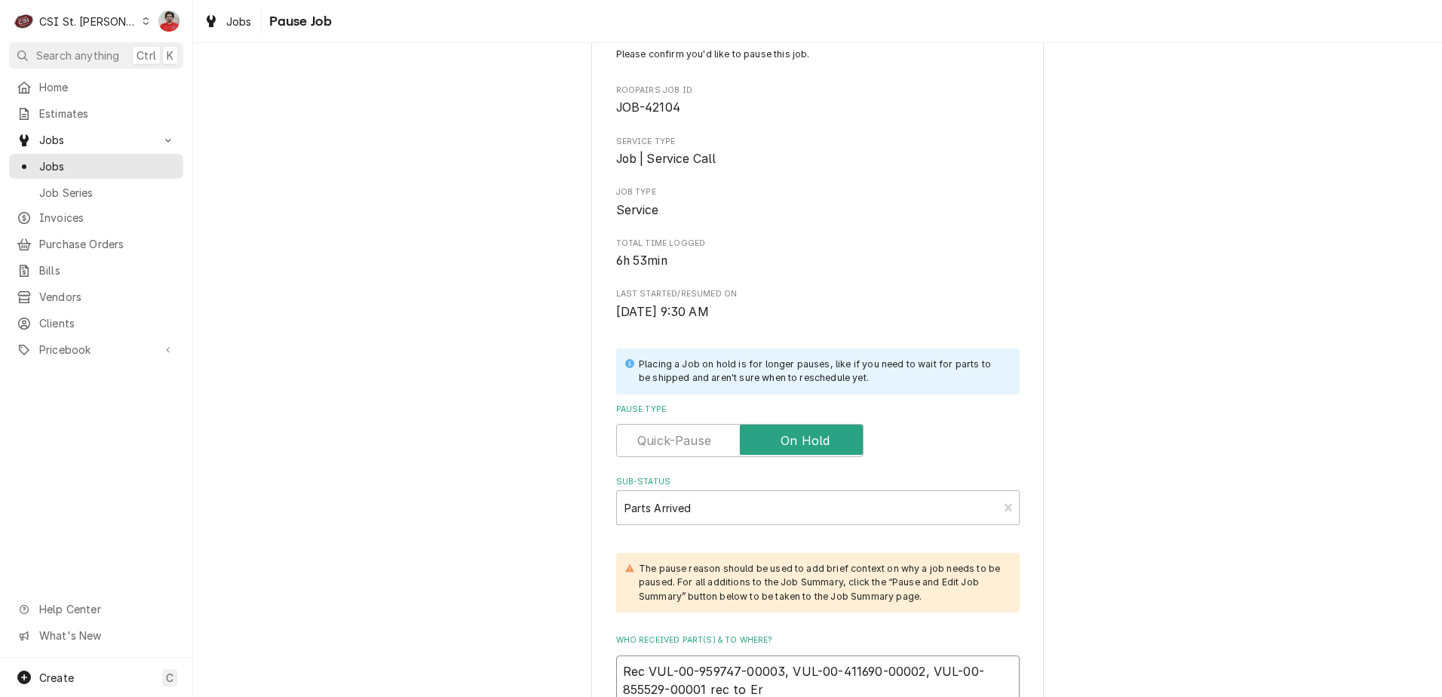
type textarea "Rec VUL-00-959747-00003, VUL-00-411690-00002, VUL-00-855529-00001 rec to Eri"
type textarea "x"
type textarea "Rec VUL-00-959747-00003, VUL-00-411690-00002, VUL-00-855529-00001 rec to Eric"
type textarea "x"
type textarea "Rec VUL-00-959747-00003, VUL-00-411690-00002, VUL-00-855529-00001 rec to Erick"
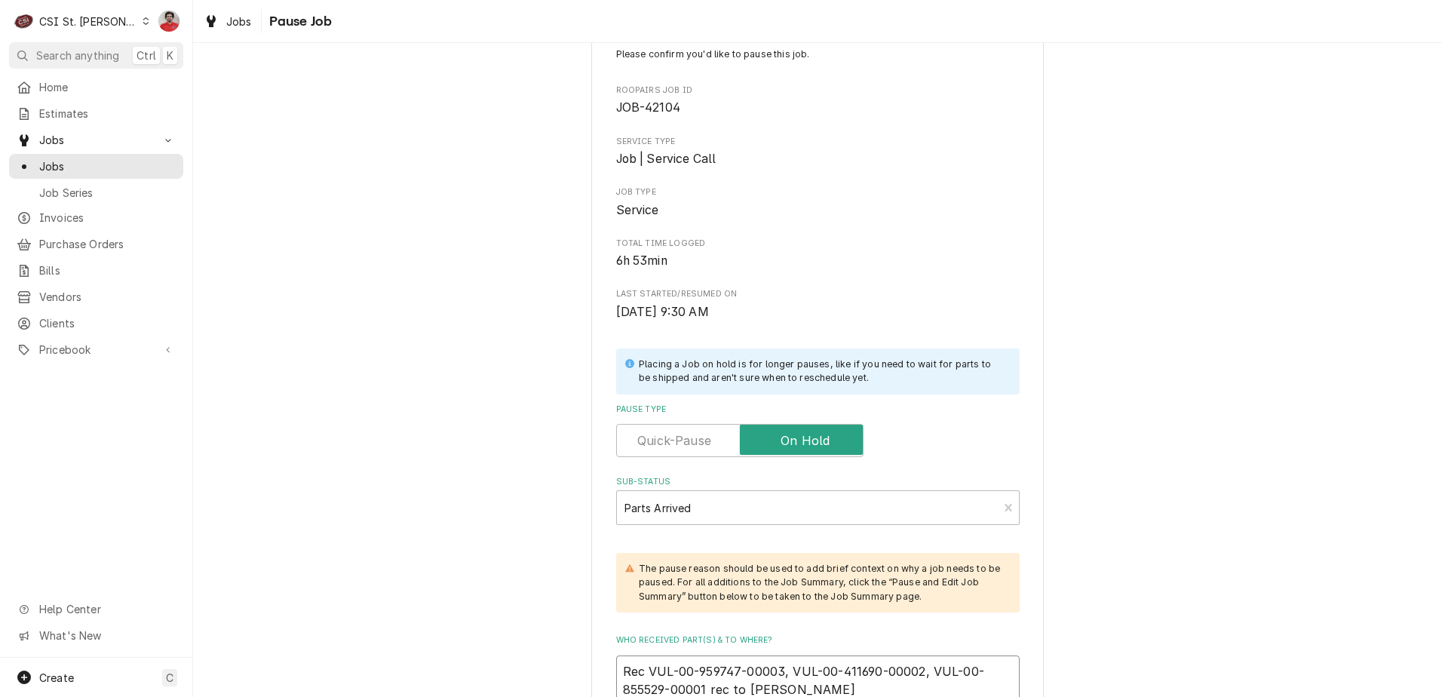
type textarea "x"
type textarea "Rec VUL-00-959747-00003, VUL-00-411690-00002, VUL-00-855529-00001 rec to Erick H"
type textarea "x"
type textarea "Rec VUL-00-959747-00003, VUL-00-411690-00002, VUL-00-855529-00001 rec to Erick …"
type textarea "x"
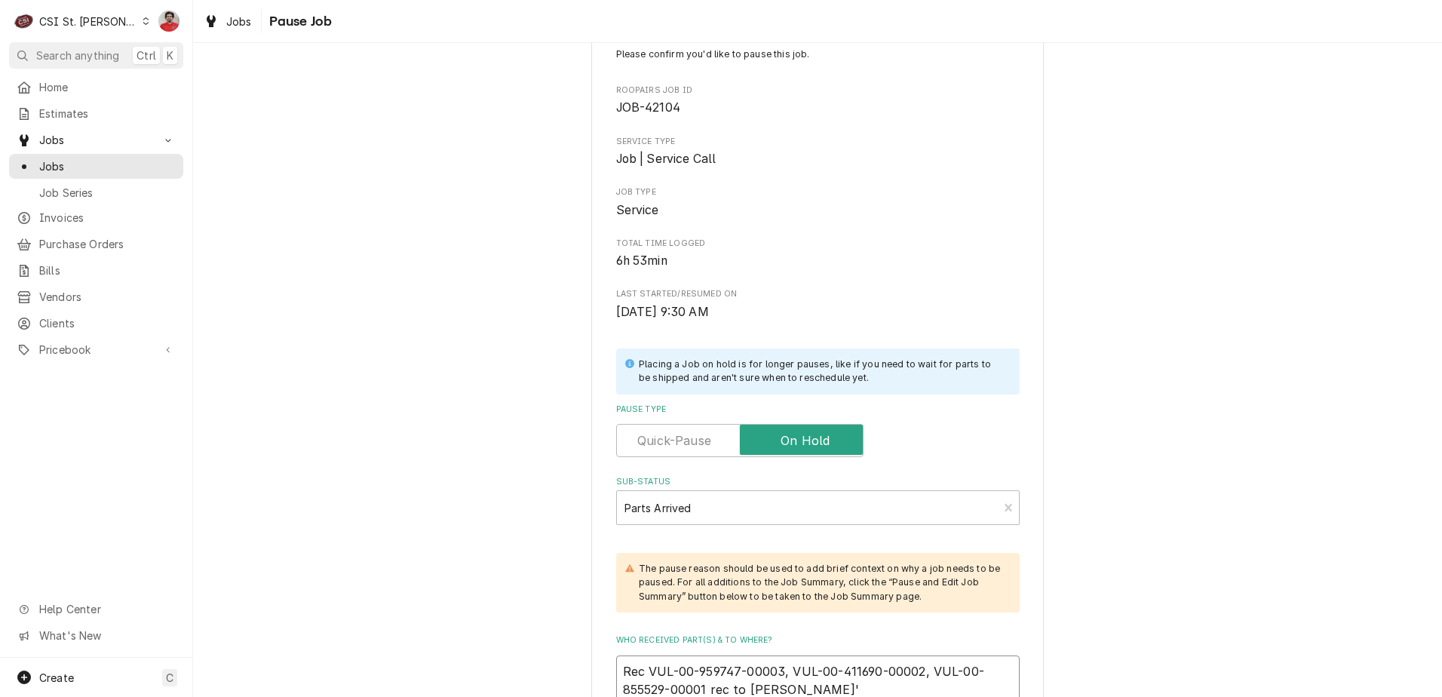
type textarea "Rec VUL-00-959747-00003, VUL-00-411690-00002, VUL-00-855529-00001 rec to Erick …"
type textarea "x"
type textarea "Rec VUL-00-959747-00003, VUL-00-411690-00002, VUL-00-855529-00001 rec to Erick …"
type textarea "x"
type textarea "Rec VUL-00-959747-00003, VUL-00-411690-00002, VUL-00-855529-00001 rec to Erick …"
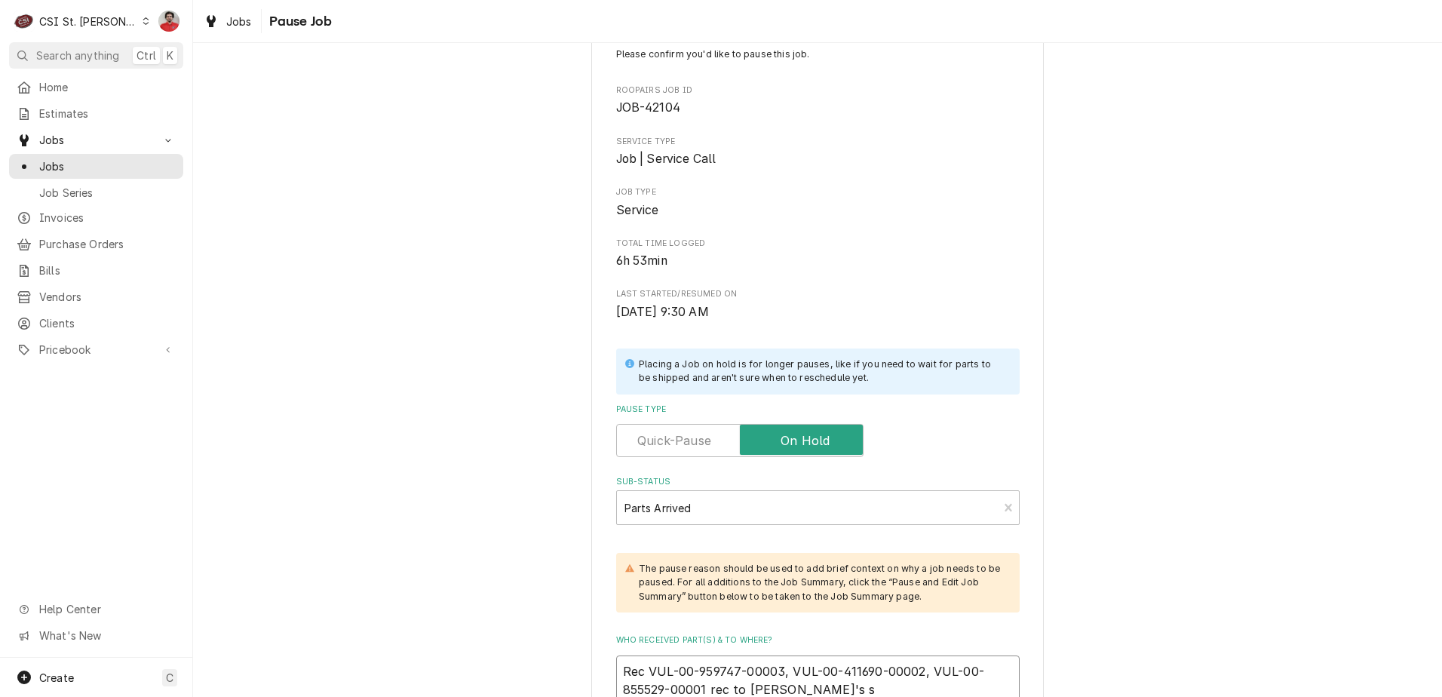
type textarea "x"
type textarea "Rec VUL-00-959747-00003, VUL-00-411690-00002, VUL-00-855529-00001 rec to Erick …"
type textarea "x"
type textarea "Rec VUL-00-959747-00003, VUL-00-411690-00002, VUL-00-855529-00001 rec to Erick …"
type textarea "x"
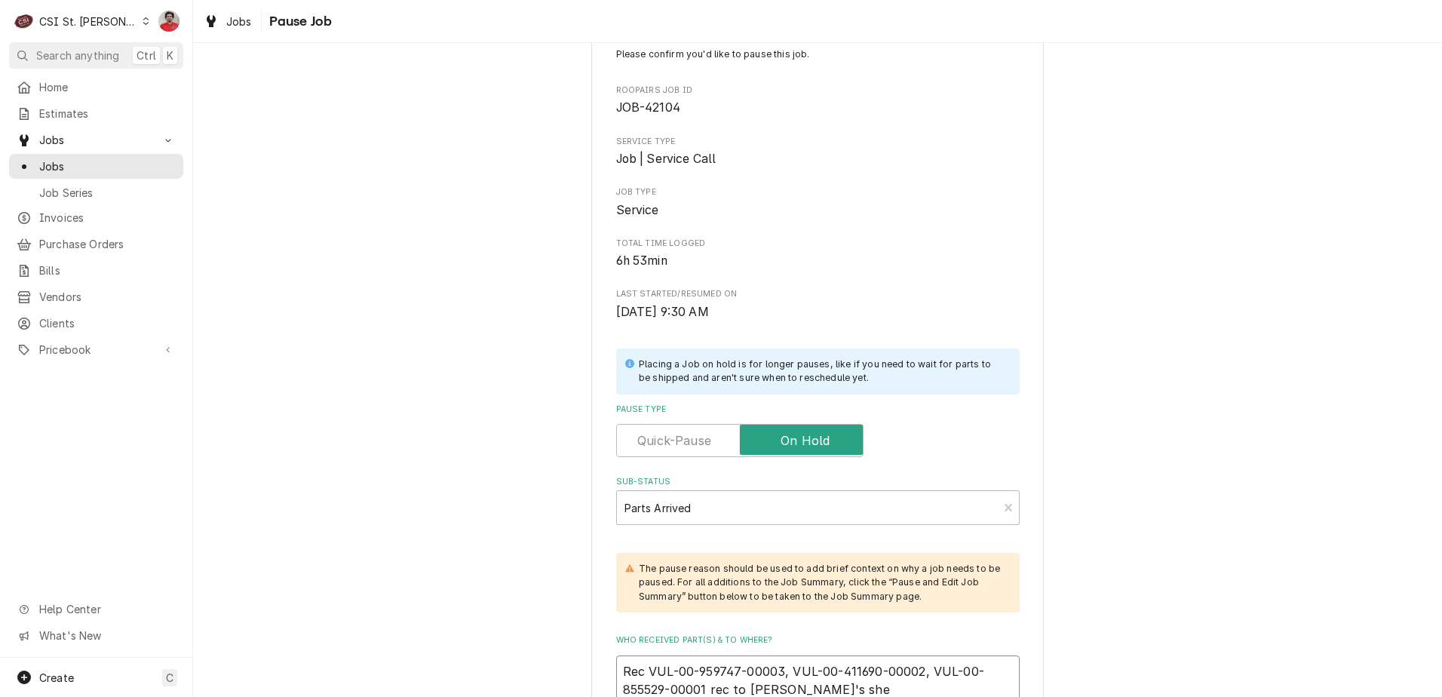
type textarea "Rec VUL-00-959747-00003, VUL-00-411690-00002, VUL-00-855529-00001 rec to Erick …"
type textarea "x"
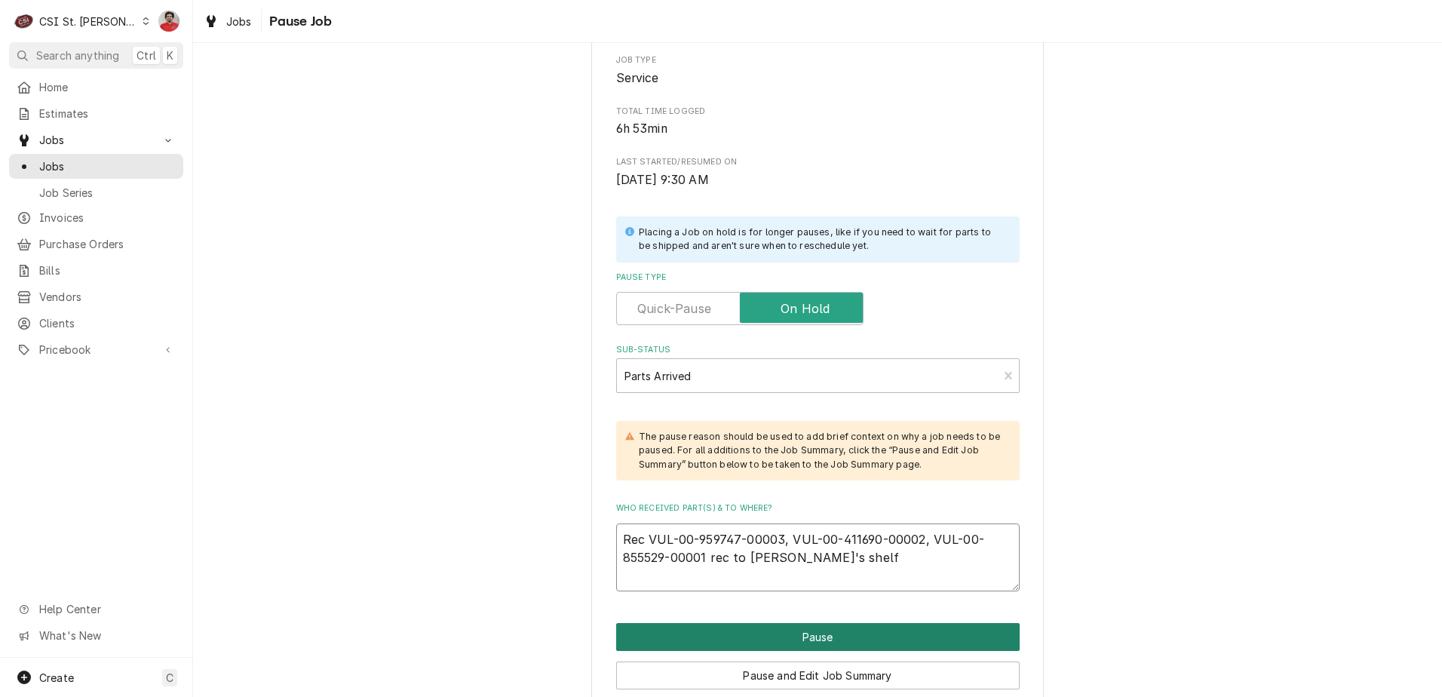
scroll to position [239, 0]
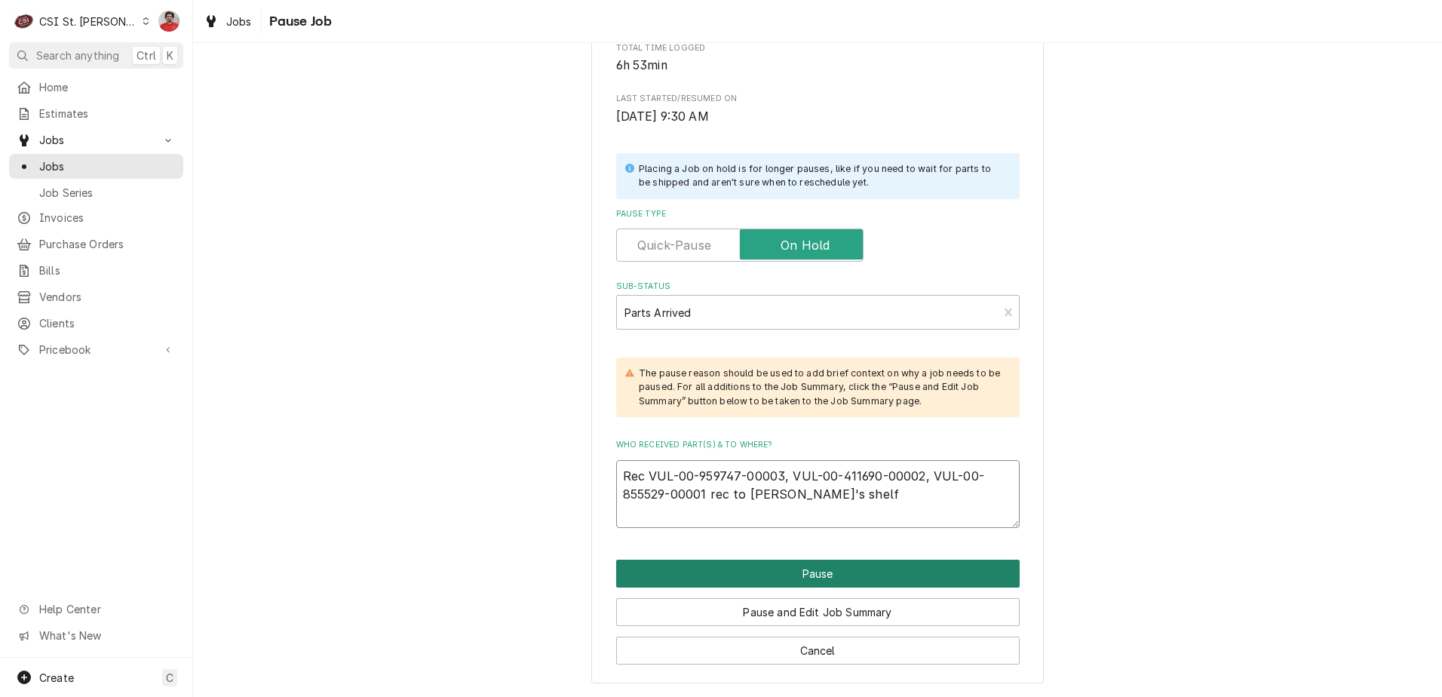
type textarea "Rec VUL-00-959747-00003, VUL-00-411690-00002, VUL-00-855529-00001 rec to Erick …"
click at [913, 573] on button "Pause" at bounding box center [818, 574] width 404 height 28
type textarea "x"
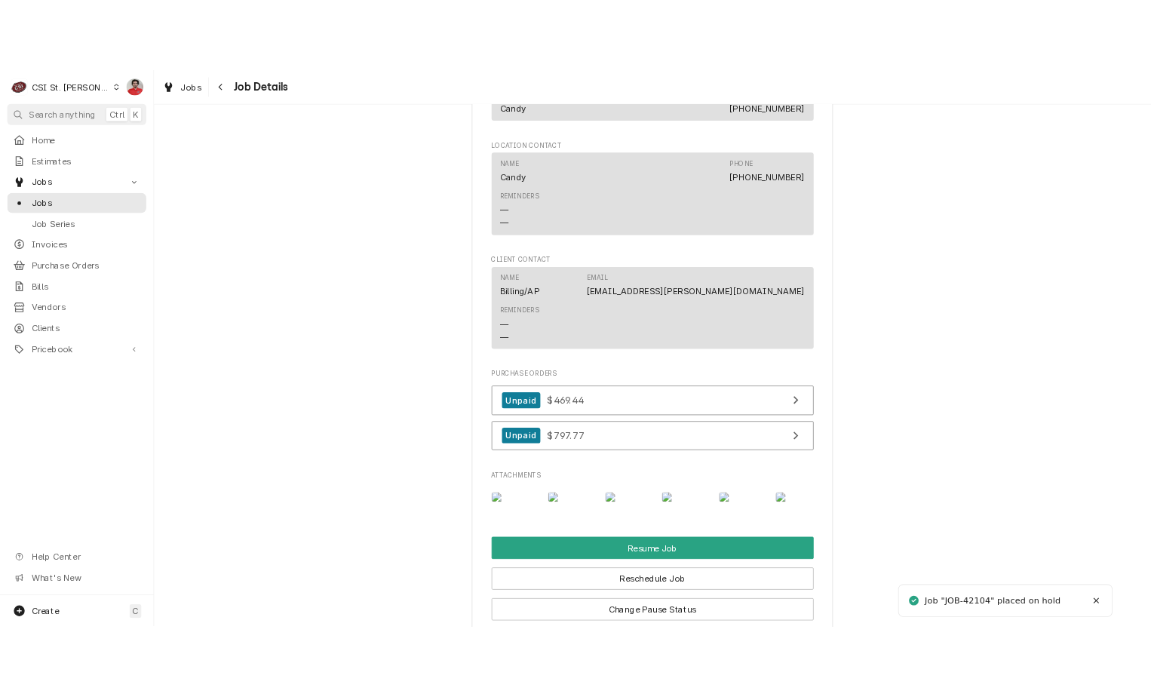
scroll to position [2414, 0]
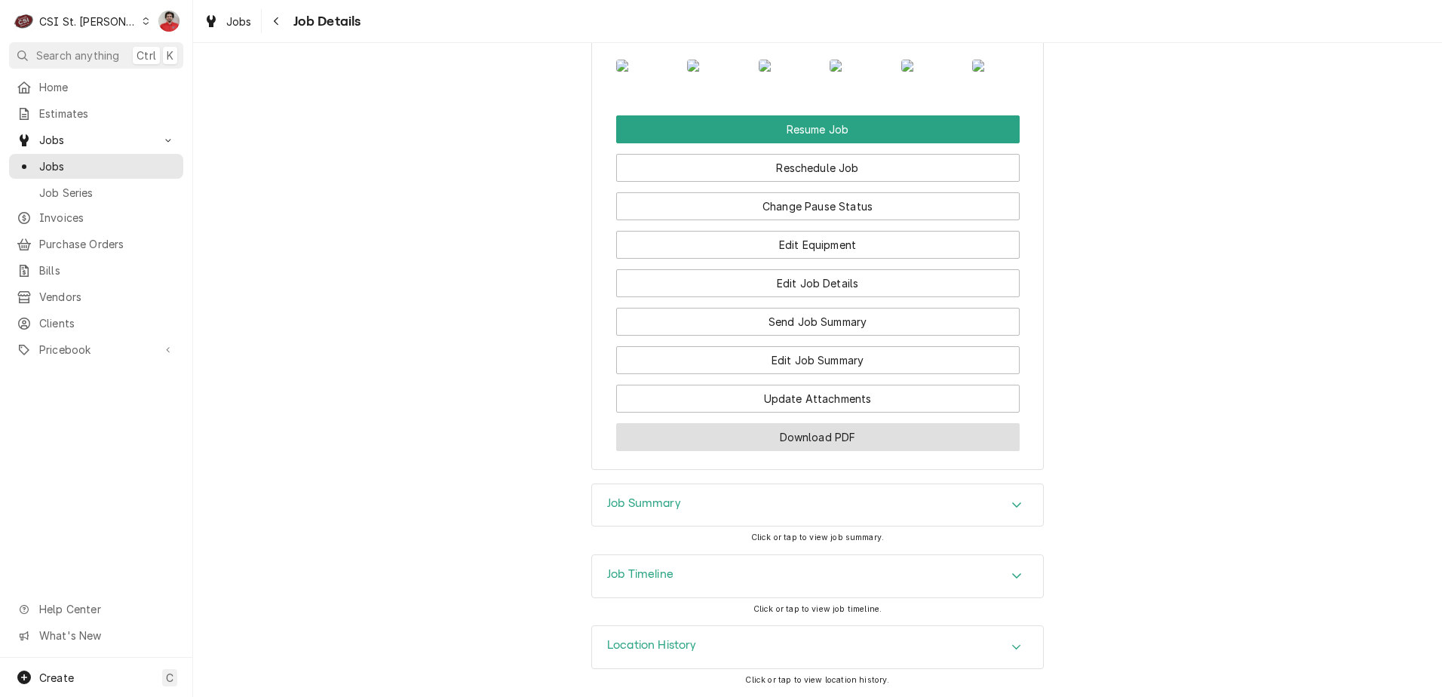
click at [831, 446] on button "Download PDF" at bounding box center [818, 437] width 404 height 28
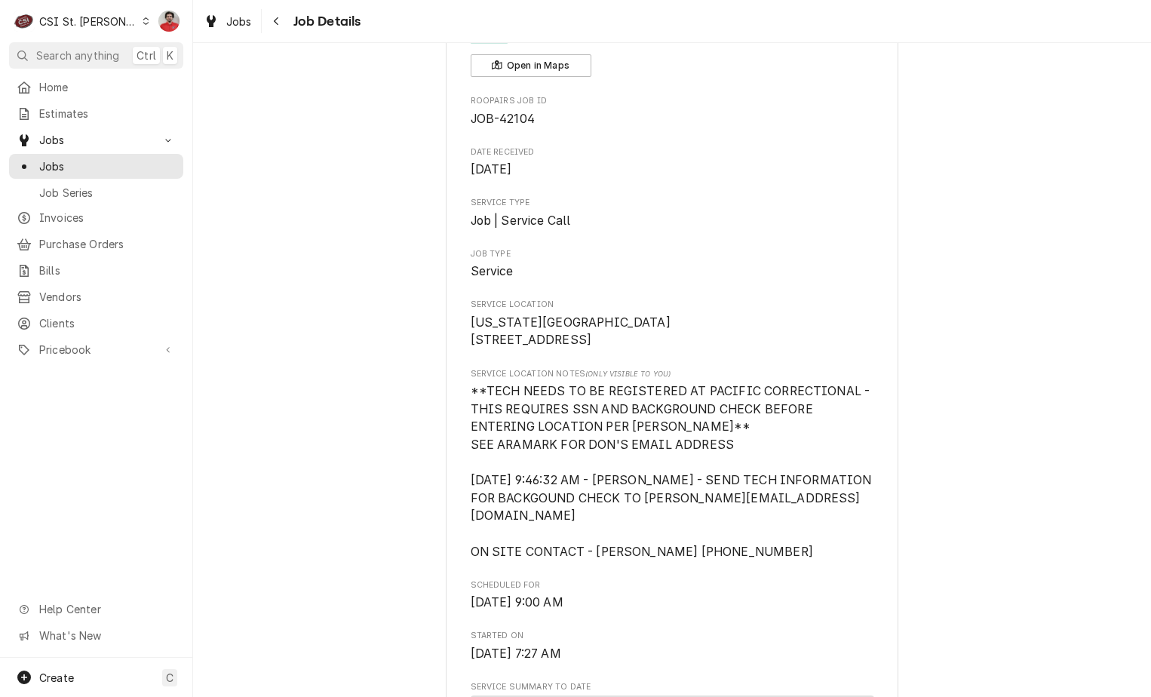
scroll to position [0, 0]
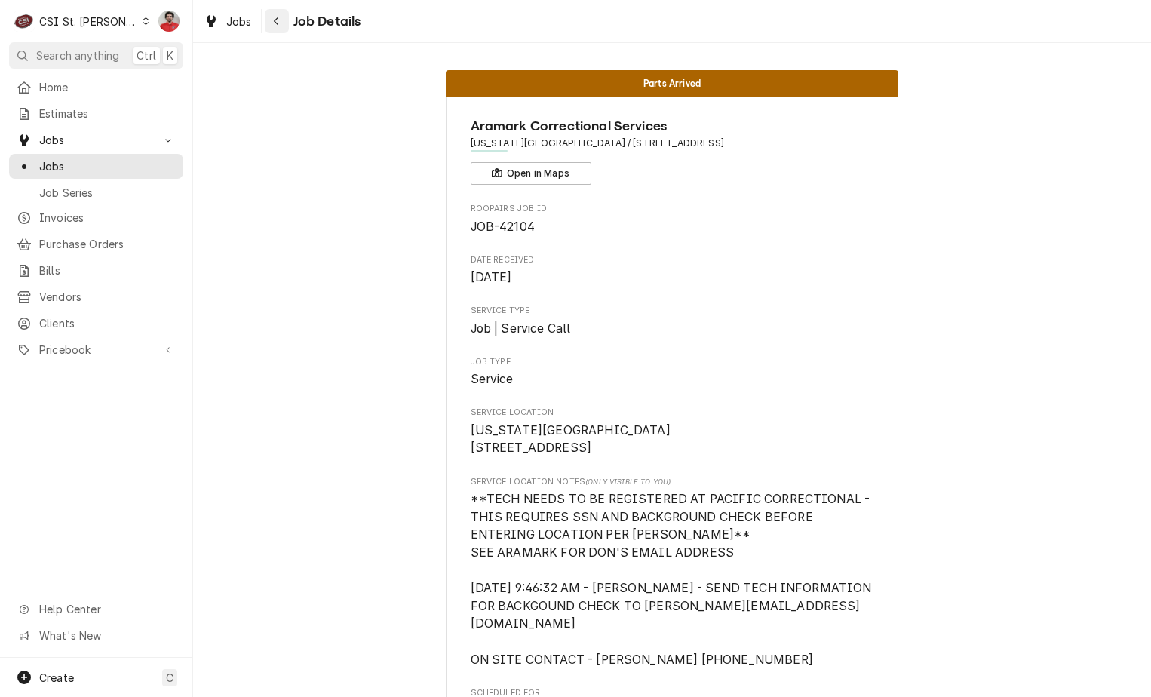
click at [276, 22] on icon "Navigate back" at bounding box center [276, 21] width 7 height 11
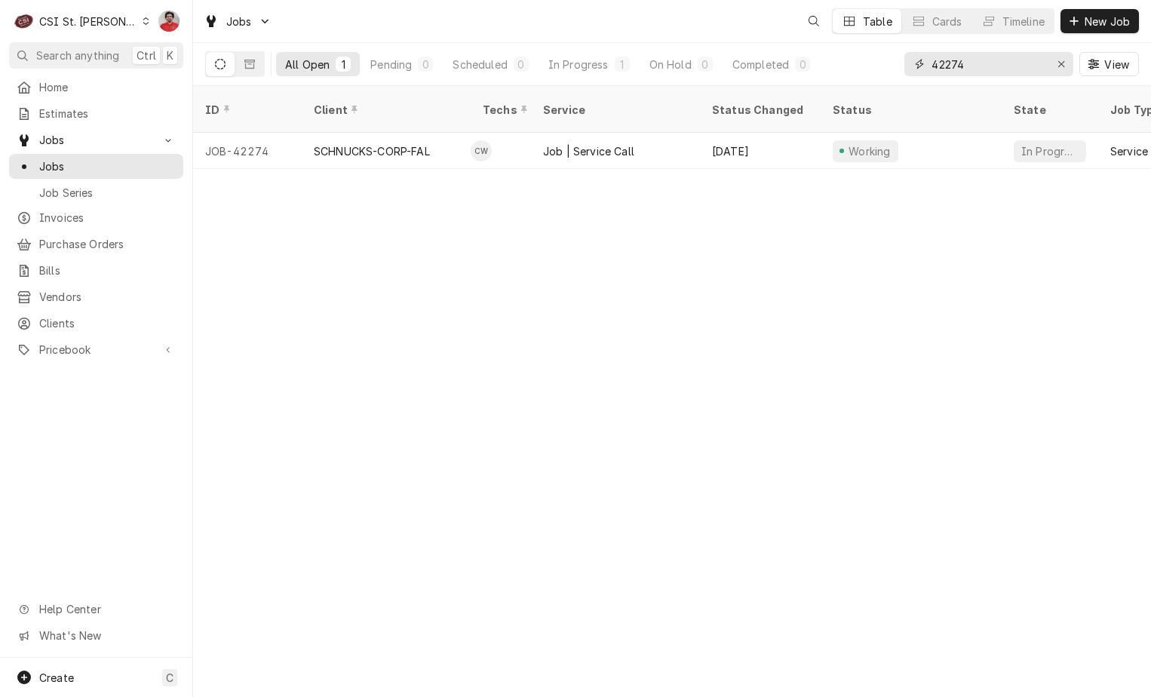
click at [960, 67] on input "42274" at bounding box center [988, 64] width 113 height 24
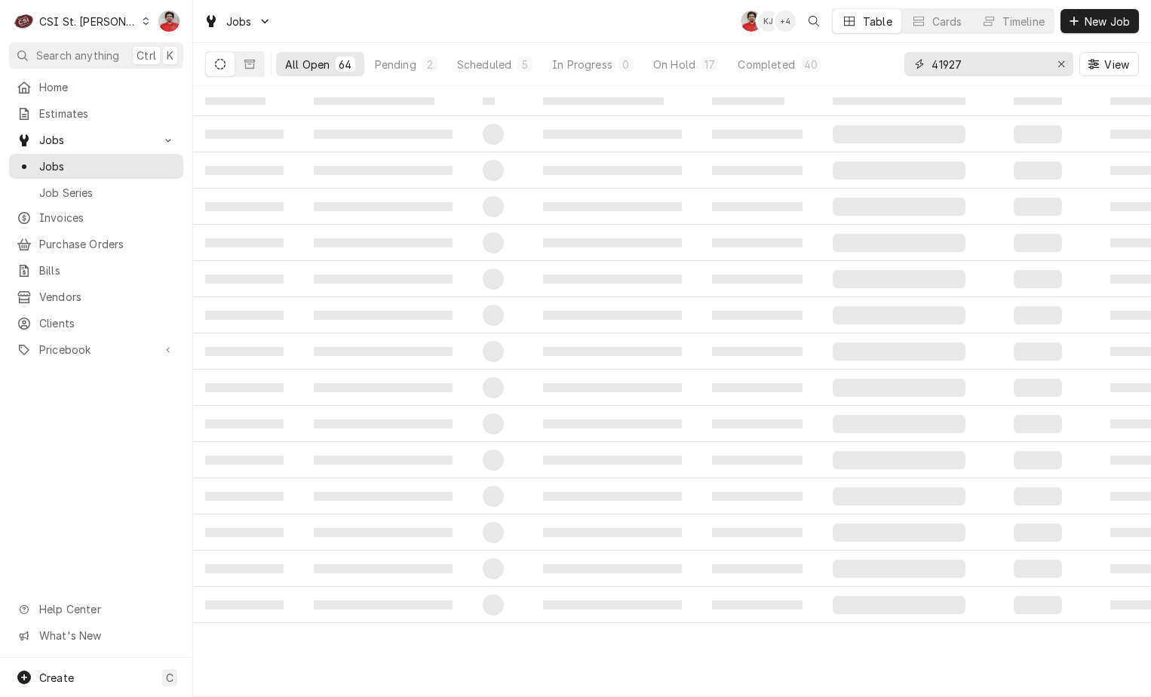
type input "41927"
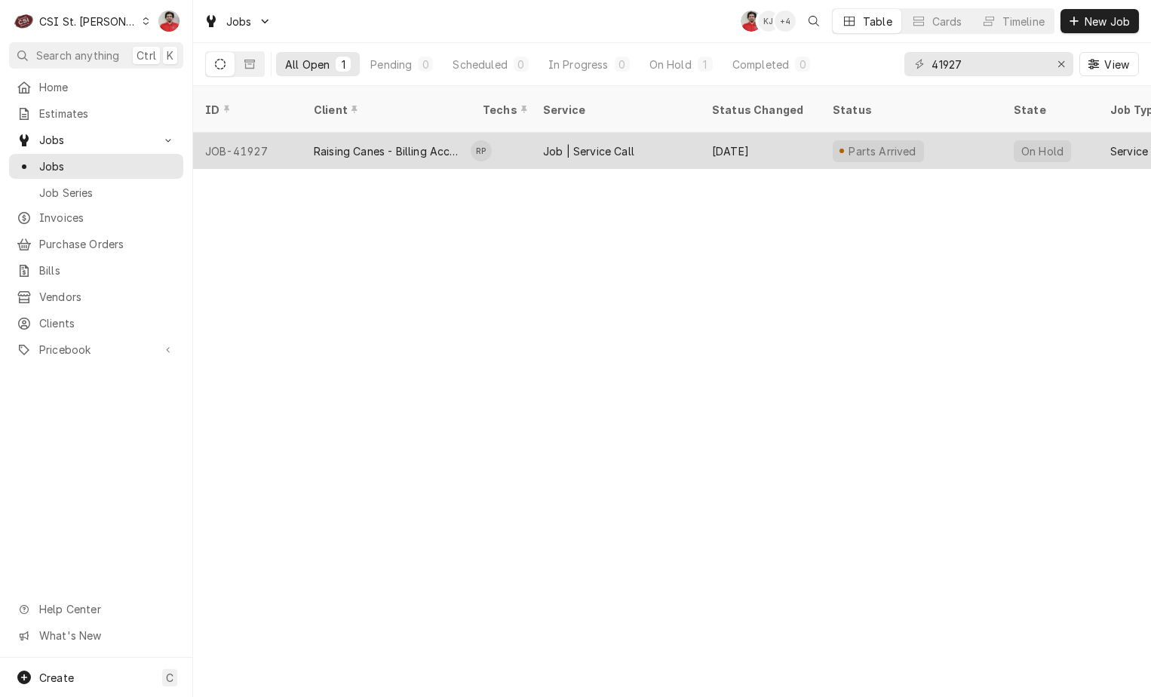
click at [701, 142] on div "Aug 25" at bounding box center [760, 151] width 121 height 36
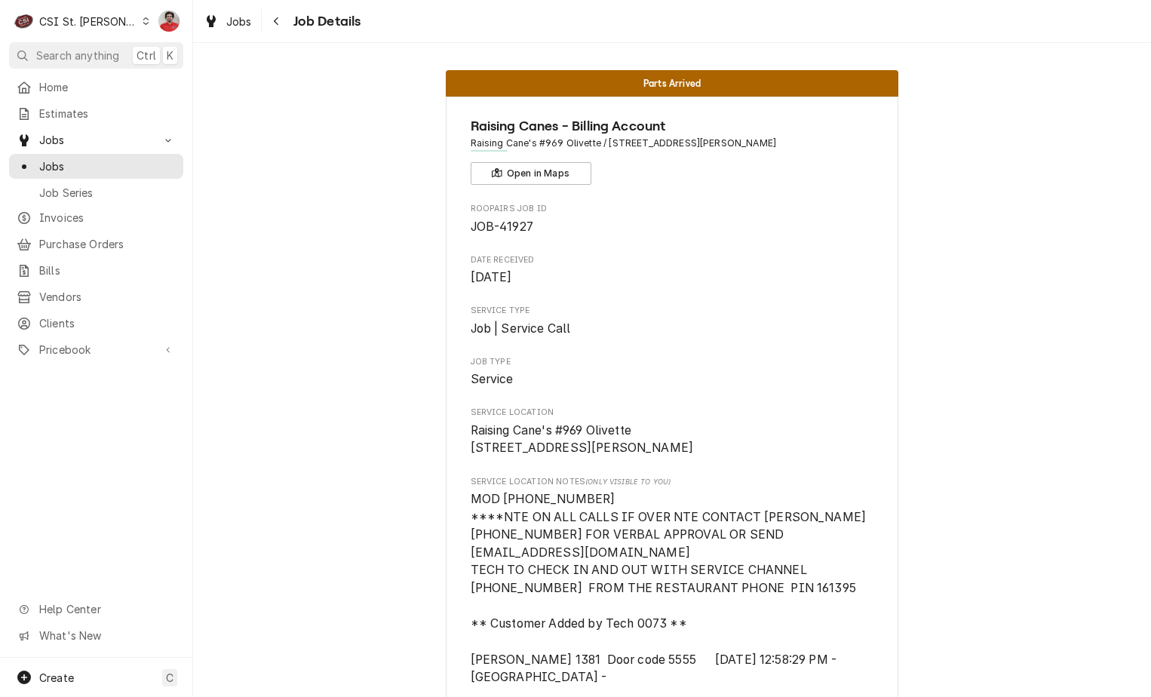
scroll to position [453, 0]
